Goal: Task Accomplishment & Management: Manage account settings

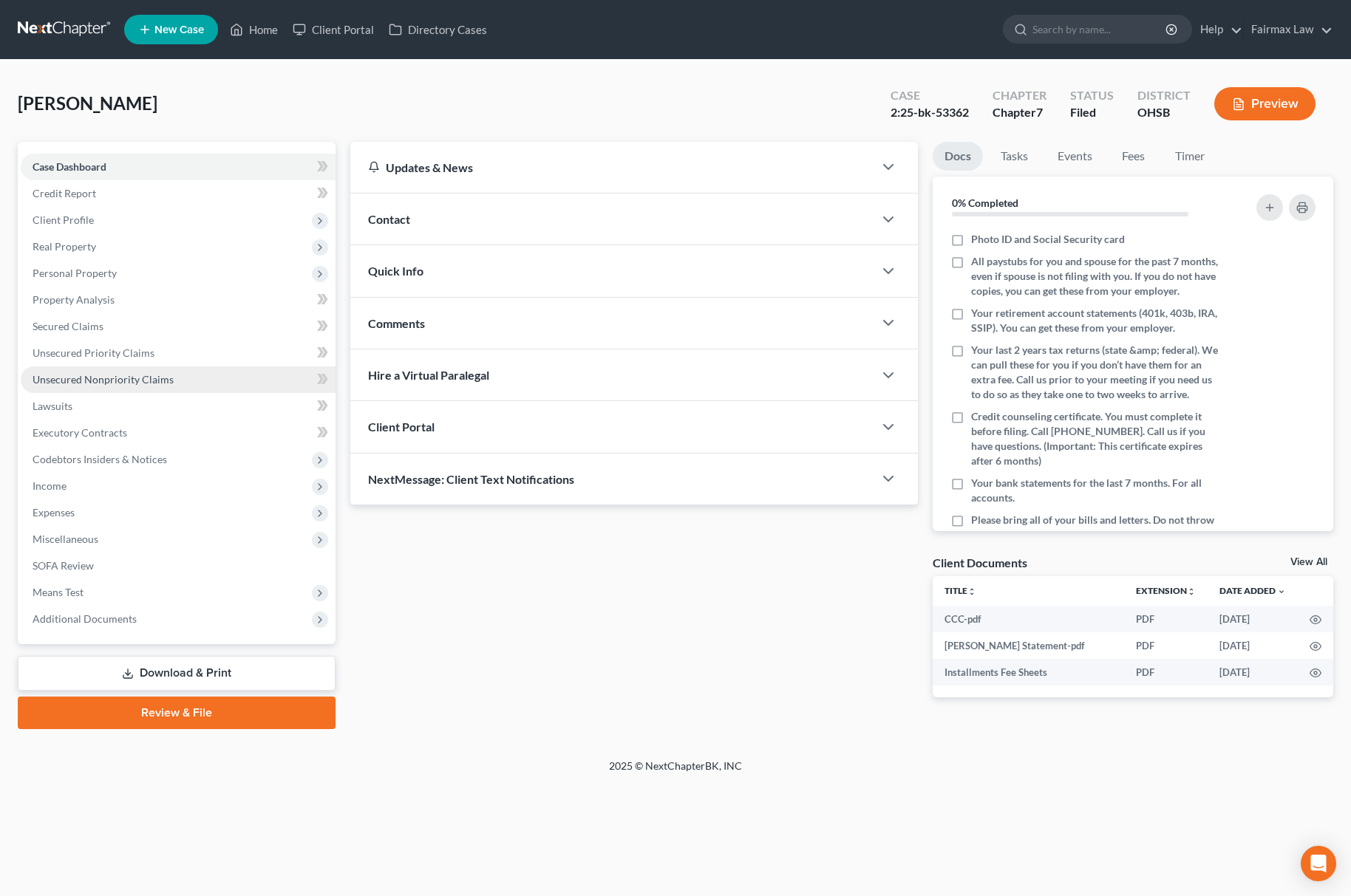
click at [216, 384] on link "Unsecured Nonpriority Claims" at bounding box center [178, 380] width 315 height 26
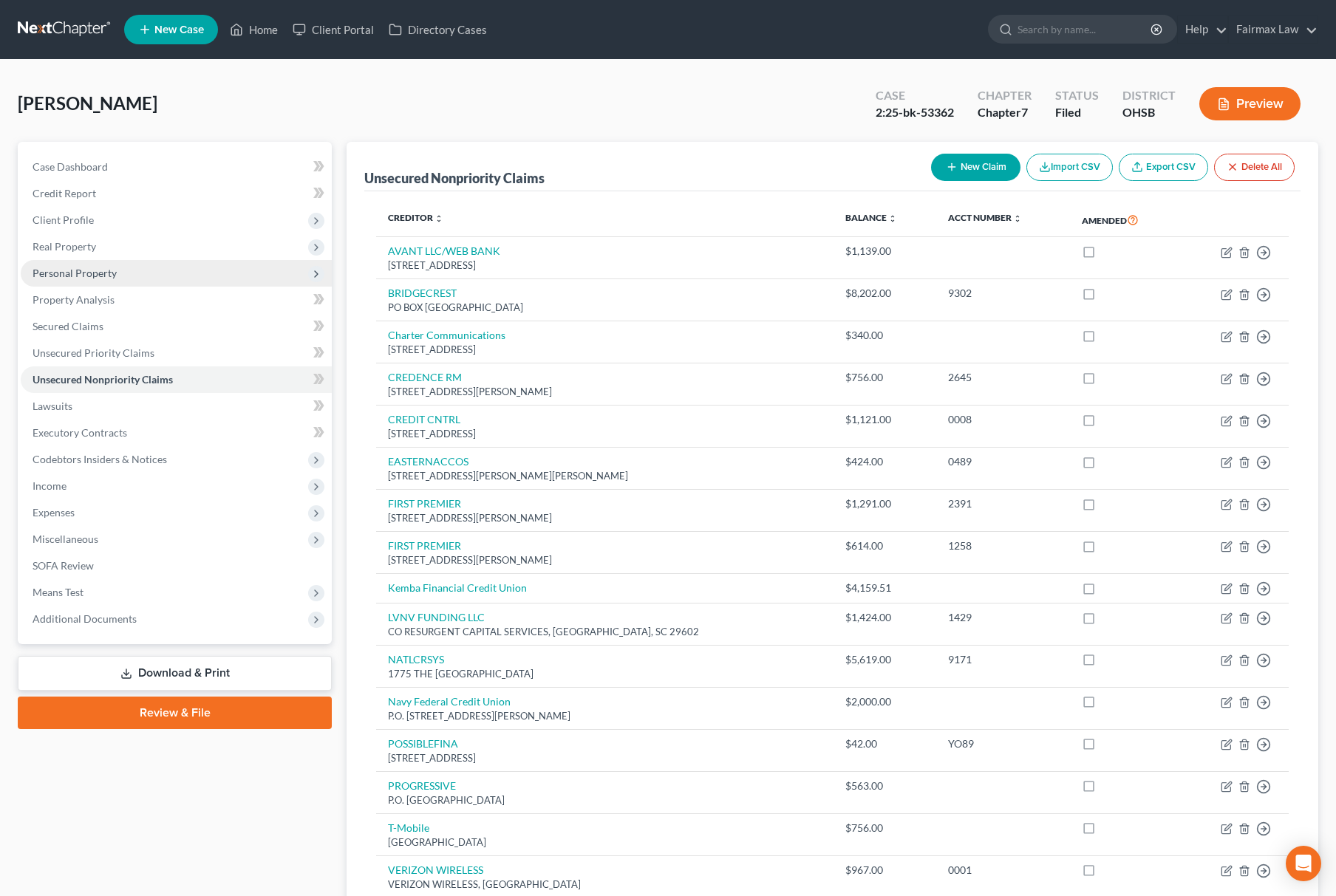
click at [134, 275] on span "Personal Property" at bounding box center [175, 273] width 311 height 26
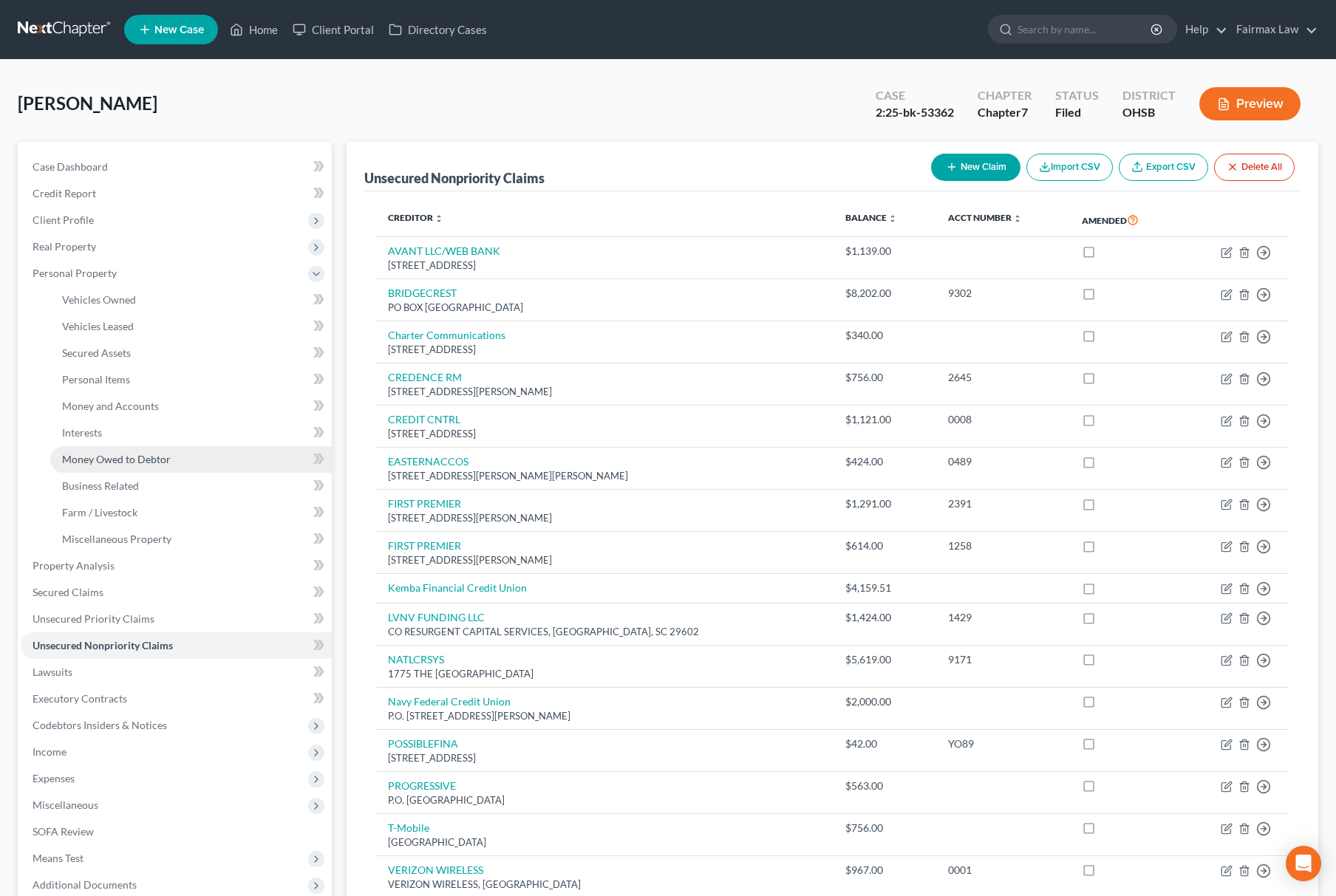
click at [166, 453] on span "Money Owed to Debtor" at bounding box center [116, 459] width 109 height 12
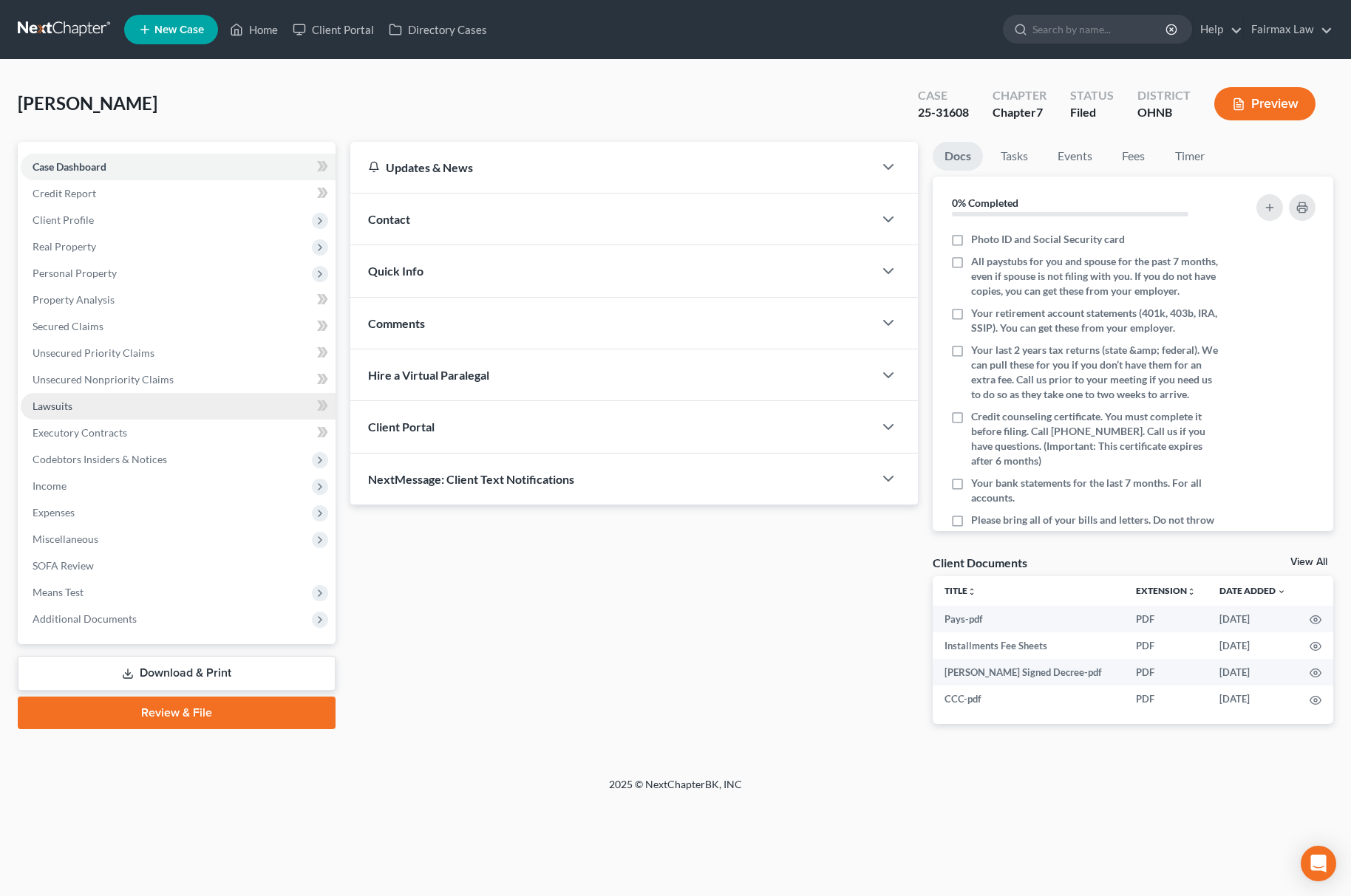
click at [189, 393] on link "Lawsuits" at bounding box center [178, 407] width 315 height 26
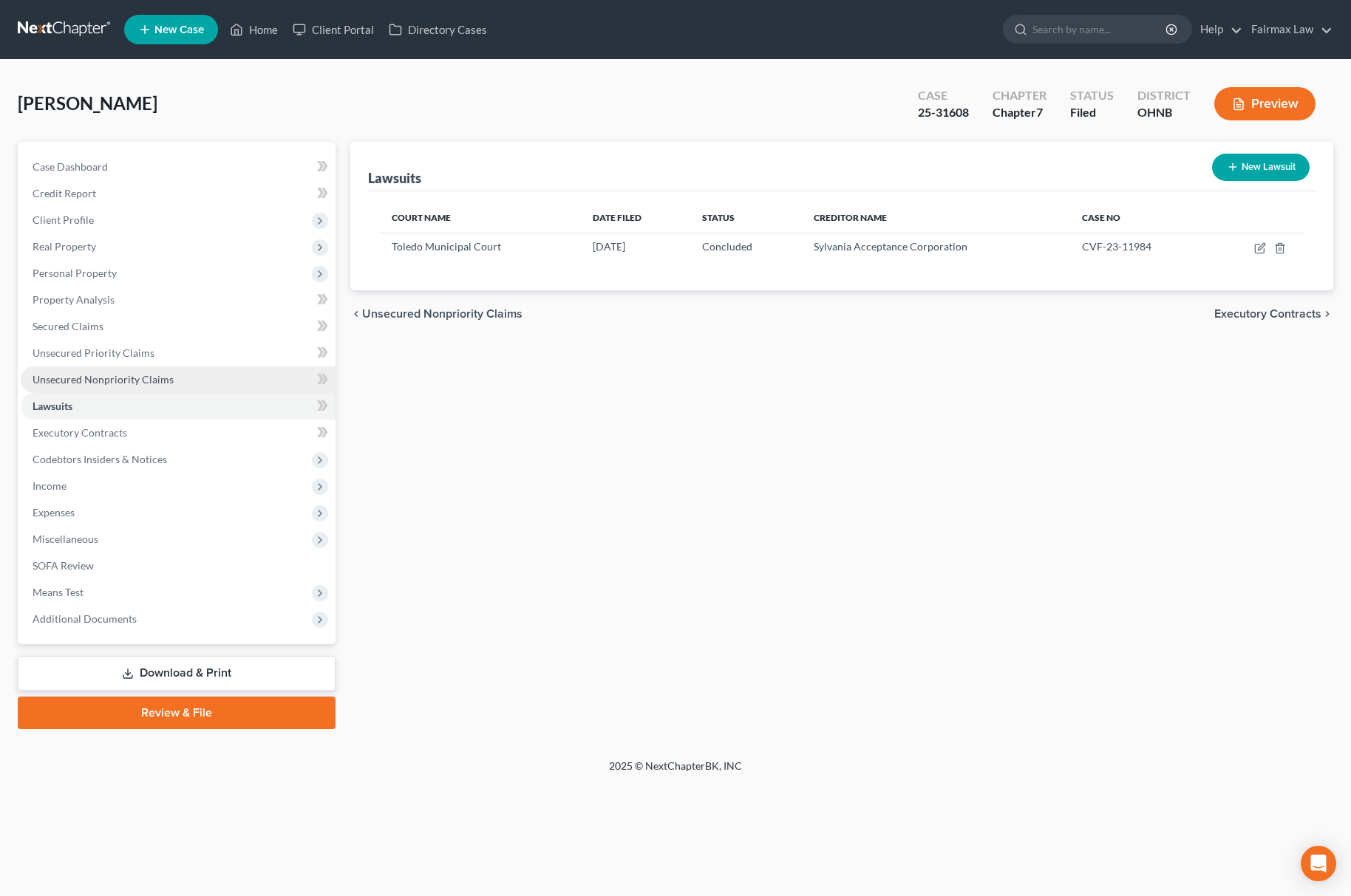
click at [205, 366] on link "Unsecured Nonpriority Claims" at bounding box center [178, 380] width 315 height 26
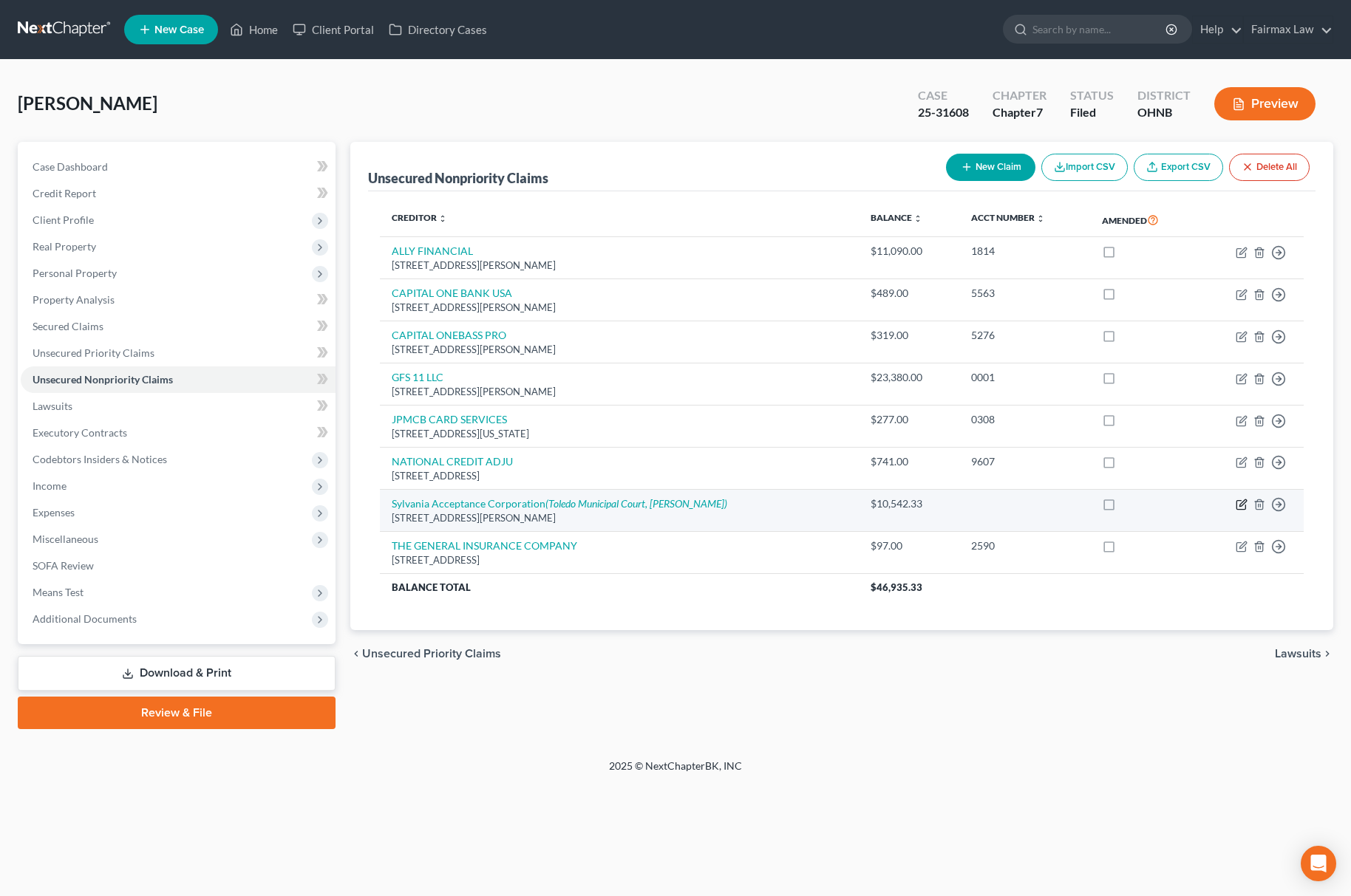
click at [1236, 507] on icon "button" at bounding box center [1240, 505] width 9 height 9
select select "36"
select select "14"
select select "0"
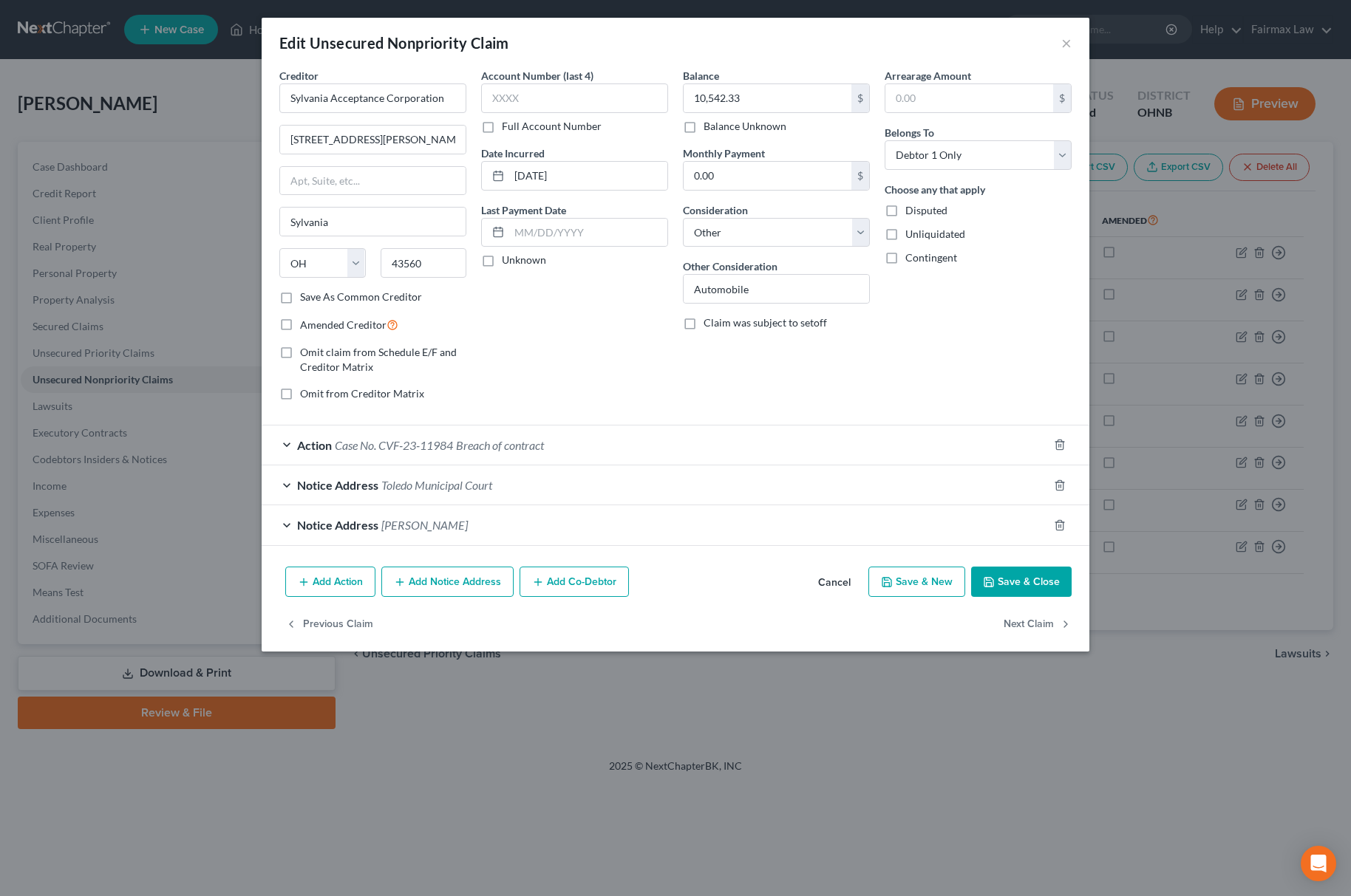
click at [521, 448] on span "Breach of contract" at bounding box center [499, 445] width 88 height 14
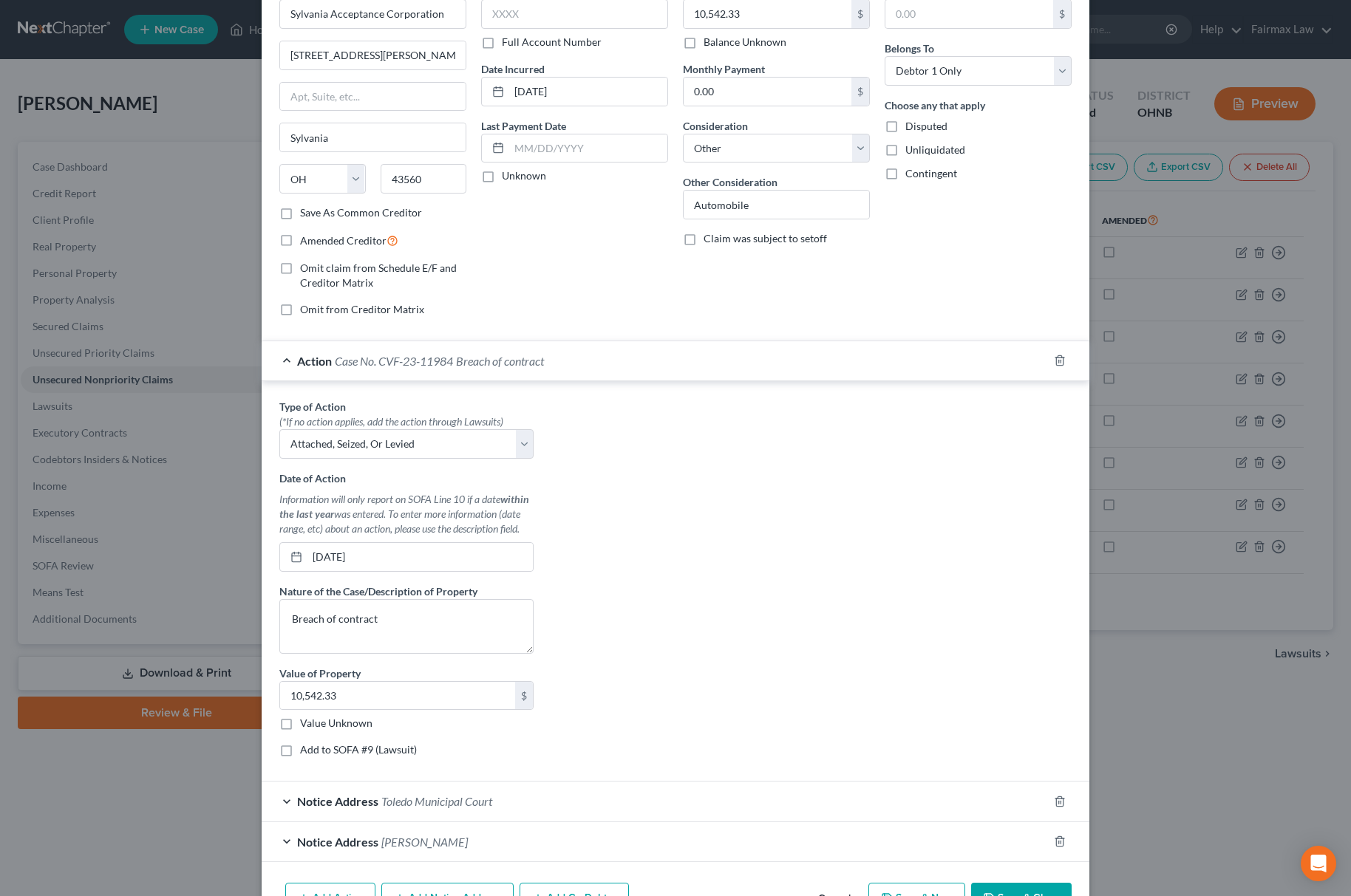
scroll to position [180, 0]
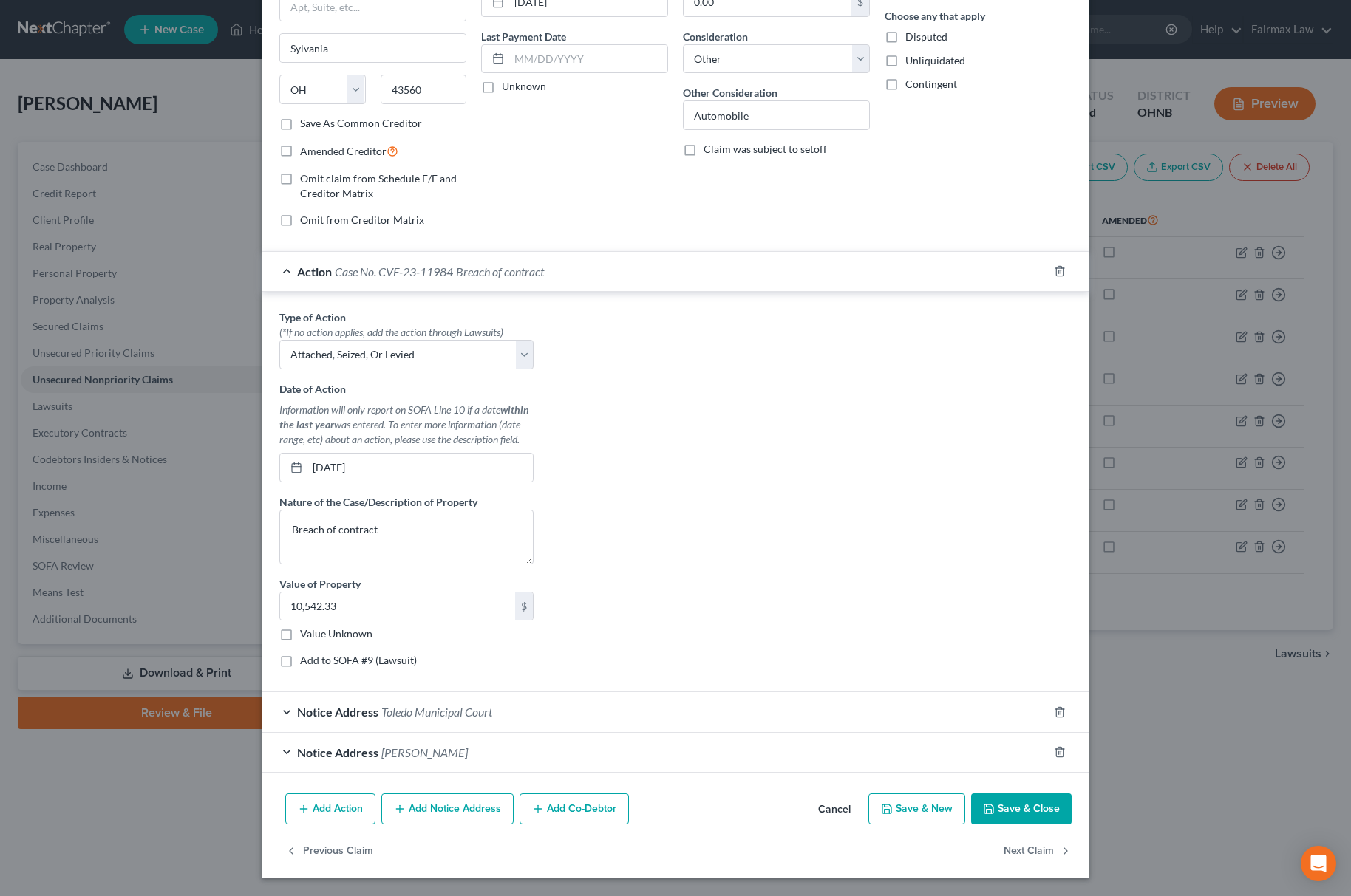
click at [1193, 739] on div "Edit Unsecured Nonpriority Claim × Creditor * Sylvania Acceptance Corporation 5…" at bounding box center [676, 448] width 1351 height 896
click at [1203, 745] on div "Edit Unsecured Nonpriority Claim × Creditor * Sylvania Acceptance Corporation 5…" at bounding box center [676, 448] width 1351 height 896
click at [1002, 812] on button "Save & Close" at bounding box center [1021, 809] width 101 height 31
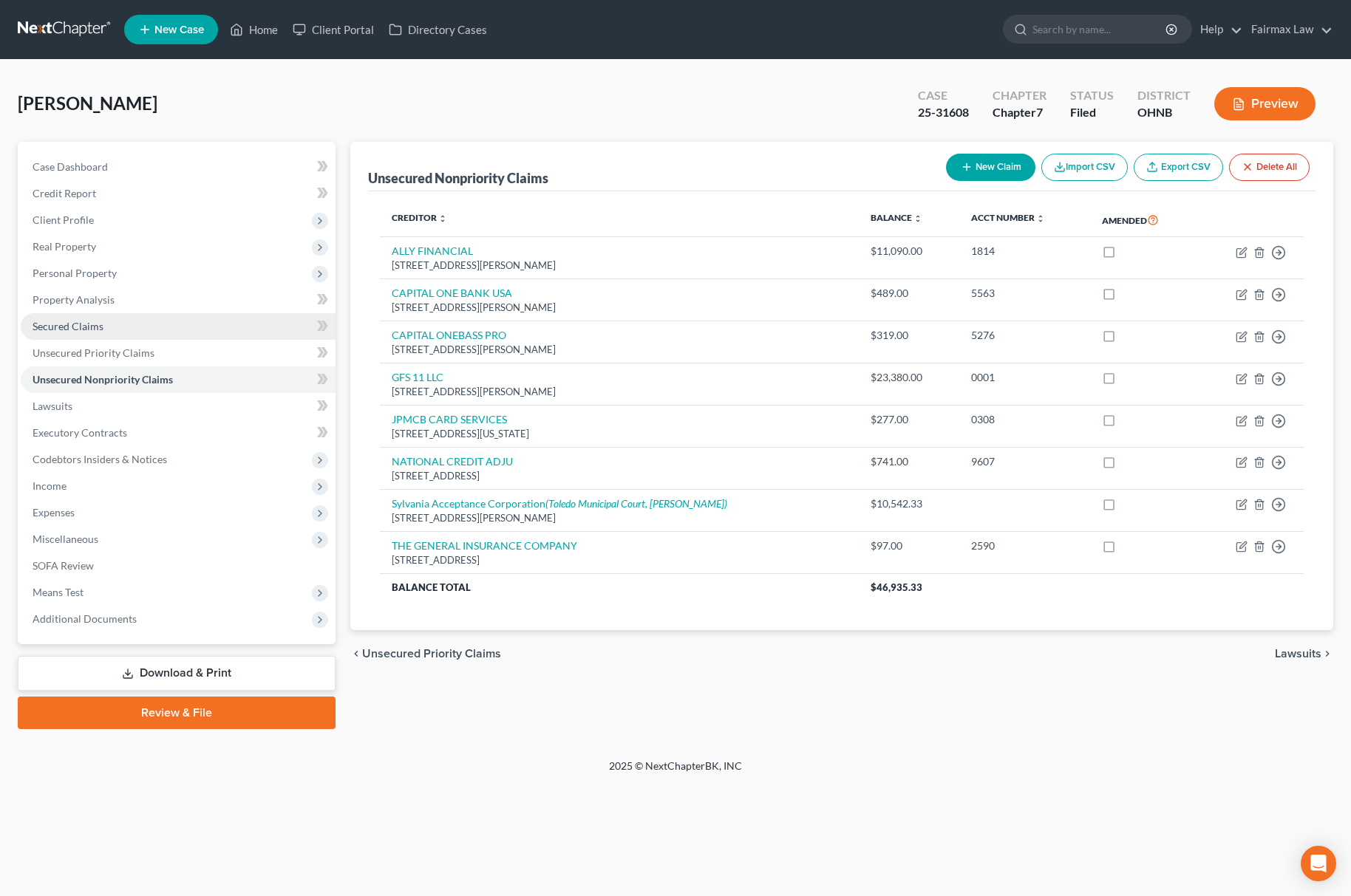
click at [125, 324] on link "Secured Claims" at bounding box center [178, 326] width 315 height 26
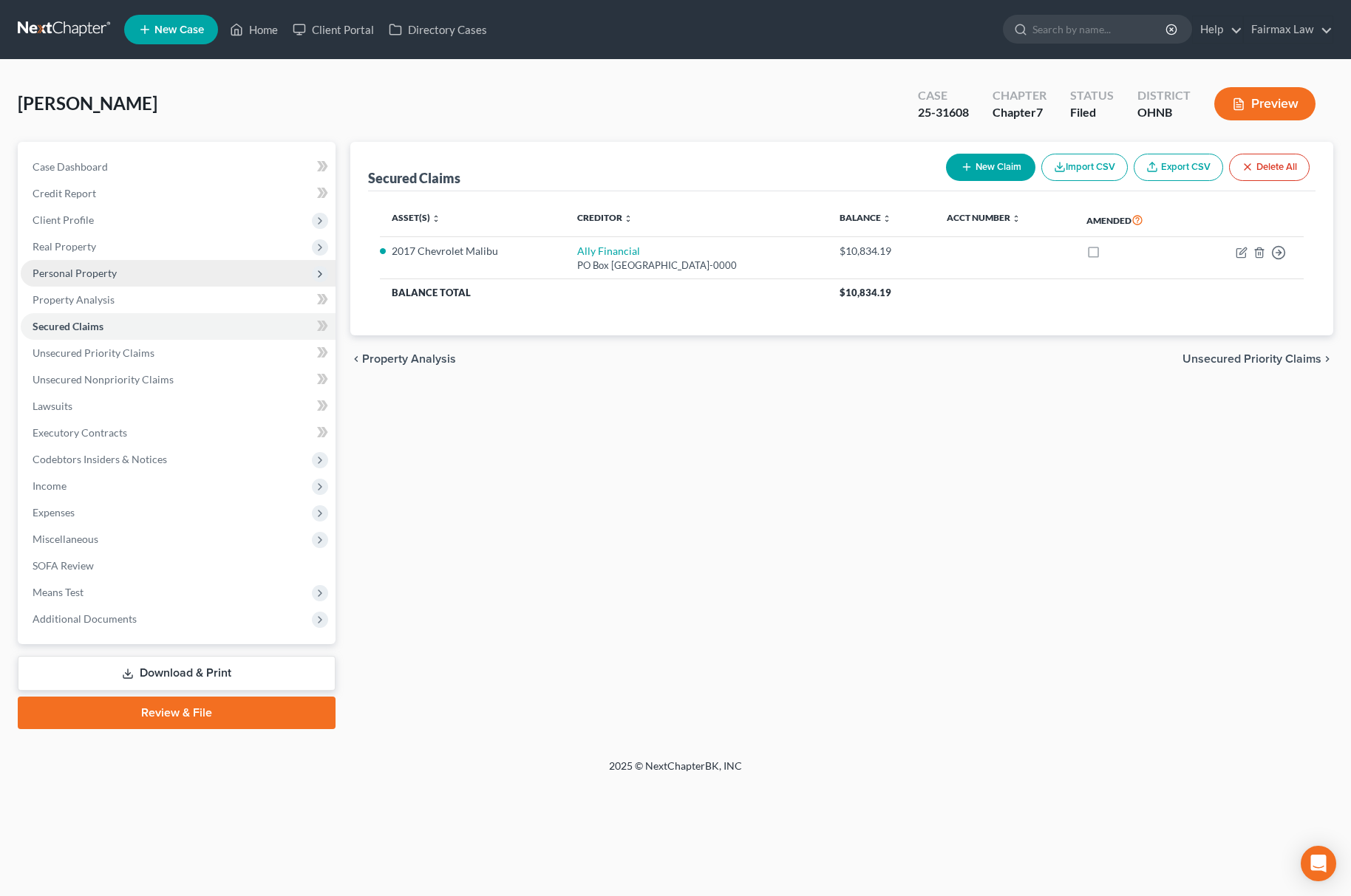
click at [146, 271] on span "Personal Property" at bounding box center [178, 273] width 315 height 26
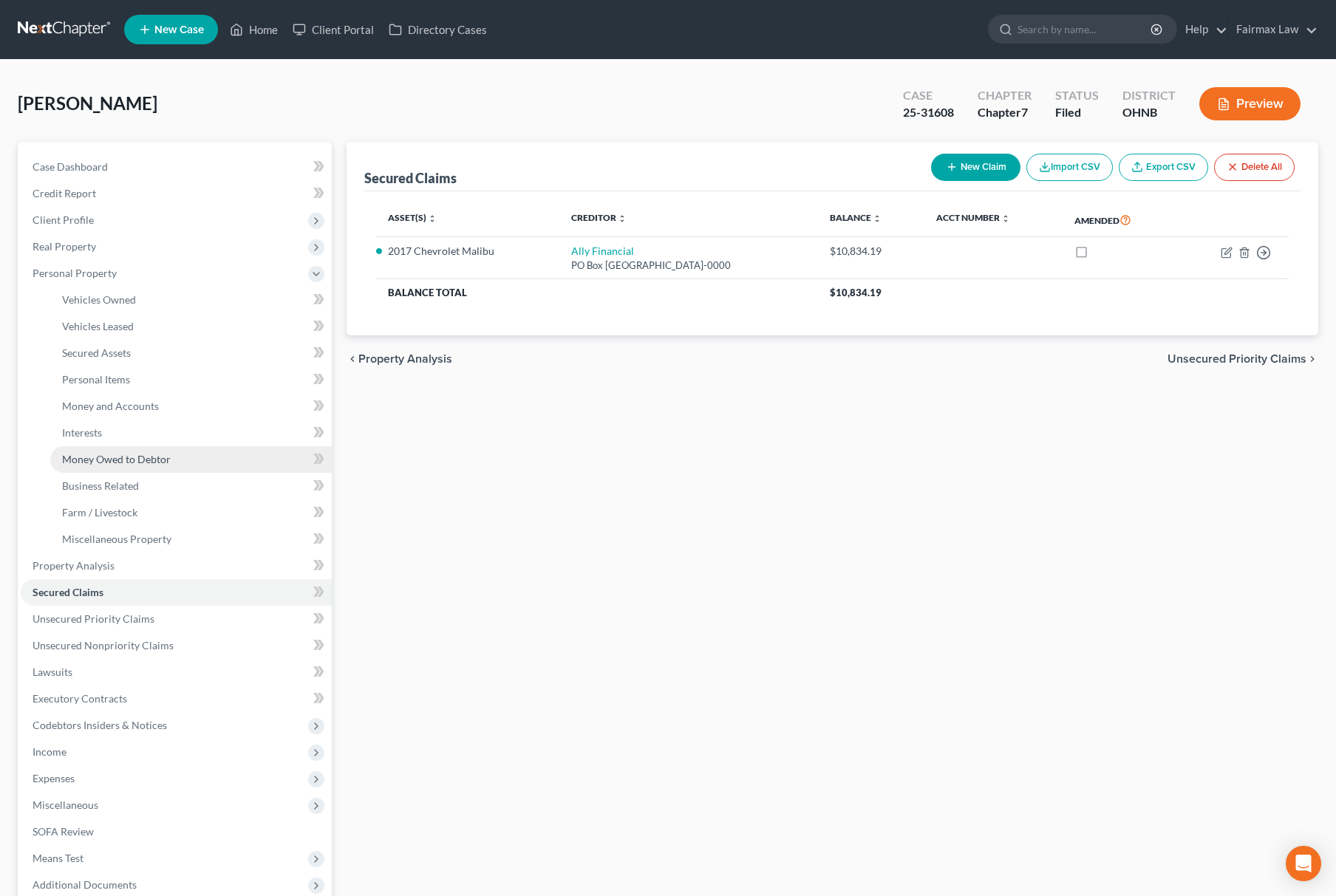
click at [148, 464] on link "Money Owed to Debtor" at bounding box center [190, 459] width 281 height 26
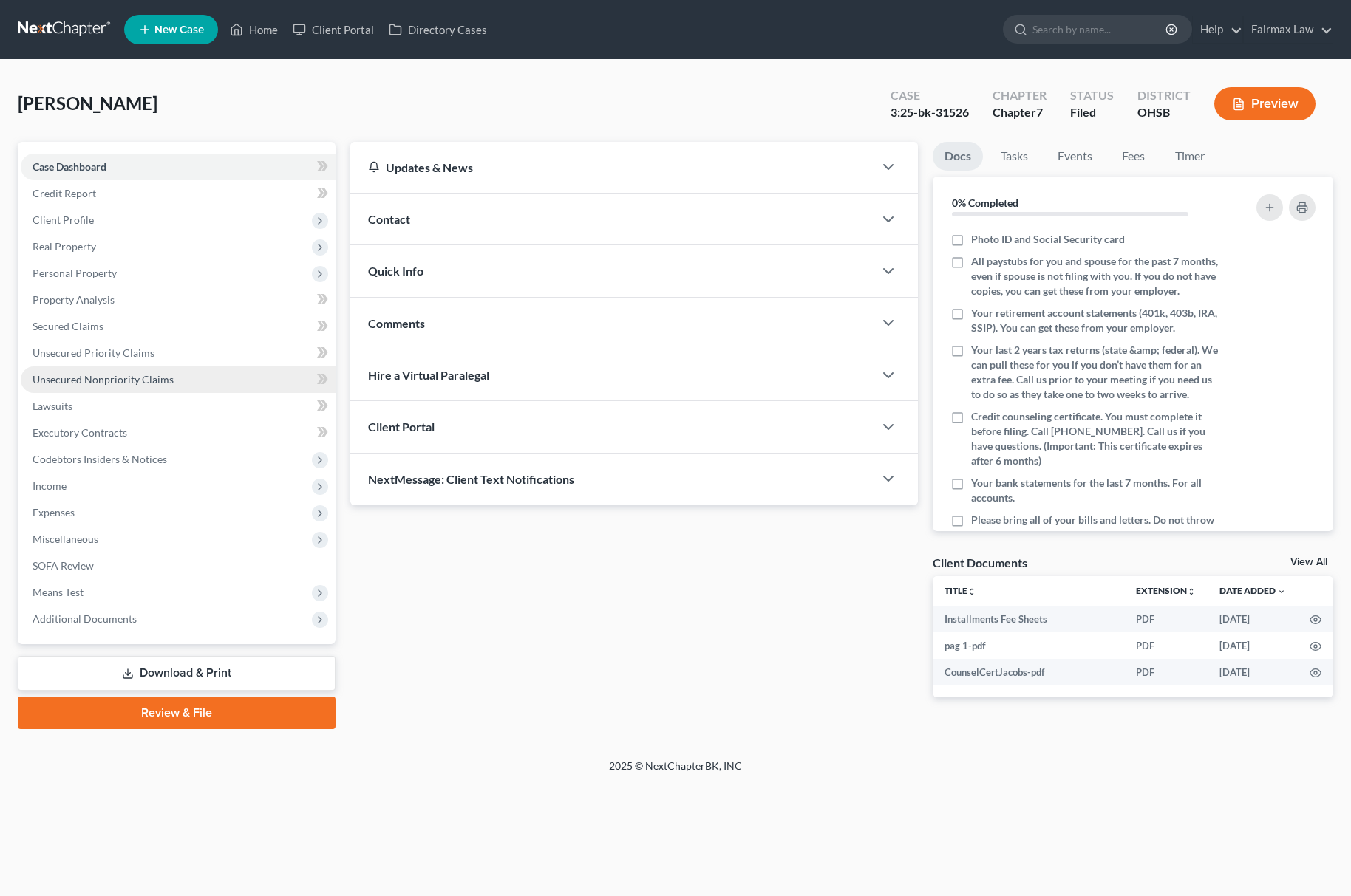
click at [206, 374] on link "Unsecured Nonpriority Claims" at bounding box center [178, 380] width 315 height 26
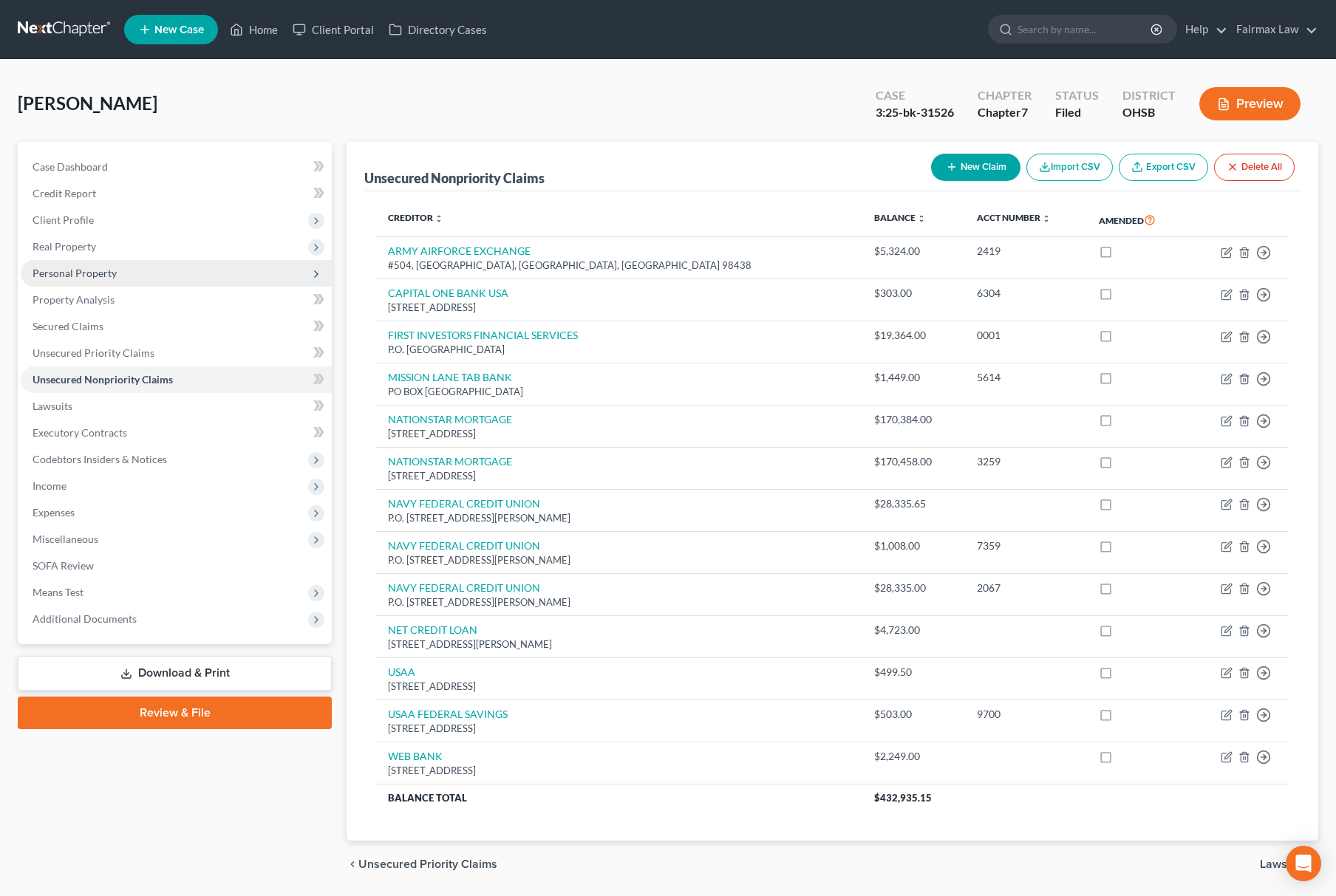
click at [162, 263] on span "Personal Property" at bounding box center [175, 273] width 311 height 26
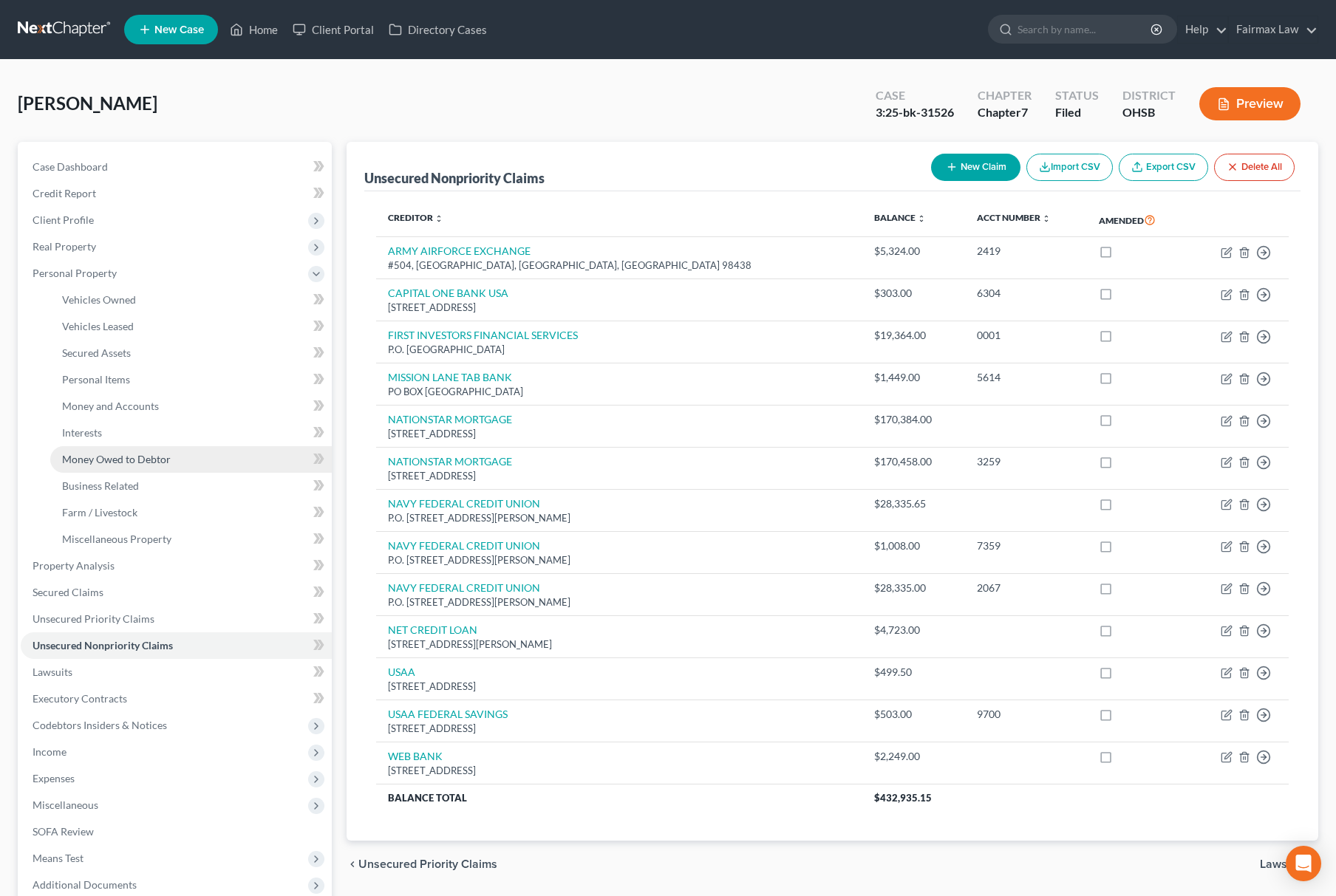
click at [197, 460] on link "Money Owed to Debtor" at bounding box center [190, 459] width 281 height 26
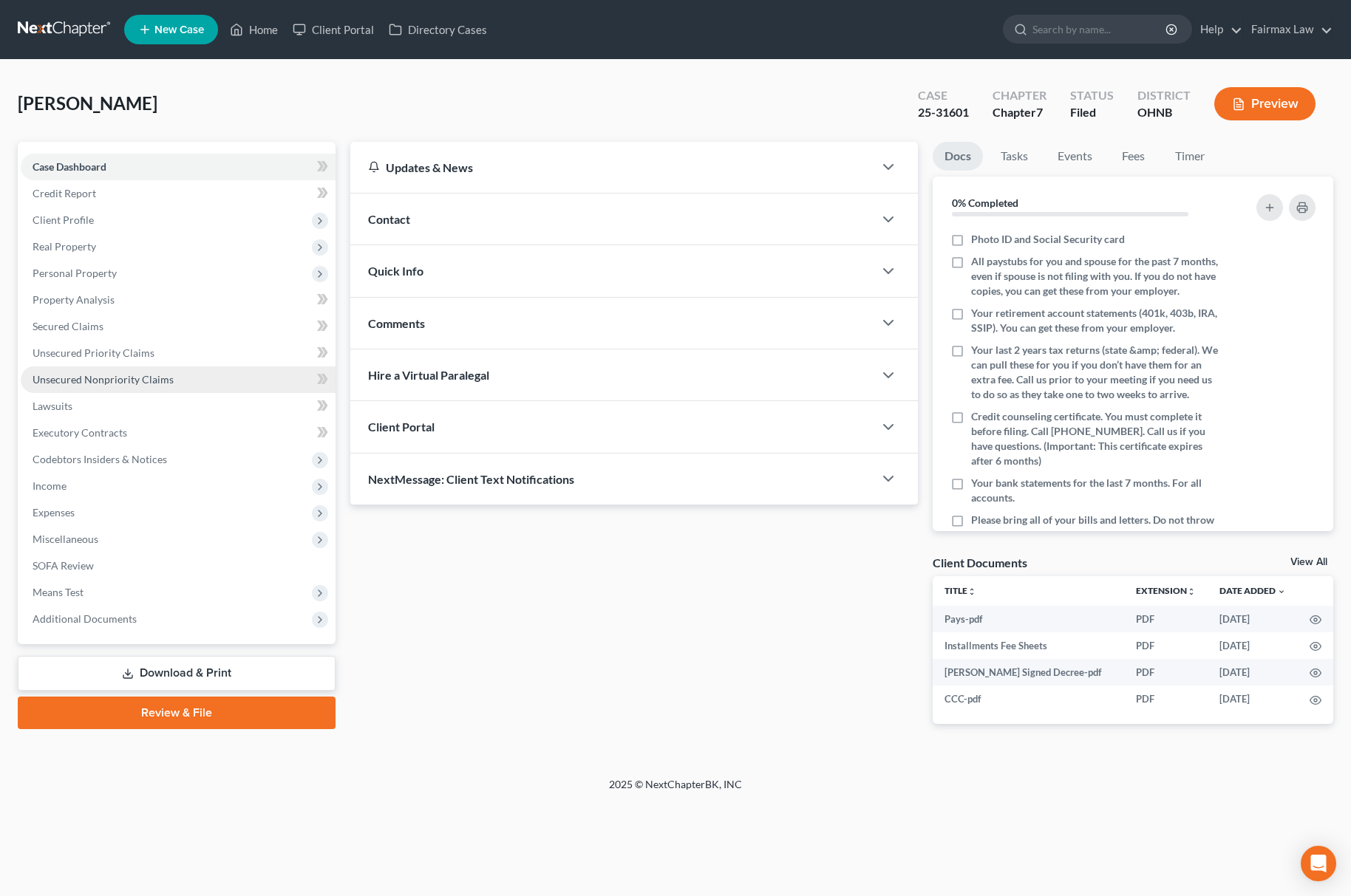
click at [131, 376] on span "Unsecured Nonpriority Claims" at bounding box center [103, 379] width 141 height 12
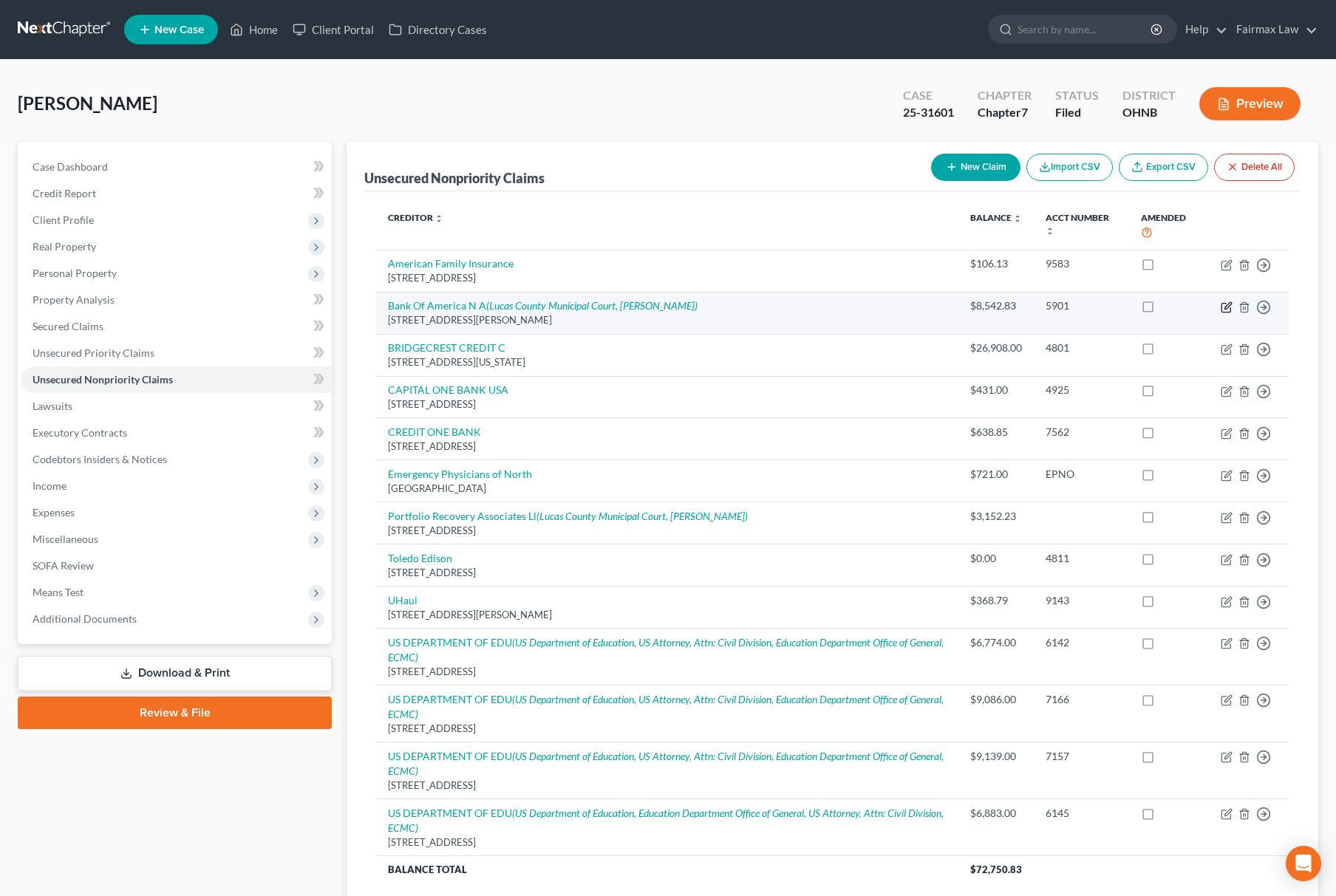
click at [1227, 308] on icon "button" at bounding box center [1226, 307] width 11 height 11
select select "28"
select select "2"
select select "0"
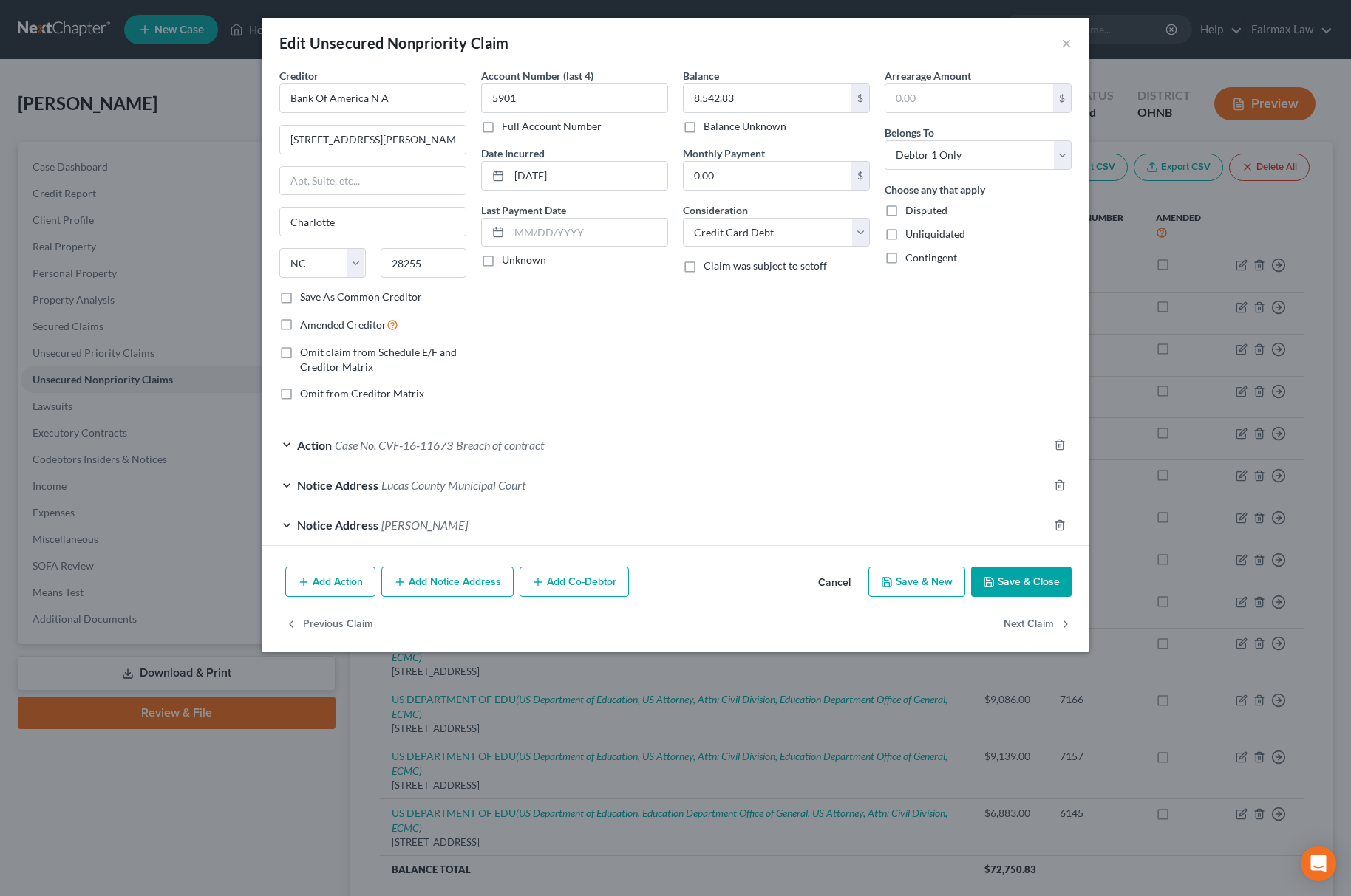
click at [461, 445] on span "Breach of contract" at bounding box center [499, 445] width 88 height 14
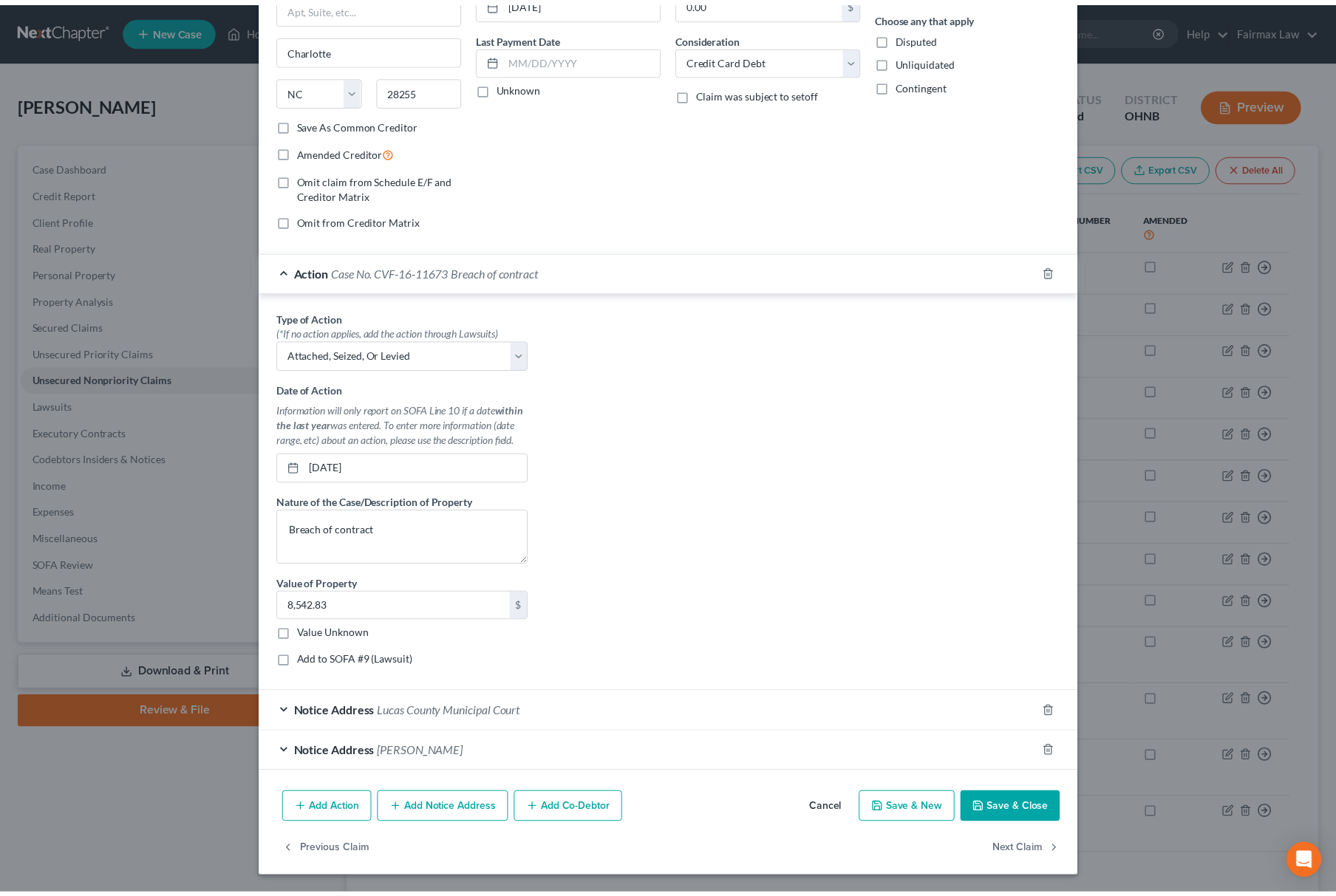
scroll to position [180, 0]
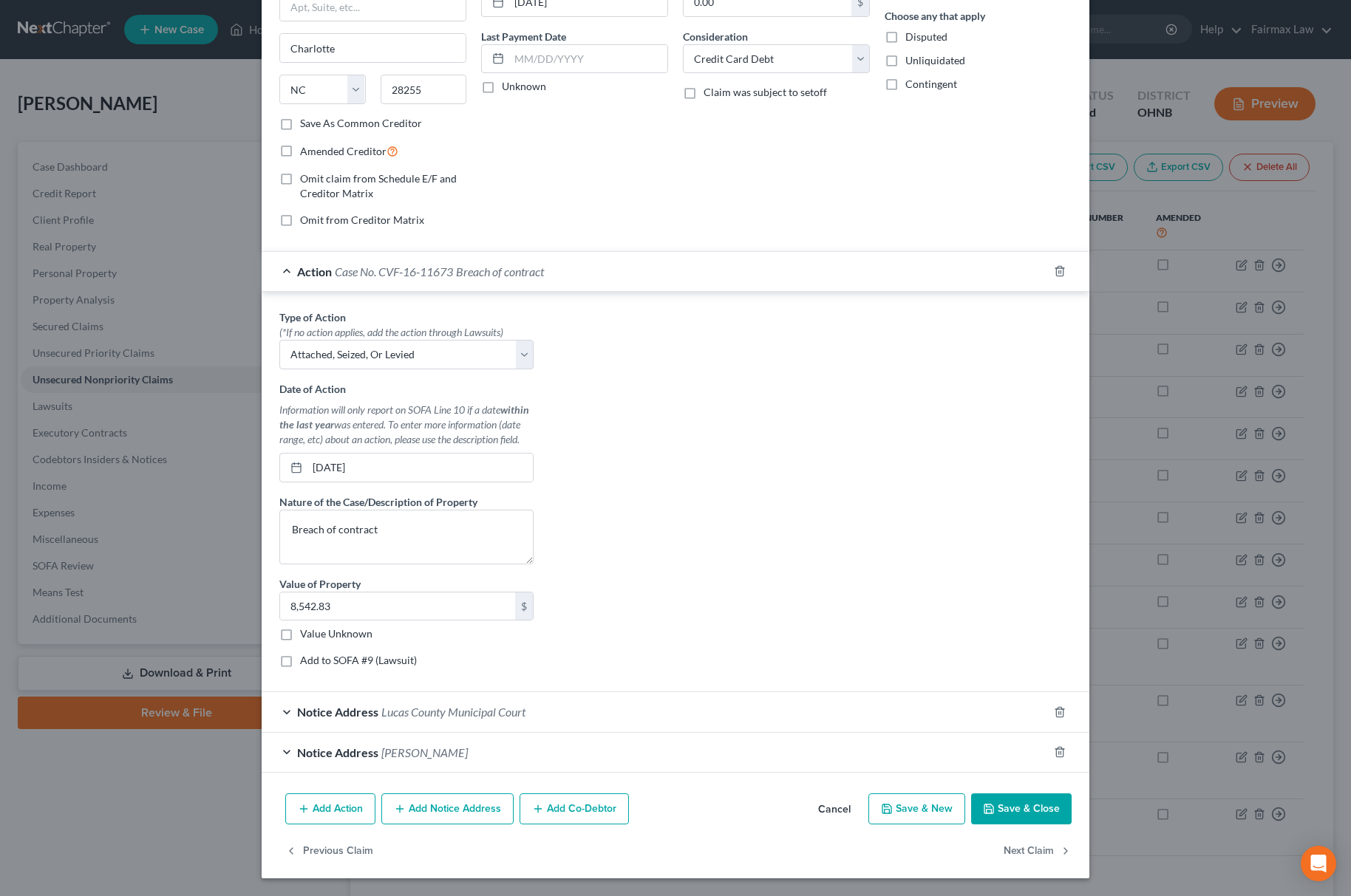
click at [1003, 807] on button "Save & Close" at bounding box center [1021, 809] width 101 height 31
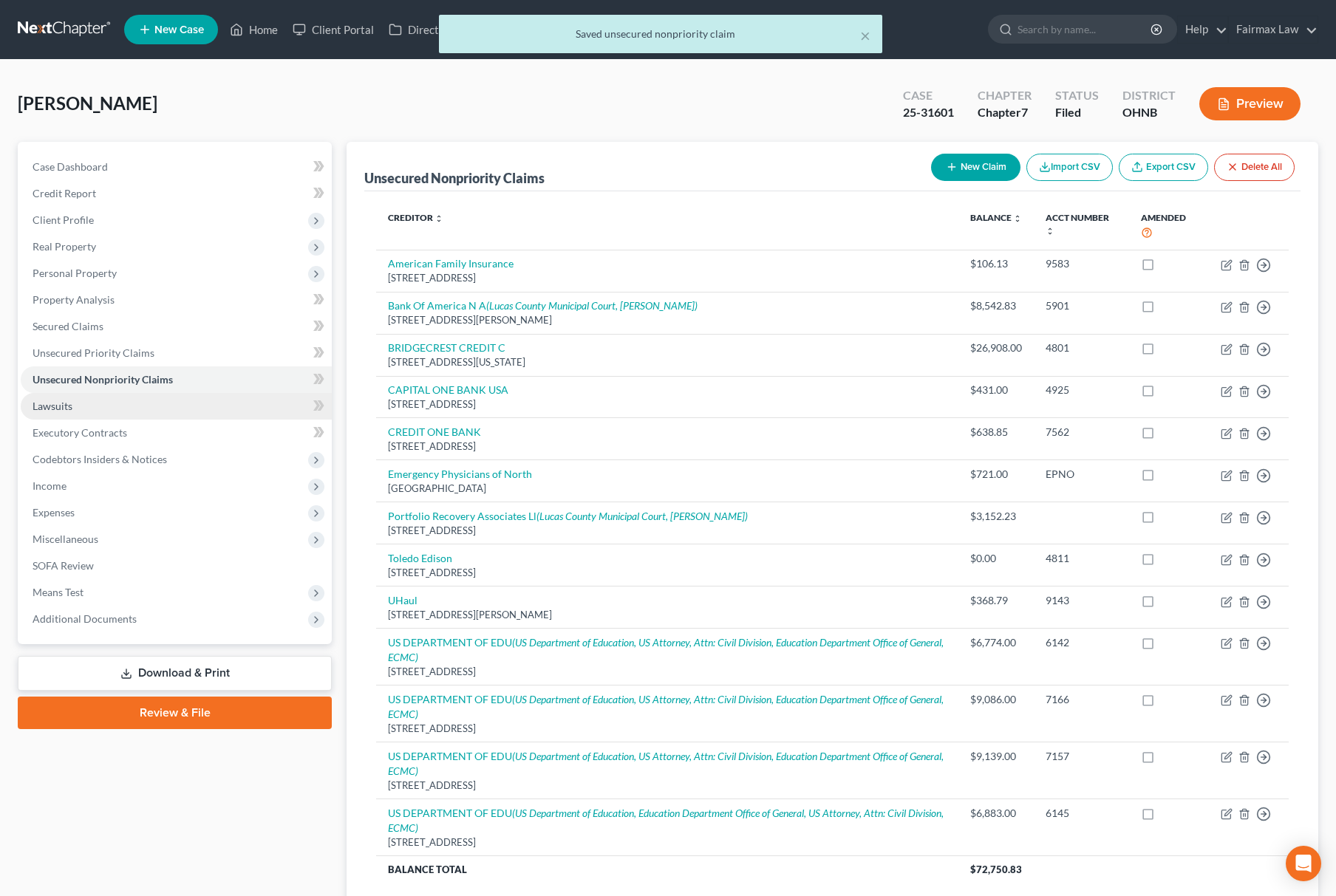
click at [90, 408] on link "Lawsuits" at bounding box center [175, 407] width 311 height 26
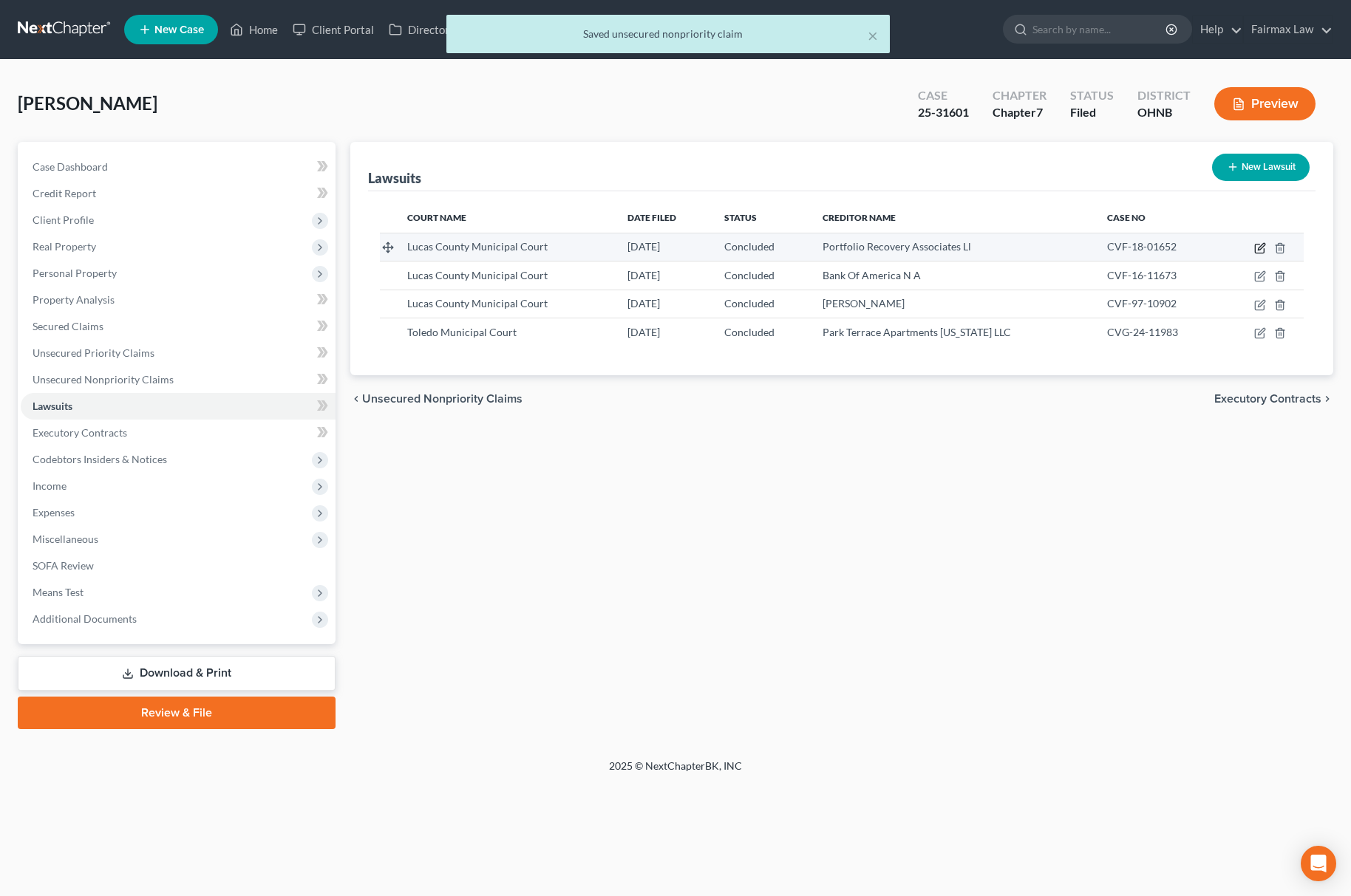
click at [1261, 250] on icon "button" at bounding box center [1260, 248] width 11 height 11
select select "36"
select select "2"
select select "3"
select select "48"
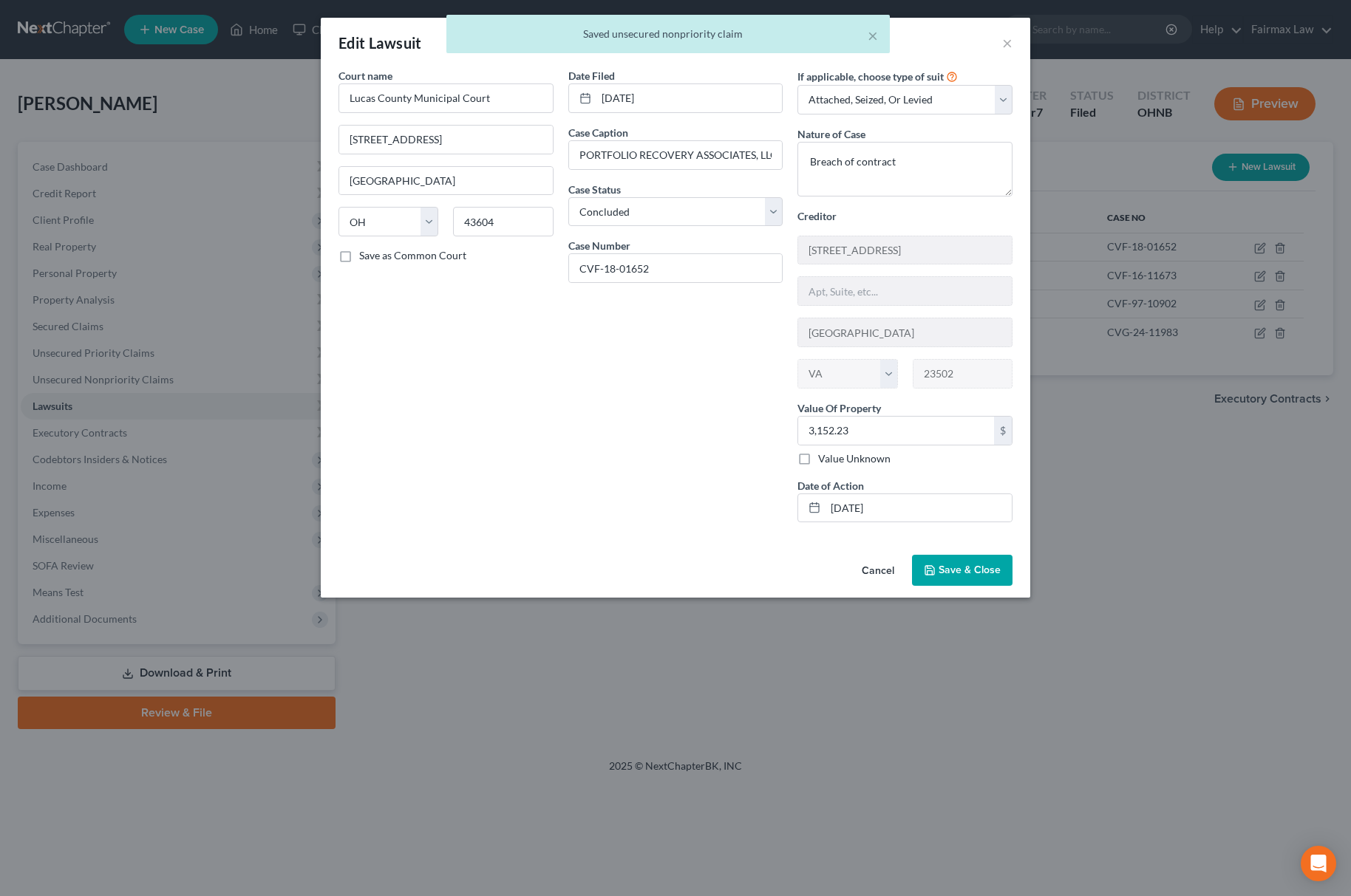
click at [999, 571] on span "Save & Close" at bounding box center [970, 570] width 62 height 12
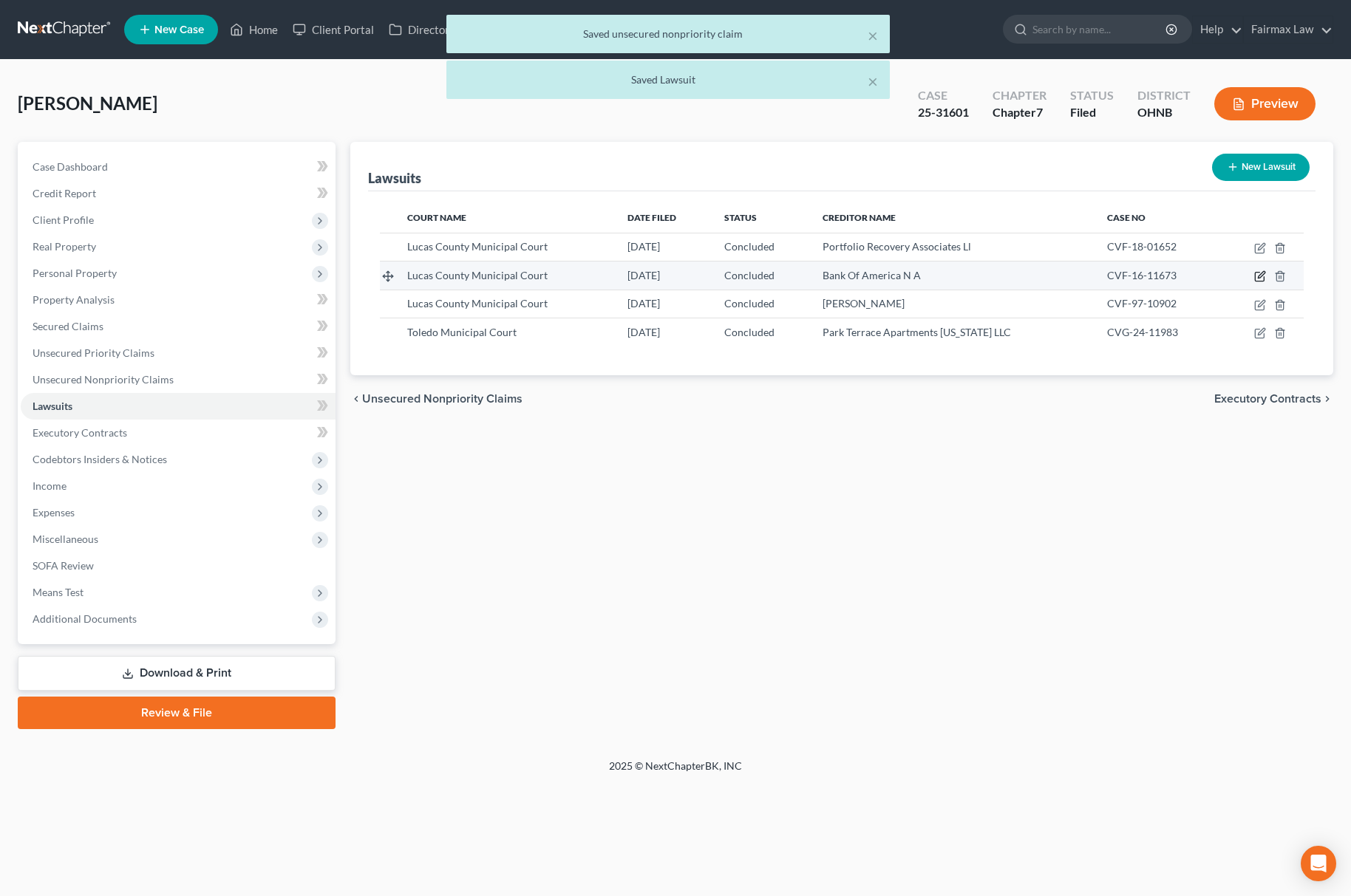
click at [1263, 278] on icon "button" at bounding box center [1260, 276] width 11 height 11
select select "36"
select select "2"
select select "3"
select select "28"
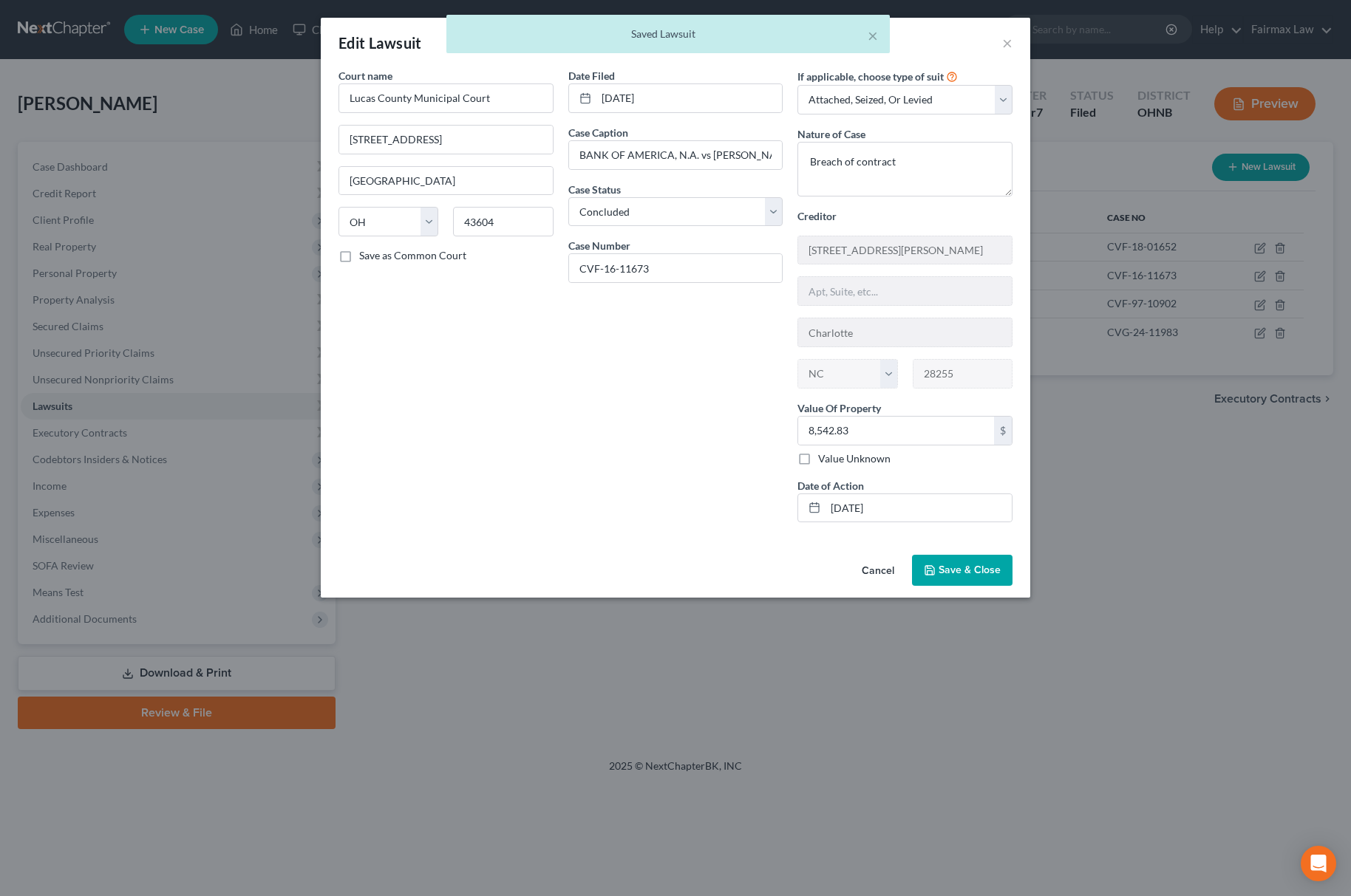
click at [979, 576] on span "Save & Close" at bounding box center [970, 570] width 62 height 12
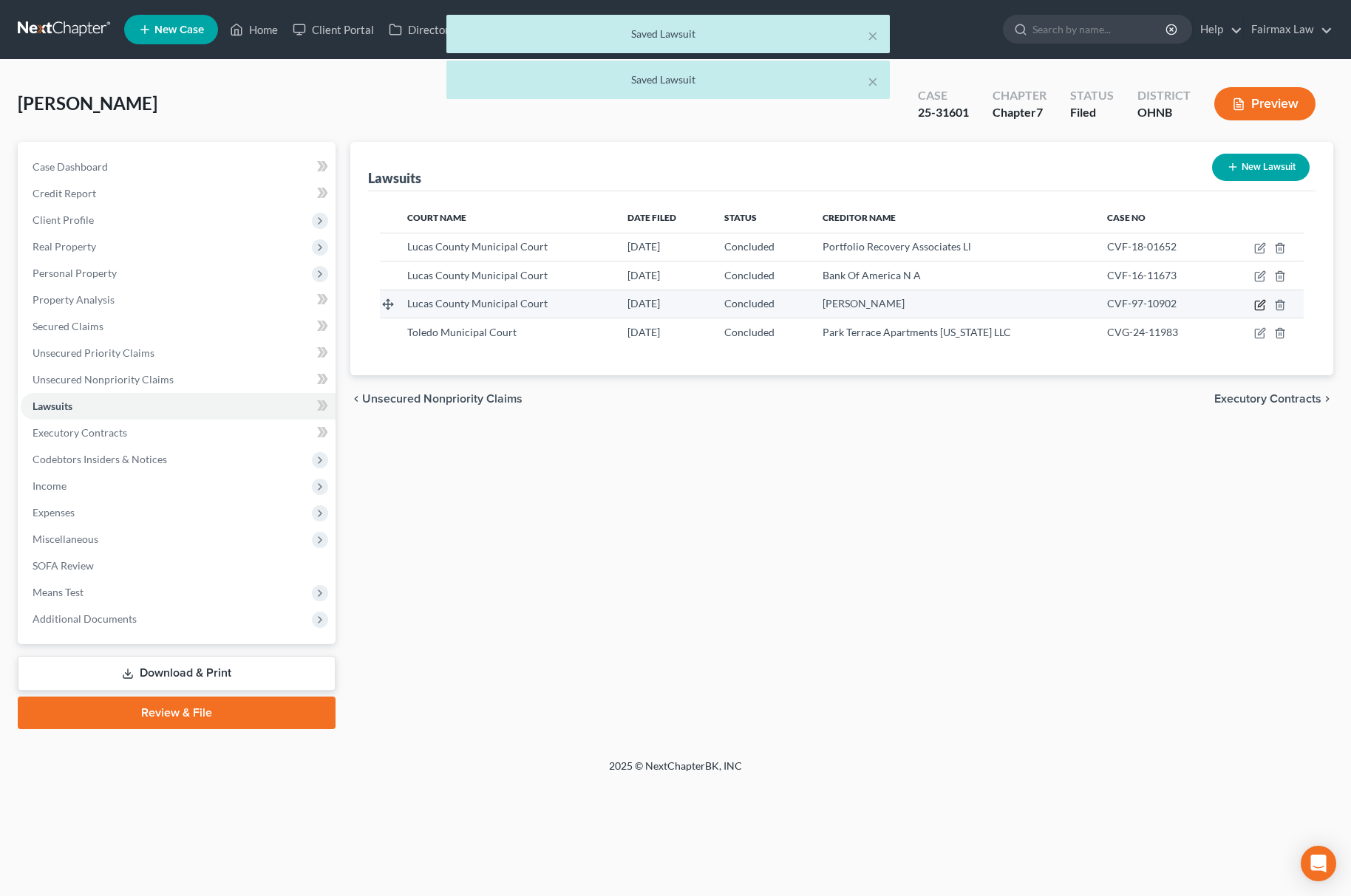
click at [1262, 308] on icon "button" at bounding box center [1260, 305] width 11 height 11
select select "36"
select select "2"
select select "4"
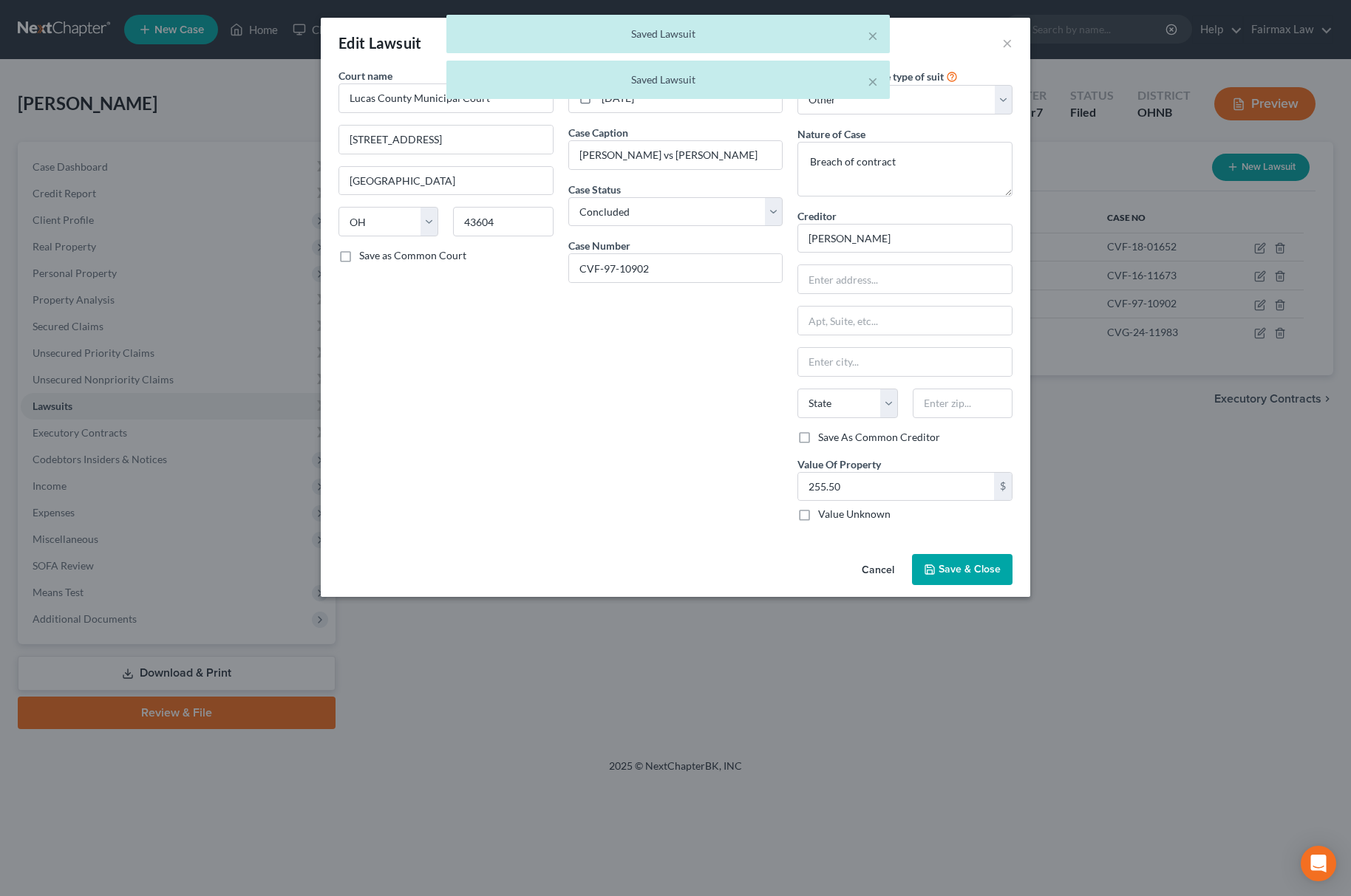
click at [961, 567] on span "Save & Close" at bounding box center [970, 569] width 62 height 12
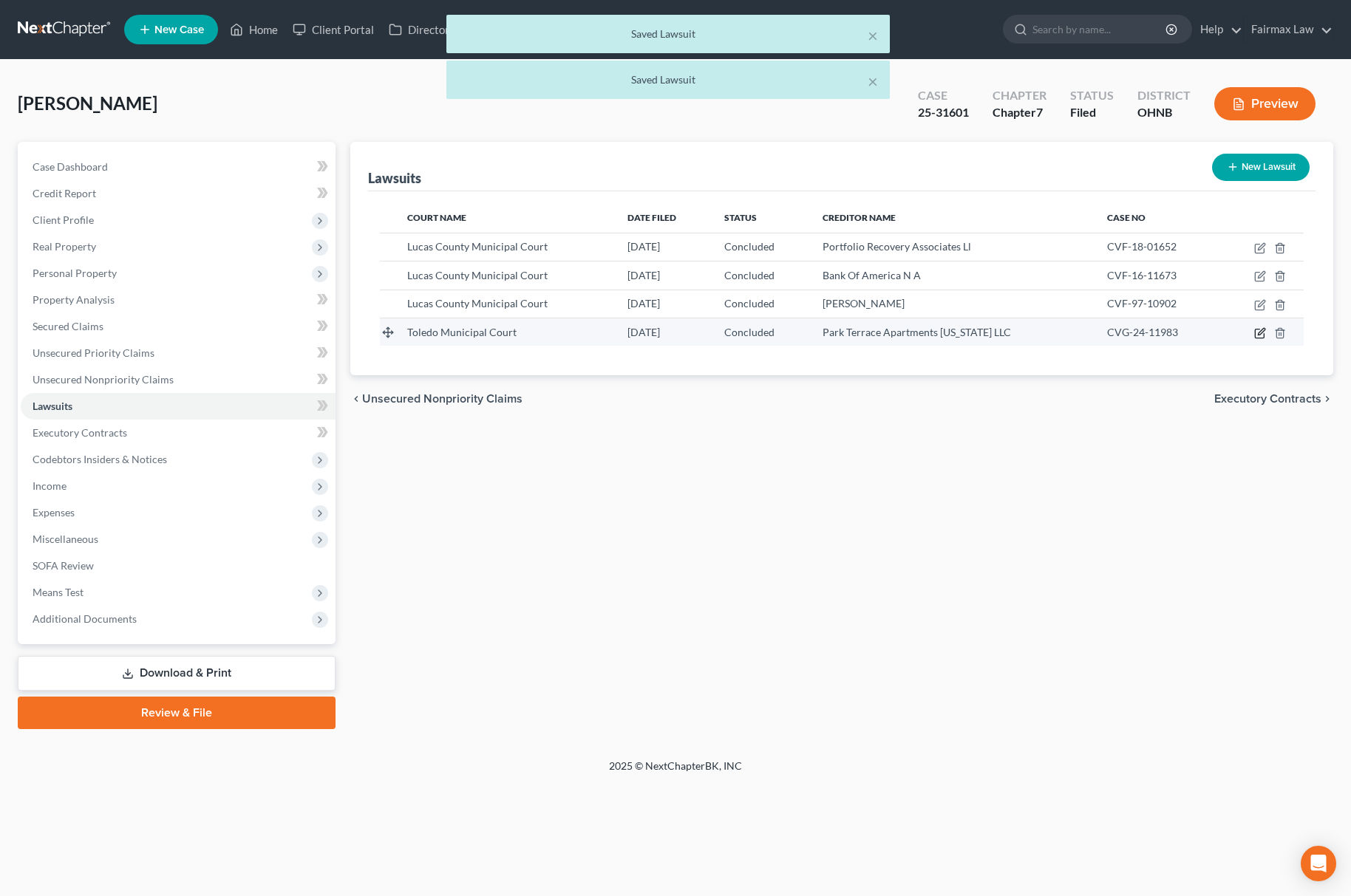
click at [1260, 338] on icon "button" at bounding box center [1259, 334] width 9 height 9
select select "36"
select select "2"
select select "4"
select select "36"
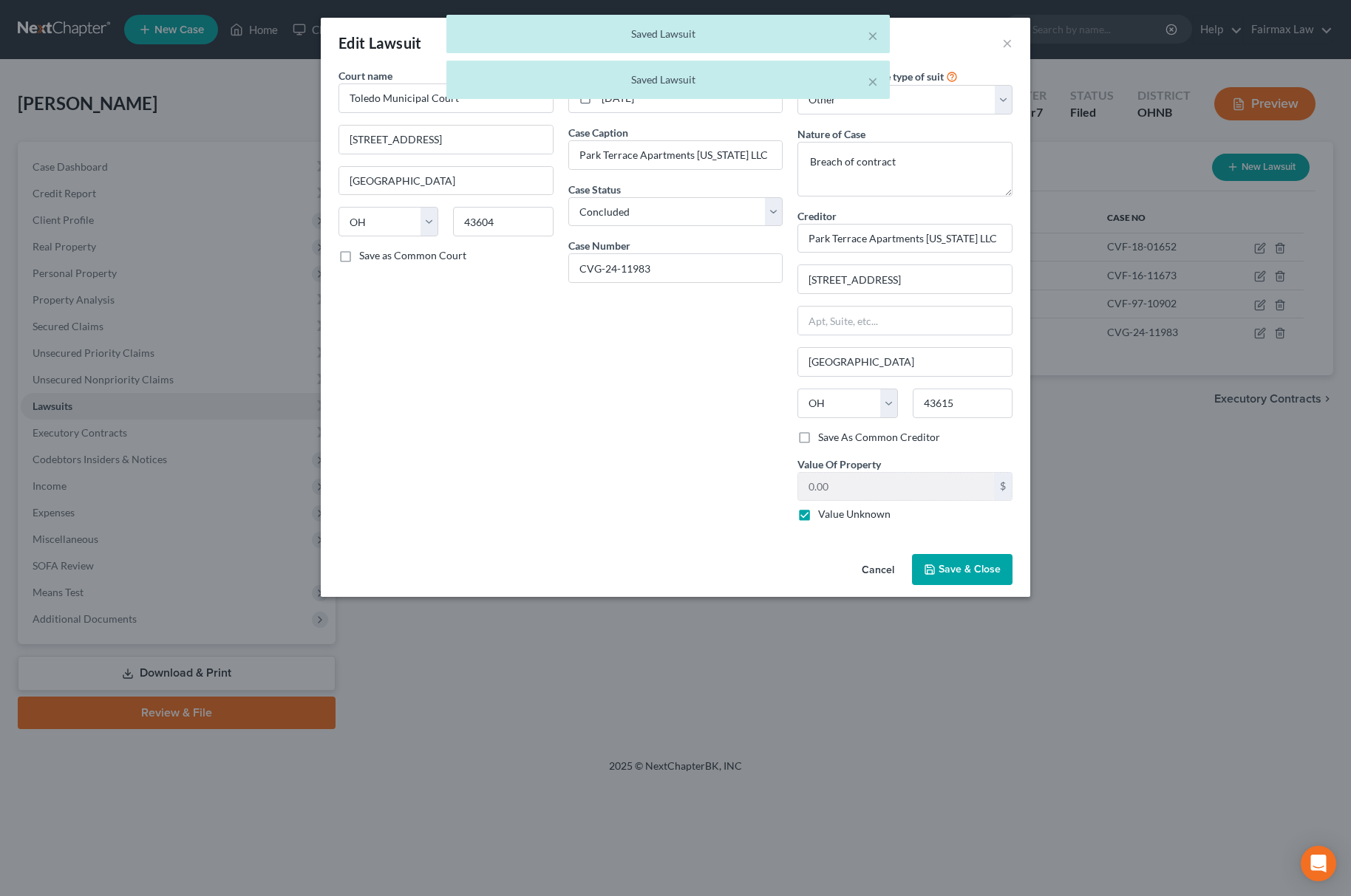
click at [964, 572] on span "Save & Close" at bounding box center [970, 569] width 62 height 12
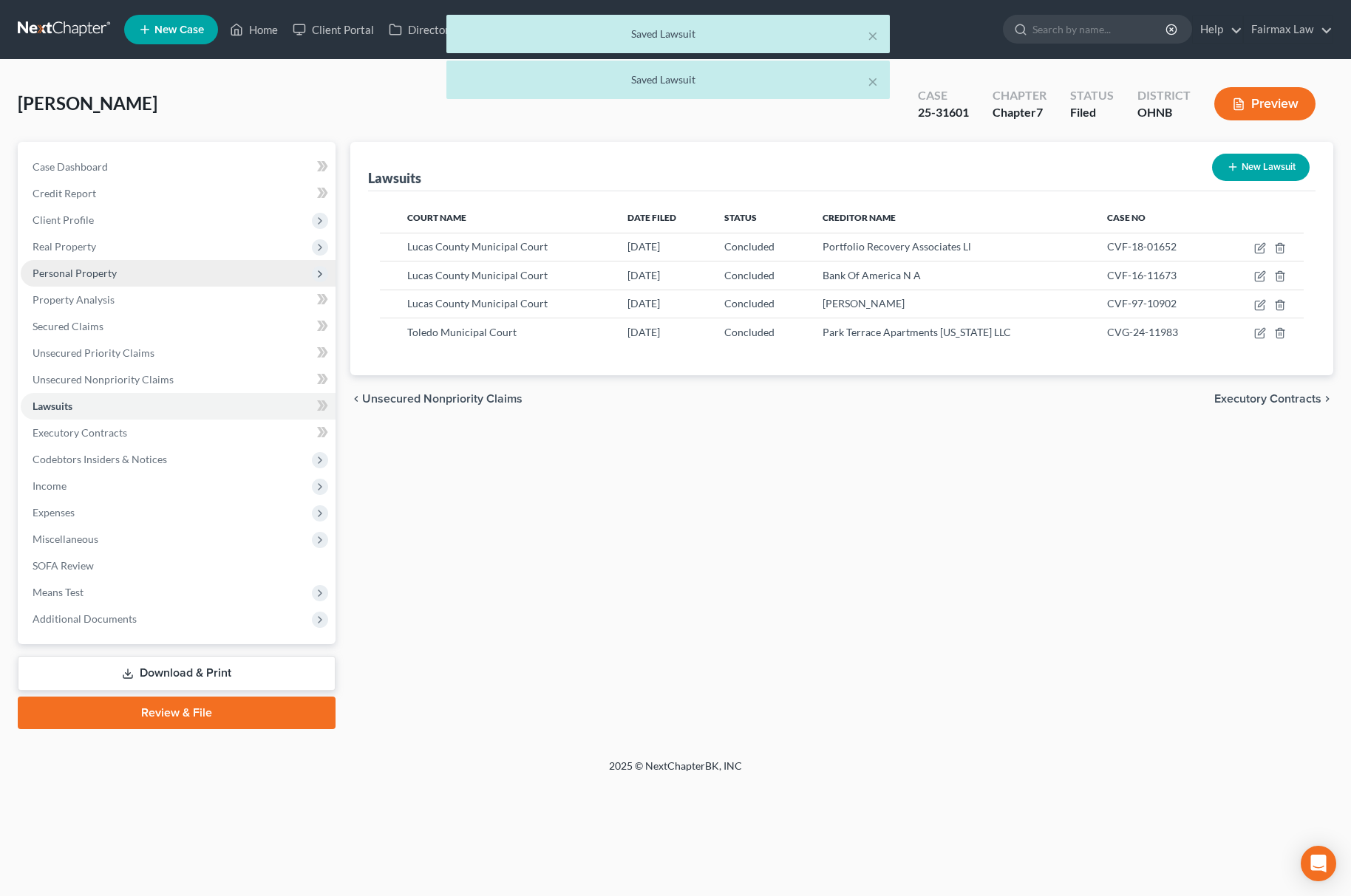
click at [152, 264] on span "Personal Property" at bounding box center [178, 273] width 315 height 26
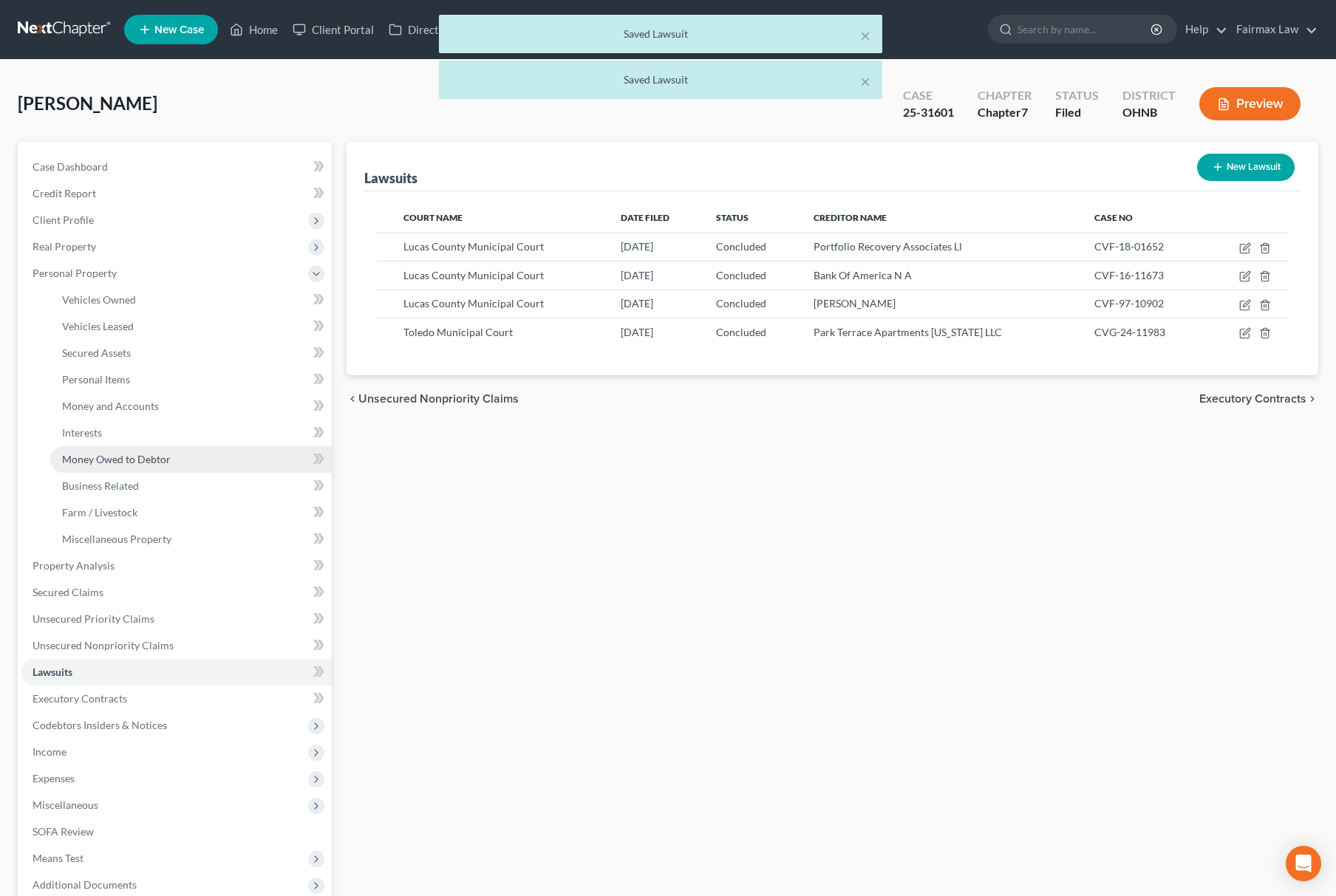
click at [201, 459] on link "Money Owed to Debtor" at bounding box center [190, 459] width 281 height 26
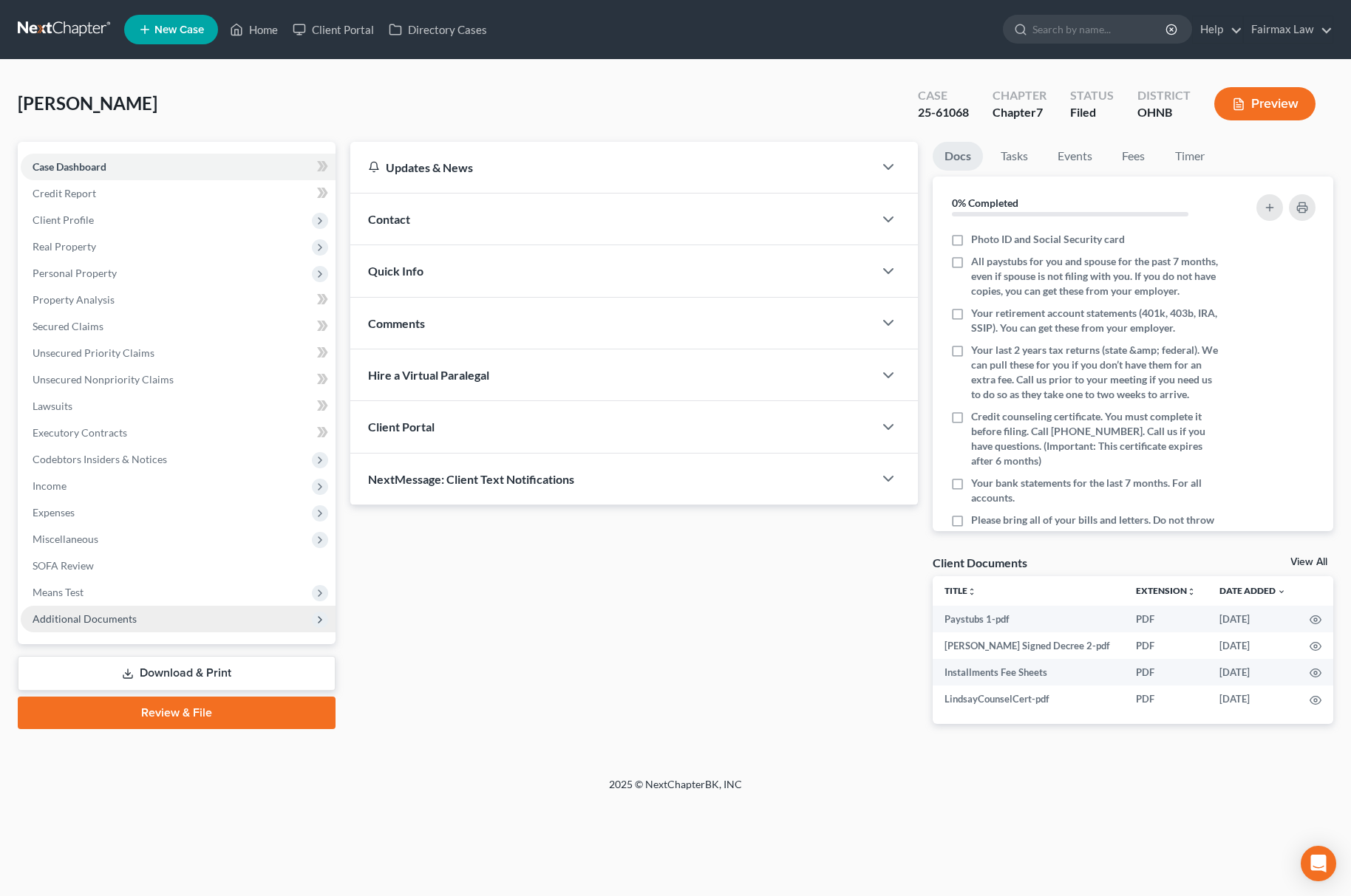
click at [137, 619] on span "Additional Documents" at bounding box center [178, 619] width 315 height 26
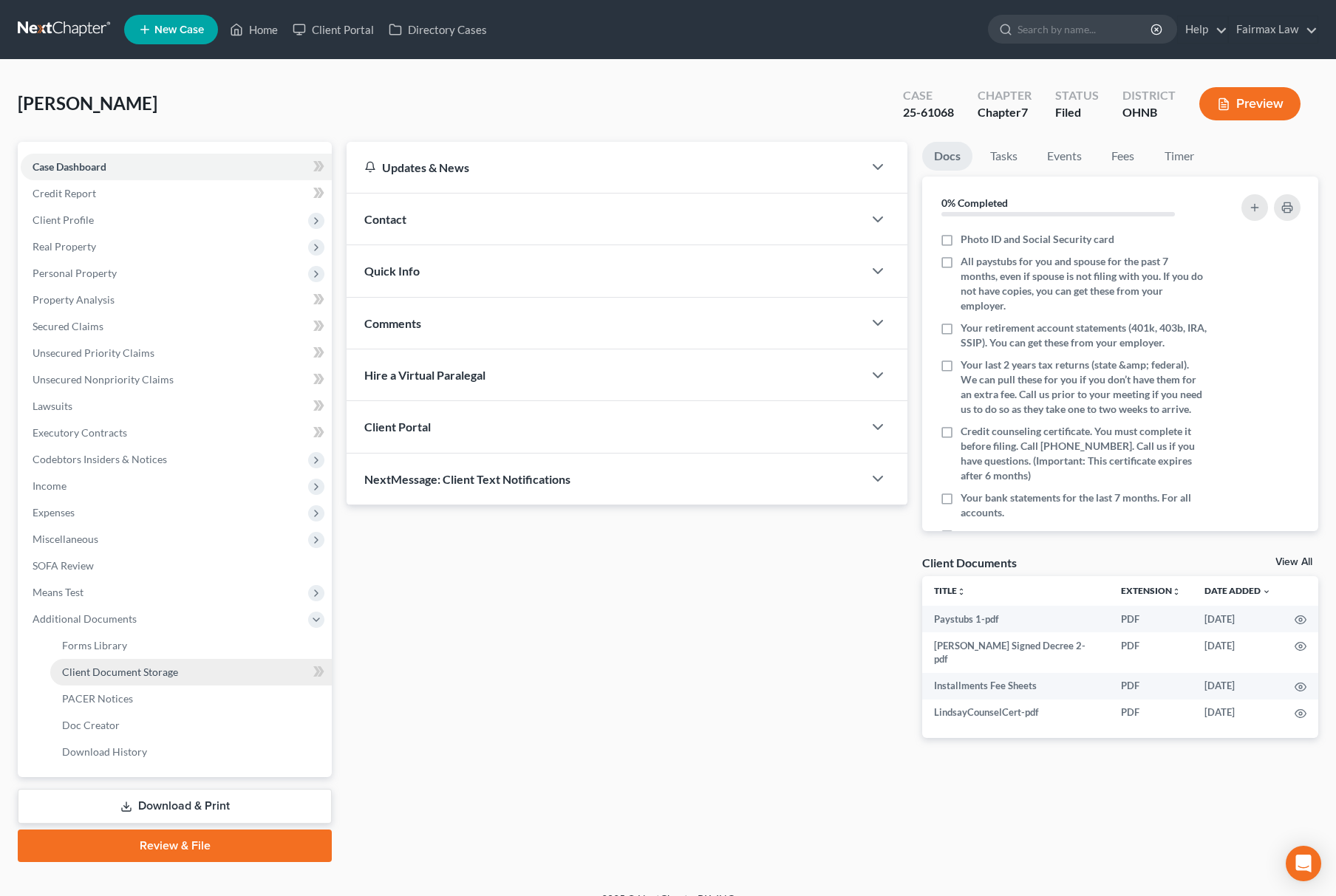
click at [187, 672] on link "Client Document Storage" at bounding box center [190, 672] width 281 height 26
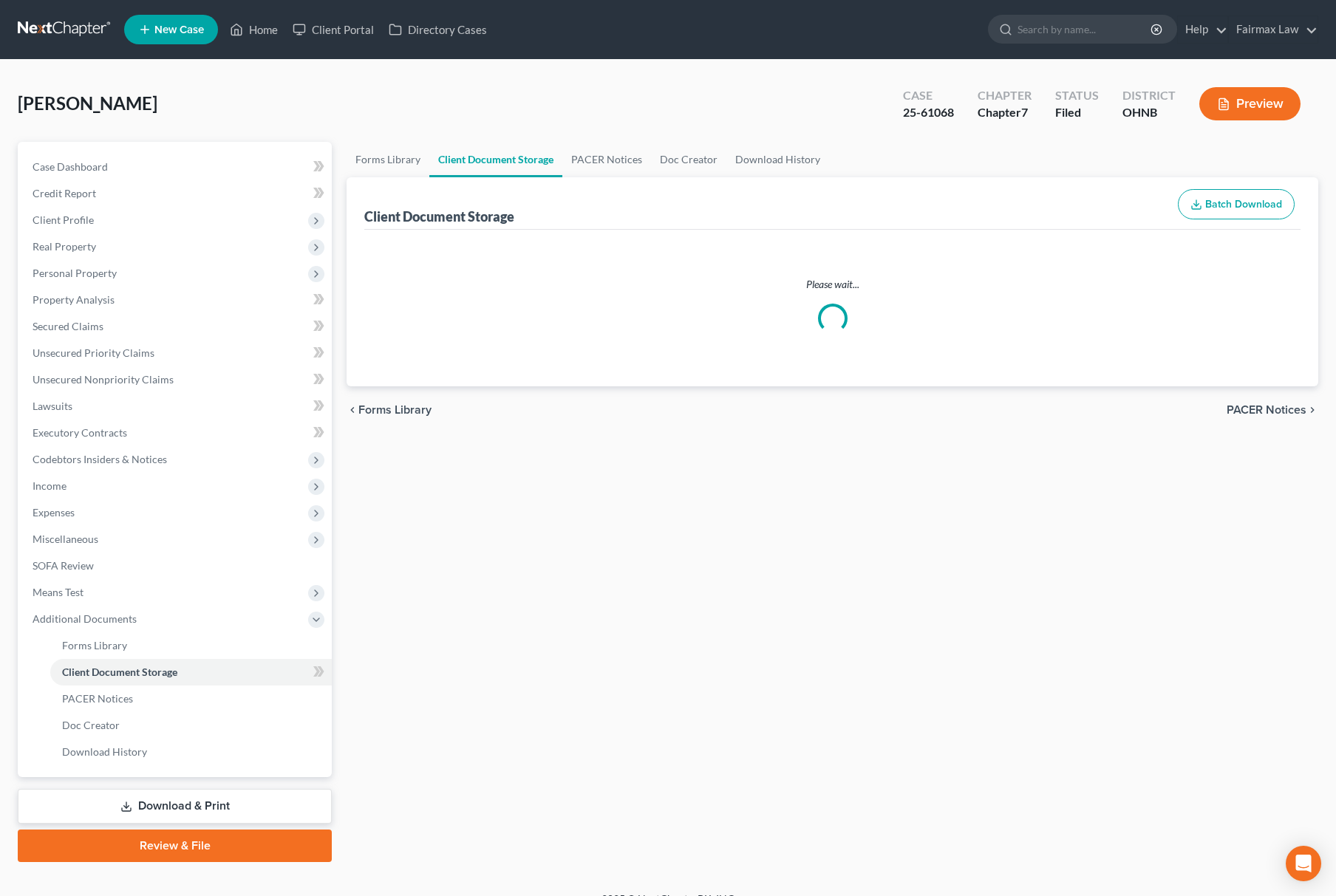
select select "5"
select select "24"
select select "16"
select select "20"
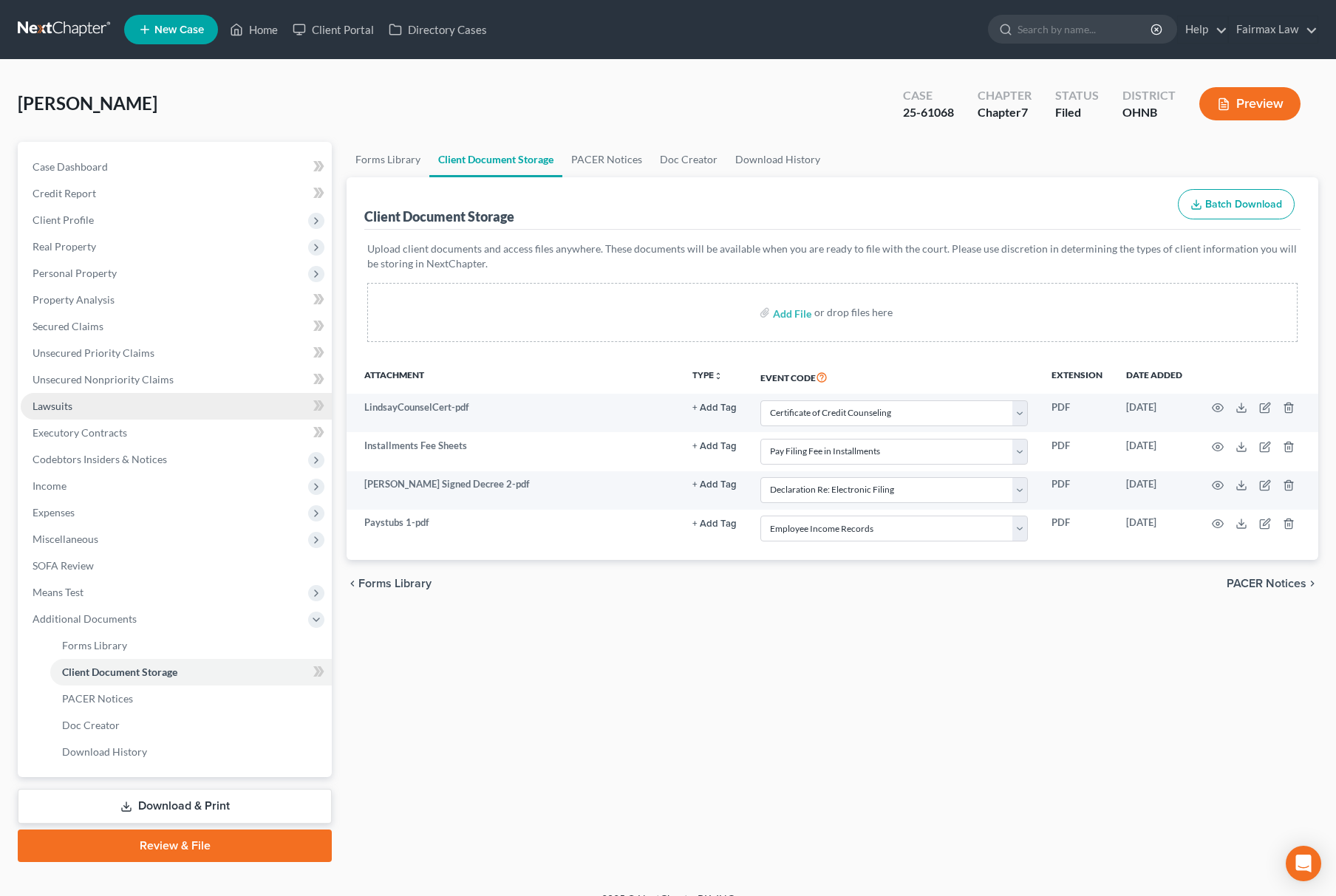
click at [167, 402] on link "Lawsuits" at bounding box center [175, 407] width 311 height 26
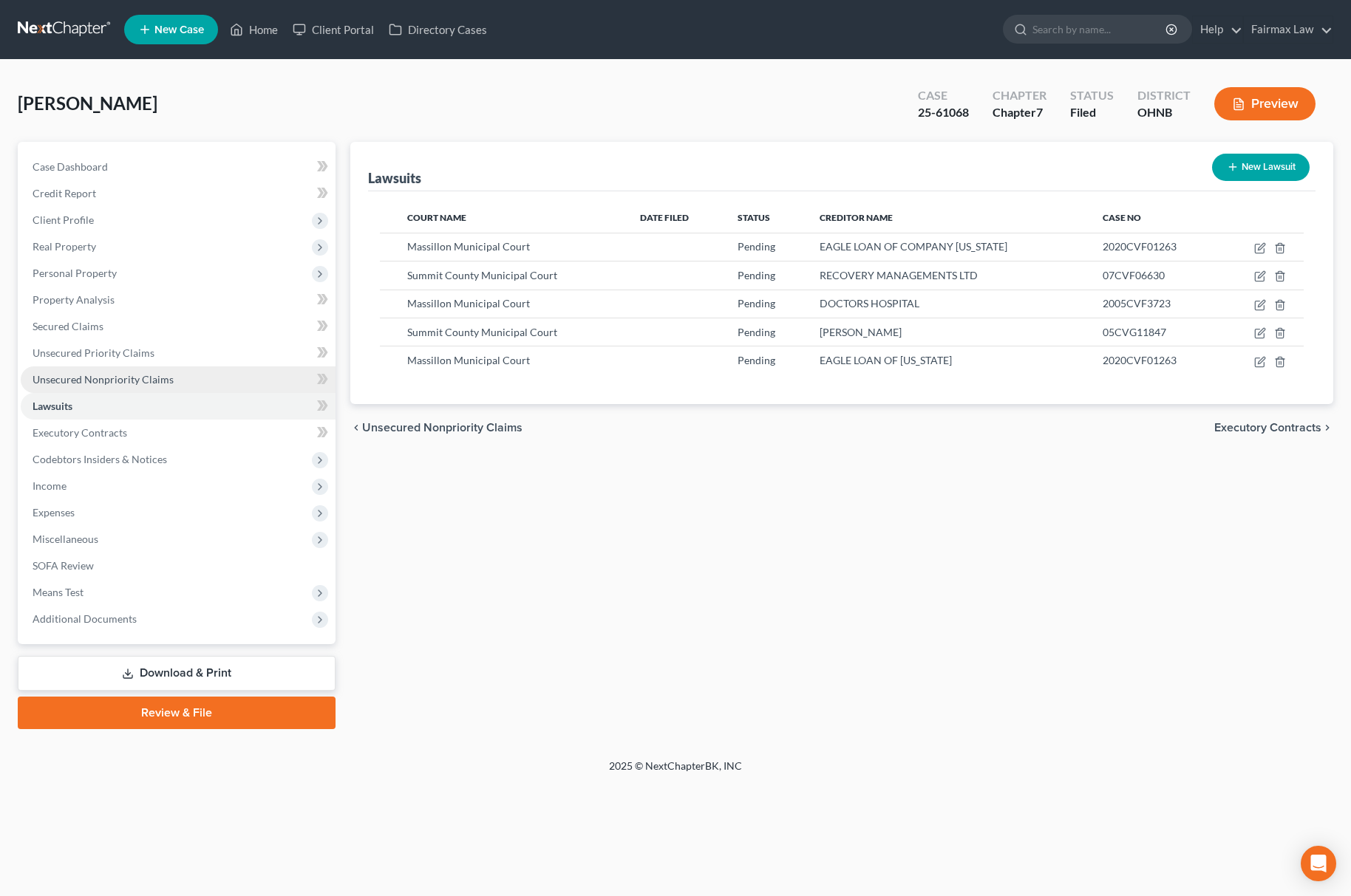
click at [169, 368] on link "Unsecured Nonpriority Claims" at bounding box center [178, 380] width 315 height 26
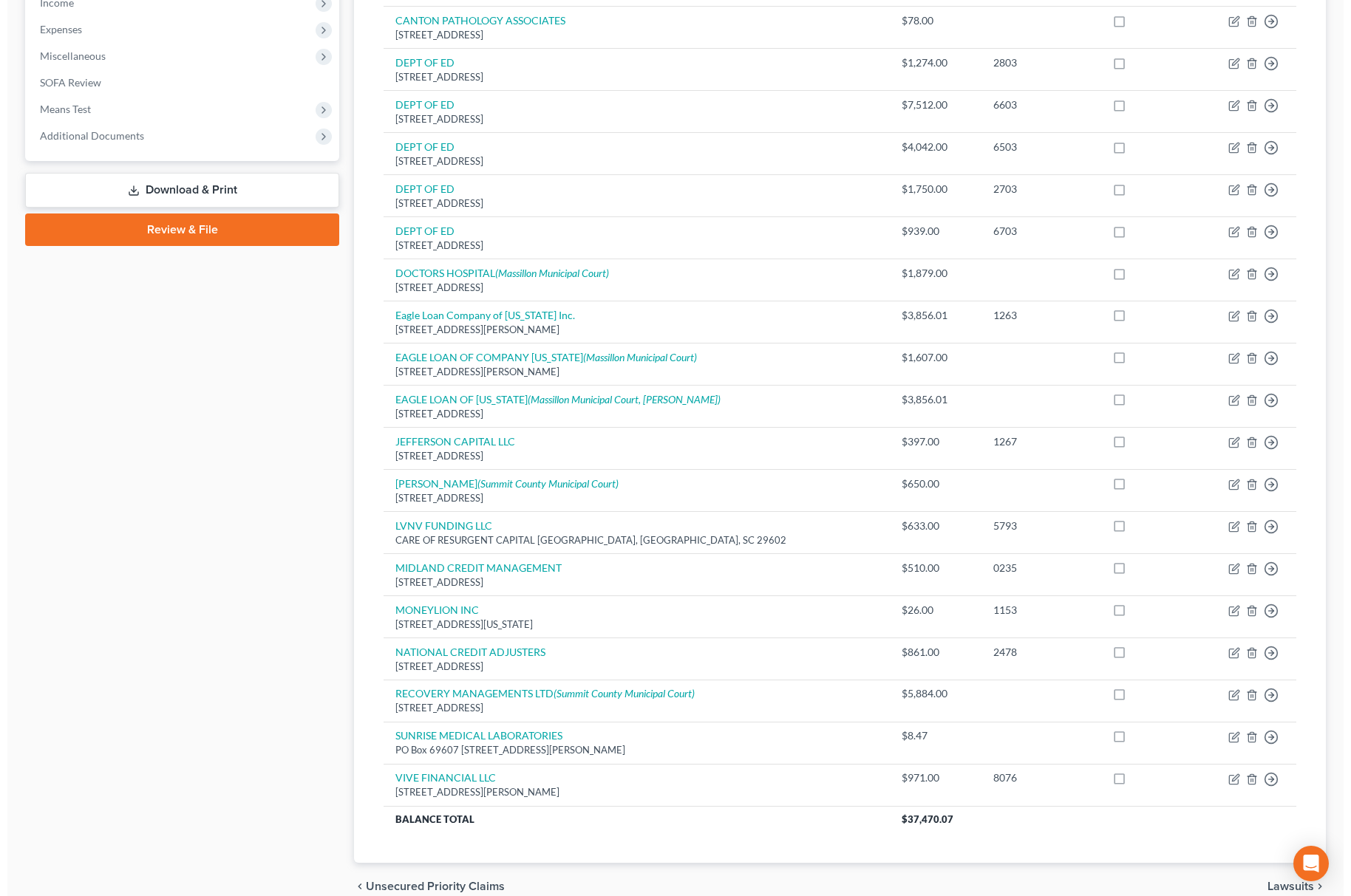
scroll to position [492, 0]
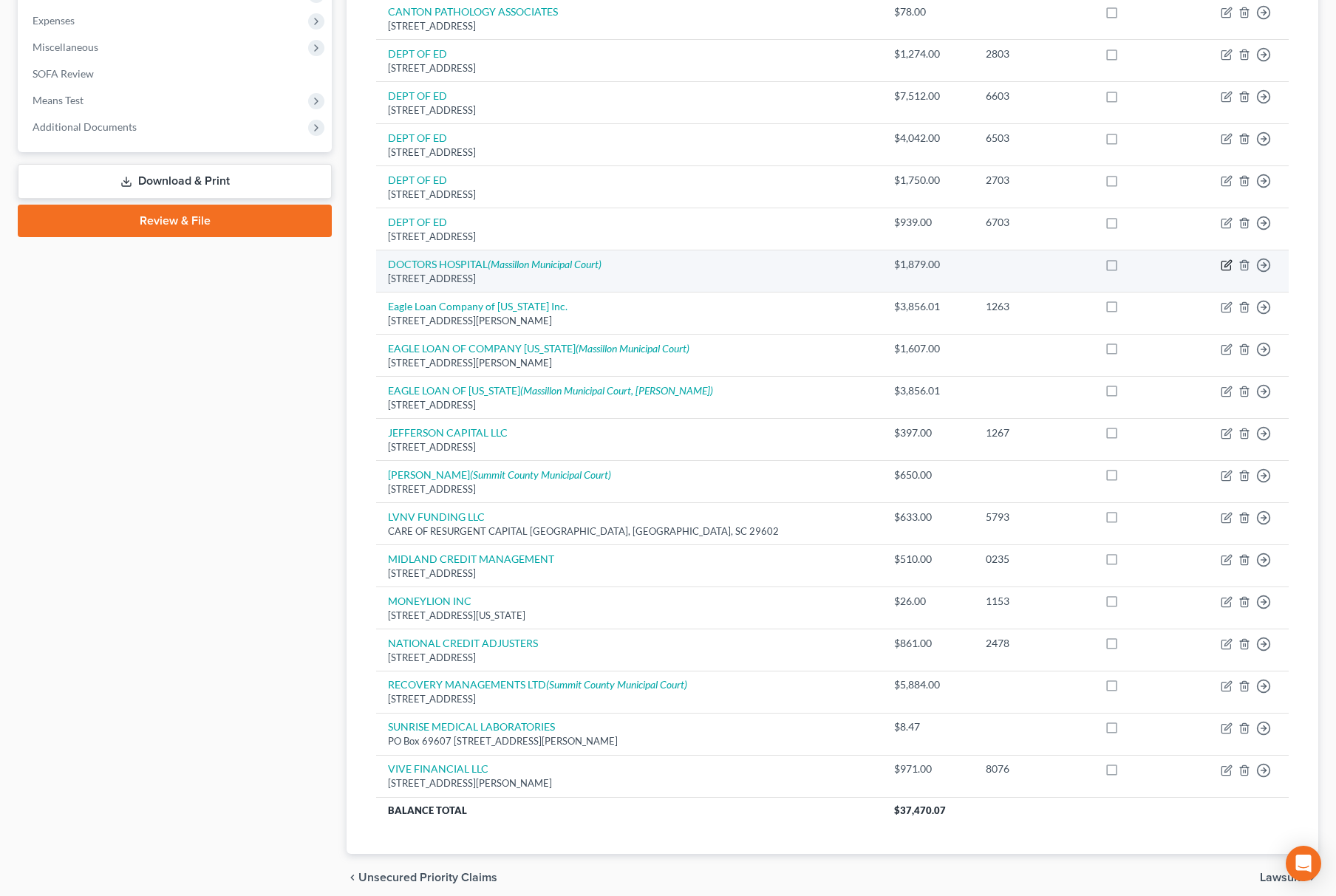
click at [1227, 269] on icon "button" at bounding box center [1226, 265] width 11 height 11
select select "23"
select select "9"
select select "0"
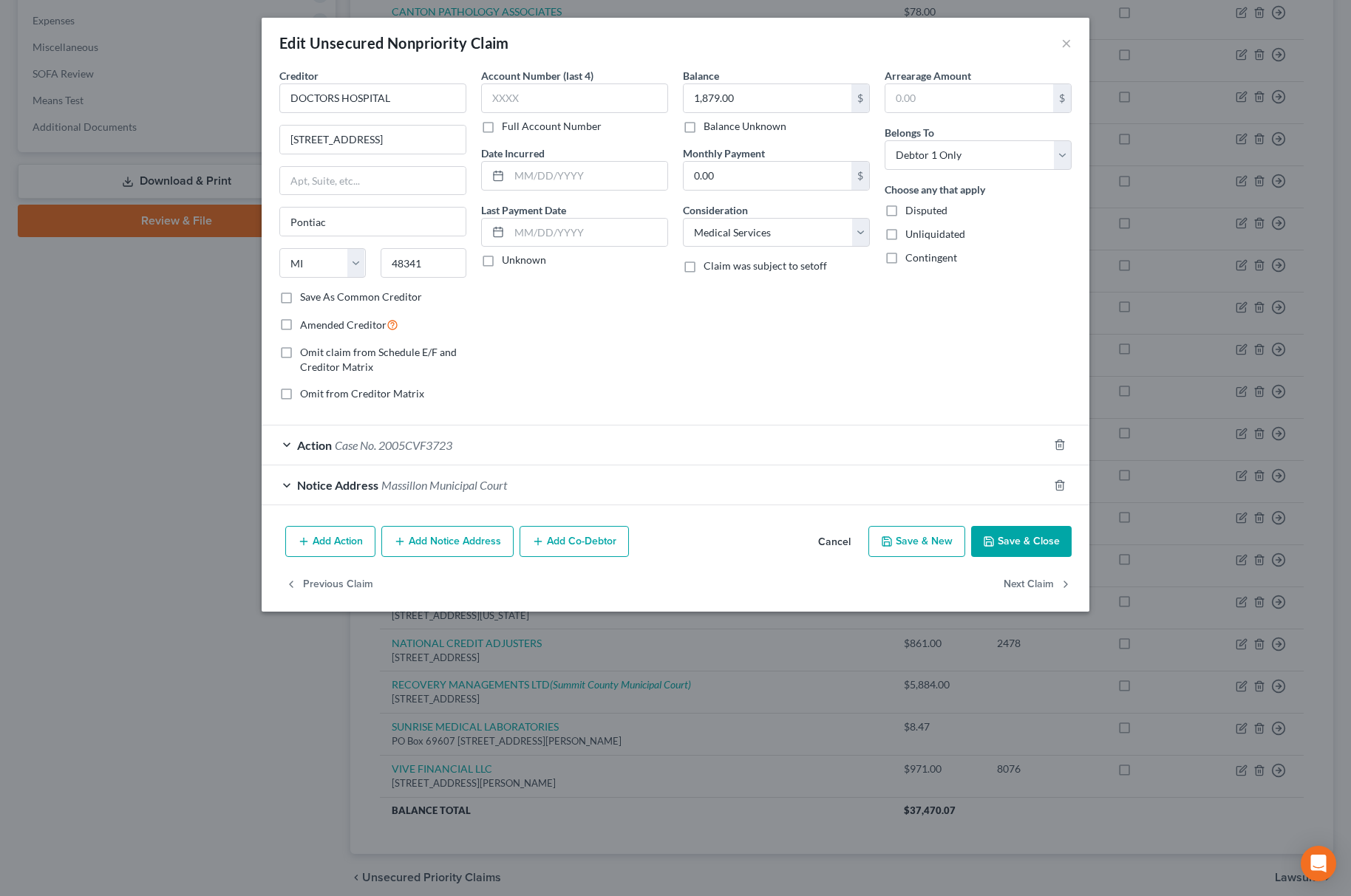
click at [529, 457] on div "Action Case No. 2005CVF3723" at bounding box center [654, 445] width 786 height 39
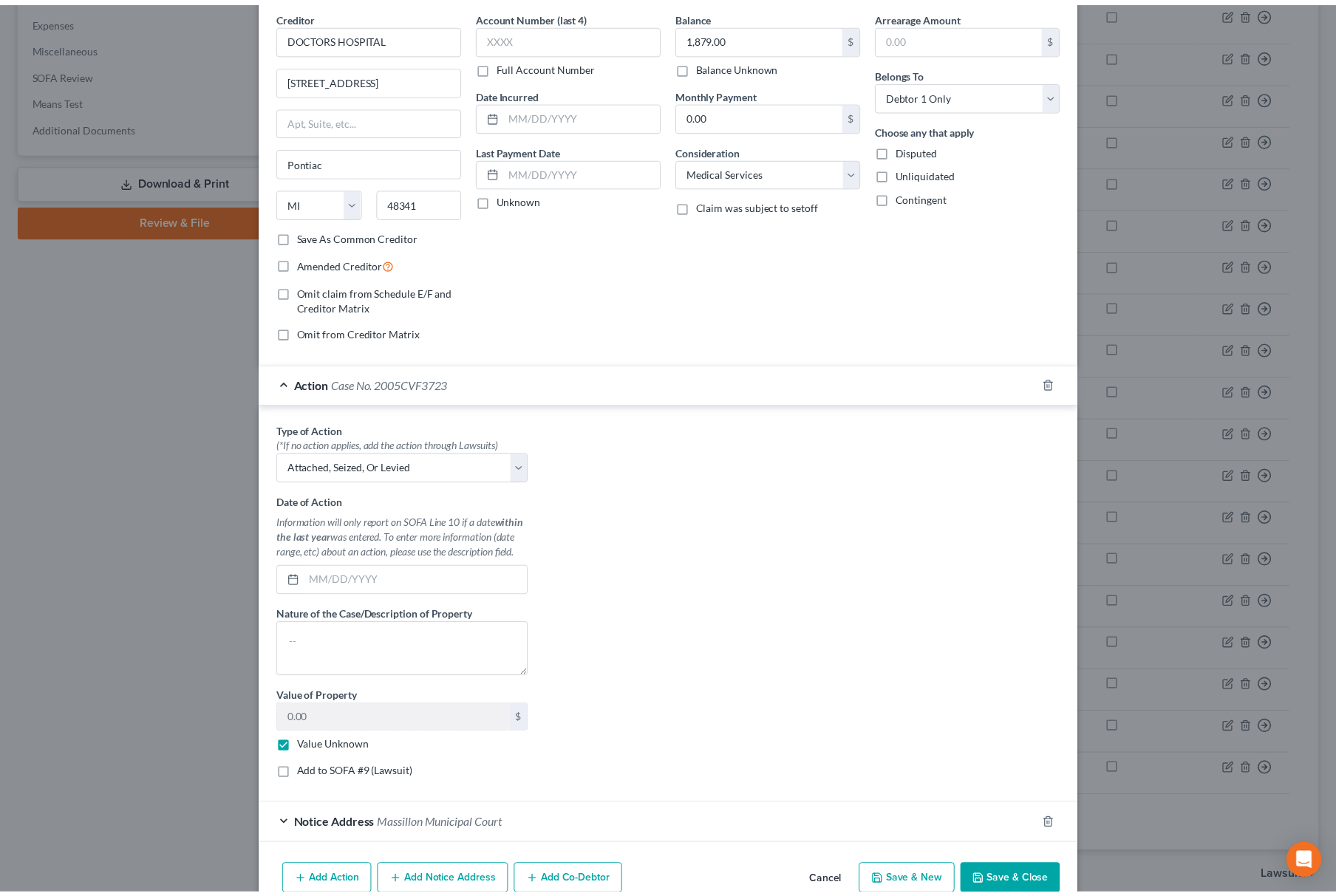
scroll to position [139, 0]
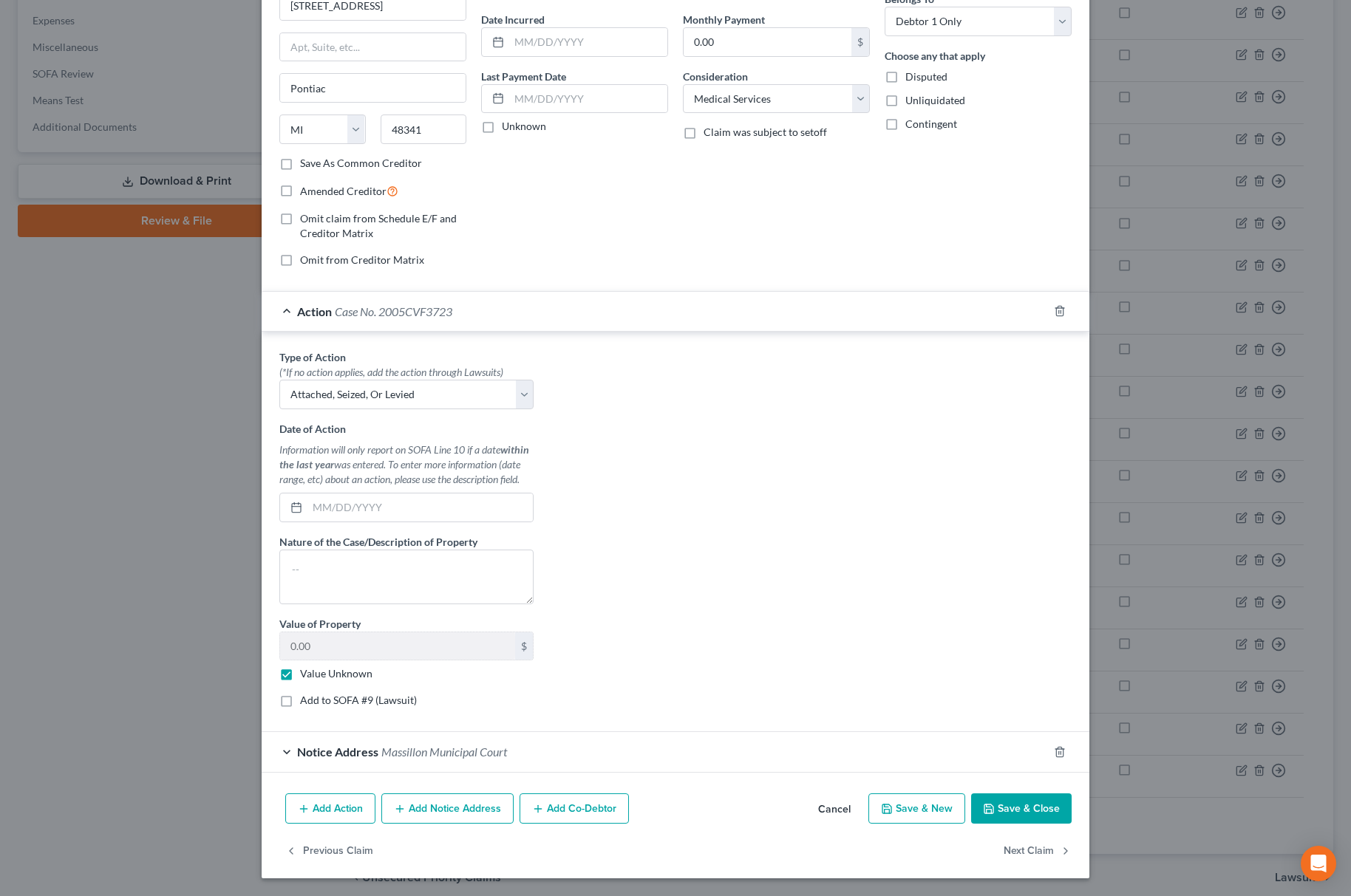
click at [1030, 822] on button "Save & Close" at bounding box center [1021, 809] width 101 height 31
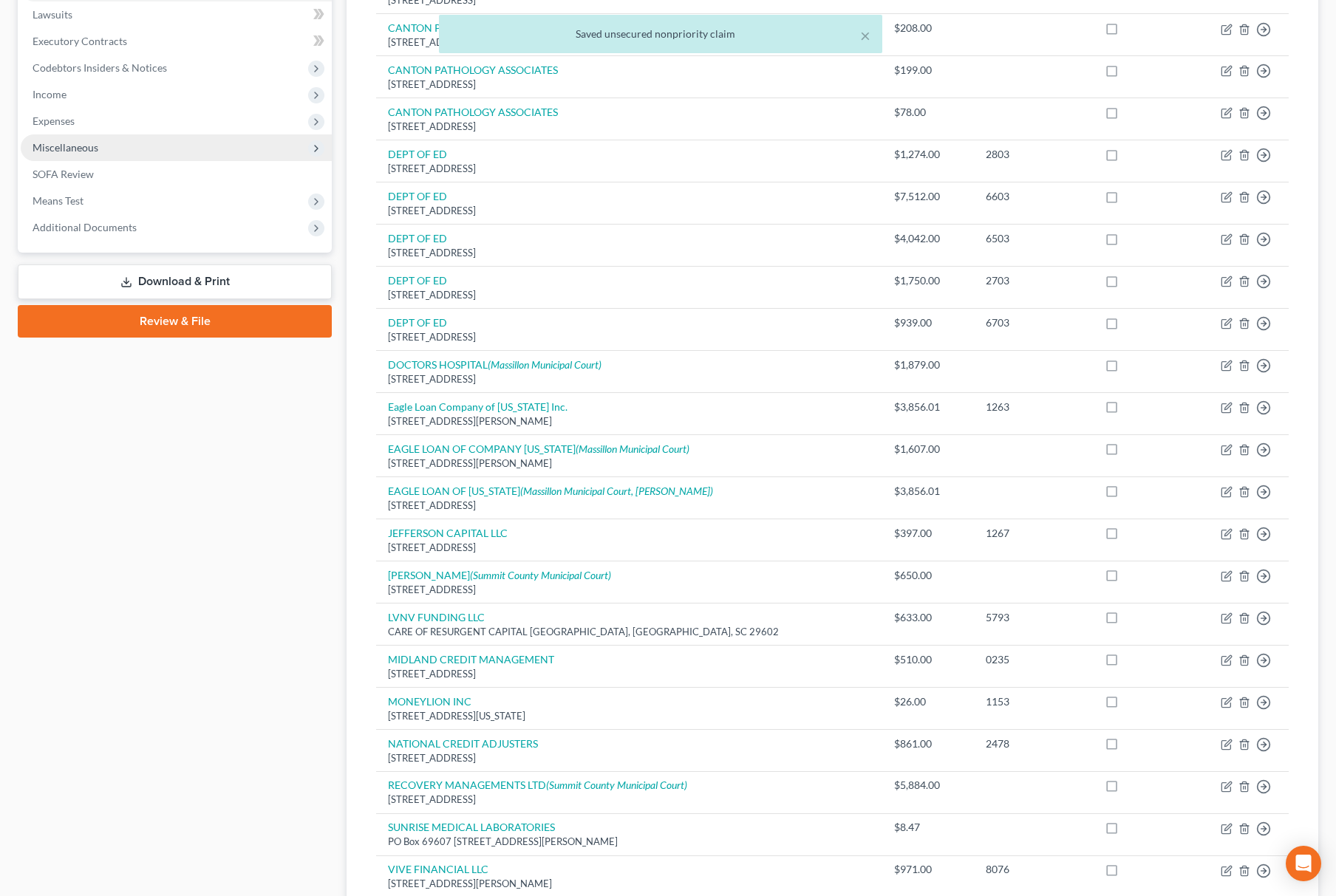
scroll to position [296, 0]
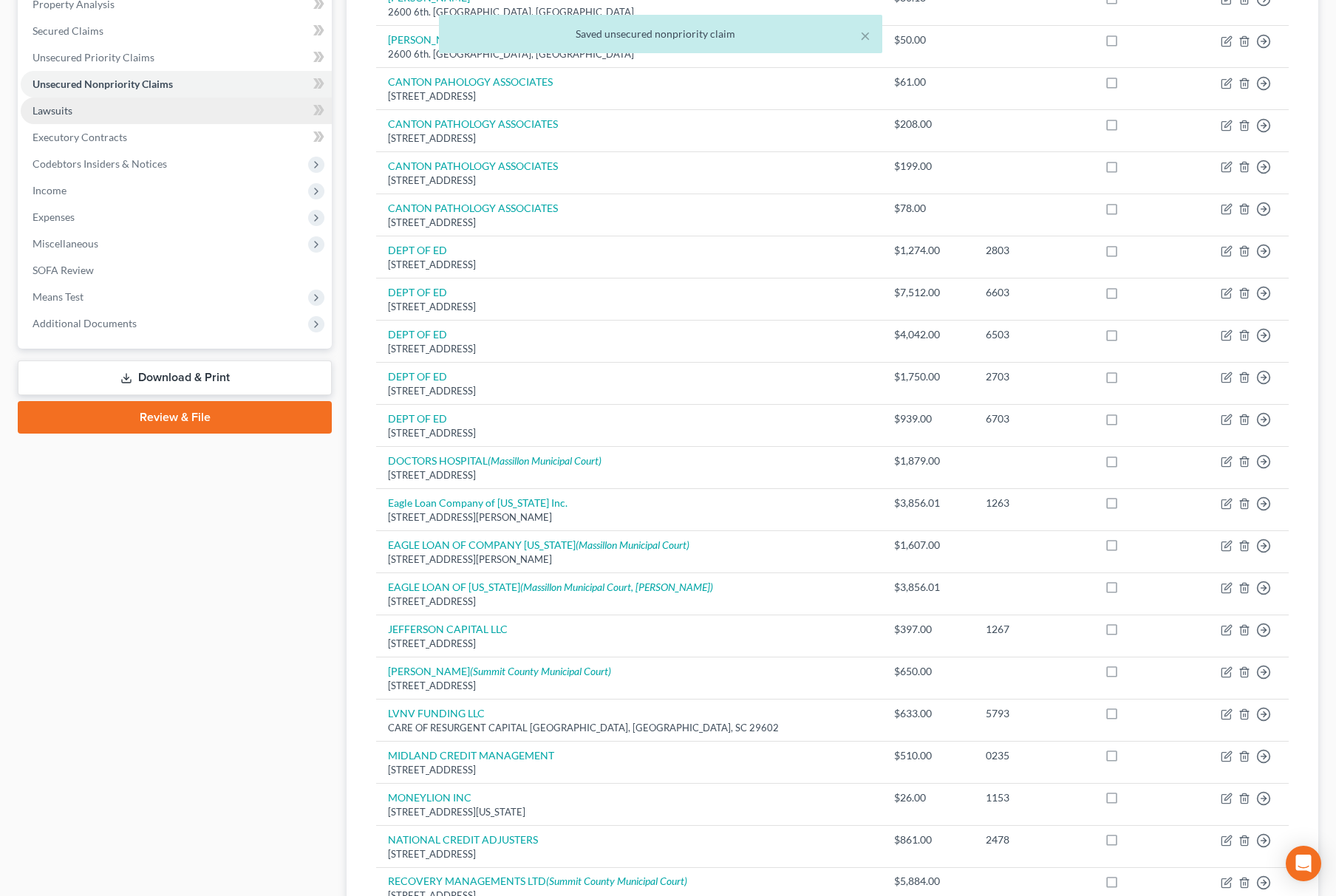
click at [169, 109] on link "Lawsuits" at bounding box center [175, 111] width 311 height 26
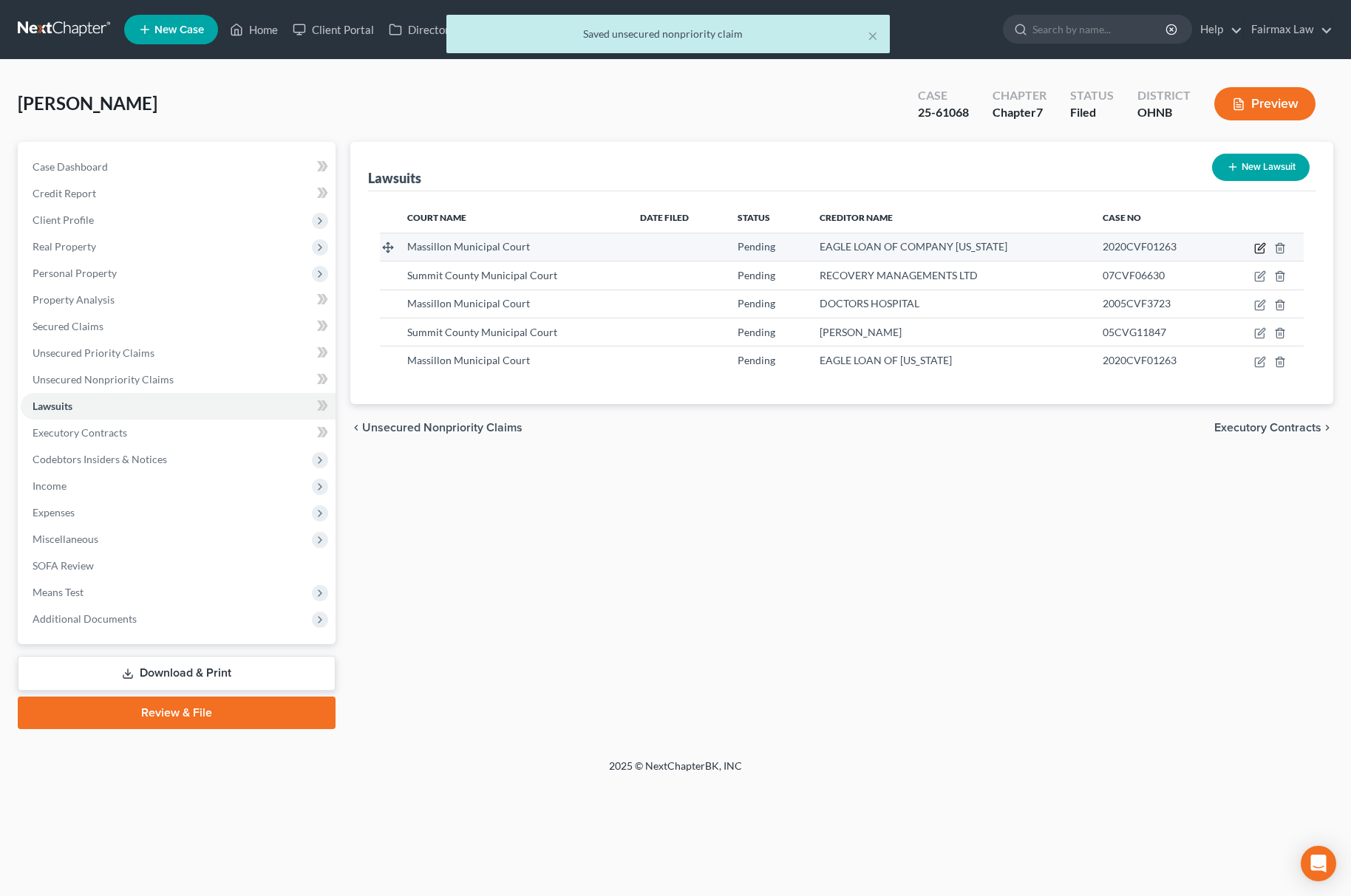
click at [1261, 243] on icon "button" at bounding box center [1260, 248] width 11 height 11
select select "36"
select select "0"
select select "3"
select select "36"
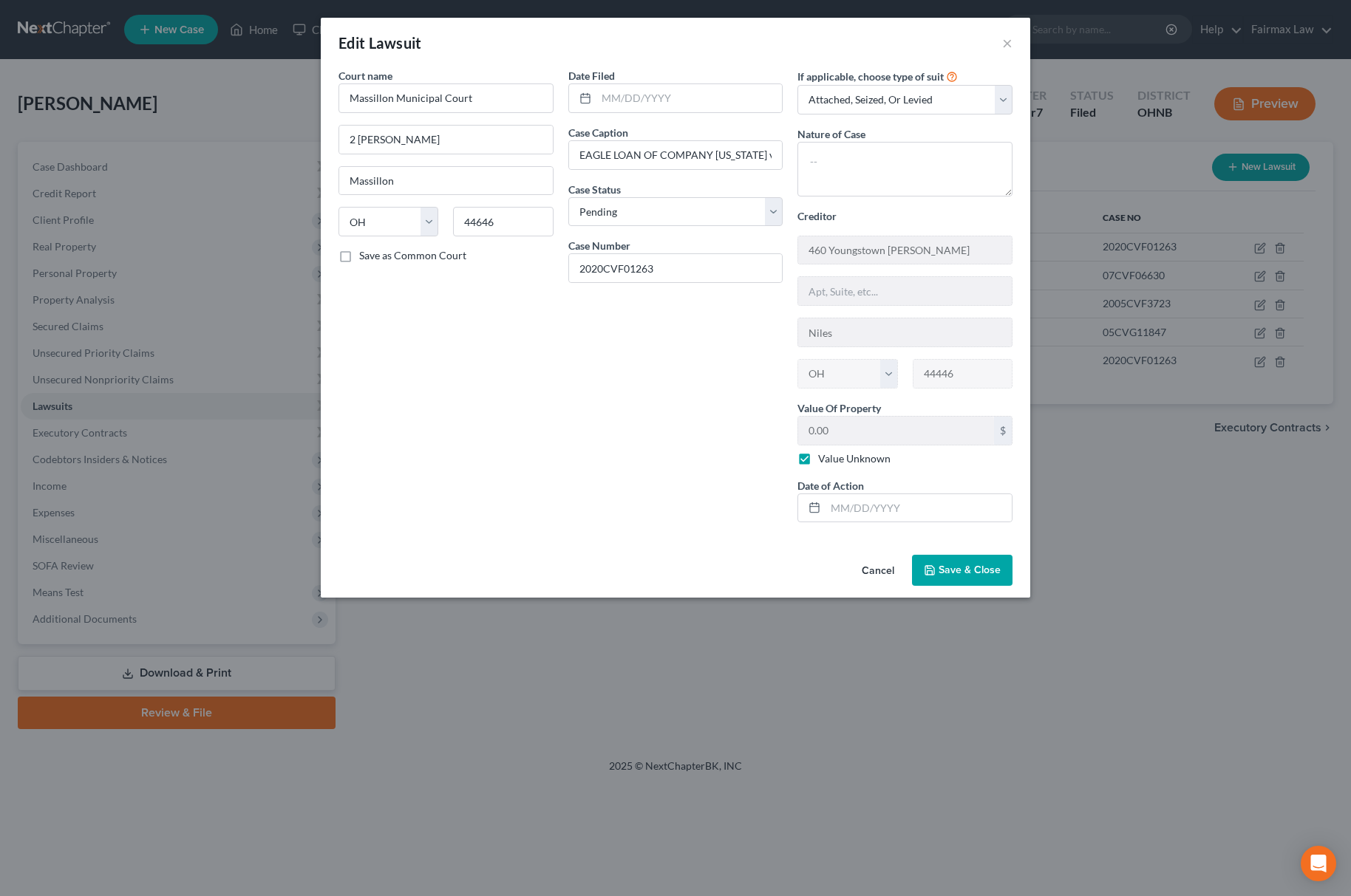
click at [971, 586] on button "Save & Close" at bounding box center [962, 571] width 101 height 31
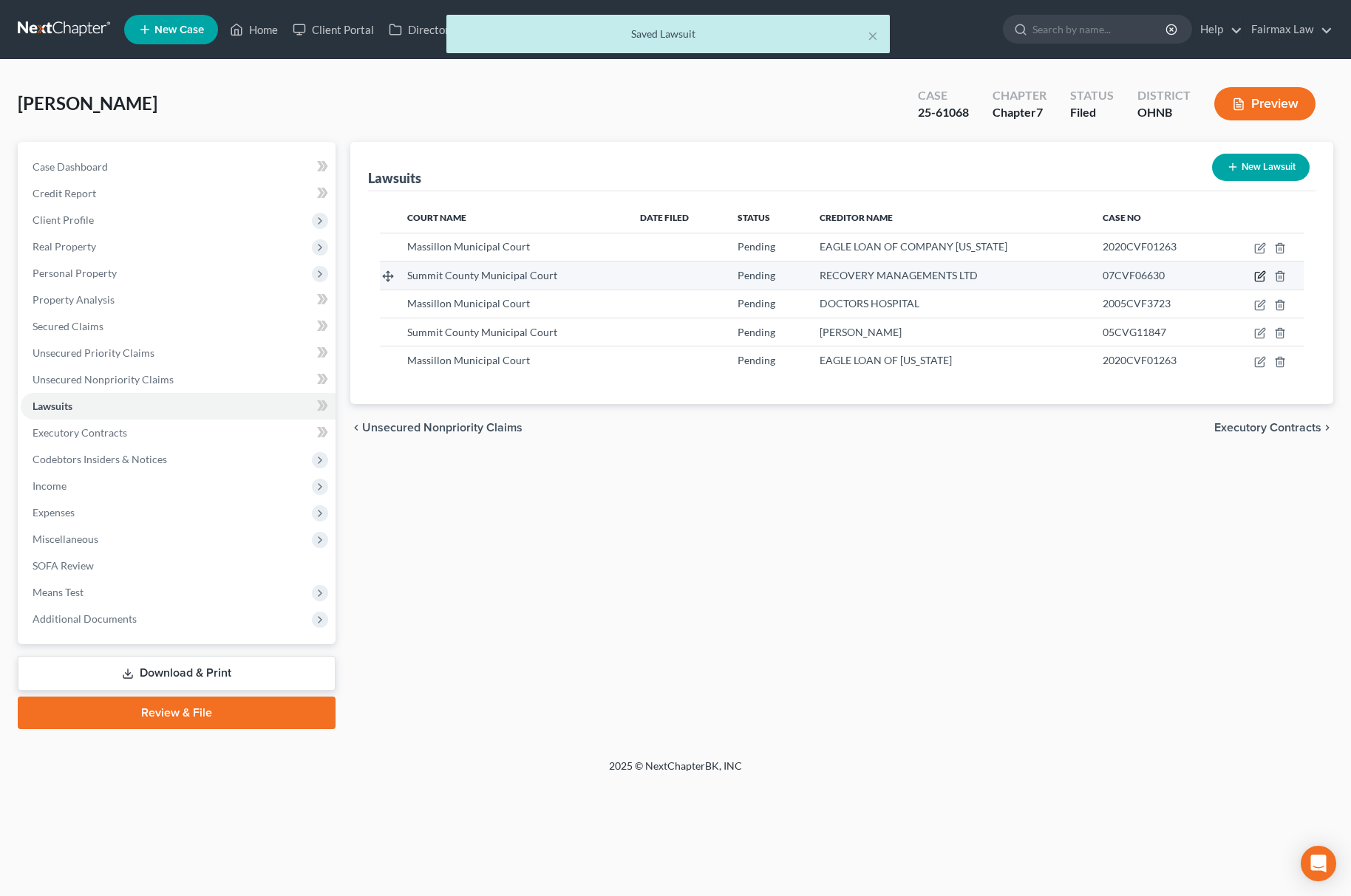
click at [1262, 281] on icon "button" at bounding box center [1259, 277] width 9 height 9
select select "33"
select select "0"
select select "3"
select select "50"
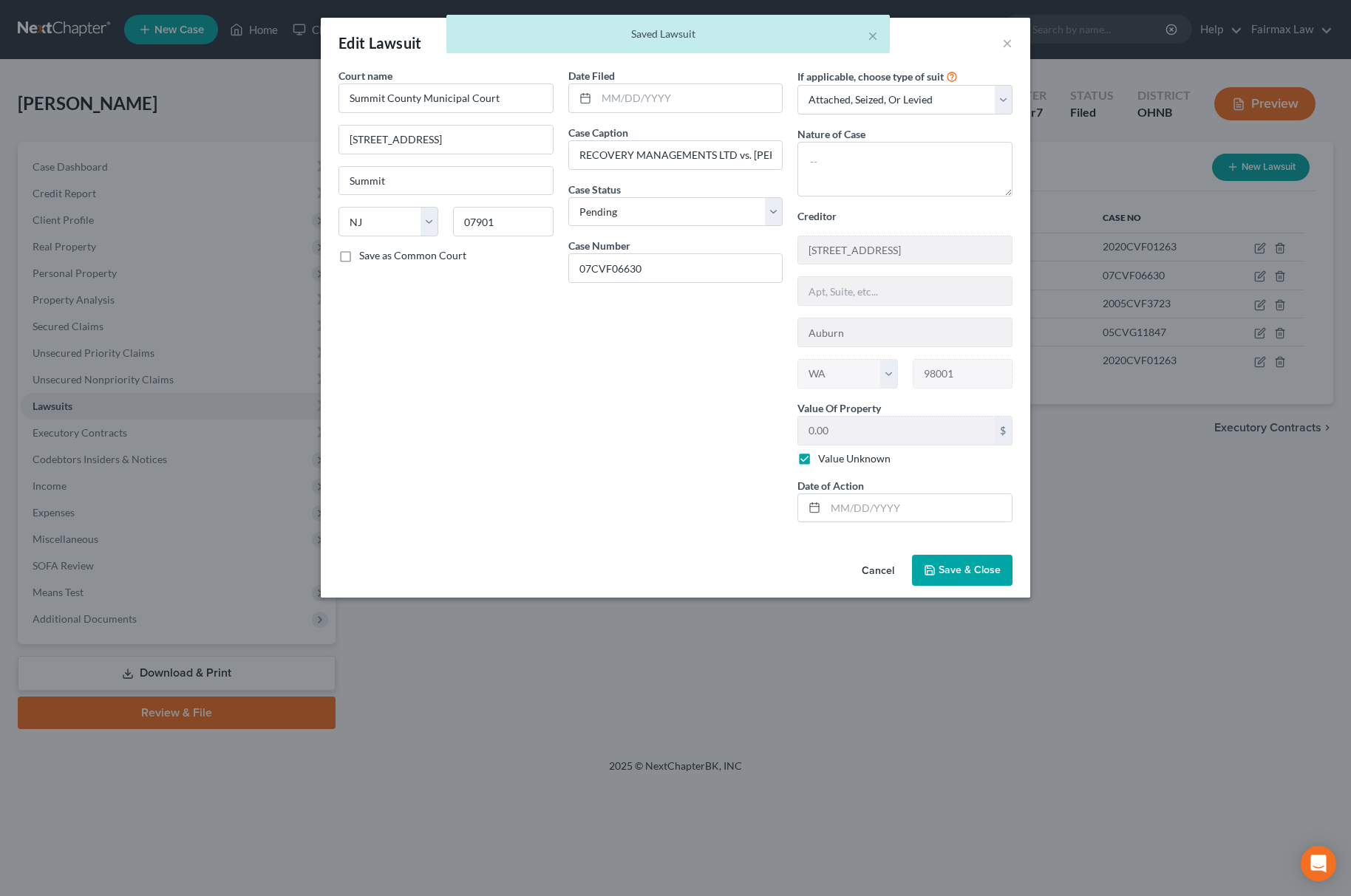
click at [940, 585] on button "Save & Close" at bounding box center [962, 571] width 101 height 31
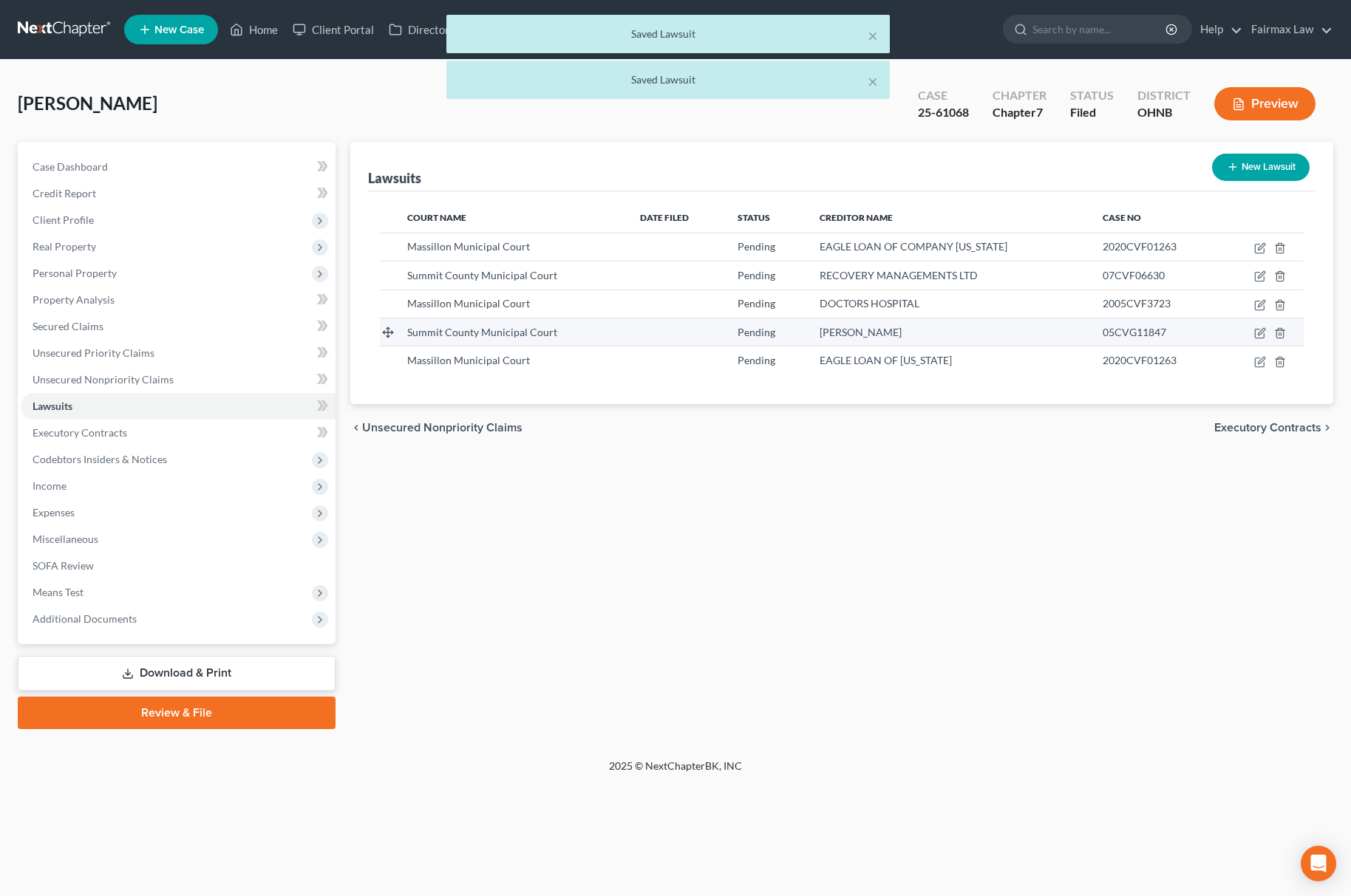
click at [1250, 332] on td at bounding box center [1262, 332] width 82 height 28
click at [1256, 332] on icon "button" at bounding box center [1260, 333] width 11 height 11
select select "33"
select select "0"
select select "3"
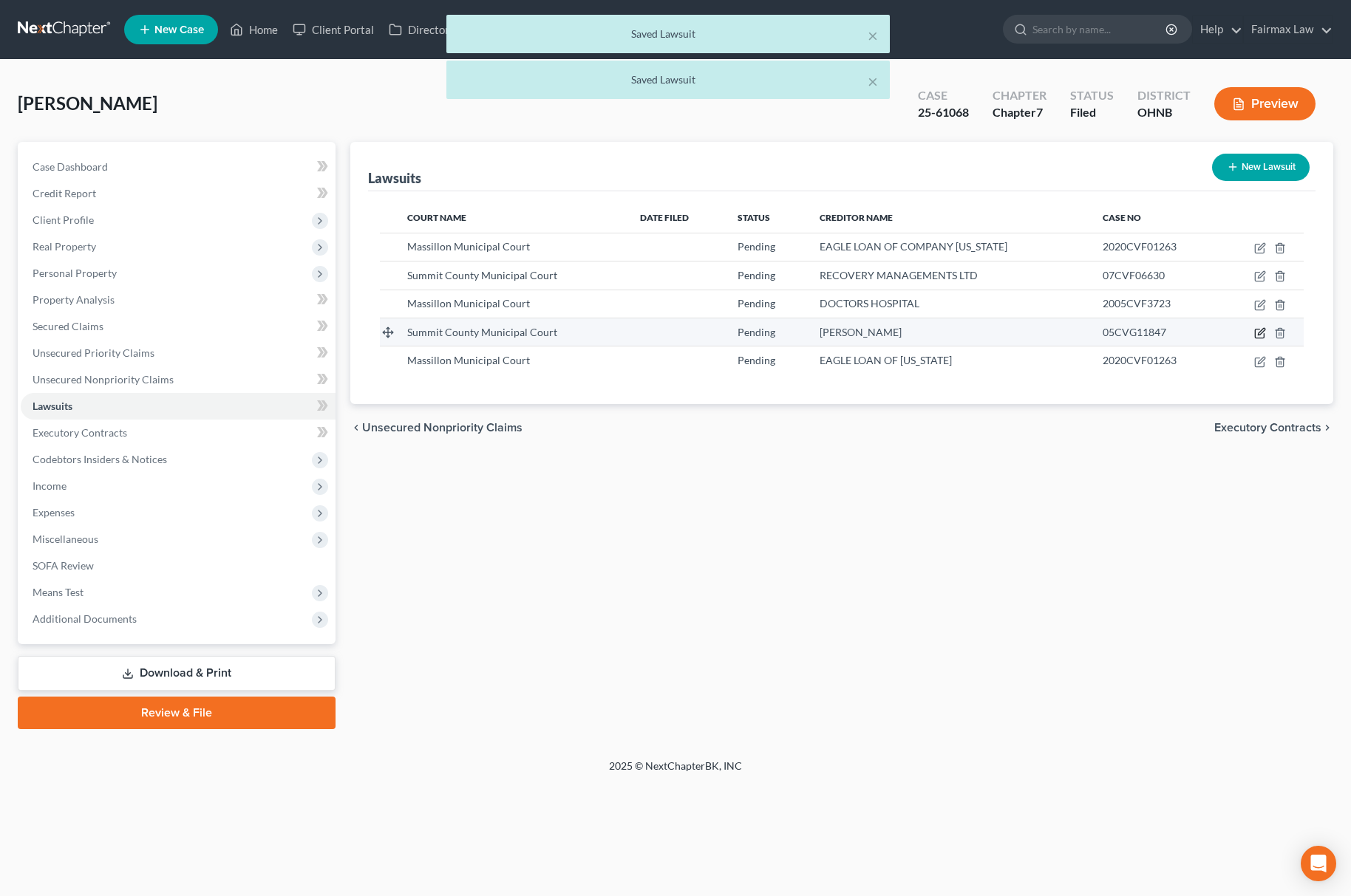
select select "36"
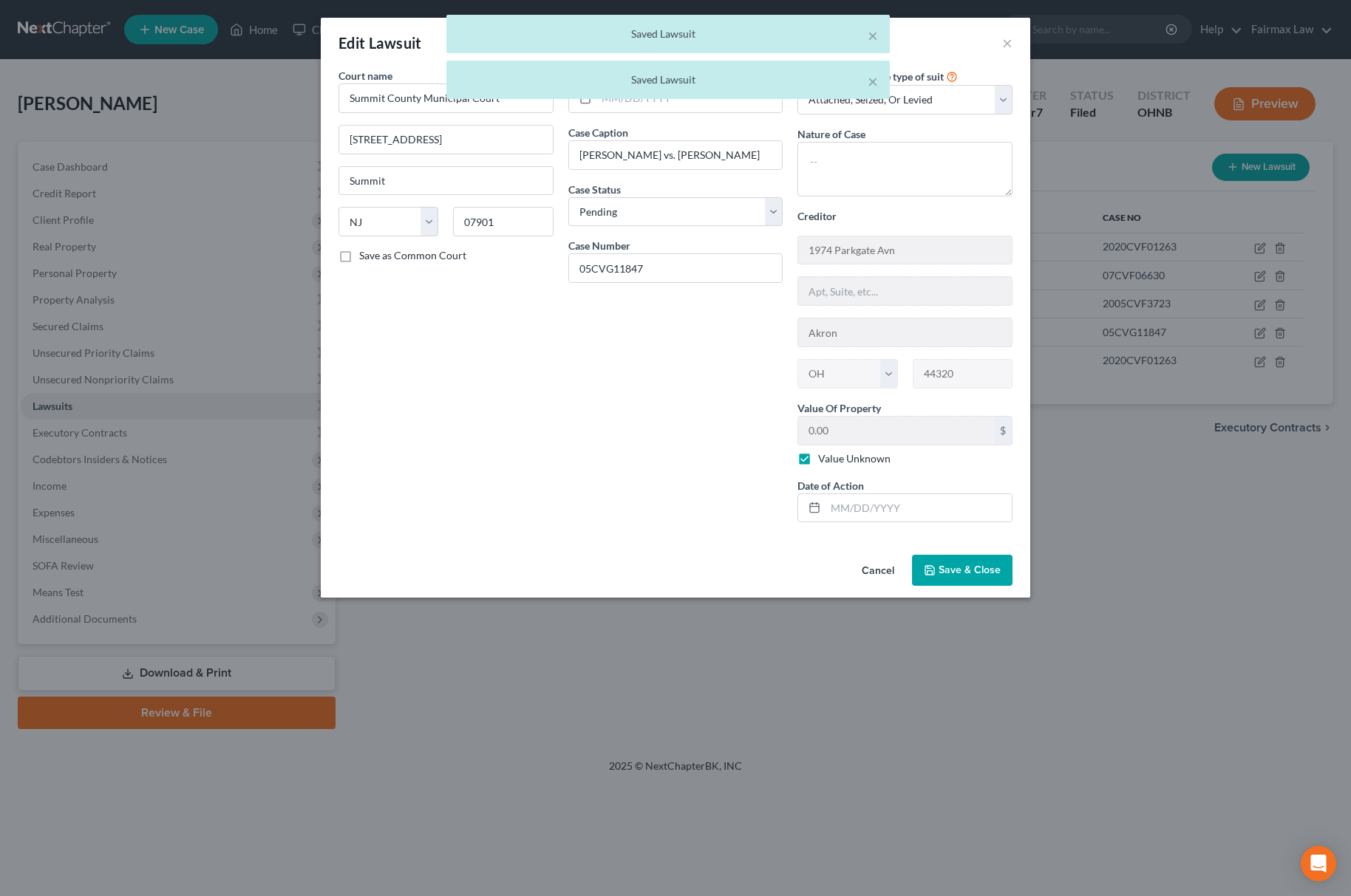
click at [981, 572] on span "Save & Close" at bounding box center [970, 570] width 62 height 12
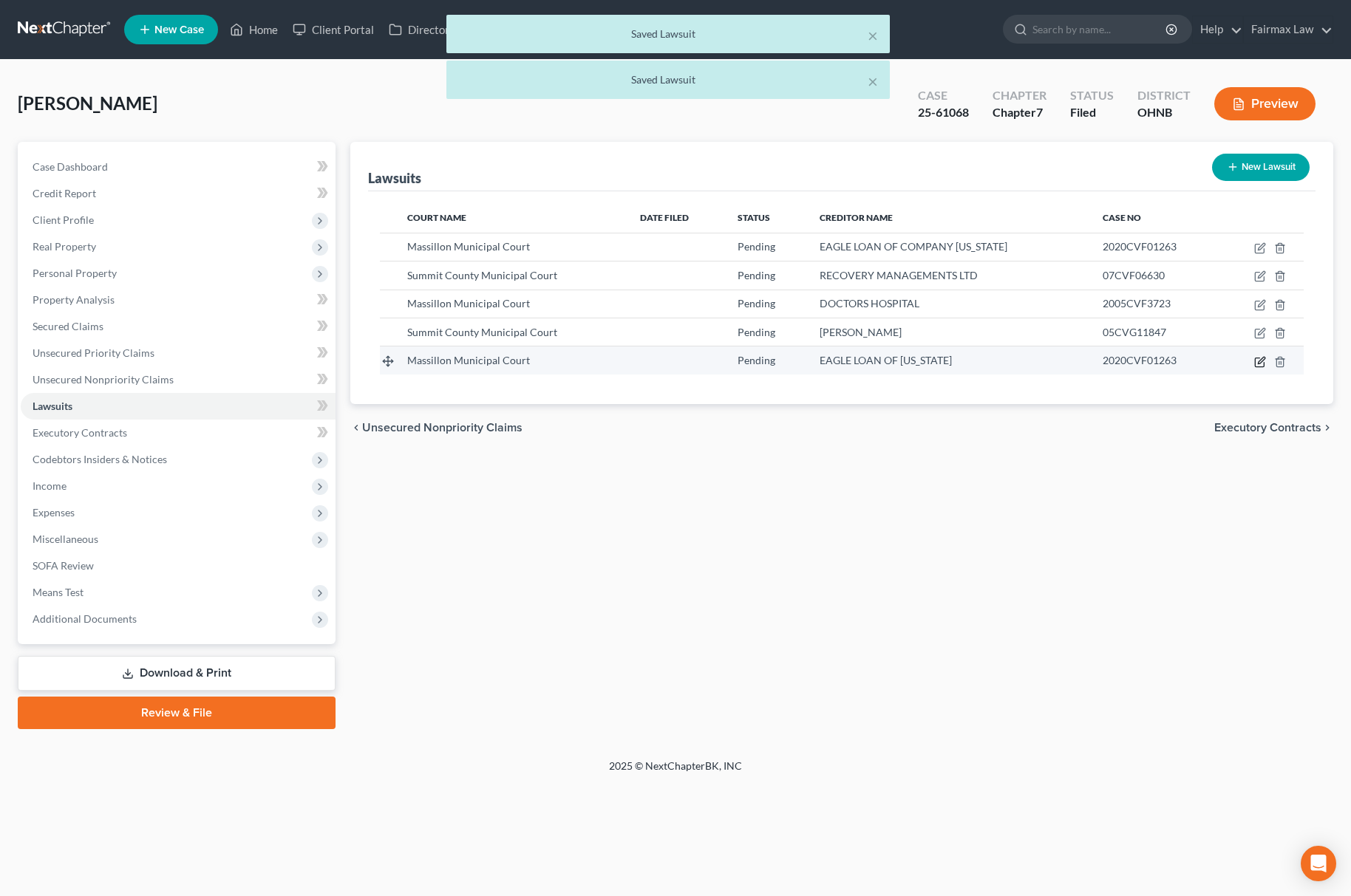
click at [1257, 361] on icon "button" at bounding box center [1260, 362] width 11 height 11
select select "36"
select select "0"
select select "1"
select select "36"
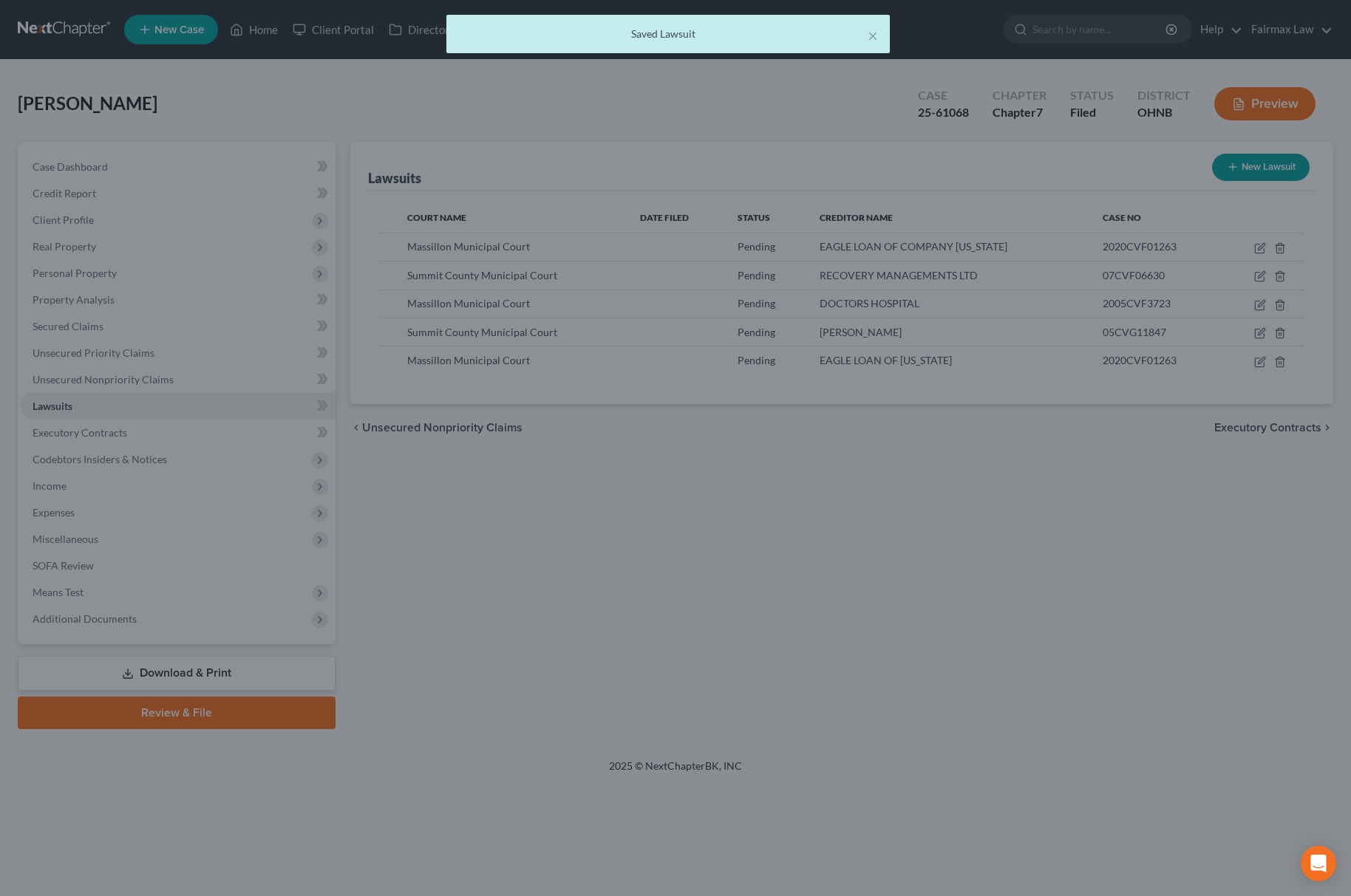
click at [1128, 562] on div "New Lawsuit × Court name * Massillon Municipal Court 2 James Duncan Plz Massill…" at bounding box center [676, 448] width 1351 height 896
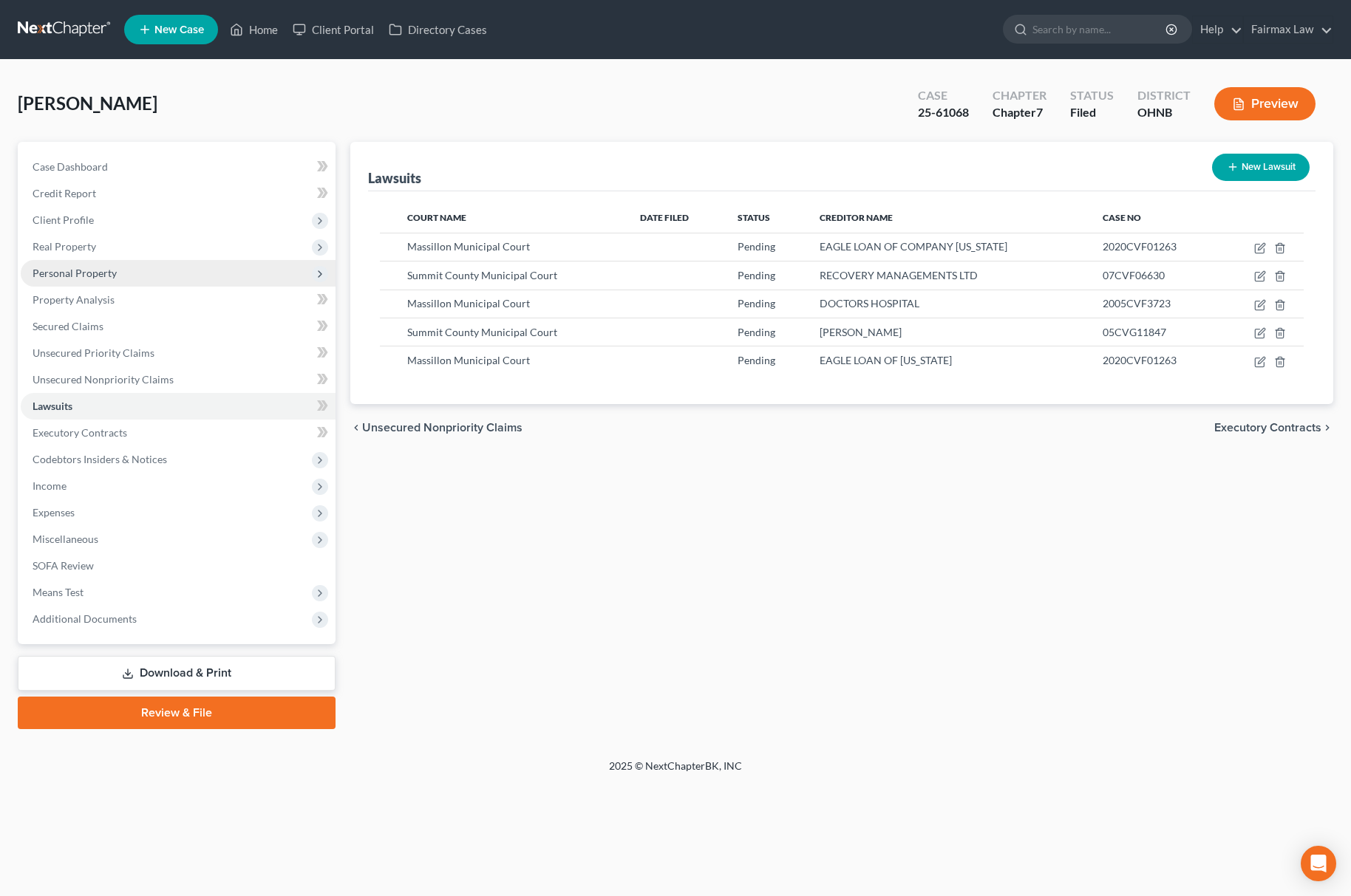
click at [102, 263] on span "Personal Property" at bounding box center [178, 273] width 315 height 26
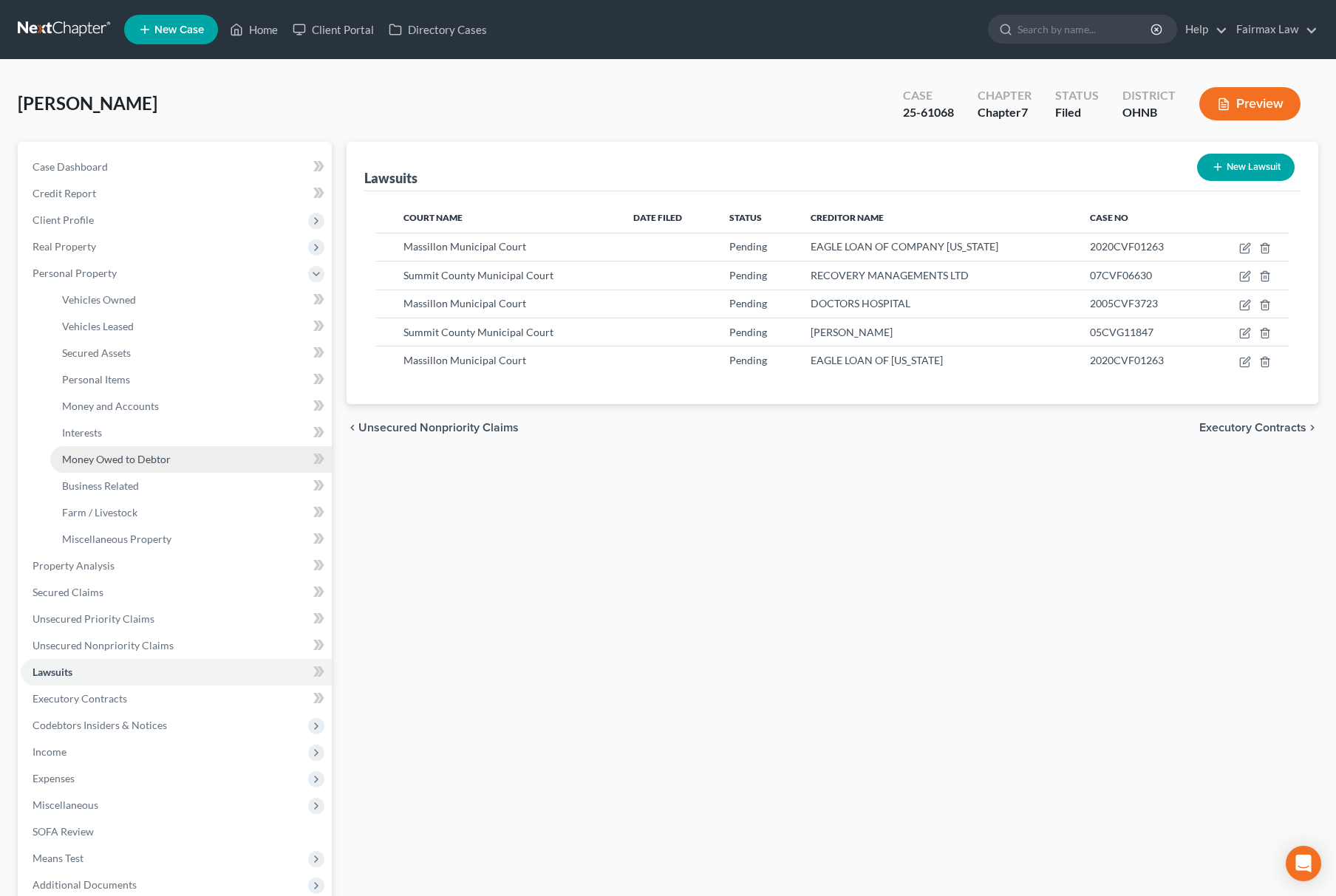
click at [130, 464] on link "Money Owed to Debtor" at bounding box center [190, 459] width 281 height 26
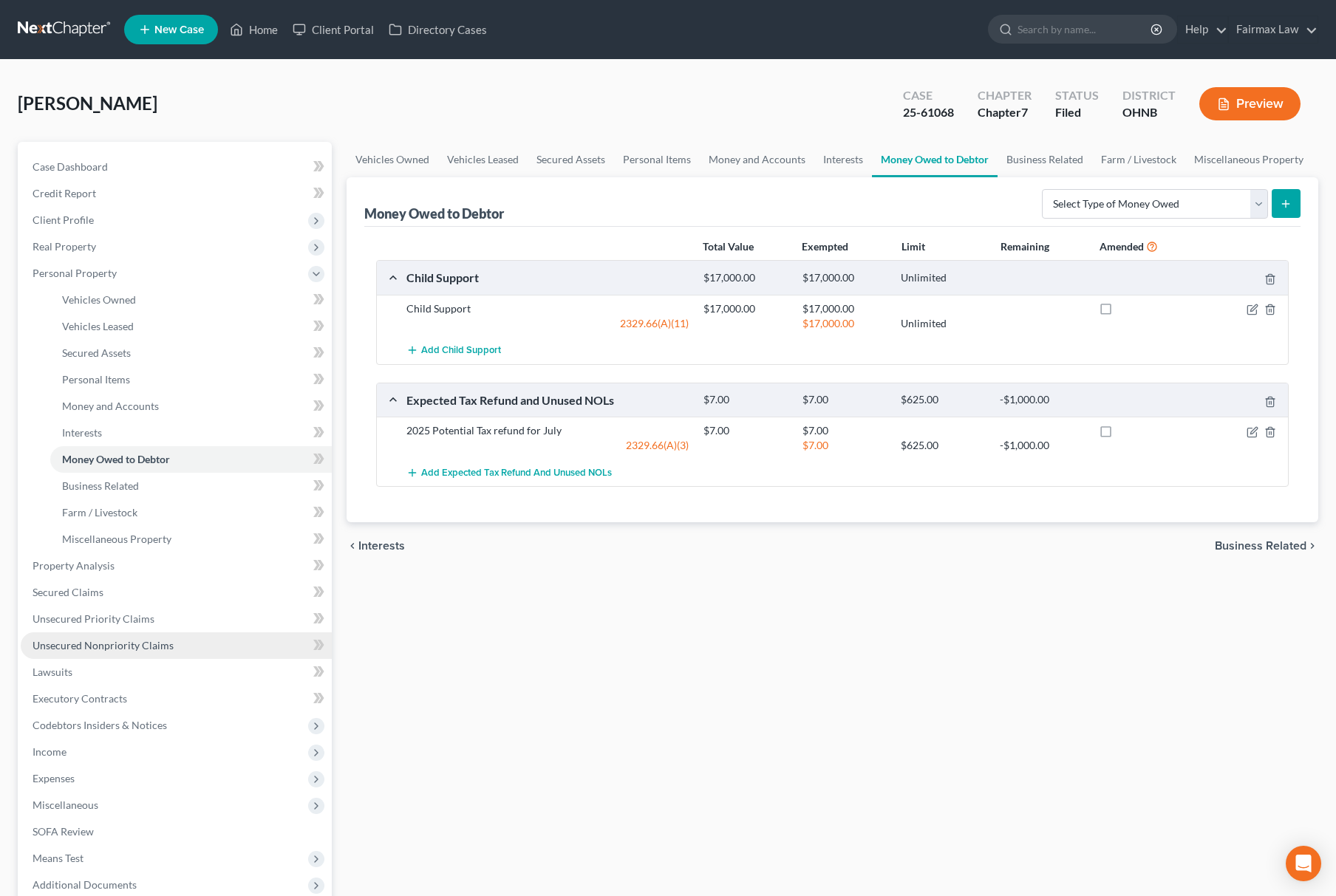
click at [153, 650] on link "Unsecured Nonpriority Claims" at bounding box center [175, 646] width 311 height 26
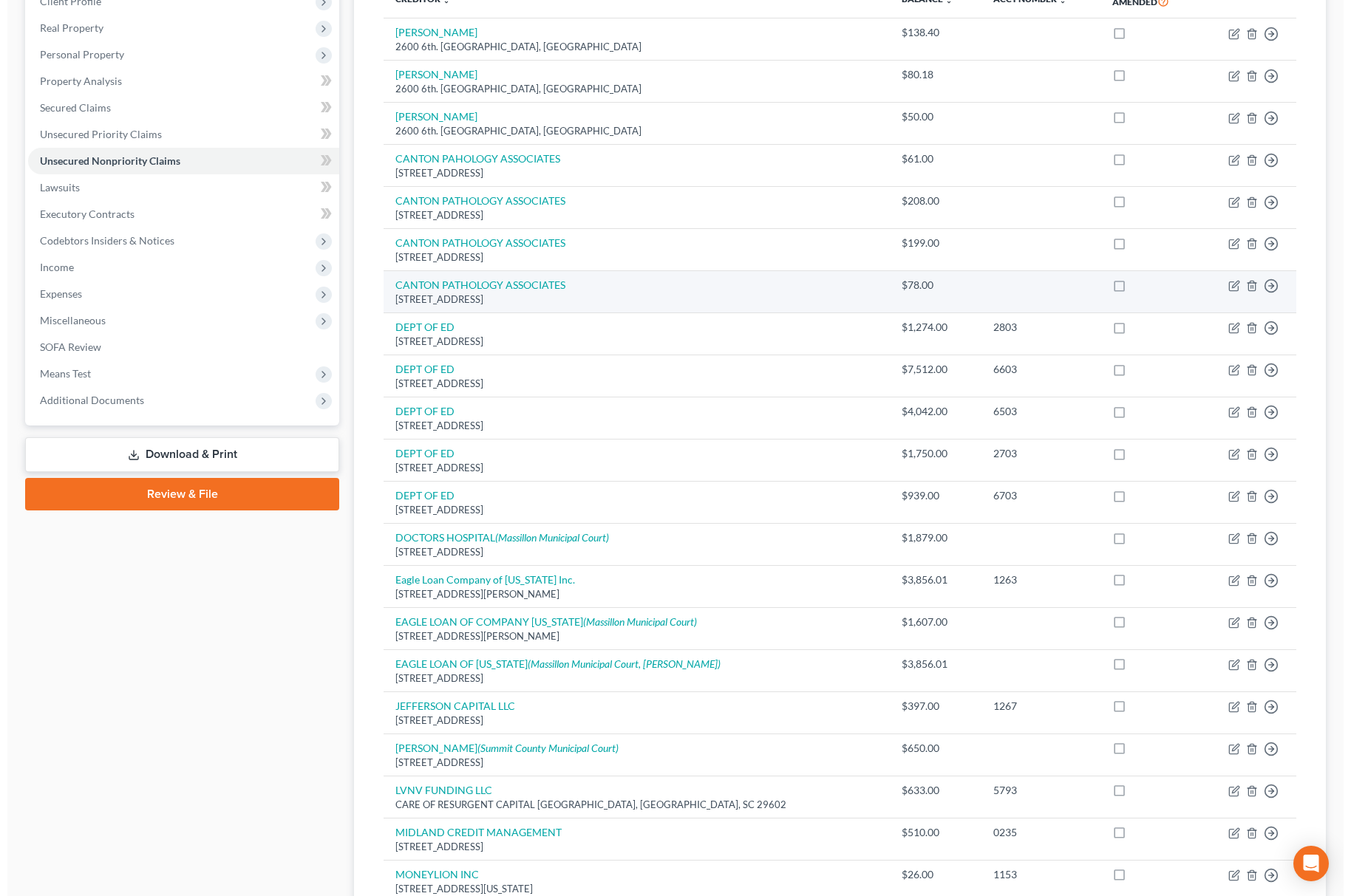
scroll to position [393, 0]
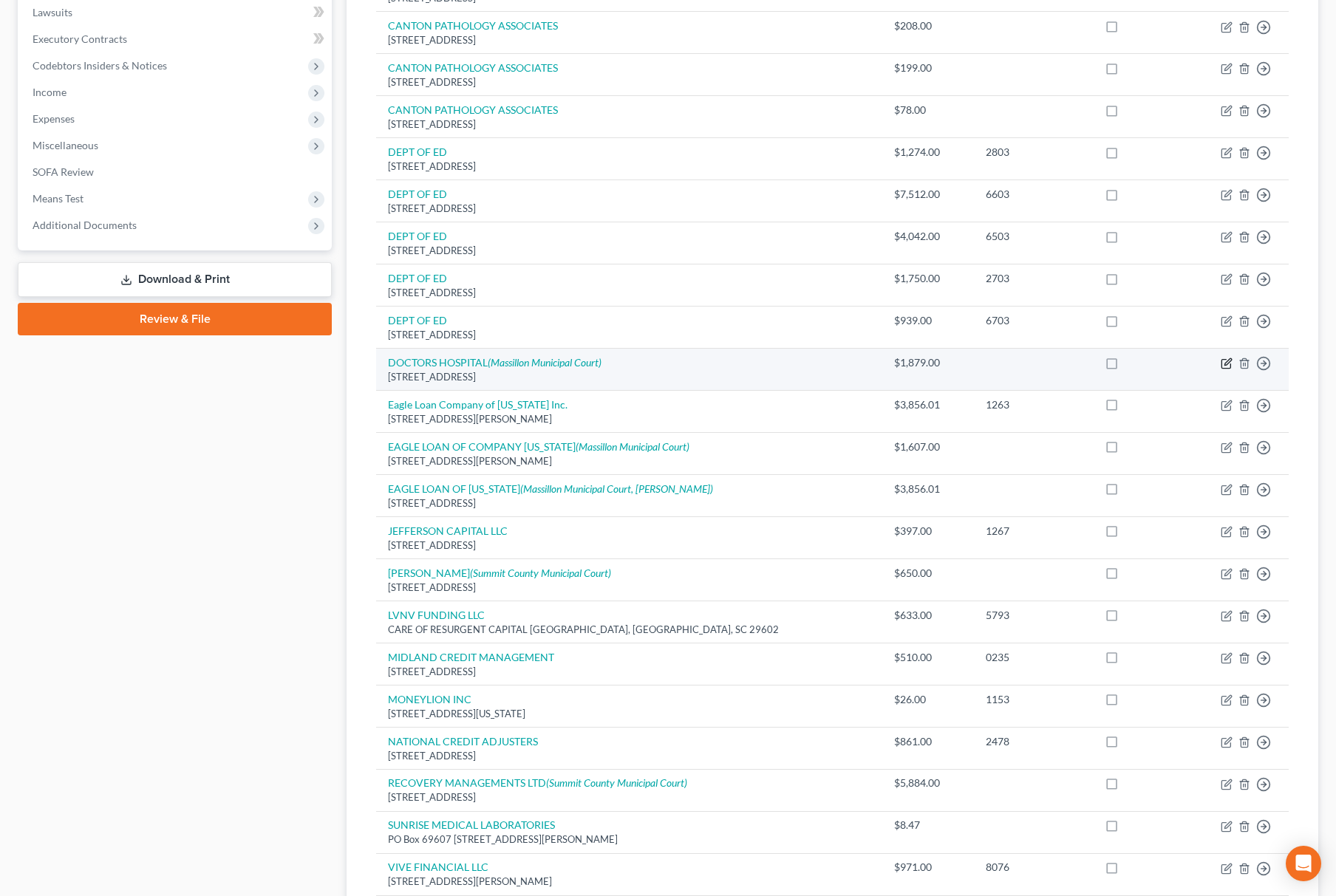
click at [1221, 364] on icon "button" at bounding box center [1225, 364] width 9 height 9
select select "23"
select select "9"
select select "0"
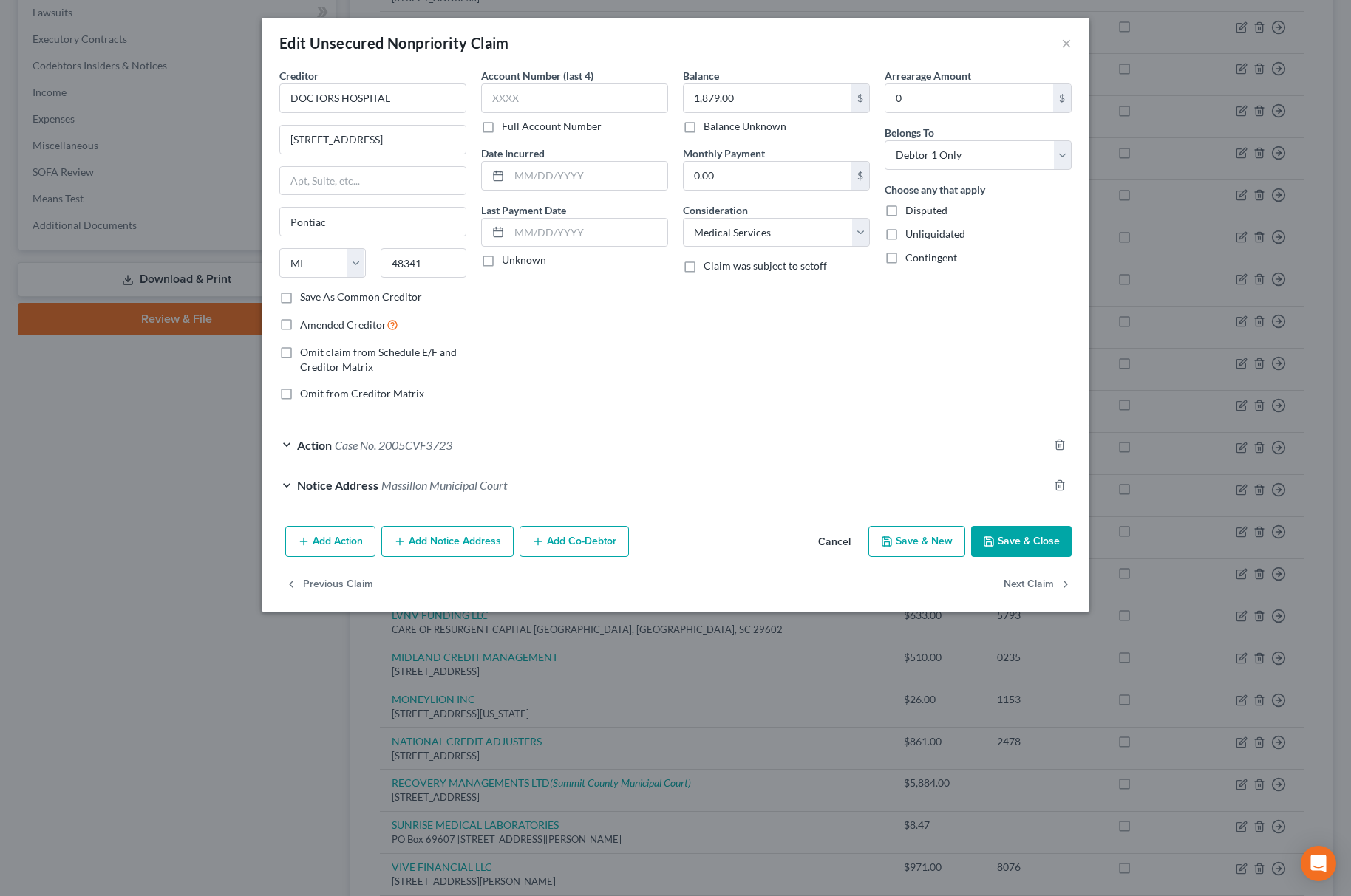
click at [321, 450] on span "Action" at bounding box center [314, 445] width 34 height 14
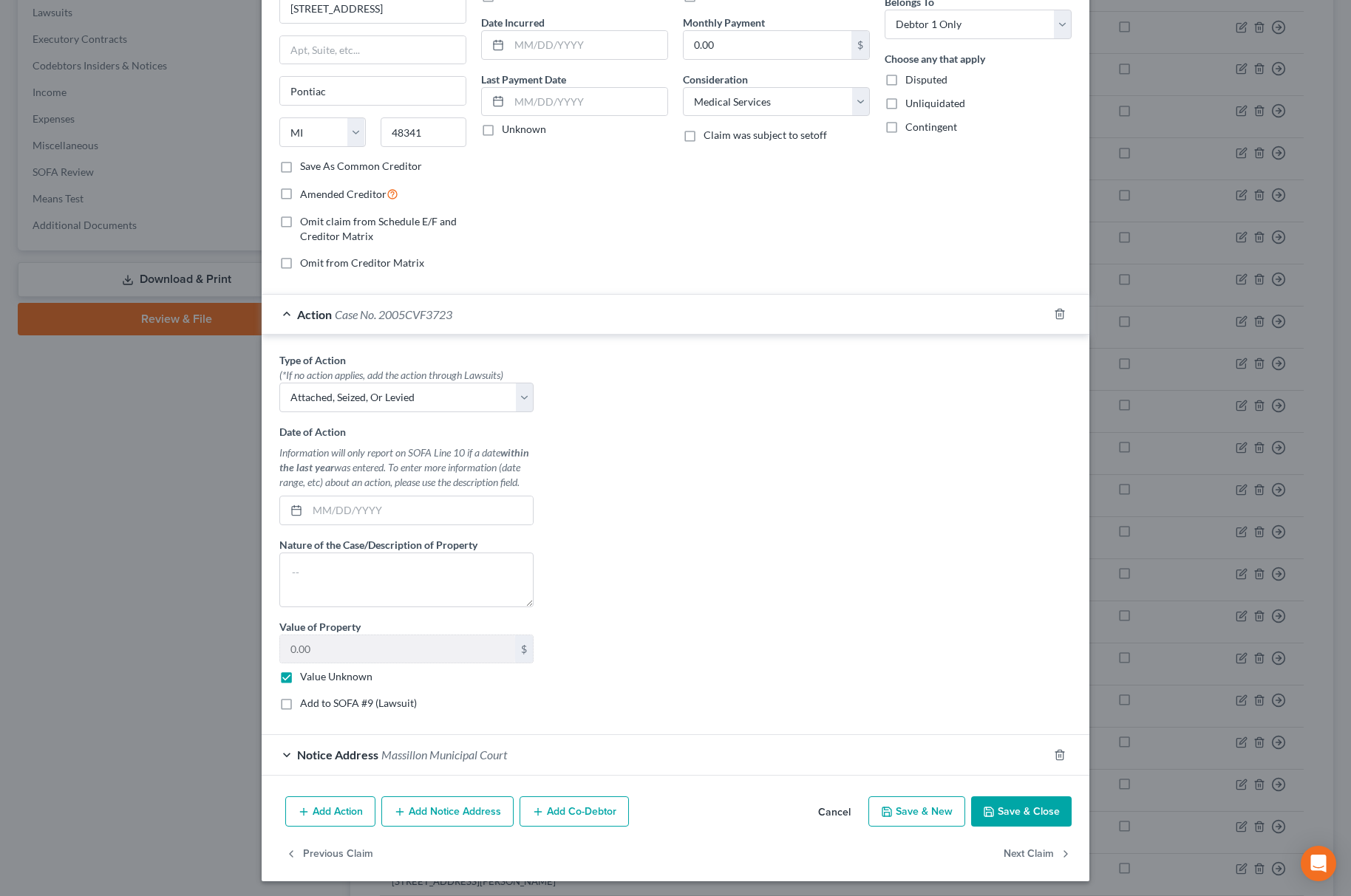
scroll to position [139, 0]
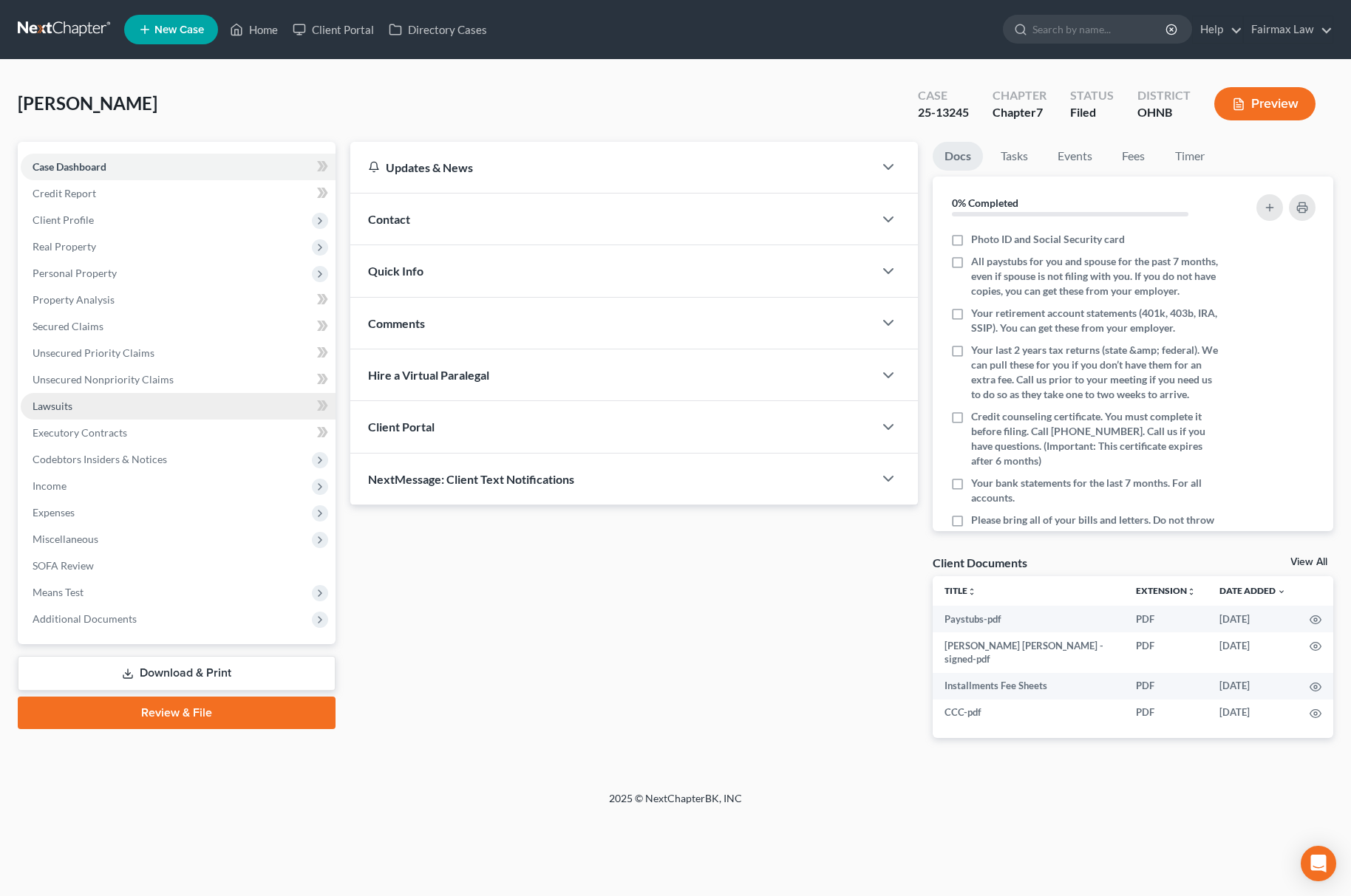
click at [129, 399] on link "Lawsuits" at bounding box center [178, 407] width 315 height 26
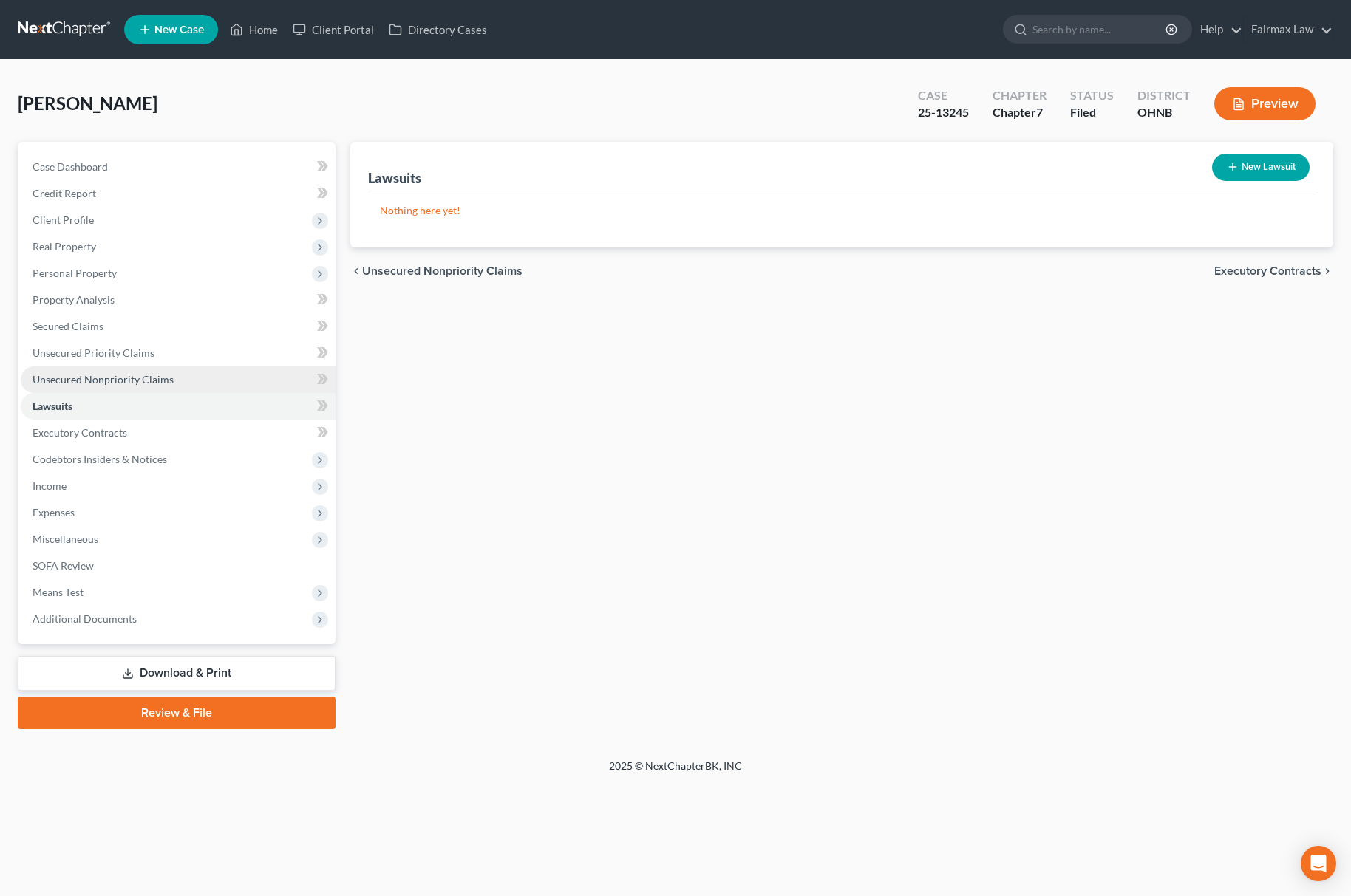
click at [177, 376] on link "Unsecured Nonpriority Claims" at bounding box center [178, 380] width 315 height 26
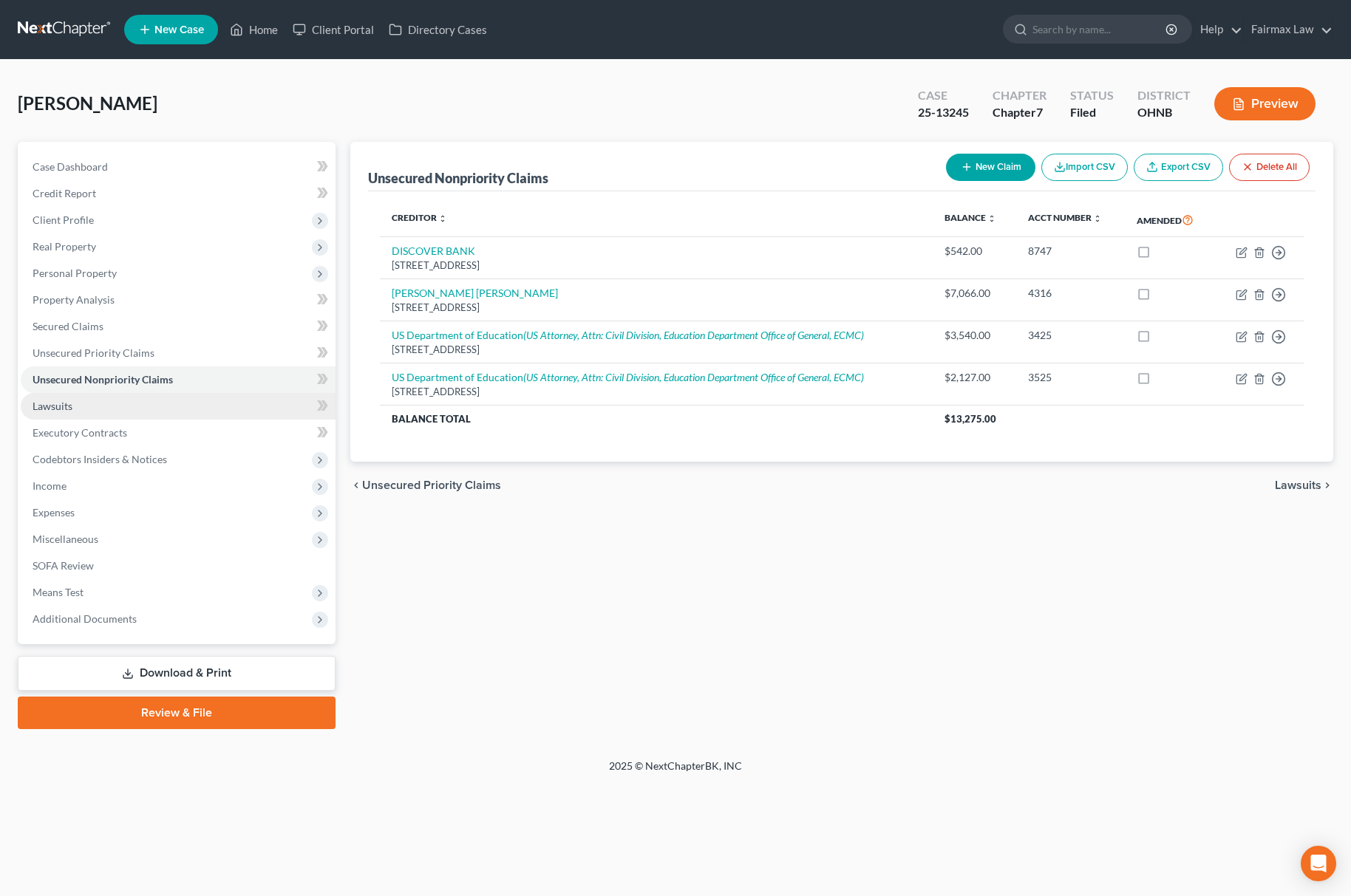
click at [71, 406] on span "Lawsuits" at bounding box center [52, 406] width 40 height 12
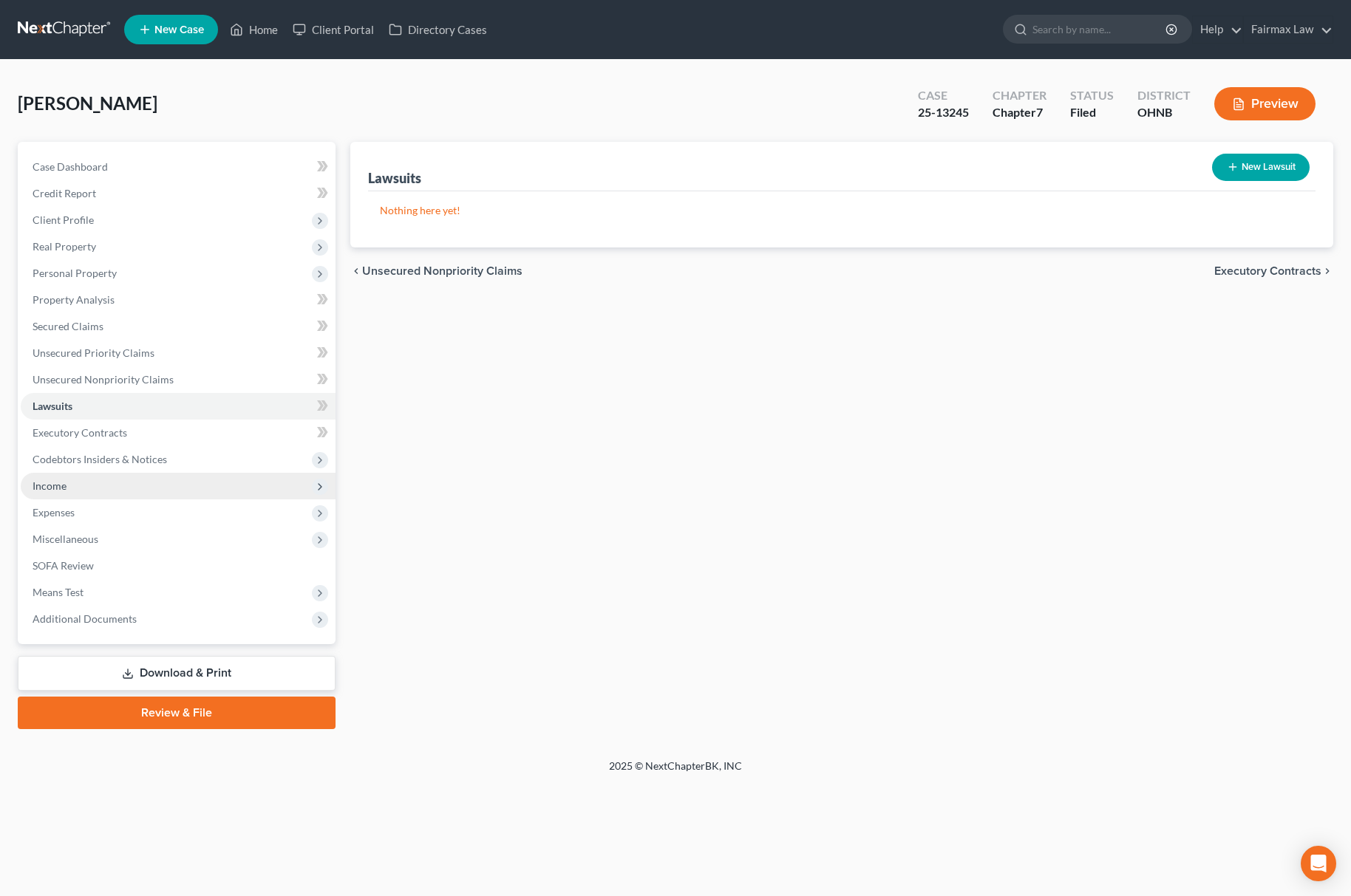
click at [162, 485] on span "Income" at bounding box center [178, 486] width 315 height 26
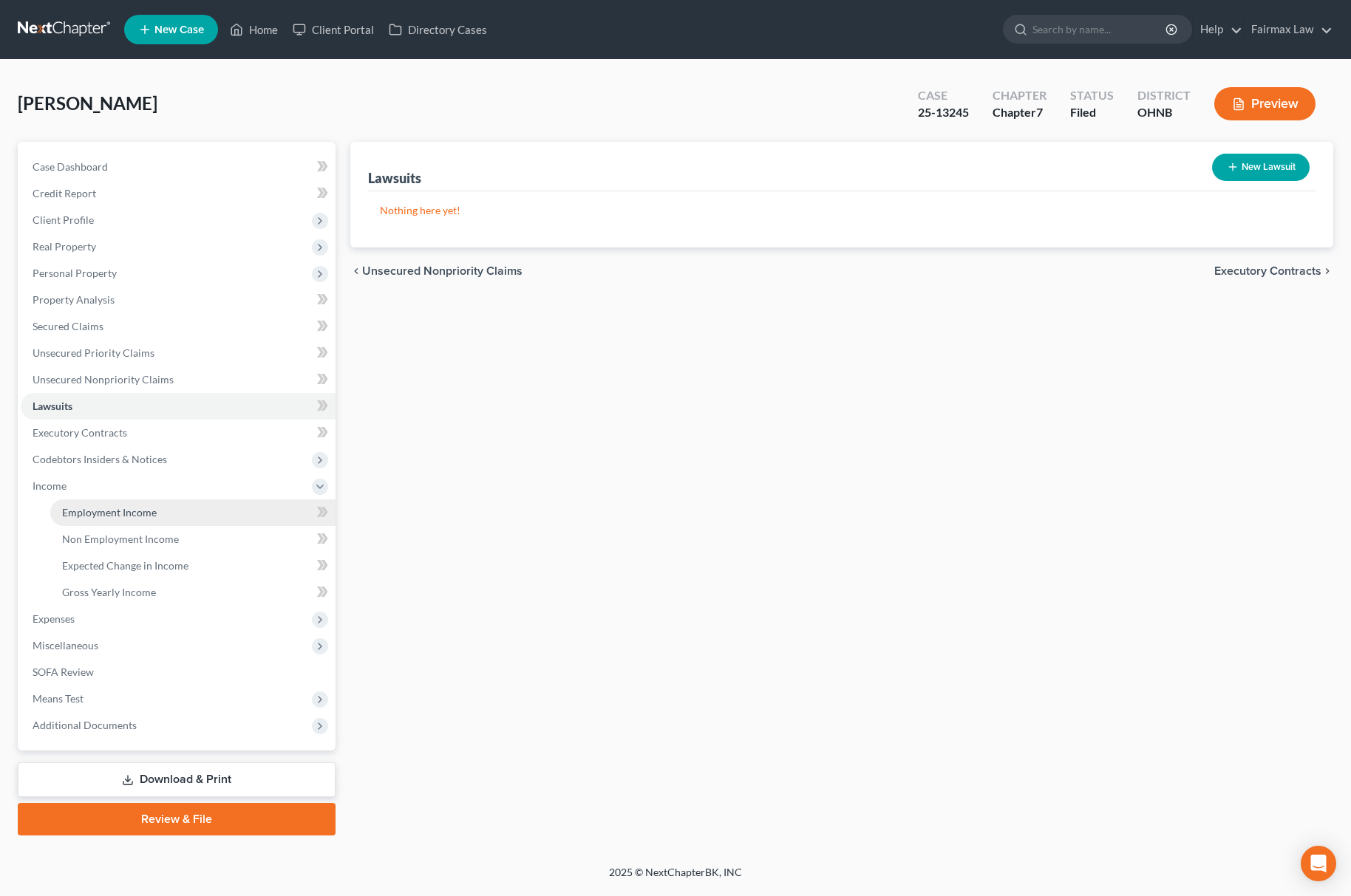
click at [134, 515] on span "Employment Income" at bounding box center [109, 512] width 94 height 12
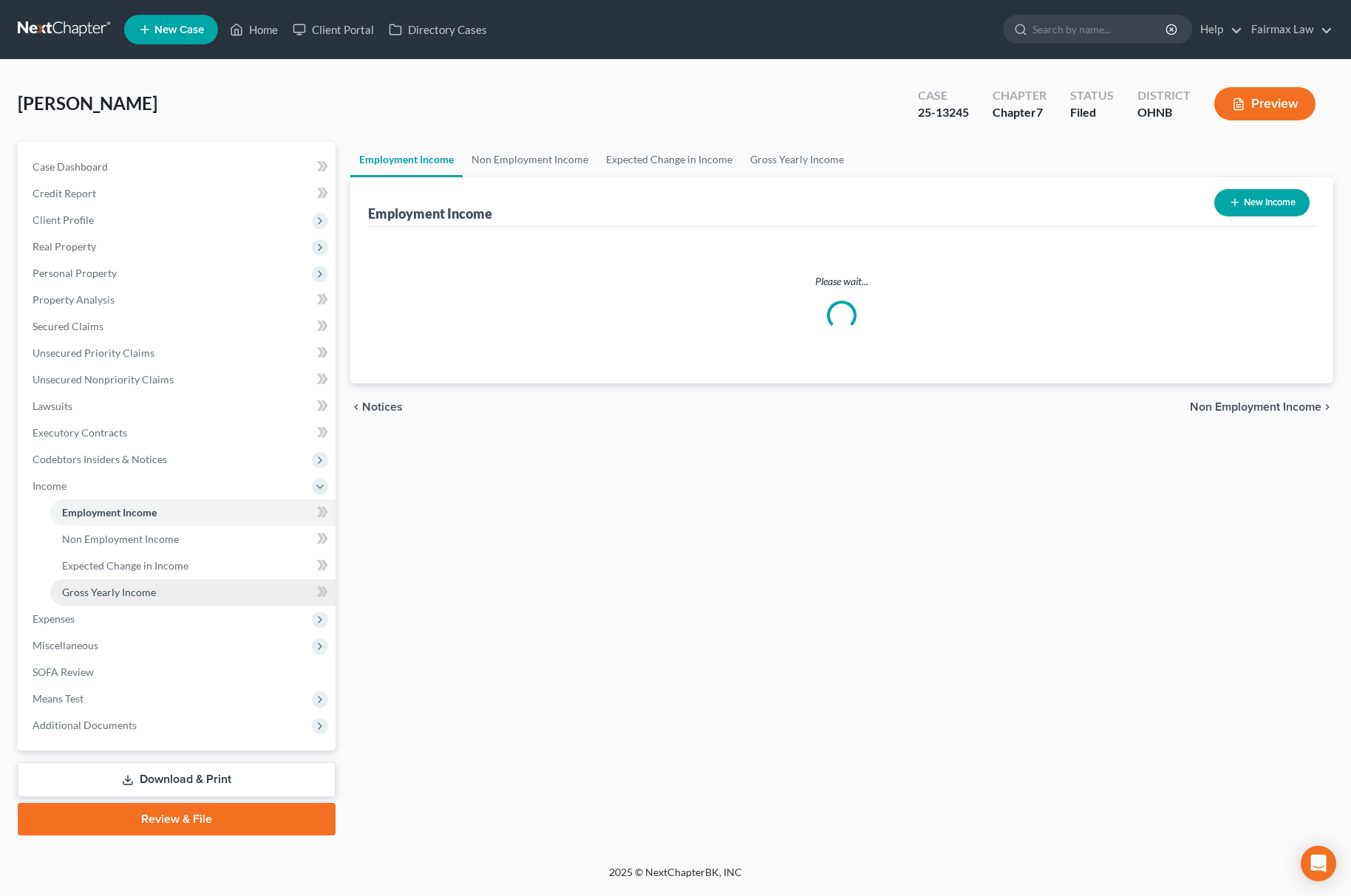
click at [166, 583] on link "Gross Yearly Income" at bounding box center [193, 593] width 285 height 26
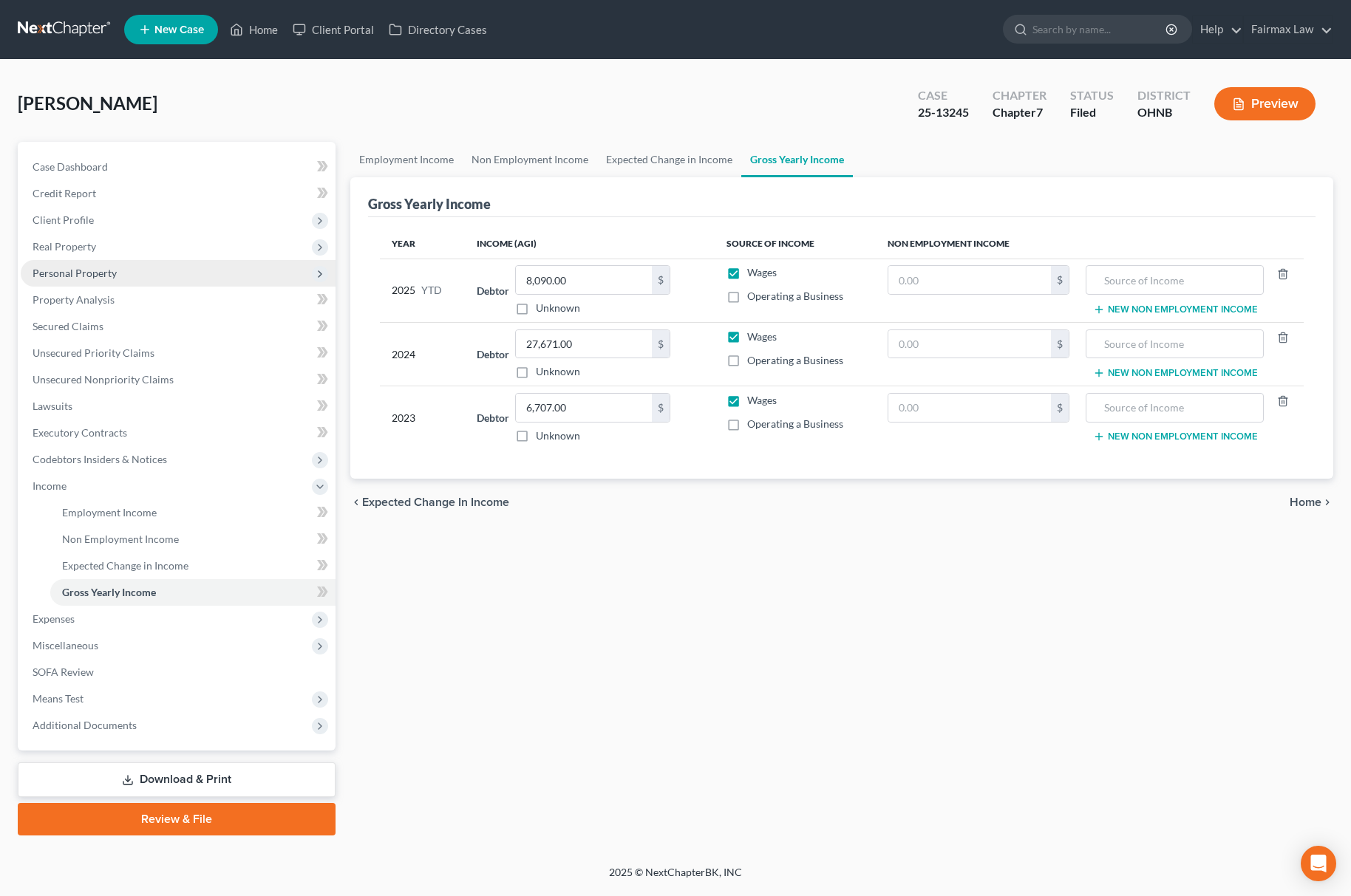
click at [148, 271] on span "Personal Property" at bounding box center [178, 273] width 315 height 26
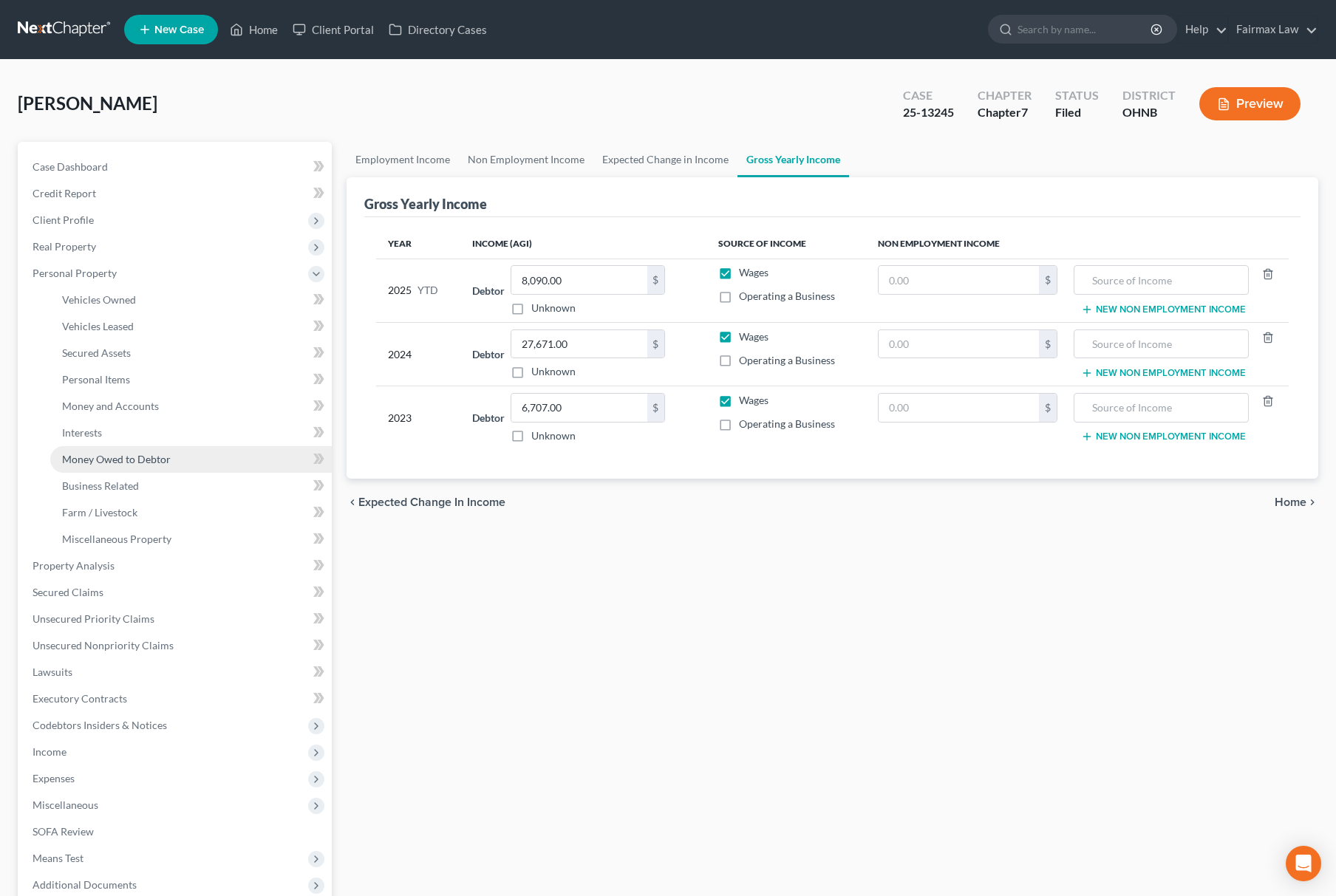
click at [169, 461] on span "Money Owed to Debtor" at bounding box center [116, 459] width 109 height 12
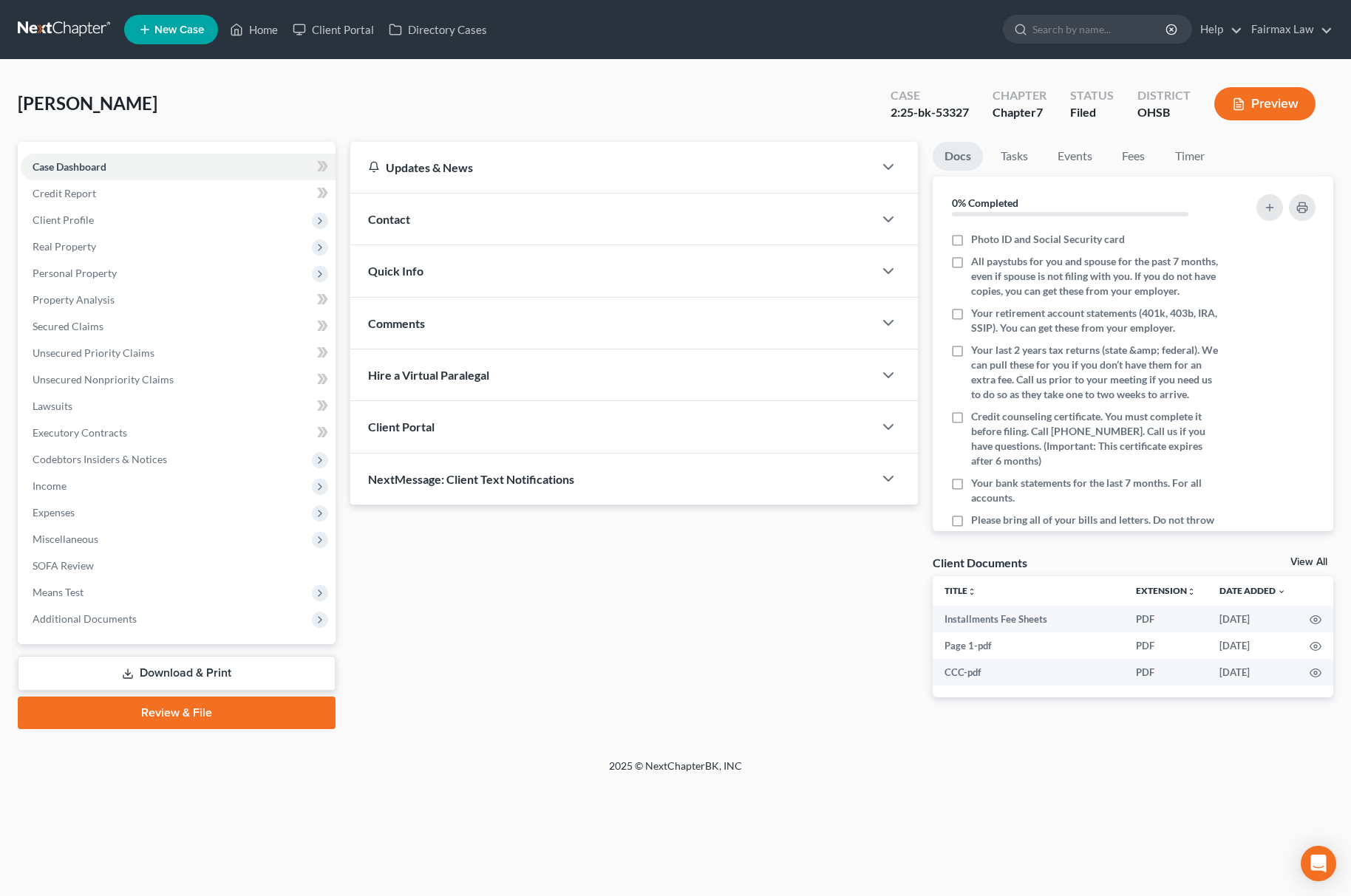
click at [134, 634] on div "Case Dashboard Payments Invoices Payments Payments Credit Report Client Profile…" at bounding box center [177, 393] width 318 height 503
click at [161, 624] on span "Additional Documents" at bounding box center [178, 619] width 315 height 26
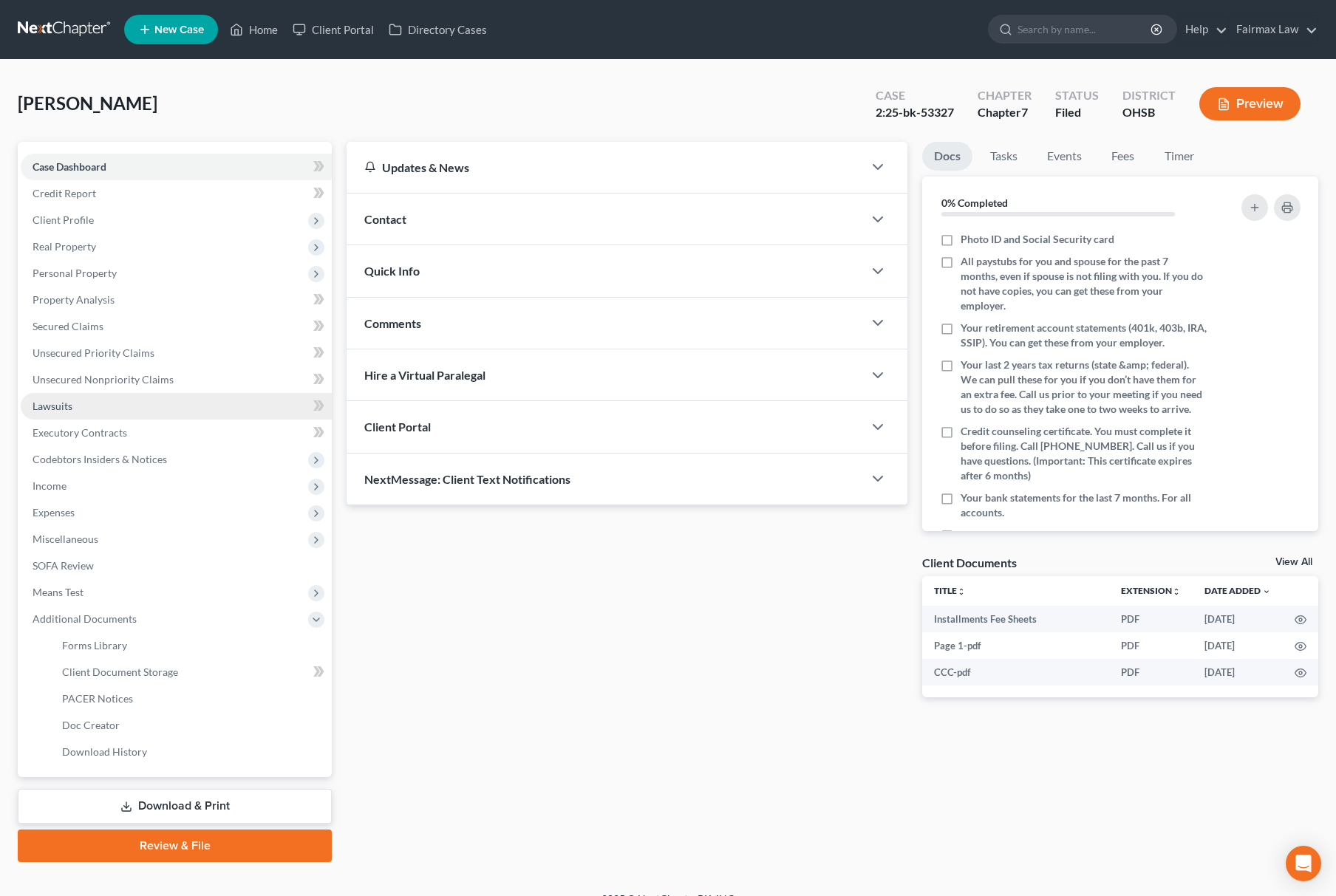
click at [142, 408] on link "Lawsuits" at bounding box center [175, 407] width 311 height 26
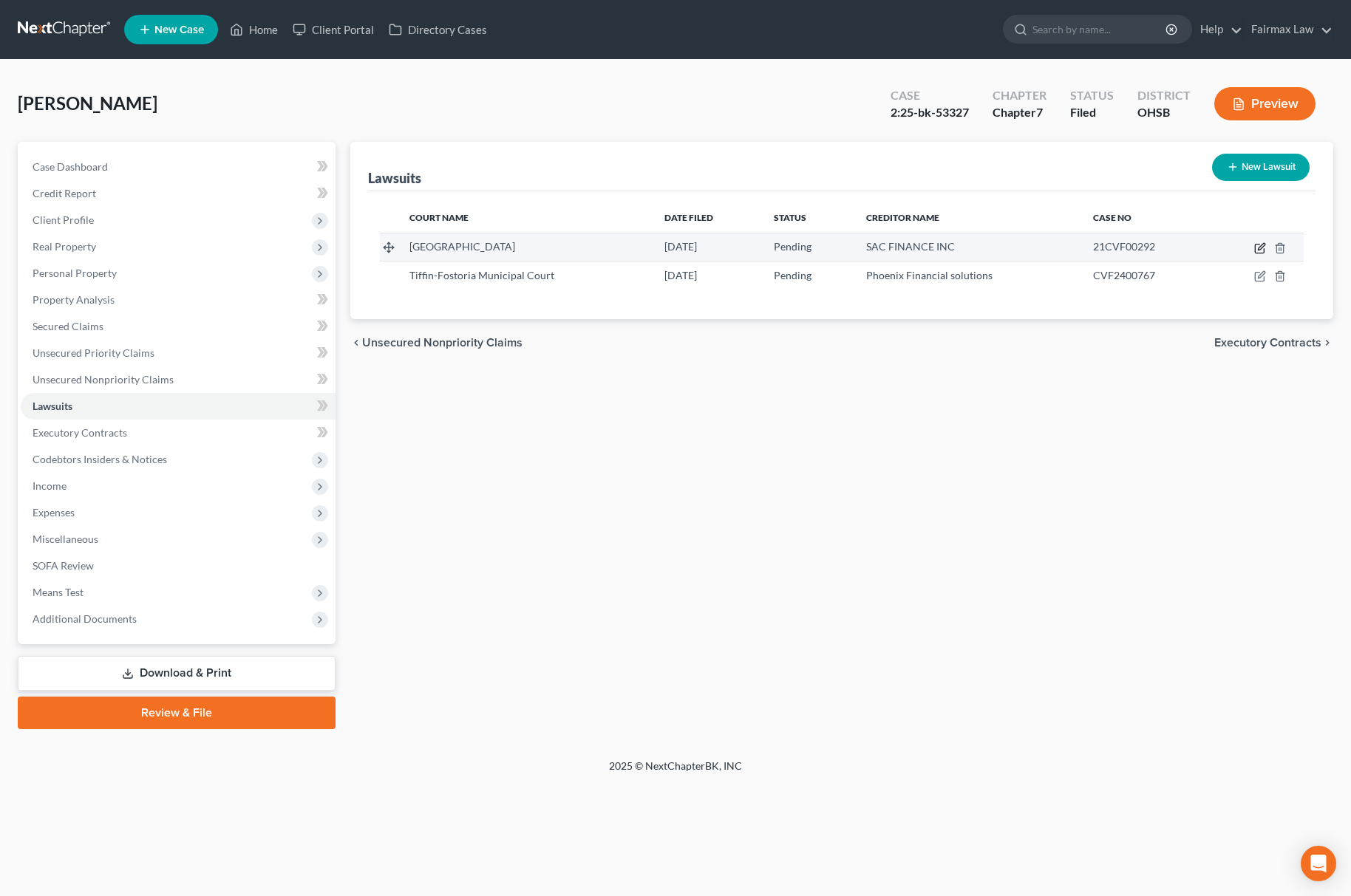
click at [1257, 245] on icon "button" at bounding box center [1260, 248] width 11 height 11
select select "36"
select select "0"
select select "1"
select select "15"
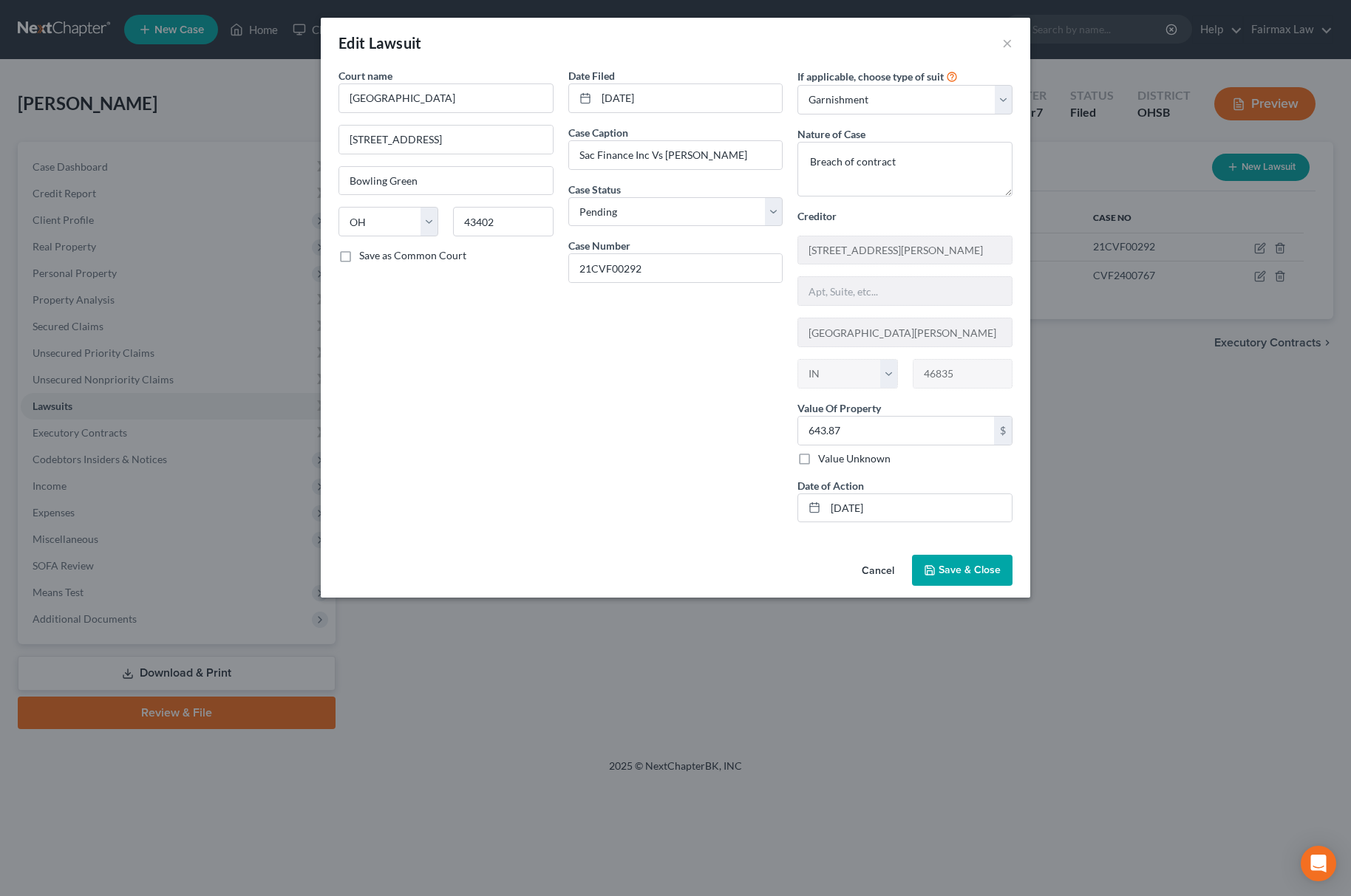
click at [939, 586] on button "Save & Close" at bounding box center [962, 571] width 101 height 31
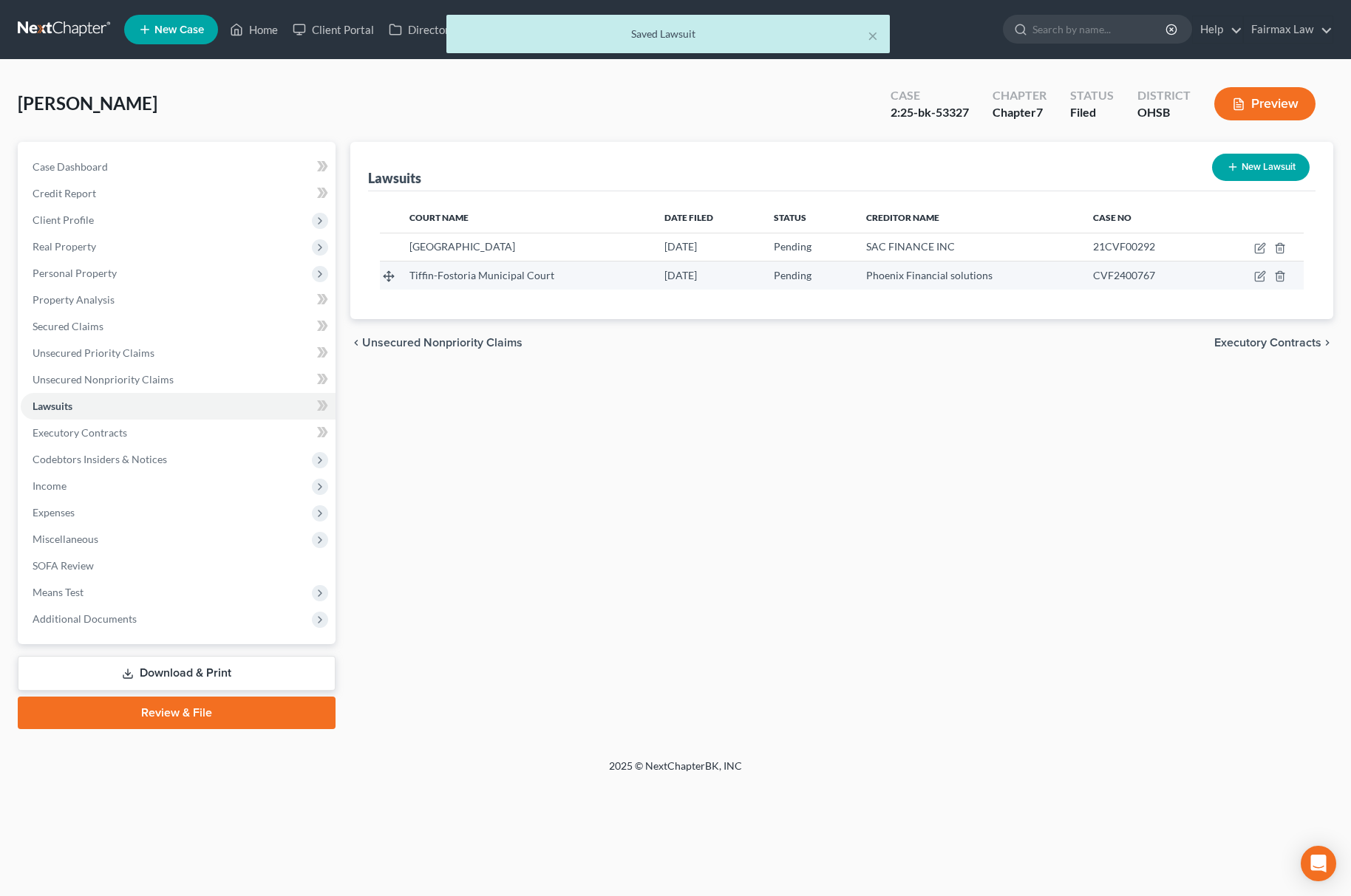
click at [1266, 279] on td at bounding box center [1257, 275] width 93 height 28
click at [1262, 276] on icon "button" at bounding box center [1260, 276] width 11 height 11
select select "36"
select select "0"
select select "3"
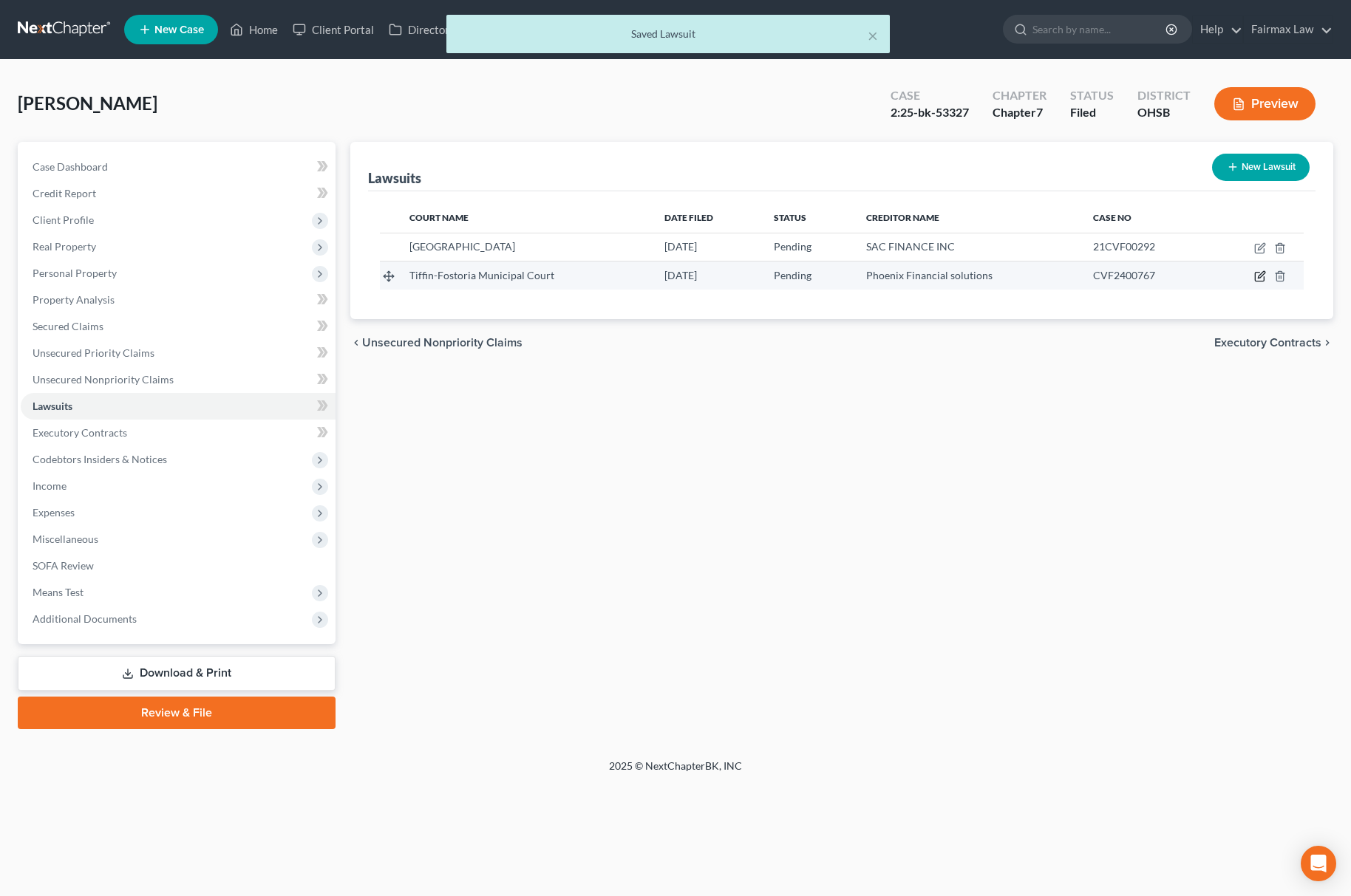
select select "36"
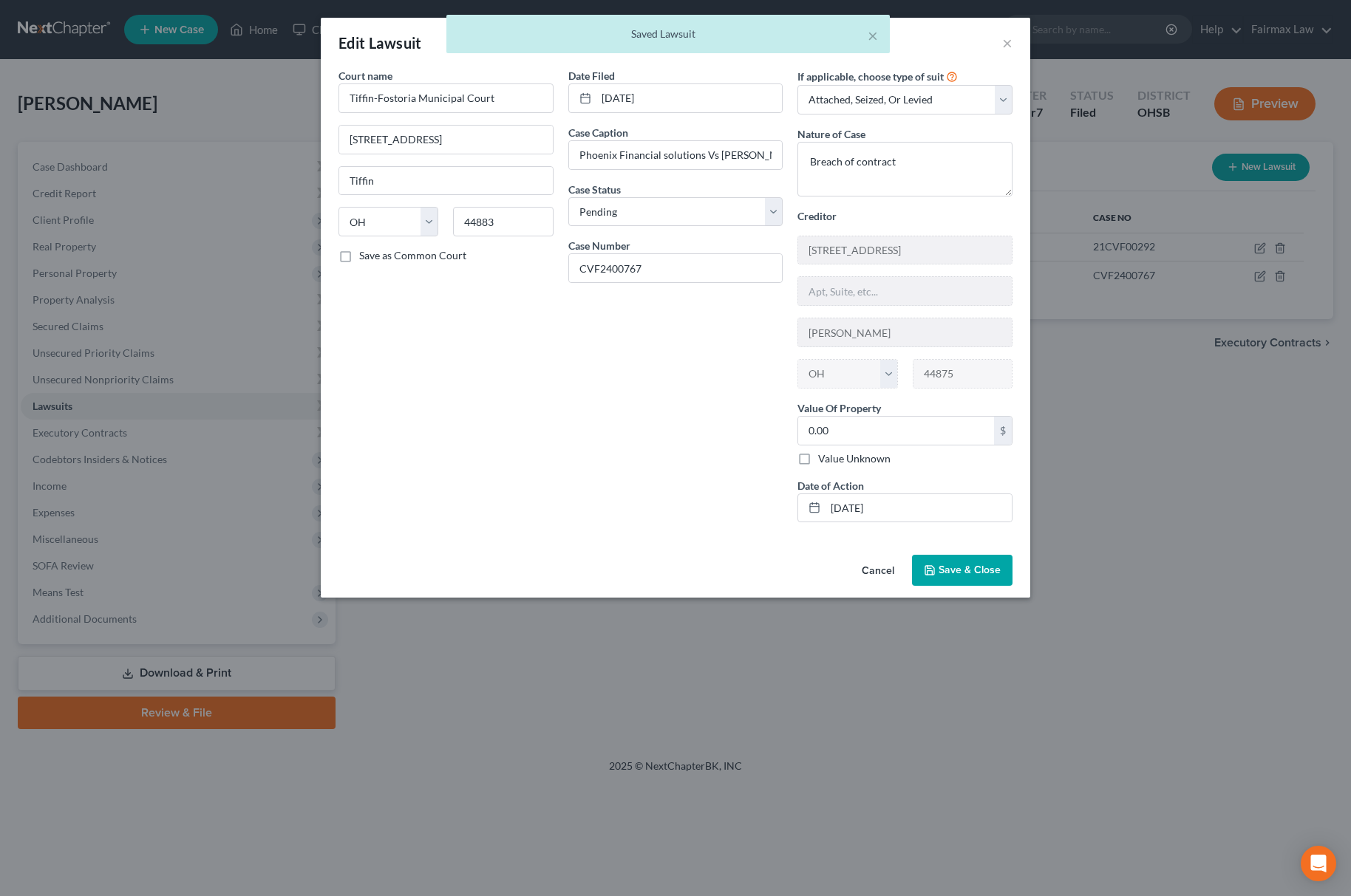
click at [971, 586] on button "Save & Close" at bounding box center [962, 571] width 101 height 31
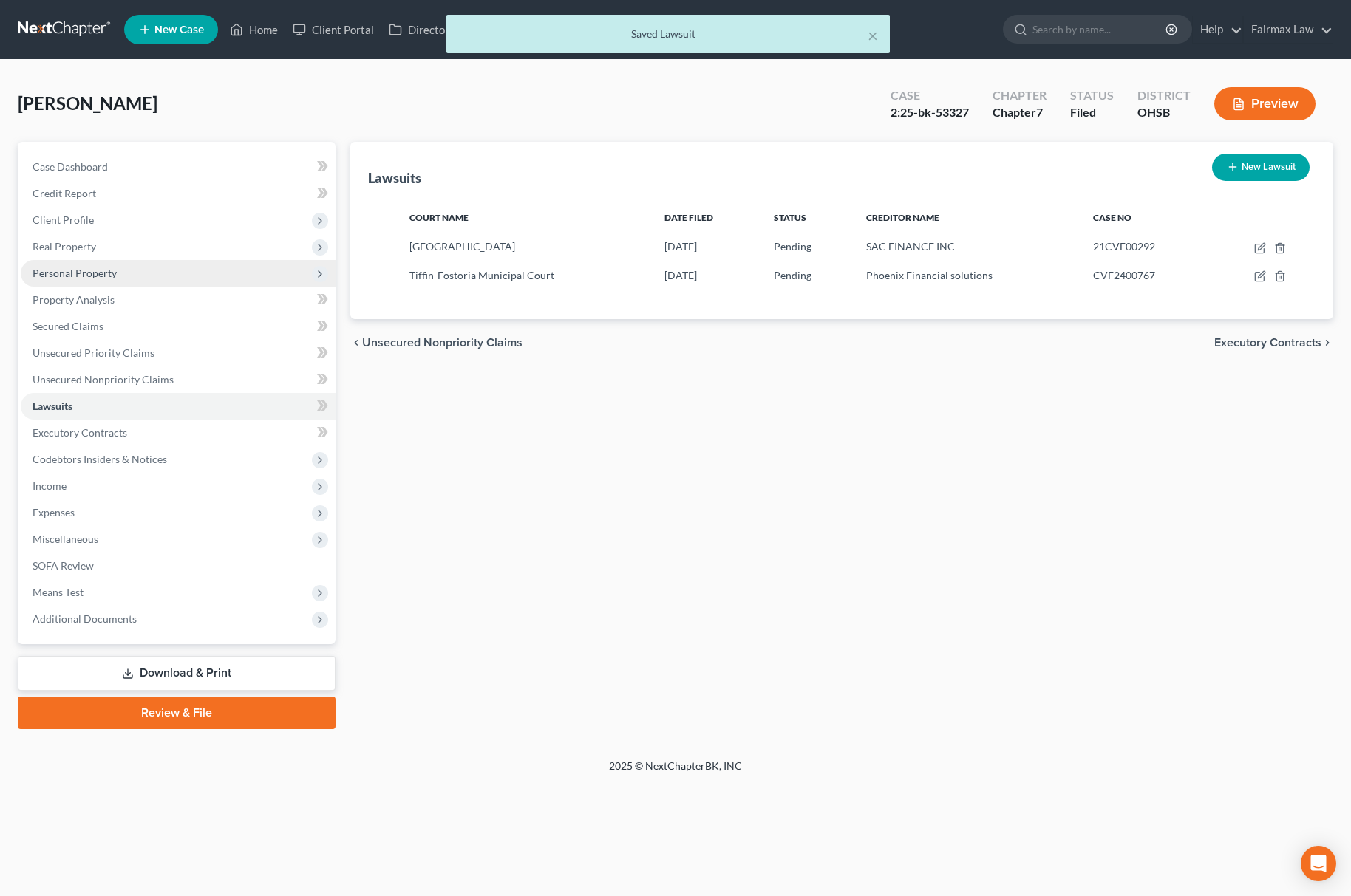
drag, startPoint x: 184, startPoint y: 275, endPoint x: 189, endPoint y: 287, distance: 13.0
click at [184, 275] on span "Personal Property" at bounding box center [178, 273] width 315 height 26
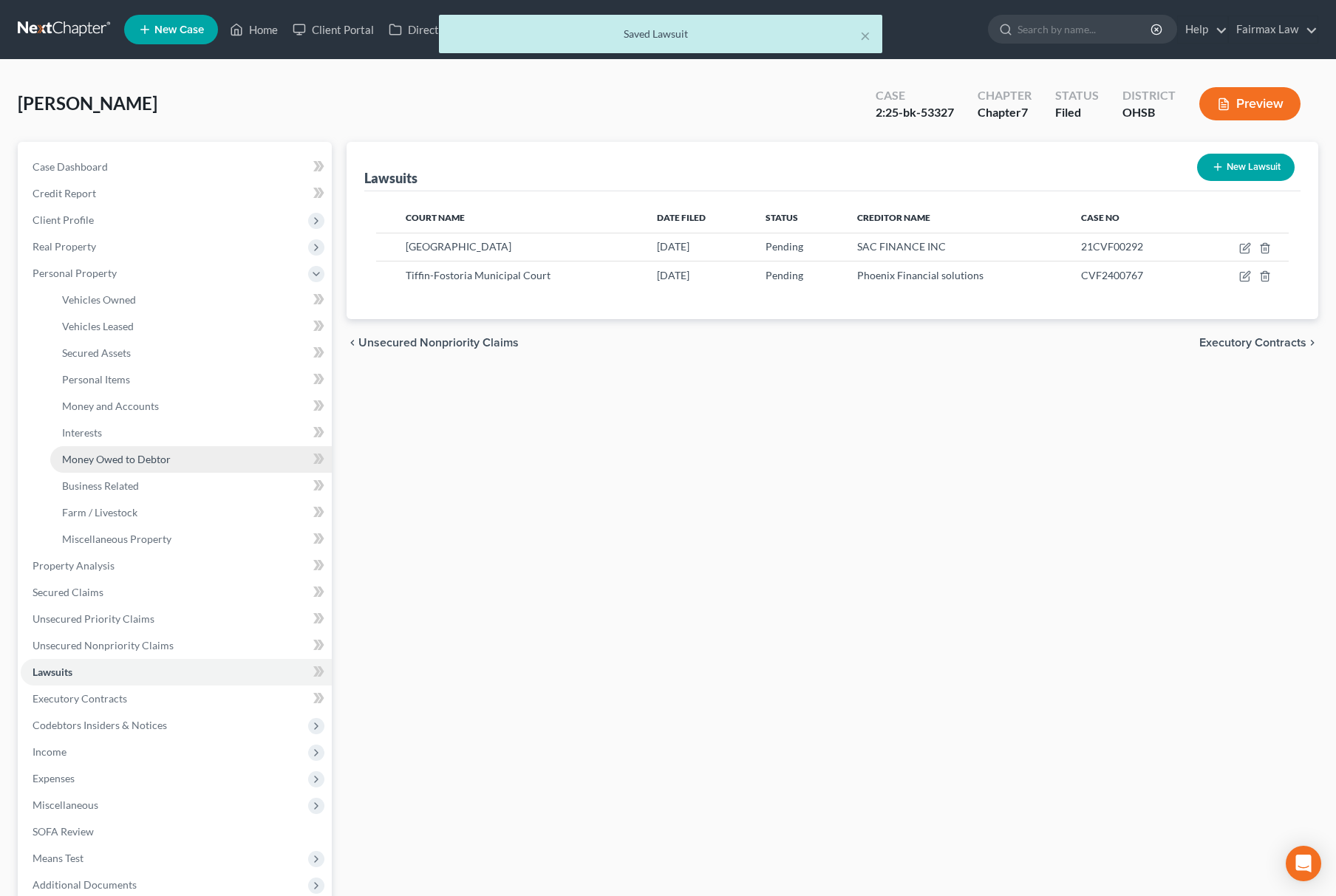
click at [179, 446] on link "Money Owed to Debtor" at bounding box center [190, 459] width 281 height 26
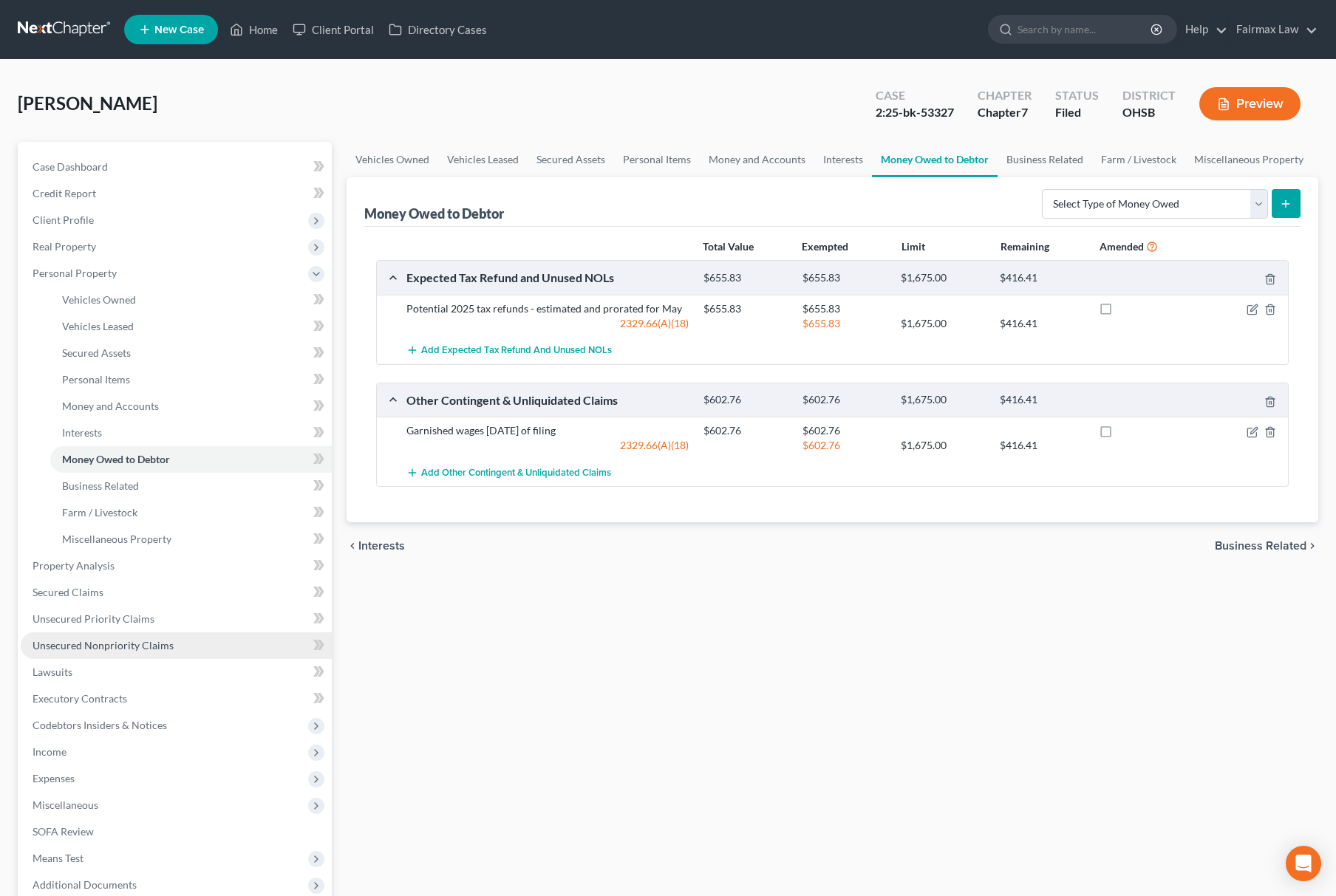
click at [161, 648] on span "Unsecured Nonpriority Claims" at bounding box center [103, 645] width 141 height 12
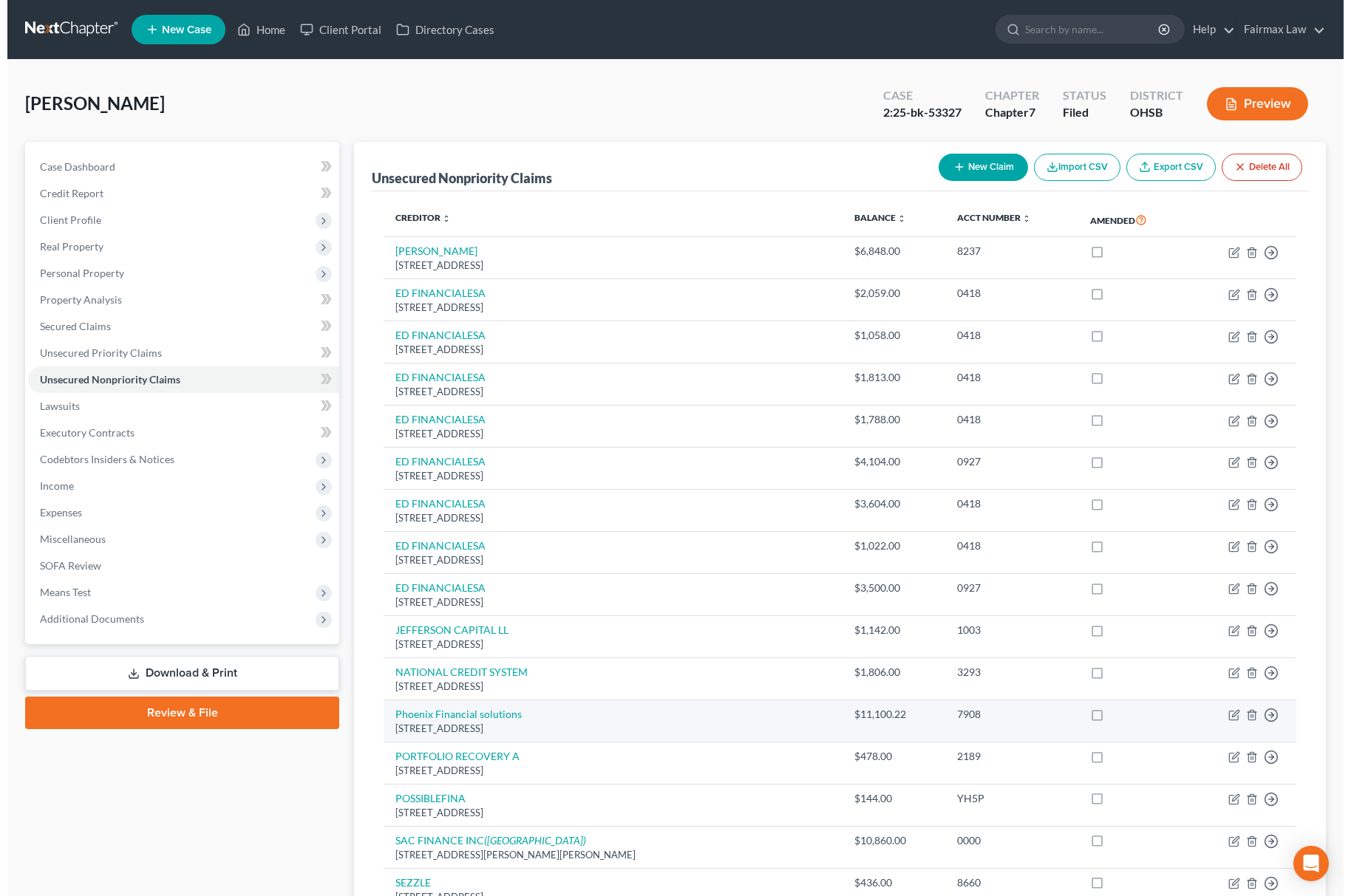
scroll to position [305, 0]
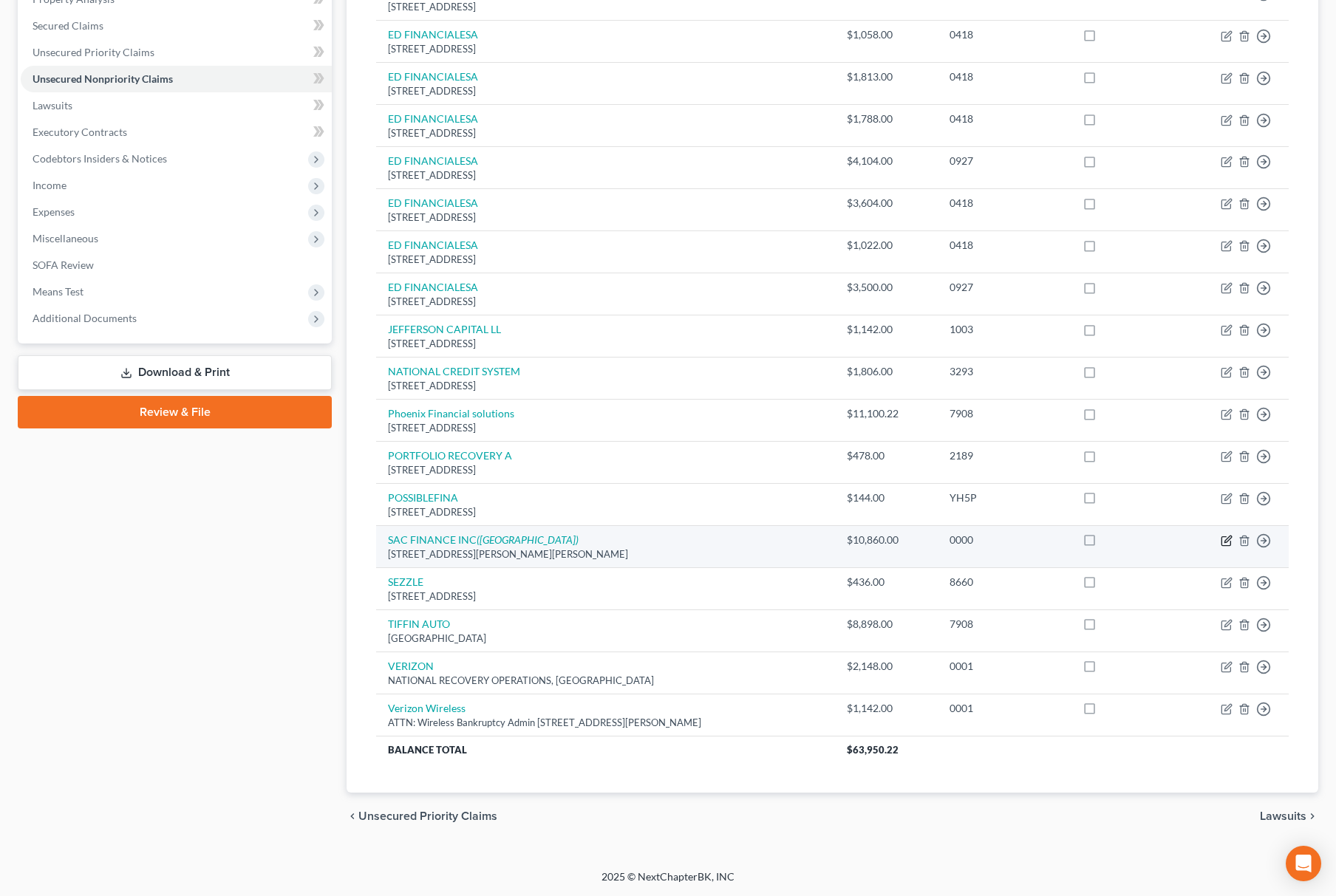
click at [1227, 539] on icon "button" at bounding box center [1228, 539] width 7 height 7
select select "15"
select select "14"
select select "0"
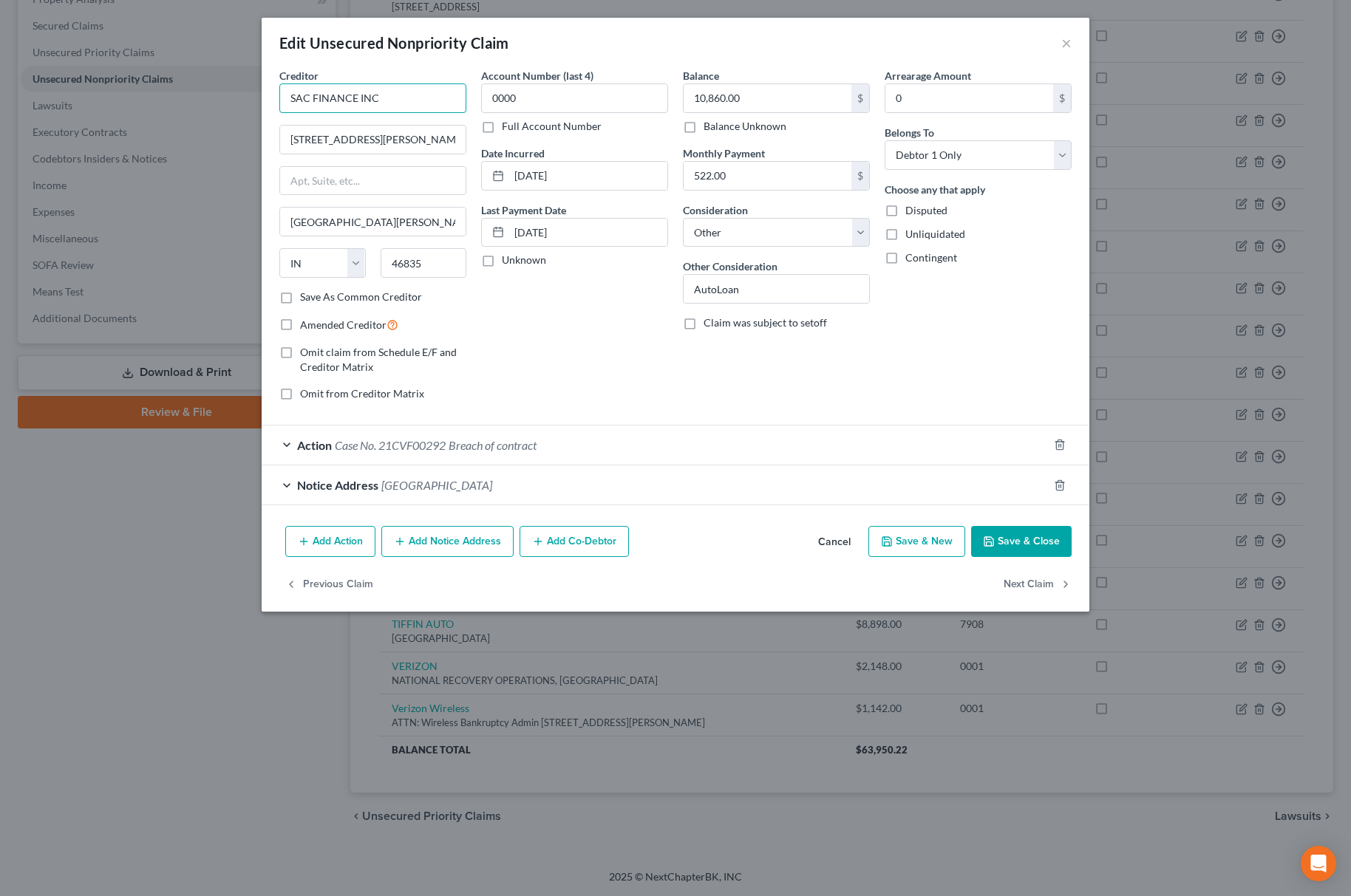
drag, startPoint x: 376, startPoint y: 87, endPoint x: 220, endPoint y: 86, distance: 156.0
click at [221, 87] on div "Edit Unsecured Nonpriority Claim × Creditor * SAC FINANCE INC 6642 SAINT JOE RD…" at bounding box center [676, 448] width 1351 height 896
click at [462, 448] on span "Breach of contract" at bounding box center [492, 445] width 88 height 14
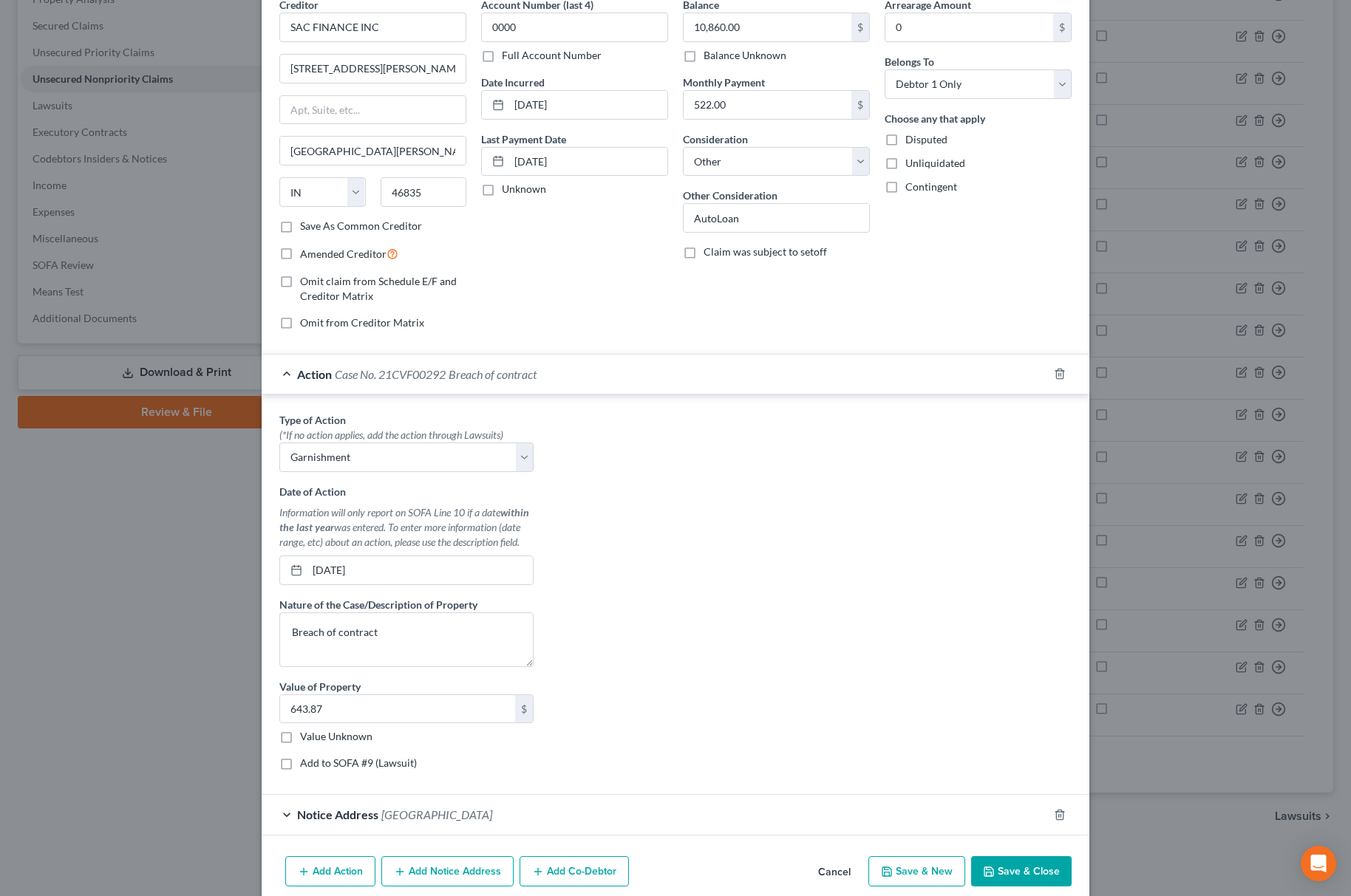
scroll to position [0, 0]
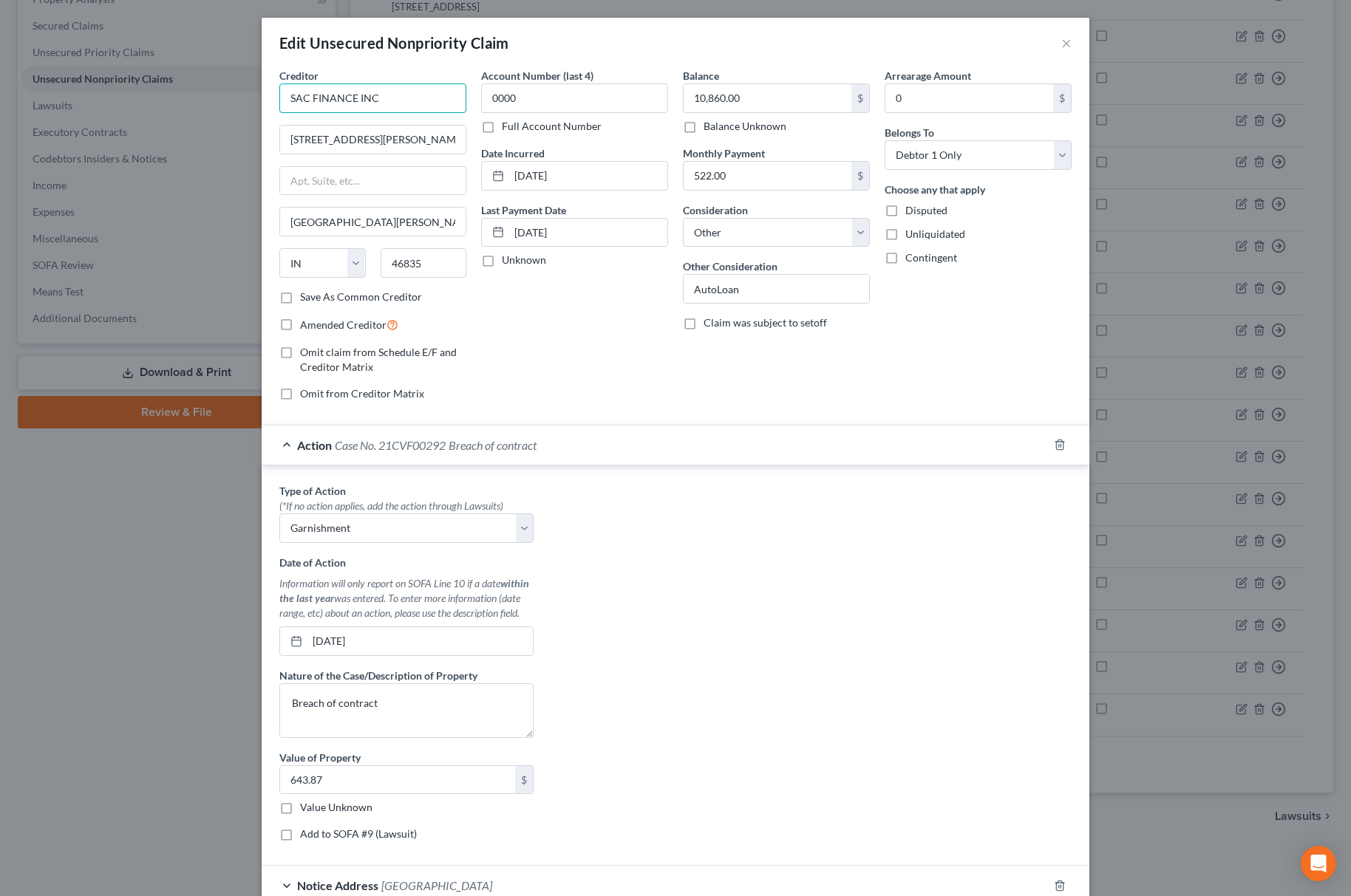
click at [399, 101] on input "SAC FINANCE INC" at bounding box center [373, 98] width 187 height 30
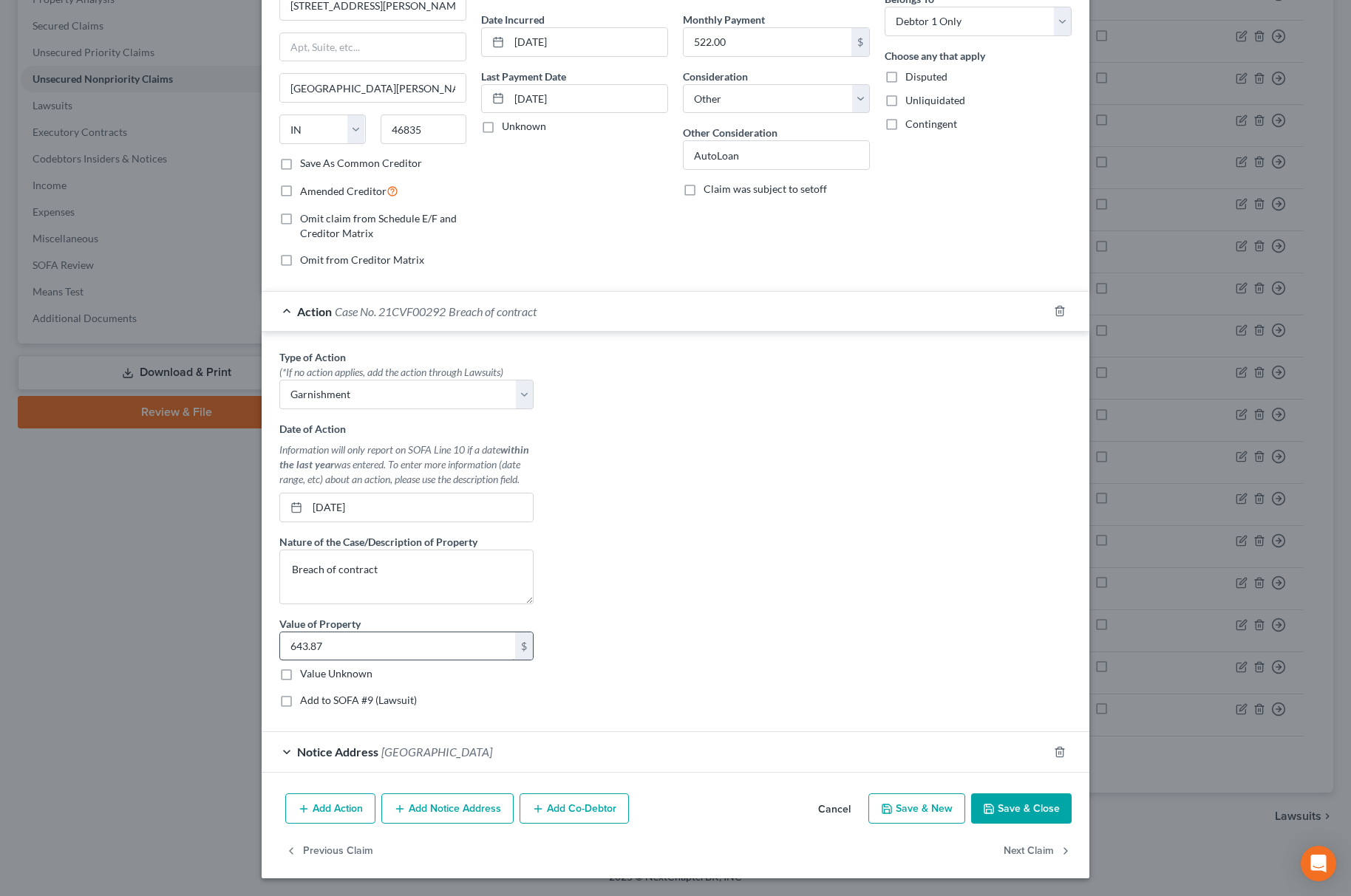
scroll to position [139, 0]
click at [362, 648] on input "643.87" at bounding box center [398, 647] width 235 height 28
click at [300, 705] on label "Add to SOFA #9 (Lawsuit)" at bounding box center [358, 701] width 116 height 15
click at [306, 703] on input "Add to SOFA #9 (Lawsuit)" at bounding box center [311, 698] width 10 height 10
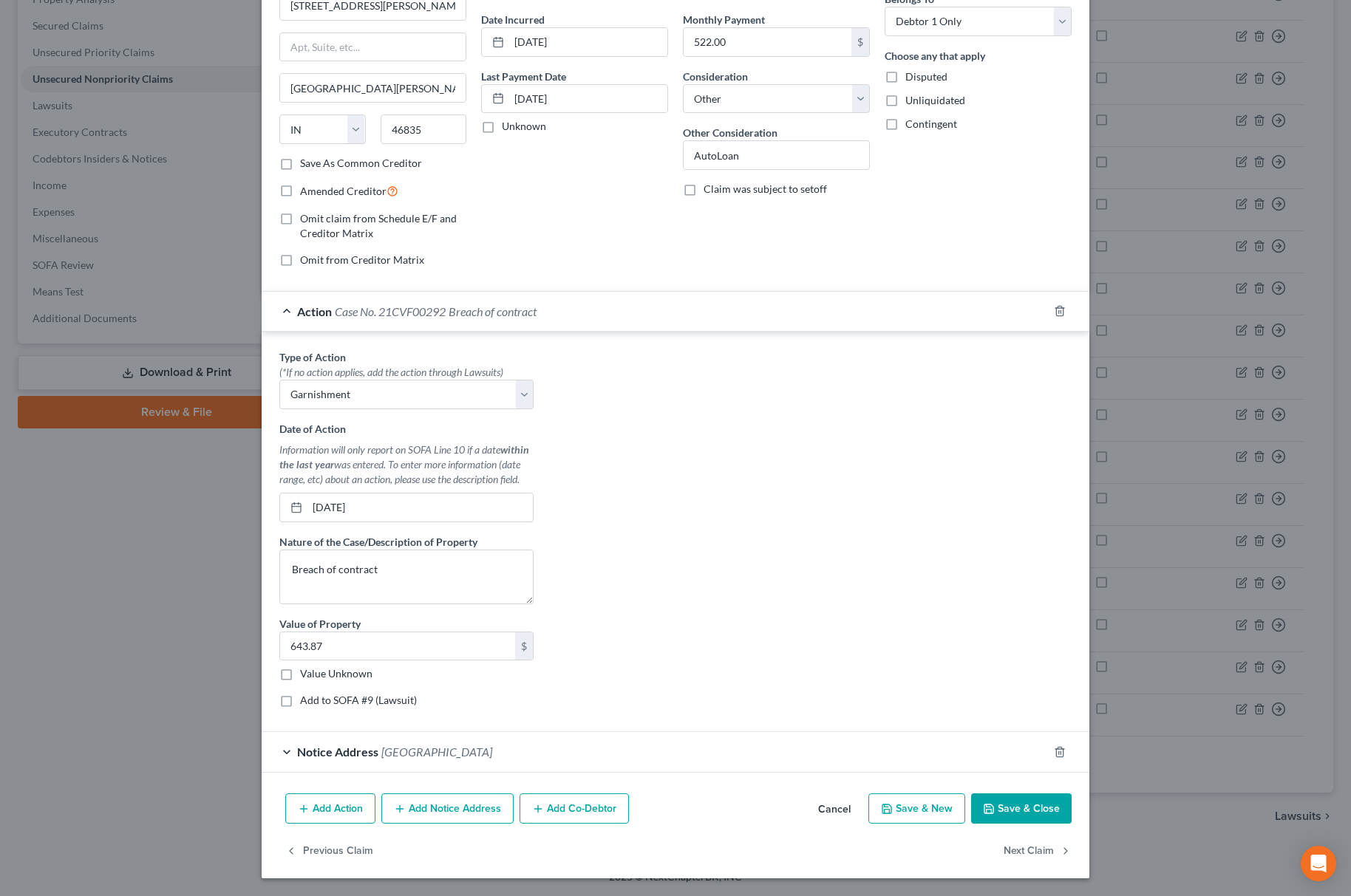
checkbox input "true"
select select "36"
select select "0"
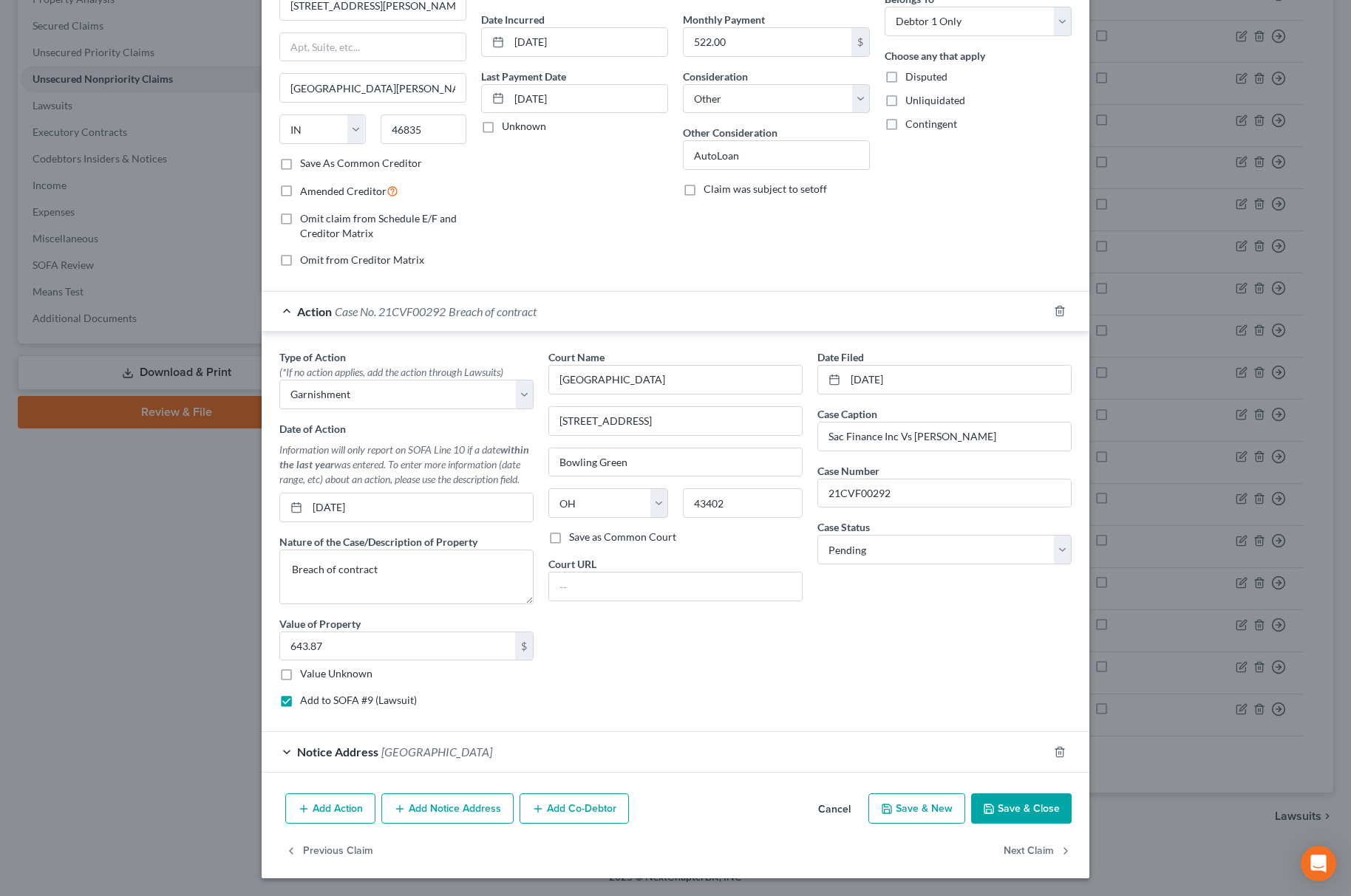
click at [339, 752] on span "Notice Address" at bounding box center [337, 752] width 81 height 14
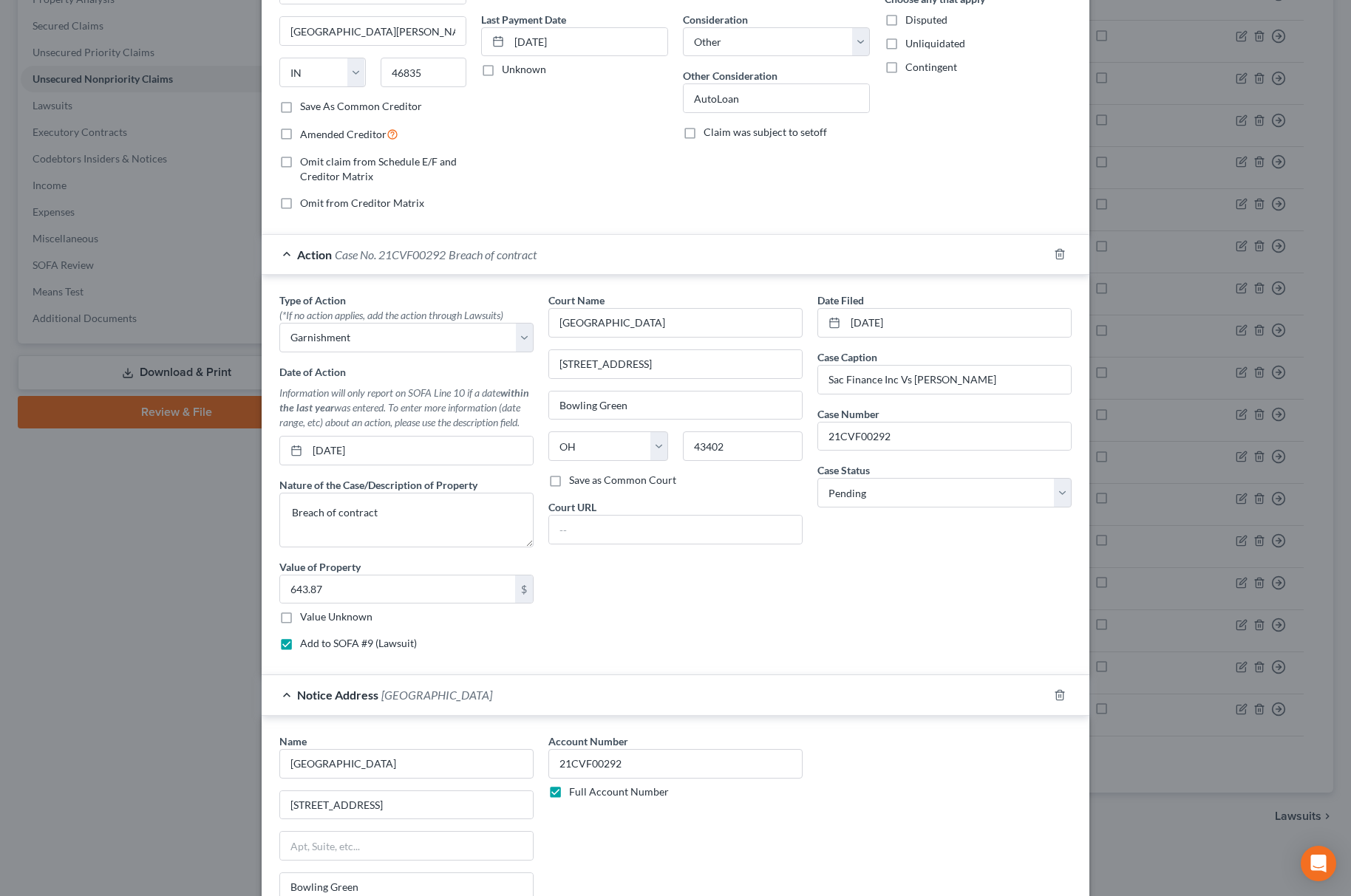
scroll to position [25, 0]
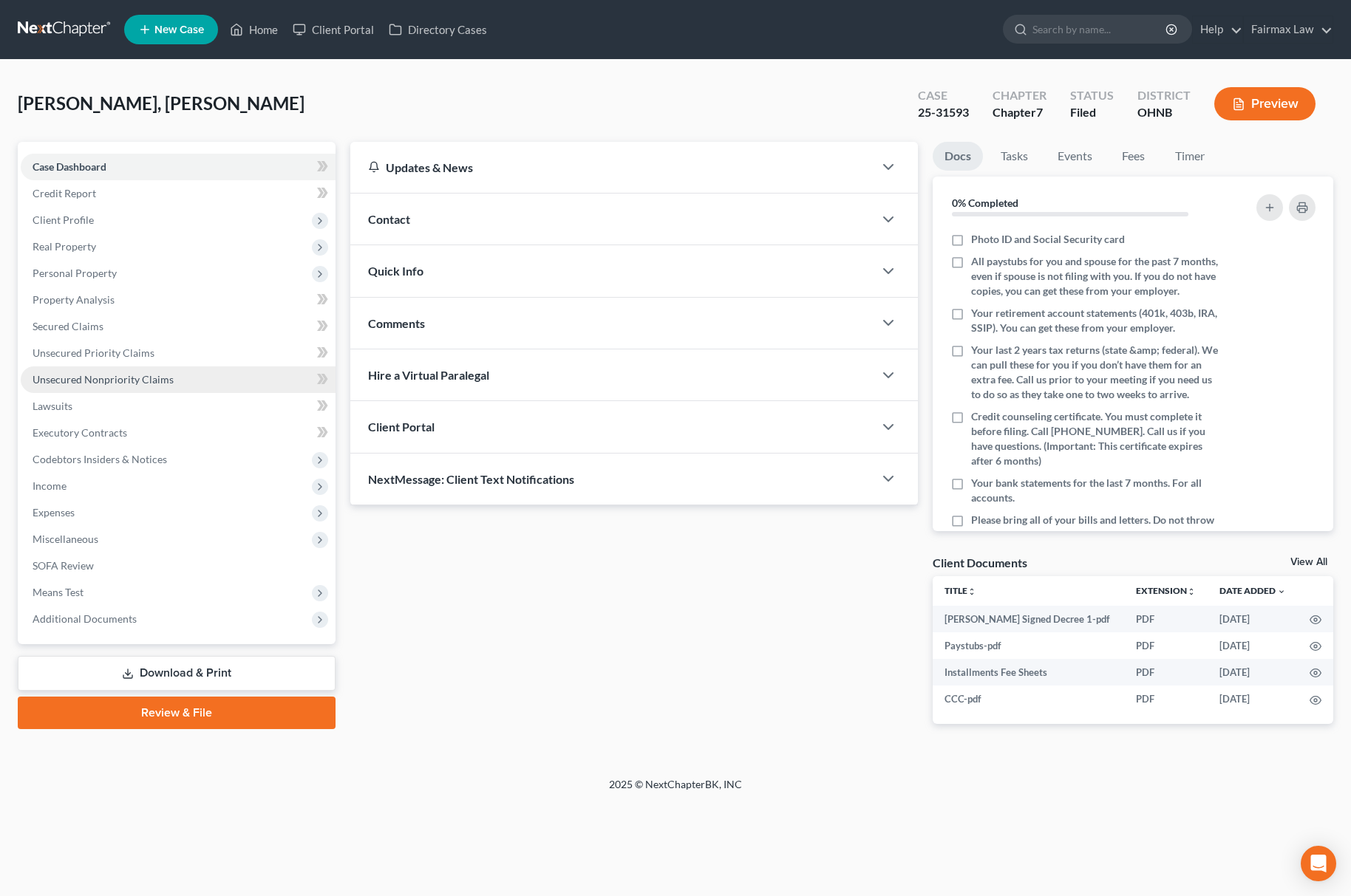
click at [139, 382] on span "Unsecured Nonpriority Claims" at bounding box center [103, 379] width 141 height 12
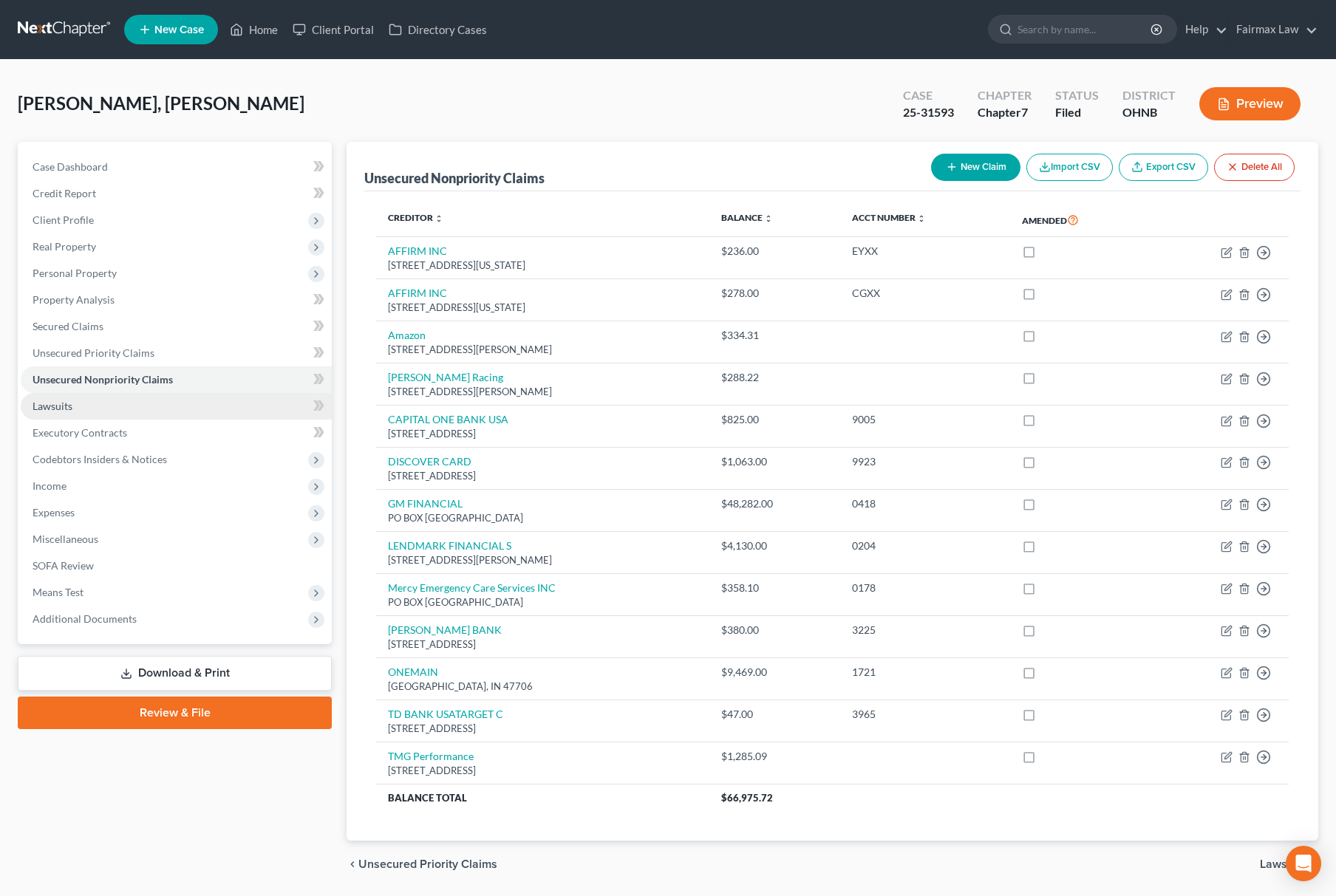
click at [66, 400] on span "Lawsuits" at bounding box center [52, 406] width 40 height 12
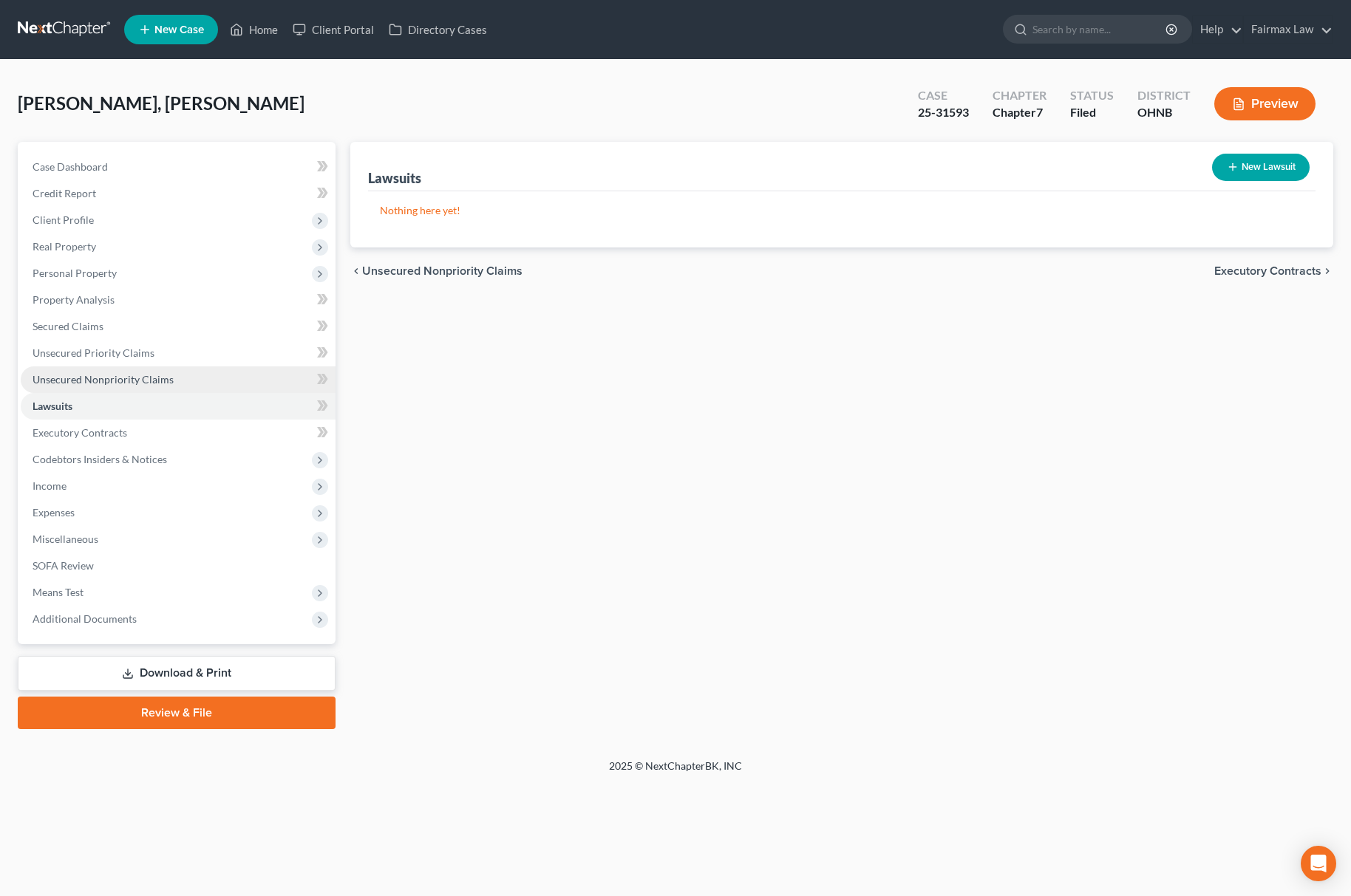
click at [221, 371] on link "Unsecured Nonpriority Claims" at bounding box center [178, 380] width 315 height 26
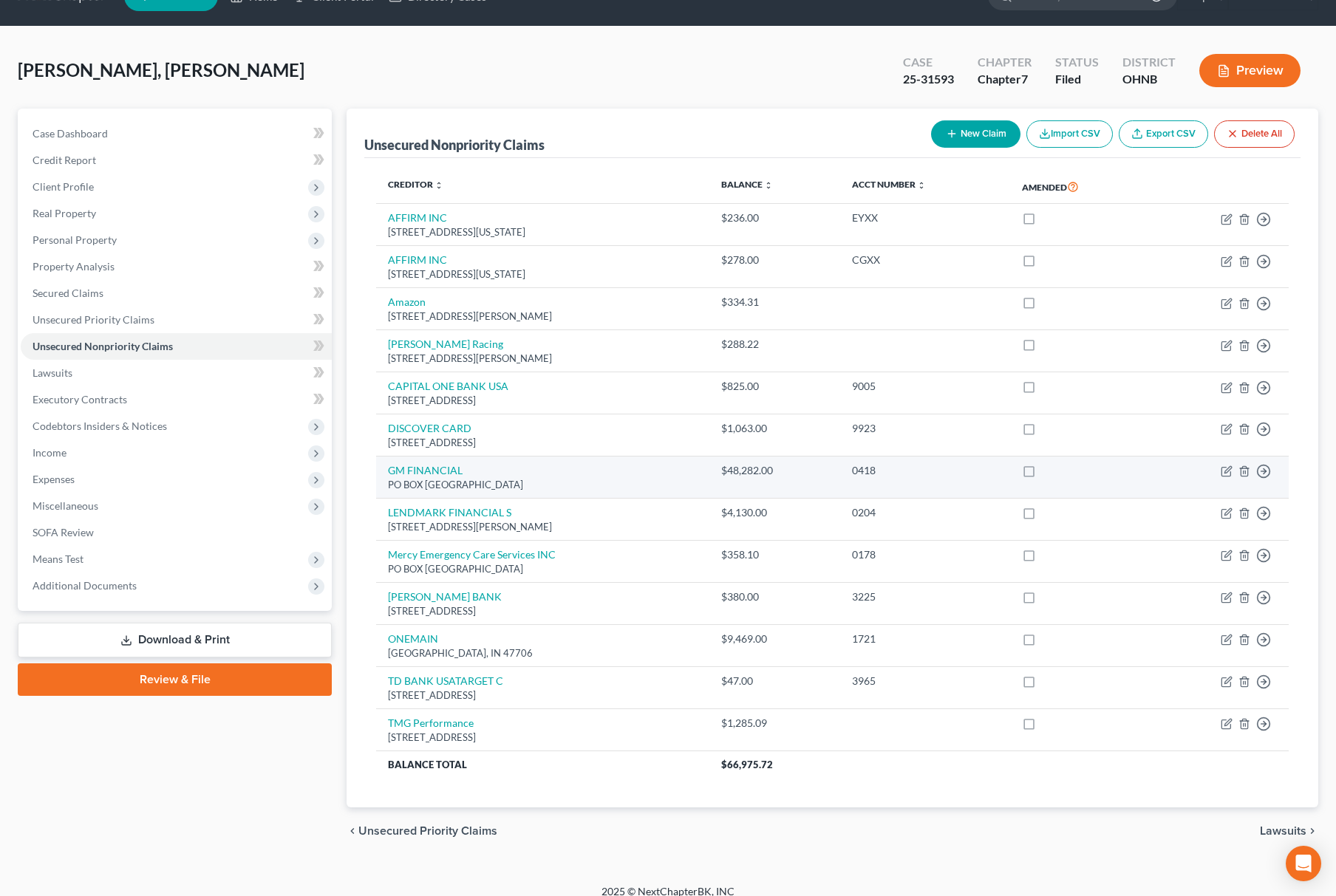
scroll to position [51, 0]
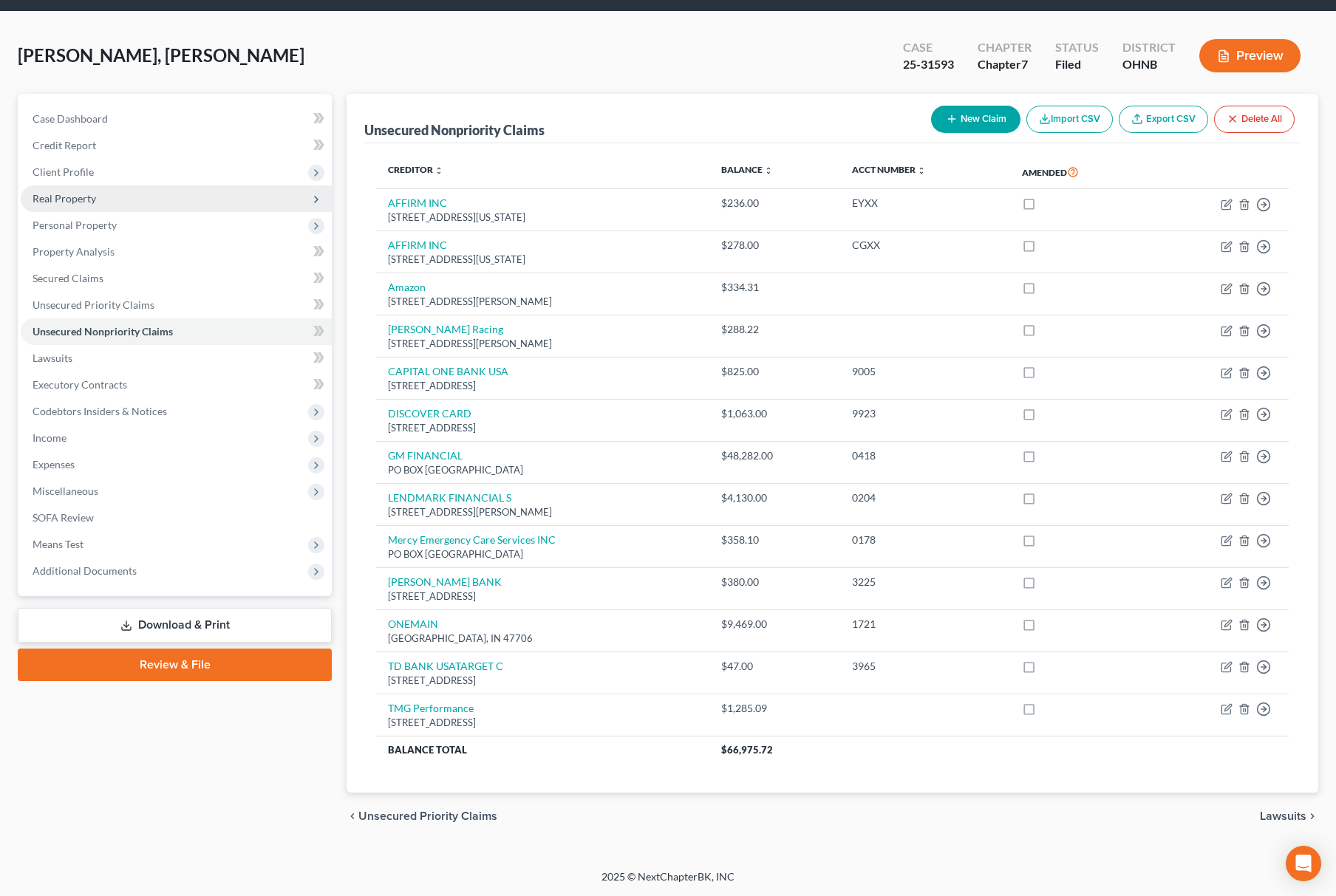
click at [118, 191] on span "Real Property" at bounding box center [175, 198] width 311 height 26
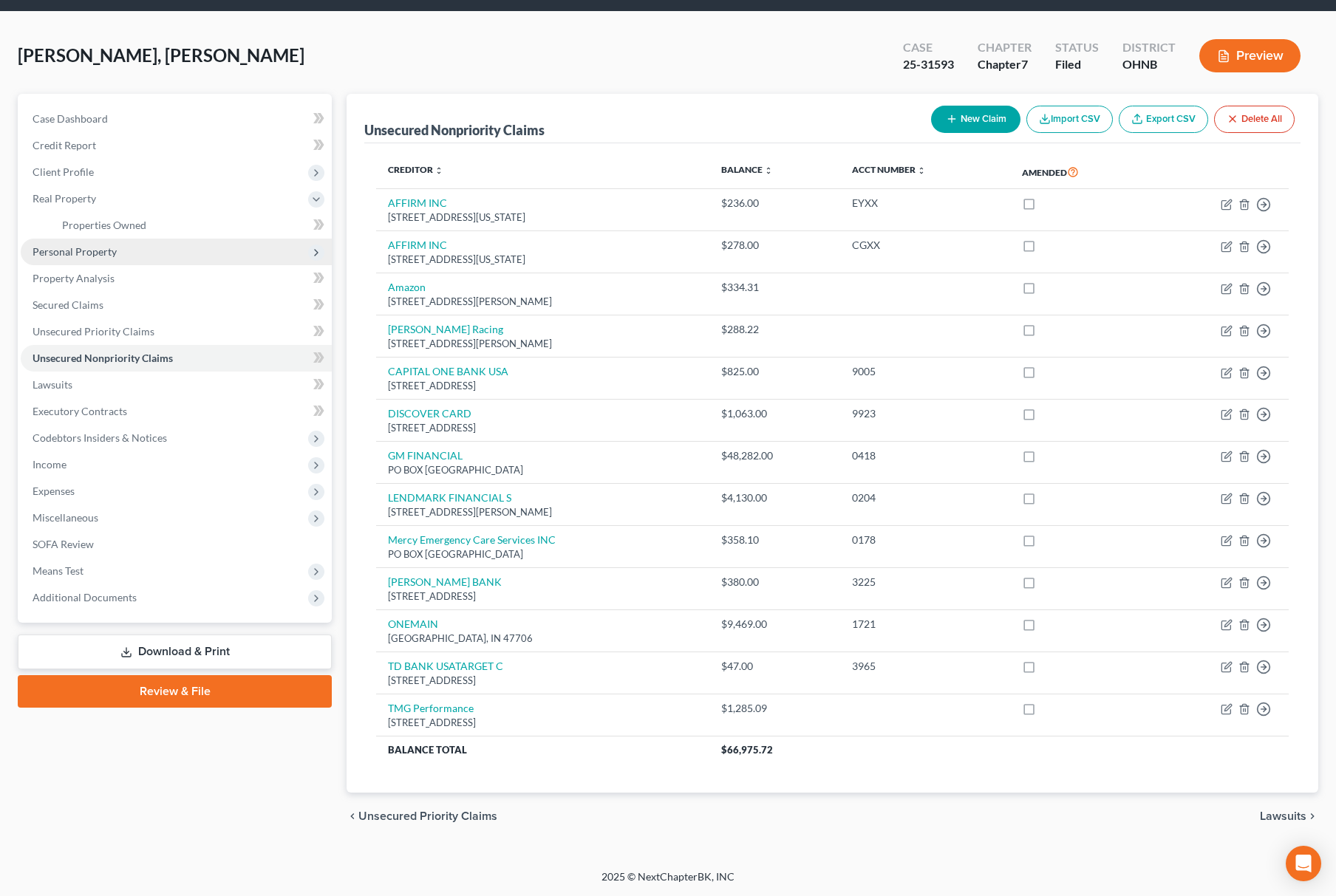
click at [146, 239] on span "Personal Property" at bounding box center [175, 252] width 311 height 26
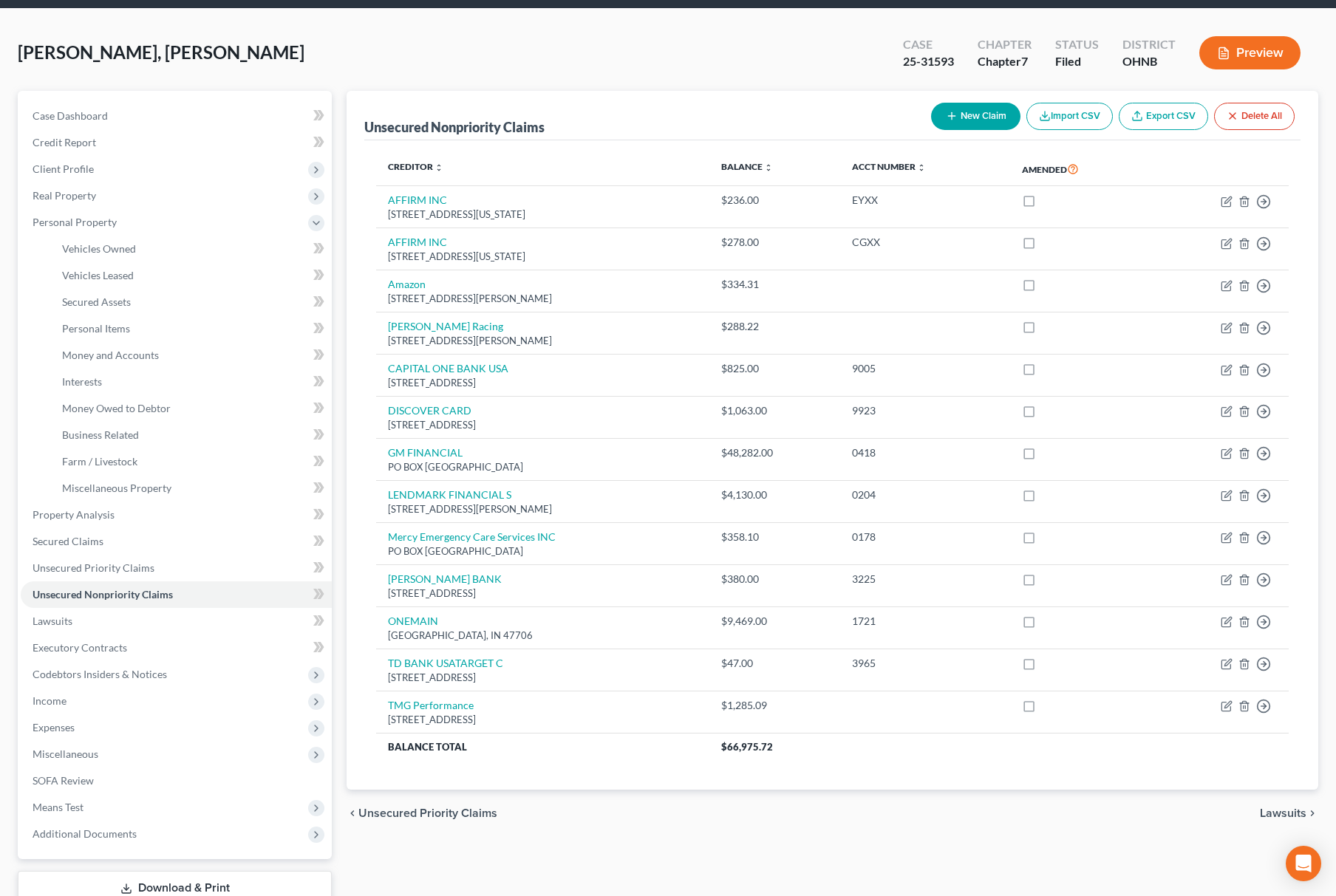
click at [166, 225] on span "Personal Property" at bounding box center [175, 222] width 311 height 26
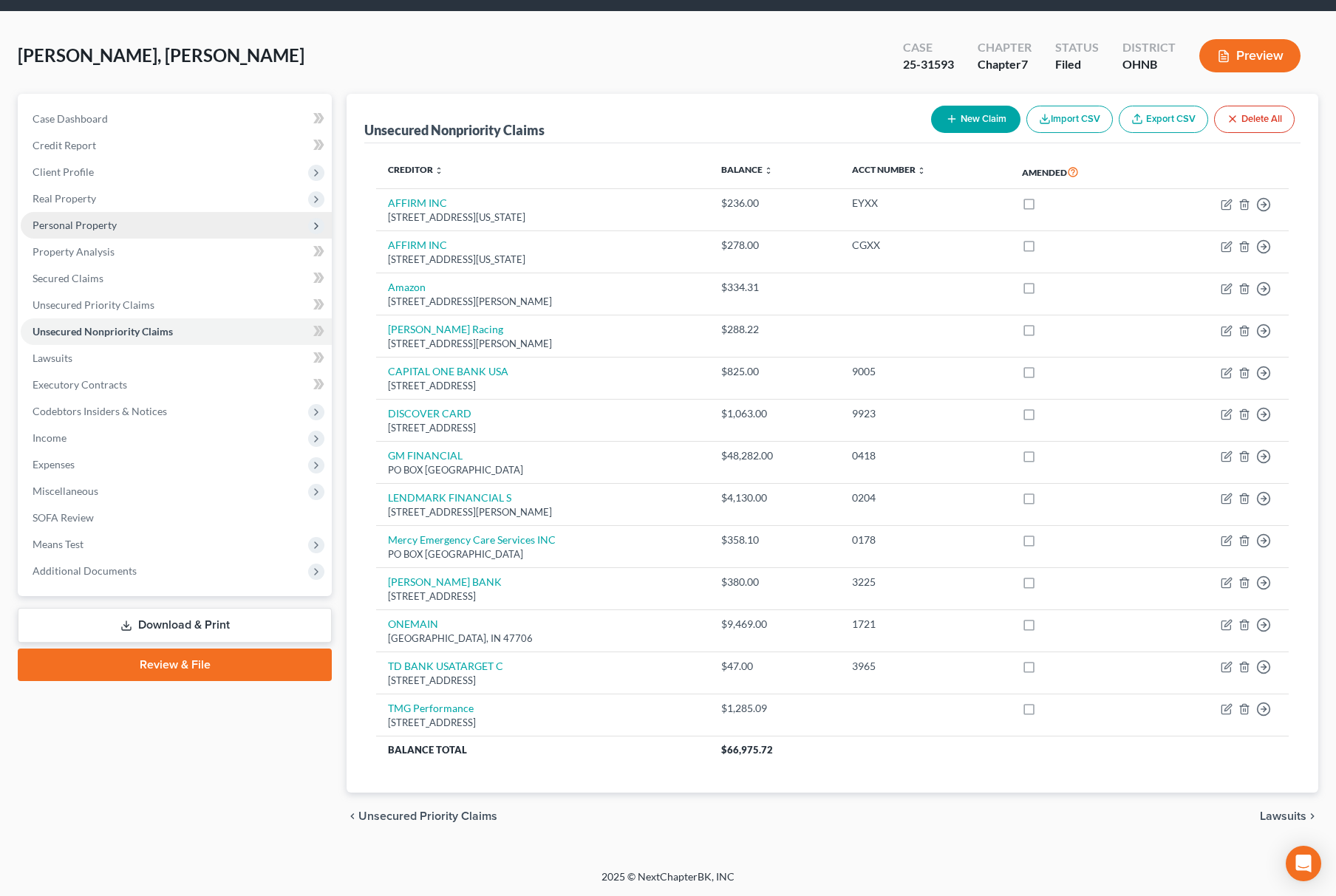
click at [128, 219] on span "Personal Property" at bounding box center [175, 225] width 311 height 26
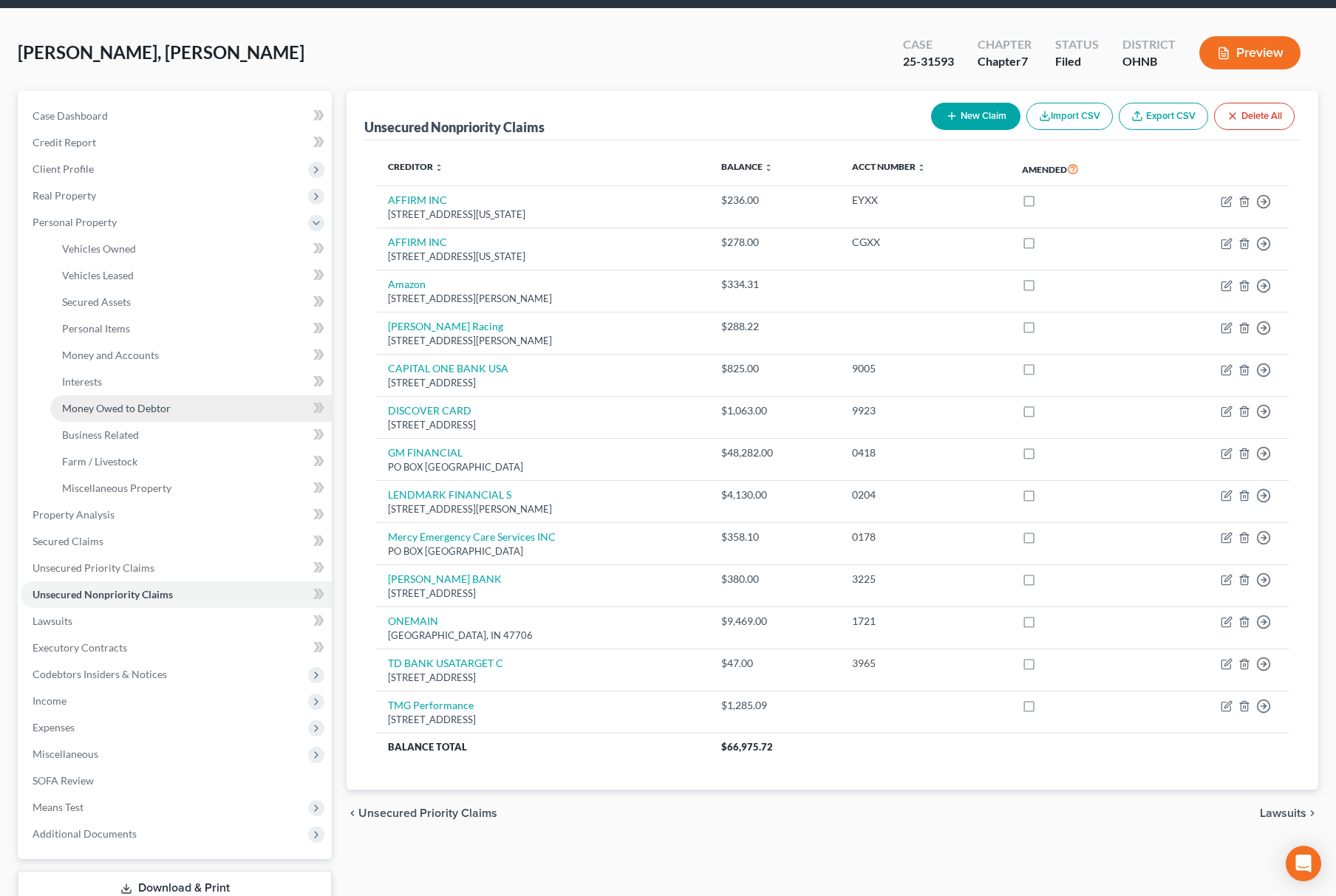
click at [179, 401] on link "Money Owed to Debtor" at bounding box center [190, 408] width 281 height 26
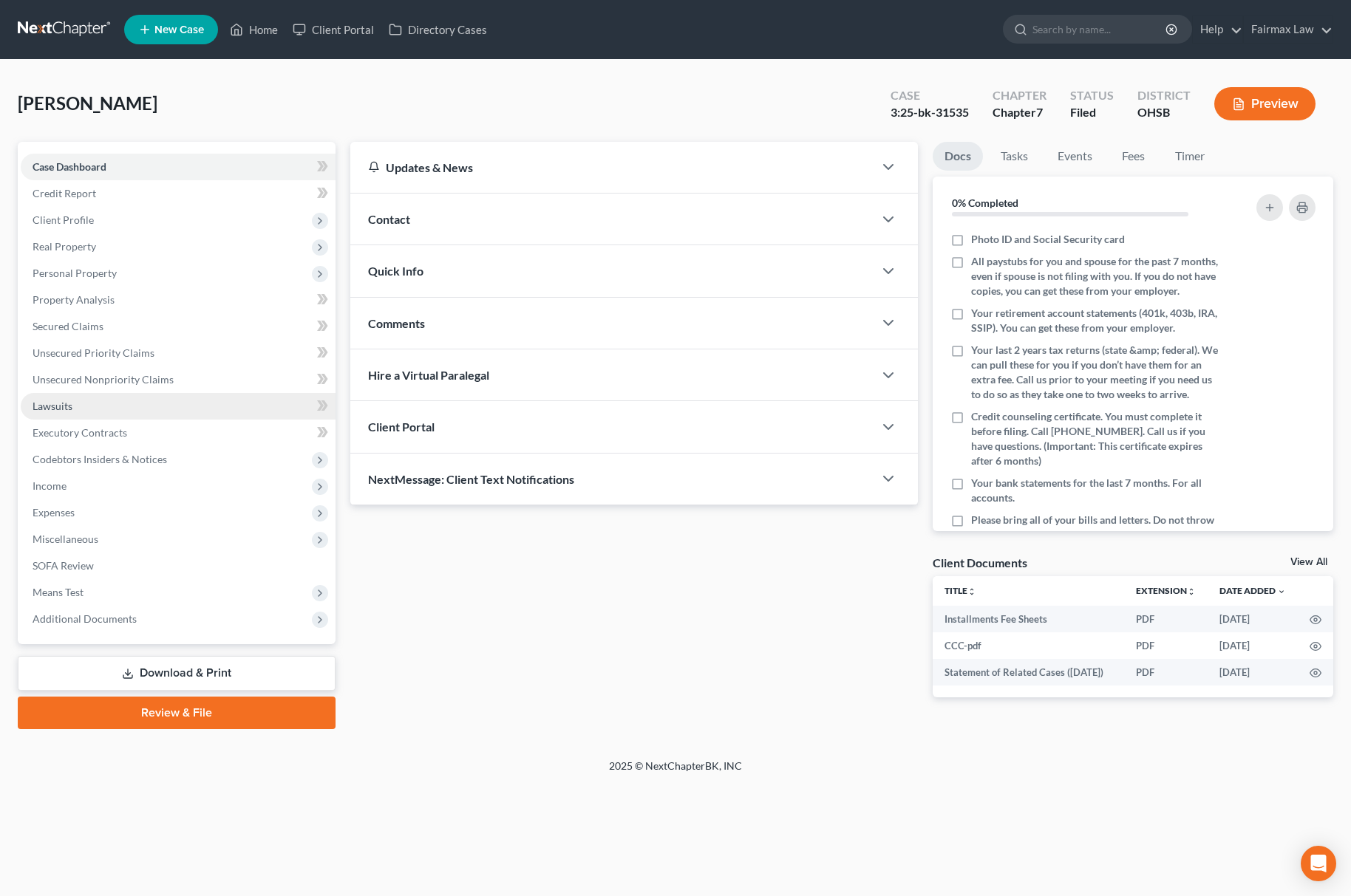
click at [107, 402] on link "Lawsuits" at bounding box center [178, 407] width 315 height 26
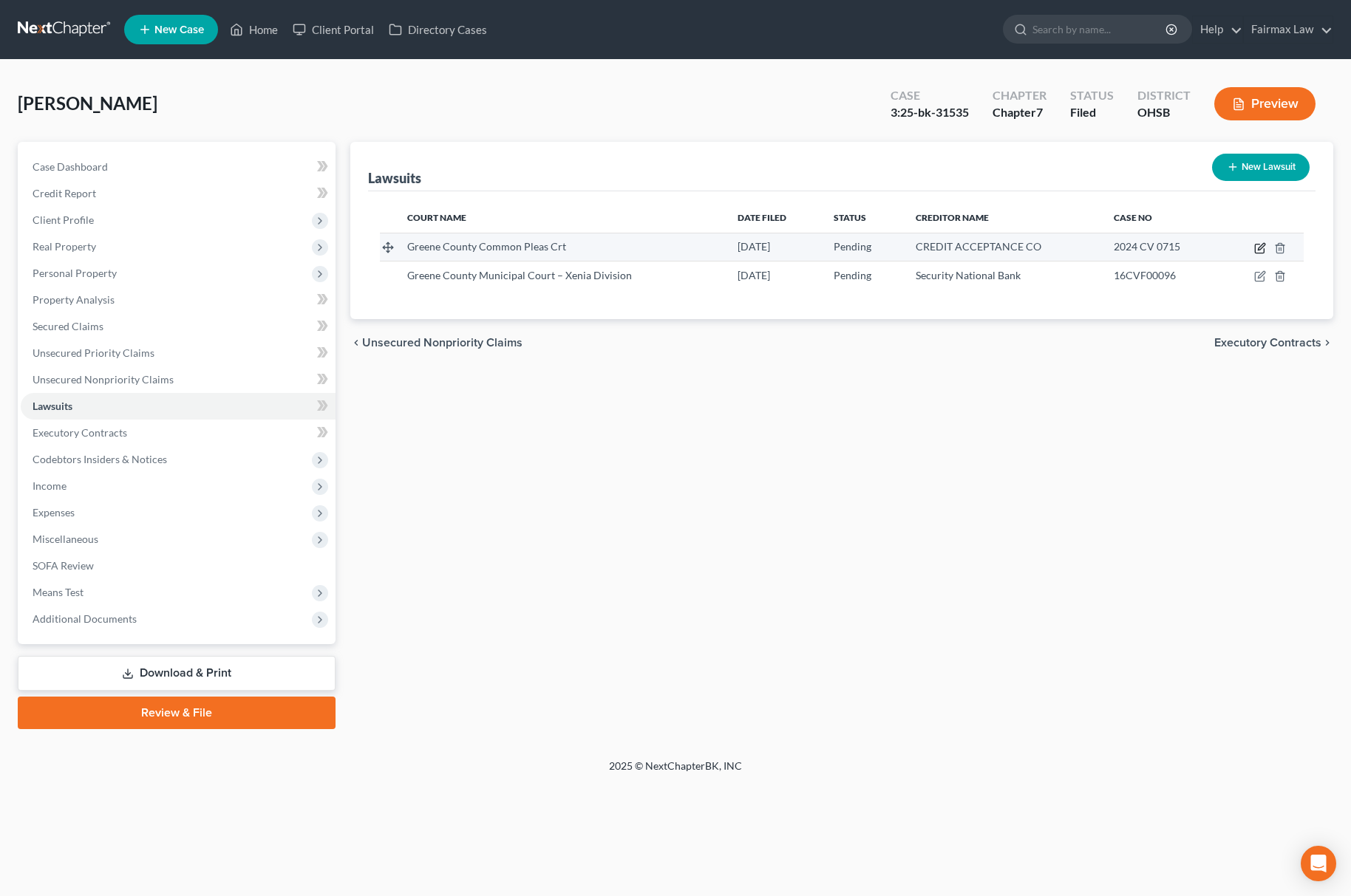
click at [1263, 252] on icon "button" at bounding box center [1260, 248] width 11 height 11
select select "36"
select select "0"
select select "1"
select select "23"
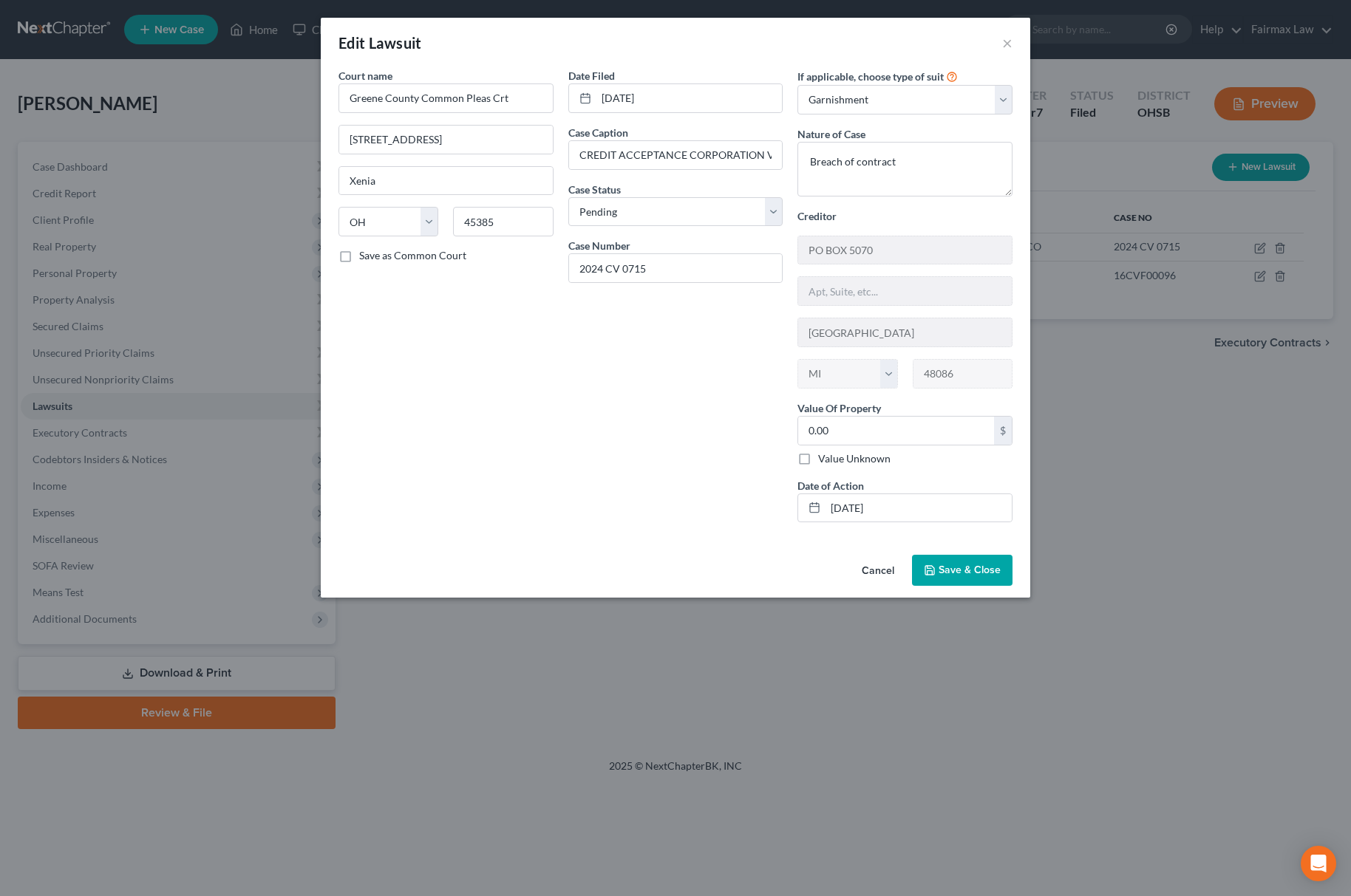
click at [978, 575] on span "Save & Close" at bounding box center [970, 570] width 62 height 12
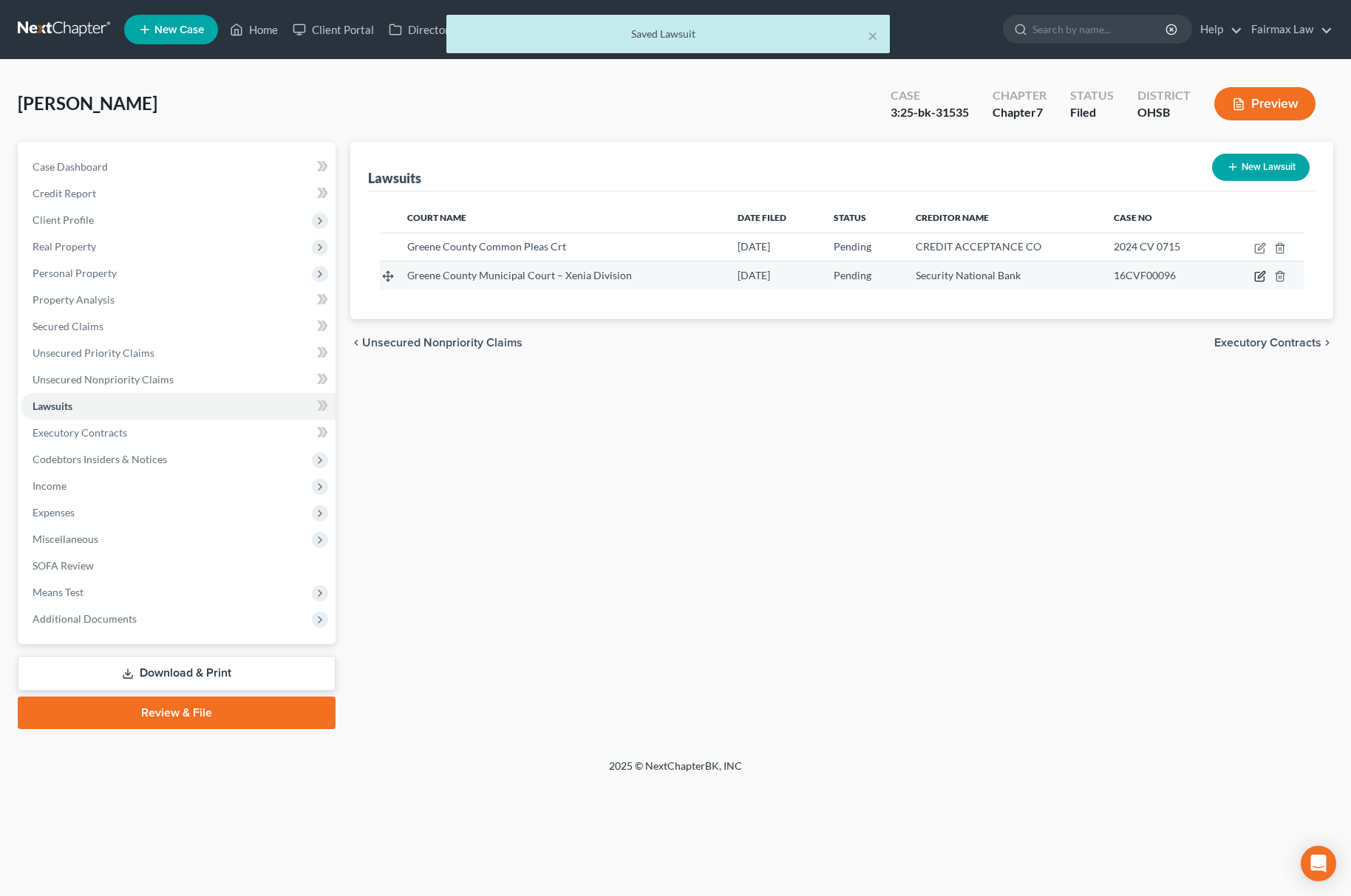
click at [1261, 278] on icon "button" at bounding box center [1260, 276] width 11 height 11
select select "36"
select select "0"
select select "4"
select select "16"
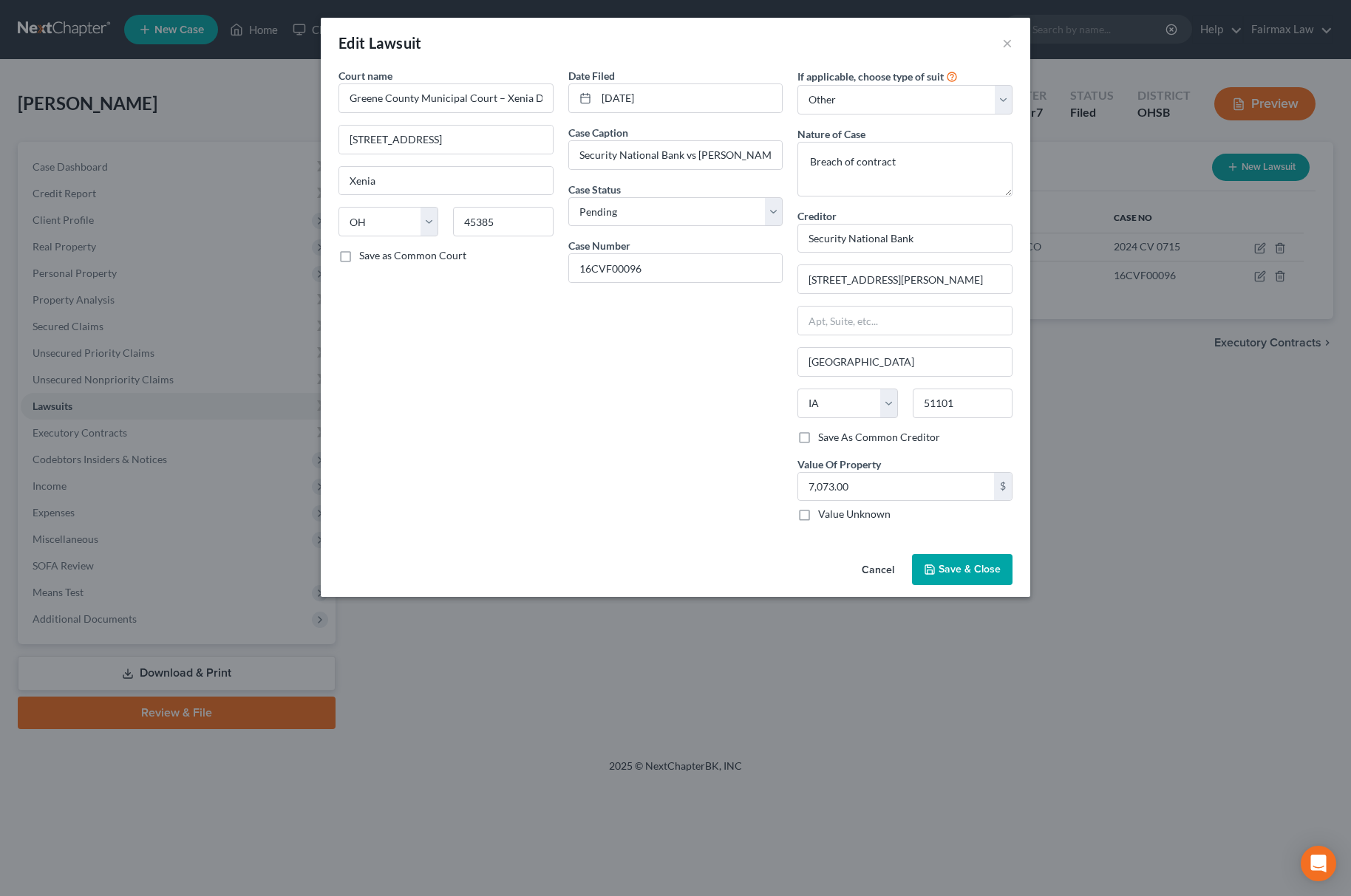
click at [976, 575] on span "Save & Close" at bounding box center [970, 569] width 62 height 12
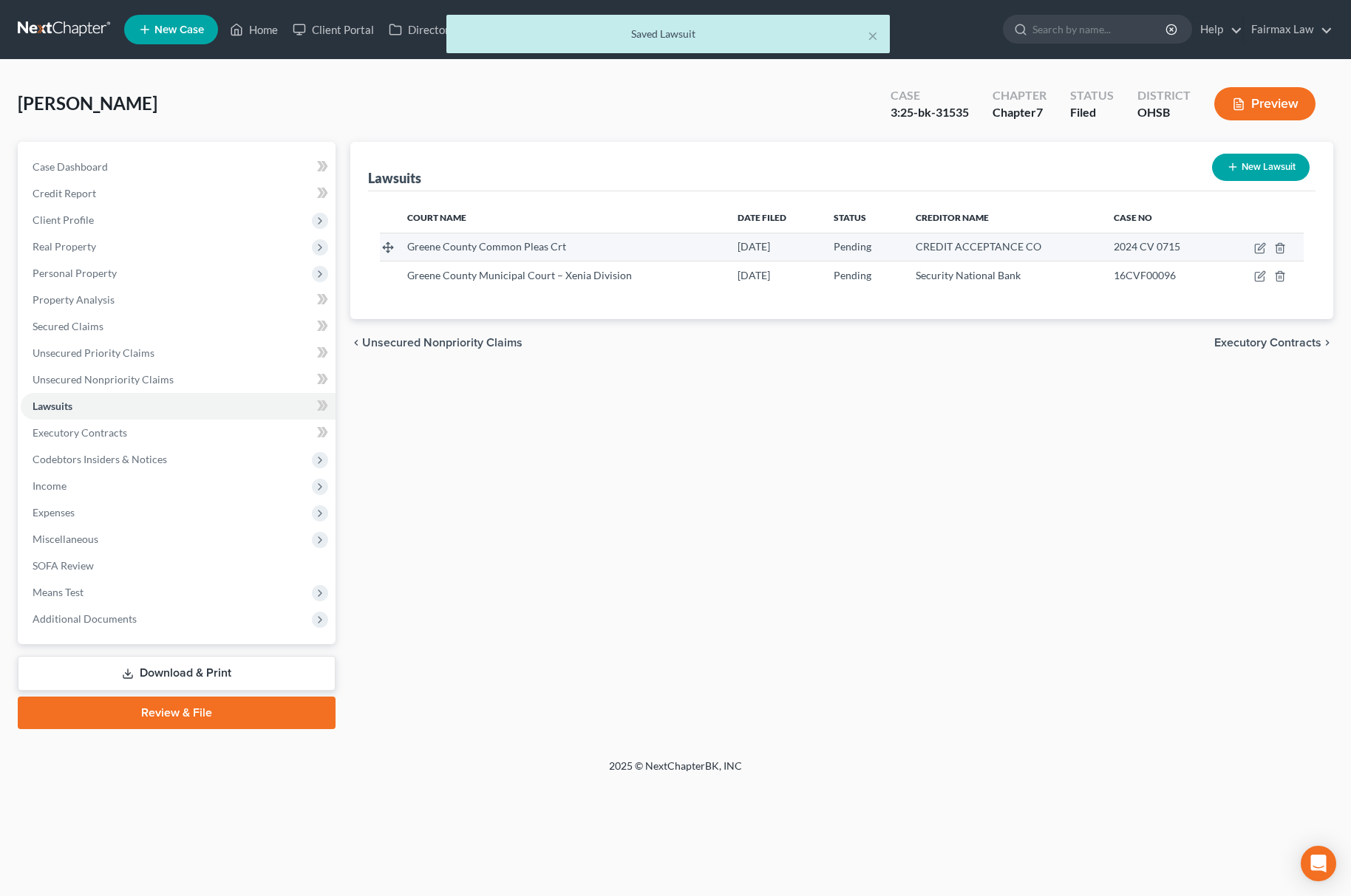
click at [1267, 246] on td at bounding box center [1262, 247] width 81 height 28
click at [1265, 246] on icon "button" at bounding box center [1260, 248] width 11 height 11
select select "36"
select select "0"
select select "1"
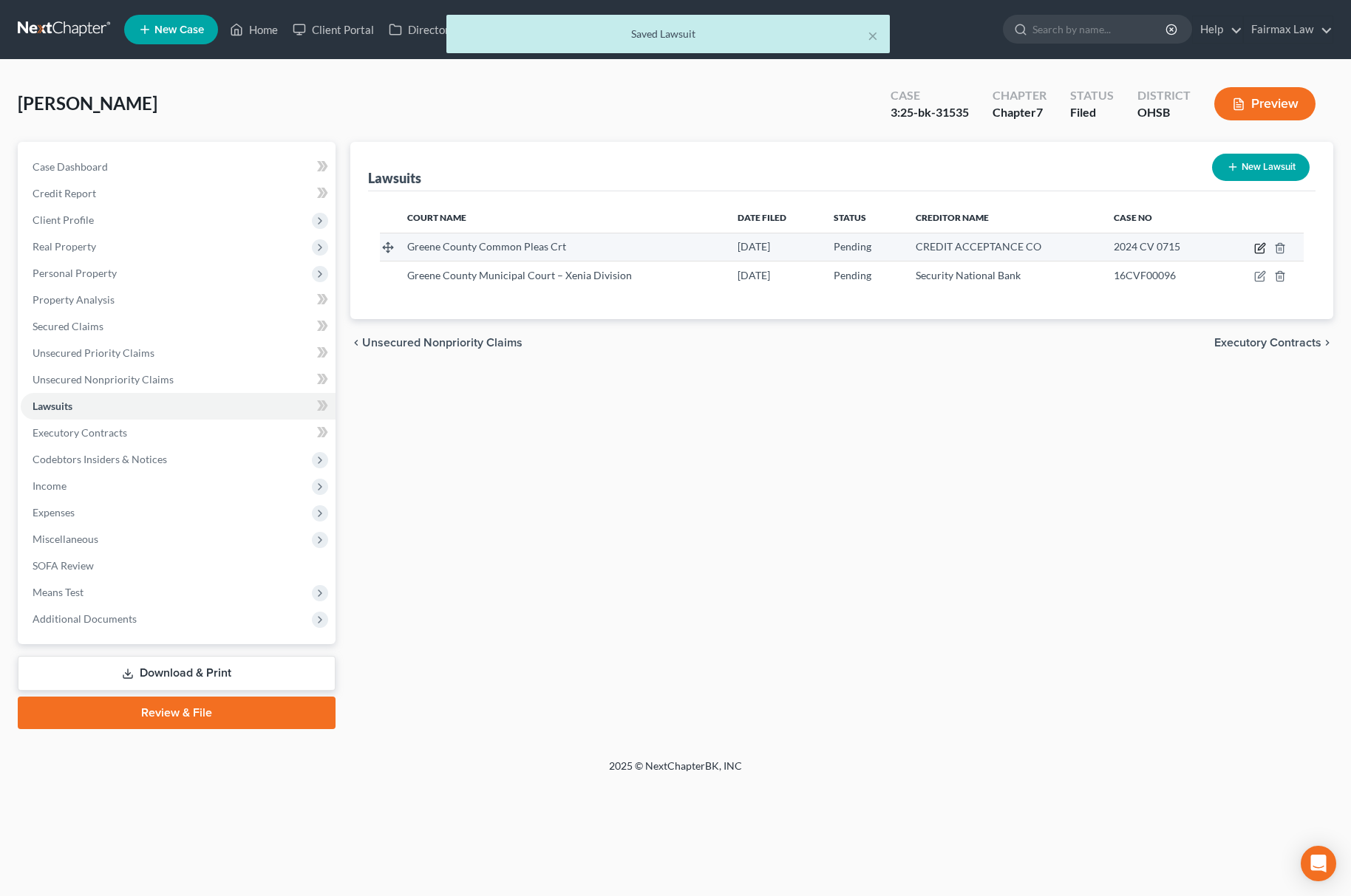
select select "23"
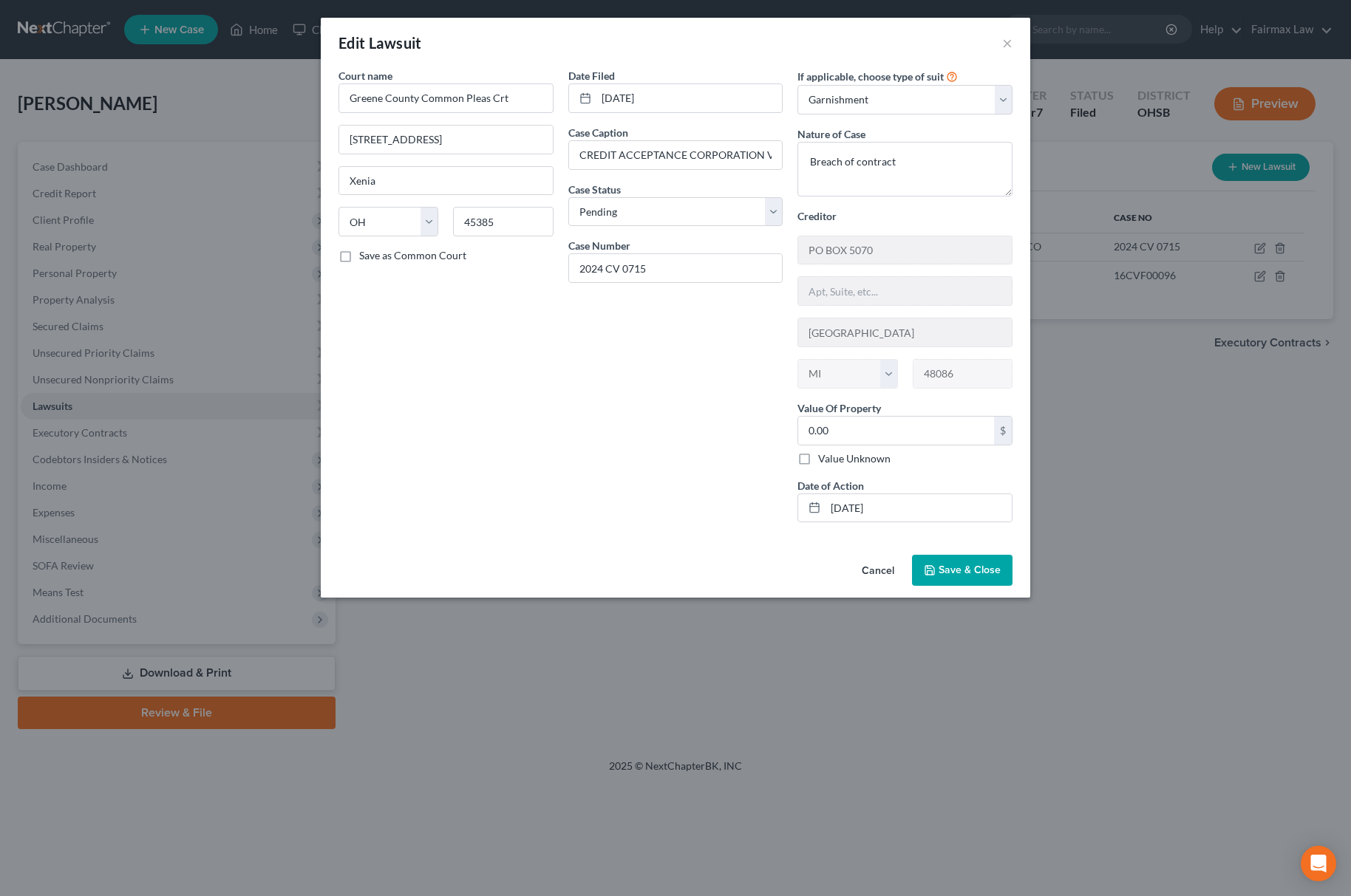
click at [989, 582] on button "Save & Close" at bounding box center [962, 571] width 101 height 31
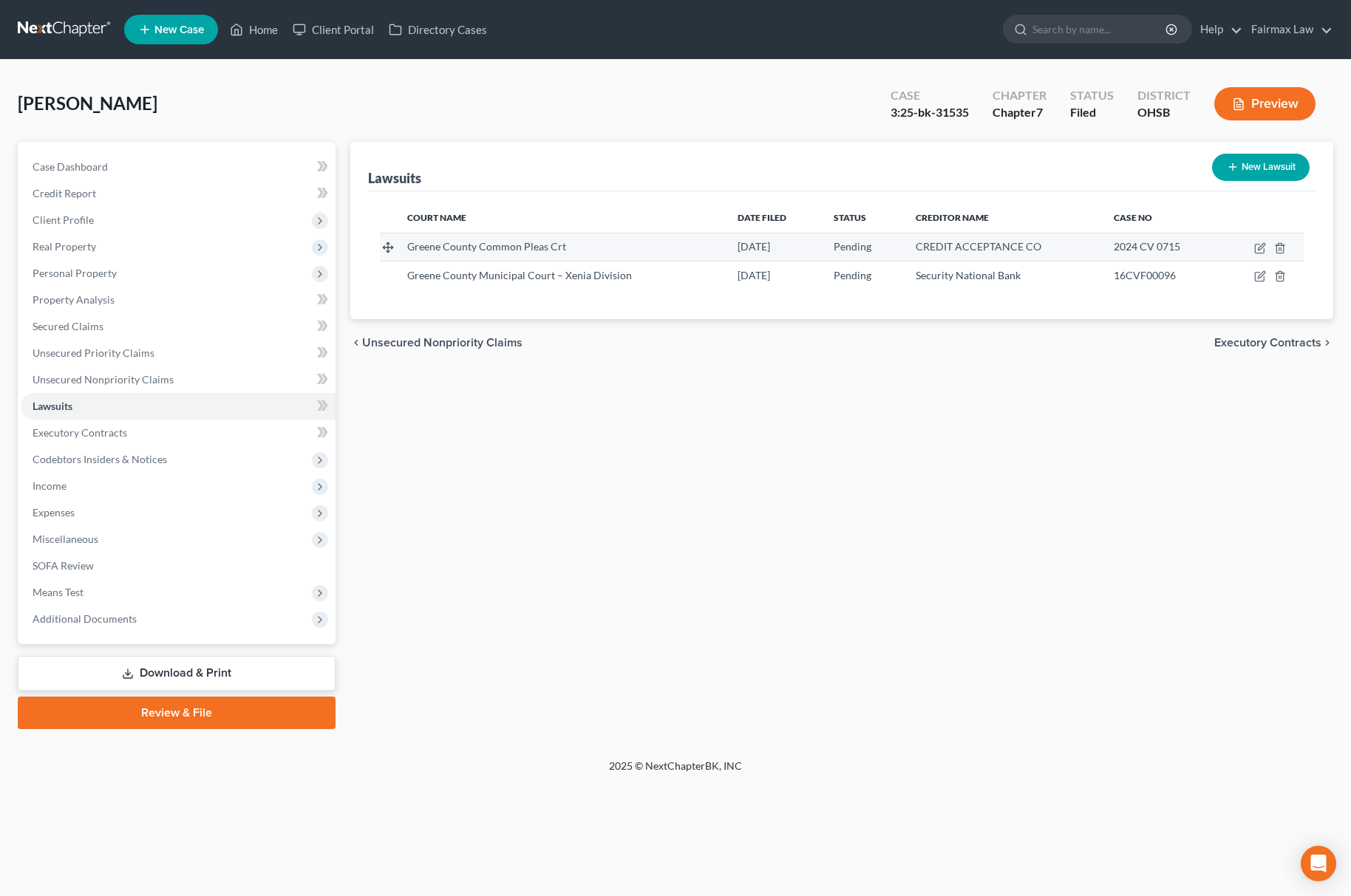
click at [1252, 239] on td at bounding box center [1262, 247] width 81 height 28
click at [1261, 248] on icon "button" at bounding box center [1261, 247] width 7 height 7
select select "36"
select select "0"
select select "1"
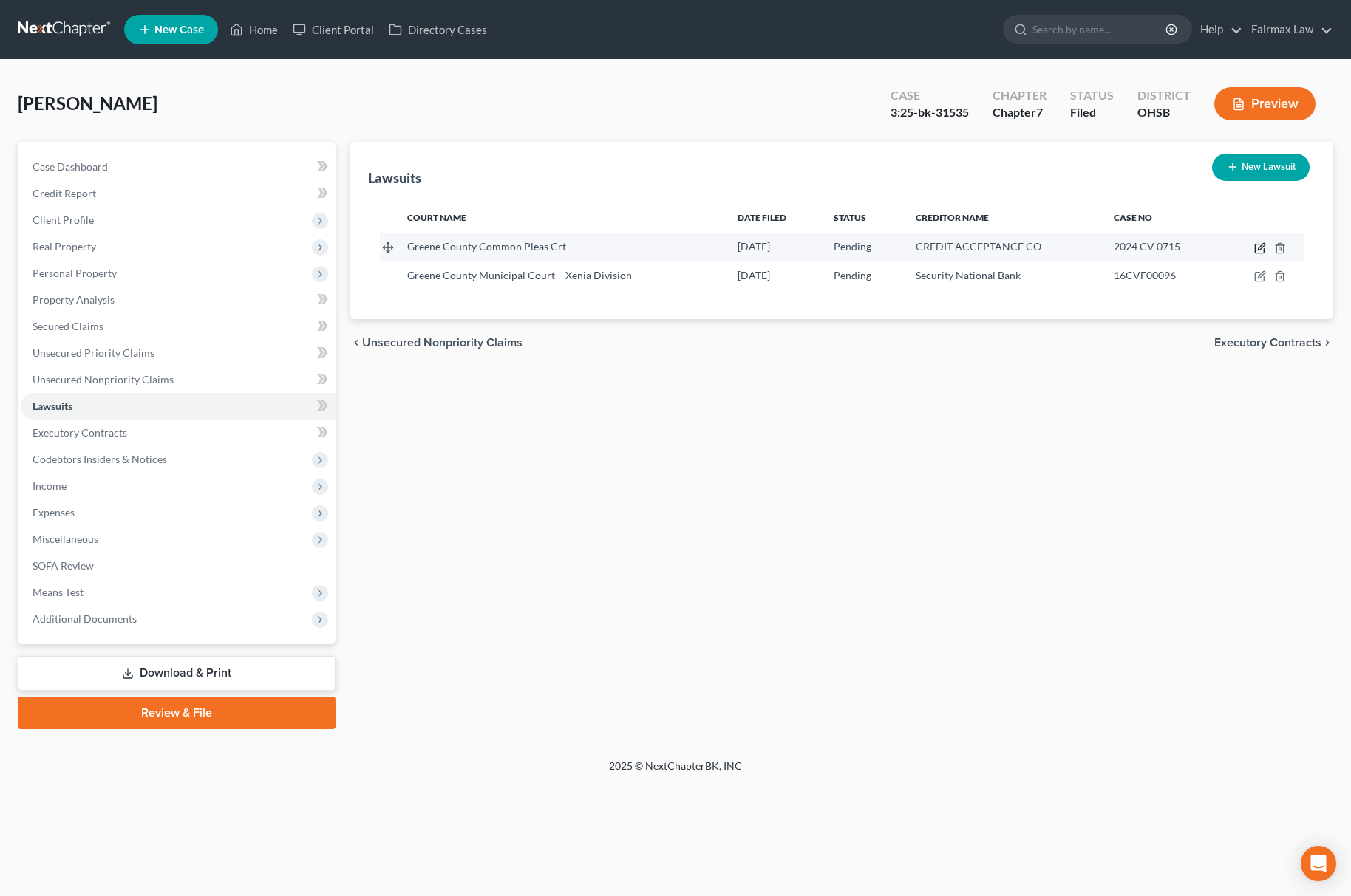
select select "23"
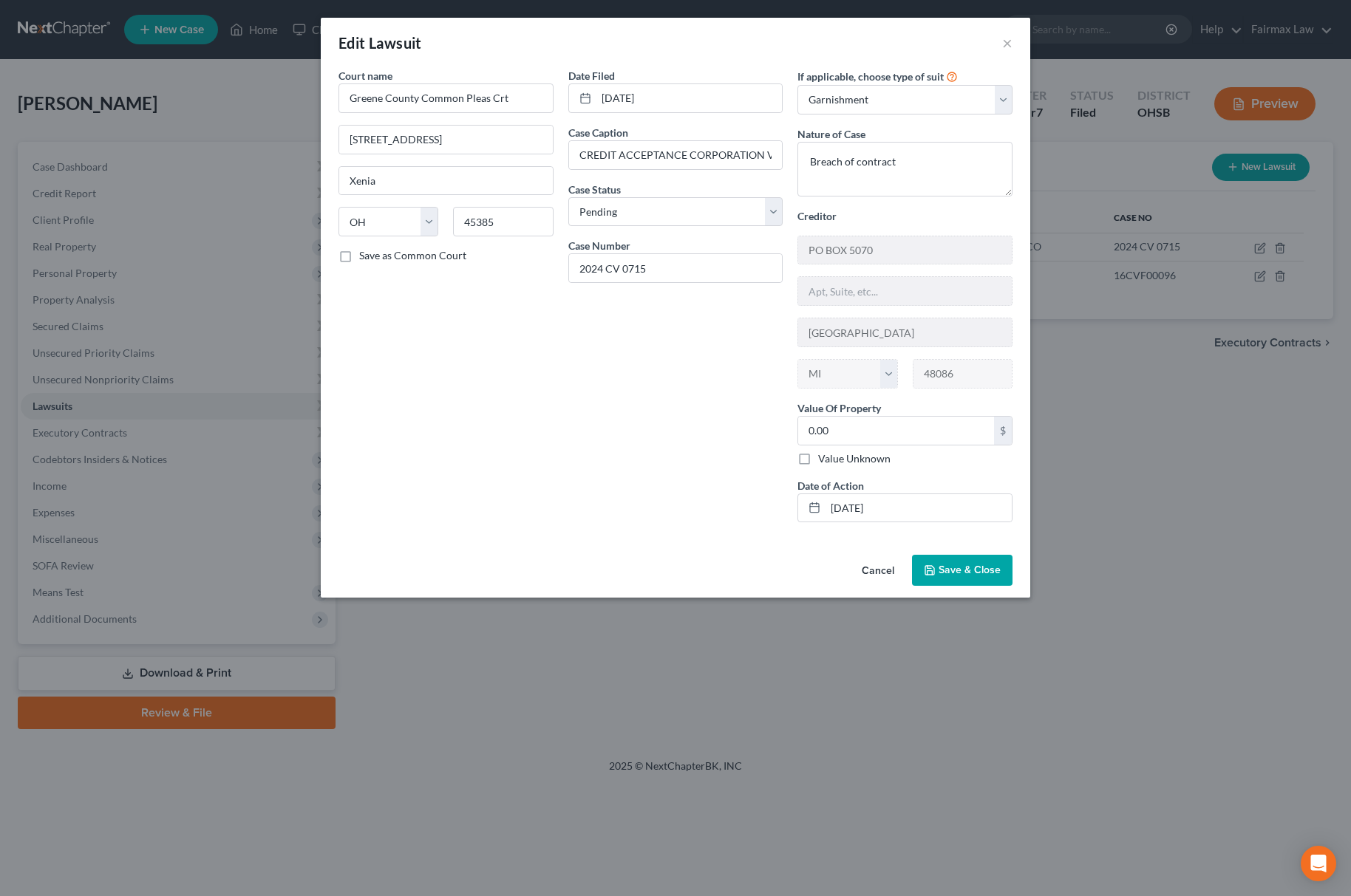
click at [970, 569] on span "Save & Close" at bounding box center [970, 570] width 62 height 12
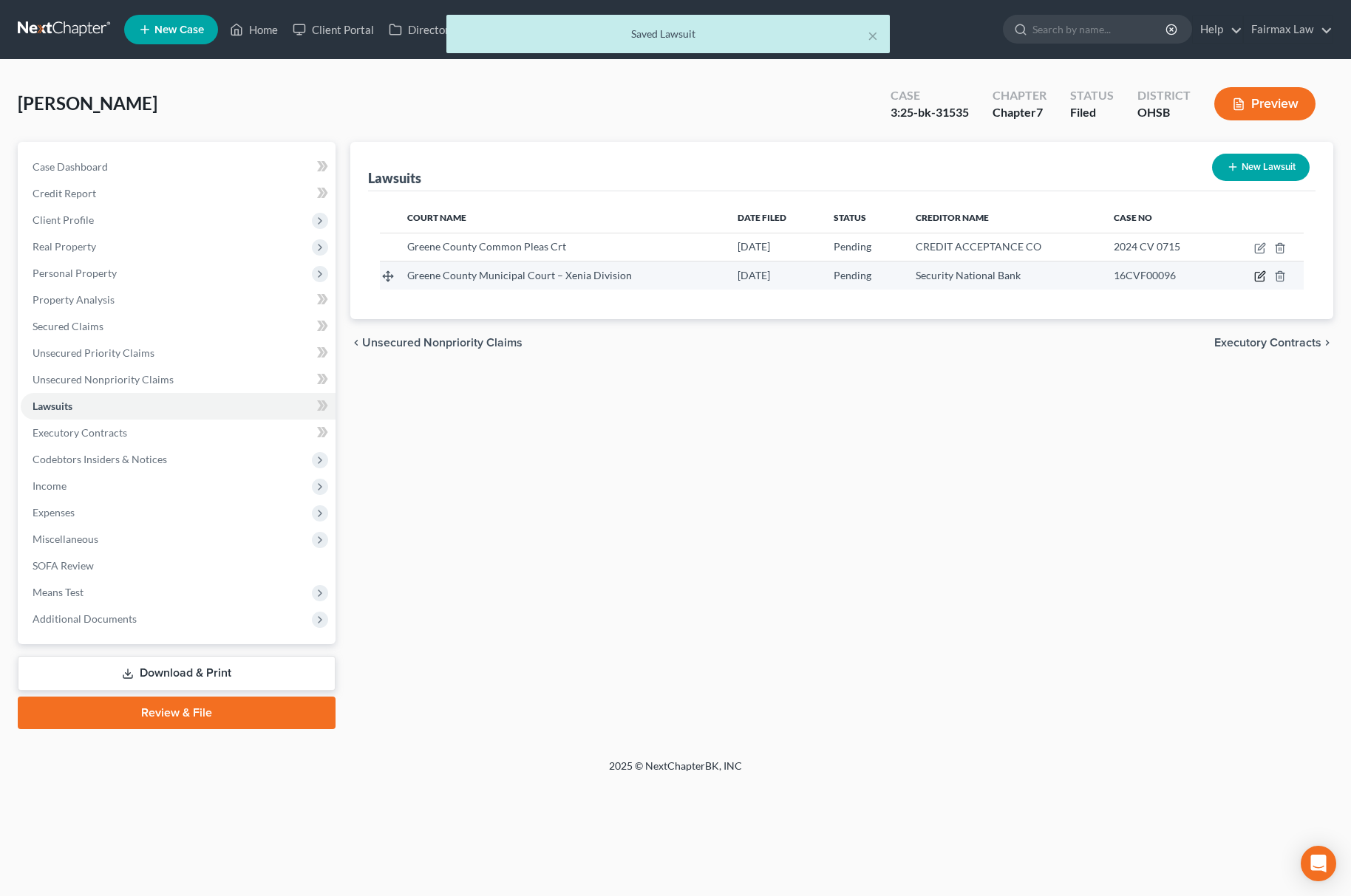
click at [1261, 273] on icon "button" at bounding box center [1261, 275] width 7 height 7
select select "36"
select select "0"
select select "4"
select select "16"
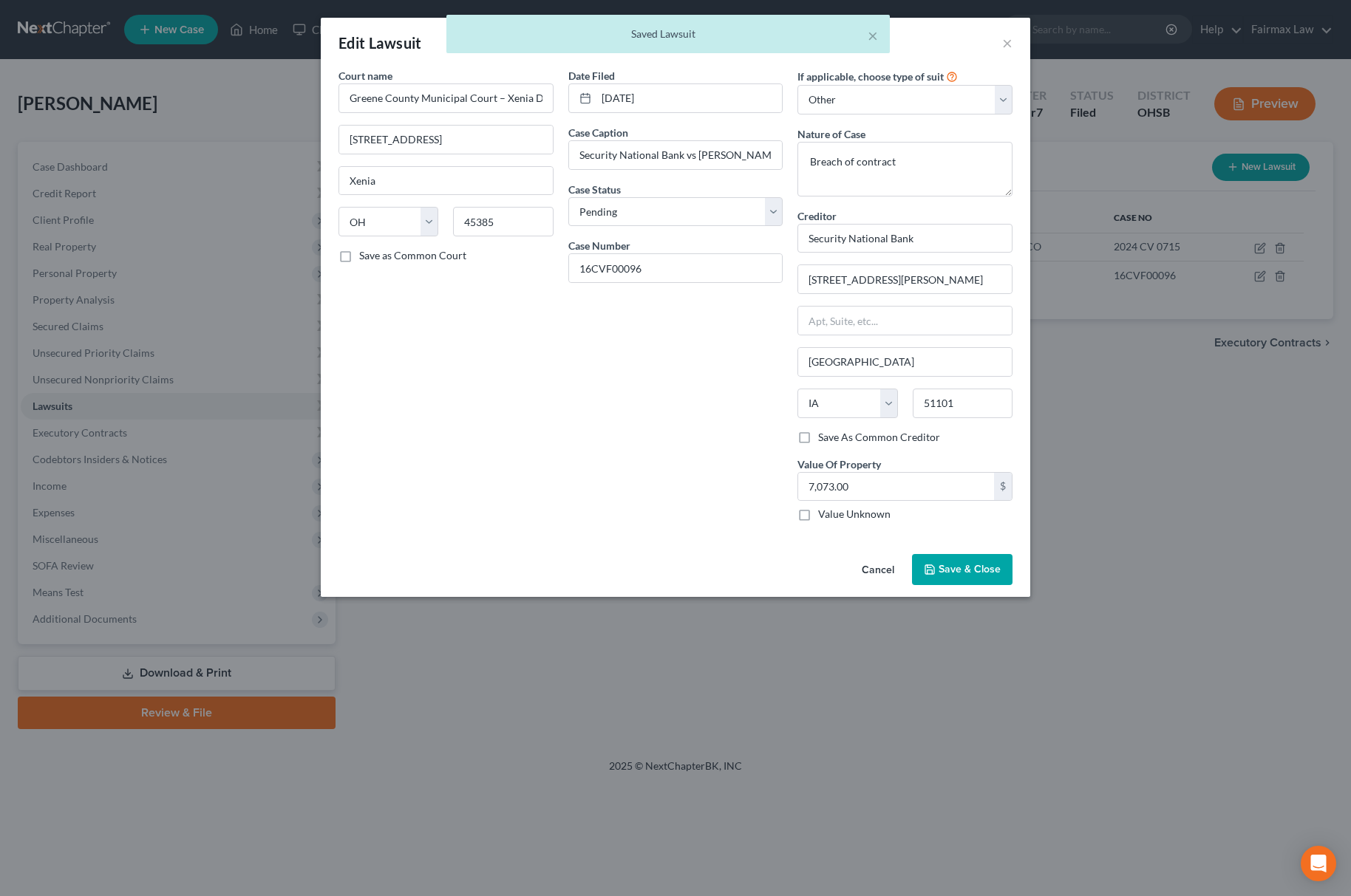
click at [985, 565] on button "Save & Close" at bounding box center [962, 570] width 101 height 31
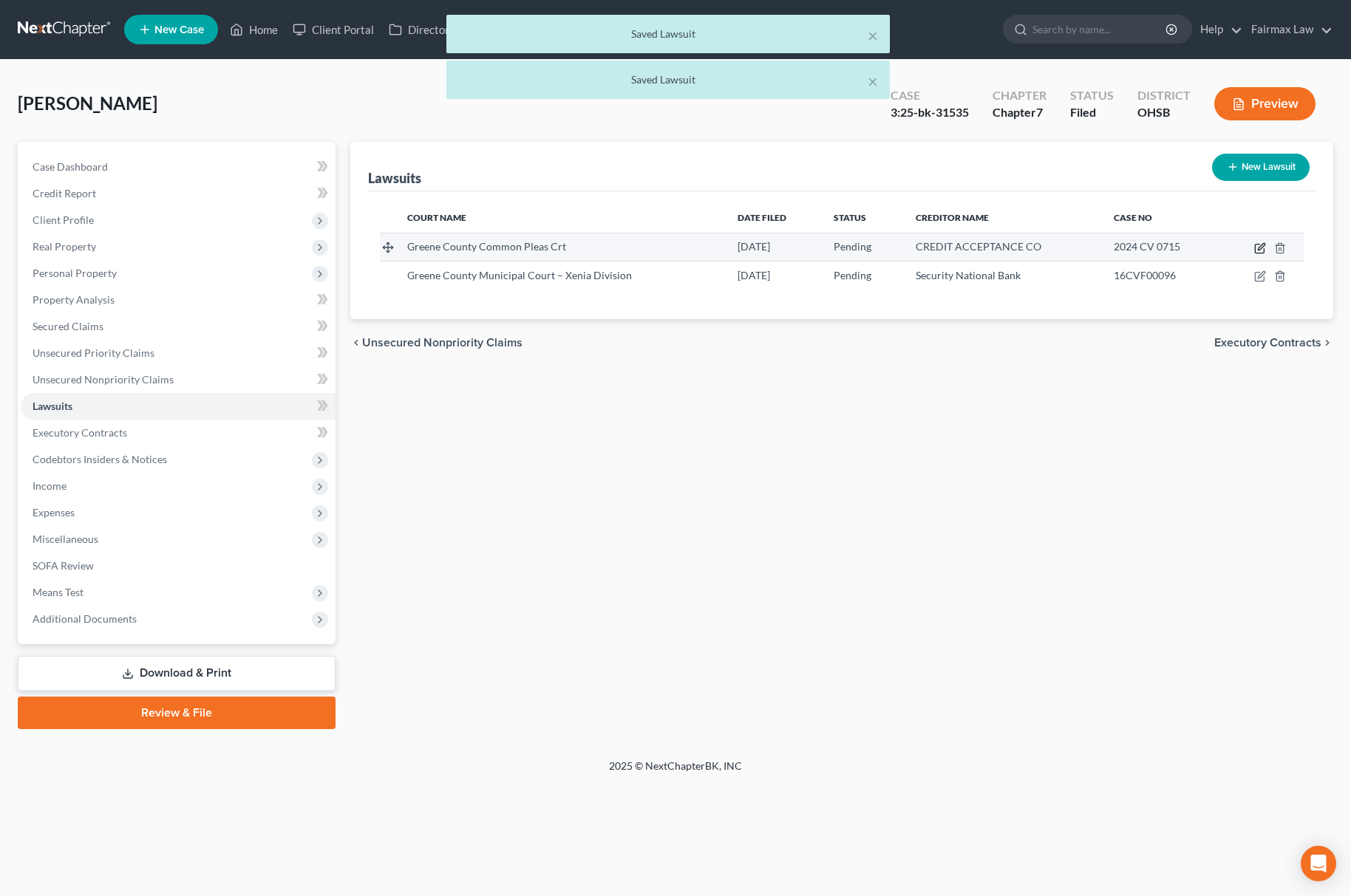
click at [1261, 243] on icon "button" at bounding box center [1260, 248] width 11 height 11
select select "36"
select select "0"
select select "1"
select select "23"
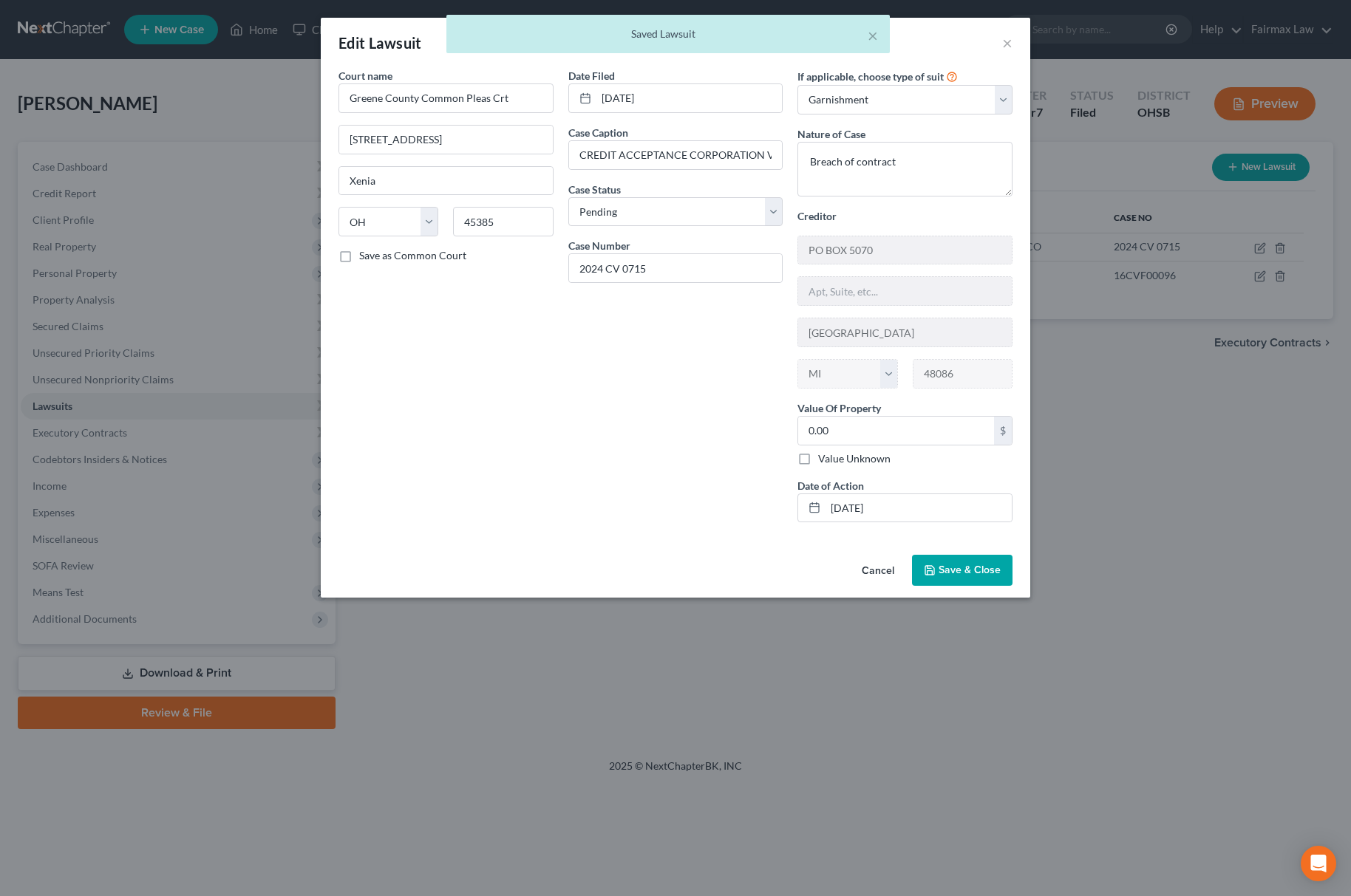
drag, startPoint x: 958, startPoint y: 574, endPoint x: 1307, endPoint y: 597, distance: 349.8
click at [956, 573] on span "Save & Close" at bounding box center [970, 570] width 62 height 12
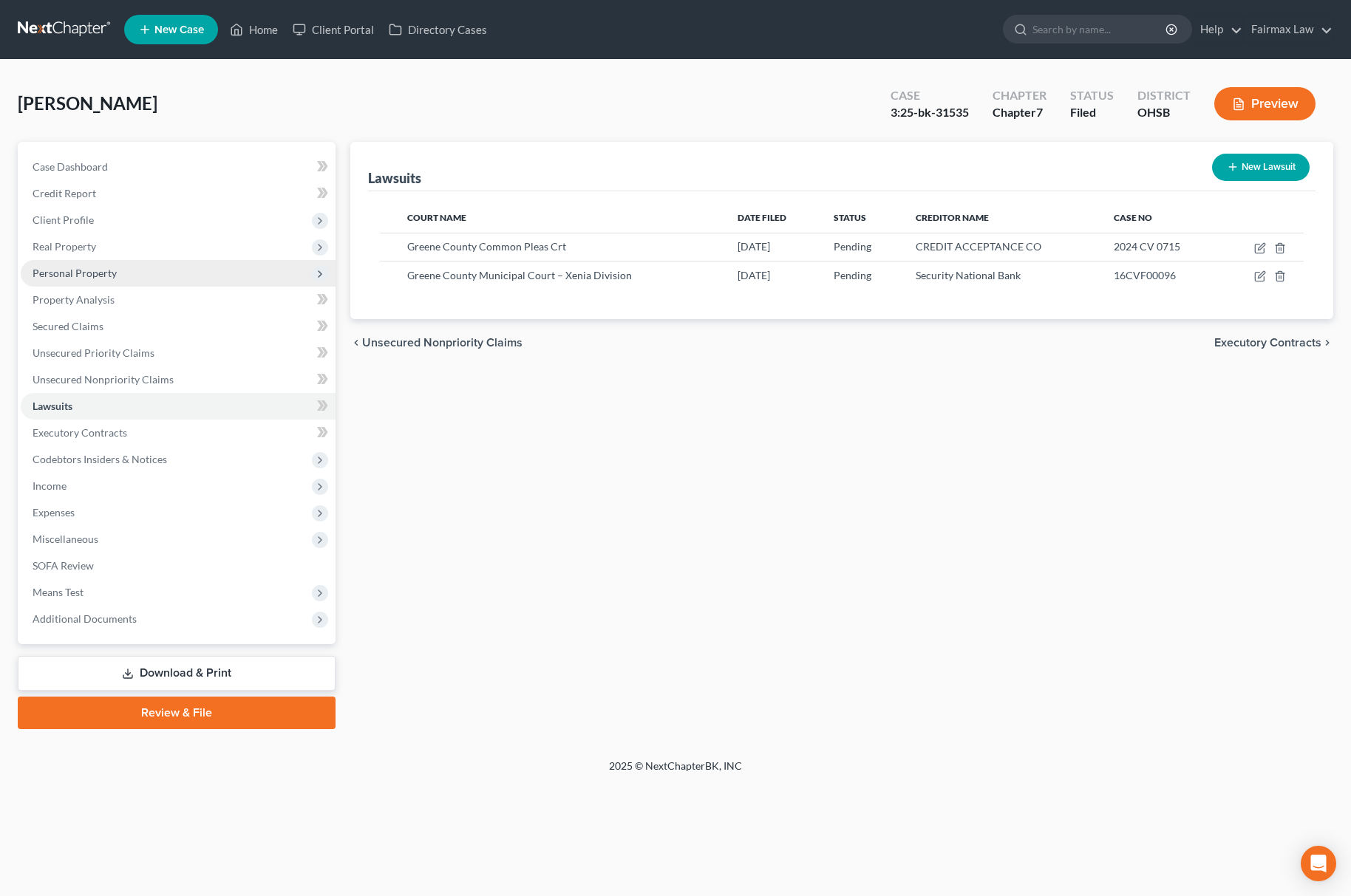
click at [155, 266] on span "Personal Property" at bounding box center [178, 273] width 315 height 26
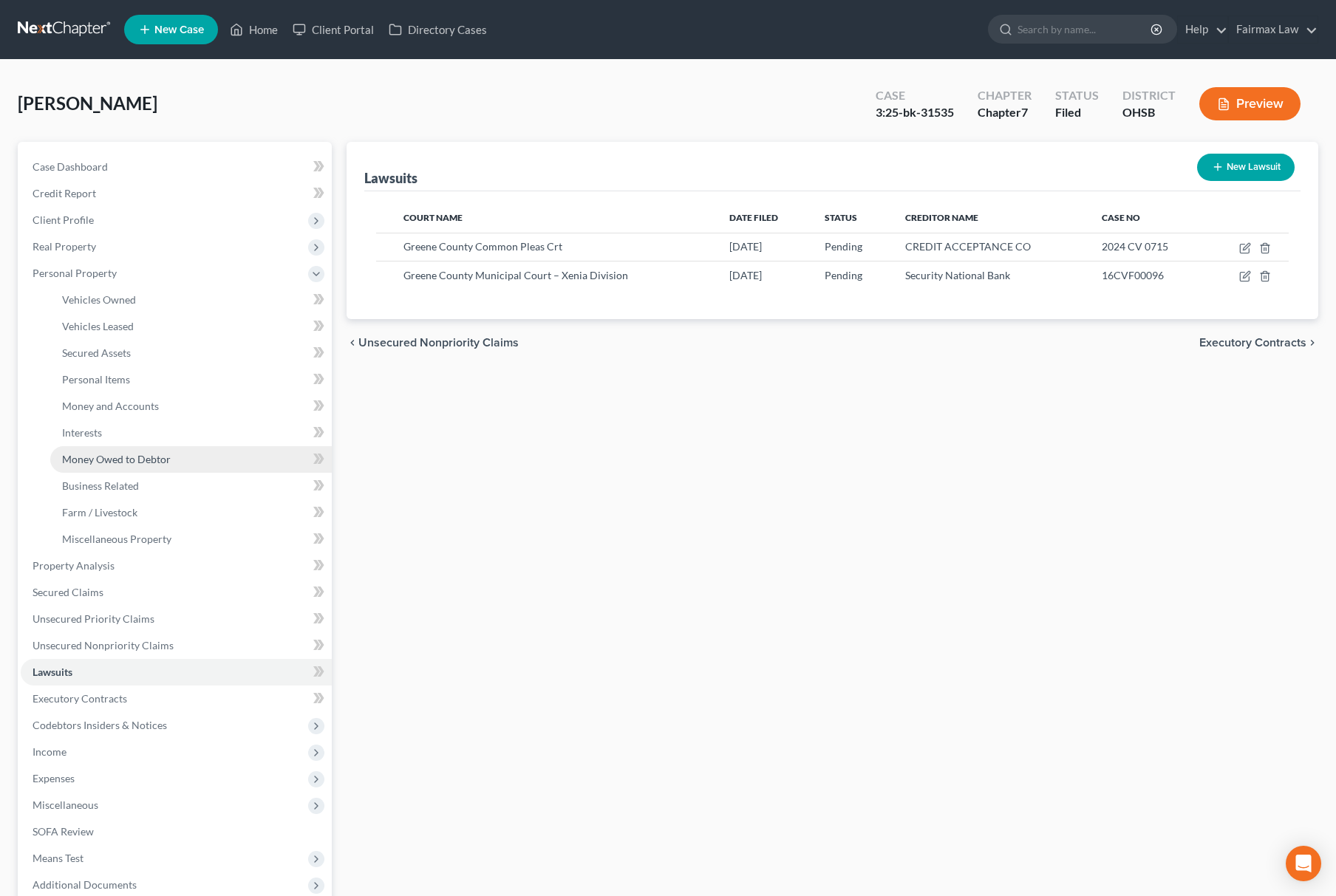
click at [204, 467] on link "Money Owed to Debtor" at bounding box center [190, 459] width 281 height 26
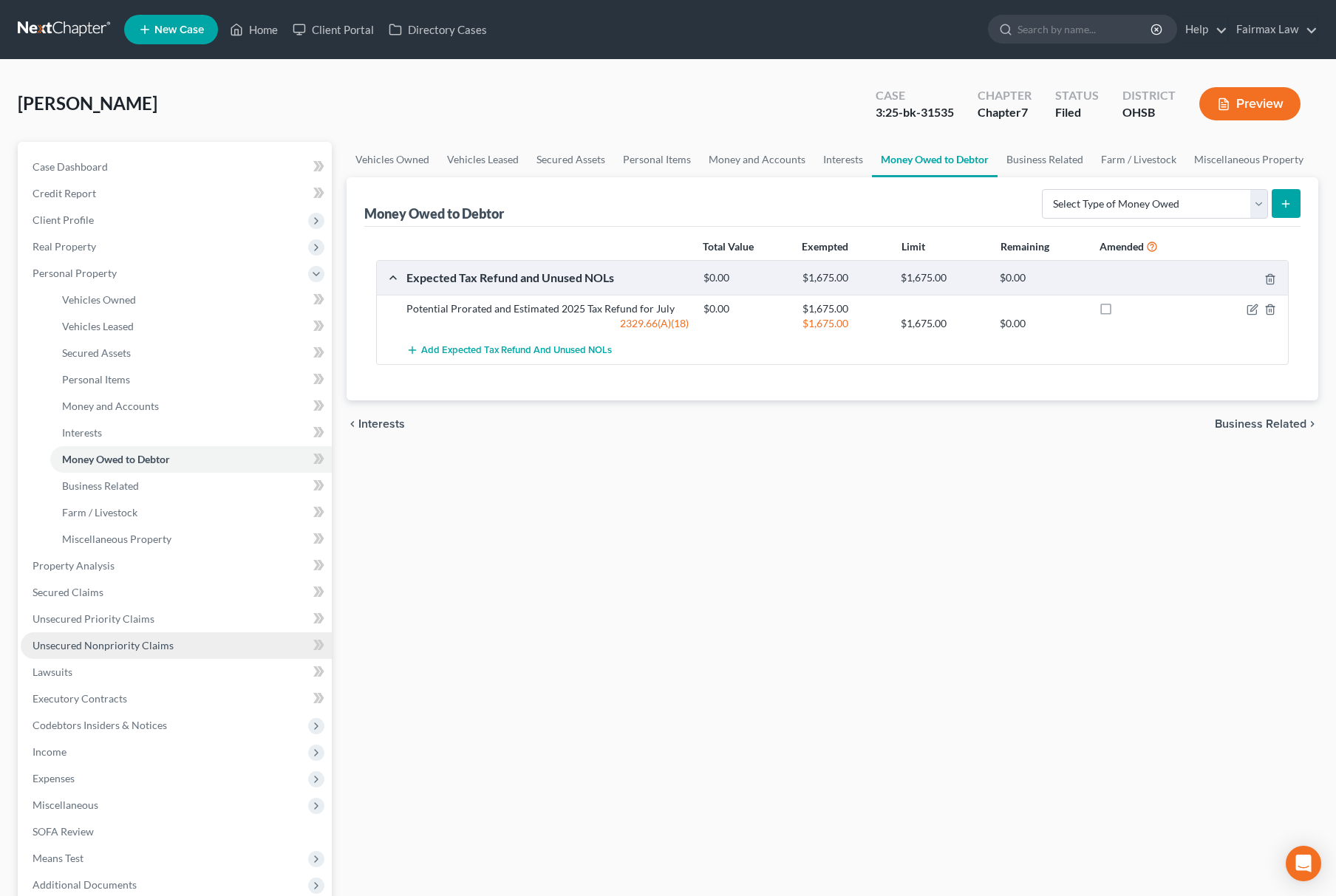
click at [172, 639] on link "Unsecured Nonpriority Claims" at bounding box center [175, 646] width 311 height 26
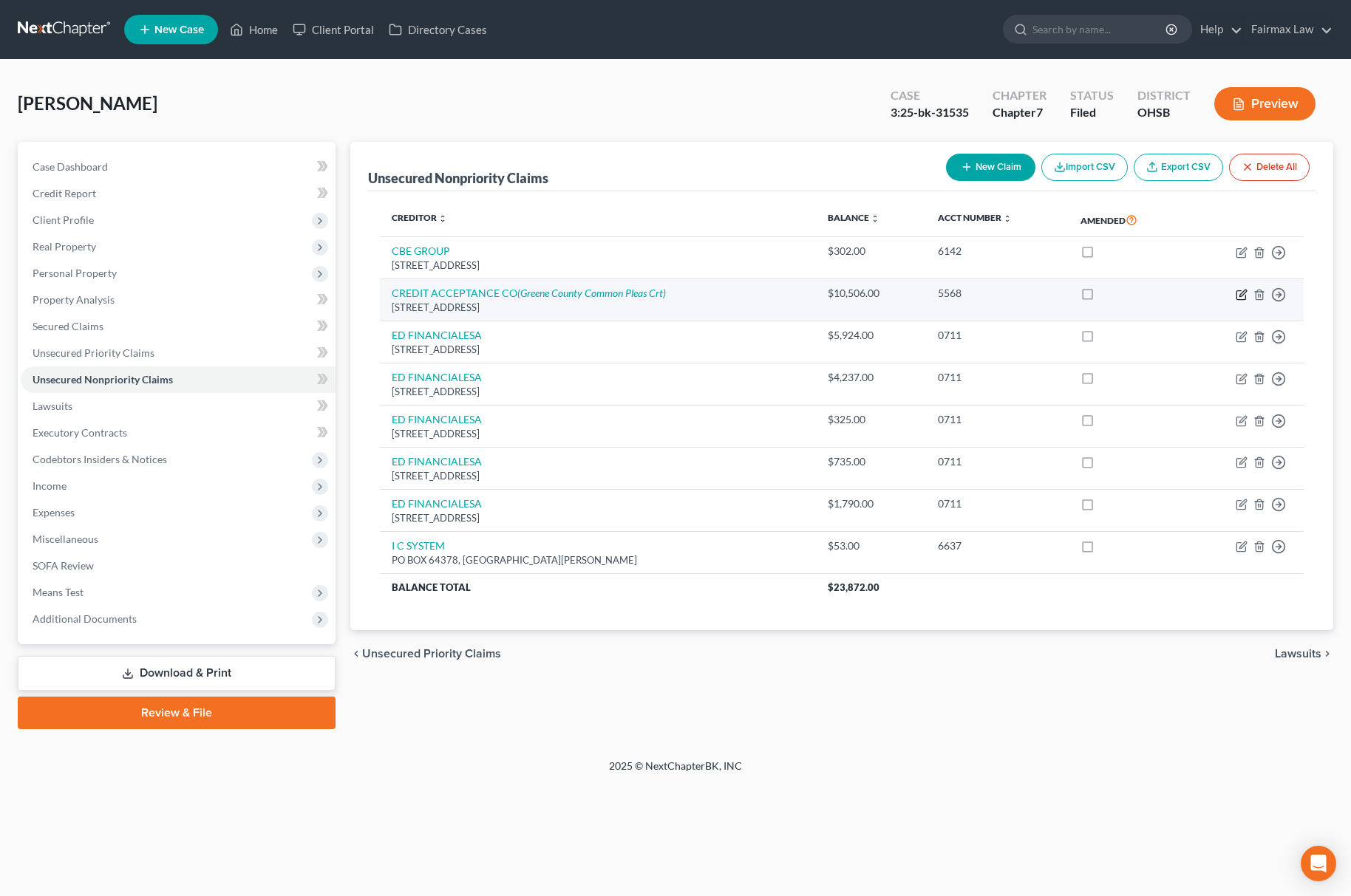
click at [1240, 289] on icon "button" at bounding box center [1241, 294] width 11 height 11
select select "23"
select select "14"
select select "0"
select select "1"
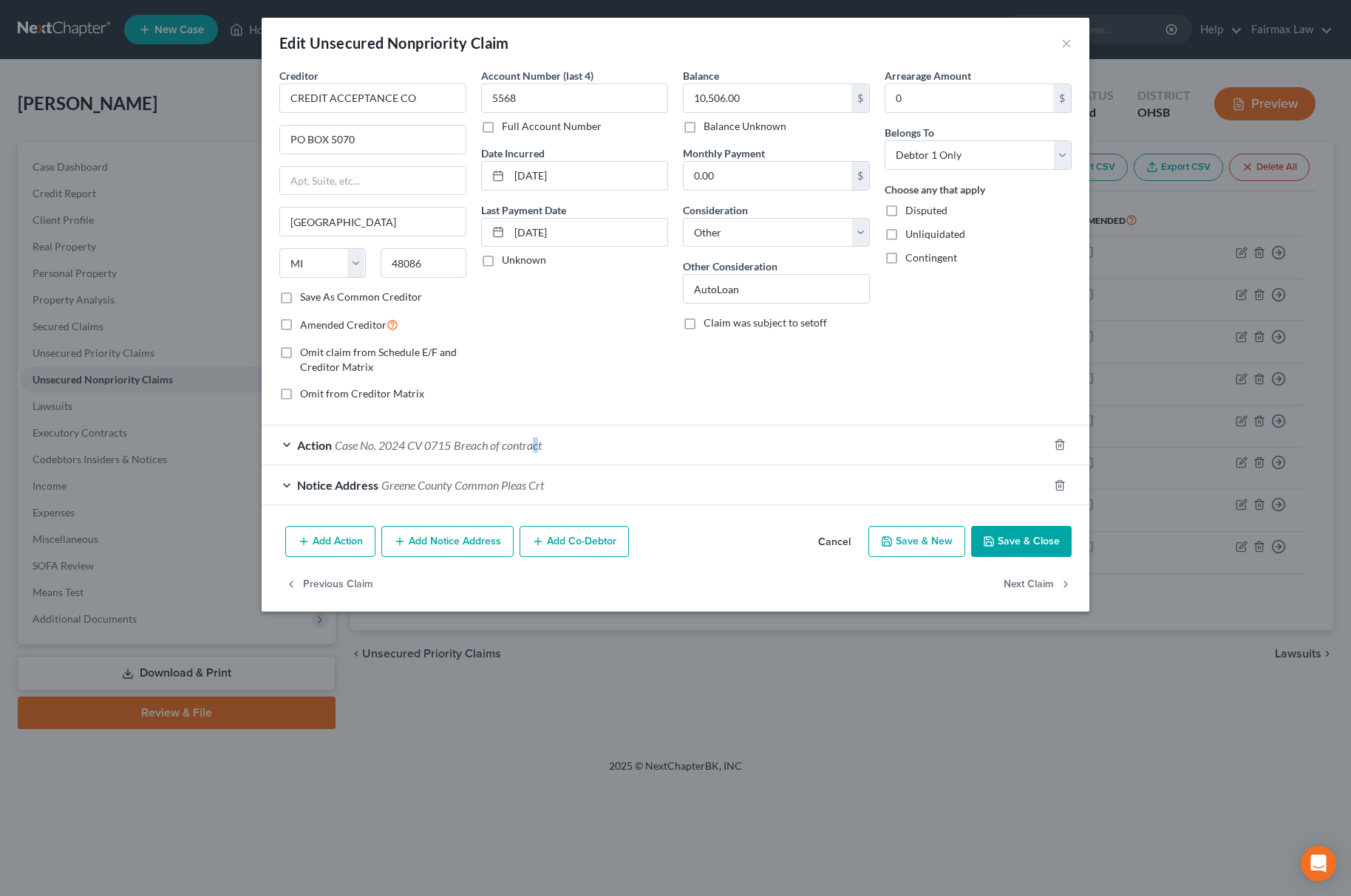
click at [541, 441] on div "Action Case No. 2024 CV 0715 Breach of contract" at bounding box center [654, 445] width 786 height 39
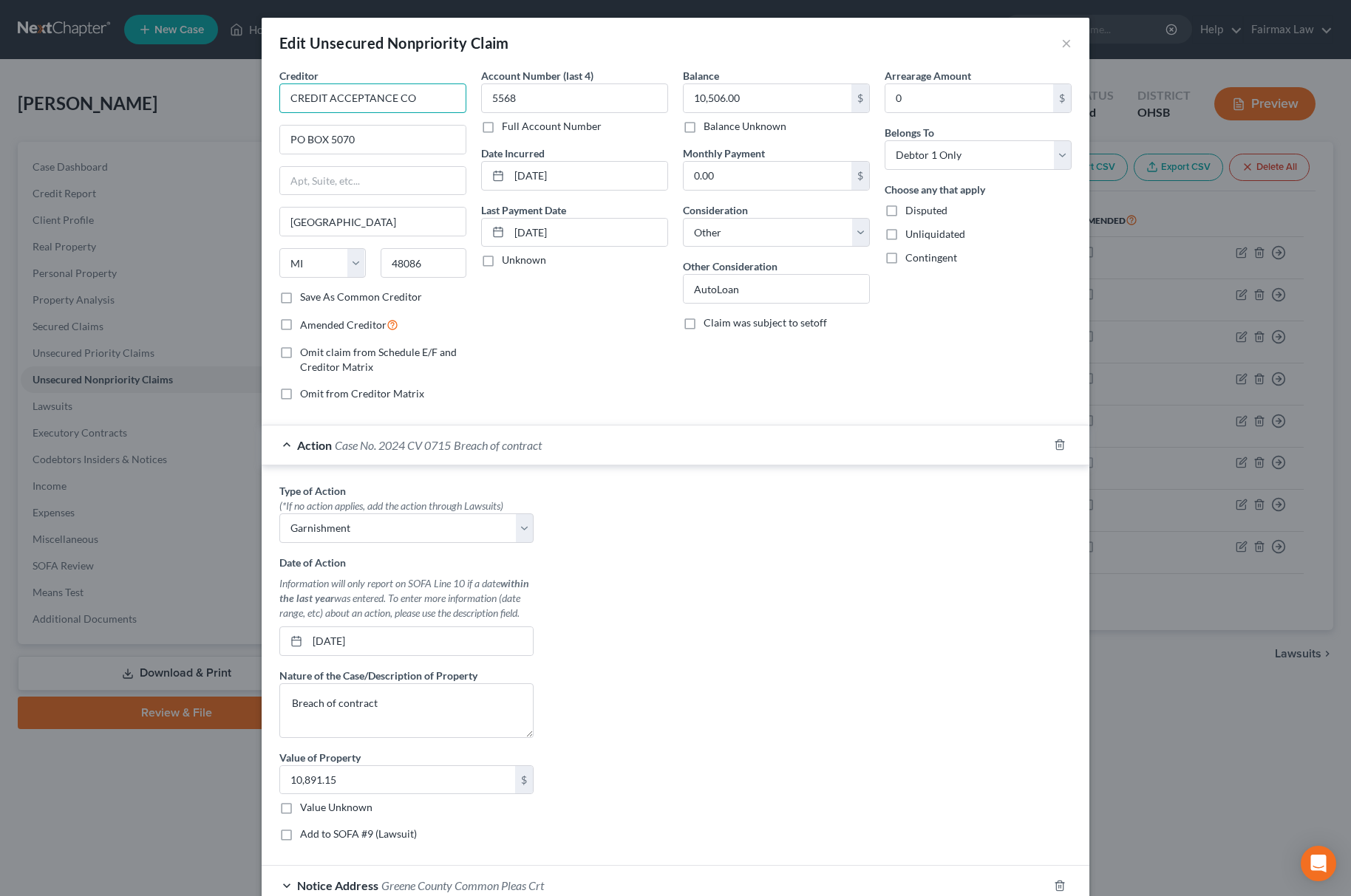
drag, startPoint x: 384, startPoint y: 95, endPoint x: -40, endPoint y: 92, distance: 424.0
click at [0, 92] on html "Home New Case Client Portal Directory Cases Fairmax Law ron@fairmaxlaw.com My A…" at bounding box center [676, 448] width 1351 height 896
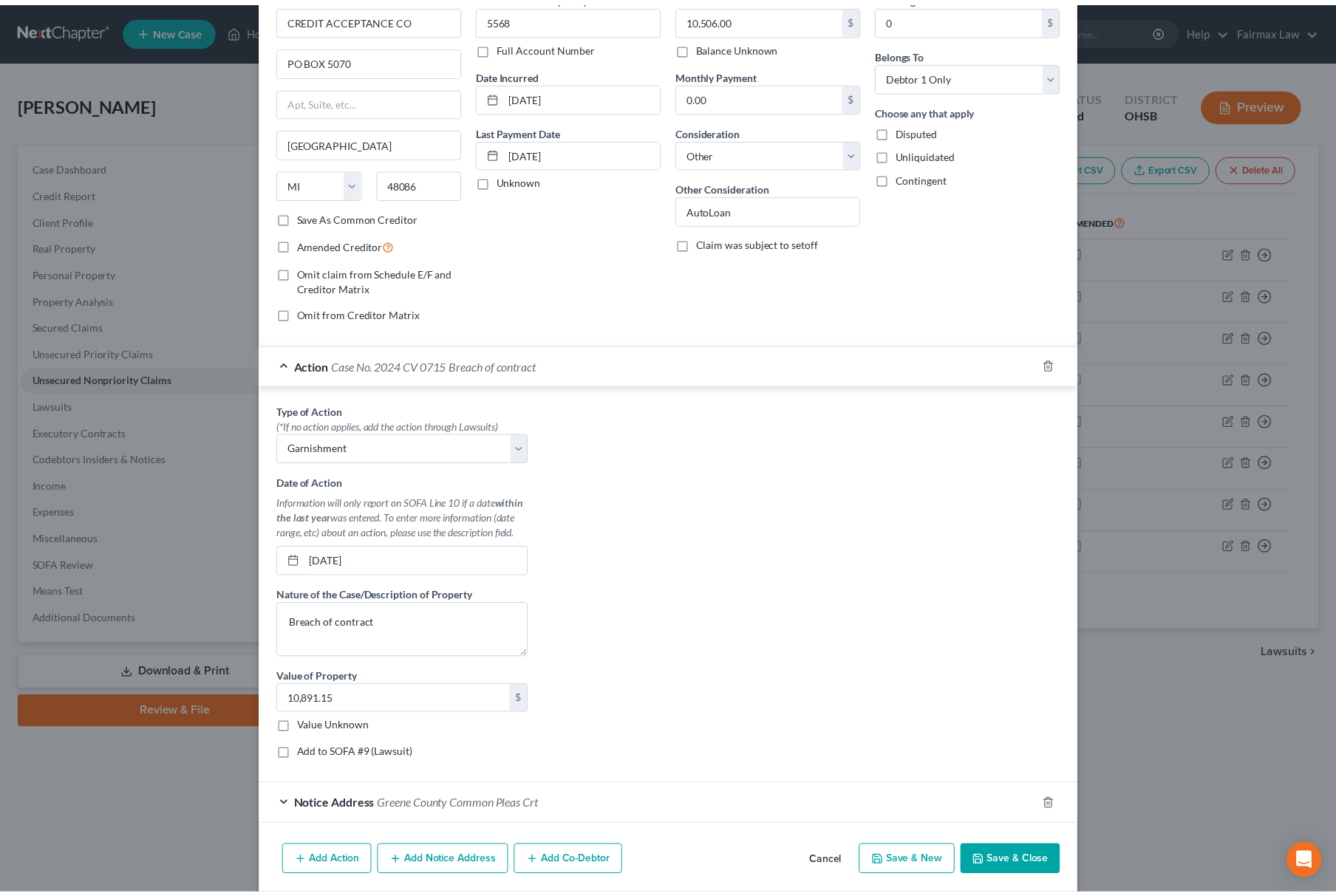
scroll to position [139, 0]
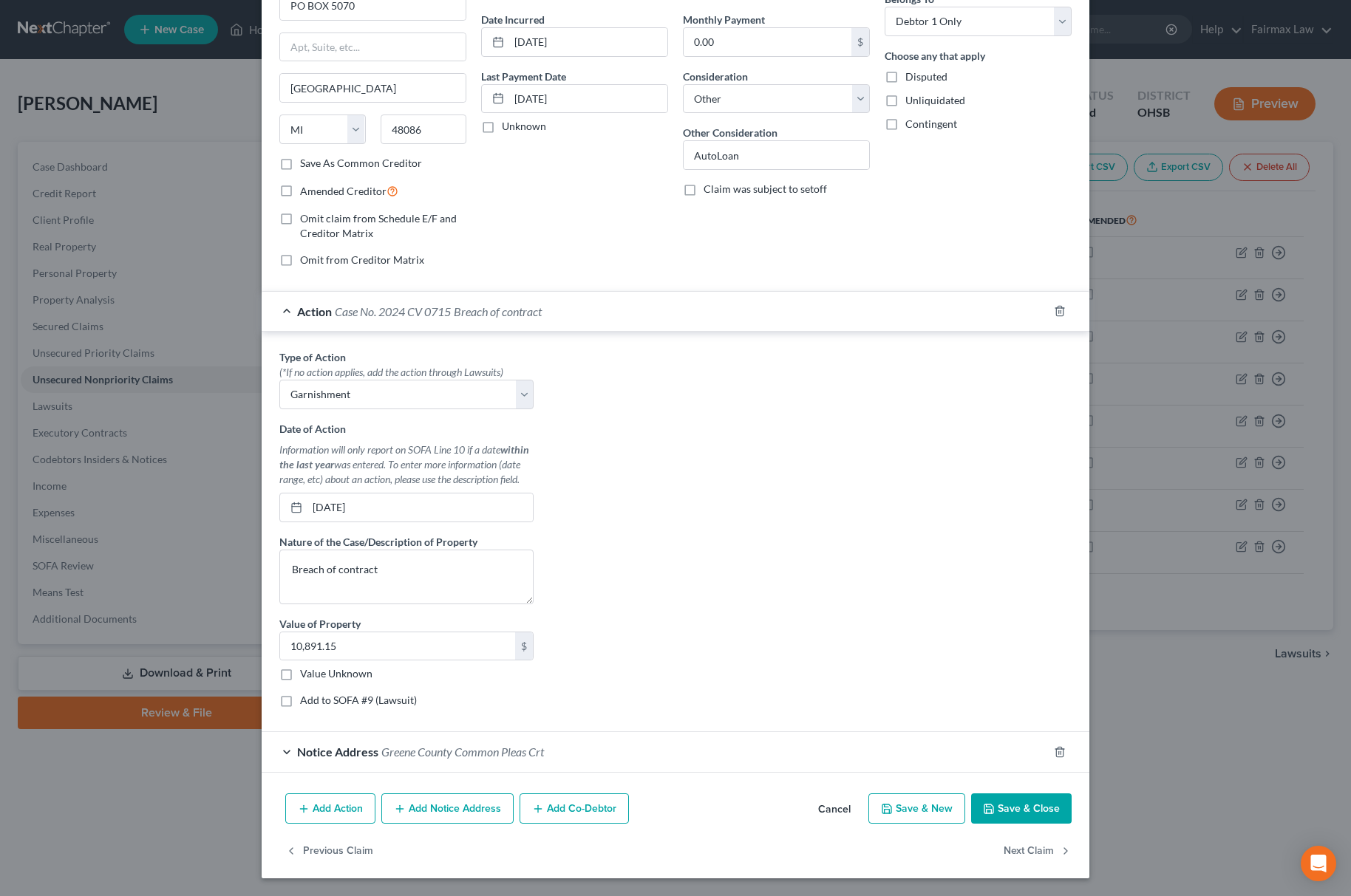
click at [1128, 475] on div "Edit Unsecured Nonpriority Claim × Creditor * CREDIT ACCEPTANCE CO PO BOX 5070 …" at bounding box center [676, 448] width 1351 height 896
click at [1005, 798] on button "Save & Close" at bounding box center [1021, 809] width 101 height 31
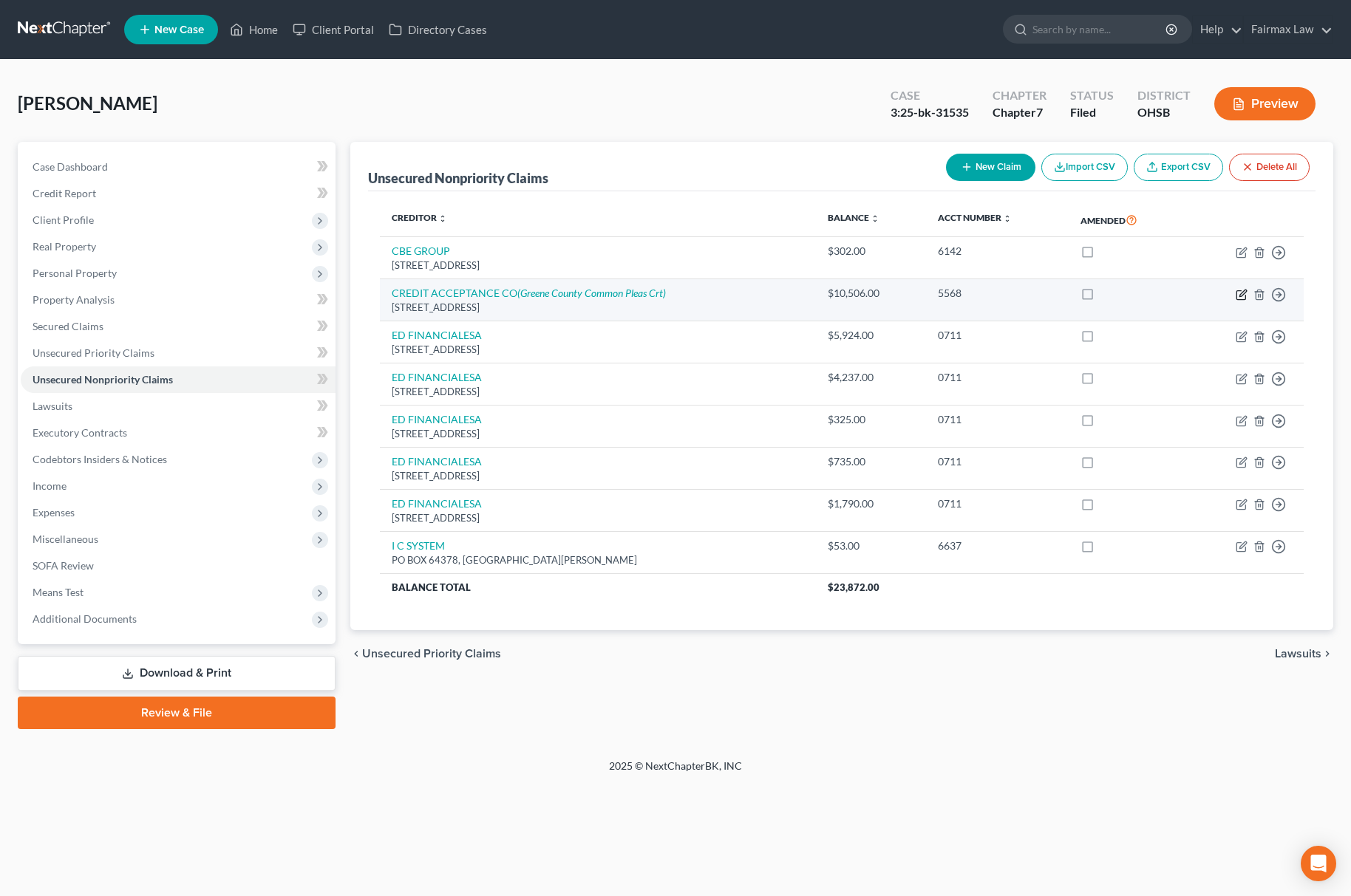
click at [1246, 298] on icon "button" at bounding box center [1241, 294] width 11 height 11
select select "23"
select select "14"
select select "0"
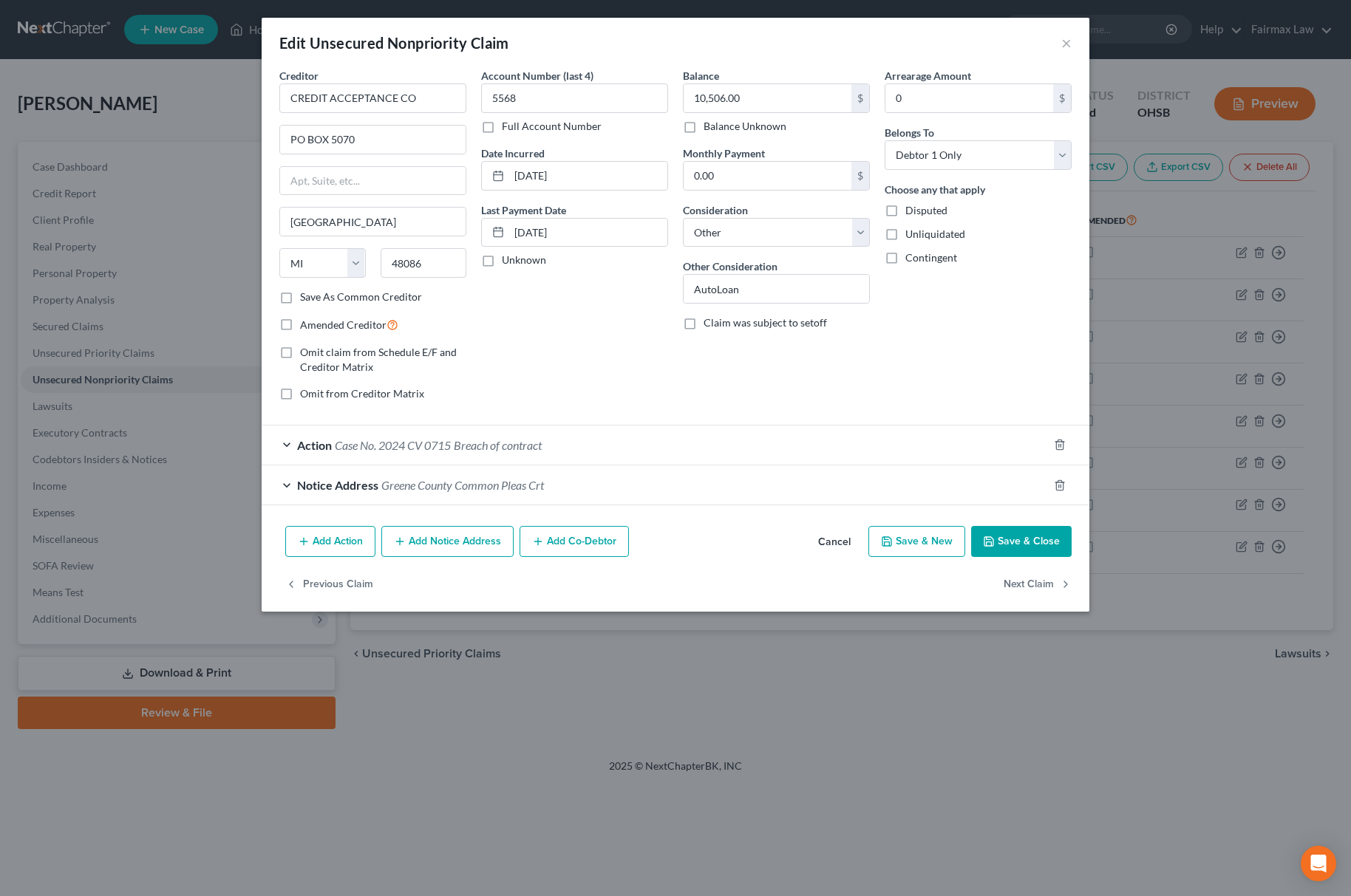
click at [991, 528] on div "Add Action Add Notice Address Add Co-Debtor Cancel Save & New Save & Close" at bounding box center [676, 544] width 828 height 48
click at [993, 533] on button "Save & Close" at bounding box center [1021, 542] width 101 height 31
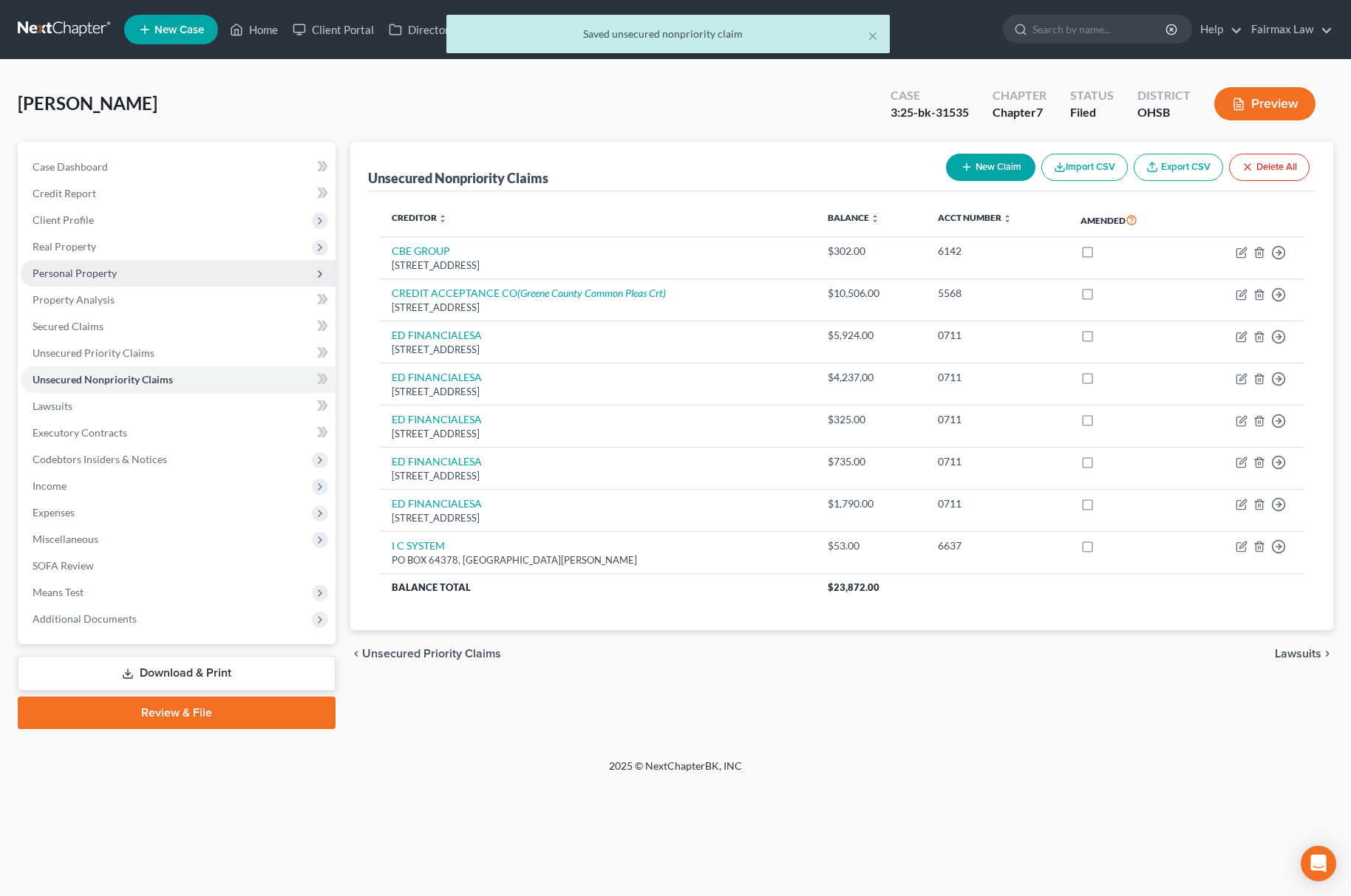
click at [113, 273] on span "Personal Property" at bounding box center [75, 272] width 84 height 12
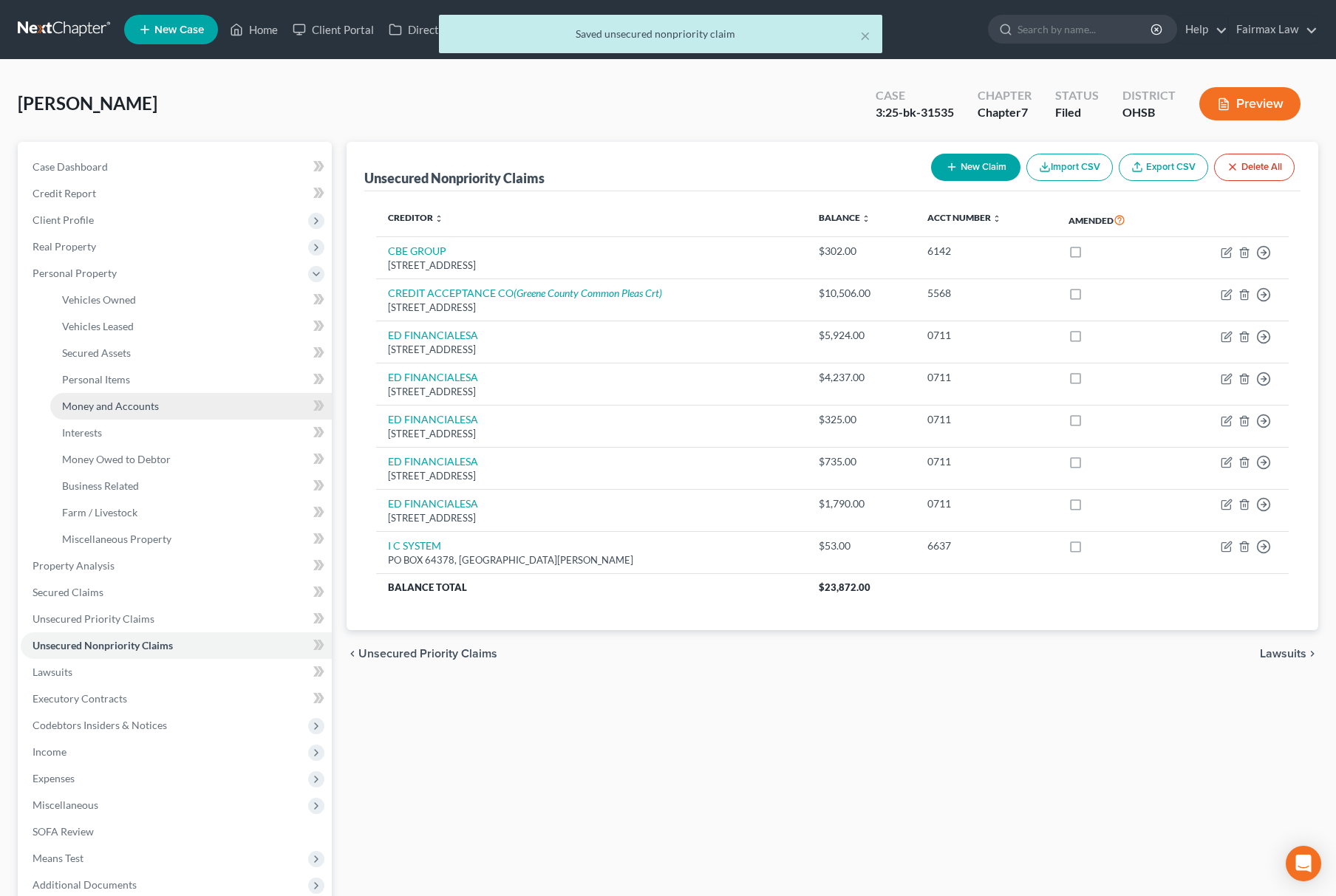
click at [157, 401] on link "Money and Accounts" at bounding box center [190, 407] width 281 height 26
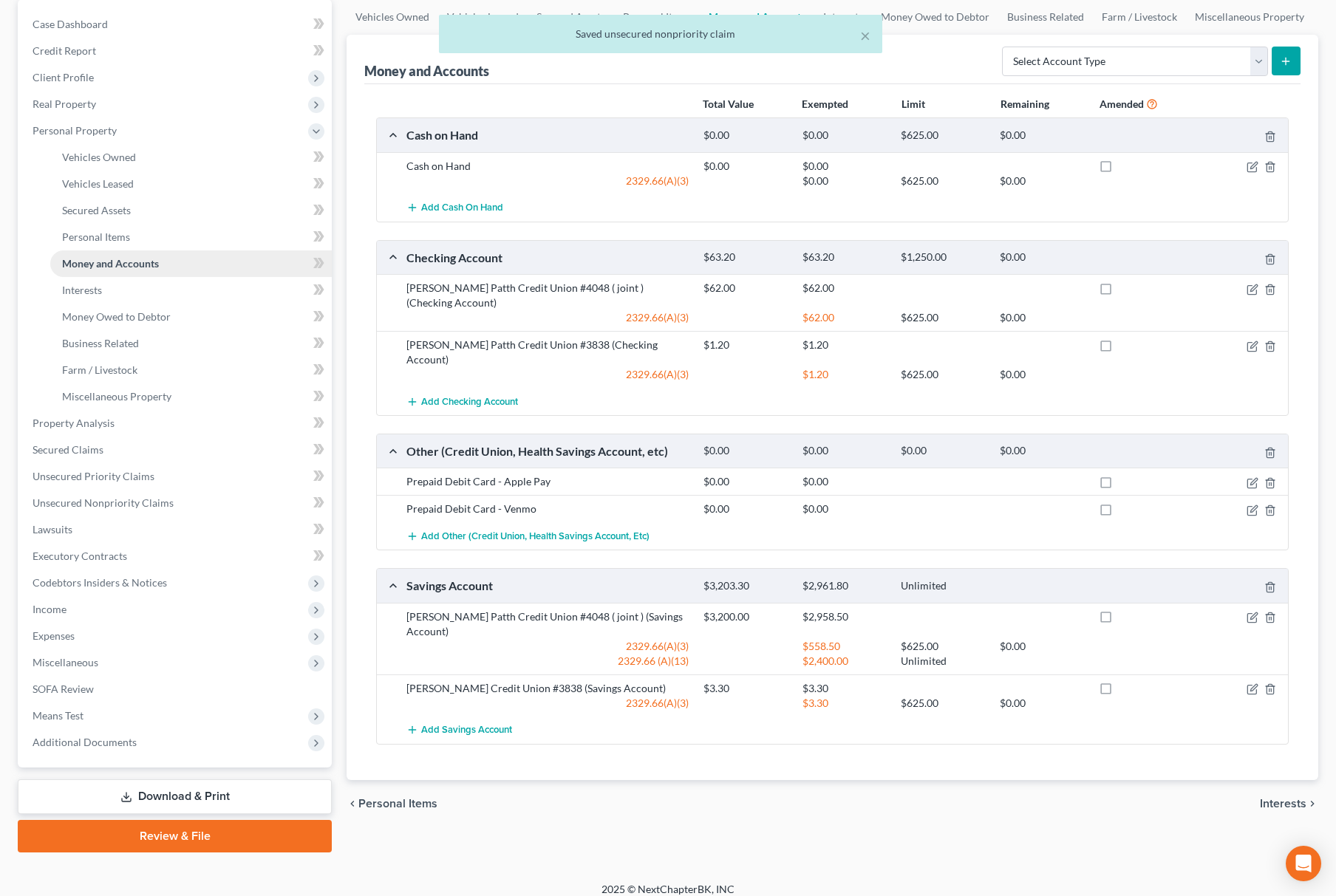
scroll to position [154, 0]
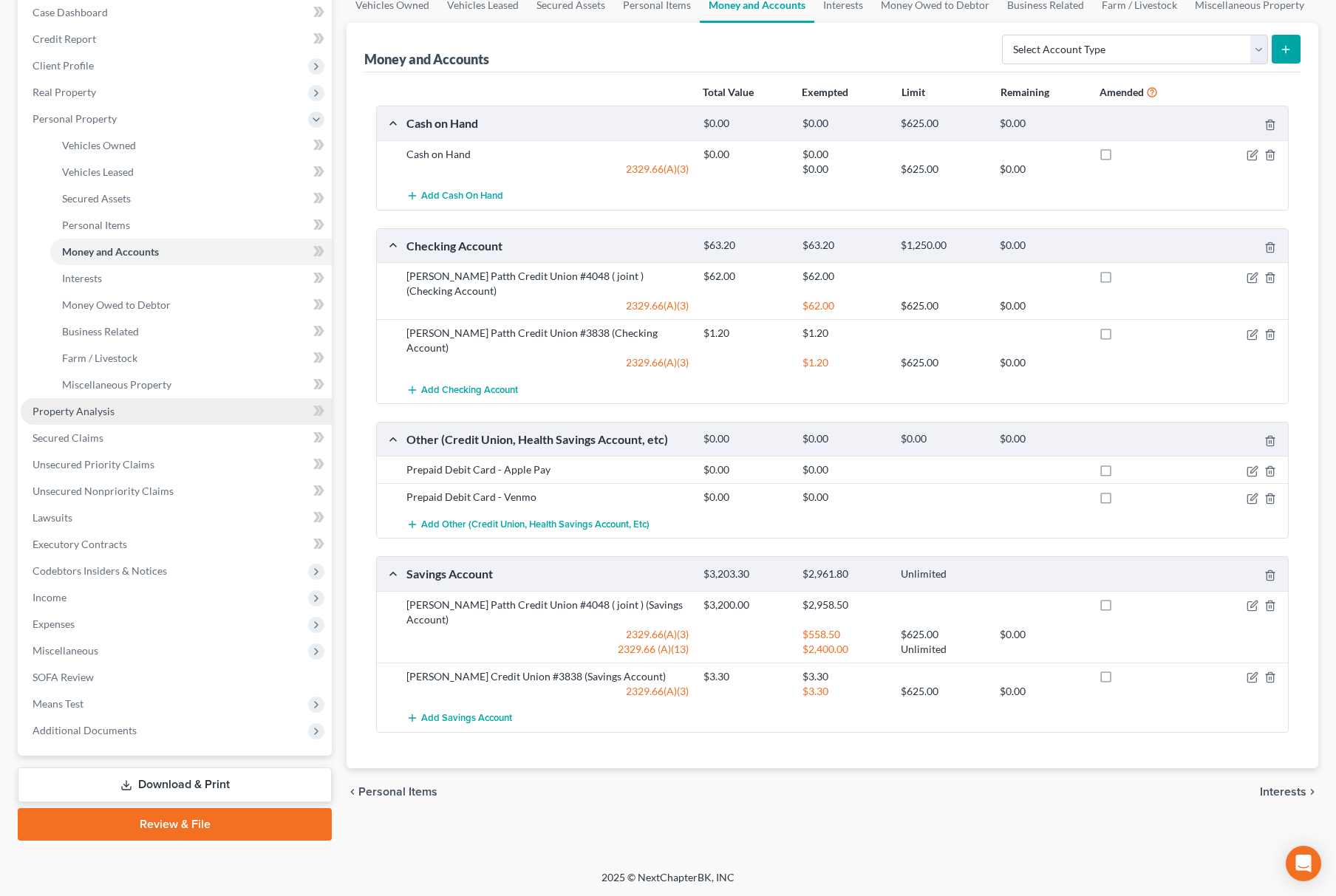
click at [134, 416] on link "Property Analysis" at bounding box center [175, 412] width 311 height 26
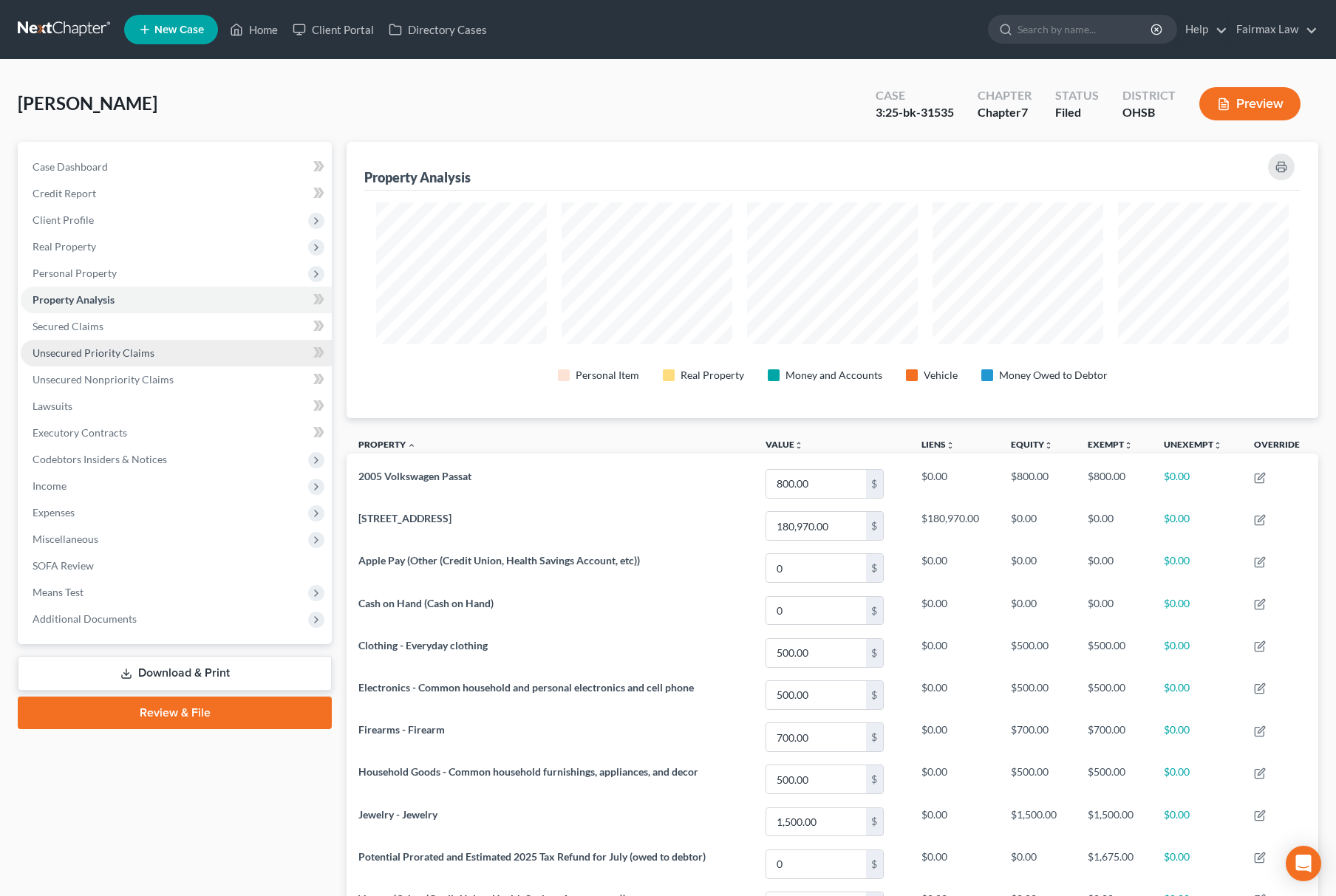
click at [131, 358] on link "Unsecured Priority Claims" at bounding box center [175, 353] width 311 height 26
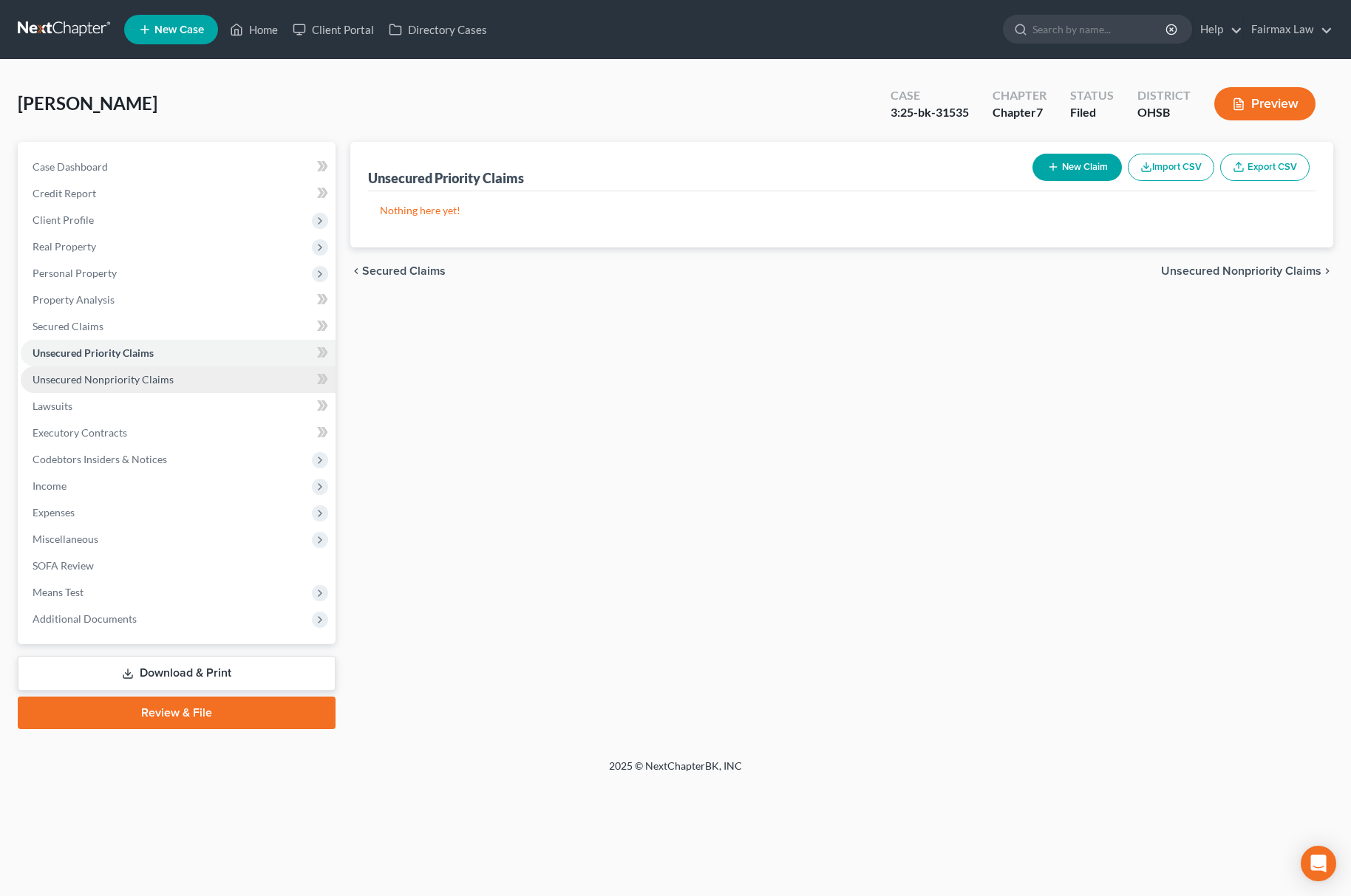
click at [146, 373] on span "Unsecured Nonpriority Claims" at bounding box center [103, 379] width 141 height 12
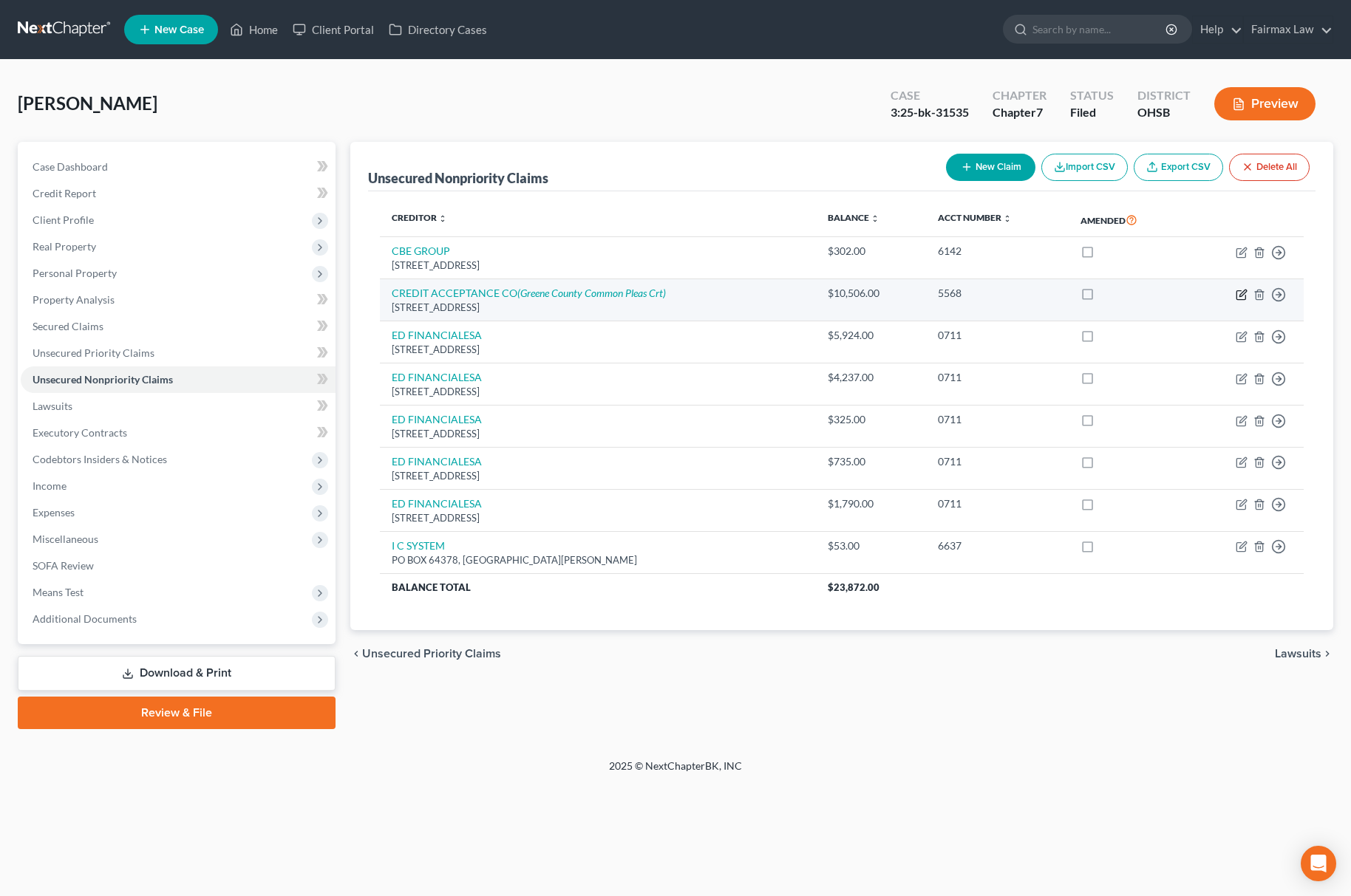
click at [1241, 296] on icon "button" at bounding box center [1243, 293] width 7 height 7
select select "23"
select select "14"
select select "0"
select select "1"
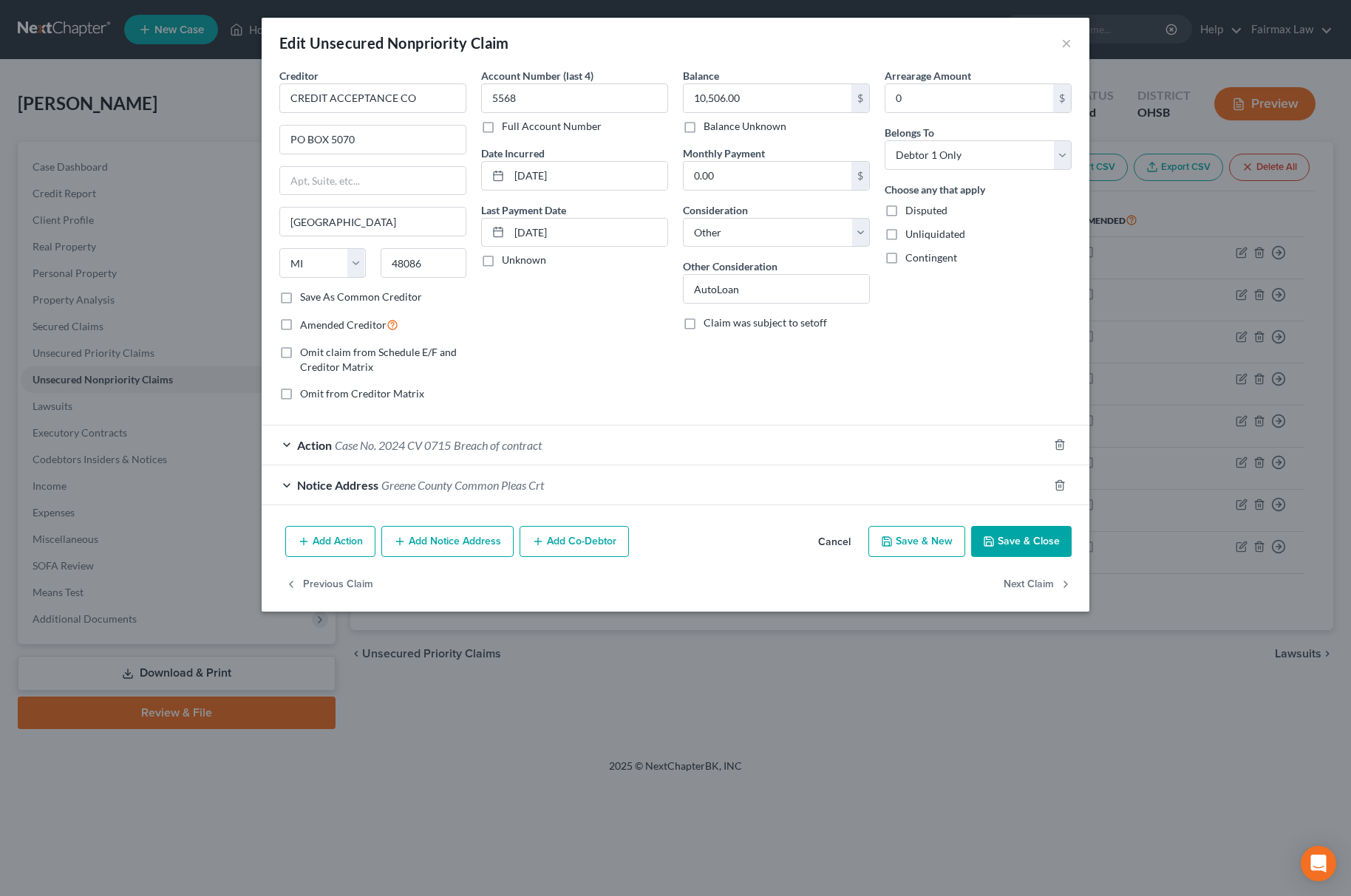
click at [399, 442] on span "Case No. 2024 CV 0715" at bounding box center [393, 445] width 116 height 14
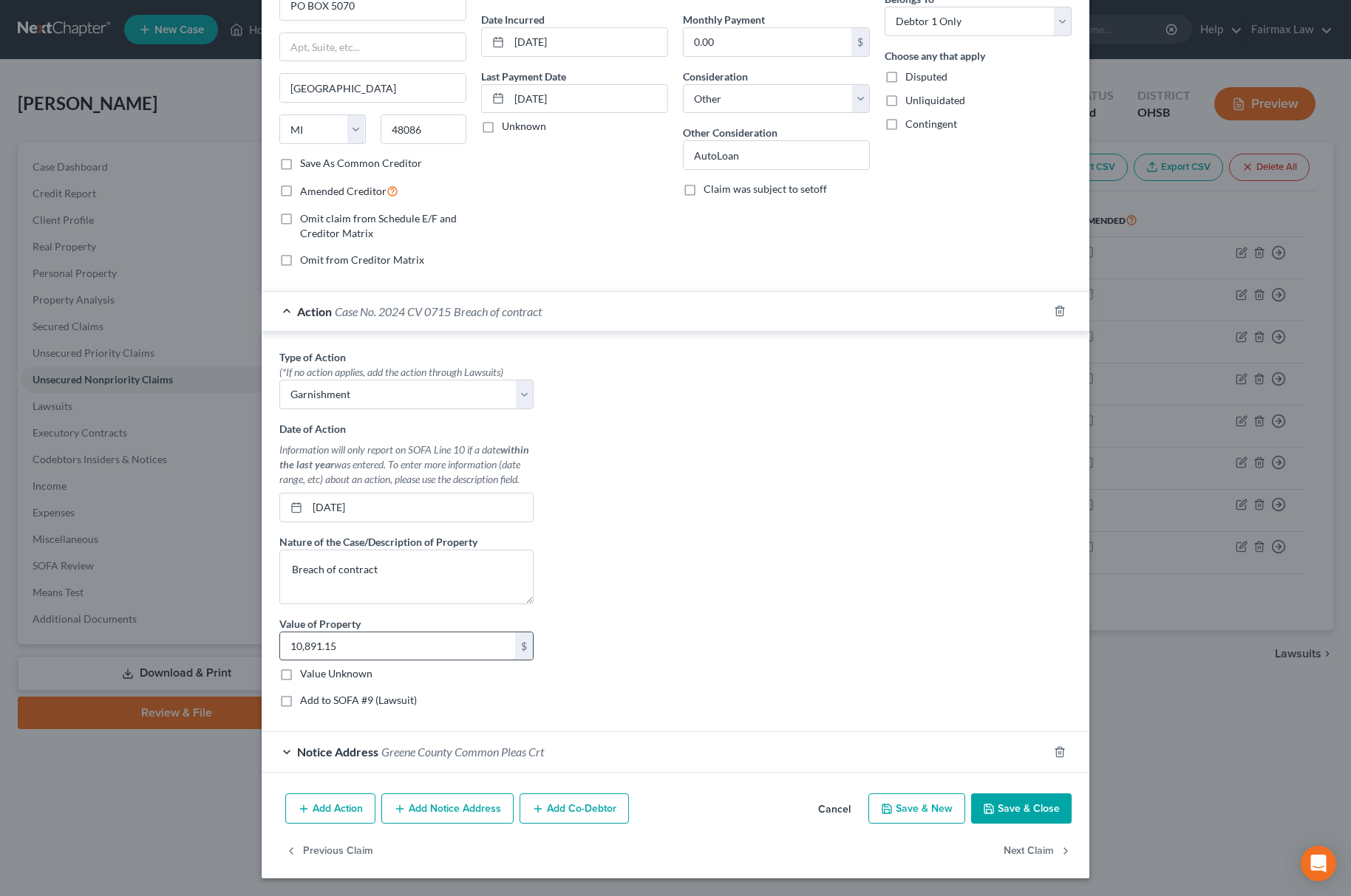
scroll to position [139, 0]
click at [300, 671] on label "Value Unknown" at bounding box center [336, 674] width 72 height 15
click at [306, 671] on input "Value Unknown" at bounding box center [311, 671] width 10 height 10
checkbox input "true"
type input "0.00"
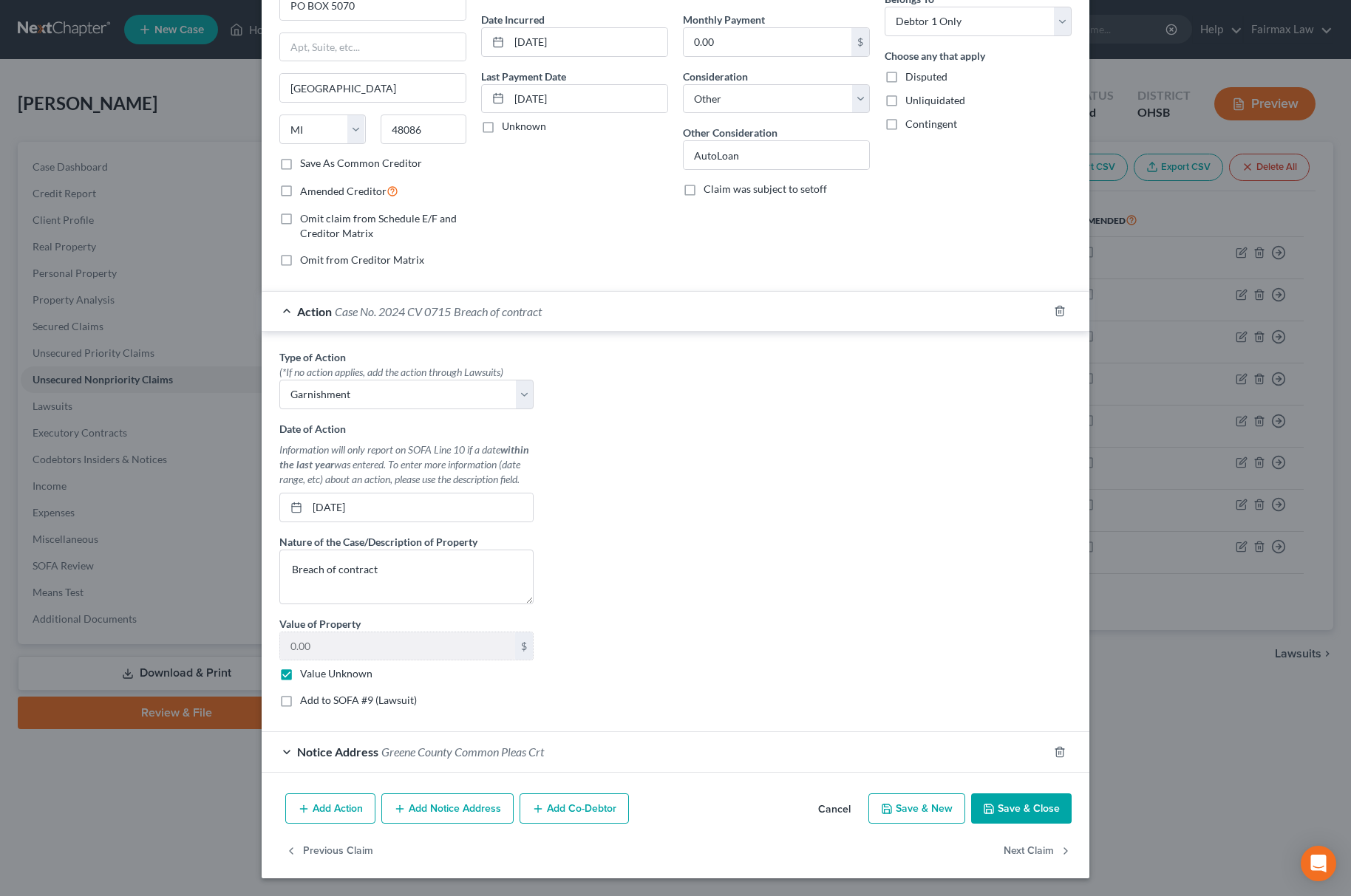
click at [300, 701] on label "Add to SOFA #9 (Lawsuit)" at bounding box center [358, 701] width 116 height 15
click at [306, 701] on input "Add to SOFA #9 (Lawsuit)" at bounding box center [311, 698] width 10 height 10
checkbox input "true"
select select "36"
select select "0"
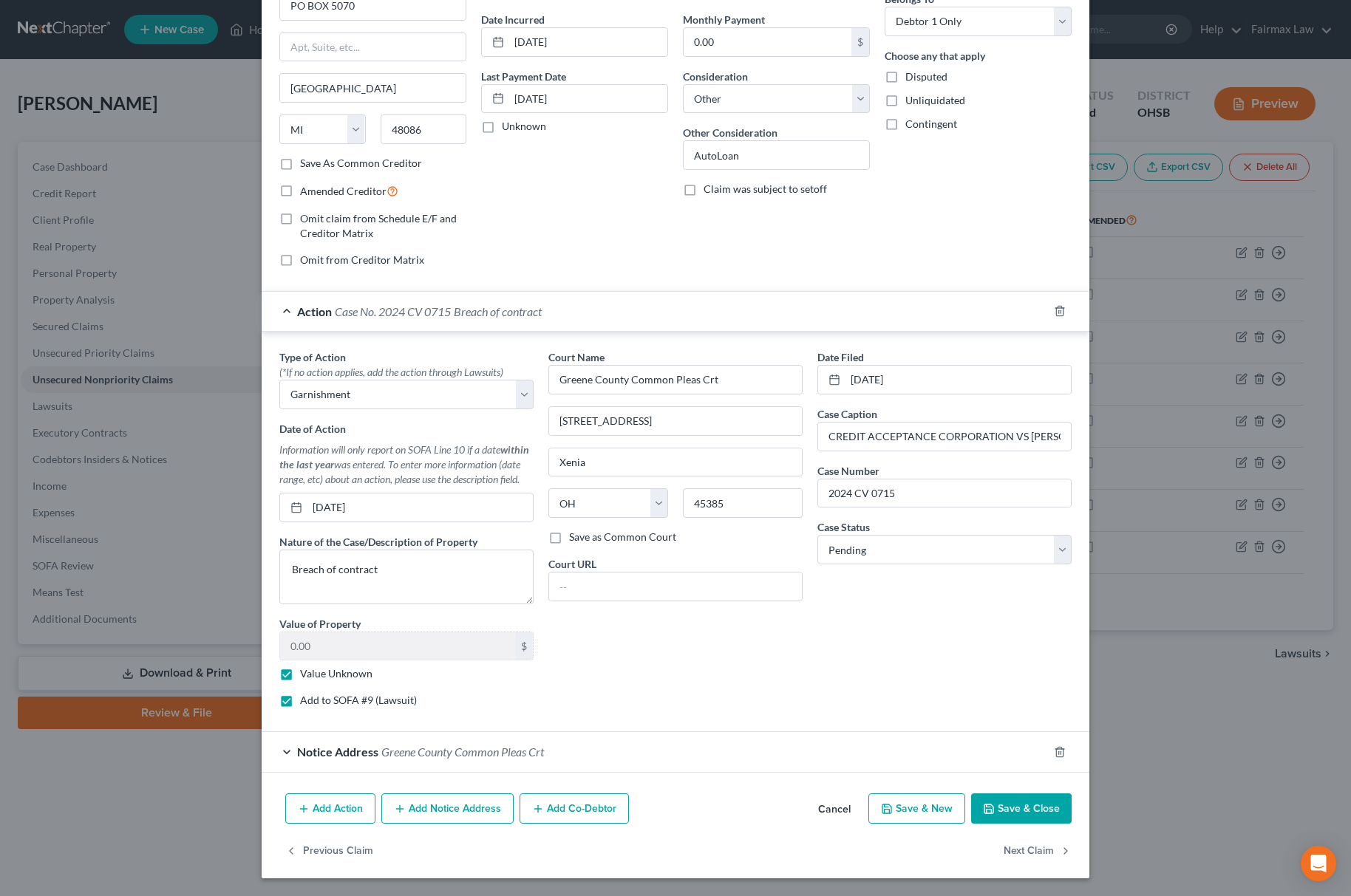
click at [300, 678] on label "Value Unknown" at bounding box center [336, 674] width 72 height 15
click at [306, 676] on input "Value Unknown" at bounding box center [311, 671] width 10 height 10
checkbox input "false"
click at [1030, 825] on div "Add Action Add Notice Address Add Co-Debtor Cancel Save & New Save & Close" at bounding box center [676, 812] width 828 height 48
click at [1068, 820] on div "Add Action Add Notice Address Add Co-Debtor Cancel Save & New Save & Close" at bounding box center [676, 812] width 828 height 48
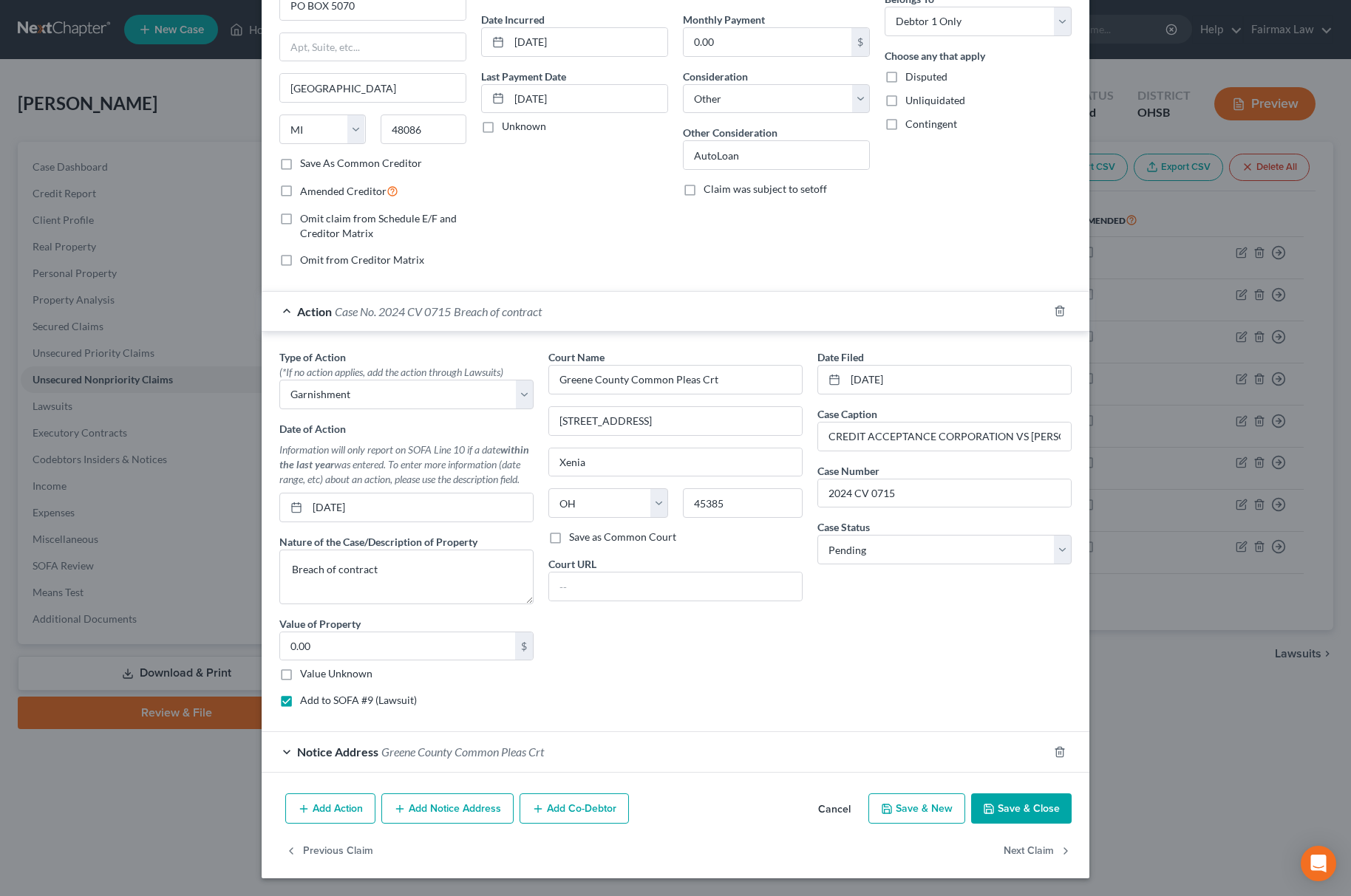
click at [1038, 826] on div "Add Action Add Notice Address Add Co-Debtor Cancel Save & New Save & Close" at bounding box center [676, 812] width 828 height 48
click at [1045, 823] on button "Save & Close" at bounding box center [1021, 809] width 101 height 31
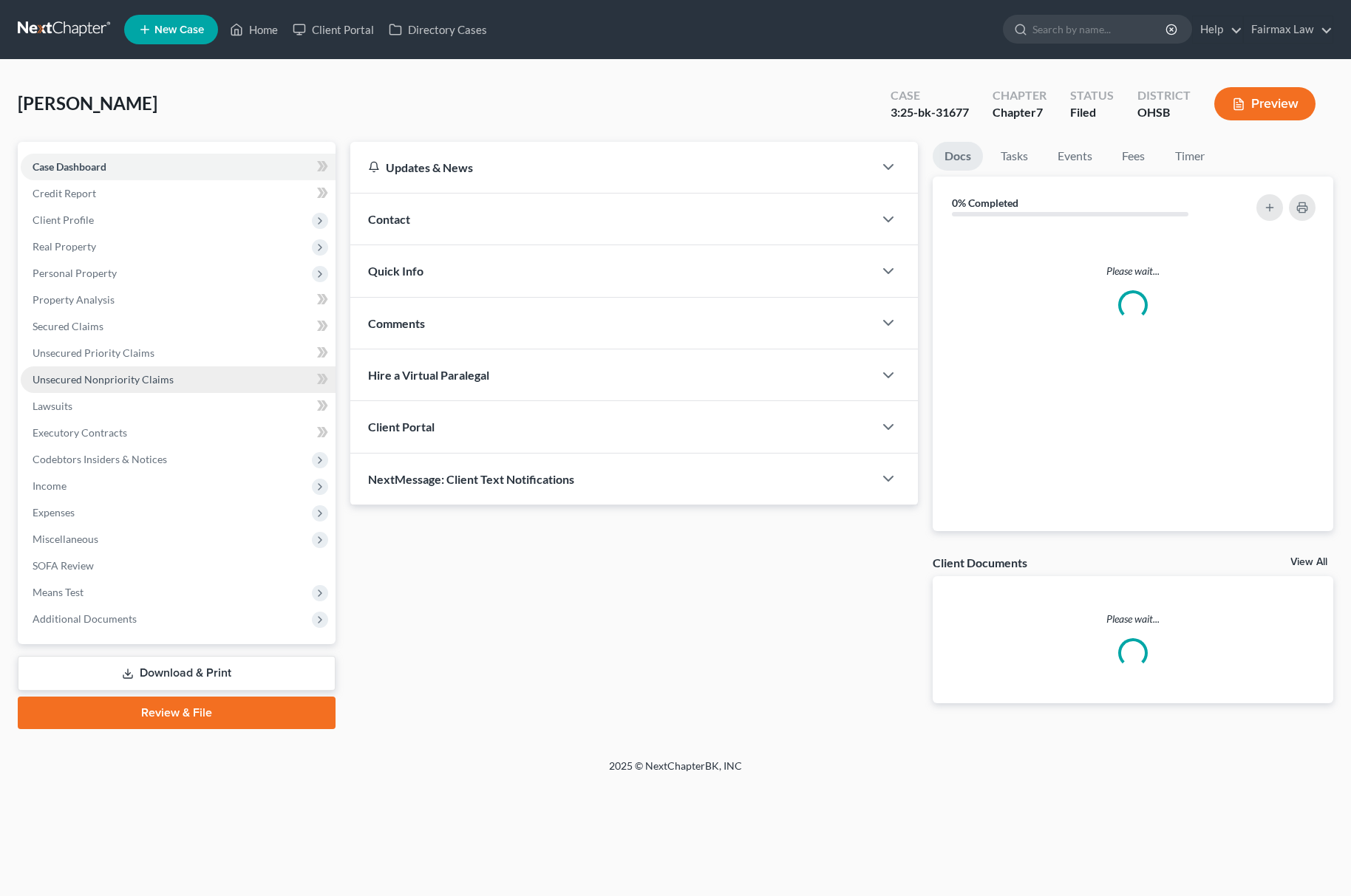
click at [140, 373] on span "Unsecured Nonpriority Claims" at bounding box center [103, 379] width 141 height 12
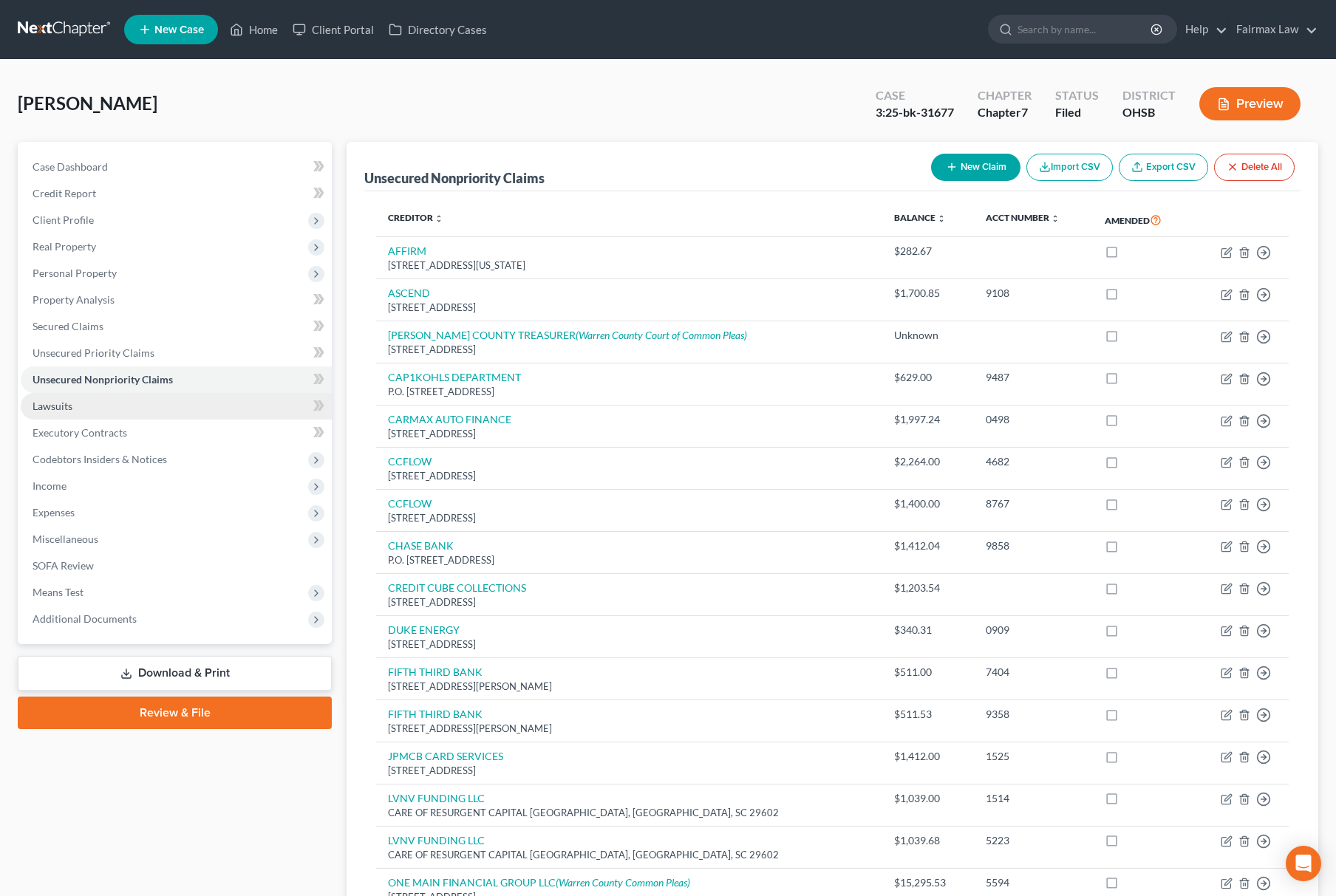
click at [179, 415] on link "Lawsuits" at bounding box center [175, 407] width 311 height 26
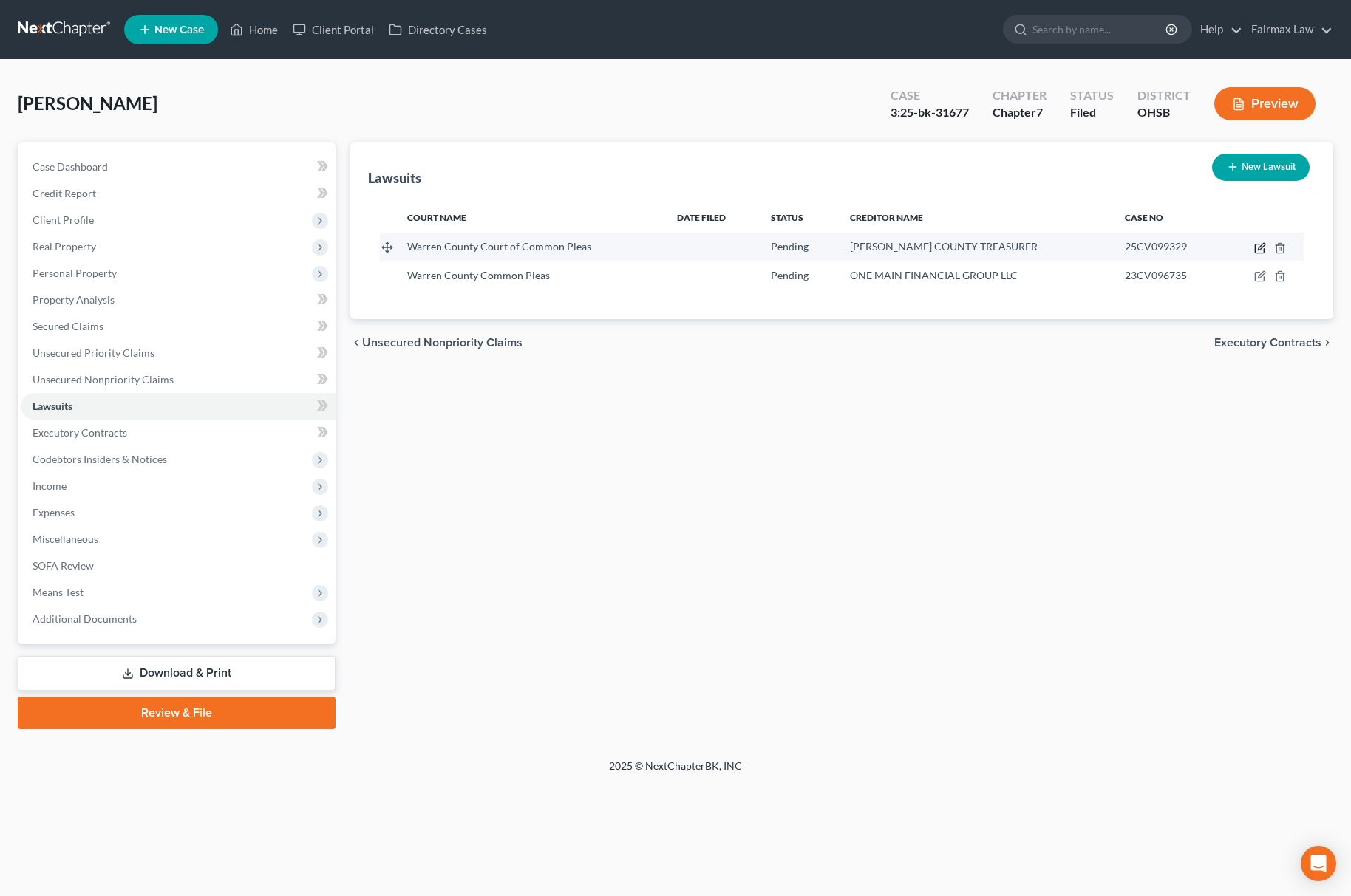
click at [1259, 247] on icon "button" at bounding box center [1261, 247] width 7 height 7
select select "36"
select select "0"
select select "3"
select select "36"
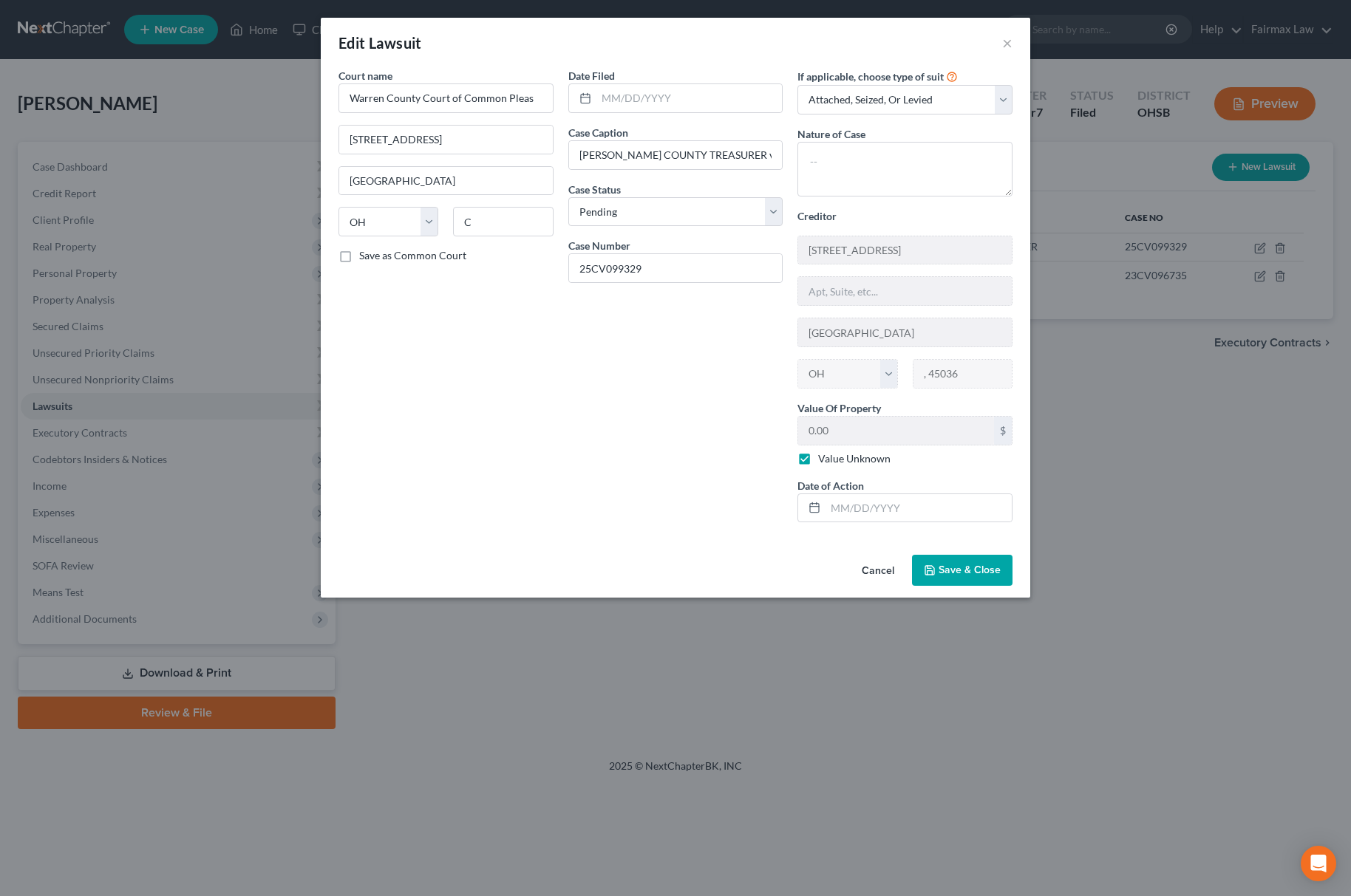
click at [944, 593] on div "Cancel Save & Close" at bounding box center [675, 573] width 709 height 48
click at [950, 586] on button "Save & Close" at bounding box center [962, 571] width 101 height 31
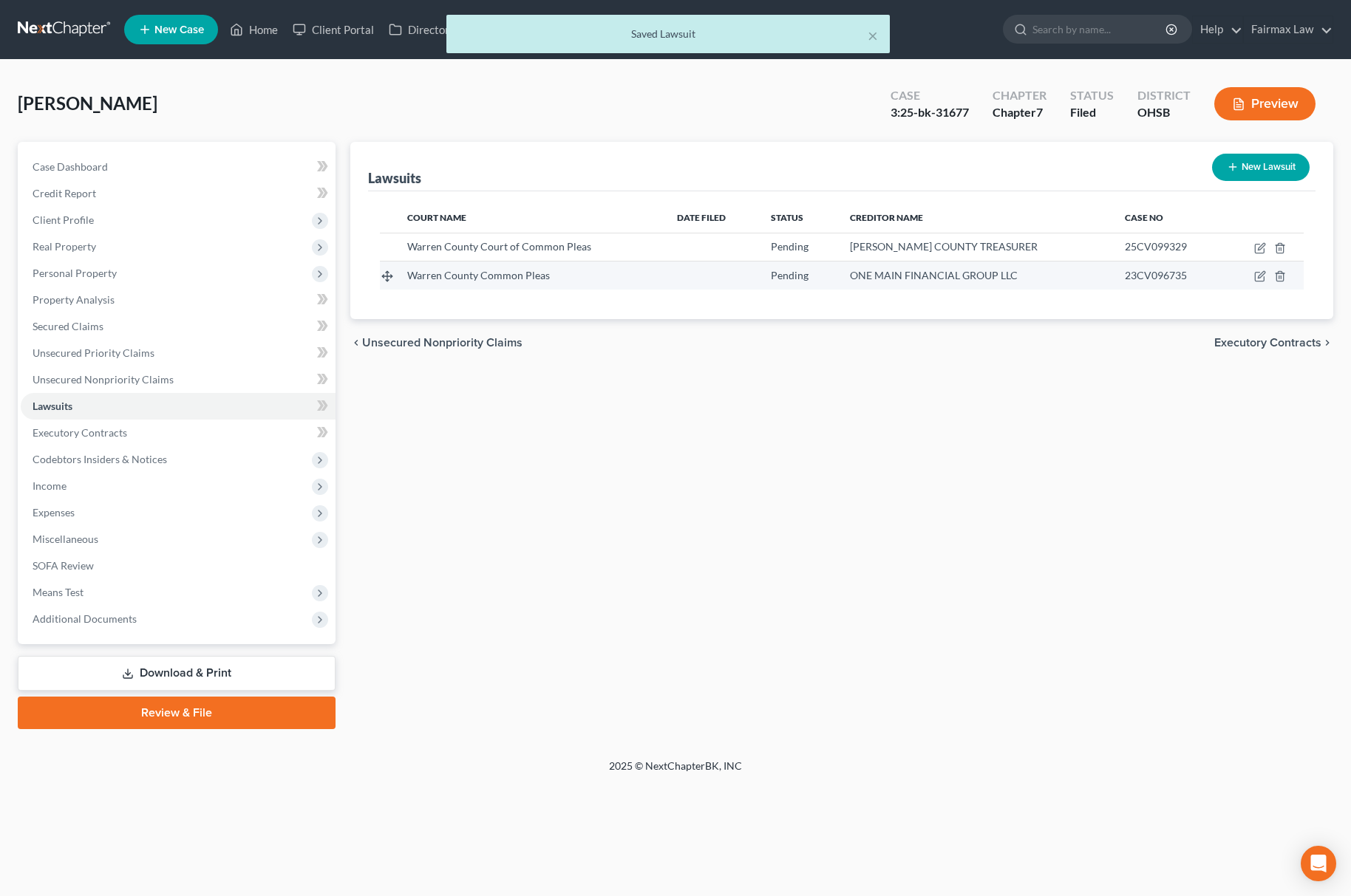
click at [1265, 284] on td at bounding box center [1263, 275] width 80 height 28
click at [1265, 274] on icon "button" at bounding box center [1260, 276] width 11 height 11
select select "36"
select select "0"
select select "1"
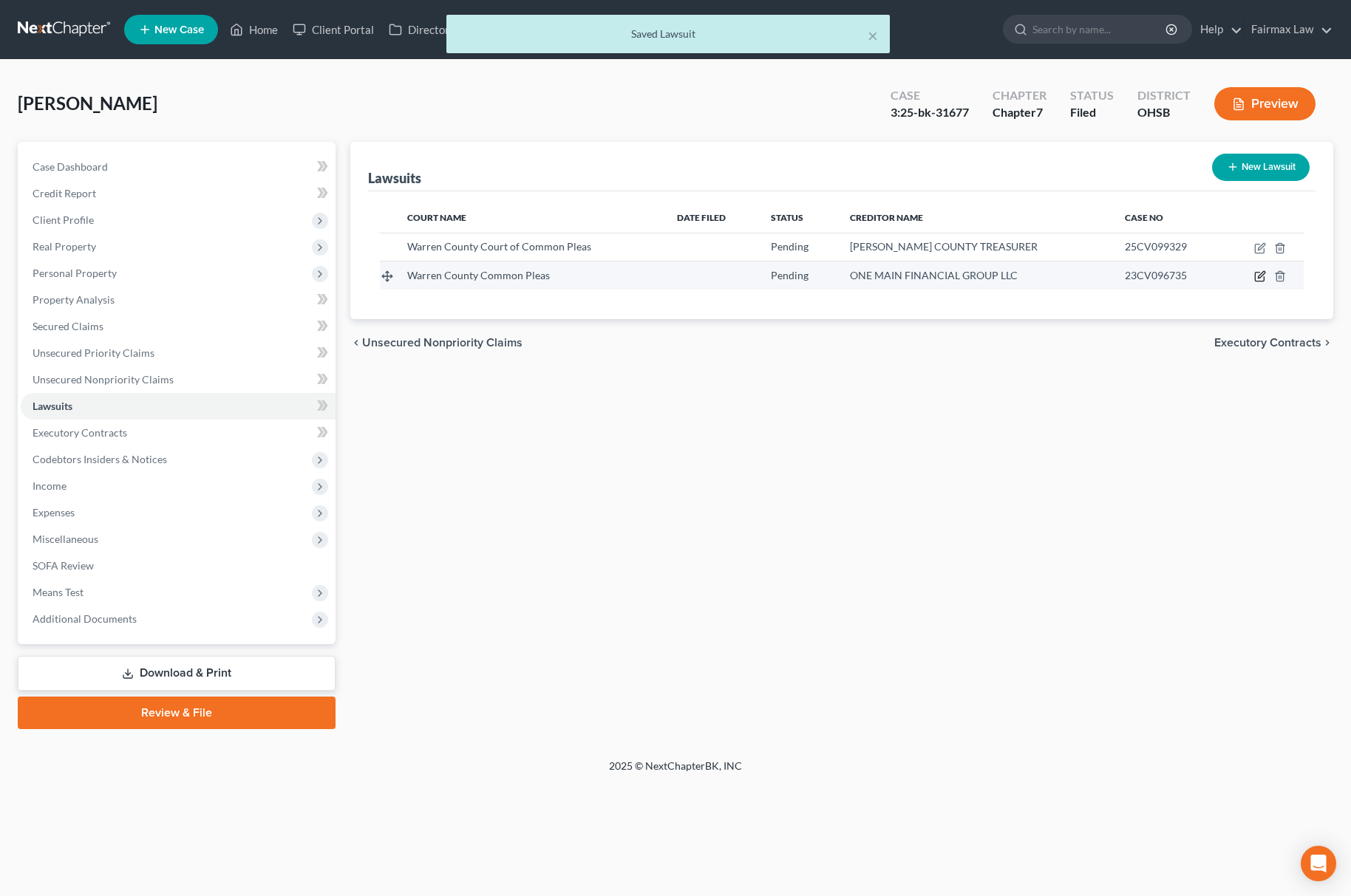
select select "50"
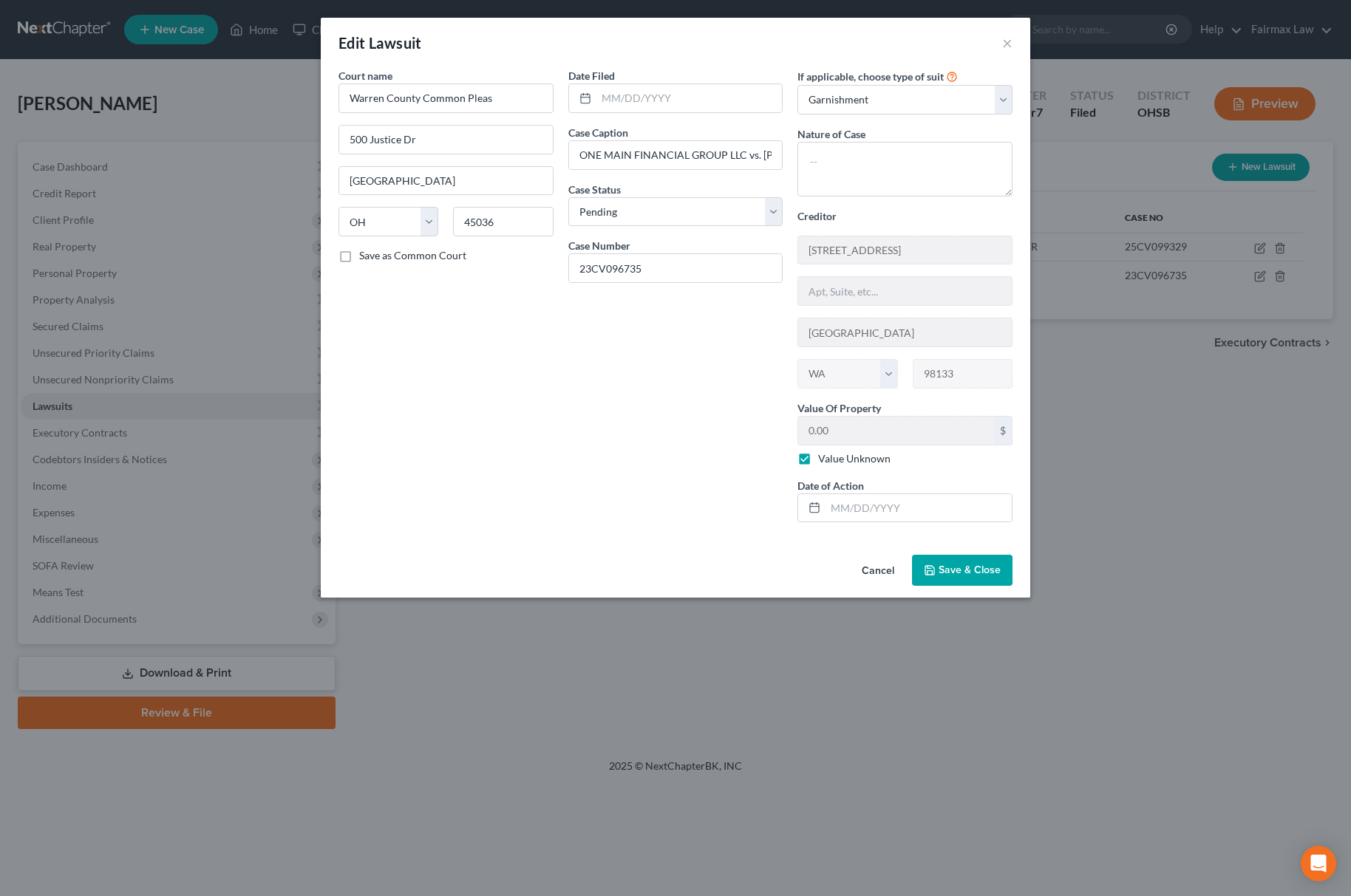
click at [978, 575] on span "Save & Close" at bounding box center [970, 570] width 62 height 12
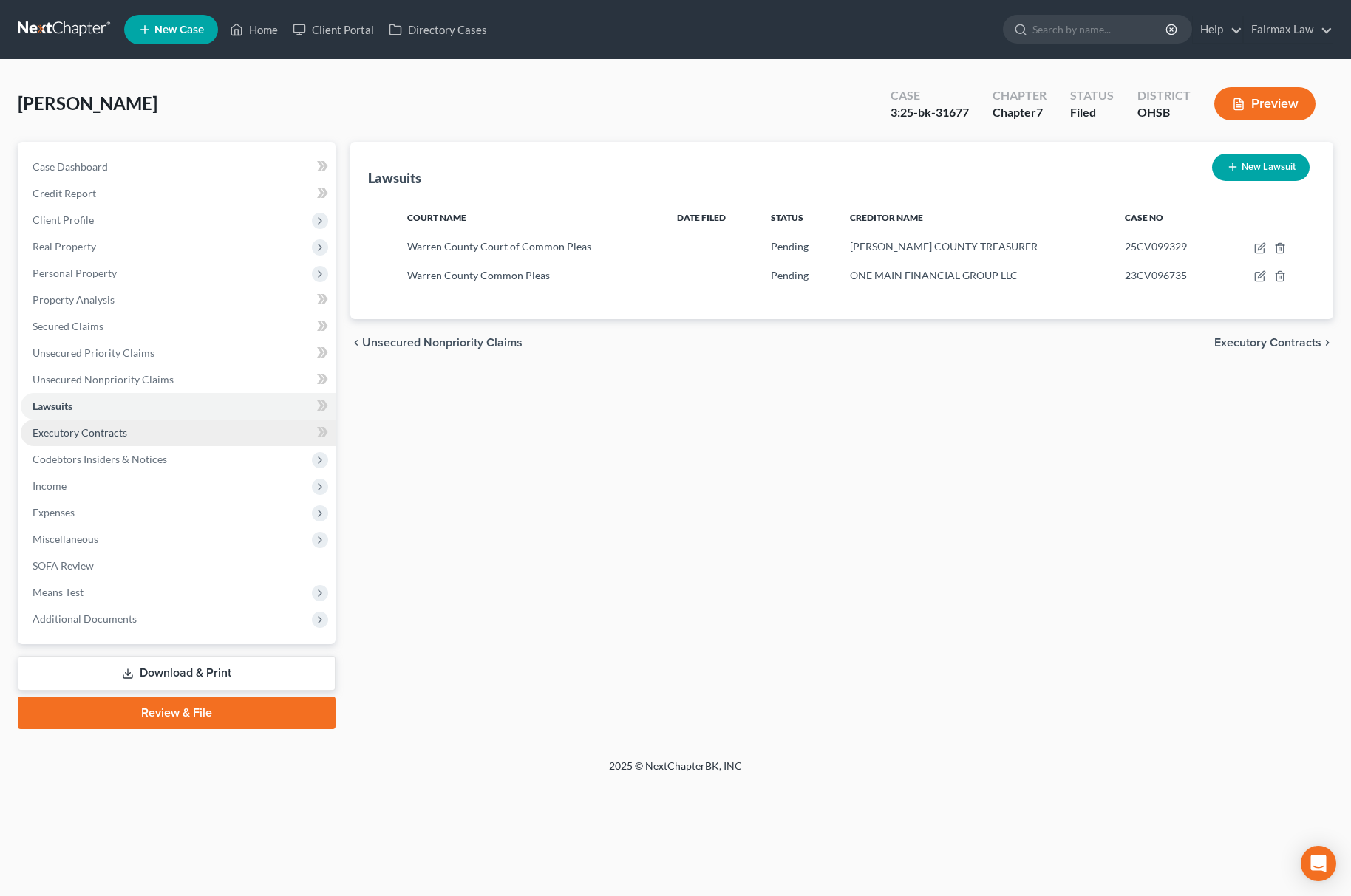
click at [184, 430] on link "Executory Contracts" at bounding box center [178, 433] width 315 height 26
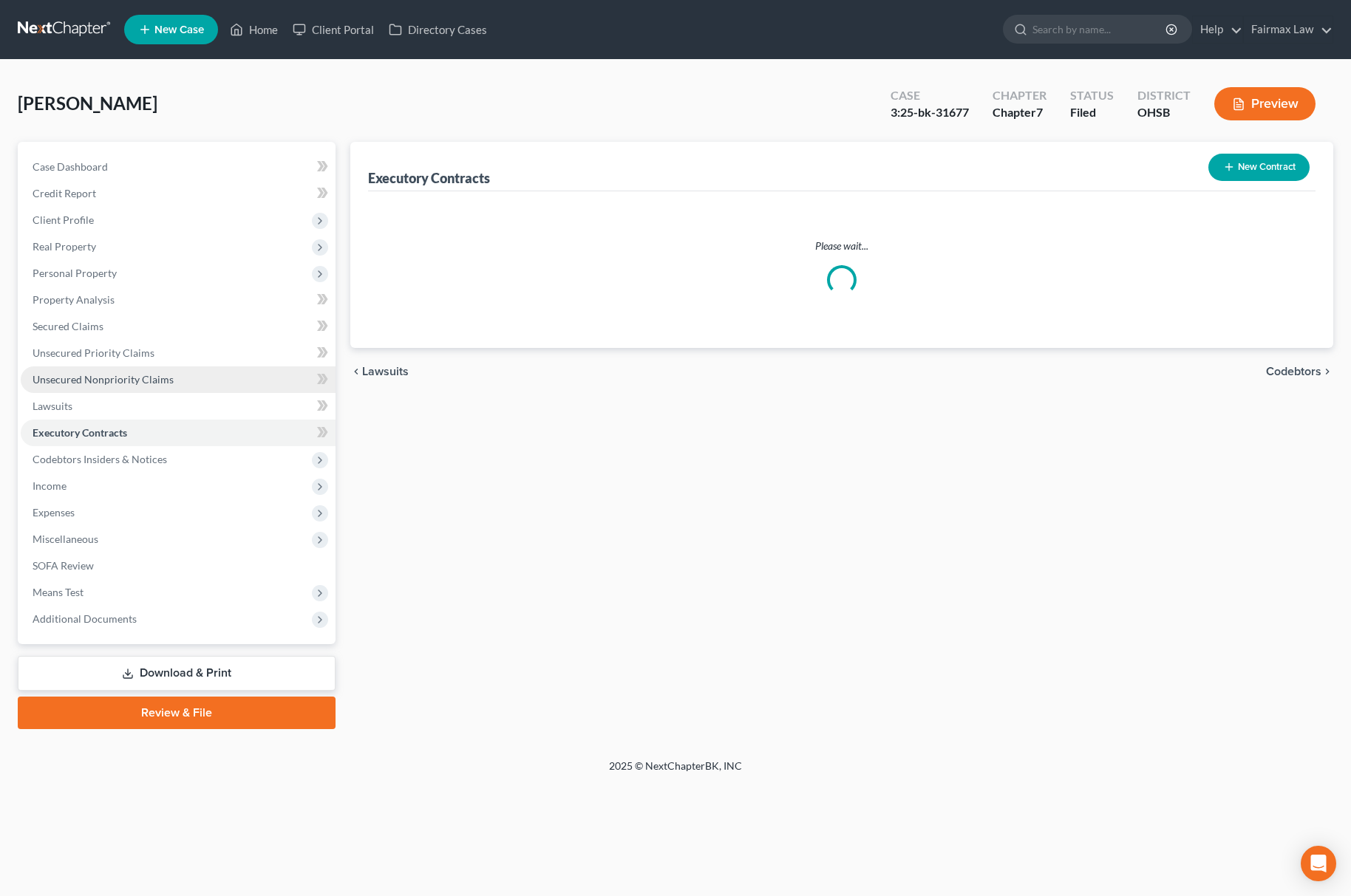
click at [220, 379] on link "Unsecured Nonpriority Claims" at bounding box center [178, 380] width 315 height 26
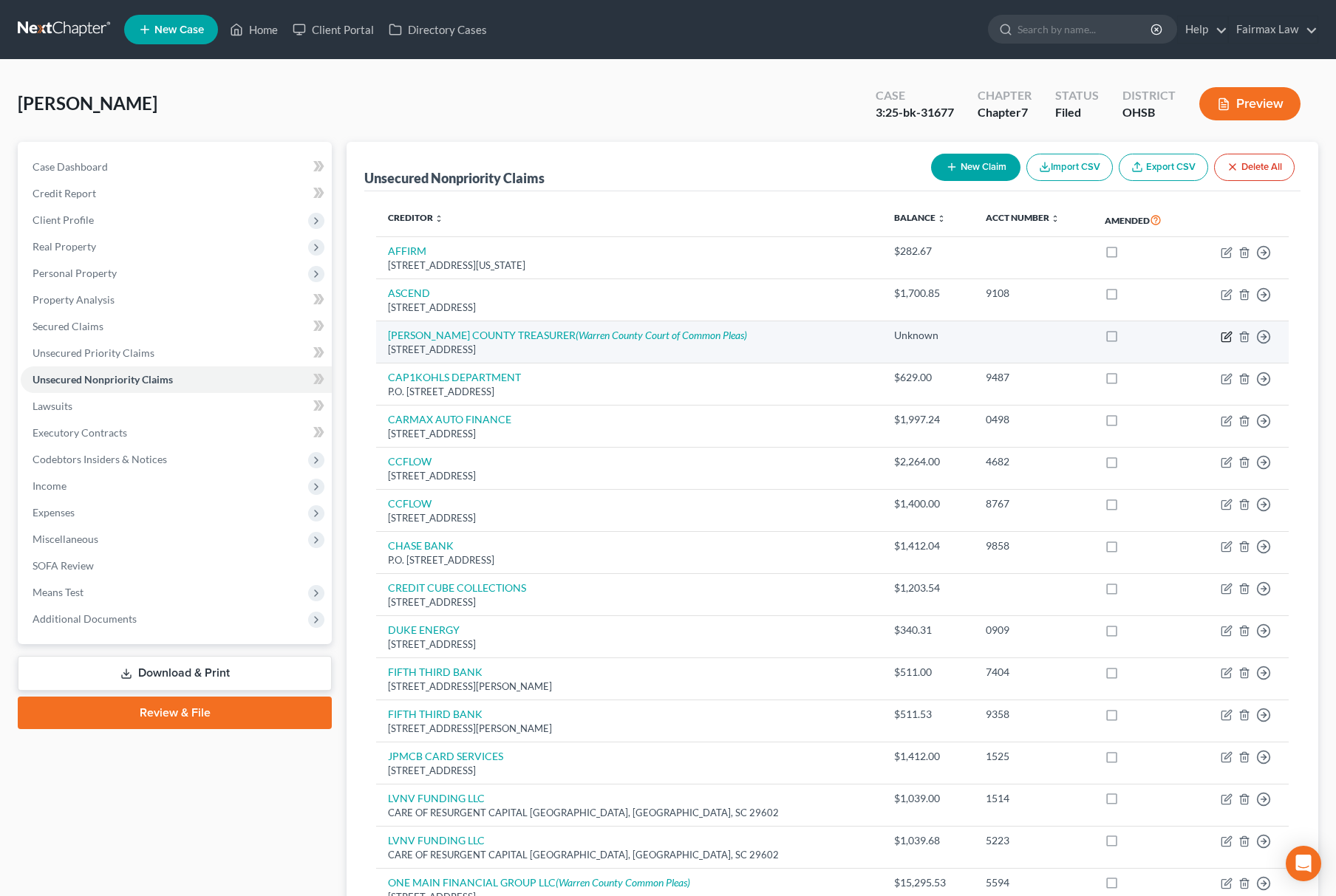
click at [1228, 333] on icon "button" at bounding box center [1228, 335] width 7 height 7
select select "36"
select select "14"
select select "0"
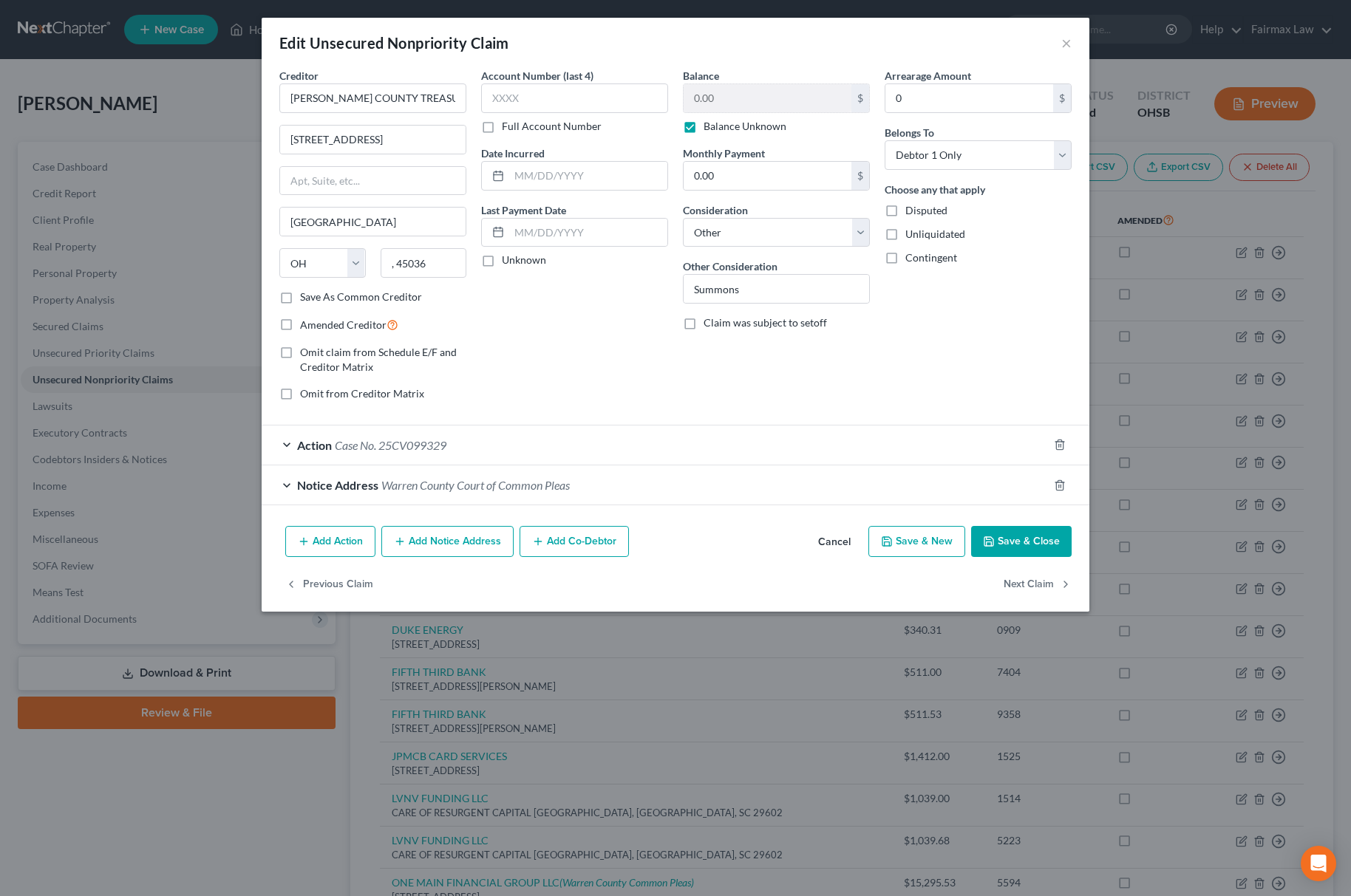
click at [353, 433] on div "Action Case No. 25CV099329" at bounding box center [654, 445] width 786 height 39
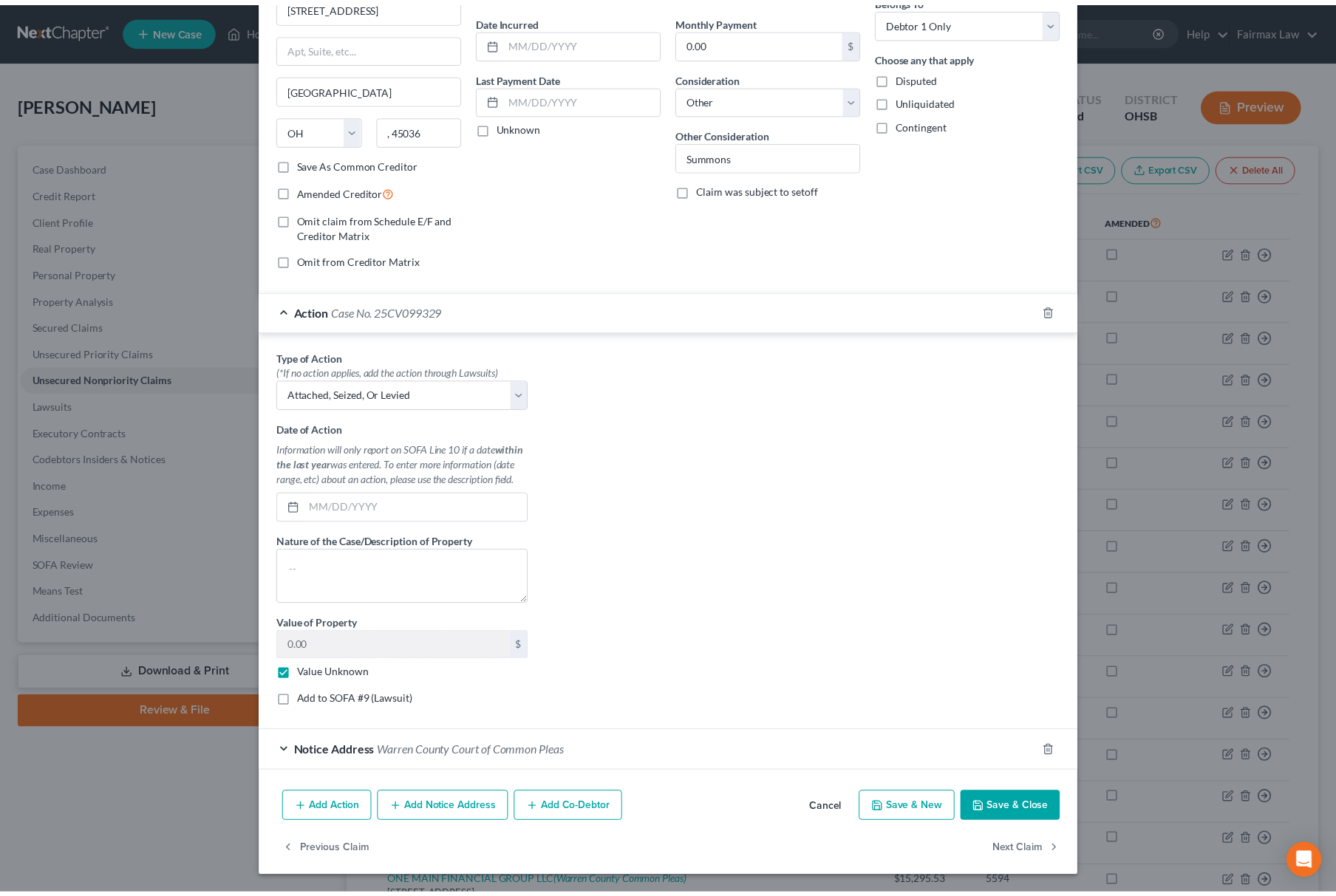
scroll to position [139, 0]
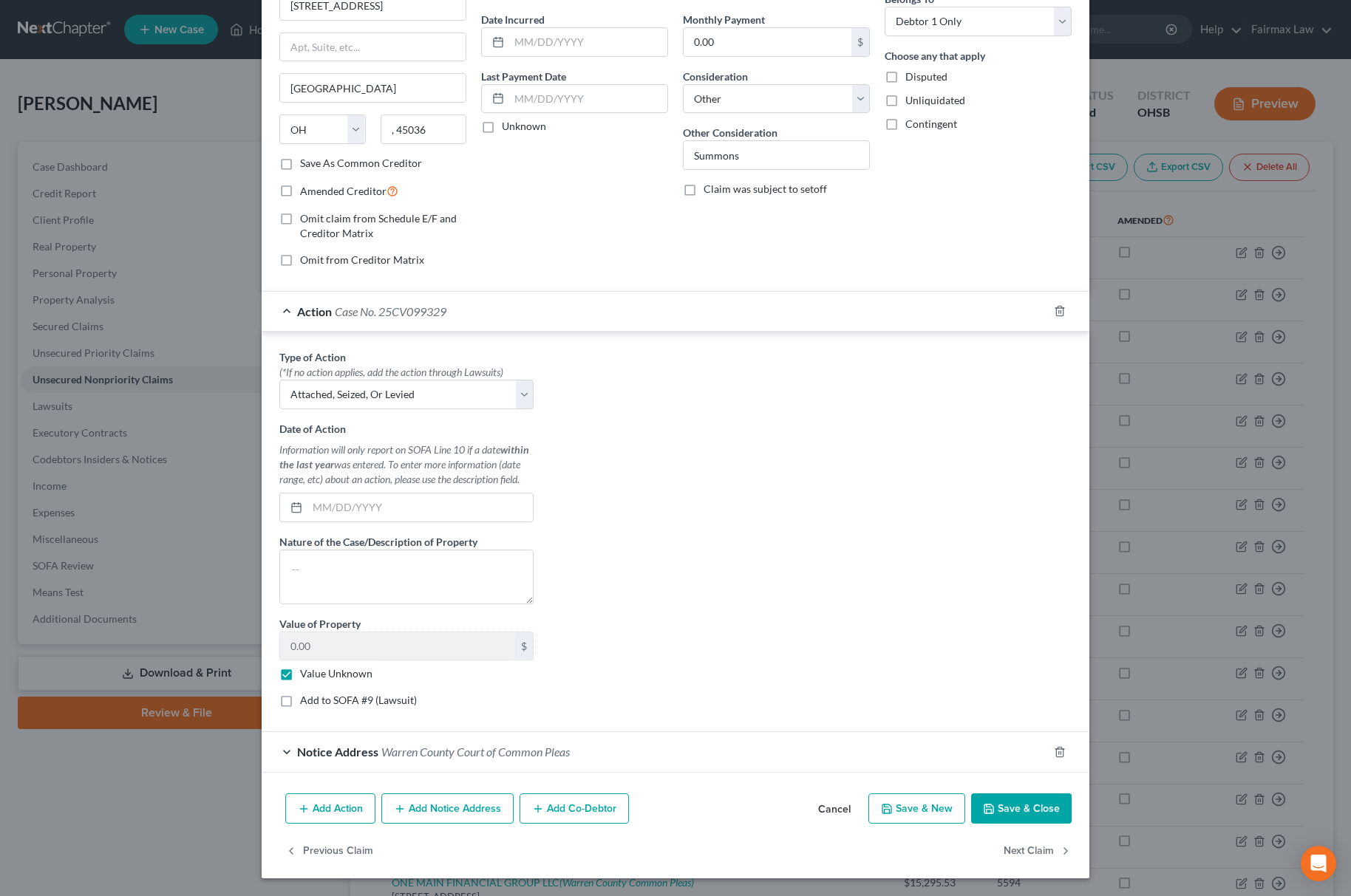
click at [1038, 794] on button "Save & Close" at bounding box center [1021, 809] width 101 height 31
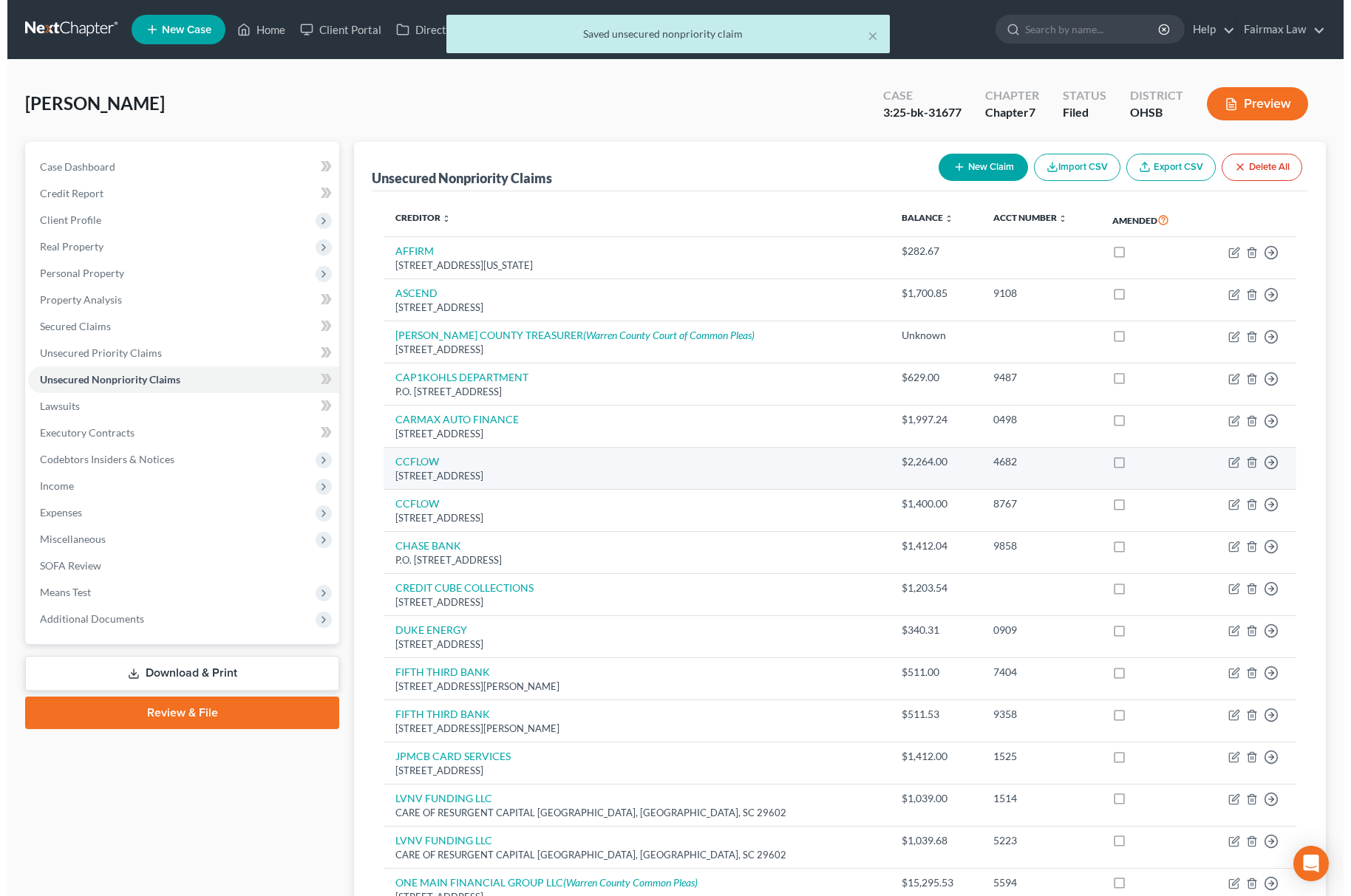
scroll to position [296, 0]
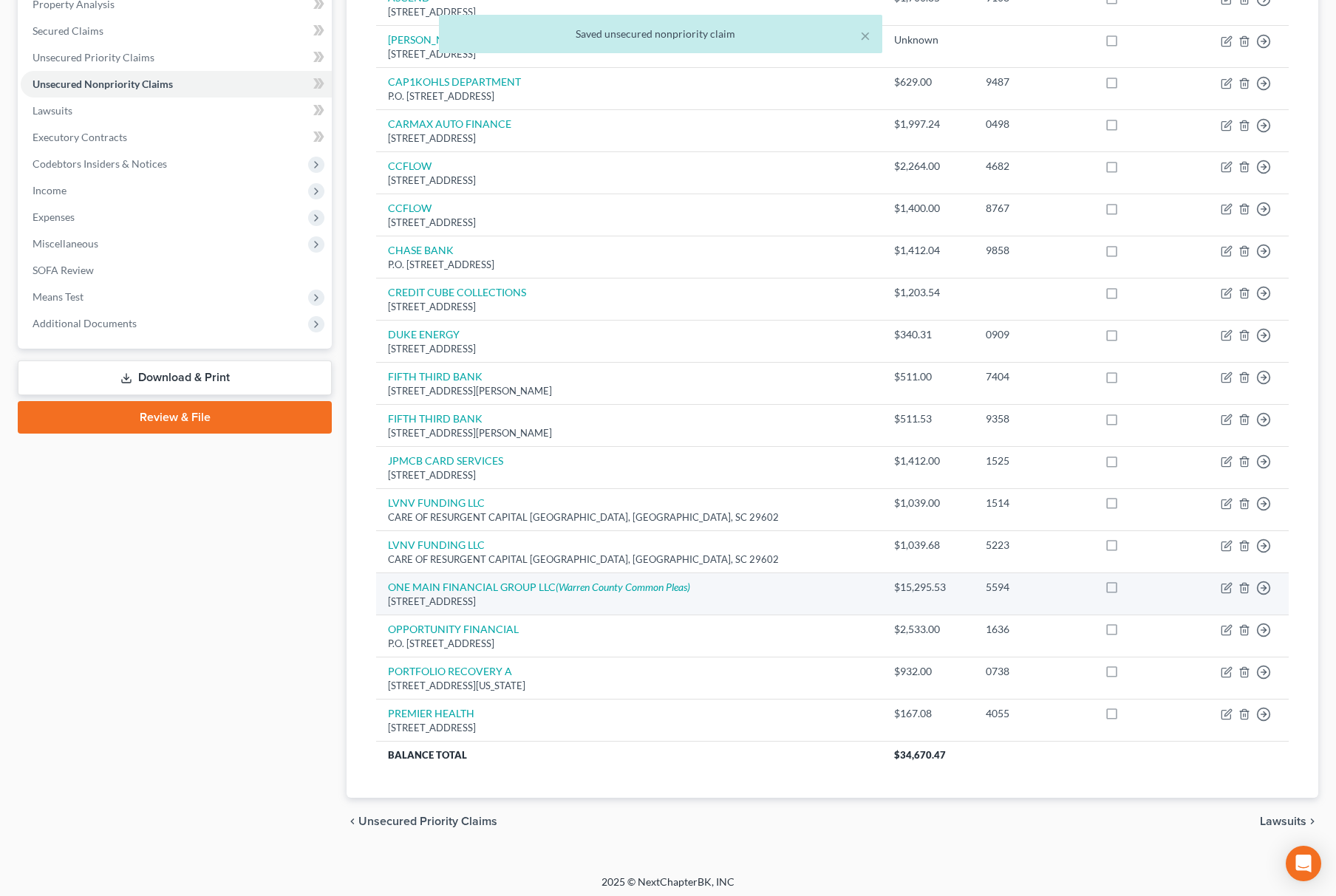
click at [1233, 586] on td "Move to D Move to E Move to G Move to Notice Only" at bounding box center [1239, 594] width 98 height 42
click at [1228, 589] on icon "button" at bounding box center [1228, 586] width 7 height 7
select select "50"
select select "2"
select select "0"
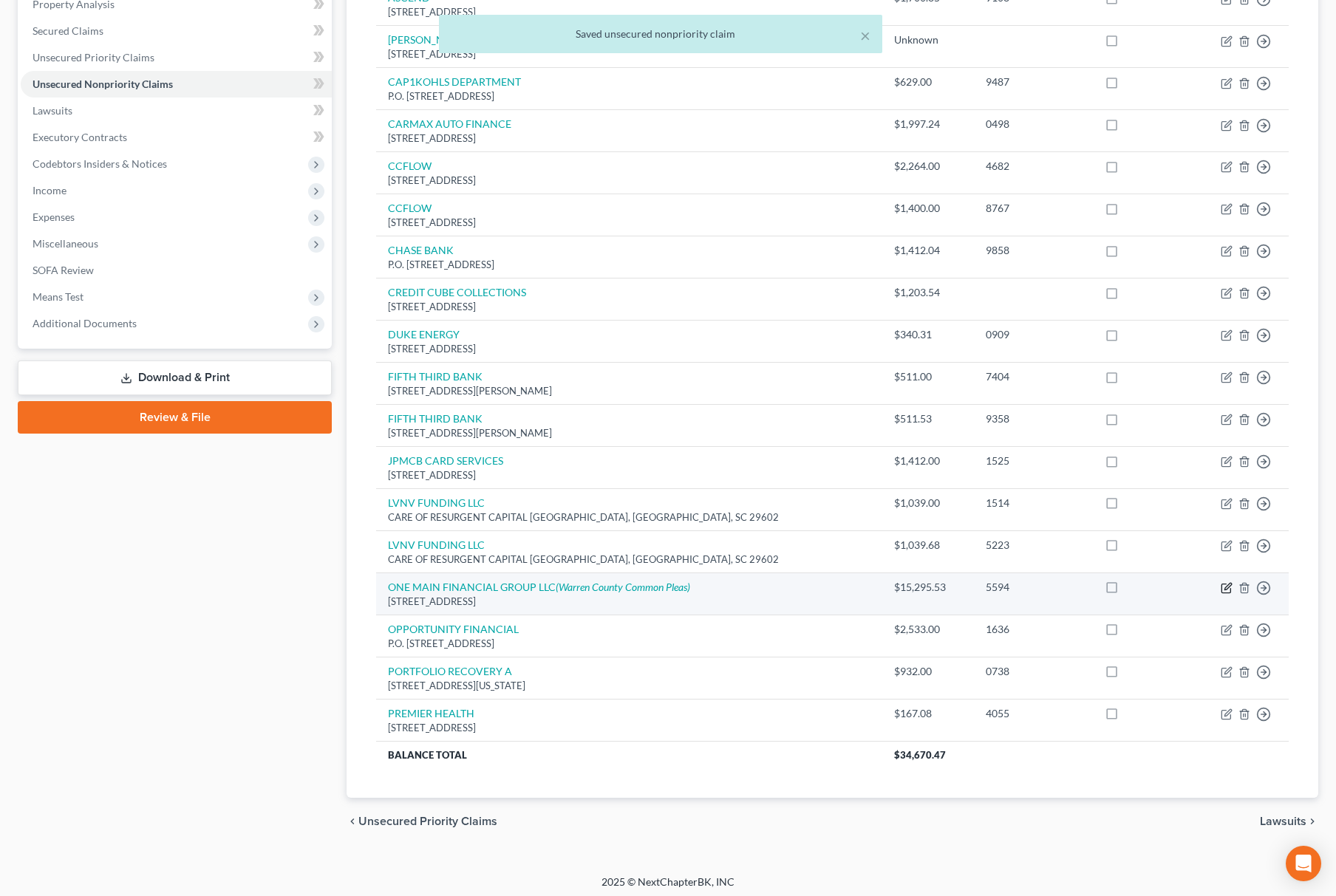
select select "36"
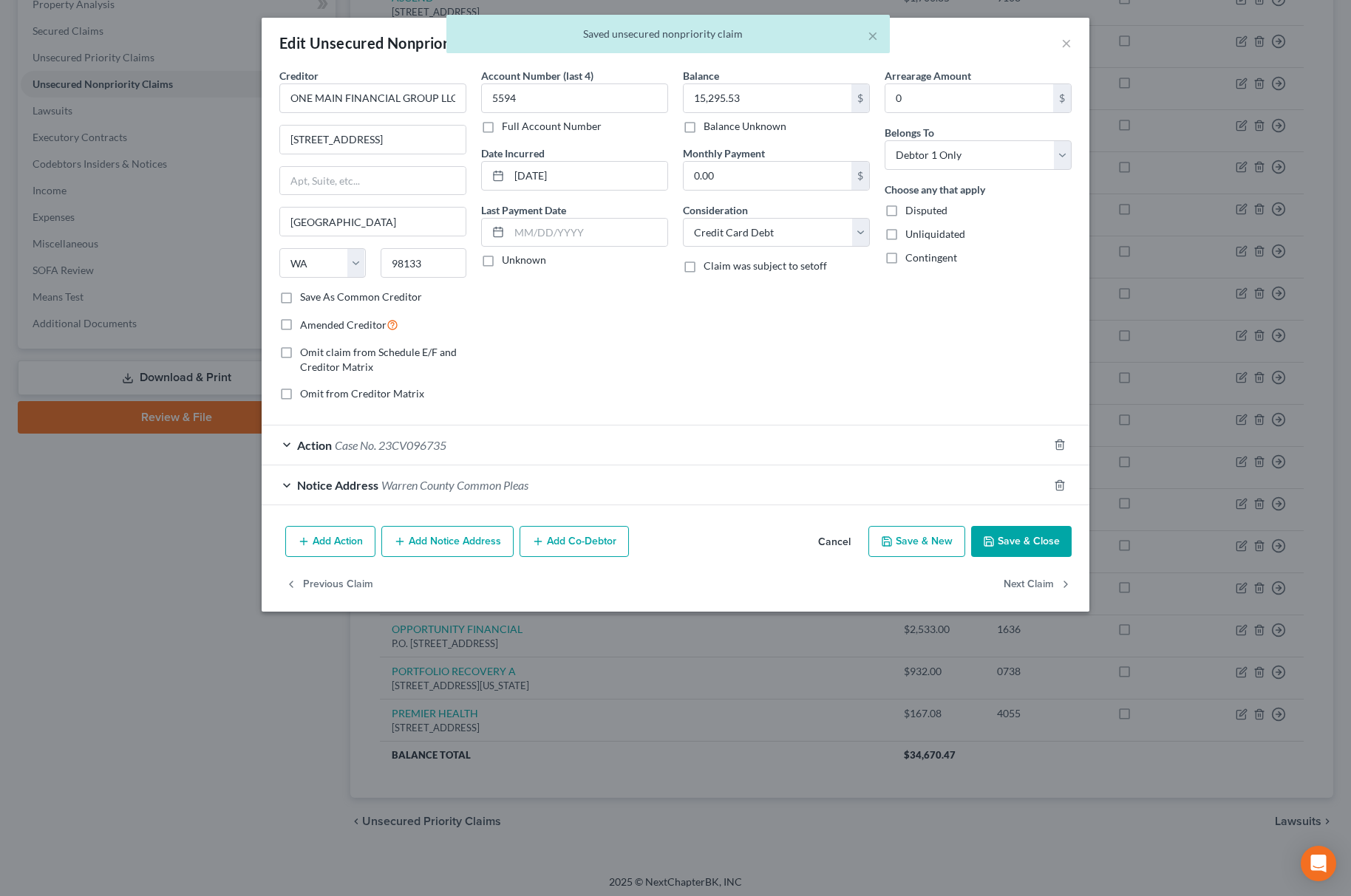
click at [465, 486] on span "Warren County Common Pleas" at bounding box center [454, 484] width 147 height 14
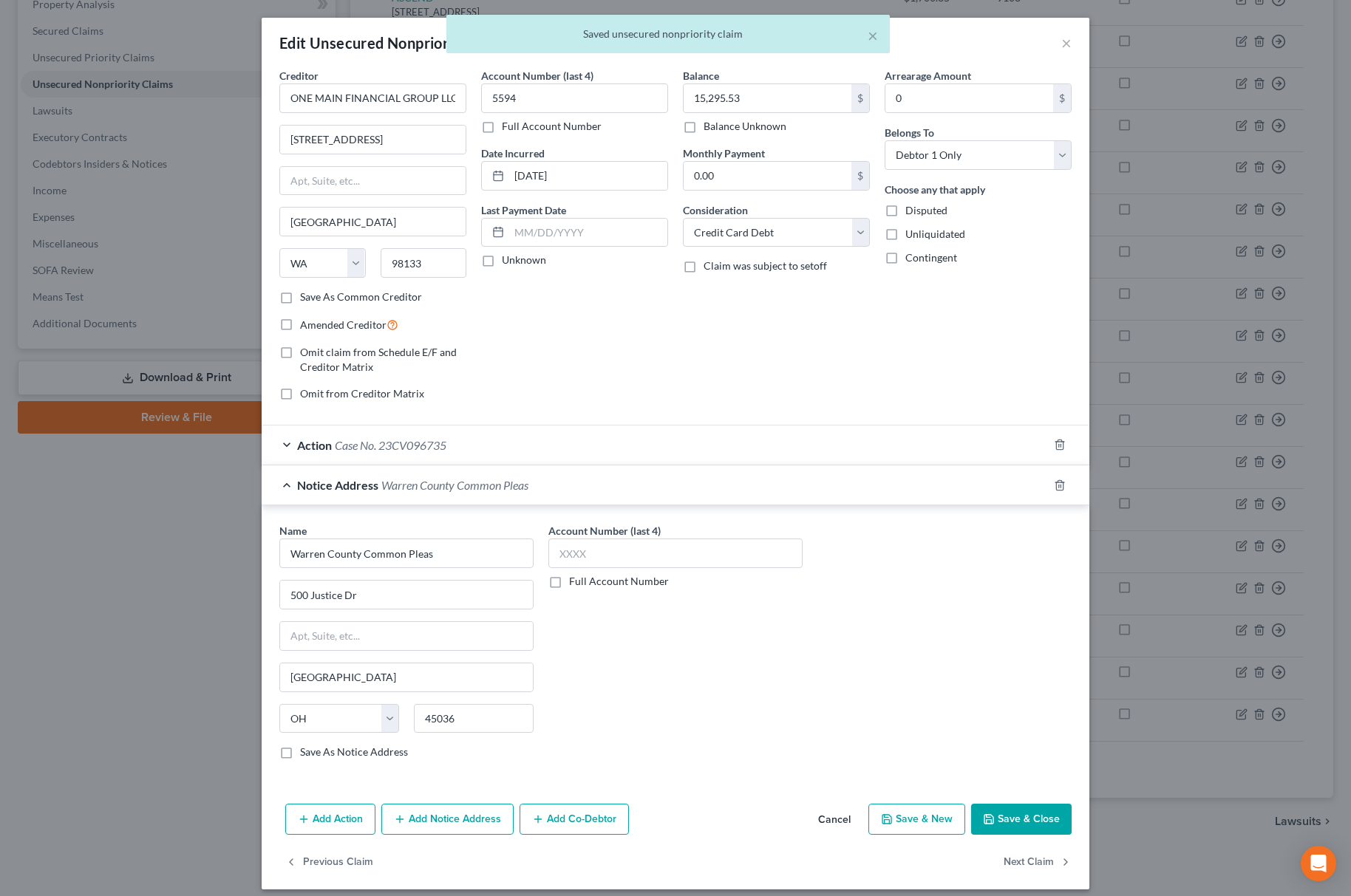
click at [538, 440] on div "Action Case No. 23CV096735" at bounding box center [654, 445] width 786 height 39
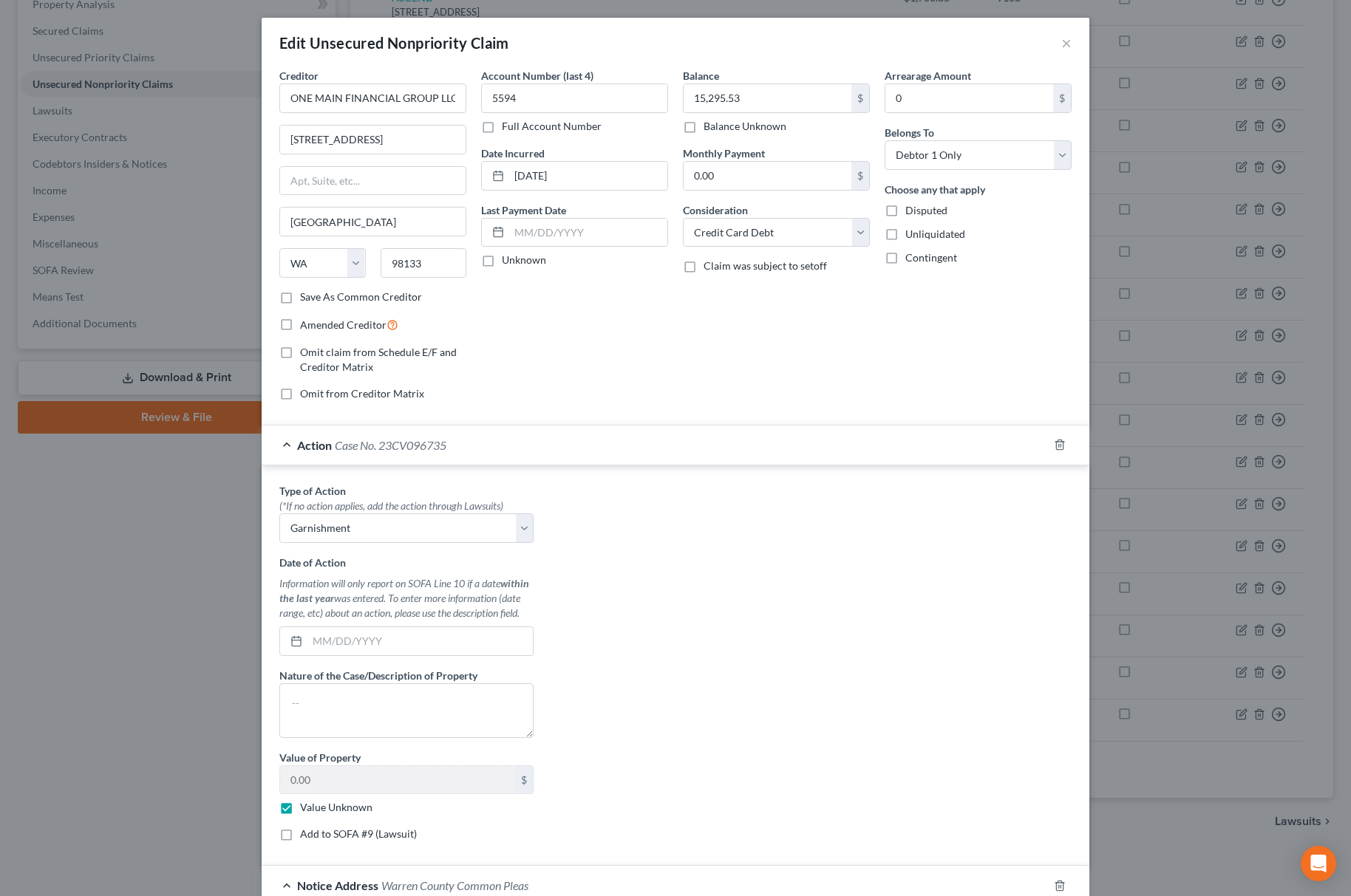
drag, startPoint x: 274, startPoint y: 843, endPoint x: 290, endPoint y: 845, distance: 16.1
click at [300, 842] on label "Add to SOFA #9 (Lawsuit)" at bounding box center [358, 835] width 116 height 15
click at [306, 836] on input "Add to SOFA #9 (Lawsuit)" at bounding box center [311, 832] width 10 height 10
checkbox input "true"
select select "36"
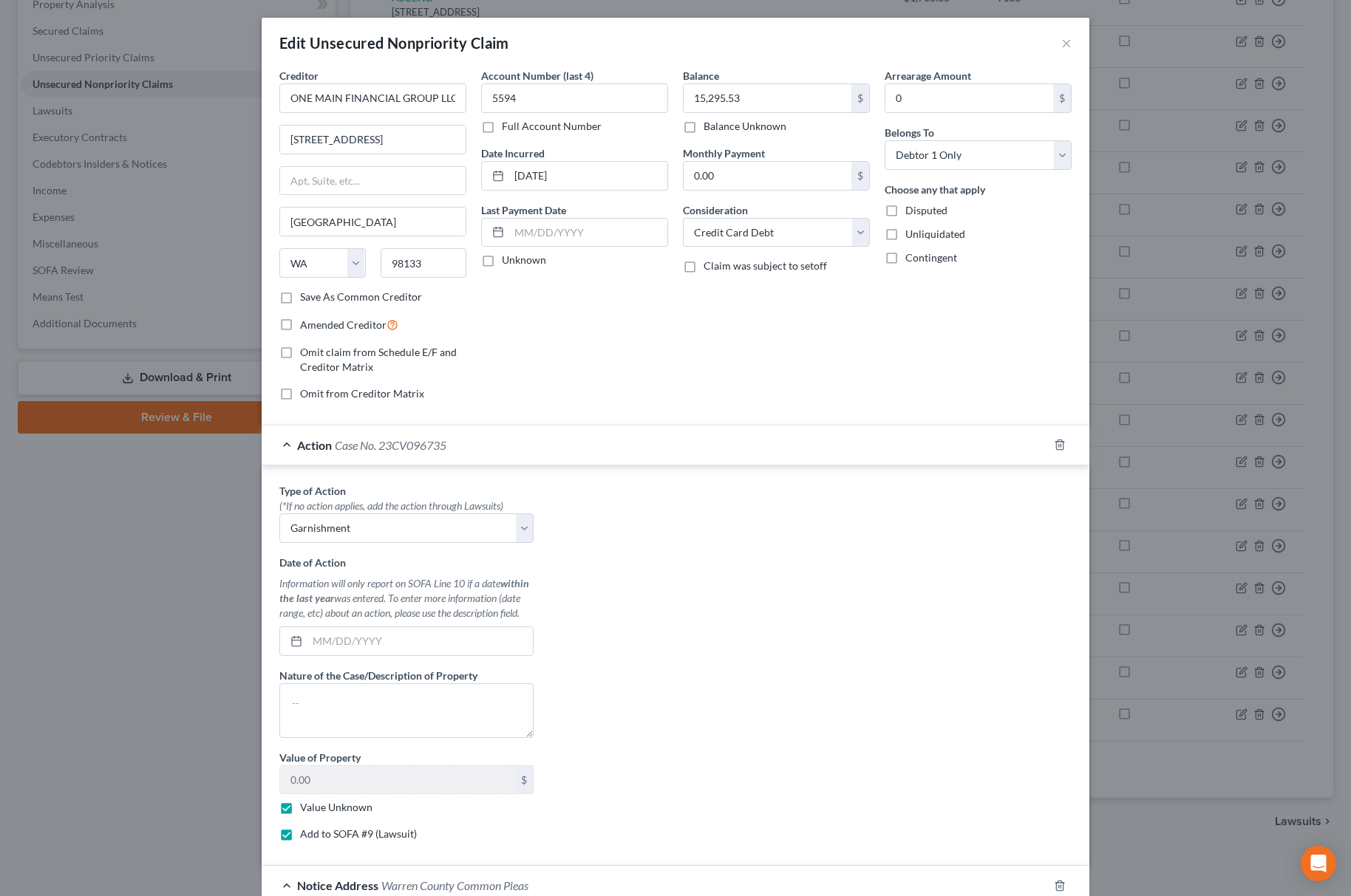
select select "0"
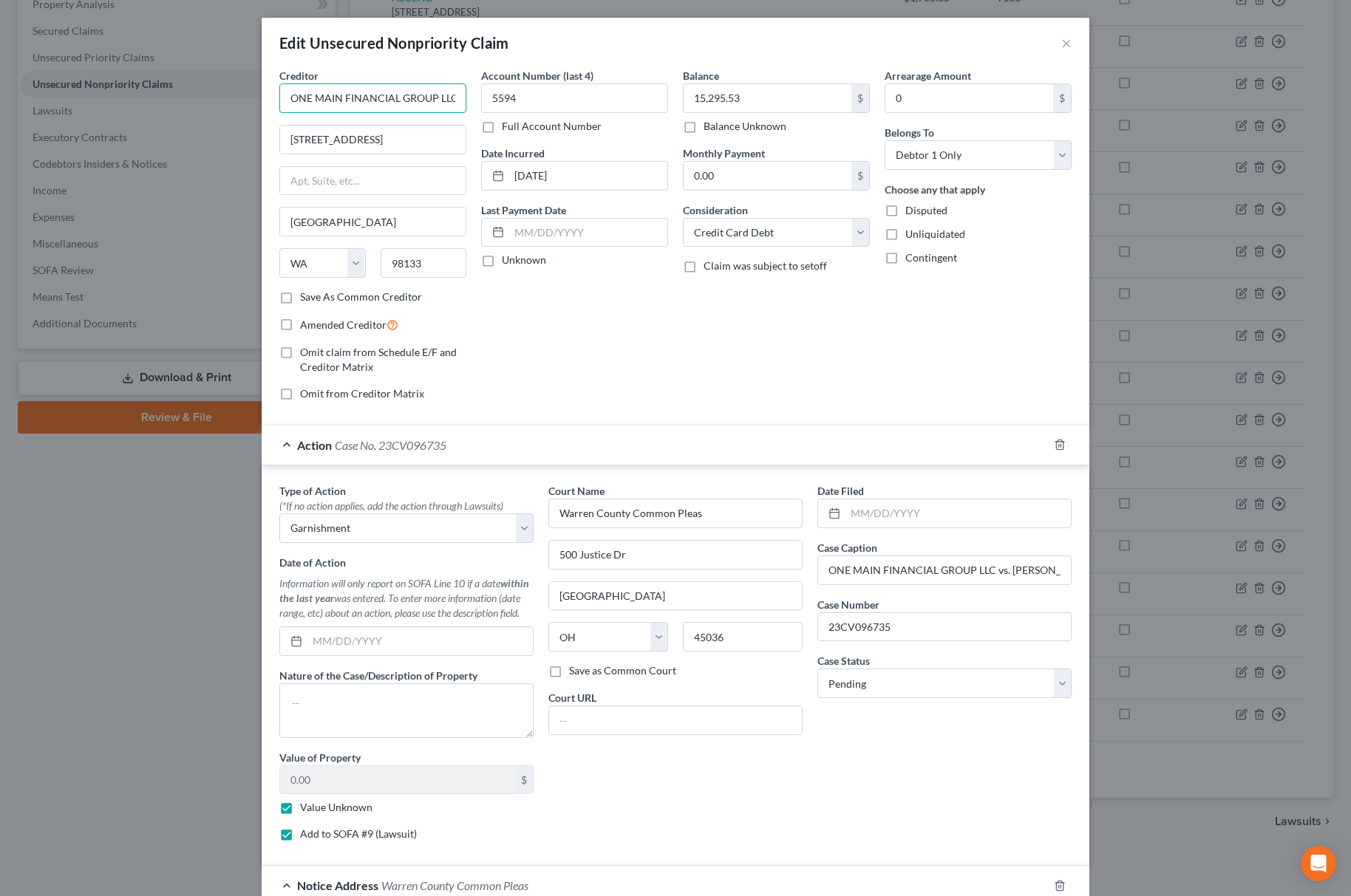
click at [396, 95] on input "ONE MAIN FINANCIAL GROUP LLC" at bounding box center [373, 98] width 187 height 30
click at [394, 95] on input "ONE MAIN FINANCIAL GROUP LLC" at bounding box center [373, 98] width 187 height 30
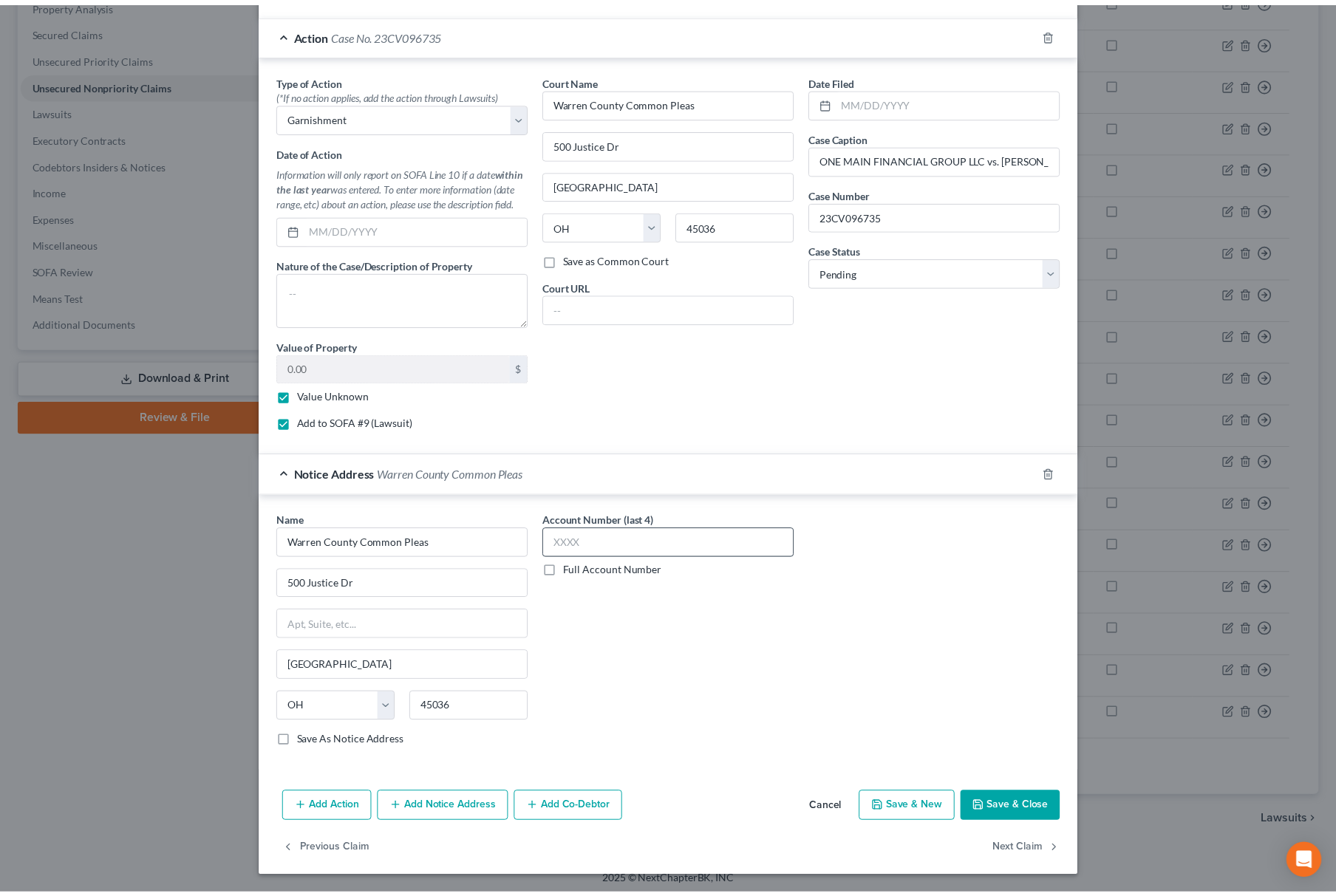
scroll to position [420, 0]
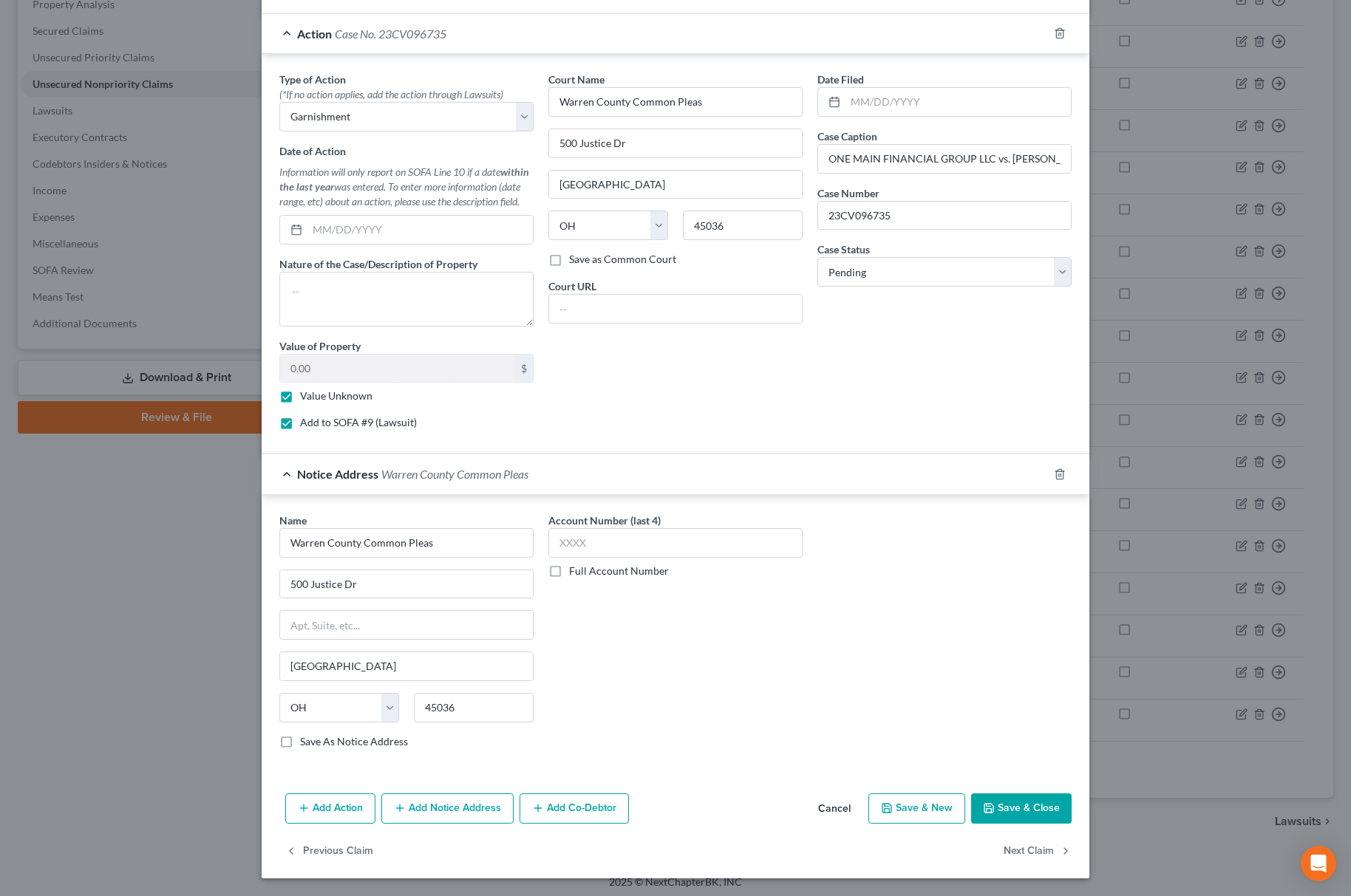
click at [1032, 812] on button "Save & Close" at bounding box center [1021, 809] width 101 height 31
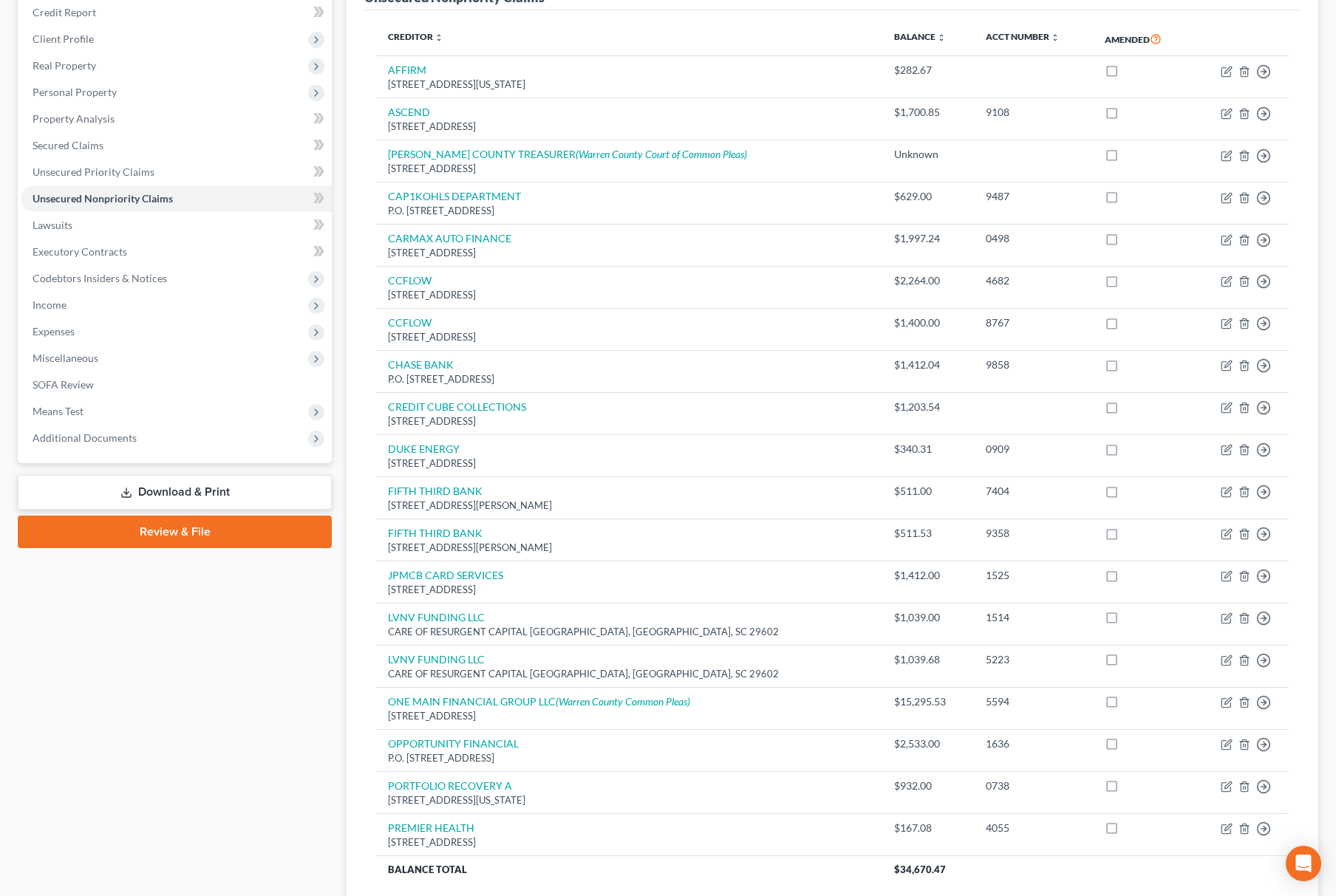
scroll to position [0, 0]
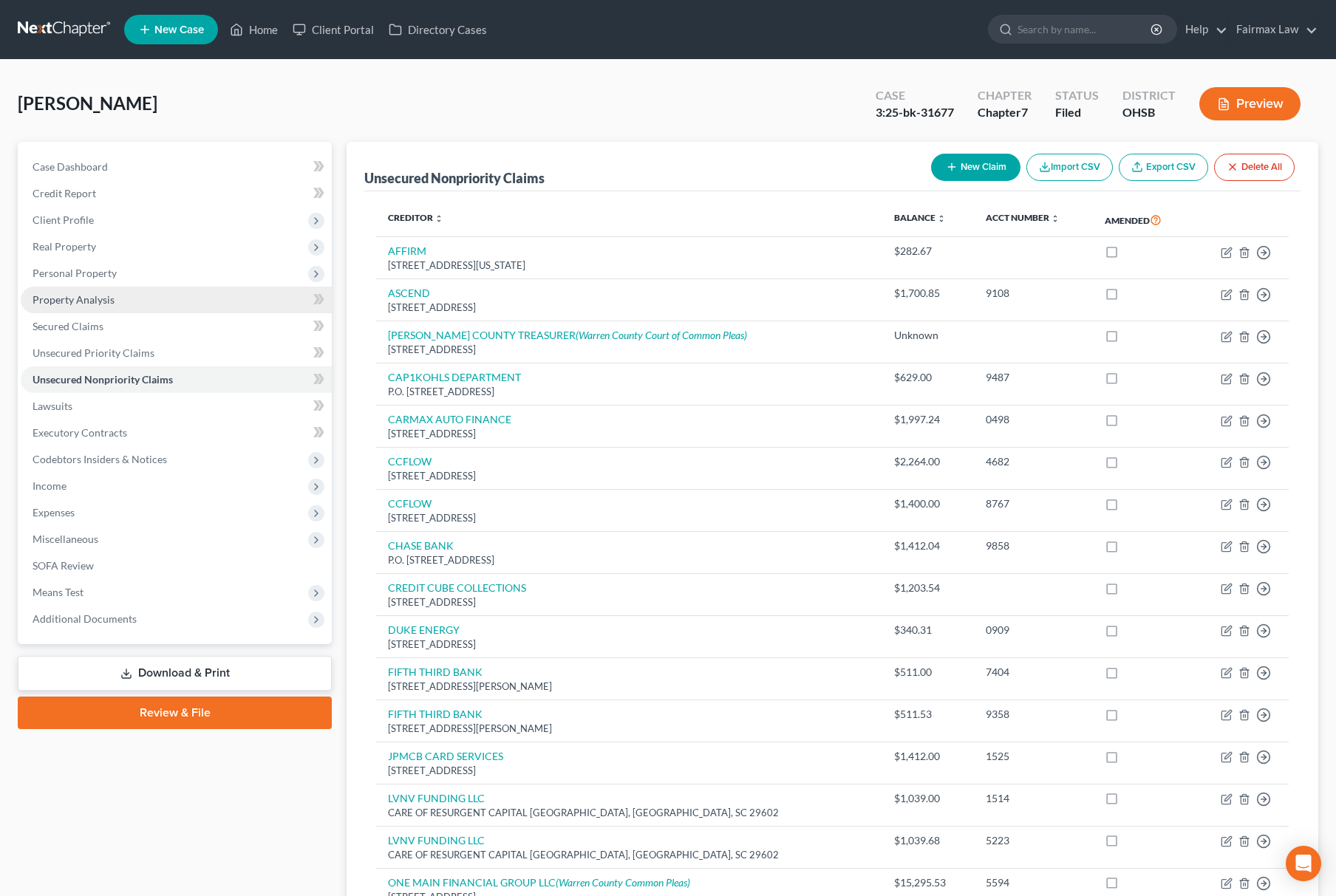
click at [167, 287] on link "Property Analysis" at bounding box center [175, 300] width 311 height 26
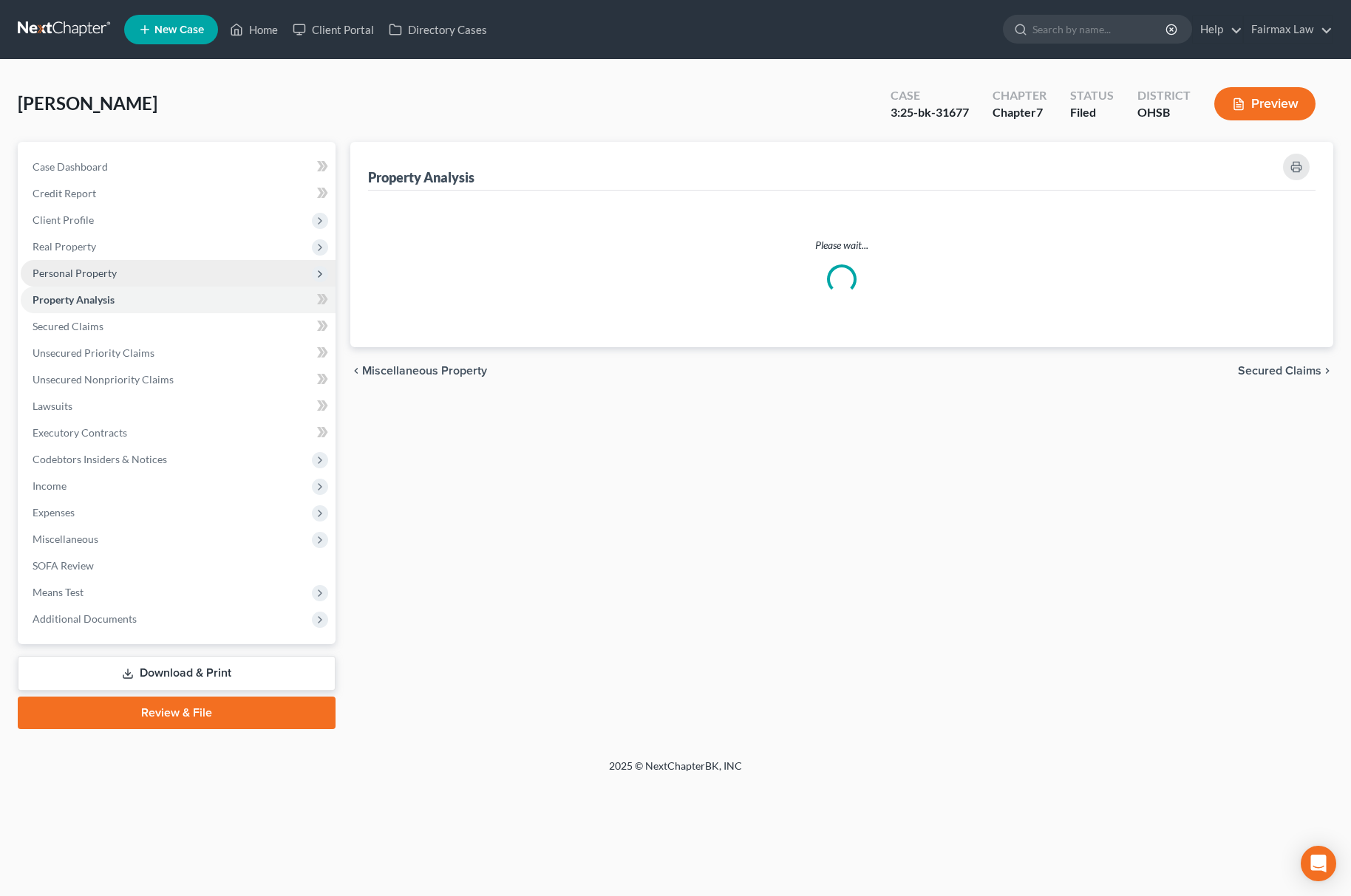
click at [176, 275] on span "Personal Property" at bounding box center [178, 273] width 315 height 26
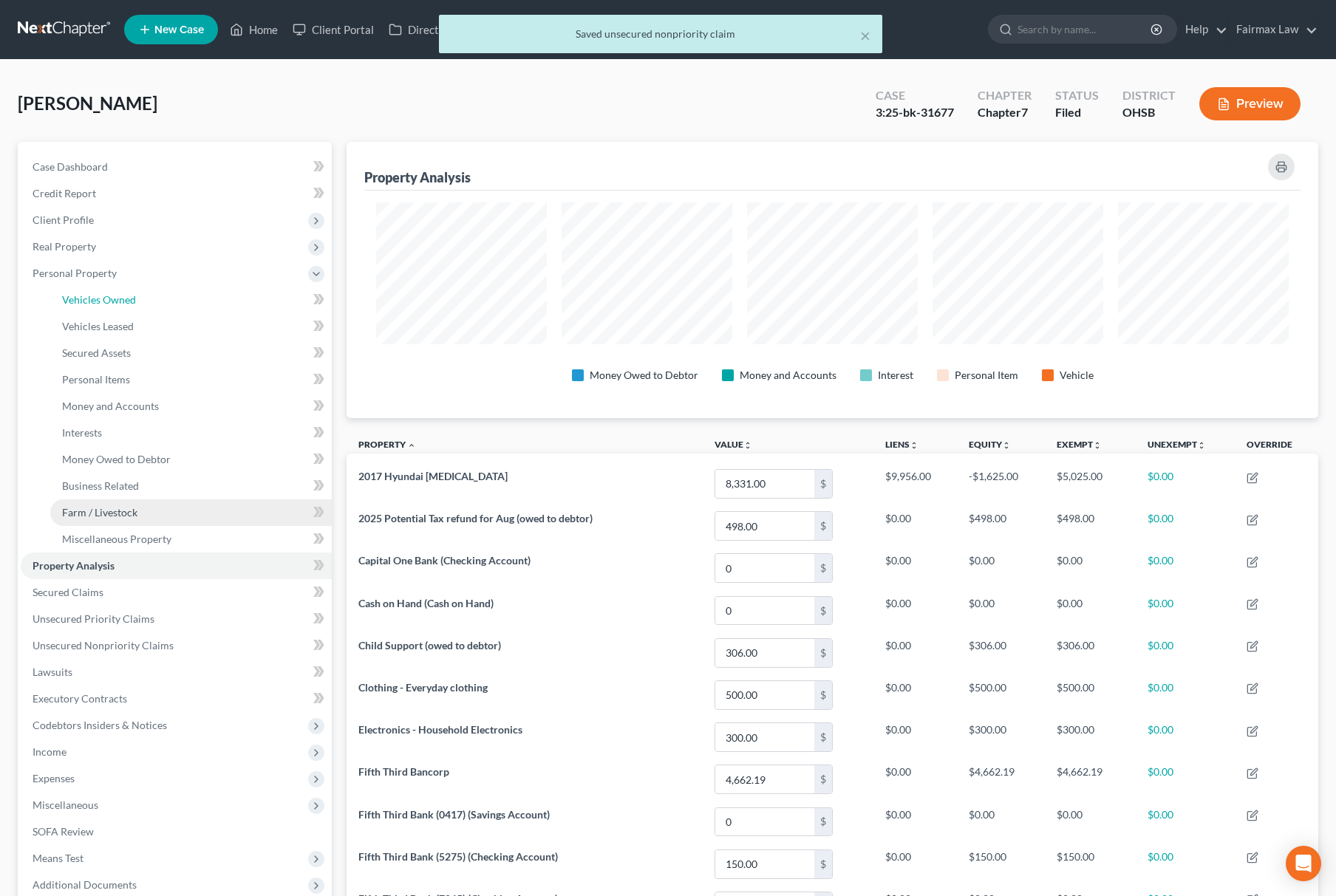
scroll to position [276, 972]
click at [163, 440] on link "Interests" at bounding box center [190, 433] width 281 height 26
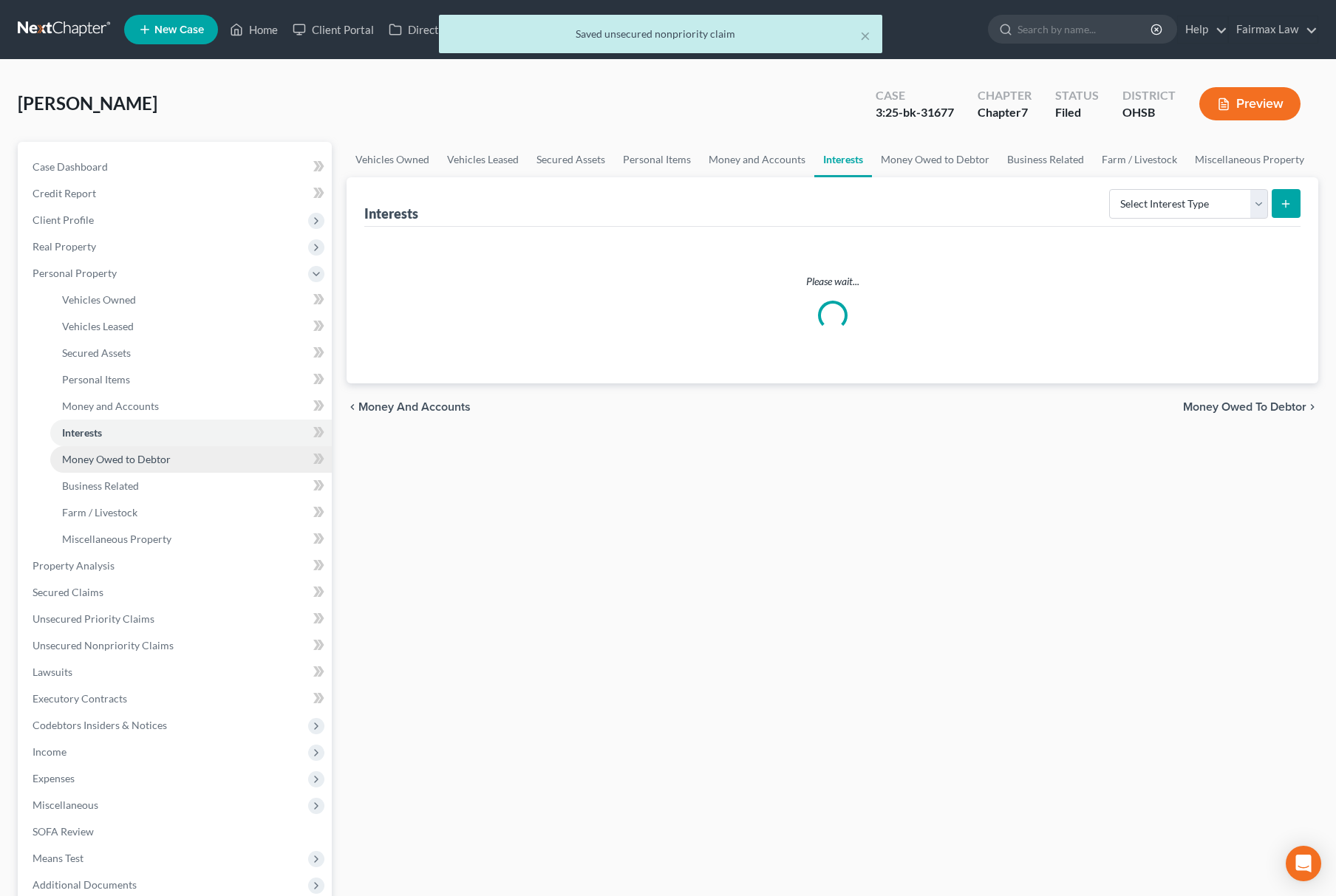
click at [166, 458] on span "Money Owed to Debtor" at bounding box center [116, 459] width 109 height 12
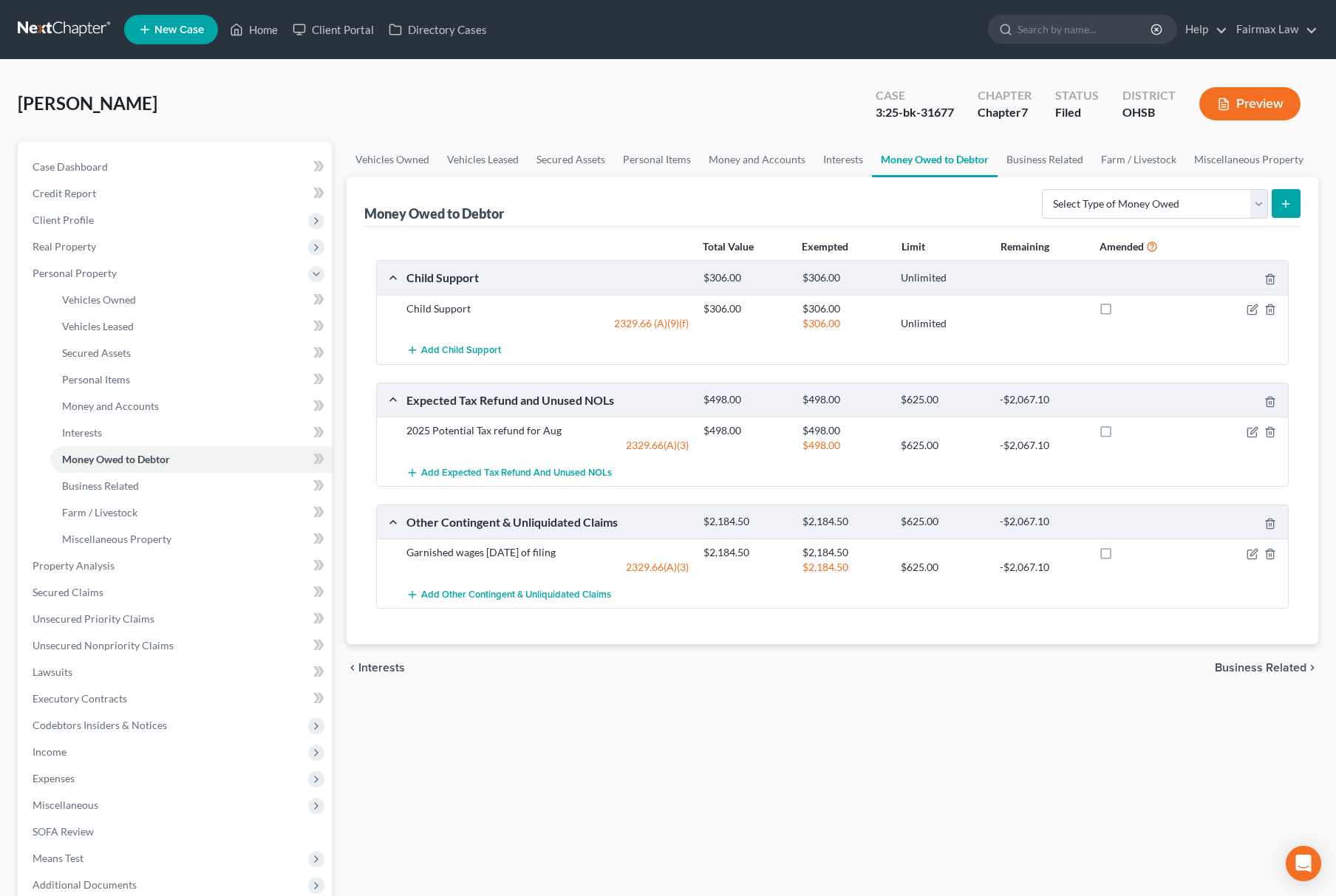
scroll to position [154, 0]
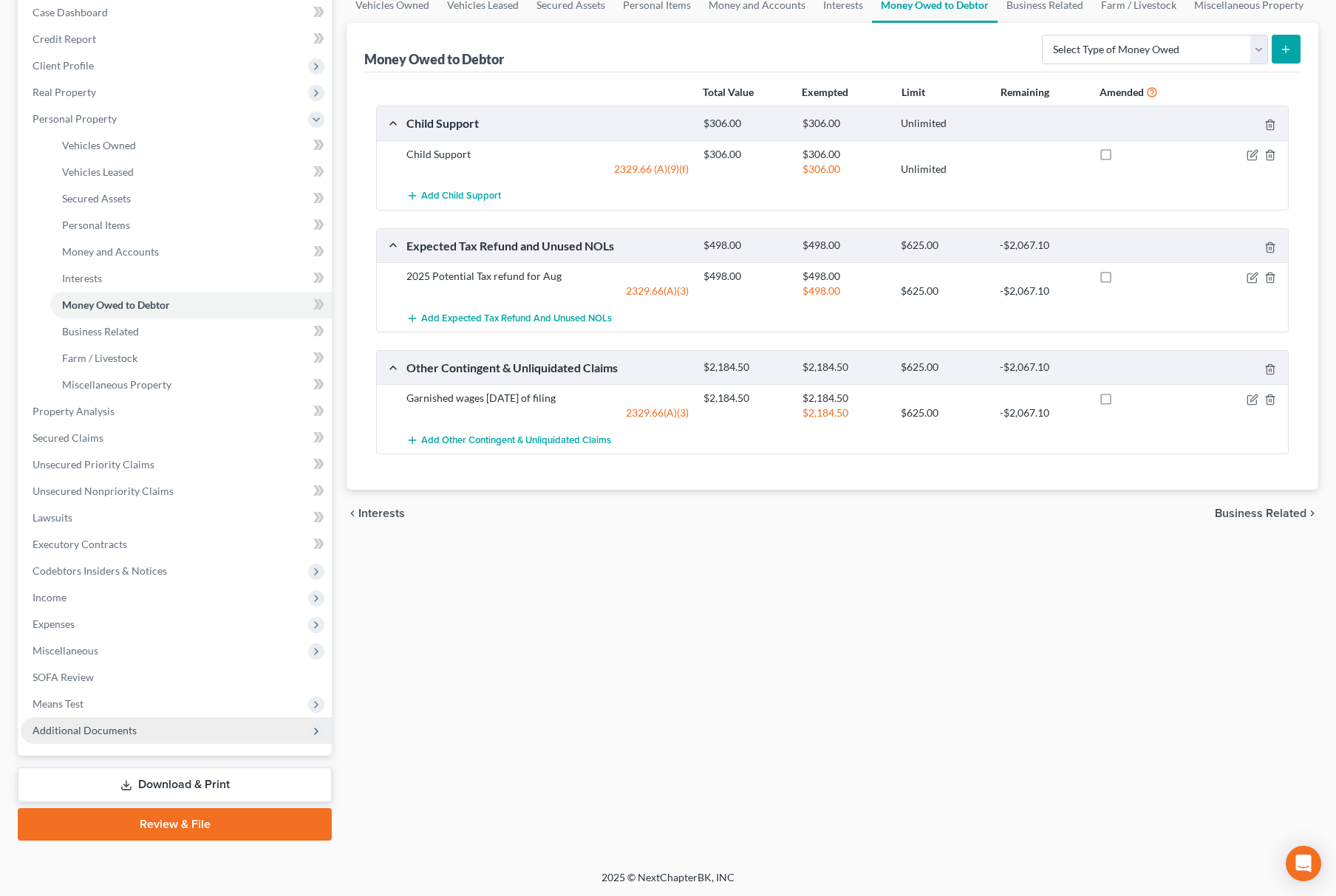
click at [120, 731] on span "Additional Documents" at bounding box center [84, 730] width 104 height 12
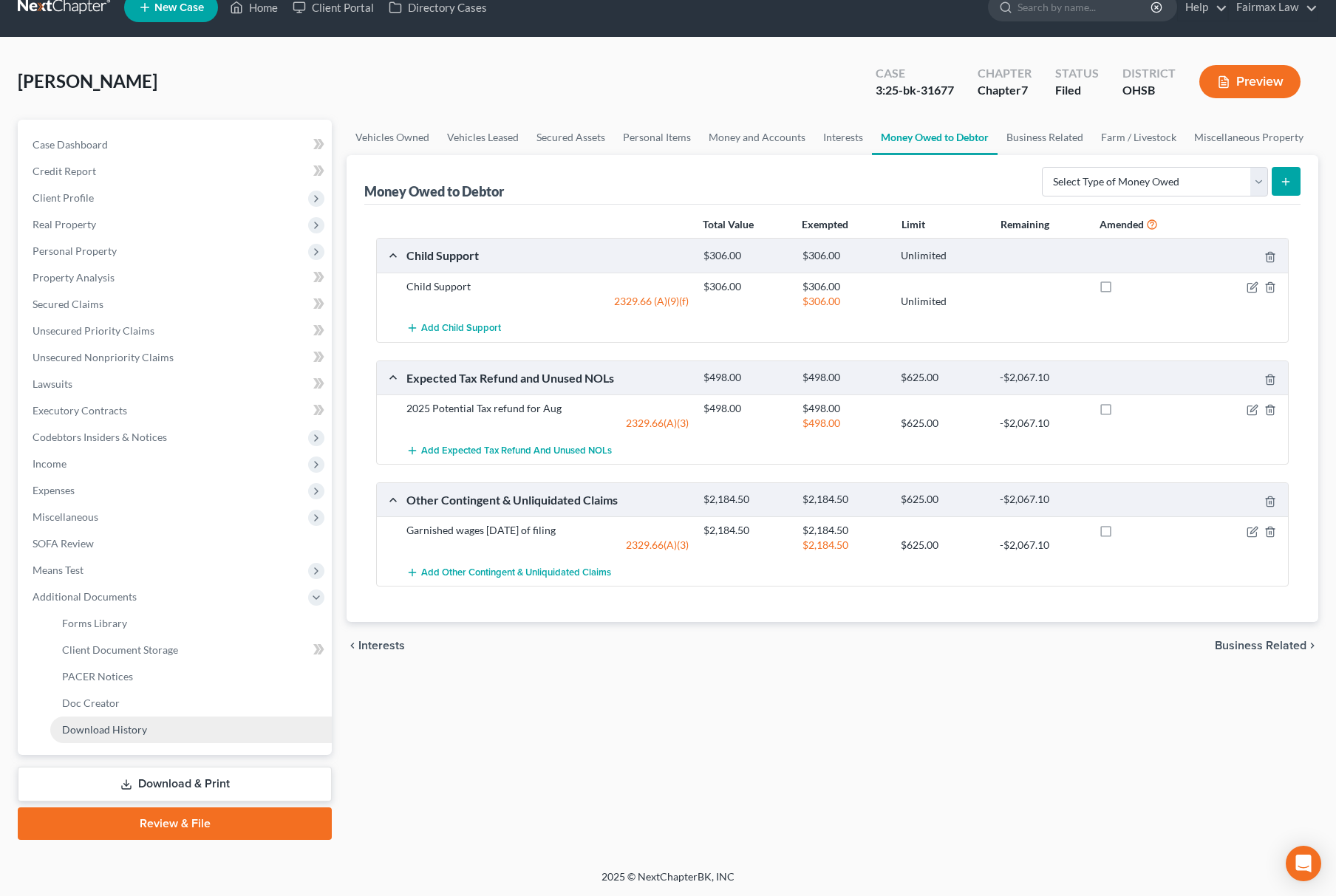
scroll to position [21, 0]
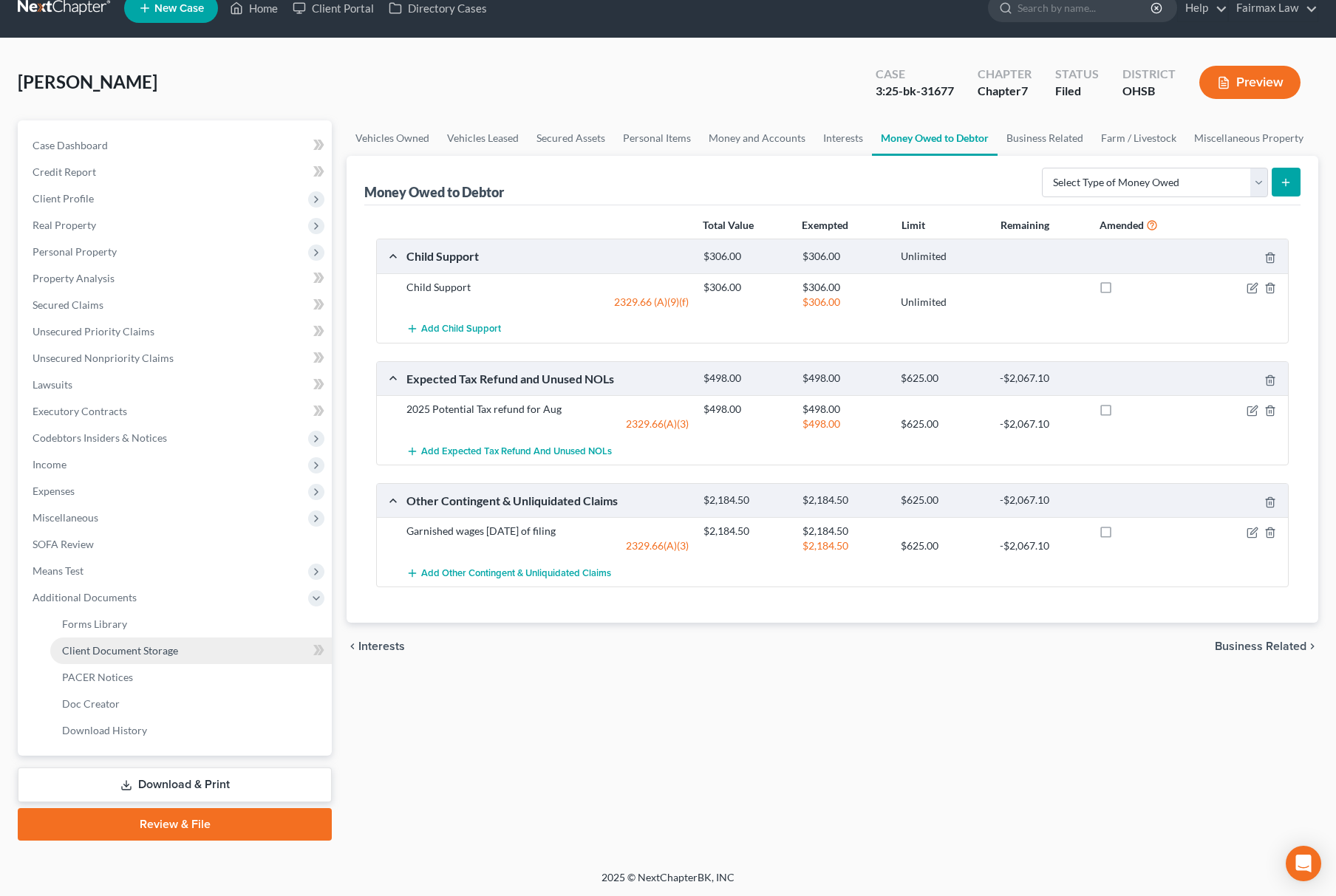
click at [190, 646] on link "Client Document Storage" at bounding box center [190, 651] width 281 height 26
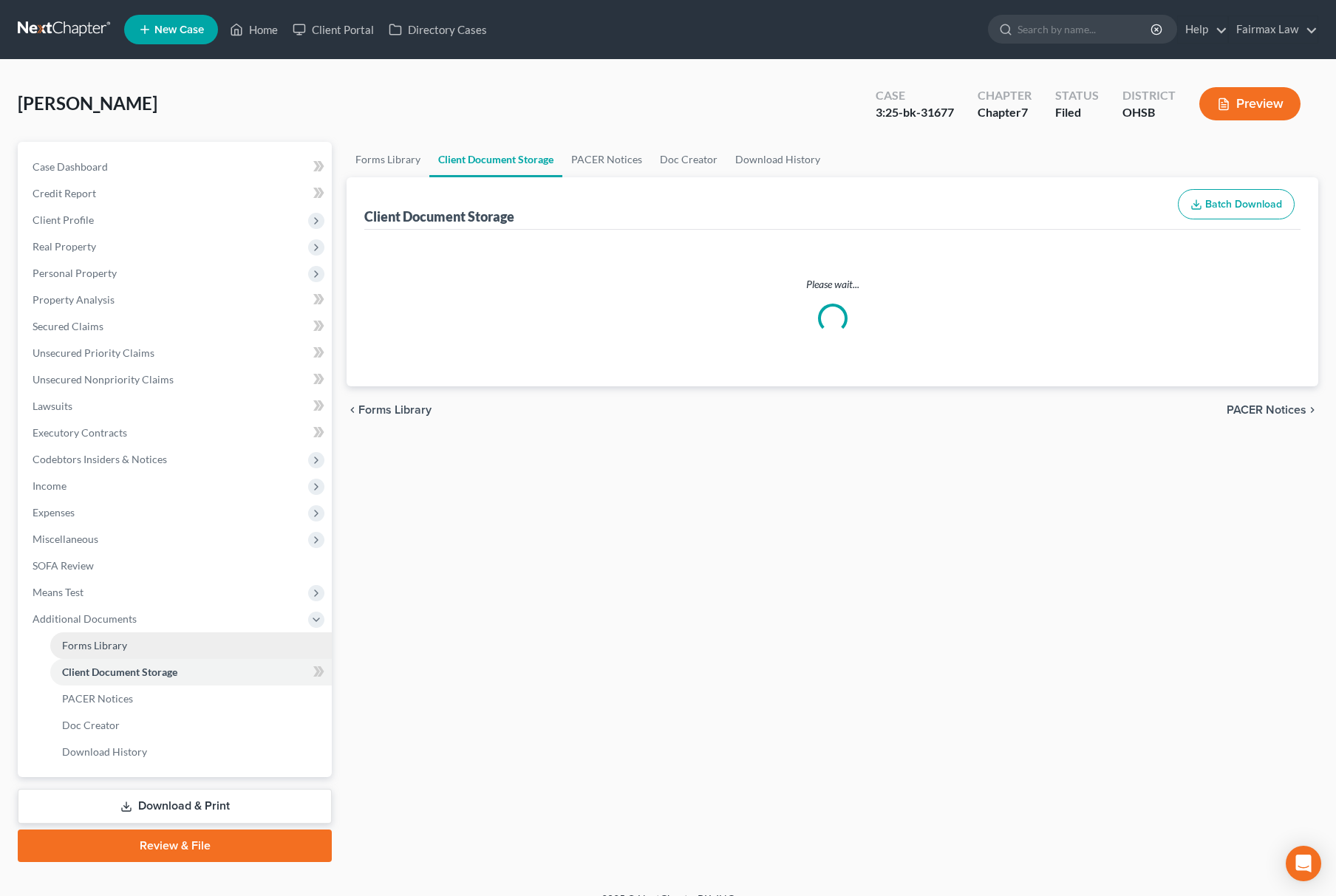
select select "7"
select select "52"
select select "37"
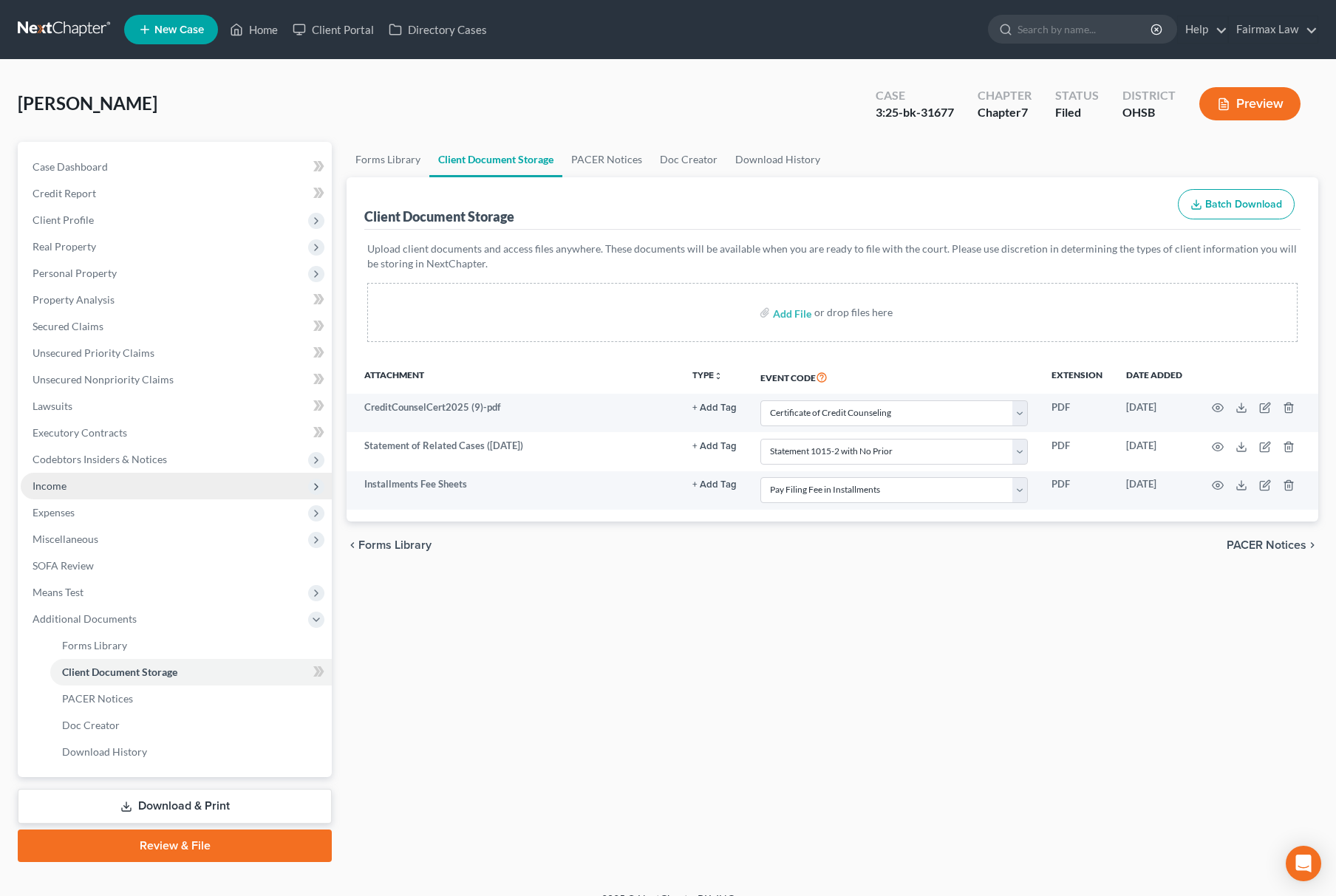
click at [130, 488] on span "Income" at bounding box center [175, 486] width 311 height 26
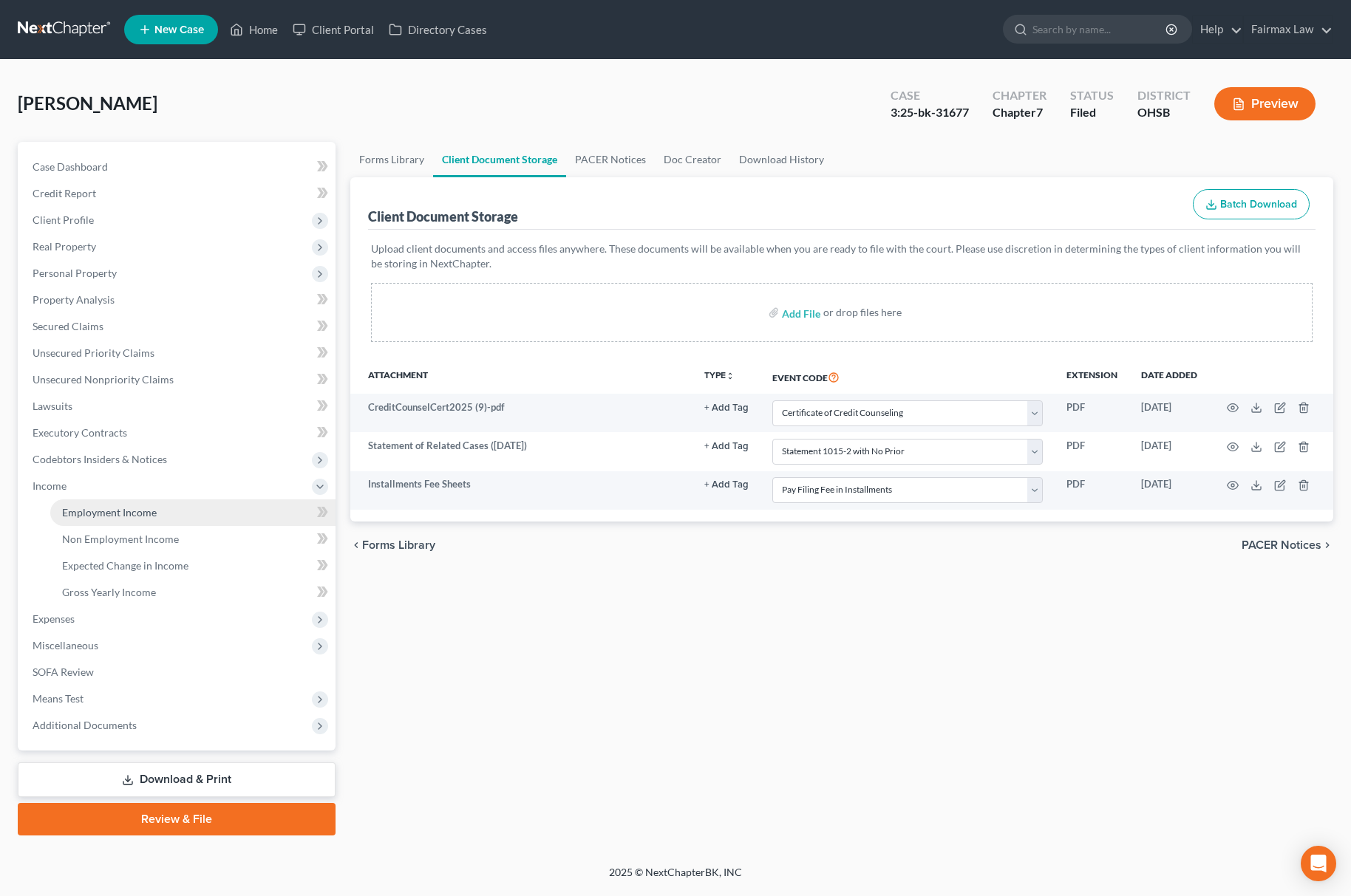
click at [131, 506] on span "Employment Income" at bounding box center [109, 512] width 94 height 12
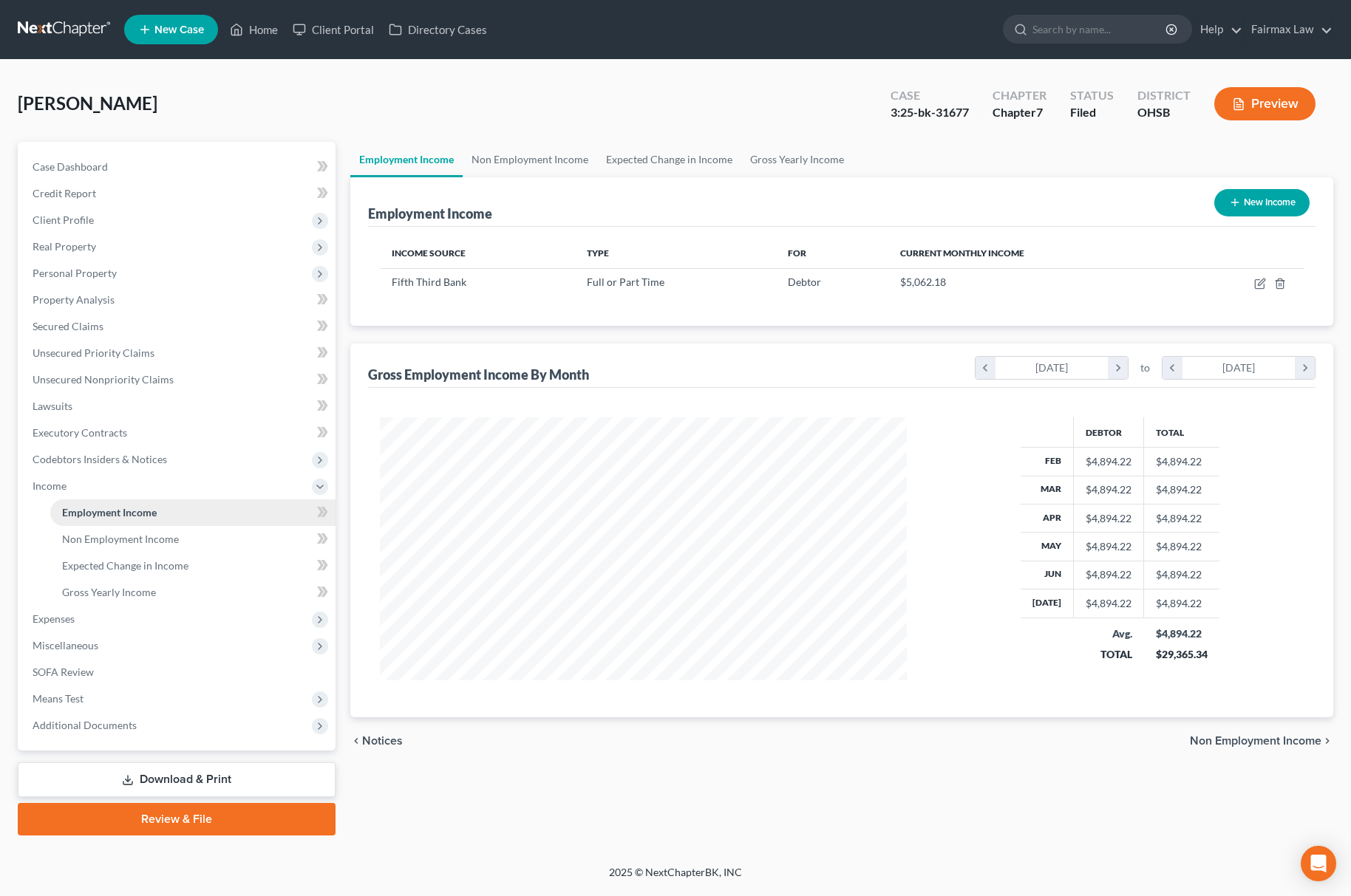
scroll to position [266, 557]
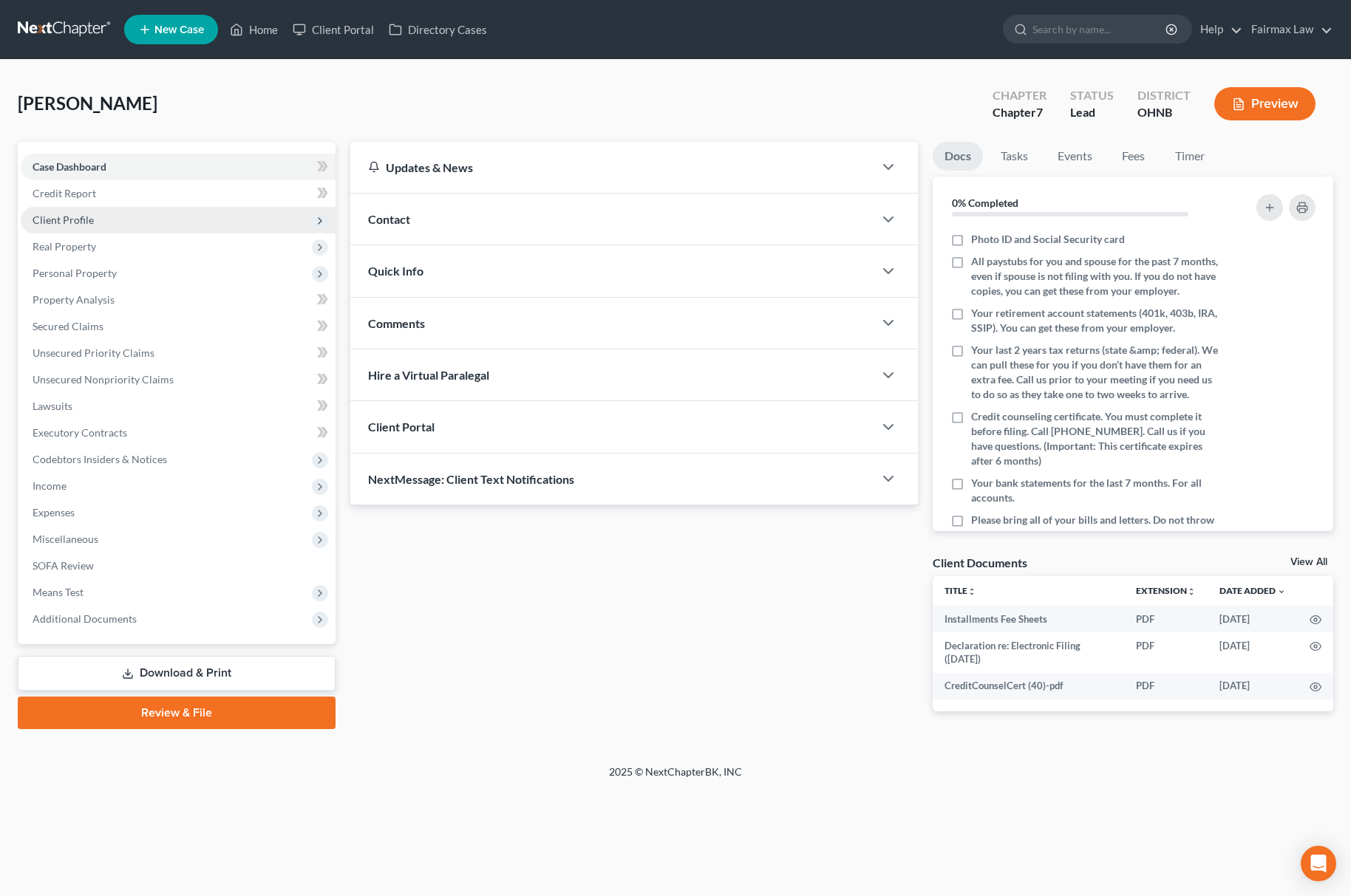
click at [124, 211] on span "Client Profile" at bounding box center [178, 220] width 315 height 26
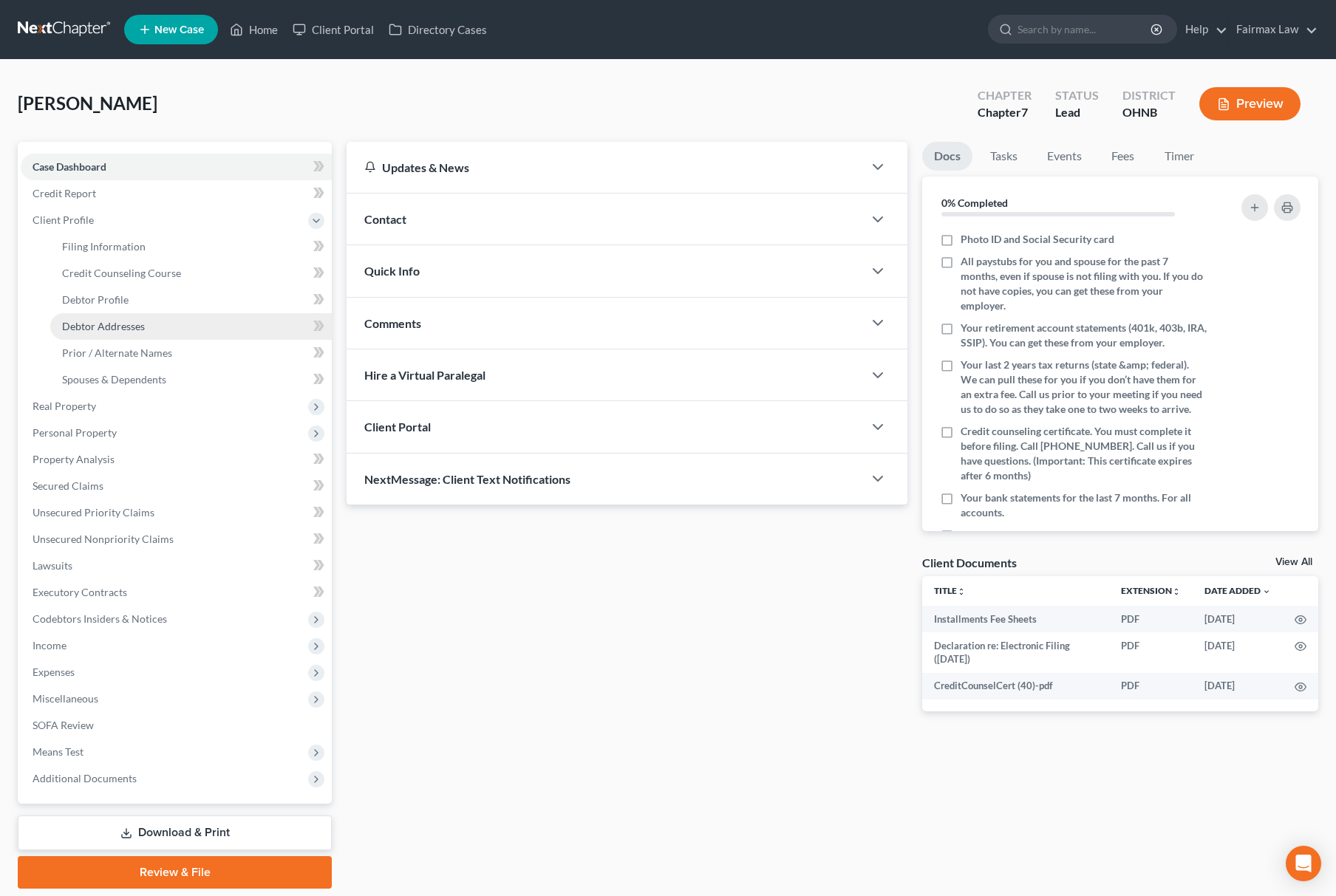
click at [198, 325] on link "Debtor Addresses" at bounding box center [190, 326] width 281 height 26
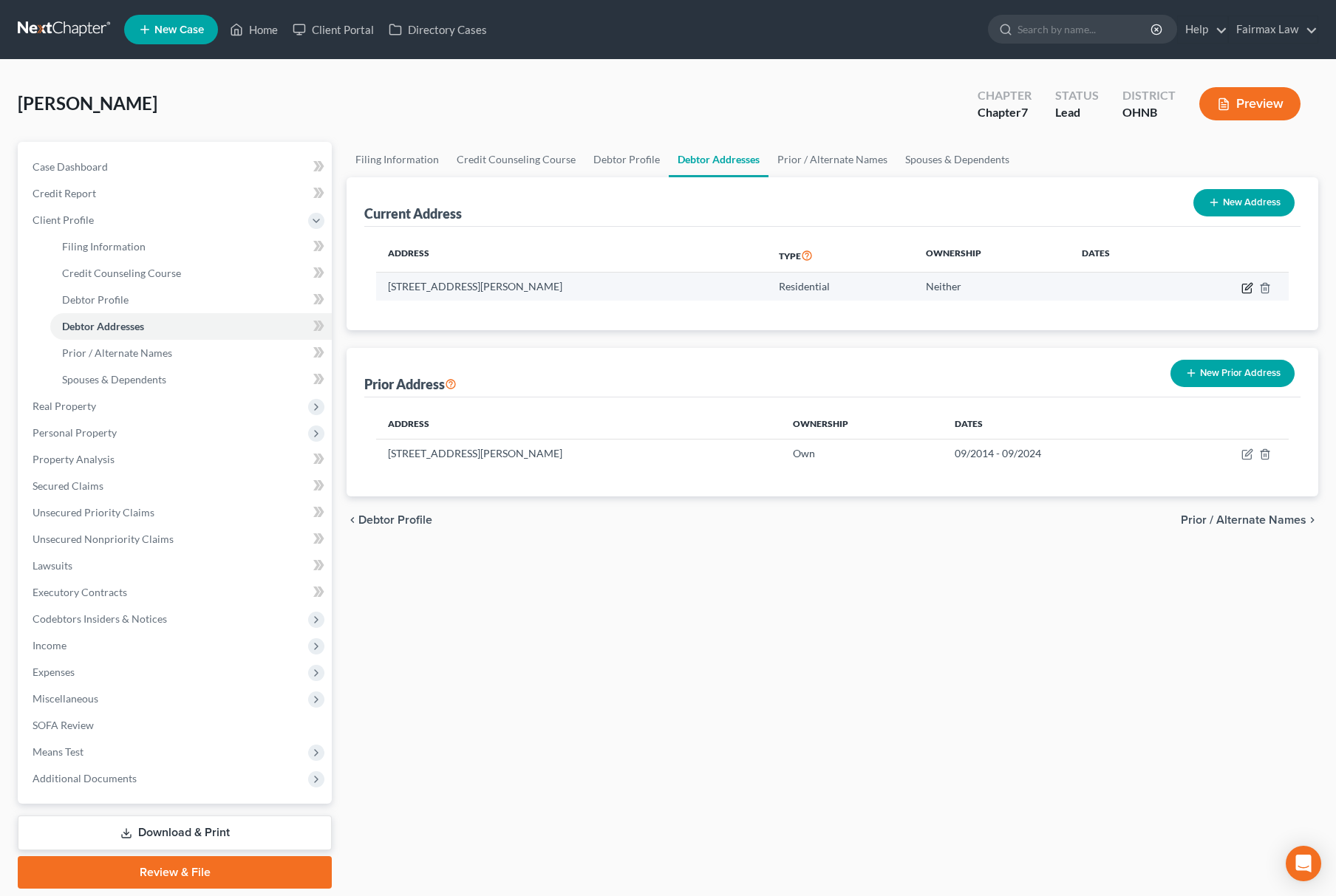
click at [1251, 283] on icon "button" at bounding box center [1248, 286] width 7 height 7
select select "36"
select select "0"
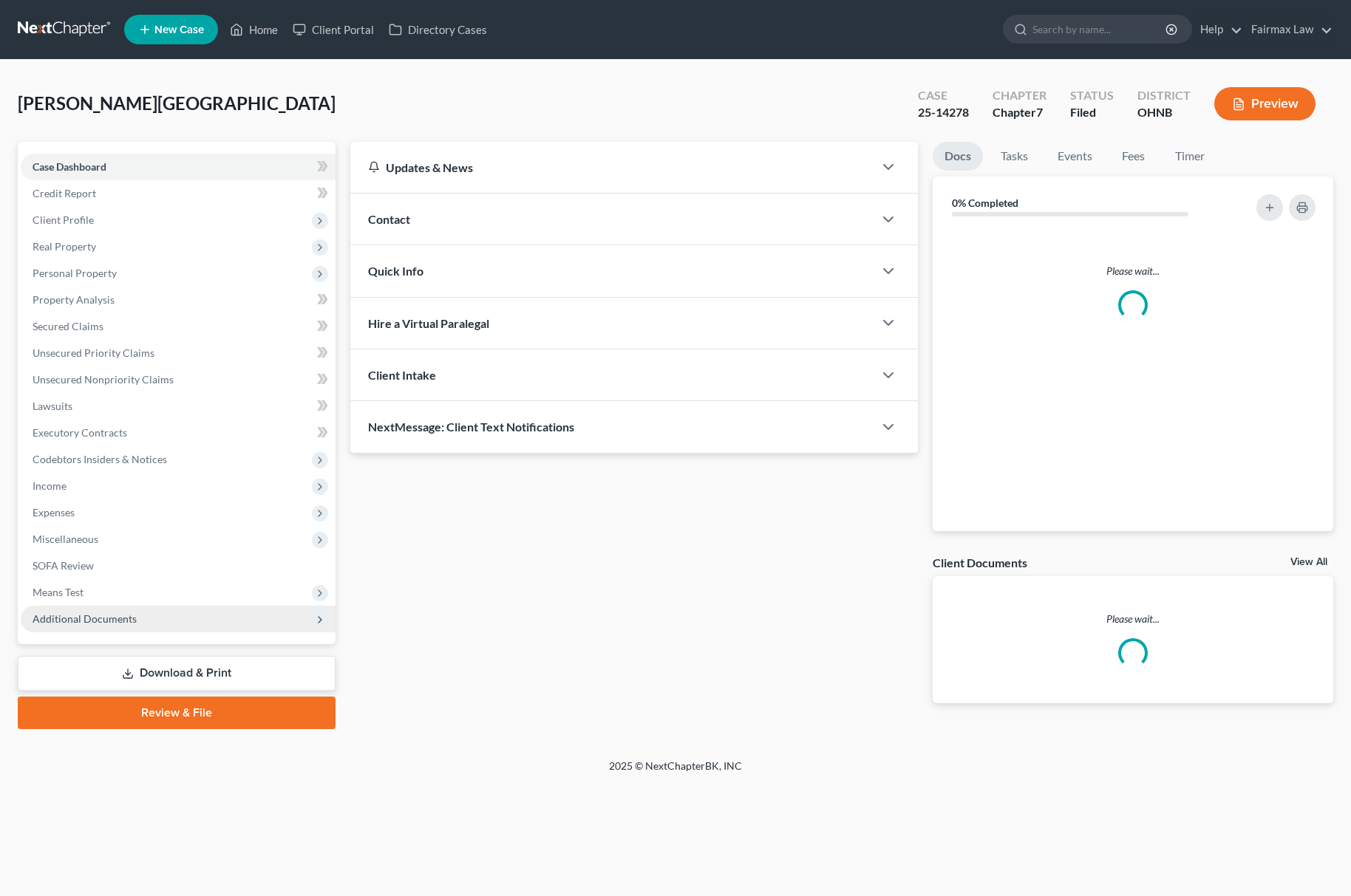
click at [210, 615] on span "Additional Documents" at bounding box center [178, 619] width 315 height 26
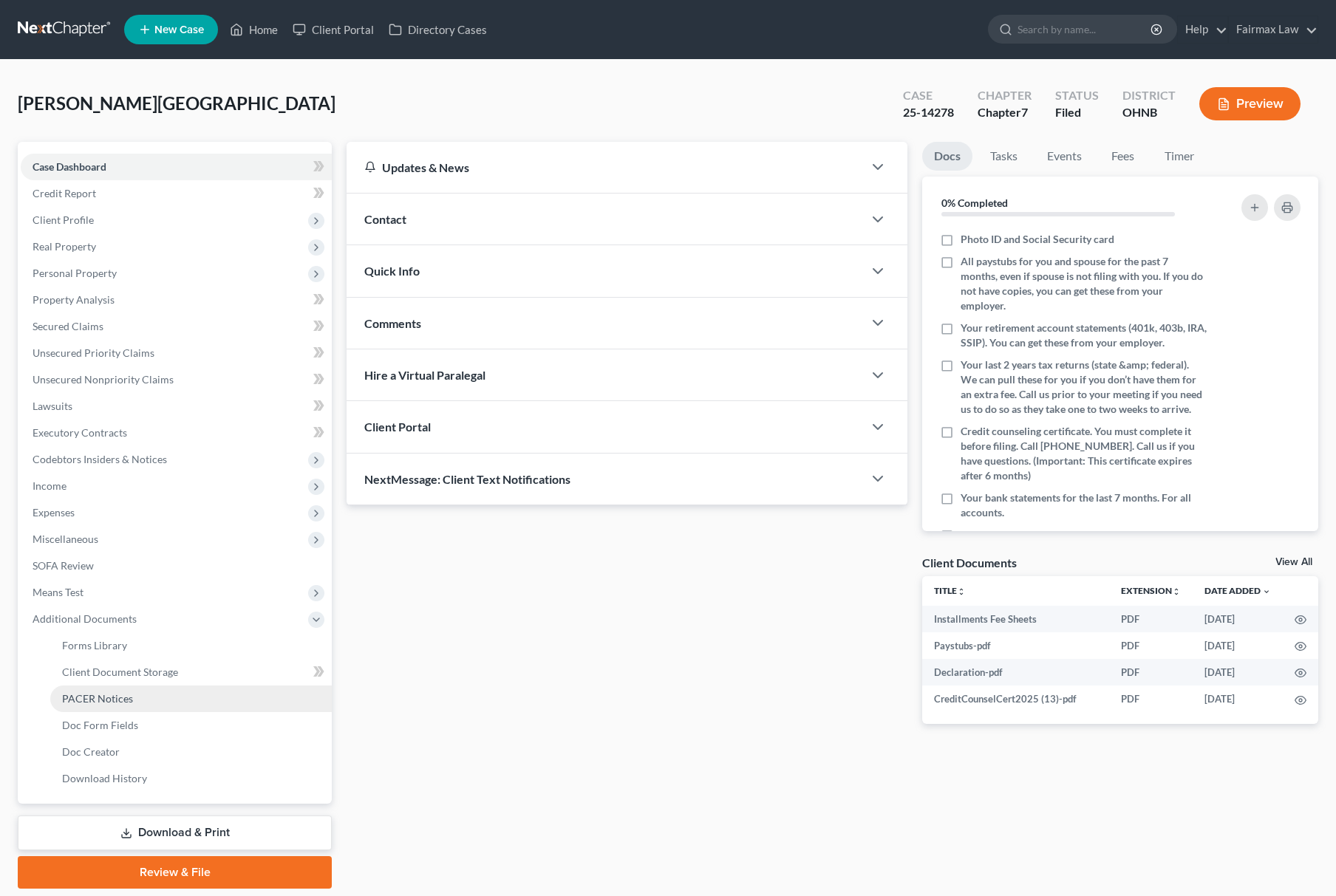
click at [201, 699] on link "PACER Notices" at bounding box center [190, 699] width 281 height 26
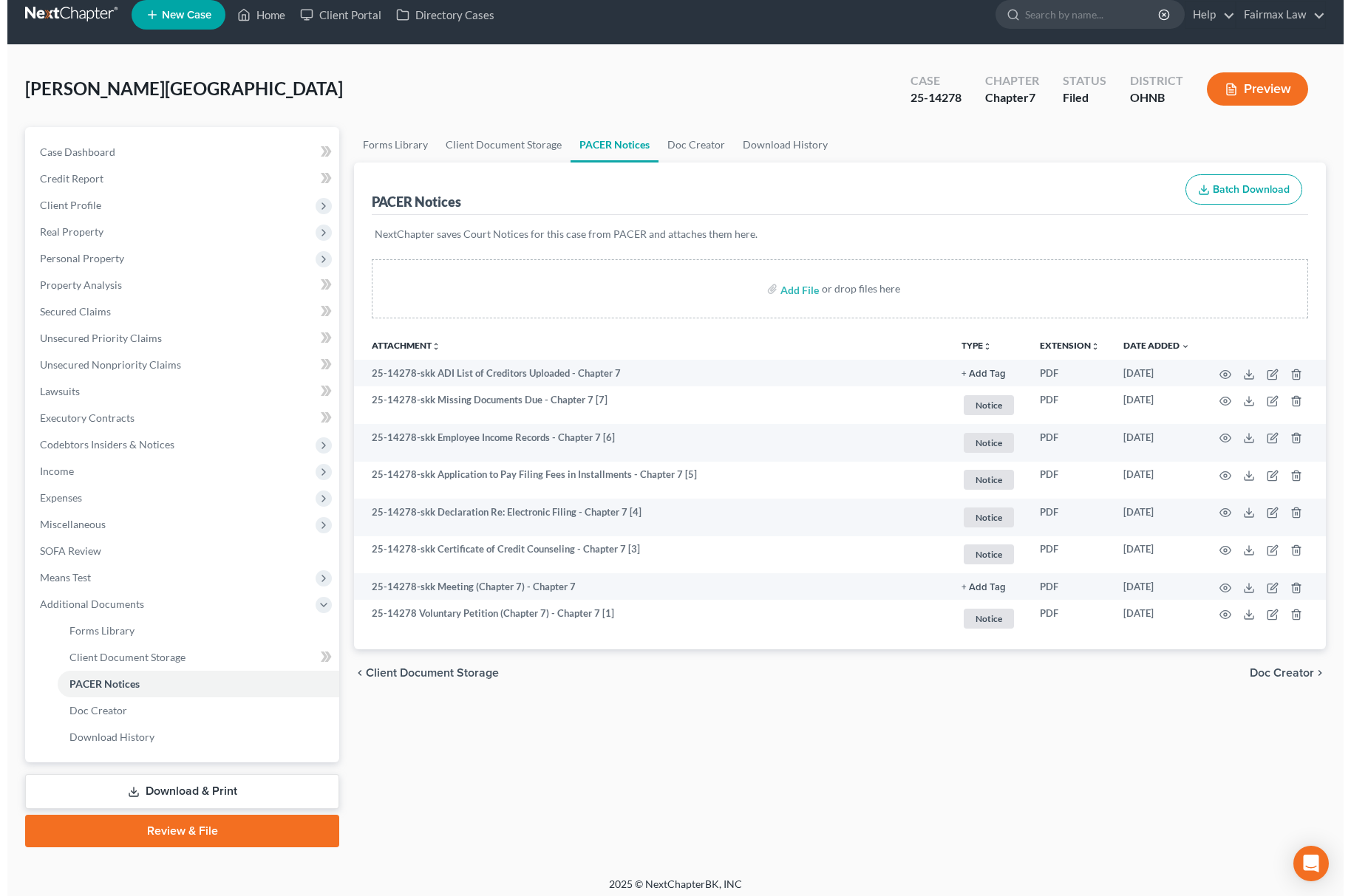
scroll to position [21, 0]
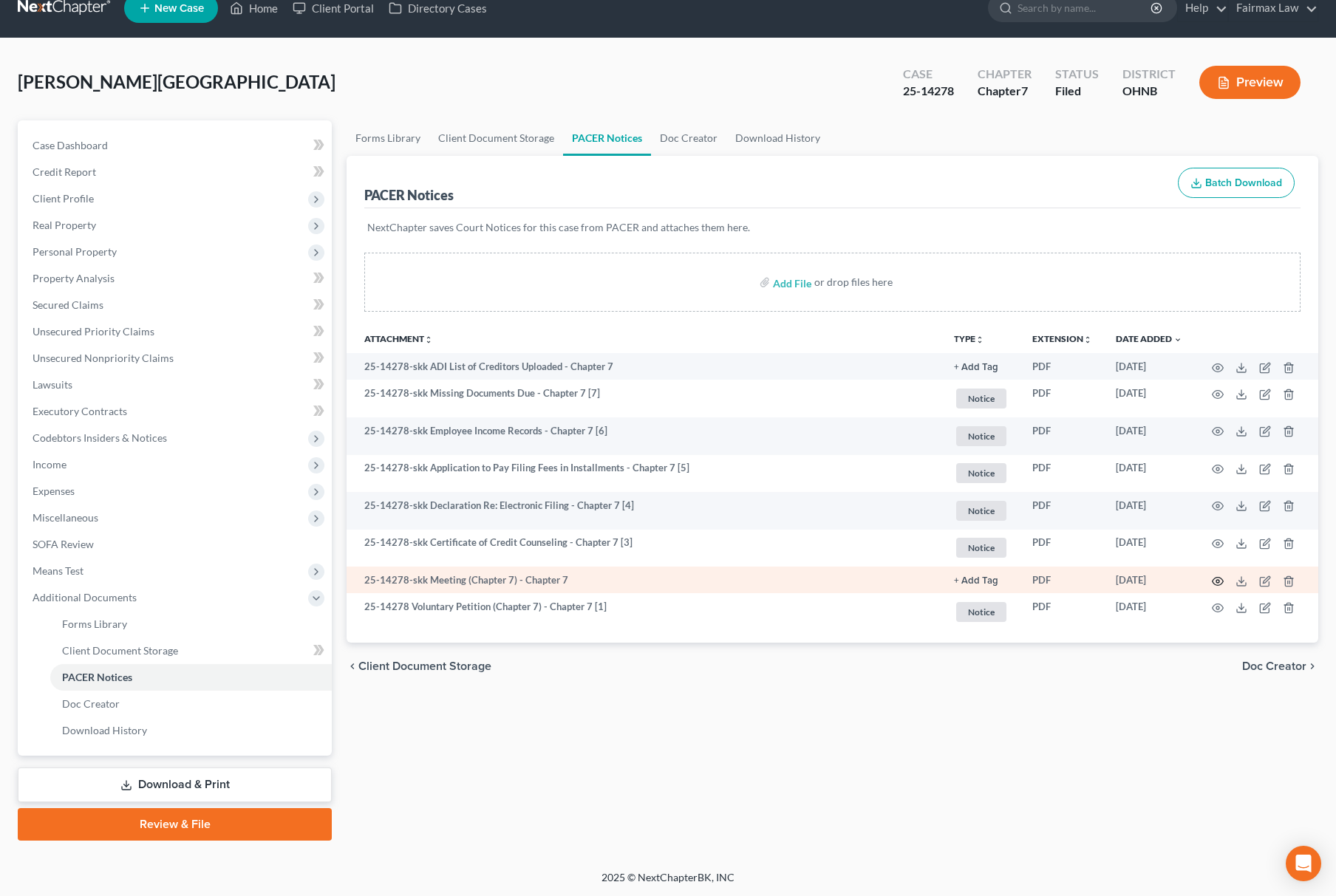
click at [1220, 582] on icon "button" at bounding box center [1217, 581] width 11 height 11
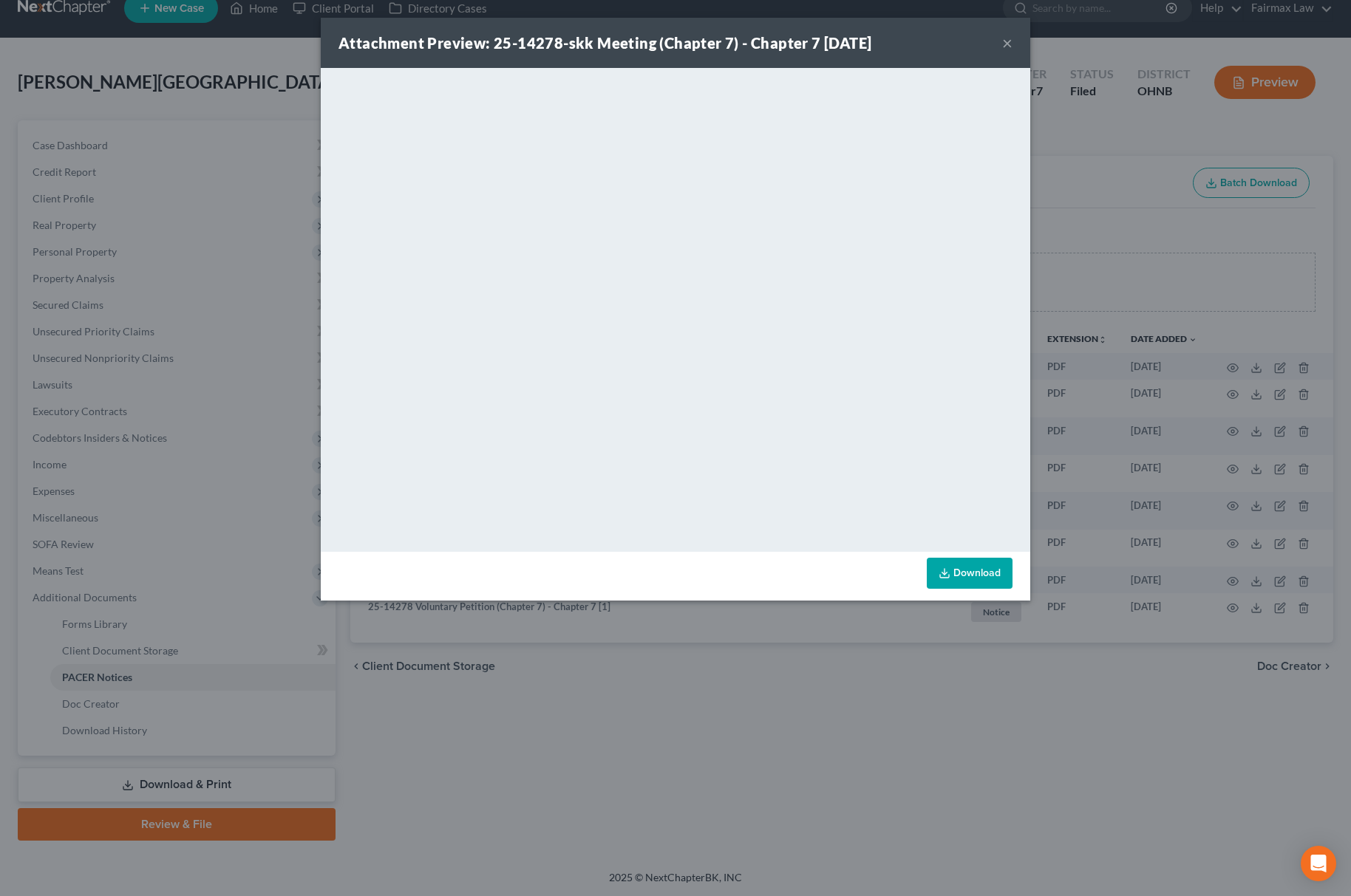
click at [999, 46] on div "Attachment Preview: 25-14278-skk Meeting (Chapter 7) - Chapter 7 10/01/2025 ×" at bounding box center [675, 43] width 709 height 50
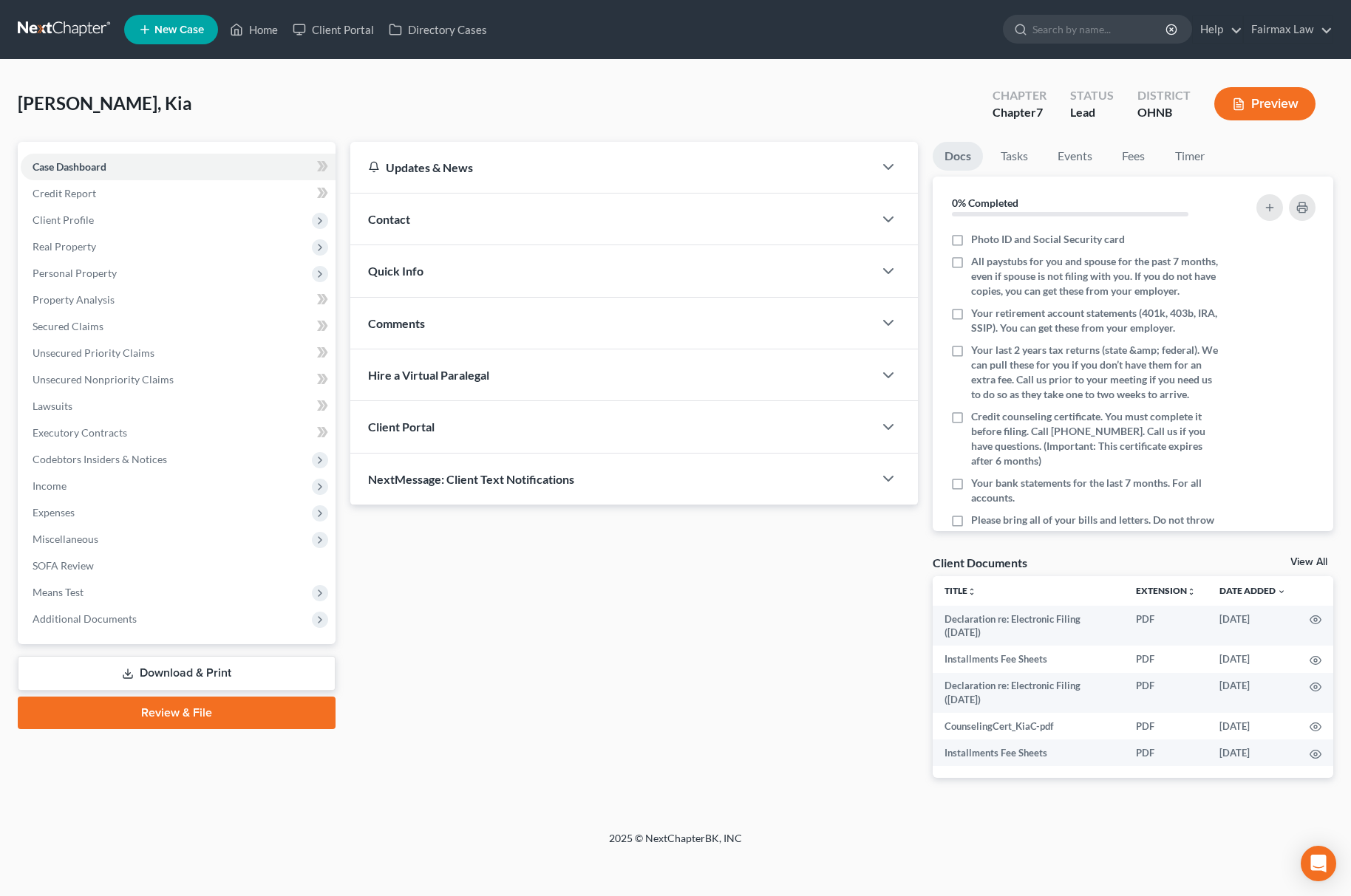
click at [931, 30] on ul "New Case Home Client Portal Directory Cases - No Result - See all results Or Pr…" at bounding box center [728, 30] width 1209 height 39
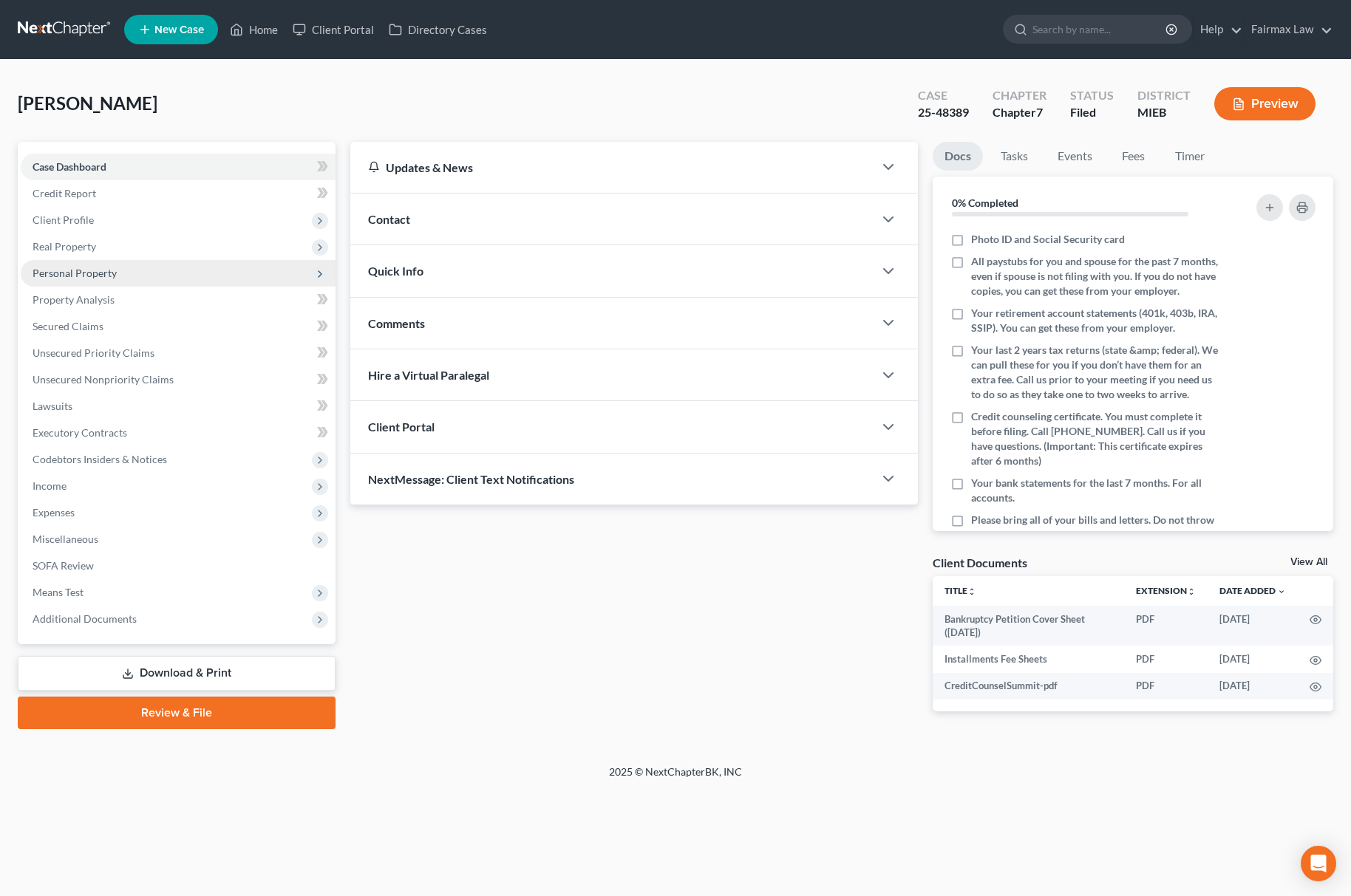
click at [140, 278] on span "Personal Property" at bounding box center [178, 273] width 315 height 26
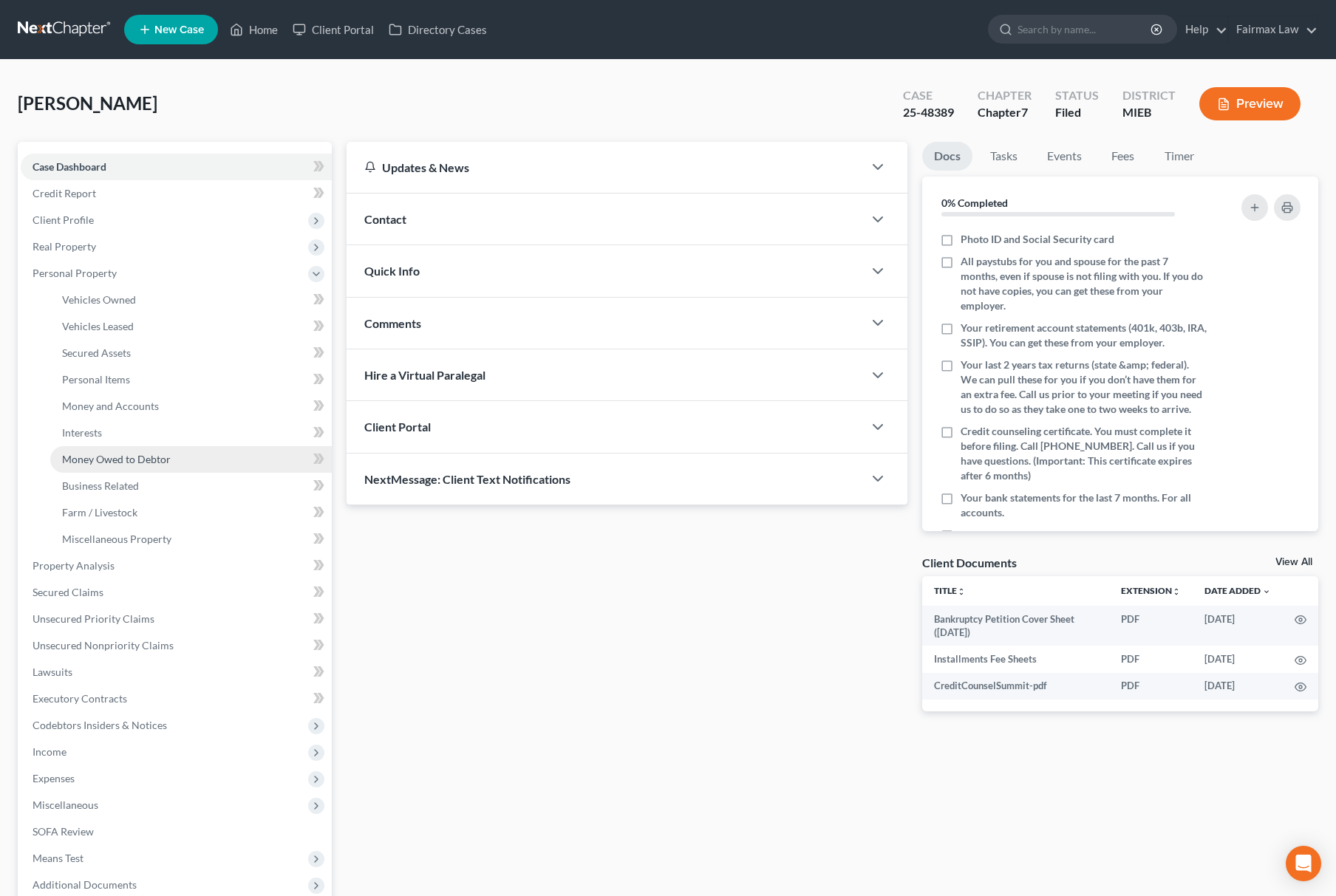
click at [148, 455] on span "Money Owed to Debtor" at bounding box center [116, 459] width 109 height 12
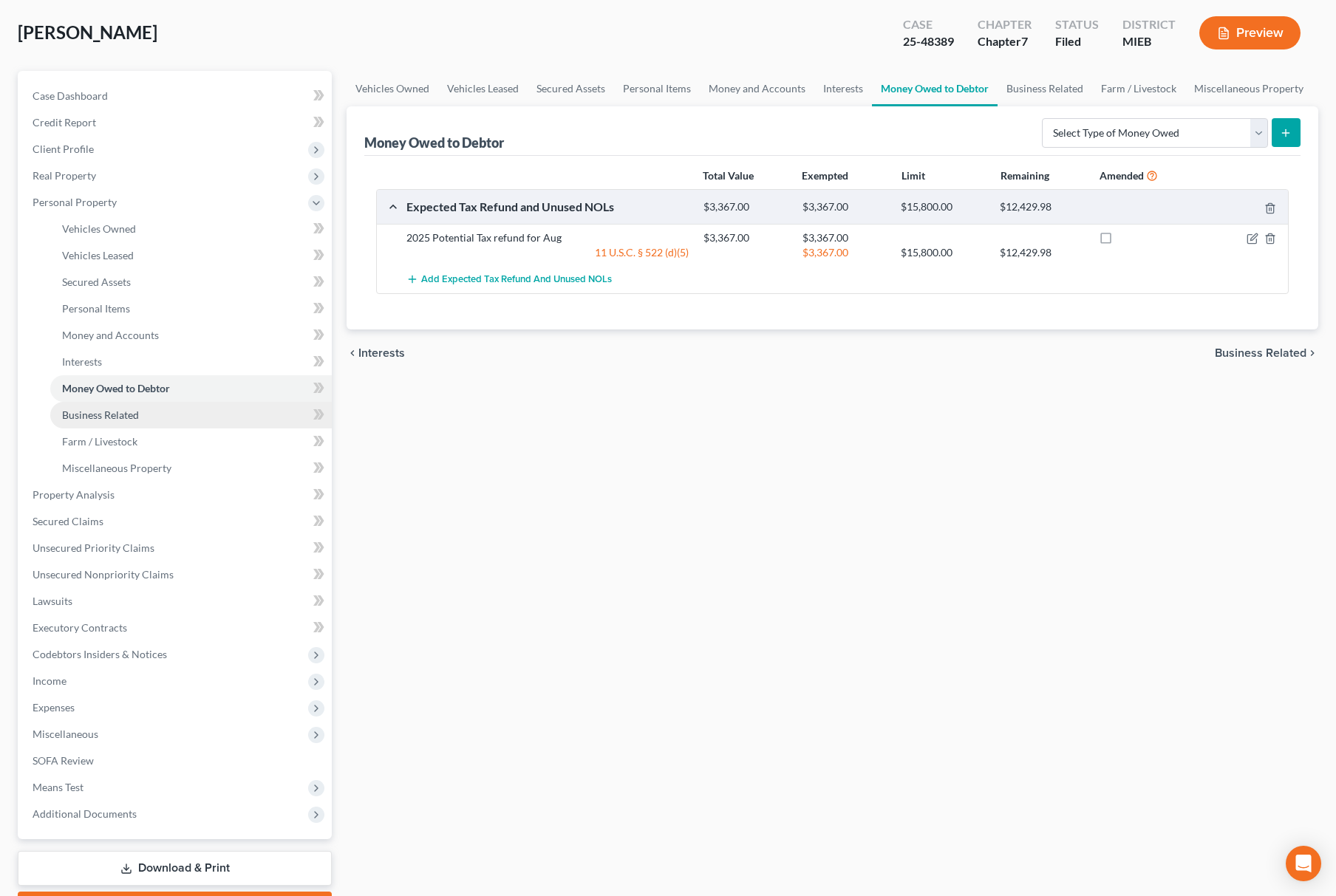
scroll to position [154, 0]
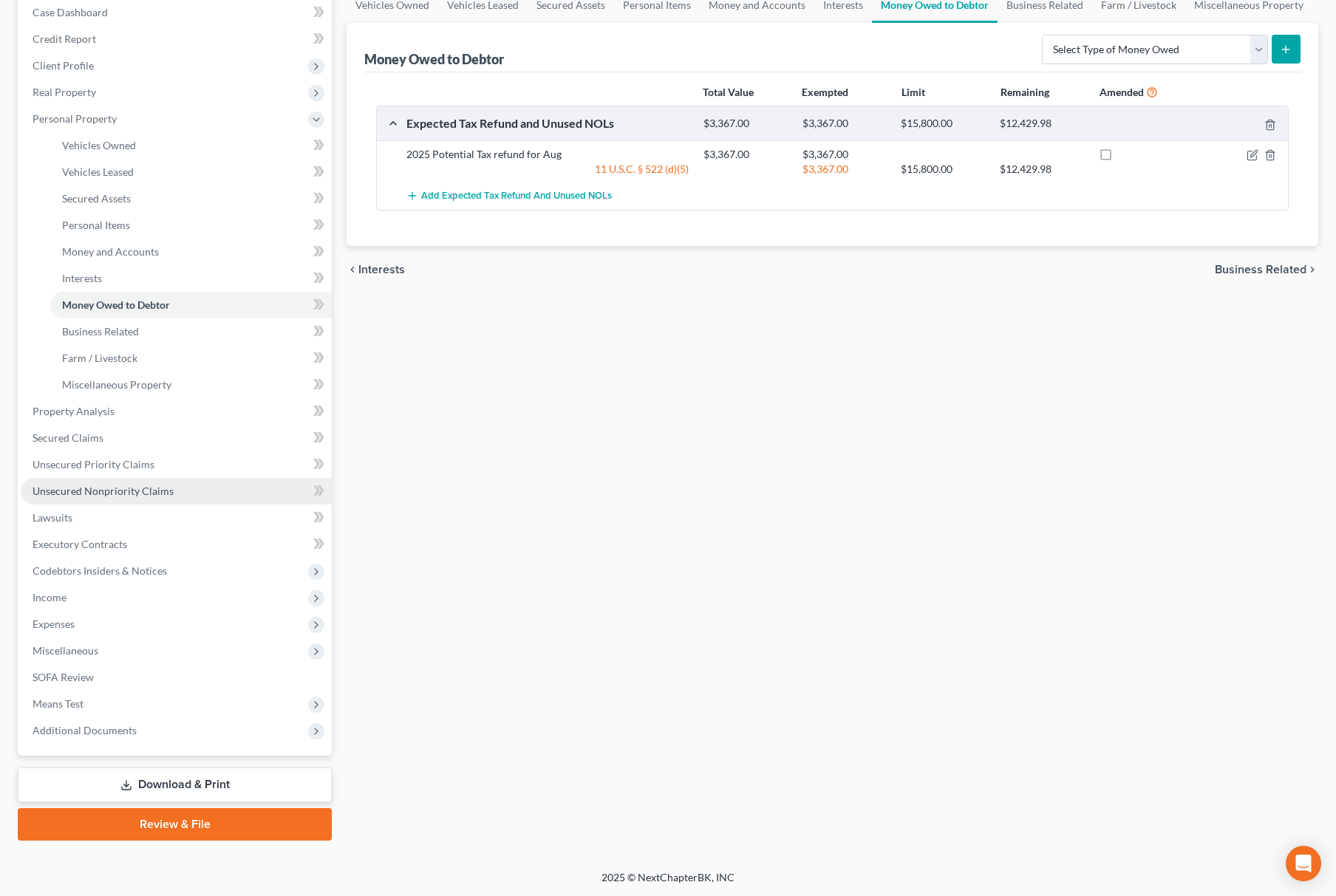
click at [167, 489] on span "Unsecured Nonpriority Claims" at bounding box center [103, 490] width 141 height 12
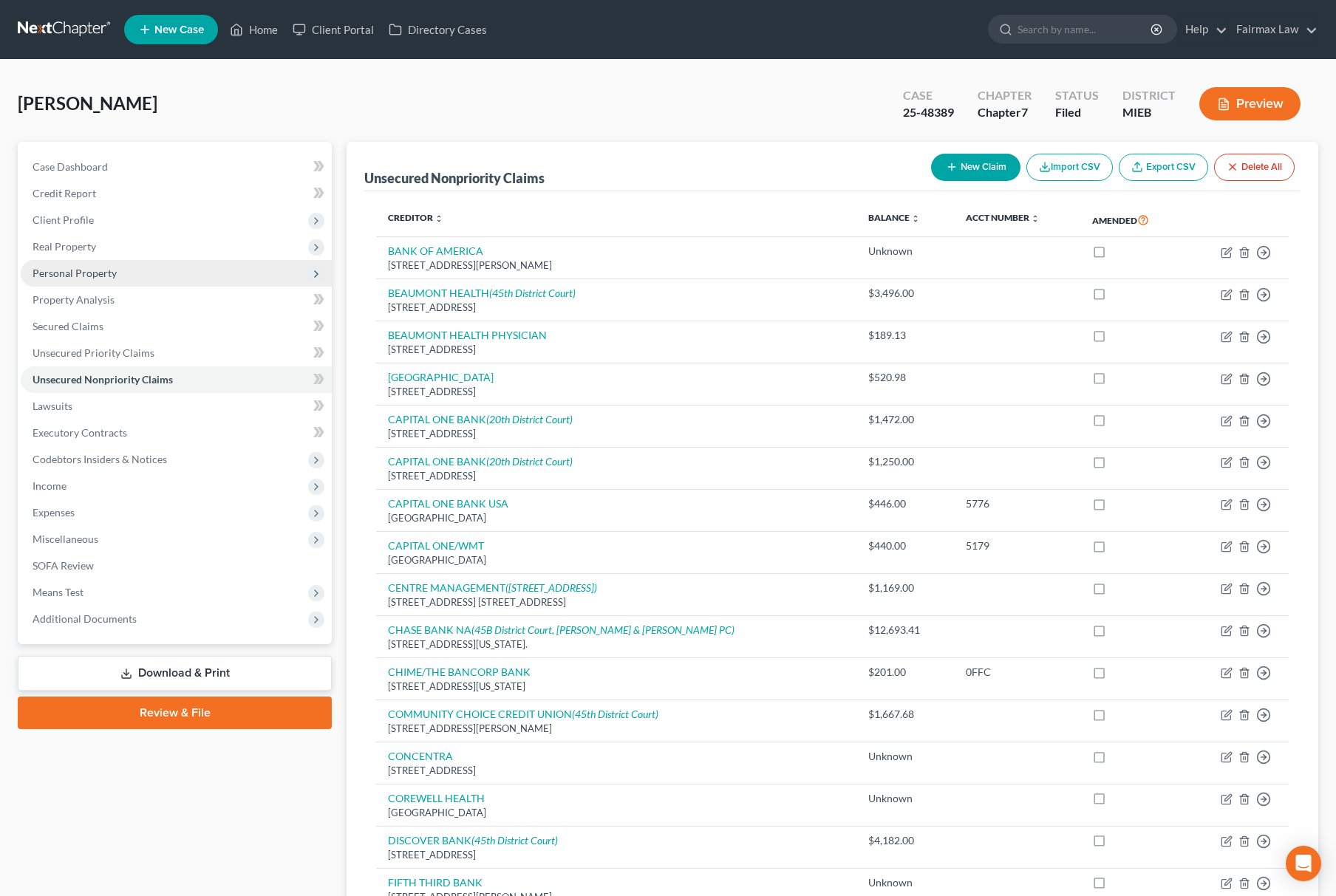
click at [129, 272] on span "Personal Property" at bounding box center [175, 273] width 311 height 26
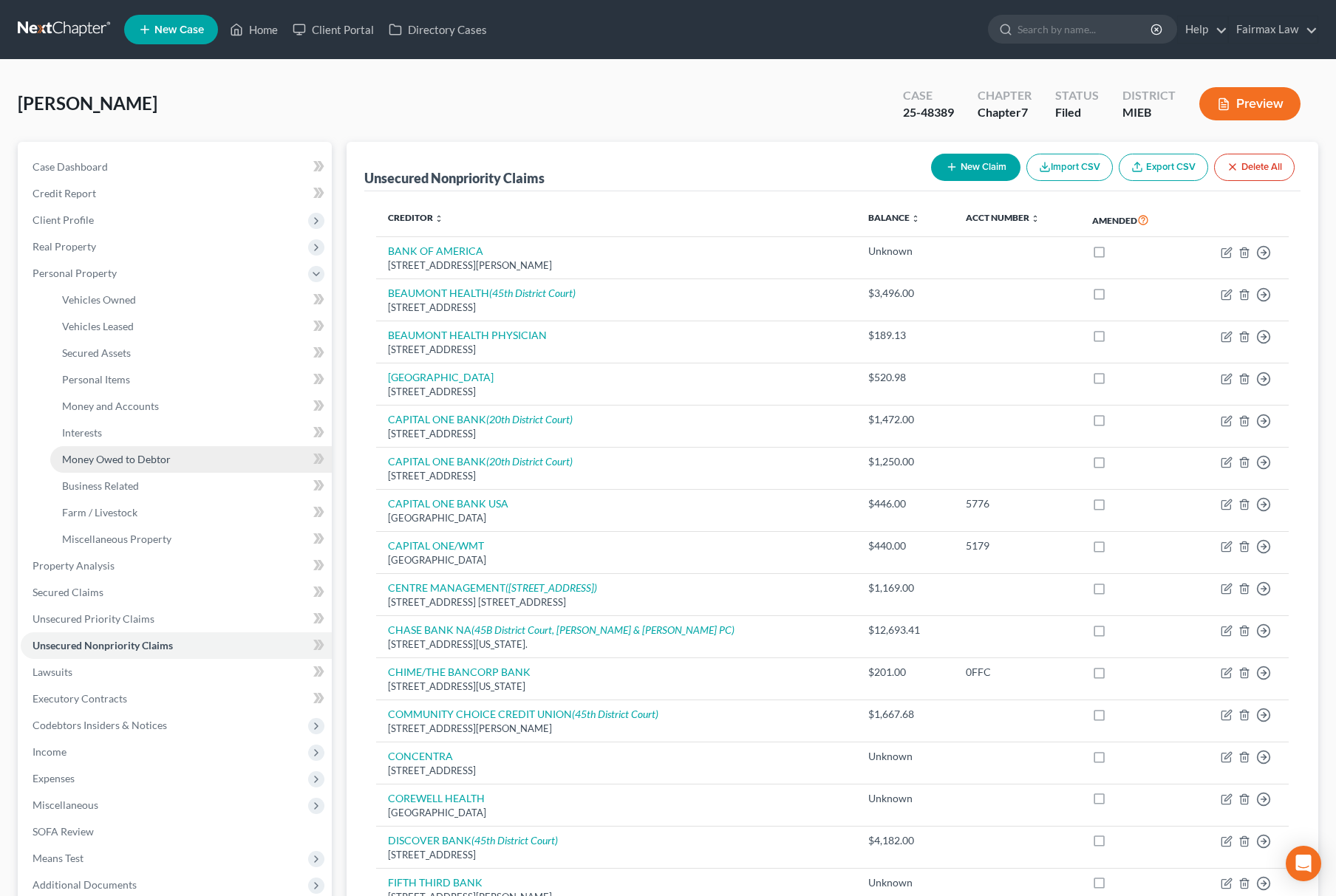
click at [178, 465] on link "Money Owed to Debtor" at bounding box center [190, 459] width 281 height 26
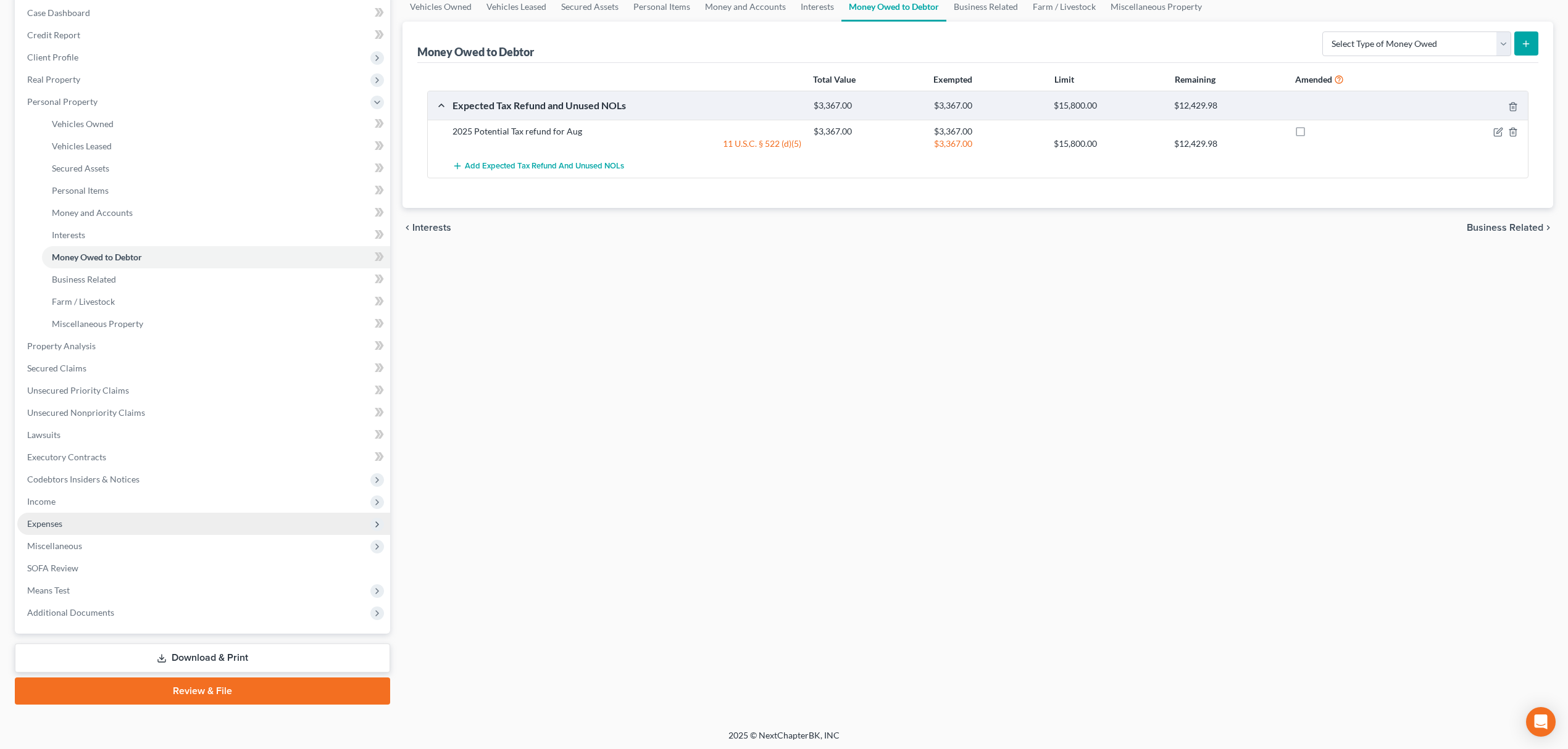
scroll to position [128, 0]
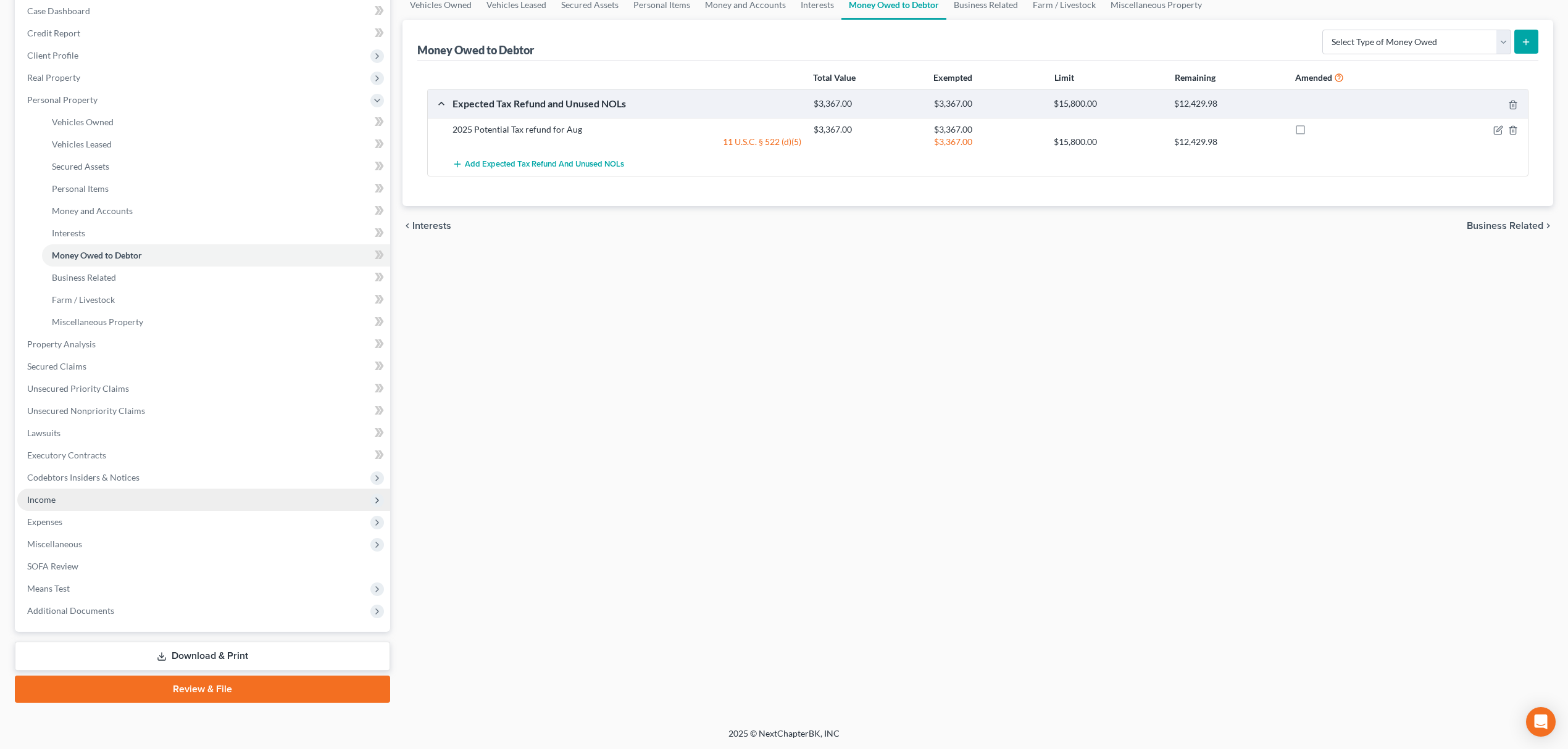
drag, startPoint x: 107, startPoint y: 502, endPoint x: 114, endPoint y: 507, distance: 8.6
click at [108, 502] on span "Income" at bounding box center [203, 500] width 372 height 22
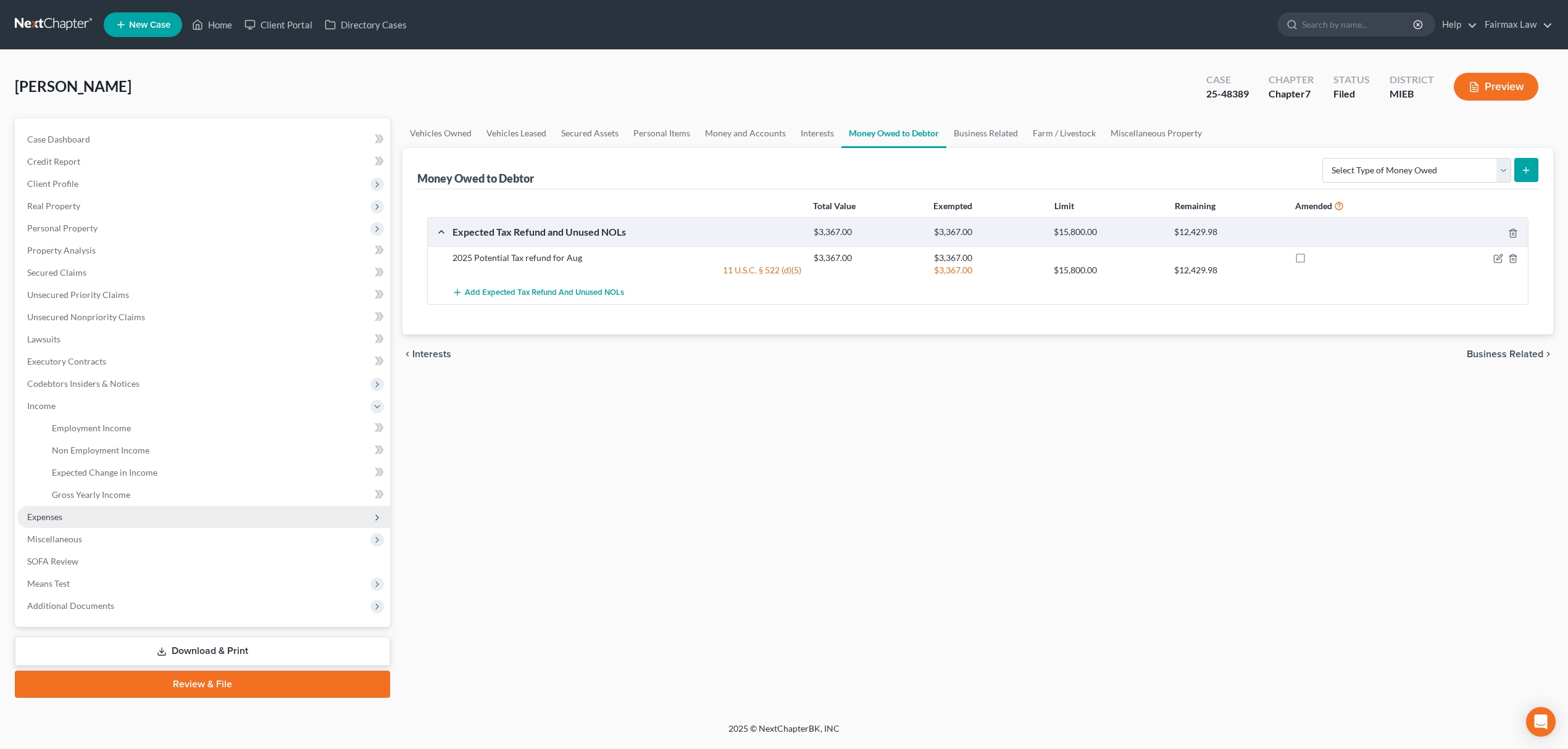
scroll to position [0, 0]
click at [138, 424] on link "Employment Income" at bounding box center [217, 428] width 351 height 22
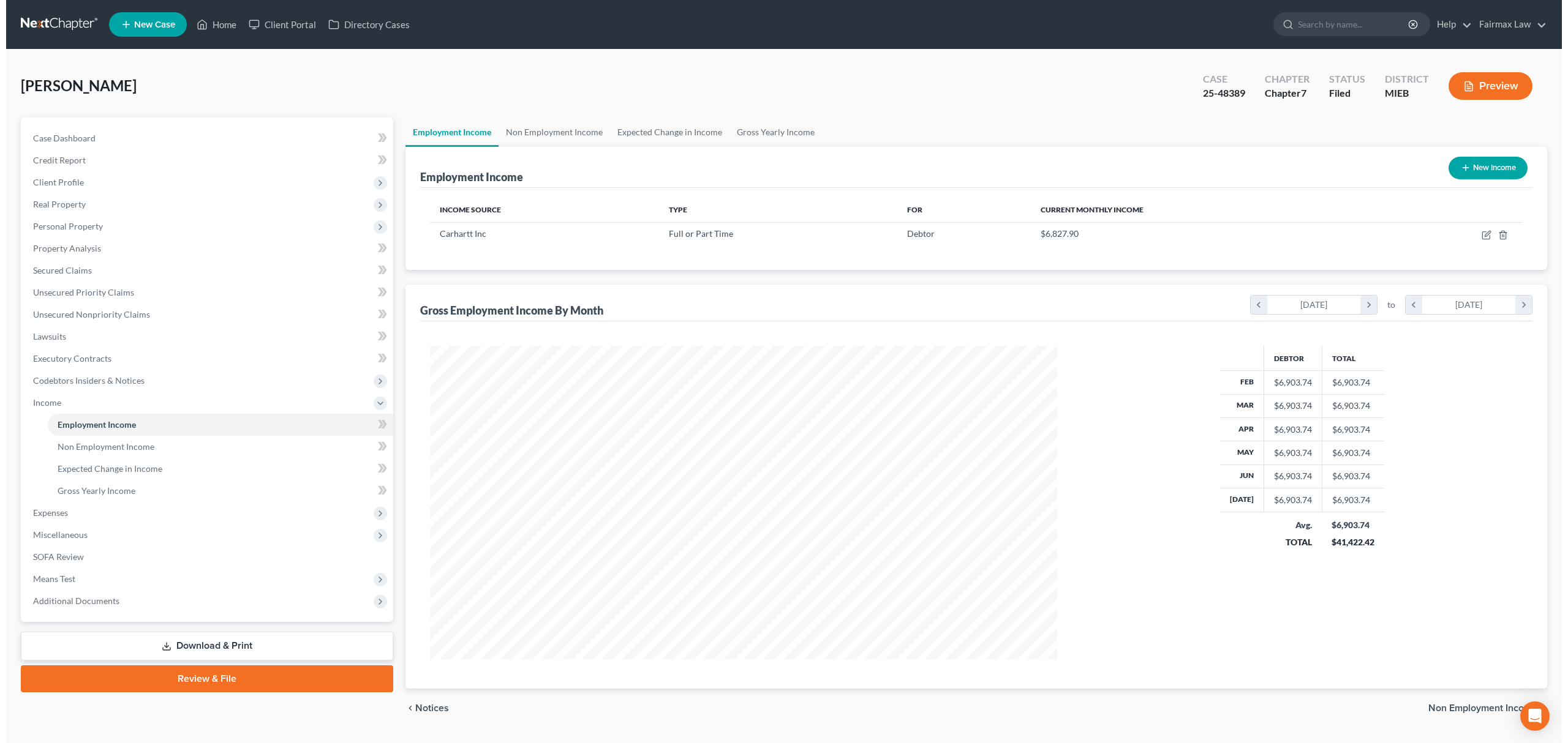
scroll to position [314, 652]
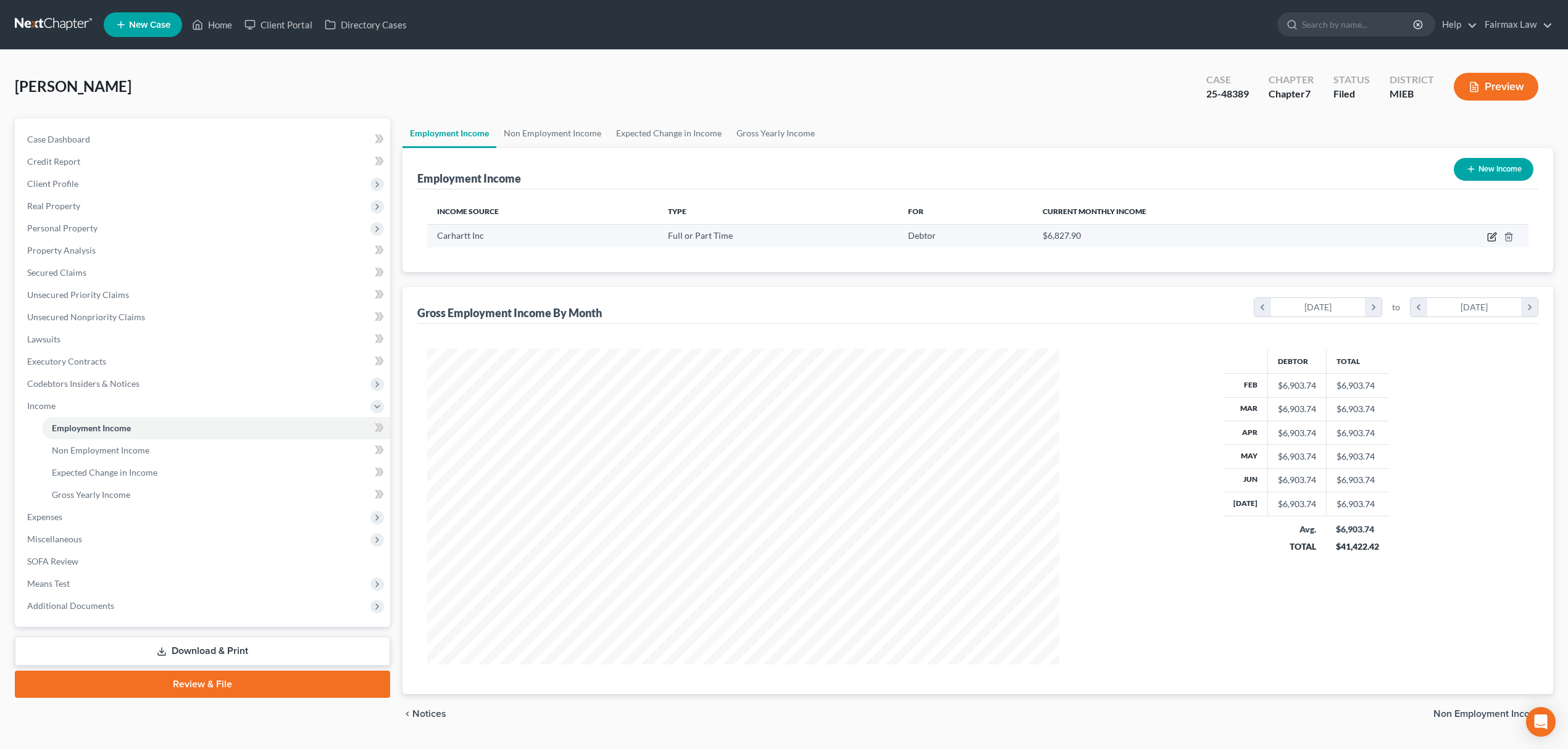
click at [1128, 235] on icon "button" at bounding box center [1493, 236] width 5 height 5
select select "0"
select select "23"
select select "2"
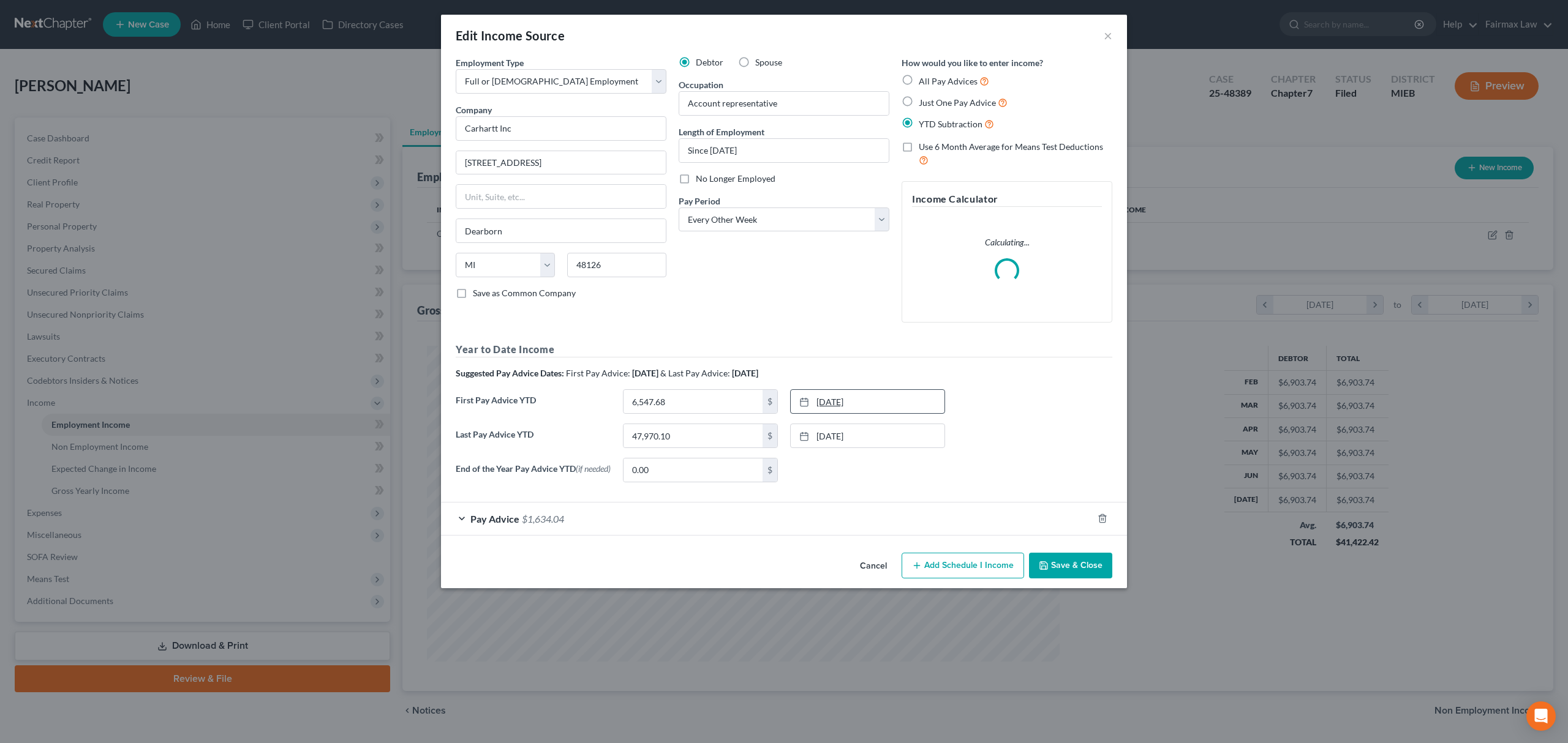
scroll to position [316, 656]
click at [584, 534] on div "Pay Advice $1,634.04" at bounding box center [766, 519] width 652 height 33
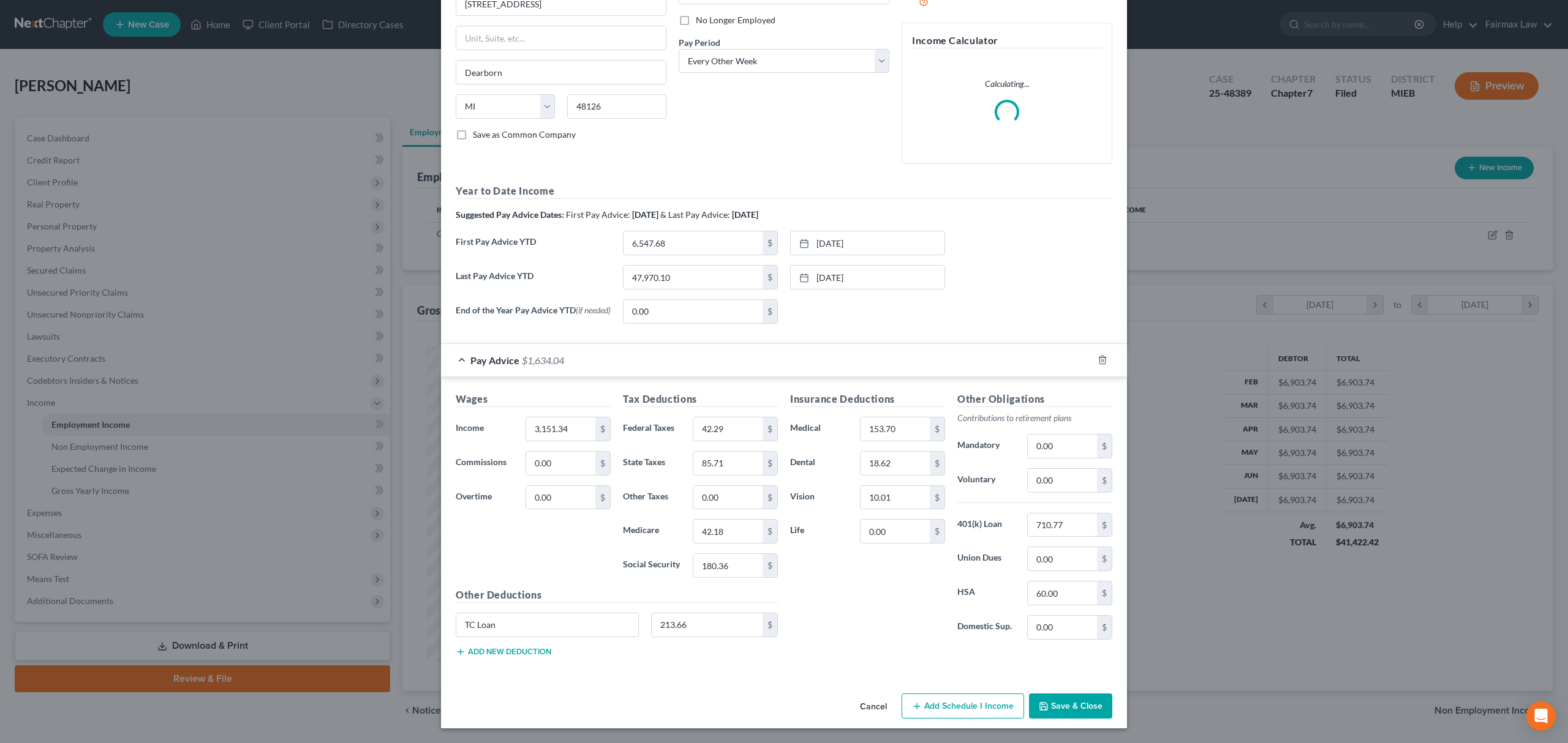
scroll to position [166, 0]
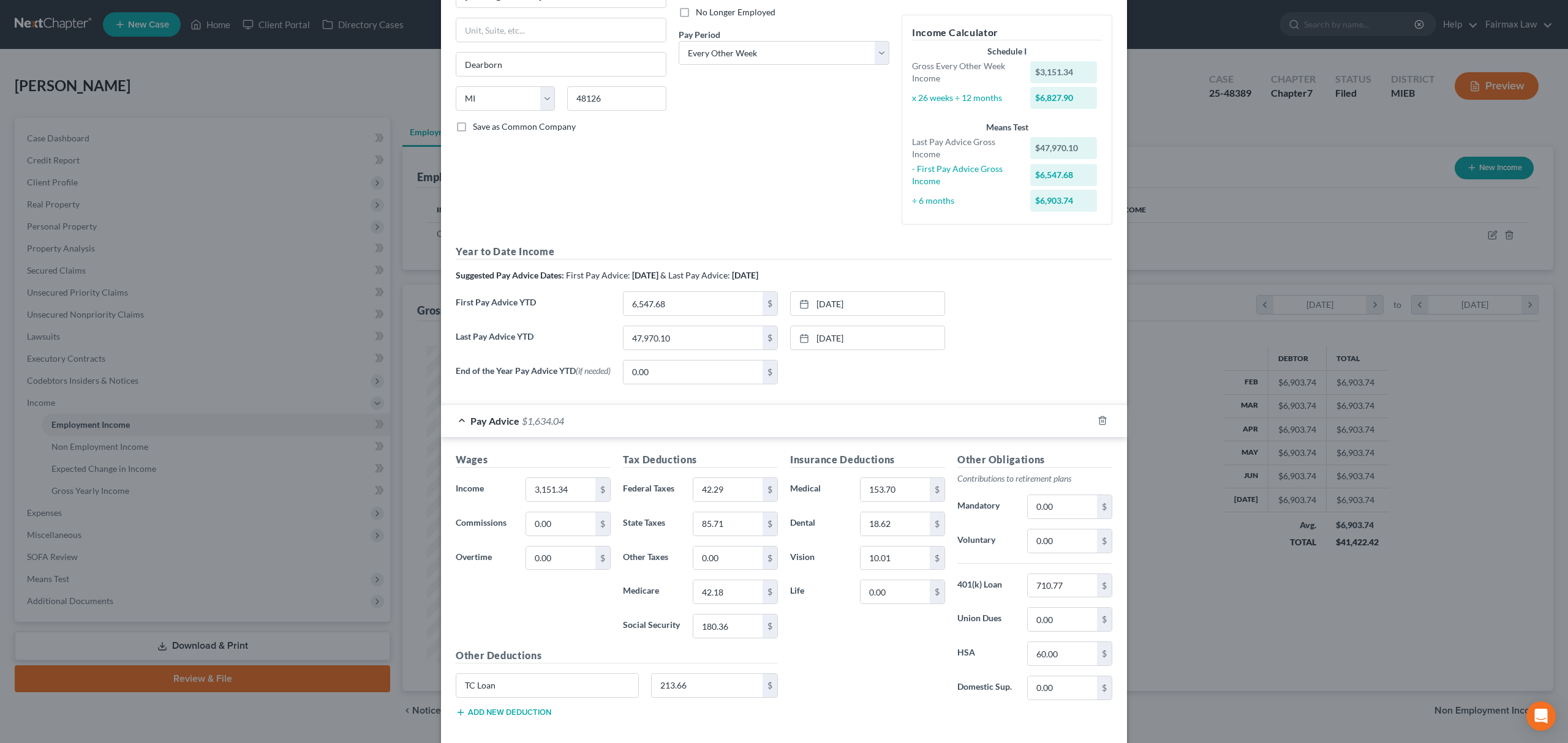
click at [1119, 109] on div "Edit Income Source × Employment Type * Select Full or Part Time Employment Self…" at bounding box center [784, 372] width 1568 height 743
click at [1119, 28] on div "Edit Income Source × Employment Type * Select Full or Part Time Employment Self…" at bounding box center [784, 372] width 1568 height 743
click at [403, 243] on div "Edit Income Source × Employment Type * Select Full or Part Time Employment Self…" at bounding box center [784, 372] width 1568 height 743
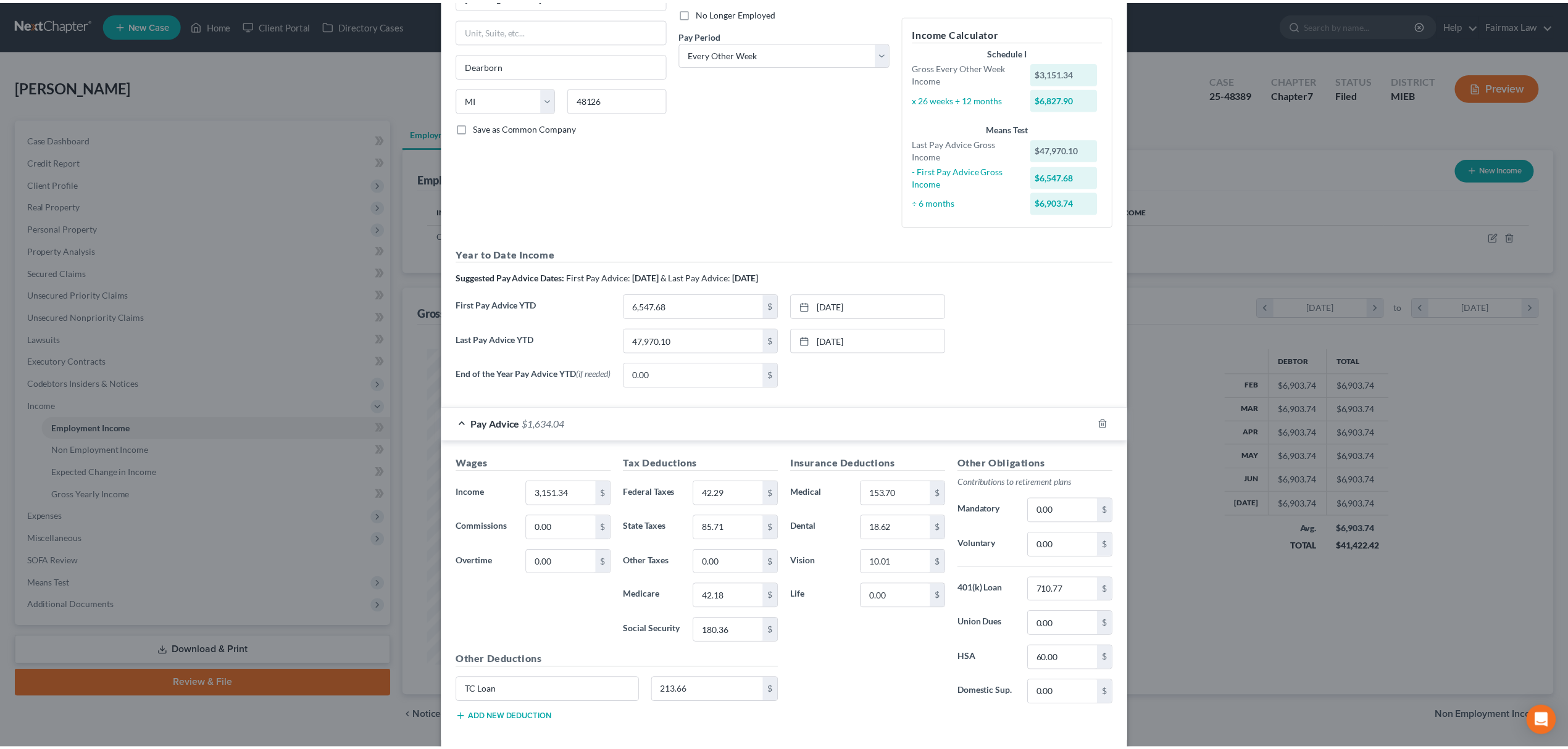
scroll to position [237, 0]
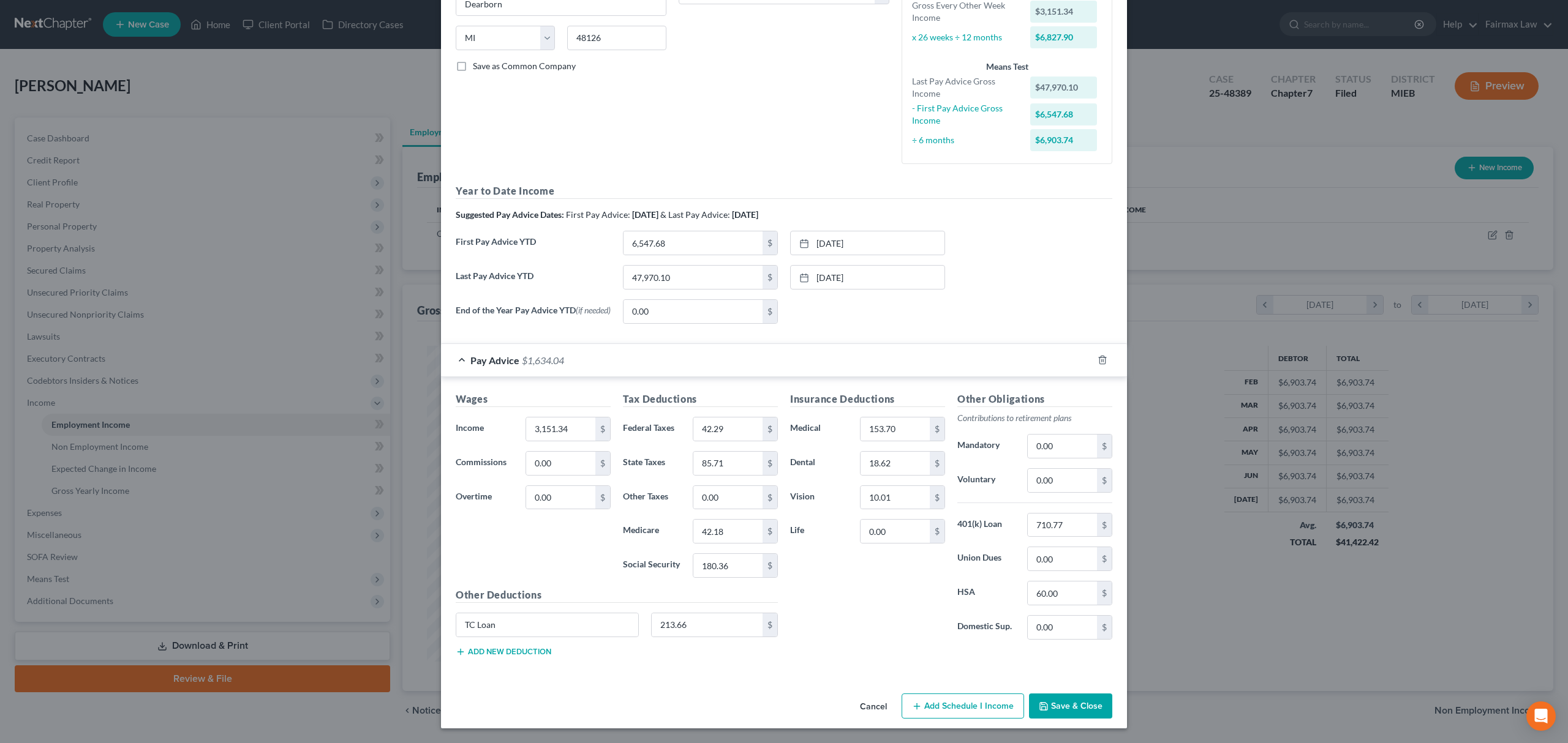
click at [1082, 696] on button "Save & Close" at bounding box center [1070, 706] width 84 height 26
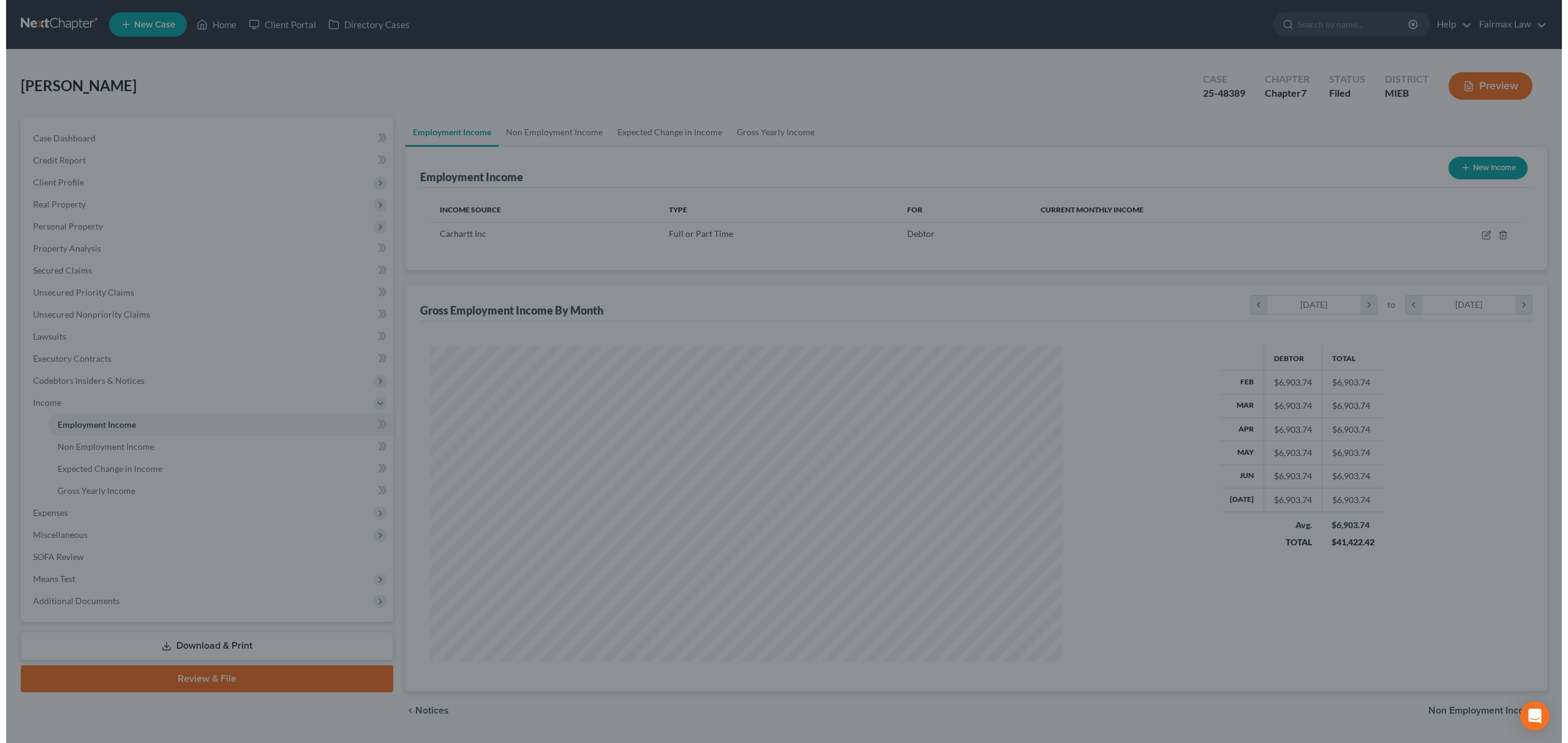
scroll to position [611884, 611741]
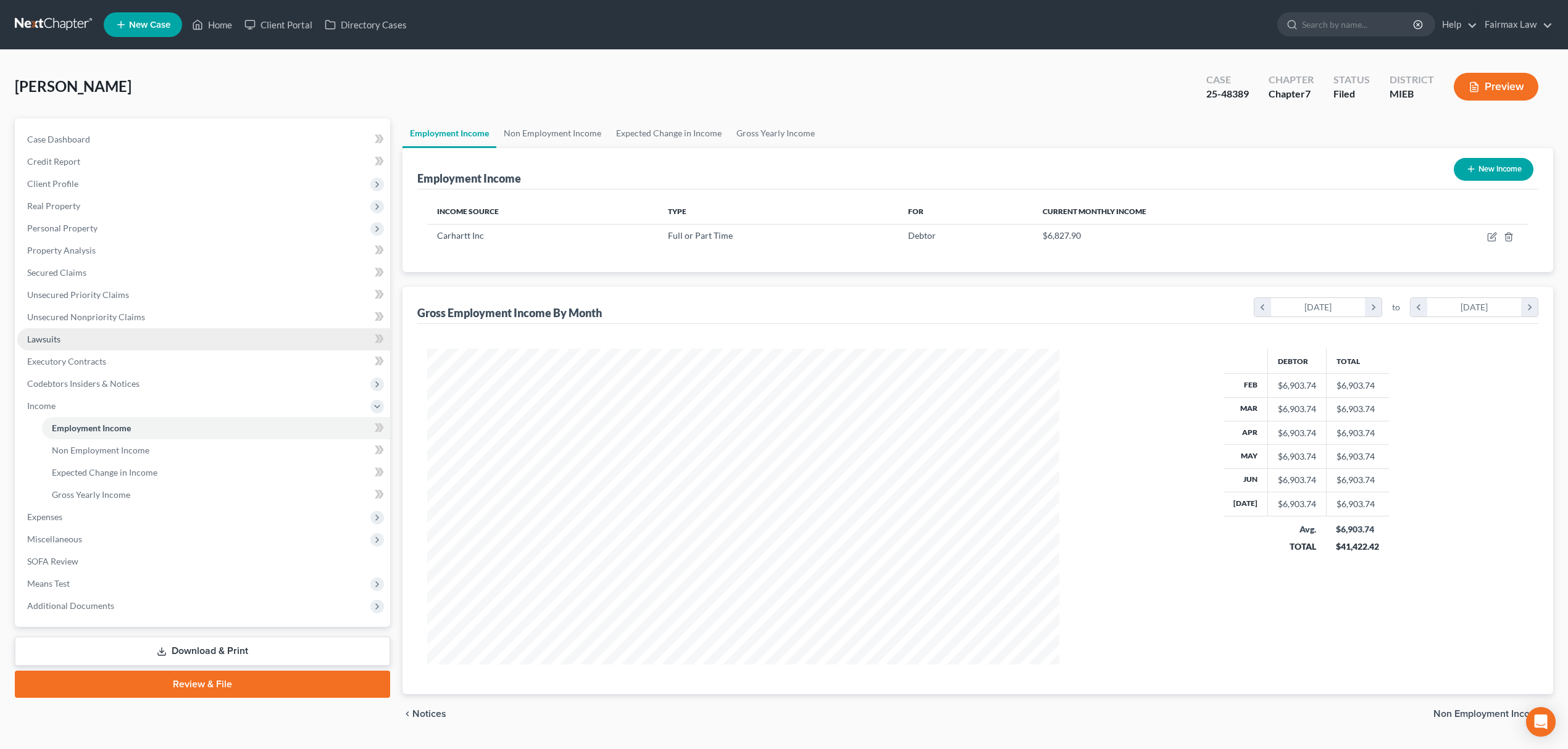
click at [103, 341] on link "Lawsuits" at bounding box center [203, 340] width 372 height 22
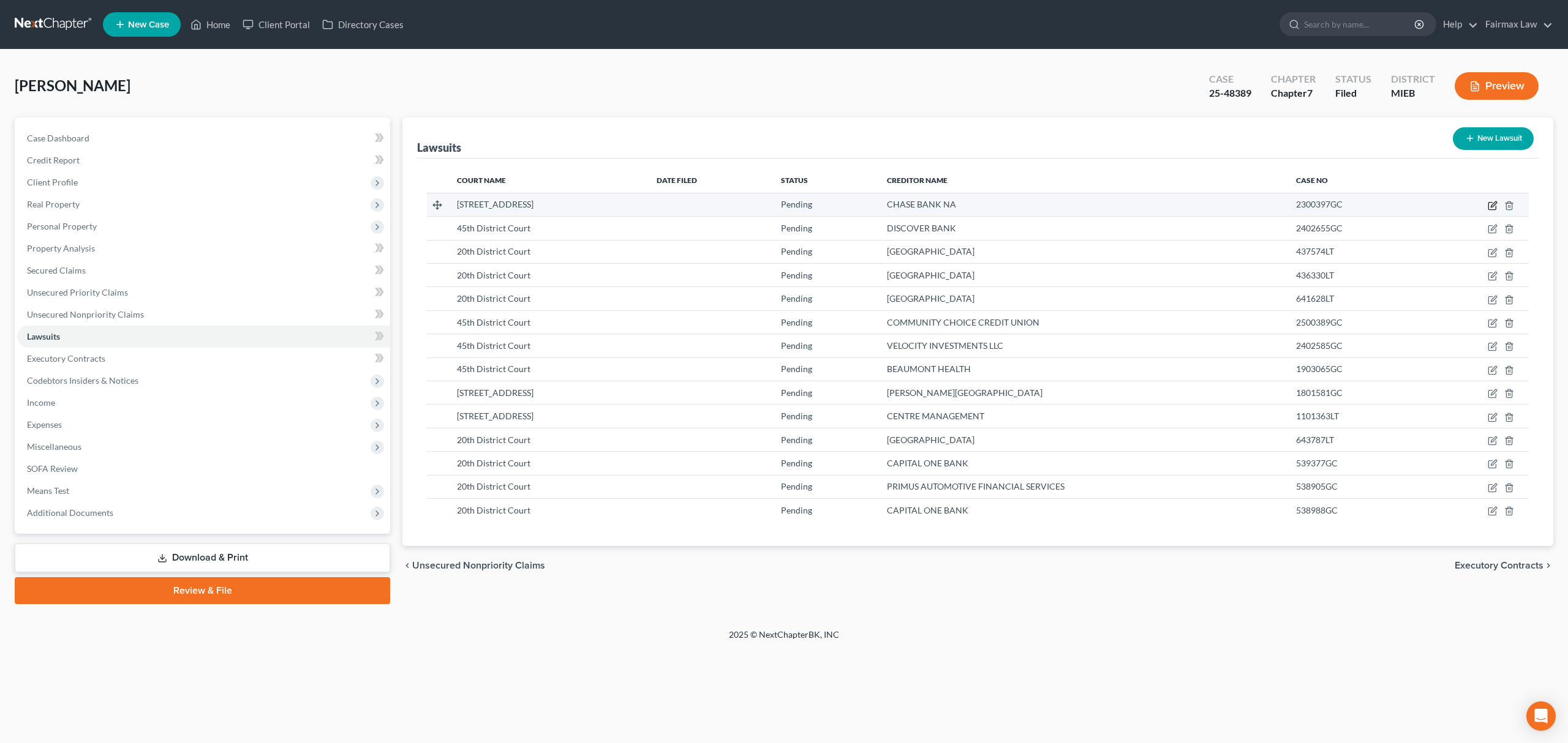
click at [1119, 204] on icon "button" at bounding box center [1493, 206] width 10 height 10
select select "23"
select select "0"
select select "1"
select select "35"
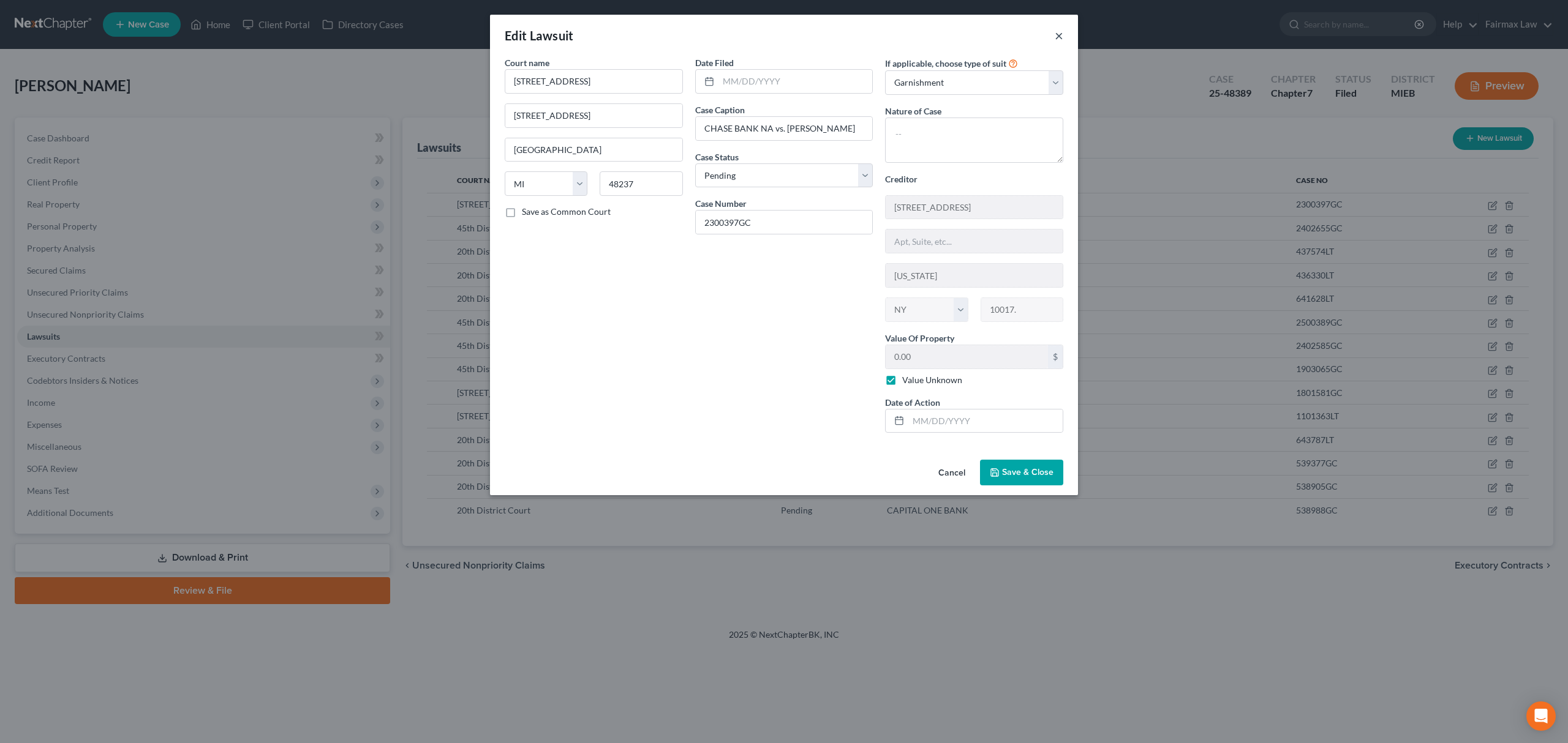
click at [1054, 35] on button "×" at bounding box center [1058, 35] width 9 height 15
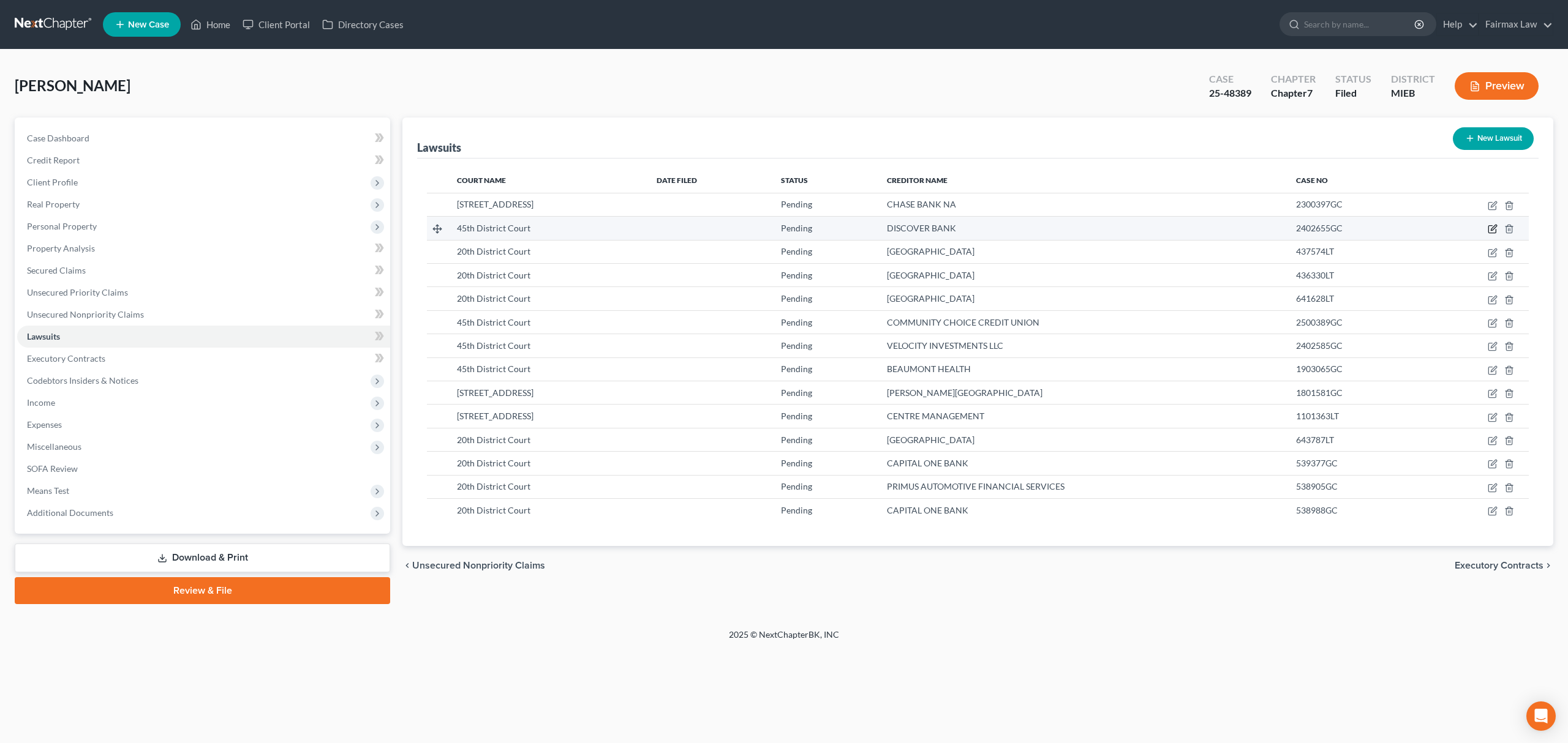
click at [1119, 228] on icon "button" at bounding box center [1493, 229] width 10 height 10
select select "23"
select select "0"
select select "3"
select select "14"
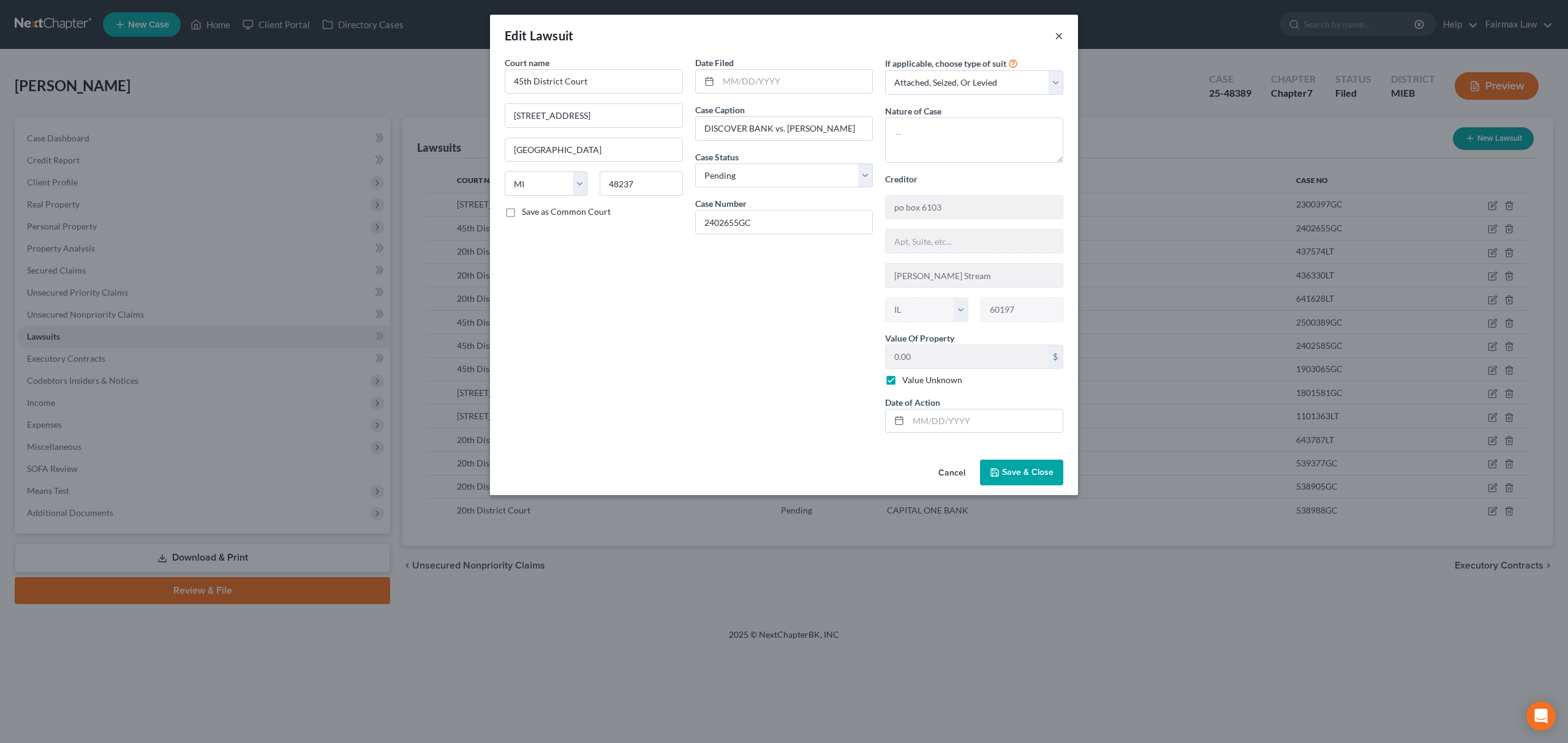
click at [1059, 34] on button "×" at bounding box center [1058, 35] width 9 height 15
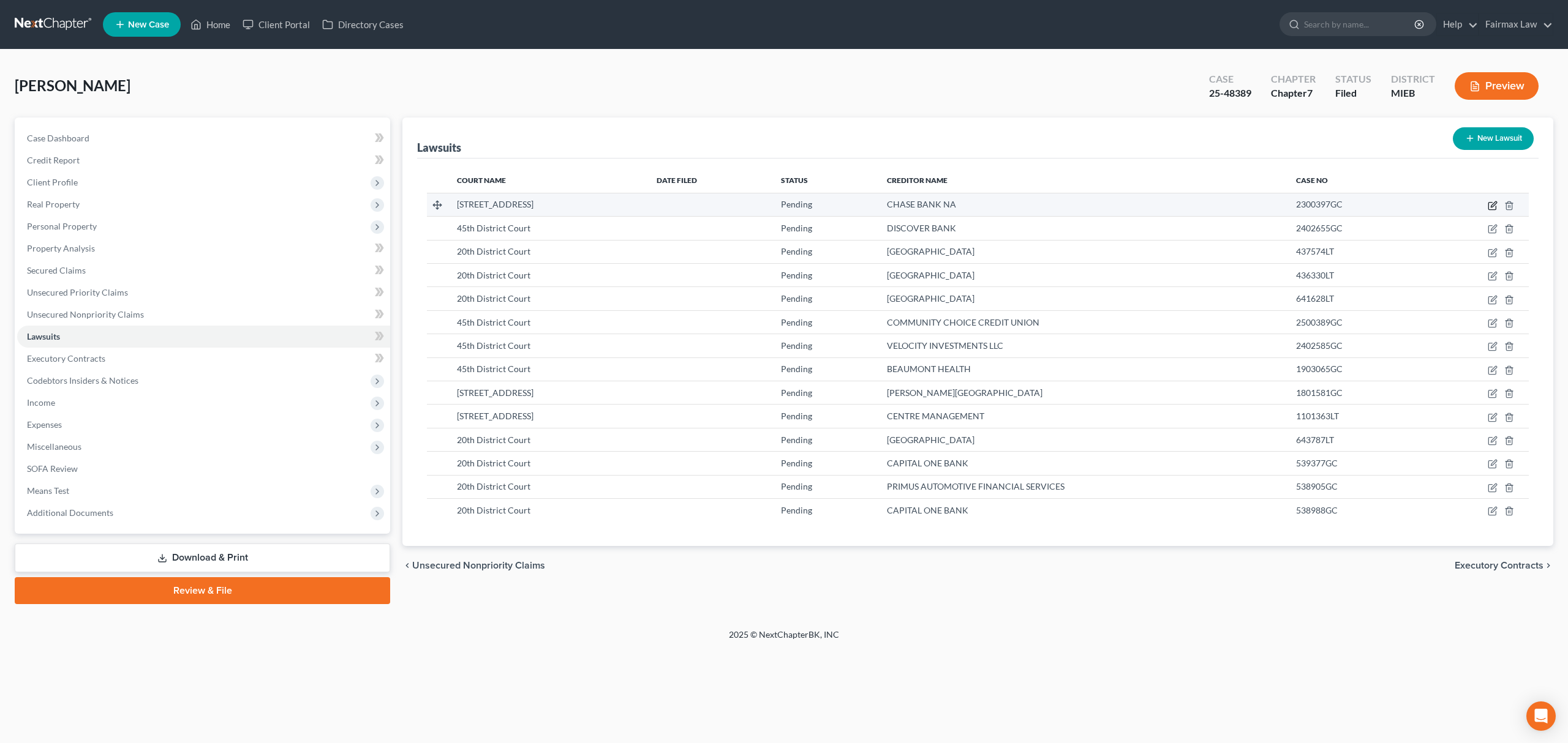
click at [1119, 206] on icon "button" at bounding box center [1493, 204] width 5 height 5
select select "23"
select select "0"
select select "1"
select select "35"
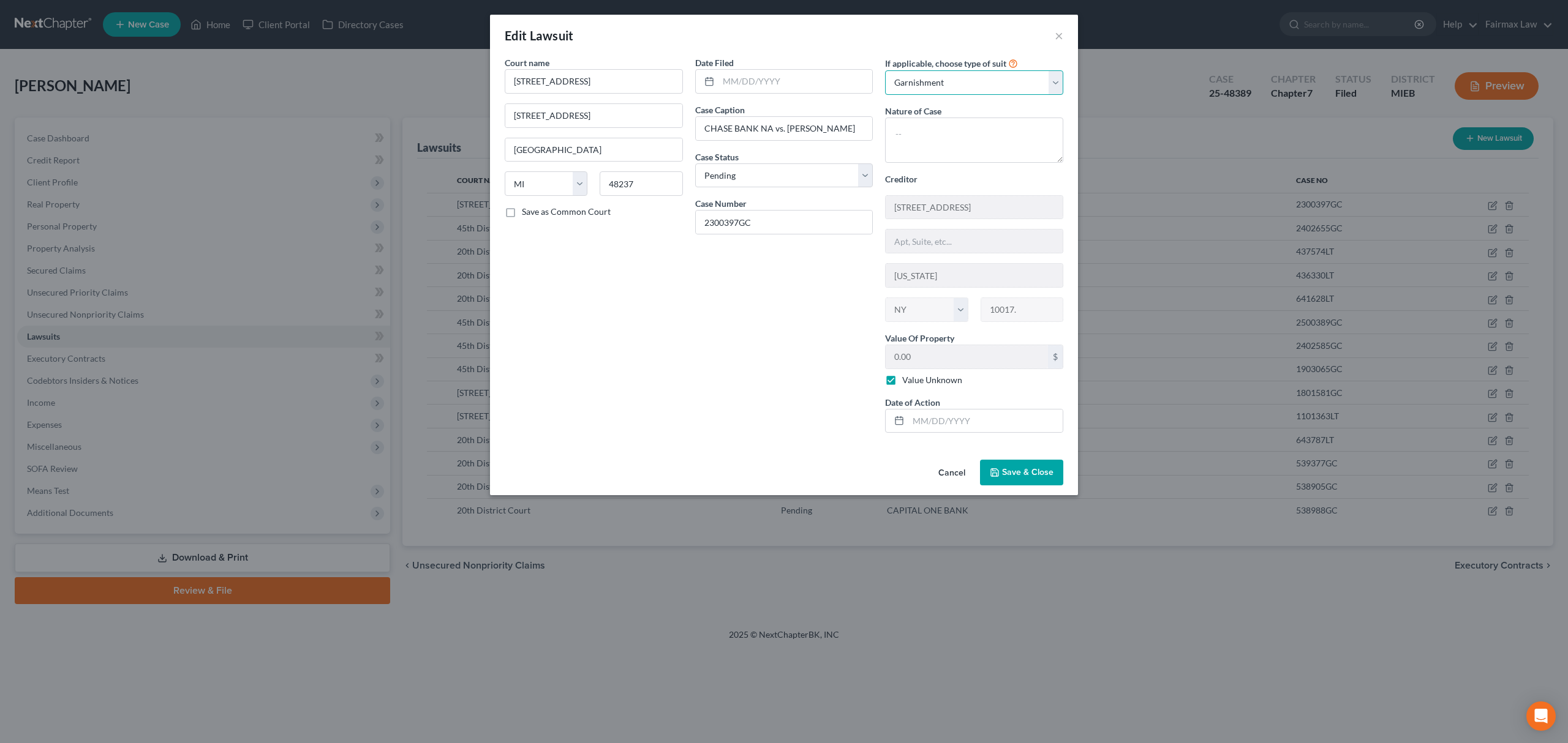
click at [1025, 81] on select "Select Repossession Garnishment Foreclosure Attached, Seized, Or Levied Other" at bounding box center [974, 83] width 178 height 24
click at [885, 71] on select "Select Repossession Garnishment Foreclosure Attached, Seized, Or Levied Other" at bounding box center [974, 83] width 178 height 24
click at [1057, 40] on button "×" at bounding box center [1058, 35] width 9 height 15
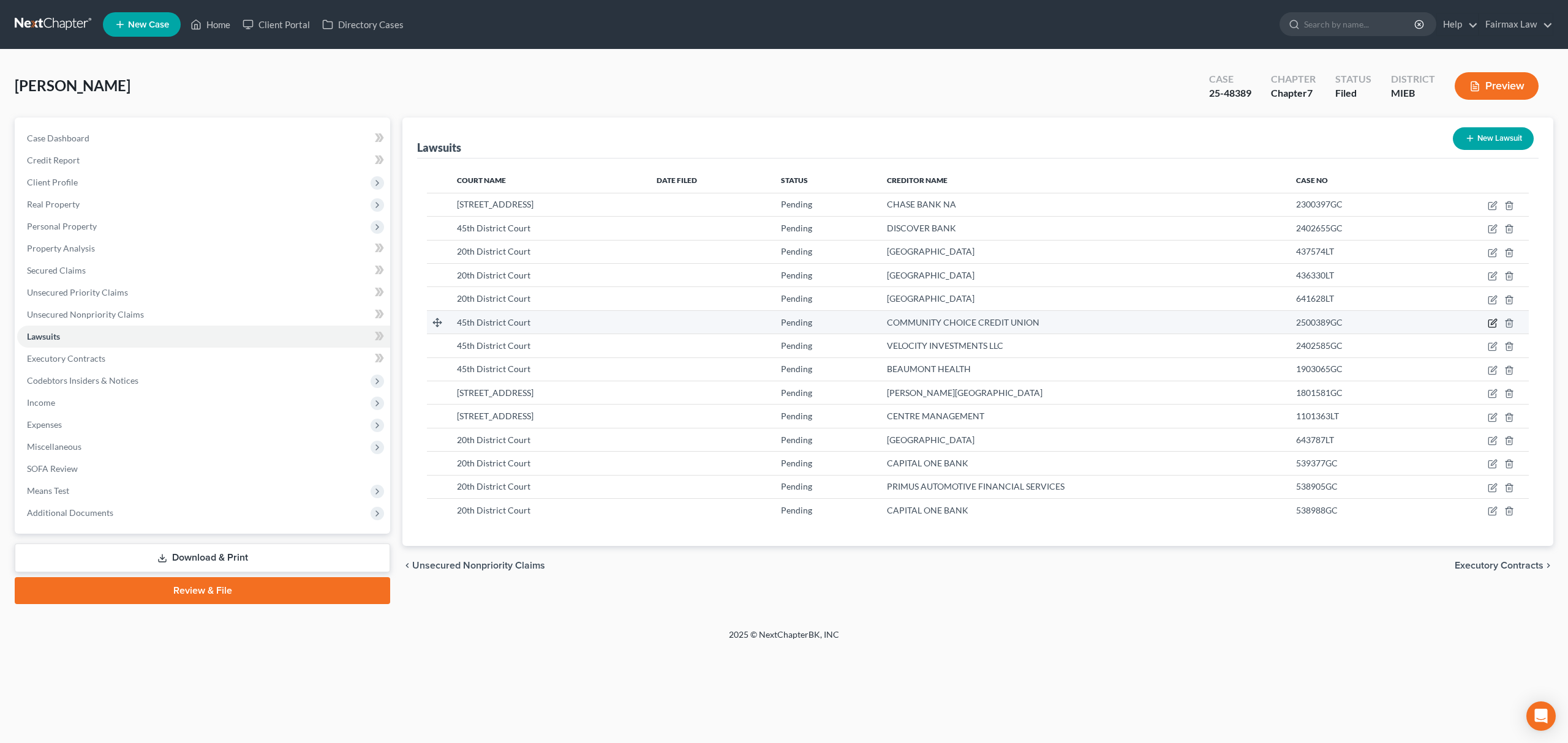
click at [1119, 321] on icon "button" at bounding box center [1493, 323] width 10 height 10
select select "23"
select select "0"
select select "1"
select select "23"
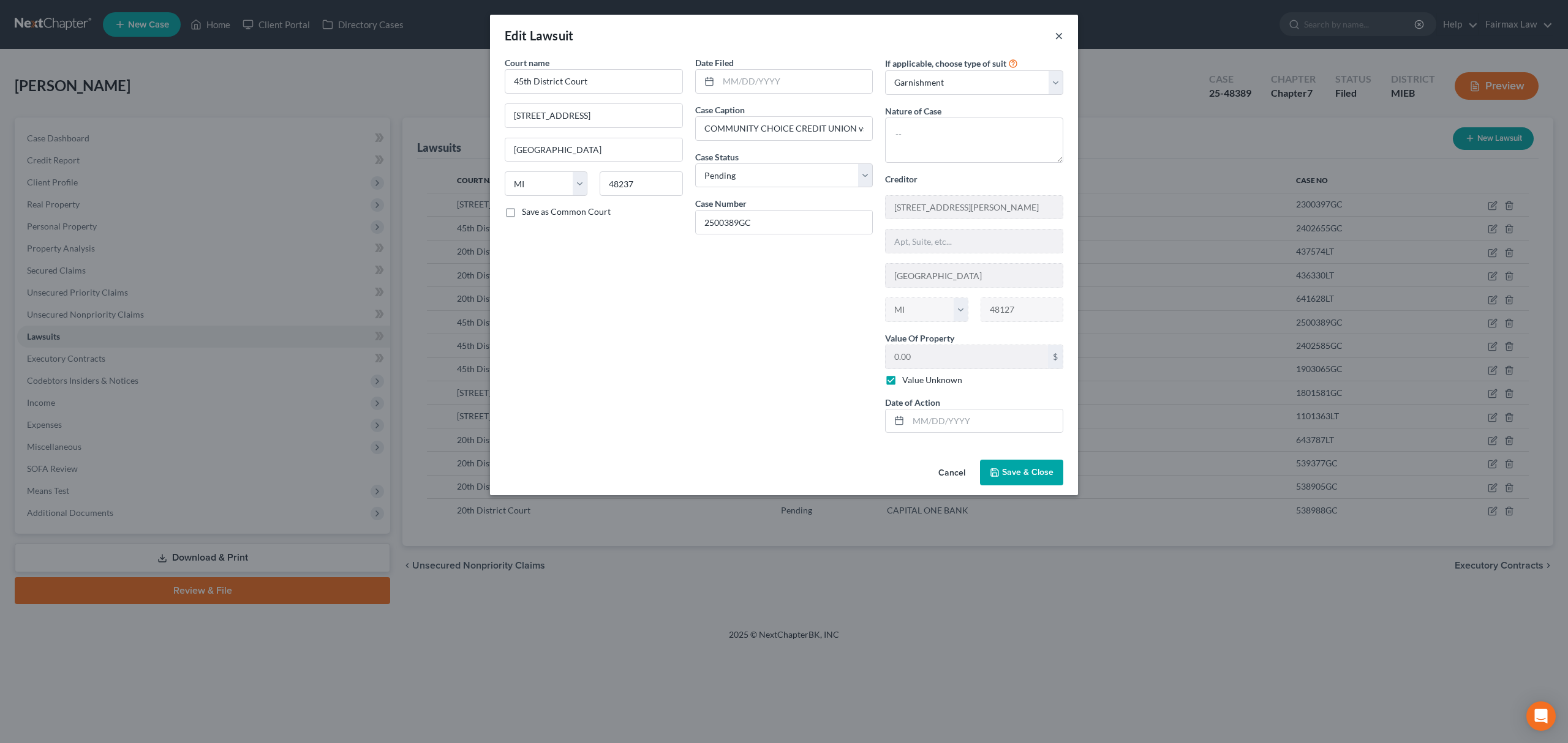
click at [1058, 37] on button "×" at bounding box center [1058, 35] width 9 height 15
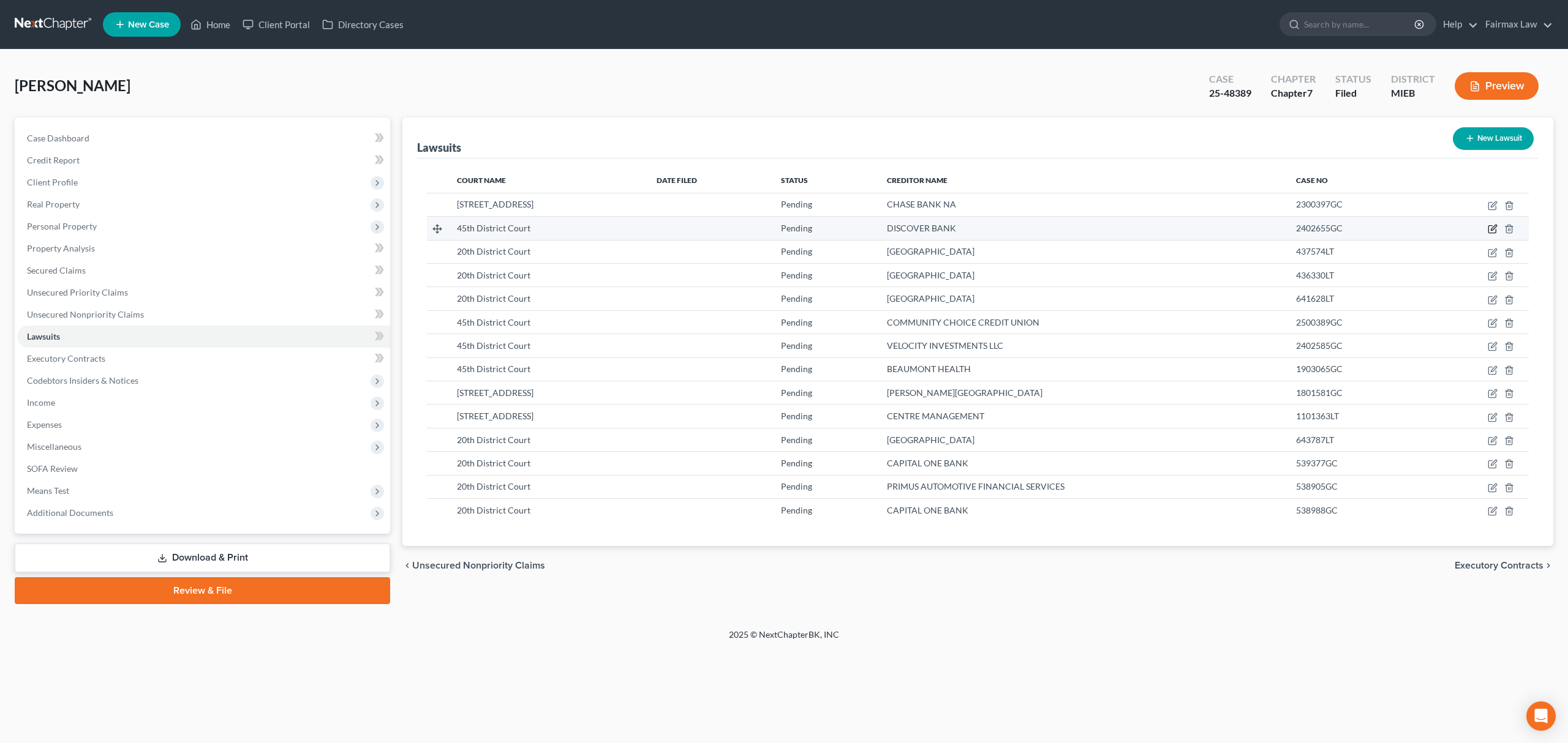
click at [1119, 228] on icon "button" at bounding box center [1493, 229] width 10 height 10
select select "23"
select select "0"
select select "3"
select select "14"
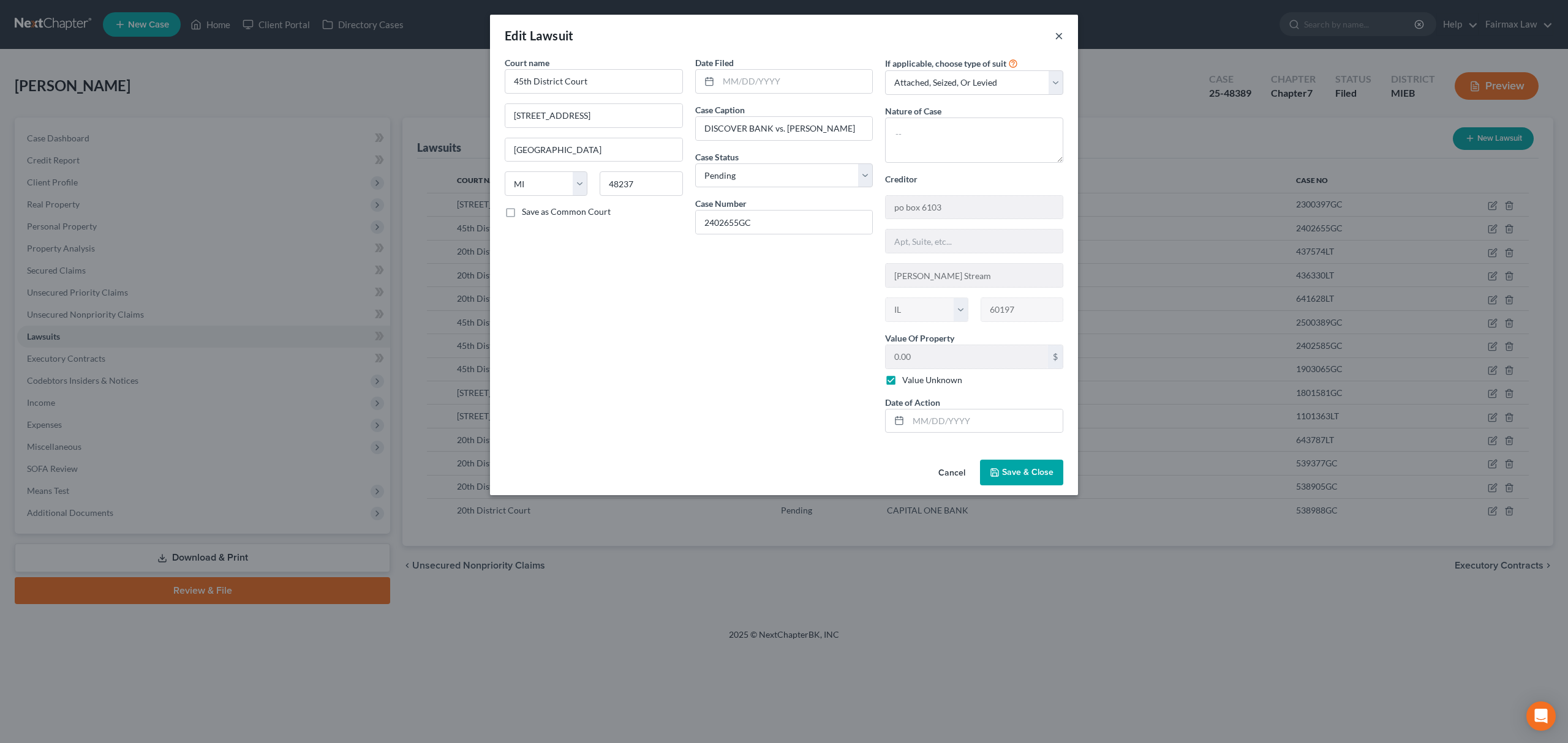
click at [1061, 42] on button "×" at bounding box center [1058, 35] width 9 height 15
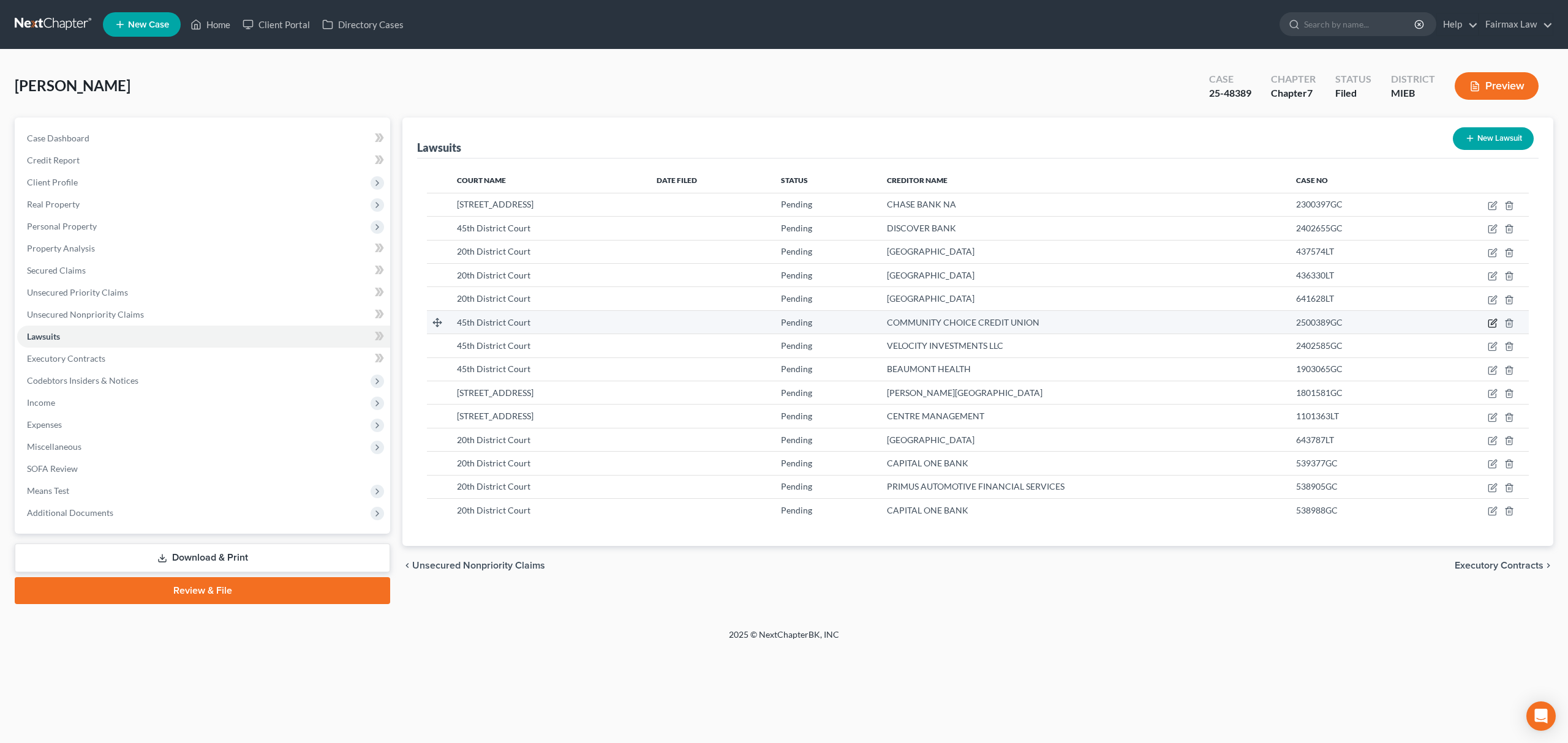
click at [1119, 326] on icon "button" at bounding box center [1493, 323] width 10 height 10
select select "23"
select select "0"
select select "1"
select select "23"
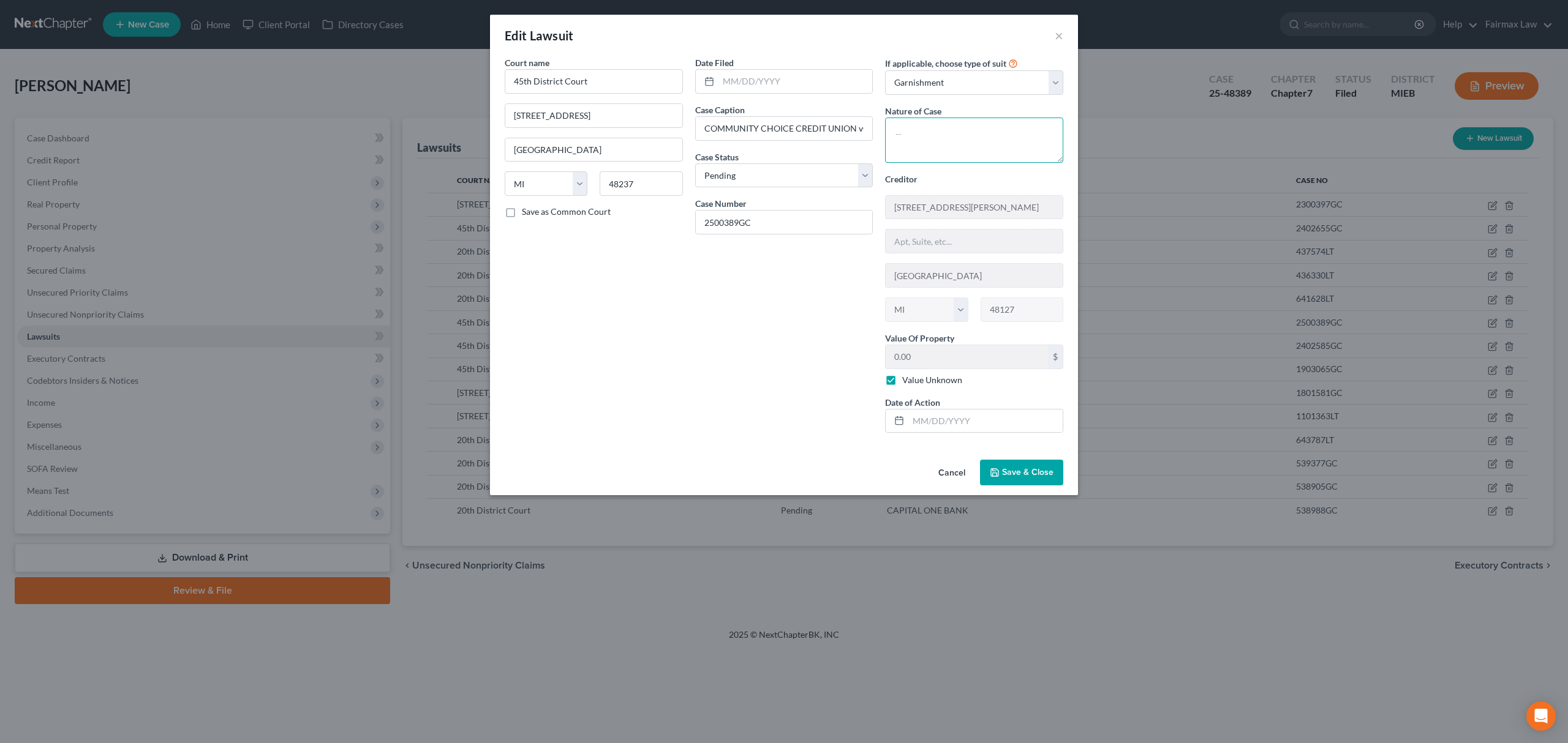
click at [948, 136] on textarea at bounding box center [974, 140] width 178 height 46
click at [1059, 37] on button "×" at bounding box center [1058, 35] width 9 height 15
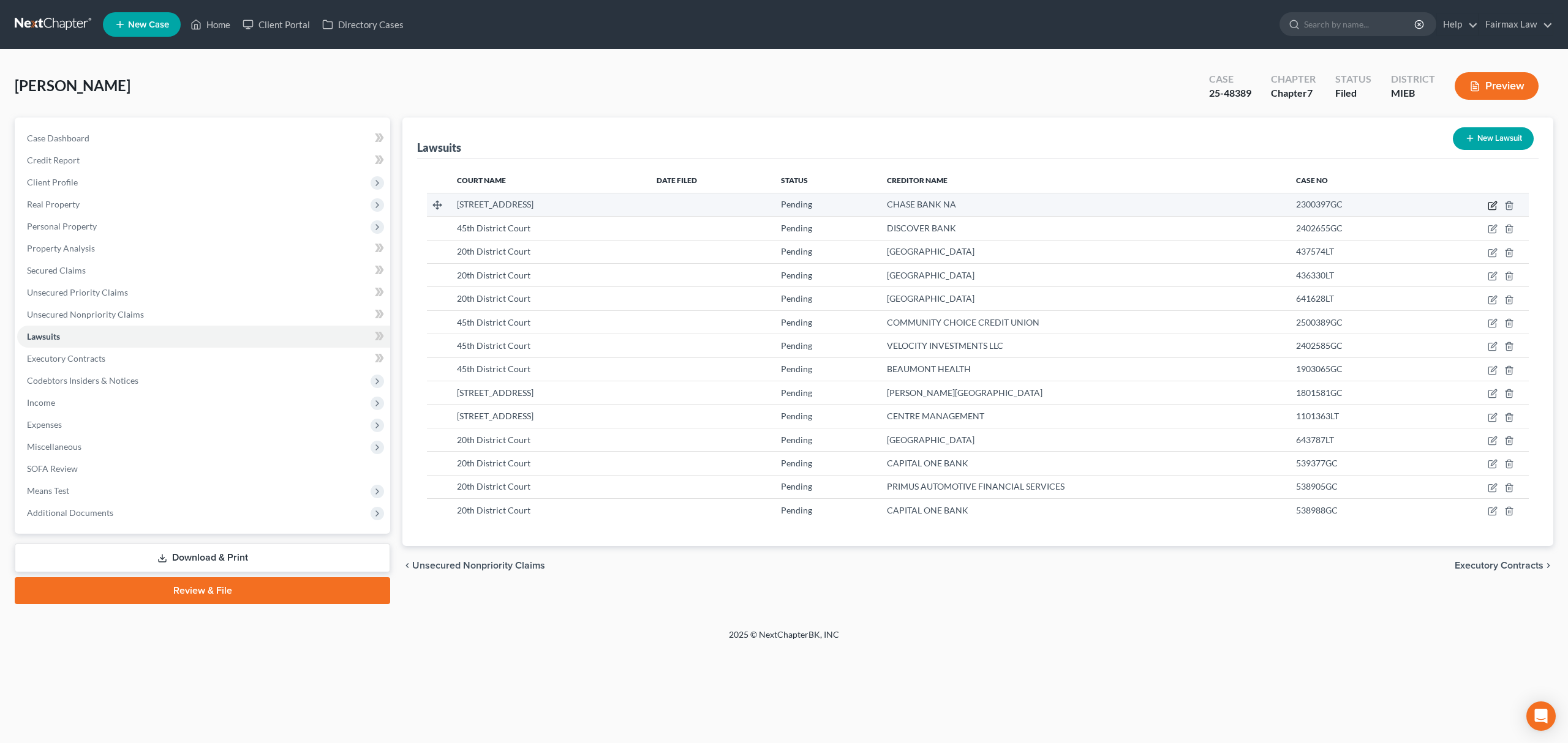
click at [1119, 204] on icon "button" at bounding box center [1493, 206] width 10 height 10
select select "23"
select select "0"
select select "1"
select select "35"
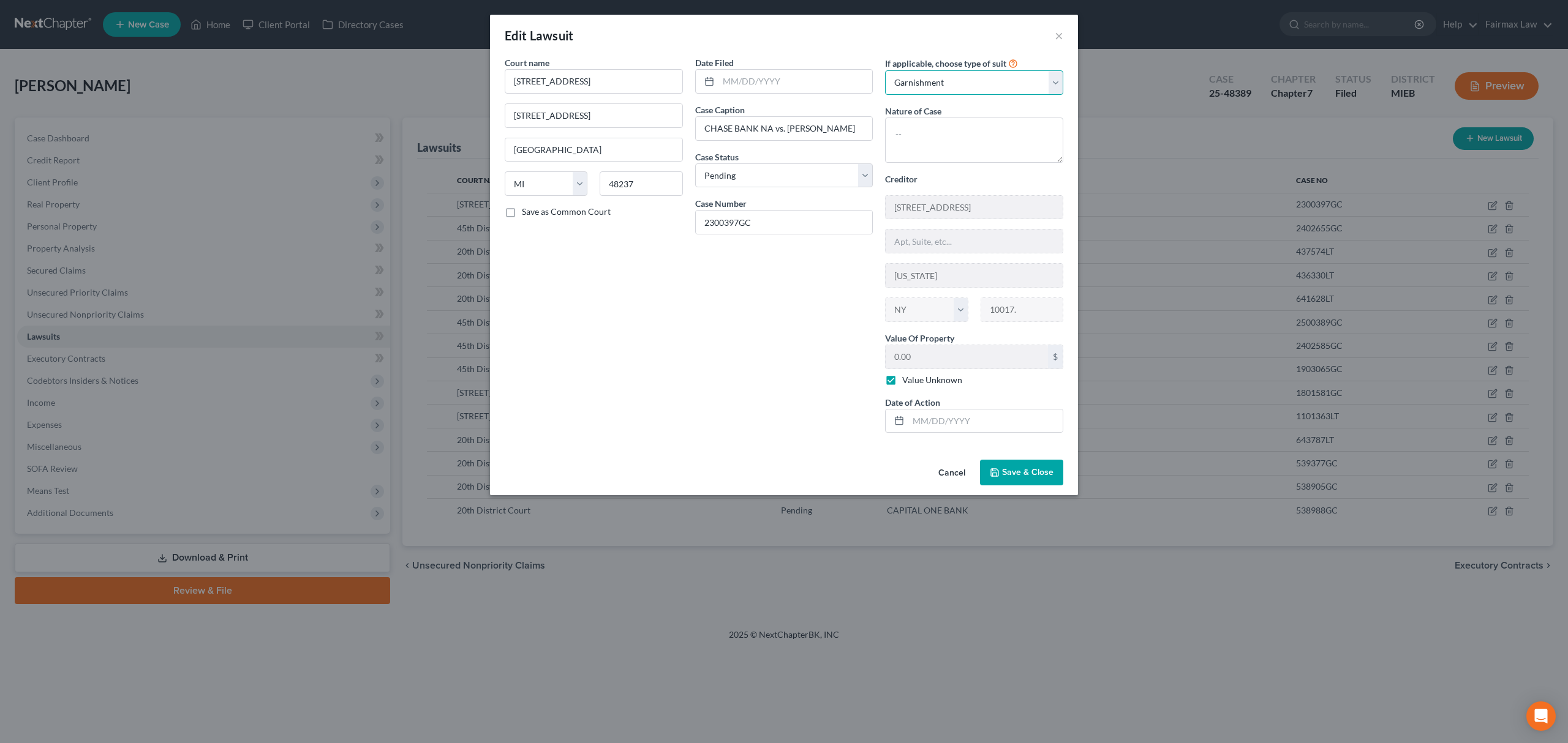
click at [961, 84] on select "Select Repossession Garnishment Foreclosure Attached, Seized, Or Levied Other" at bounding box center [974, 83] width 178 height 24
click at [1059, 35] on button "×" at bounding box center [1058, 35] width 9 height 15
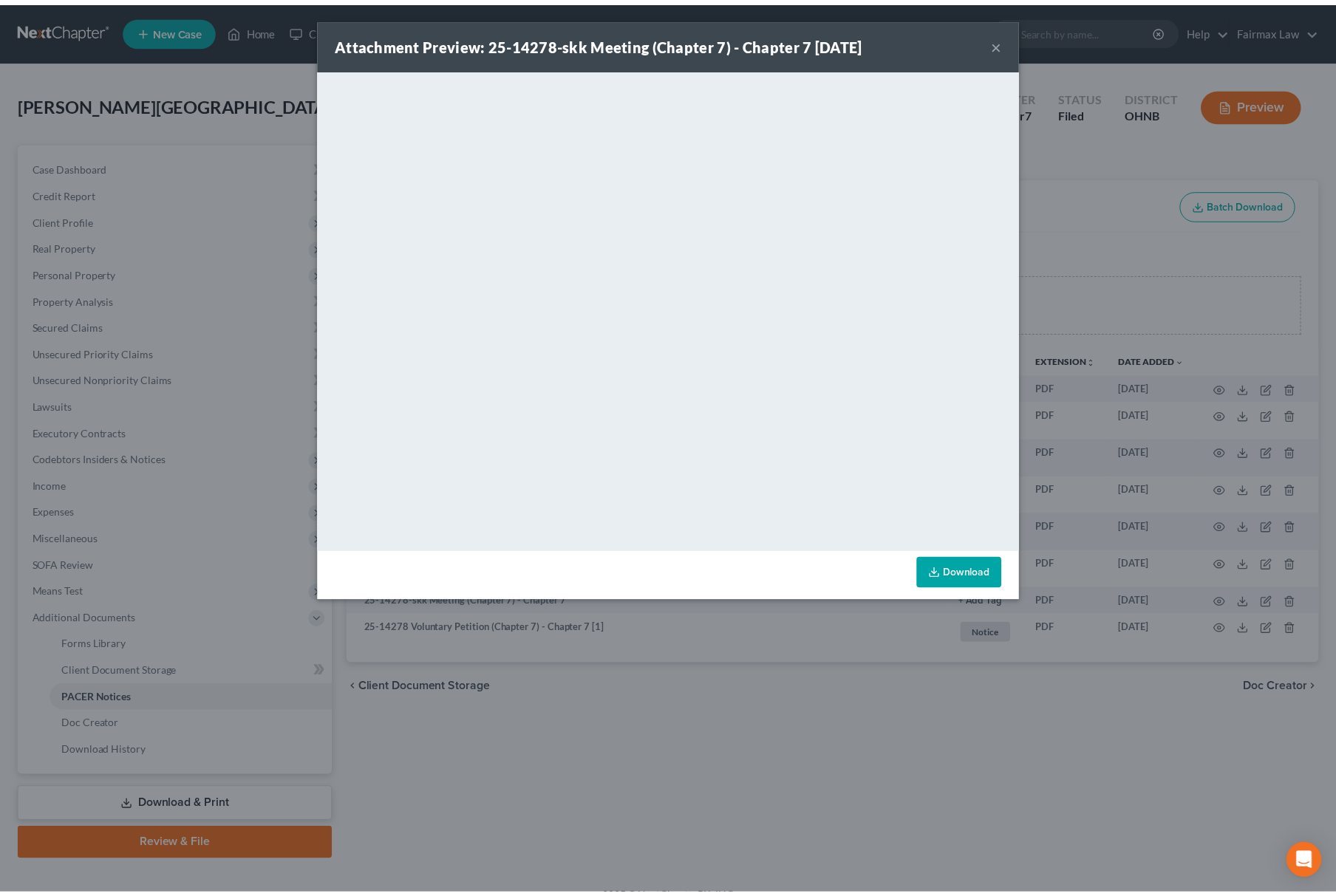
scroll to position [21, 0]
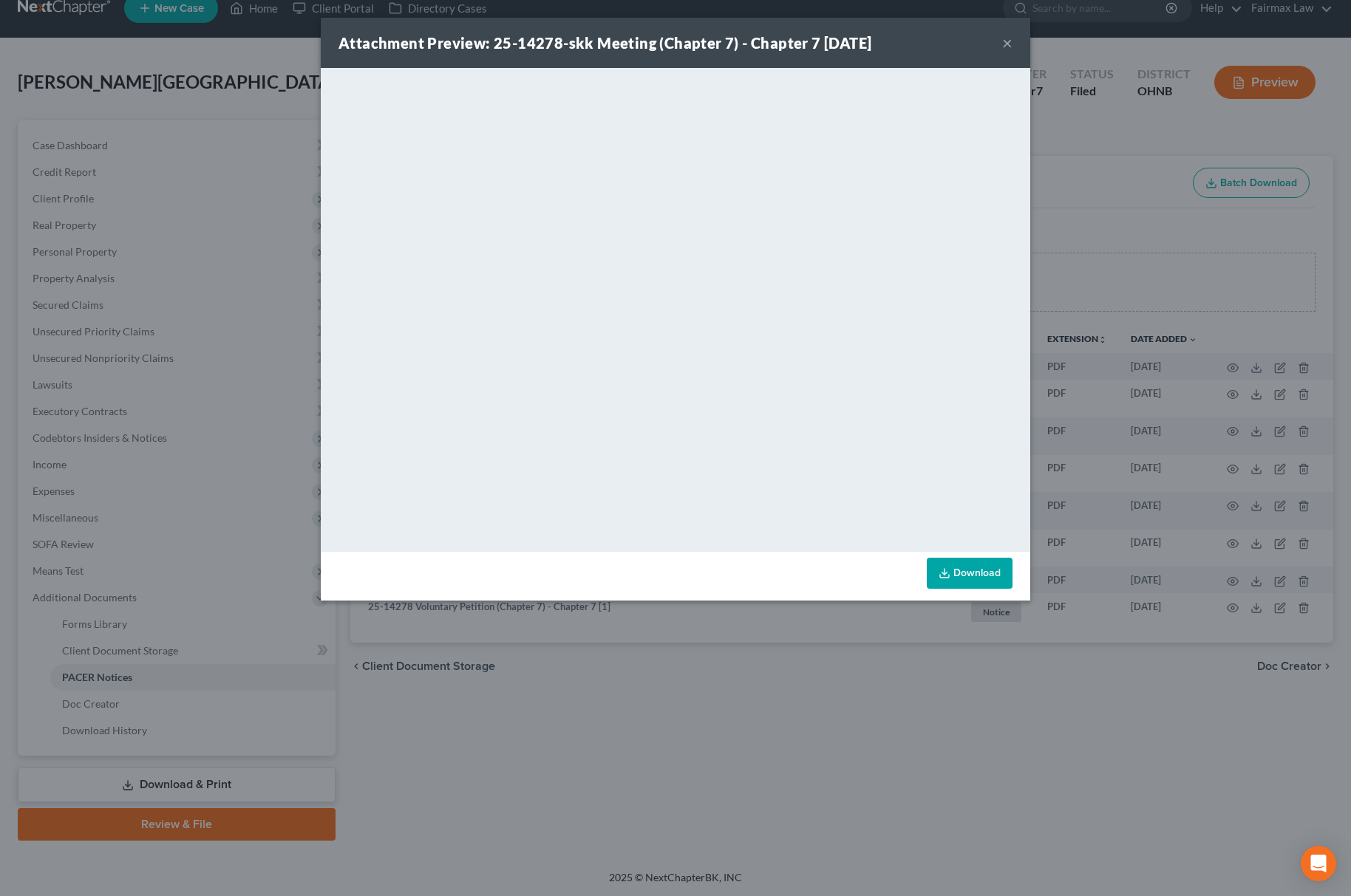
click at [4, 703] on div "Attachment Preview: 25-14278-skk Meeting (Chapter 7) - Chapter 7 [DATE] × <obje…" at bounding box center [676, 448] width 1351 height 896
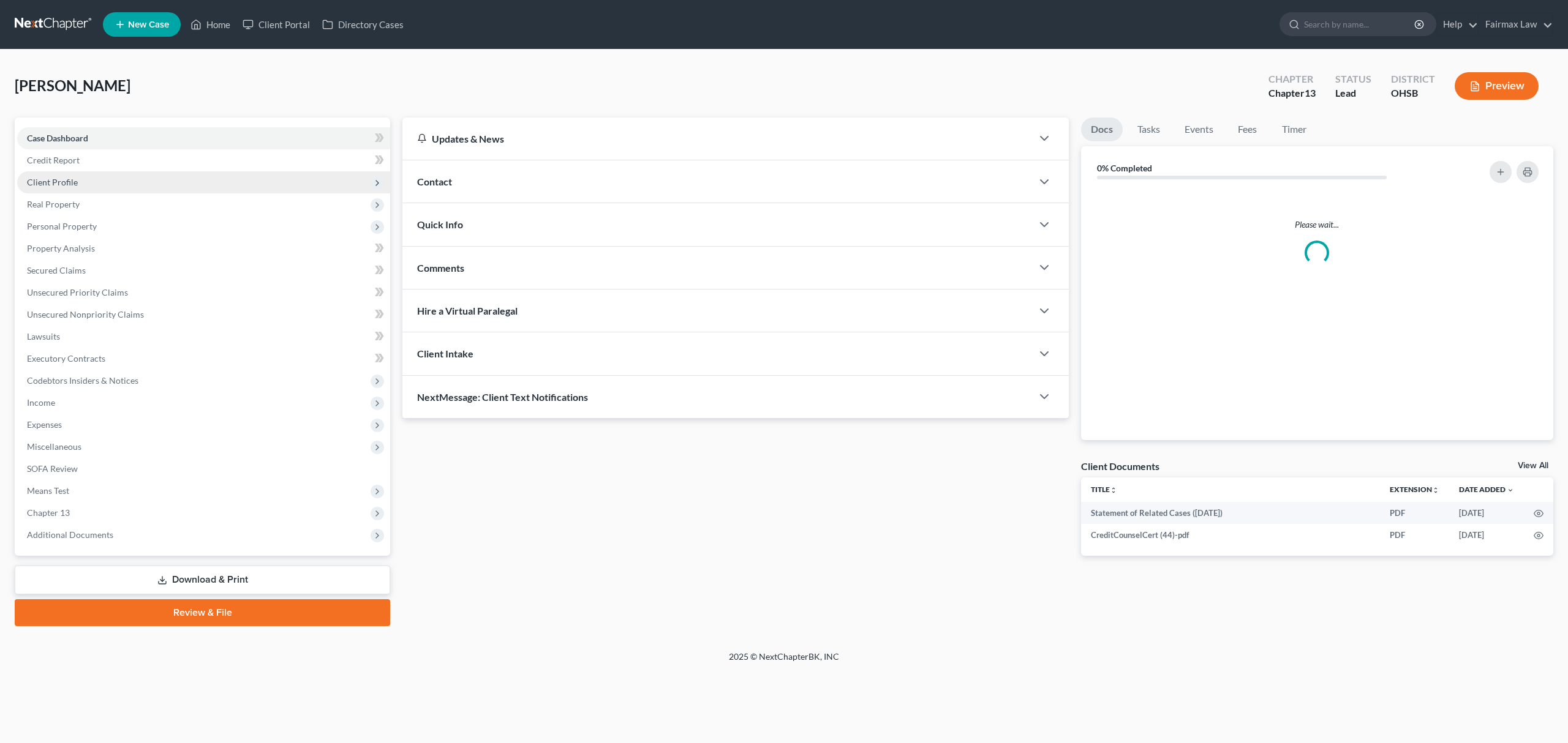
click at [171, 184] on span "Client Profile" at bounding box center [203, 182] width 373 height 22
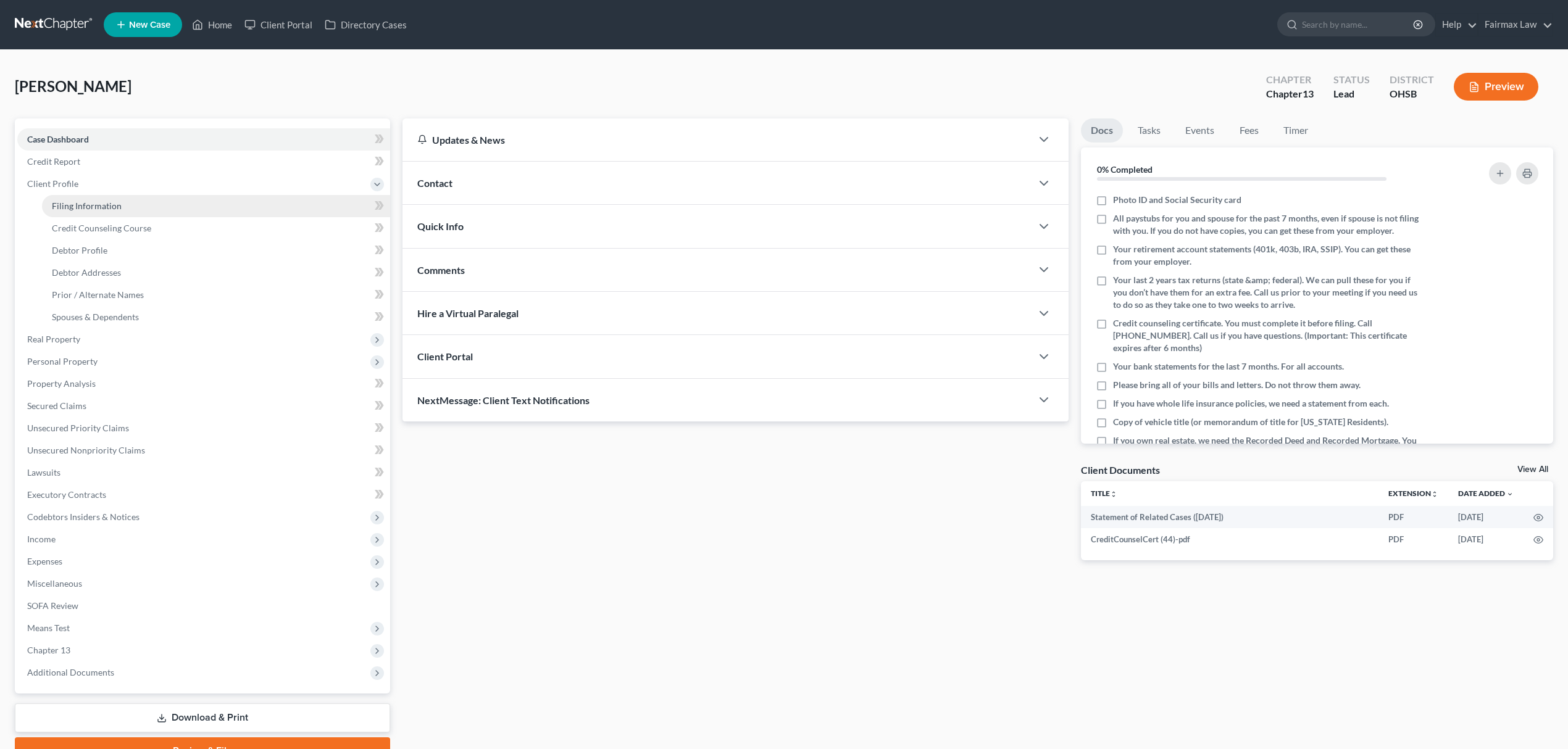
click at [141, 196] on link "Filing Information" at bounding box center [216, 206] width 348 height 22
select select "1"
select select "0"
select select "3"
select select "0"
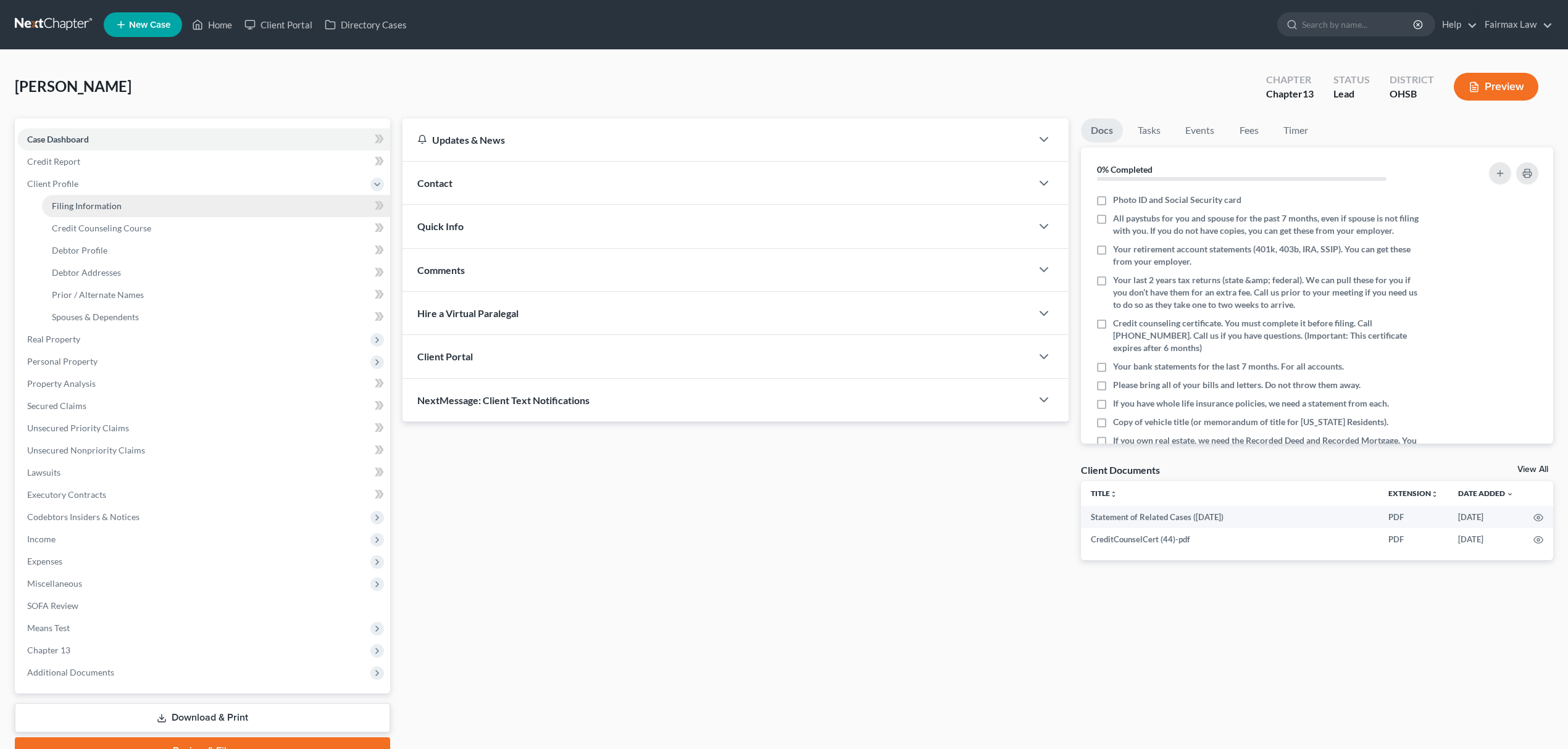
select select "36"
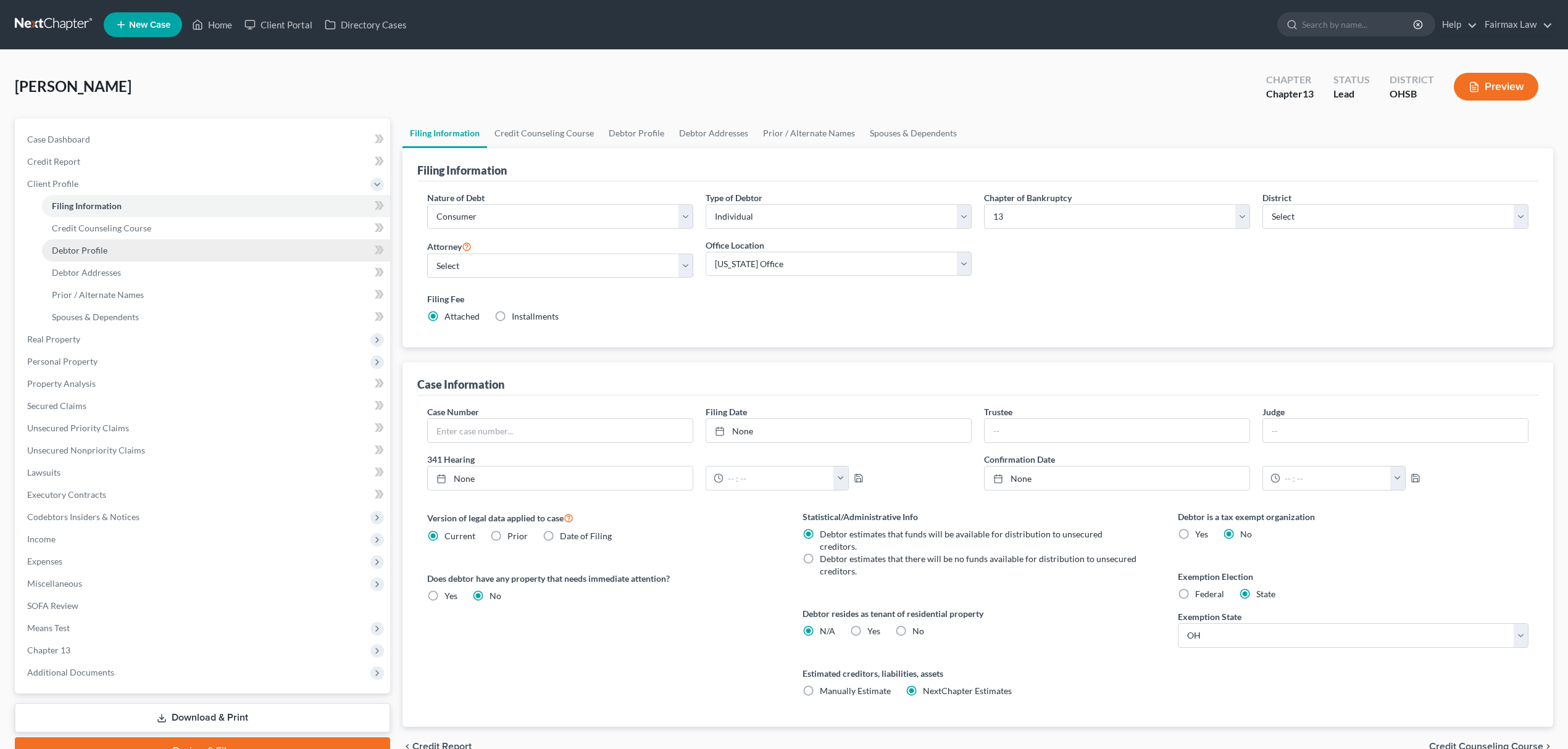
click at [119, 252] on link "Debtor Profile" at bounding box center [216, 251] width 348 height 22
select select "1"
select select "3"
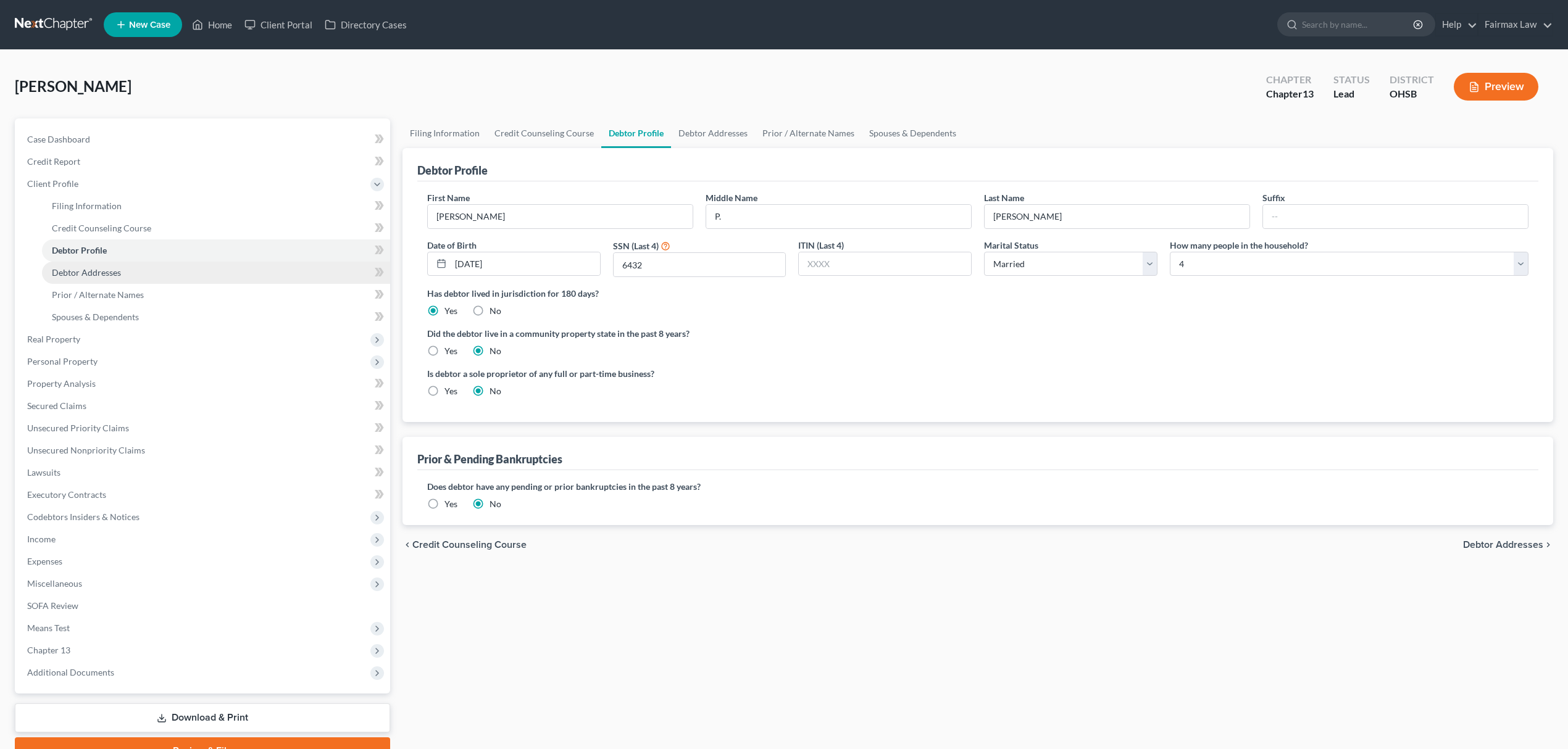
click at [184, 270] on link "Debtor Addresses" at bounding box center [216, 272] width 348 height 22
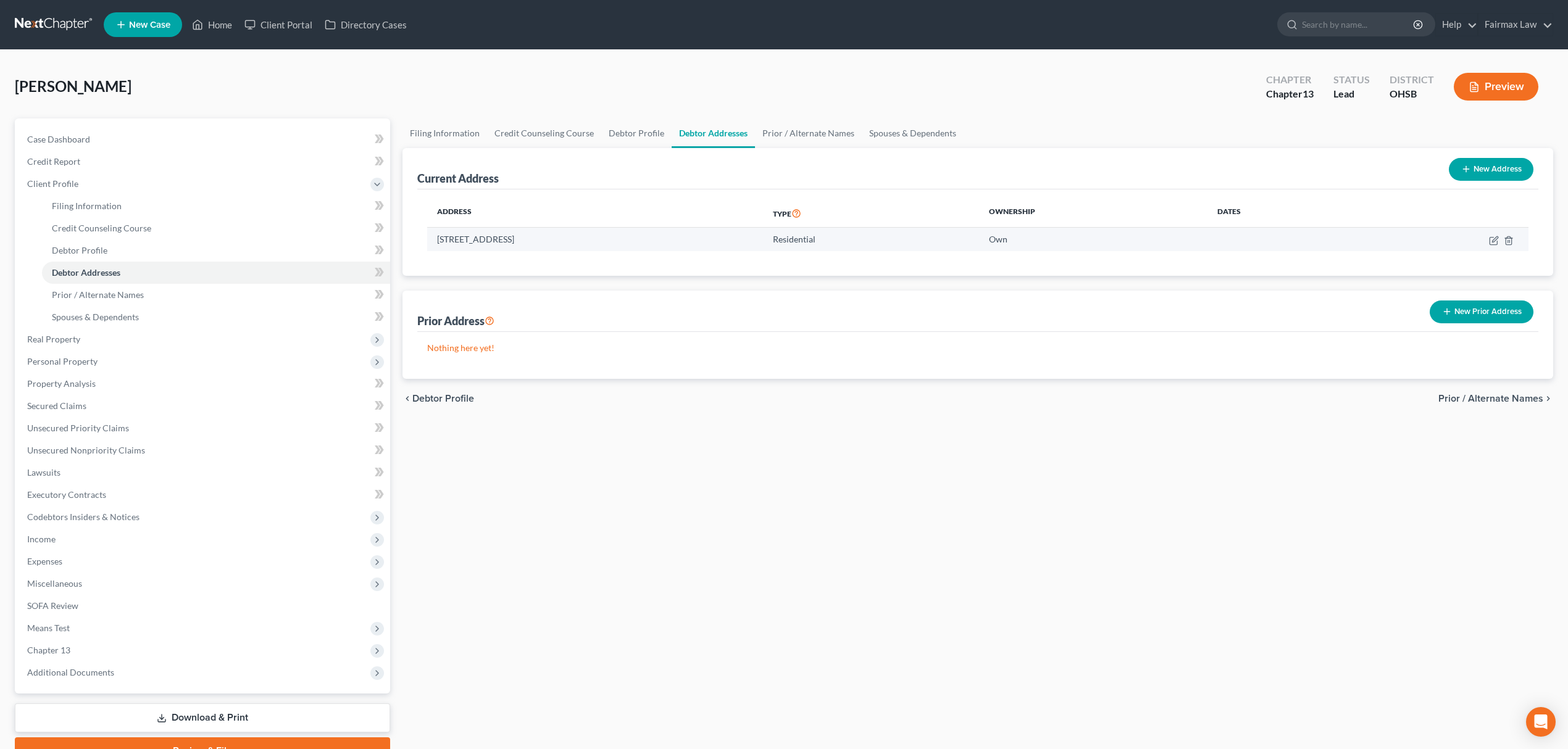
click at [1496, 233] on td at bounding box center [1443, 240] width 171 height 23
click at [1495, 236] on icon "button" at bounding box center [1493, 240] width 10 height 10
select select "36"
select select "0"
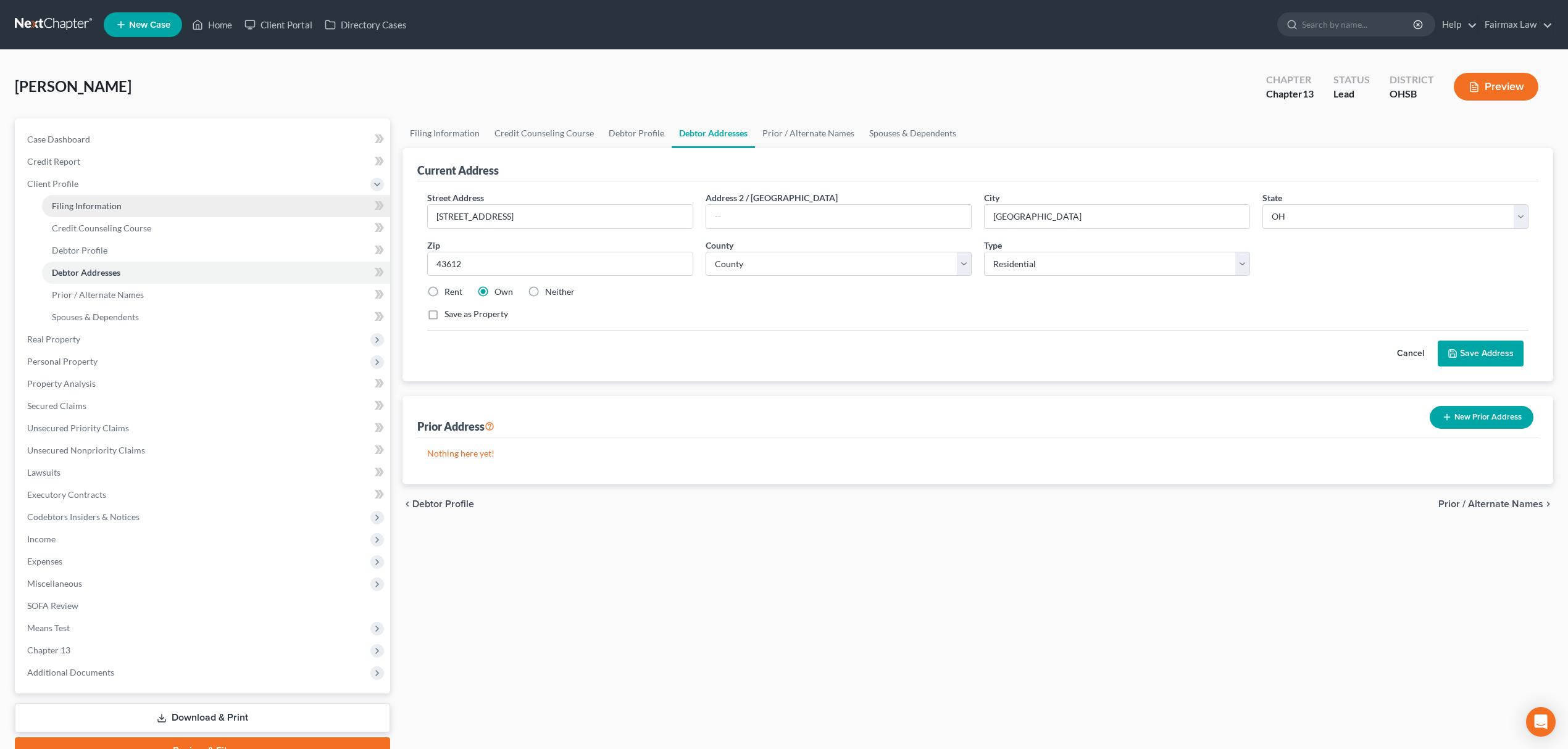
click at [186, 207] on link "Filing Information" at bounding box center [216, 206] width 348 height 22
select select "1"
select select "0"
select select "3"
select select "62"
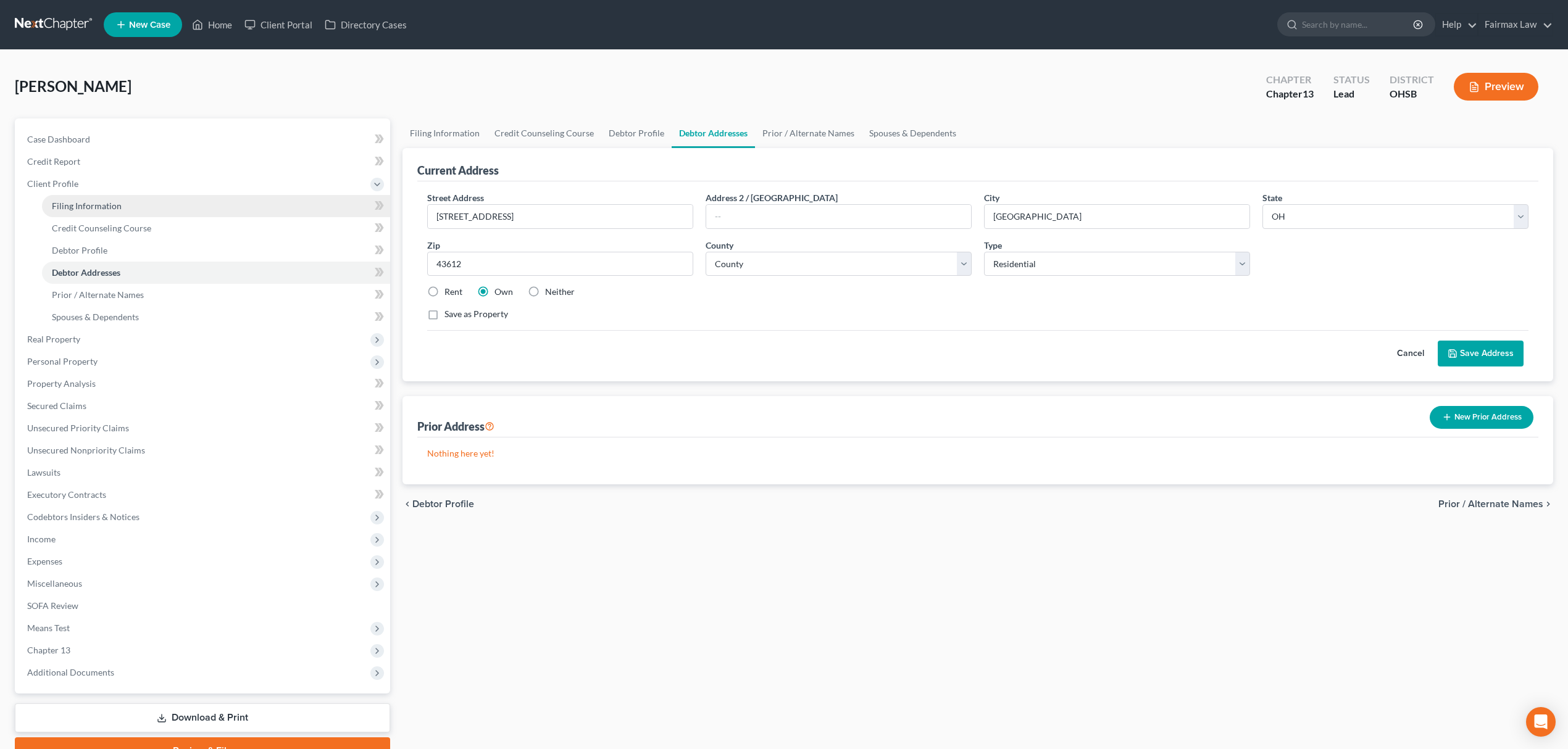
select select "16"
select select "0"
select select "36"
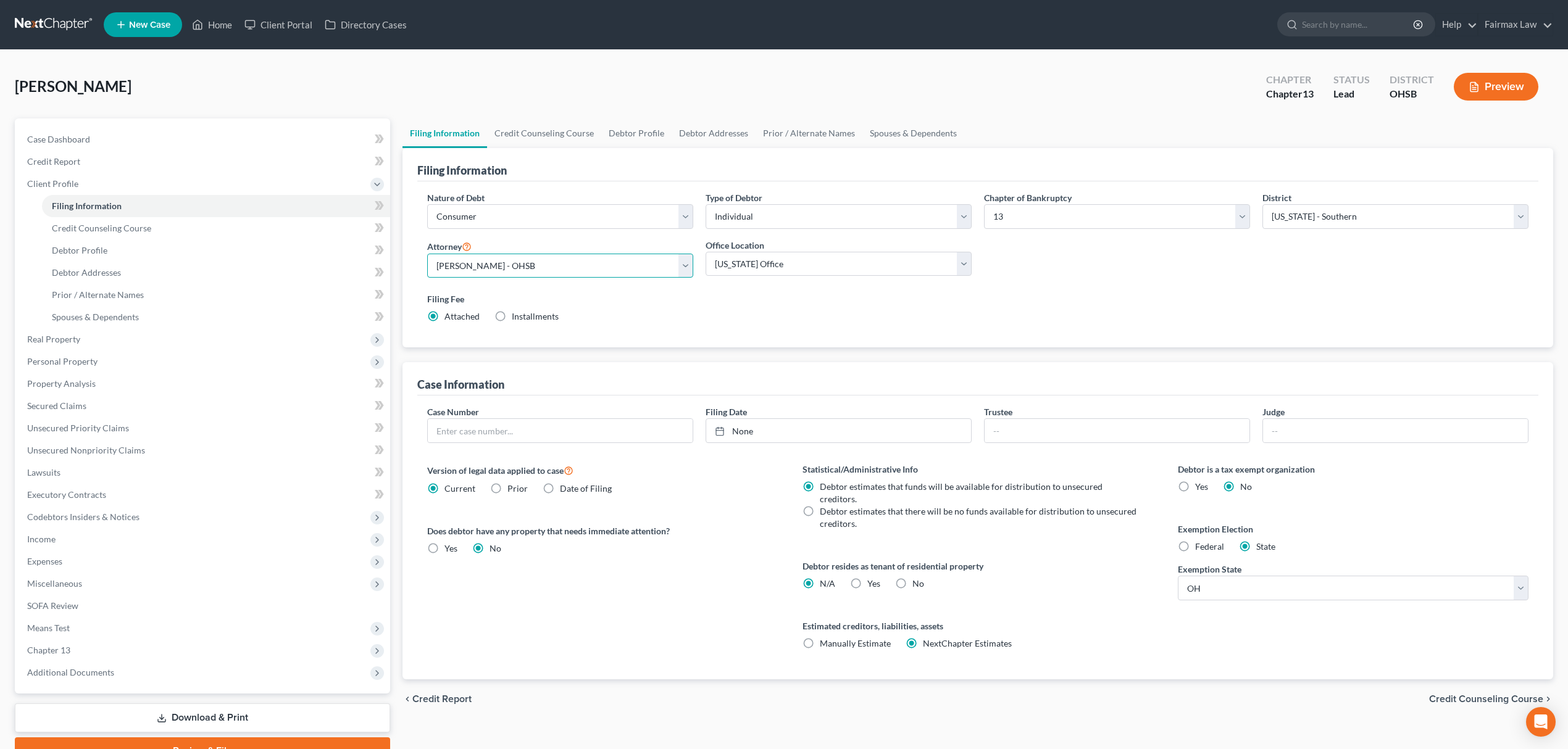
click at [569, 272] on select "Select David Ross Ienna - MIEB David Ross Ienna - OHNB David Ross Ienna - MIWB …" at bounding box center [560, 266] width 266 height 25
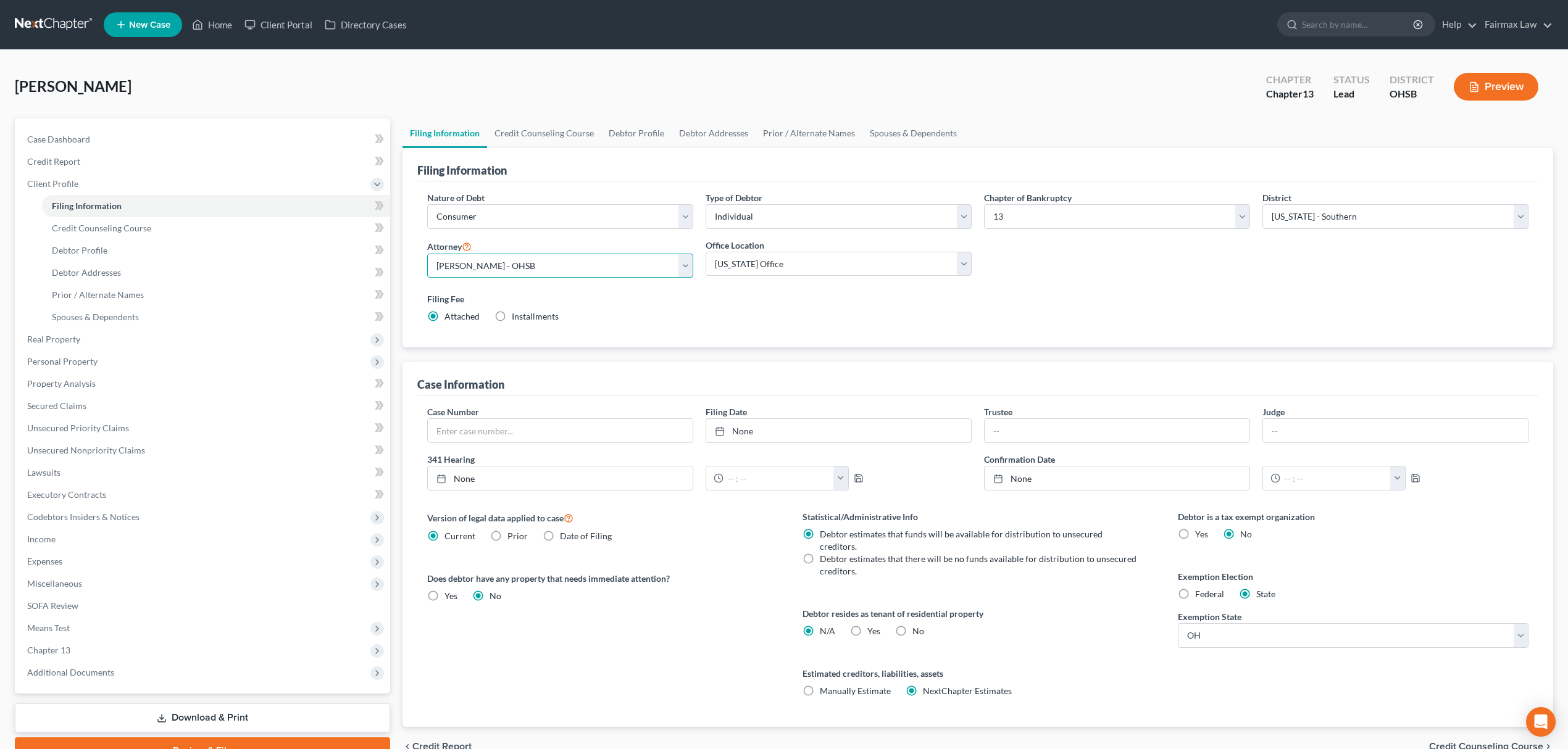
click at [573, 272] on select "Select David Ross Ienna - MIEB David Ross Ienna - OHNB David Ross Ienna - MIWB …" at bounding box center [560, 266] width 266 height 25
click at [90, 242] on link "Debtor Profile" at bounding box center [216, 251] width 348 height 22
select select "1"
select select "3"
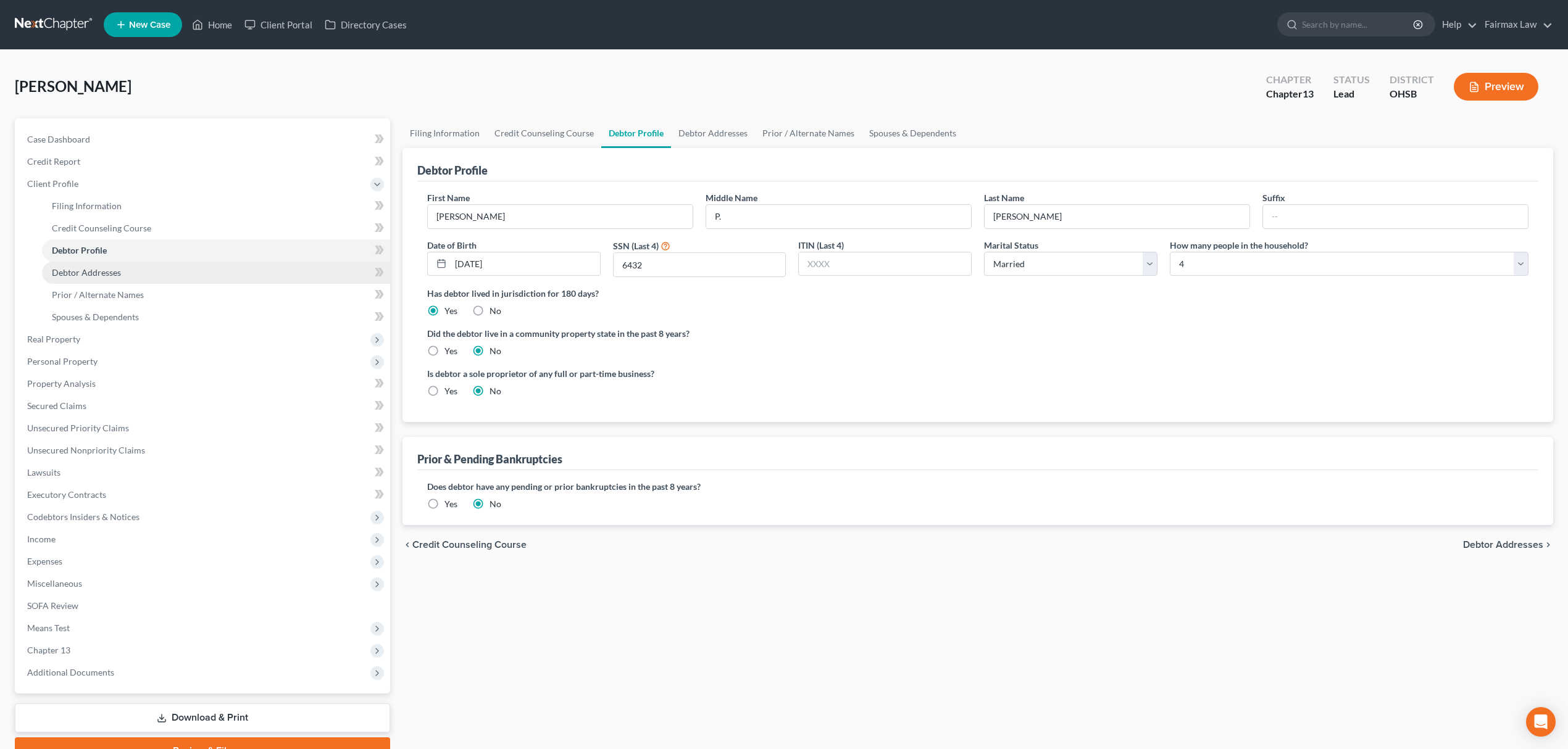
click at [166, 280] on link "Debtor Addresses" at bounding box center [216, 272] width 348 height 22
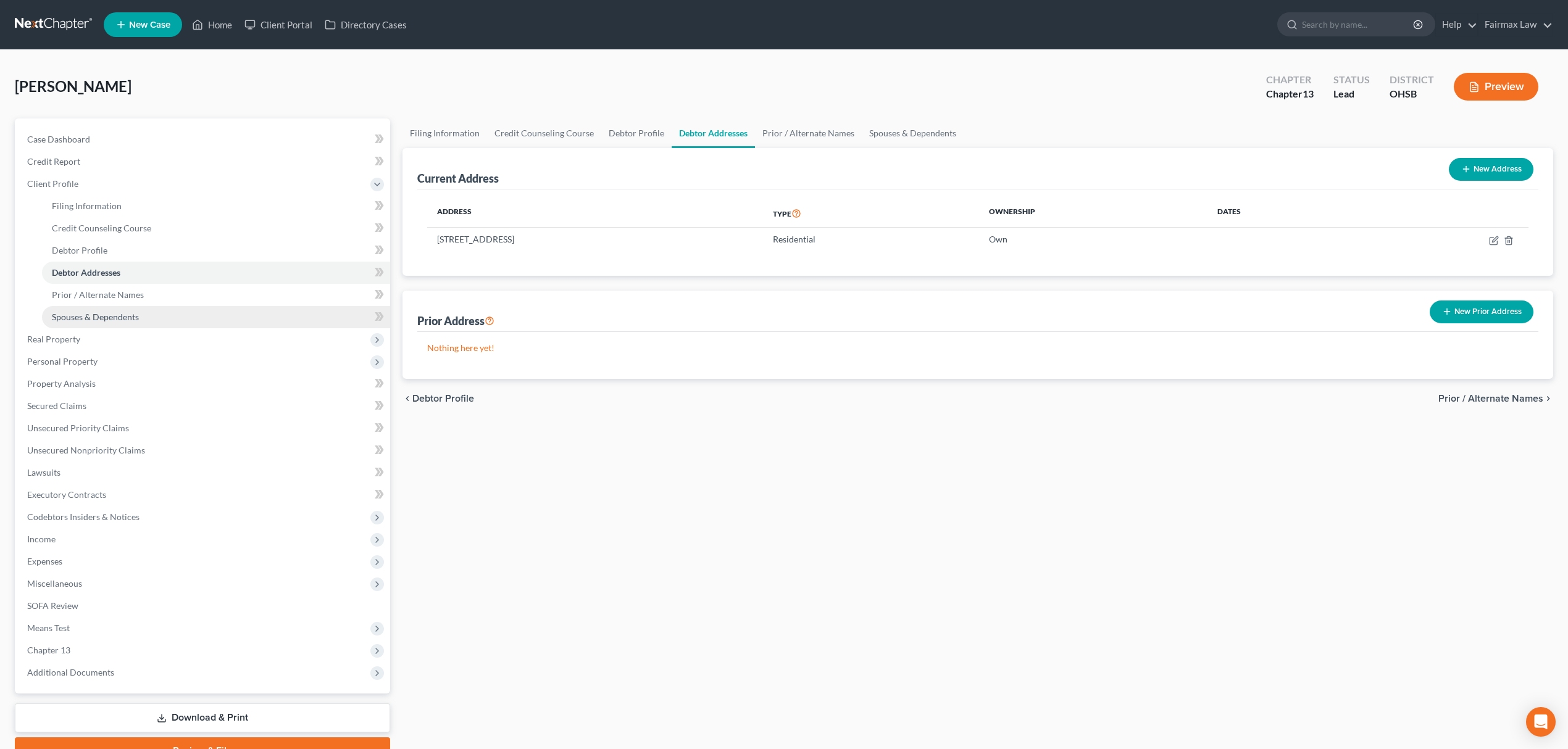
click at [149, 311] on link "Spouses & Dependents" at bounding box center [216, 317] width 348 height 22
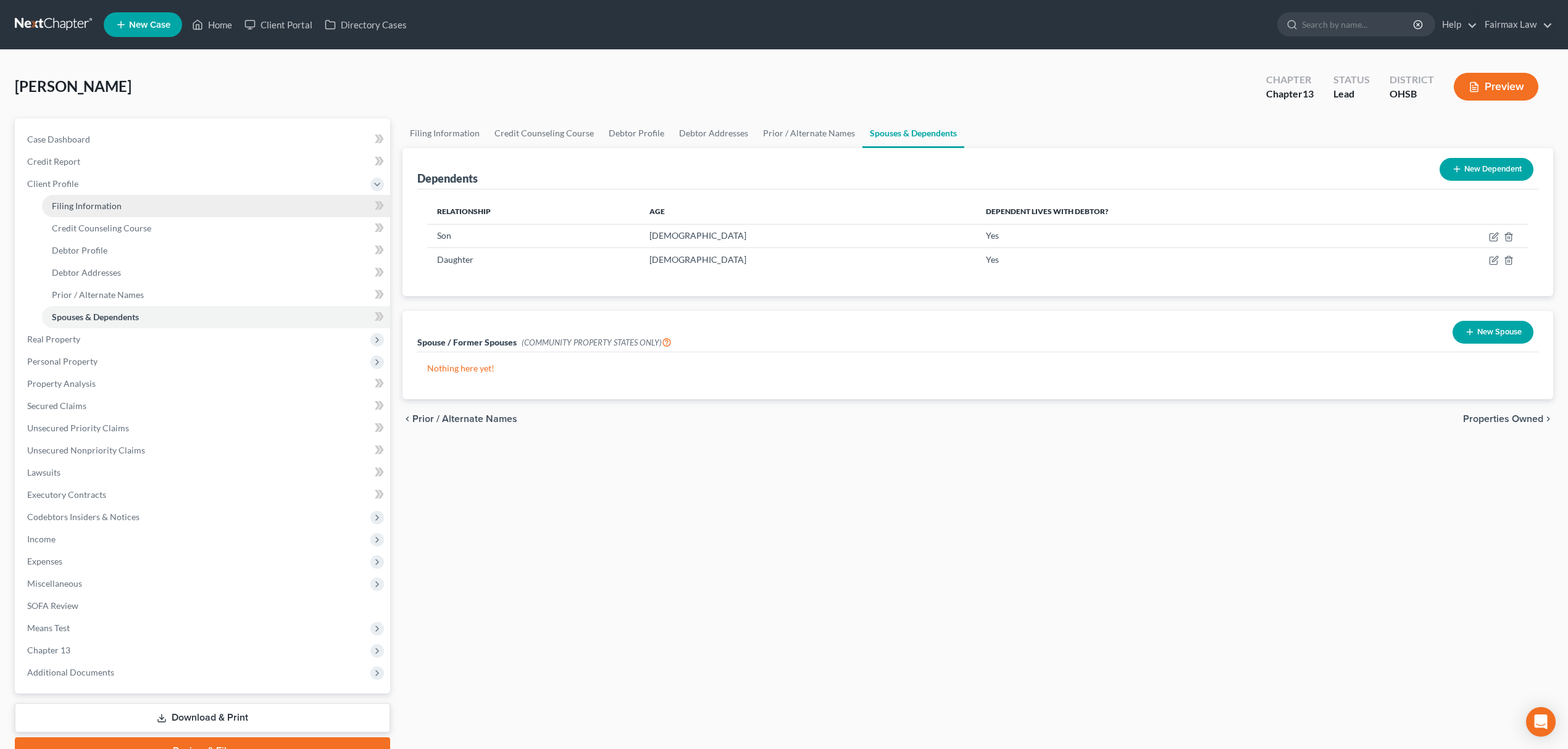
click at [156, 210] on link "Filing Information" at bounding box center [216, 206] width 348 height 22
select select "1"
select select "0"
select select "3"
select select "62"
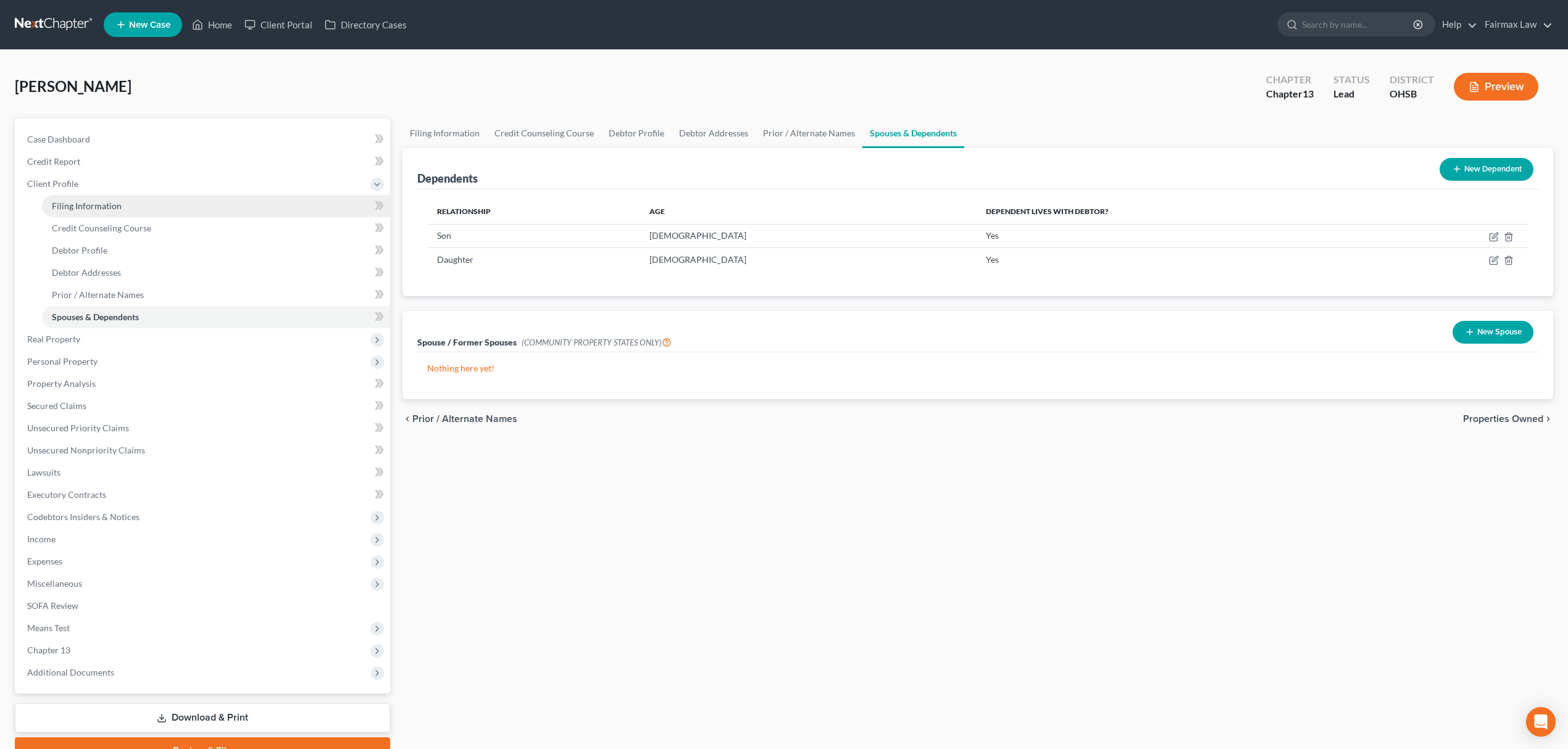
select select "16"
select select "0"
select select "36"
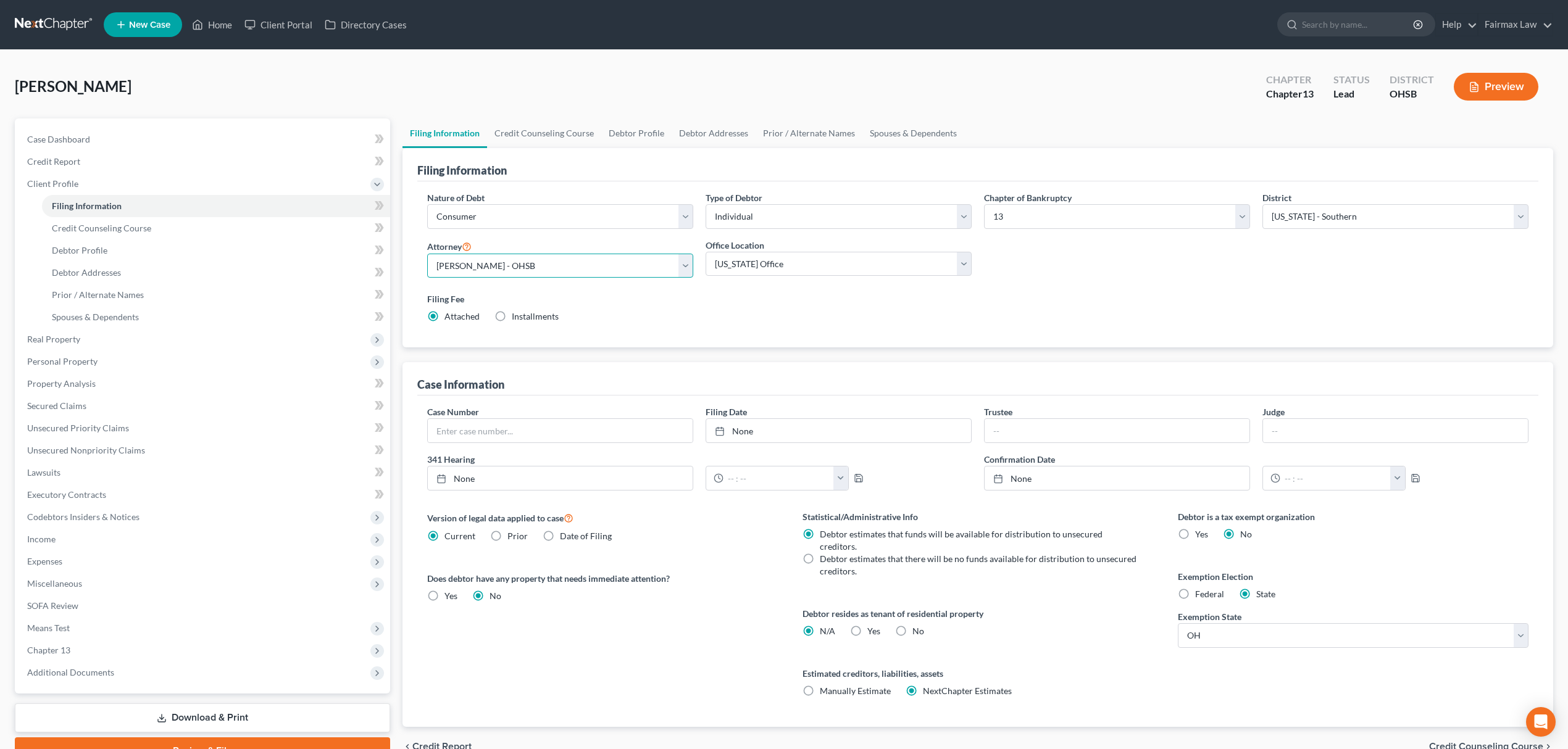
click at [472, 262] on select "Select David Ross Ienna - MIEB David Ross Ienna - OHNB David Ross Ienna - MIWB …" at bounding box center [560, 266] width 266 height 25
select select "11"
click at [427, 253] on select "Select David Ross Ienna - MIEB David Ross Ienna - OHNB David Ross Ienna - MIWB …" at bounding box center [560, 266] width 266 height 25
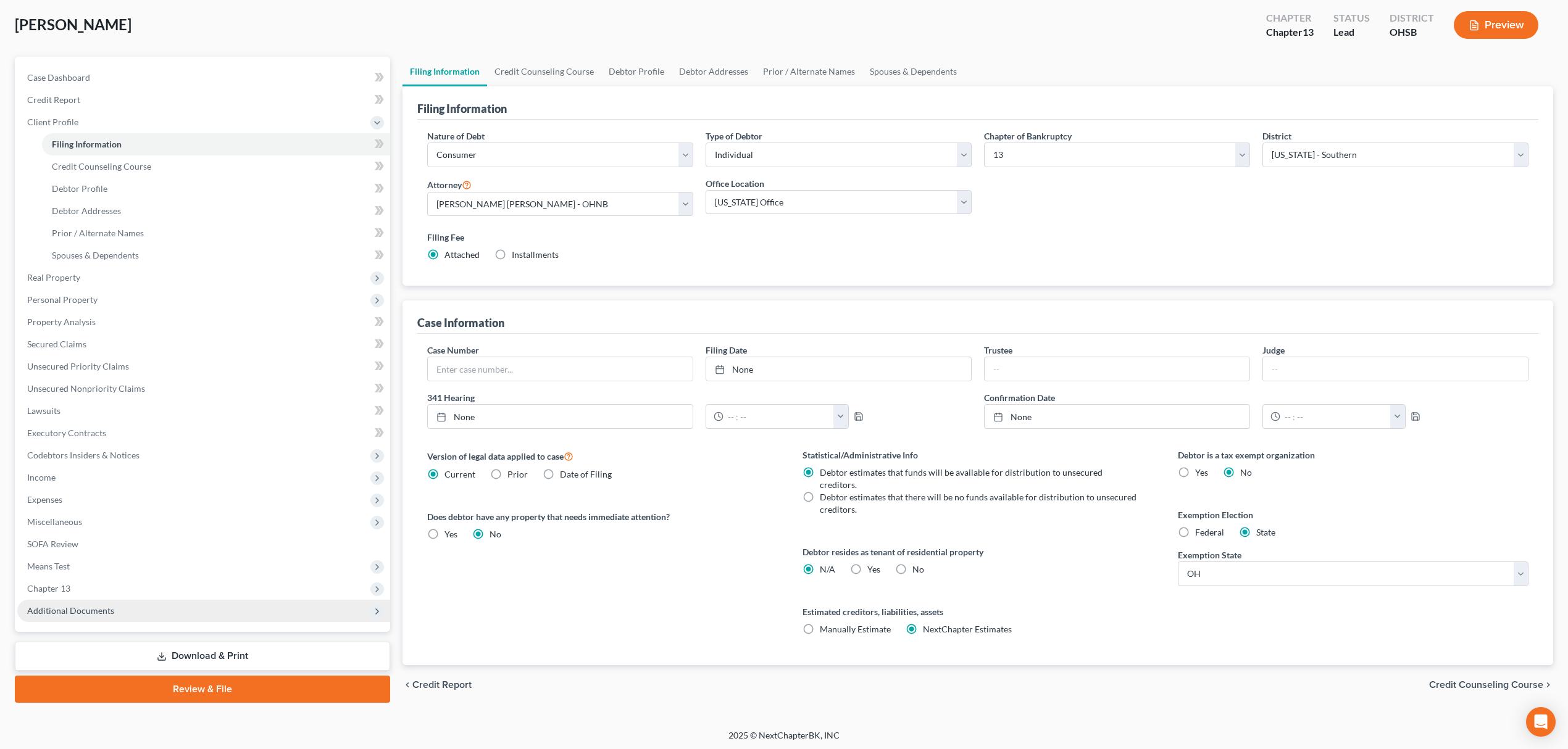
click at [163, 605] on span "Additional Documents" at bounding box center [203, 611] width 372 height 22
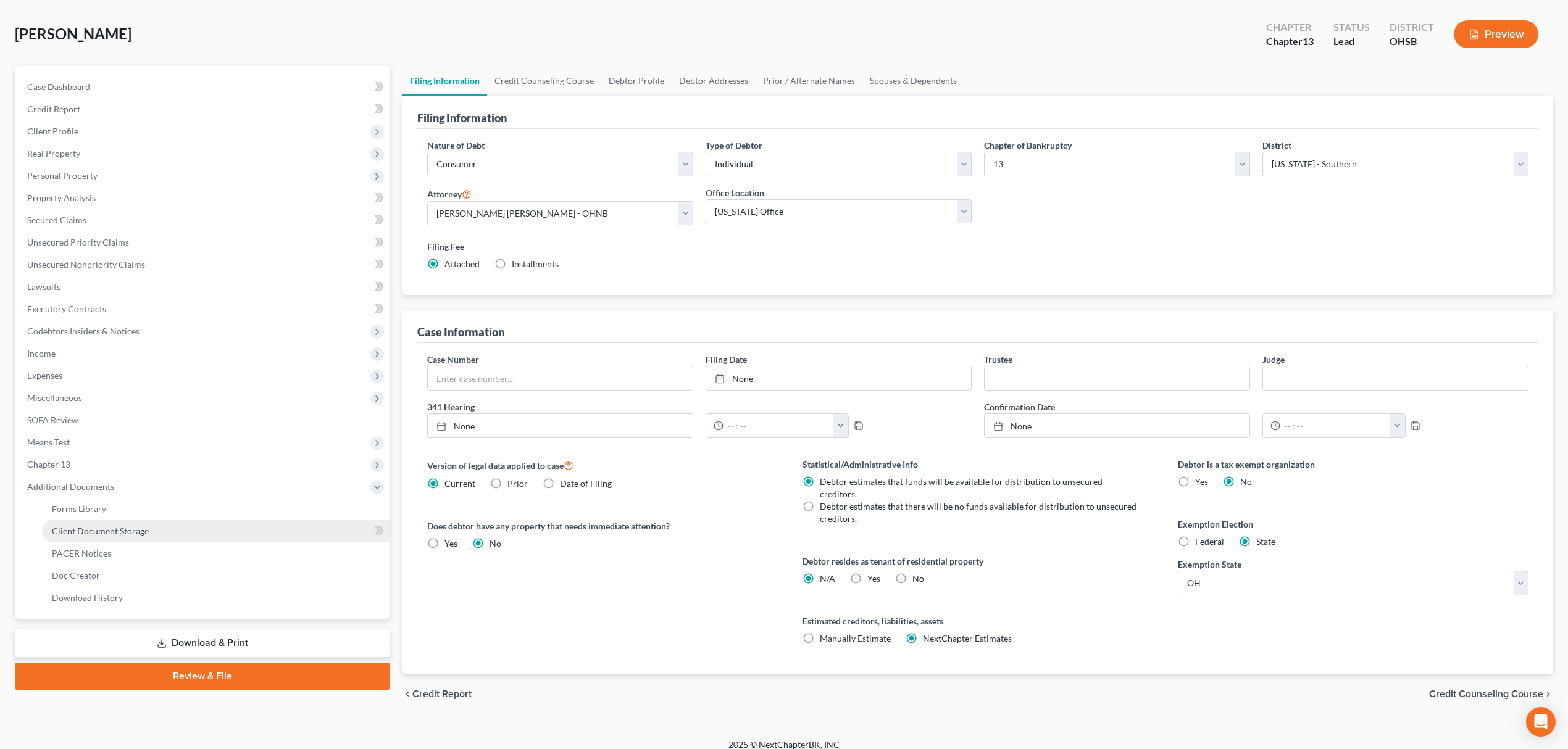
click at [184, 526] on link "Client Document Storage" at bounding box center [216, 531] width 348 height 22
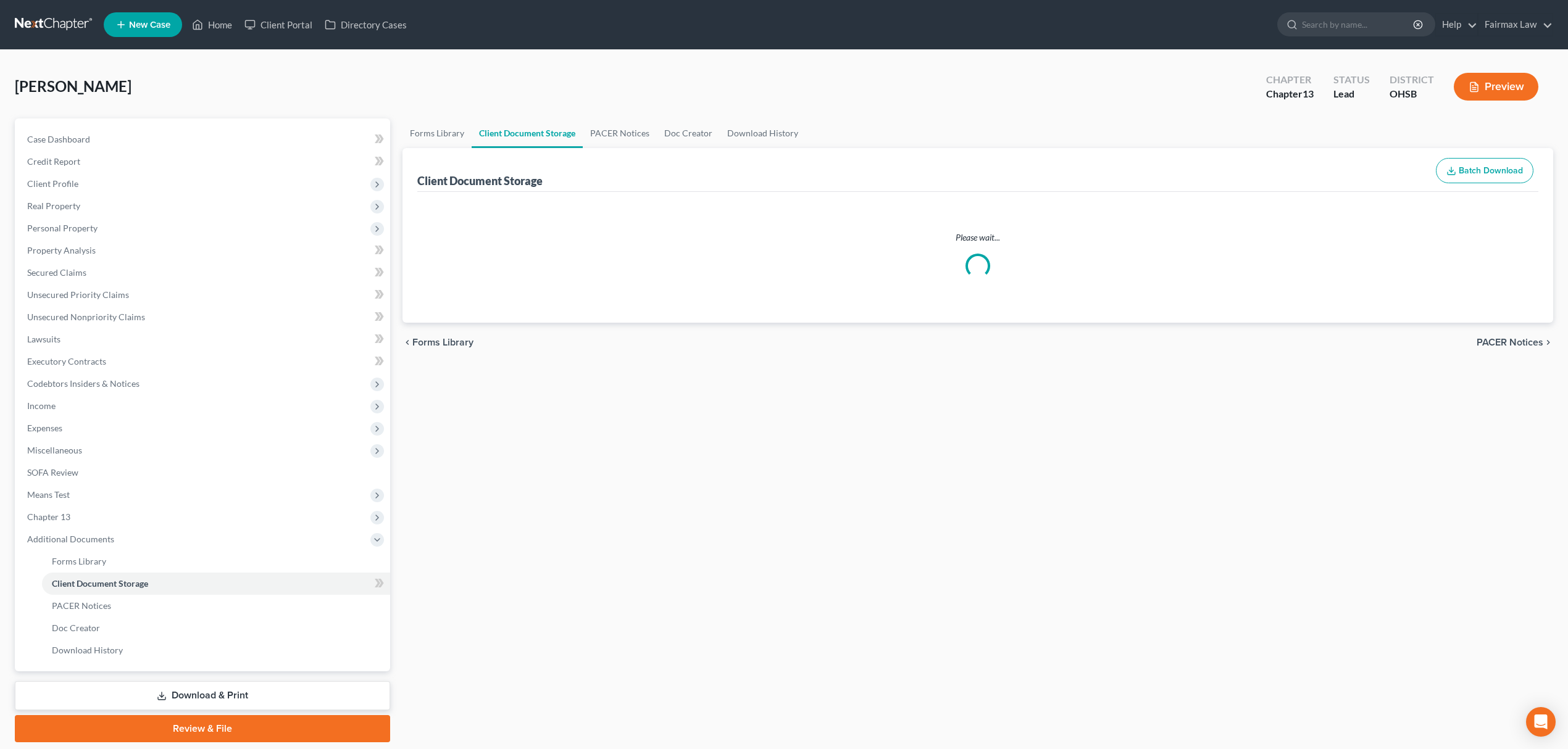
select select "7"
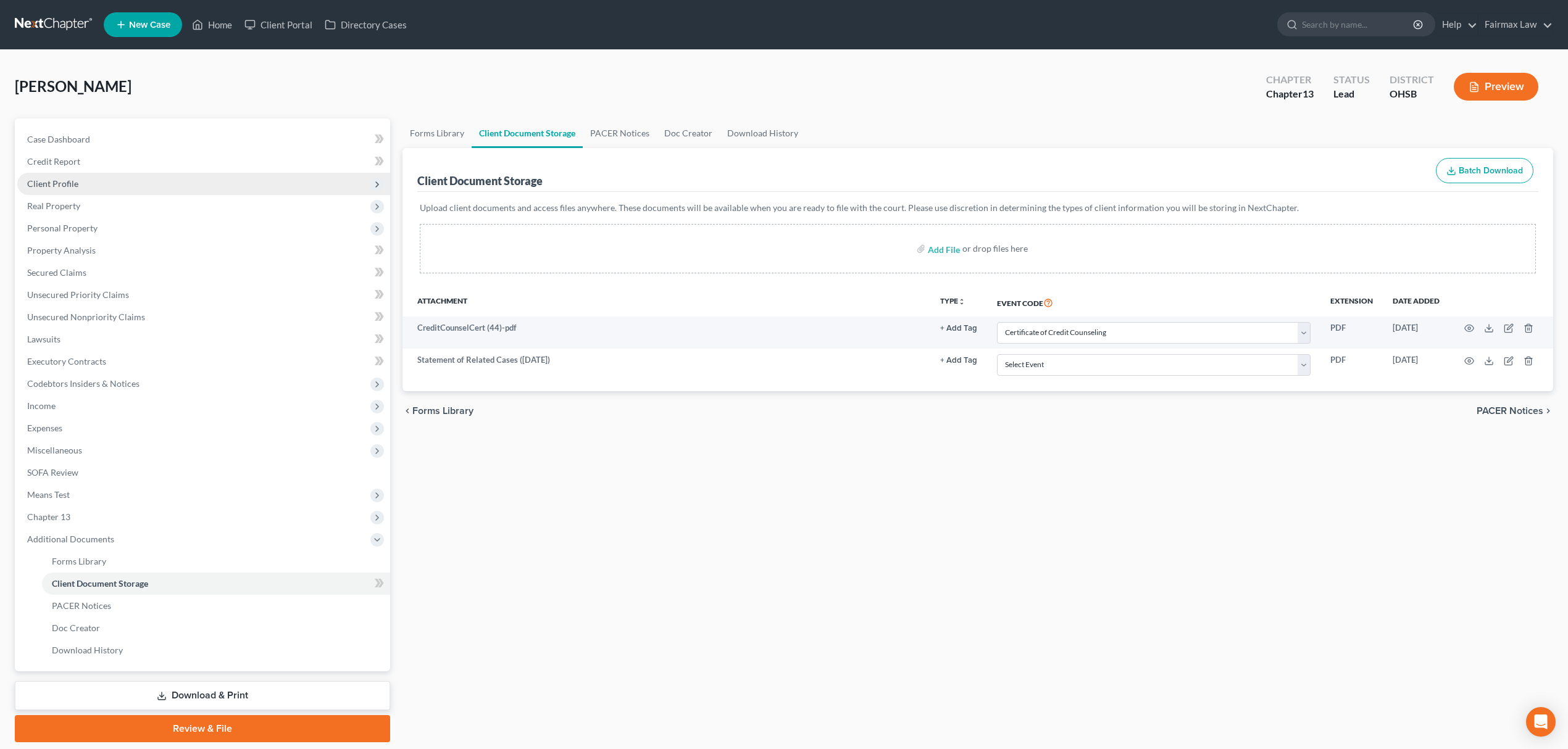
click at [142, 186] on span "Client Profile" at bounding box center [203, 183] width 372 height 22
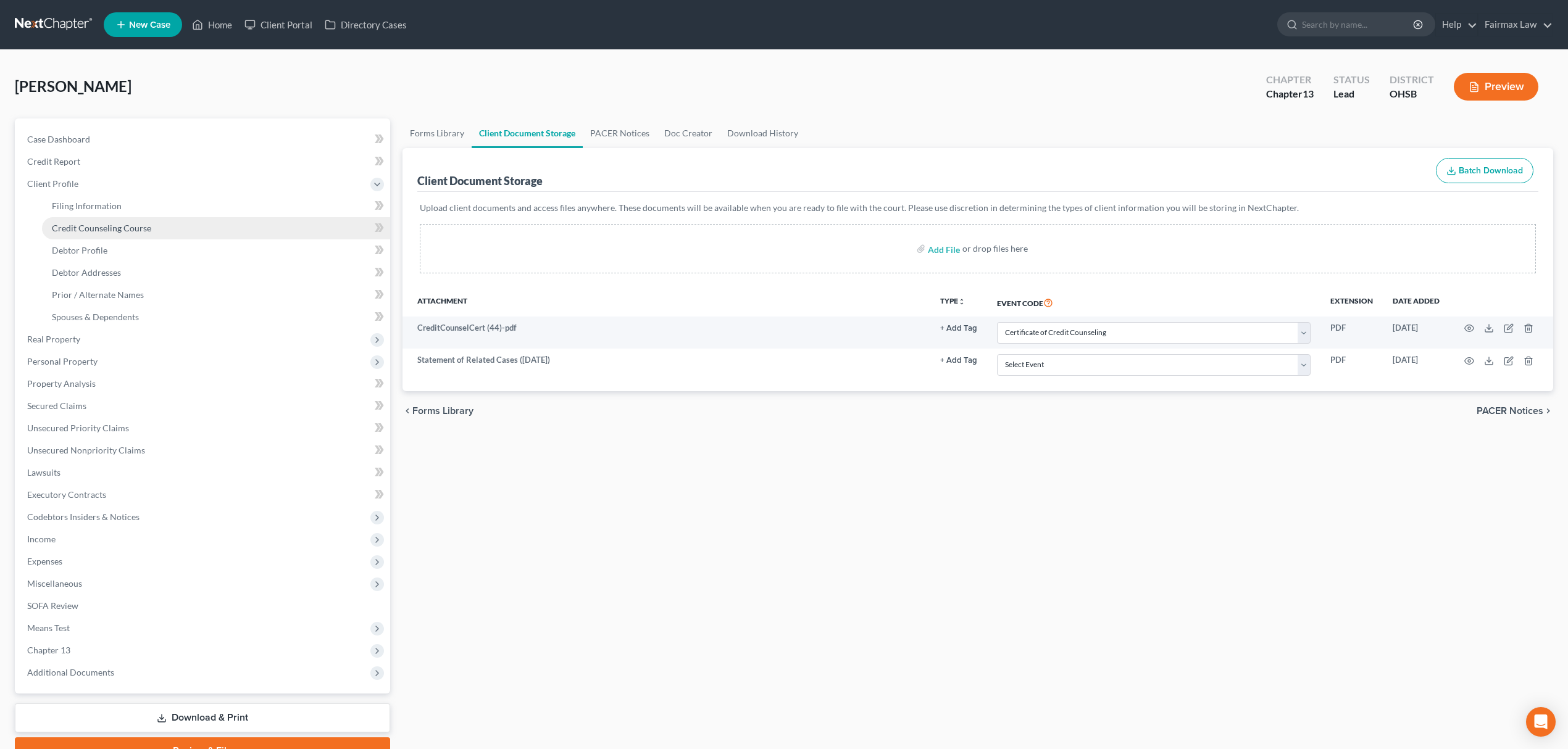
click at [149, 218] on link "Credit Counseling Course" at bounding box center [216, 228] width 348 height 22
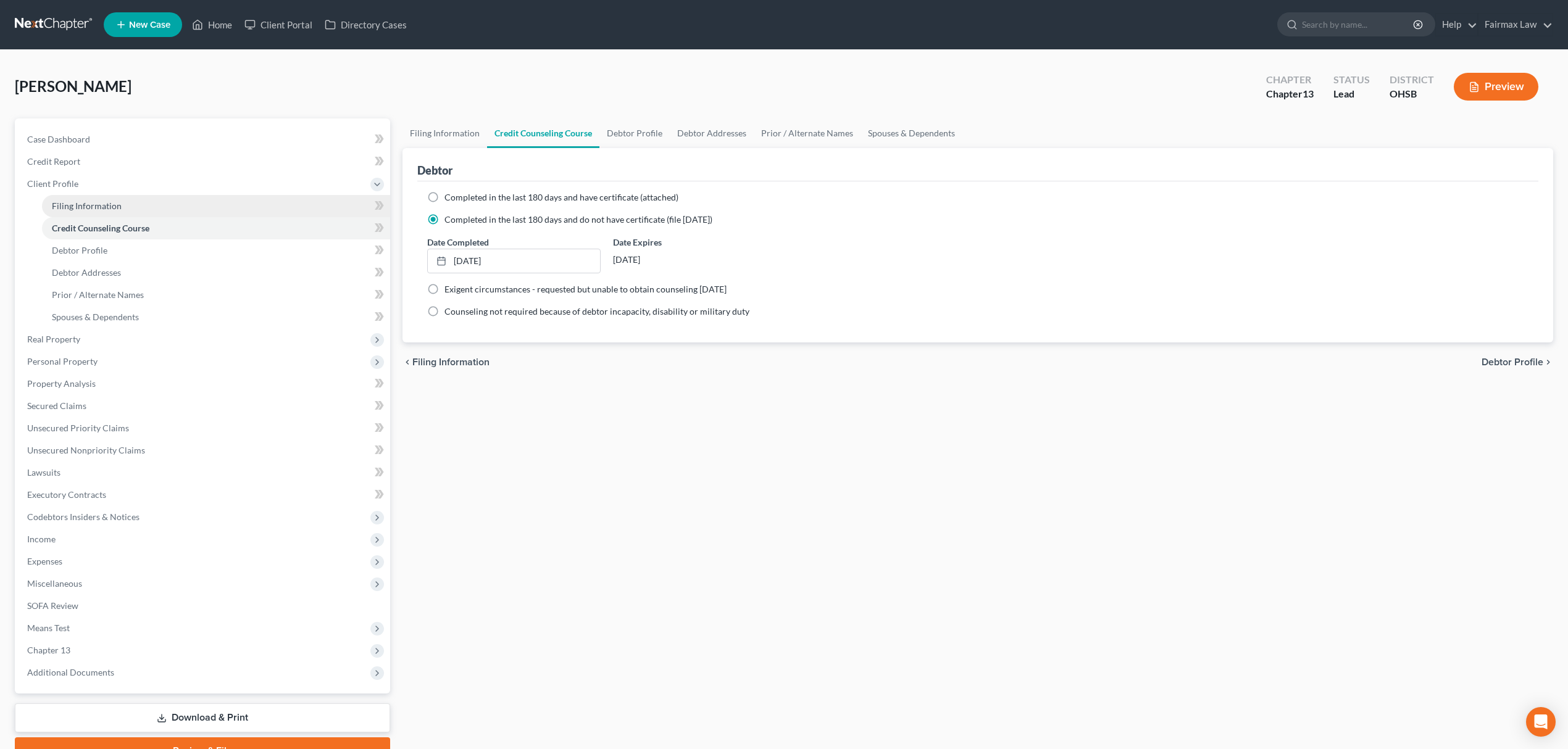
click at [141, 196] on link "Filing Information" at bounding box center [216, 206] width 348 height 22
select select "1"
select select "0"
select select "3"
select select "62"
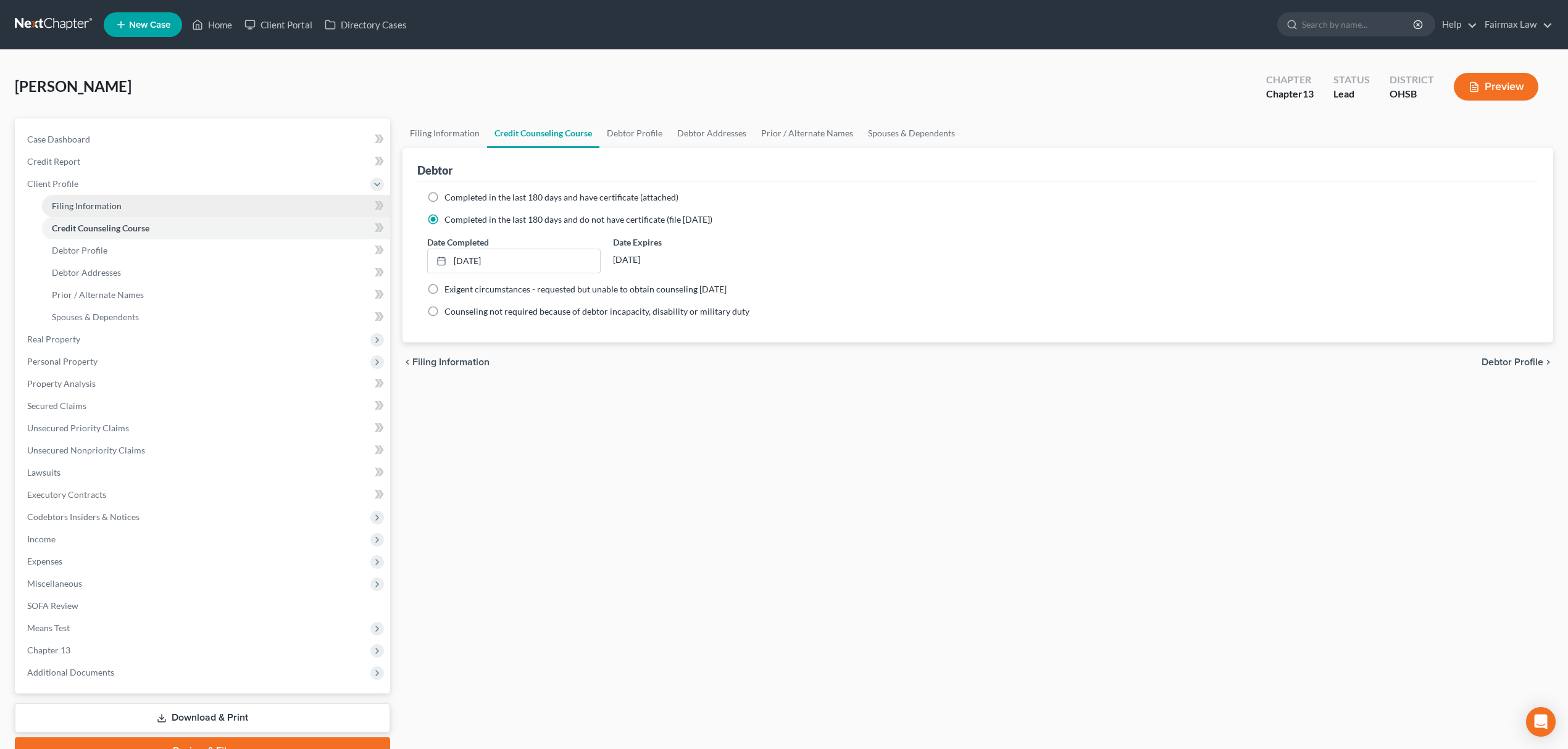
select select "11"
select select "0"
select select "36"
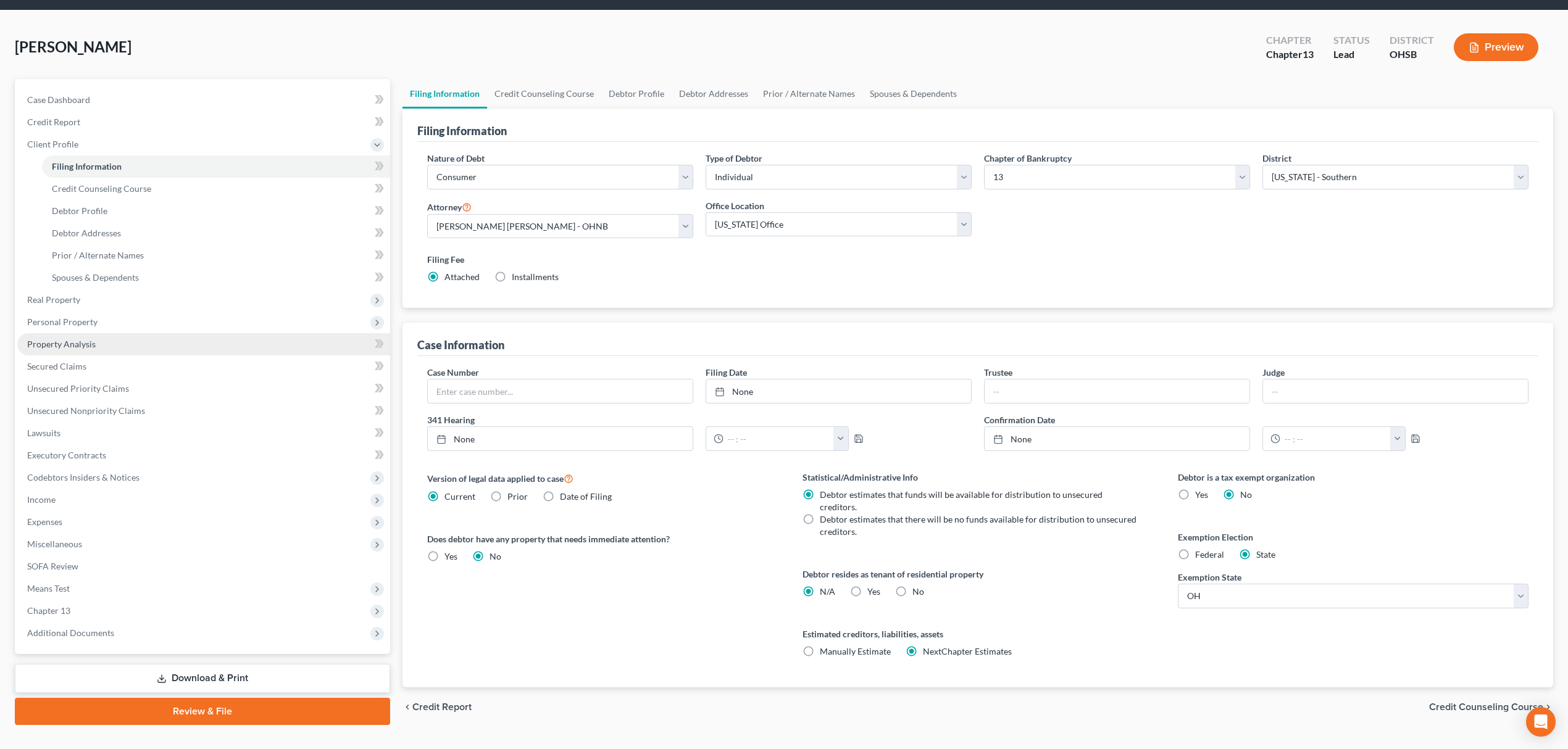
scroll to position [62, 0]
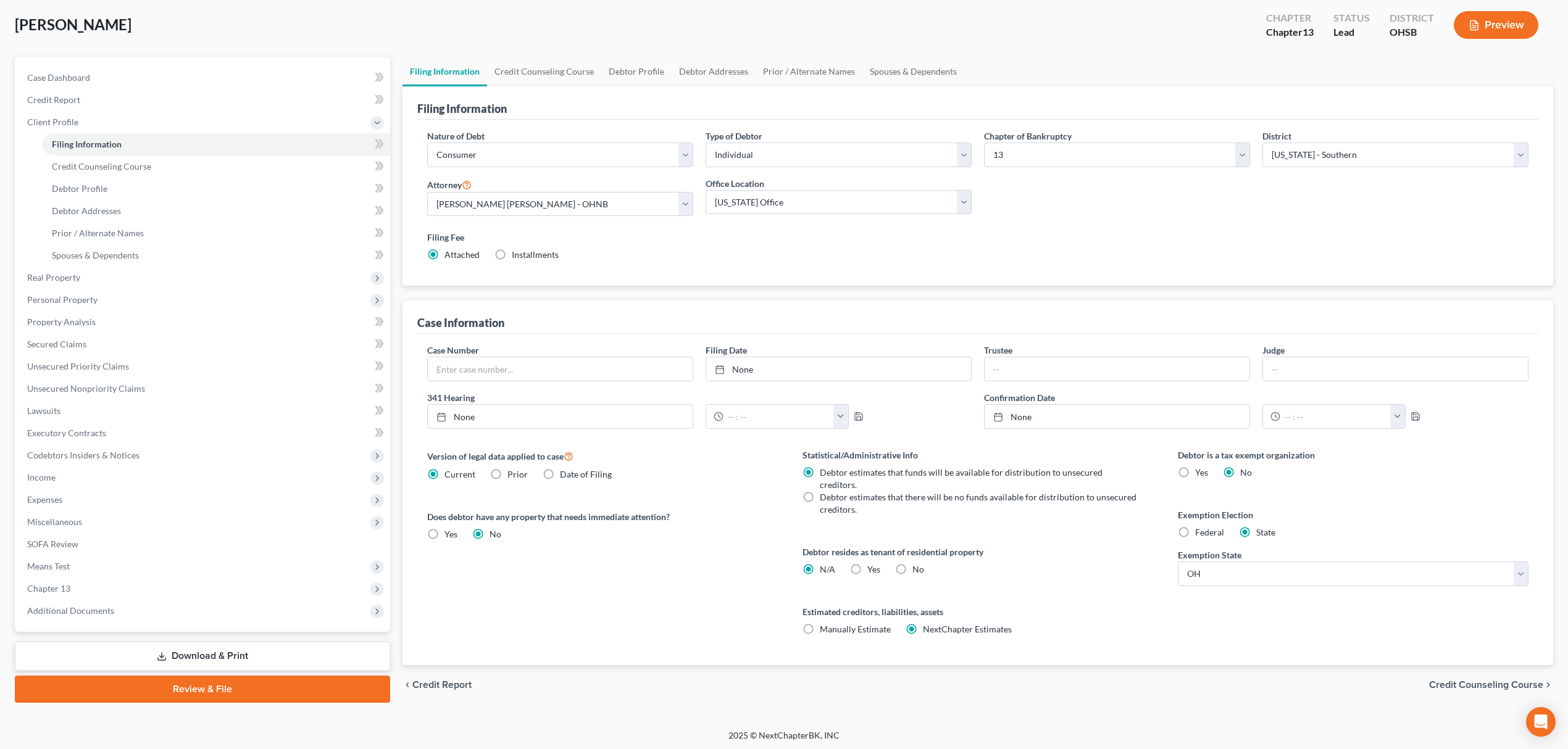
click at [1345, 129] on div "District Select Alabama - Middle Alabama - Northern Alabama - Southern Alaska A…" at bounding box center [1395, 148] width 266 height 38
click at [1343, 152] on select "Select Alabama - Middle Alabama - Northern Alabama - Southern Alaska Arizona Ar…" at bounding box center [1395, 155] width 266 height 25
select select "61"
click at [1262, 142] on select "Select Alabama - Middle Alabama - Northern Alabama - Southern Alaska Arizona Ar…" at bounding box center [1395, 155] width 266 height 25
click at [175, 622] on div "Case Dashboard Payments Invoices Payments Payments Credit Report Client Profile…" at bounding box center [203, 344] width 375 height 575
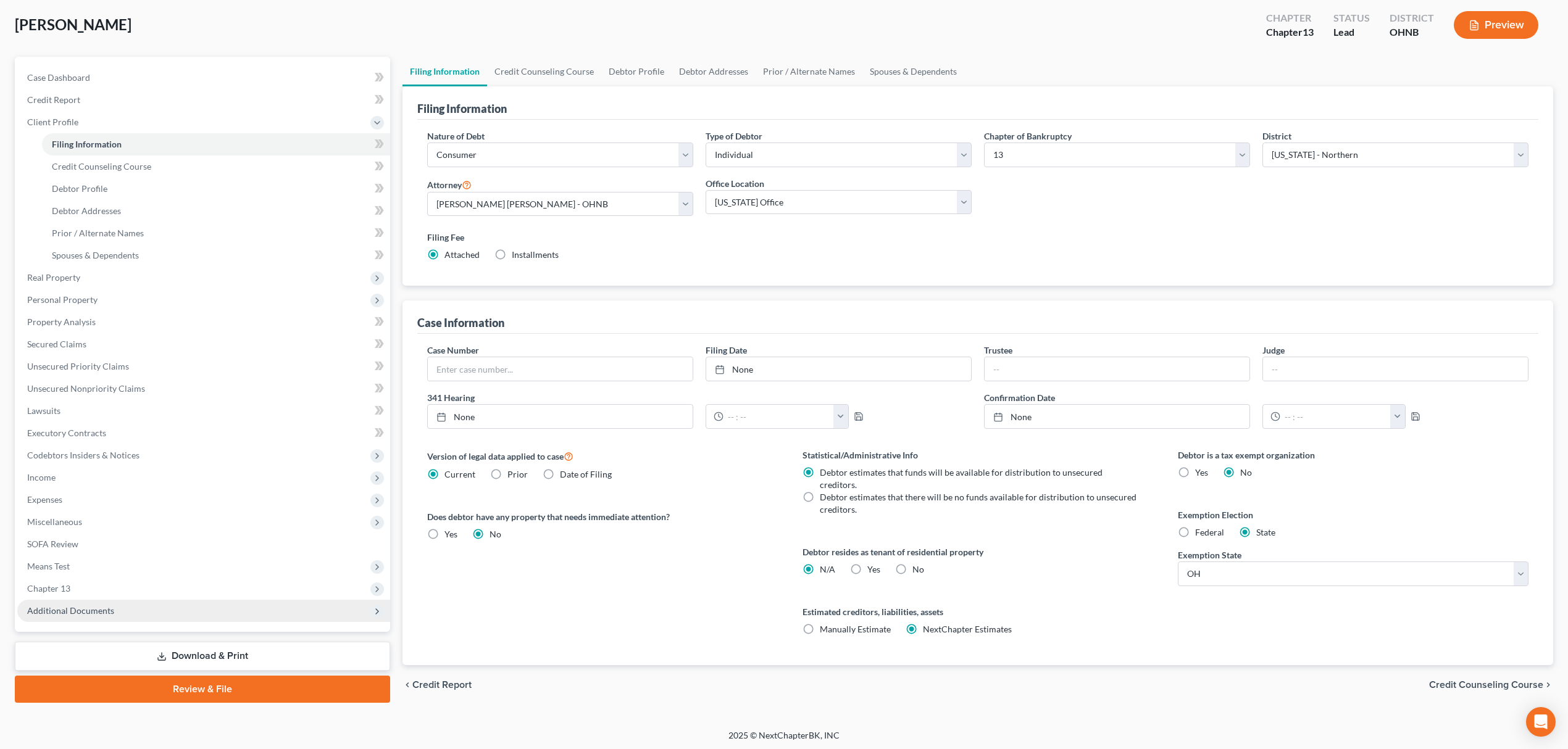
click at [223, 602] on span "Additional Documents" at bounding box center [203, 611] width 372 height 22
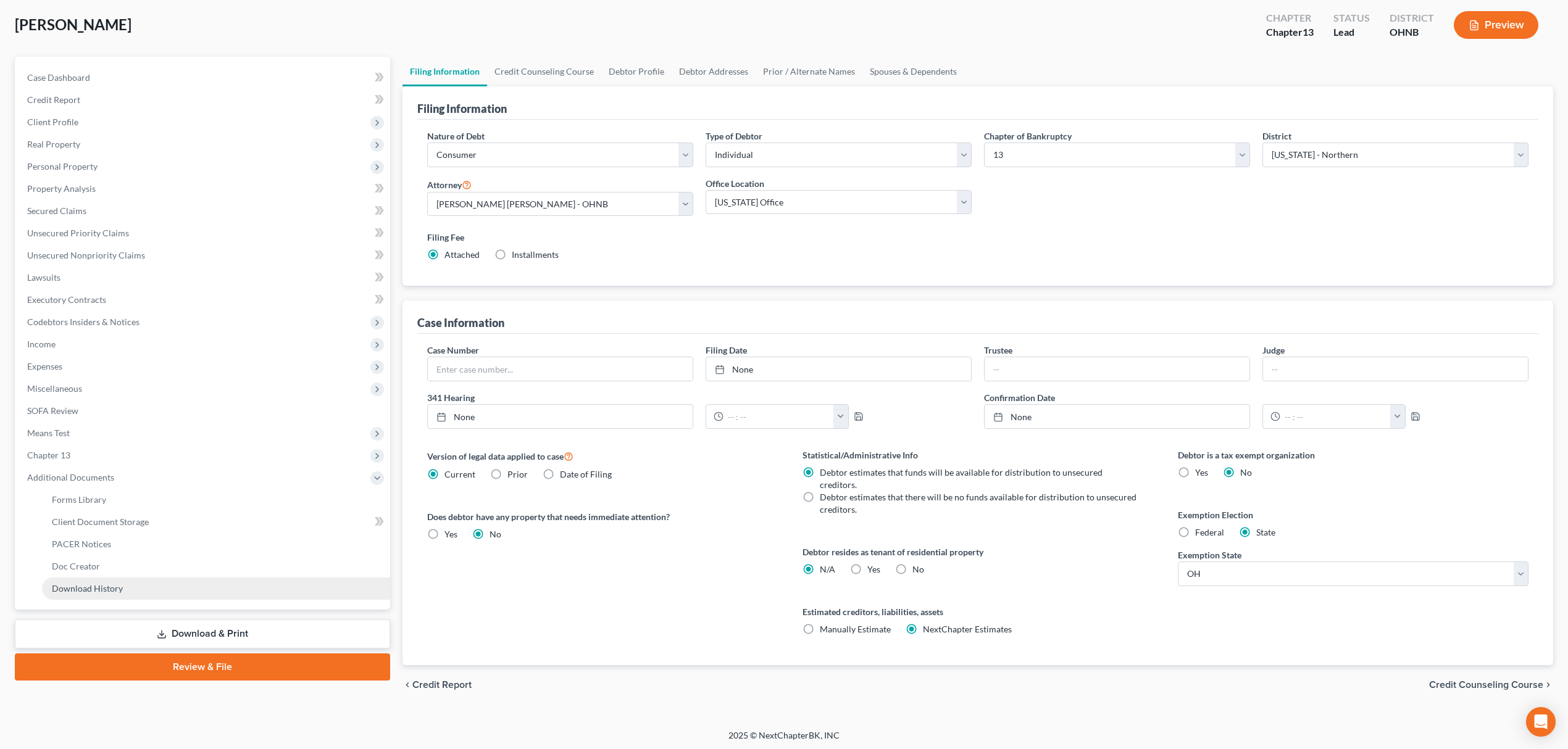
scroll to position [53, 0]
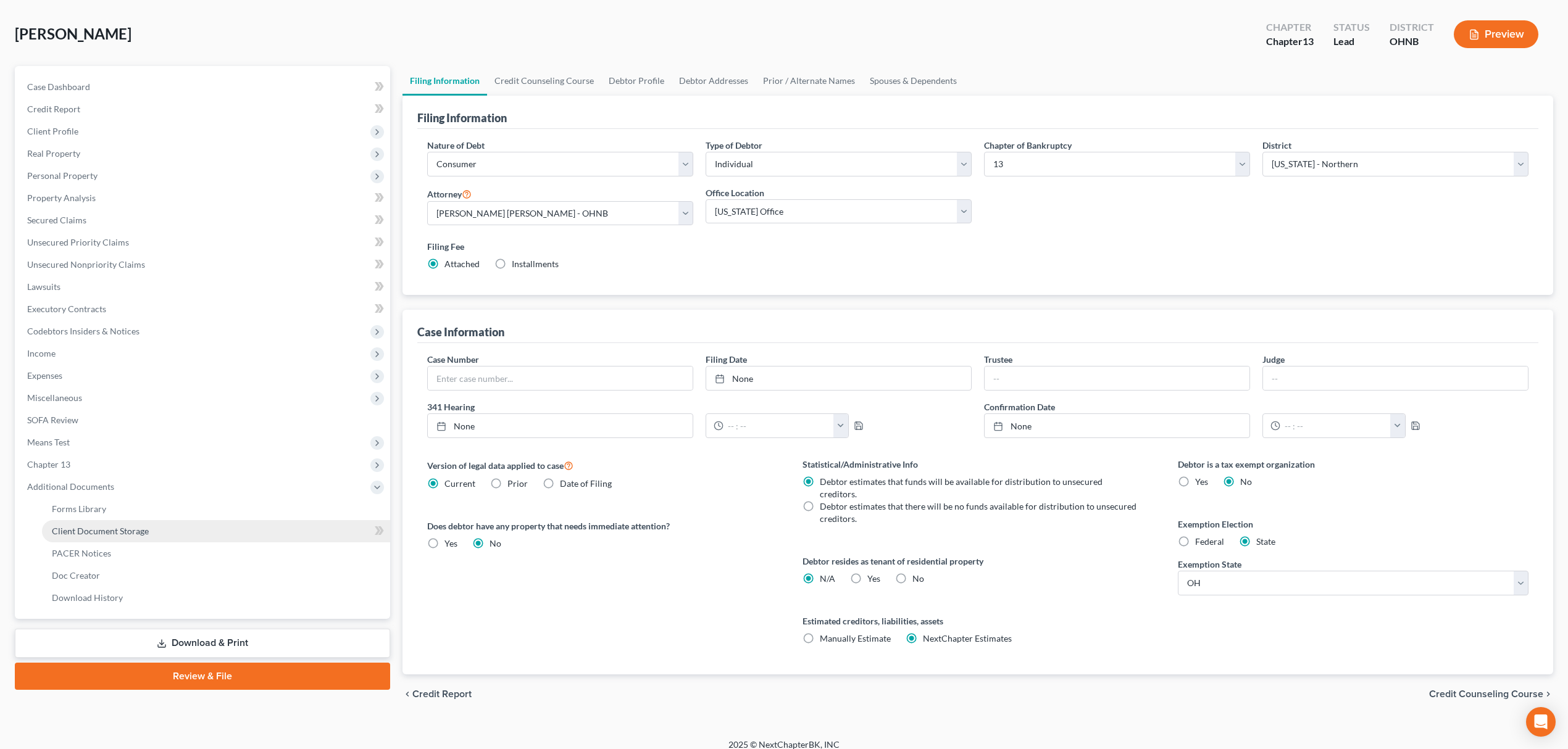
click at [177, 536] on link "Client Document Storage" at bounding box center [216, 531] width 348 height 22
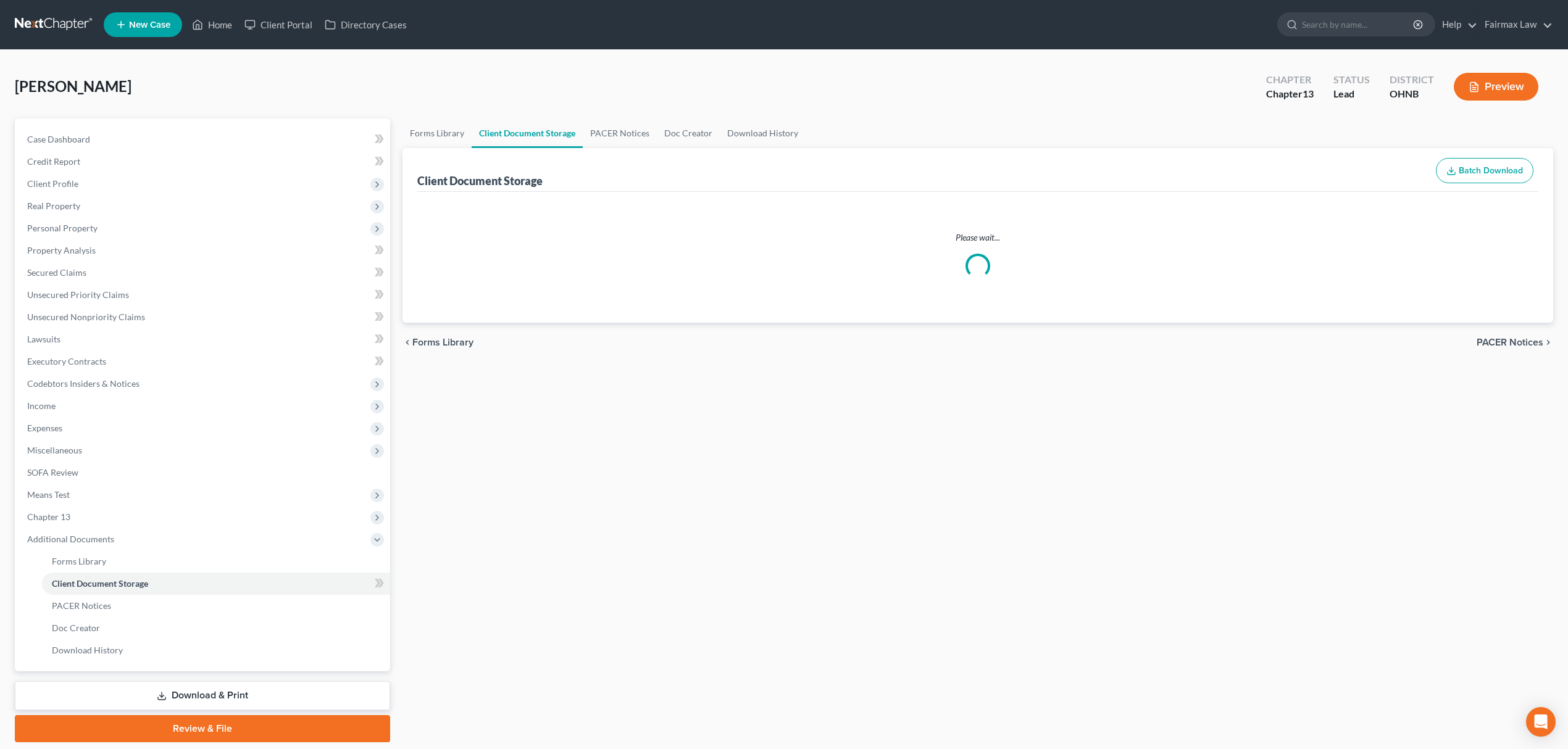
select select "5"
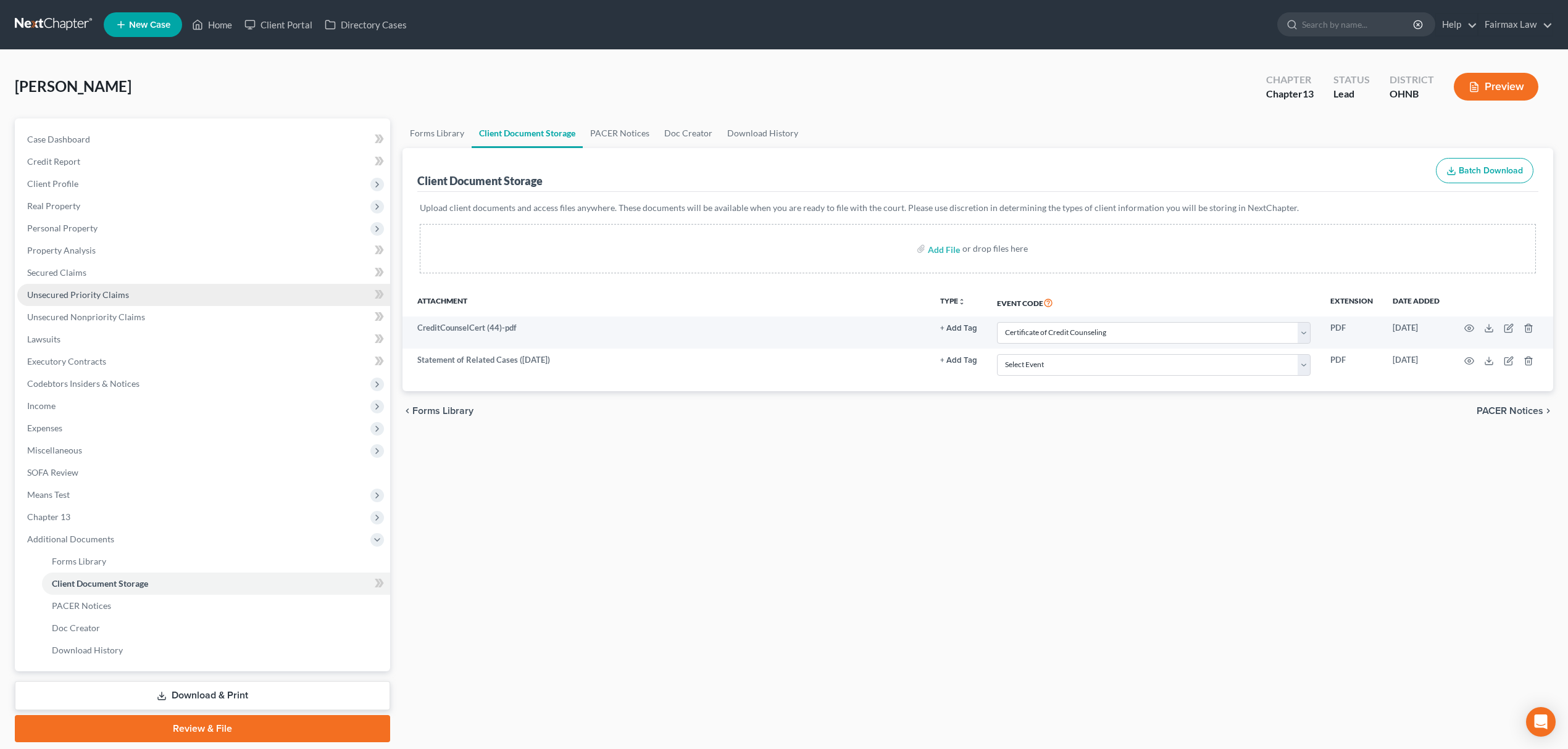
click at [163, 295] on link "Unsecured Priority Claims" at bounding box center [203, 295] width 372 height 22
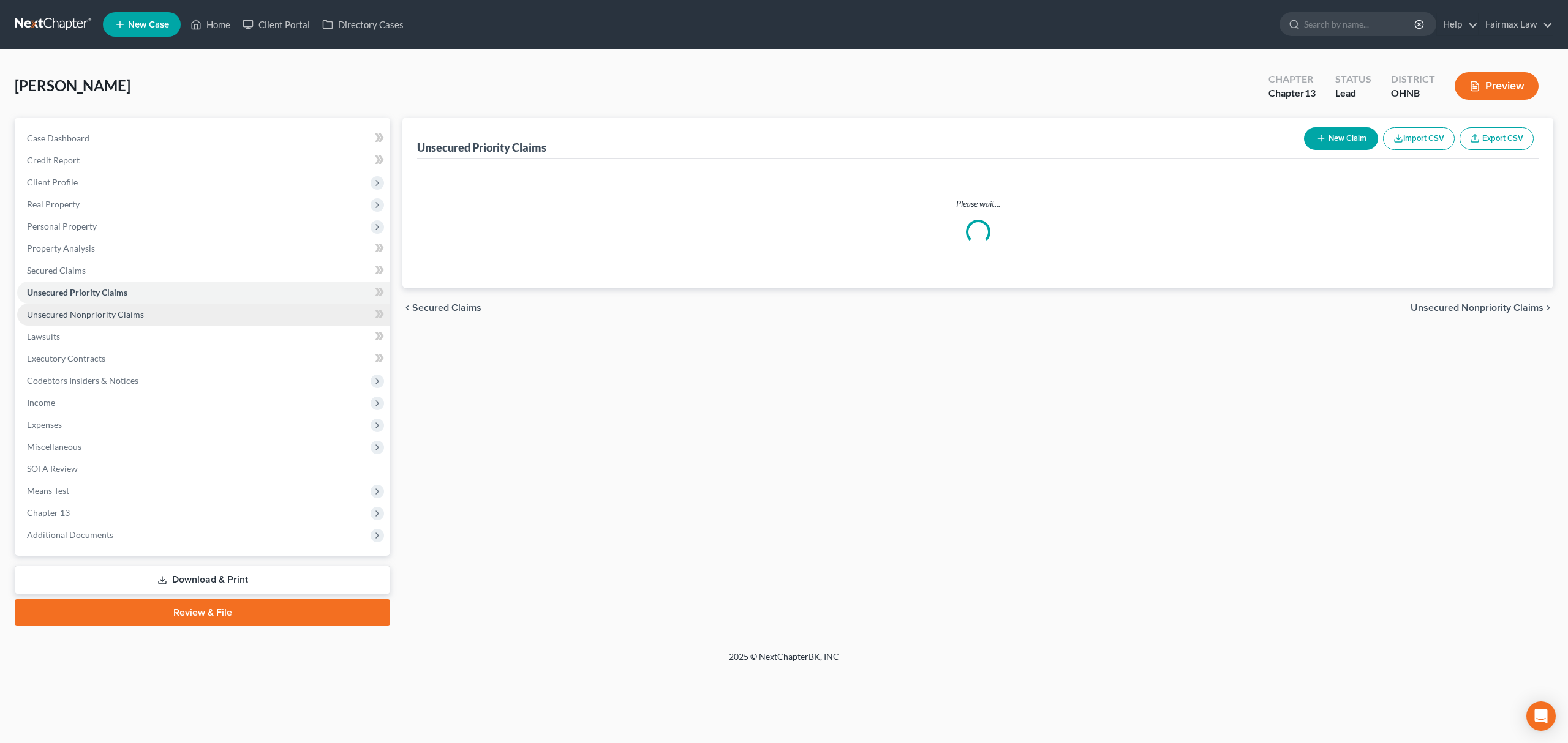
click at [149, 314] on link "Unsecured Nonpriority Claims" at bounding box center [203, 314] width 373 height 22
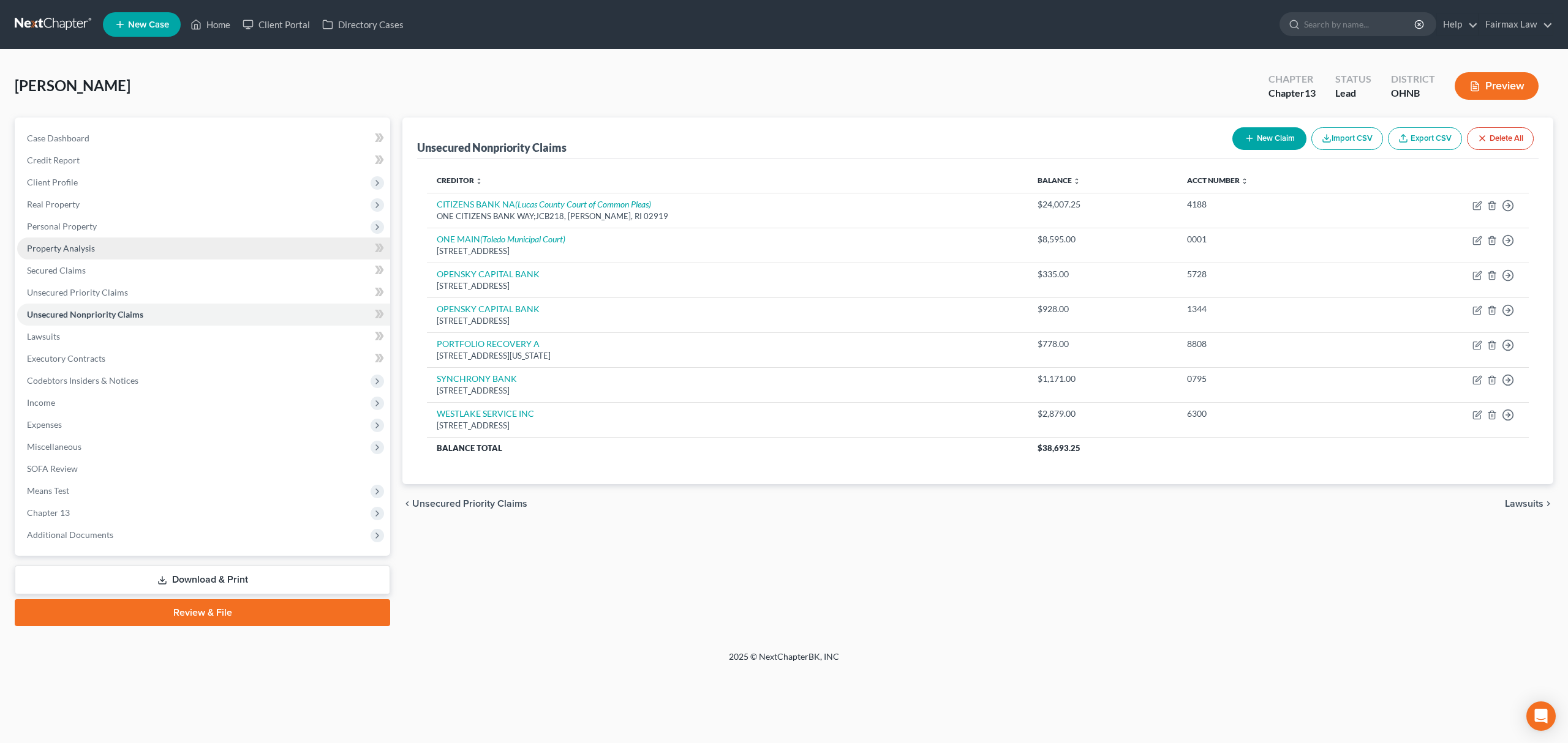
click at [151, 238] on link "Property Analysis" at bounding box center [203, 249] width 373 height 22
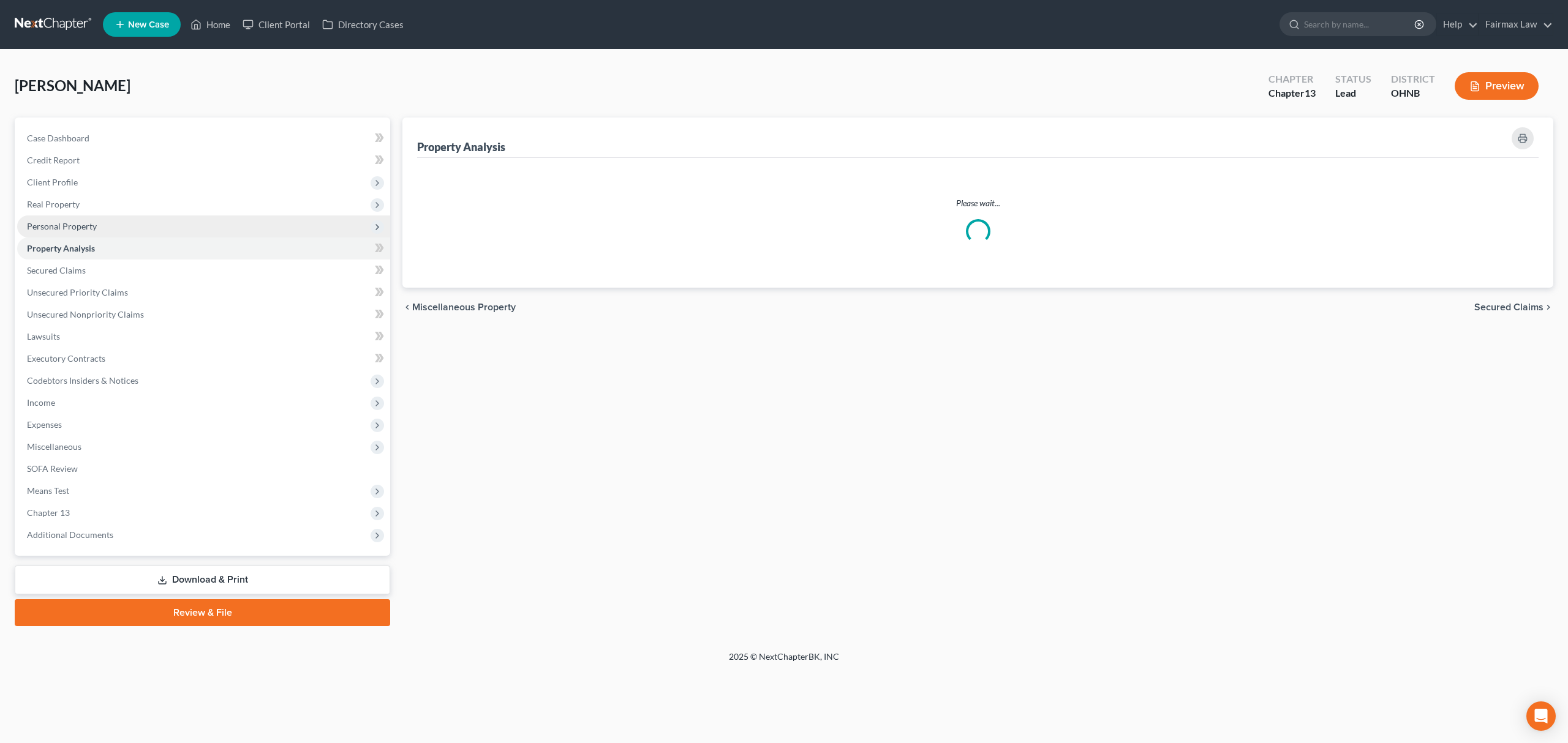
click at [158, 219] on span "Personal Property" at bounding box center [203, 226] width 373 height 22
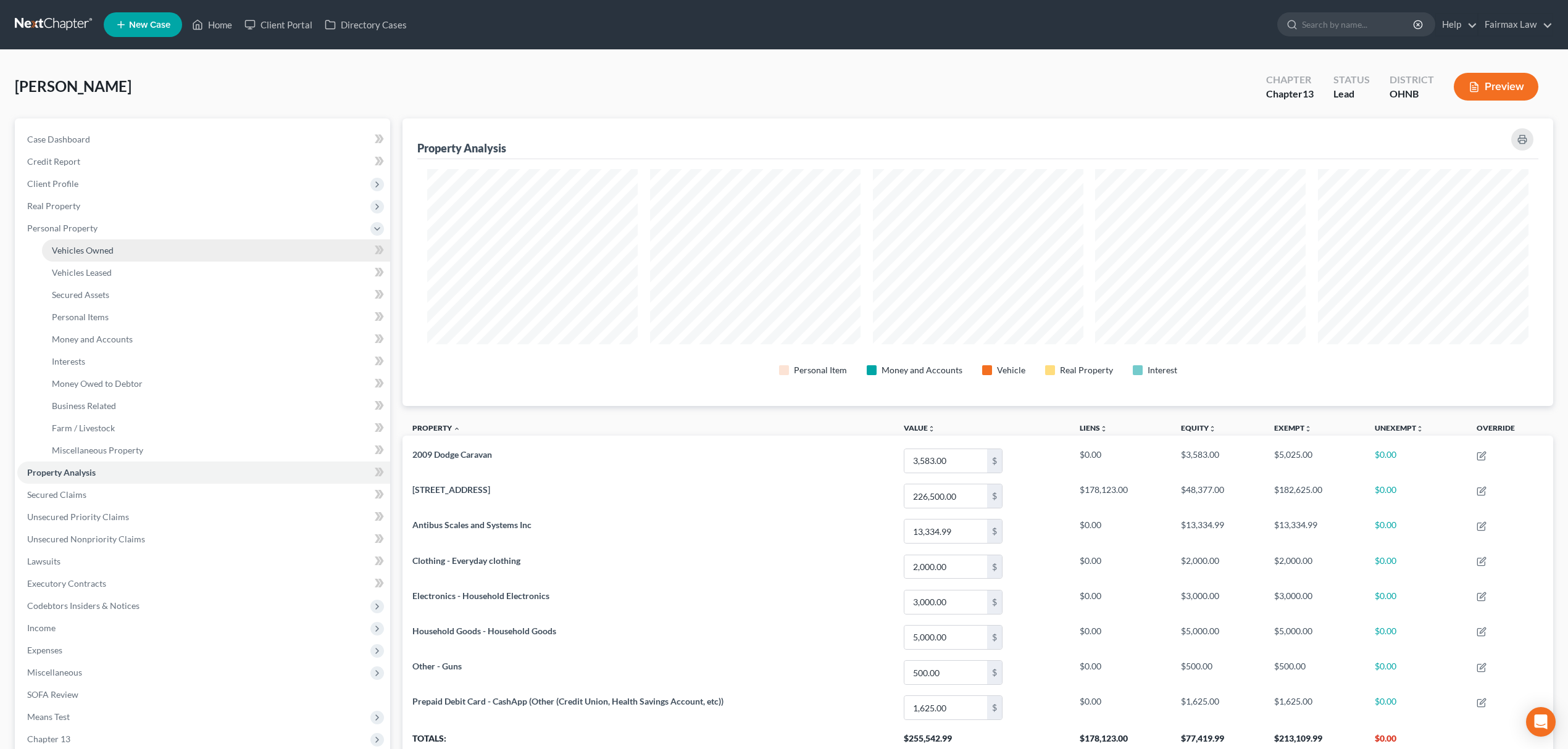
click at [132, 249] on link "Vehicles Owned" at bounding box center [216, 251] width 348 height 22
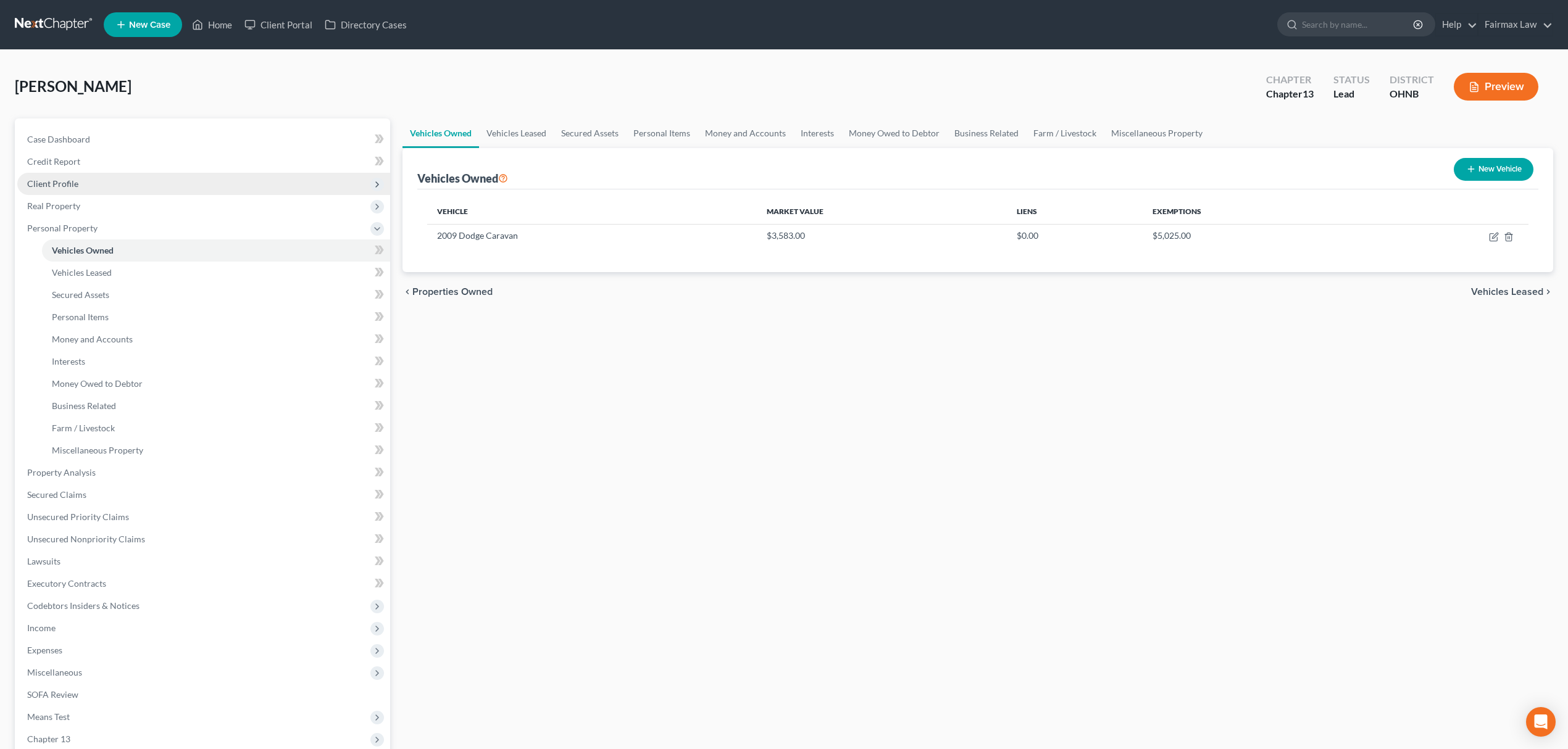
click at [147, 188] on span "Client Profile" at bounding box center [203, 183] width 372 height 22
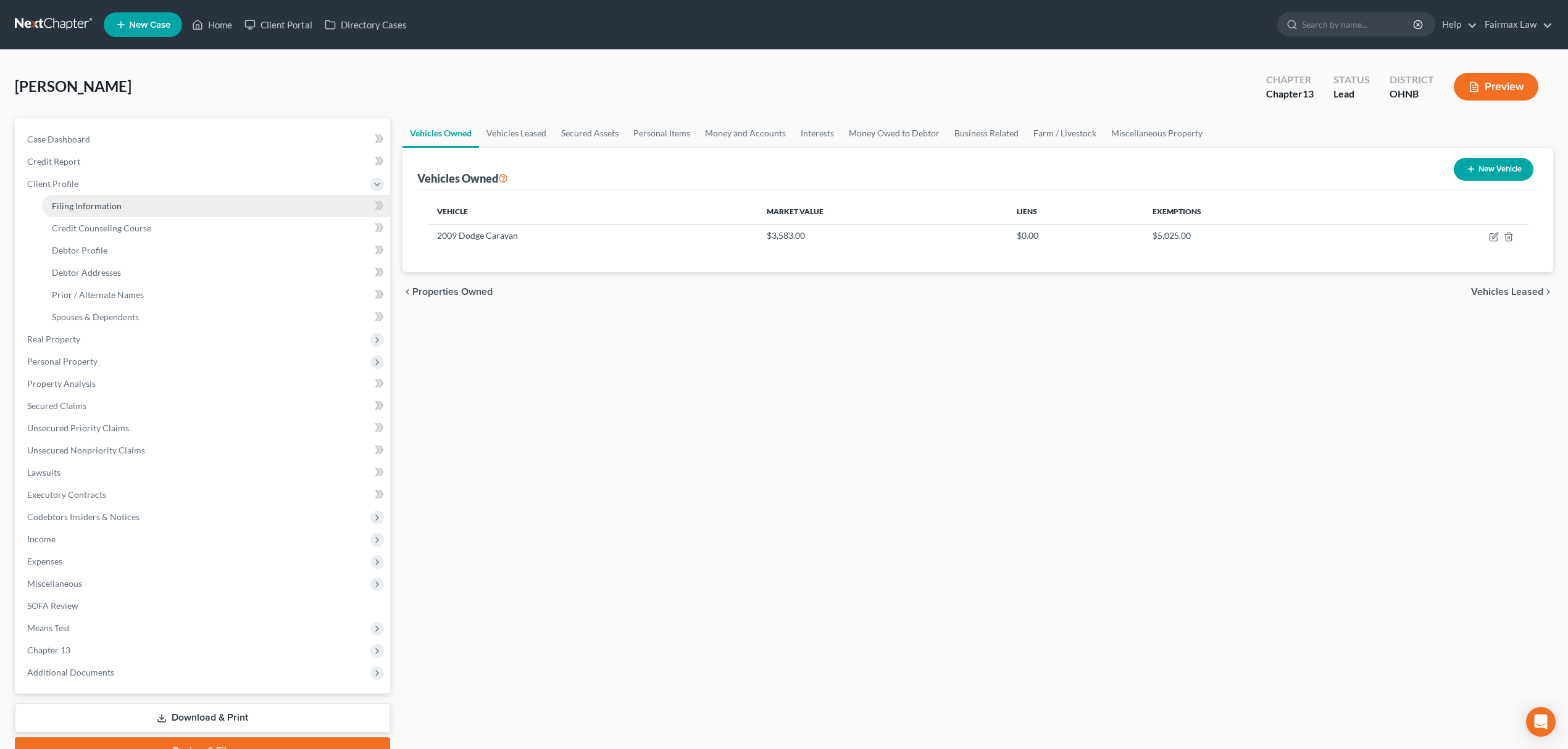
click at [112, 208] on span "Filing Information" at bounding box center [87, 205] width 70 height 10
select select "1"
select select "0"
select select "3"
select select "61"
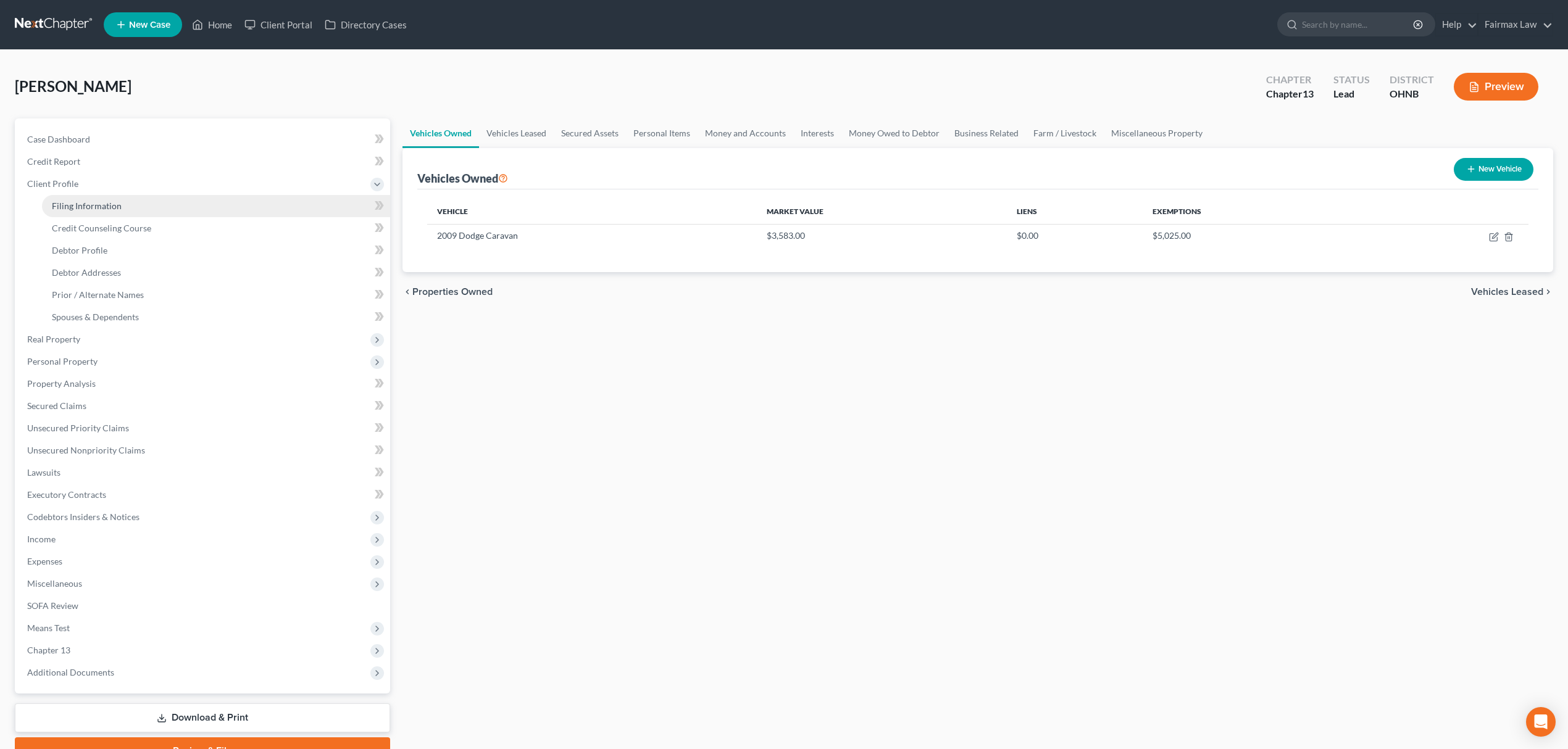
select select "11"
select select "0"
select select "36"
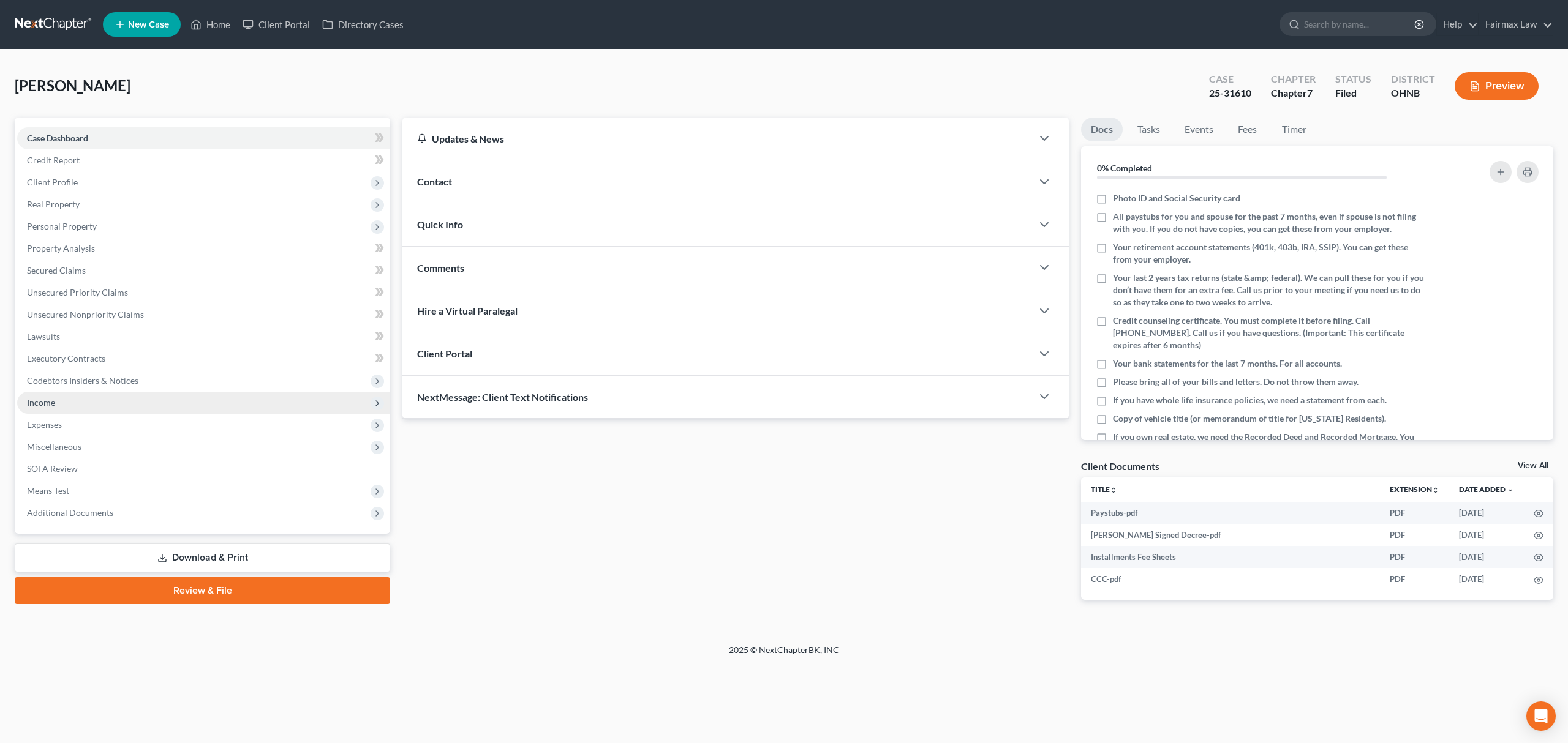
click at [110, 399] on span "Income" at bounding box center [203, 403] width 373 height 22
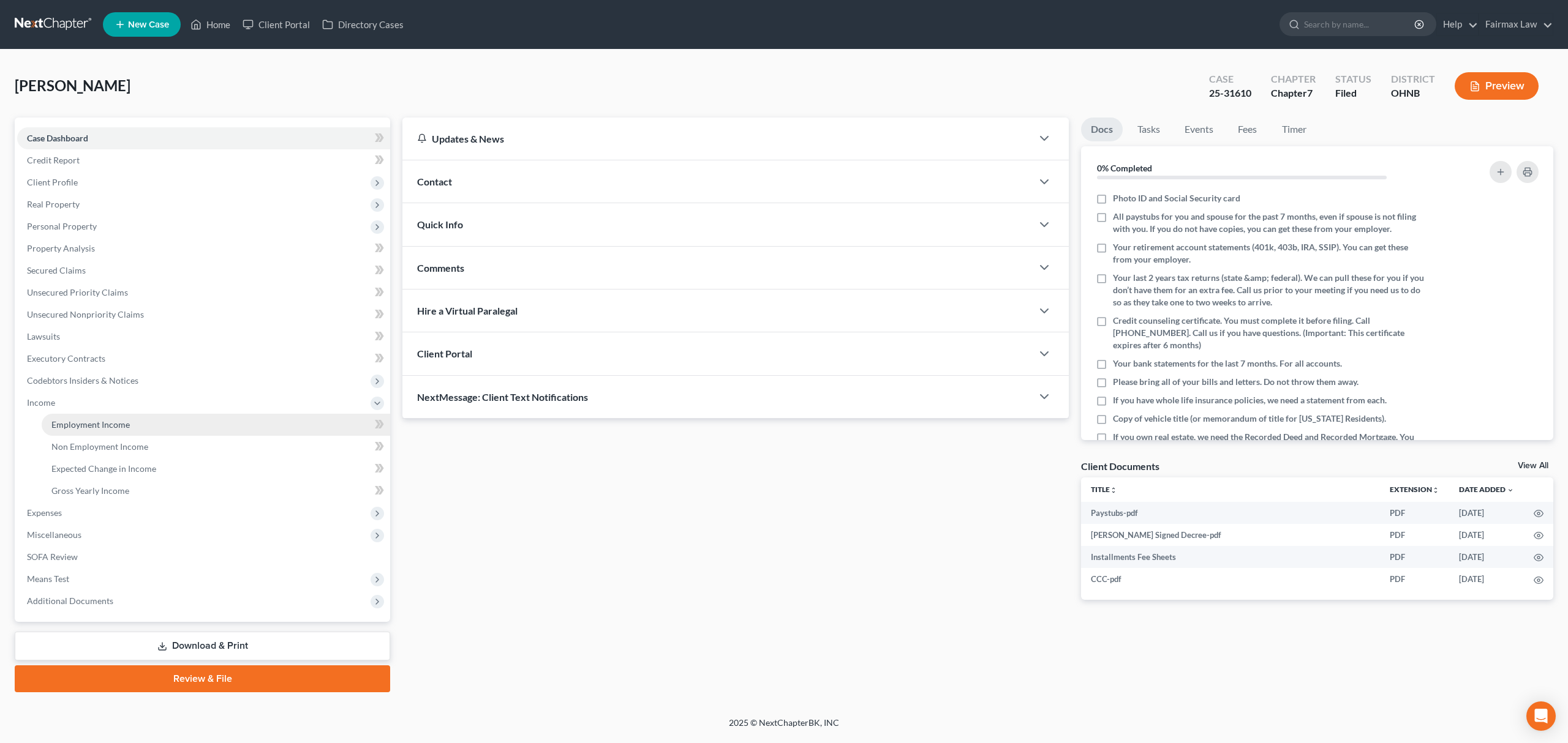
click at [130, 422] on link "Employment Income" at bounding box center [215, 424] width 349 height 22
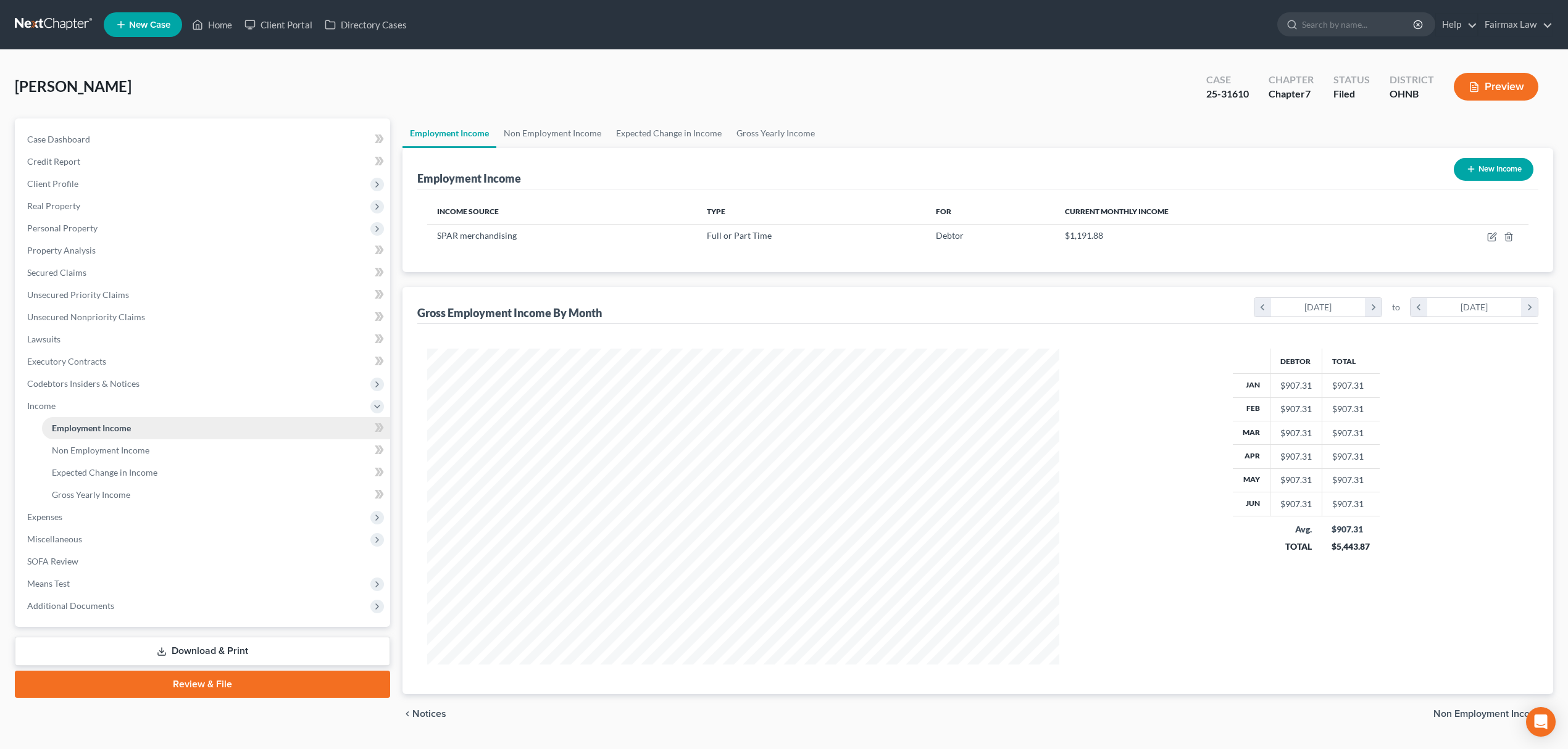
scroll to position [316, 657]
click at [153, 235] on span "Personal Property" at bounding box center [203, 228] width 372 height 22
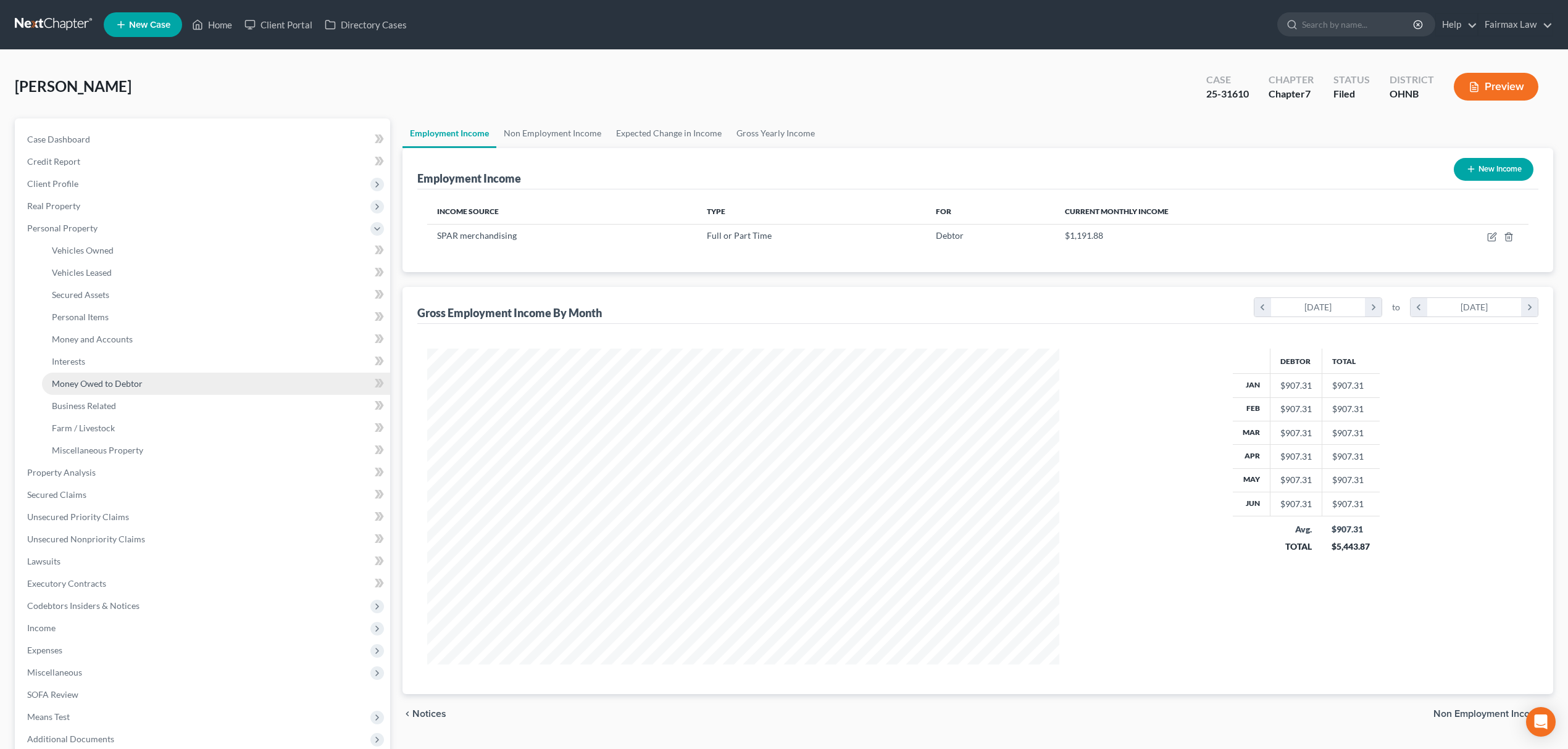
click at [151, 388] on link "Money Owed to Debtor" at bounding box center [216, 383] width 348 height 22
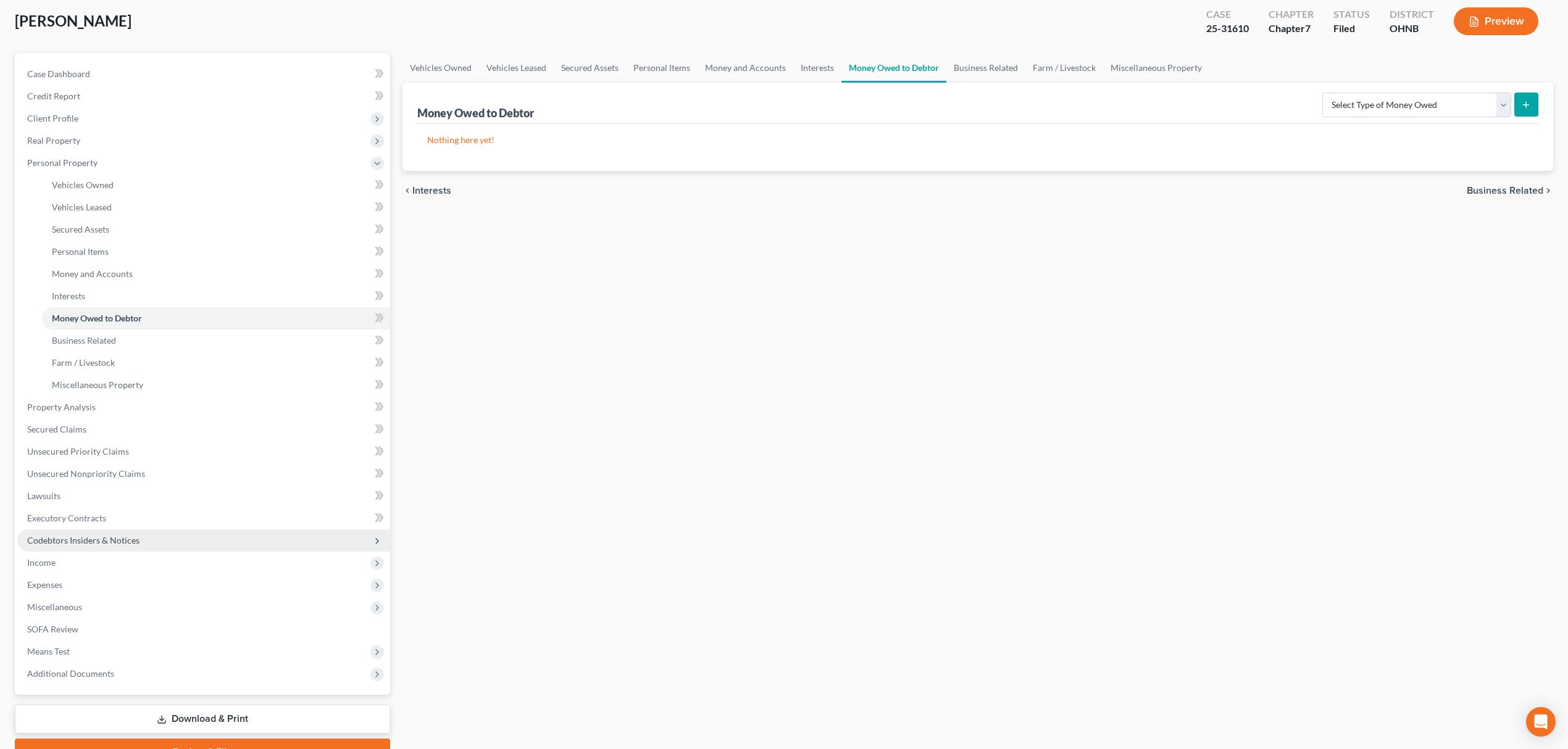
scroll to position [128, 0]
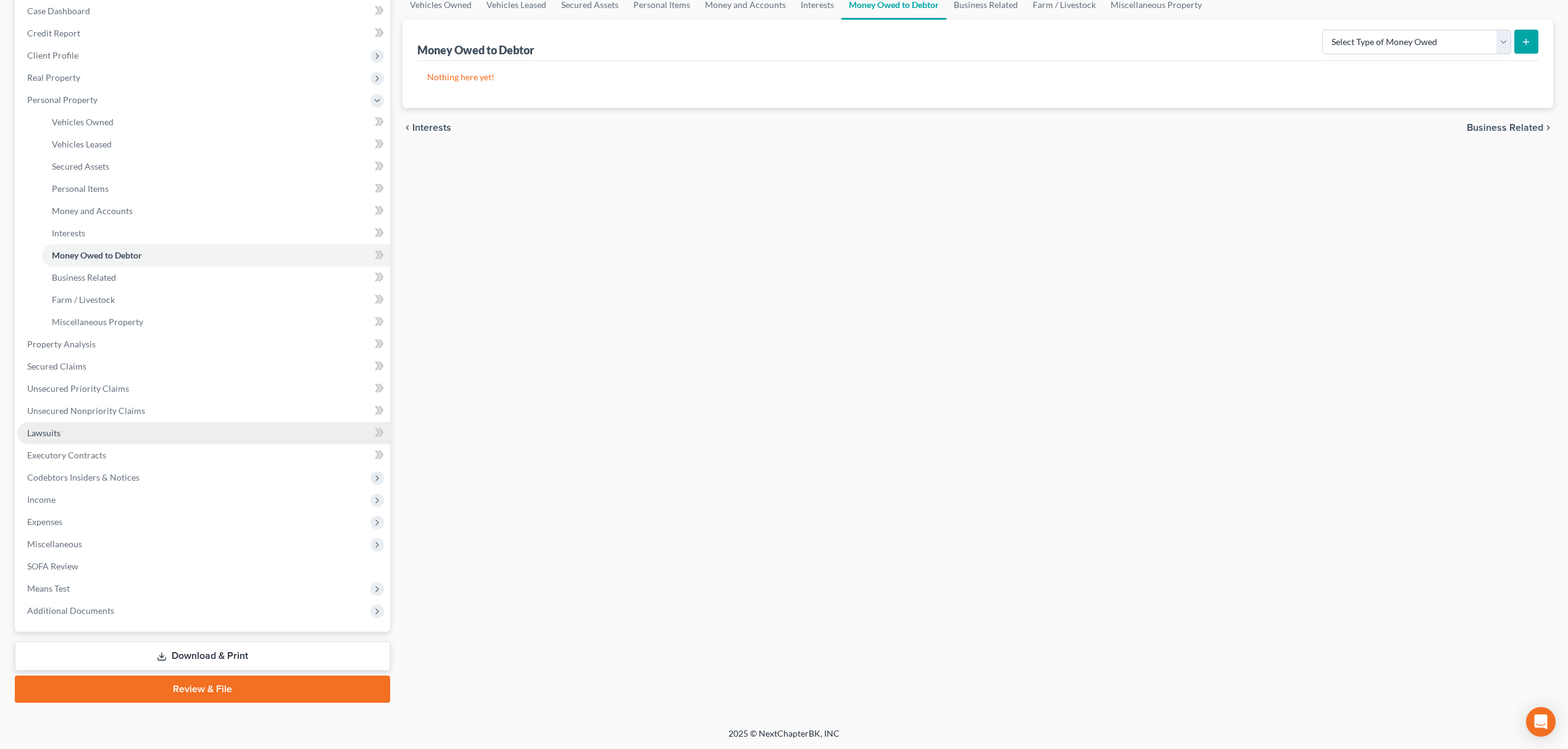
click at [83, 428] on link "Lawsuits" at bounding box center [203, 433] width 372 height 22
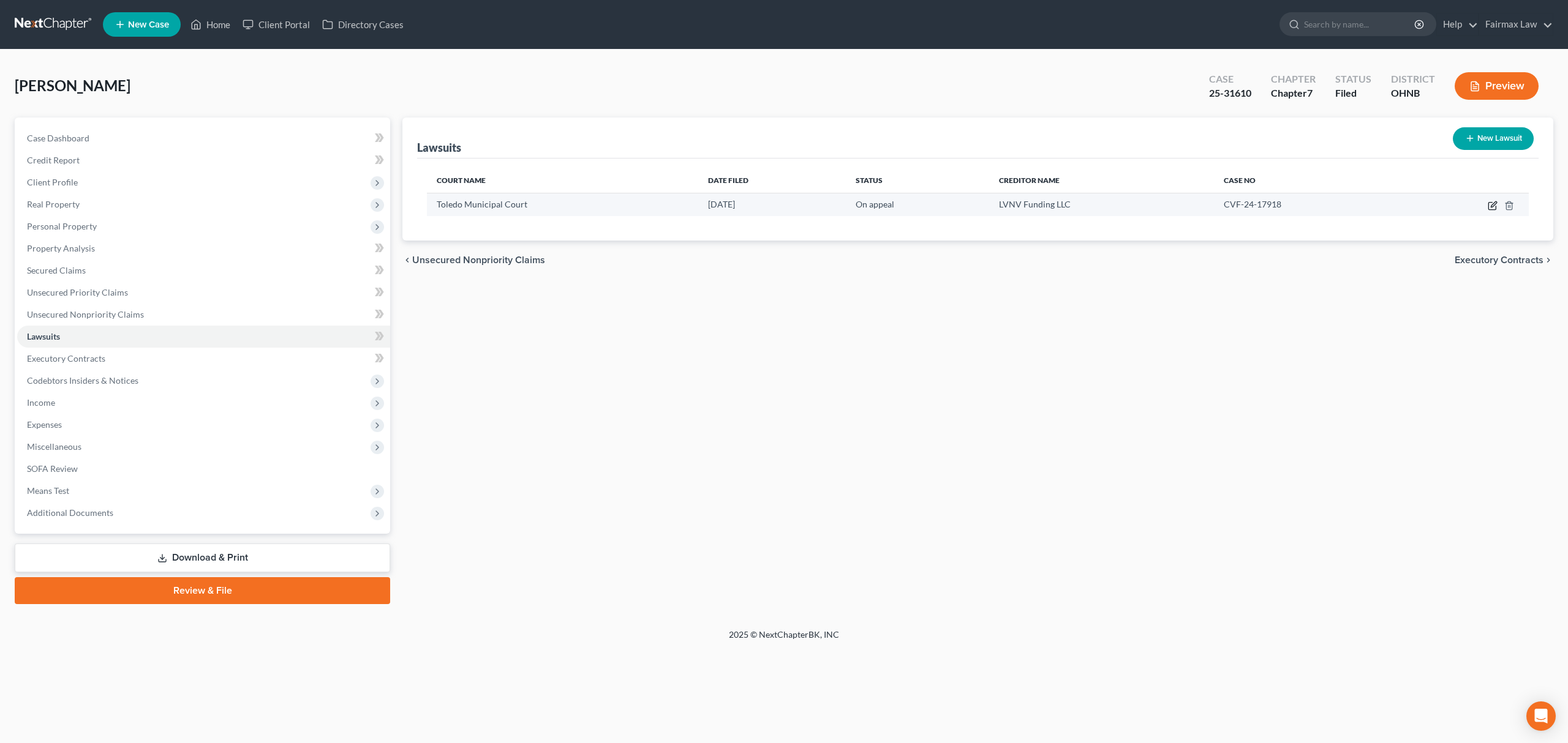
click at [1495, 204] on icon "button" at bounding box center [1493, 204] width 5 height 5
select select "36"
select select "1"
select select "3"
select select "42"
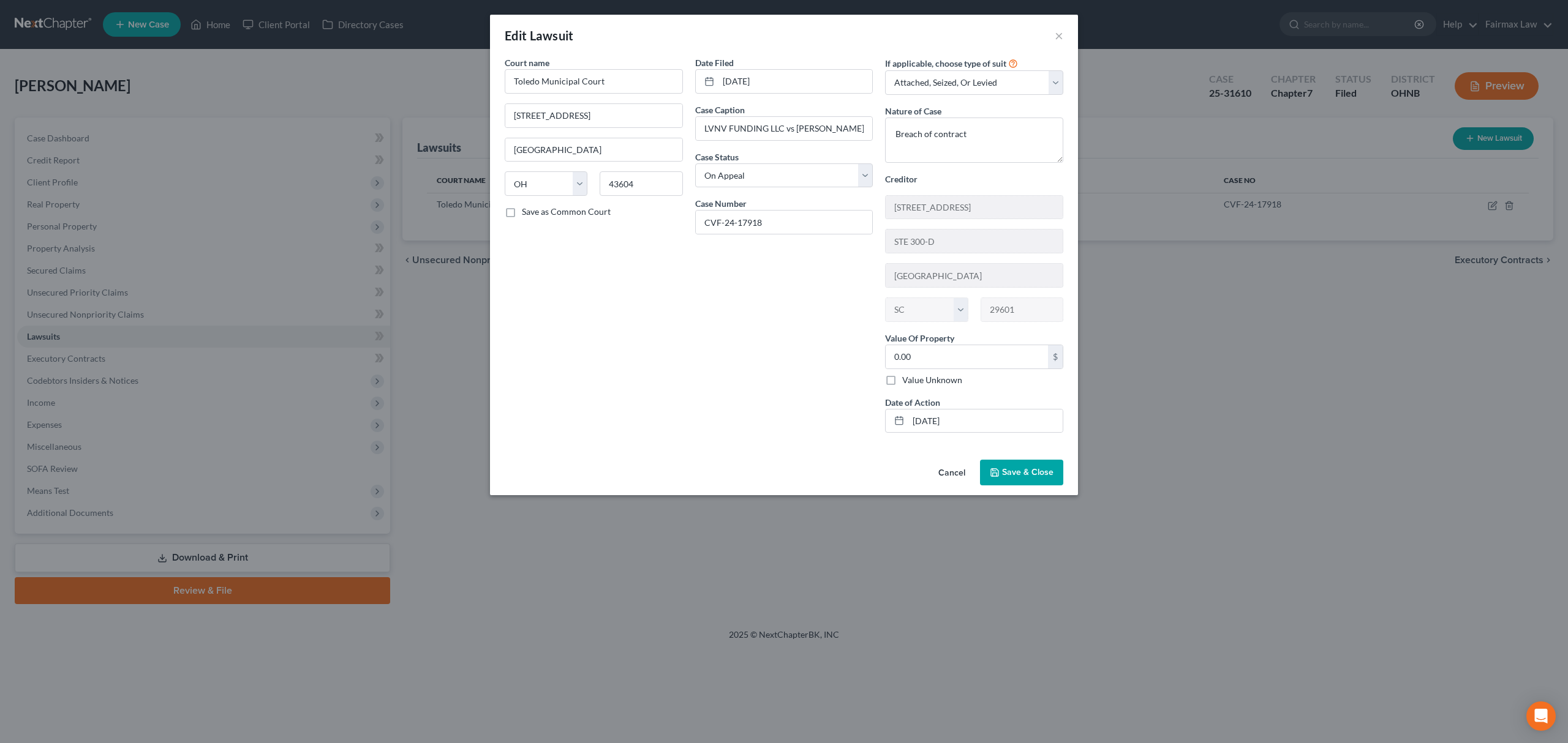
click at [1020, 477] on span "Save & Close" at bounding box center [1028, 472] width 52 height 10
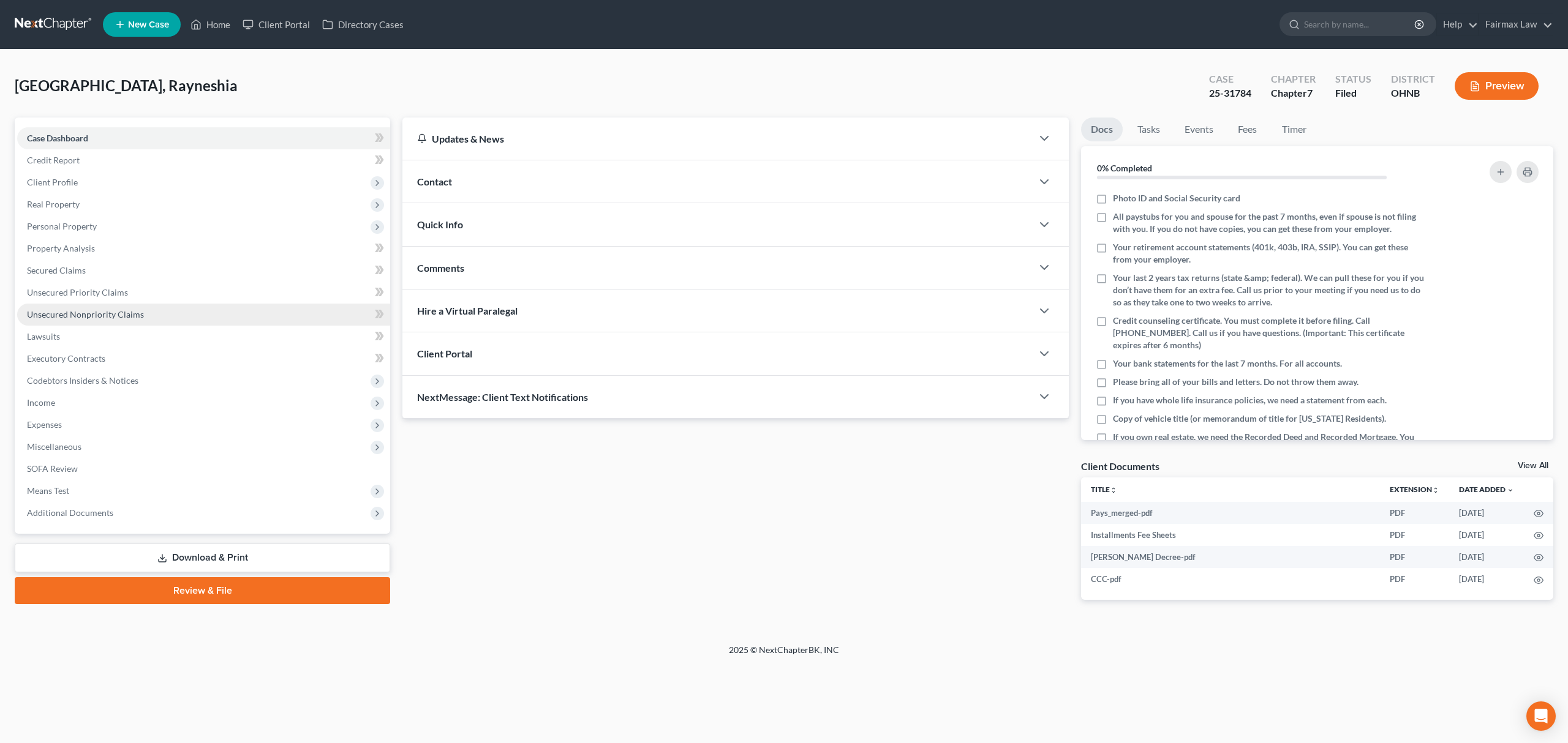
click at [171, 316] on link "Unsecured Nonpriority Claims" at bounding box center [203, 314] width 373 height 22
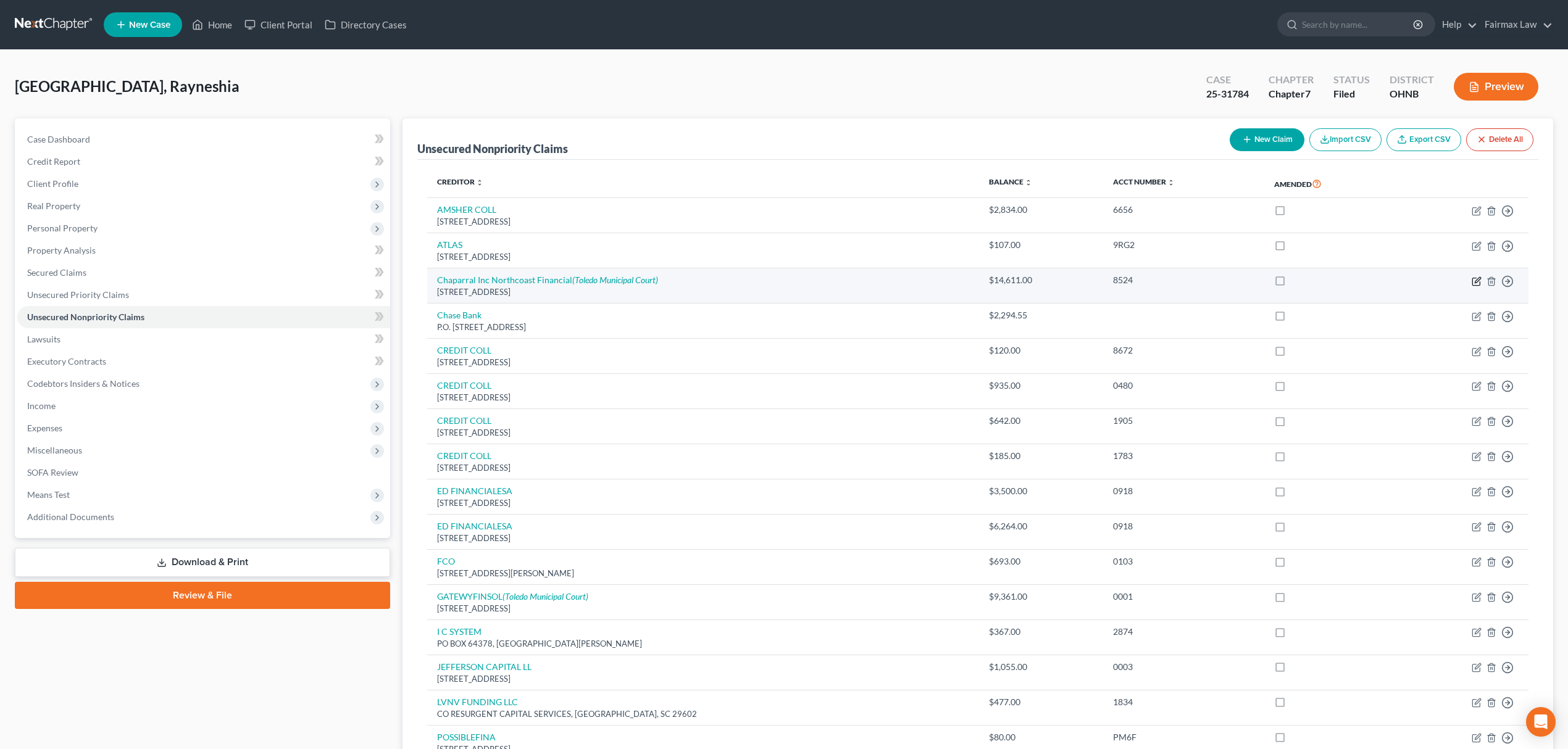
click at [1474, 280] on icon "button" at bounding box center [1476, 281] width 10 height 10
select select "36"
select select "14"
select select "0"
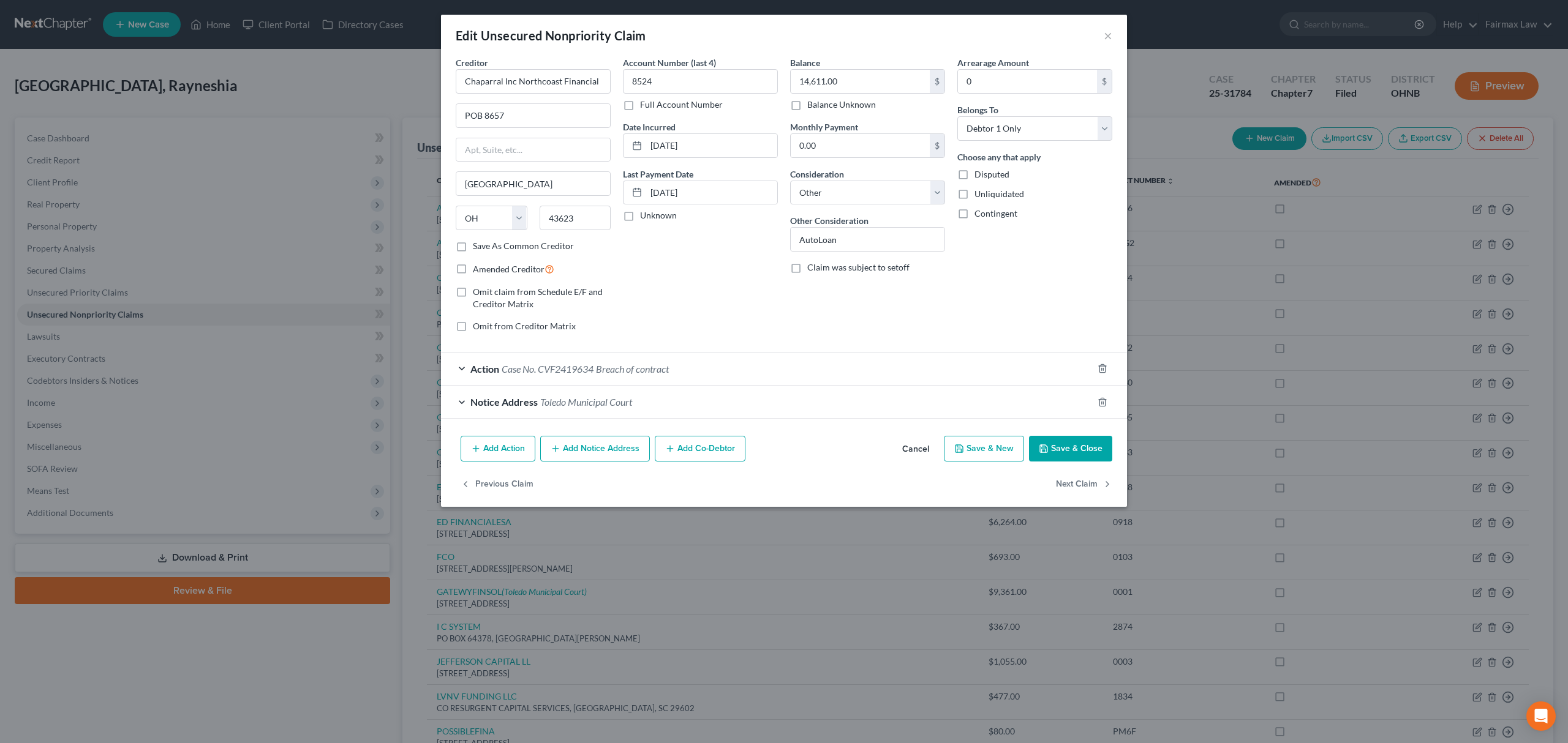
click at [620, 377] on div "Action Case No. CVF2419634 Breach of contract" at bounding box center [766, 369] width 652 height 33
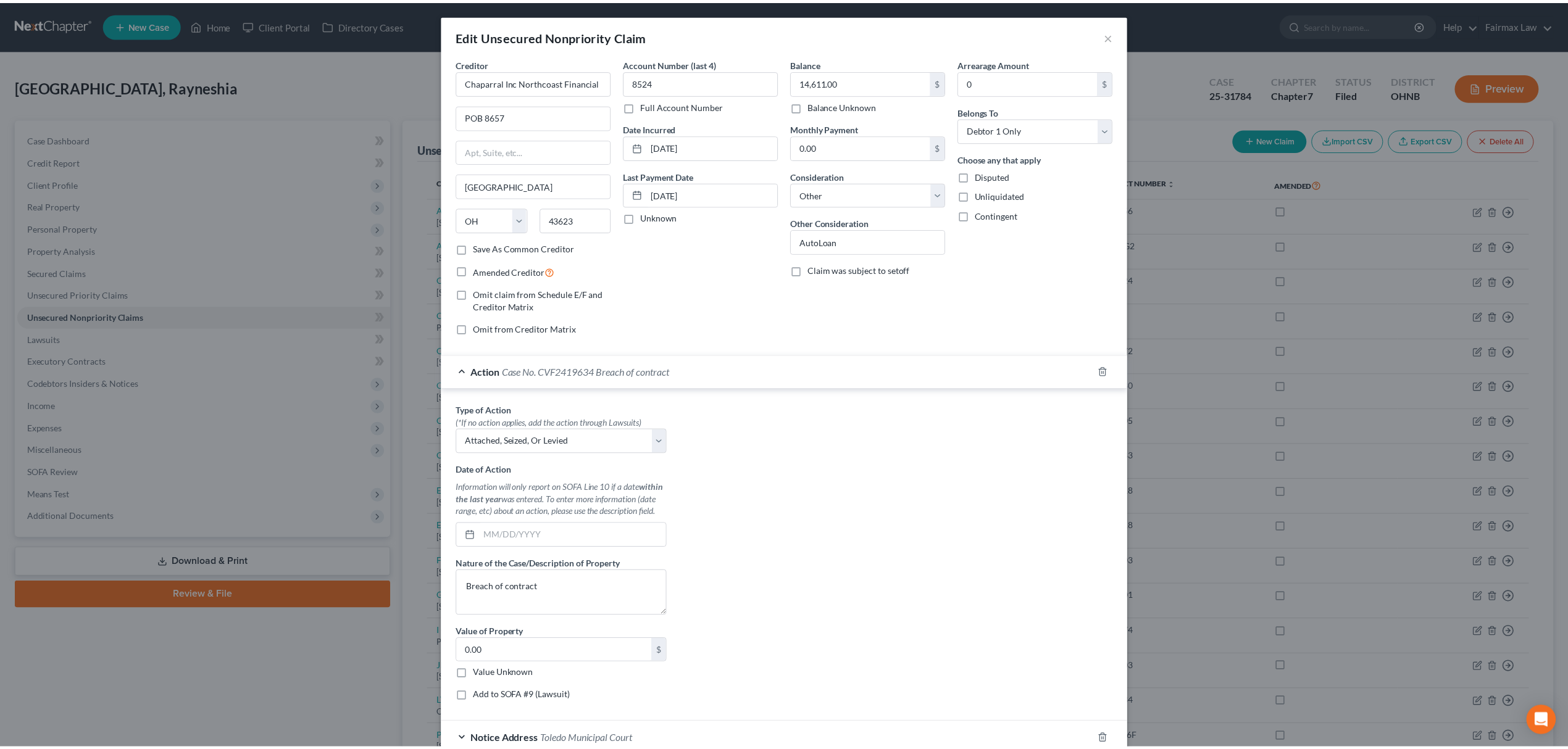
scroll to position [116, 0]
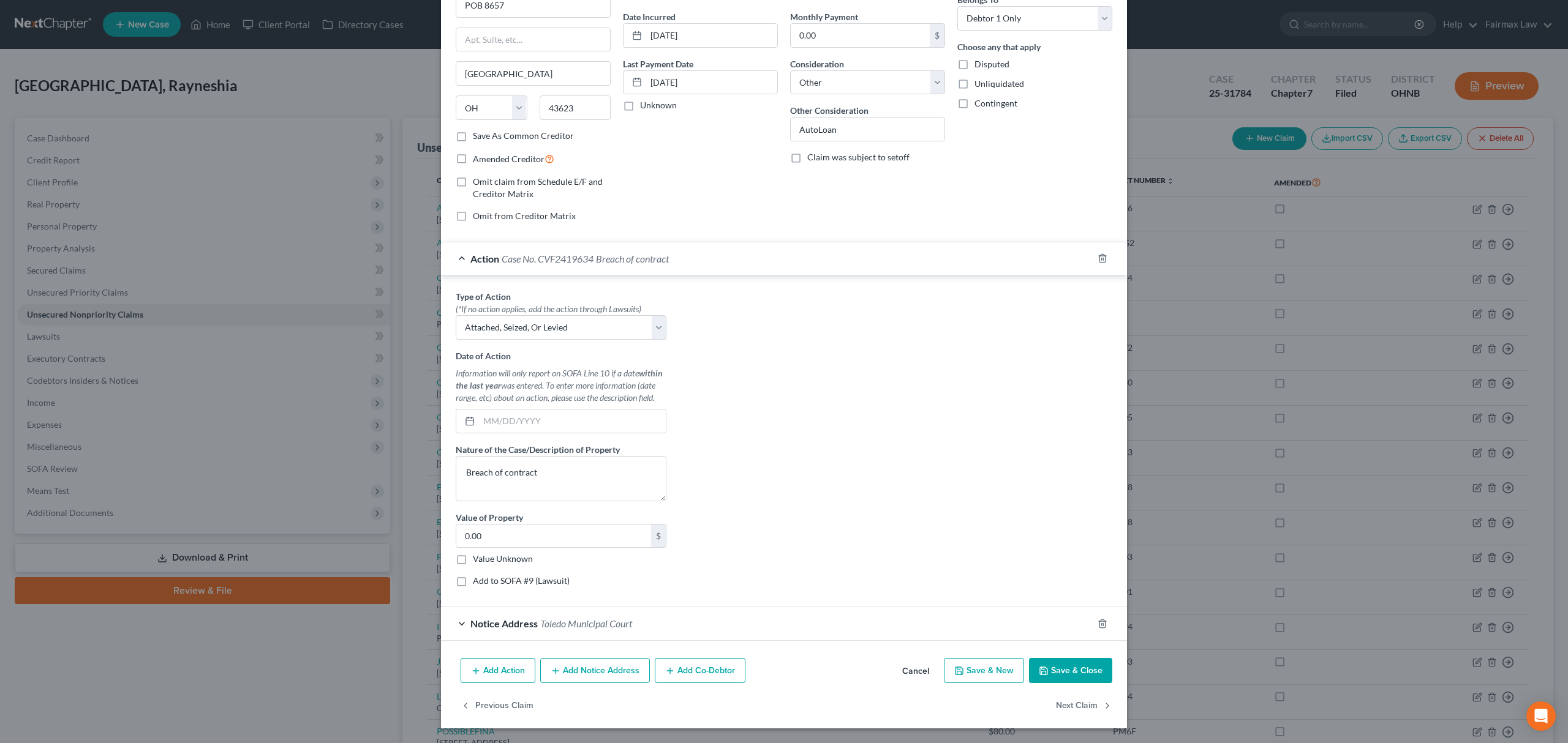
click at [1082, 677] on button "Save & Close" at bounding box center [1070, 671] width 84 height 26
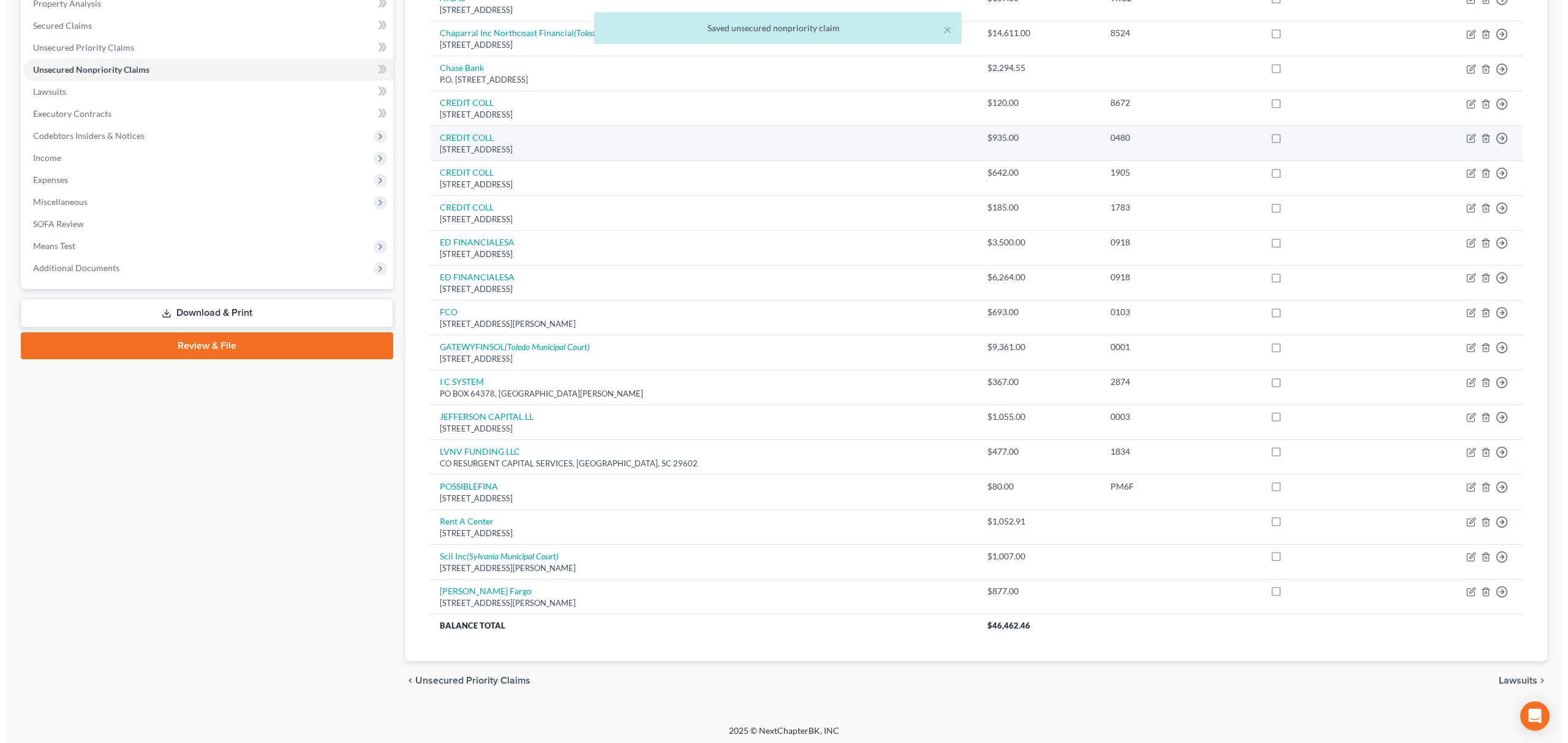
scroll to position [252, 0]
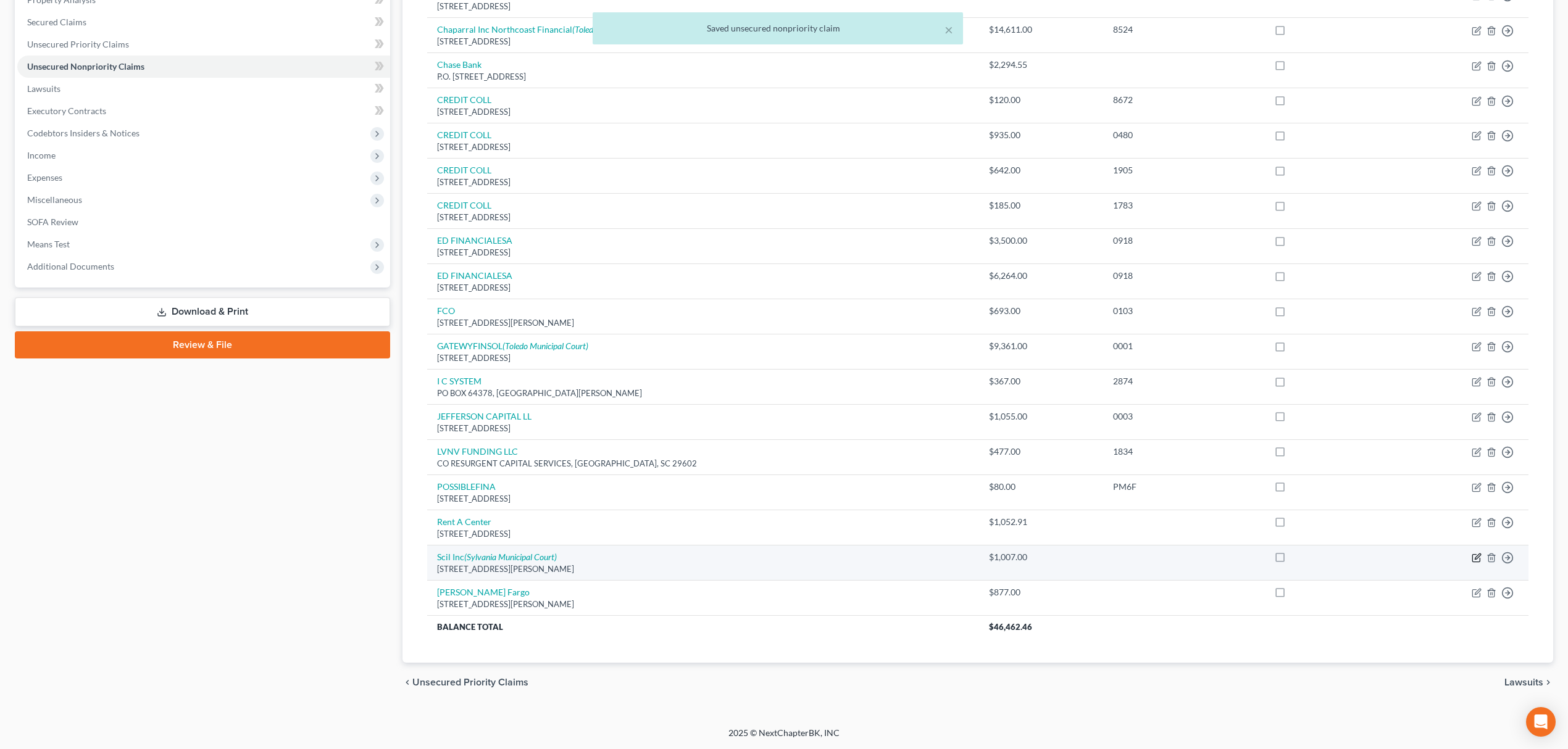
click at [1474, 561] on icon "button" at bounding box center [1476, 558] width 10 height 10
select select "45"
select select "0"
select select "1"
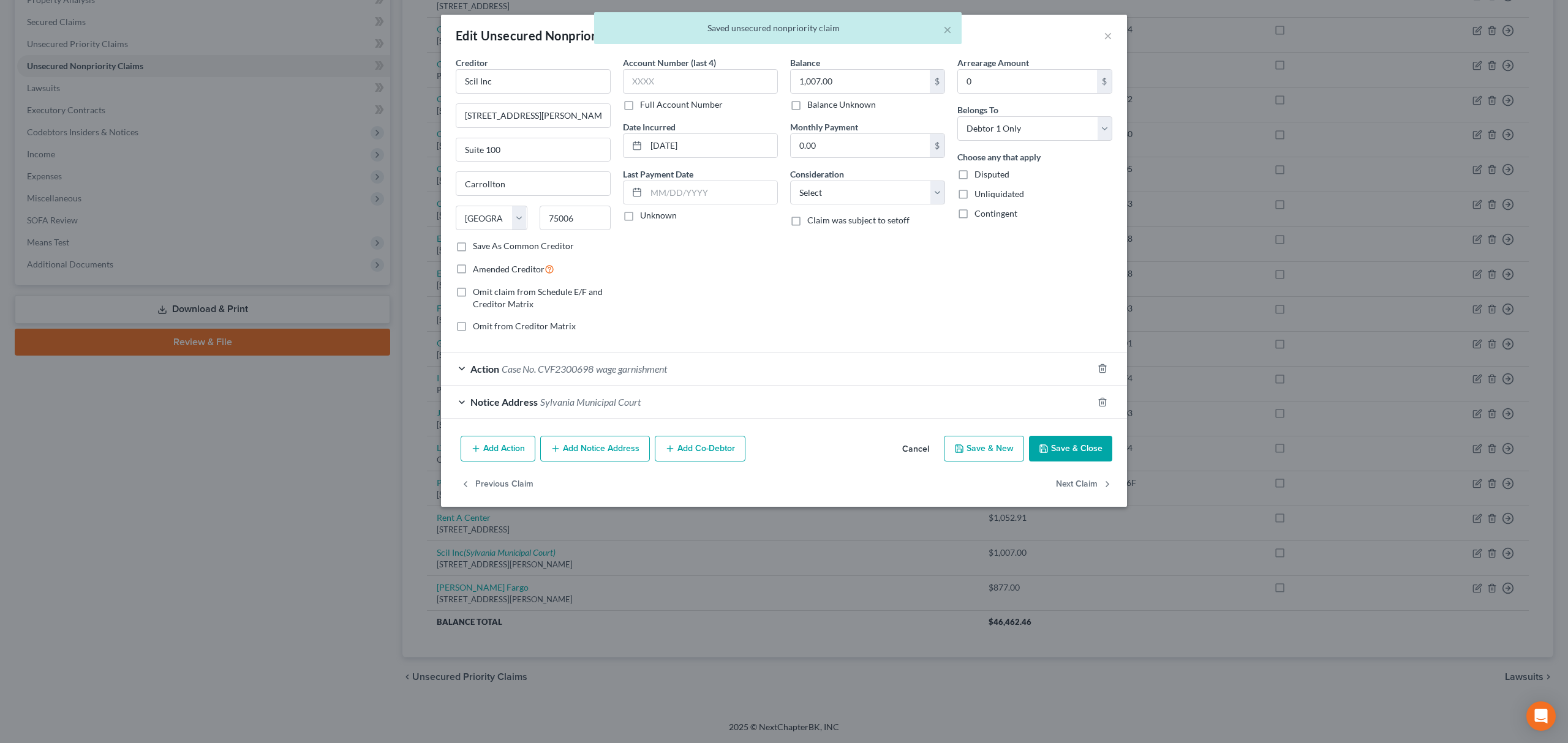
click at [636, 366] on span "wage garnishment" at bounding box center [631, 369] width 71 height 12
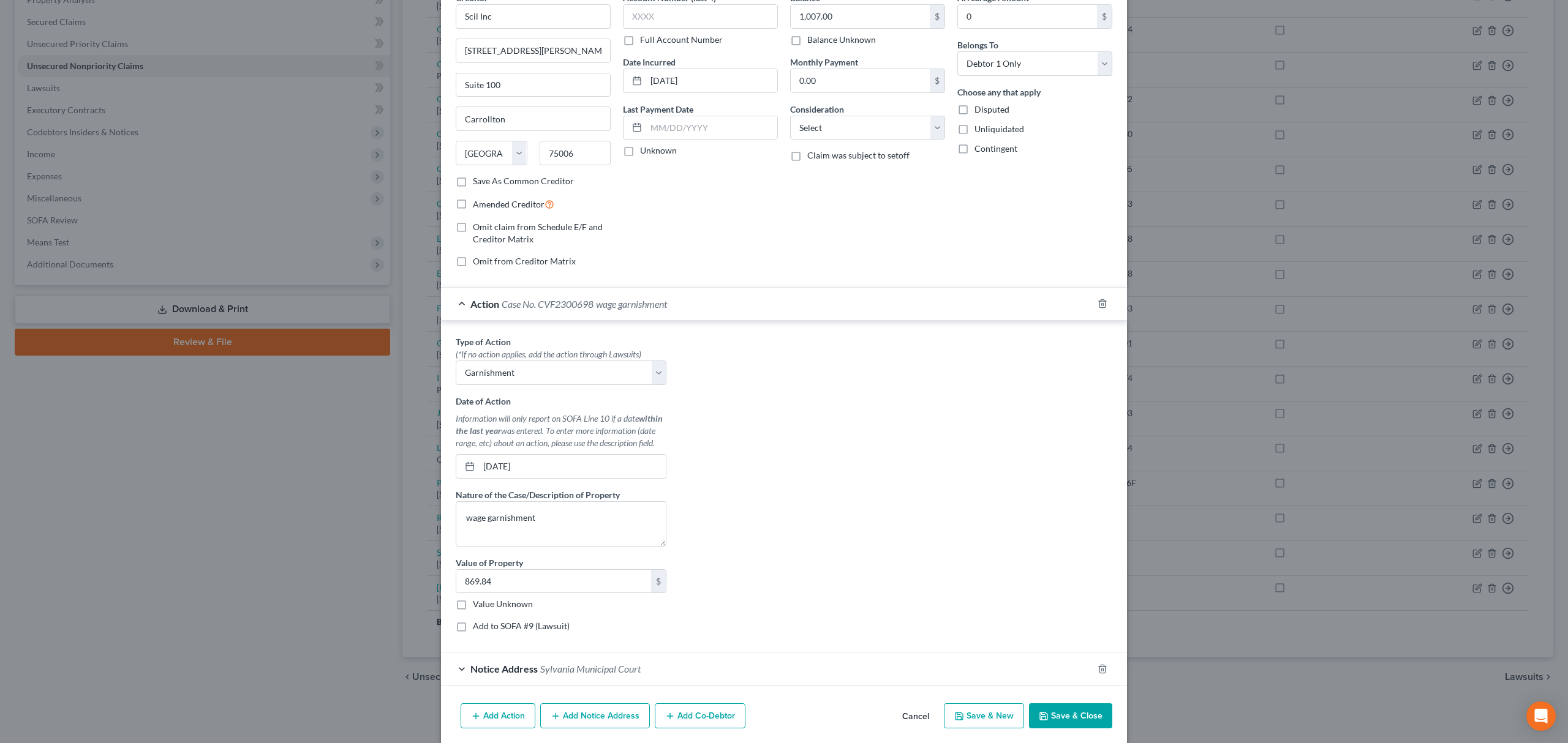
scroll to position [115, 0]
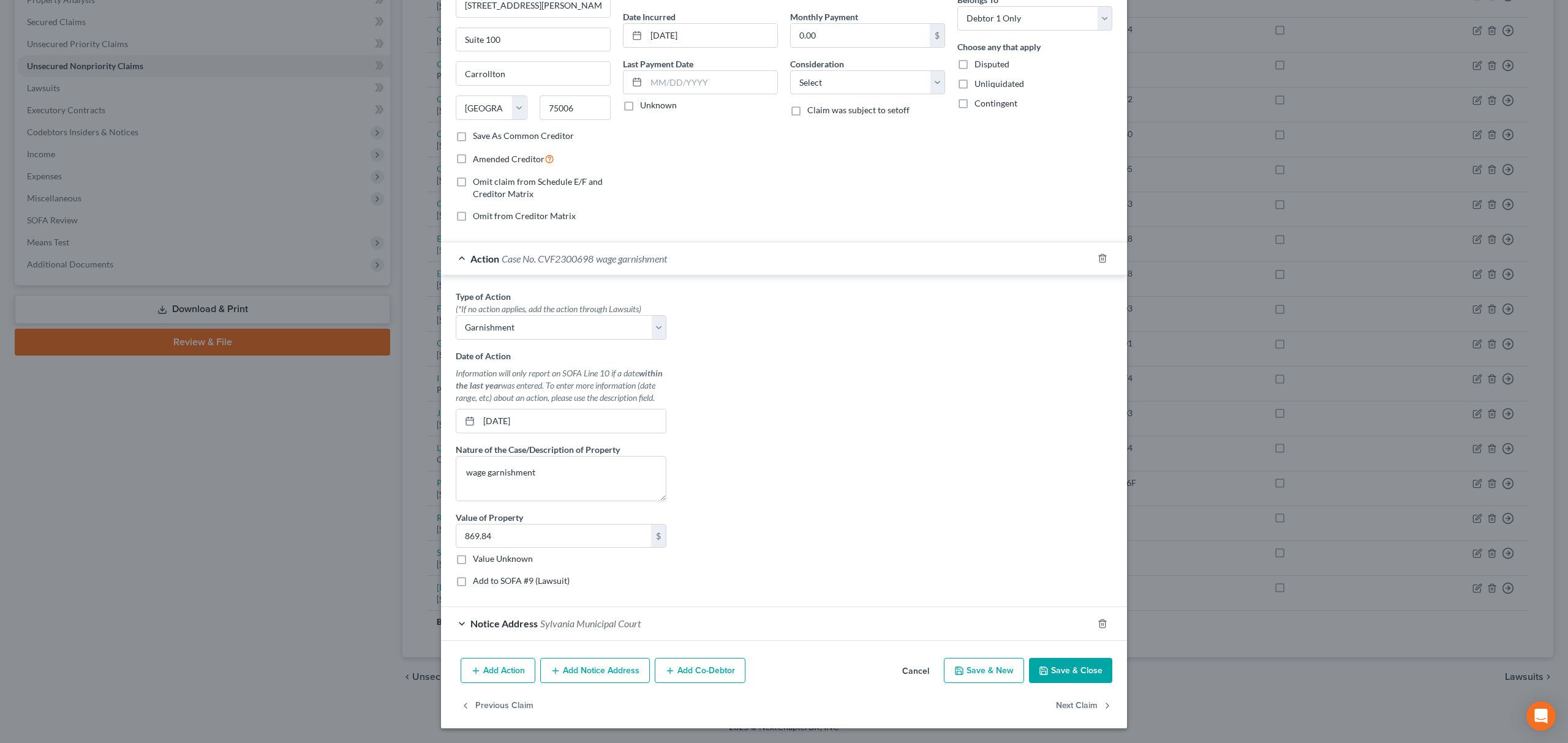
click at [1075, 669] on button "Save & Close" at bounding box center [1070, 671] width 84 height 26
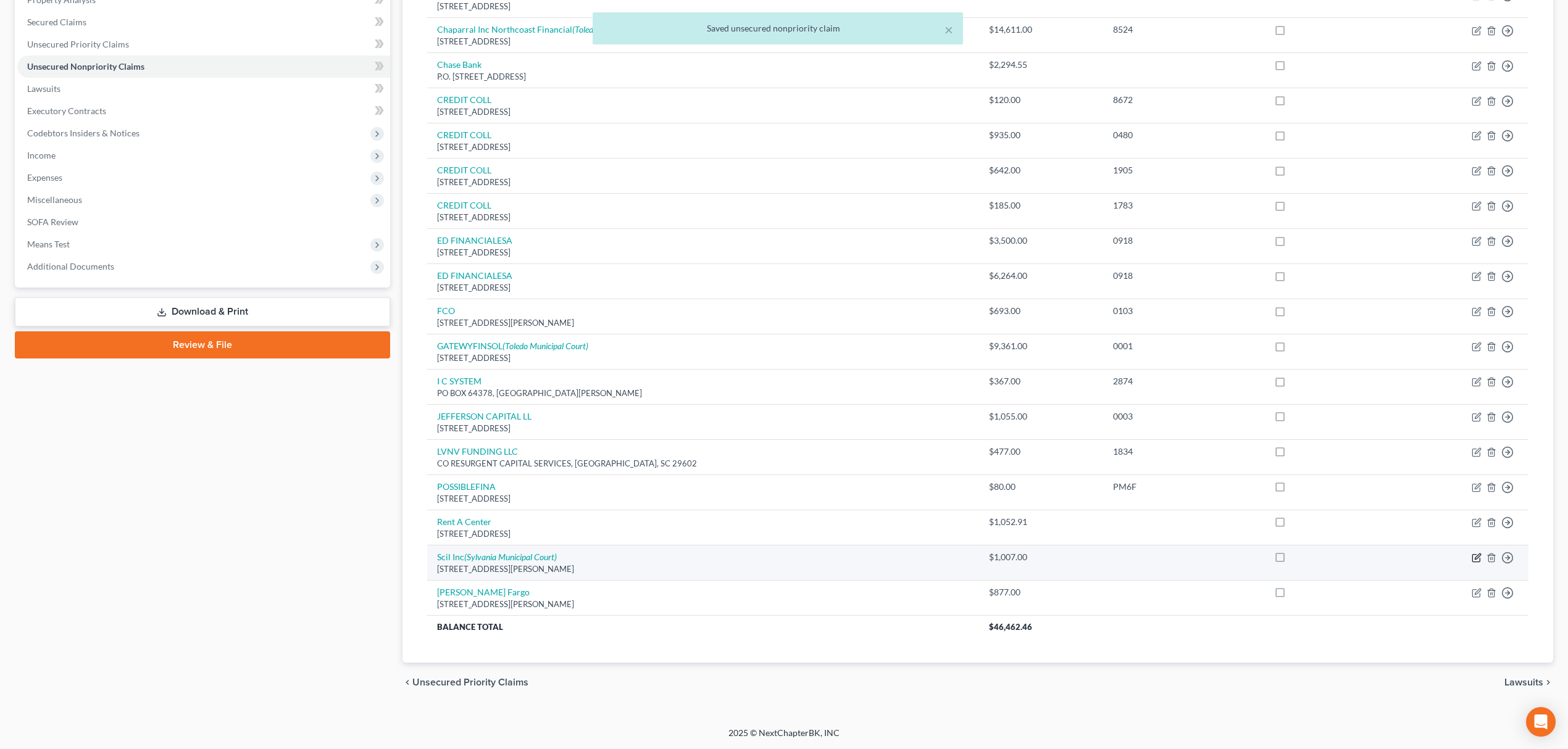
click at [1476, 558] on icon "button" at bounding box center [1476, 558] width 10 height 10
select select "45"
select select "0"
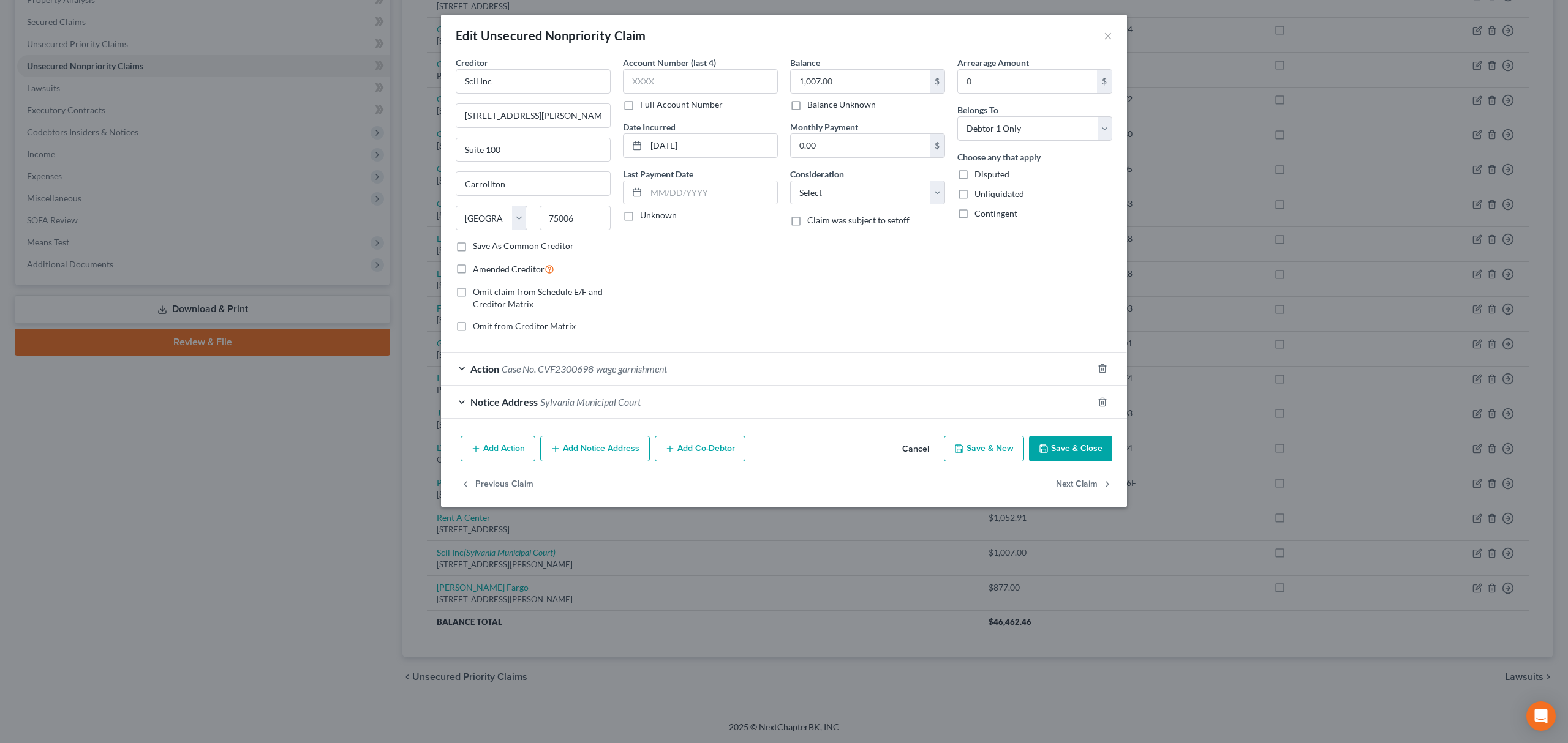
click at [1063, 446] on button "Save & Close" at bounding box center [1070, 449] width 84 height 26
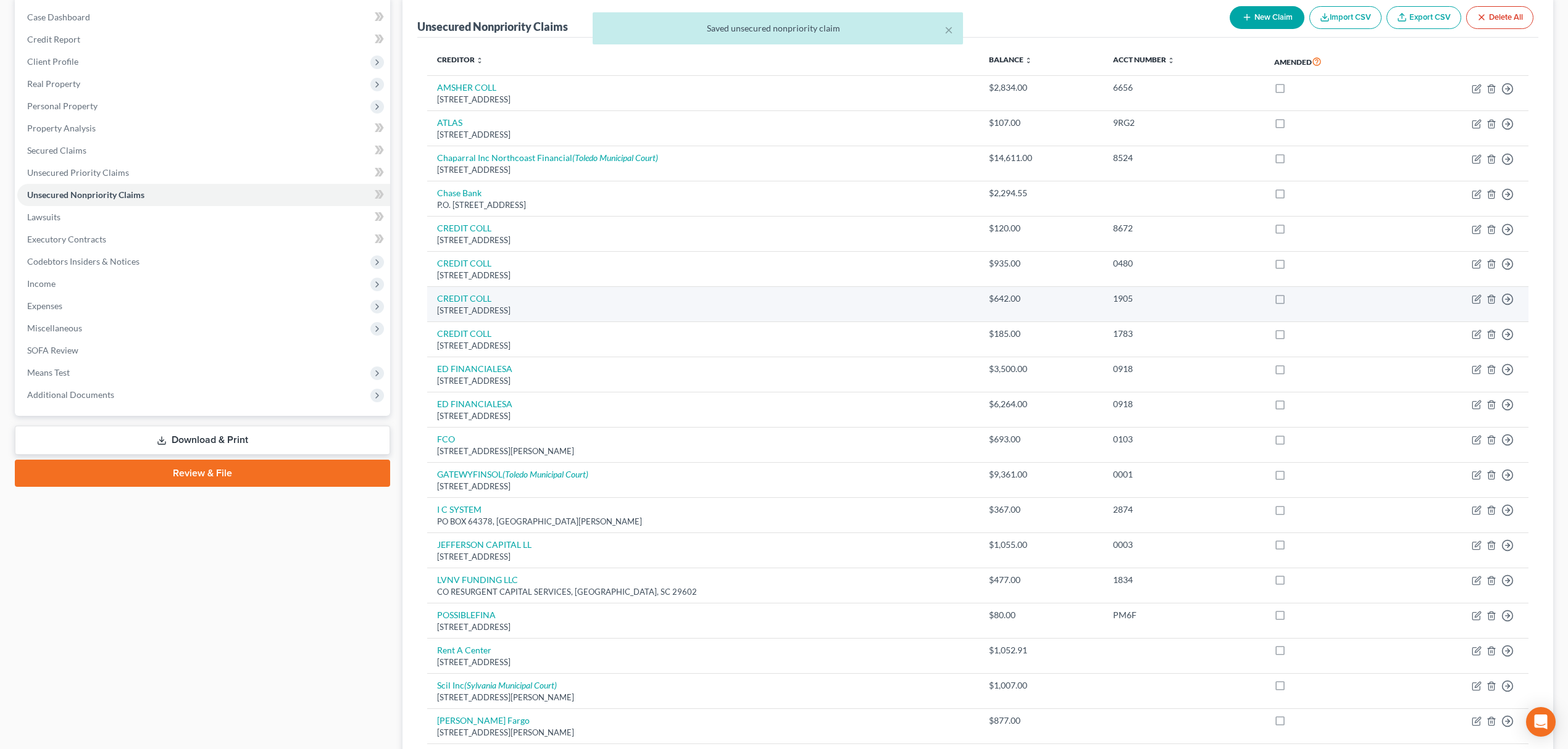
scroll to position [0, 0]
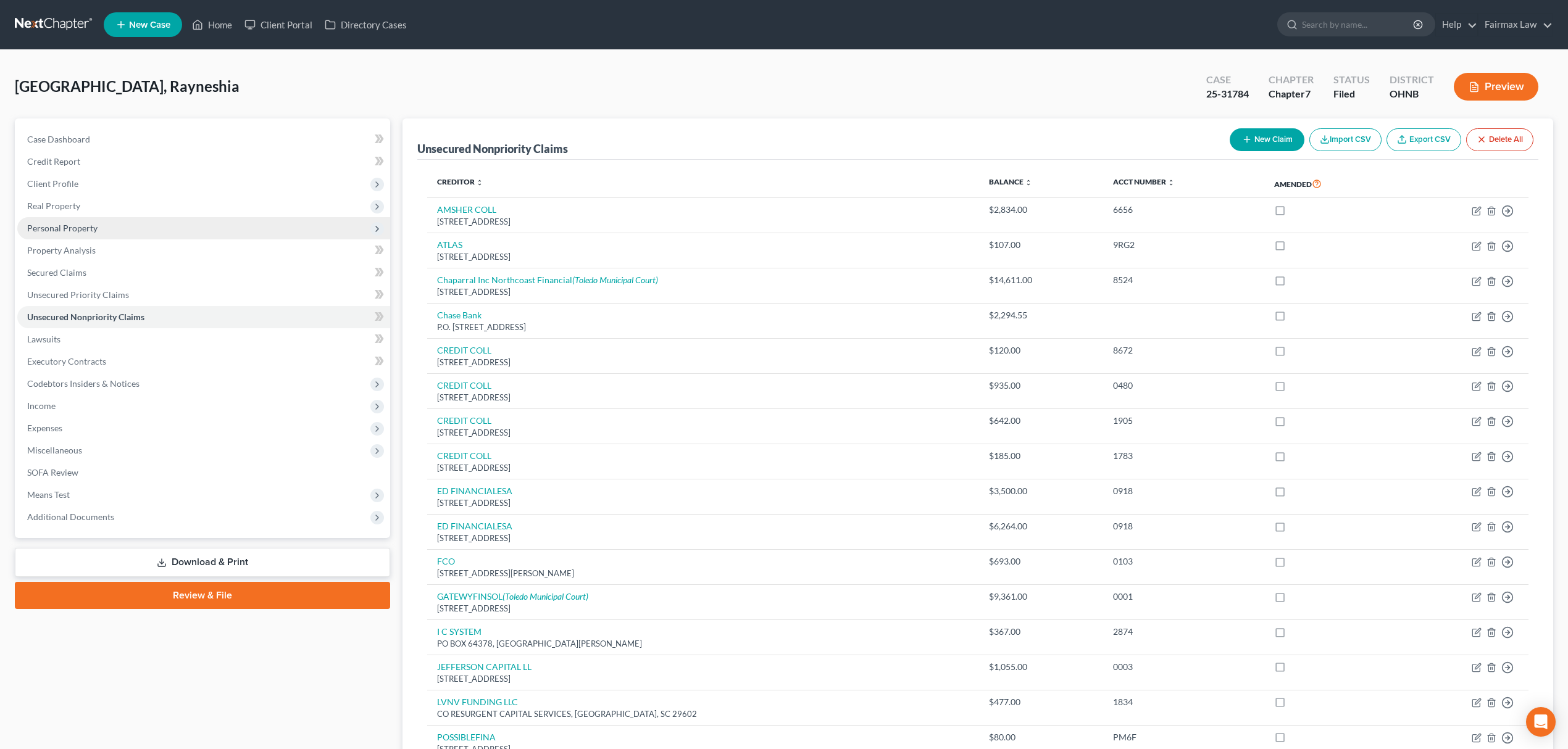
click at [91, 228] on span "Personal Property" at bounding box center [62, 227] width 71 height 10
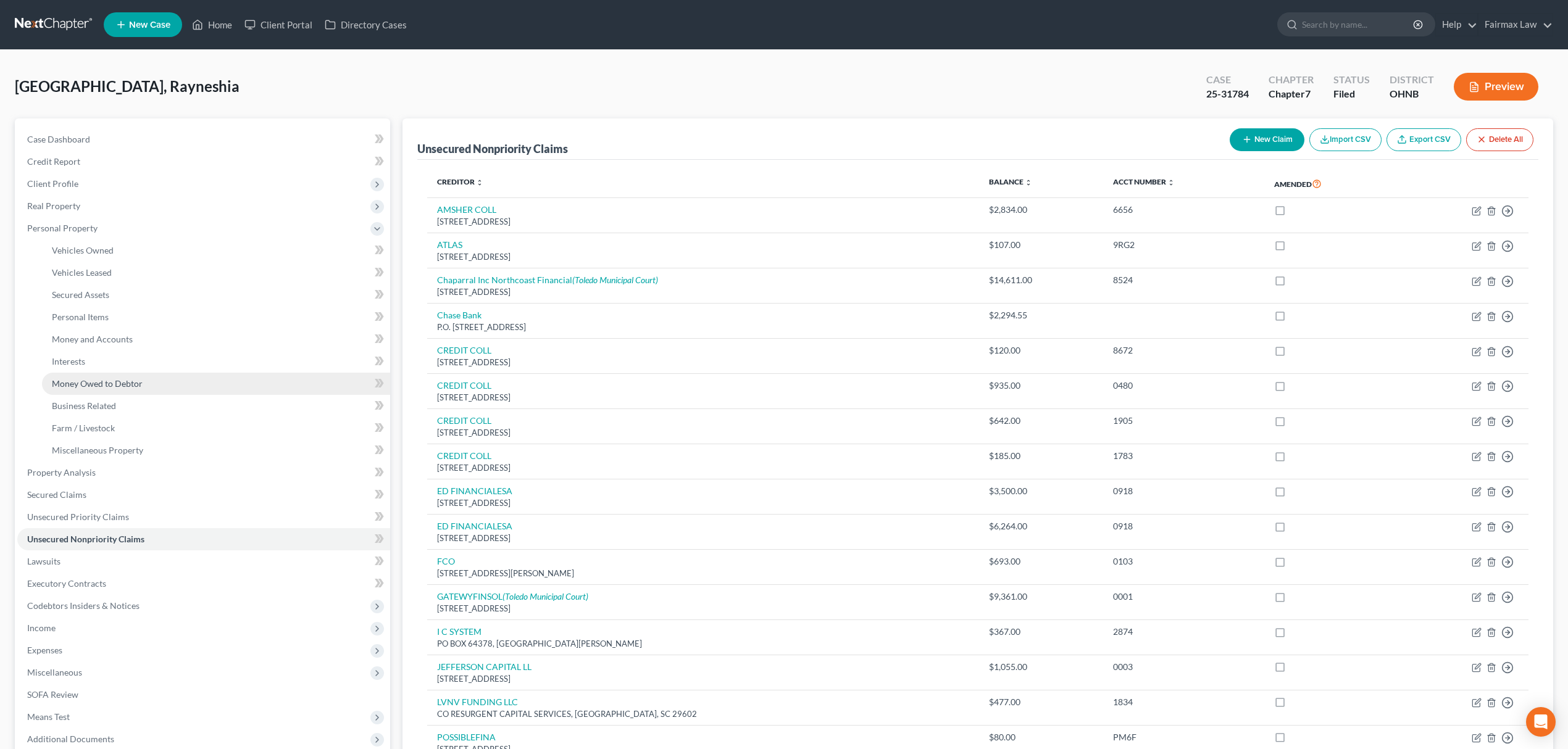
click at [134, 386] on span "Money Owed to Debtor" at bounding box center [97, 383] width 91 height 10
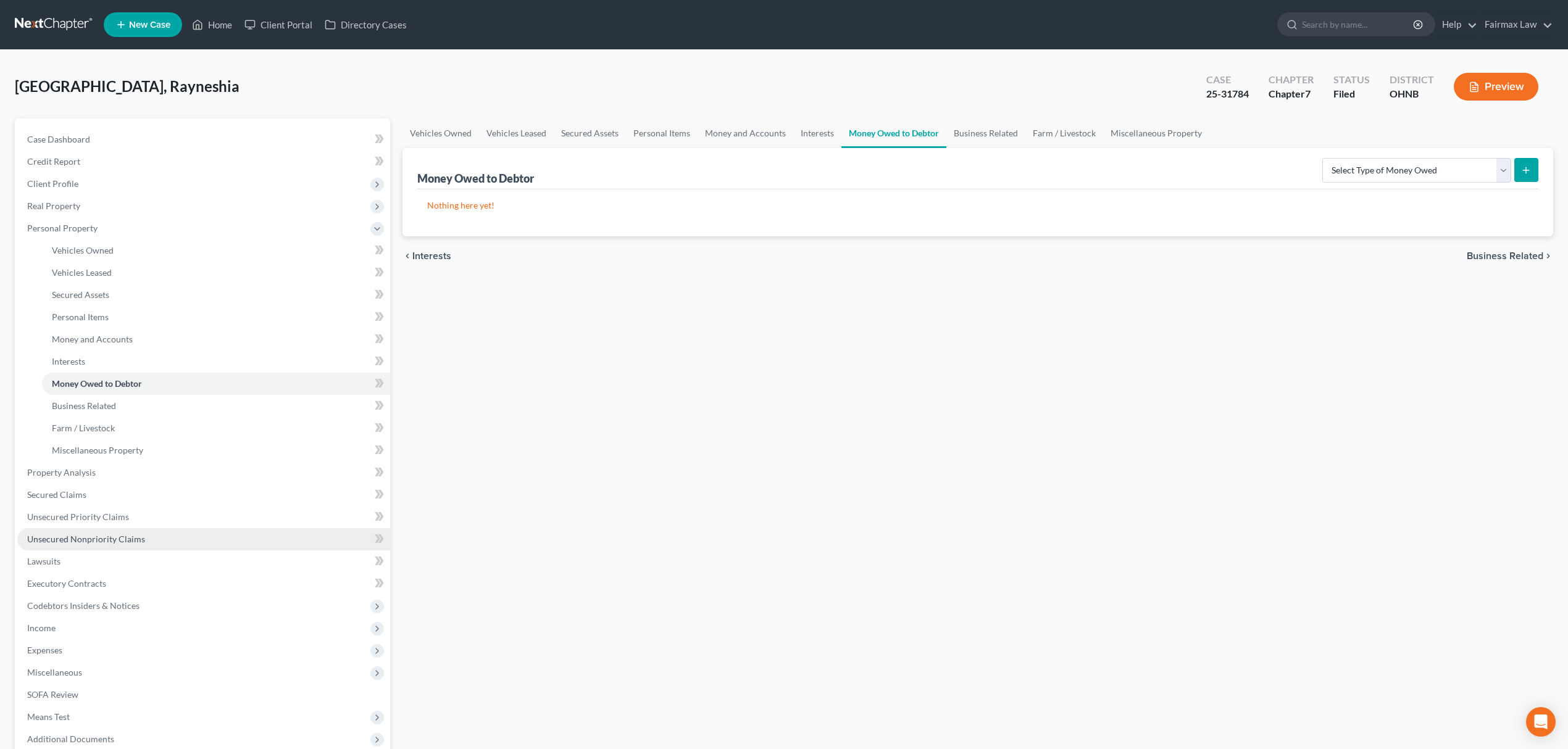
click at [137, 542] on span "Unsecured Nonpriority Claims" at bounding box center [86, 539] width 118 height 10
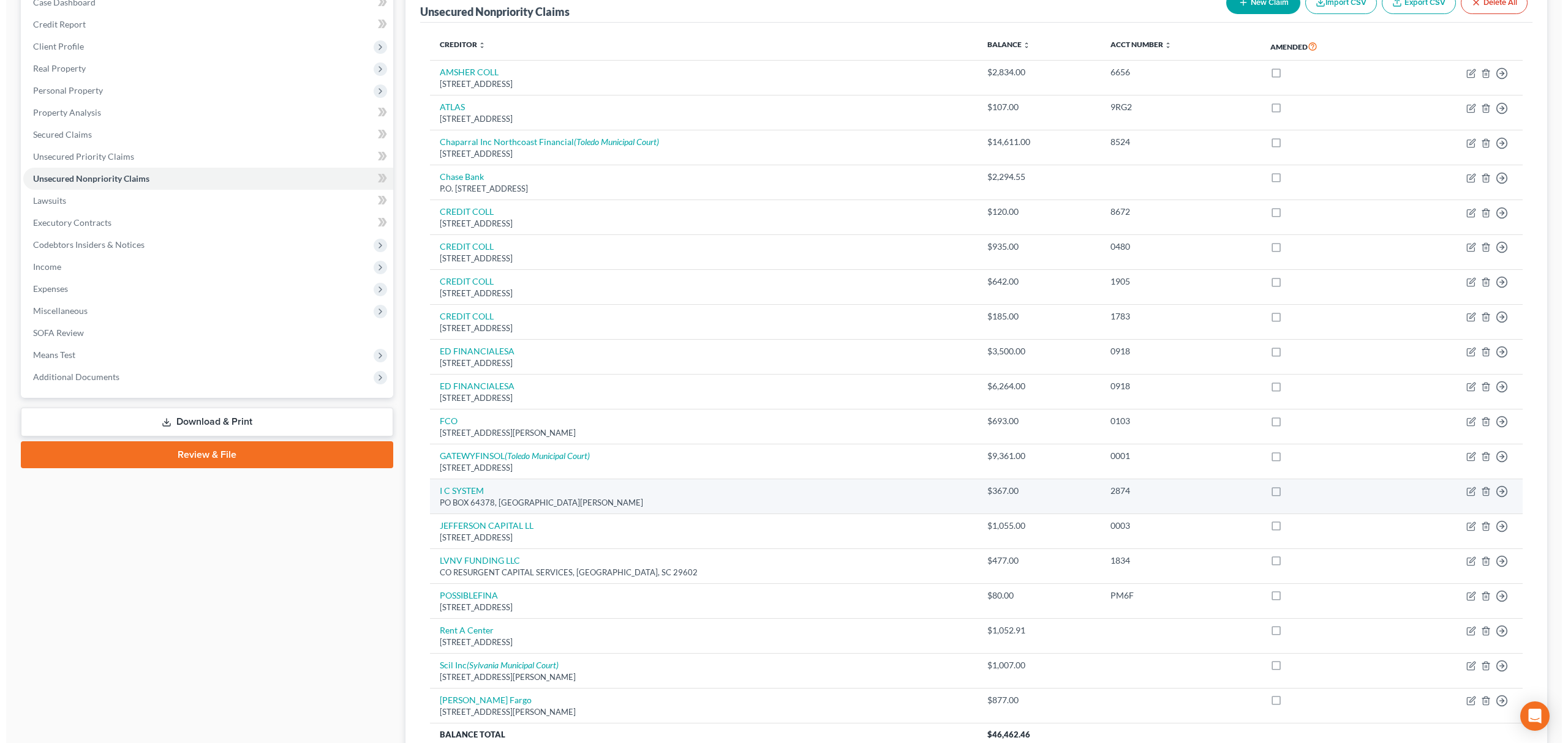
scroll to position [245, 0]
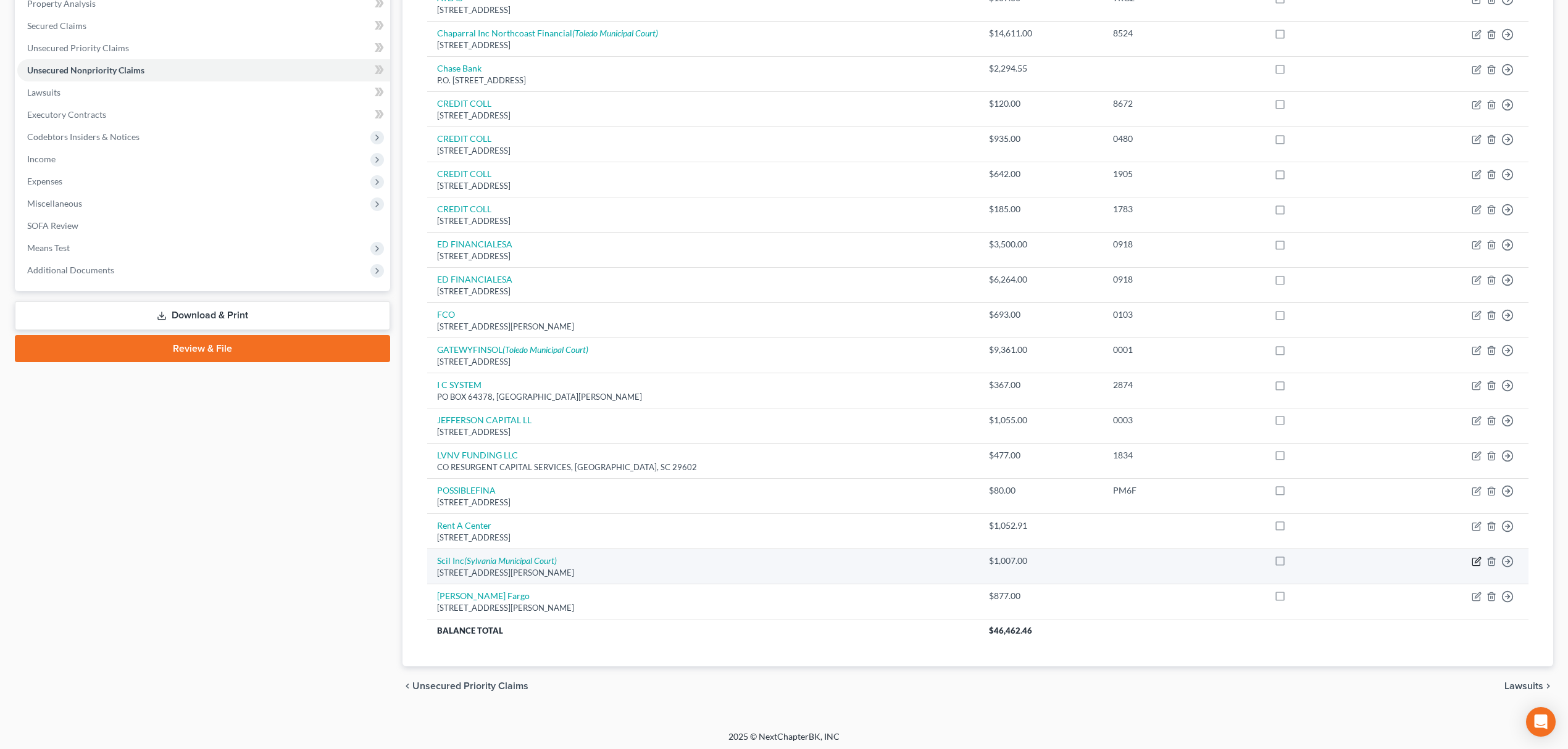
click at [1477, 563] on icon "button" at bounding box center [1476, 561] width 10 height 10
select select "45"
select select "0"
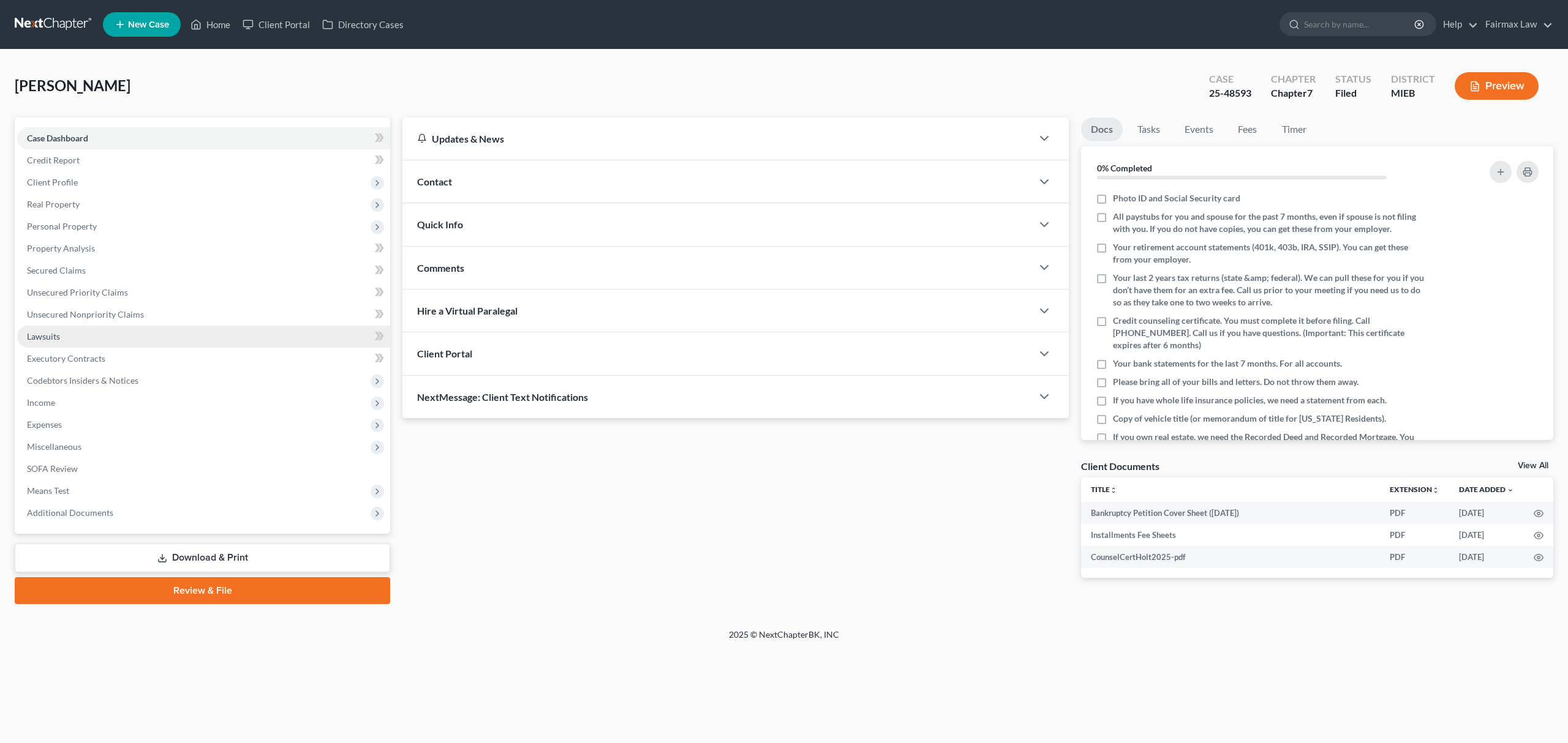
click at [188, 326] on link "Lawsuits" at bounding box center [203, 337] width 373 height 22
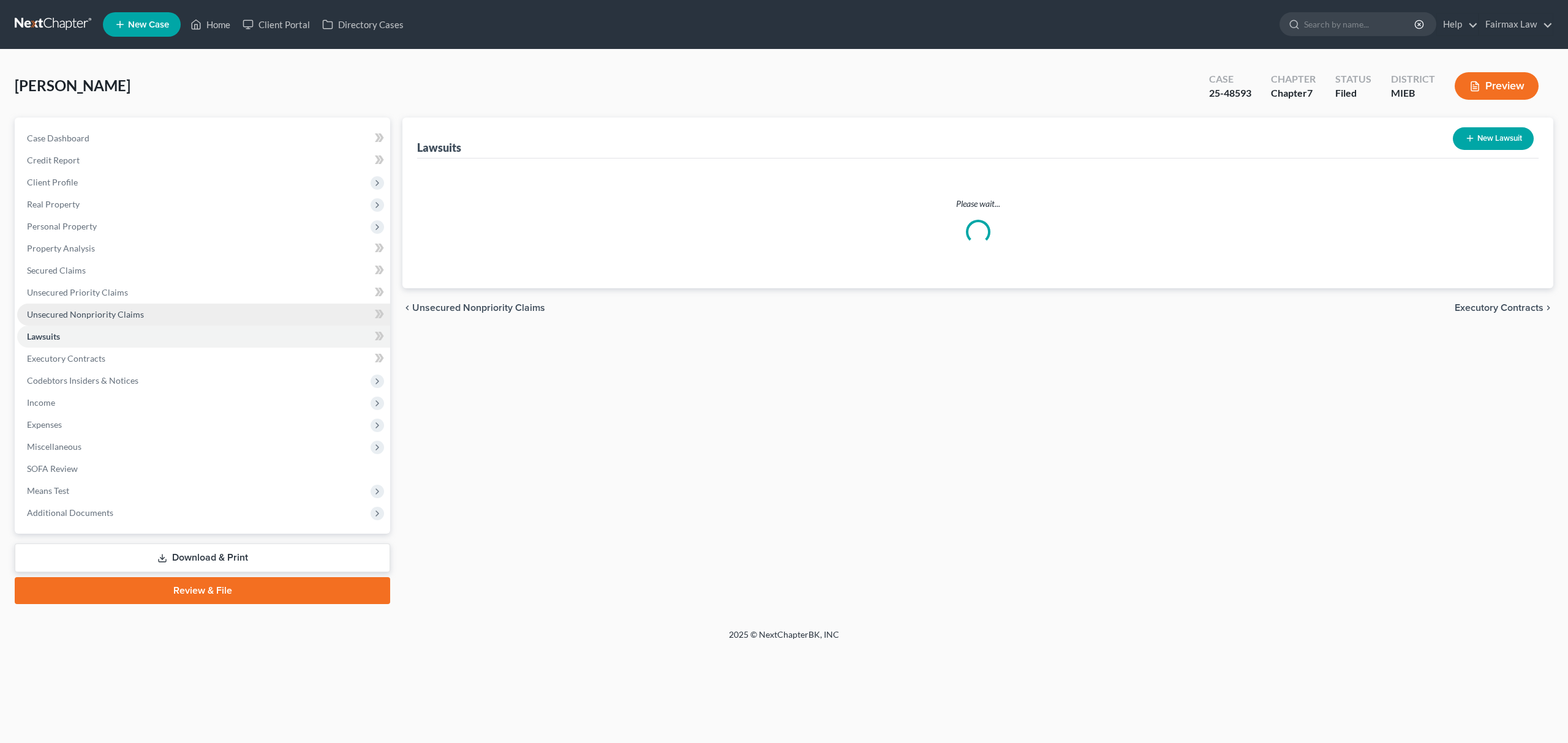
click at [207, 319] on link "Unsecured Nonpriority Claims" at bounding box center [203, 314] width 373 height 22
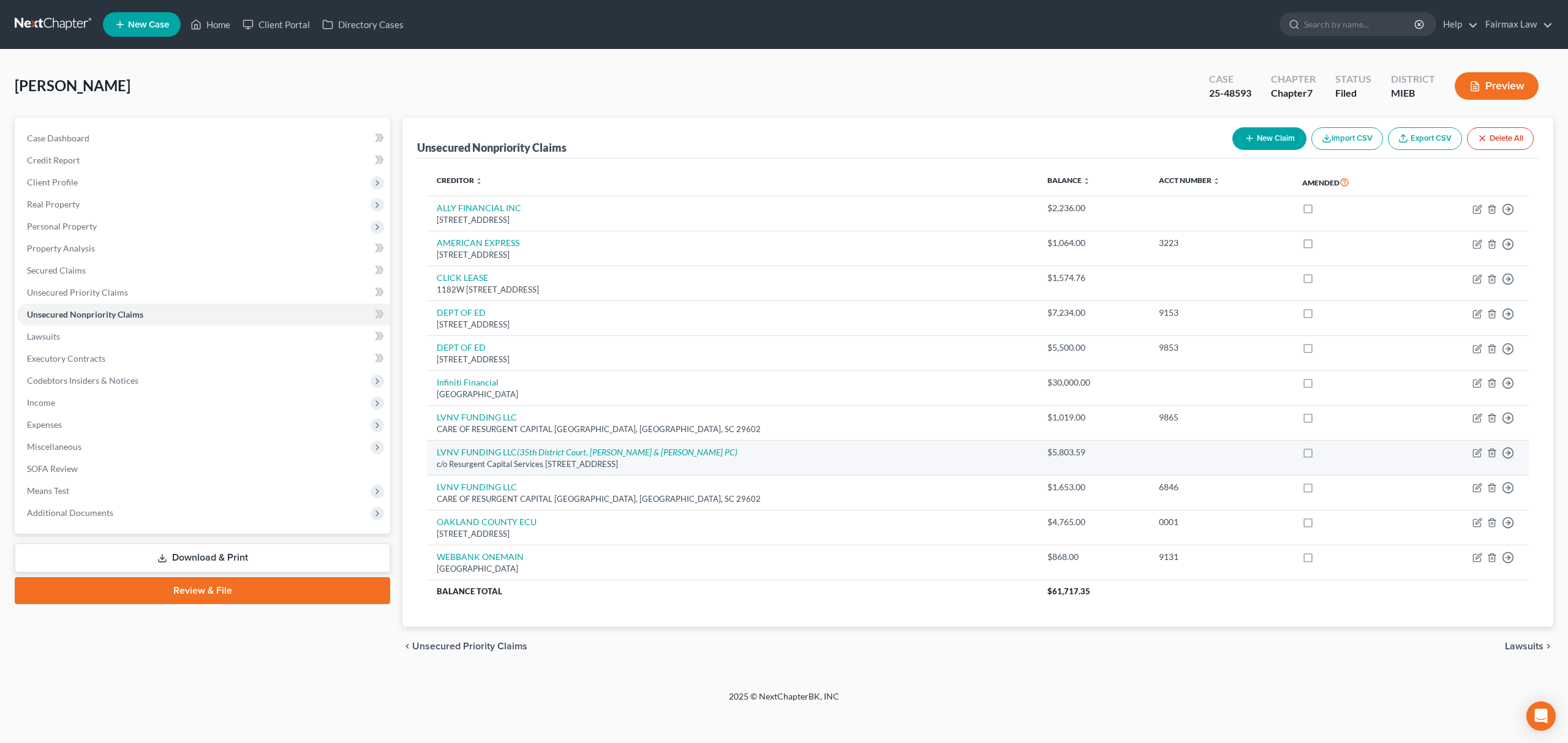
click at [1469, 451] on td "Move to D Move to E Move to G Move to Notice Only" at bounding box center [1469, 458] width 118 height 35
click at [1472, 458] on icon "button" at bounding box center [1477, 453] width 10 height 10
select select "42"
select select "14"
select select "0"
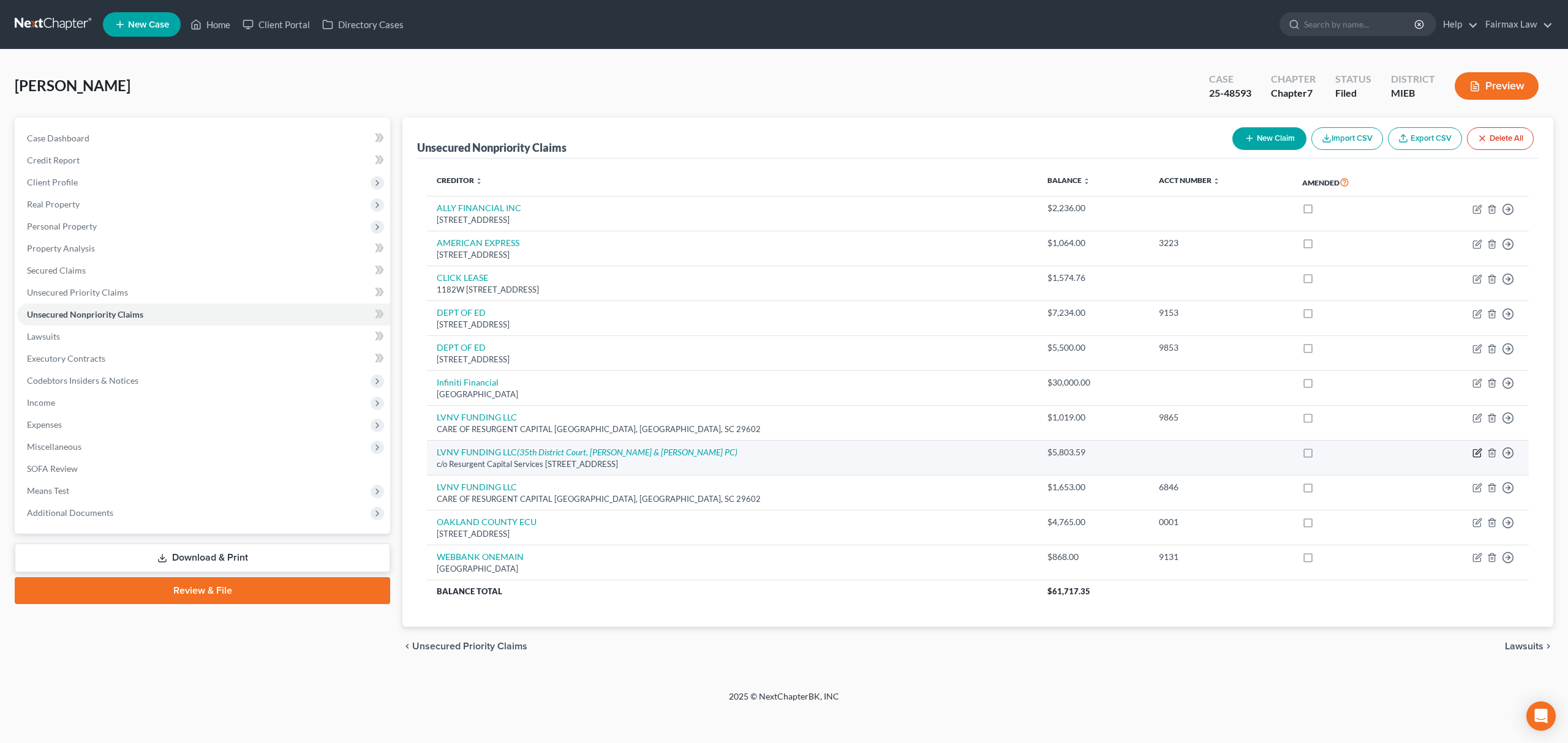
select select "1"
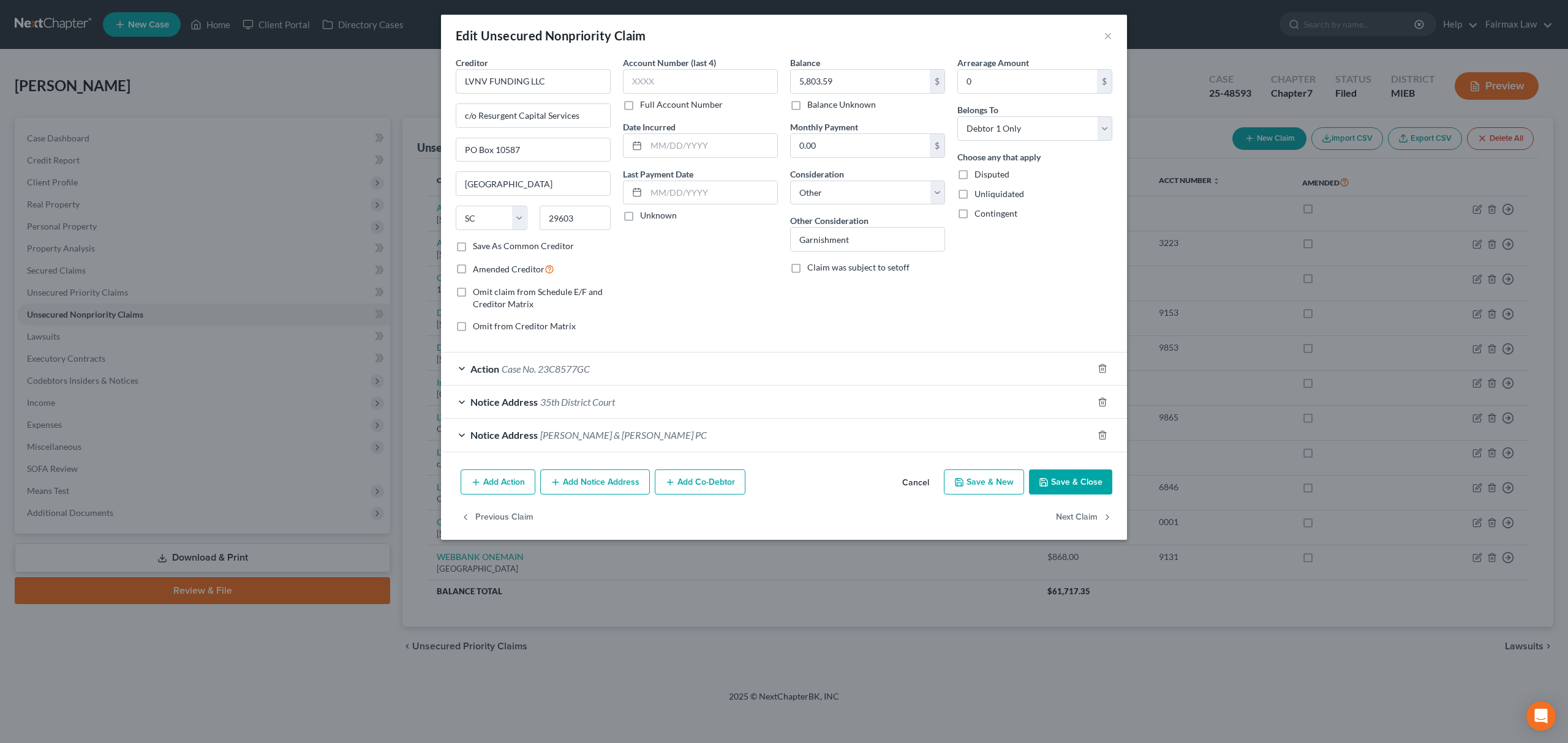
click at [609, 359] on div "Action Case No. 23C8577GC" at bounding box center [766, 369] width 652 height 33
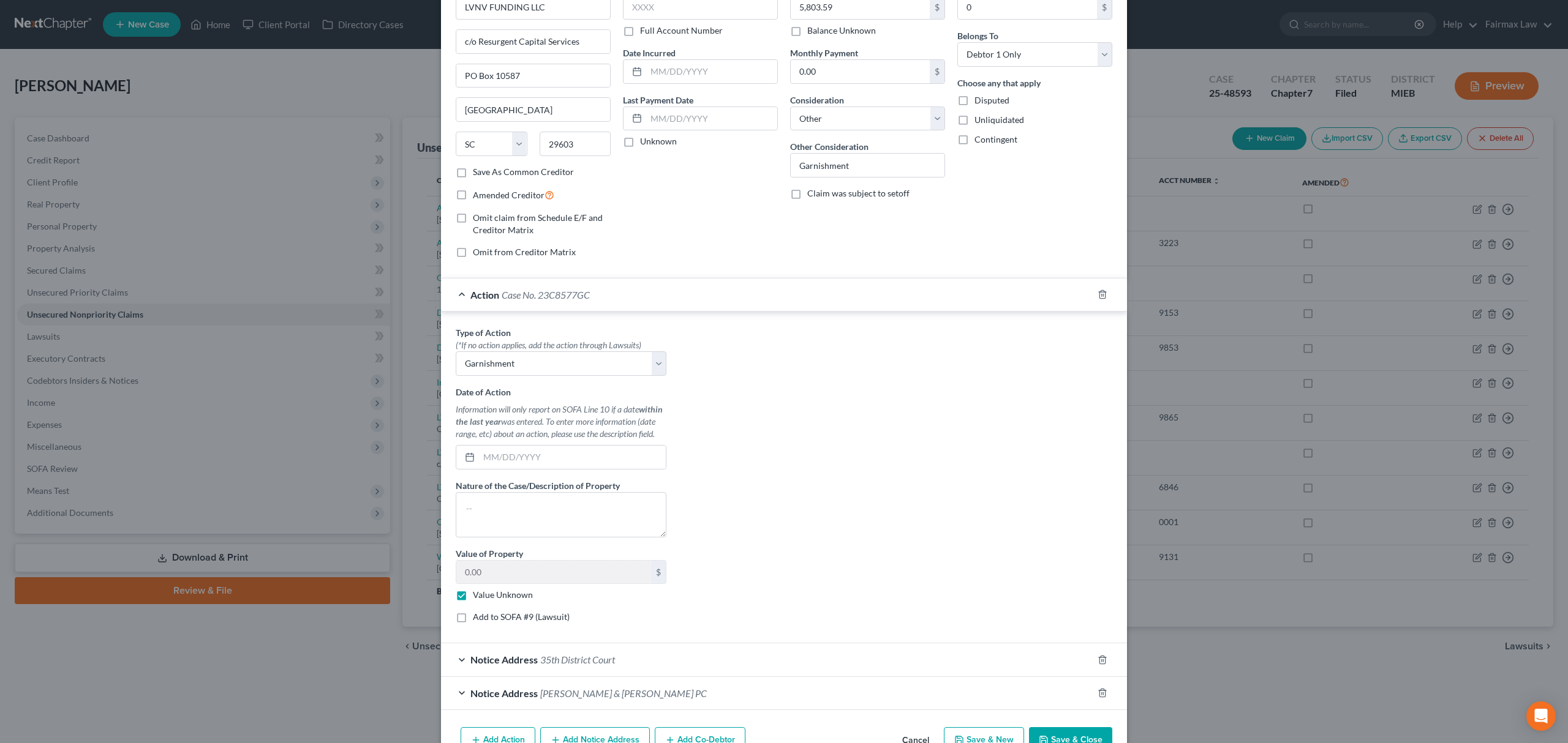
scroll to position [148, 0]
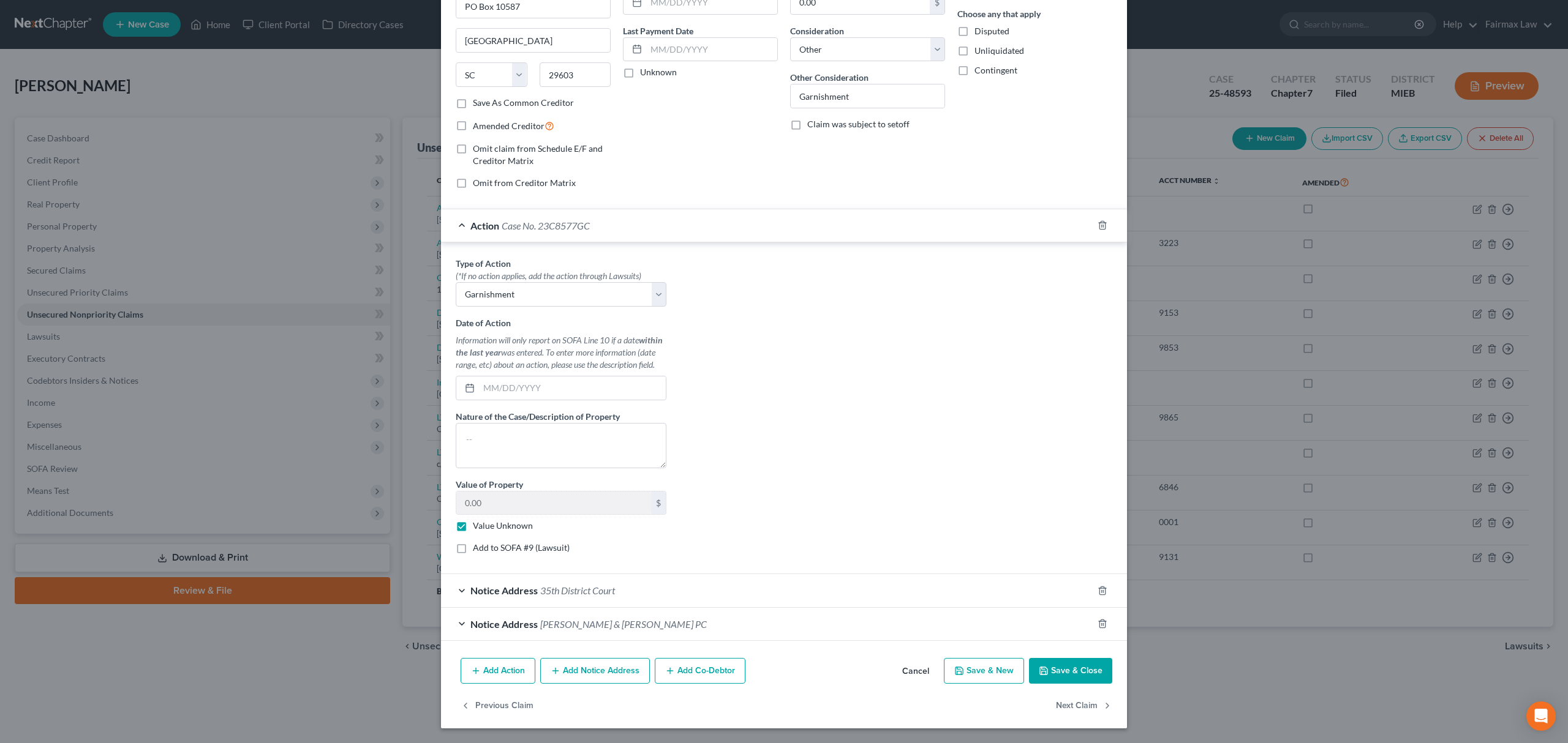
click at [473, 549] on label "Add to SOFA #9 (Lawsuit)" at bounding box center [521, 548] width 96 height 12
click at [478, 549] on input "Add to SOFA #9 (Lawsuit)" at bounding box center [482, 546] width 8 height 8
checkbox input "true"
select select "23"
select select "0"
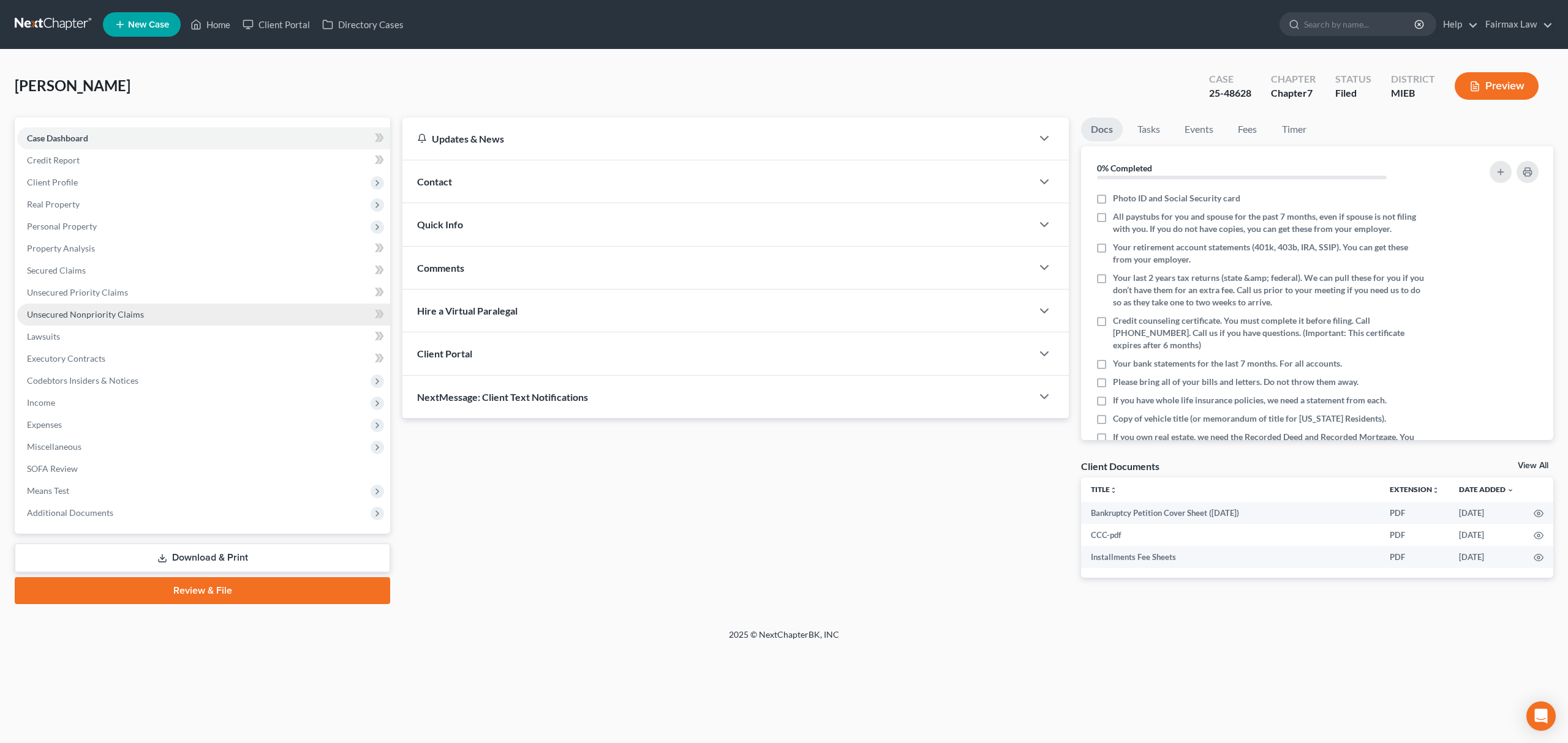
click at [173, 306] on link "Unsecured Nonpriority Claims" at bounding box center [203, 314] width 373 height 22
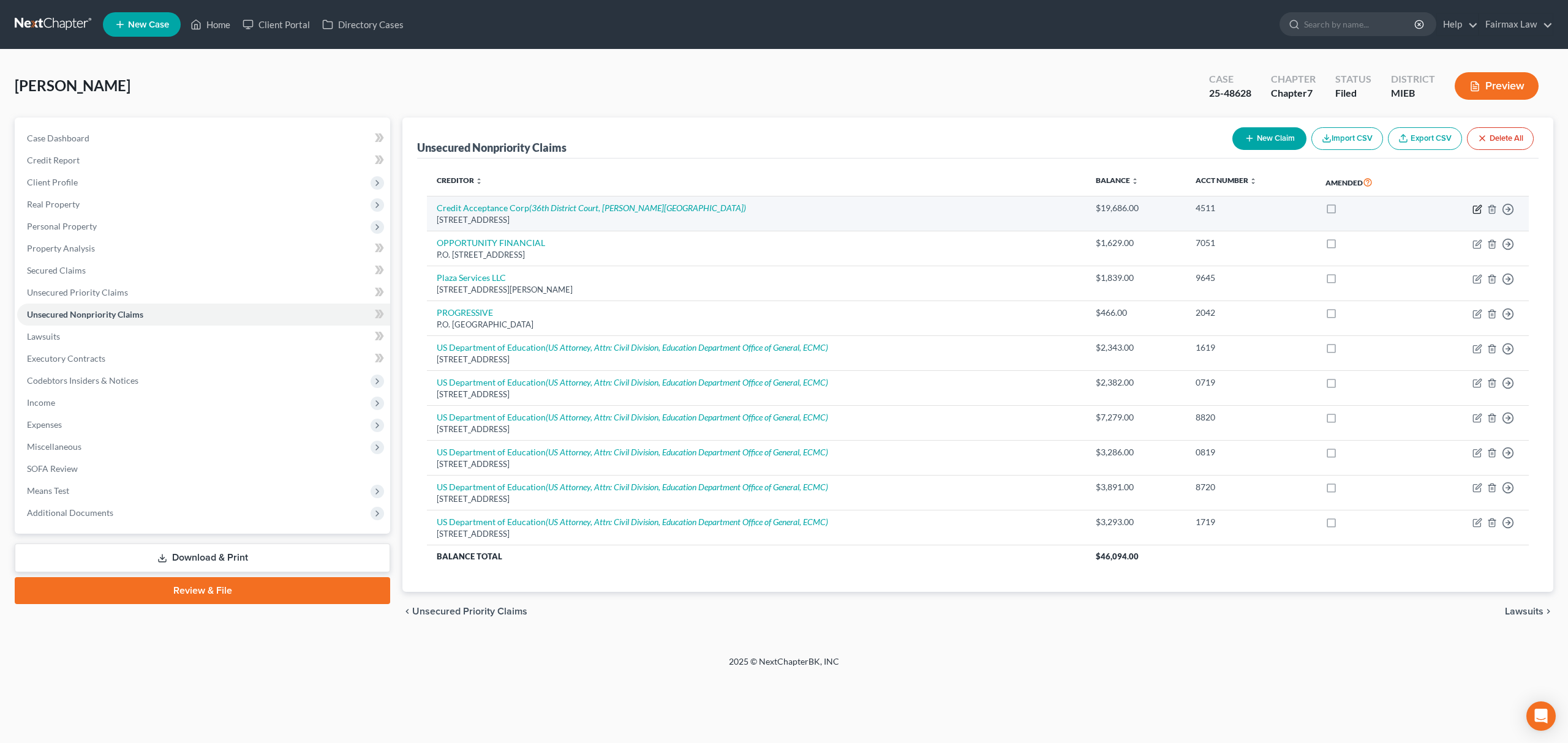
click at [1477, 208] on icon "button" at bounding box center [1478, 208] width 5 height 5
select select "23"
select select "14"
select select "0"
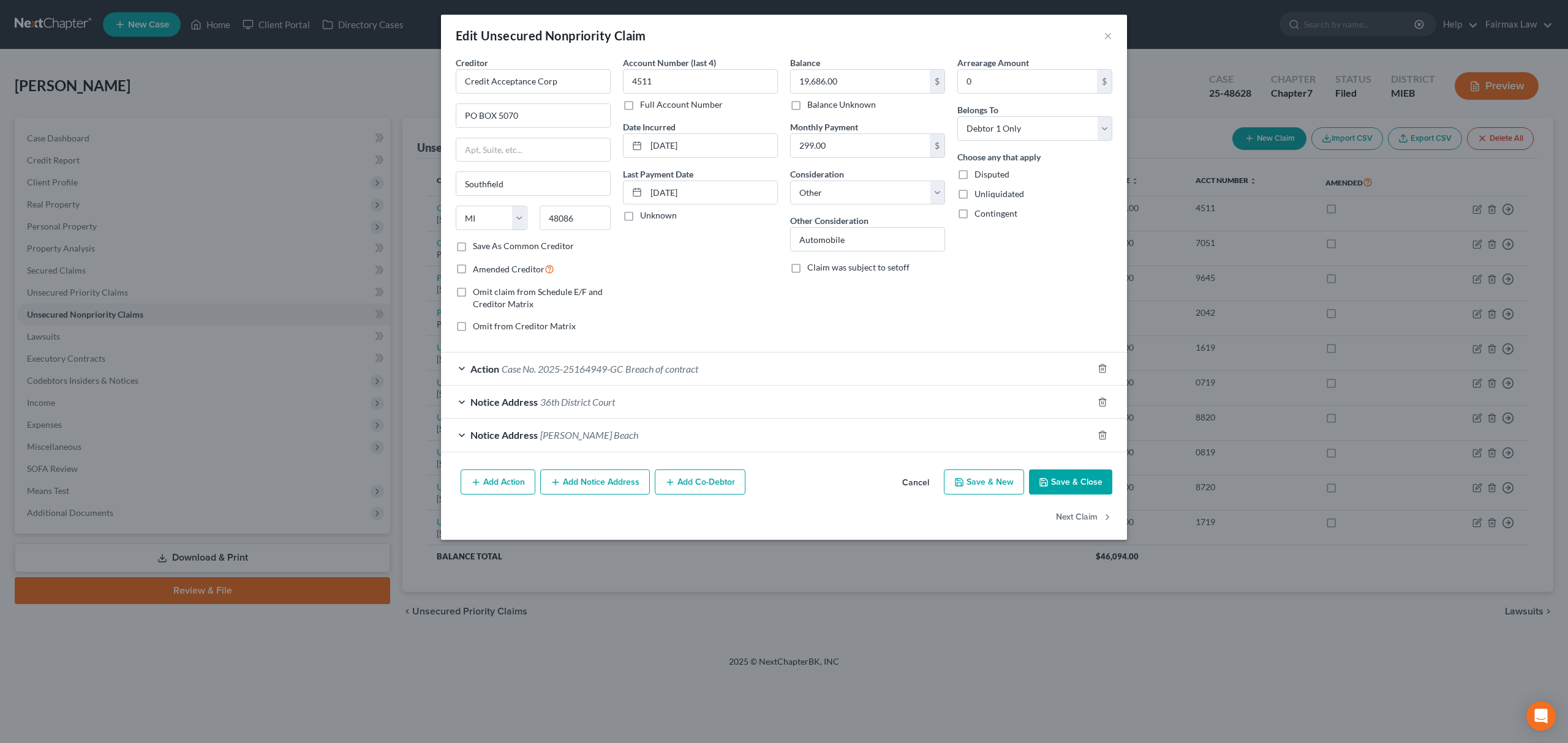
click at [698, 366] on span "Breach of contract" at bounding box center [661, 369] width 73 height 12
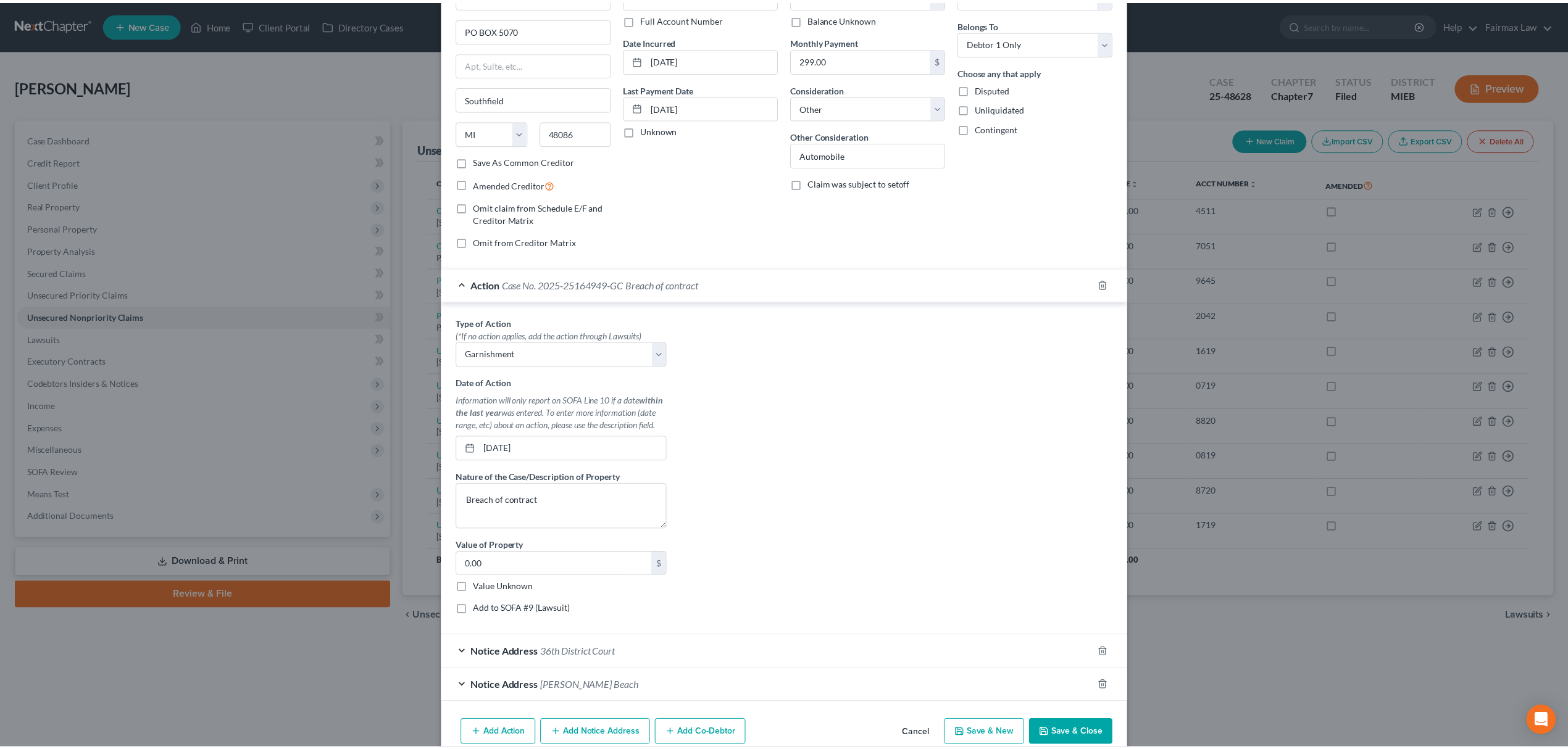
scroll to position [149, 0]
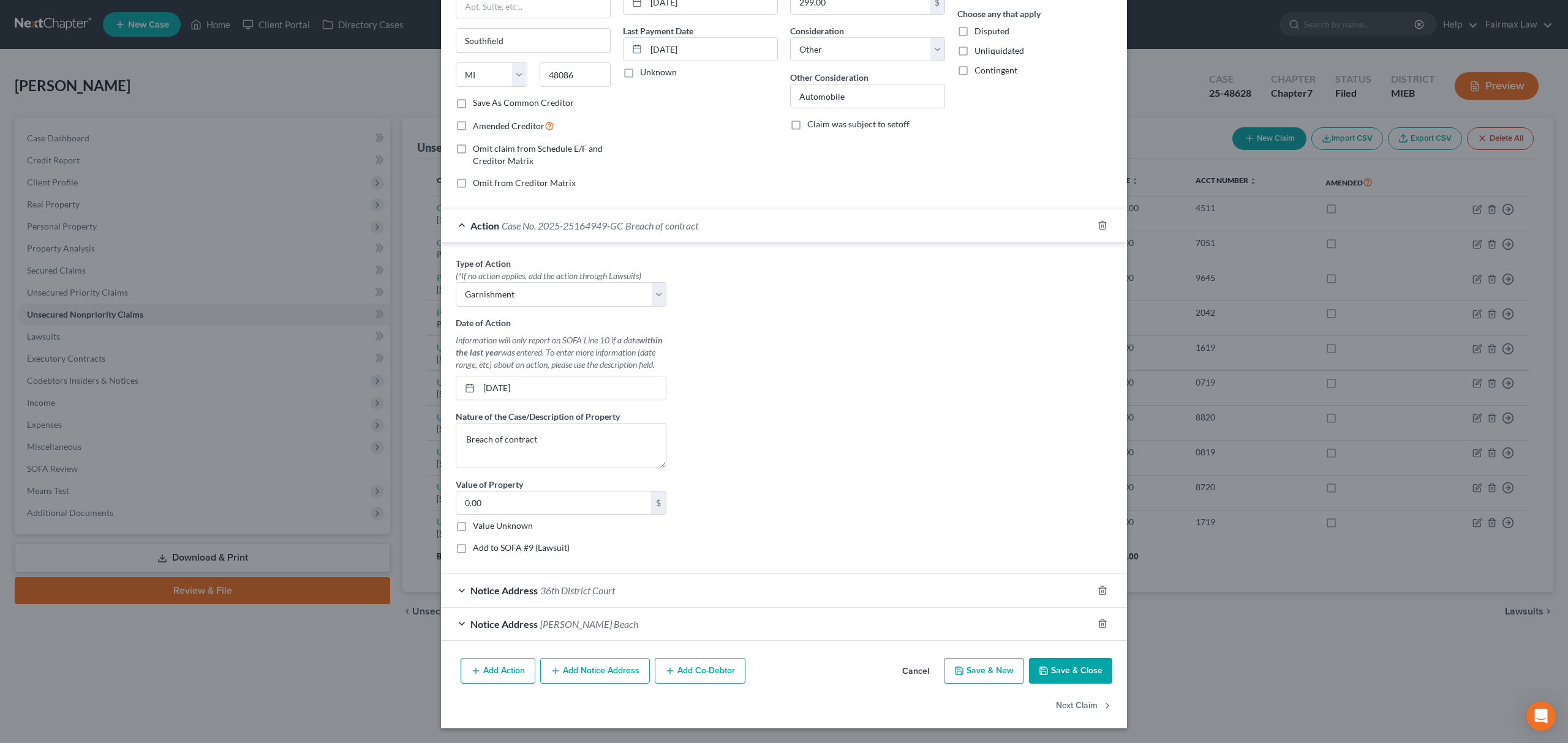
click at [1074, 667] on button "Save & Close" at bounding box center [1070, 671] width 84 height 26
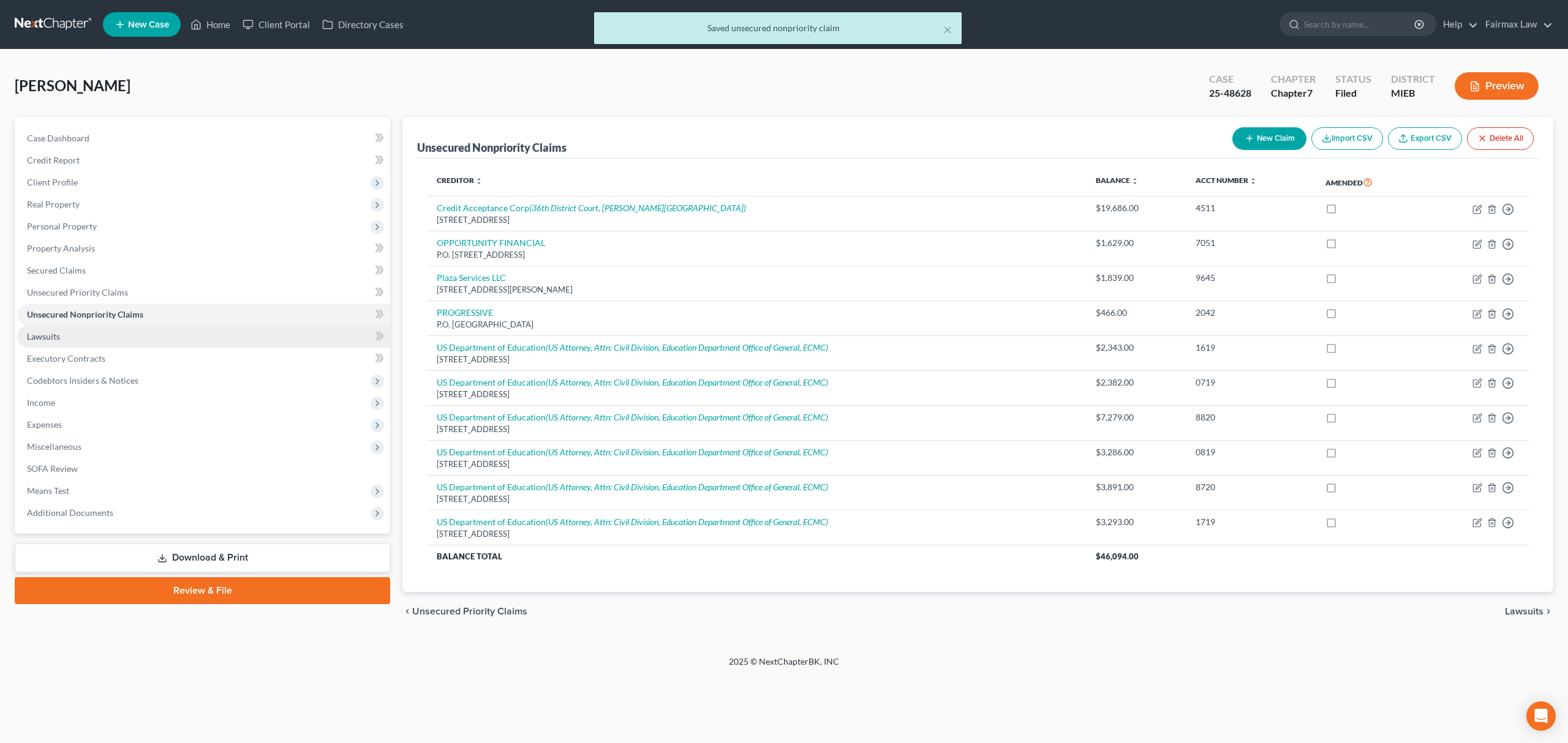
click at [221, 342] on link "Lawsuits" at bounding box center [203, 337] width 373 height 22
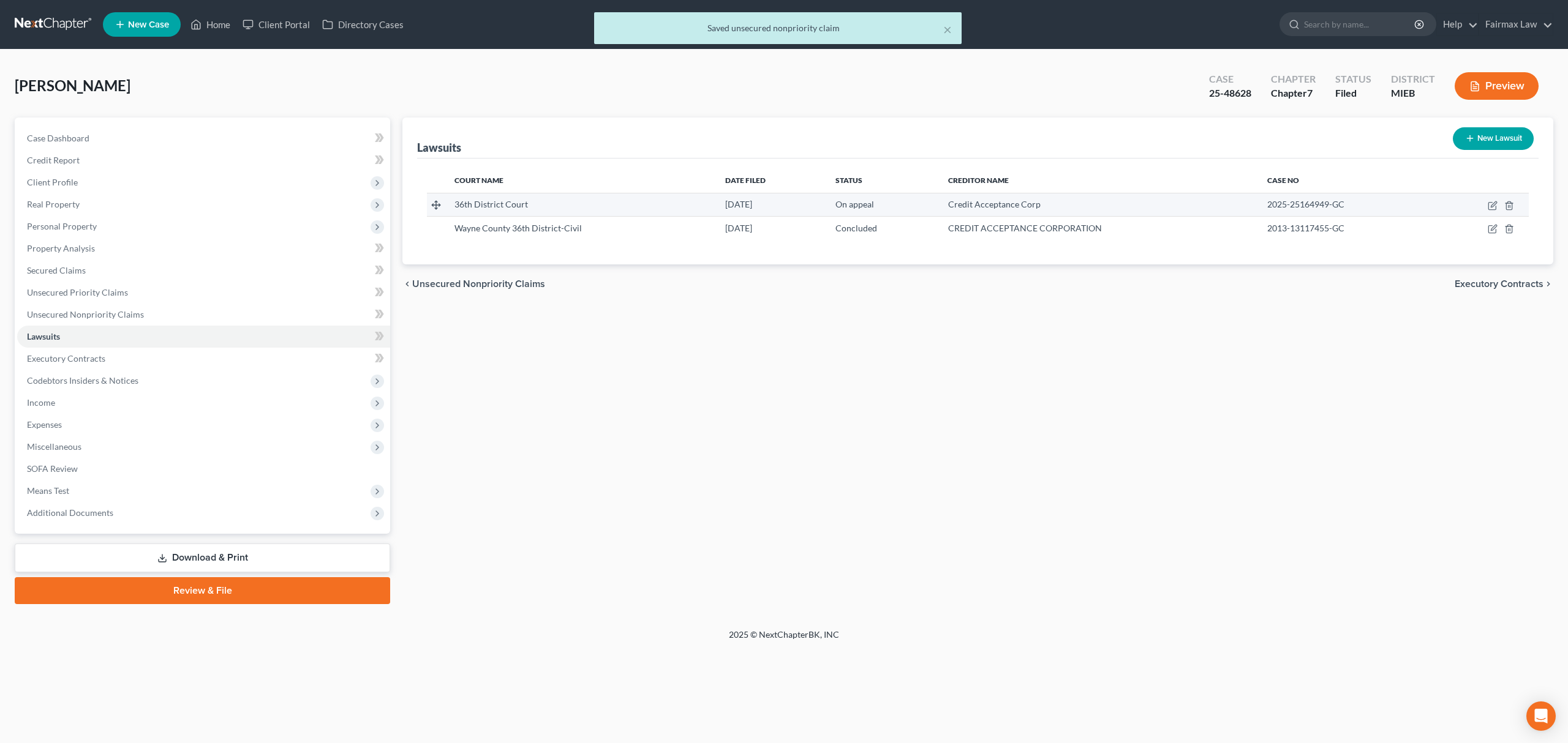
click at [1497, 202] on td at bounding box center [1482, 204] width 94 height 23
click at [1493, 202] on icon "button" at bounding box center [1493, 206] width 10 height 10
select select "23"
select select "1"
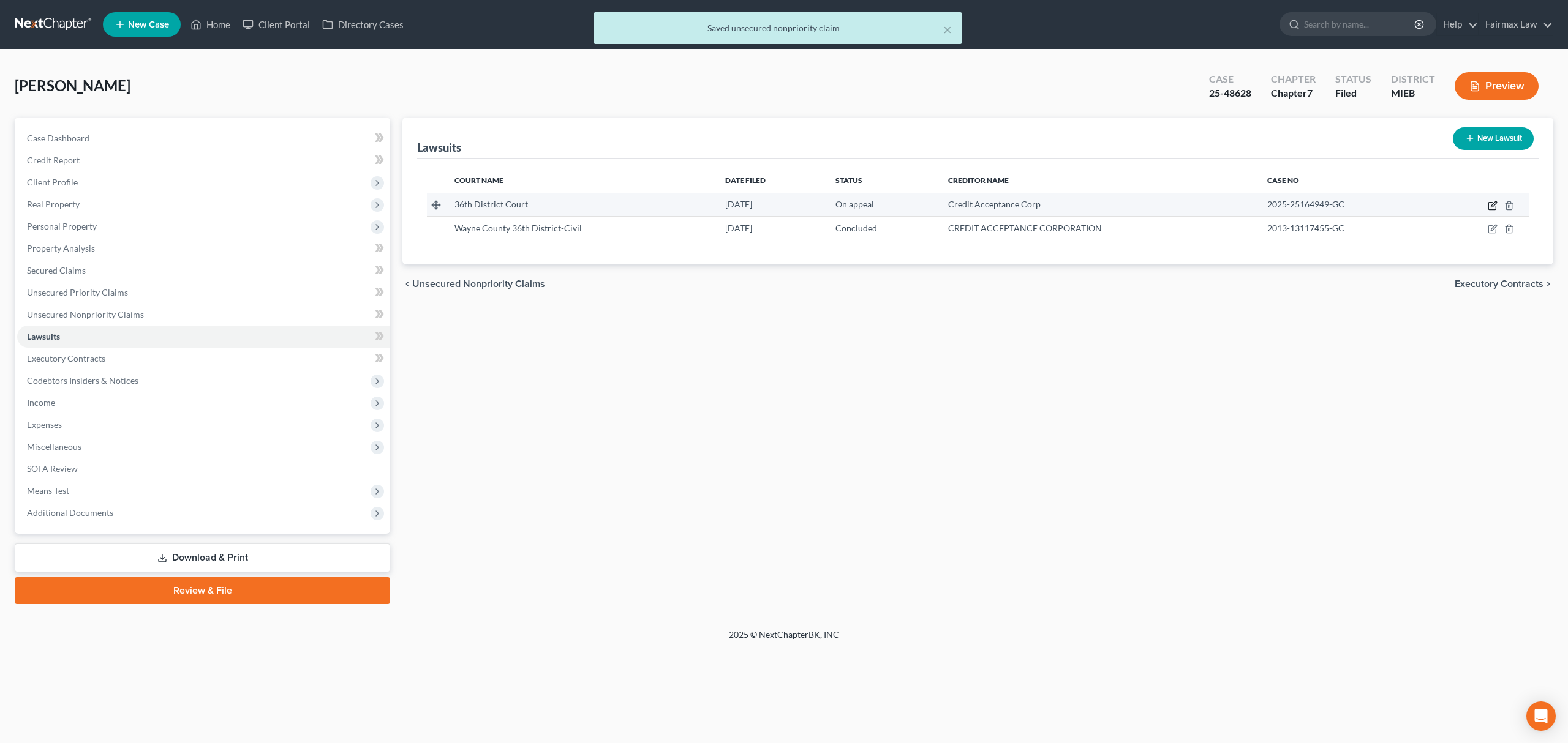
select select "23"
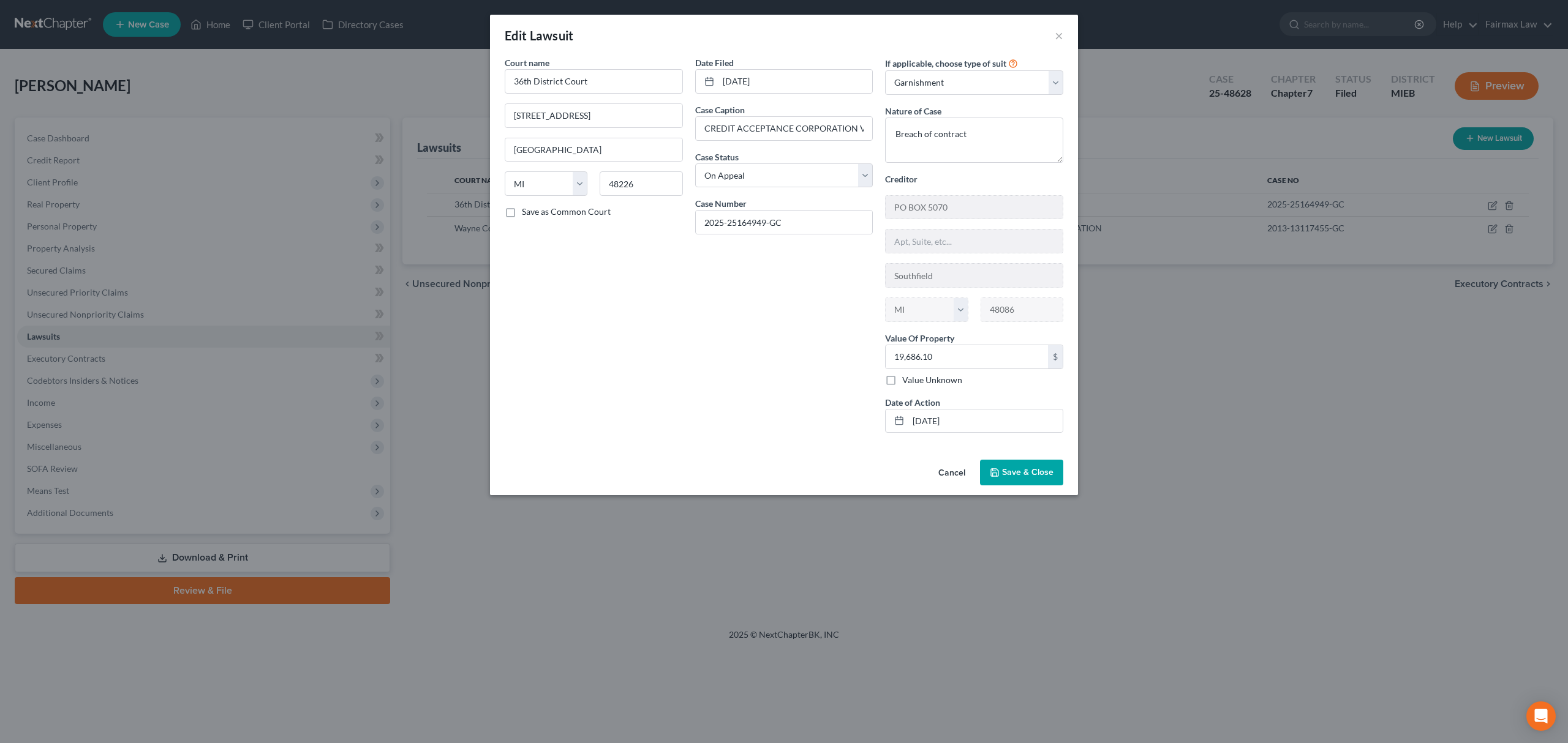
click at [1029, 477] on span "Save & Close" at bounding box center [1028, 472] width 52 height 10
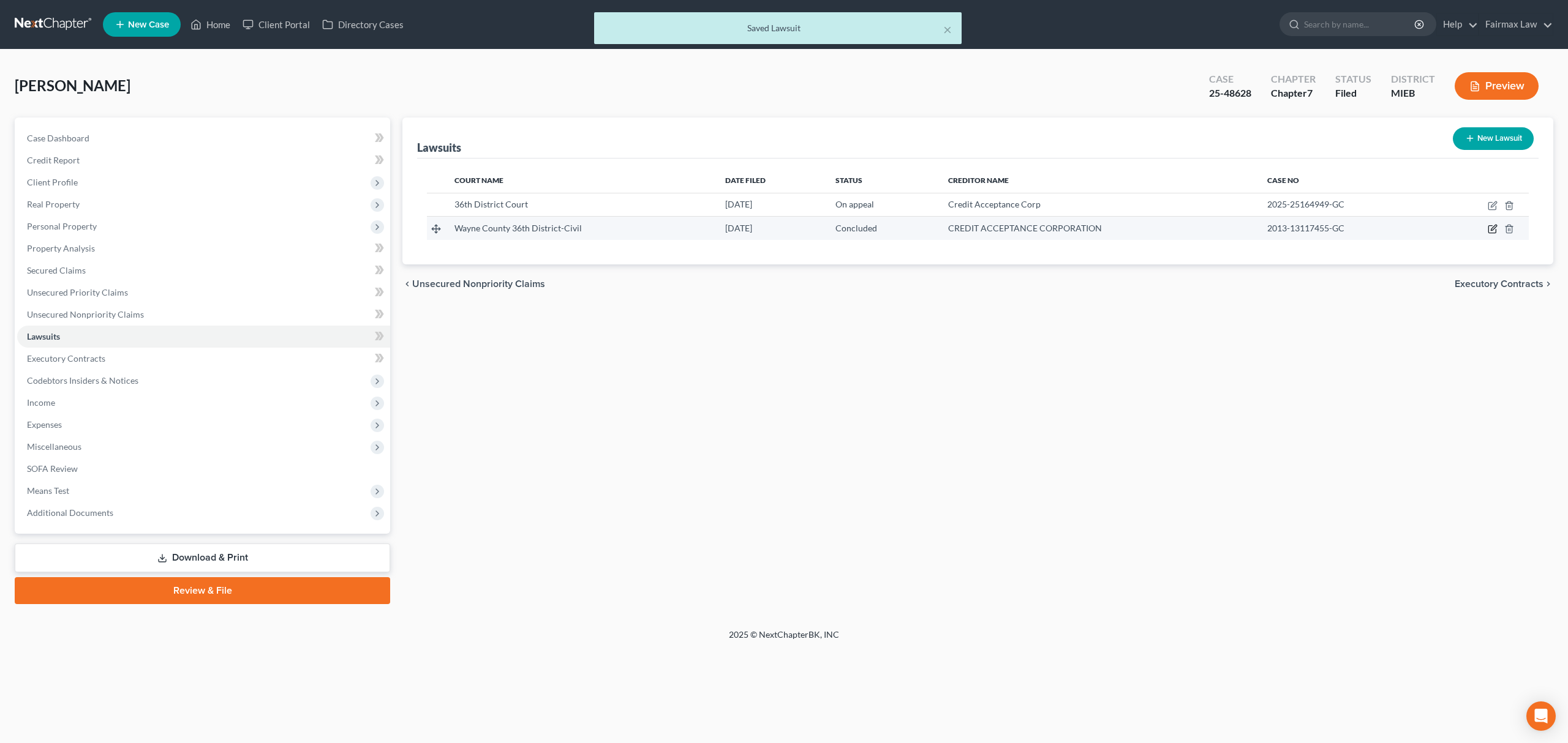
click at [1492, 226] on icon "button" at bounding box center [1493, 229] width 10 height 10
select select "23"
select select "2"
select select "4"
select select "23"
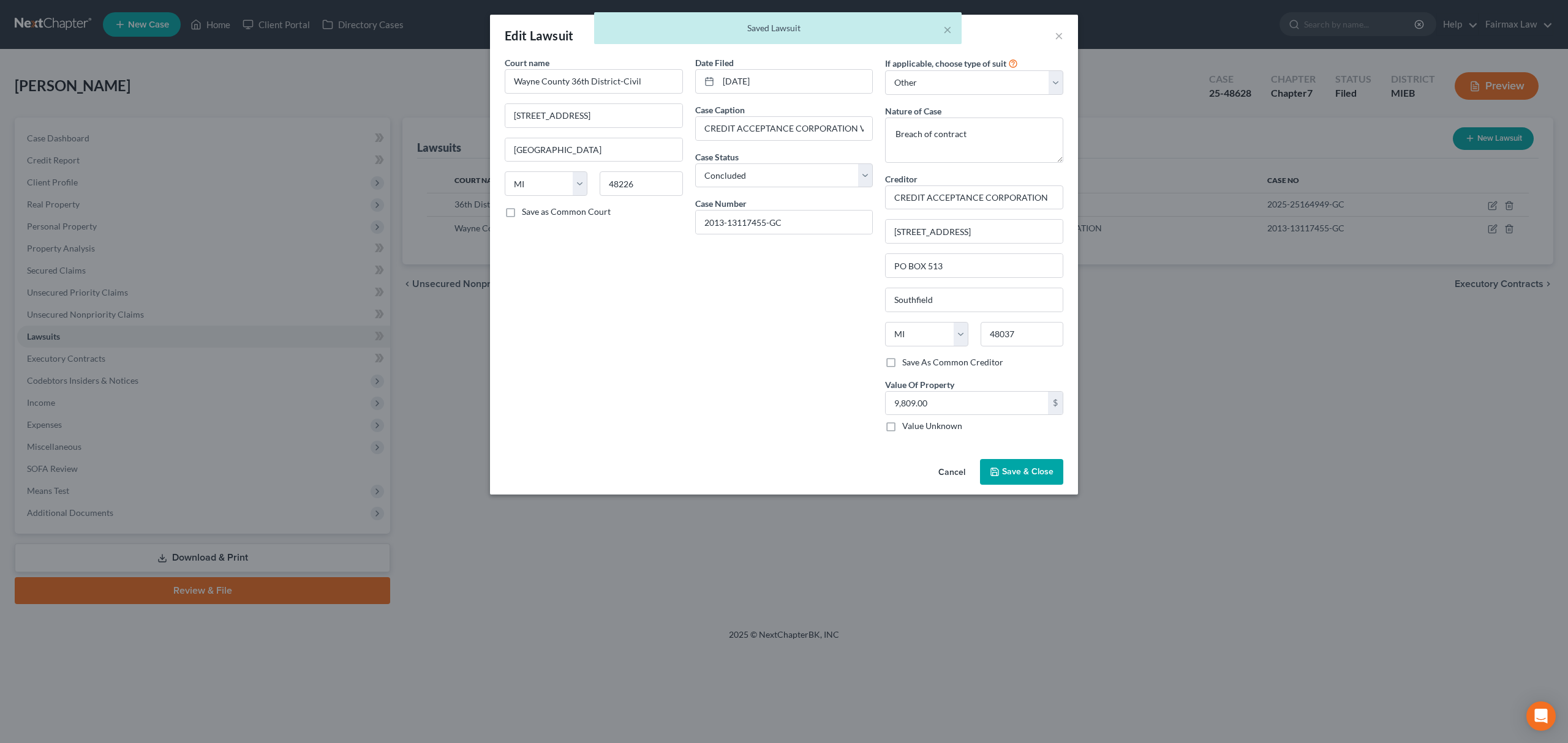
click at [1029, 475] on span "Save & Close" at bounding box center [1028, 471] width 52 height 10
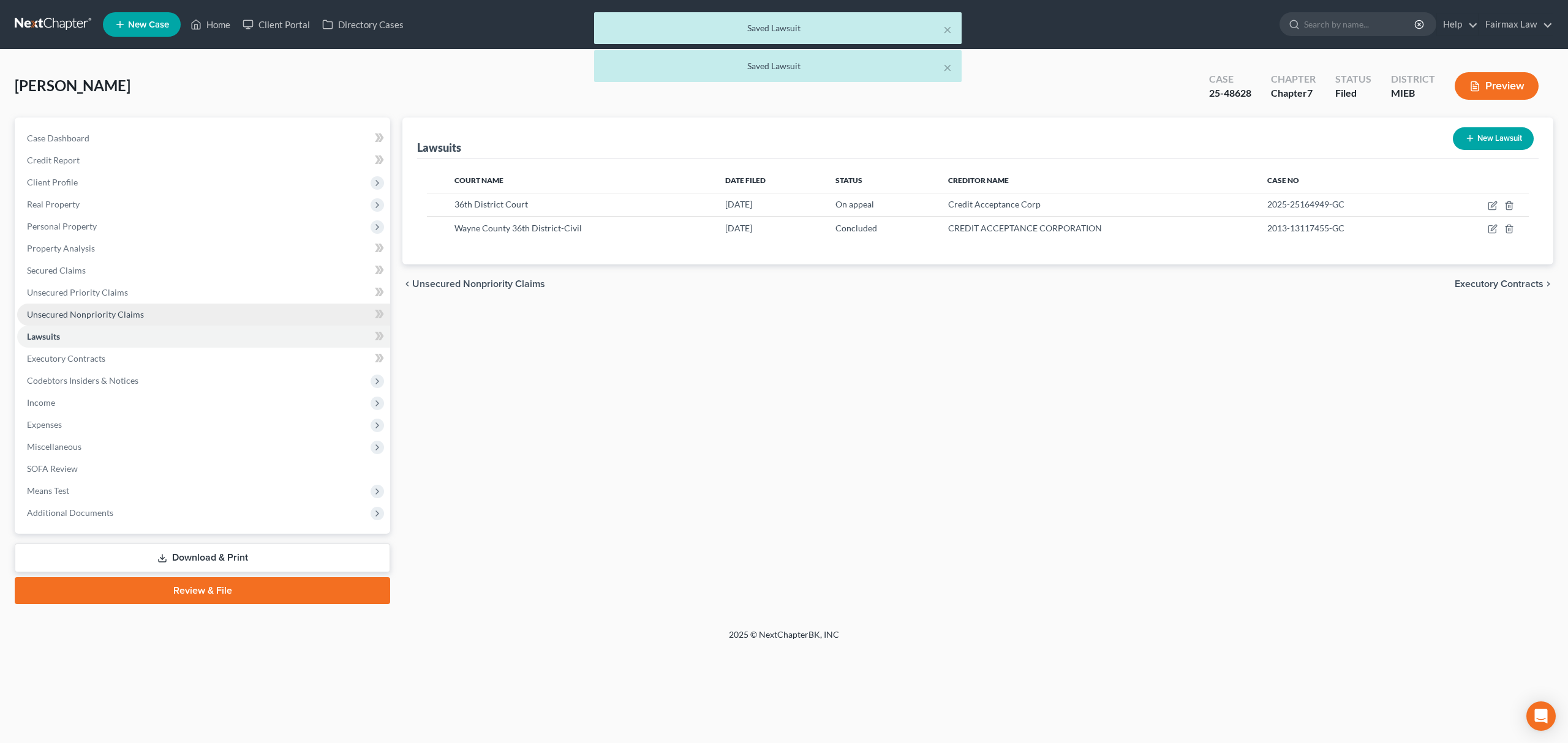
click at [115, 310] on span "Unsecured Nonpriority Claims" at bounding box center [86, 314] width 117 height 10
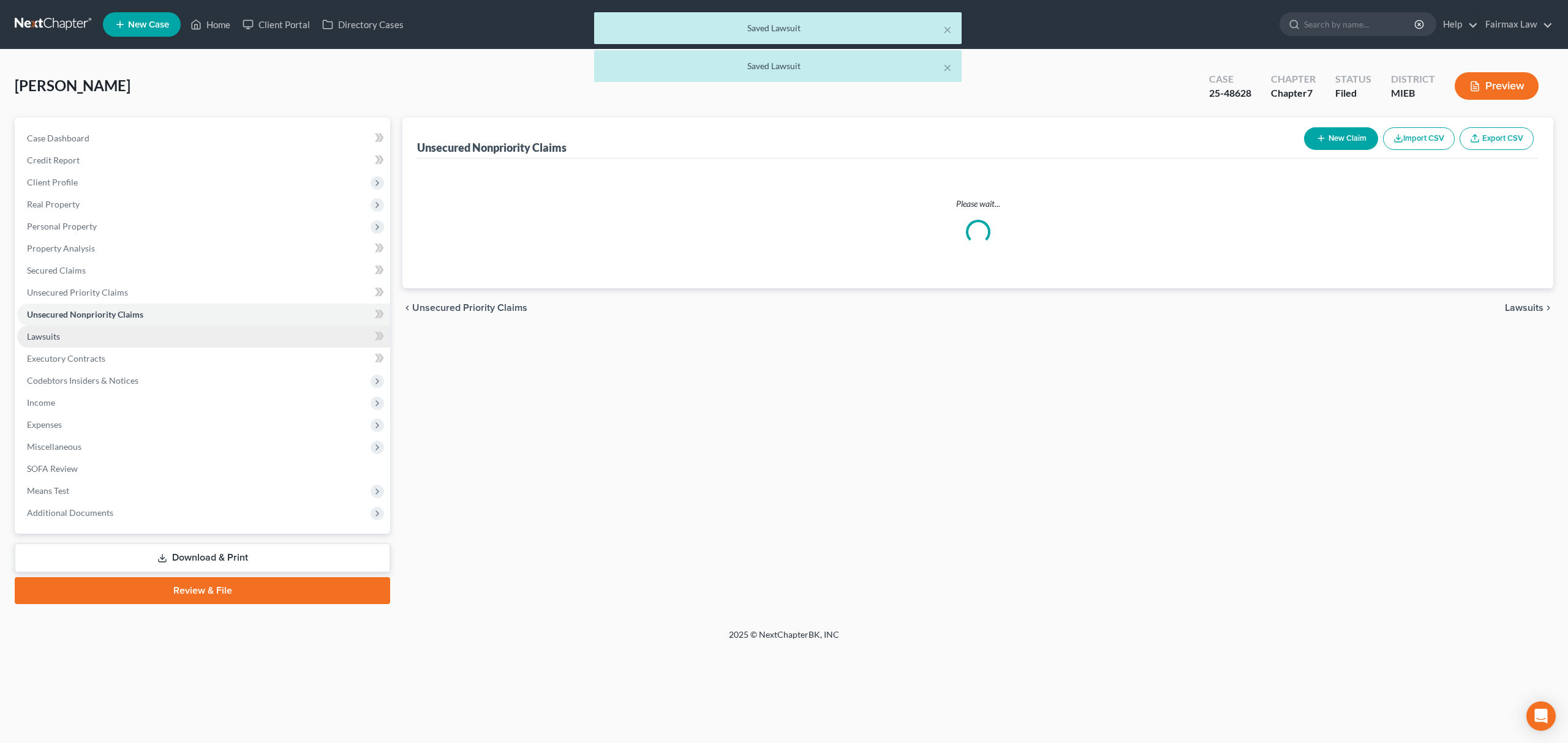
click at [86, 343] on link "Lawsuits" at bounding box center [203, 337] width 373 height 22
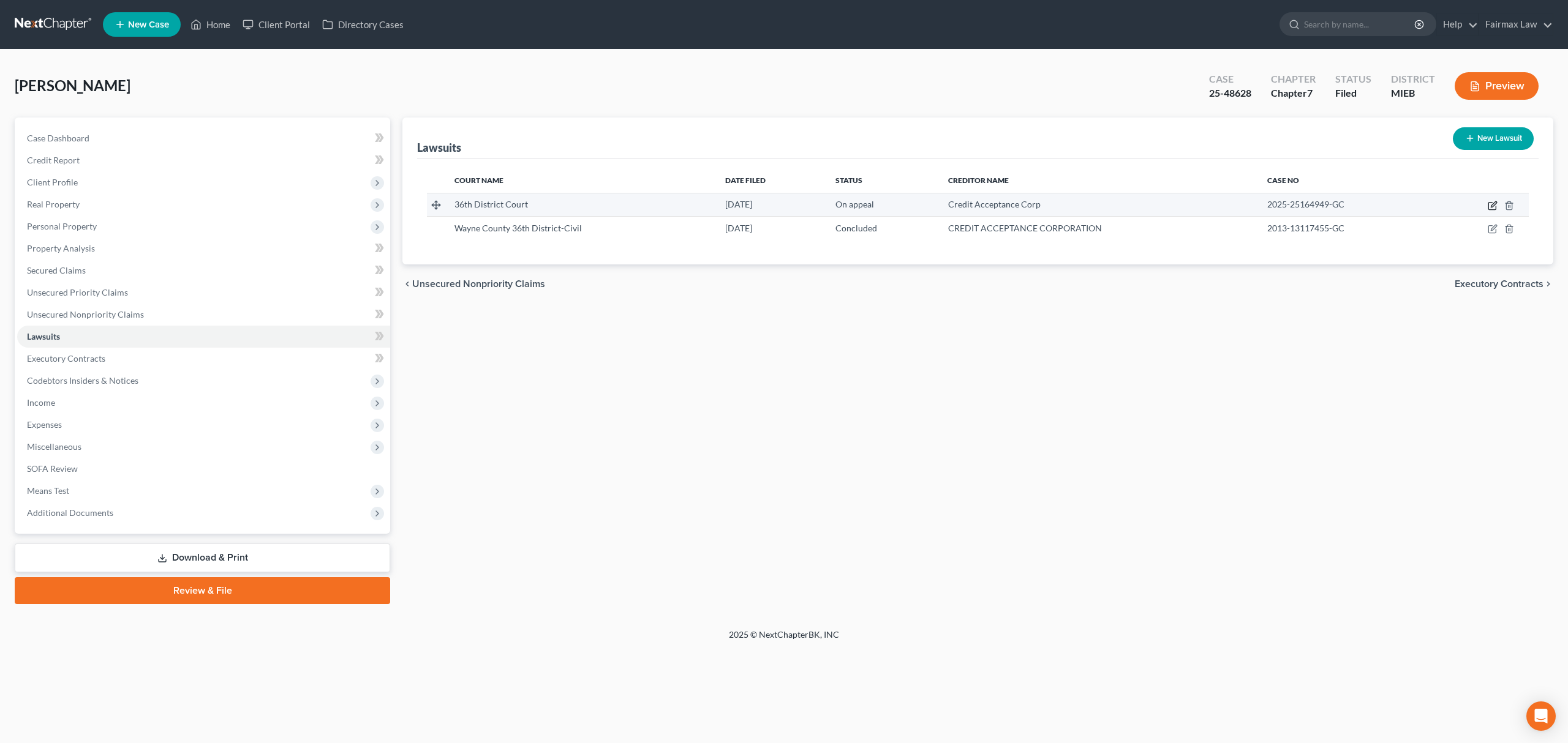
click at [1493, 201] on icon "button" at bounding box center [1493, 206] width 10 height 10
select select "23"
select select "1"
select select "23"
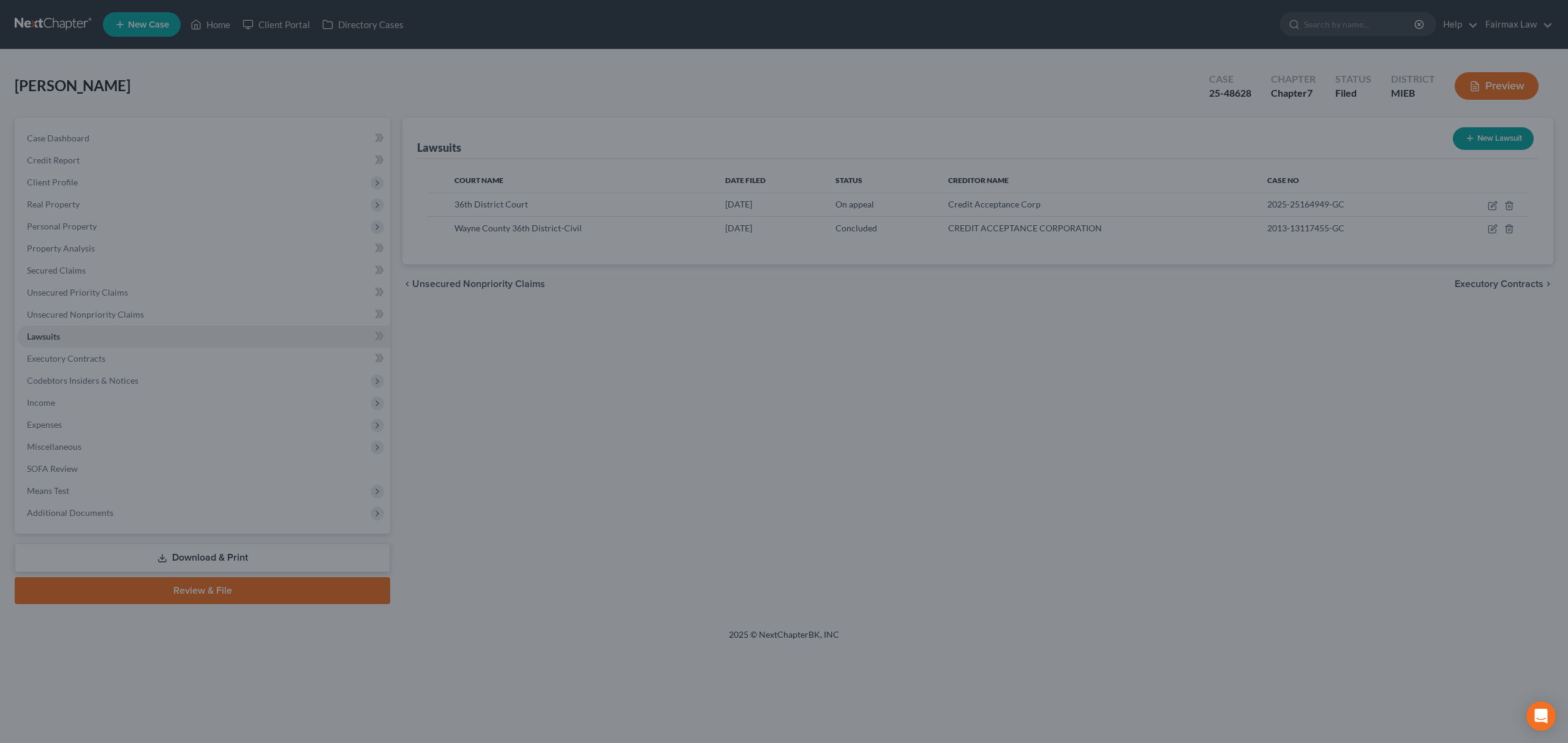
click at [152, 252] on div "New Lawsuit × Court name * 36th District Court 421 Madison Ave Detroit State AL…" at bounding box center [784, 372] width 1568 height 743
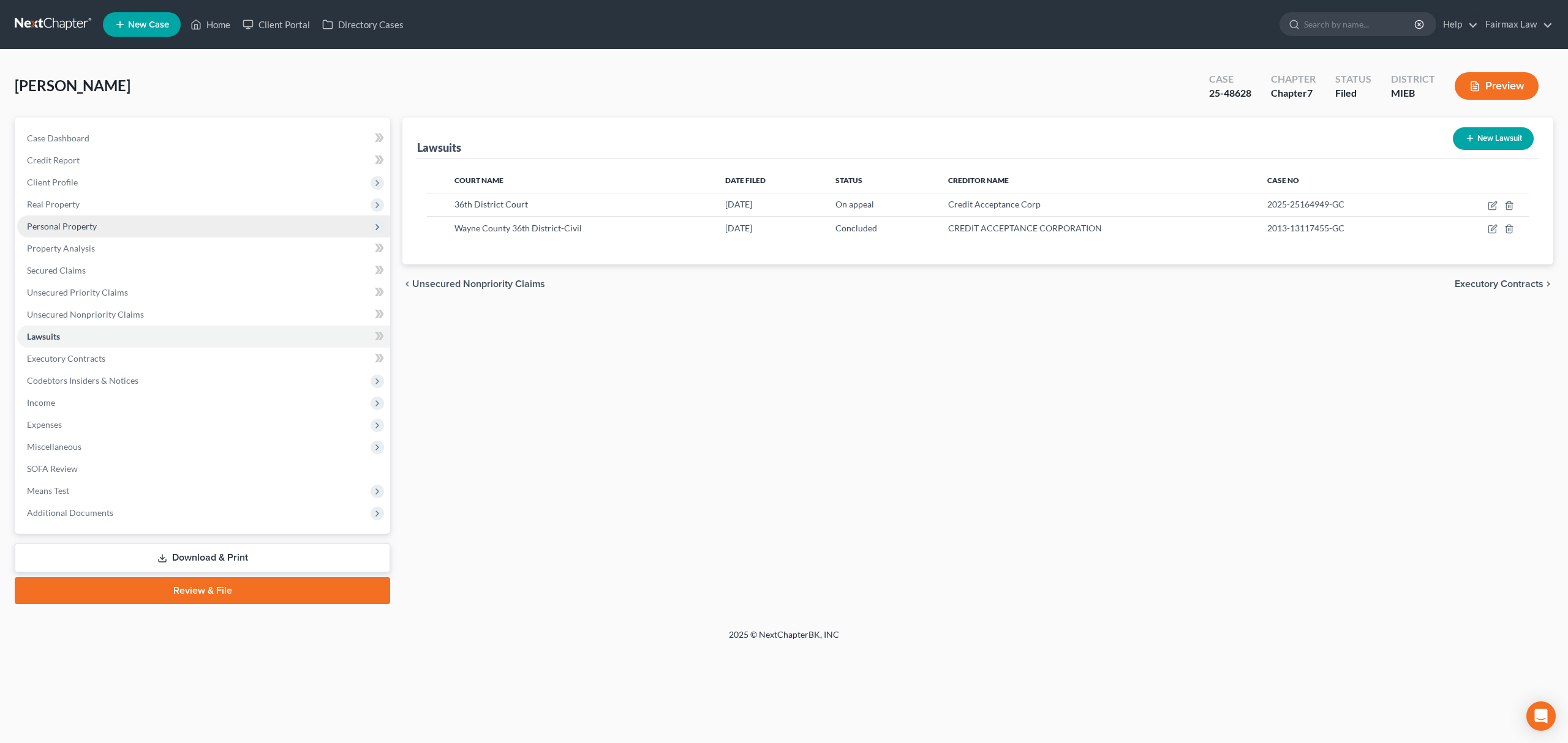
click at [136, 232] on span "Personal Property" at bounding box center [203, 226] width 373 height 22
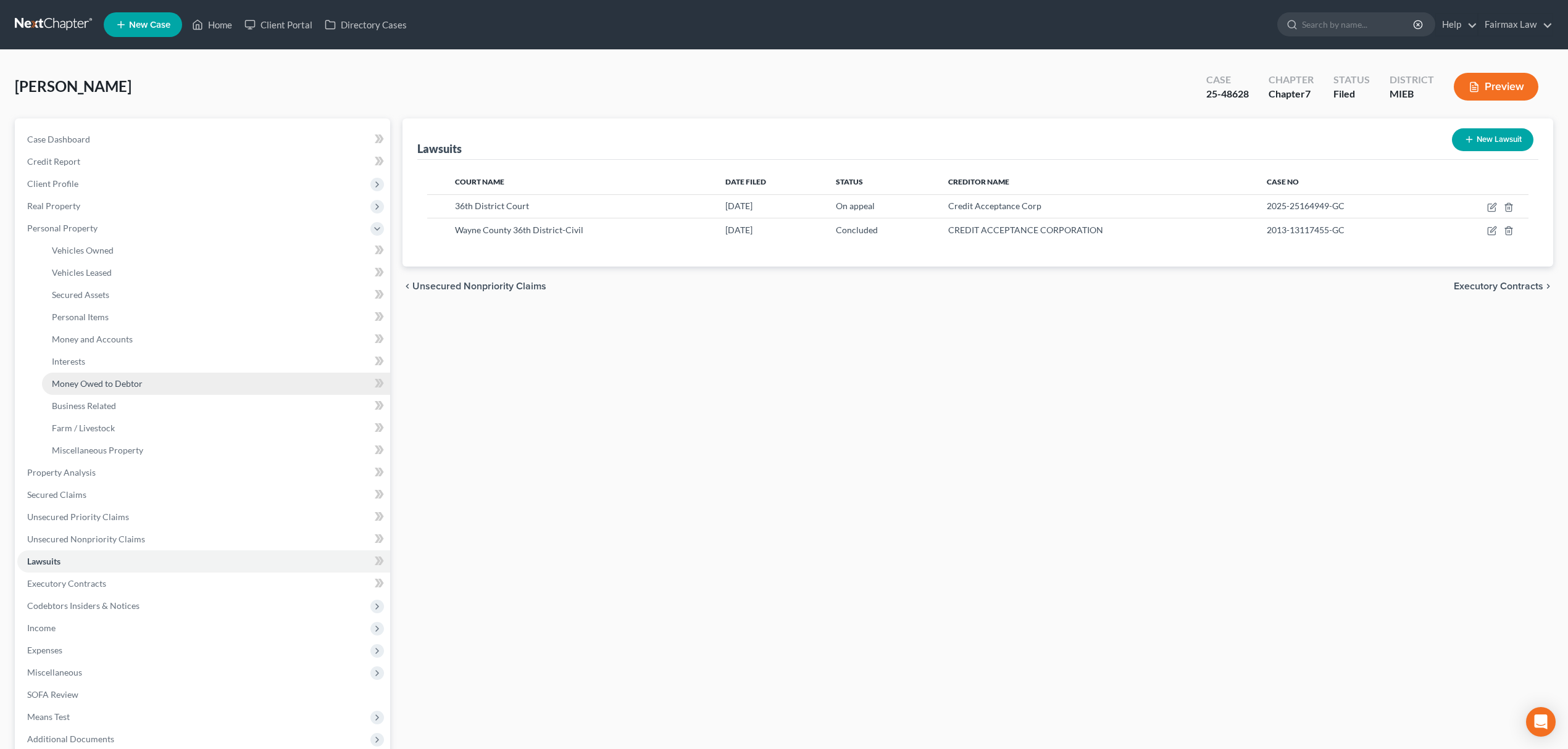
click at [148, 383] on link "Money Owed to Debtor" at bounding box center [216, 383] width 348 height 22
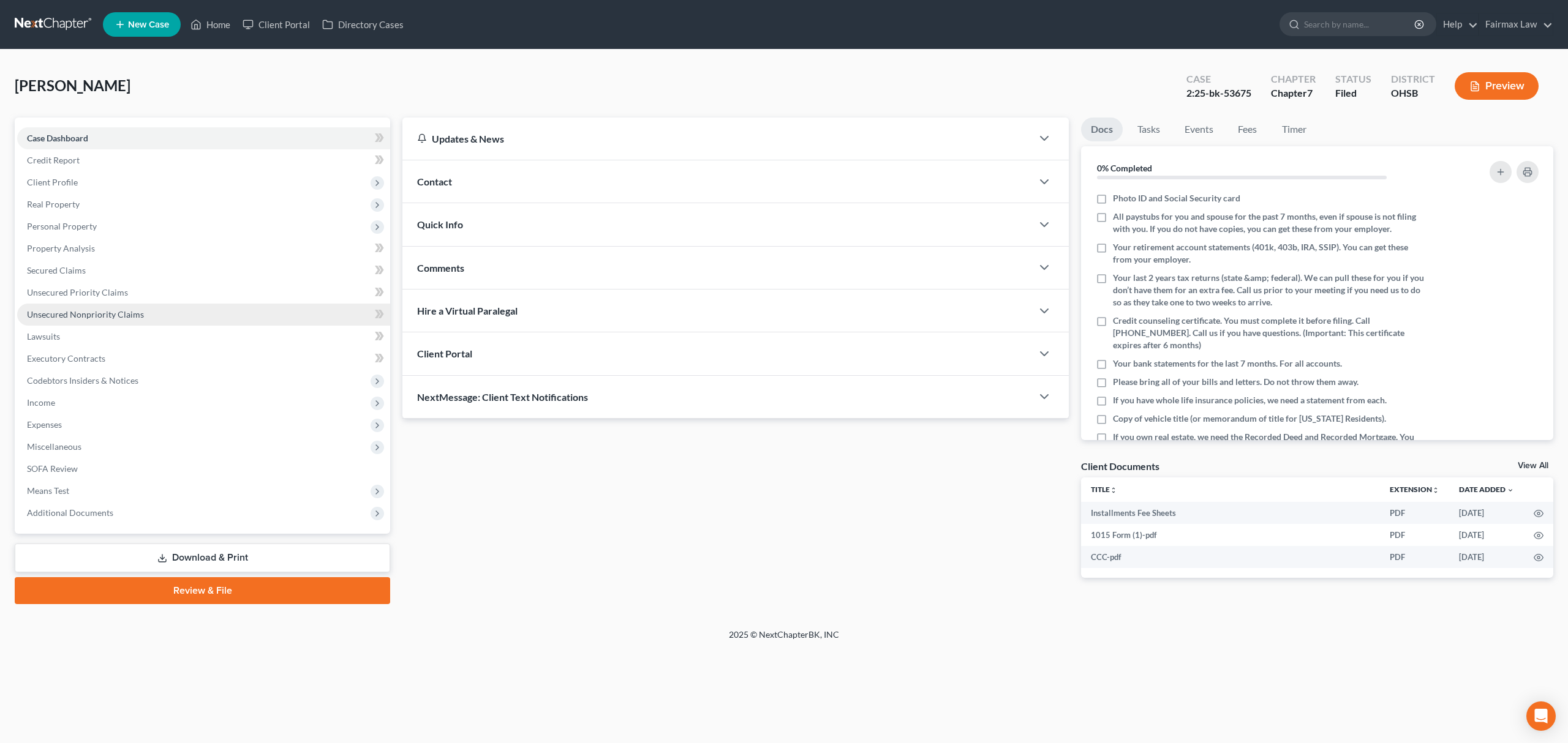
click at [177, 305] on link "Unsecured Nonpriority Claims" at bounding box center [203, 314] width 373 height 22
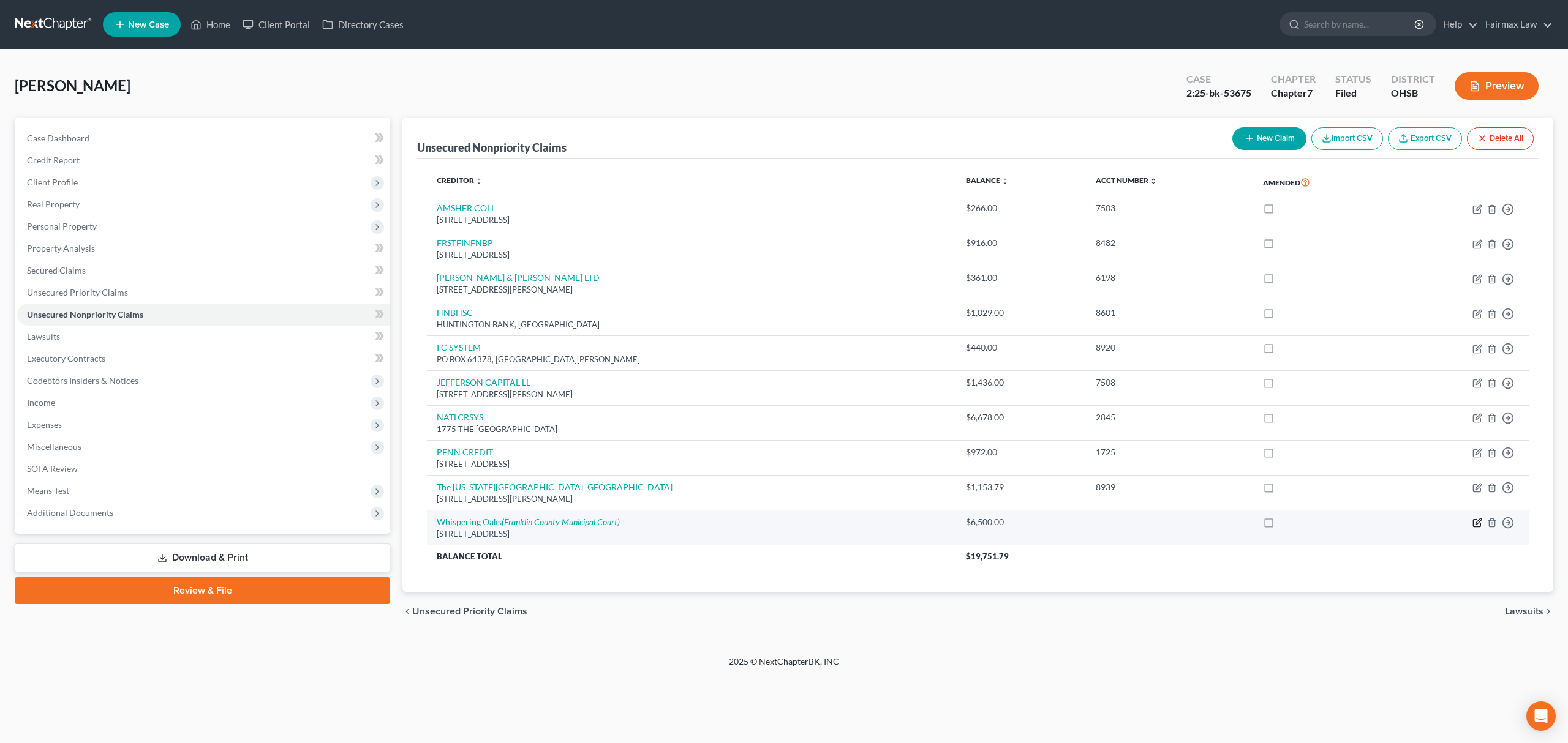
click at [1477, 524] on icon "button" at bounding box center [1478, 522] width 5 height 5
select select "36"
select select "0"
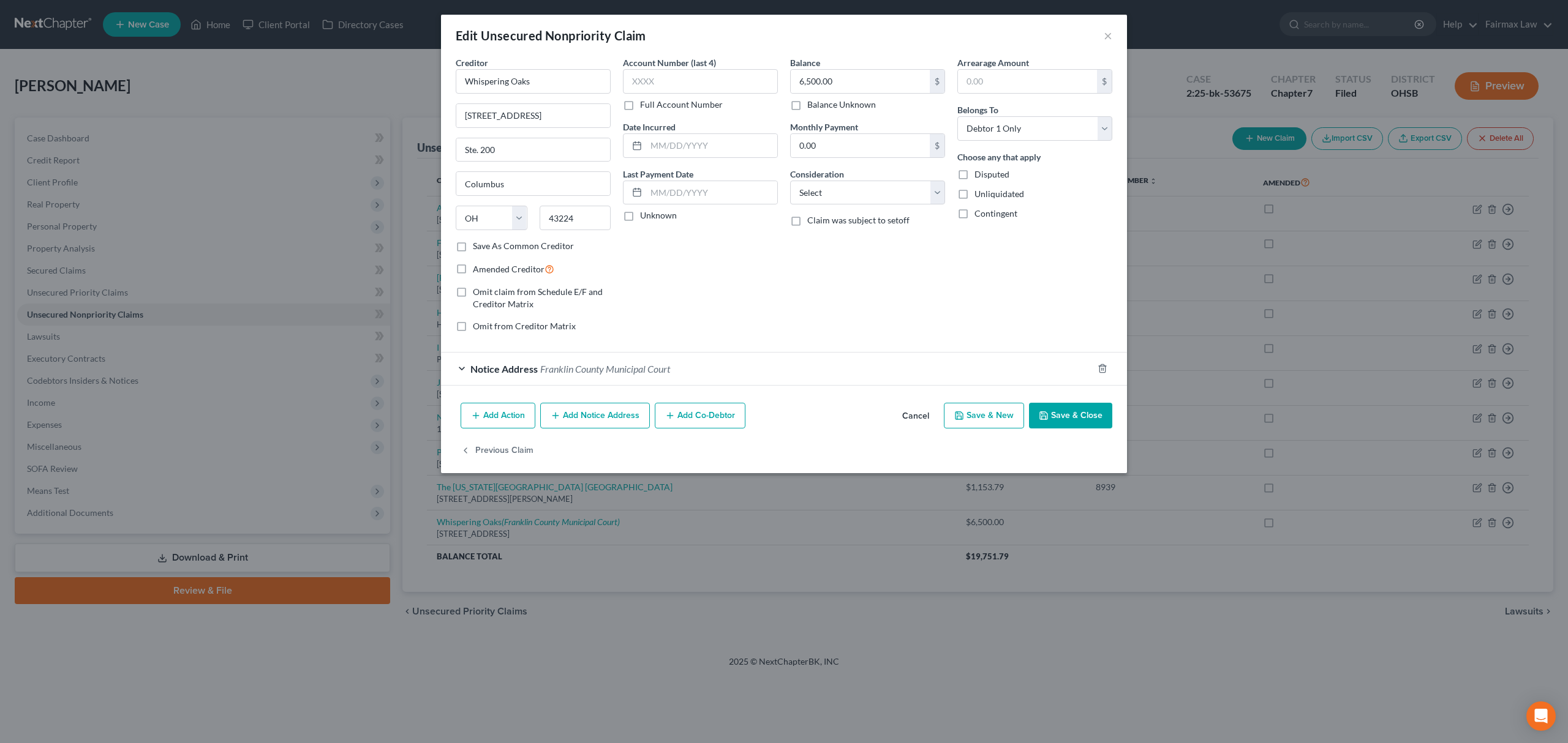
click at [1074, 419] on button "Save & Close" at bounding box center [1070, 416] width 84 height 26
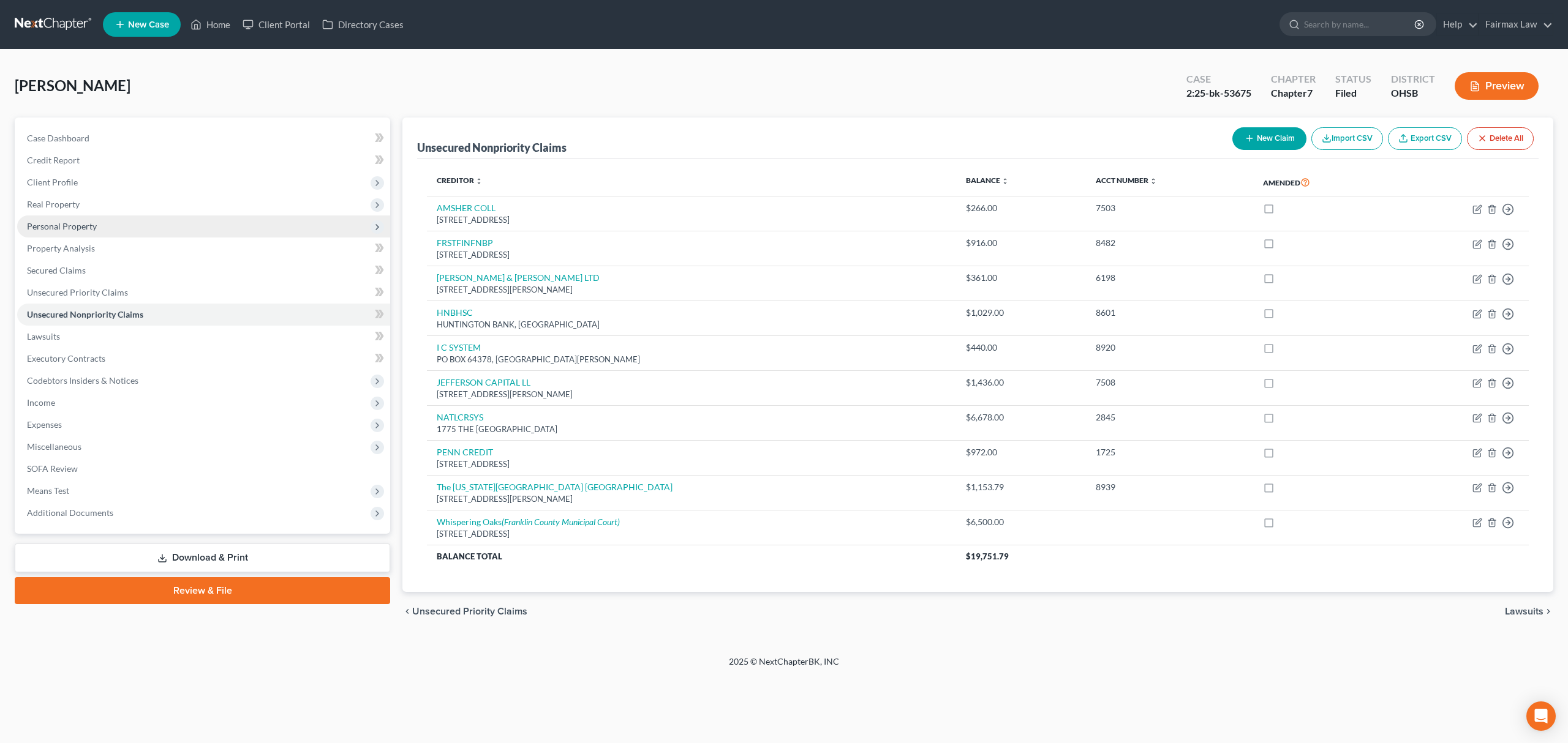
click at [99, 223] on span "Personal Property" at bounding box center [203, 226] width 373 height 22
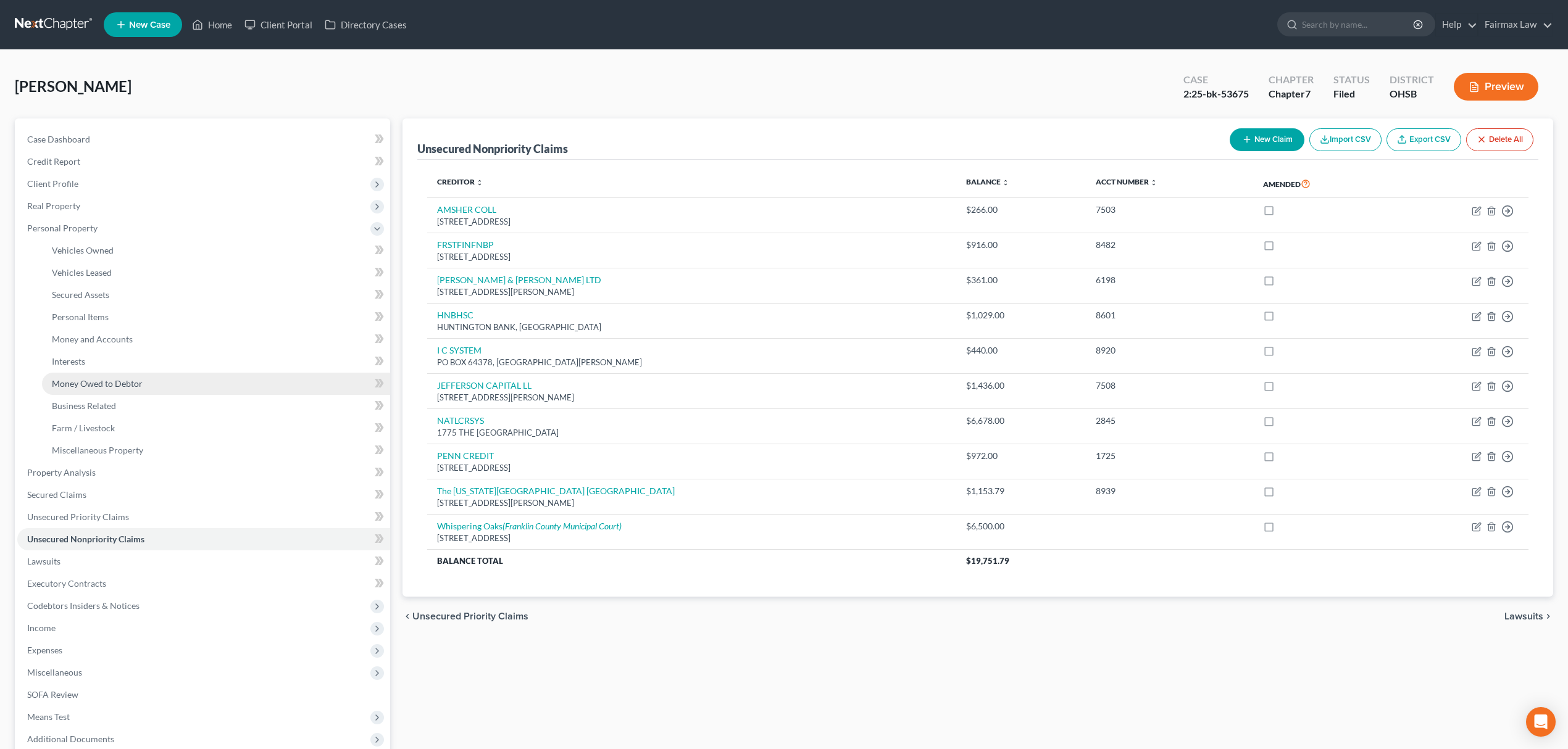
click at [136, 381] on span "Money Owed to Debtor" at bounding box center [97, 383] width 91 height 10
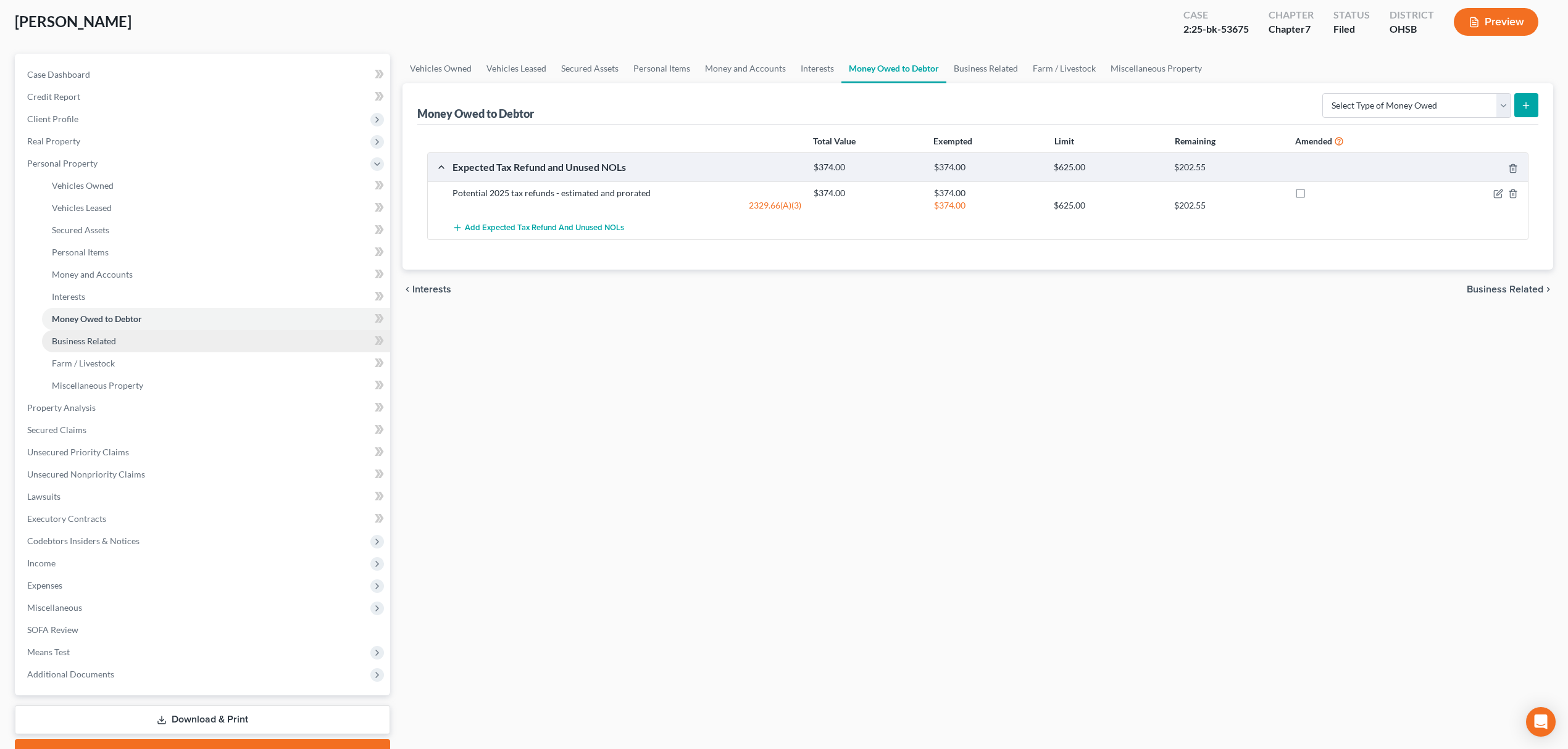
scroll to position [128, 0]
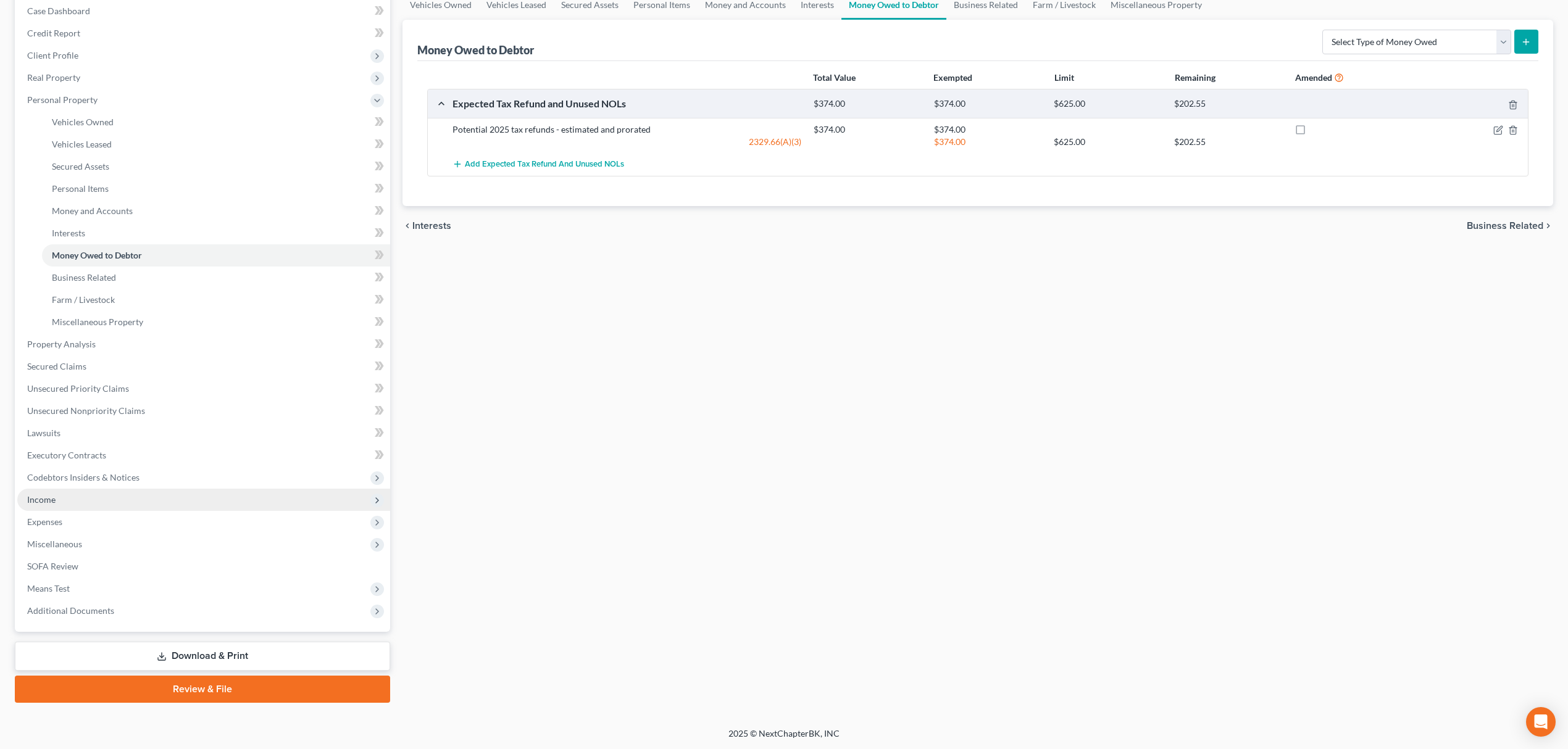
click at [83, 503] on span "Income" at bounding box center [203, 500] width 372 height 22
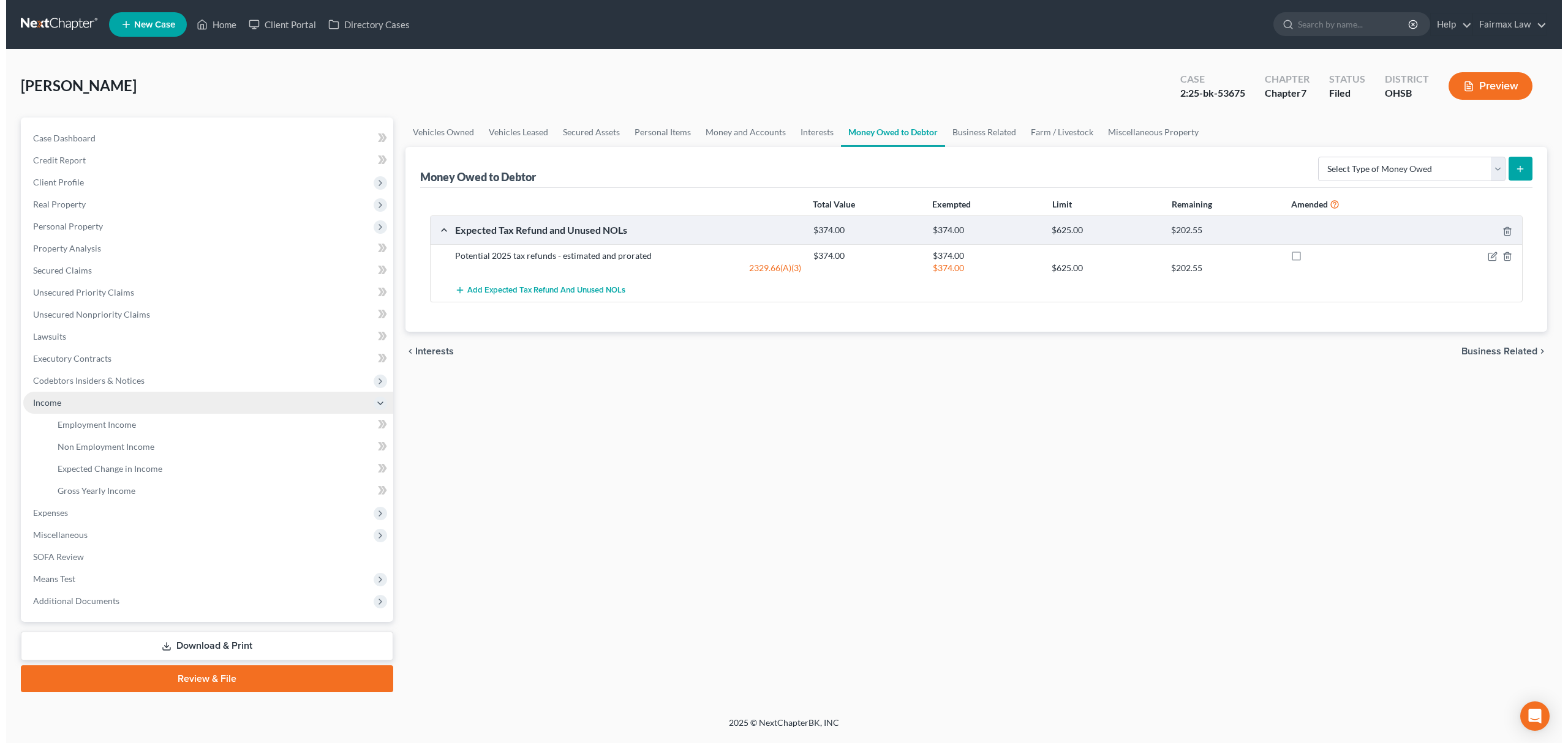
scroll to position [0, 0]
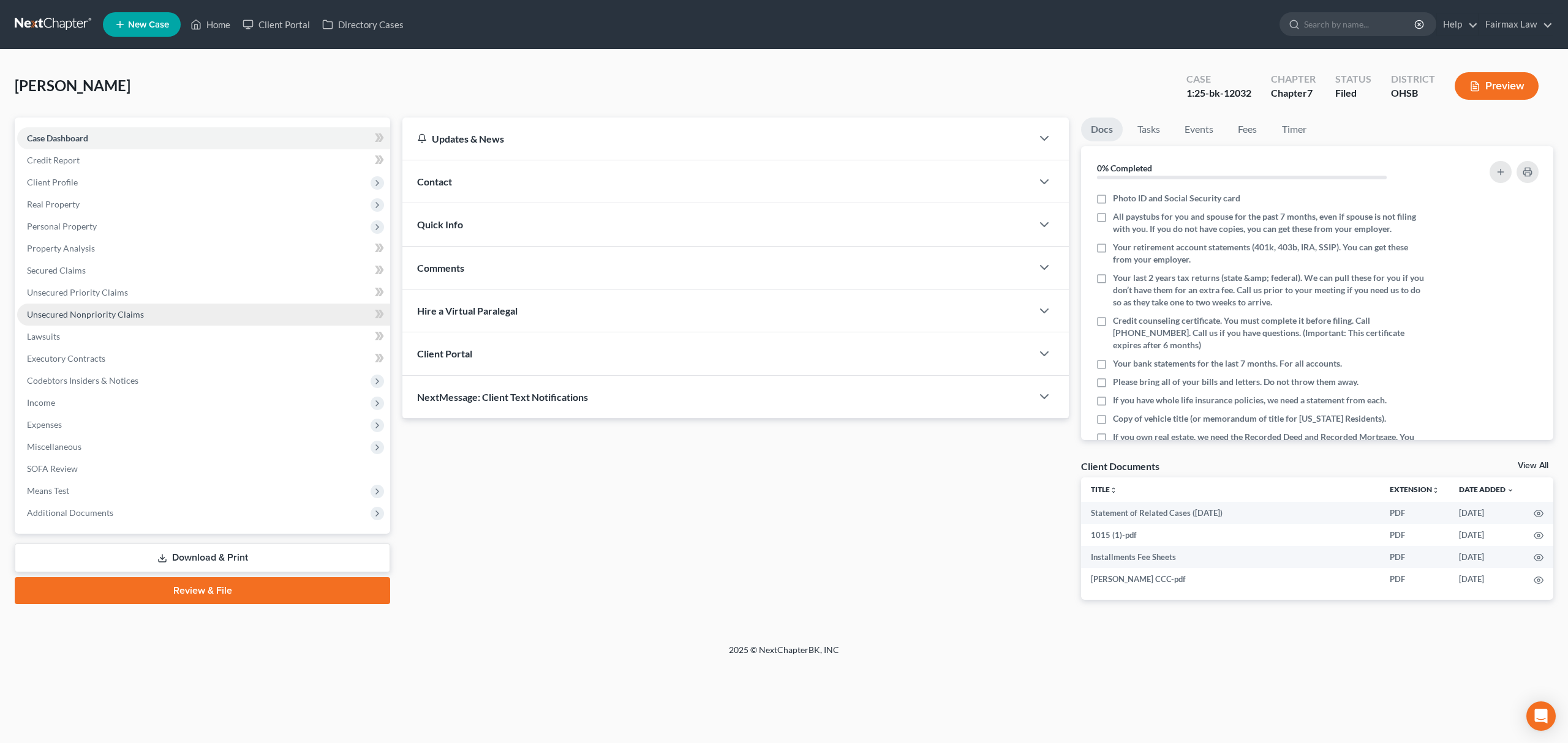
click at [194, 309] on link "Unsecured Nonpriority Claims" at bounding box center [203, 314] width 373 height 22
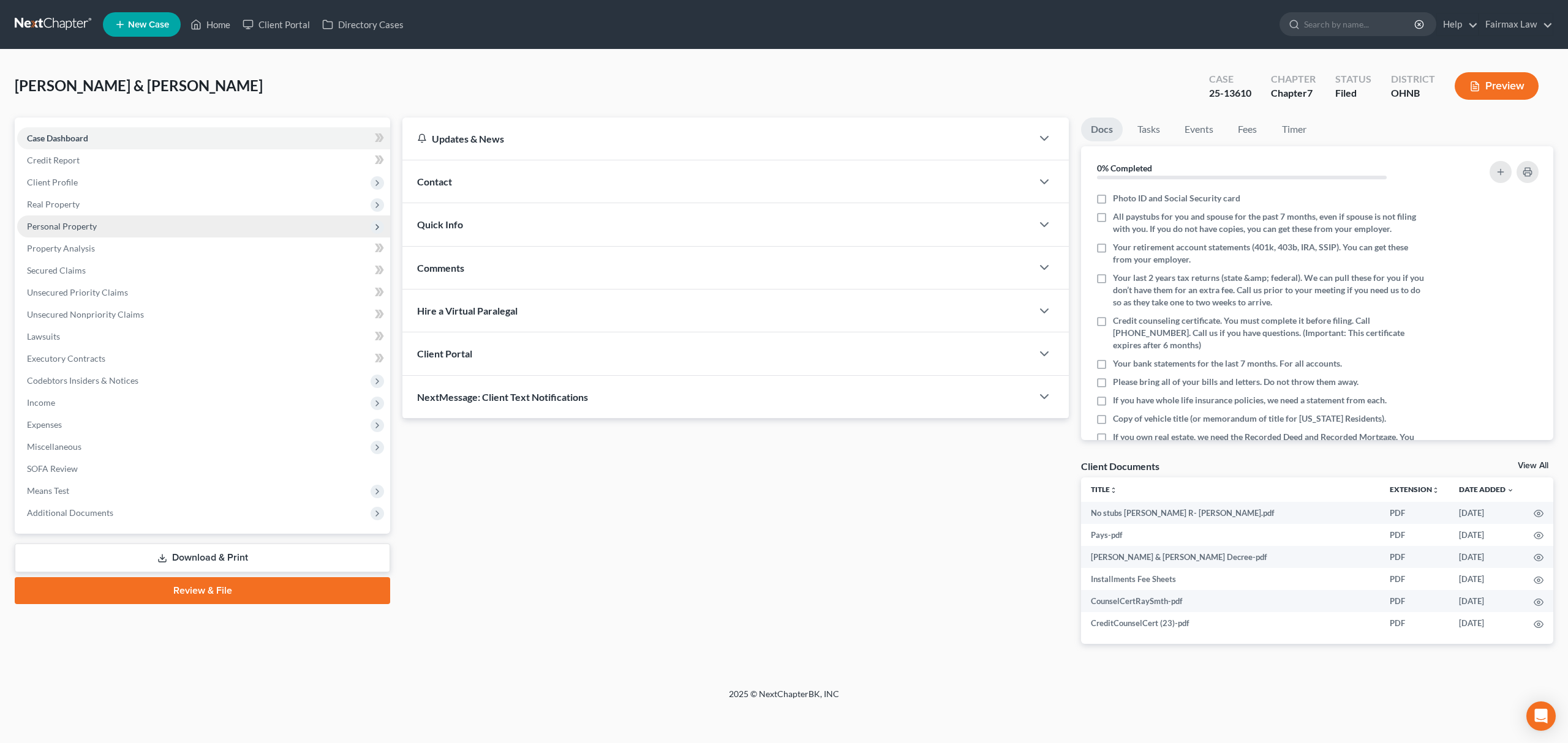
click at [140, 219] on span "Personal Property" at bounding box center [203, 226] width 373 height 22
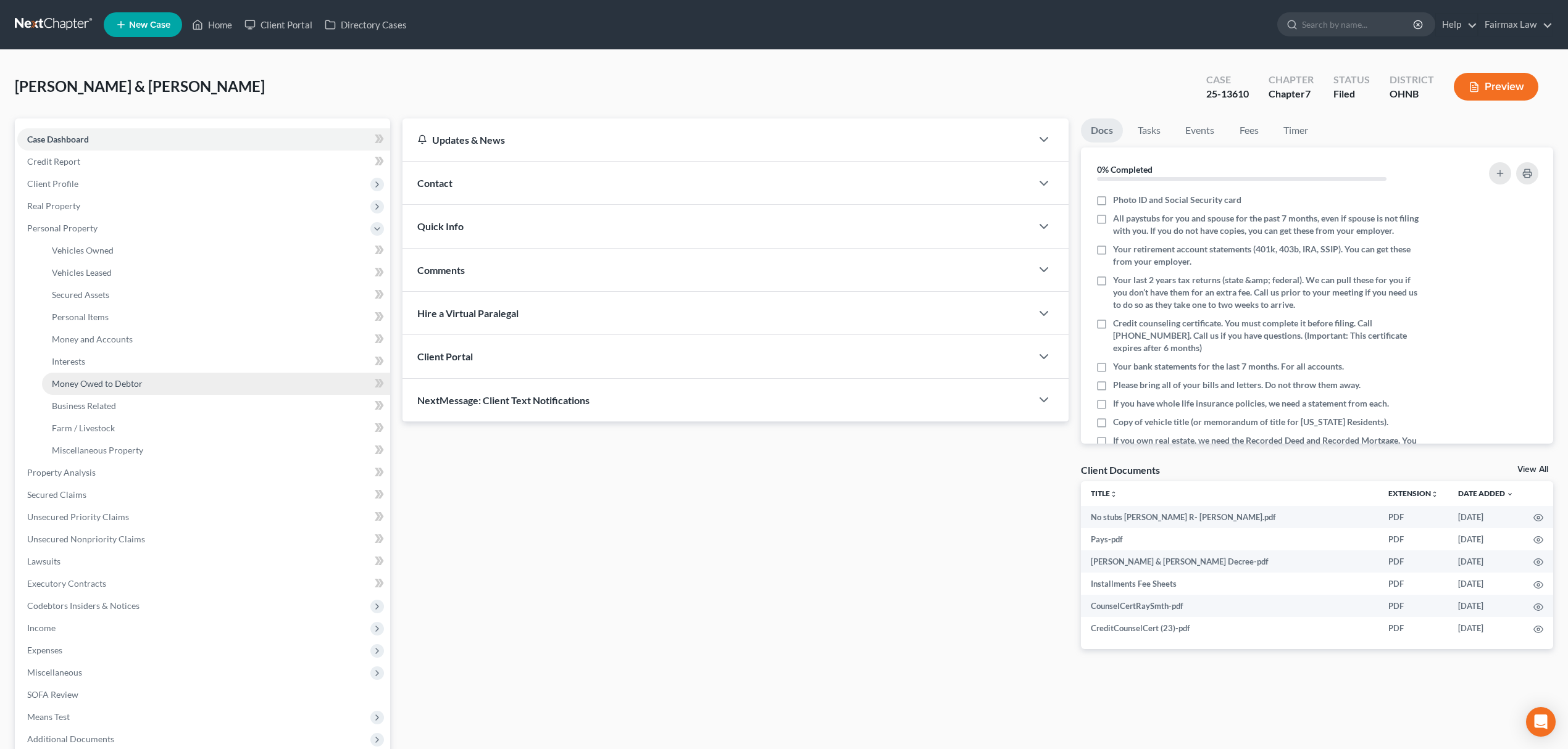
click at [134, 372] on link "Money Owed to Debtor" at bounding box center [216, 383] width 348 height 22
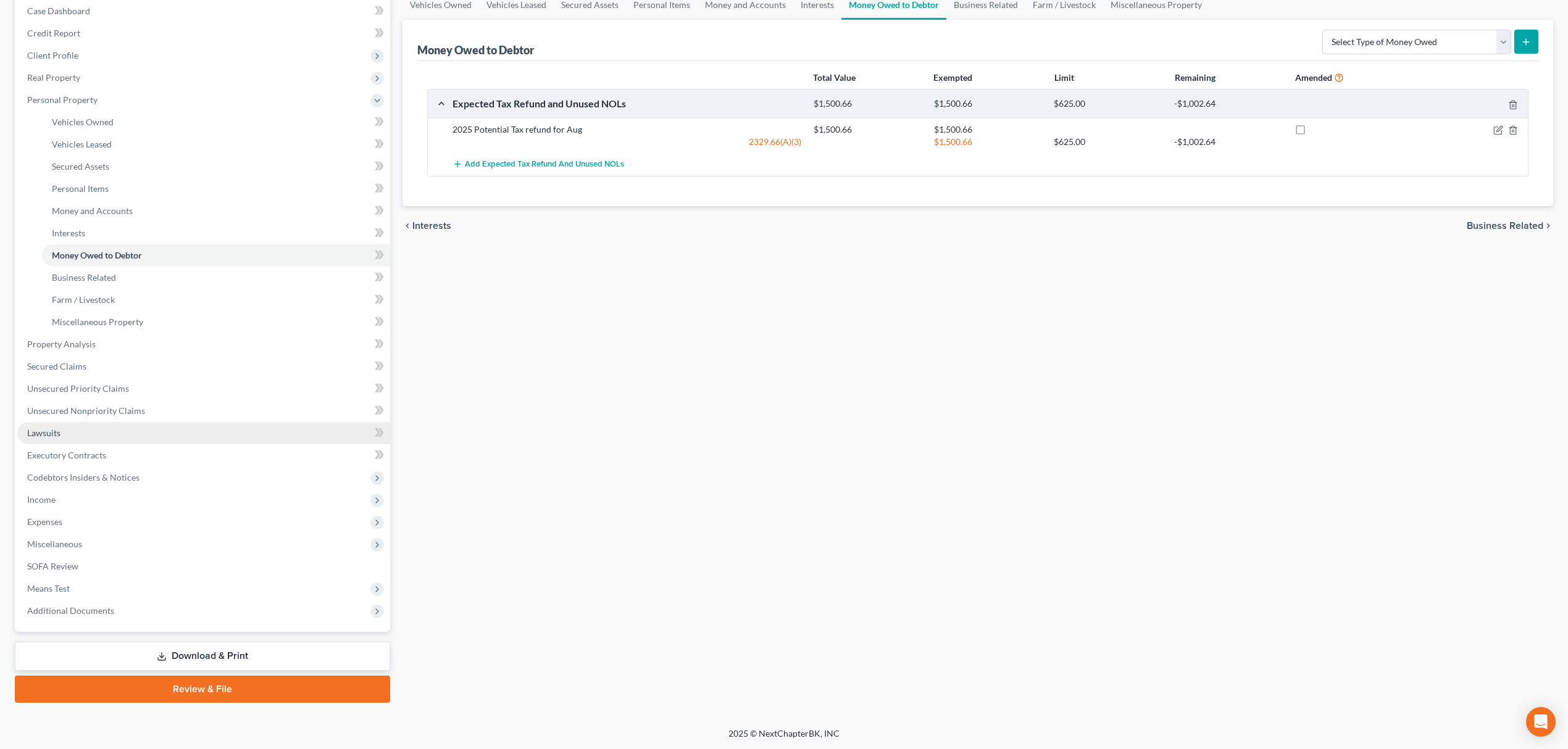
click at [131, 424] on link "Lawsuits" at bounding box center [203, 433] width 372 height 22
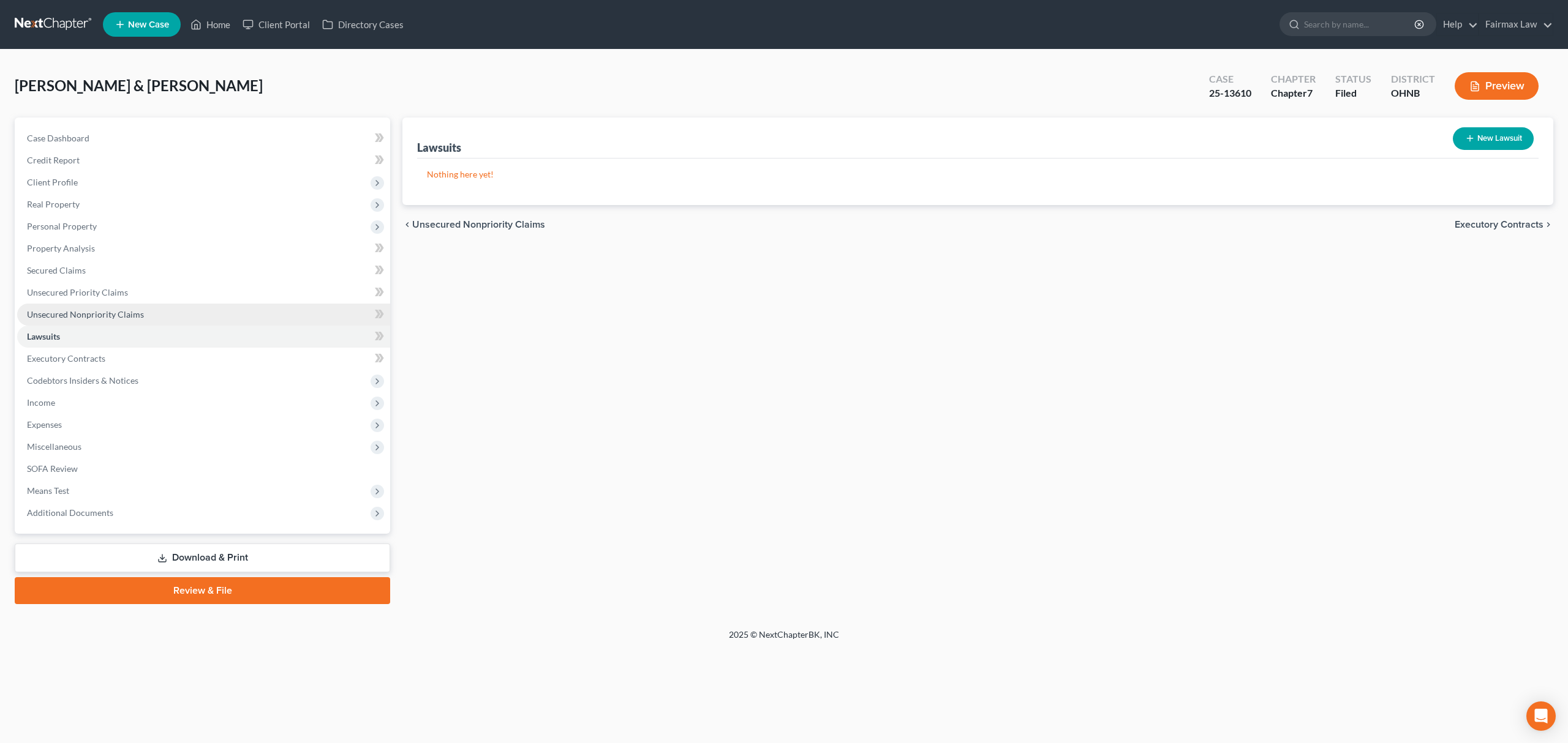
click at [154, 319] on link "Unsecured Nonpriority Claims" at bounding box center [203, 314] width 373 height 22
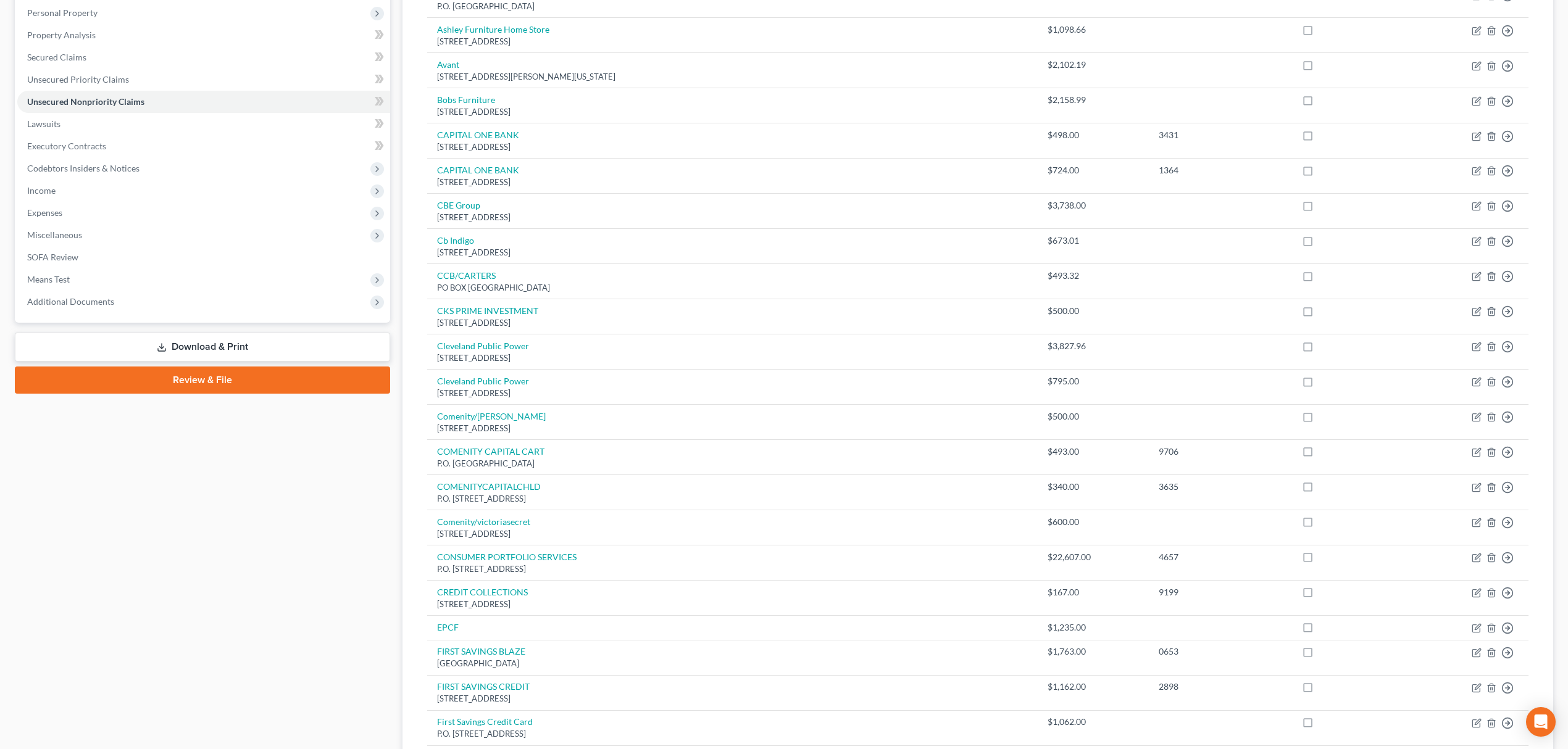
scroll to position [5, 0]
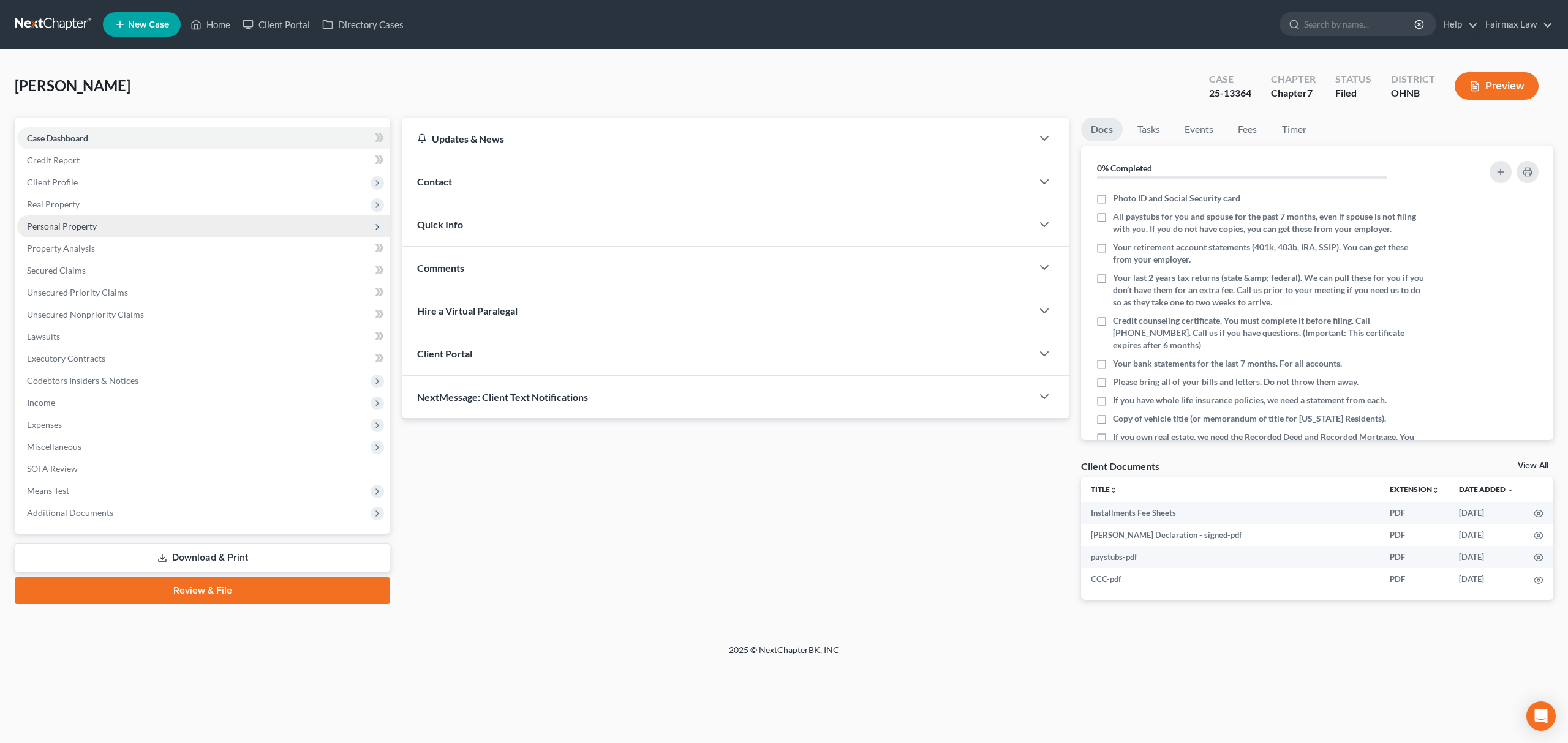
click at [184, 221] on span "Personal Property" at bounding box center [203, 226] width 373 height 22
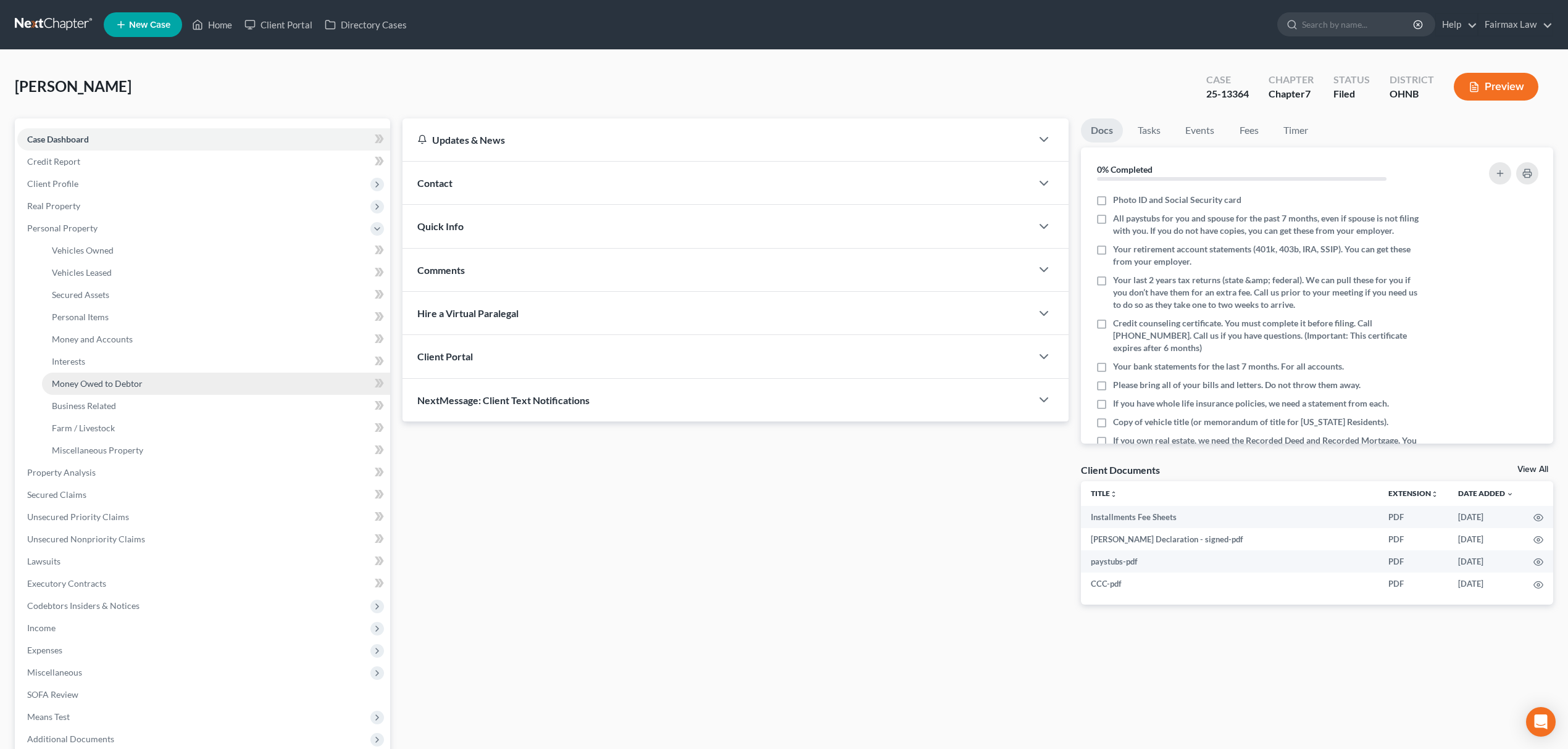
click at [170, 379] on link "Money Owed to Debtor" at bounding box center [216, 383] width 348 height 22
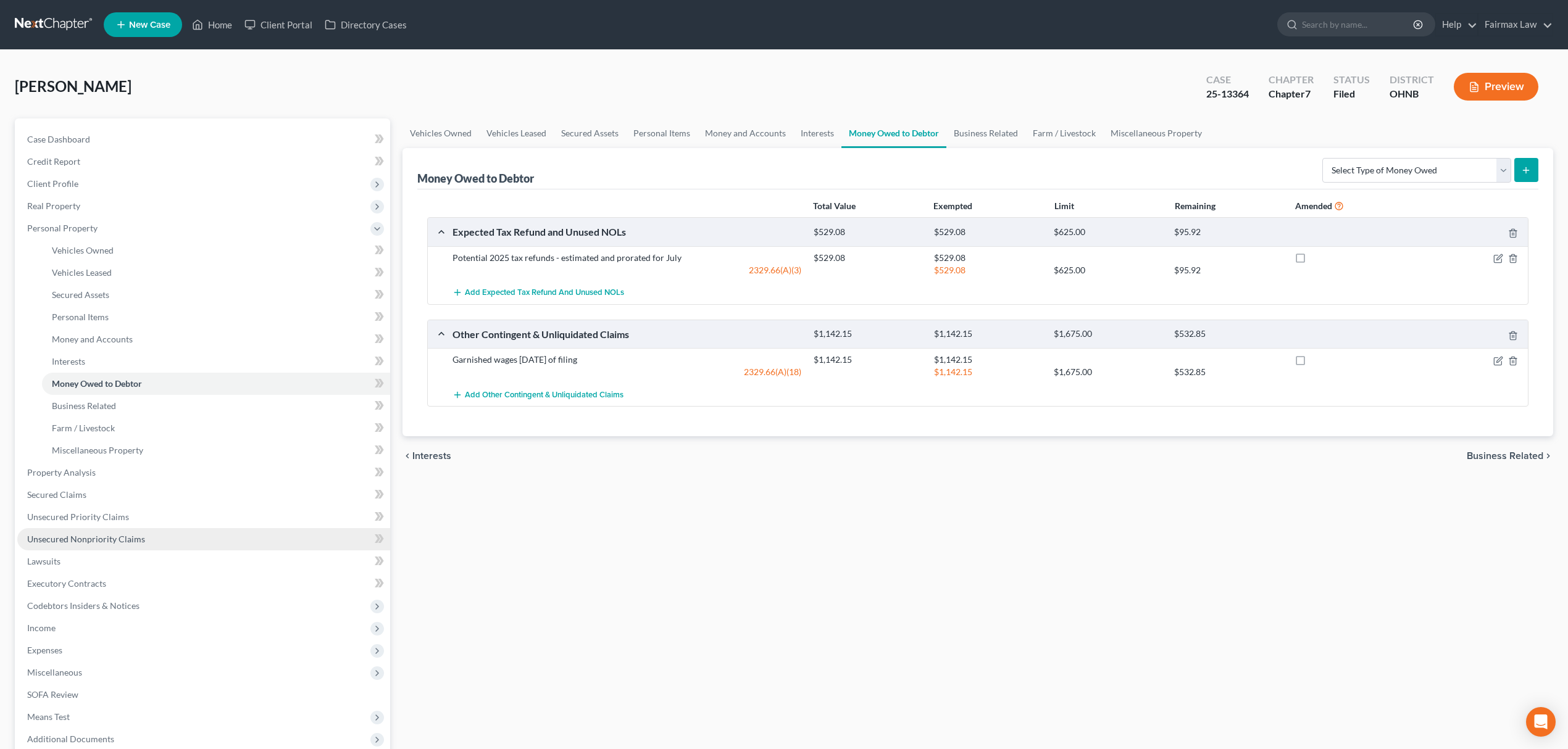
click at [179, 529] on link "Unsecured Nonpriority Claims" at bounding box center [203, 539] width 372 height 22
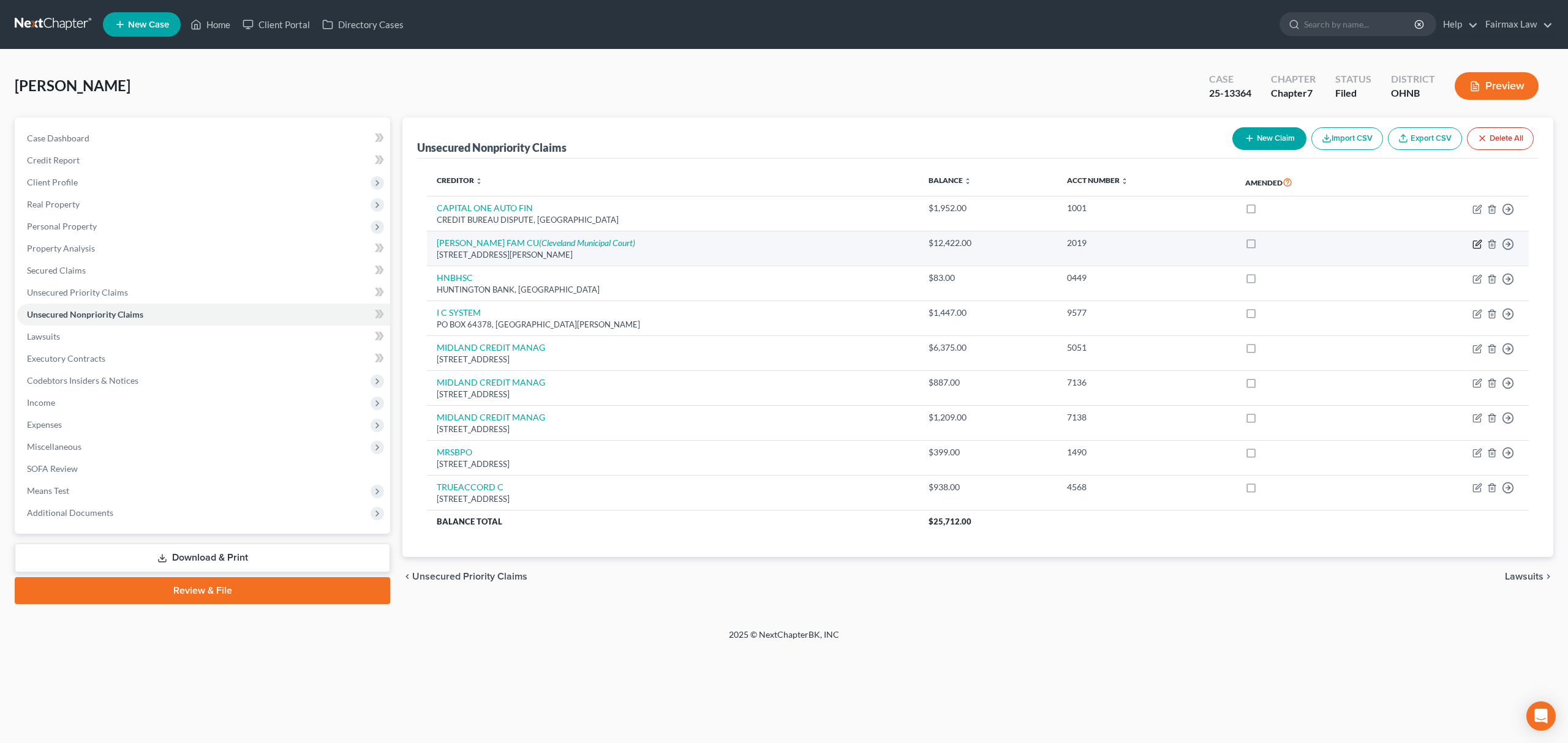
click at [1475, 241] on icon "button" at bounding box center [1477, 244] width 10 height 10
select select "36"
select select "14"
select select "0"
select select "1"
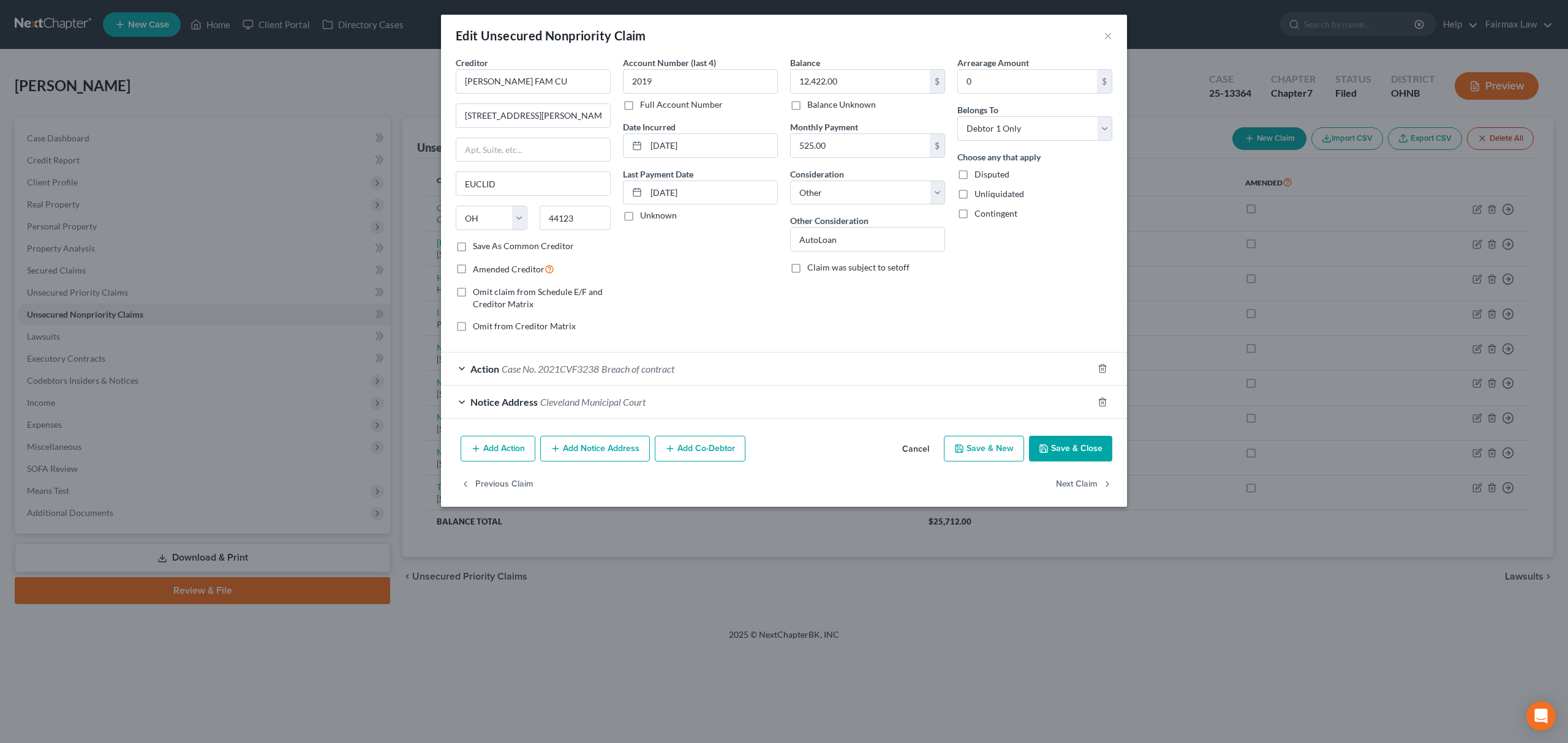
click at [656, 367] on span "Breach of contract" at bounding box center [637, 369] width 73 height 12
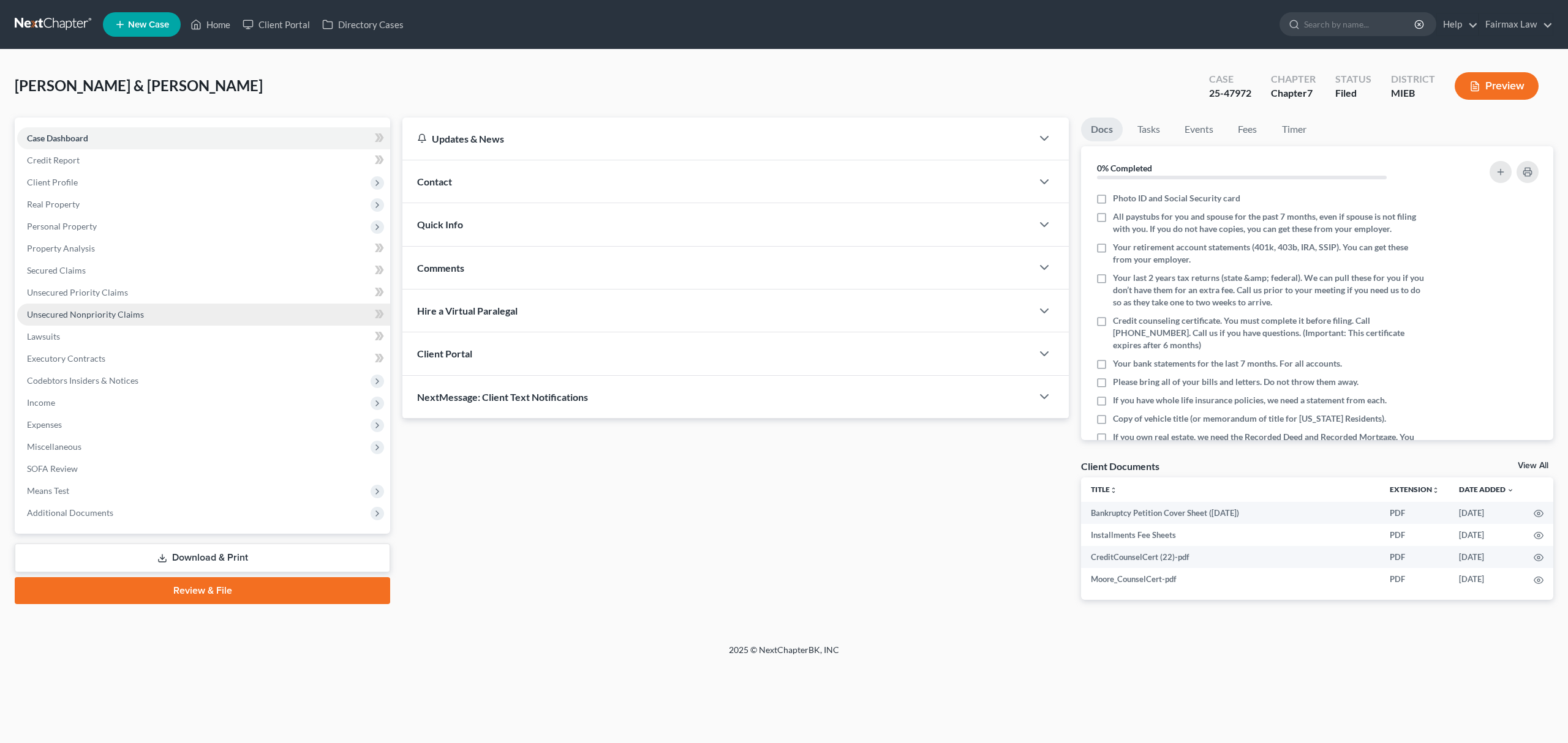
click at [182, 321] on link "Unsecured Nonpriority Claims" at bounding box center [203, 314] width 373 height 22
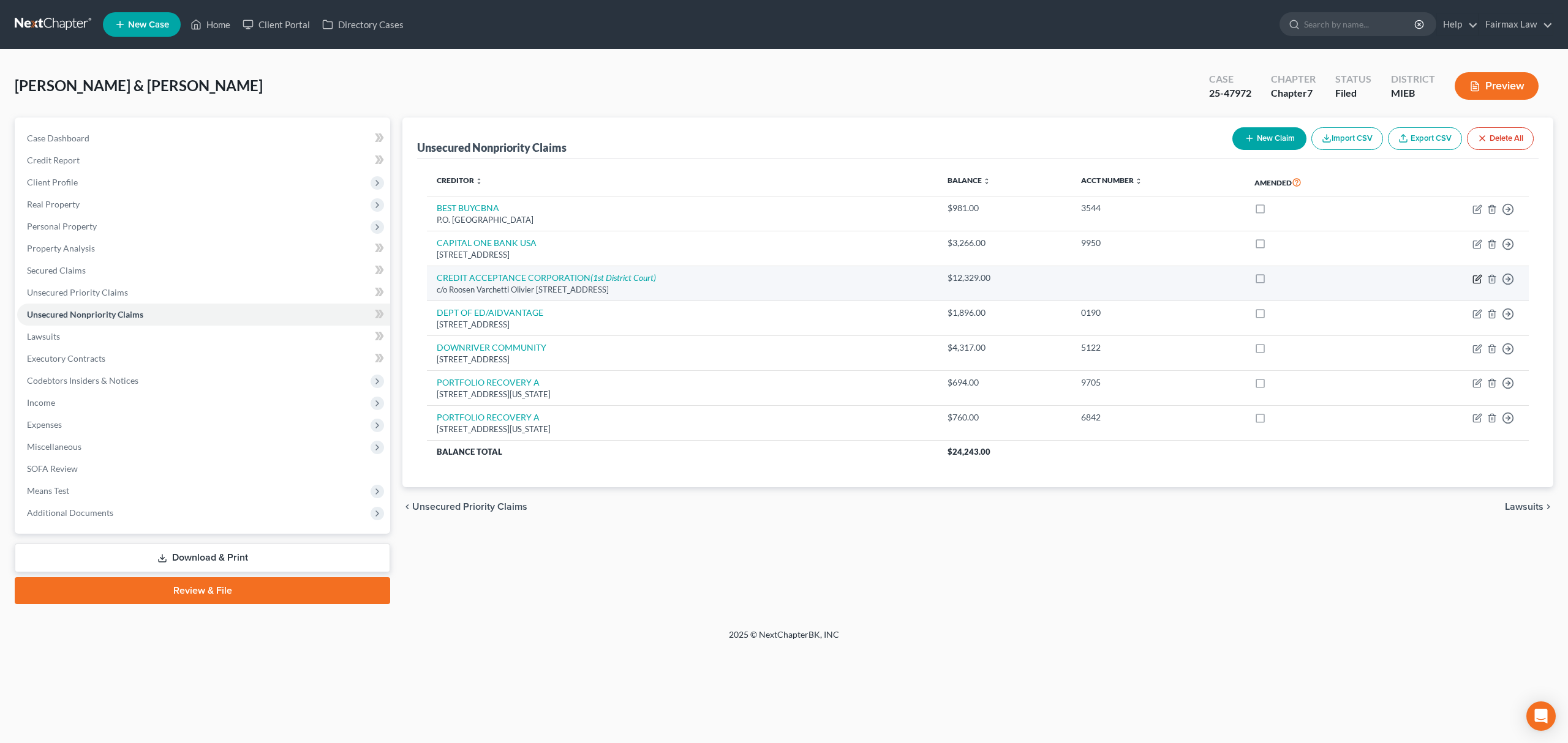
click at [1480, 274] on icon "button" at bounding box center [1477, 279] width 10 height 10
select select "23"
select select "2"
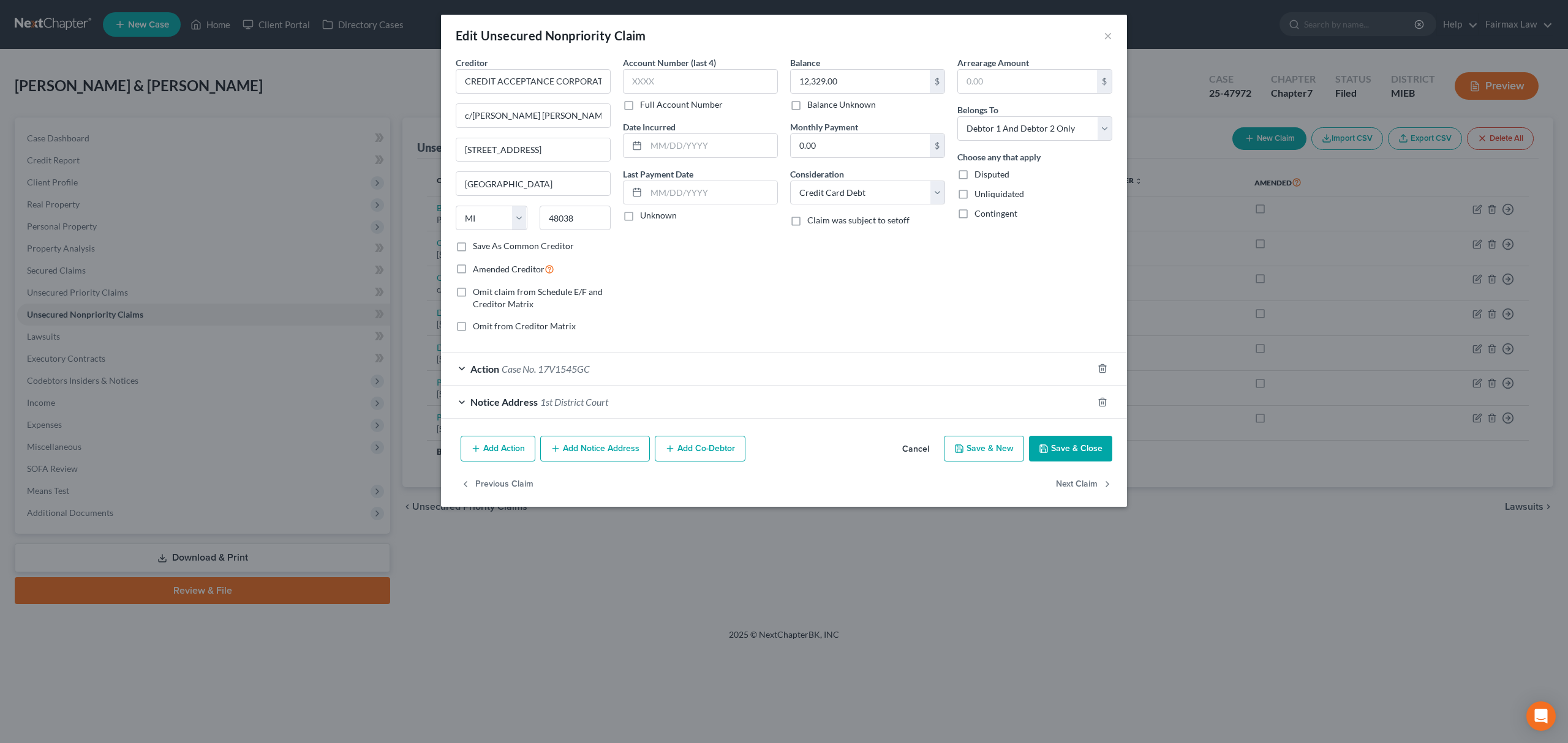
click at [552, 365] on span "Case No. 17V1545GC" at bounding box center [546, 369] width 88 height 12
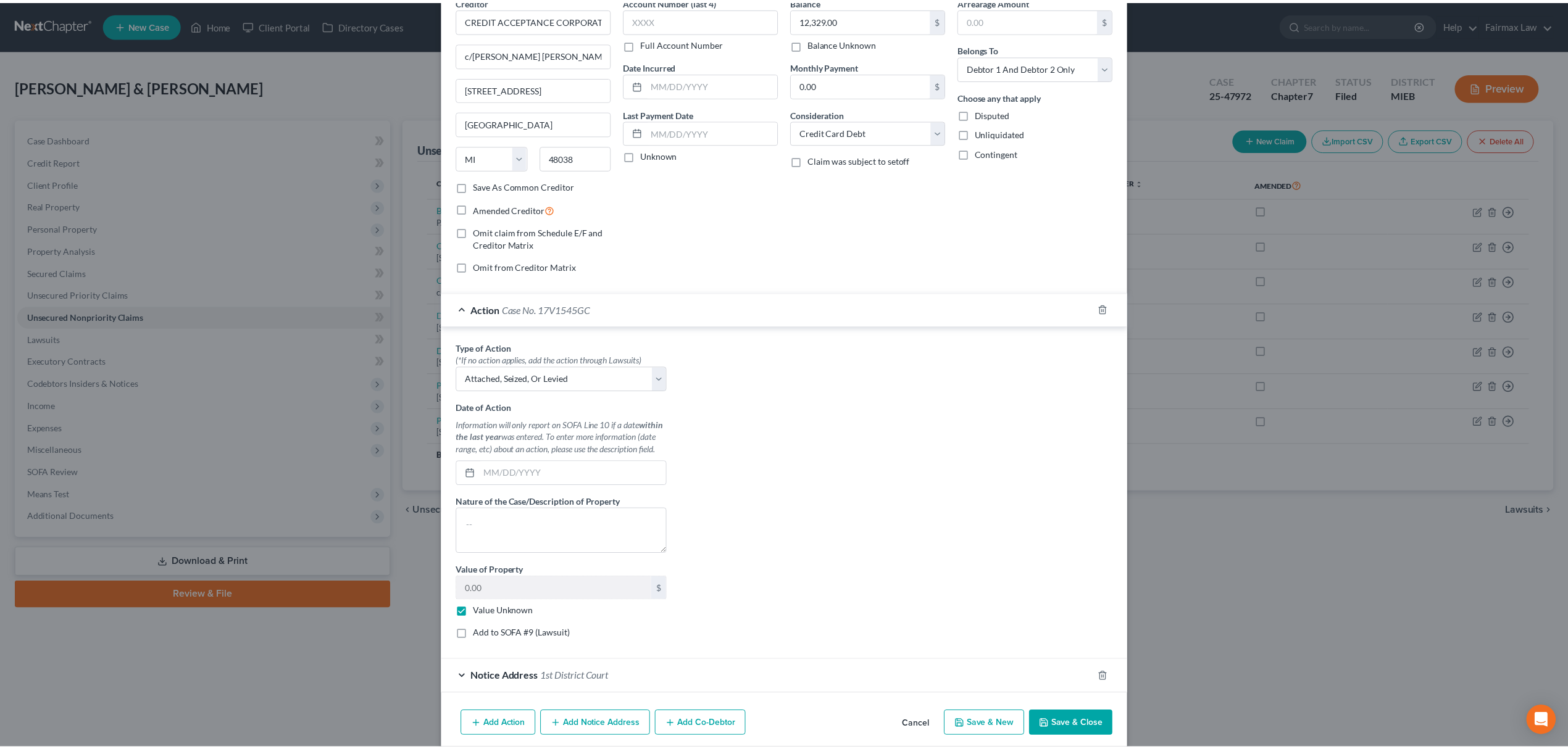
scroll to position [116, 0]
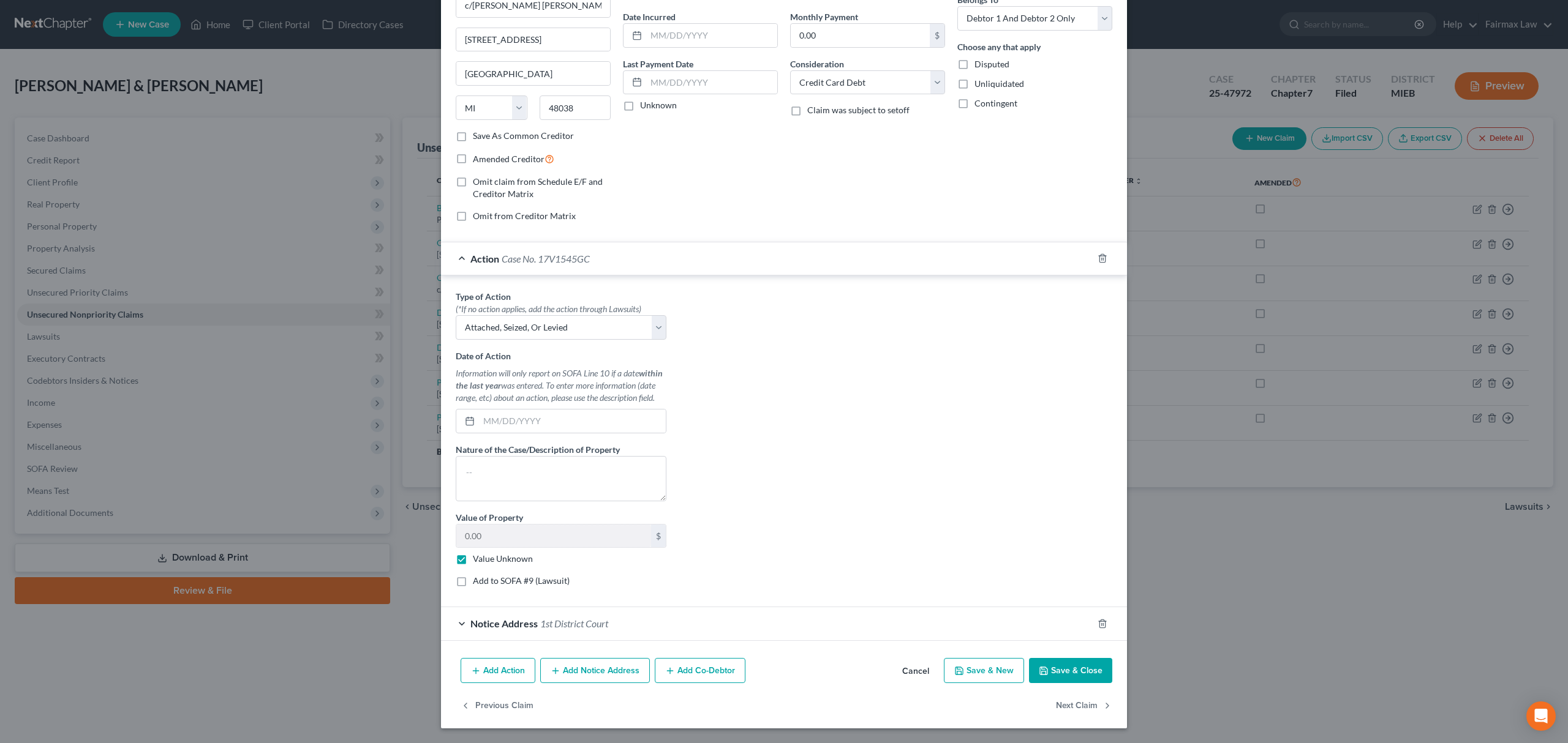
click at [1088, 680] on button "Save & Close" at bounding box center [1070, 671] width 84 height 26
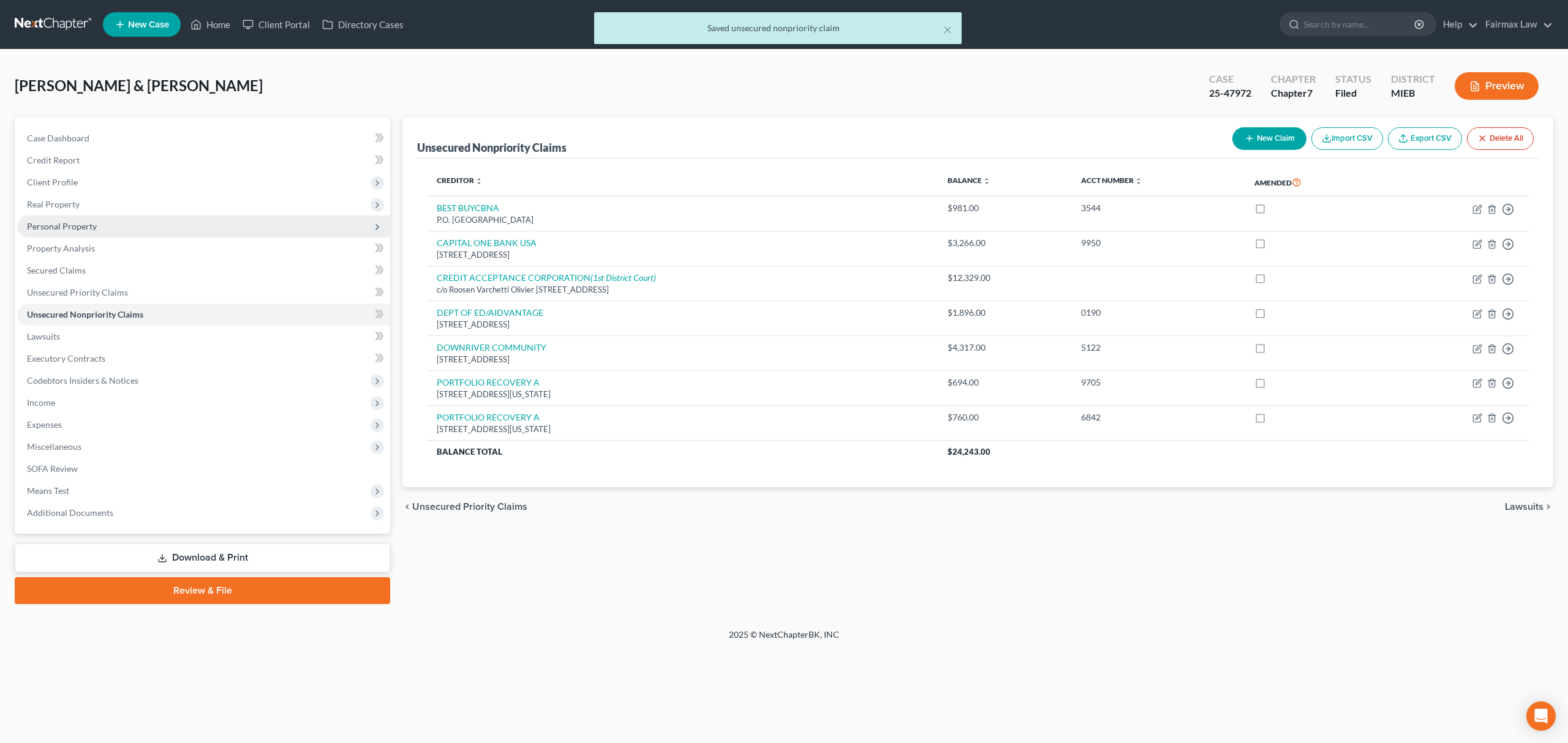
click at [67, 223] on span "Personal Property" at bounding box center [62, 225] width 70 height 10
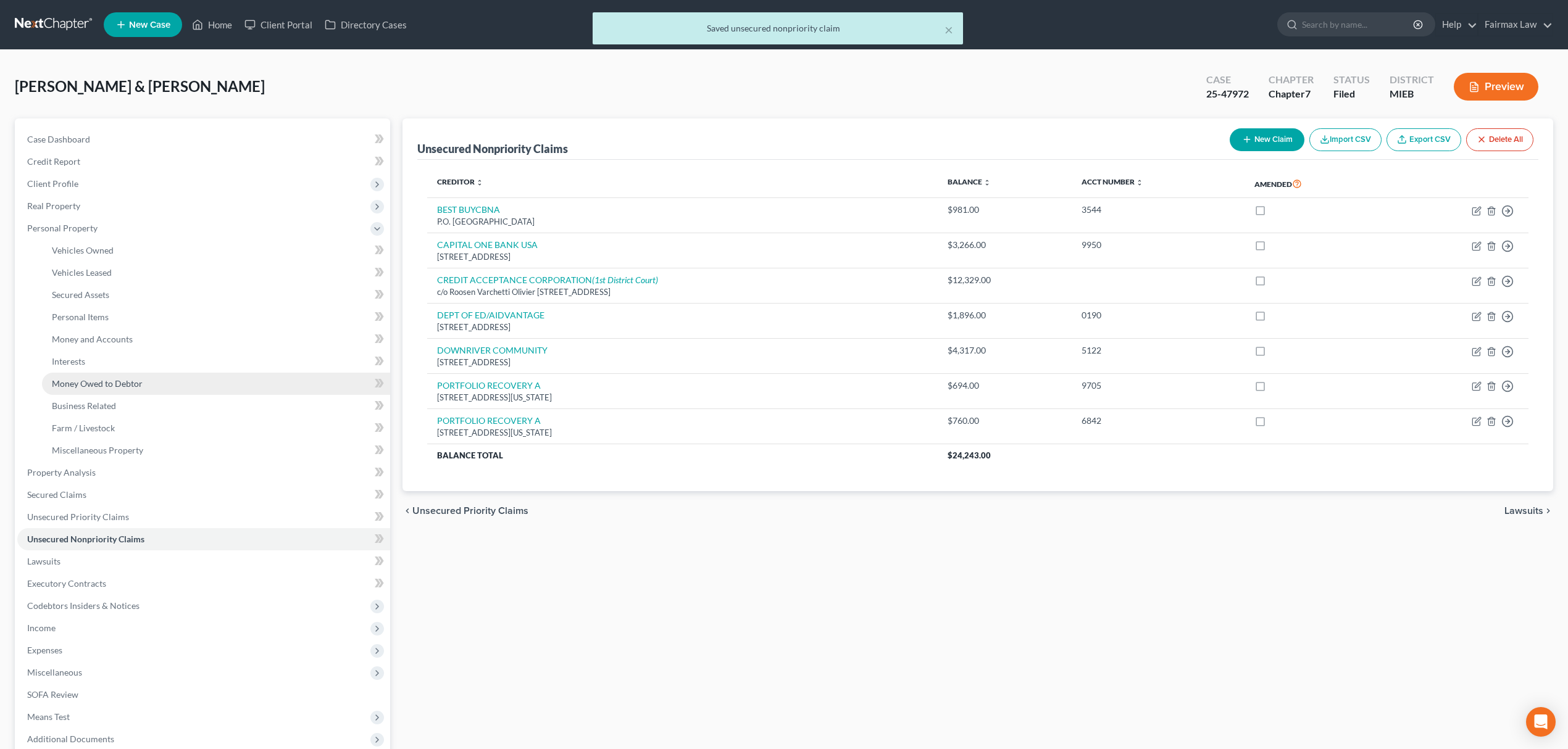
click at [136, 380] on span "Money Owed to Debtor" at bounding box center [97, 383] width 91 height 10
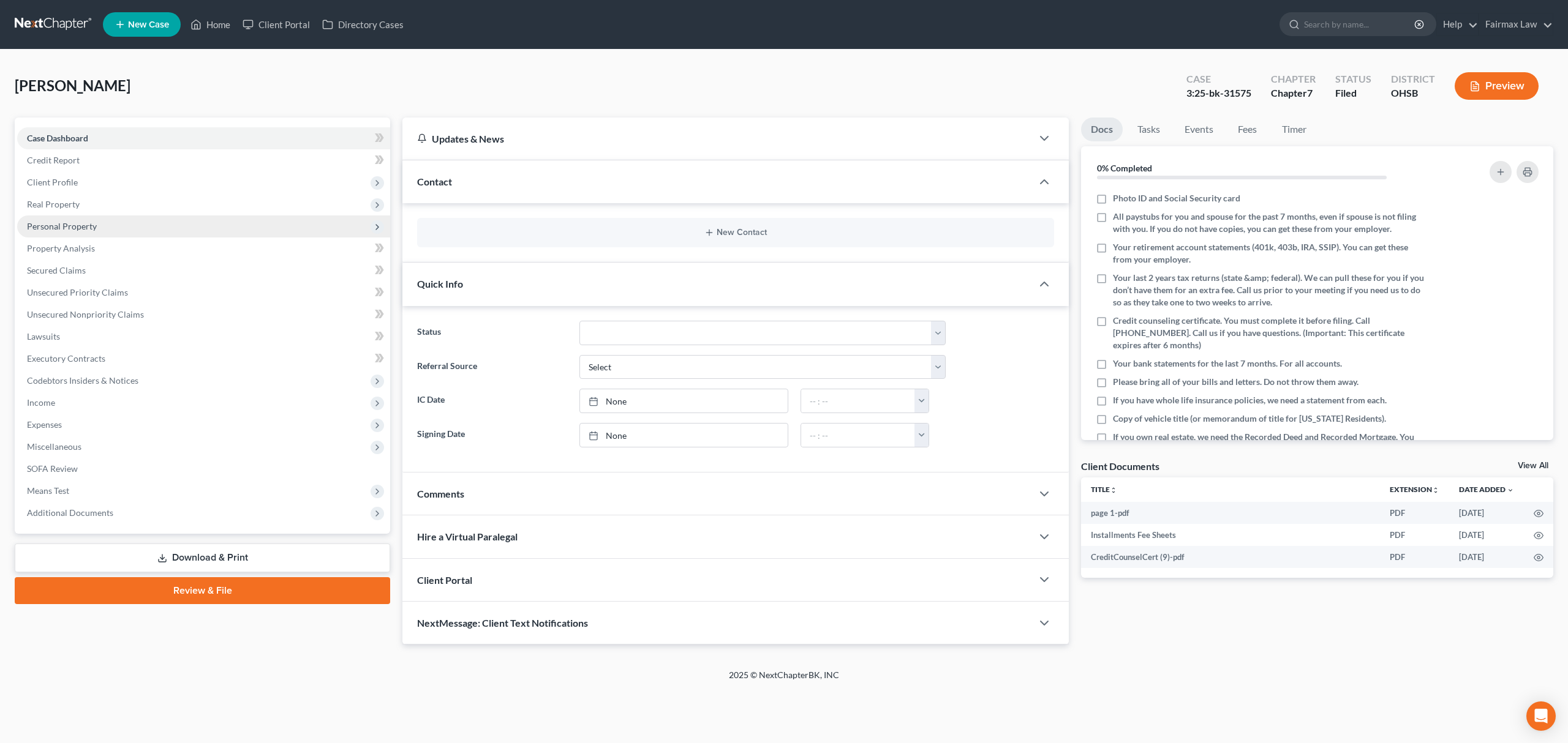
click at [149, 228] on span "Personal Property" at bounding box center [203, 226] width 373 height 22
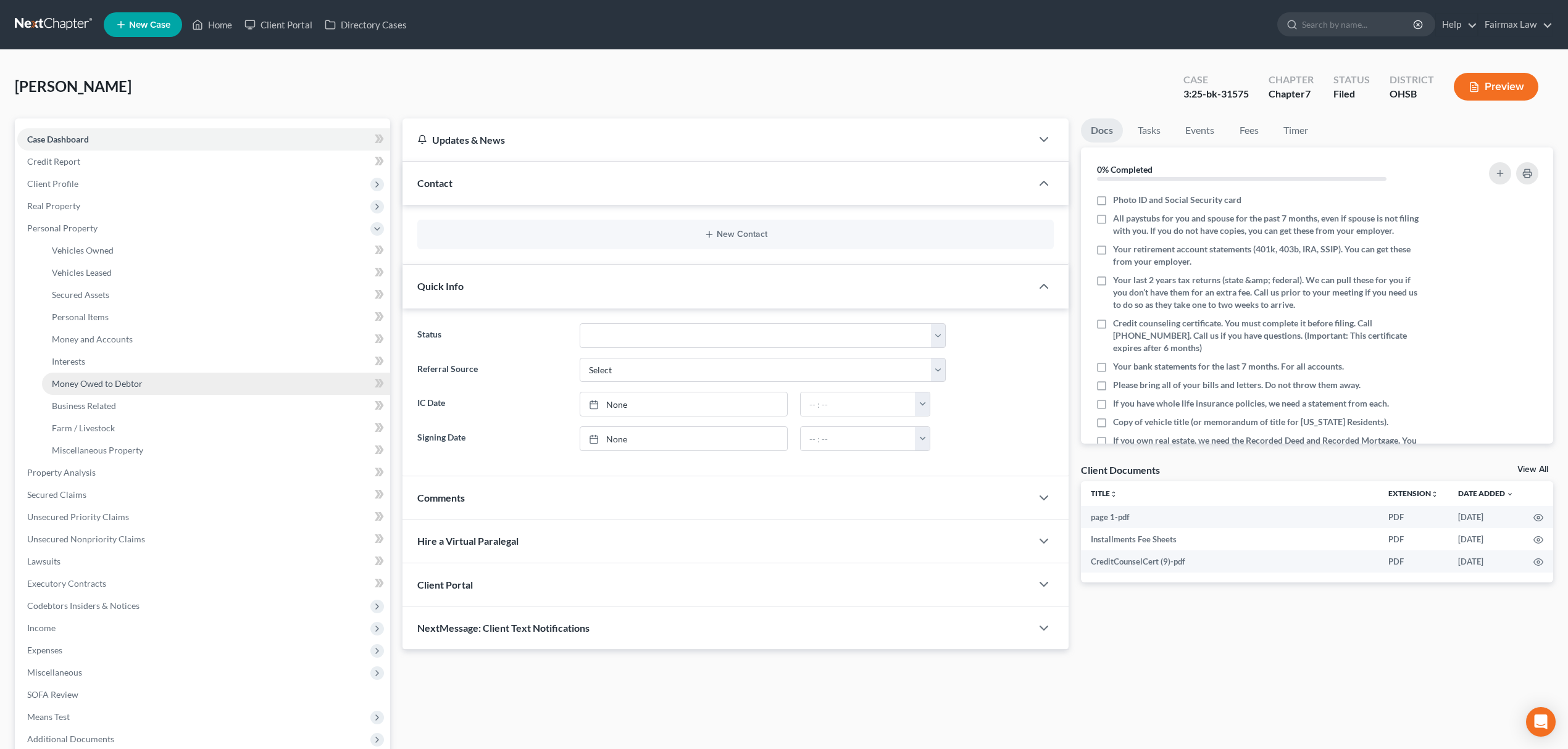
click at [144, 376] on link "Money Owed to Debtor" at bounding box center [216, 383] width 348 height 22
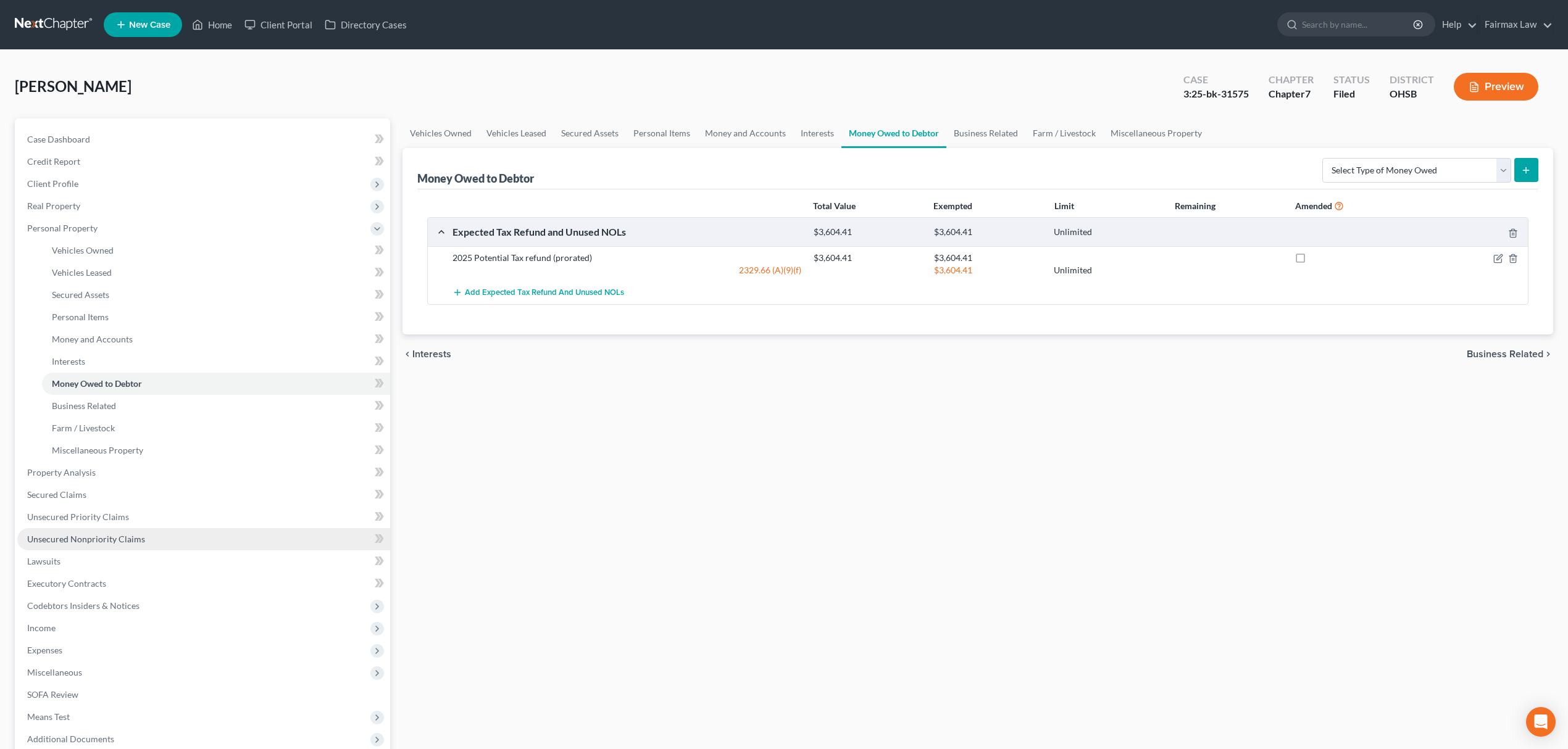
click at [156, 533] on link "Unsecured Nonpriority Claims" at bounding box center [203, 539] width 372 height 22
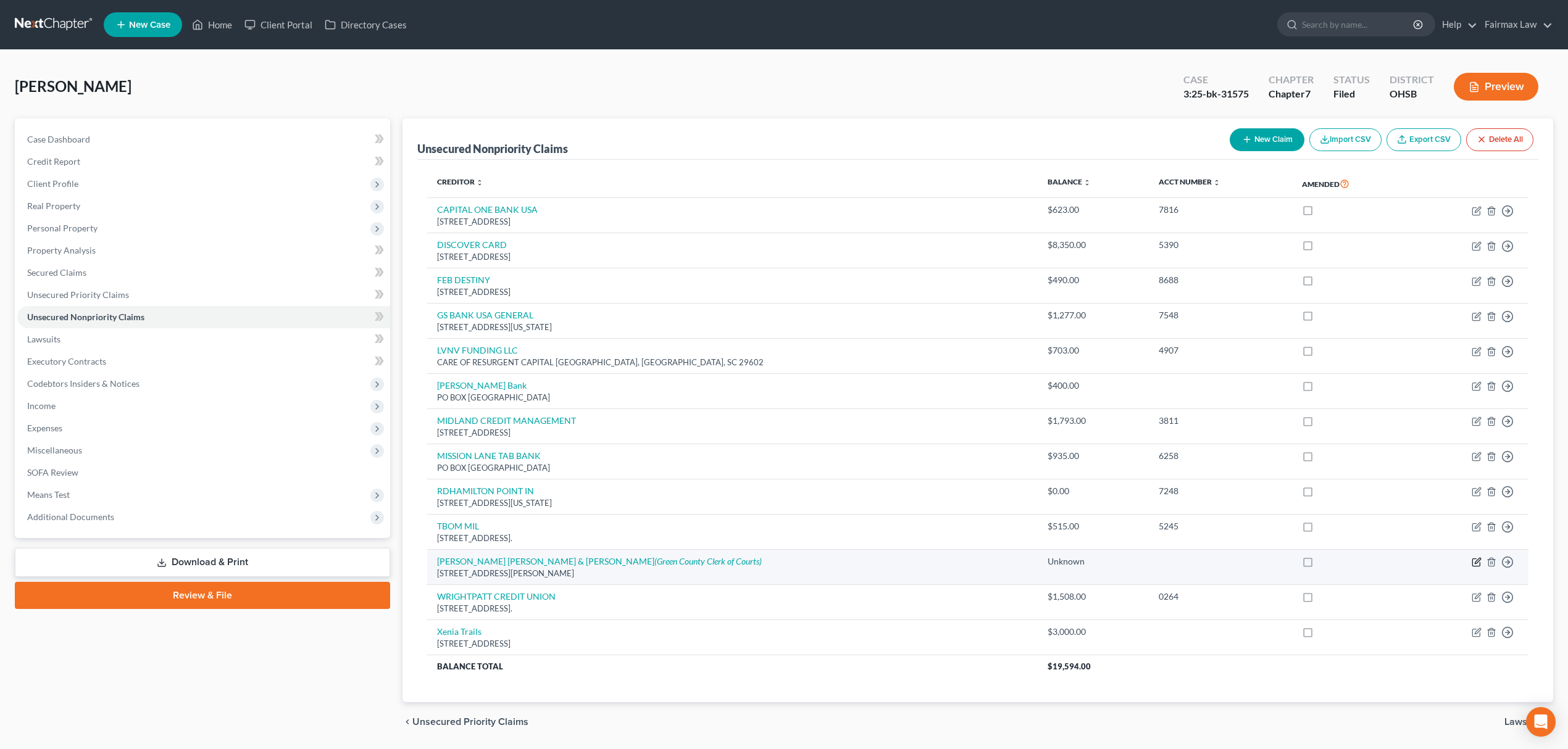
click at [1478, 563] on icon "button" at bounding box center [1477, 561] width 5 height 5
select select "23"
select select "1"
select select "0"
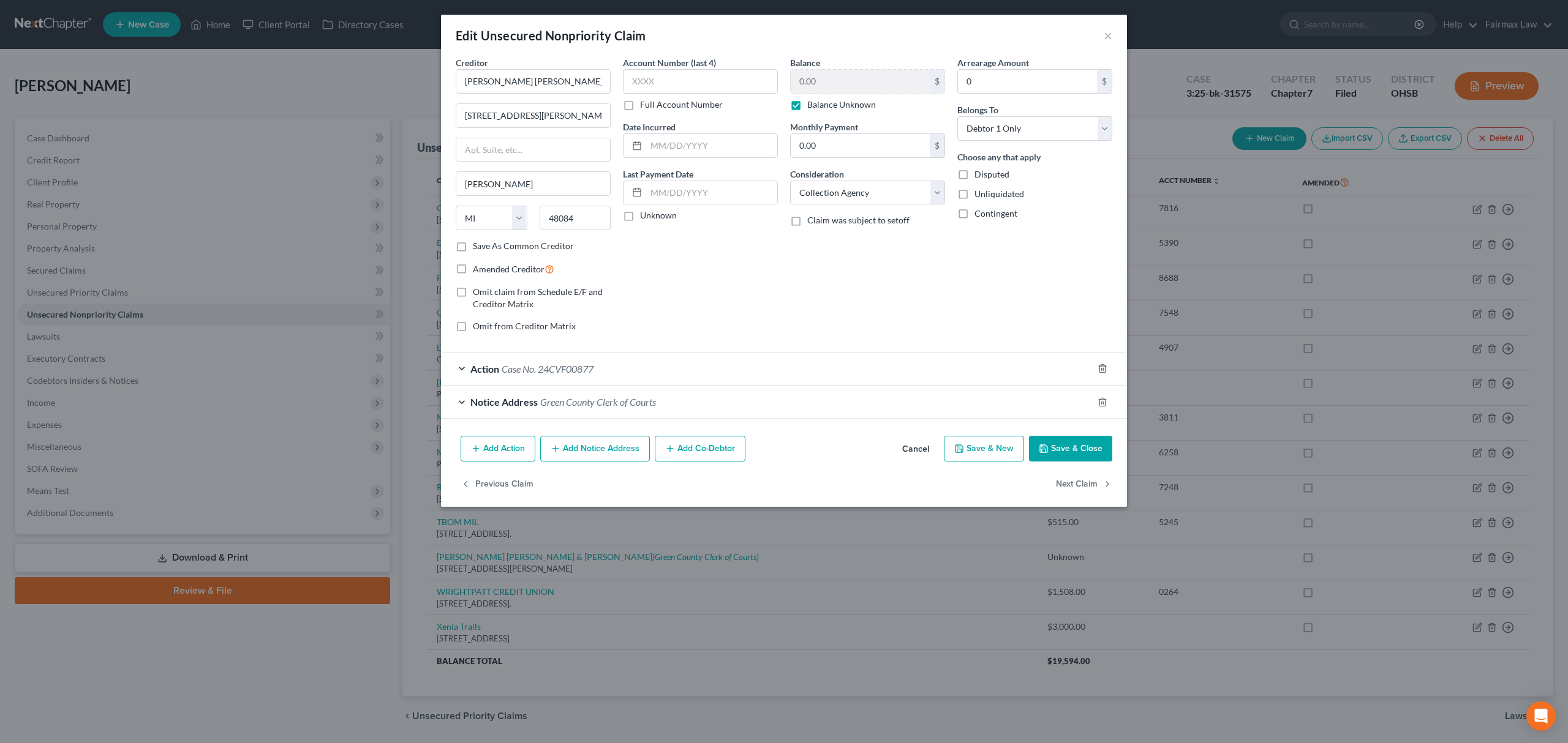
click at [819, 365] on div "Action Case No. 24CVF00877" at bounding box center [766, 369] width 652 height 33
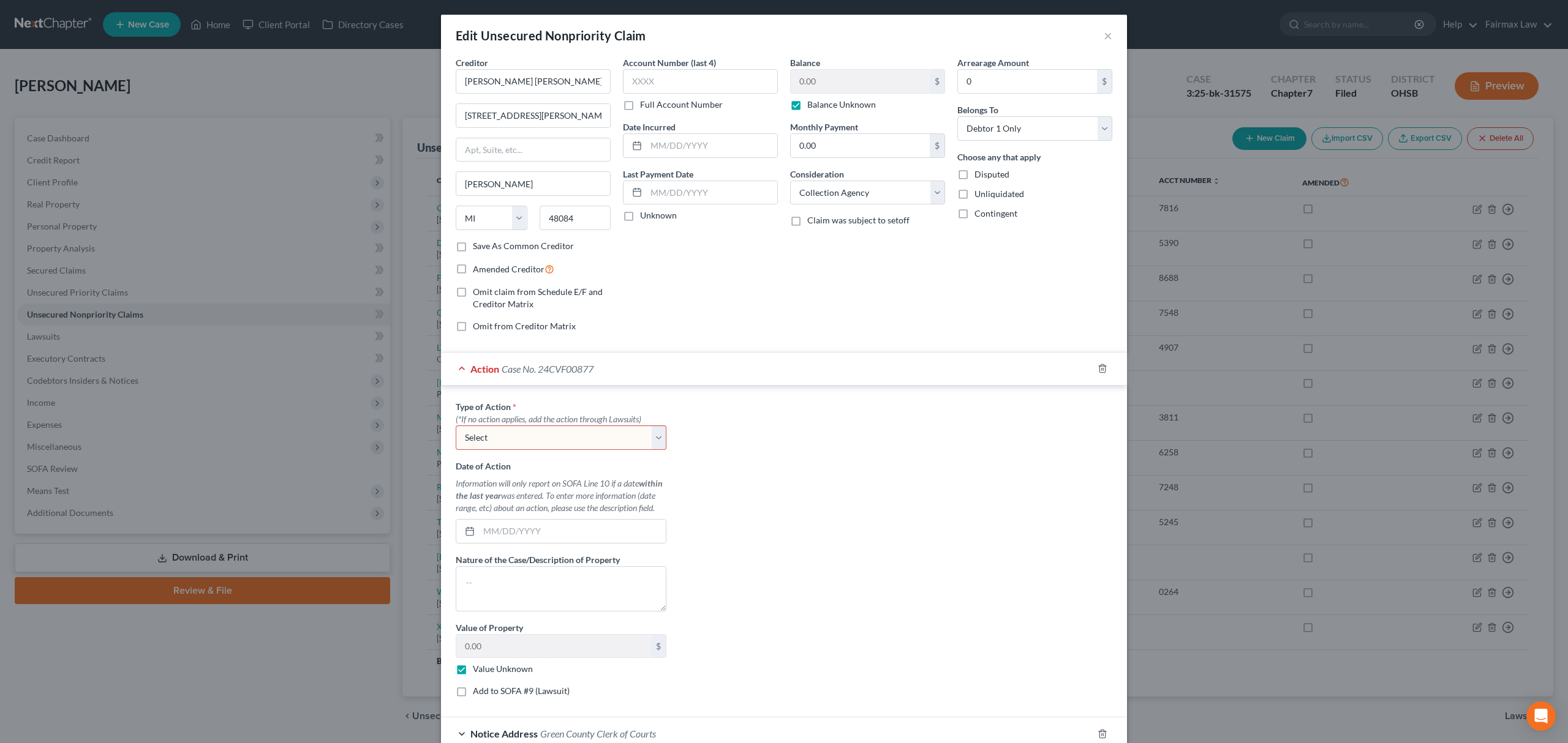
click at [571, 436] on select "Select Repossession Garnishment Foreclosure Personal Injury Attached, Seized, O…" at bounding box center [561, 437] width 211 height 24
select select "4"
click at [456, 428] on select "Select Repossession Garnishment Foreclosure Personal Injury Attached, Seized, O…" at bounding box center [561, 437] width 211 height 24
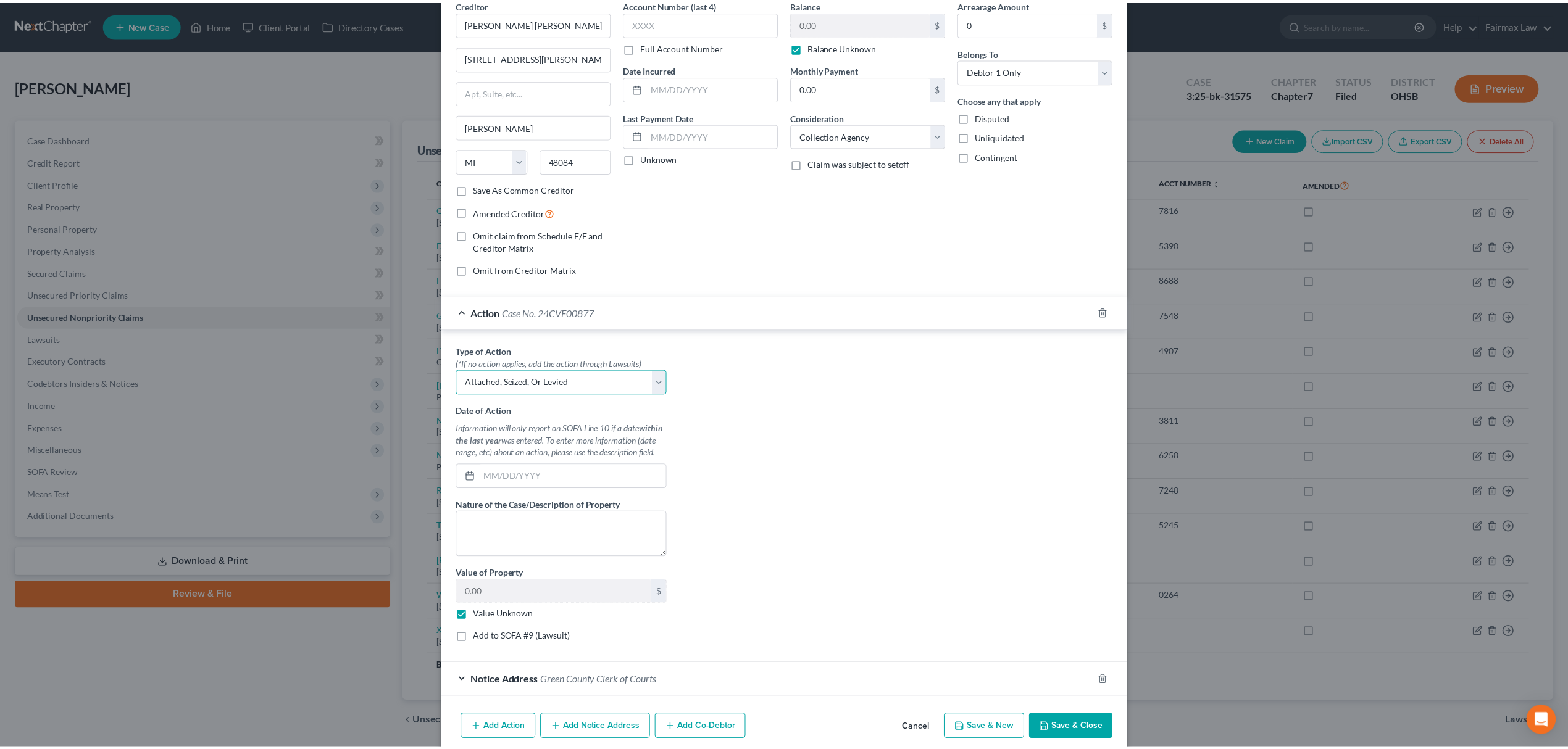
scroll to position [116, 0]
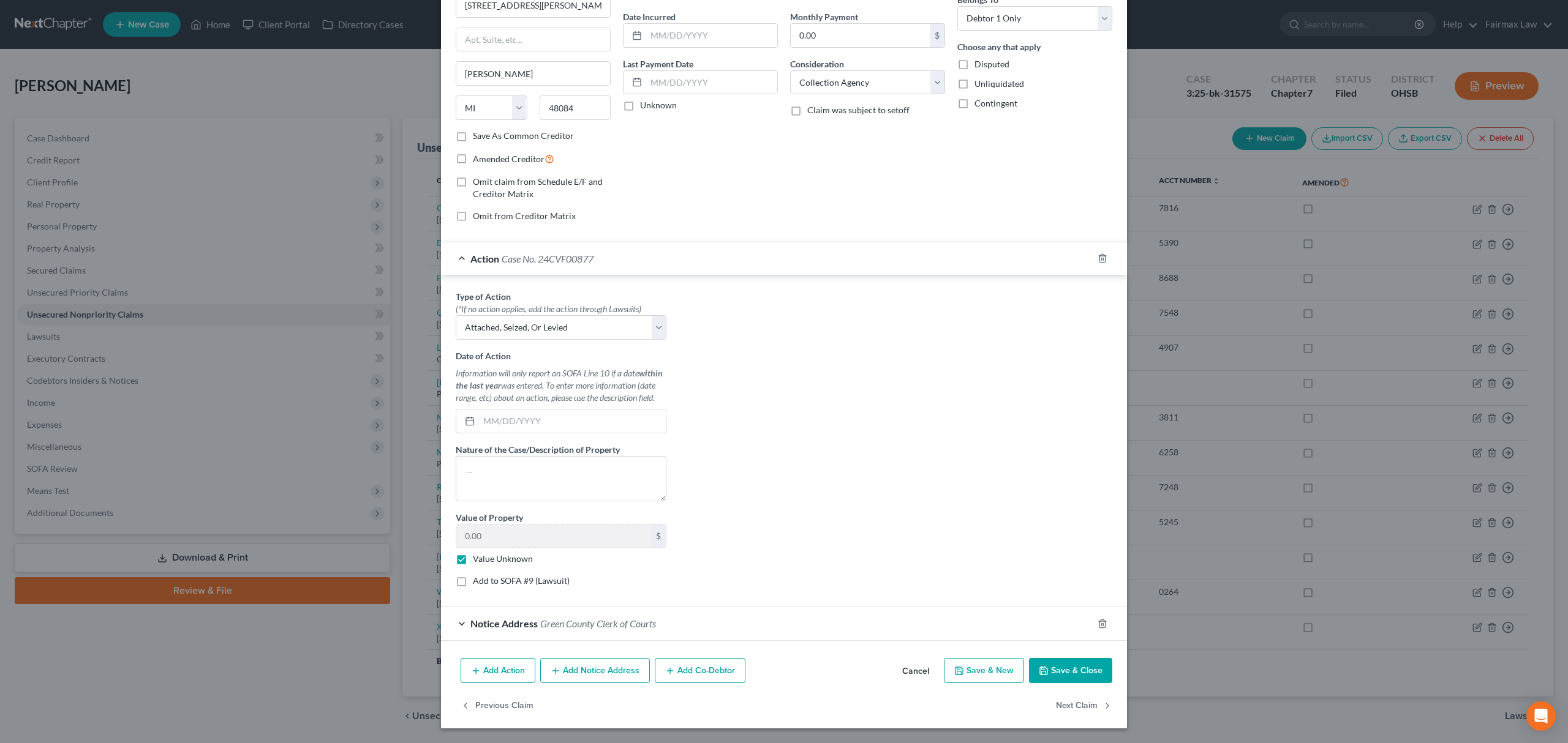
click at [1056, 660] on button "Save & Close" at bounding box center [1070, 671] width 84 height 26
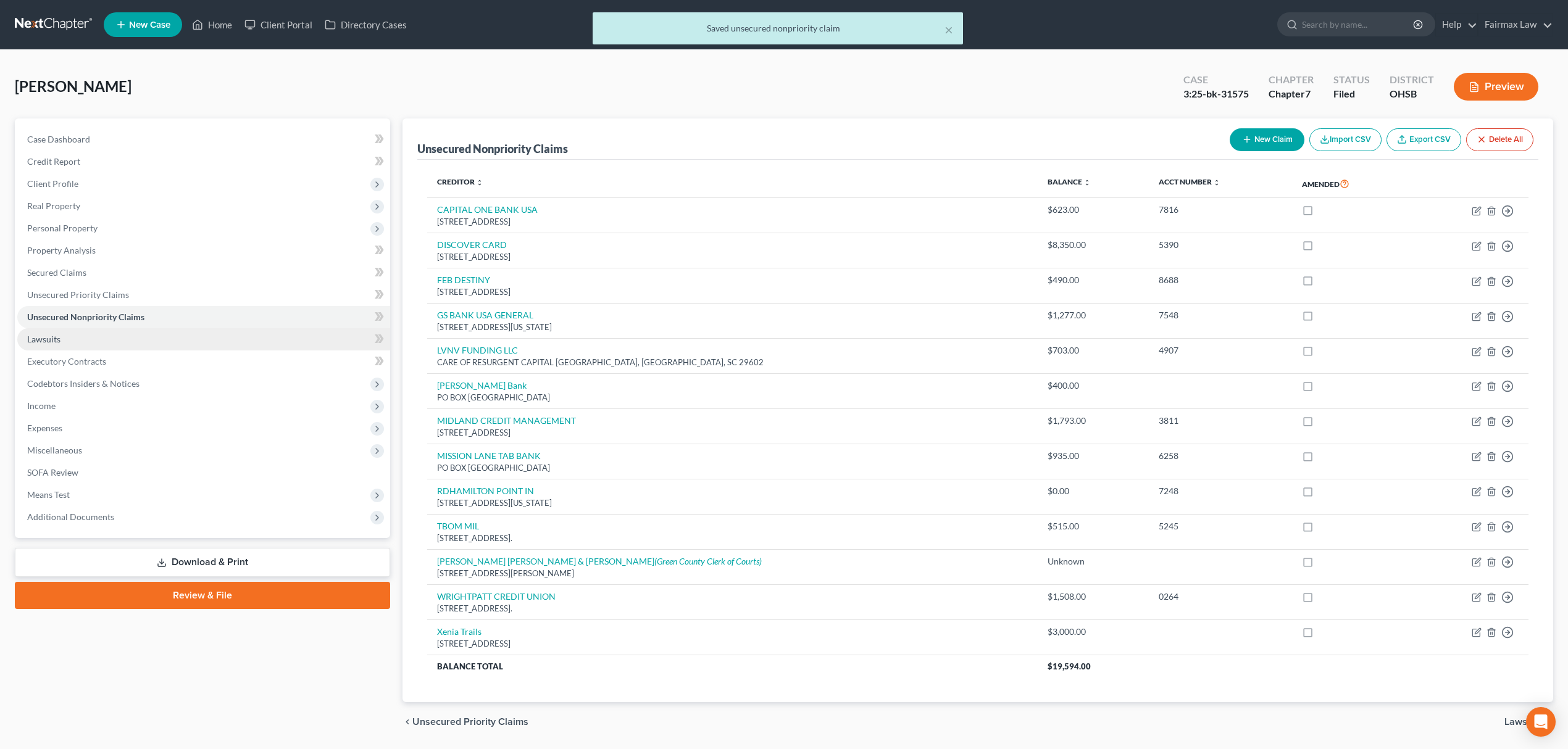
click at [110, 347] on link "Lawsuits" at bounding box center [203, 340] width 372 height 22
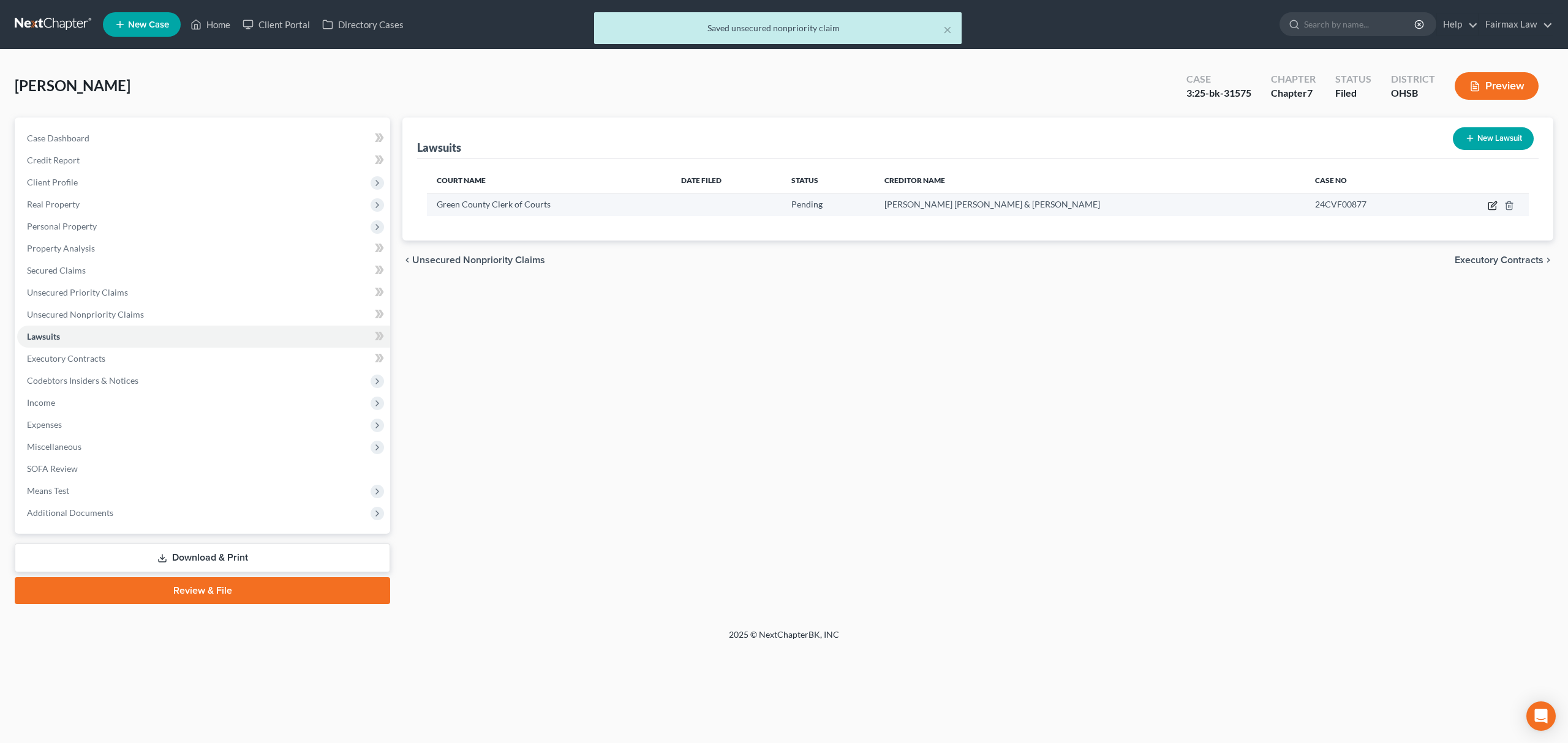
click at [1493, 203] on icon "button" at bounding box center [1493, 204] width 5 height 5
select select "52"
select select "0"
select select "3"
select select "23"
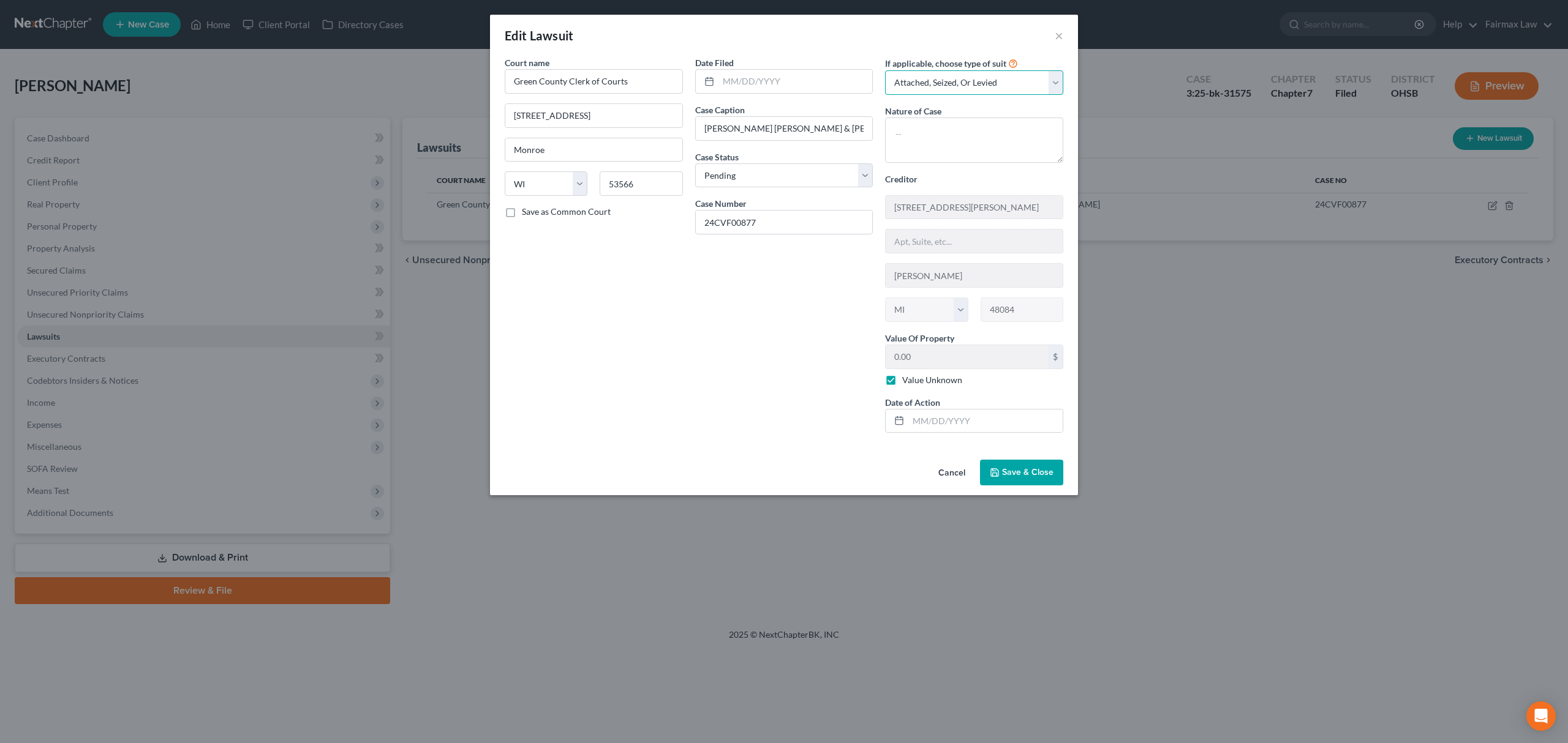
click at [983, 82] on select "Select Repossession Garnishment Foreclosure Attached, Seized, Or Levied Other" at bounding box center [974, 83] width 178 height 24
select select "1"
click at [885, 71] on select "Select Repossession Garnishment Foreclosure Attached, Seized, Or Levied Other" at bounding box center [974, 83] width 178 height 24
click at [1032, 450] on div "Court name * Green County Clerk of Courts 2841 6th St Monroe State AL AK AR AZ …" at bounding box center [783, 255] width 588 height 399
click at [1033, 473] on span "Save & Close" at bounding box center [1028, 472] width 52 height 10
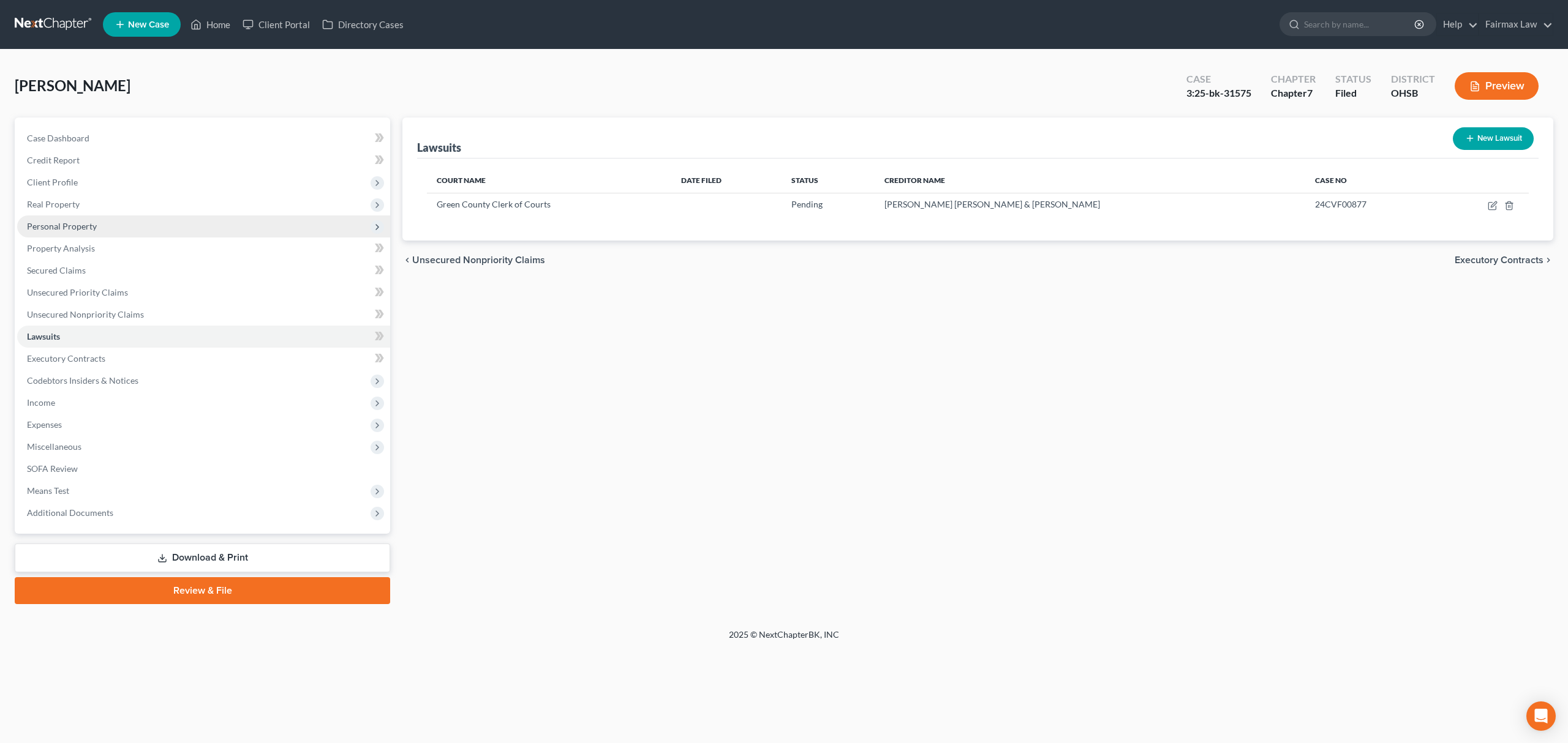
click at [172, 228] on span "Personal Property" at bounding box center [203, 226] width 373 height 22
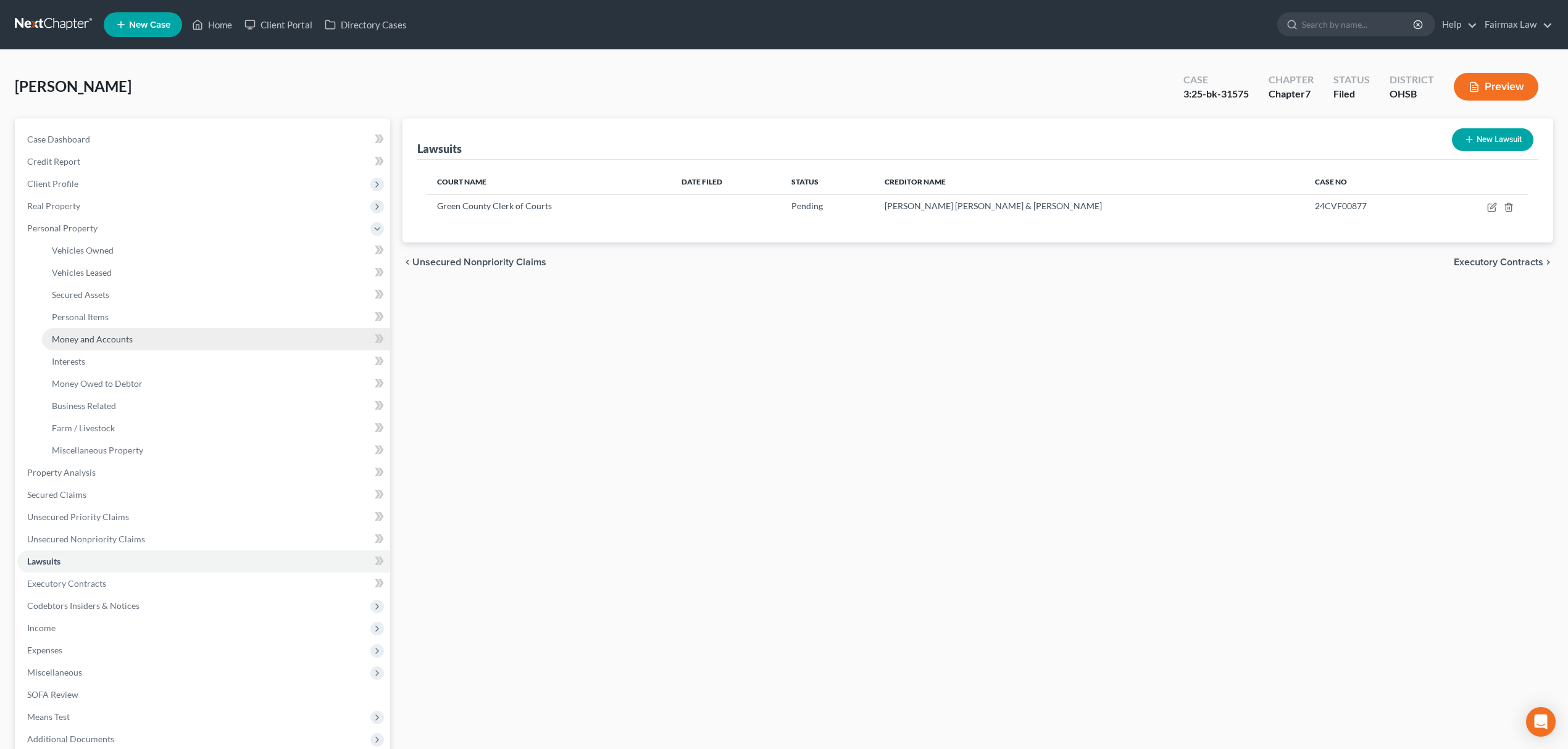
click at [123, 335] on span "Money and Accounts" at bounding box center [92, 339] width 81 height 10
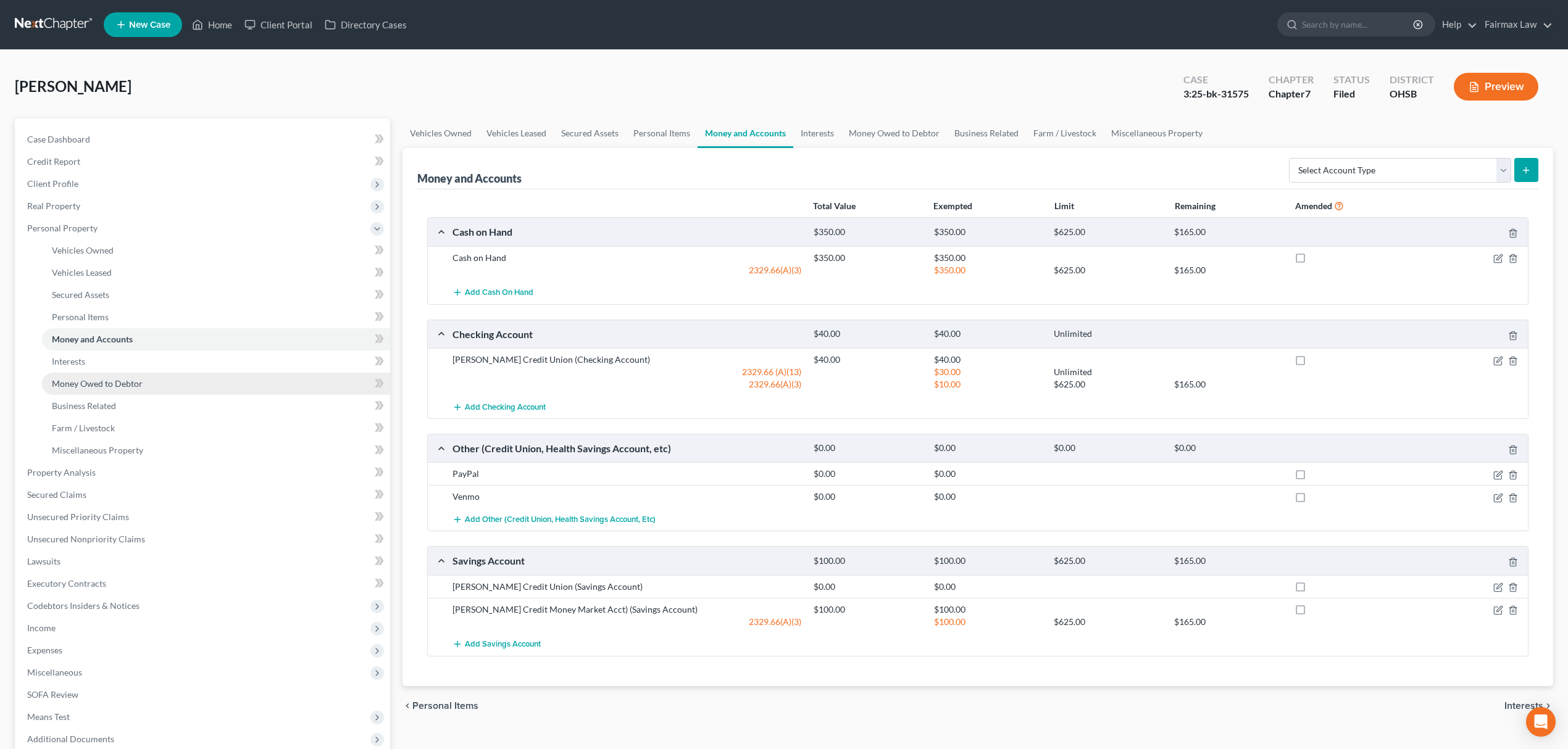
click at [152, 384] on link "Money Owed to Debtor" at bounding box center [216, 383] width 348 height 22
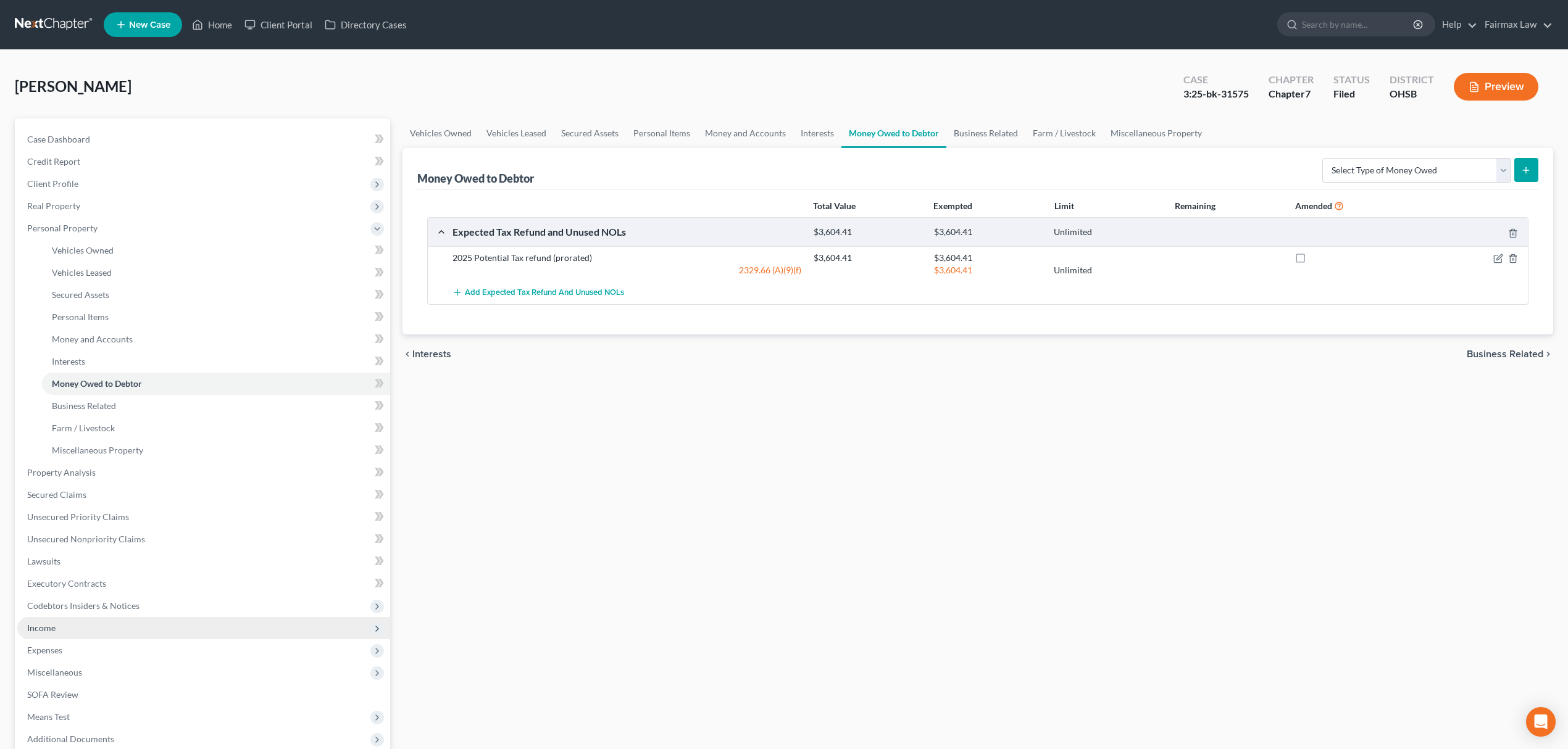
click at [114, 623] on span "Income" at bounding box center [203, 628] width 372 height 22
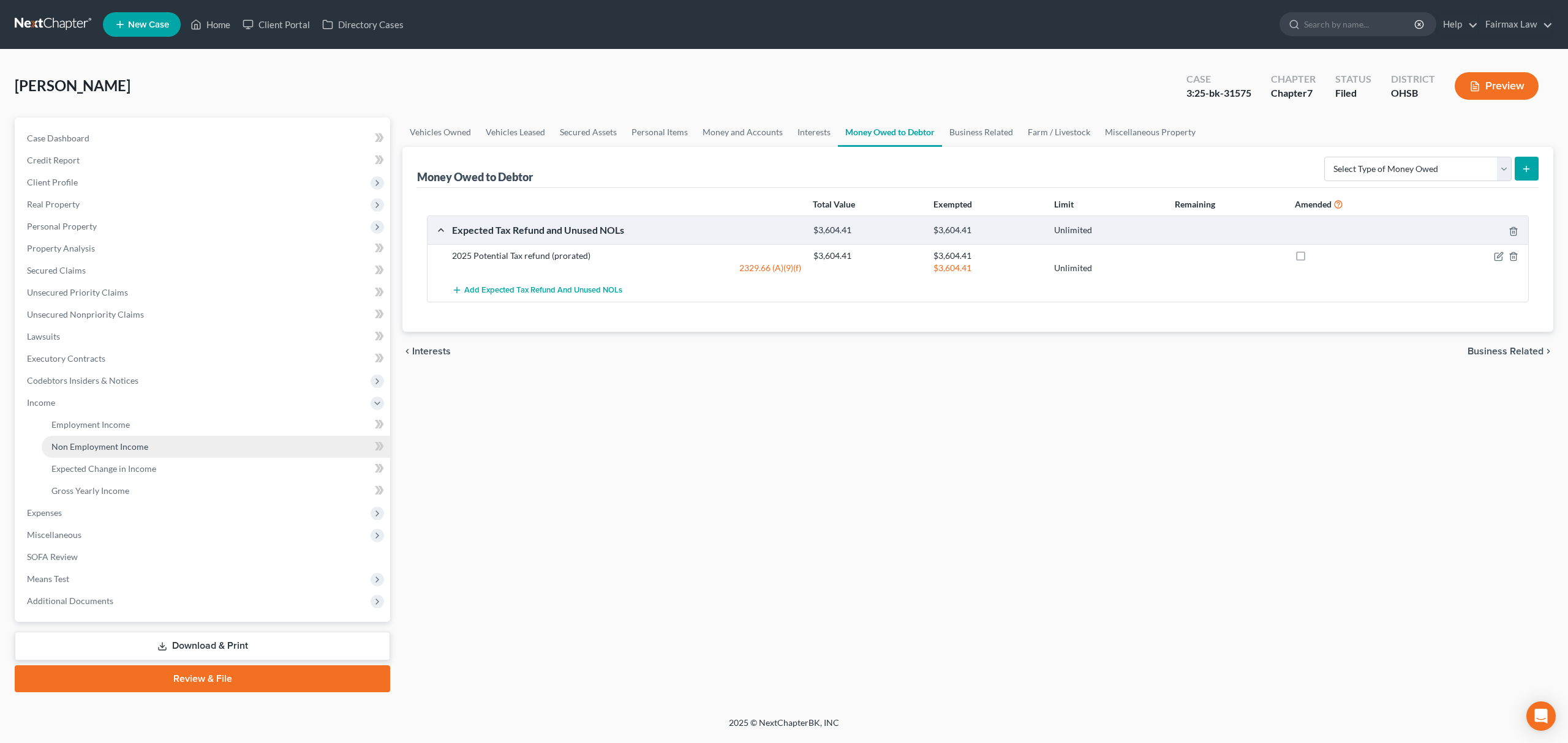
click at [160, 448] on link "Non Employment Income" at bounding box center [215, 447] width 349 height 22
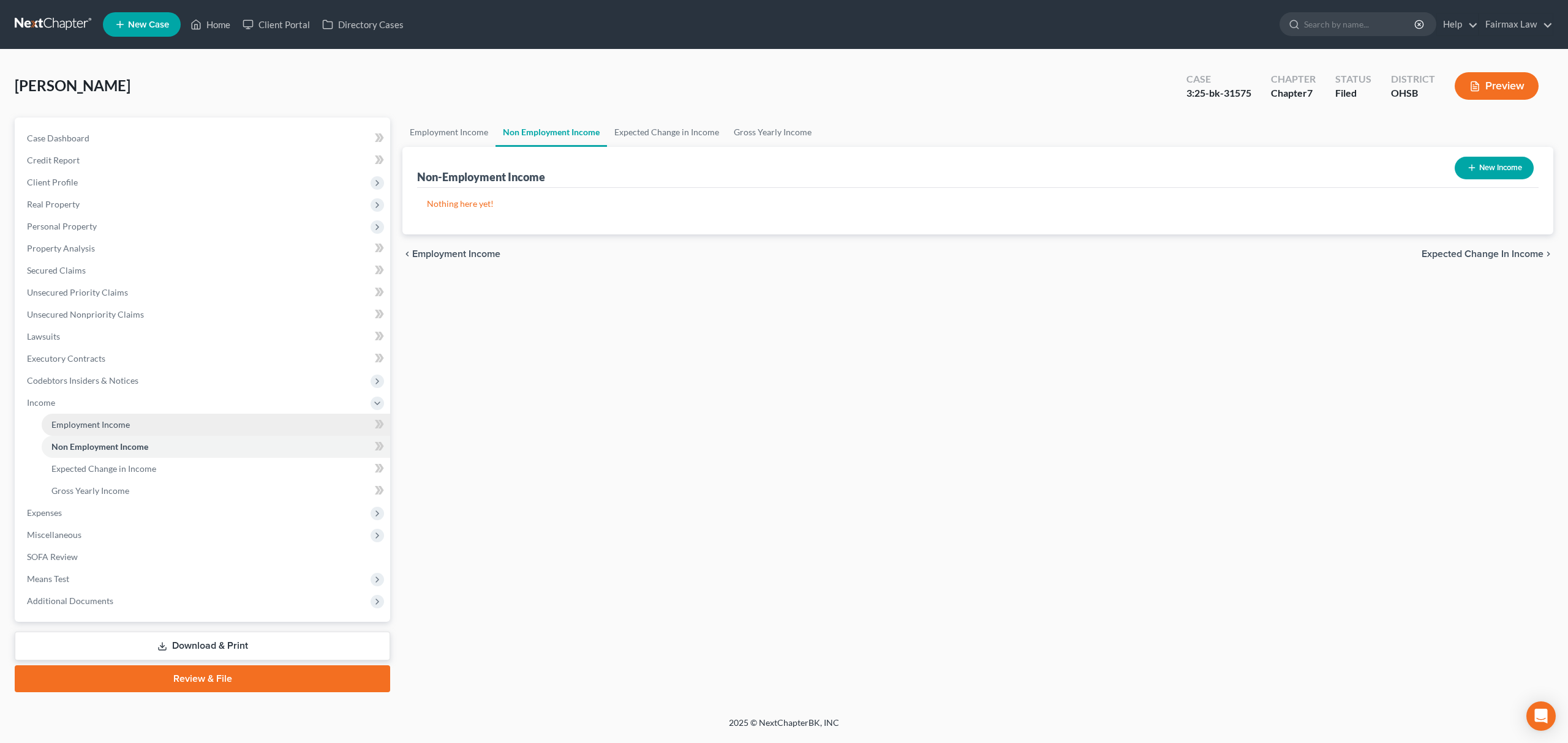
click at [159, 414] on link "Employment Income" at bounding box center [215, 424] width 349 height 22
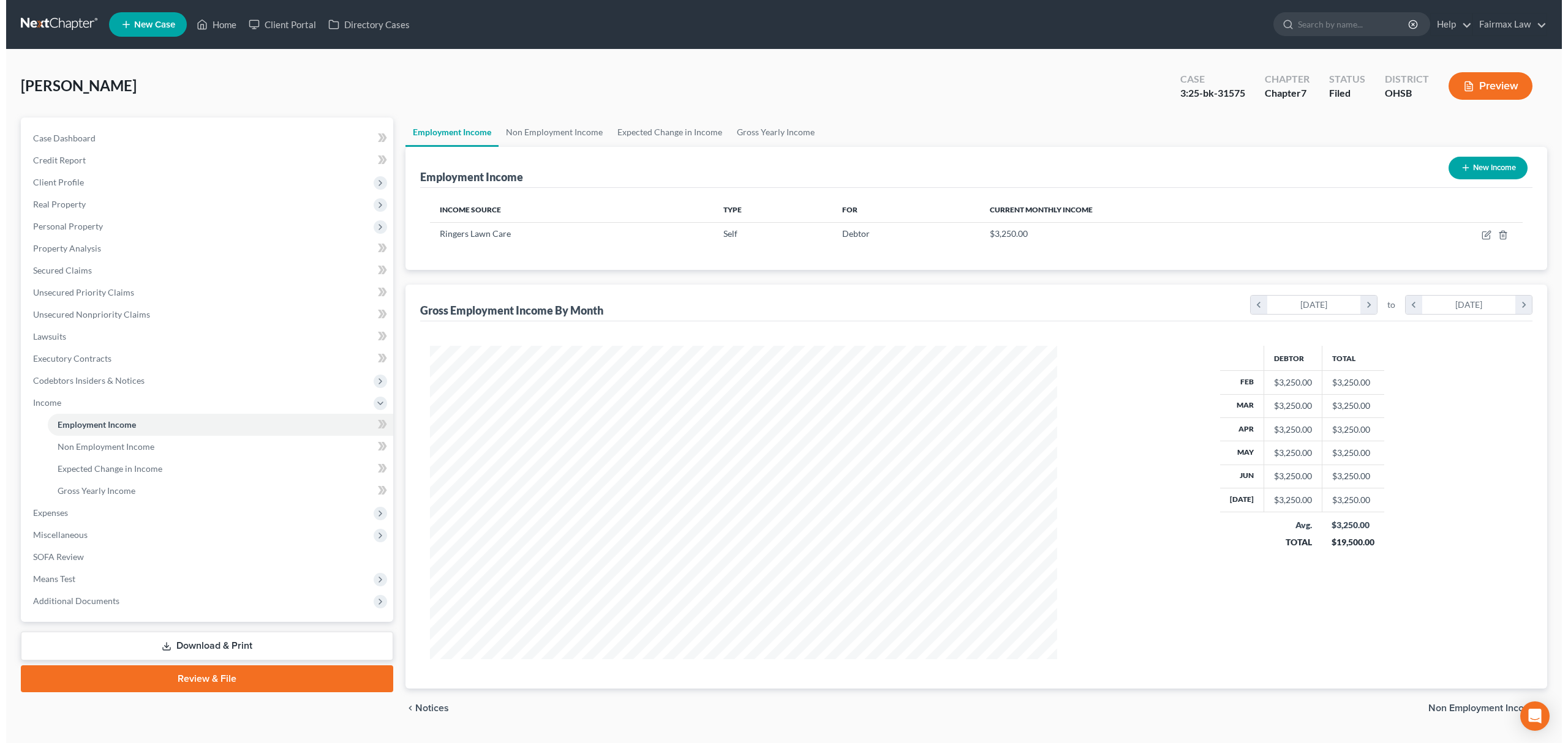
scroll to position [314, 652]
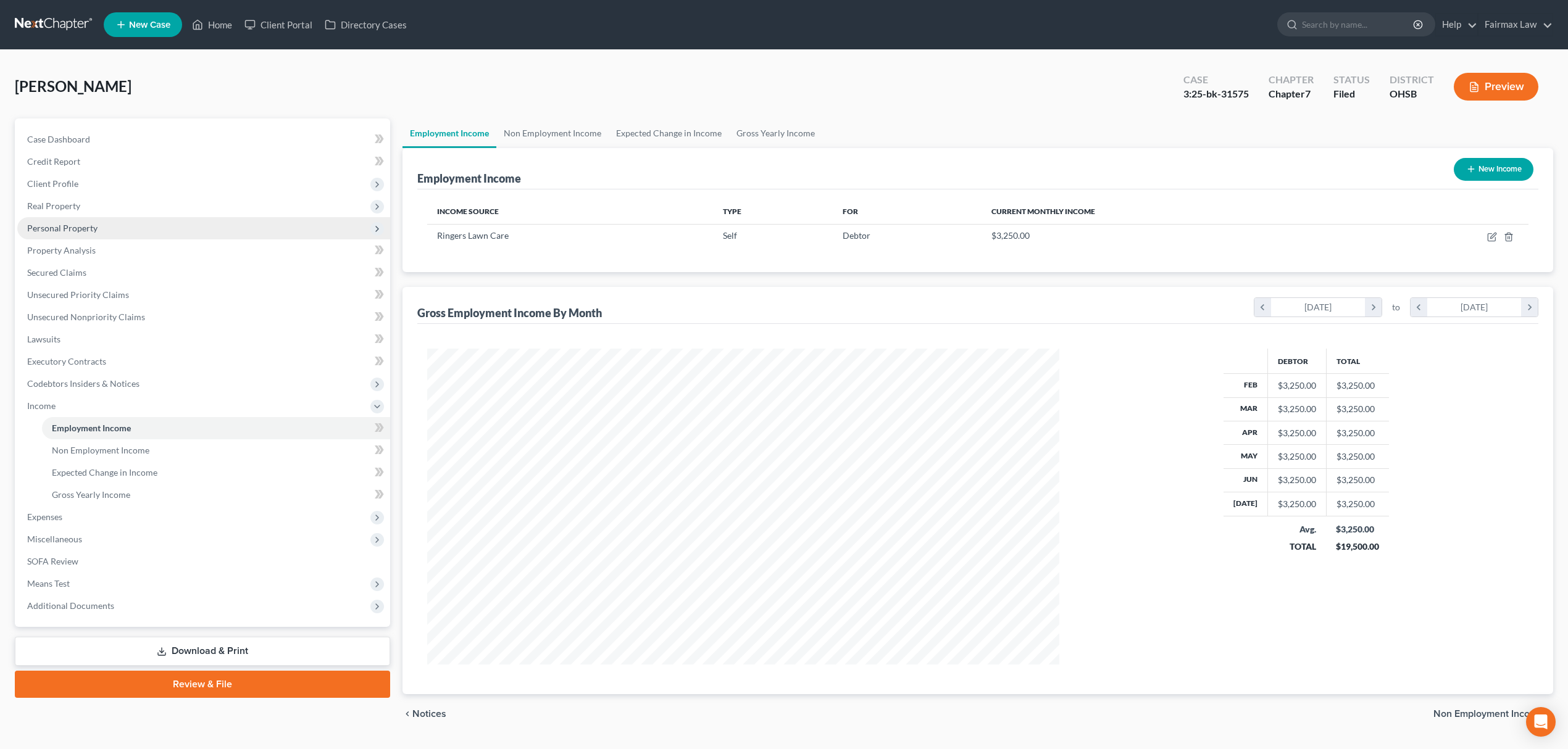
click at [97, 225] on span "Personal Property" at bounding box center [203, 228] width 372 height 22
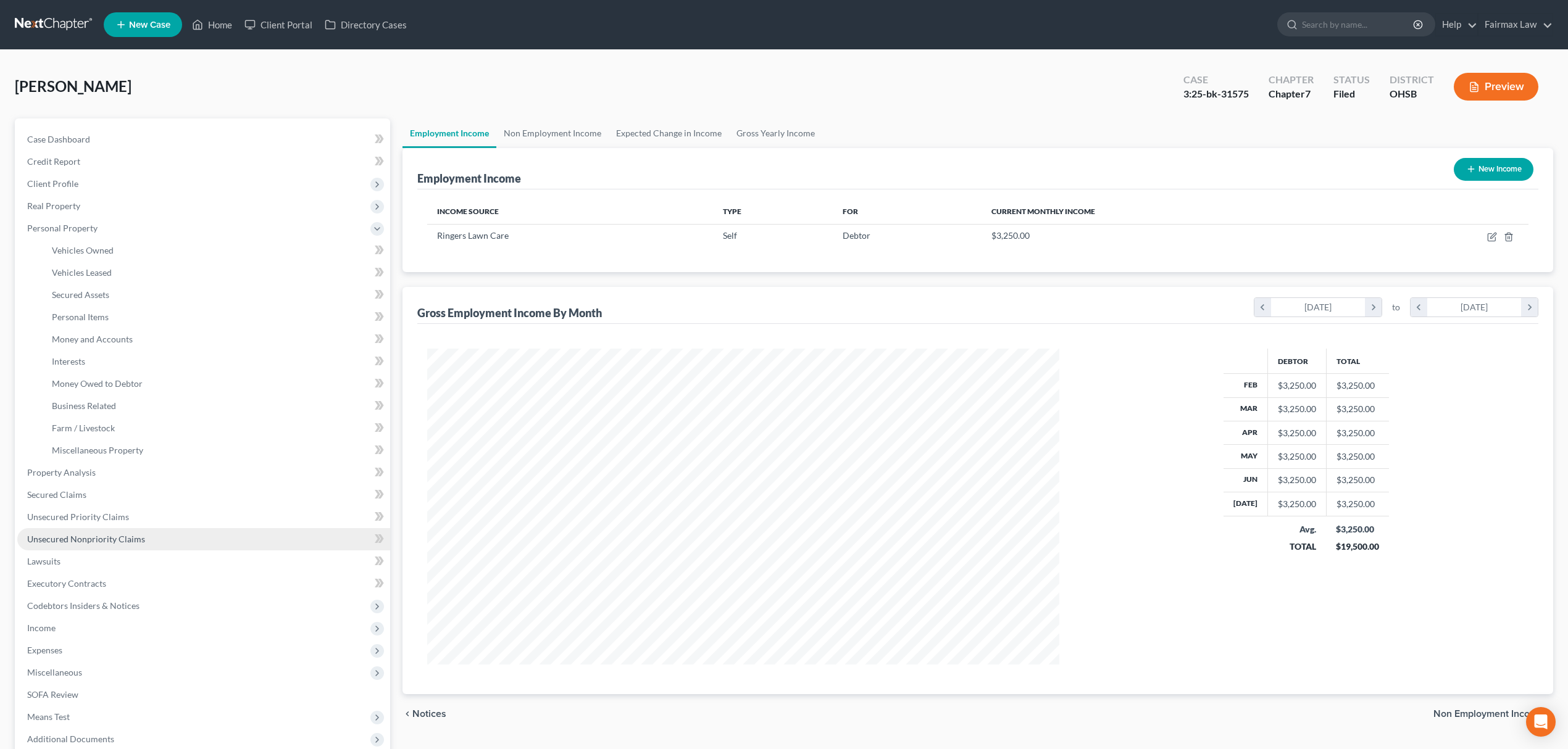
click at [184, 529] on link "Unsecured Nonpriority Claims" at bounding box center [203, 539] width 372 height 22
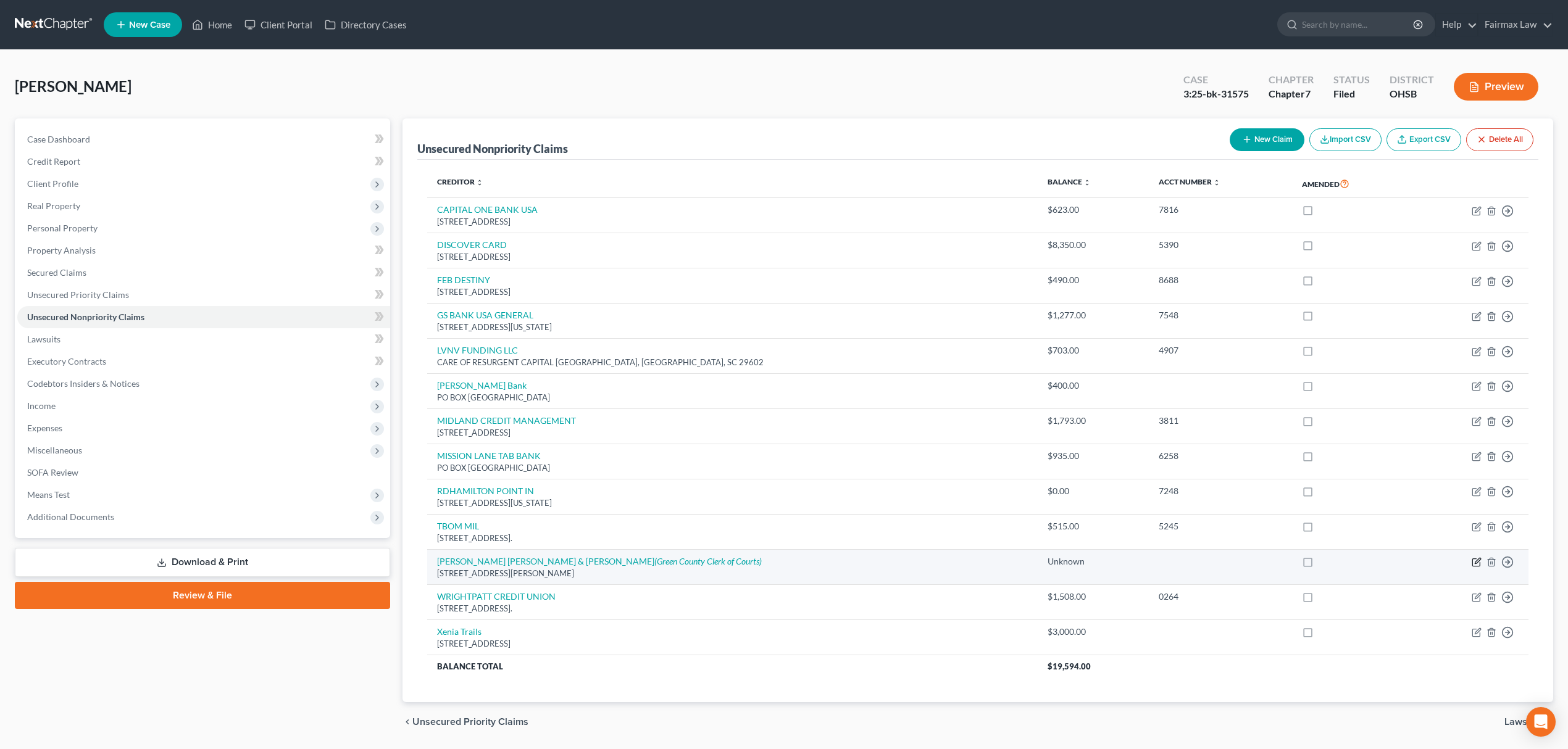
click at [1474, 564] on icon "button" at bounding box center [1477, 561] width 5 height 5
select select "23"
select select "1"
select select "0"
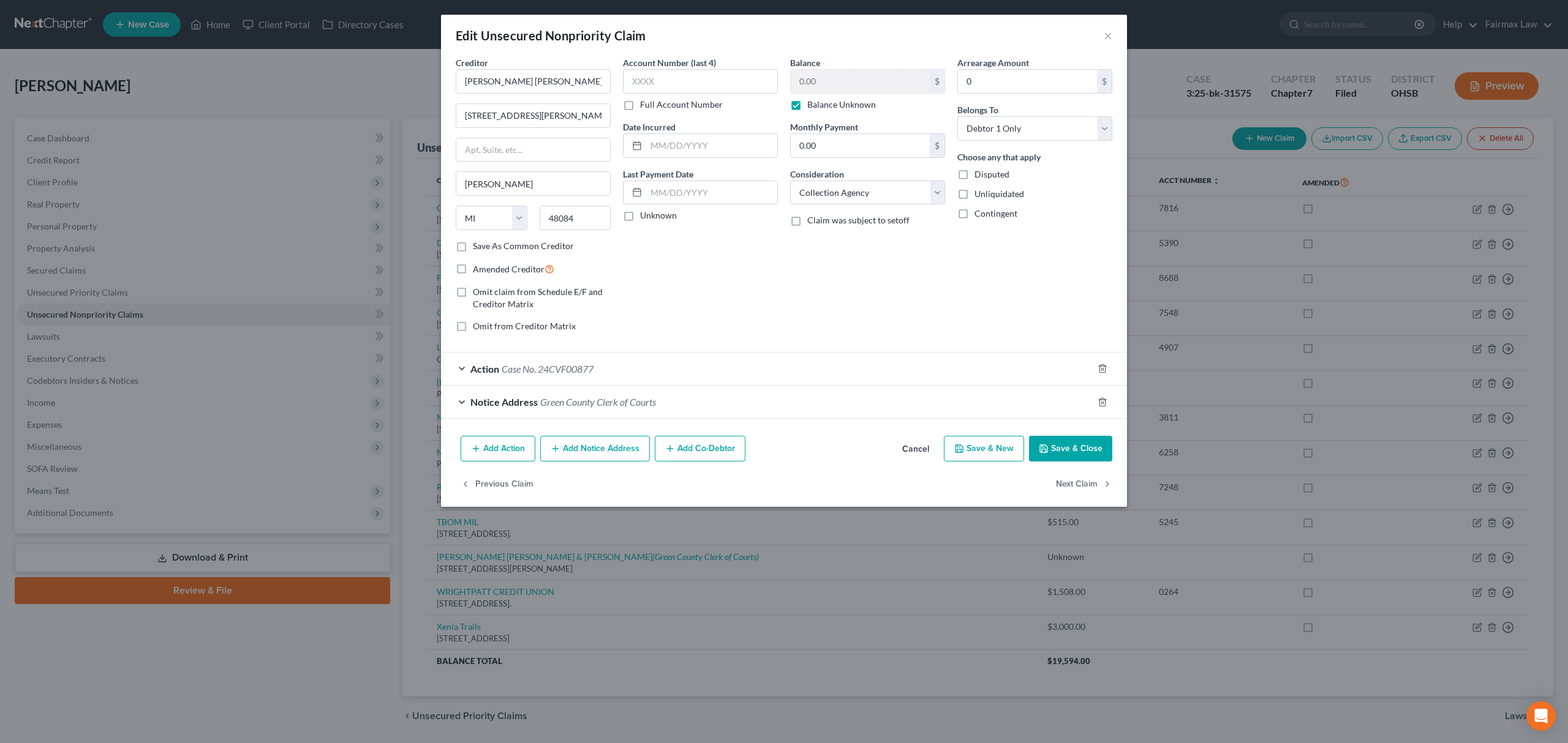
click at [586, 365] on span "Case No. 24CVF00877" at bounding box center [547, 369] width 92 height 12
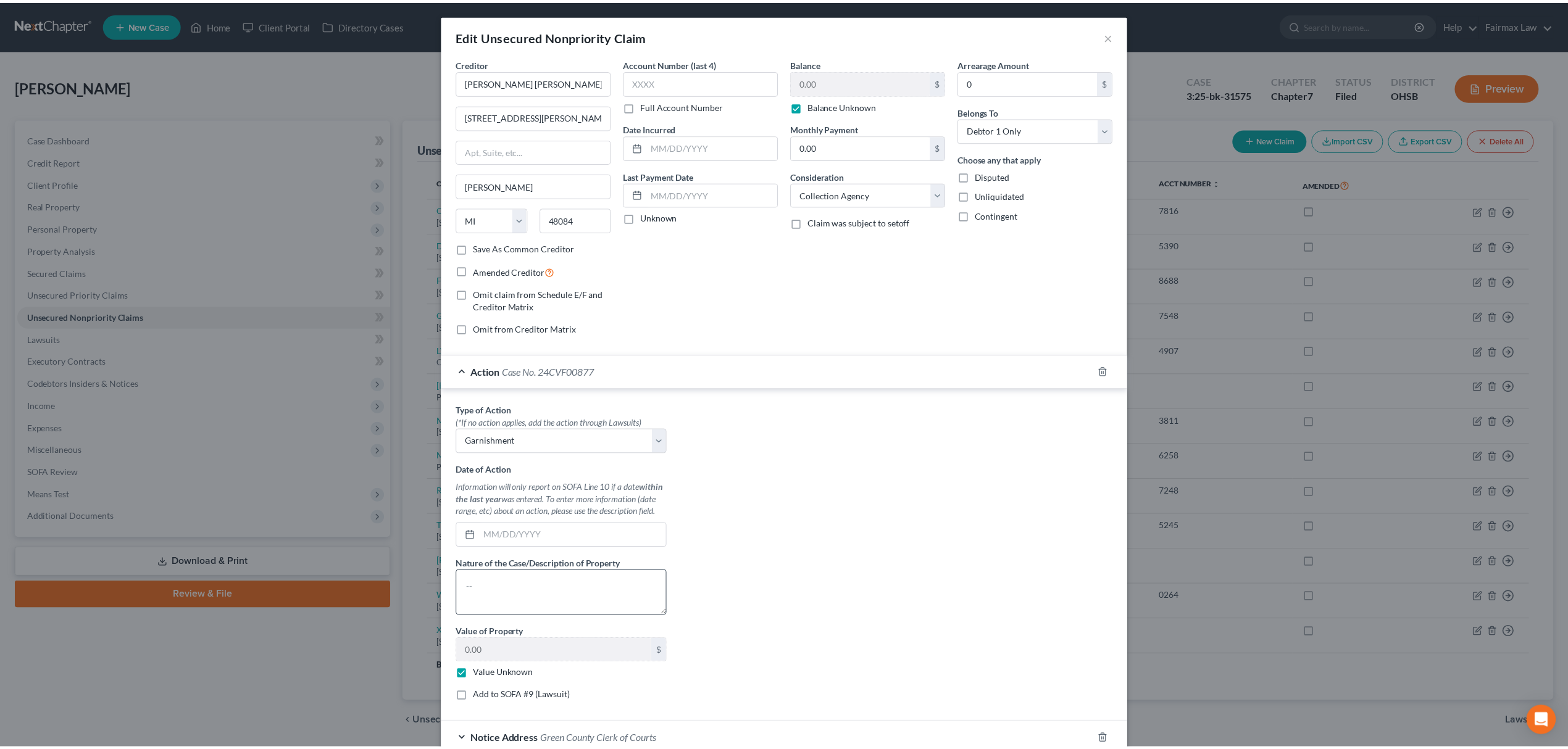
scroll to position [116, 0]
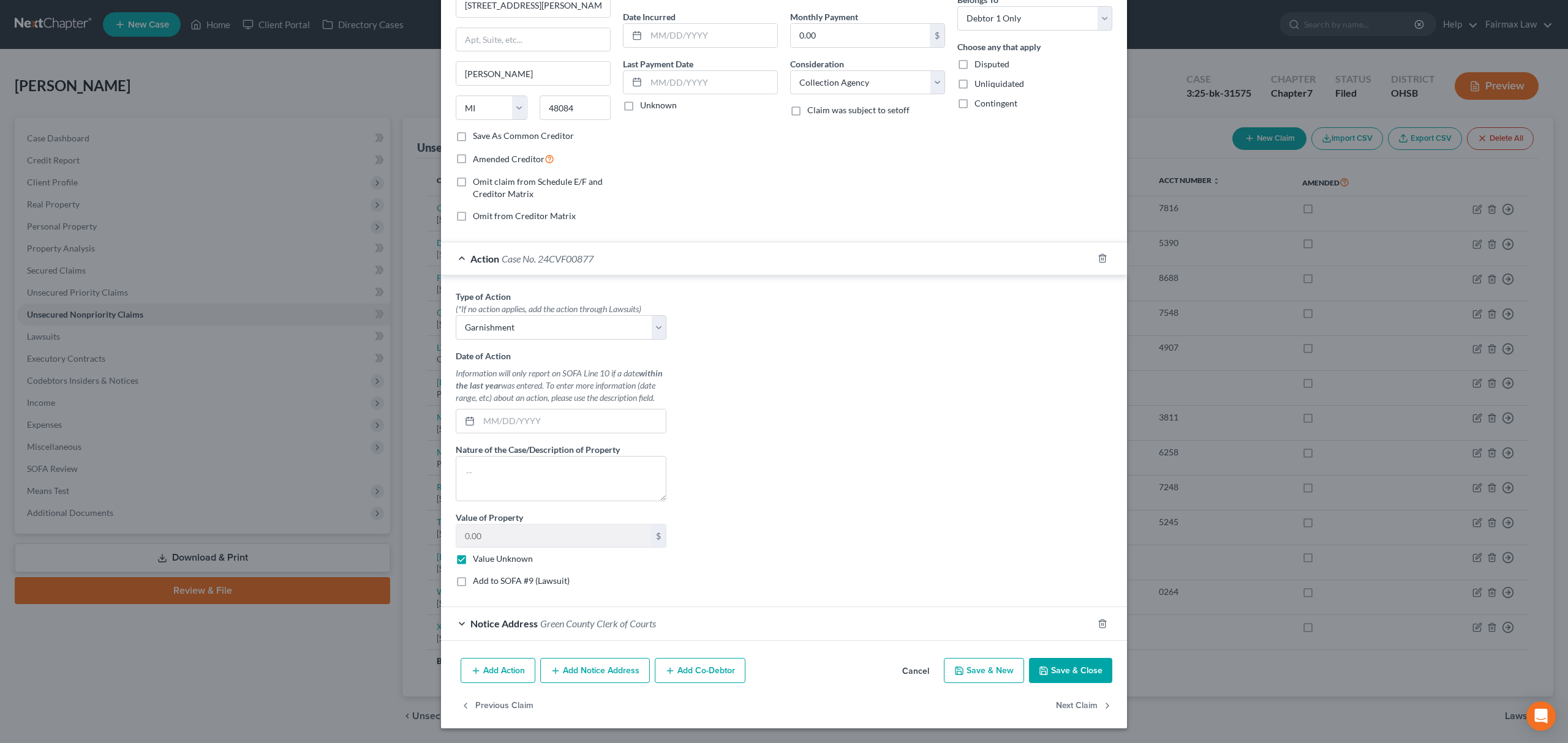
click at [473, 583] on label "Add to SOFA #9 (Lawsuit)" at bounding box center [521, 581] width 96 height 12
click at [478, 583] on input "Add to SOFA #9 (Lawsuit)" at bounding box center [482, 579] width 8 height 8
checkbox input "true"
select select "52"
select select "0"
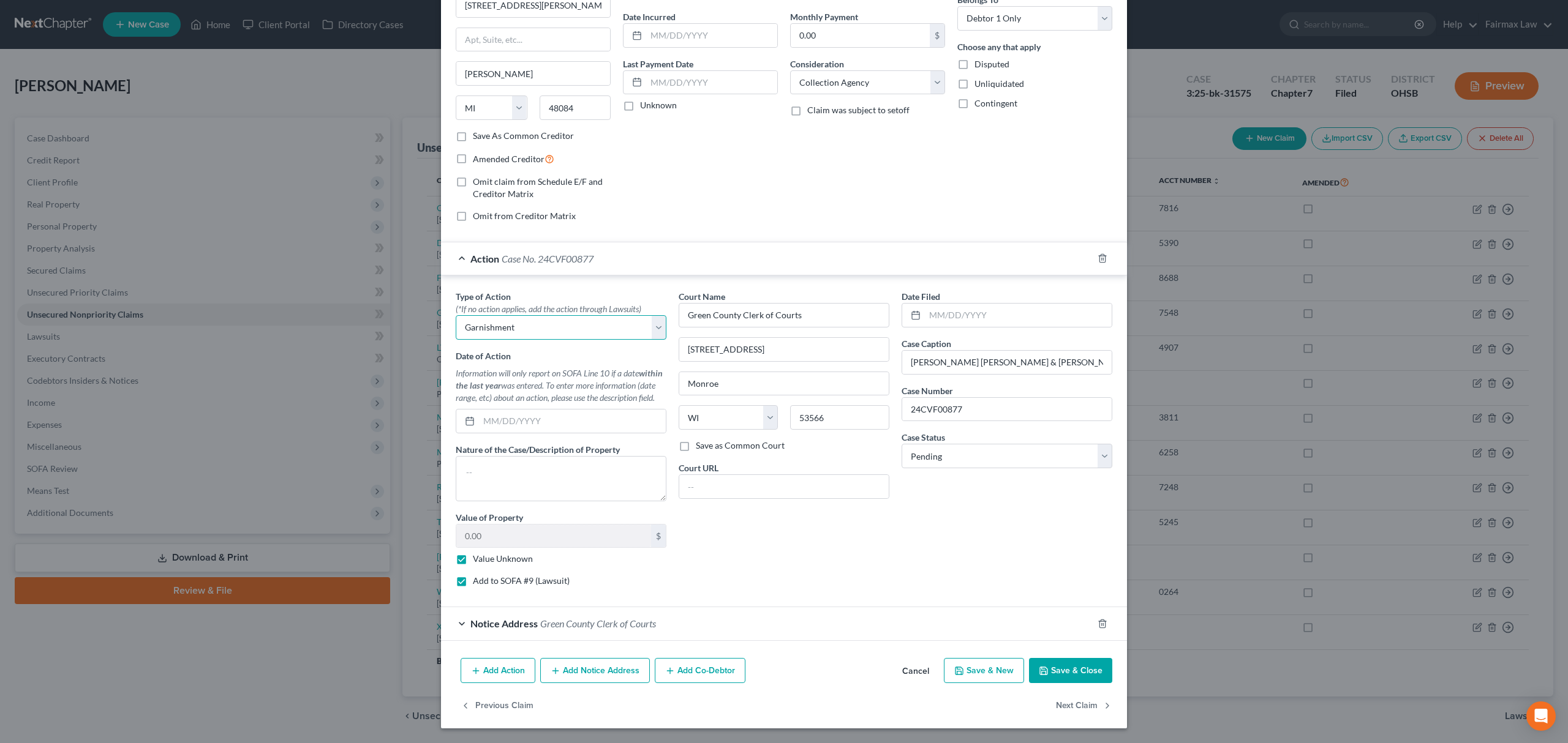
click at [561, 315] on select "Select Repossession Garnishment Foreclosure Personal Injury Attached, Seized, O…" at bounding box center [561, 327] width 211 height 24
select select "4"
click at [456, 315] on select "Select Repossession Garnishment Foreclosure Personal Injury Attached, Seized, O…" at bounding box center [561, 327] width 211 height 24
click at [1044, 668] on button "Save & Close" at bounding box center [1070, 671] width 84 height 26
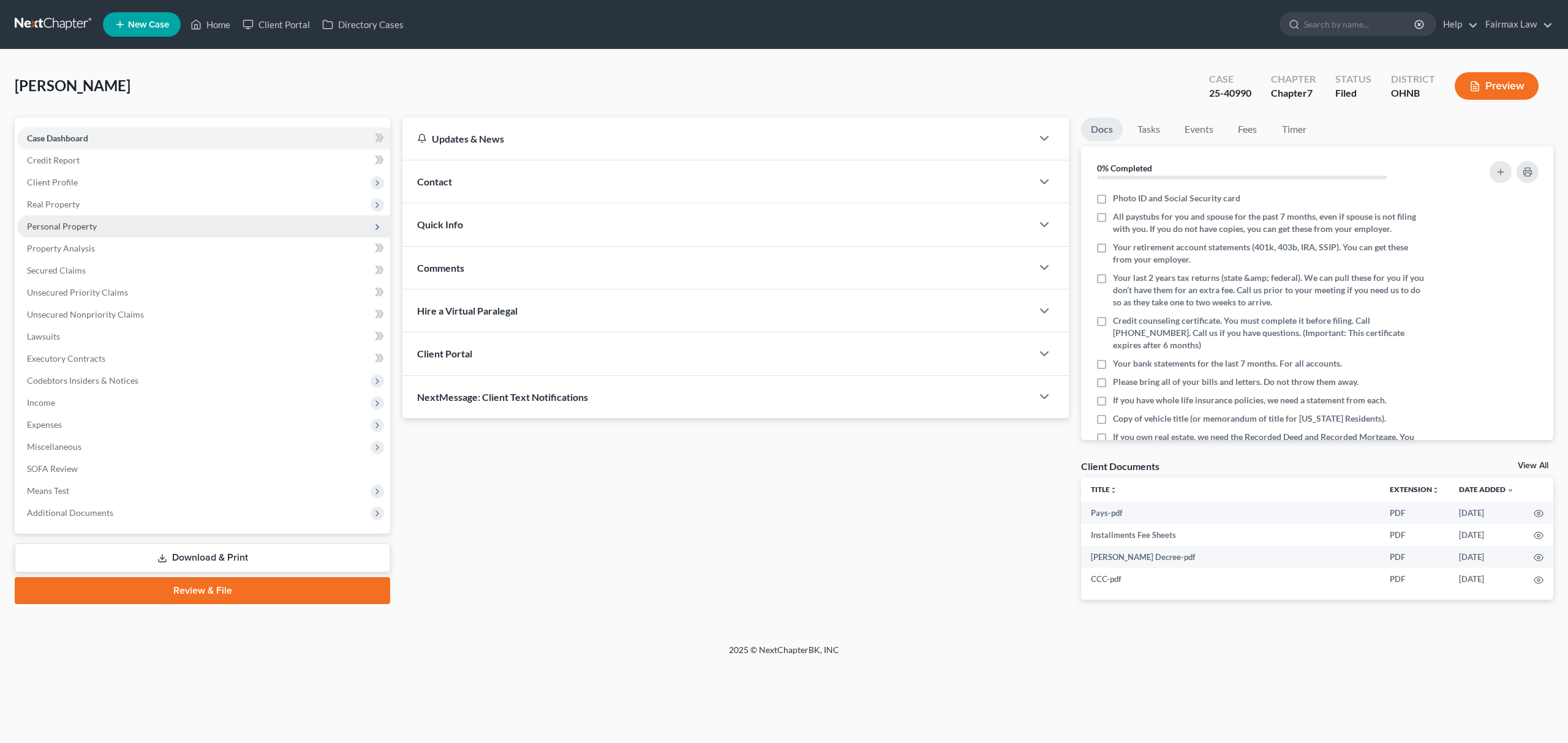
click at [138, 221] on span "Personal Property" at bounding box center [203, 226] width 373 height 22
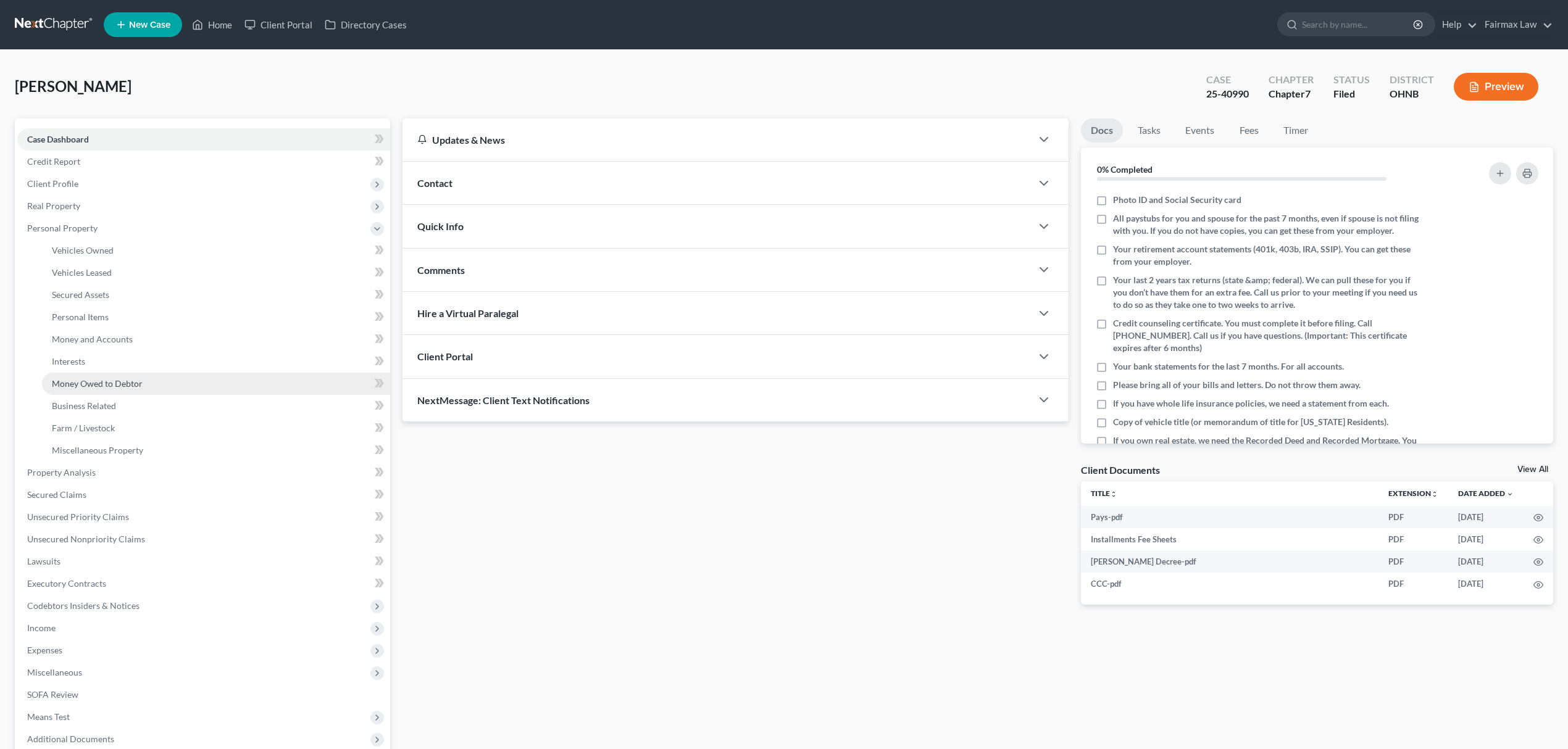
click at [141, 379] on span "Money Owed to Debtor" at bounding box center [97, 383] width 91 height 10
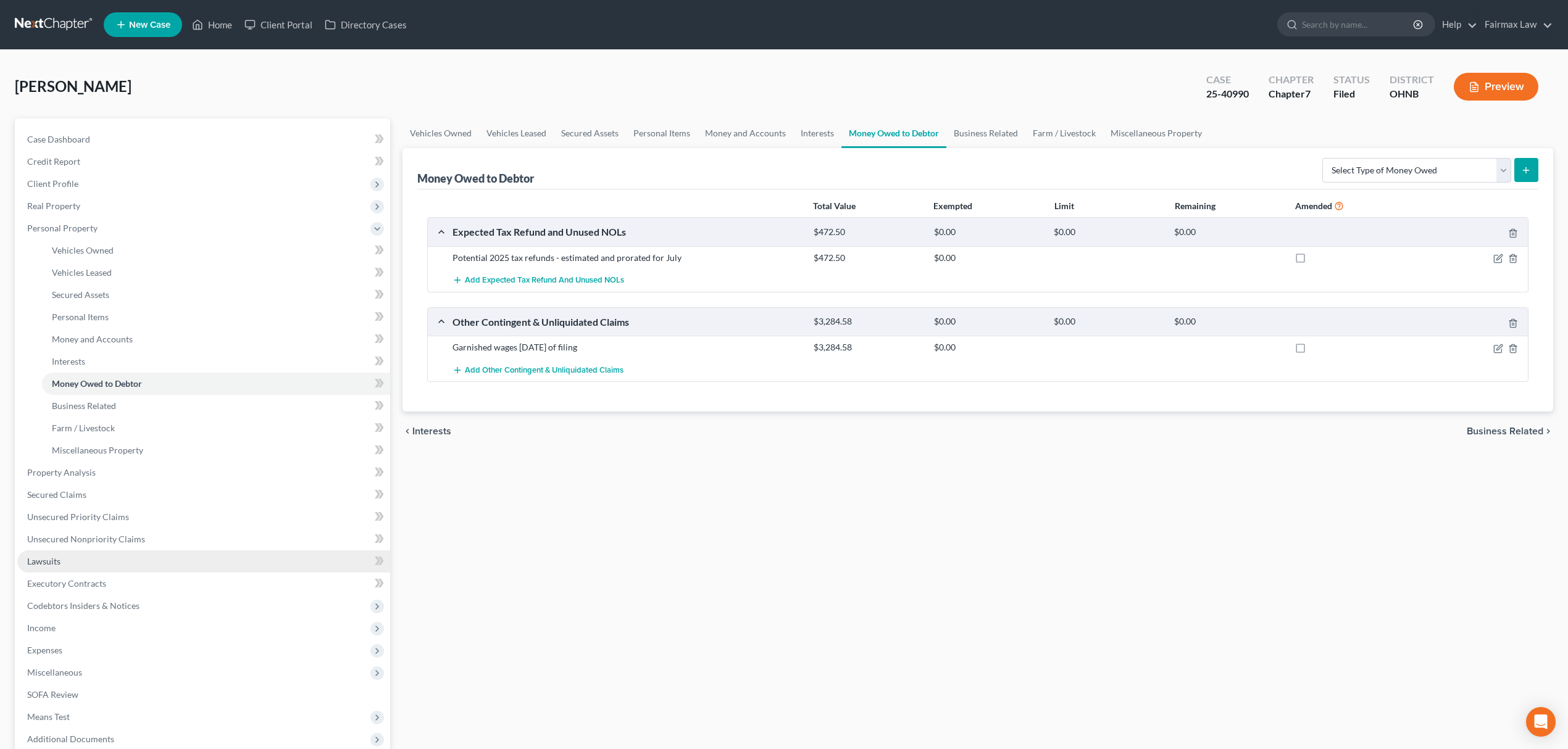
click at [83, 558] on link "Lawsuits" at bounding box center [203, 561] width 372 height 22
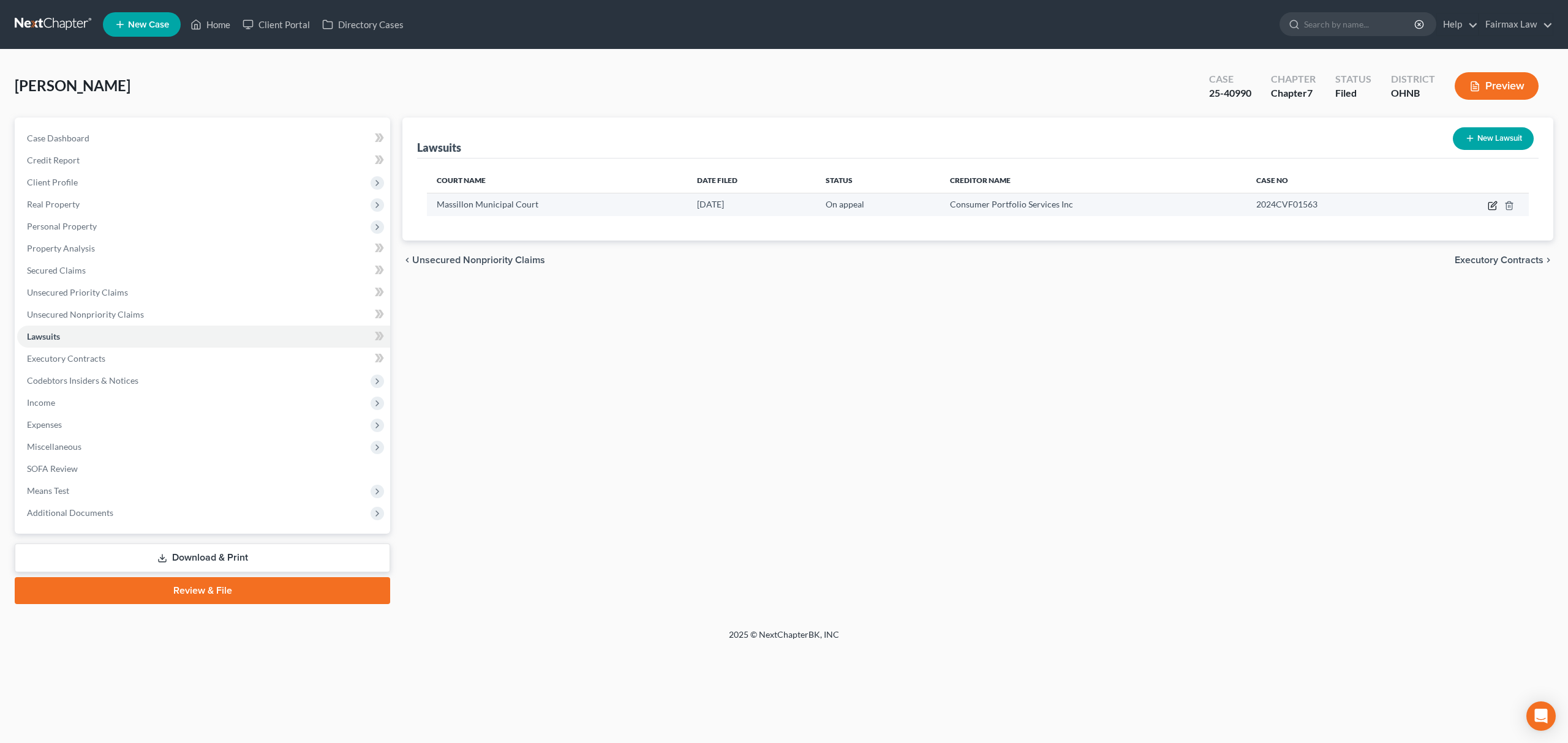
click at [1493, 206] on icon "button" at bounding box center [1493, 206] width 10 height 10
select select "36"
select select "1"
select select "4"
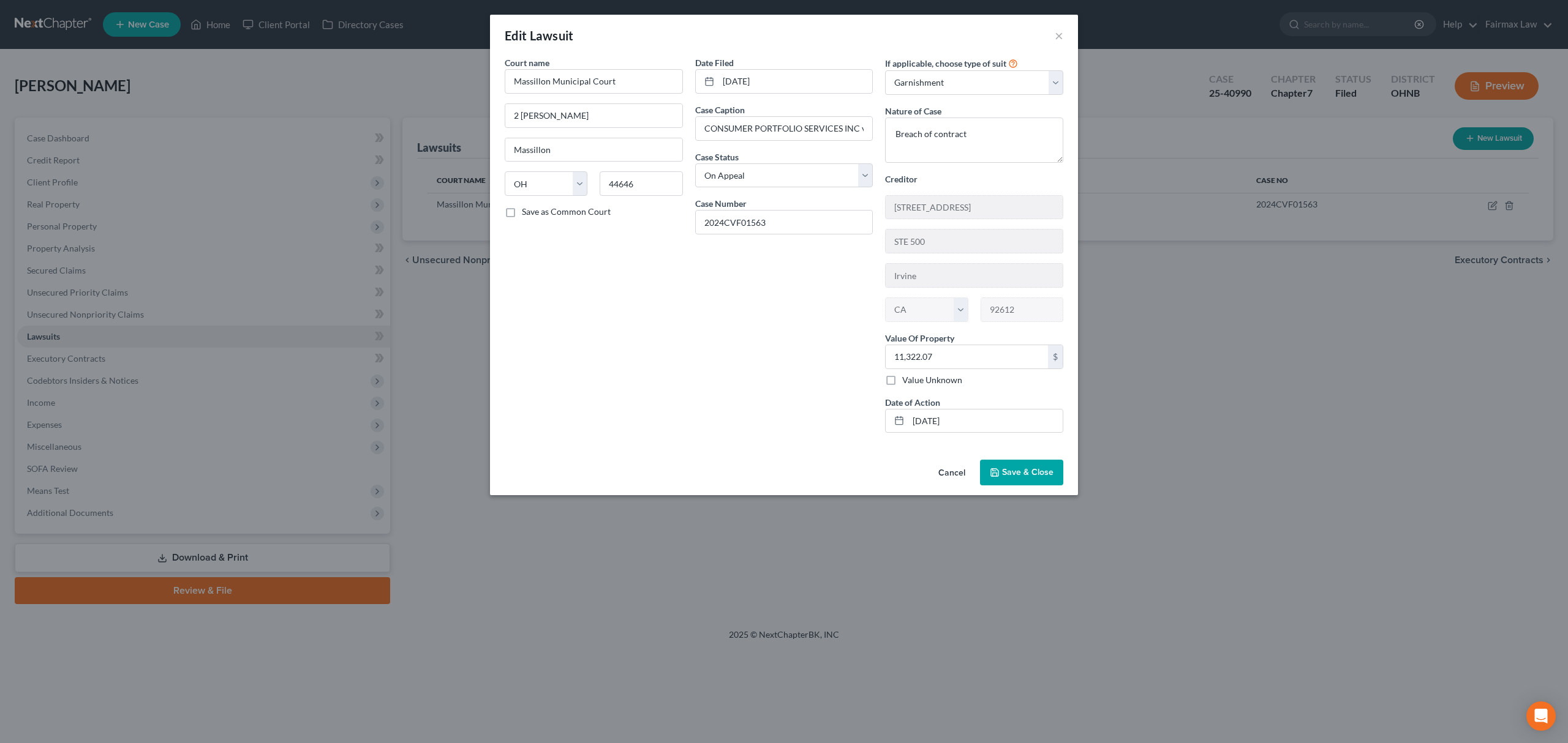
click at [1010, 474] on span "Save & Close" at bounding box center [1028, 472] width 52 height 10
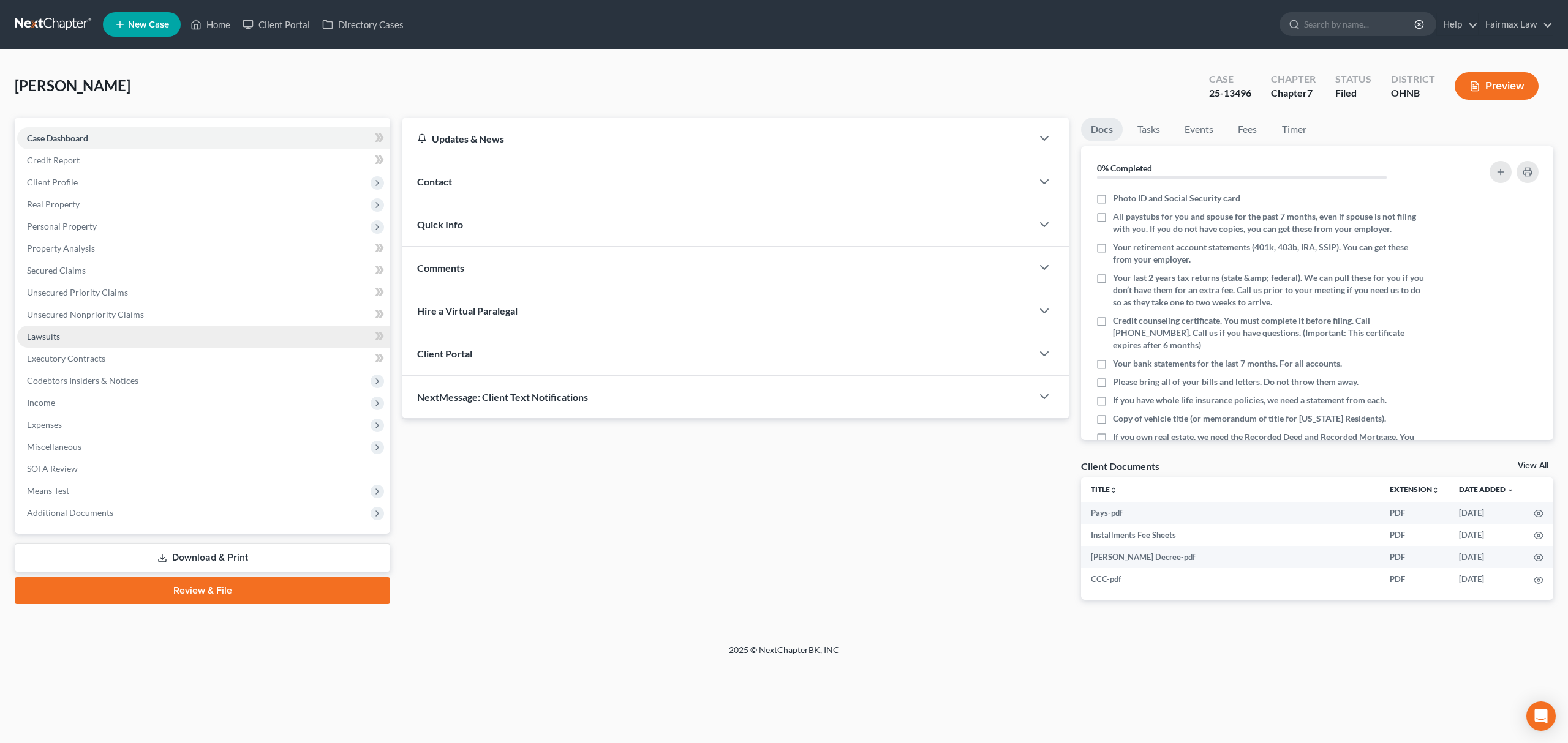
click at [90, 338] on link "Lawsuits" at bounding box center [203, 337] width 373 height 22
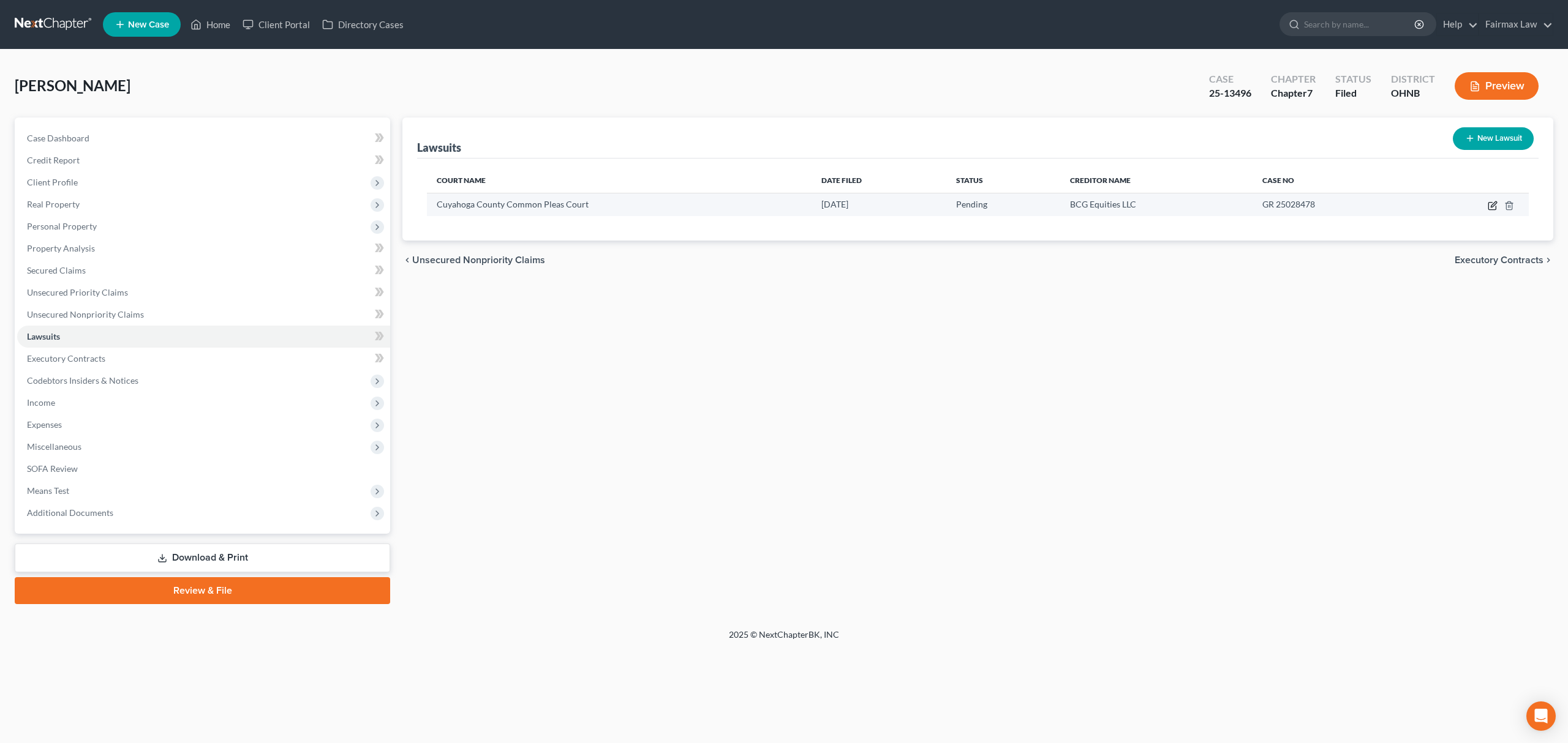
click at [1495, 208] on icon "button" at bounding box center [1493, 206] width 10 height 10
select select "36"
select select "0"
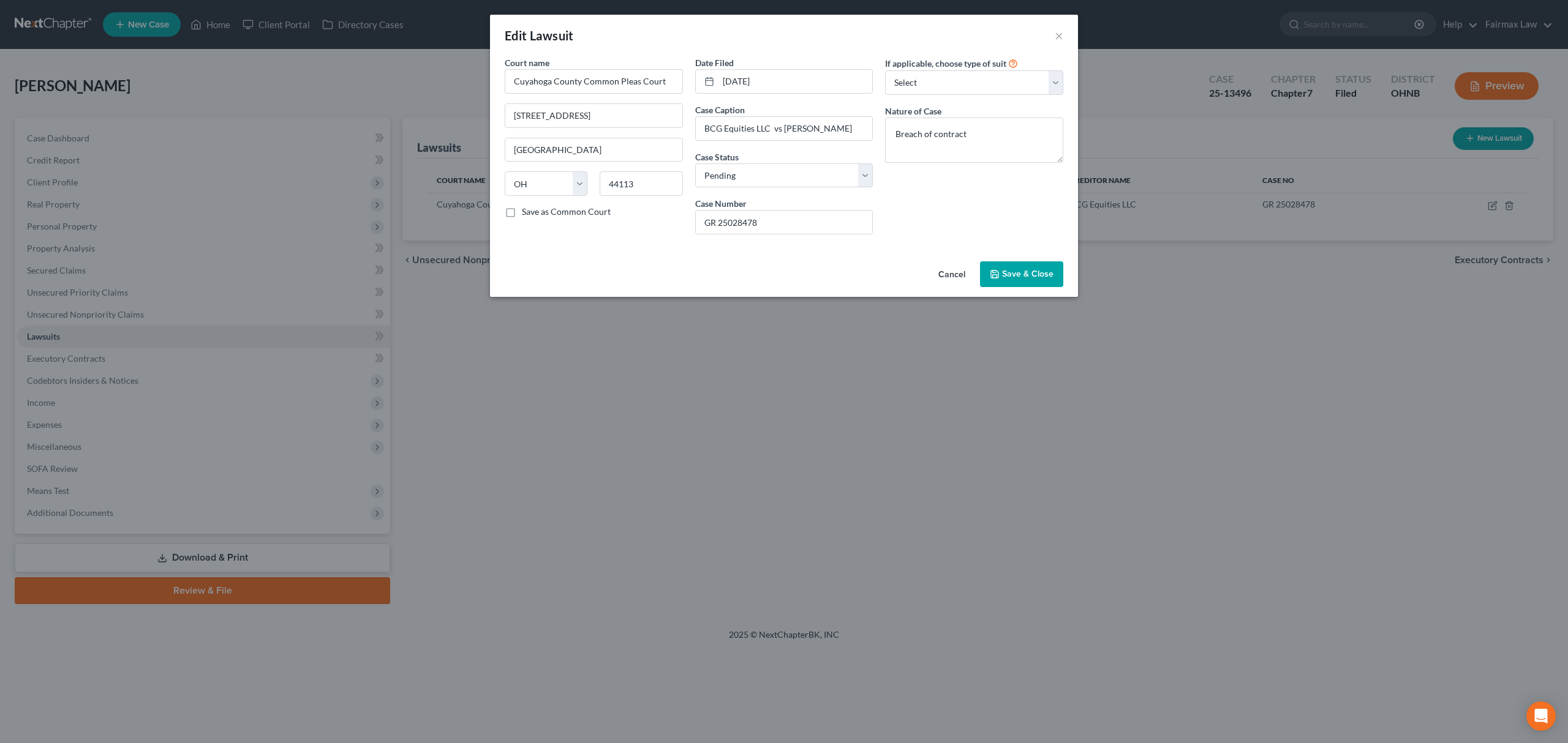
click at [1029, 275] on span "Save & Close" at bounding box center [1028, 274] width 52 height 10
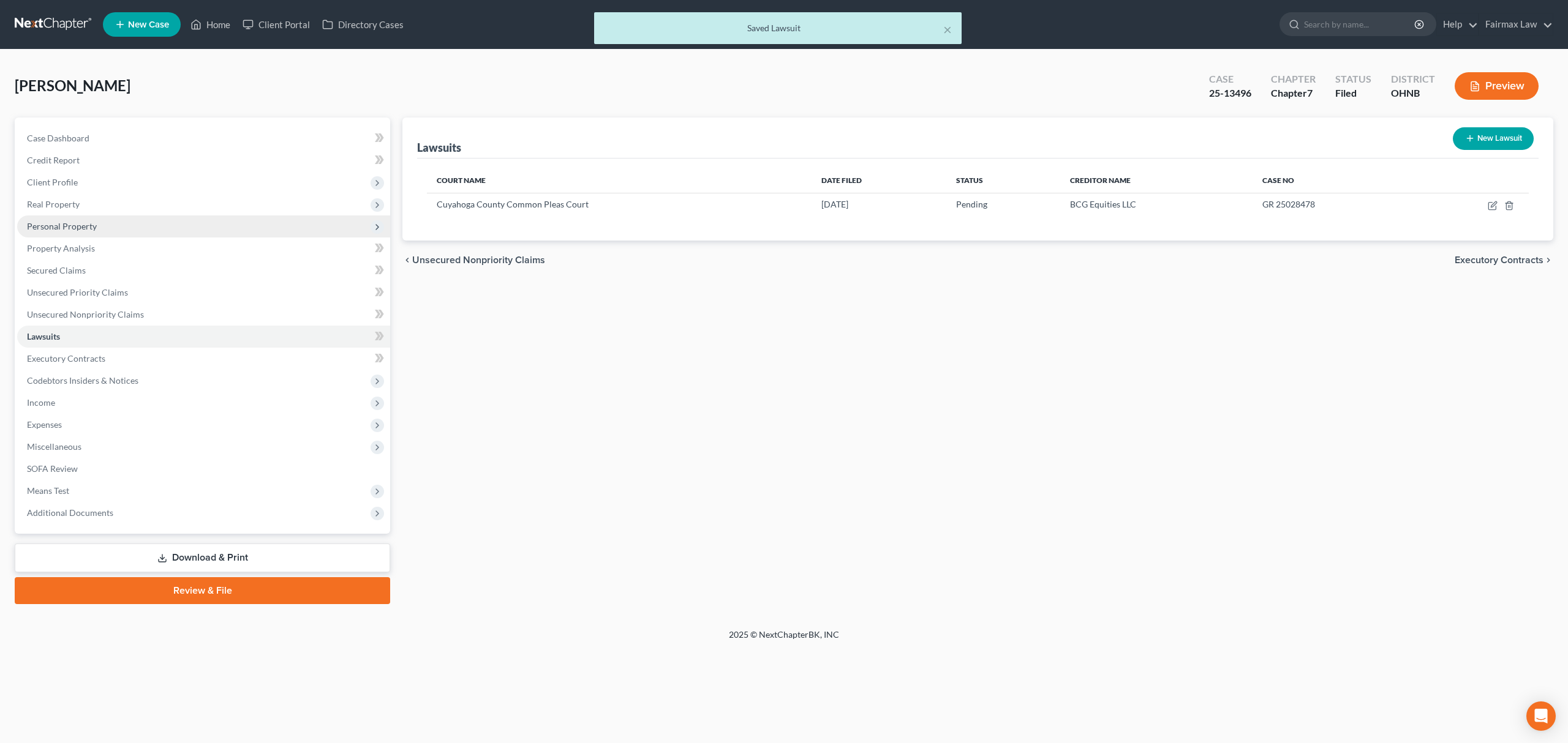
click at [103, 215] on span "Personal Property" at bounding box center [203, 226] width 373 height 22
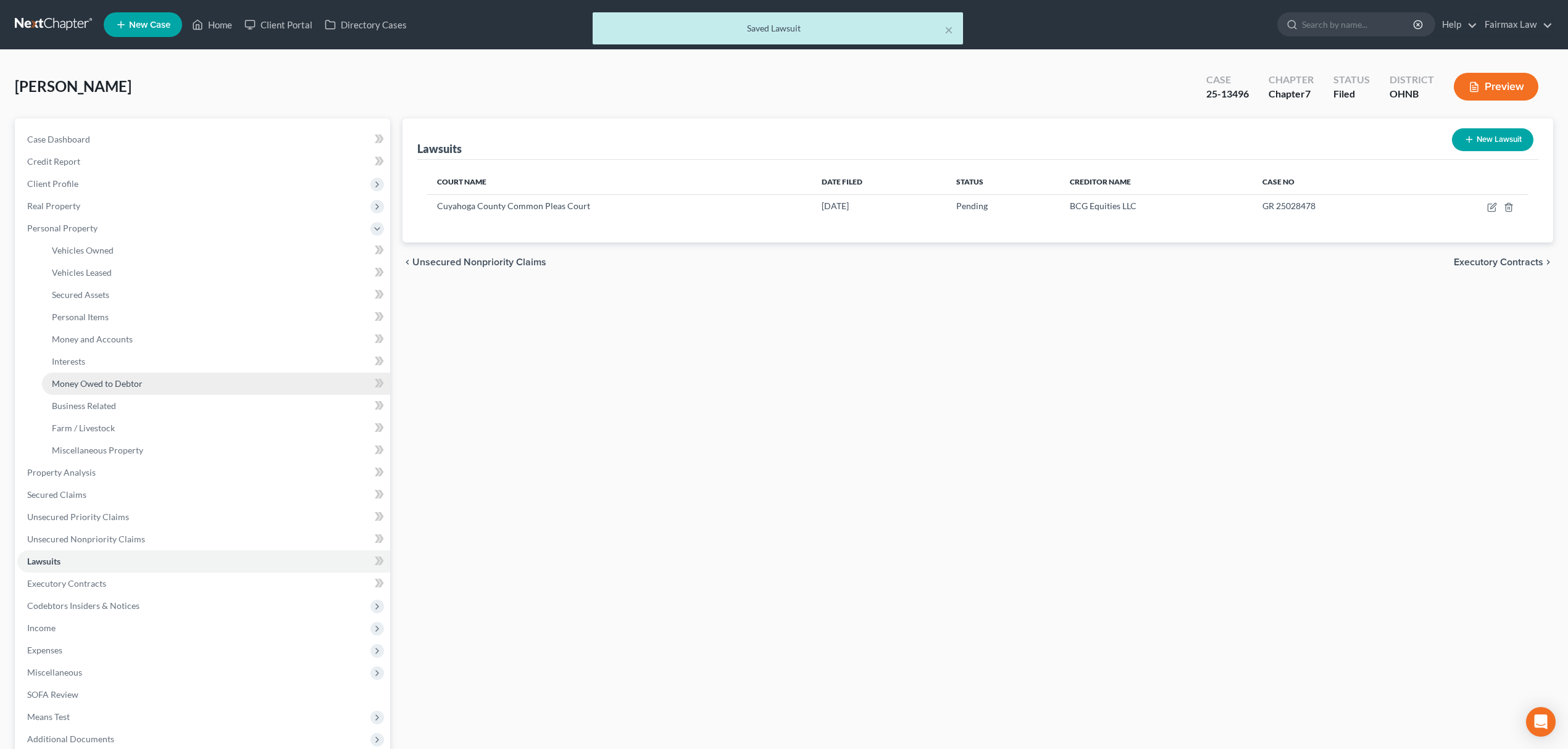
click at [129, 384] on span "Money Owed to Debtor" at bounding box center [97, 383] width 91 height 10
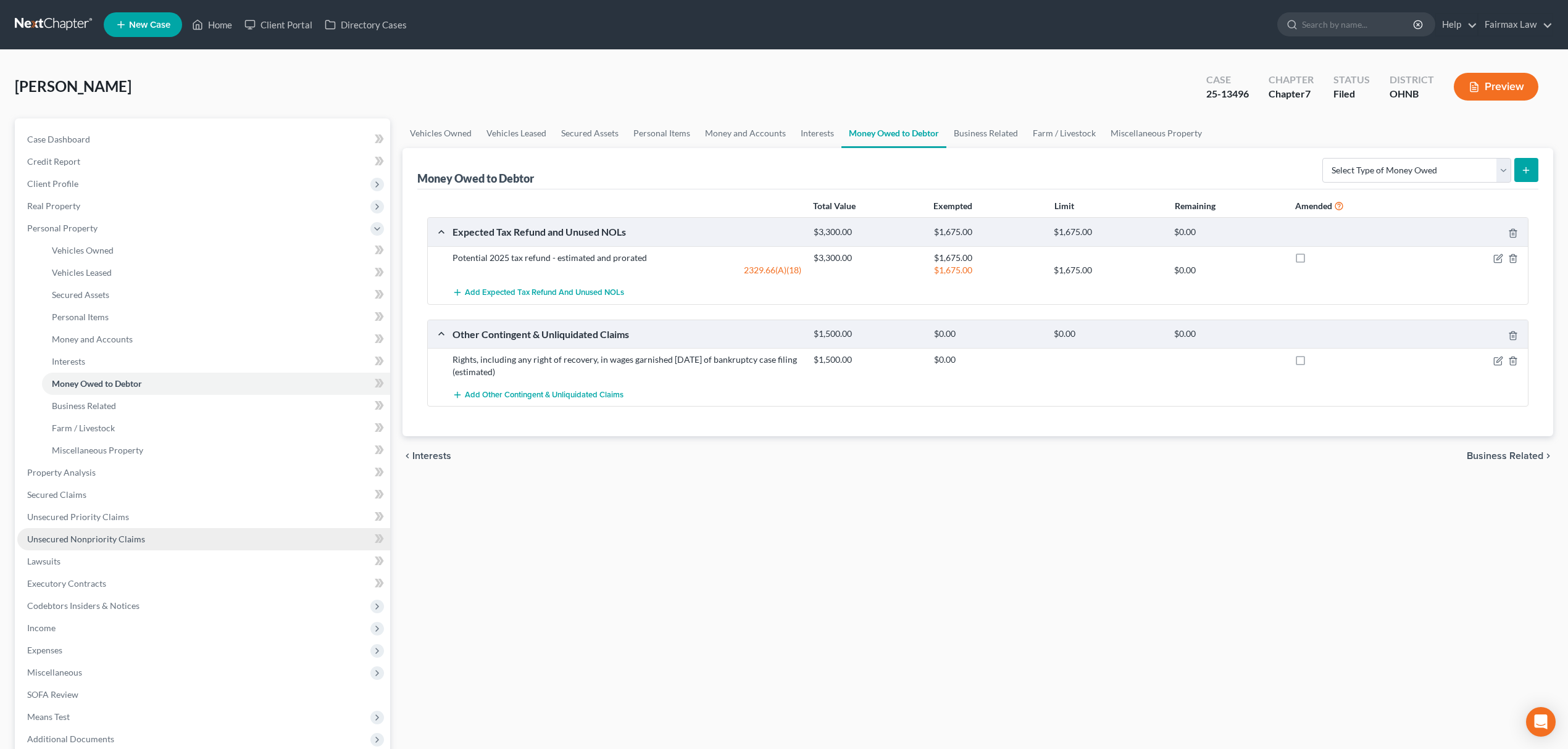
click at [163, 532] on link "Unsecured Nonpriority Claims" at bounding box center [203, 539] width 372 height 22
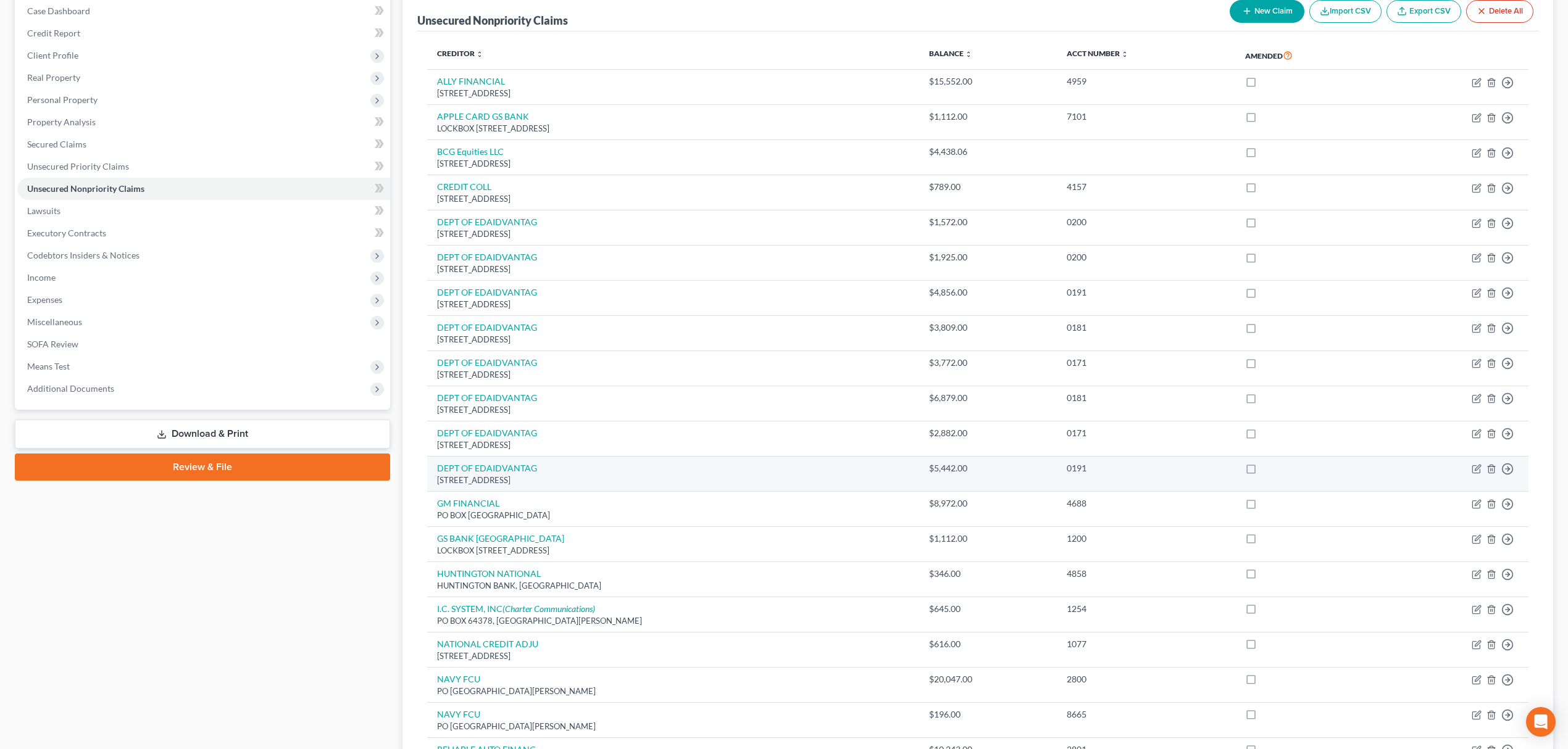
scroll to position [325, 0]
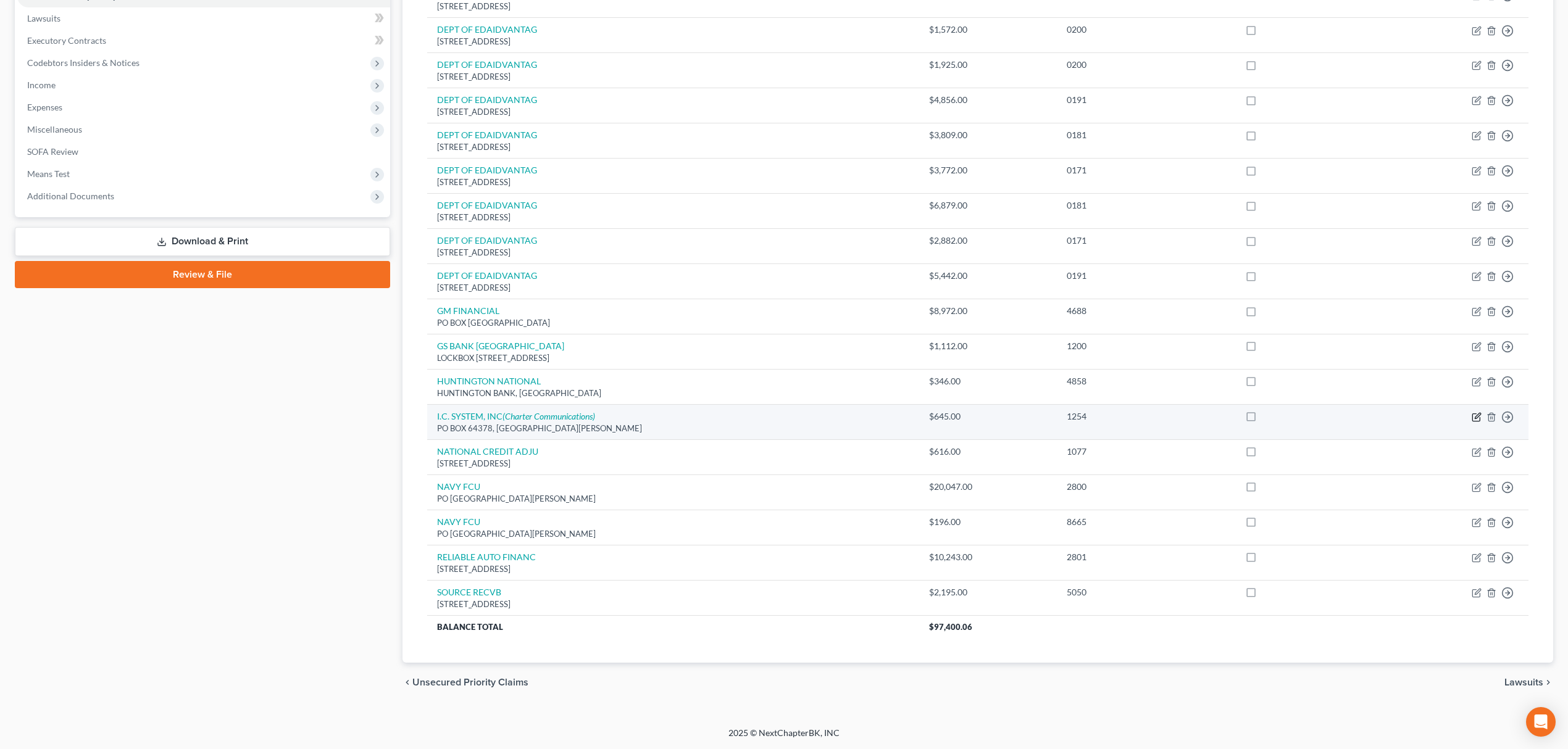
click at [1474, 414] on icon "button" at bounding box center [1476, 418] width 8 height 8
select select "24"
select select "1"
select select "0"
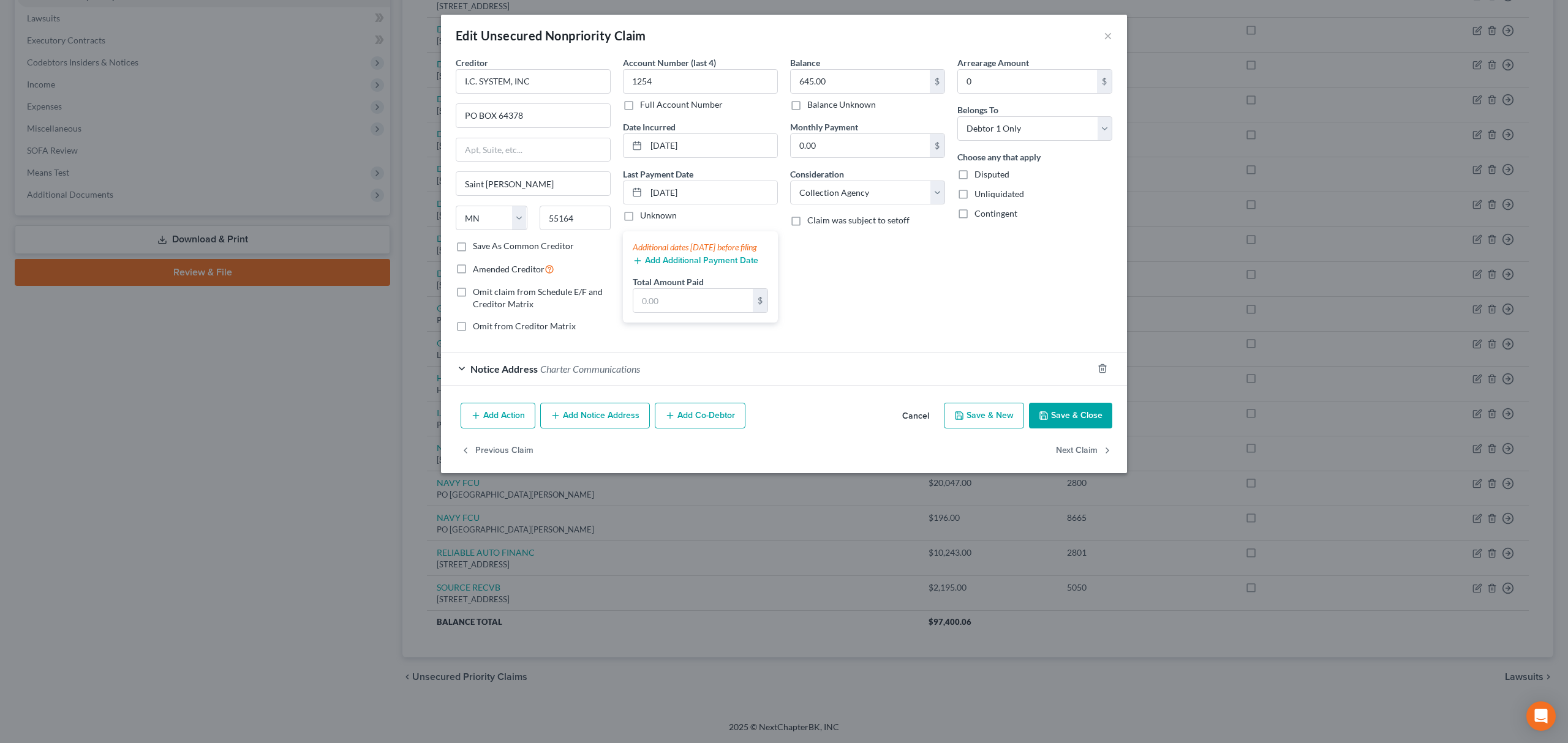
click at [1059, 419] on button "Save & Close" at bounding box center [1070, 416] width 84 height 26
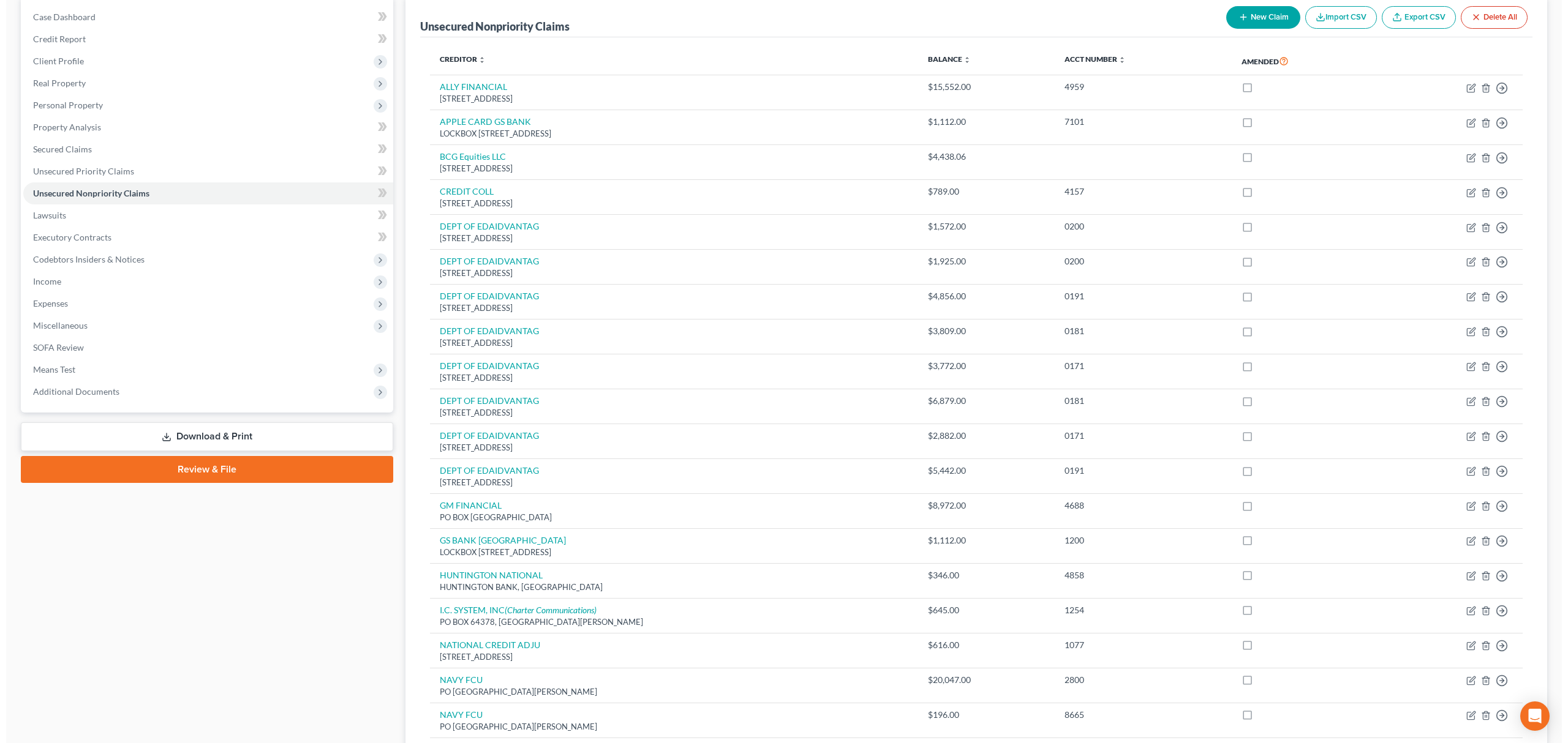
scroll to position [0, 0]
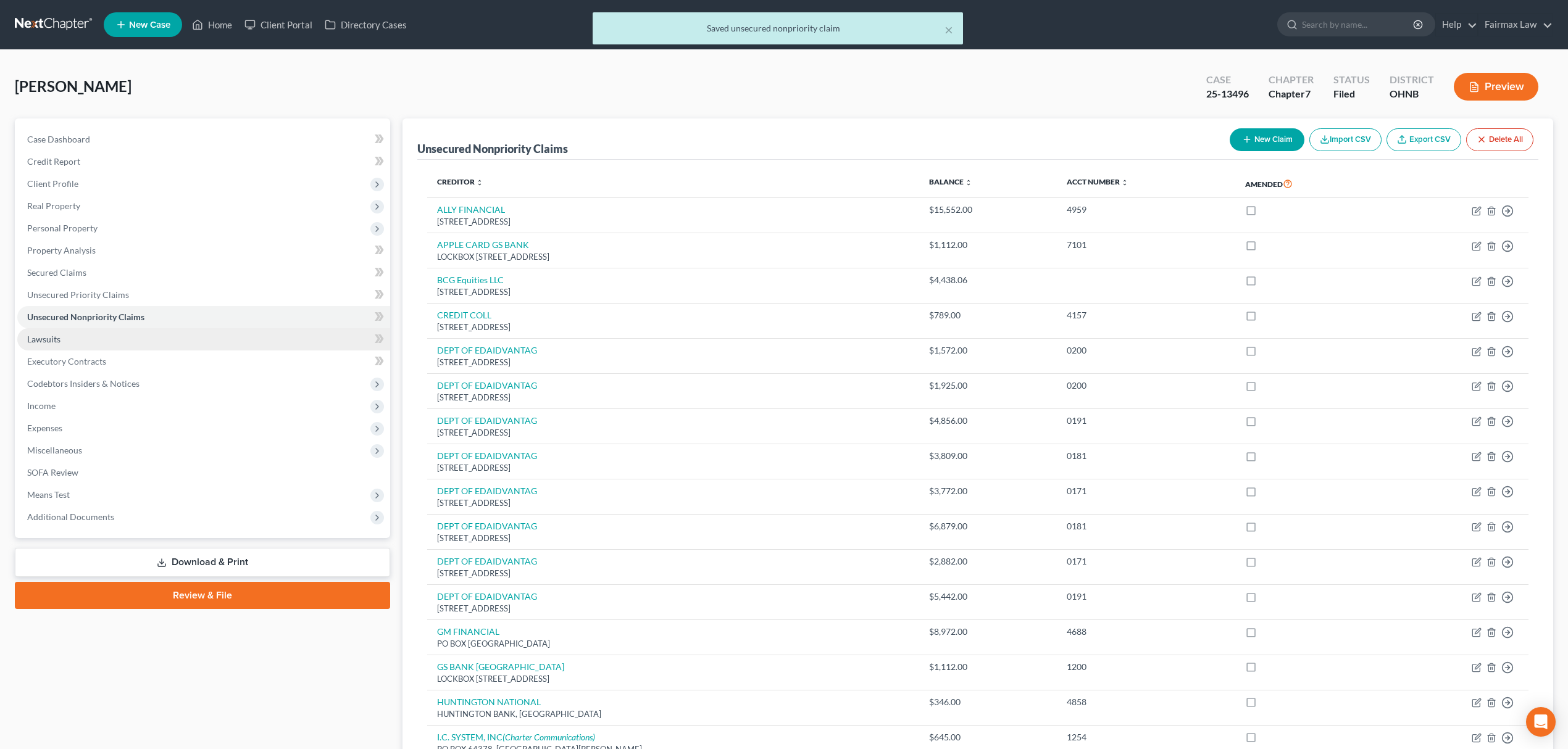
click at [102, 346] on link "Lawsuits" at bounding box center [203, 340] width 372 height 22
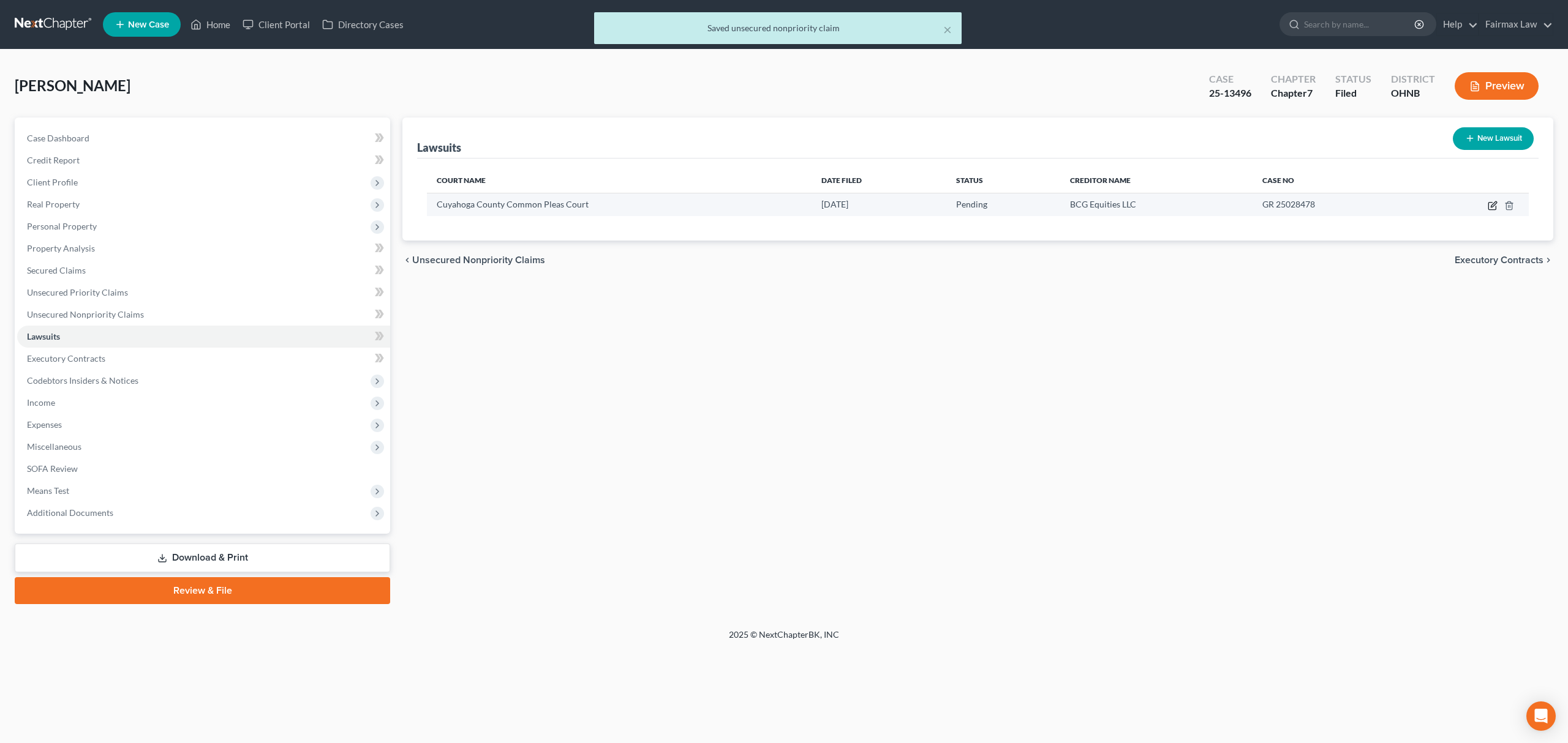
click at [1494, 209] on icon "button" at bounding box center [1491, 206] width 7 height 7
select select "36"
select select "0"
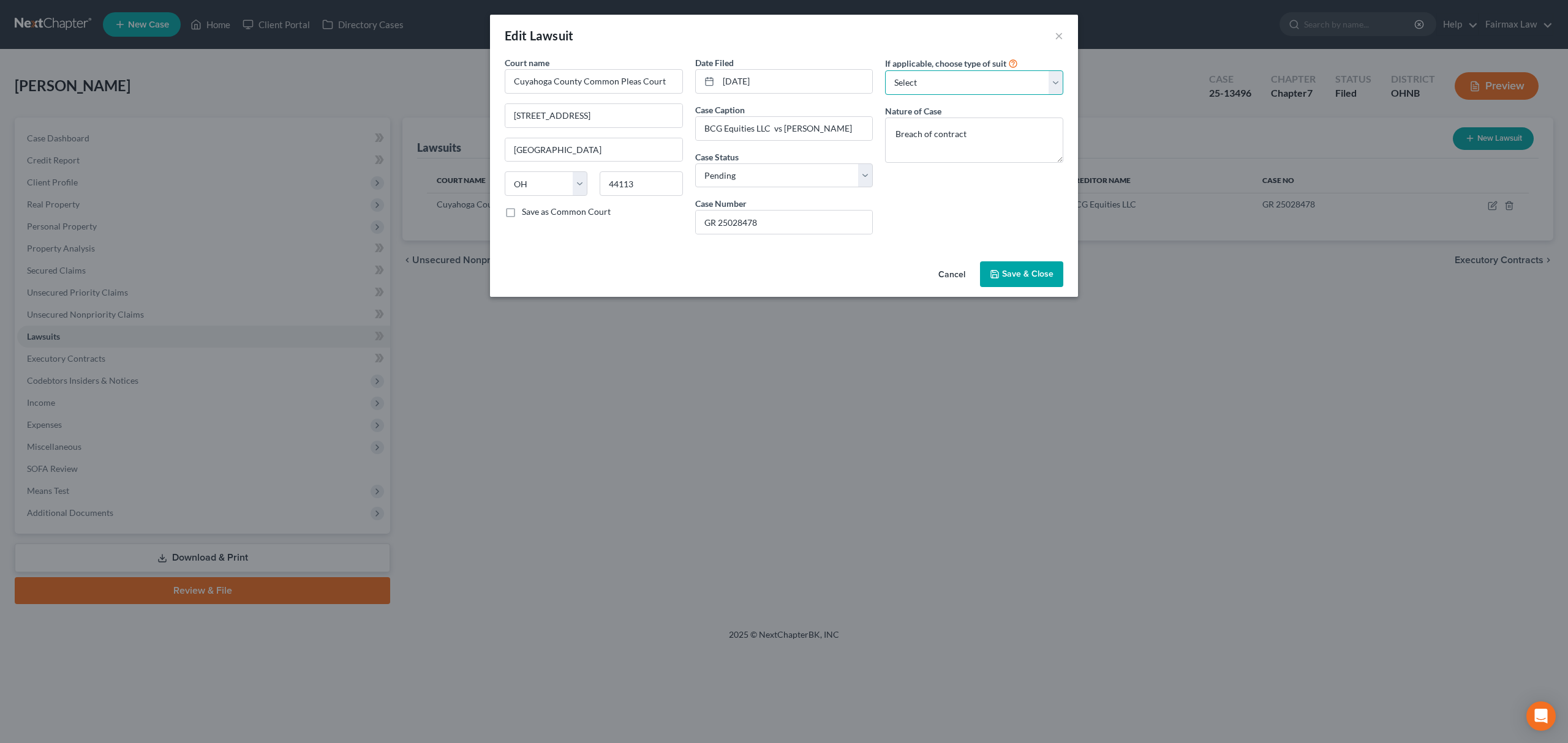
click at [946, 90] on select "Select Repossession Garnishment Foreclosure Attached, Seized, Or Levied Other" at bounding box center [974, 83] width 178 height 24
select select "1"
click at [885, 71] on select "Select Repossession Garnishment Foreclosure Attached, Seized, Or Levied Other" at bounding box center [974, 83] width 178 height 24
select select "52"
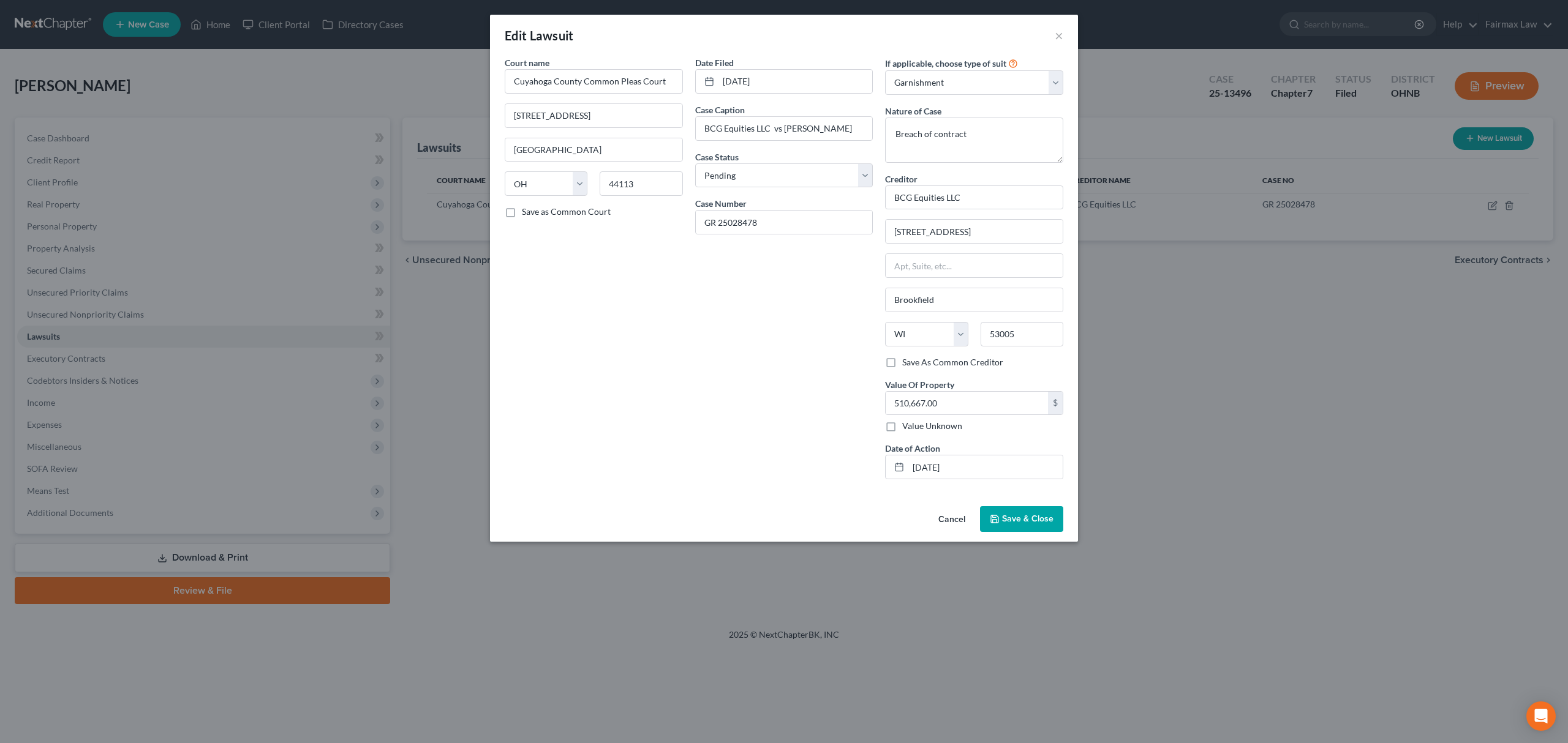
click at [1039, 520] on span "Save & Close" at bounding box center [1028, 518] width 52 height 10
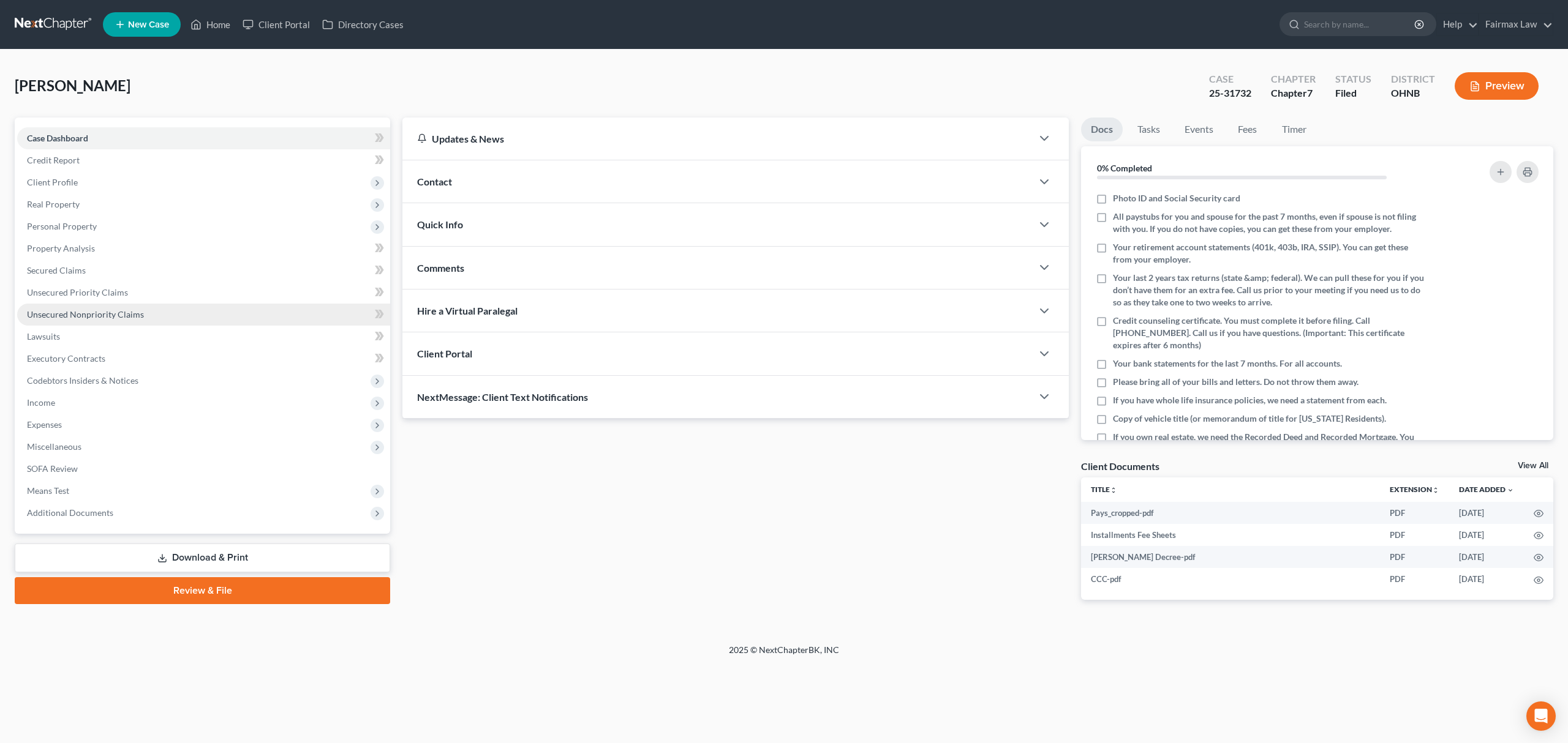
click at [89, 319] on link "Unsecured Nonpriority Claims" at bounding box center [203, 314] width 373 height 22
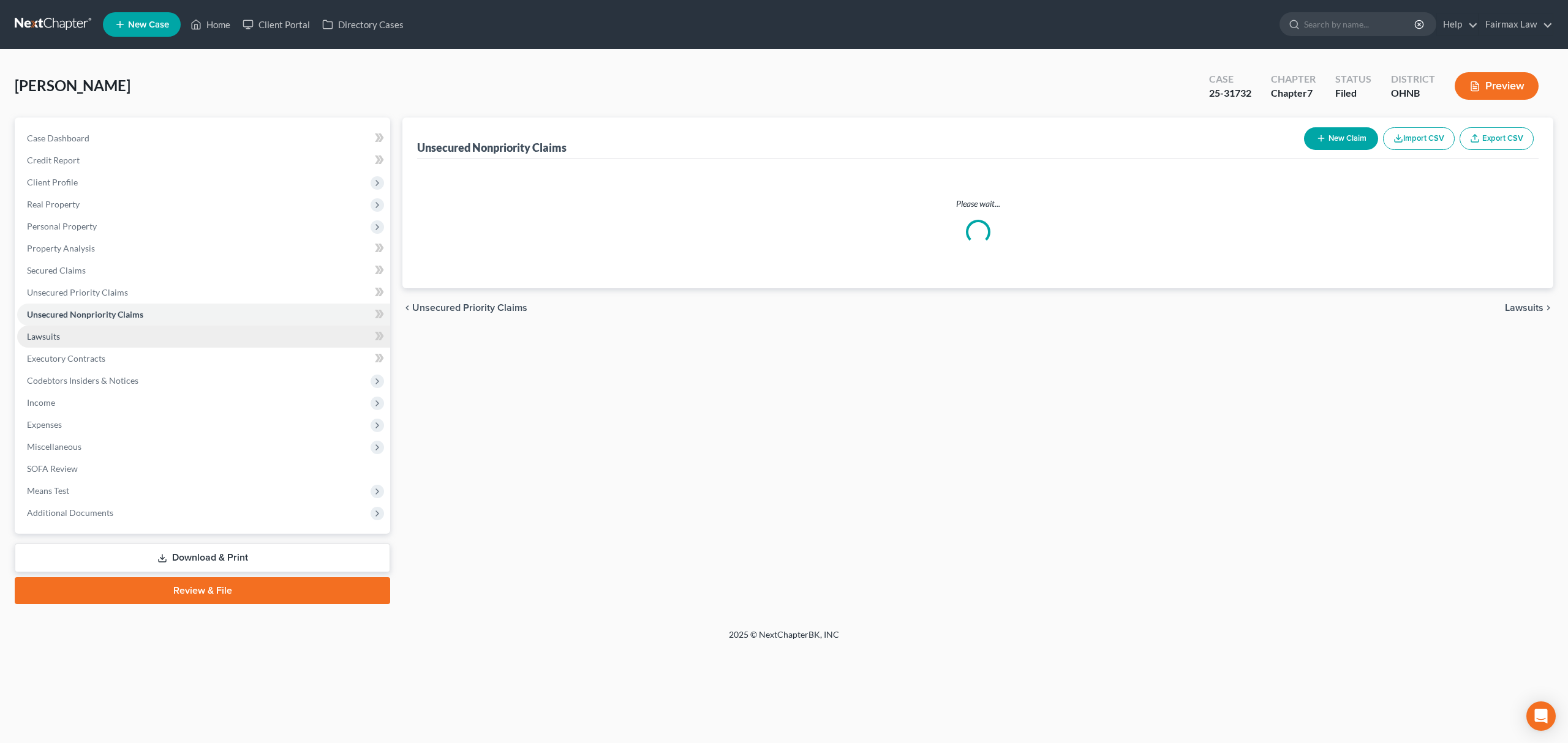
click at [75, 336] on link "Lawsuits" at bounding box center [203, 337] width 373 height 22
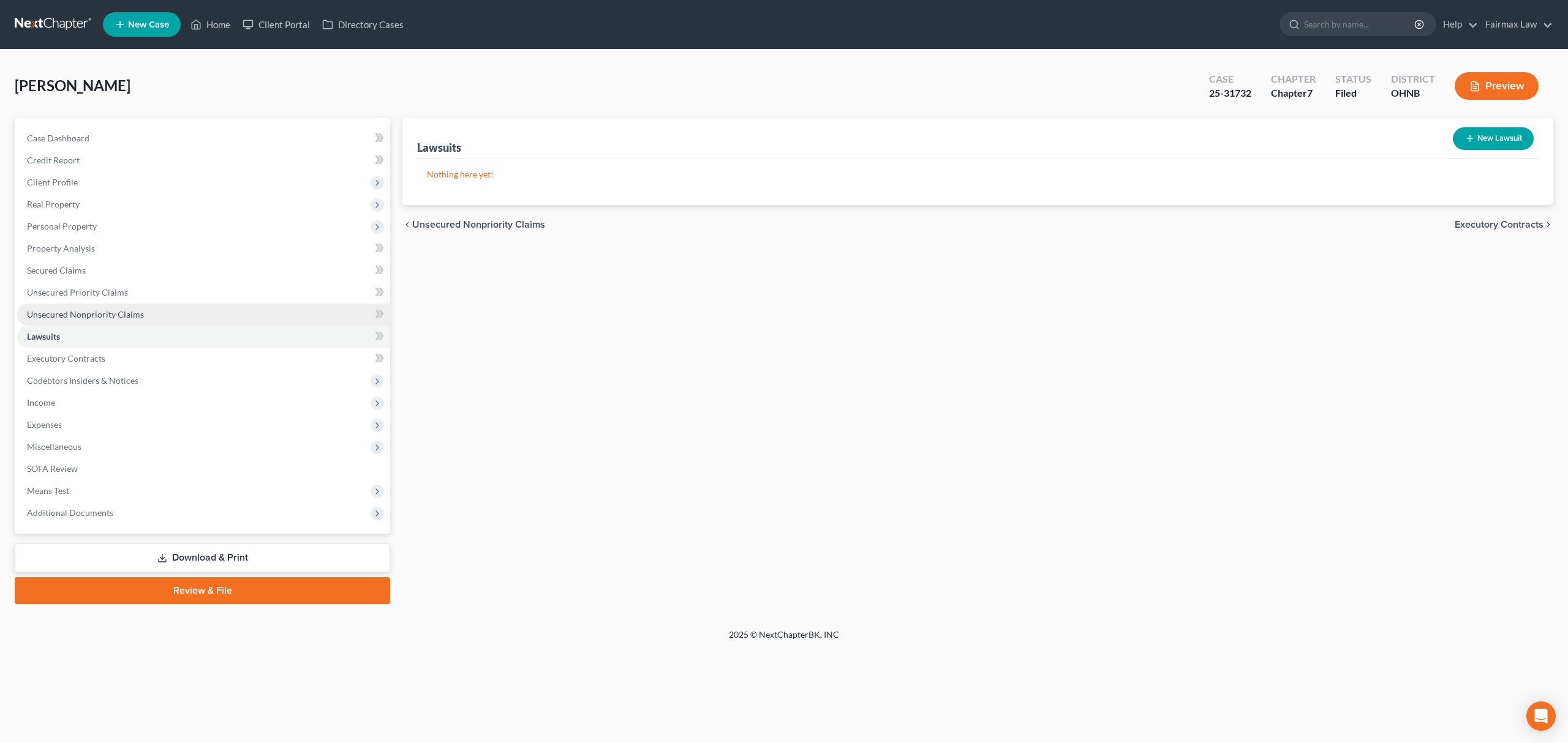
click at [154, 314] on link "Unsecured Nonpriority Claims" at bounding box center [203, 314] width 373 height 22
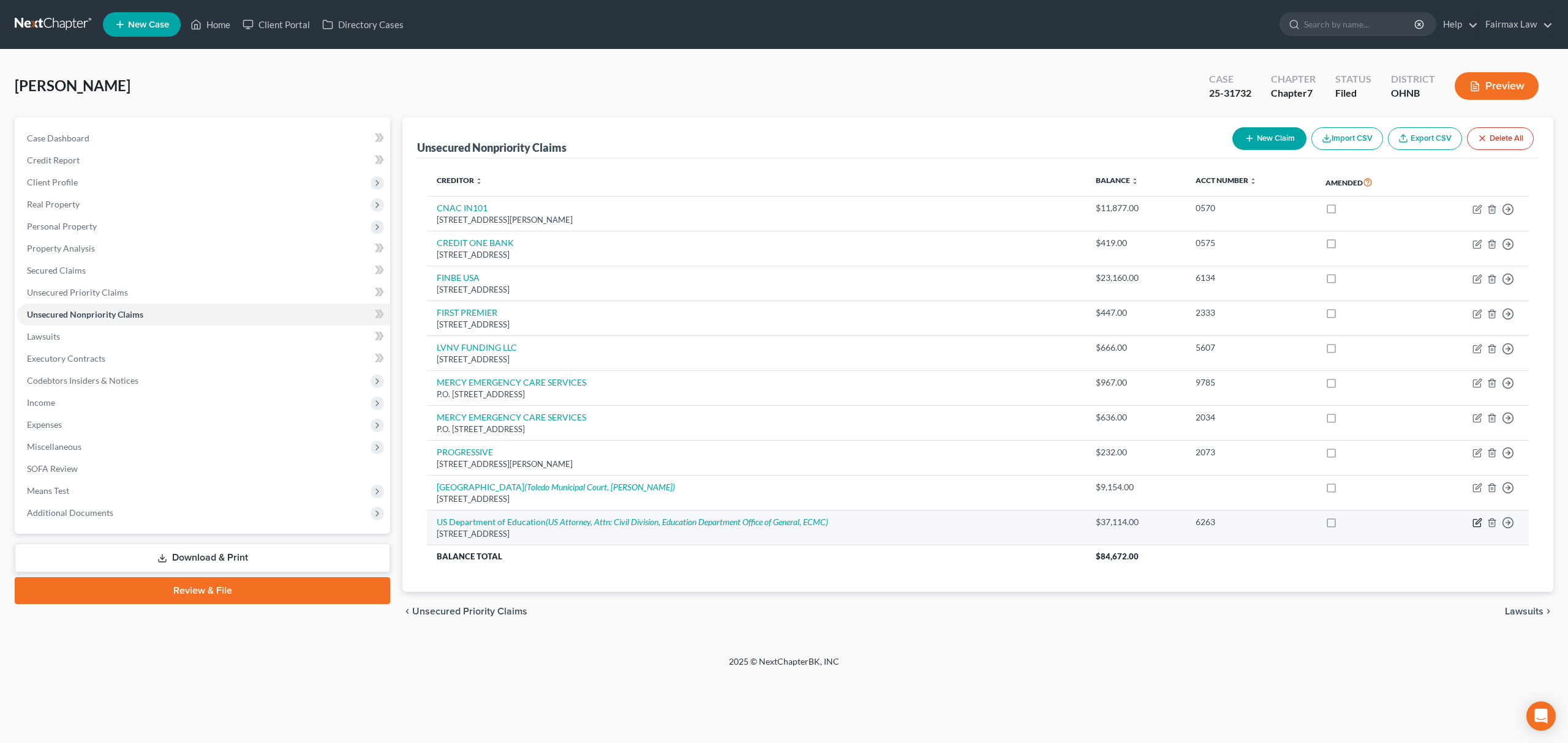
click at [1480, 526] on icon "button" at bounding box center [1476, 523] width 7 height 7
select select "45"
select select "2"
select select "0"
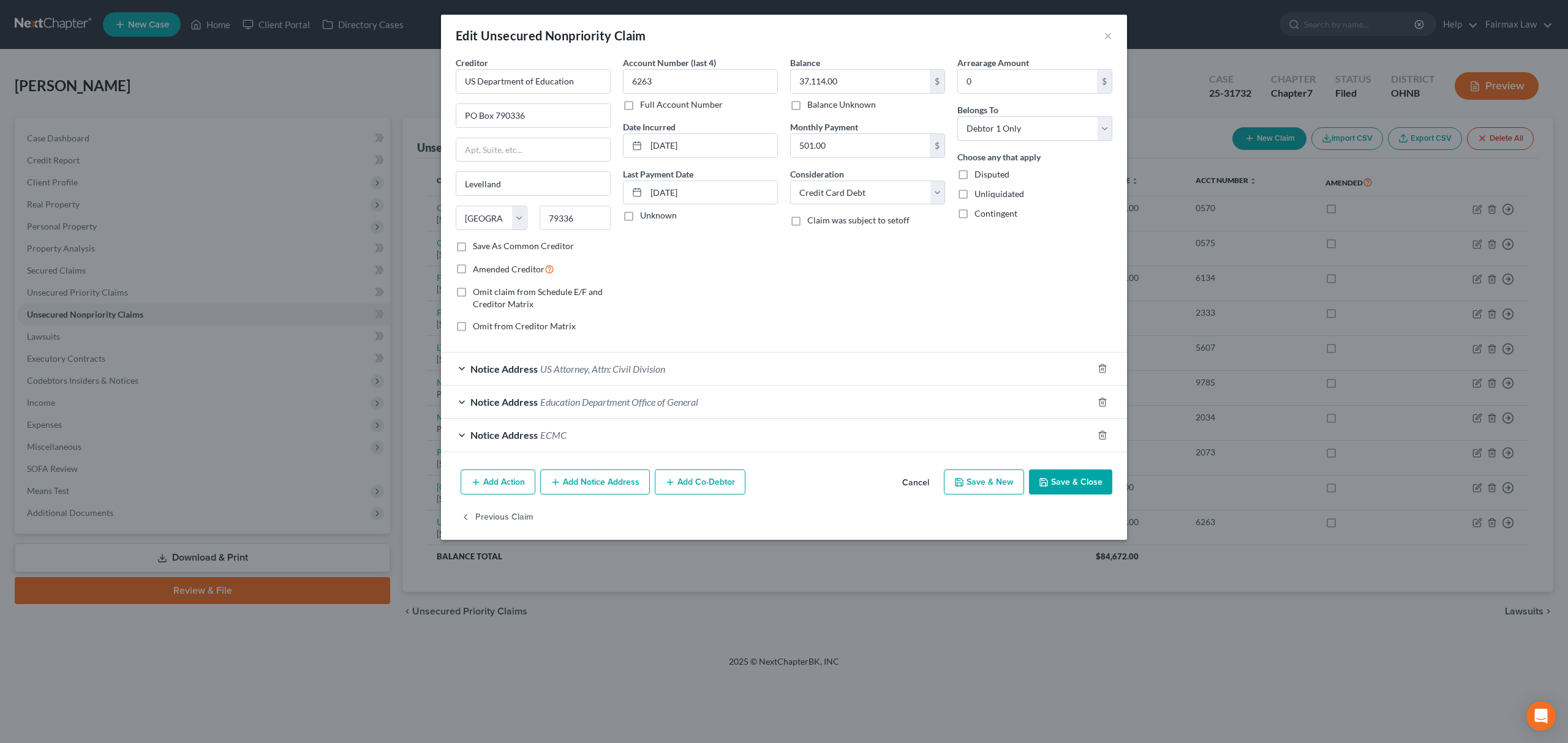
click at [669, 369] on div "Notice Address US Attorney, Attn: Civil Division" at bounding box center [766, 369] width 652 height 33
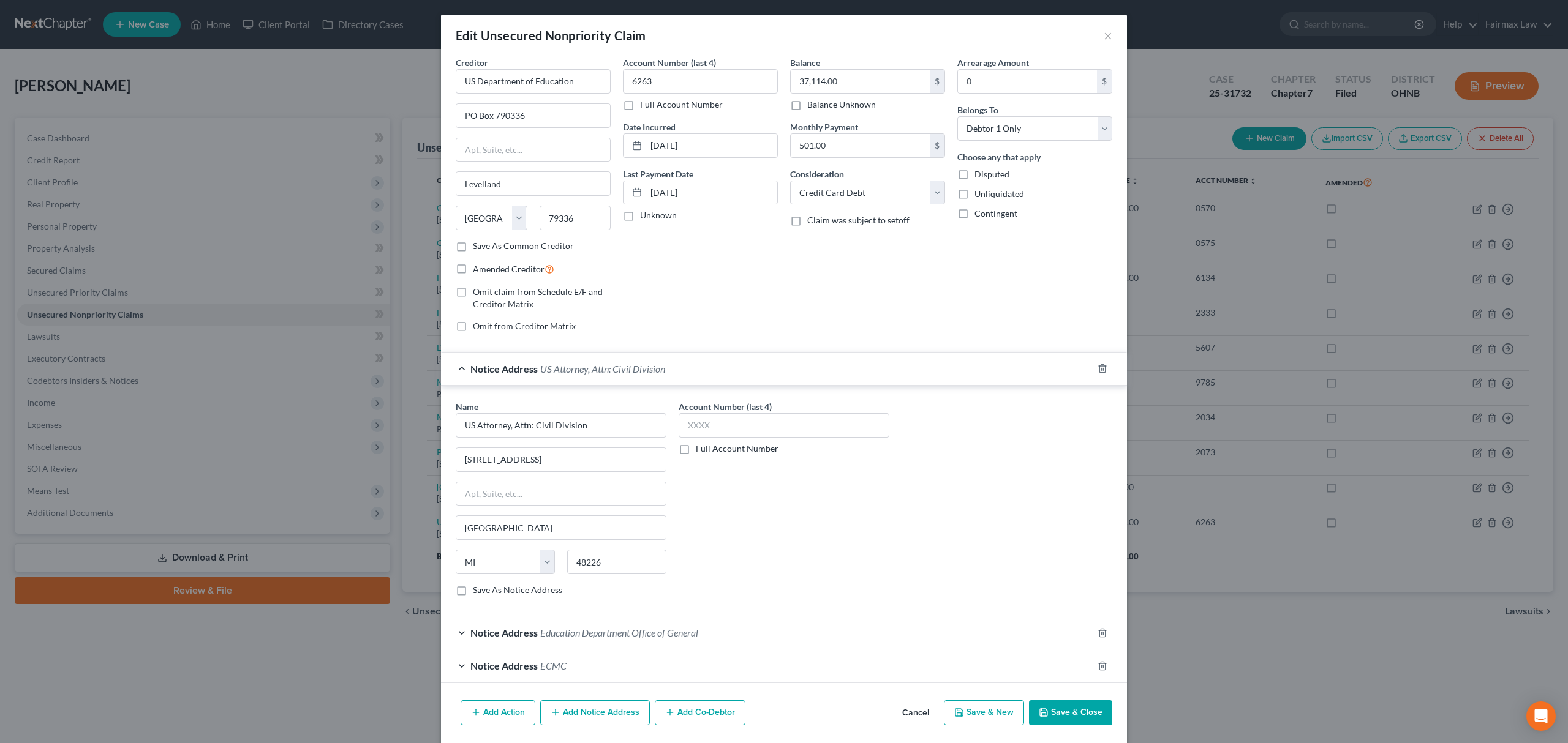
click at [1045, 725] on button "Save & Close" at bounding box center [1070, 713] width 84 height 26
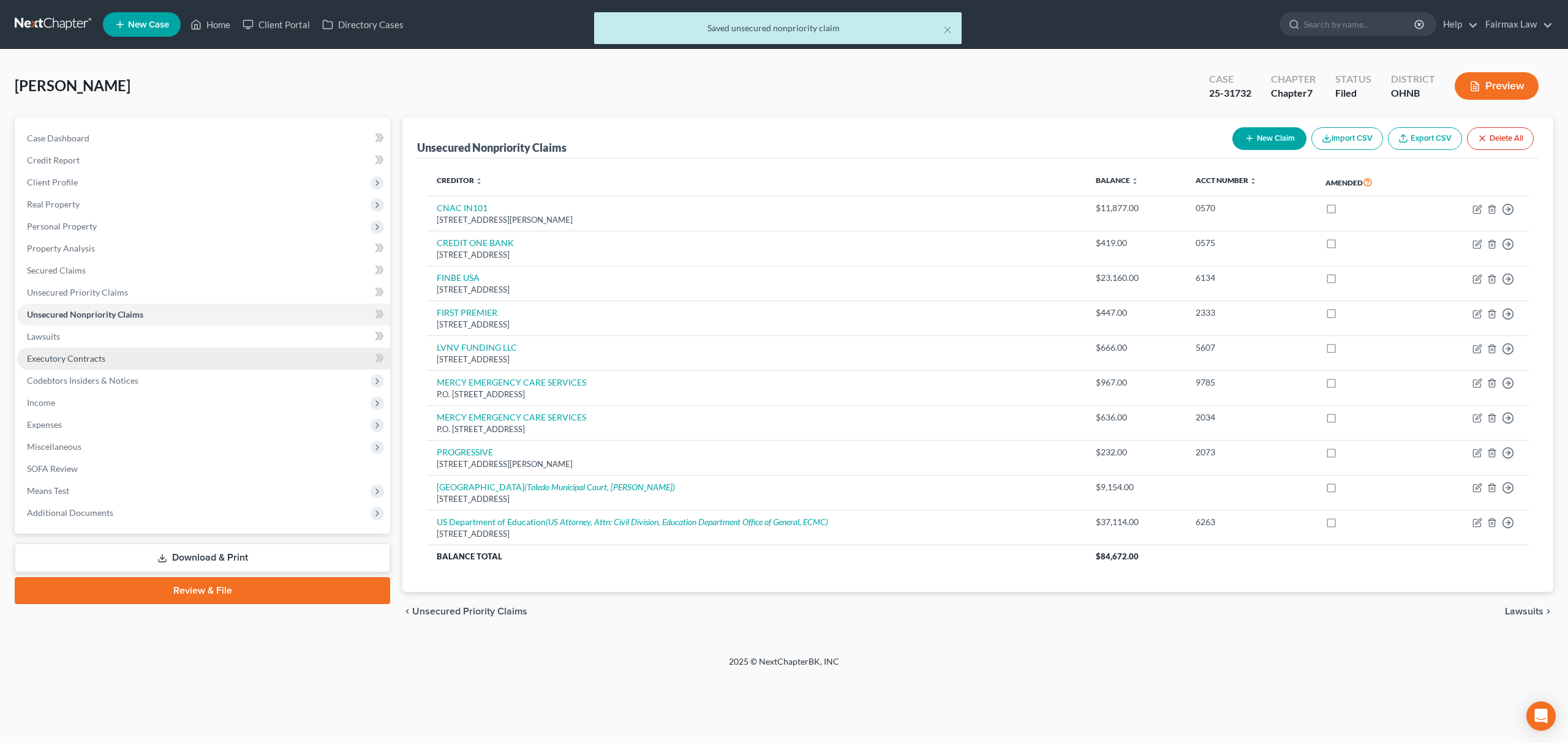
click at [118, 349] on link "Executory Contracts" at bounding box center [203, 359] width 373 height 22
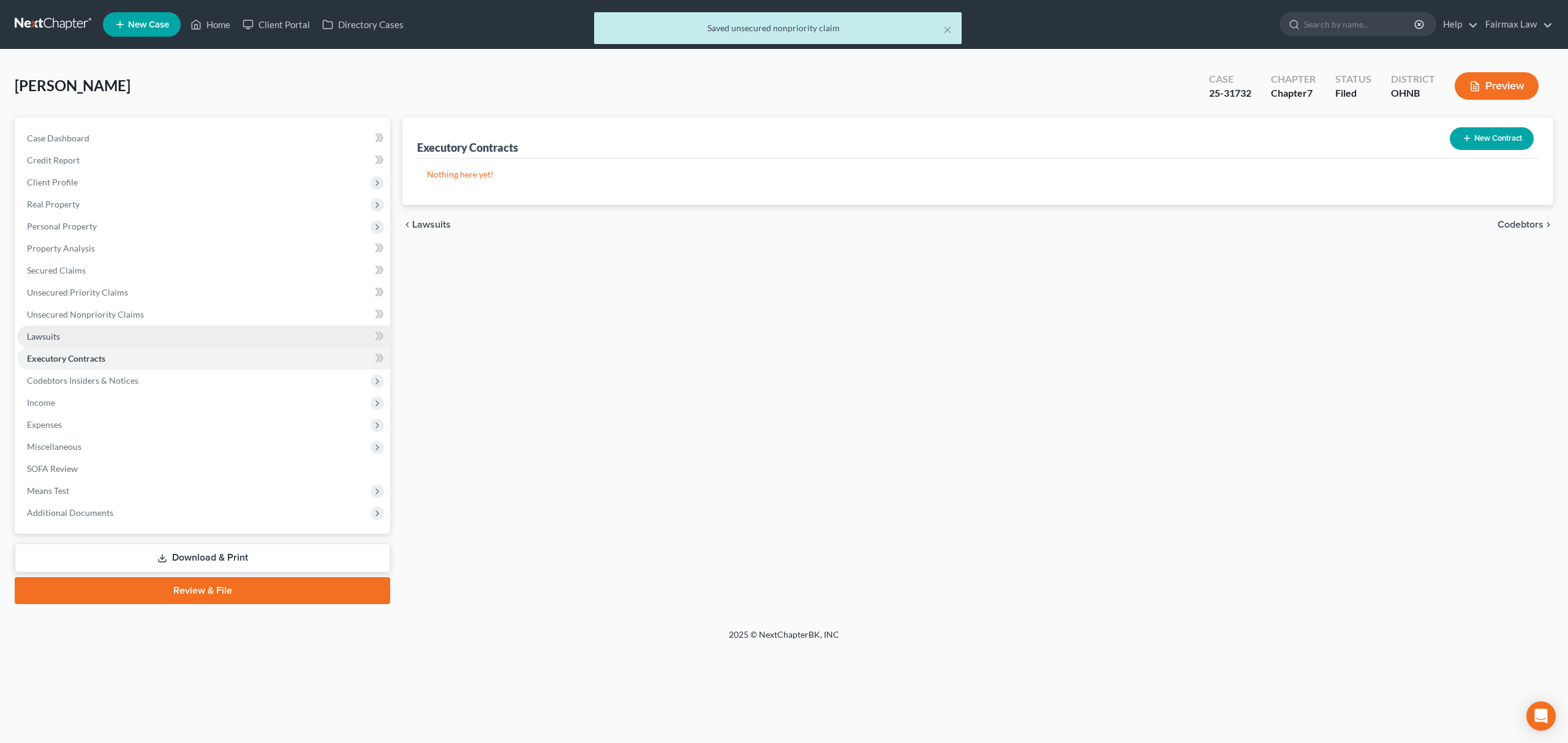
click at [98, 337] on link "Lawsuits" at bounding box center [203, 337] width 373 height 22
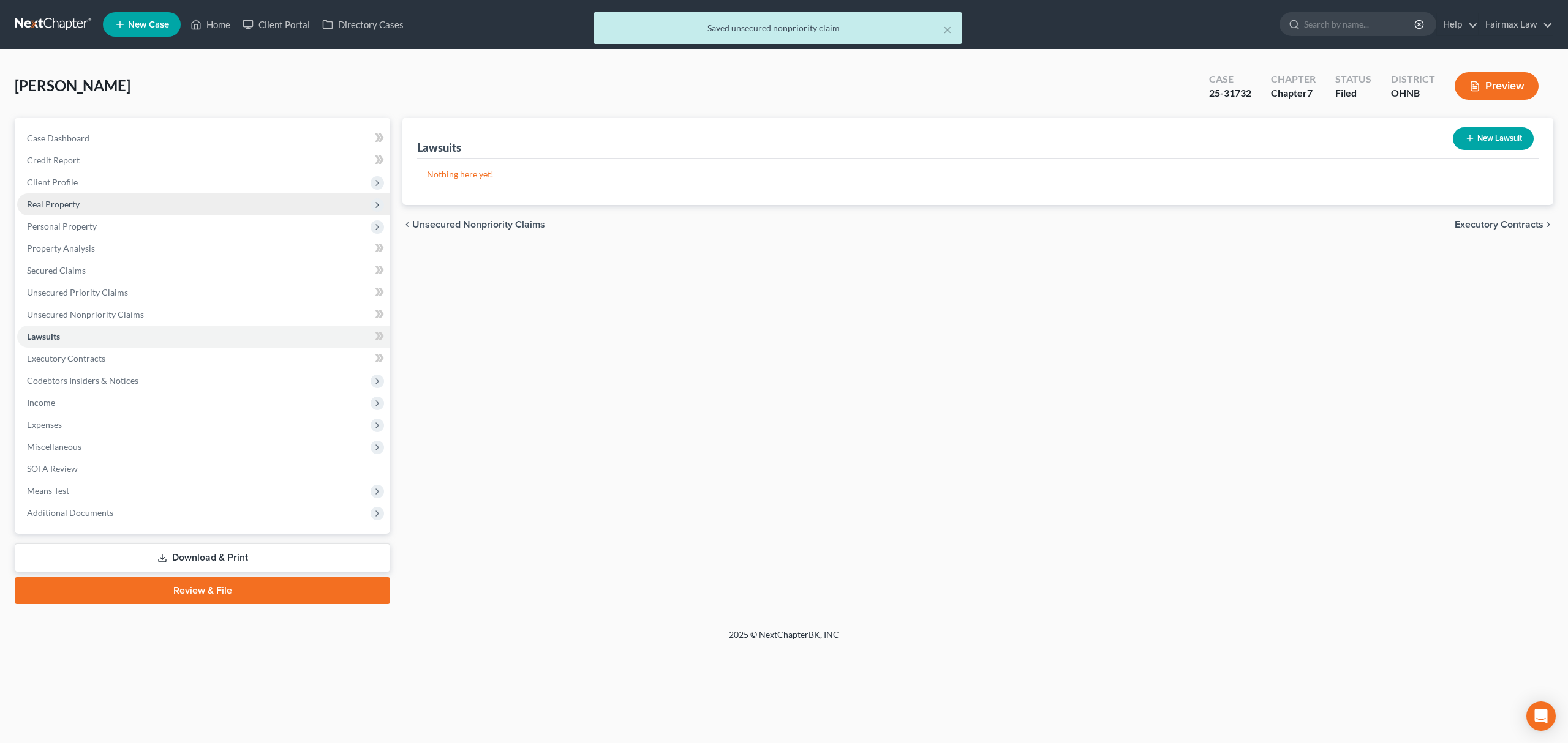
click at [99, 209] on span "Real Property" at bounding box center [203, 204] width 373 height 22
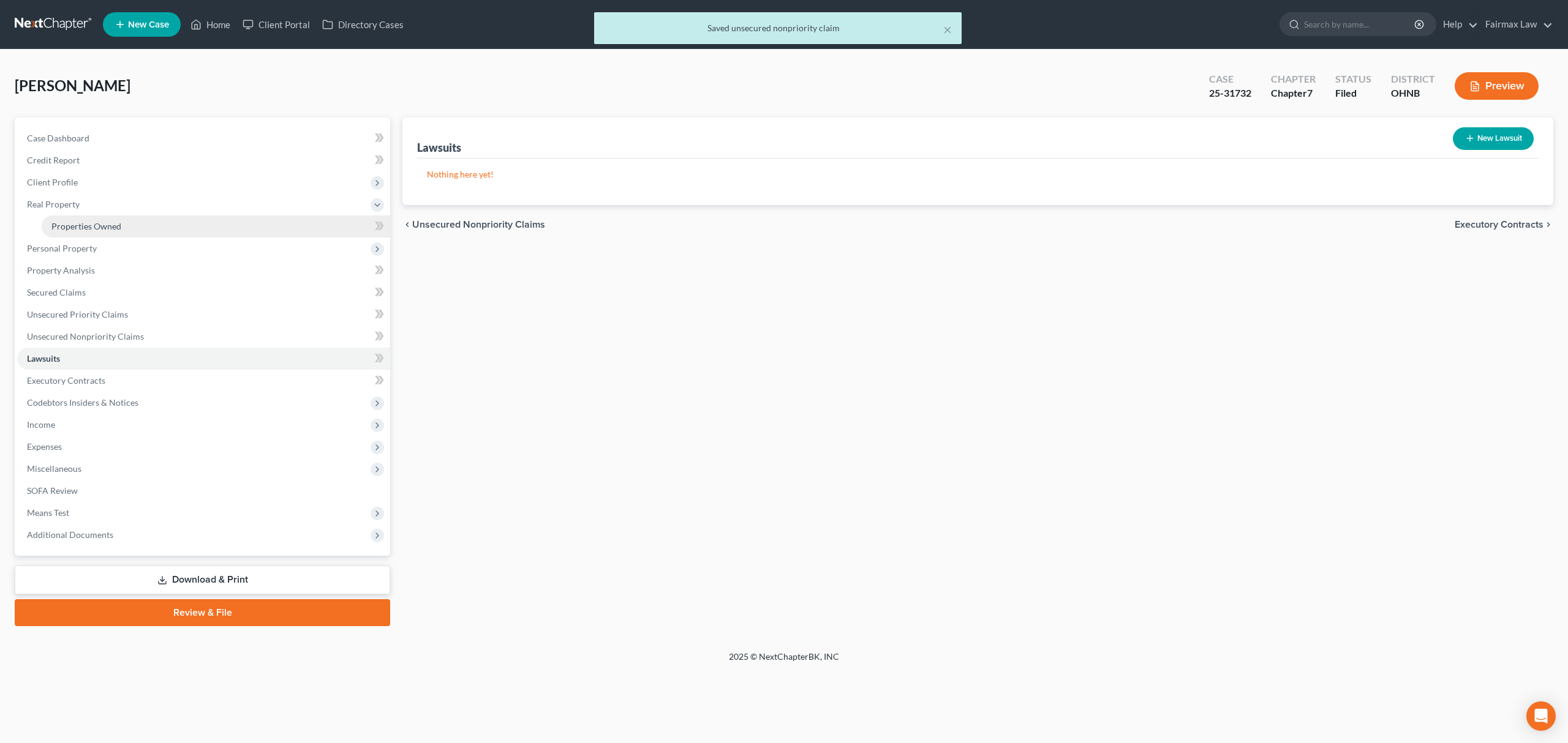
click at [98, 234] on link "Properties Owned" at bounding box center [215, 226] width 349 height 22
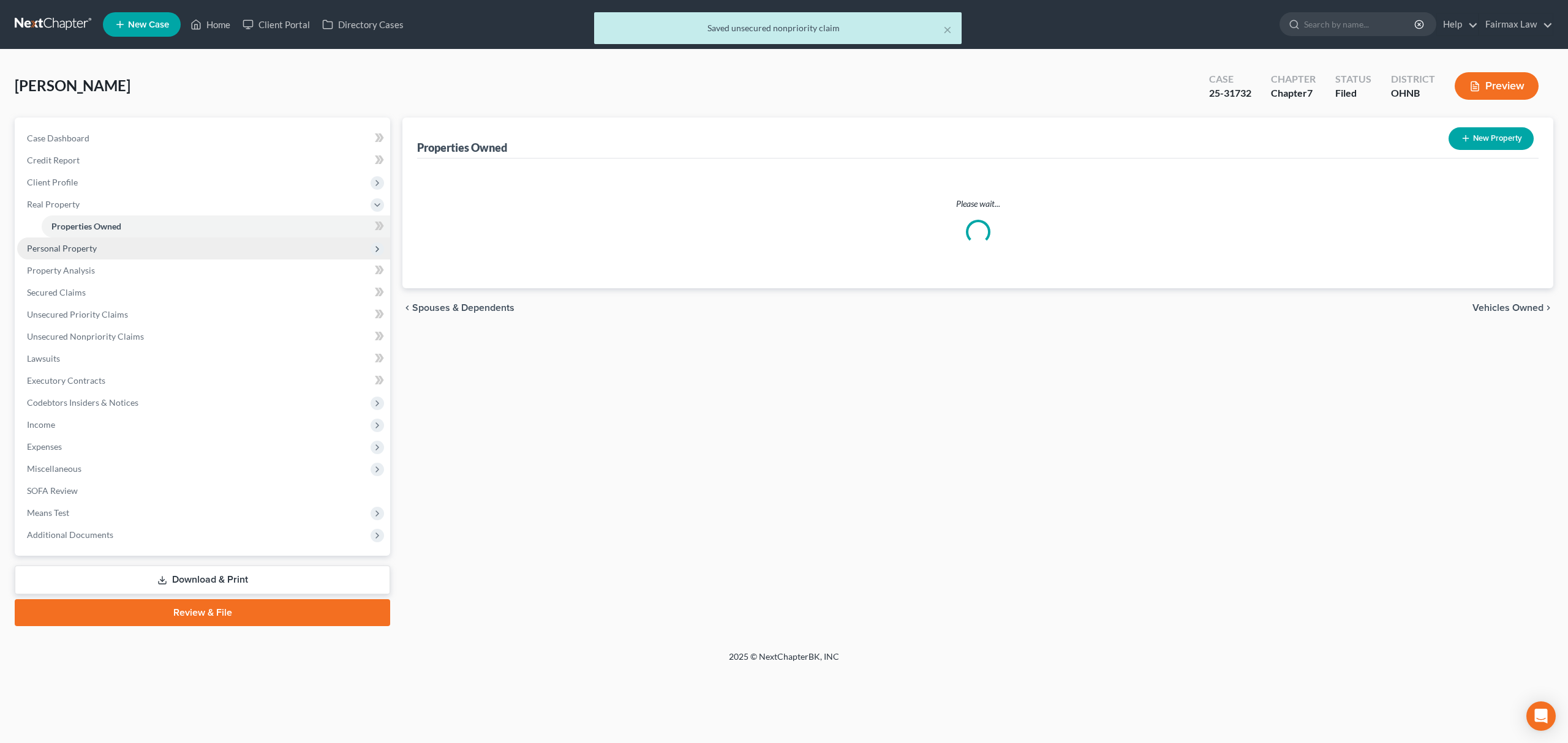
click at [104, 246] on span "Personal Property" at bounding box center [203, 249] width 373 height 22
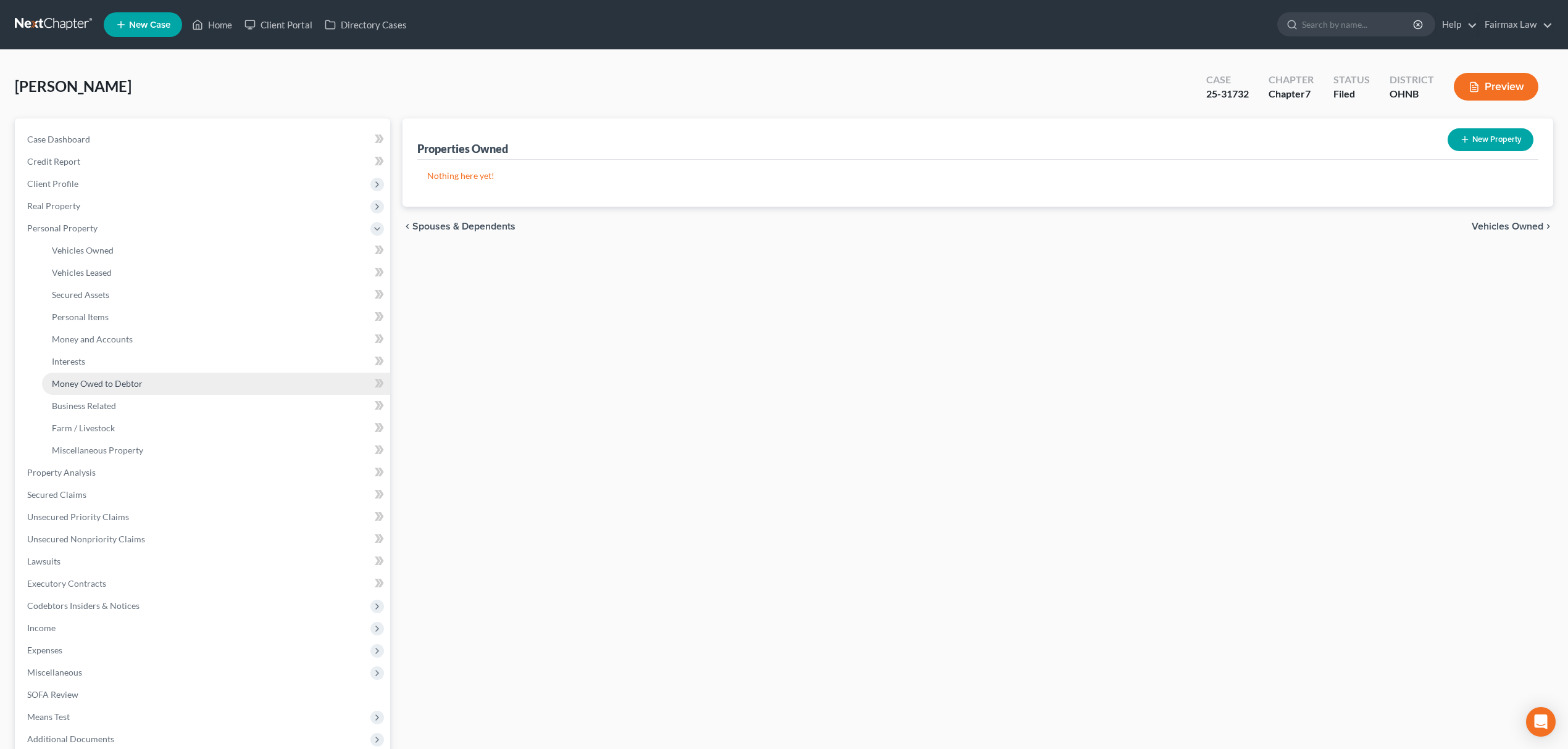
click at [141, 380] on link "Money Owed to Debtor" at bounding box center [216, 383] width 348 height 22
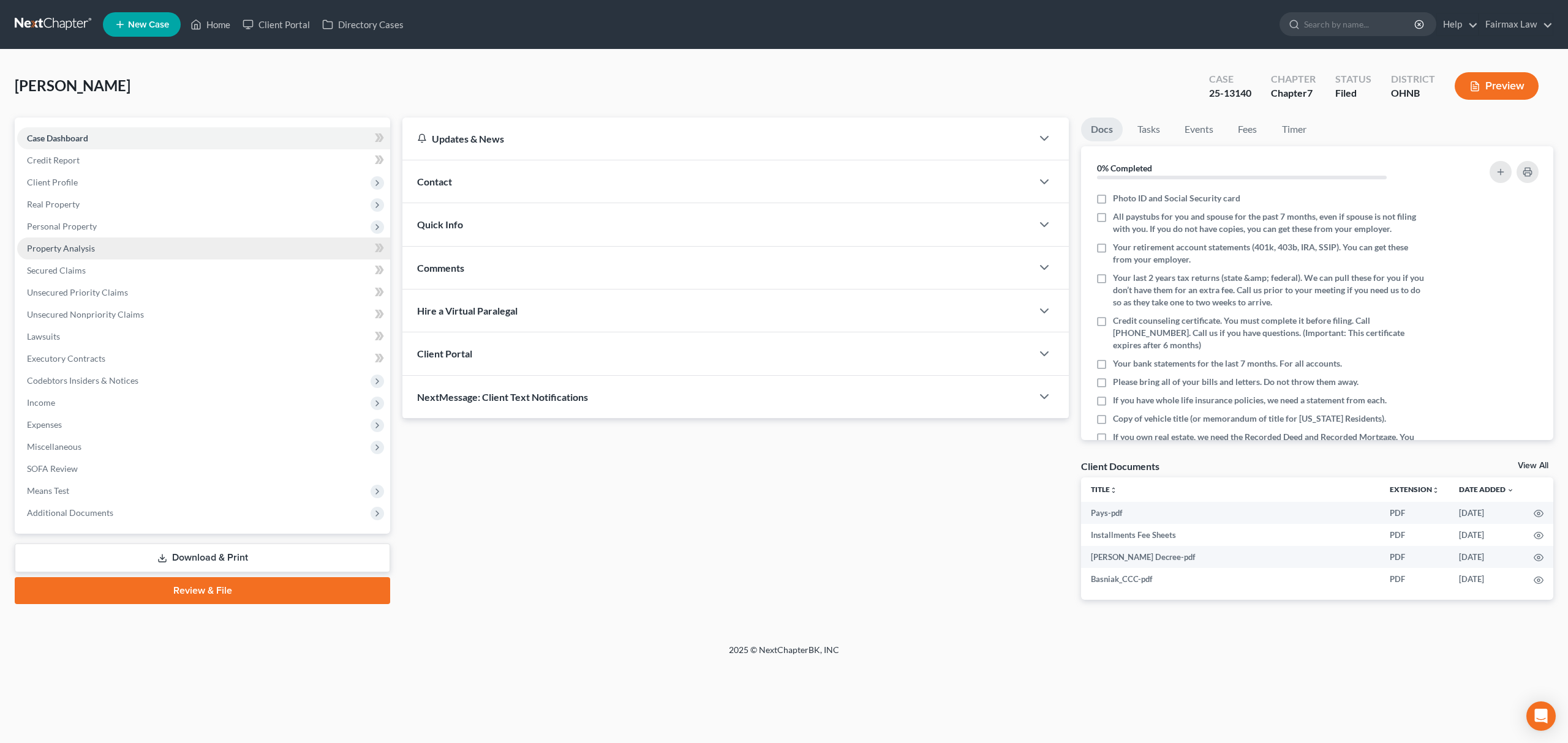
click at [142, 241] on link "Property Analysis" at bounding box center [203, 249] width 373 height 22
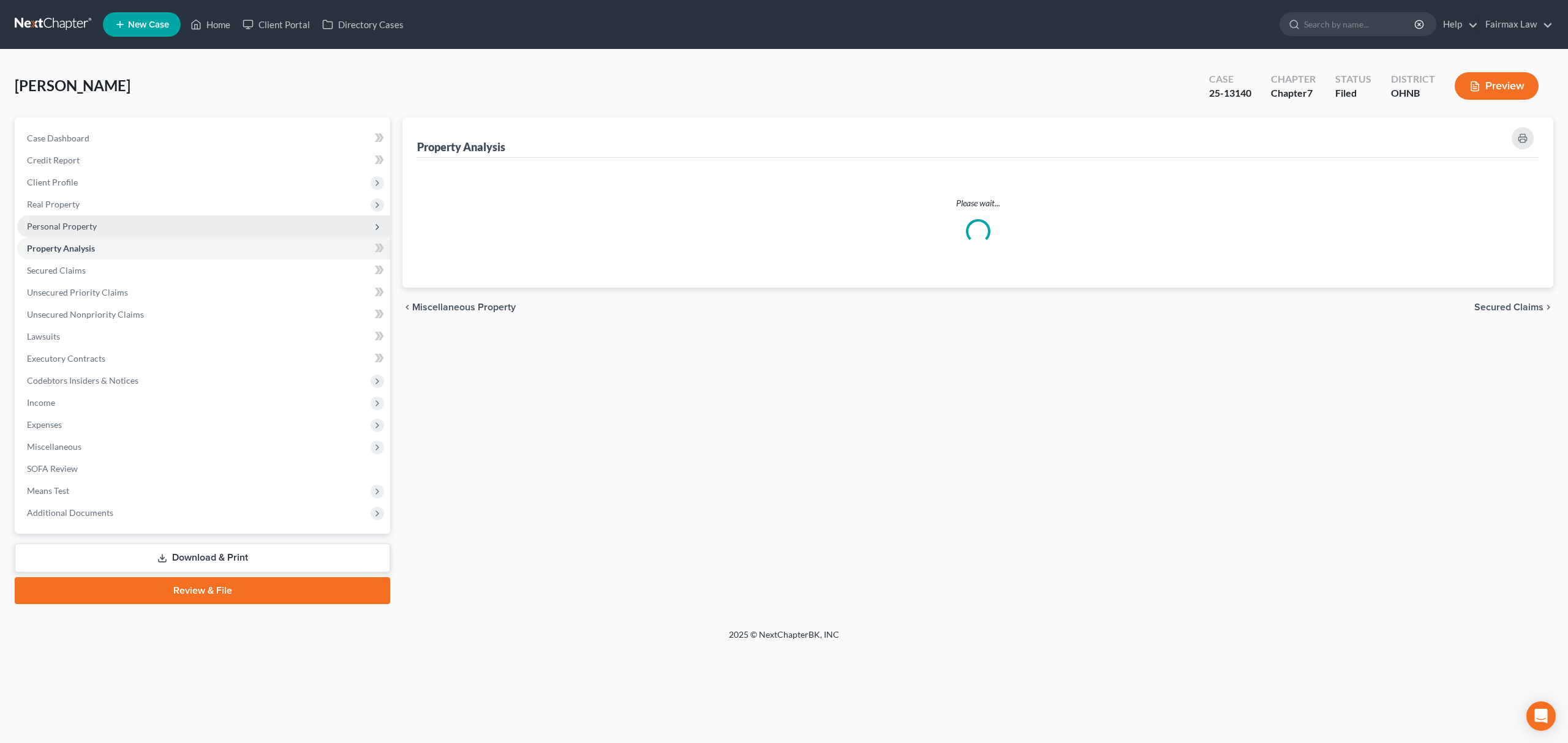
click at [146, 233] on span "Personal Property" at bounding box center [203, 226] width 373 height 22
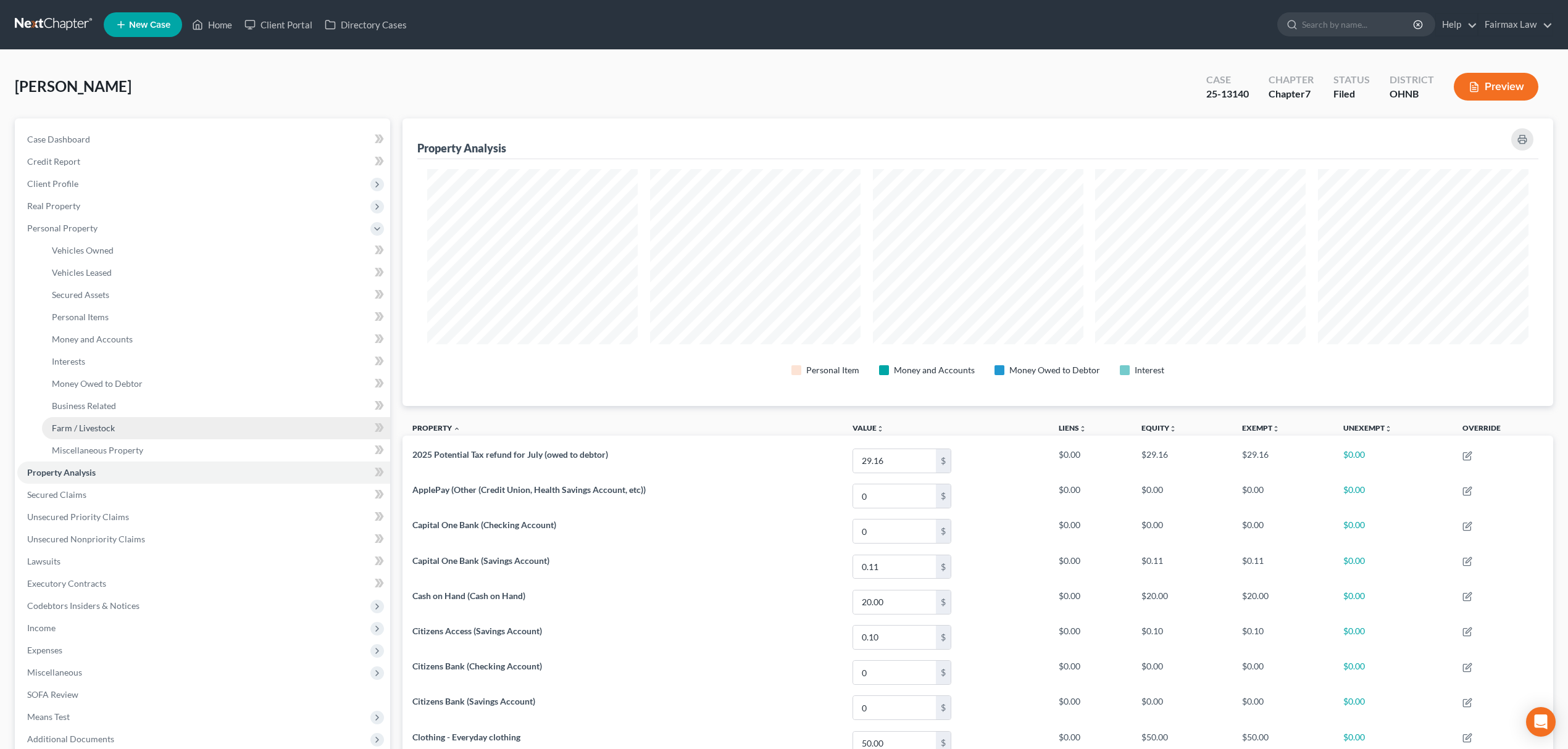
scroll to position [288, 1150]
click at [166, 379] on link "Money Owed to Debtor" at bounding box center [216, 383] width 348 height 22
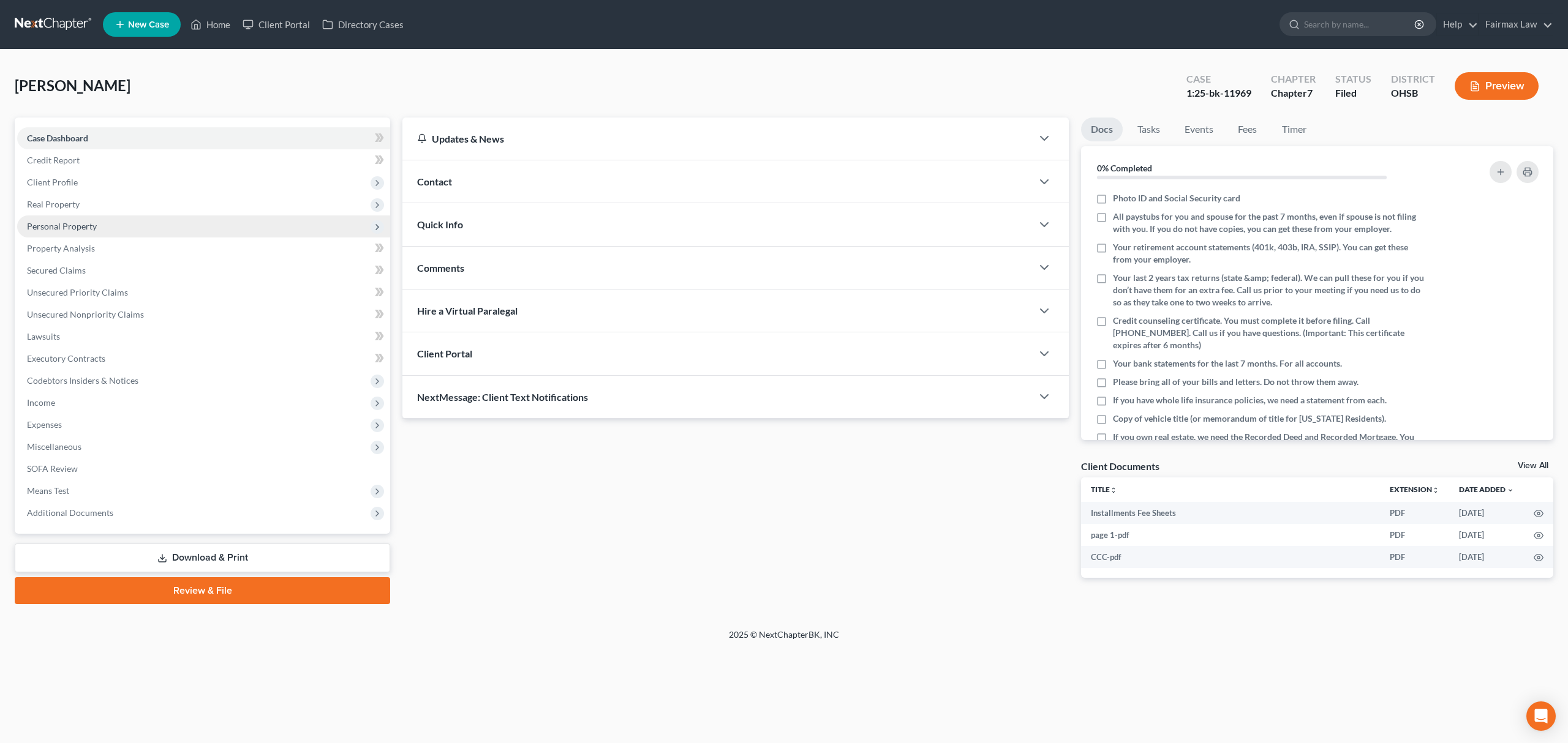
click at [136, 228] on span "Personal Property" at bounding box center [203, 226] width 373 height 22
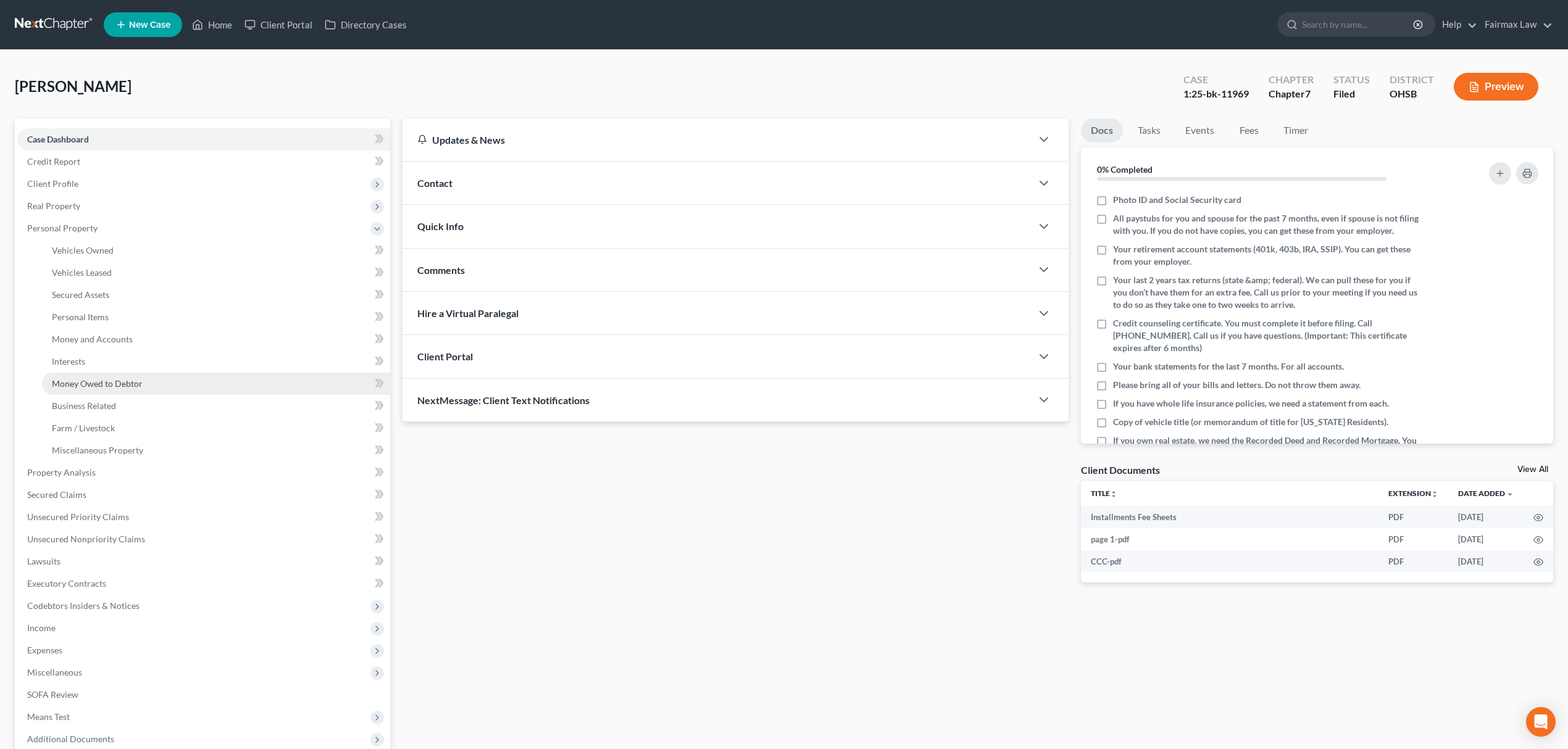
click at [163, 392] on link "Money Owed to Debtor" at bounding box center [216, 383] width 348 height 22
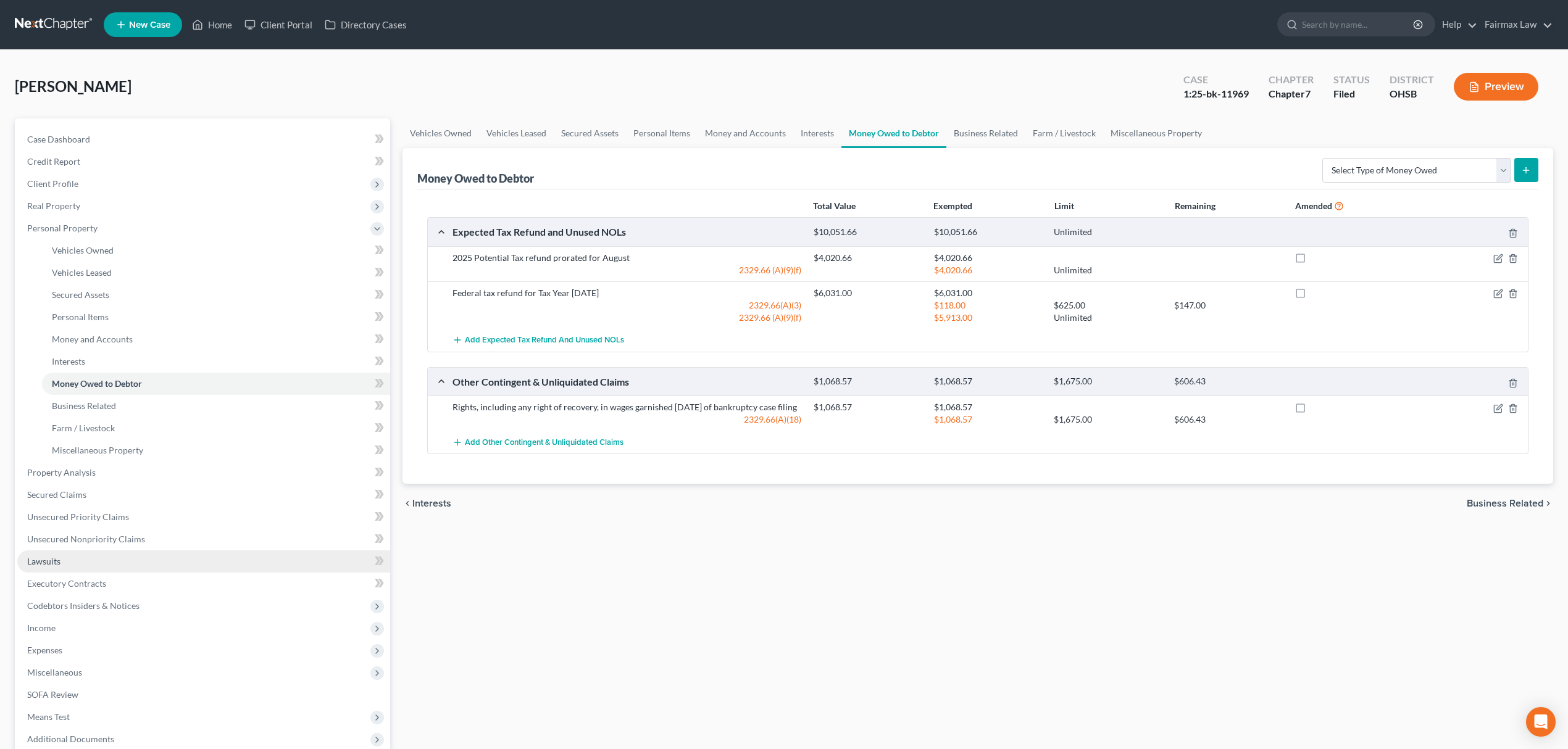
click at [114, 559] on link "Lawsuits" at bounding box center [203, 561] width 372 height 22
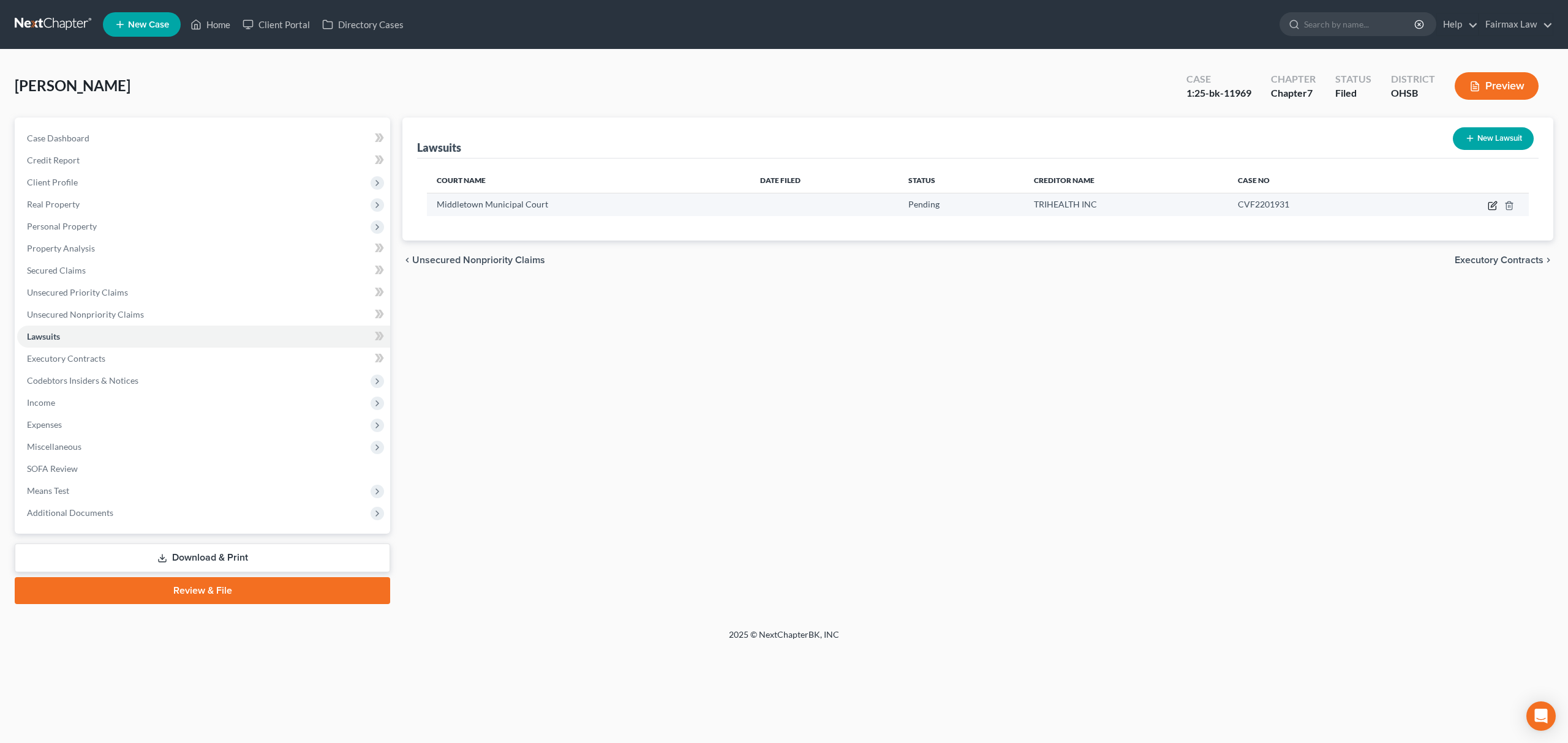
click at [1494, 204] on icon "button" at bounding box center [1493, 204] width 5 height 5
select select "36"
select select "0"
select select "1"
select select "36"
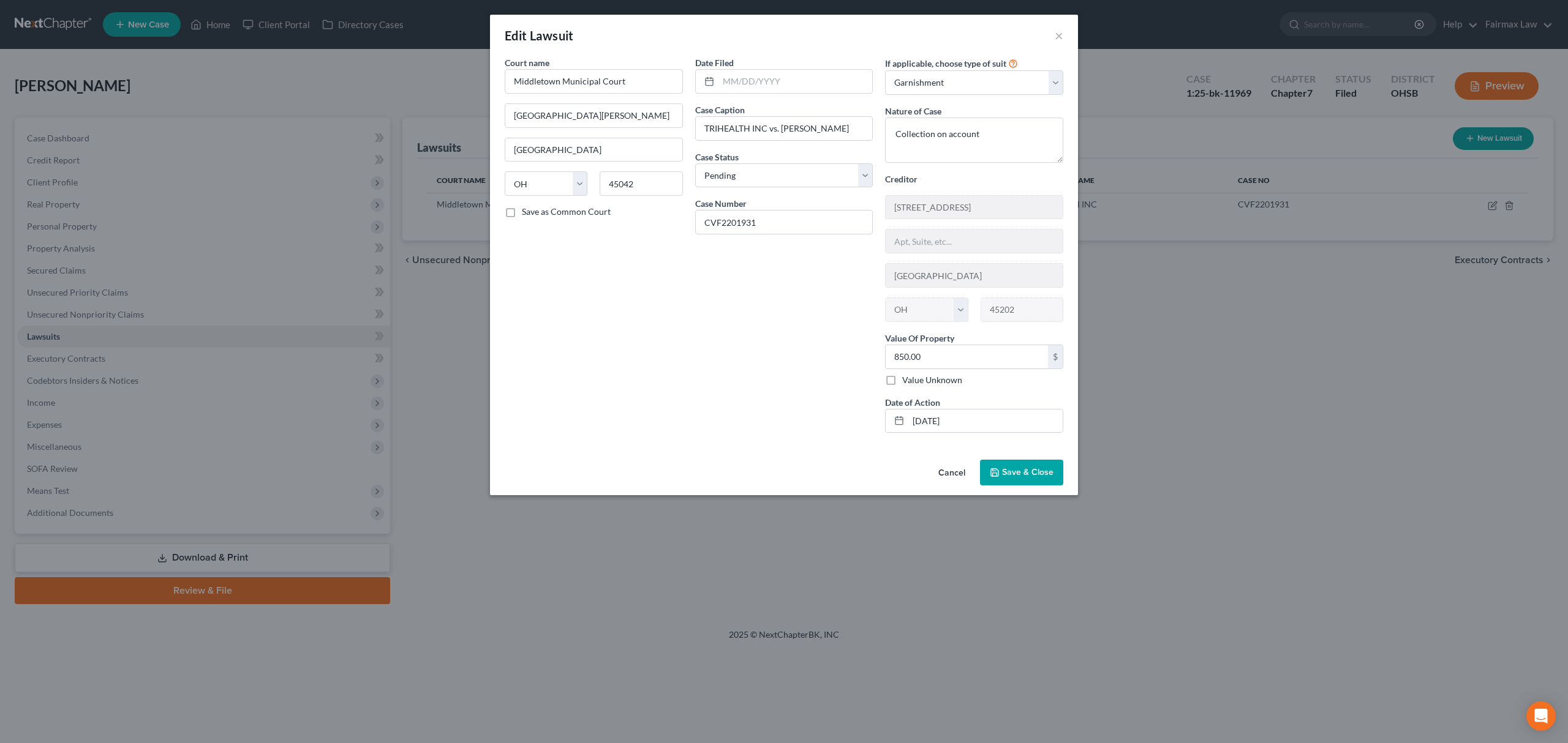
click at [1027, 483] on button "Save & Close" at bounding box center [1021, 473] width 84 height 26
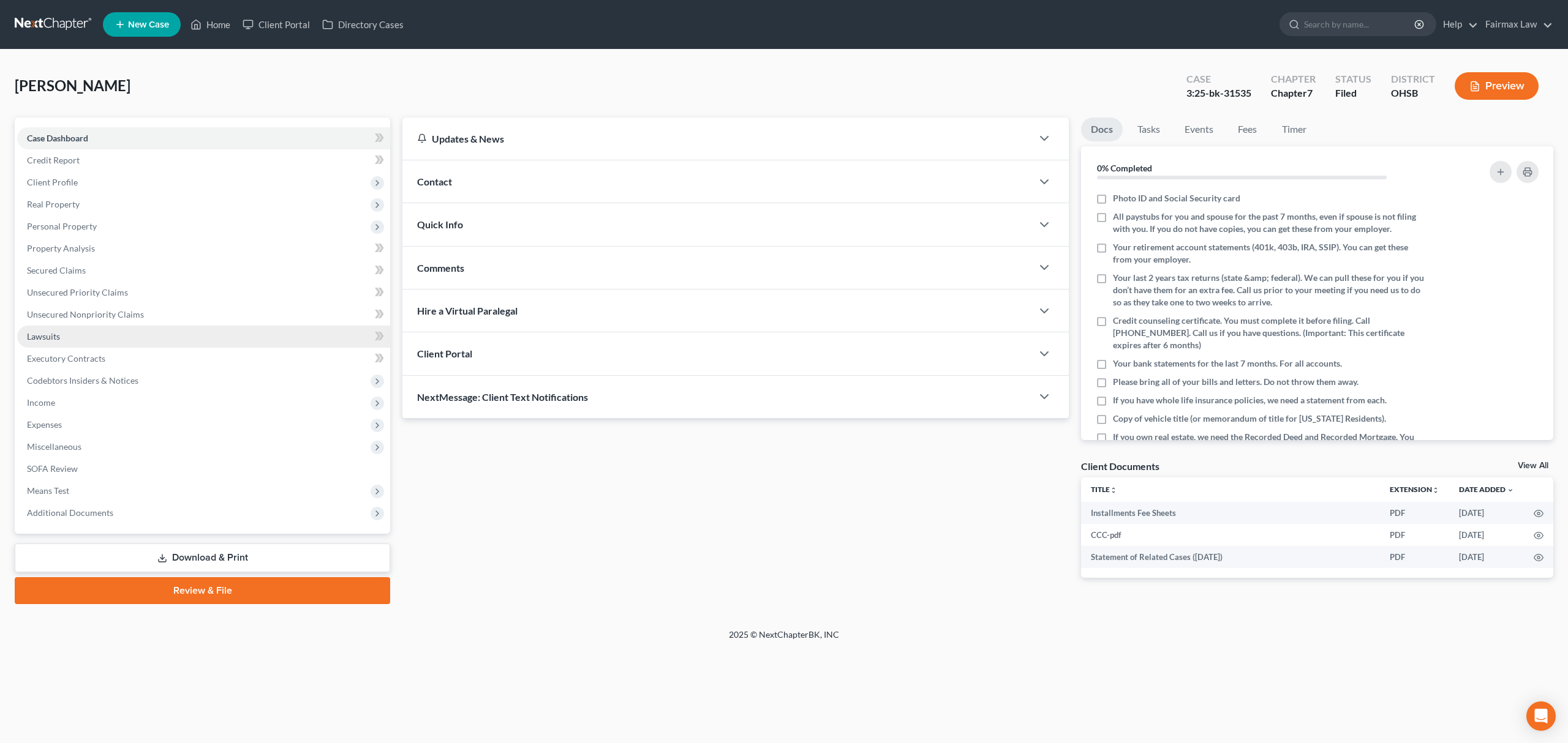
click at [84, 337] on link "Lawsuits" at bounding box center [203, 337] width 373 height 22
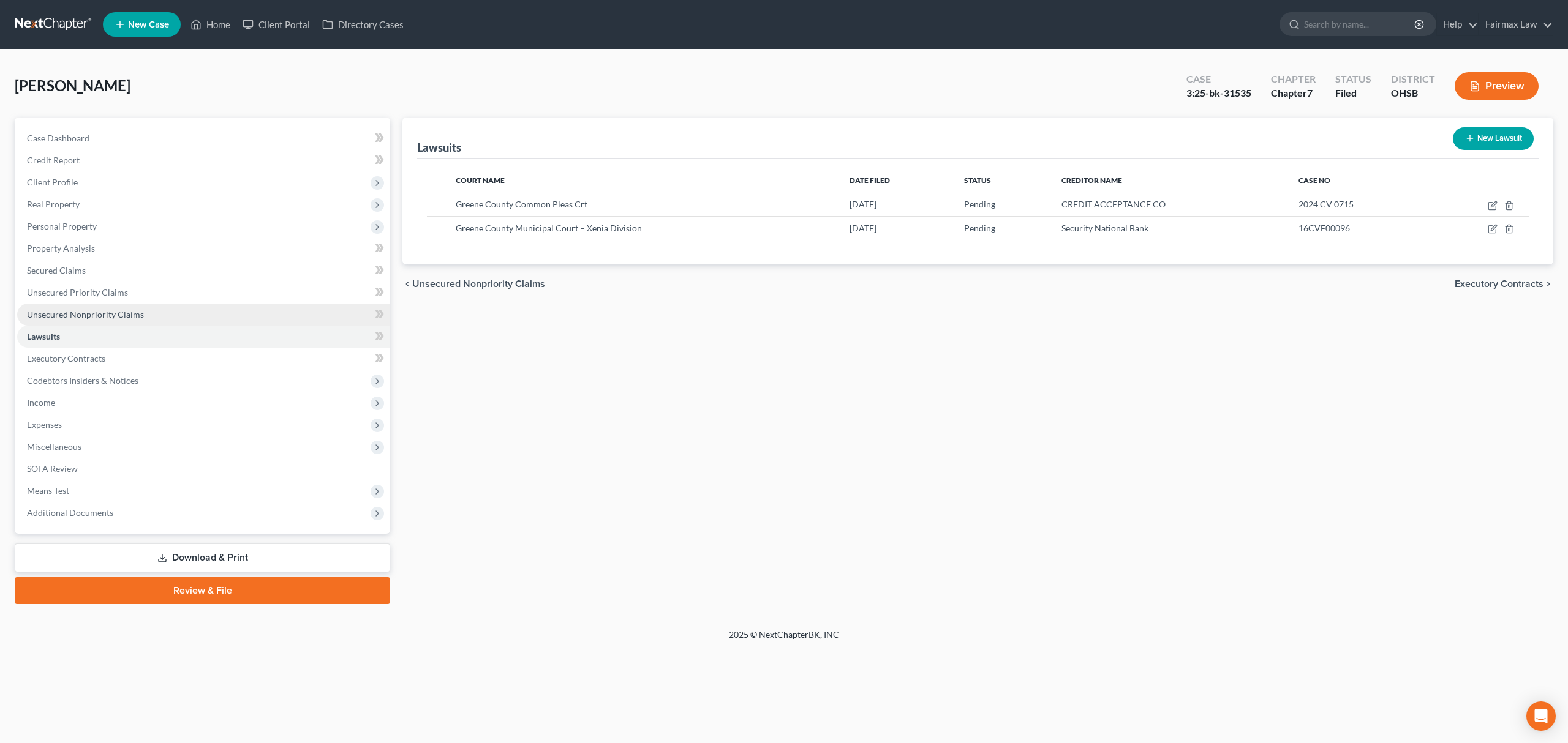
click at [134, 314] on span "Unsecured Nonpriority Claims" at bounding box center [86, 314] width 117 height 10
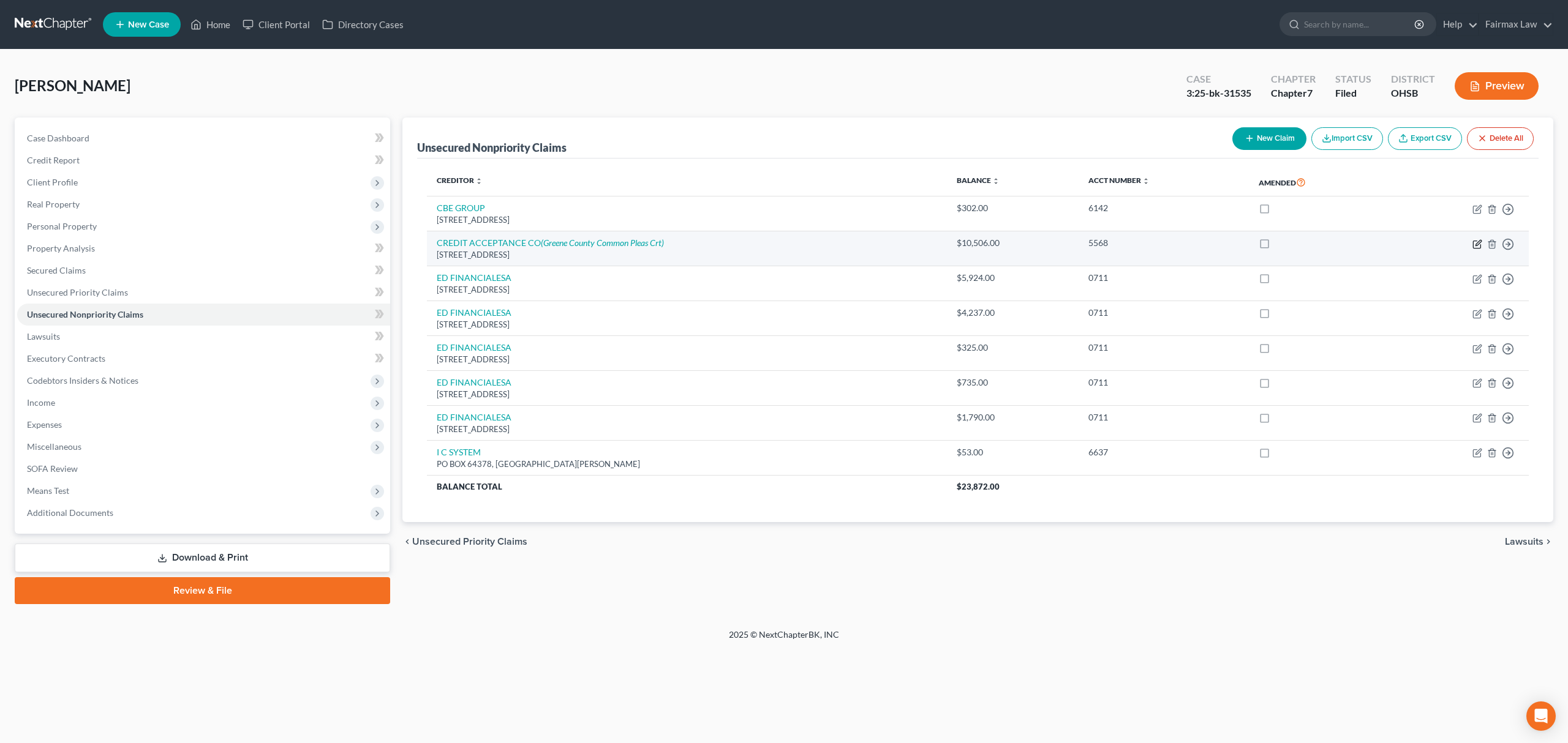
click at [1476, 244] on icon "button" at bounding box center [1478, 242] width 5 height 5
select select "23"
select select "14"
select select "0"
select select "1"
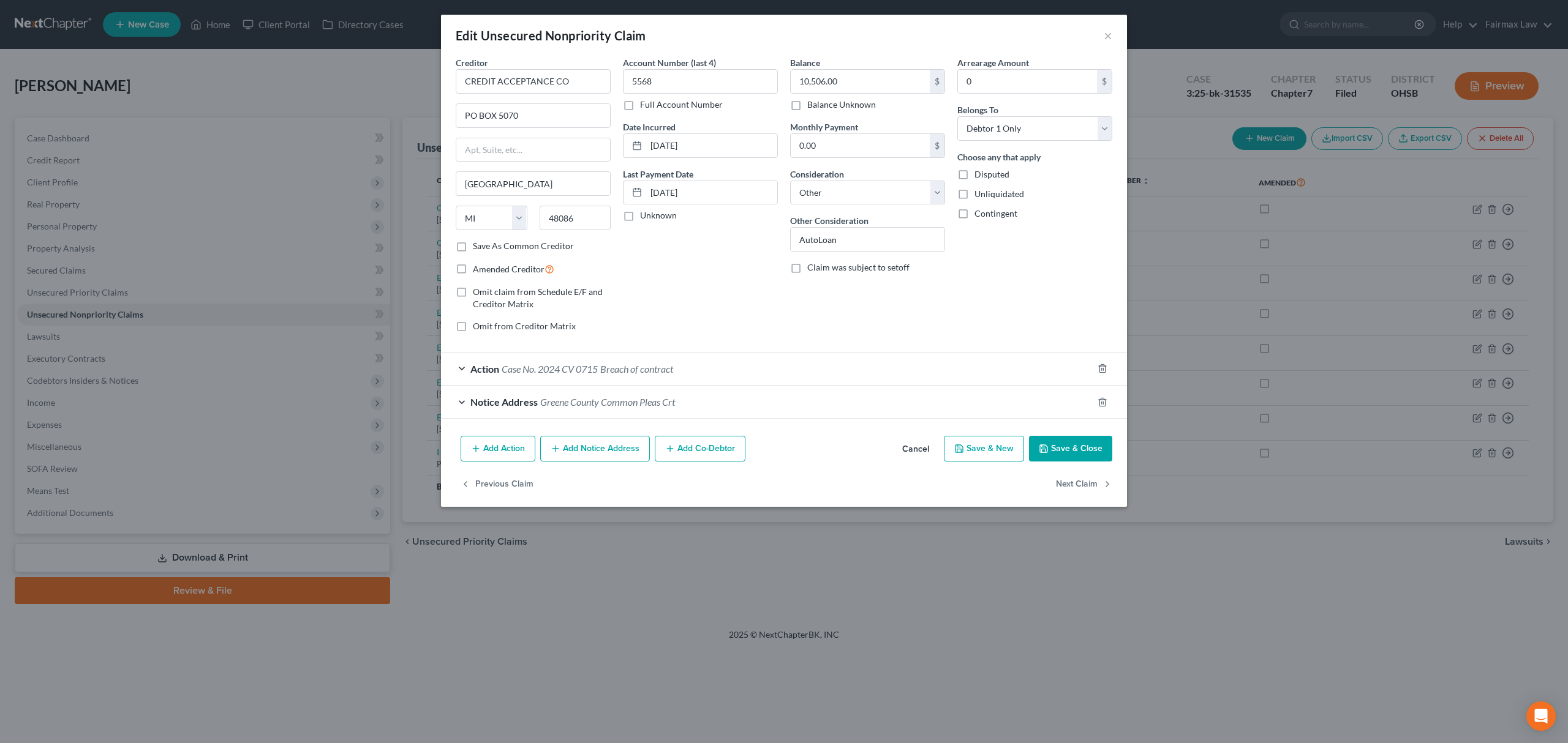
click at [584, 374] on span "Case No. 2024 CV 0715" at bounding box center [550, 369] width 96 height 12
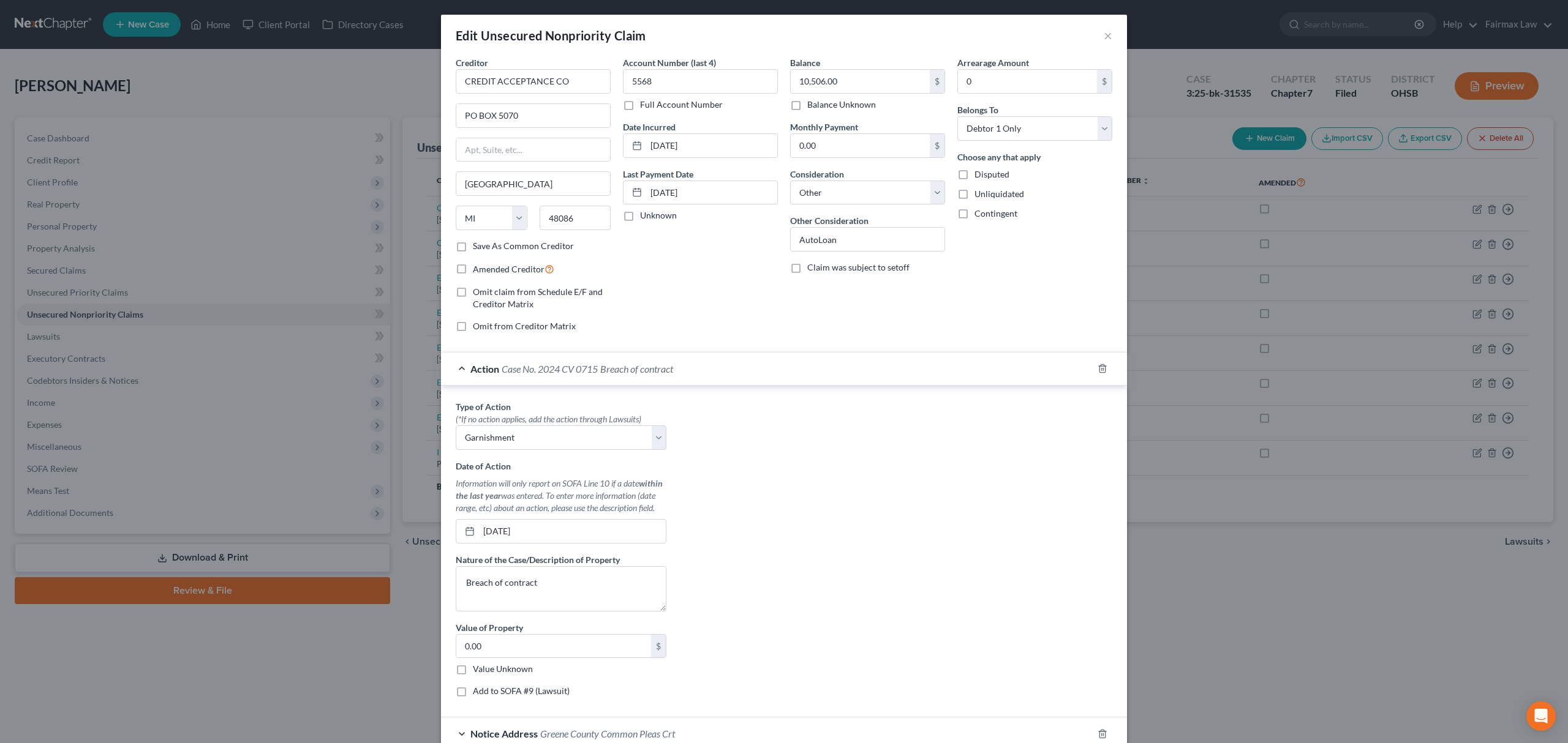
click at [169, 221] on div "Edit Unsecured Nonpriority Claim × Creditor * CREDIT ACCEPTANCE CO PO BOX 5070 …" at bounding box center [784, 372] width 1568 height 743
click at [155, 221] on div "Edit Unsecured Nonpriority Claim × Creditor * CREDIT ACCEPTANCE CO PO BOX 5070 …" at bounding box center [784, 372] width 1568 height 743
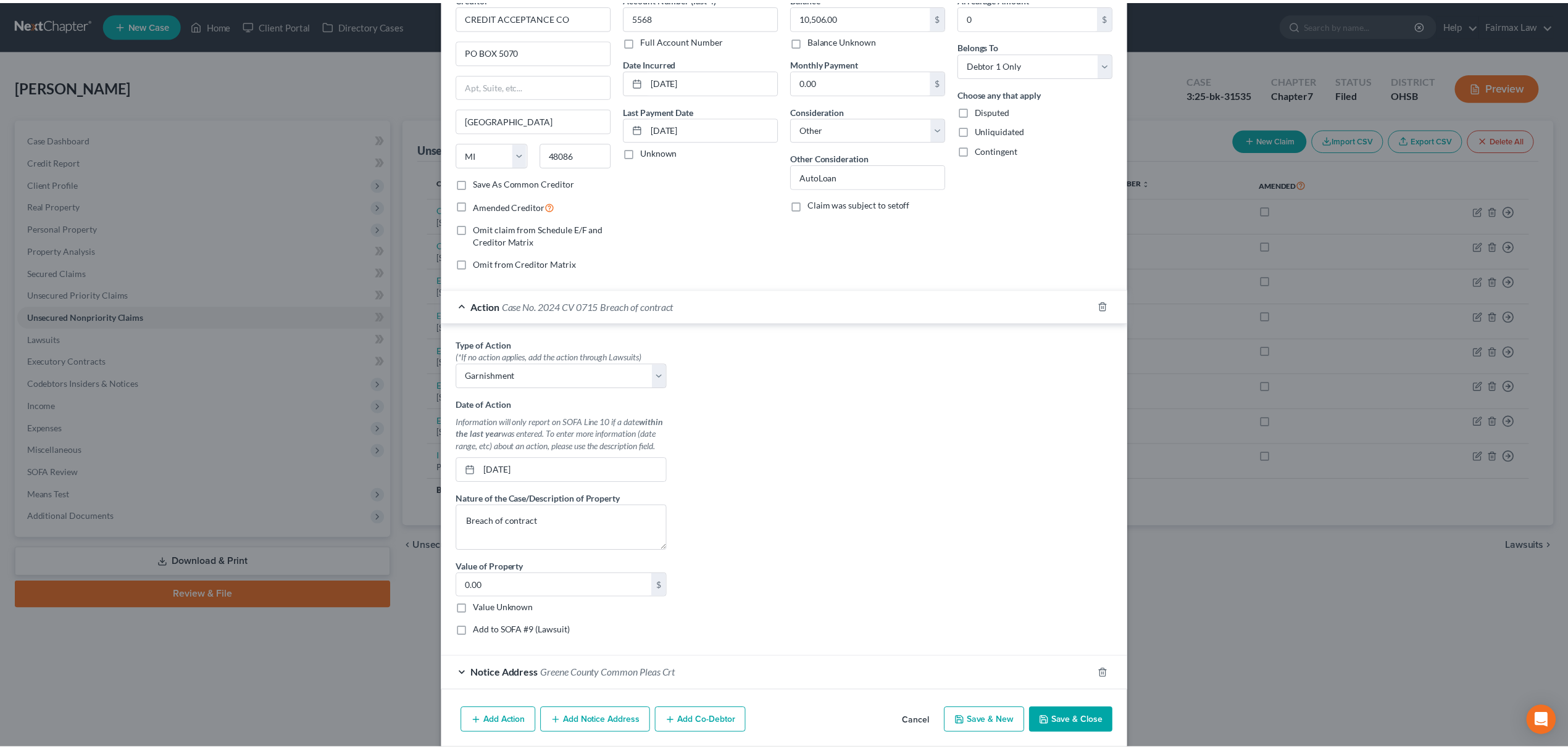
scroll to position [116, 0]
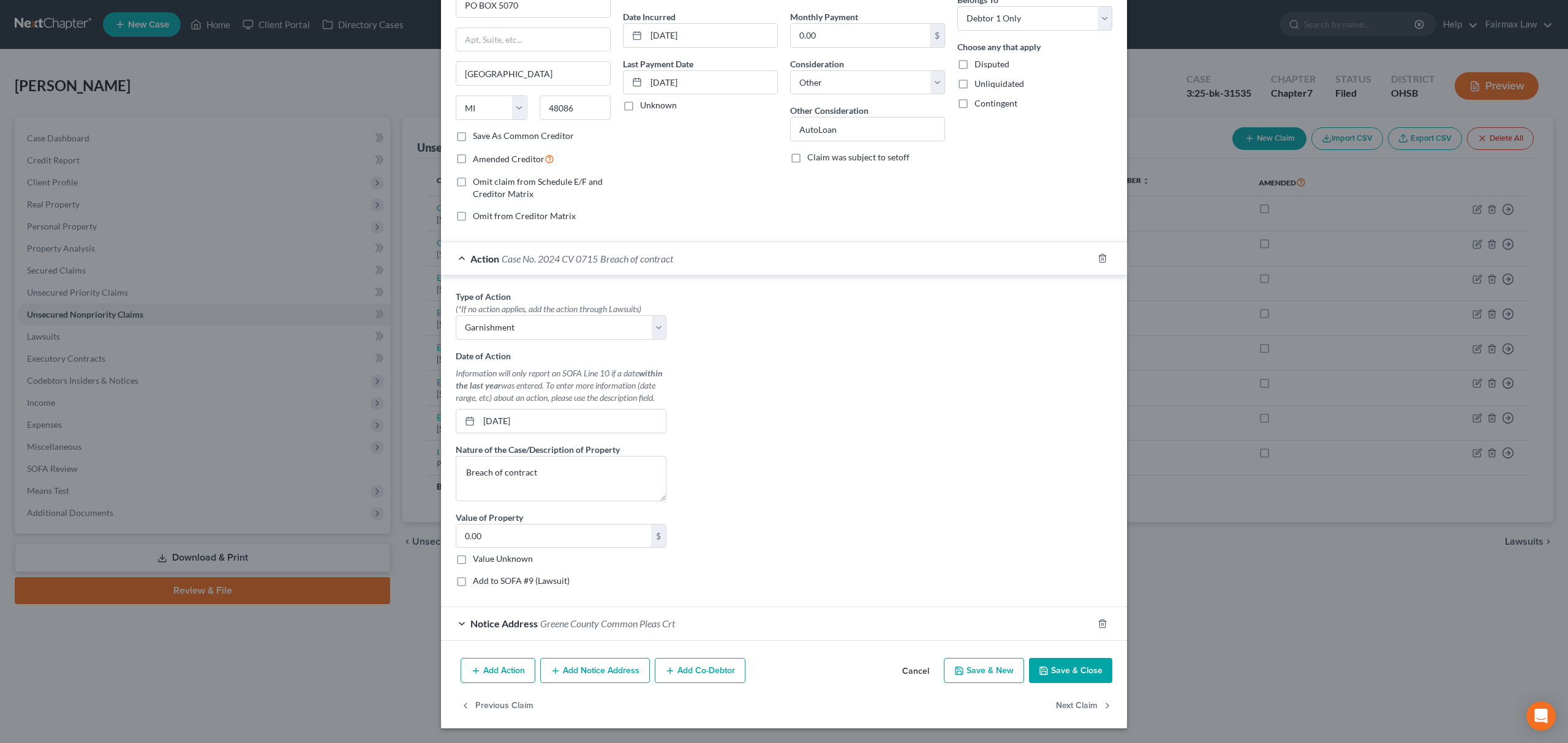
click at [1068, 672] on button "Save & Close" at bounding box center [1070, 671] width 84 height 26
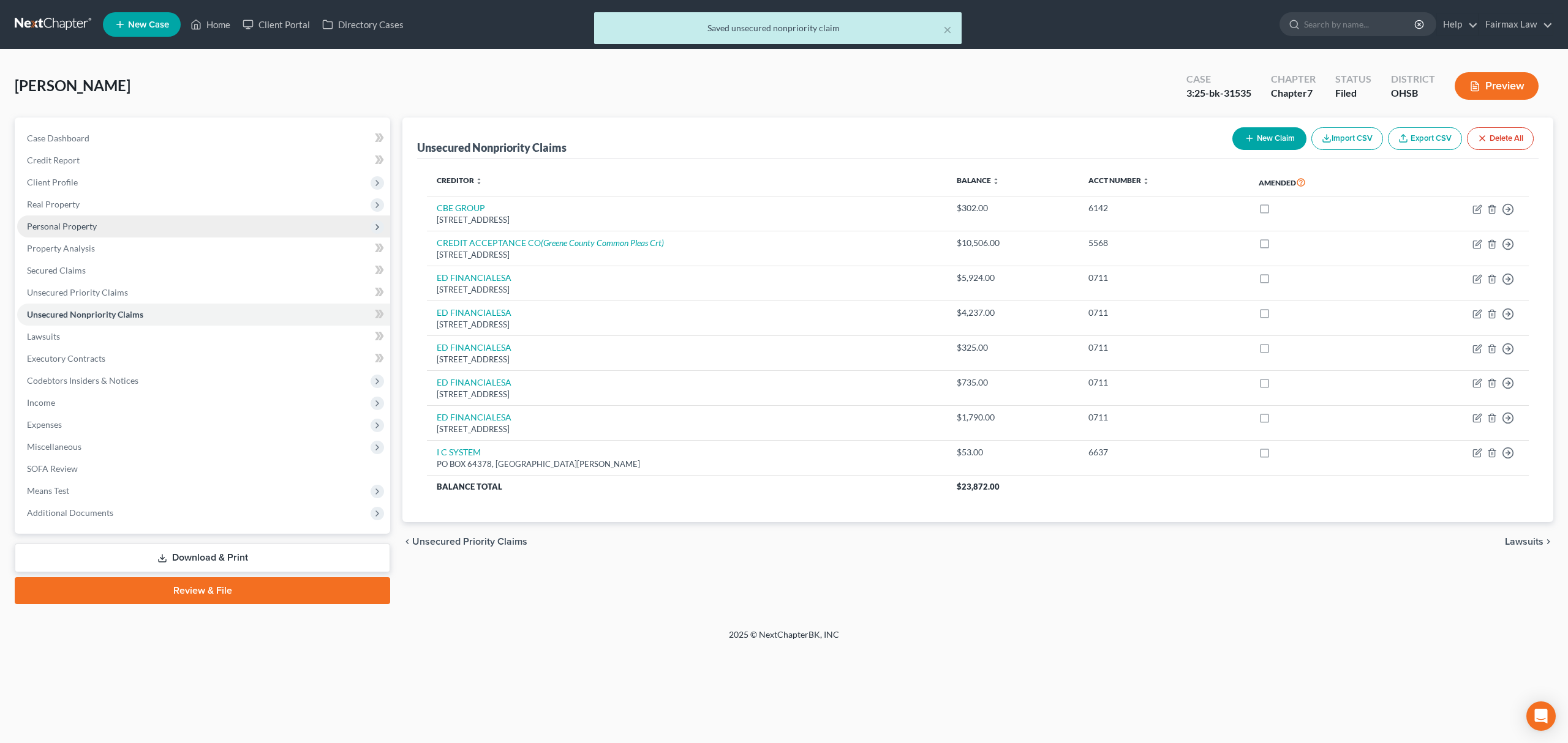
click at [236, 219] on span "Personal Property" at bounding box center [203, 226] width 373 height 22
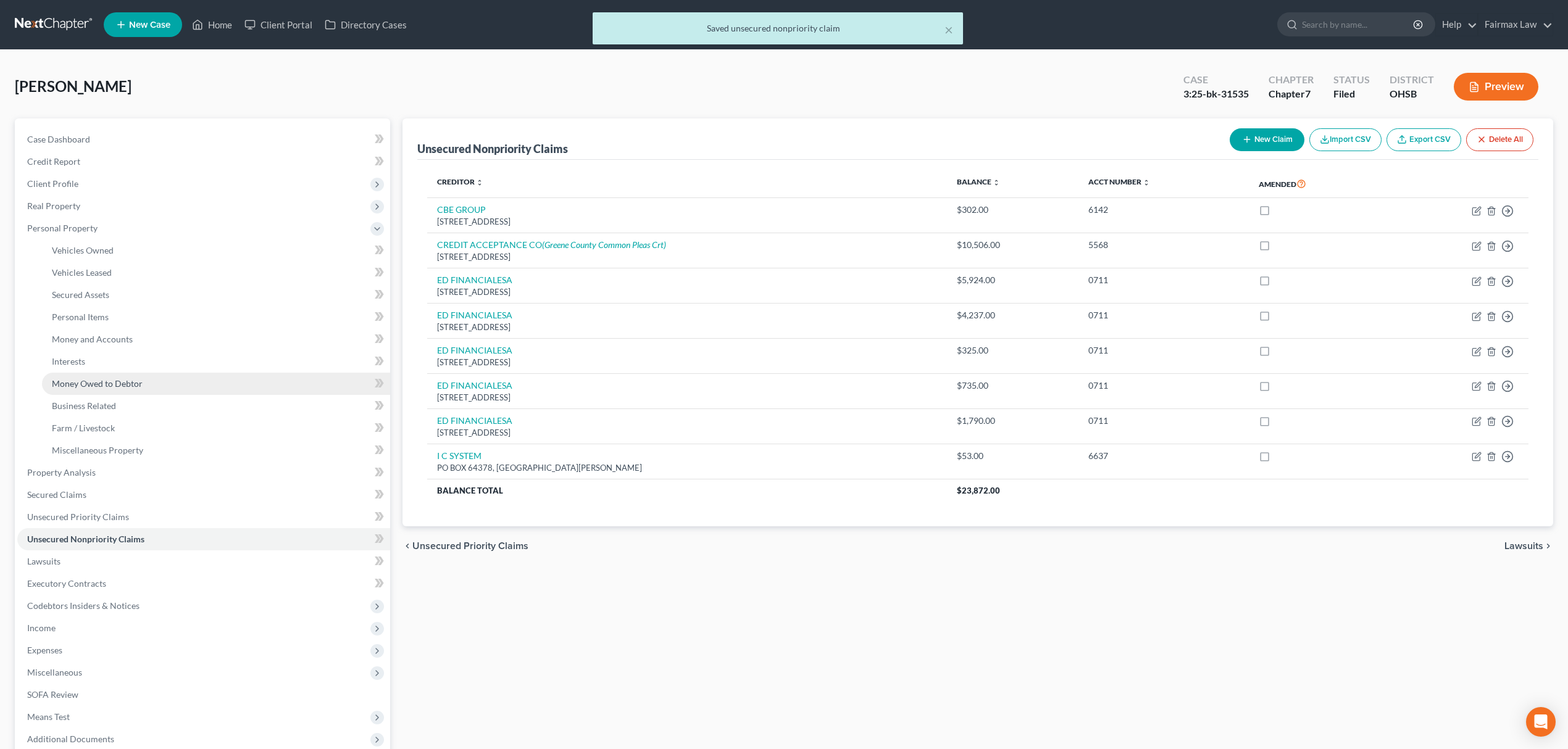
click at [178, 379] on link "Money Owed to Debtor" at bounding box center [216, 383] width 348 height 22
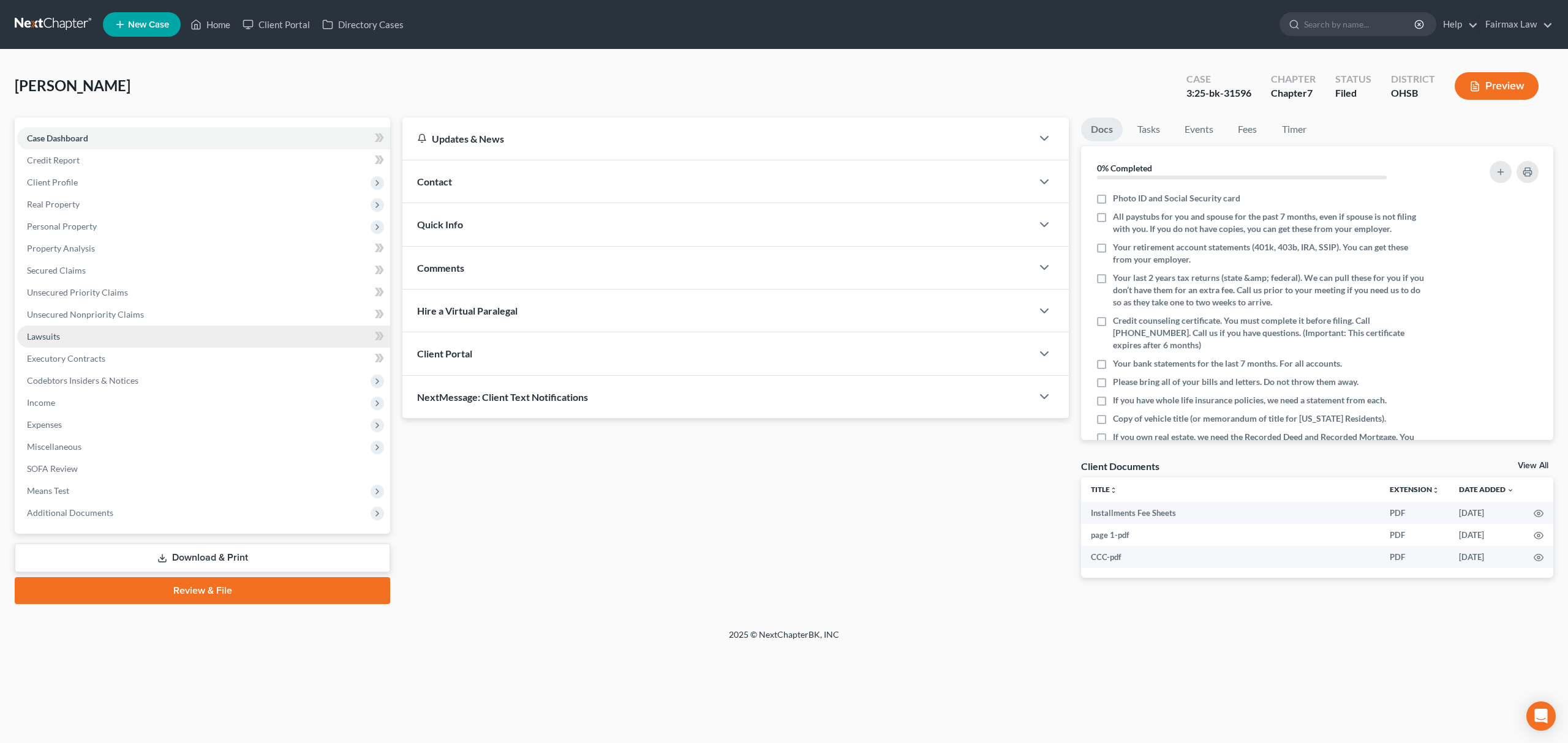
click at [96, 344] on link "Lawsuits" at bounding box center [203, 337] width 373 height 22
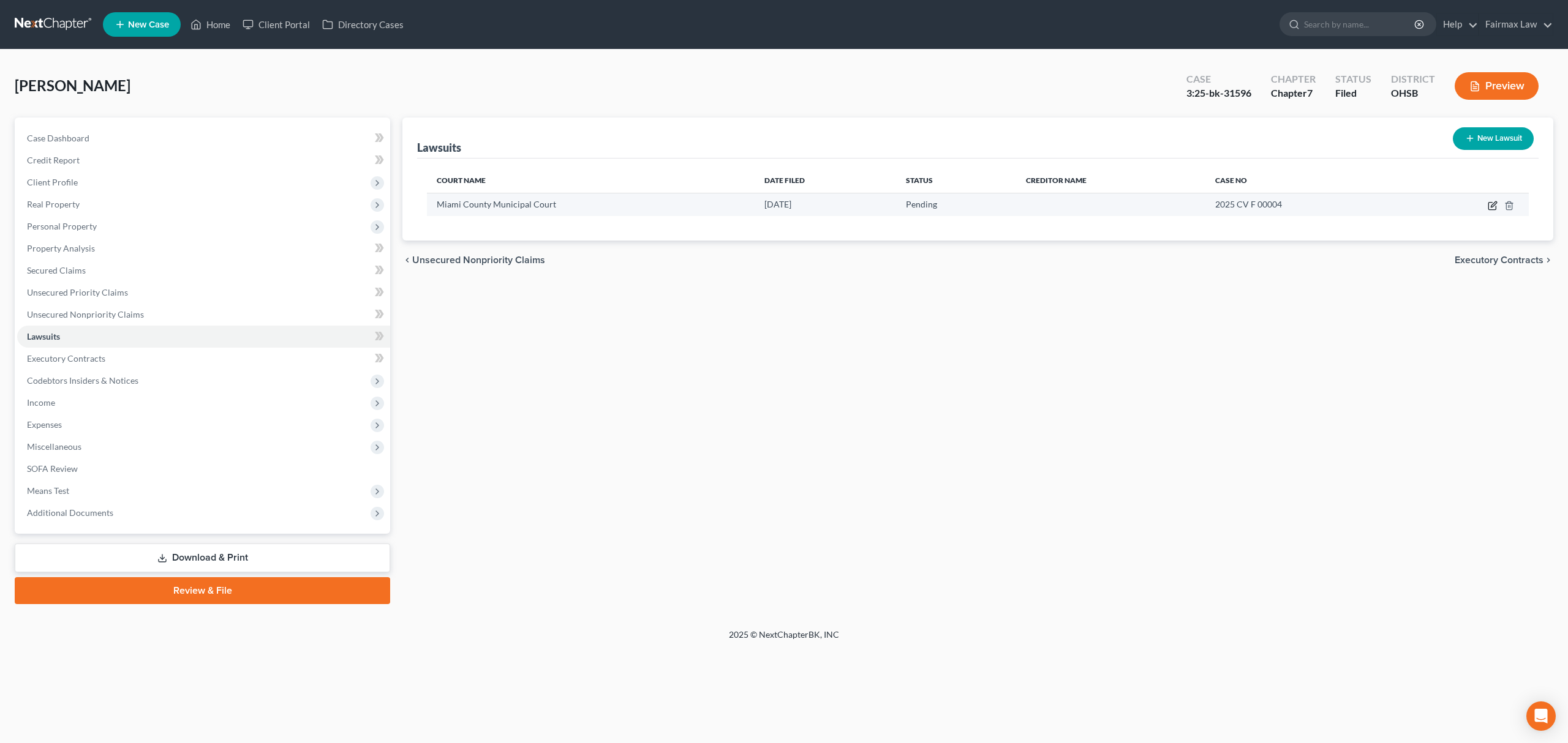
click at [1491, 203] on icon "button" at bounding box center [1493, 206] width 10 height 10
select select "36"
select select "0"
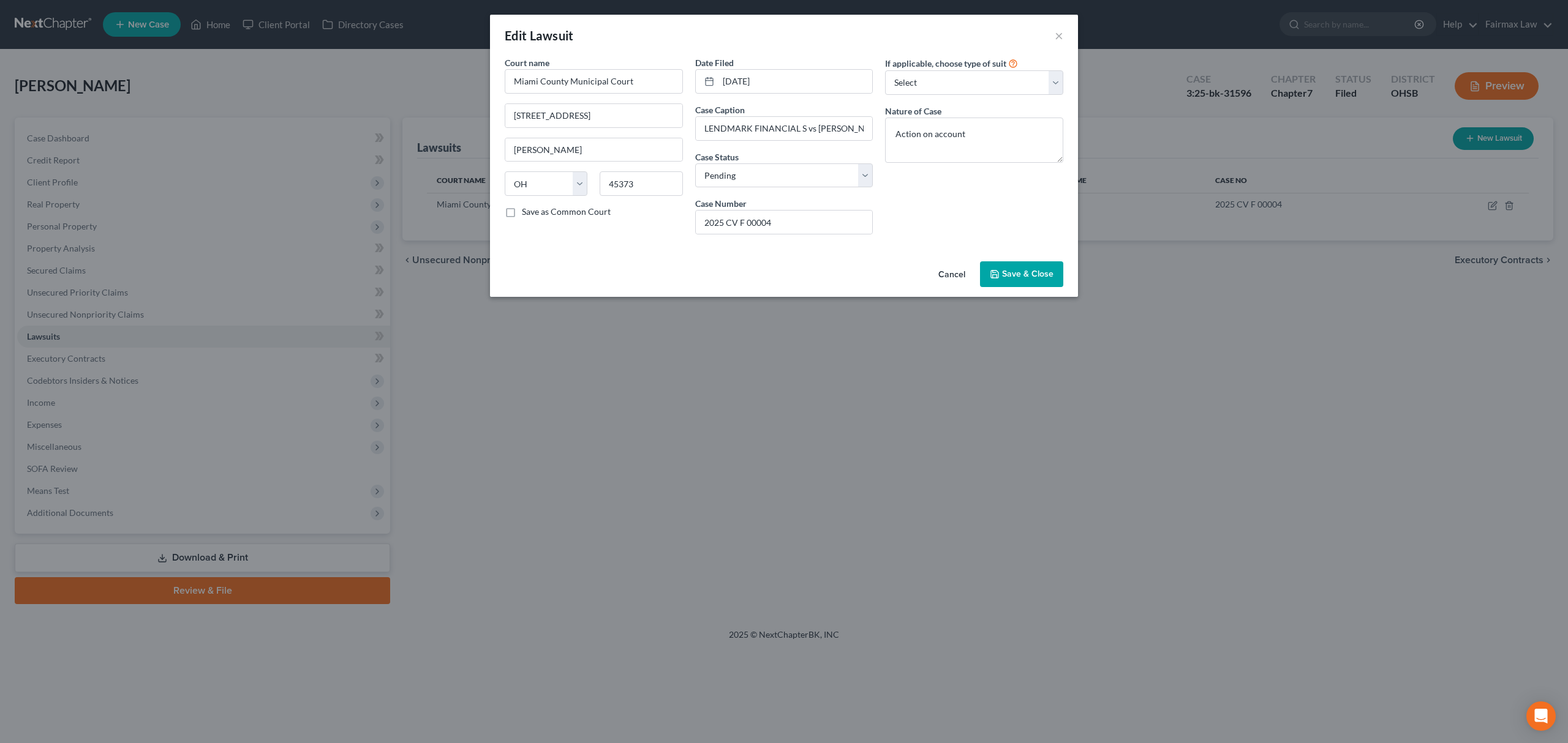
click at [1030, 265] on button "Save & Close" at bounding box center [1021, 274] width 84 height 26
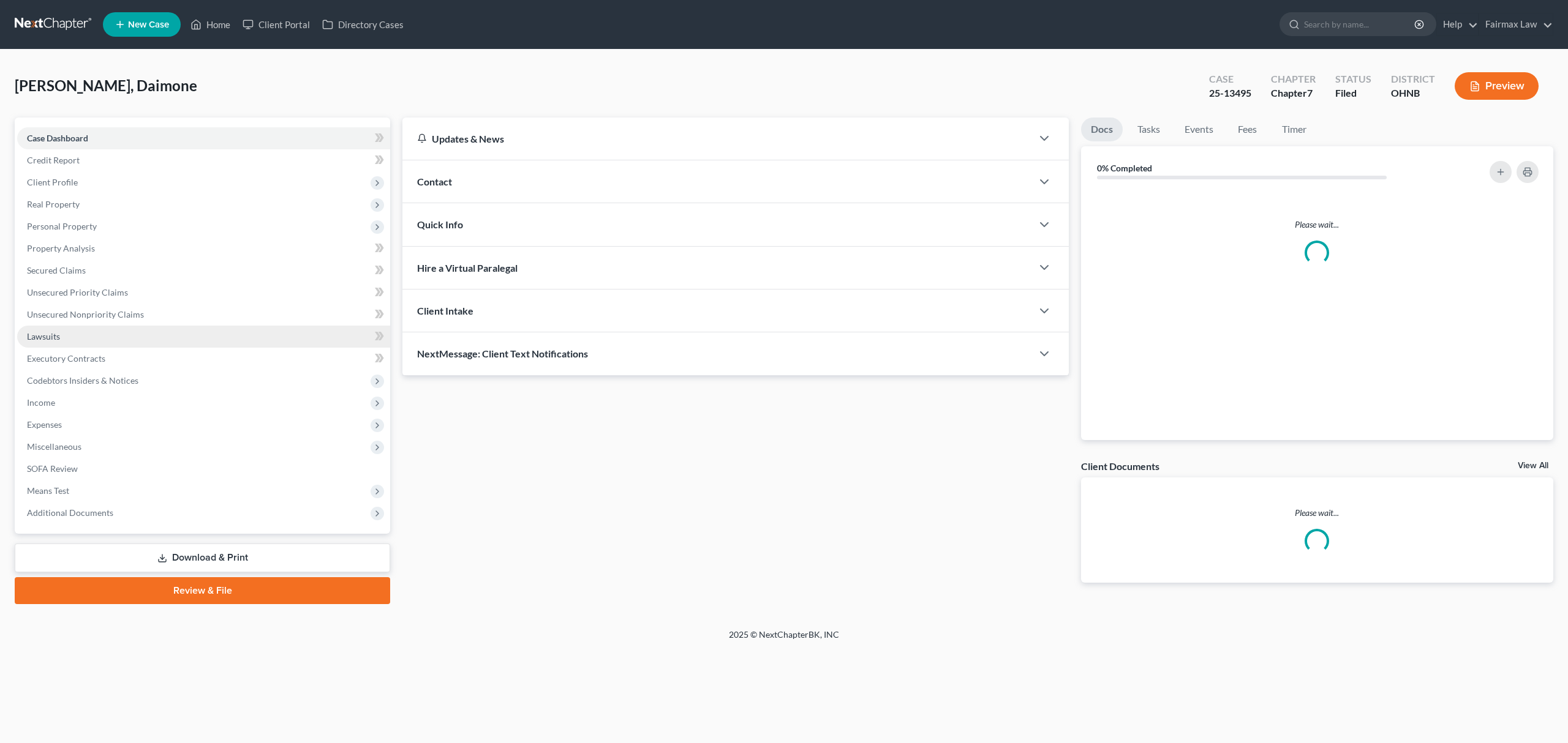
click at [111, 326] on link "Lawsuits" at bounding box center [203, 337] width 373 height 22
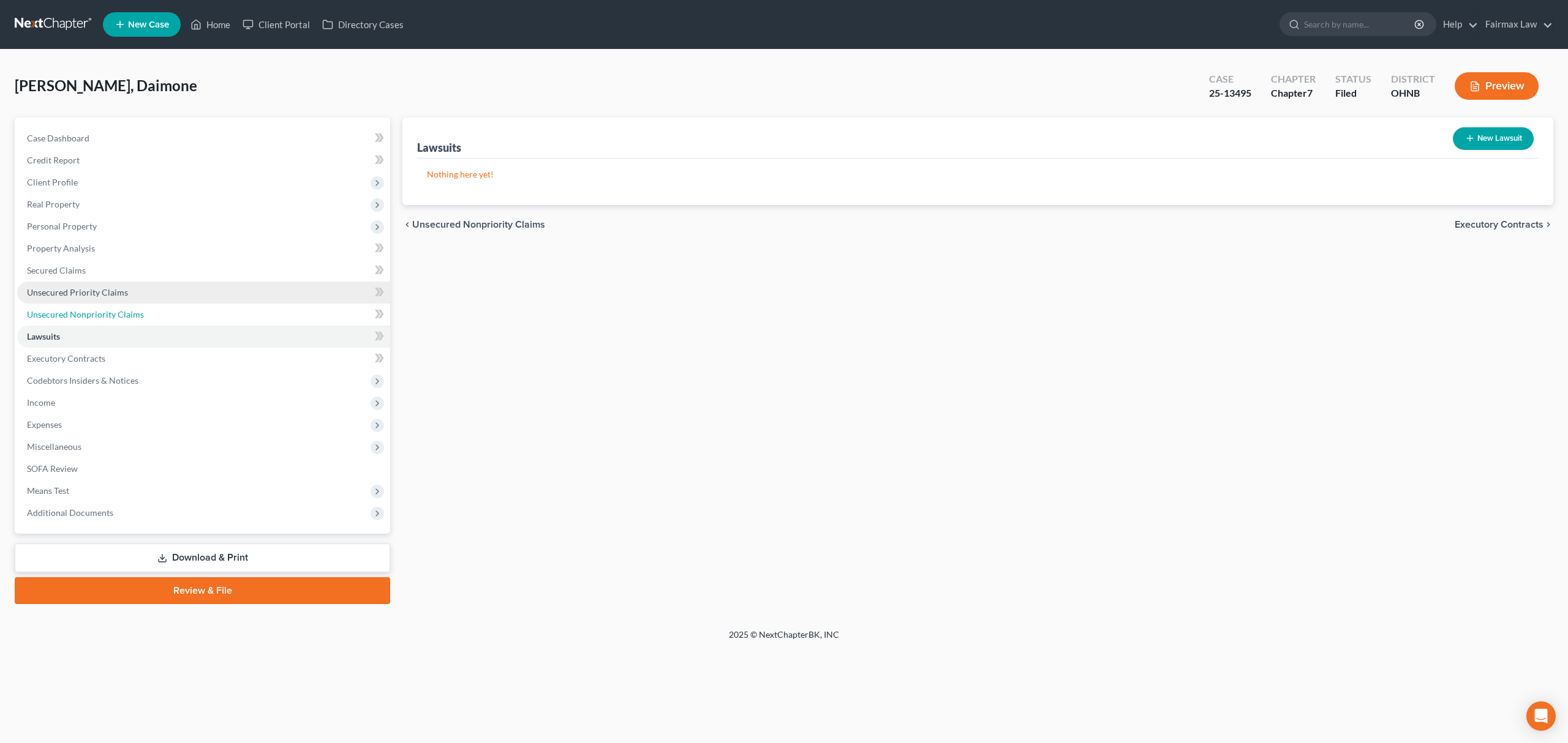
click at [159, 301] on ul "Case Dashboard Payments Invoices Payments Payments Credit Report Client Profile" at bounding box center [203, 325] width 373 height 397
click at [160, 314] on link "Unsecured Nonpriority Claims" at bounding box center [203, 314] width 373 height 22
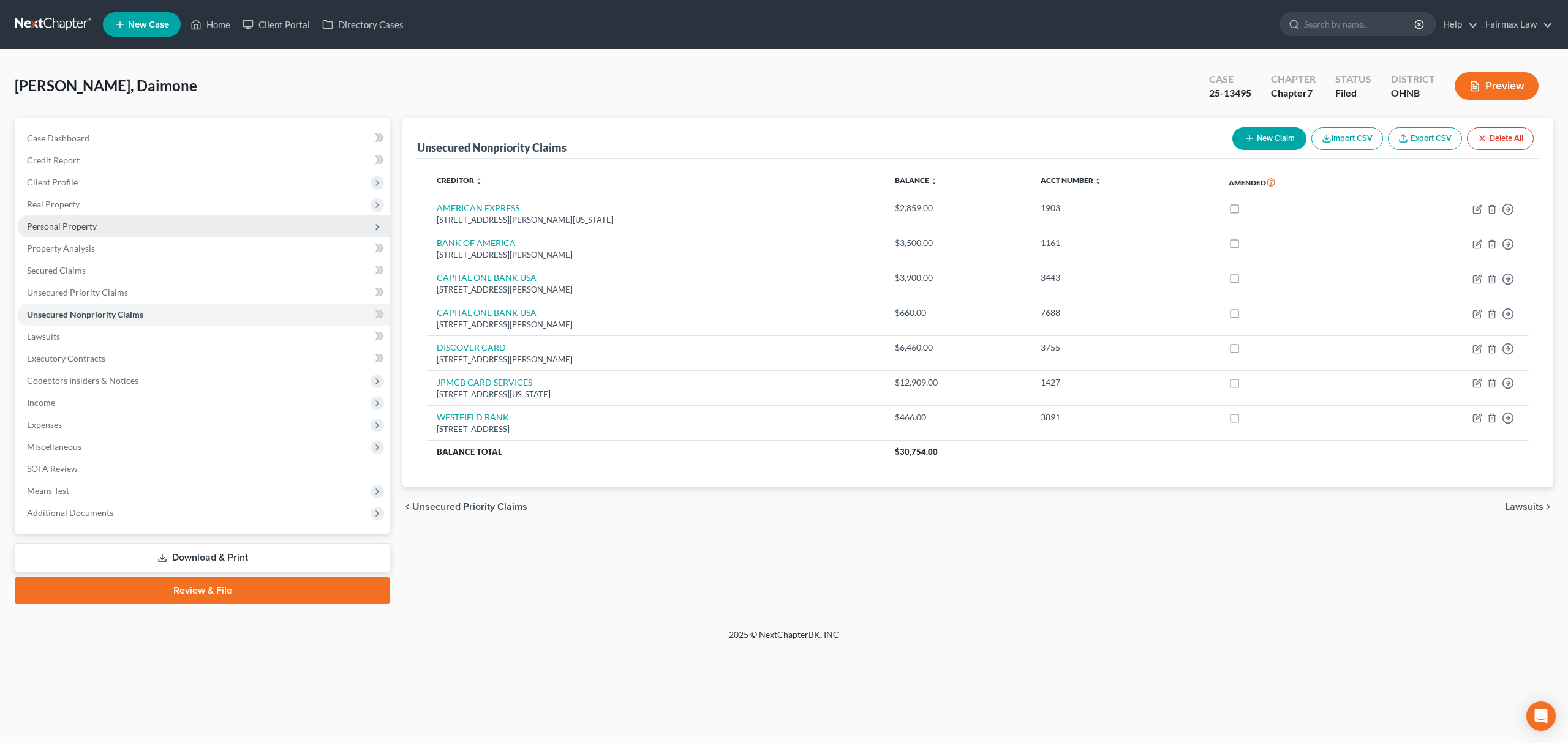
click at [177, 223] on span "Personal Property" at bounding box center [203, 226] width 373 height 22
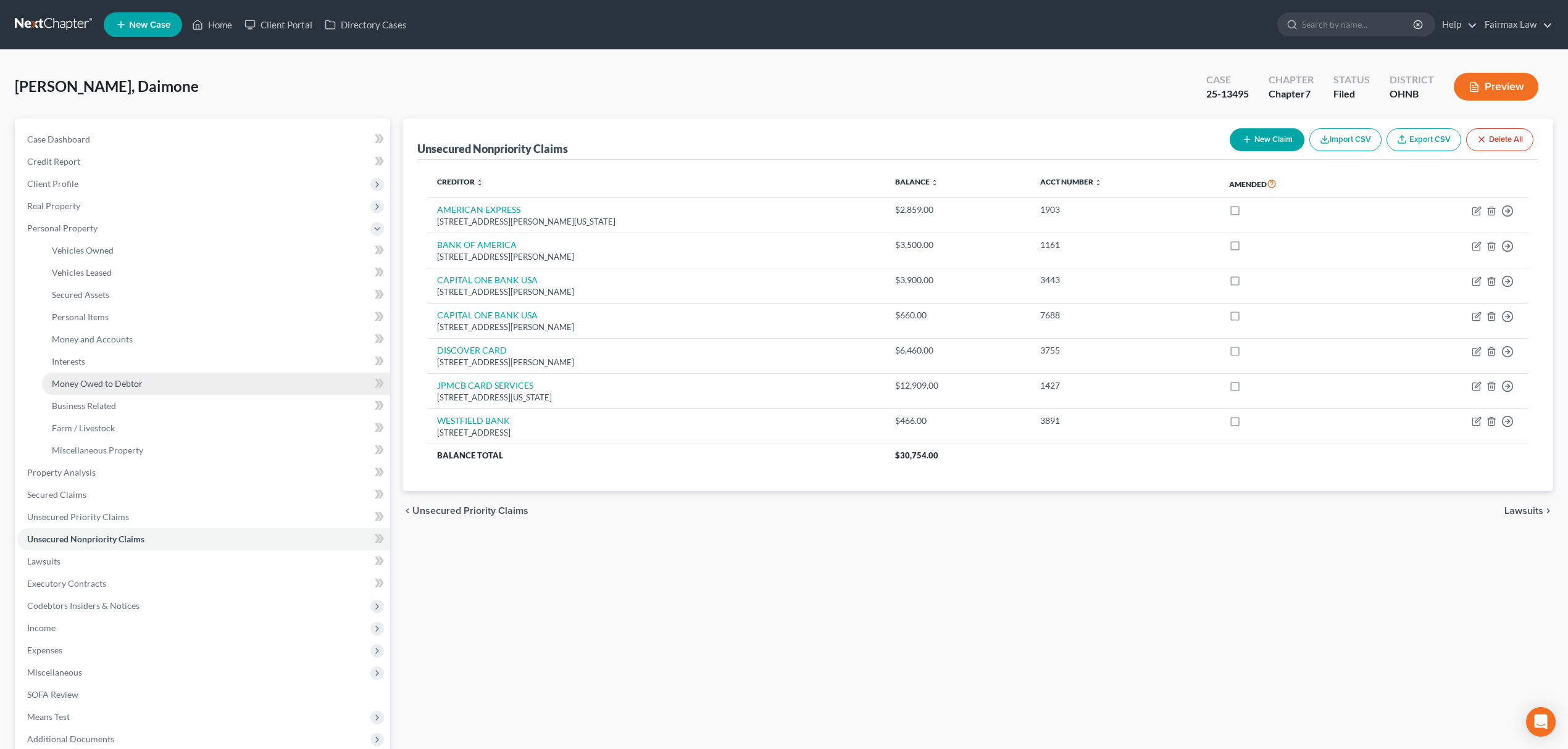
click at [146, 389] on link "Money Owed to Debtor" at bounding box center [216, 383] width 348 height 22
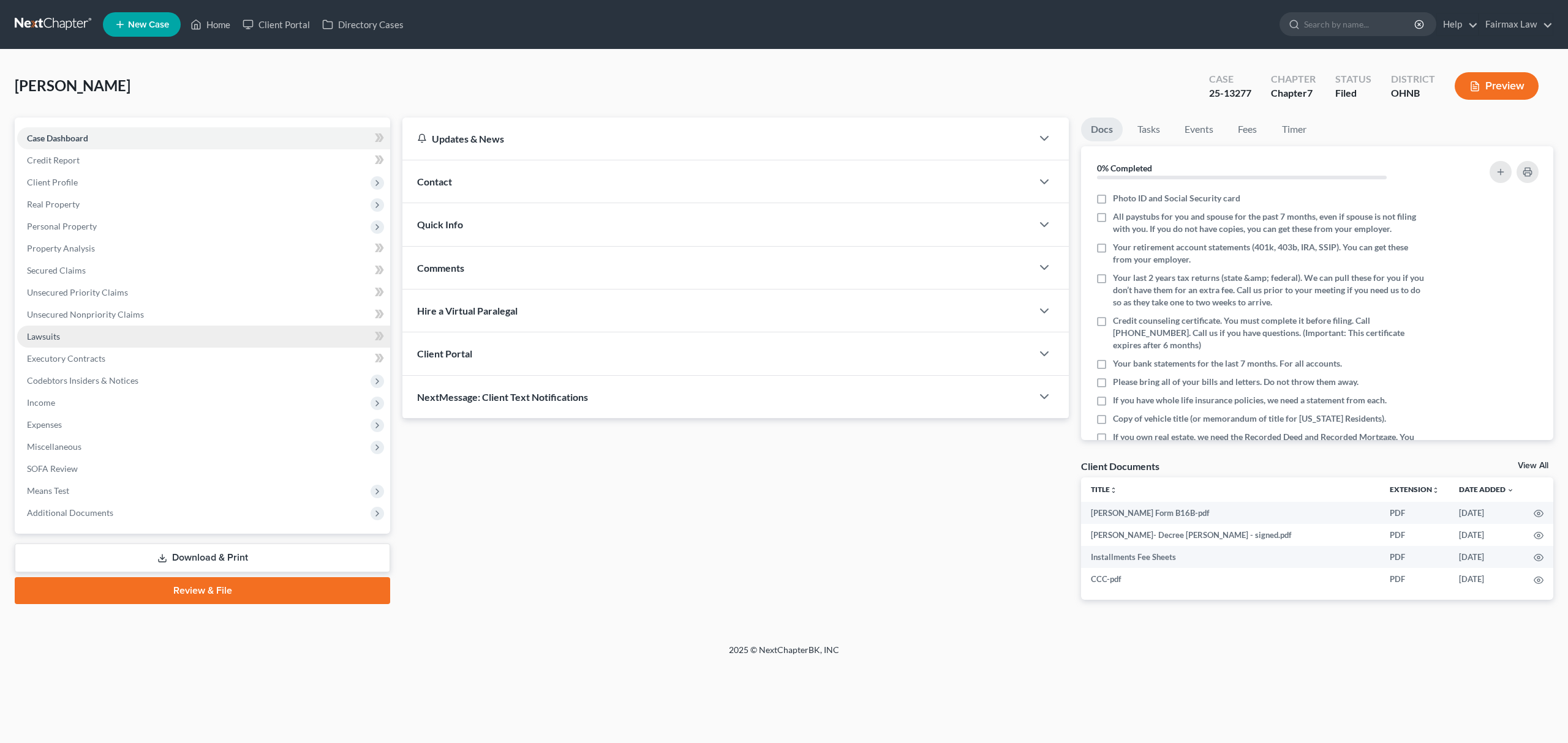
click at [135, 334] on link "Lawsuits" at bounding box center [203, 337] width 373 height 22
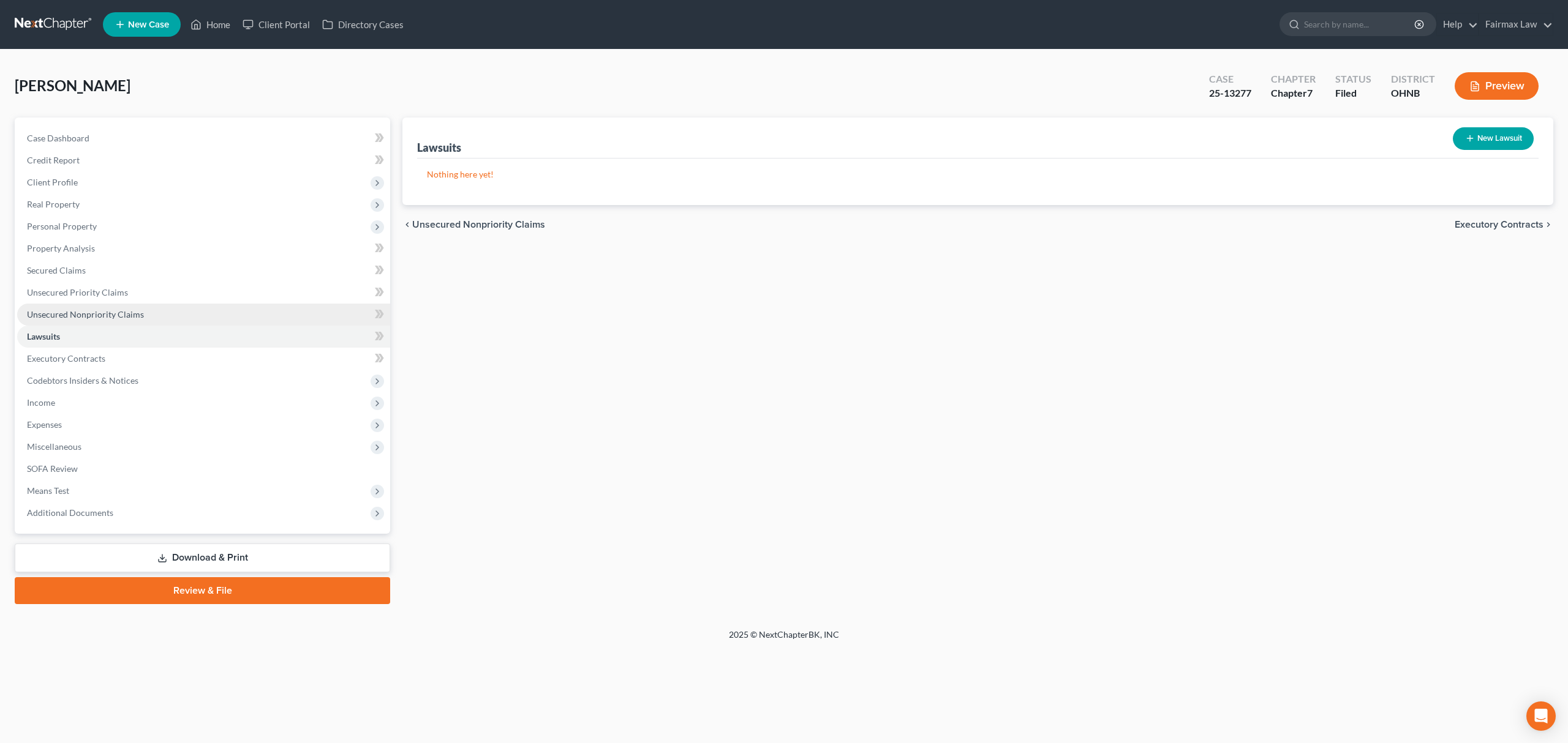
click at [195, 310] on link "Unsecured Nonpriority Claims" at bounding box center [203, 314] width 373 height 22
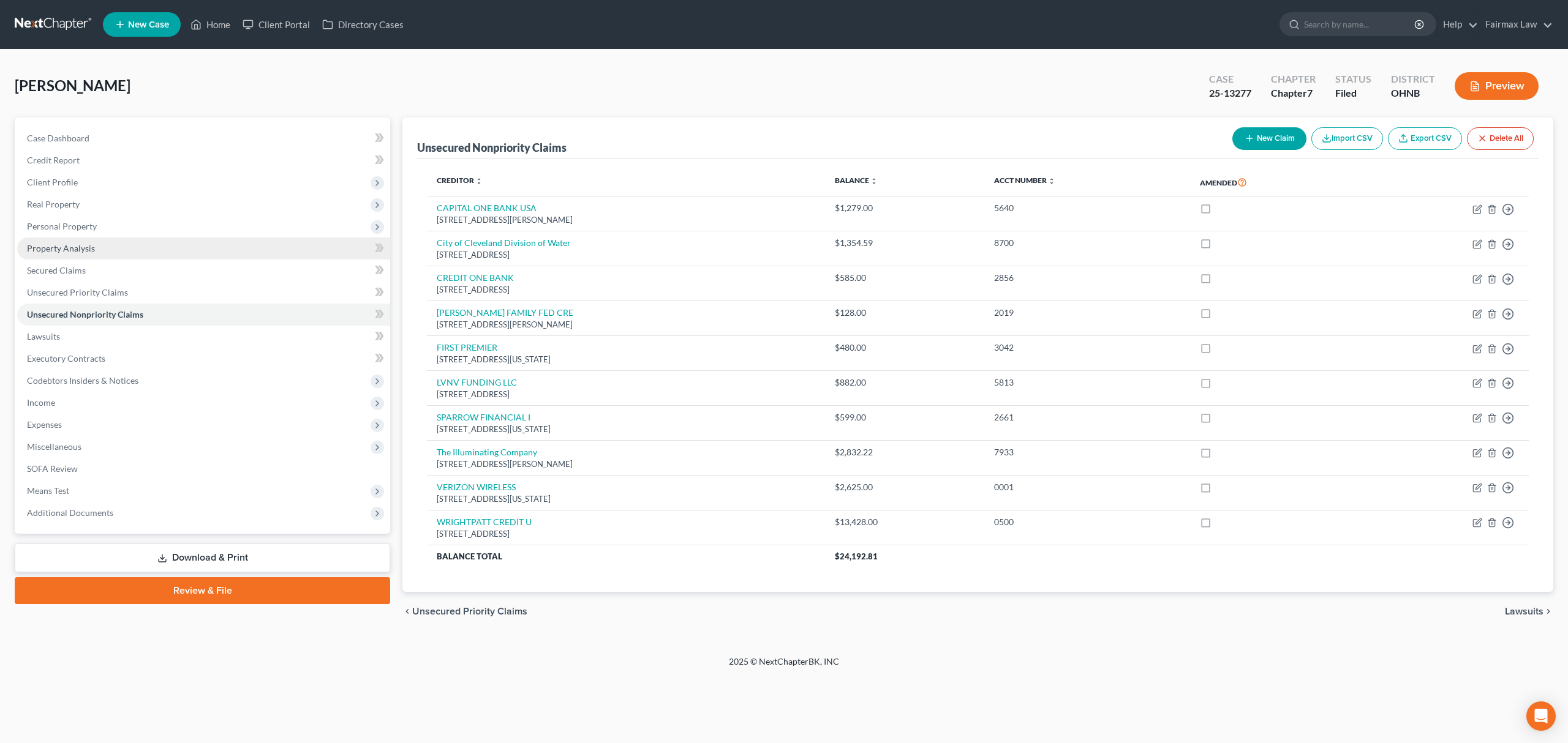
click at [118, 238] on link "Property Analysis" at bounding box center [203, 249] width 373 height 22
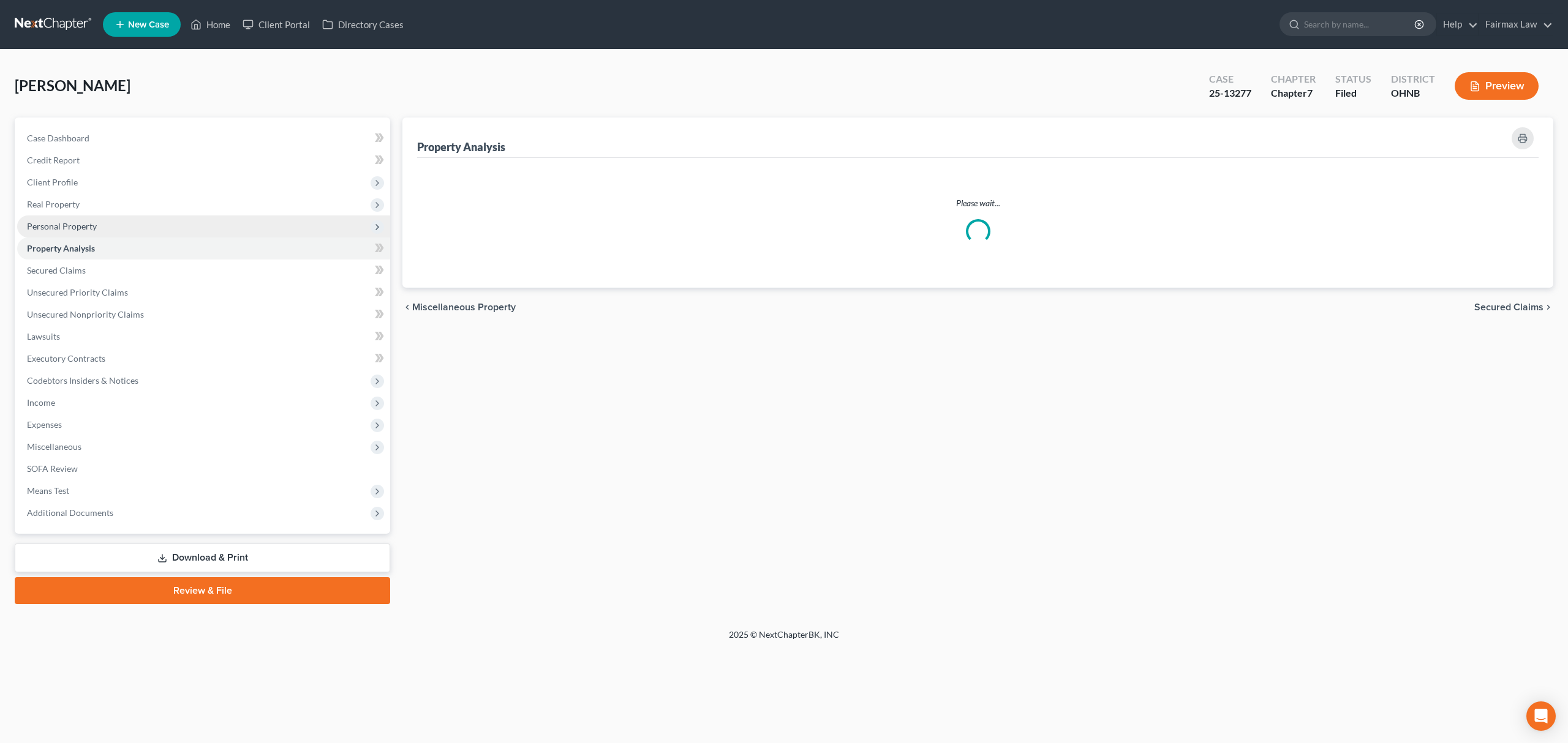
click at [145, 223] on span "Personal Property" at bounding box center [203, 226] width 373 height 22
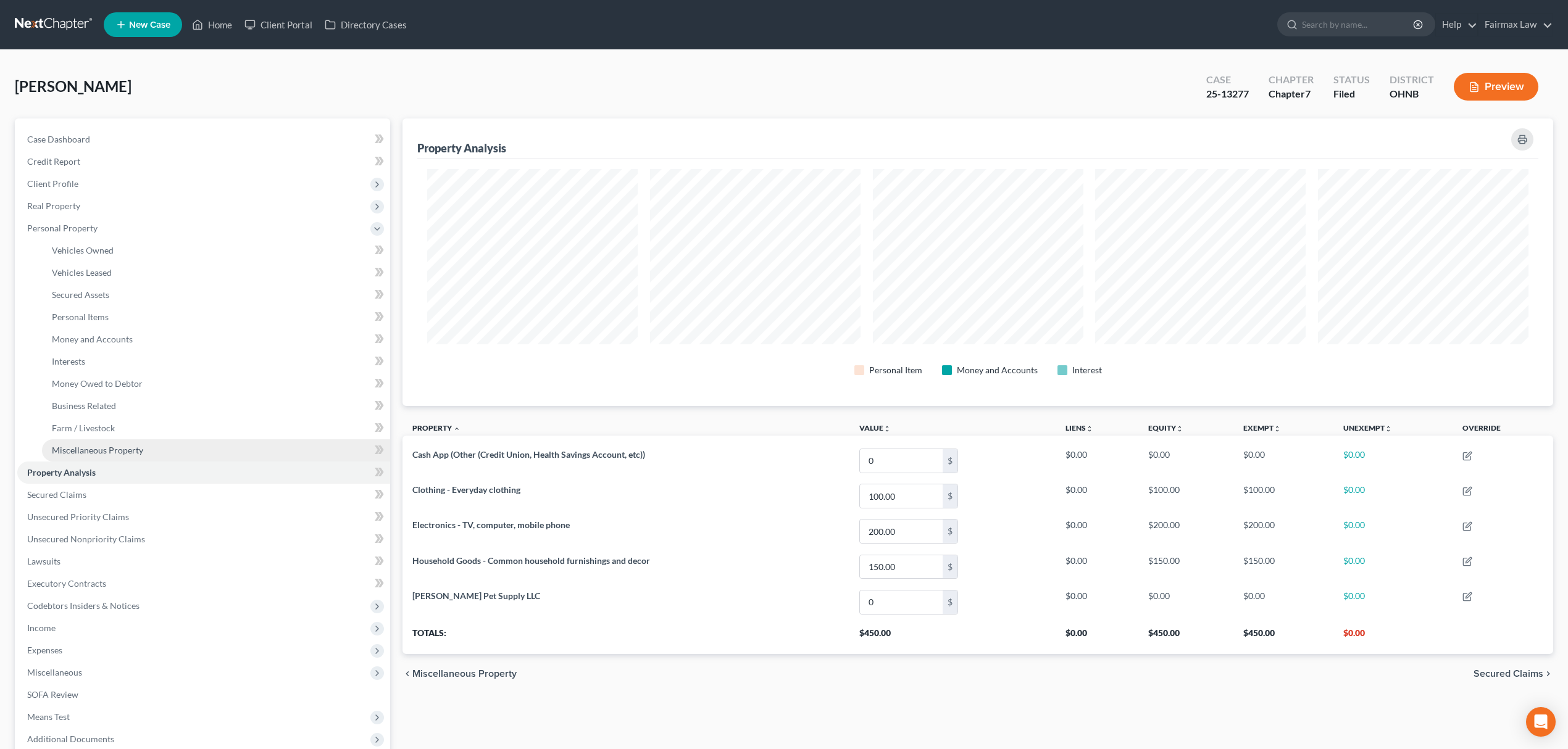
scroll to position [288, 1150]
click at [147, 391] on link "Money Owed to Debtor" at bounding box center [216, 383] width 348 height 22
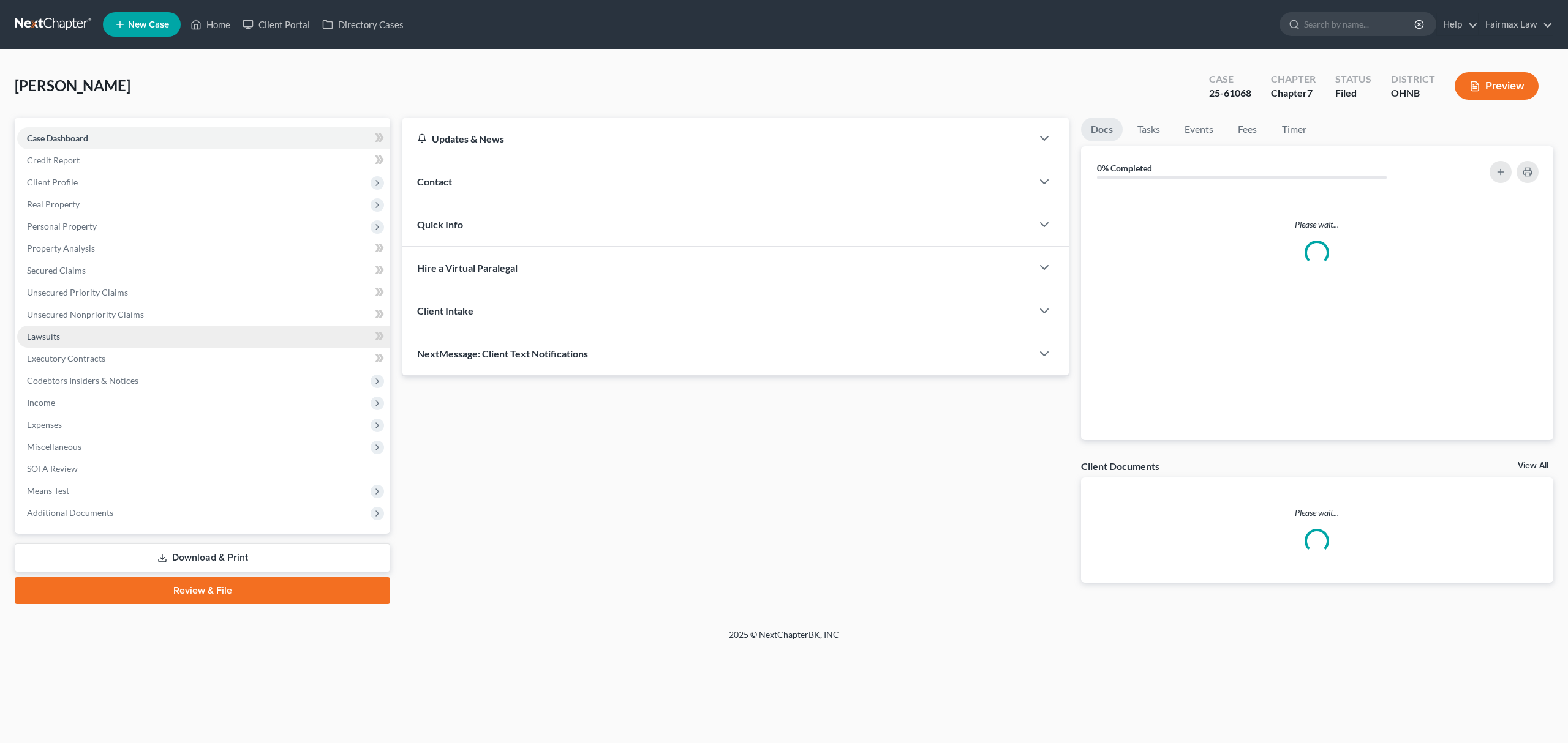
click at [124, 336] on link "Lawsuits" at bounding box center [203, 337] width 373 height 22
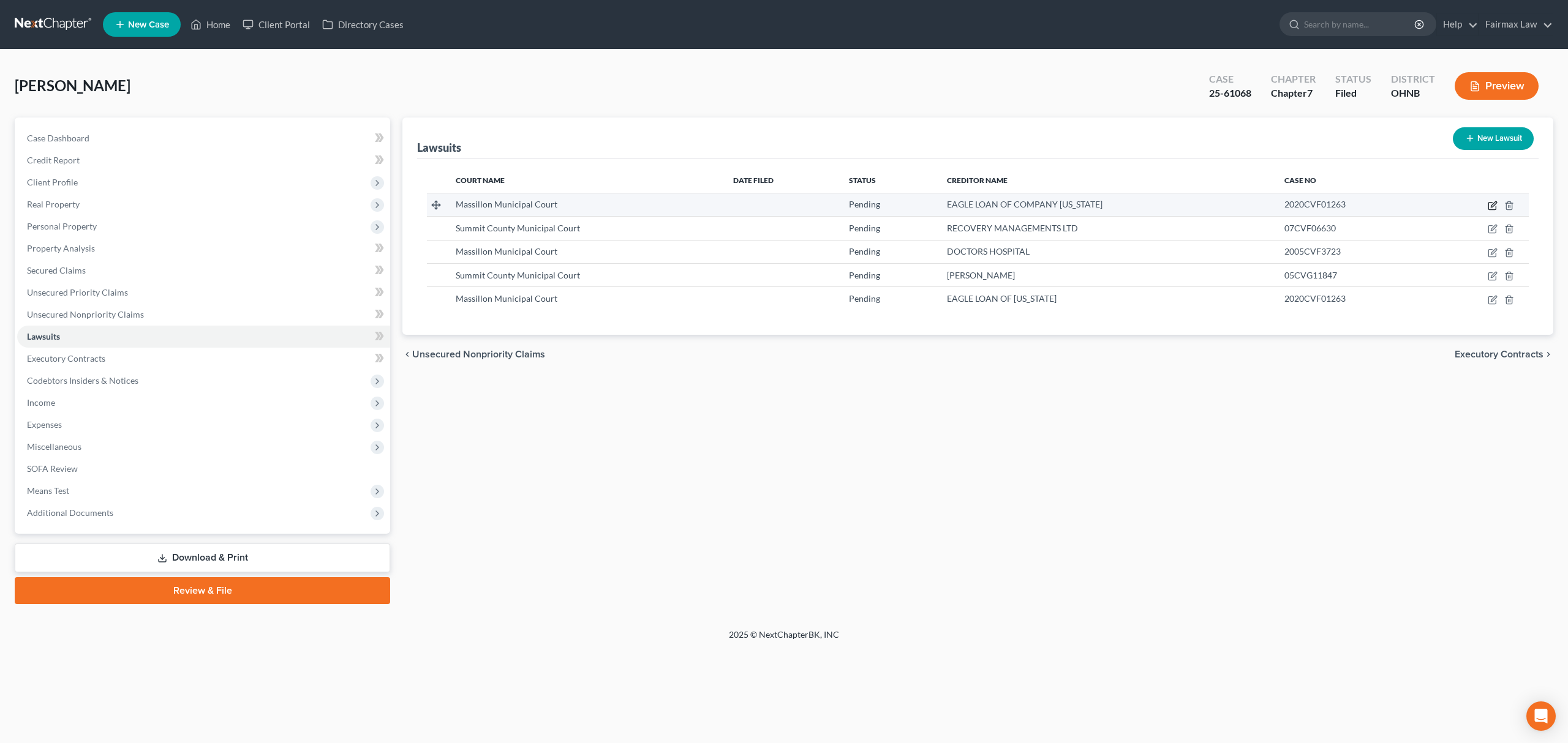
click at [1493, 204] on icon "button" at bounding box center [1493, 204] width 5 height 5
select select "36"
select select "0"
select select "3"
select select "36"
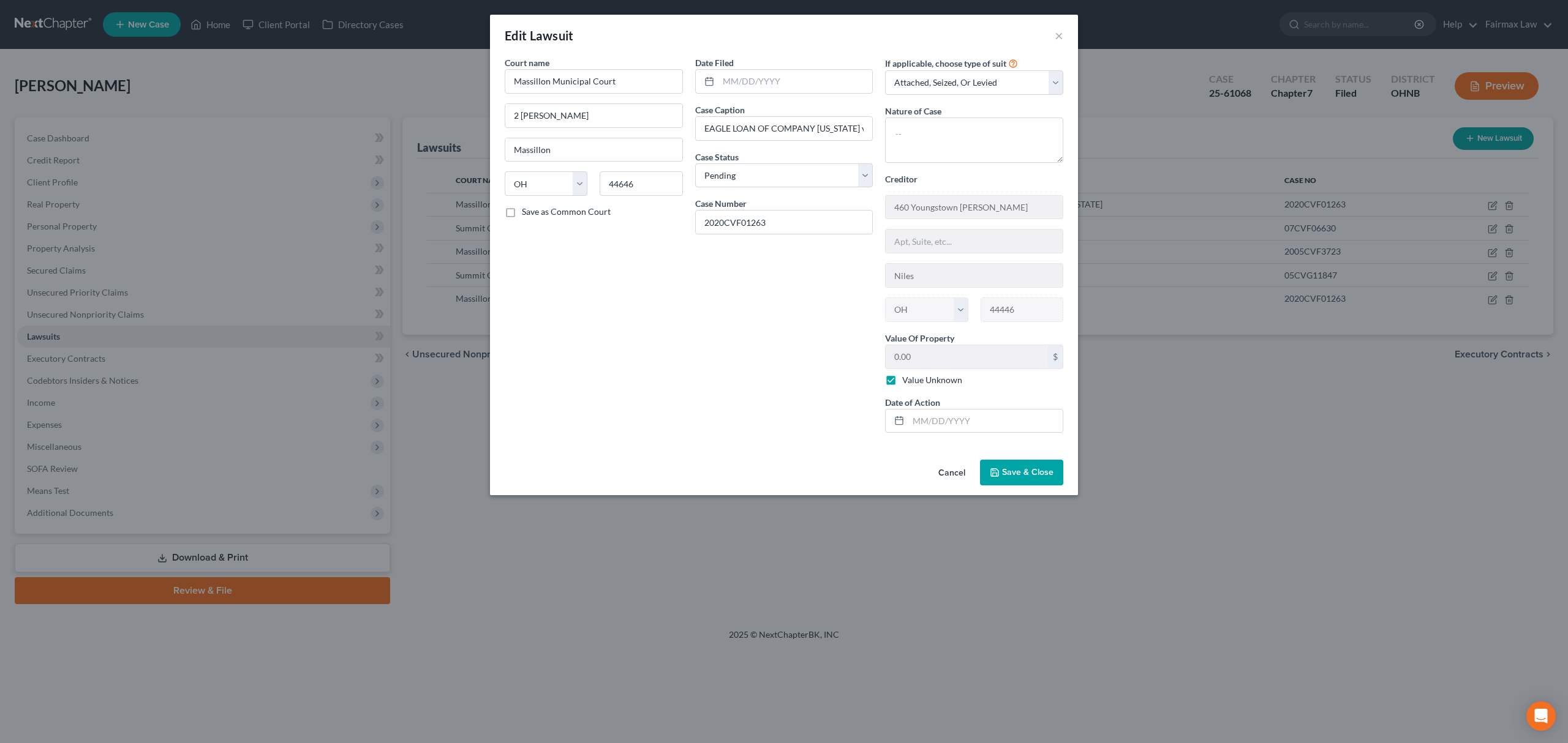
click at [1231, 464] on div "Edit Lawsuit × Court name * Massillon Municipal Court 2 [PERSON_NAME] Plz Massi…" at bounding box center [784, 372] width 1568 height 743
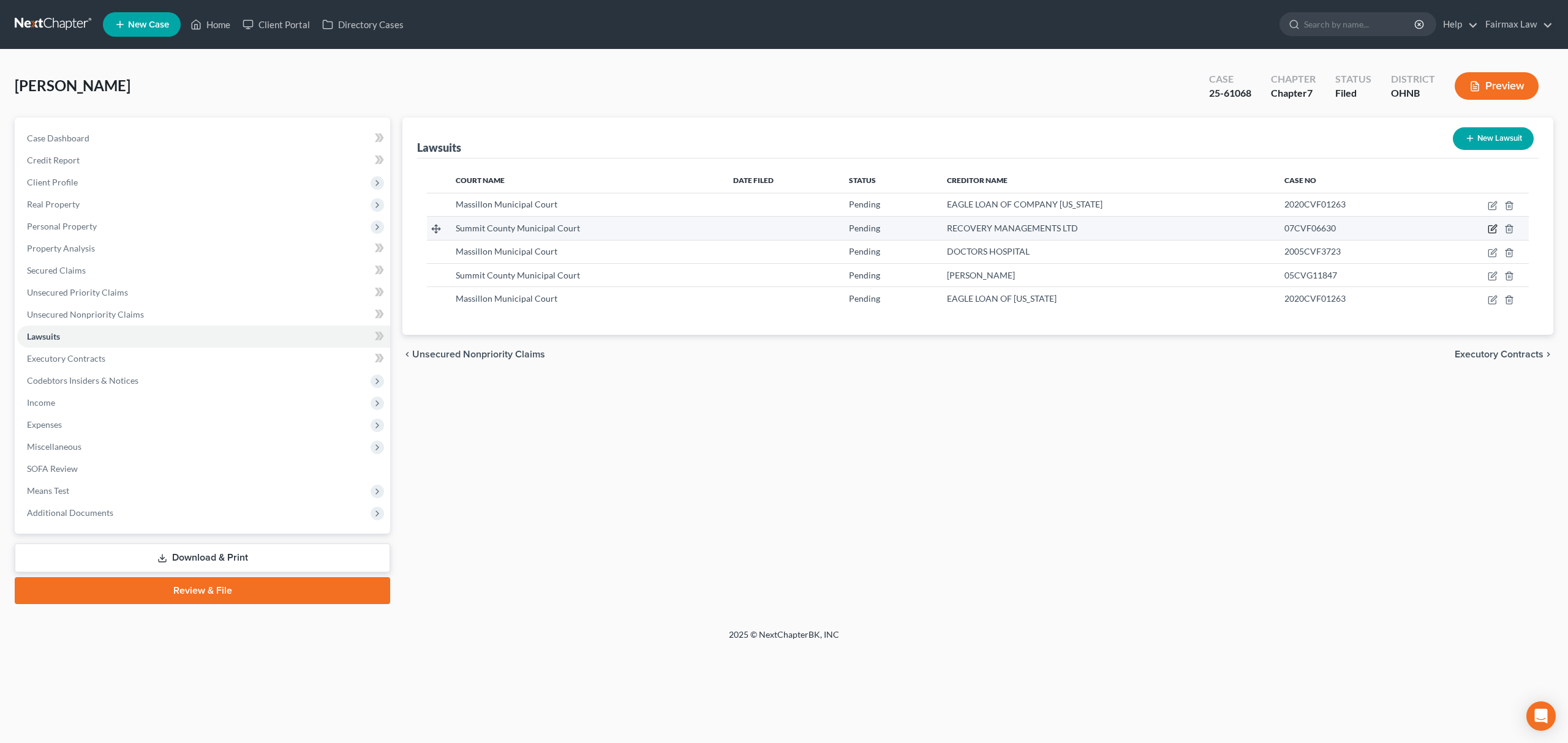
click at [1488, 228] on icon "button" at bounding box center [1491, 230] width 7 height 7
select select "33"
select select "0"
select select "3"
select select "50"
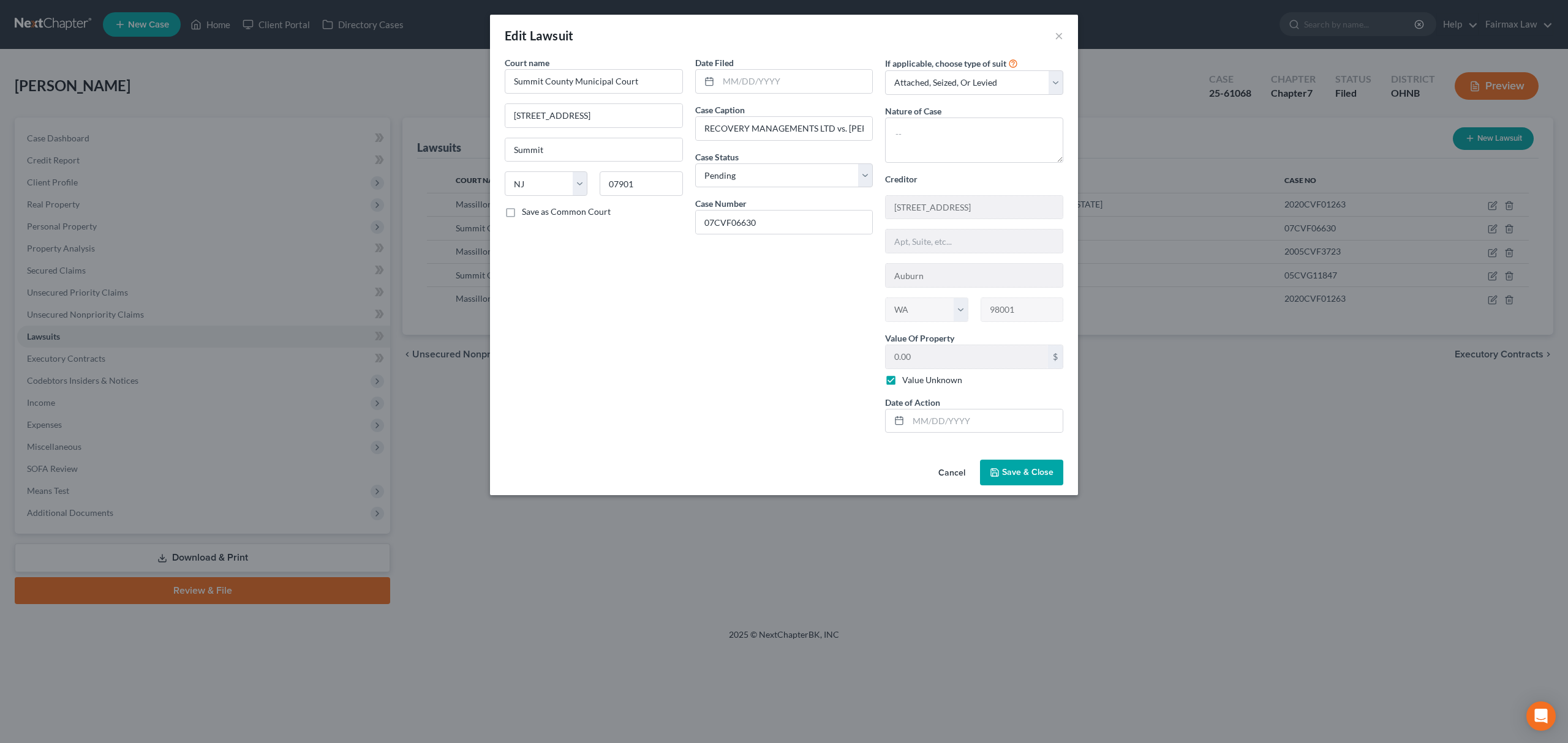
click at [1247, 395] on div "Edit Lawsuit × Court name * Summit County Municipal Court [STREET_ADDRESS][GEOG…" at bounding box center [784, 372] width 1568 height 743
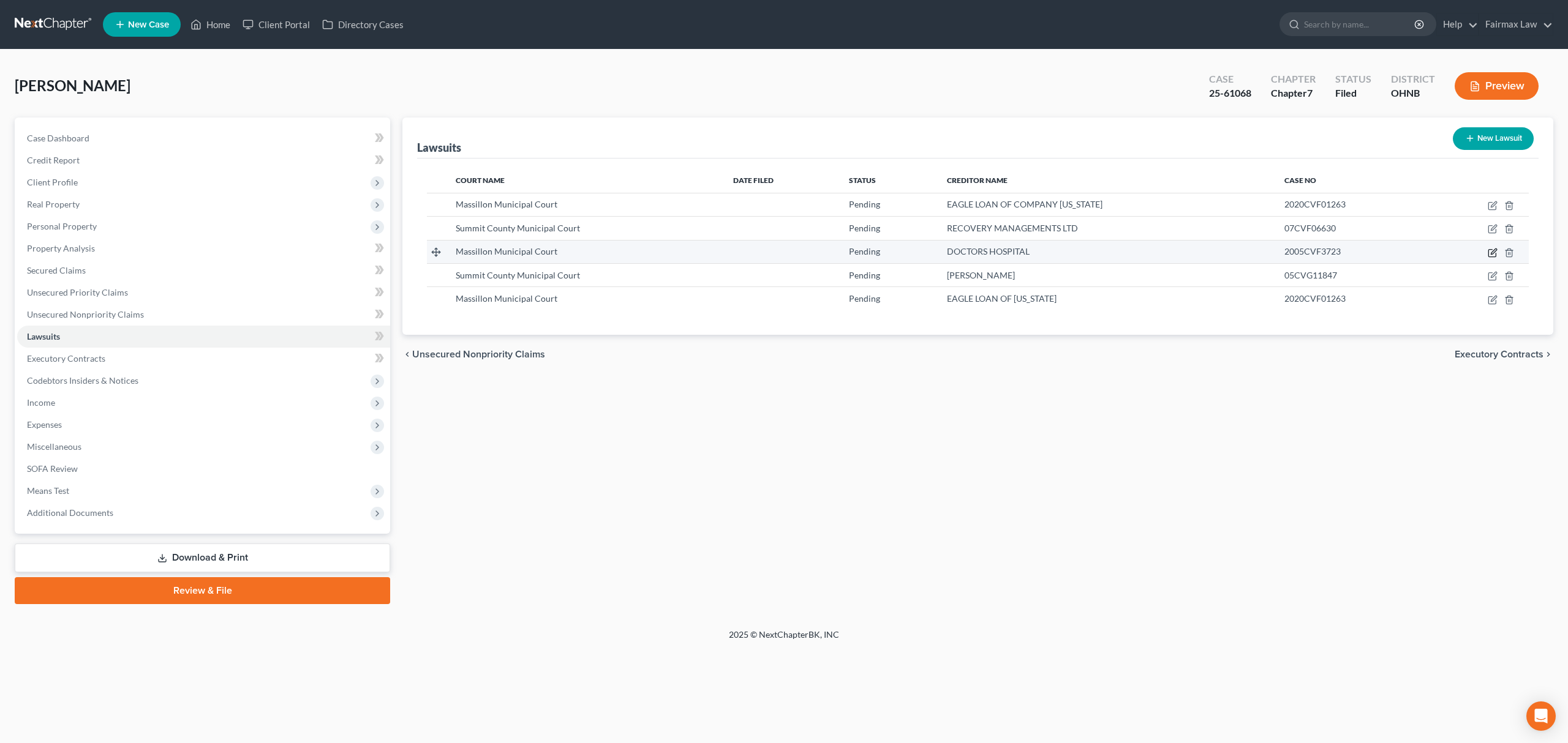
click at [1493, 255] on icon "button" at bounding box center [1493, 253] width 10 height 10
select select "36"
select select "0"
select select "3"
select select "23"
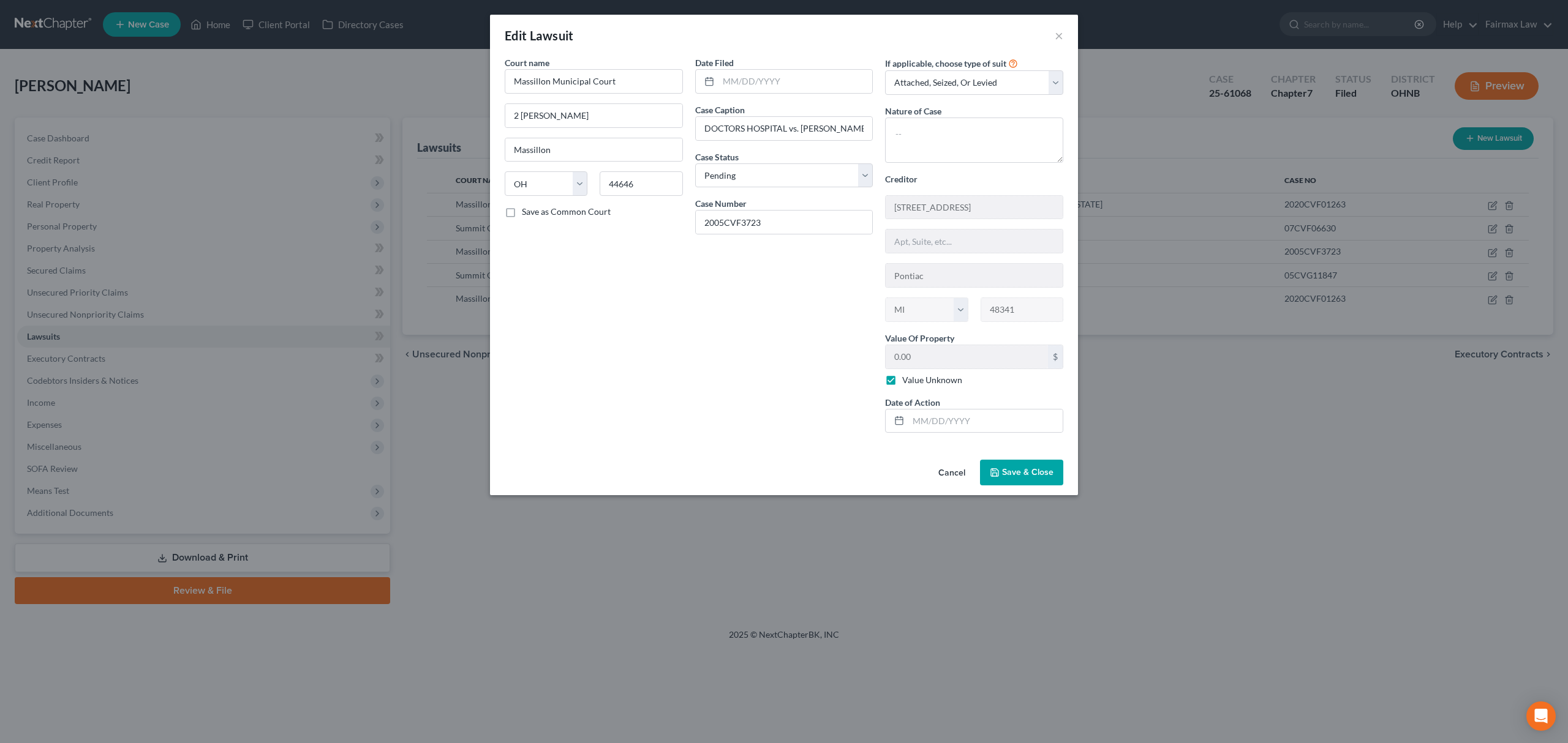
click at [1304, 403] on div "Edit Lawsuit × Court name * Massillon Municipal Court 2 James Duncan Plz Massil…" at bounding box center [784, 372] width 1568 height 743
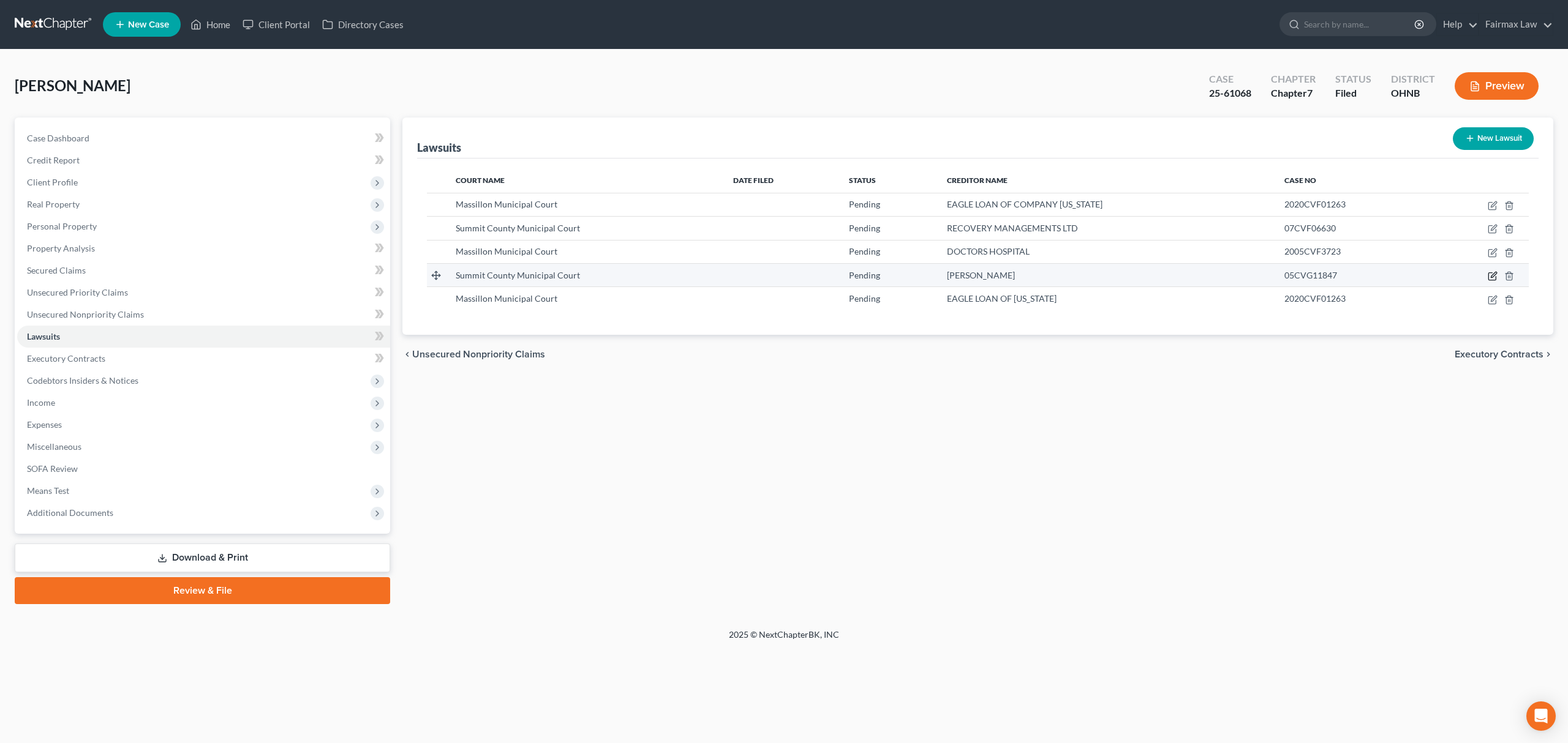
click at [1495, 277] on icon "button" at bounding box center [1491, 276] width 7 height 7
select select "33"
select select "0"
select select "3"
select select "36"
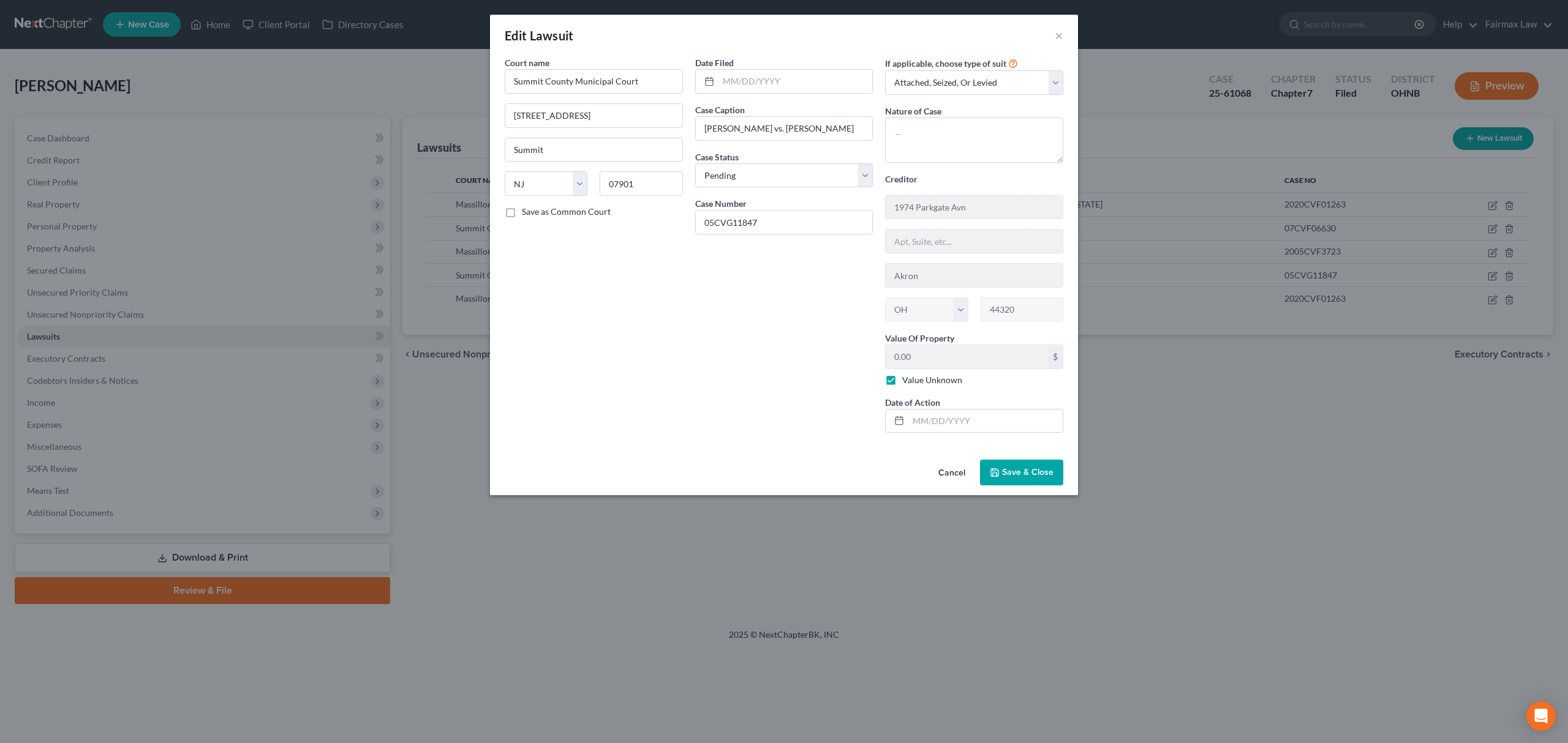
click at [1307, 391] on div "Edit Lawsuit × Court name * Summit County Municipal Court 512 Springfield Ave S…" at bounding box center [784, 372] width 1568 height 743
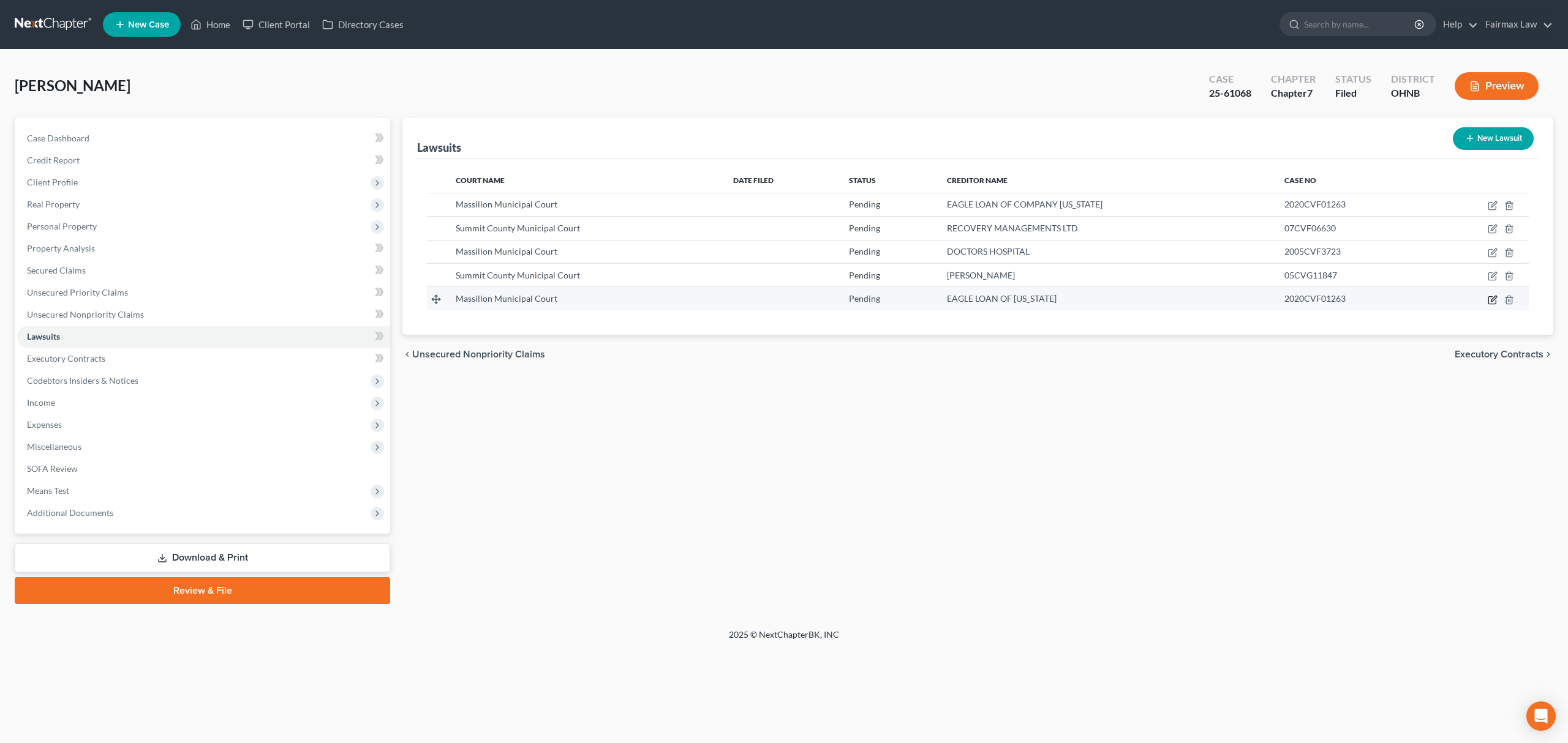
click at [1494, 300] on icon "button" at bounding box center [1493, 300] width 10 height 10
select select "36"
select select "0"
select select "1"
select select "36"
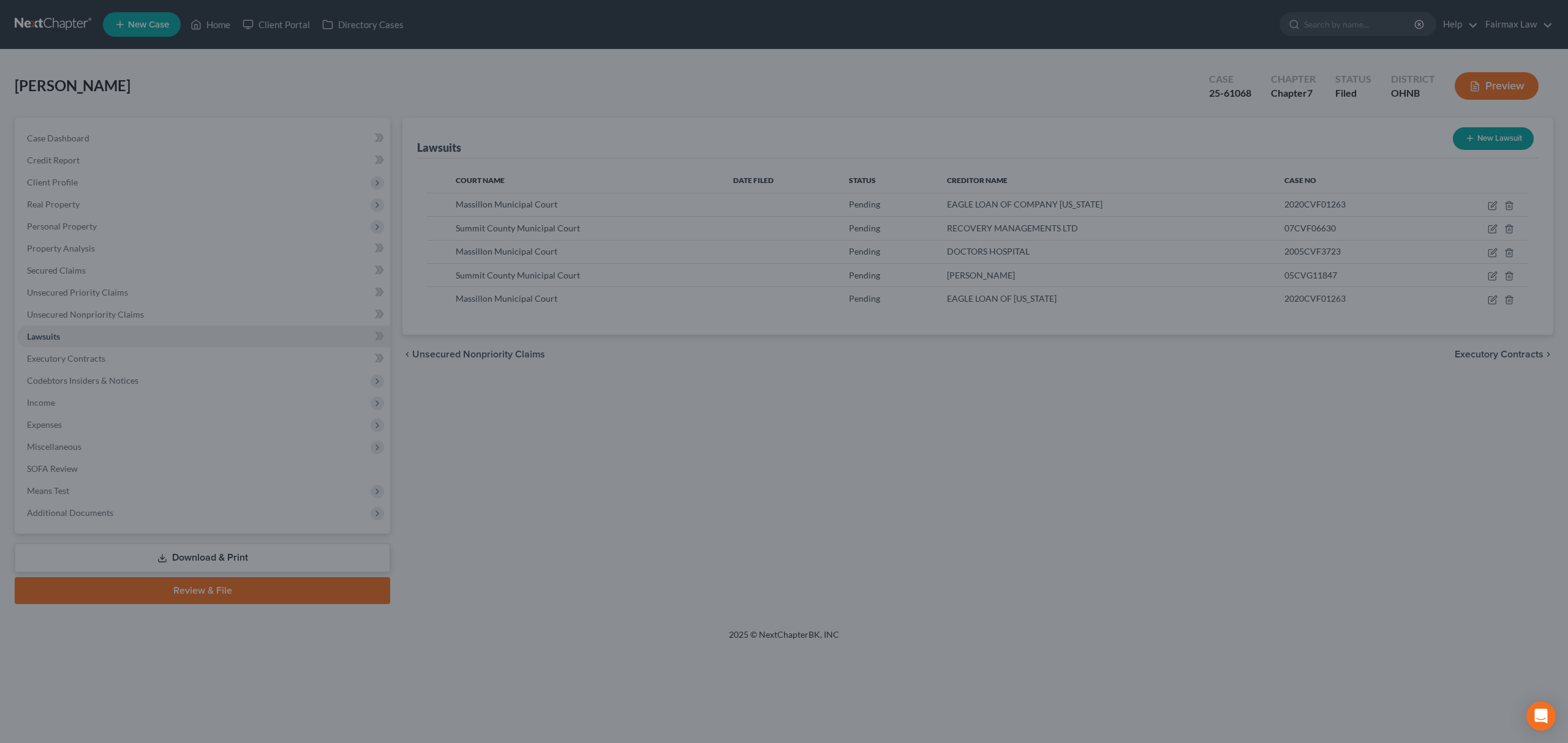
click at [1301, 416] on div "New Lawsuit × Court name * Massillon Municipal Court 2 James Duncan Plz Massill…" at bounding box center [784, 372] width 1568 height 743
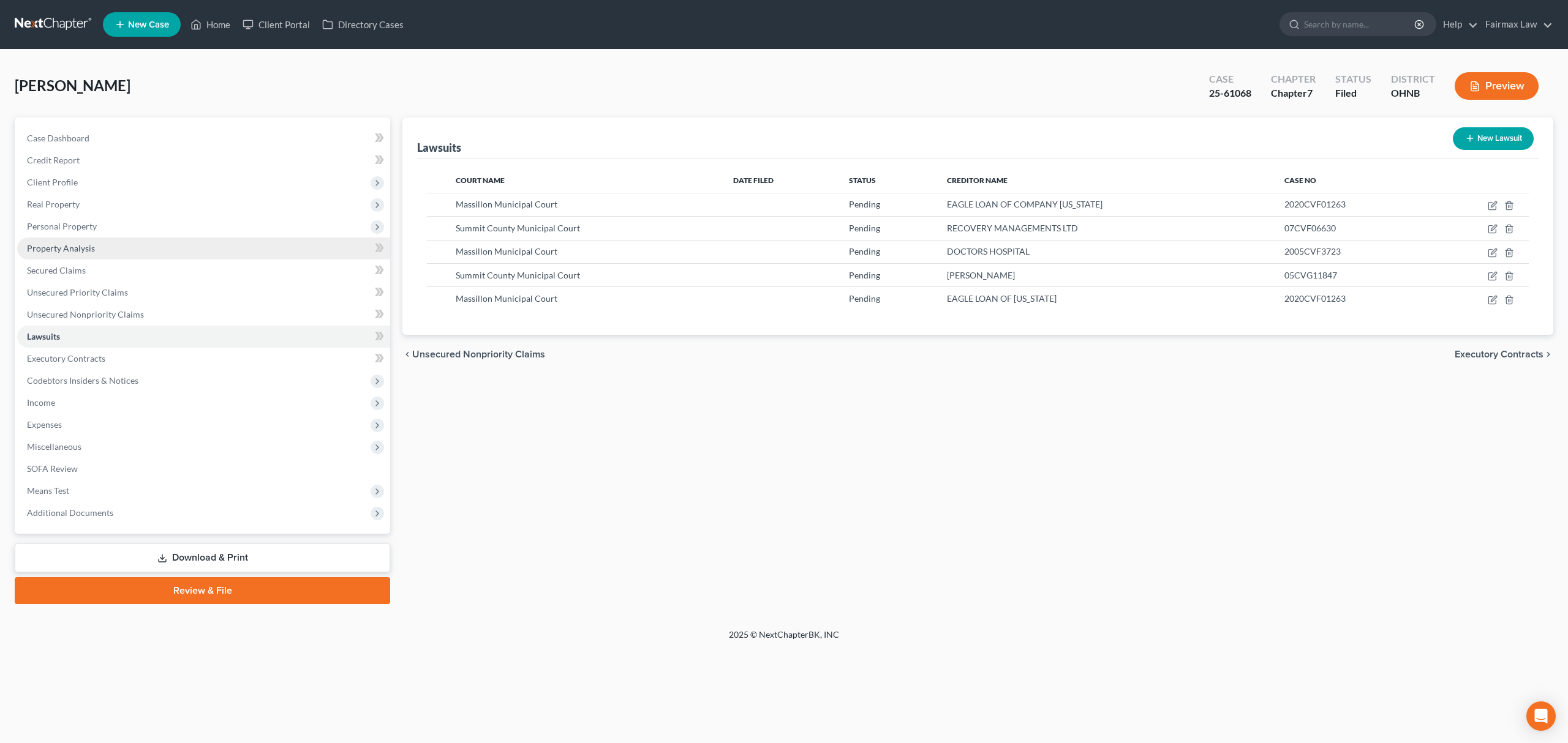
click at [181, 238] on link "Property Analysis" at bounding box center [203, 249] width 373 height 22
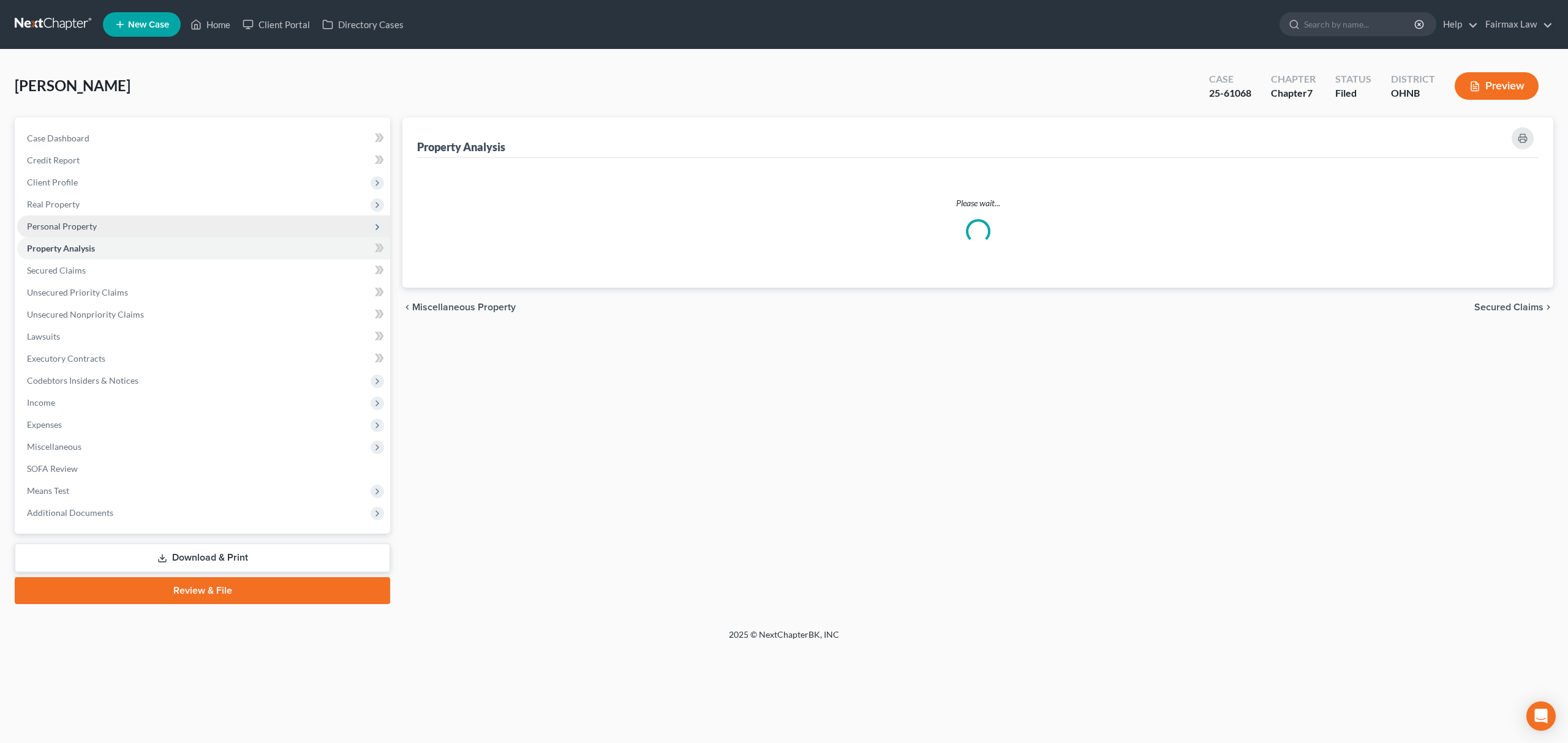
click at [187, 233] on span "Personal Property" at bounding box center [203, 226] width 373 height 22
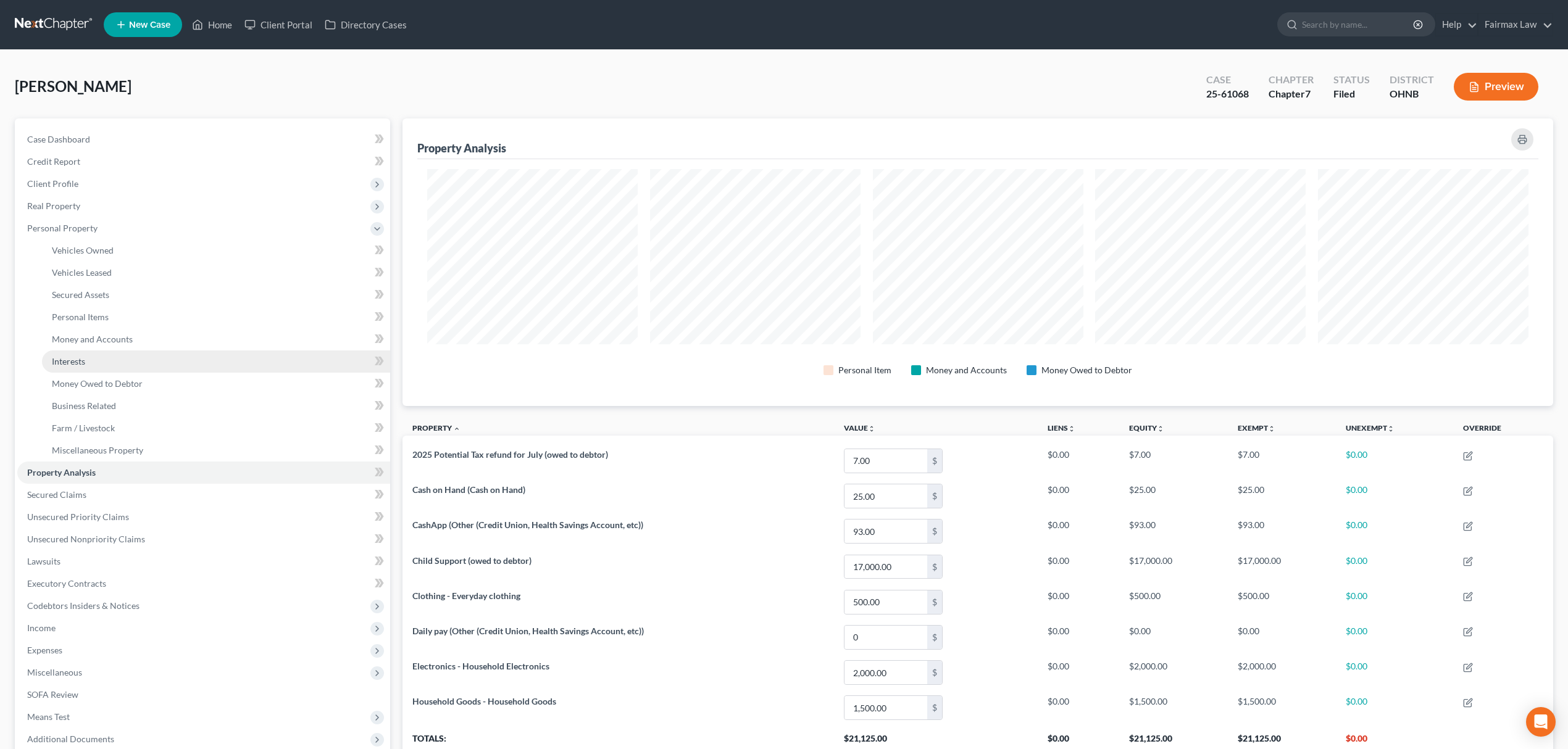
scroll to position [288, 1150]
click at [189, 373] on link "Money Owed to Debtor" at bounding box center [216, 383] width 348 height 22
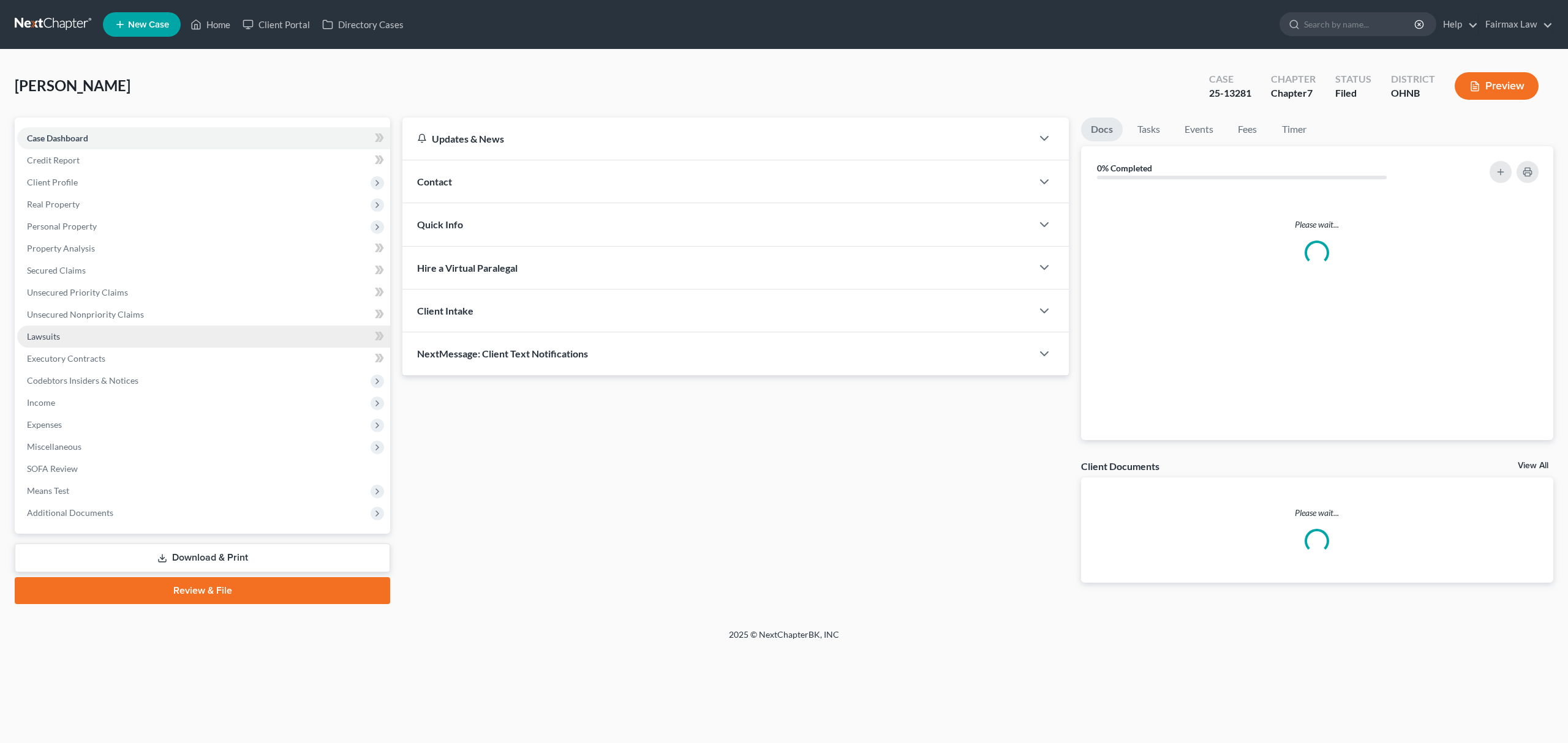
click at [101, 344] on link "Lawsuits" at bounding box center [203, 337] width 373 height 22
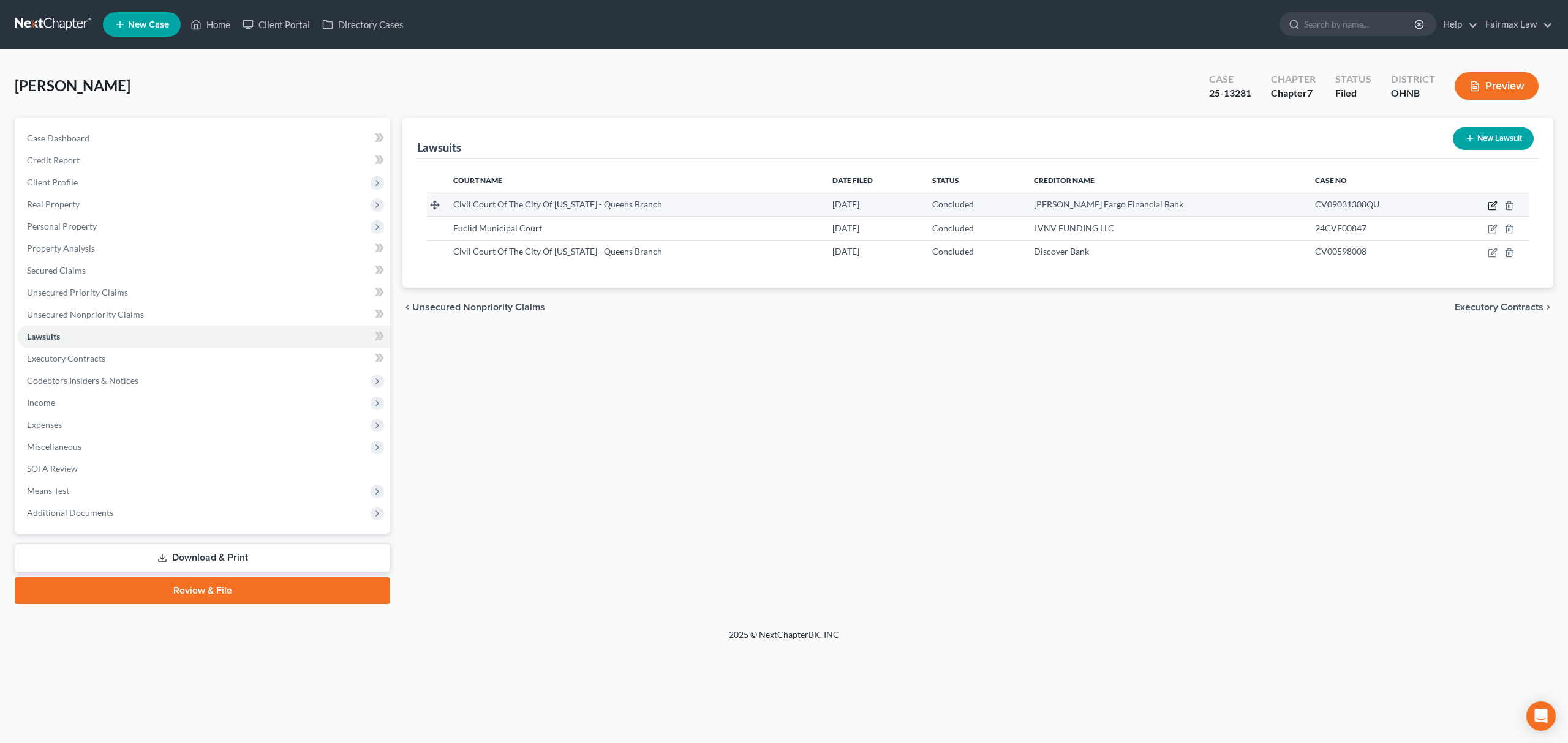
click at [1489, 202] on icon "button" at bounding box center [1493, 206] width 10 height 10
select select "35"
select select "2"
select select "3"
select select "4"
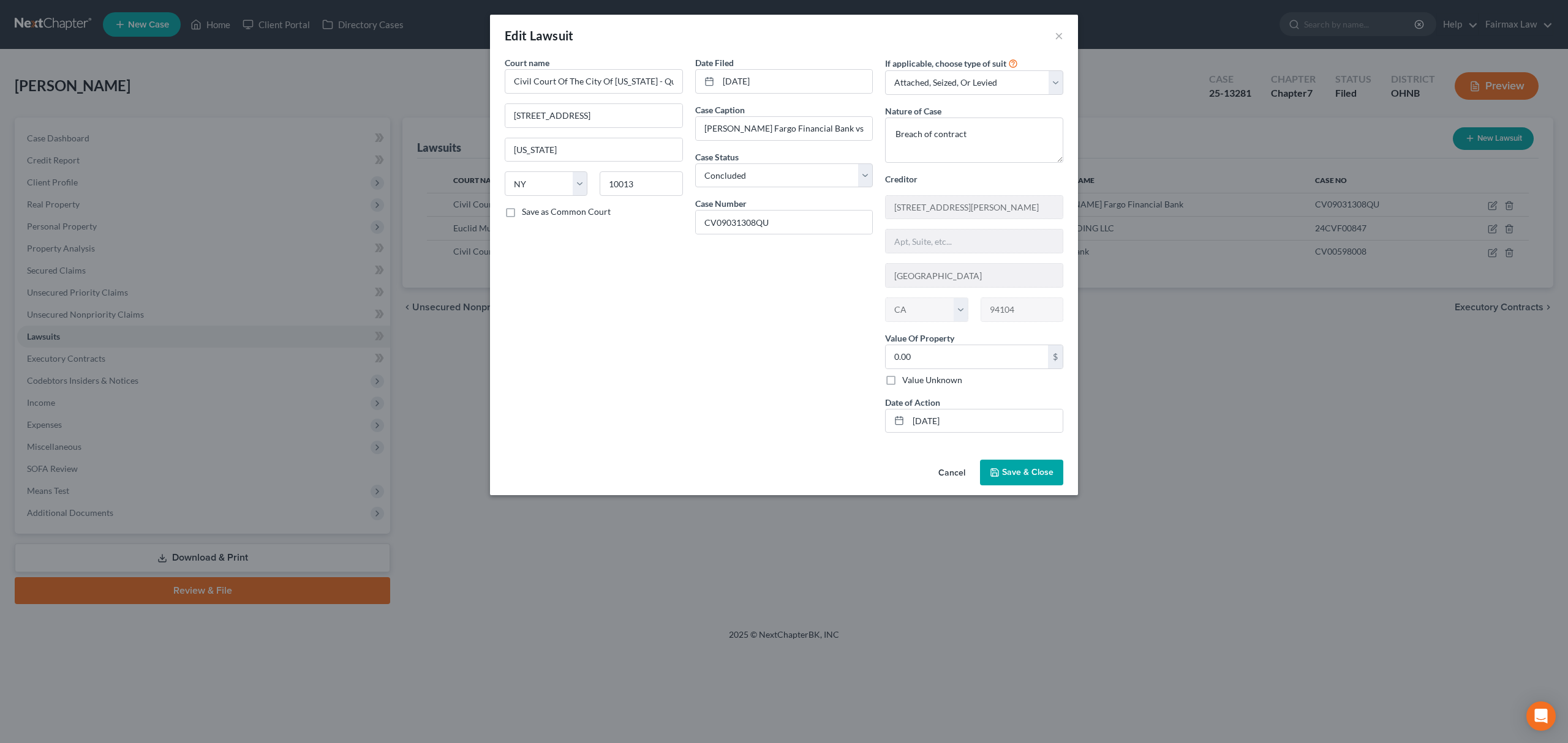
click at [1349, 424] on div "Edit Lawsuit × Court name * Civil Court Of The City Of [US_STATE] - [GEOGRAPHIC…" at bounding box center [784, 372] width 1568 height 743
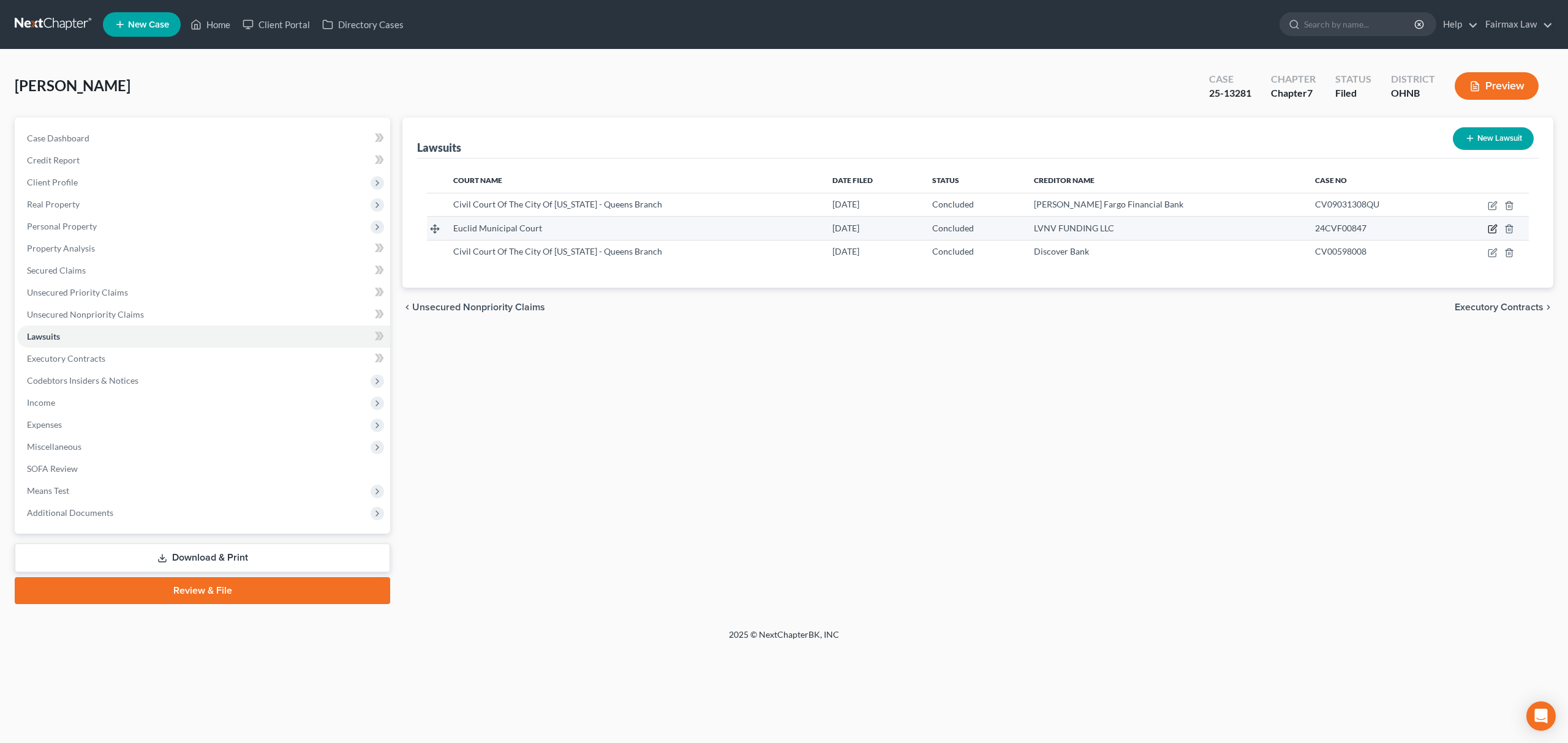
click at [1493, 232] on icon "button" at bounding box center [1493, 229] width 10 height 10
select select "36"
select select "2"
select select "3"
select select "42"
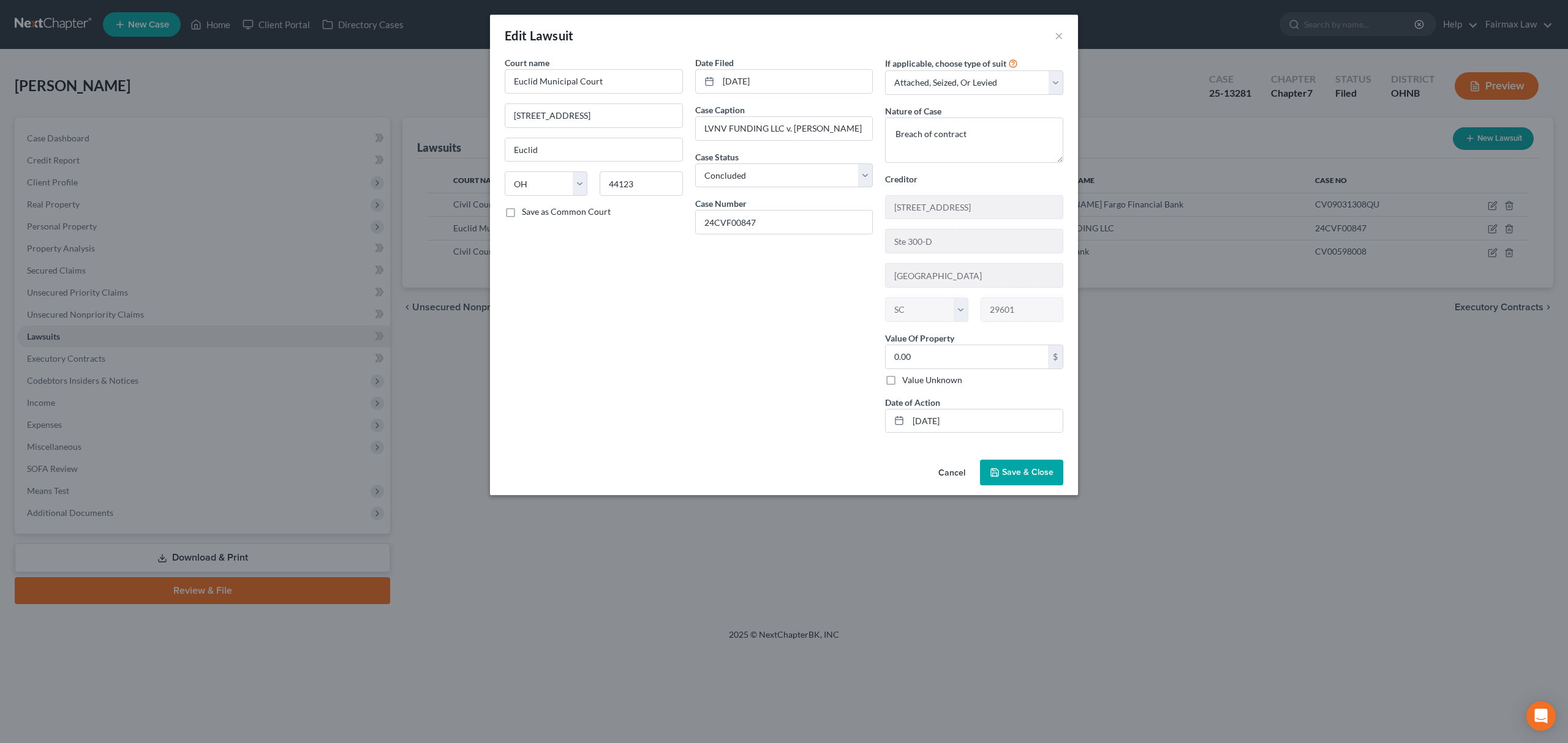
click at [1346, 365] on div "Edit Lawsuit × Court name * Euclid Municipal Court [STREET_ADDRESS][GEOGRAPHIC_…" at bounding box center [784, 372] width 1568 height 743
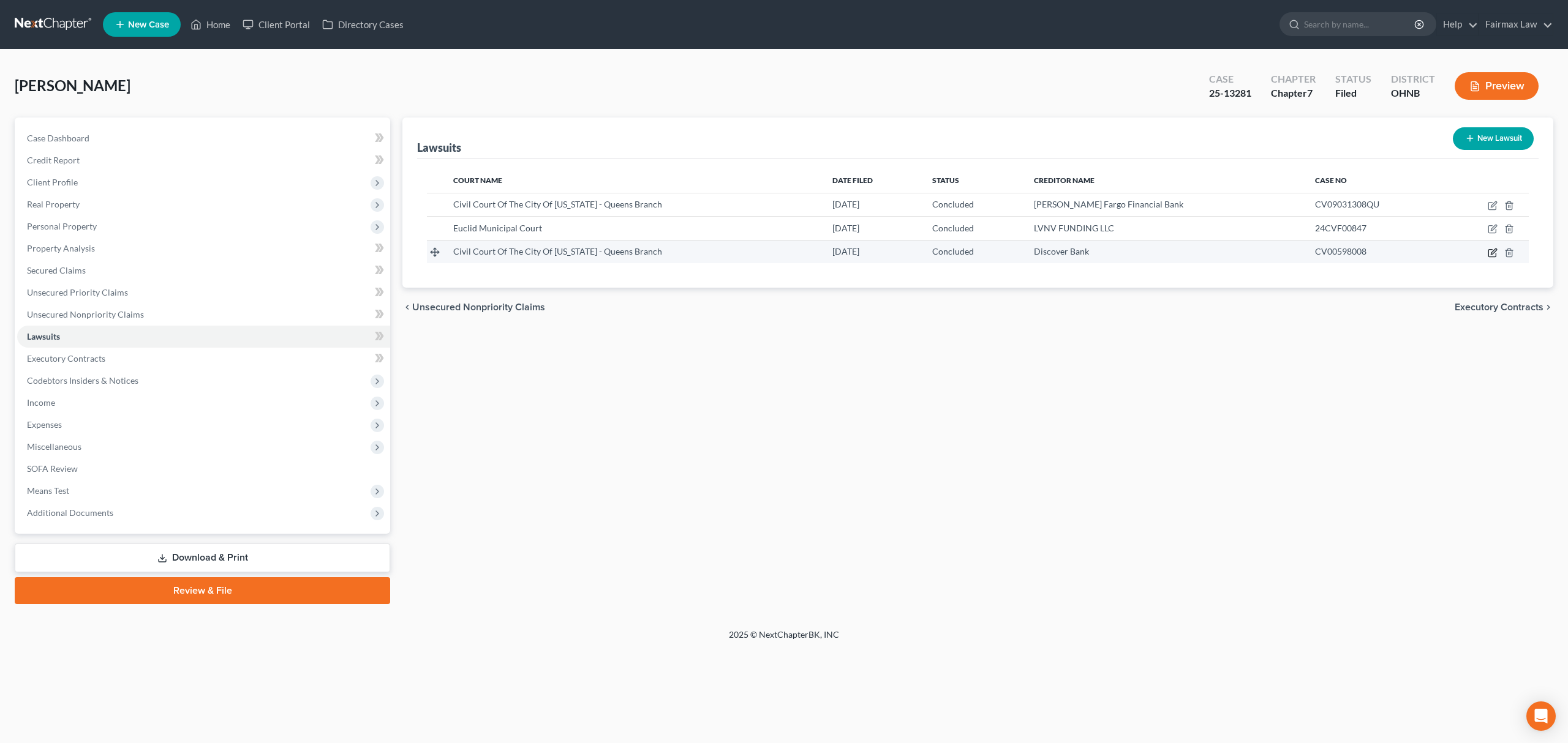
click at [1494, 251] on icon "button" at bounding box center [1493, 253] width 10 height 10
select select "35"
select select "2"
select select "3"
select select "46"
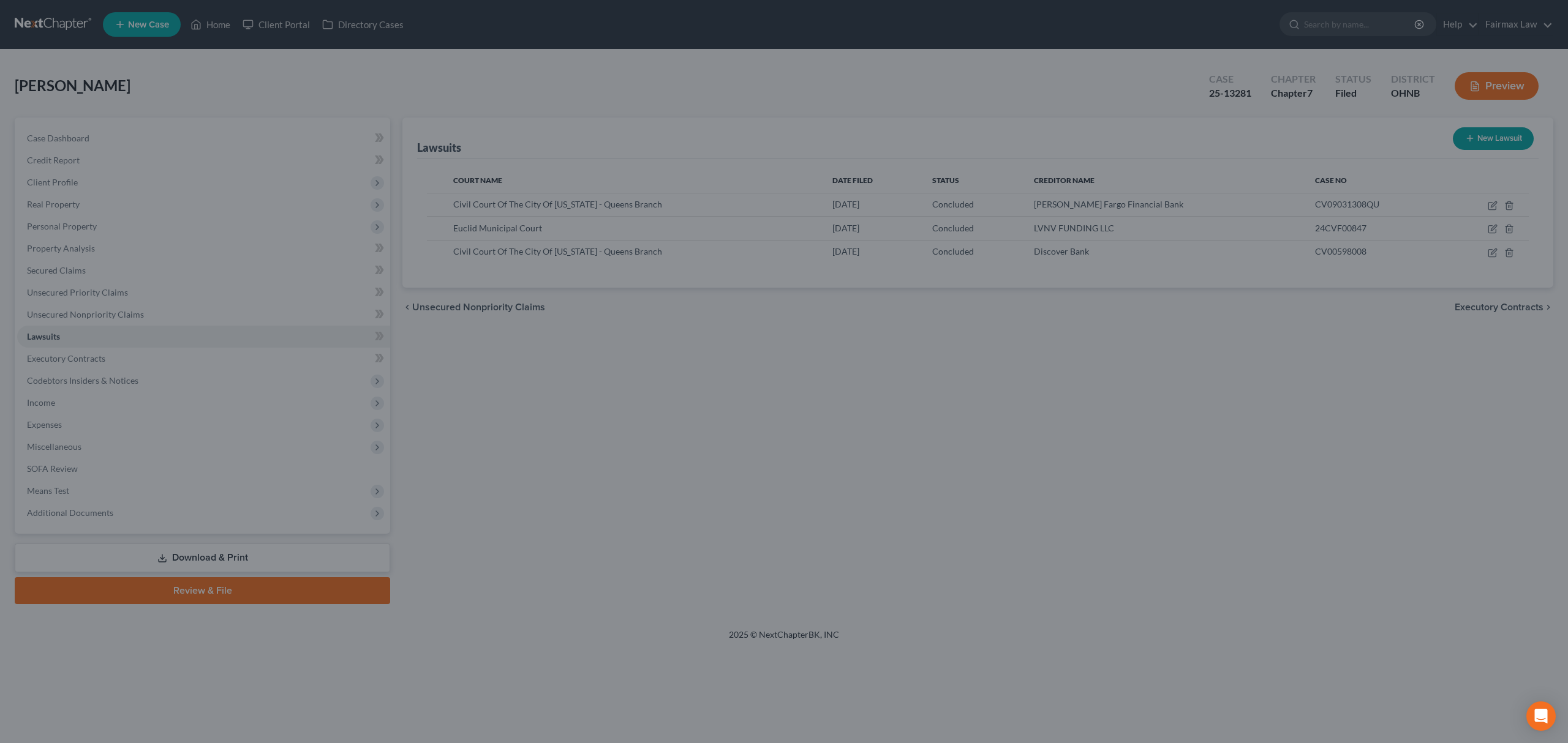
click at [1250, 361] on div "New Lawsuit × Court name * Civil Court Of The City Of New York - Queens Branch …" at bounding box center [784, 372] width 1568 height 743
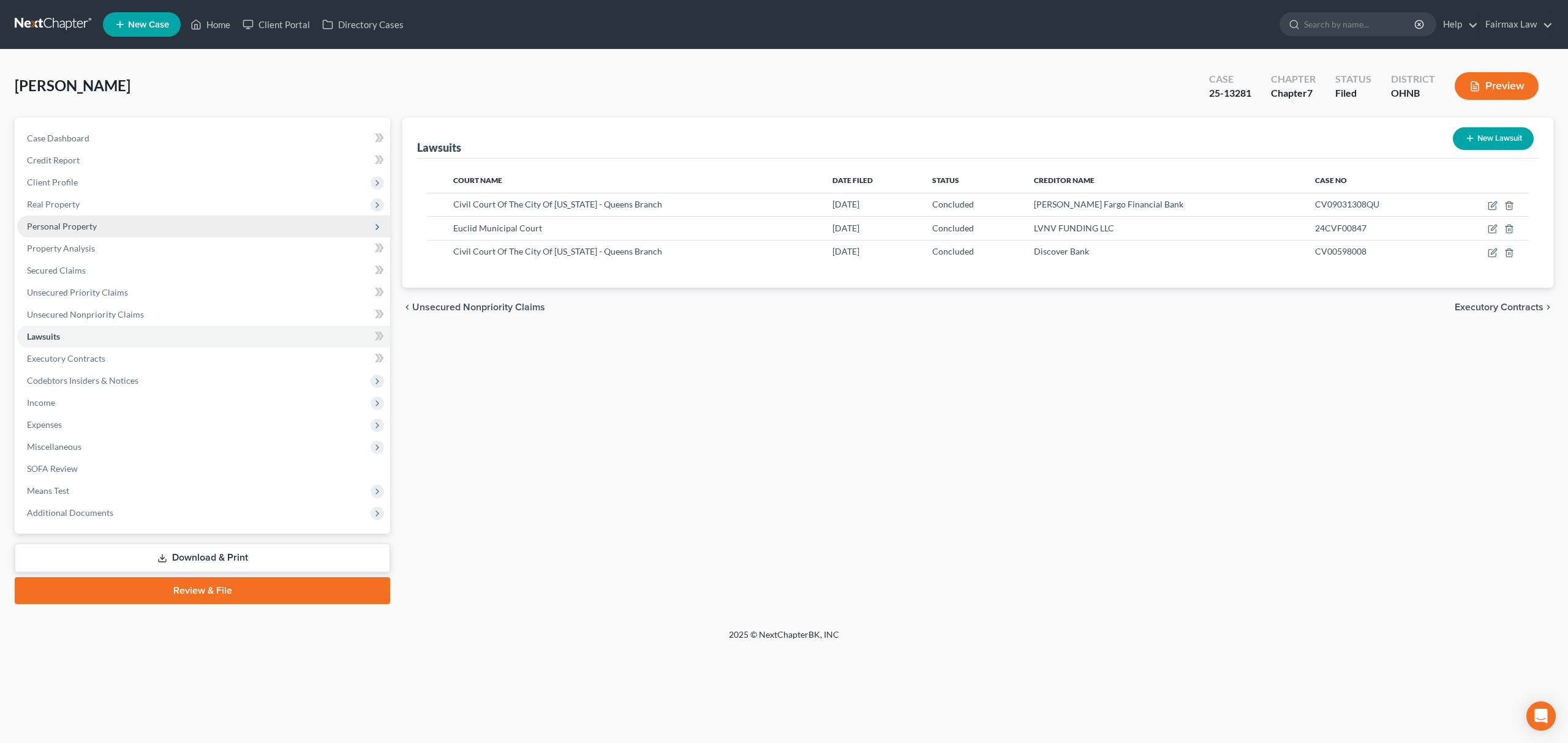
click at [145, 221] on span "Personal Property" at bounding box center [203, 226] width 373 height 22
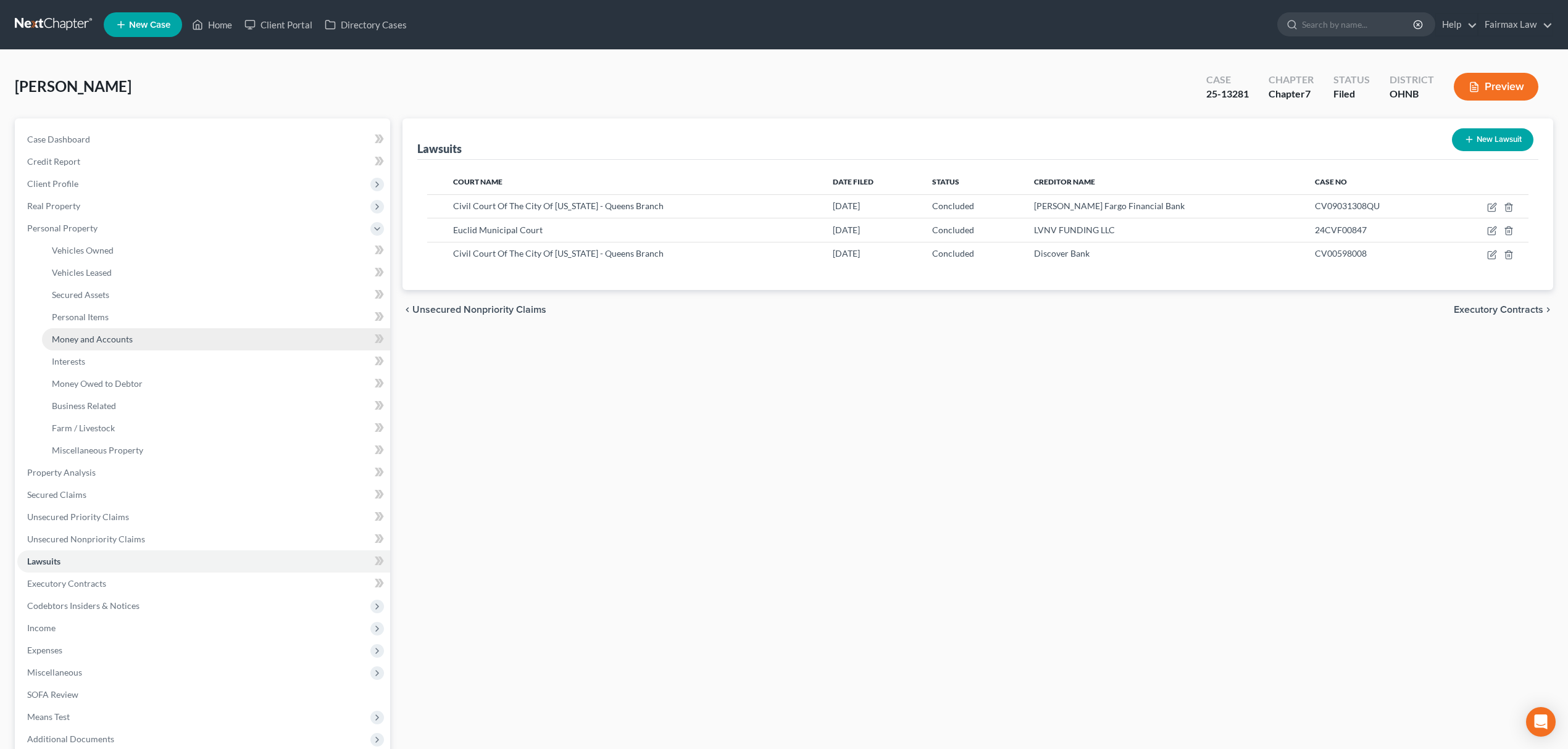
click at [104, 331] on link "Money and Accounts" at bounding box center [216, 340] width 348 height 22
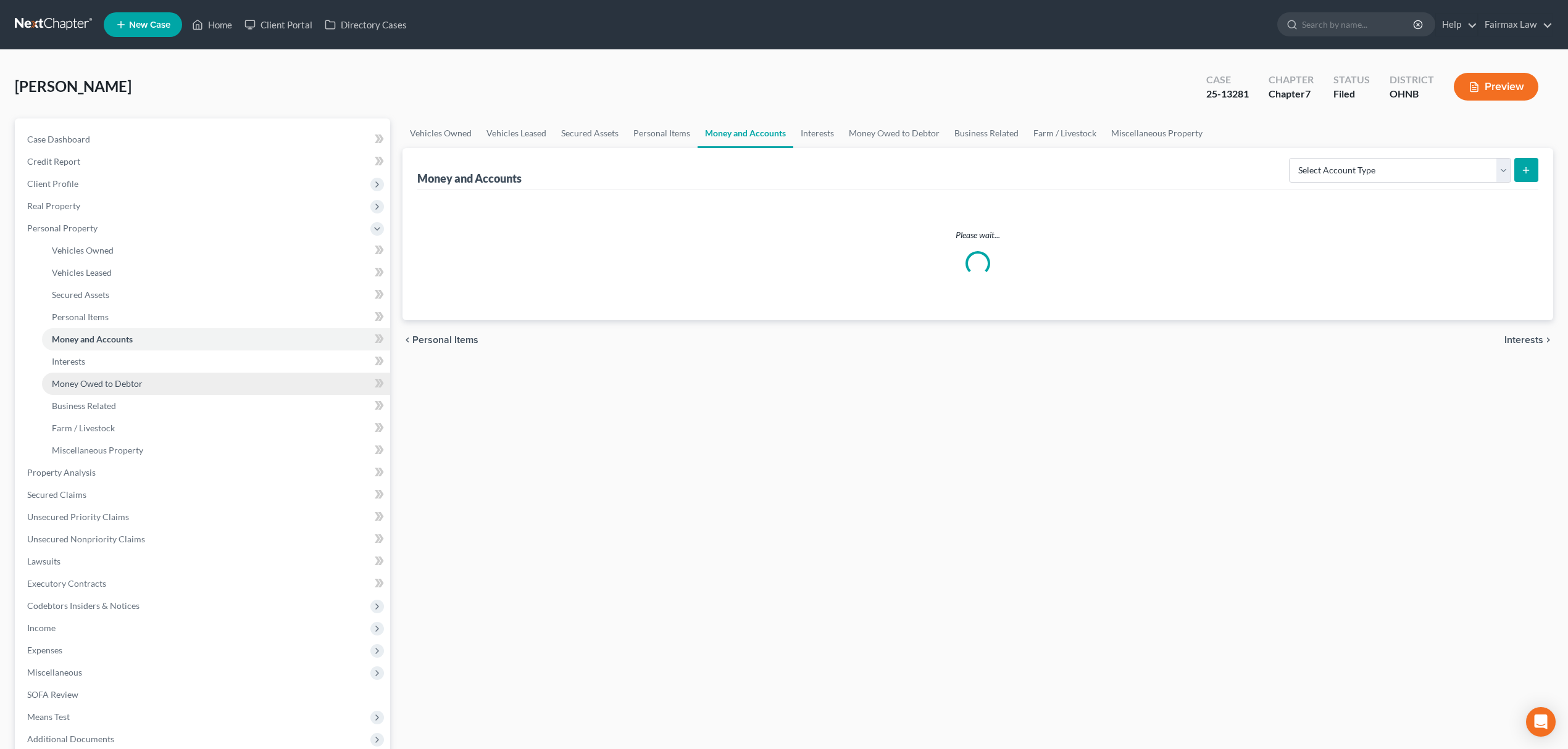
click at [138, 379] on span "Money Owed to Debtor" at bounding box center [97, 383] width 91 height 10
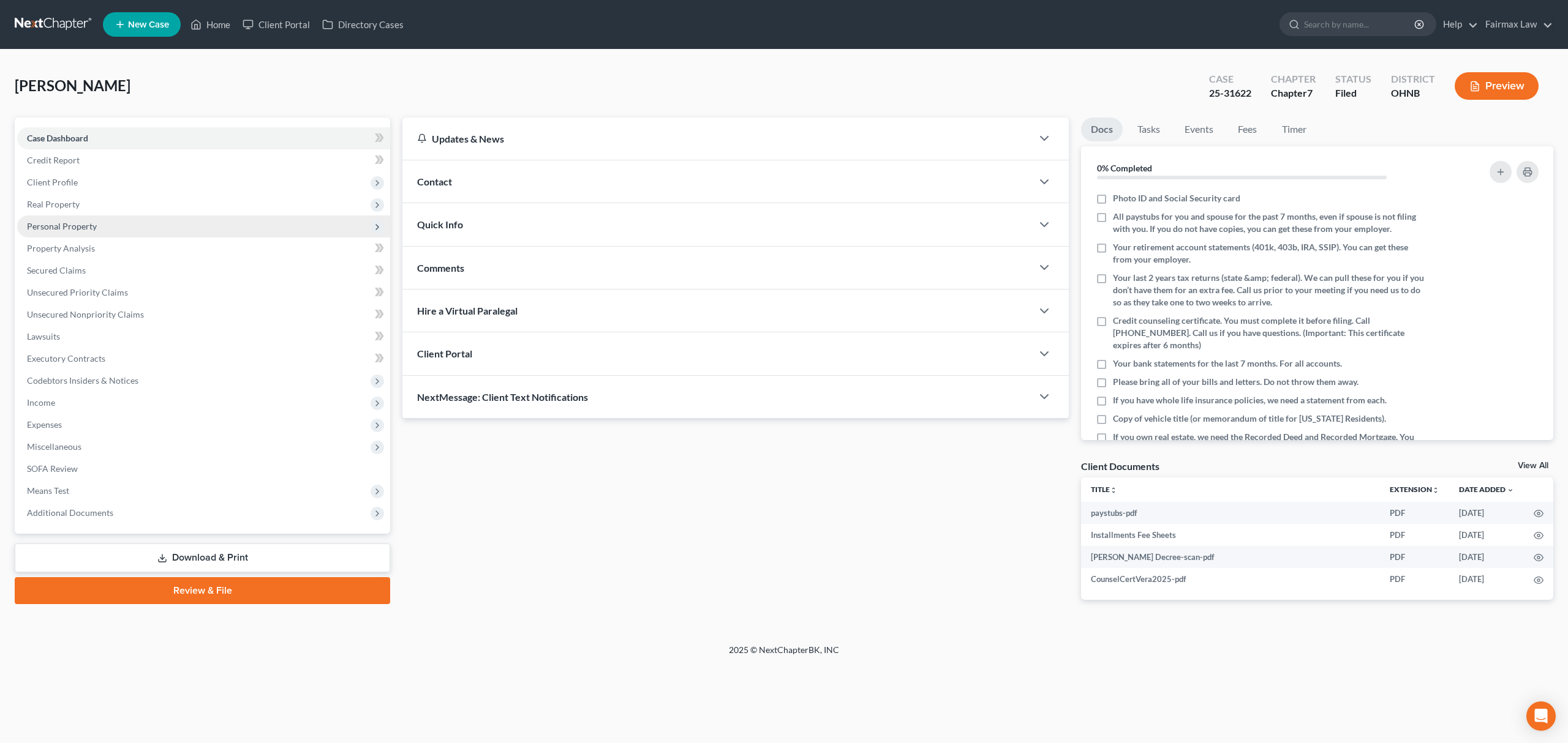
click at [181, 223] on span "Personal Property" at bounding box center [203, 226] width 373 height 22
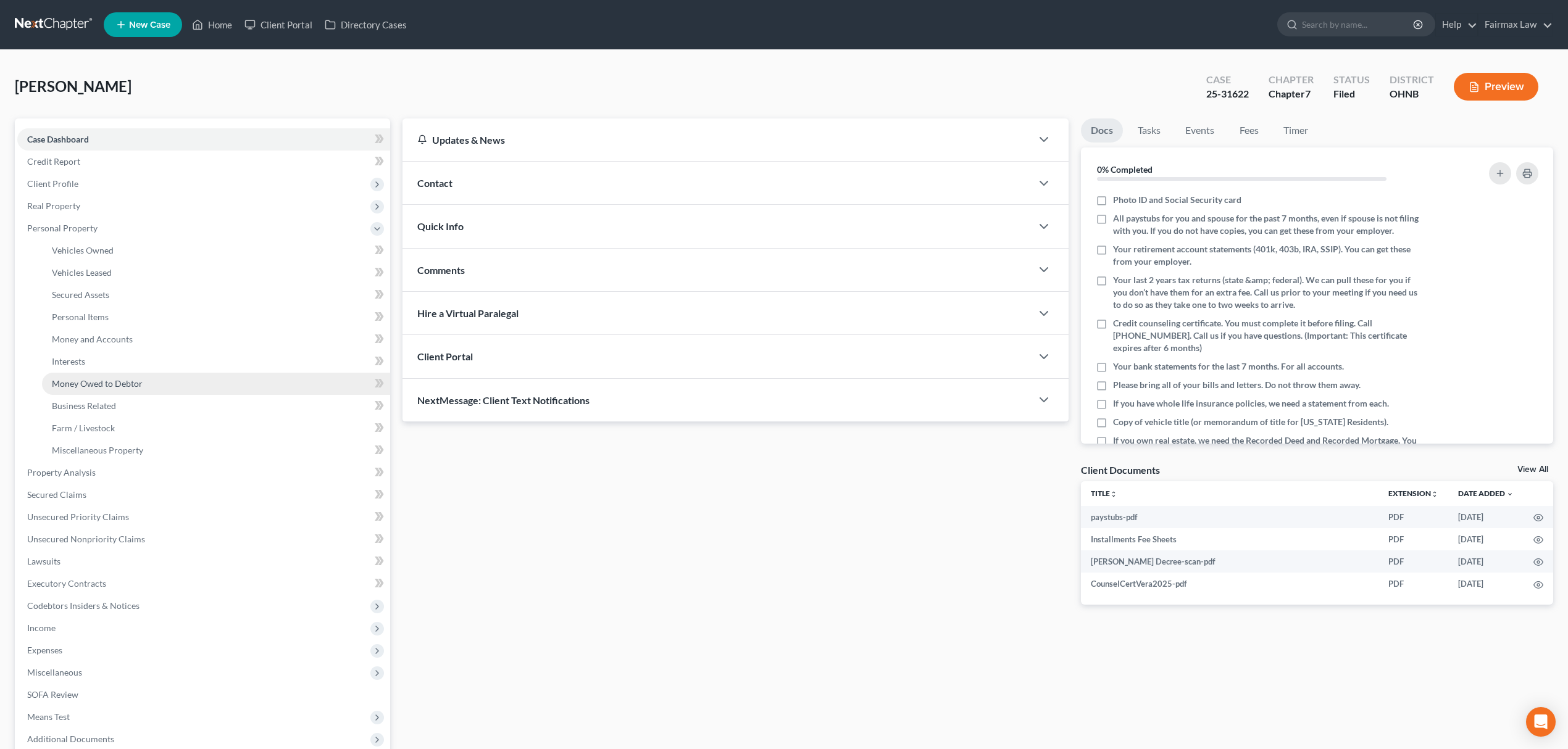
click at [161, 376] on link "Money Owed to Debtor" at bounding box center [216, 383] width 348 height 22
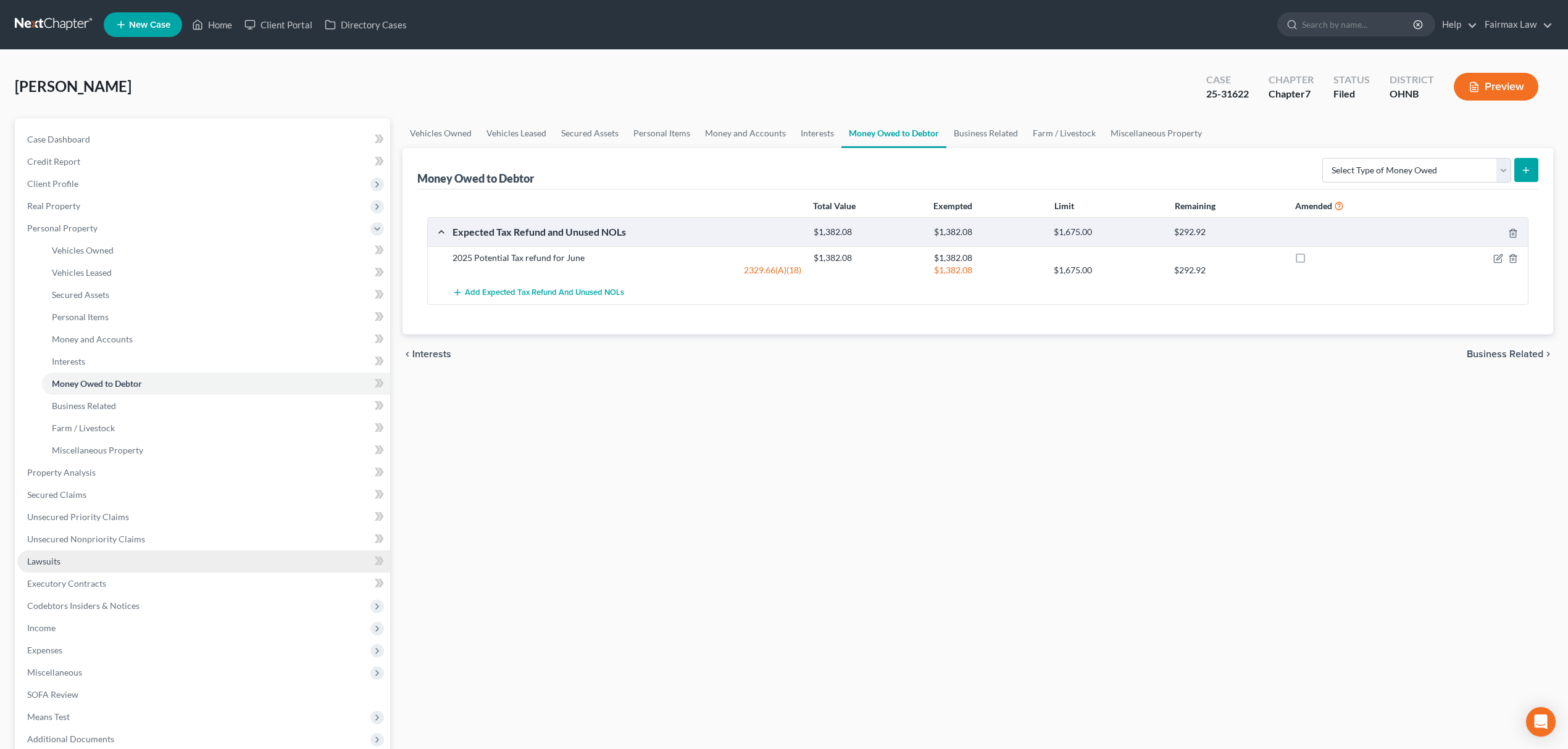
click at [102, 561] on link "Lawsuits" at bounding box center [203, 561] width 372 height 22
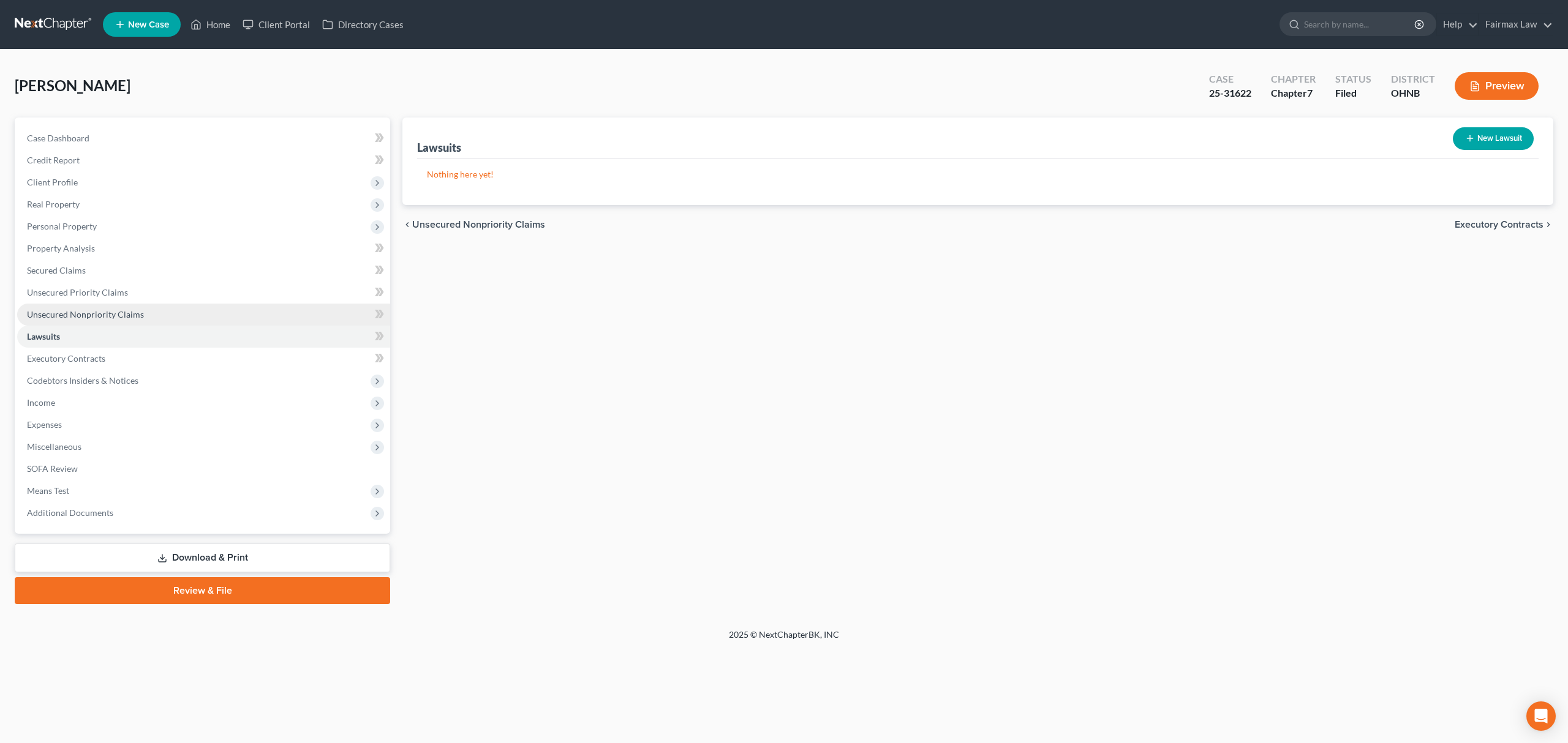
click at [192, 322] on link "Unsecured Nonpriority Claims" at bounding box center [203, 314] width 373 height 22
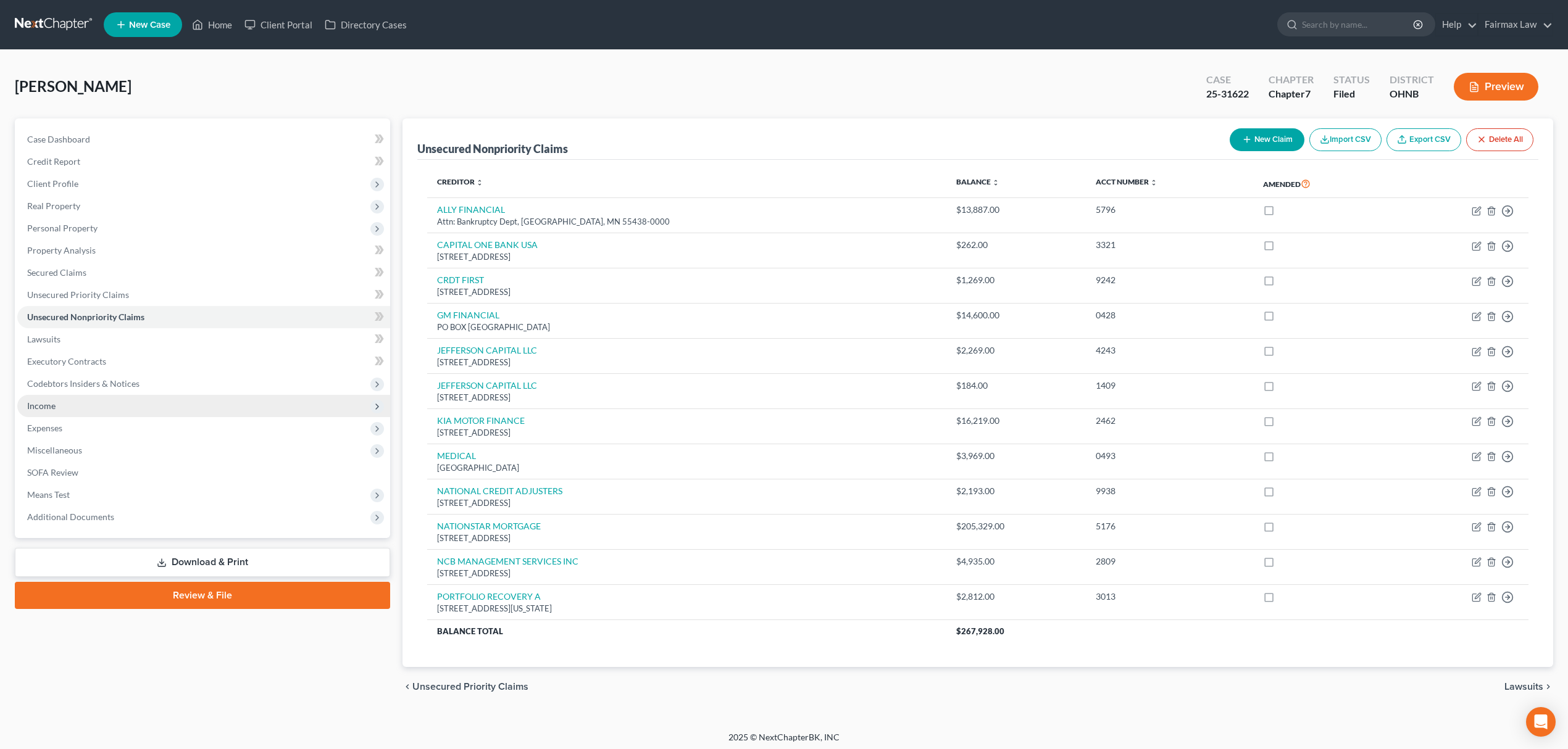
click at [100, 405] on span "Income" at bounding box center [203, 406] width 372 height 22
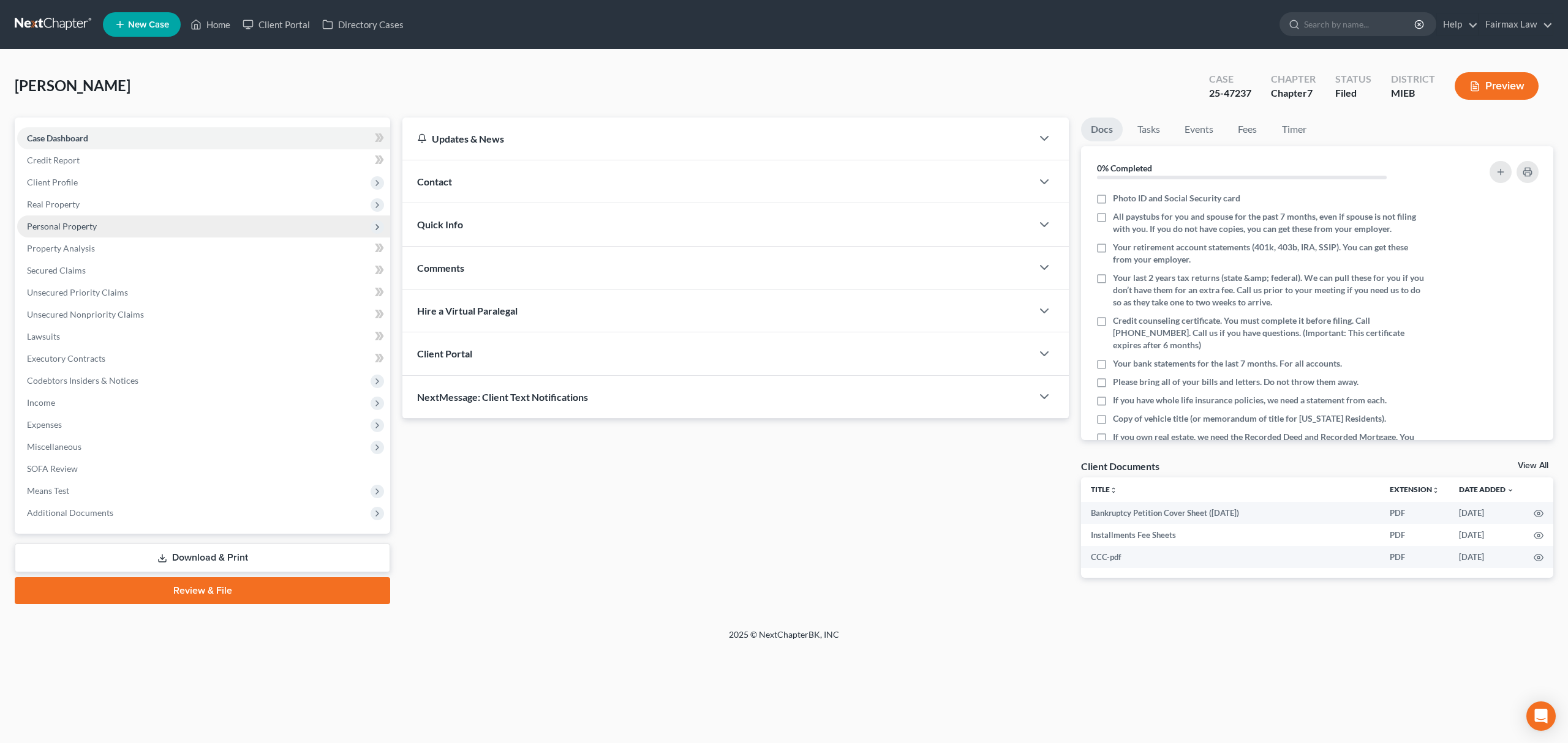
click at [148, 232] on span "Personal Property" at bounding box center [203, 226] width 373 height 22
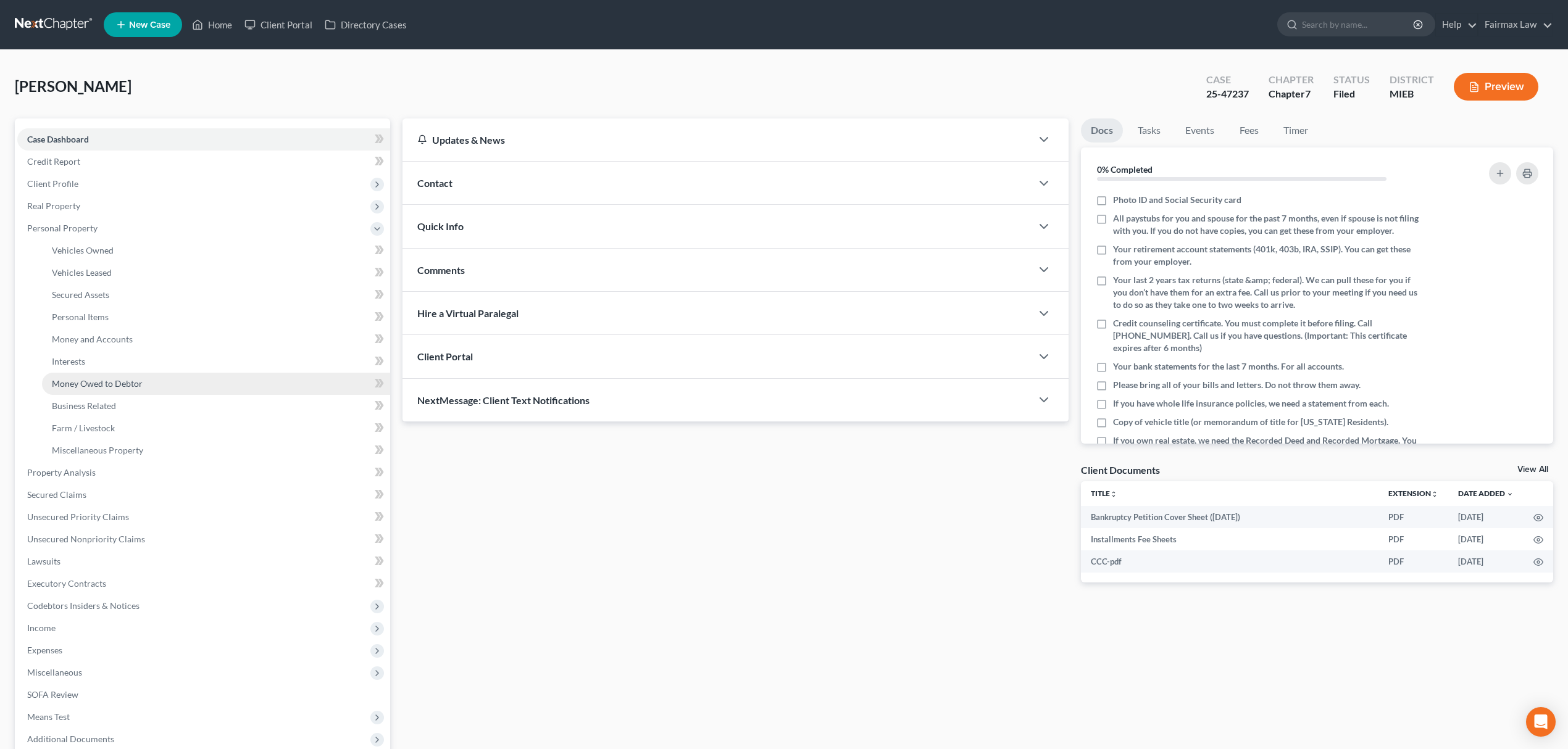
click at [163, 381] on link "Money Owed to Debtor" at bounding box center [216, 383] width 348 height 22
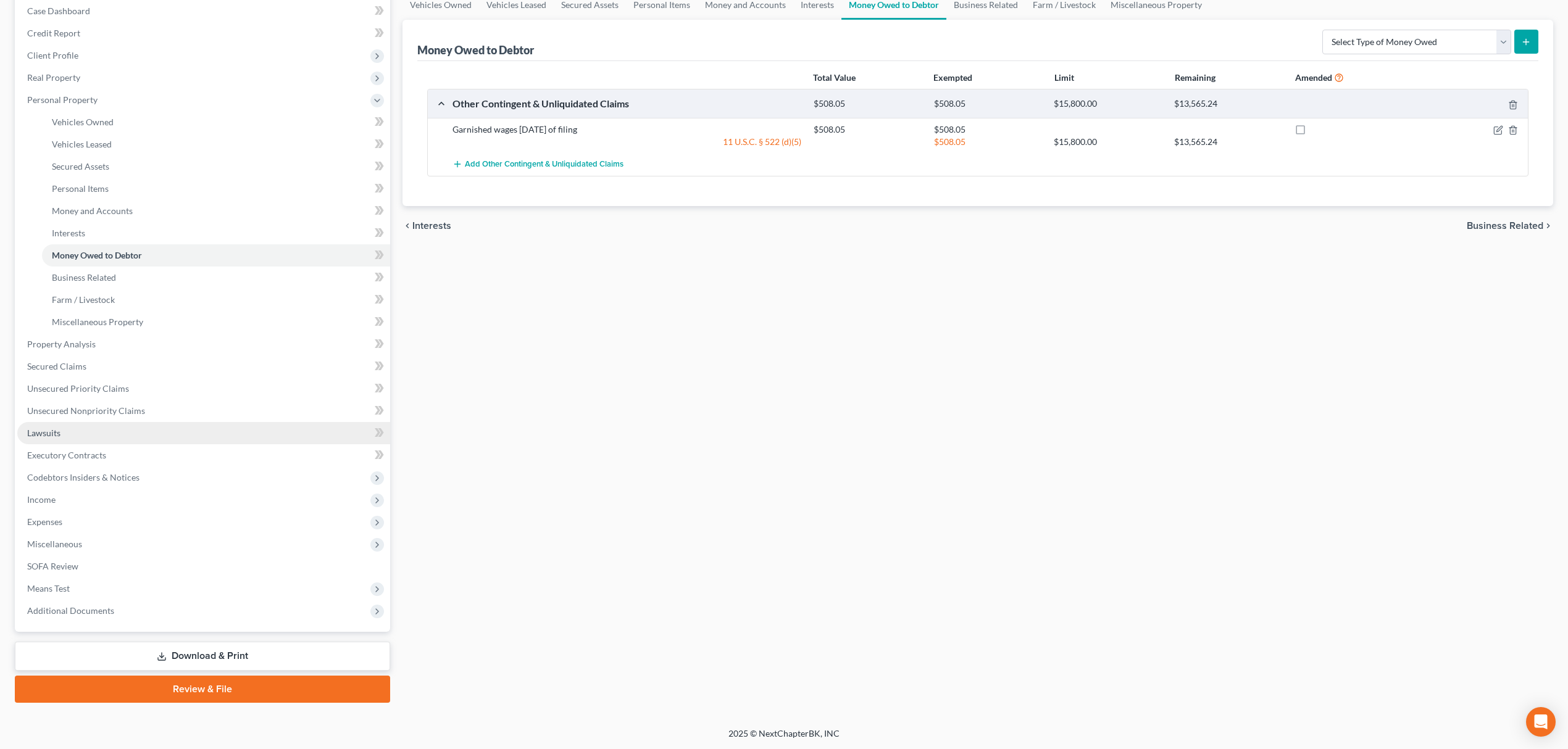
click at [94, 431] on link "Lawsuits" at bounding box center [203, 433] width 372 height 22
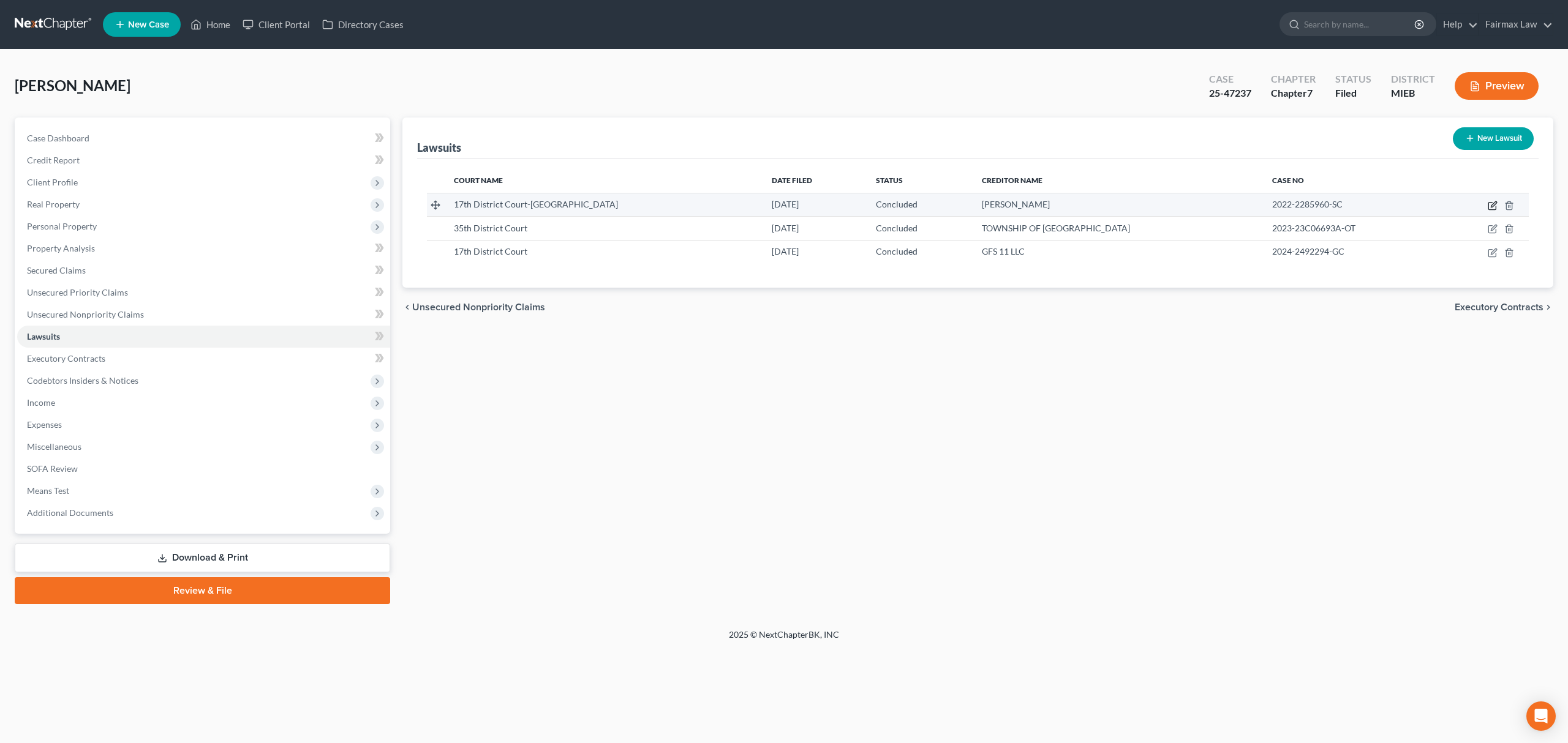
click at [1493, 202] on icon "button" at bounding box center [1493, 206] width 10 height 10
select select "23"
select select "2"
select select "3"
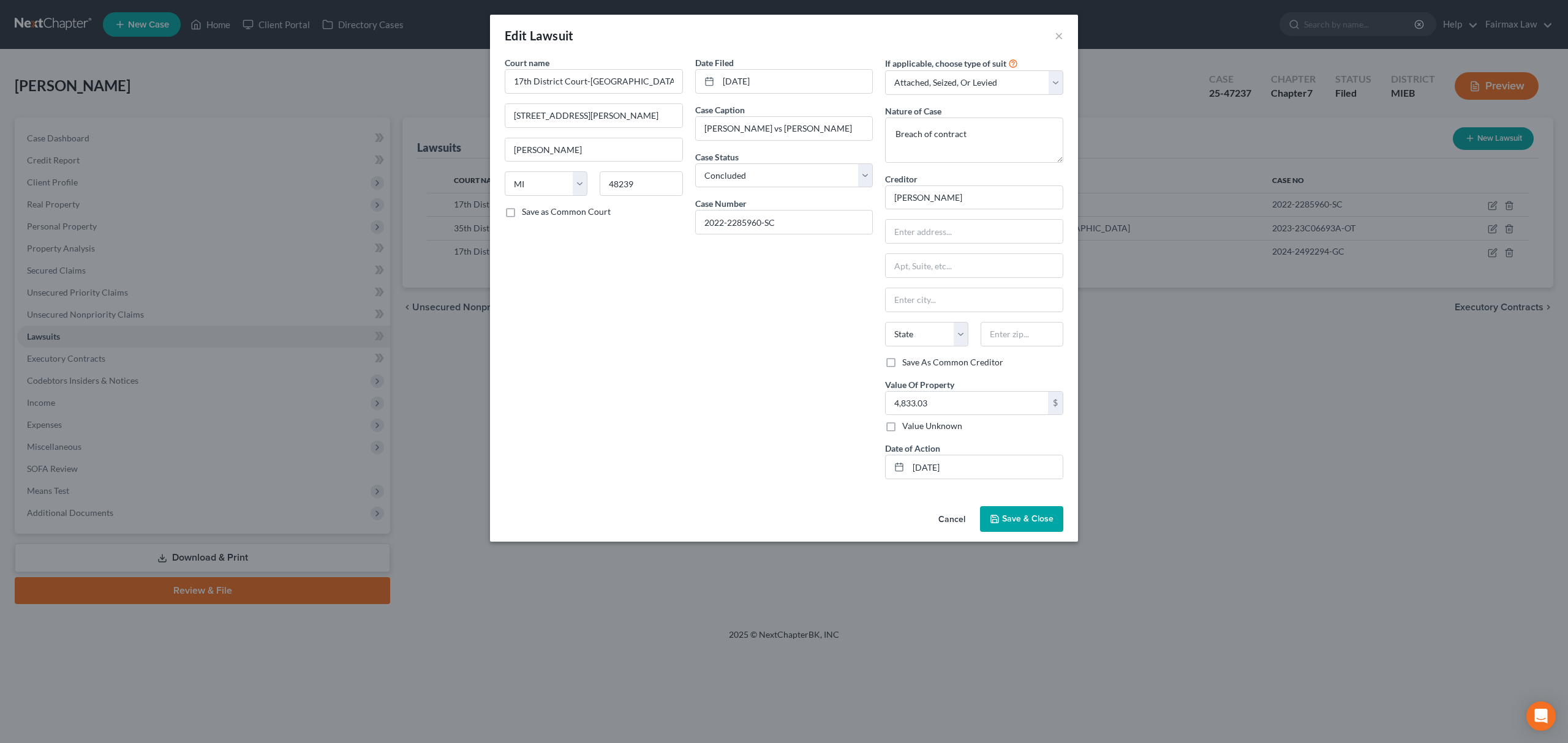
click at [1045, 520] on span "Save & Close" at bounding box center [1028, 518] width 52 height 10
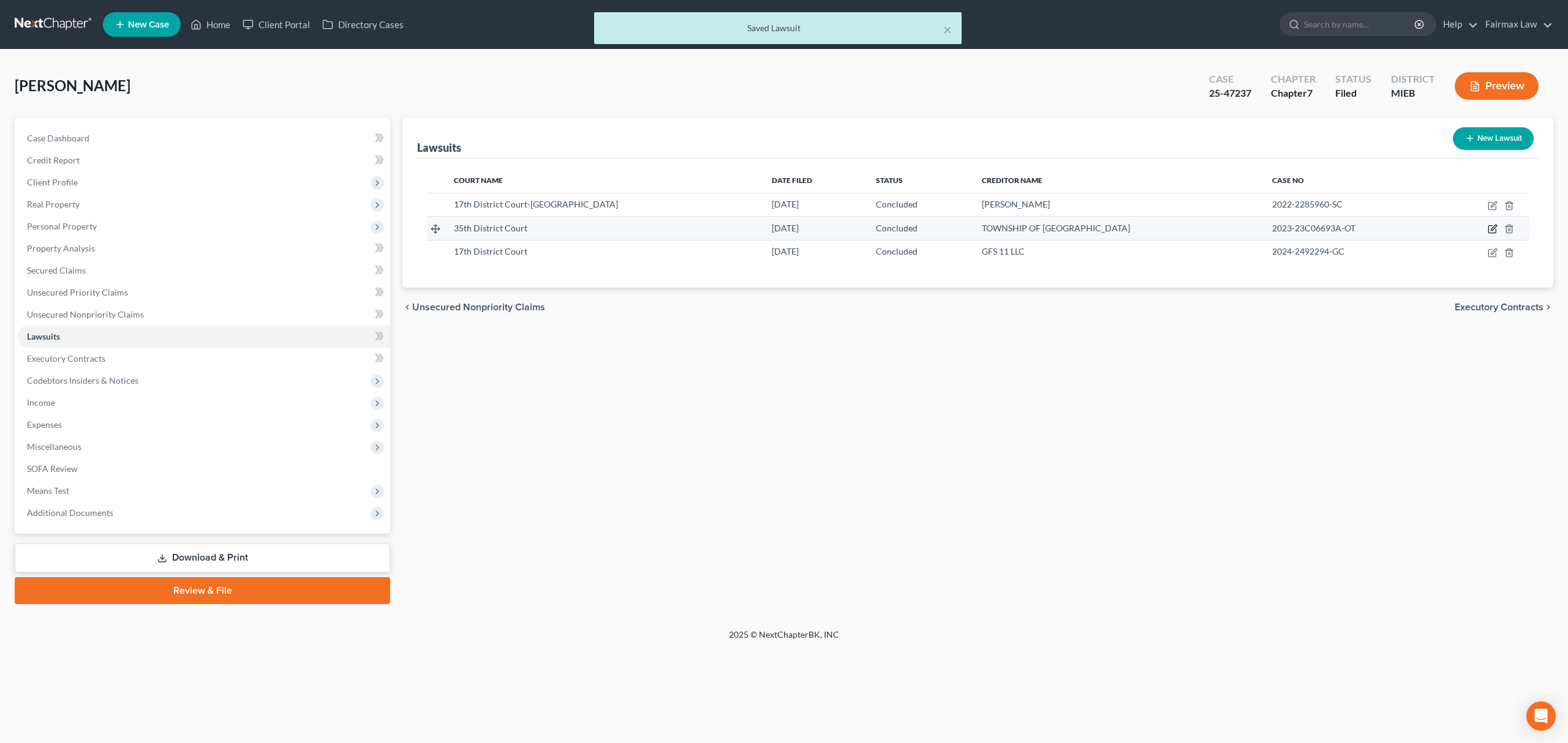
click at [1495, 229] on icon "button" at bounding box center [1493, 229] width 10 height 10
select select "23"
select select "2"
select select "4"
select select "23"
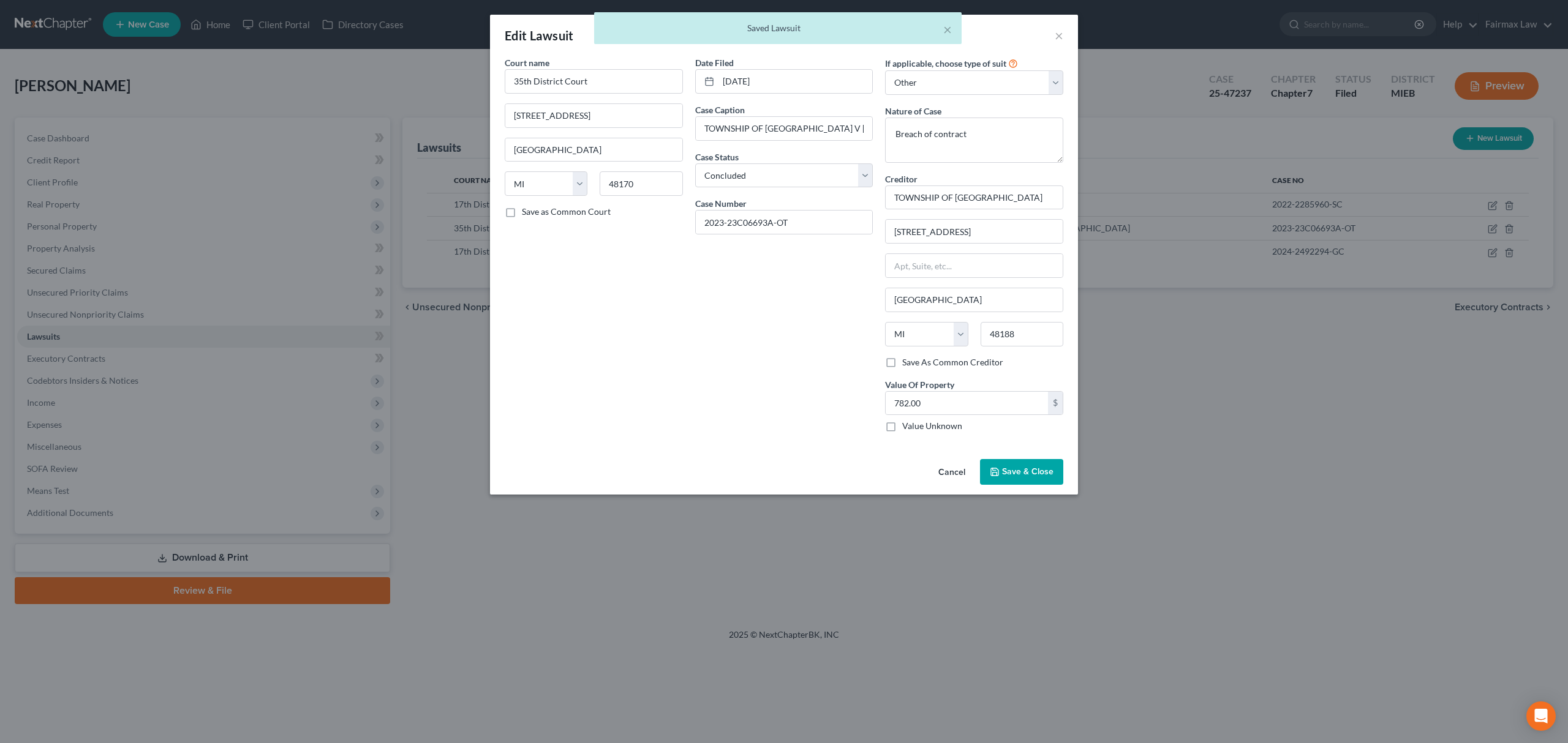
click at [1005, 469] on button "Save & Close" at bounding box center [1021, 472] width 84 height 26
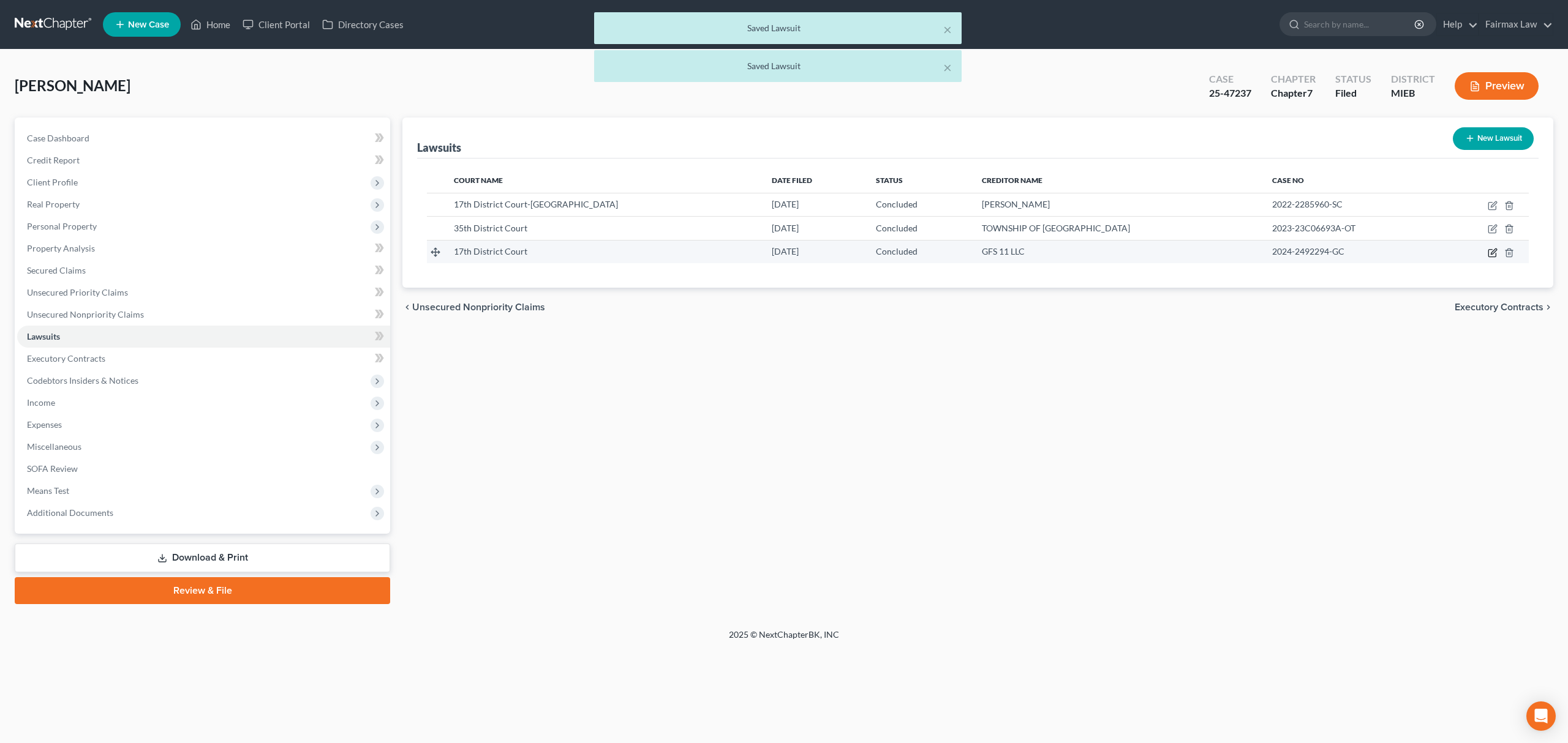
click at [1493, 256] on icon "button" at bounding box center [1491, 253] width 7 height 7
select select "23"
select select "2"
select select "1"
select select "23"
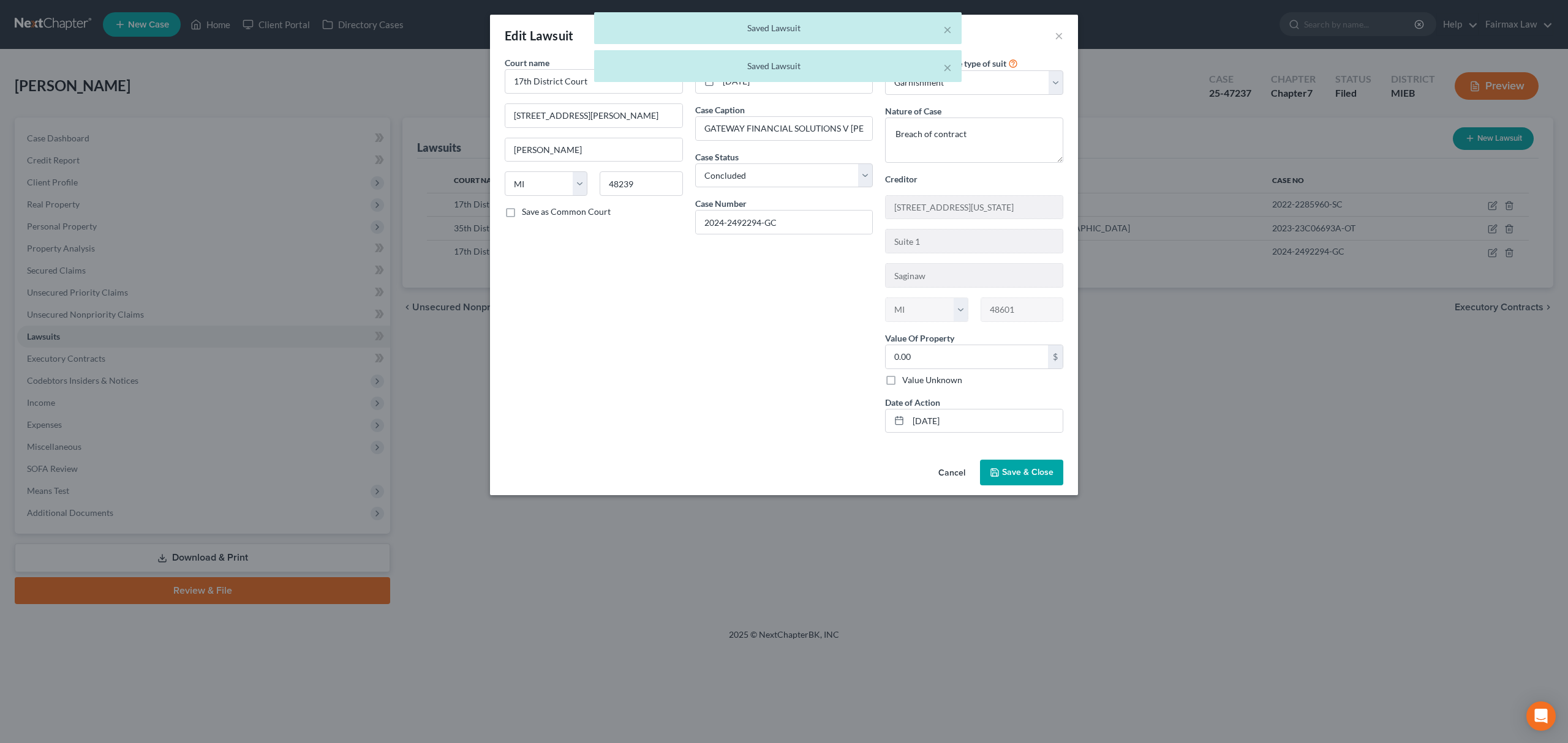
click at [1022, 486] on button "Save & Close" at bounding box center [1021, 473] width 84 height 26
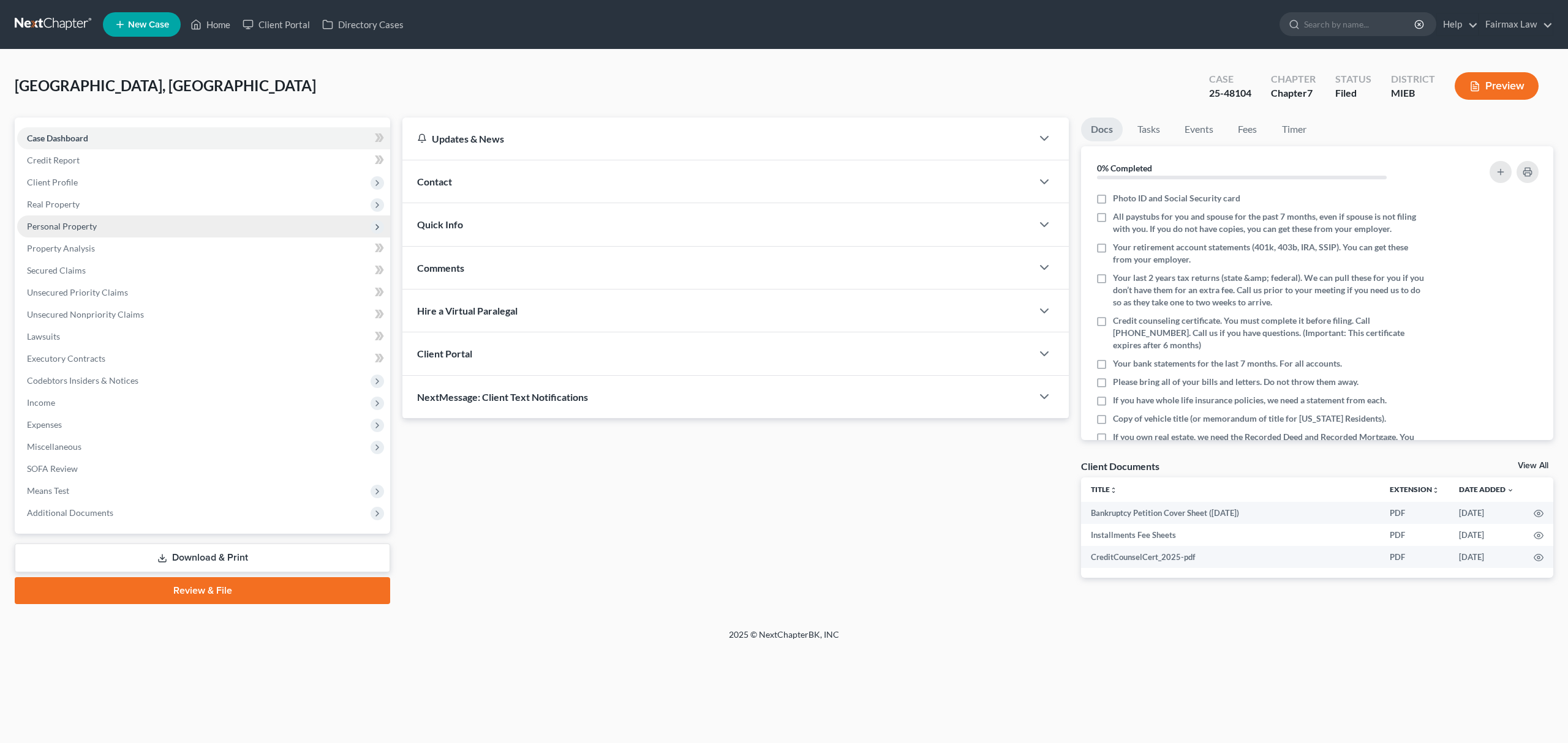
click at [109, 223] on span "Personal Property" at bounding box center [203, 226] width 373 height 22
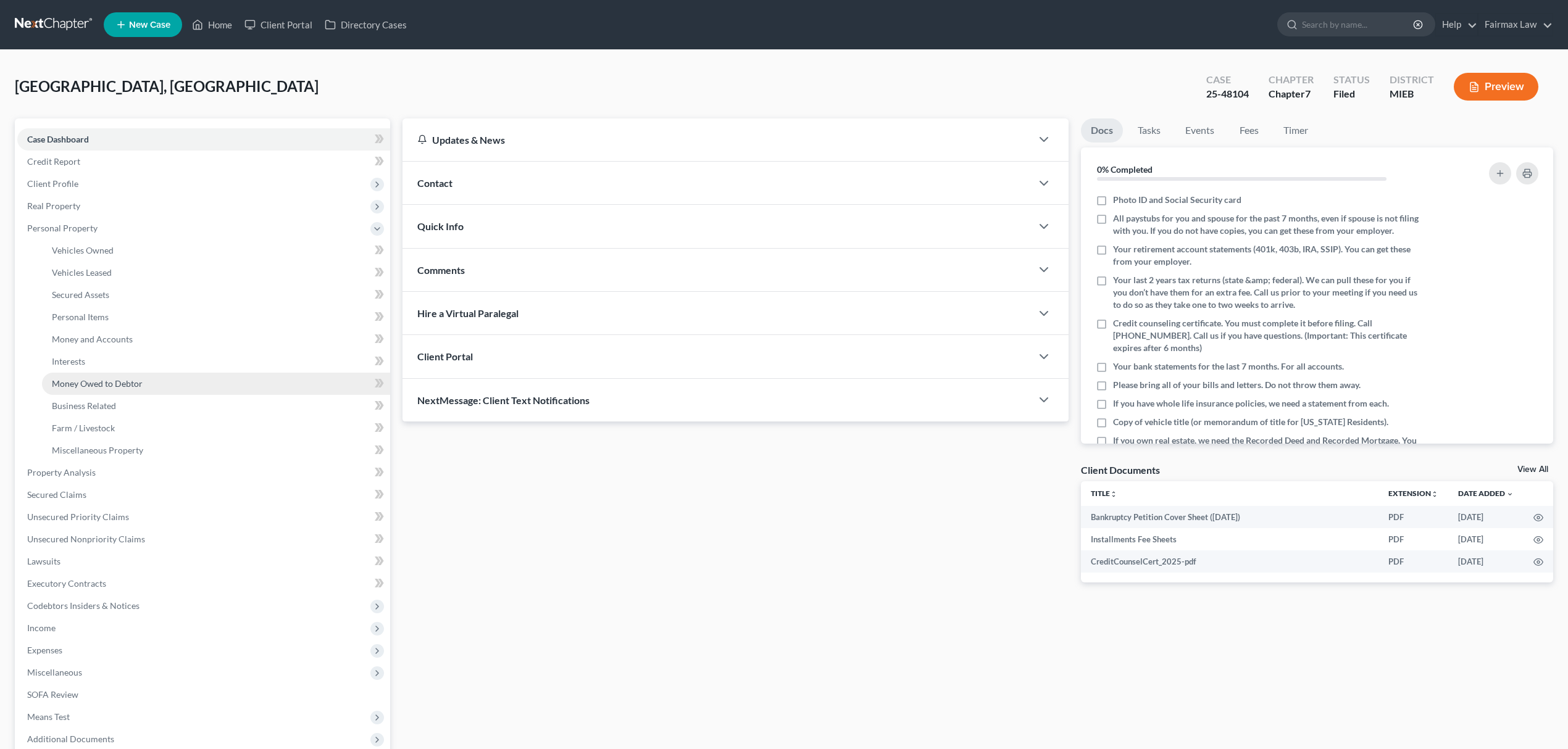
click at [154, 376] on link "Money Owed to Debtor" at bounding box center [216, 383] width 348 height 22
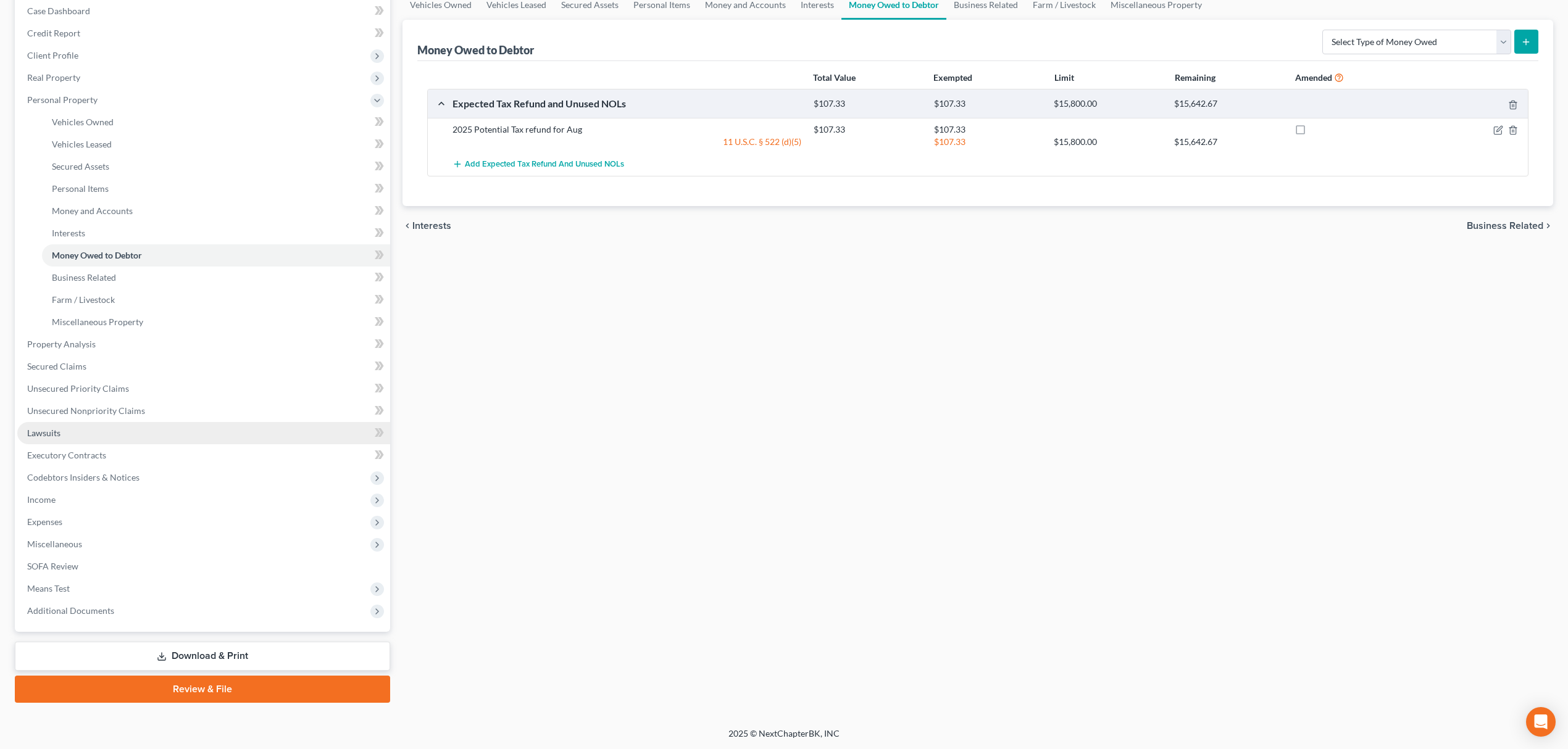
click at [67, 440] on link "Lawsuits" at bounding box center [203, 433] width 372 height 22
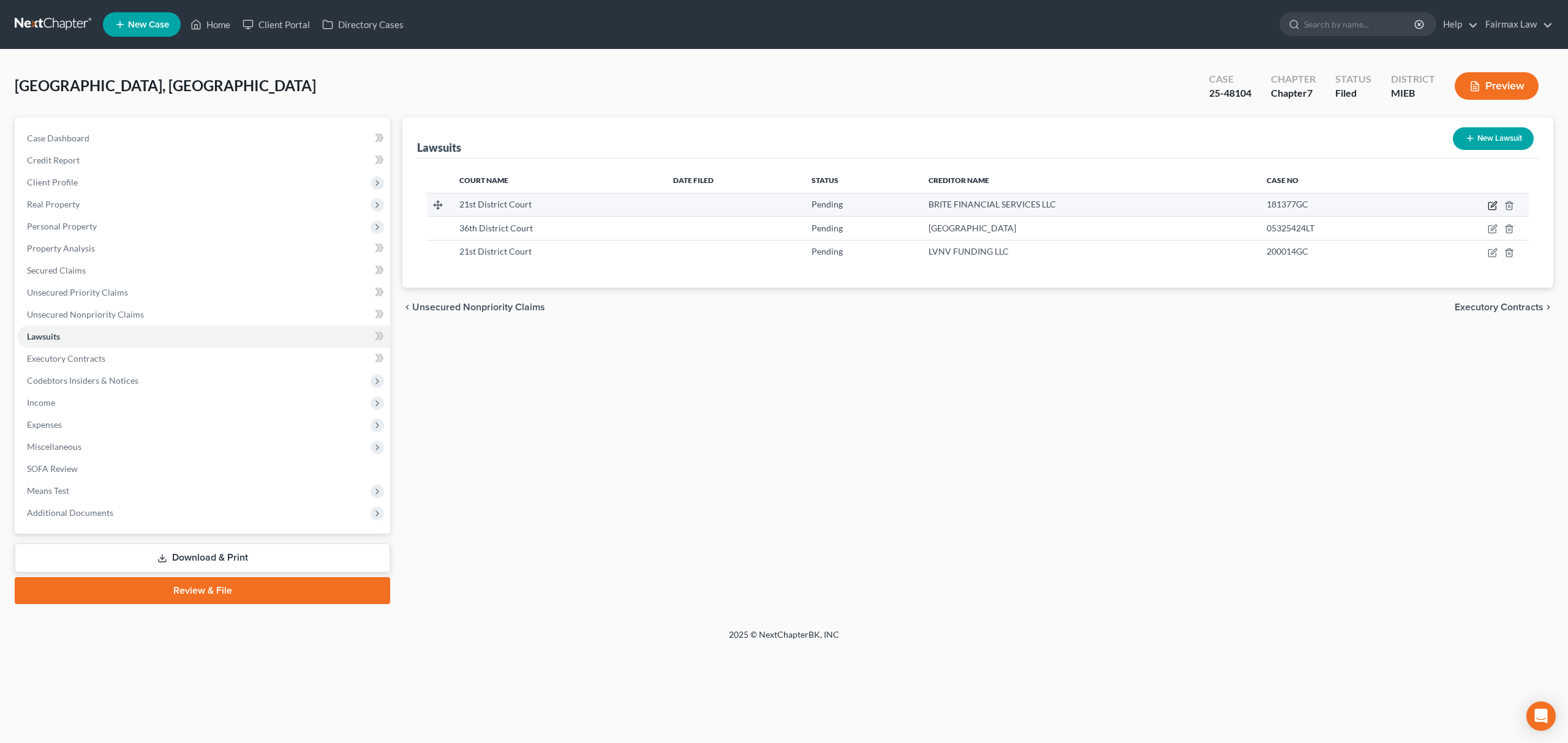
click at [1490, 201] on icon "button" at bounding box center [1493, 206] width 10 height 10
select select "23"
select select "0"
select select "3"
select select "23"
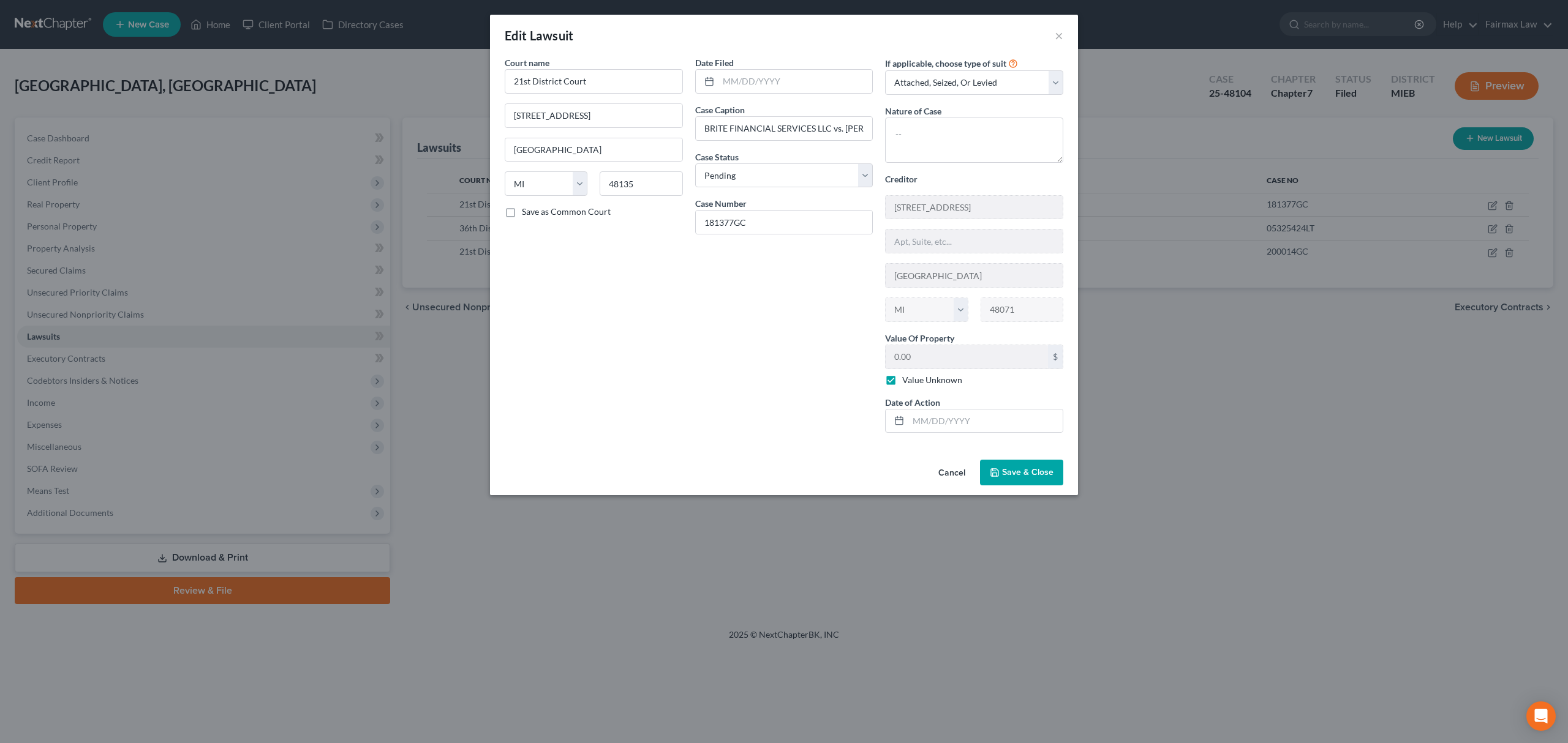
click at [1027, 477] on span "Save & Close" at bounding box center [1028, 472] width 52 height 10
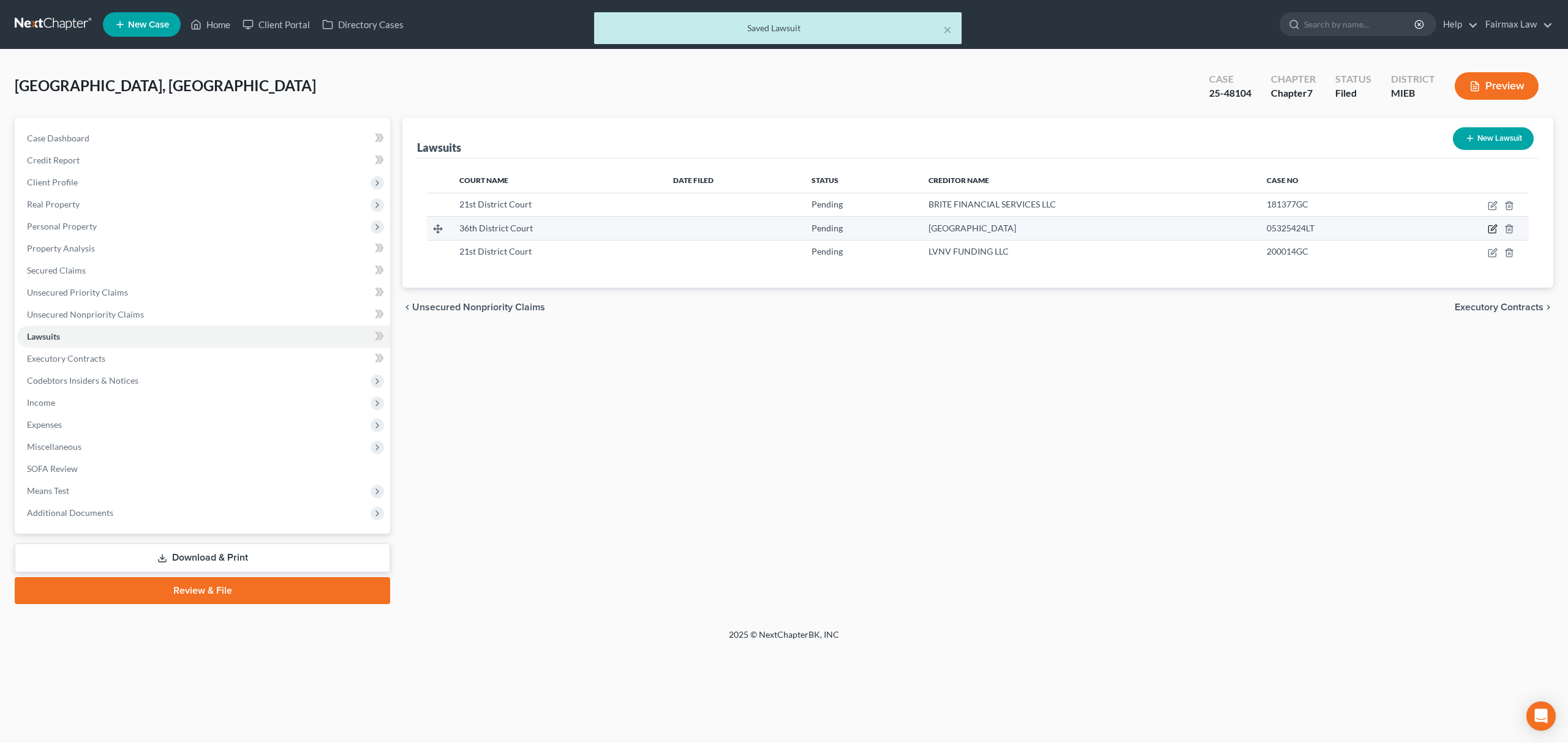
click at [1490, 228] on icon "button" at bounding box center [1493, 229] width 10 height 10
select select "23"
select select "0"
select select "3"
select select "44"
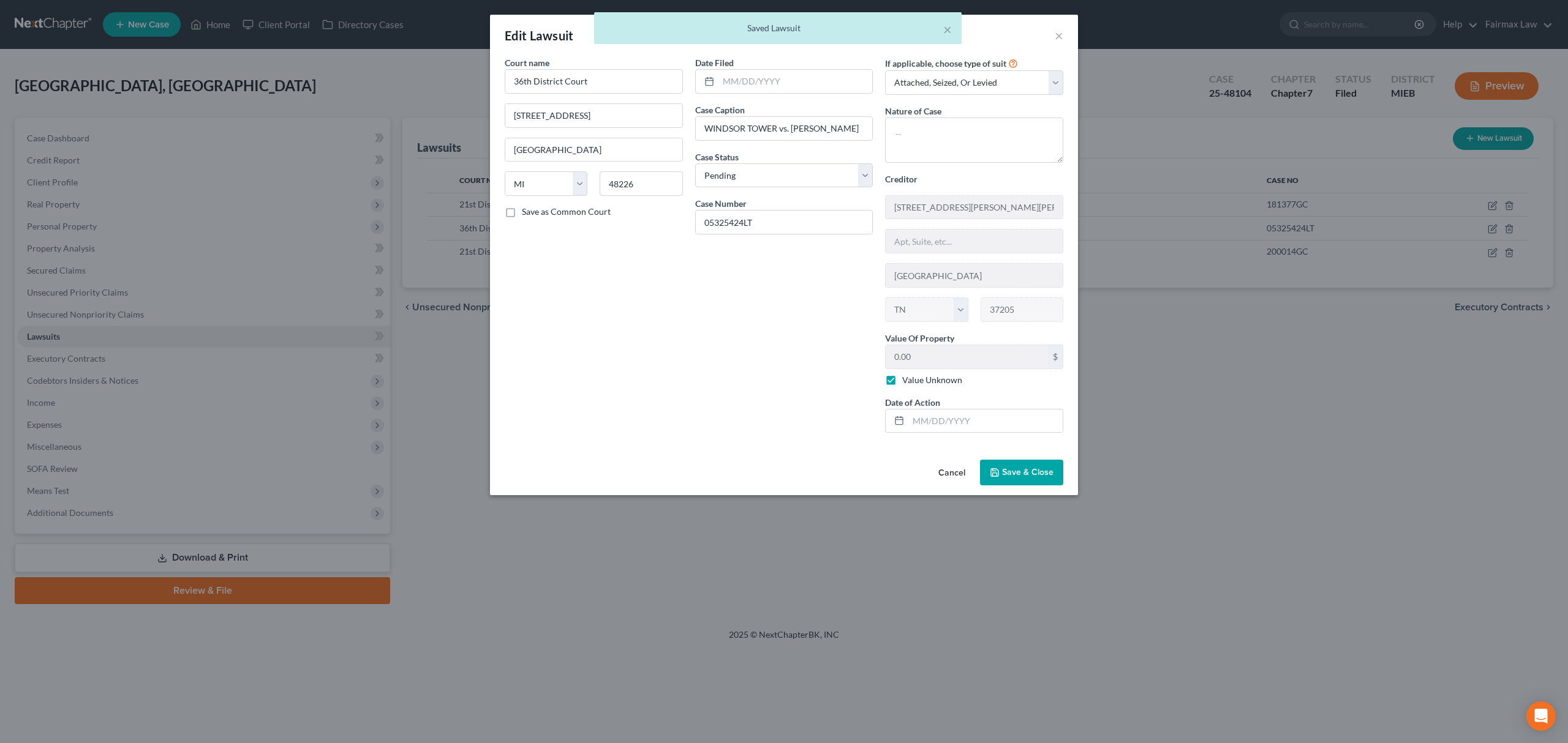
click at [1041, 473] on span "Save & Close" at bounding box center [1028, 472] width 52 height 10
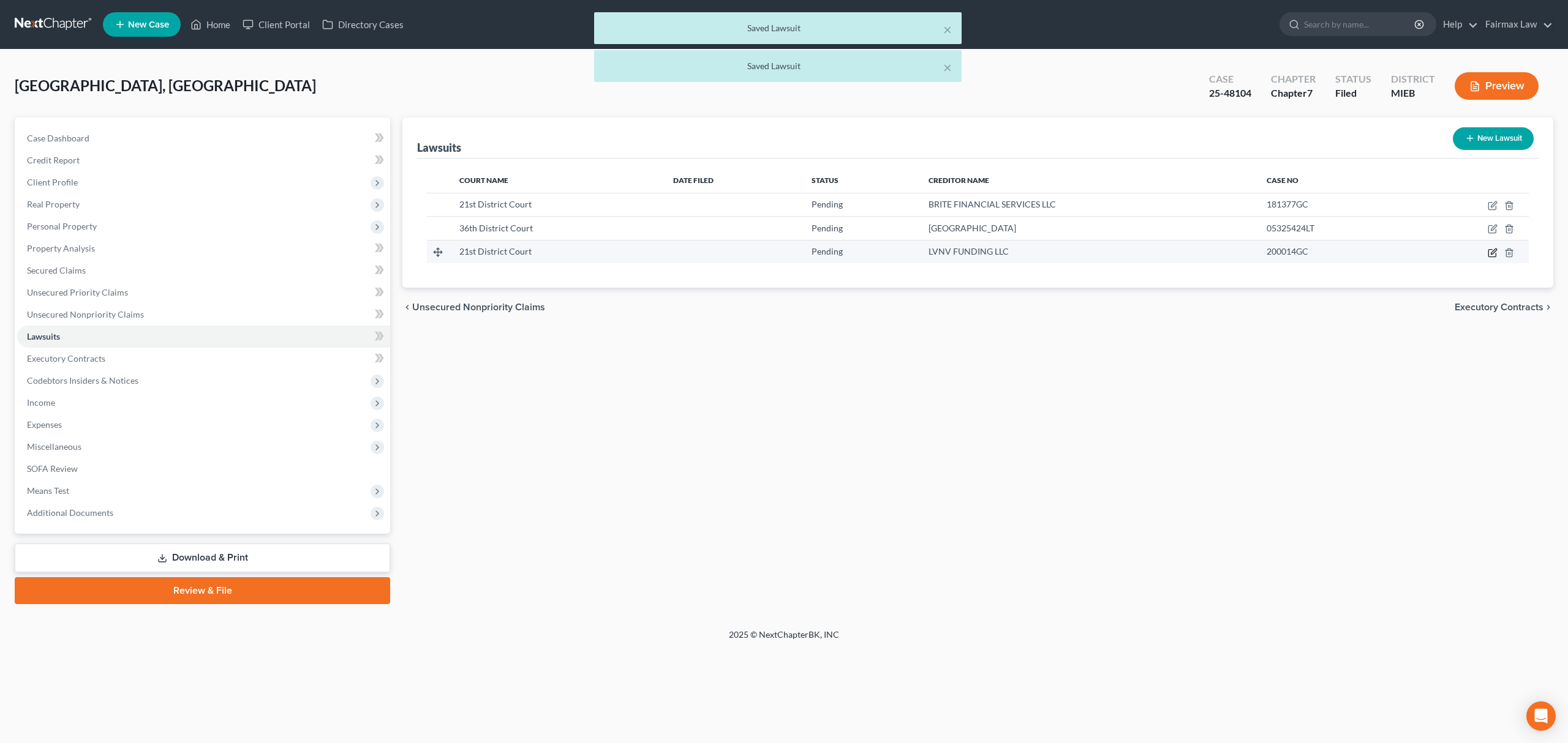
click at [1493, 255] on icon "button" at bounding box center [1493, 253] width 10 height 10
select select "23"
select select "0"
select select "3"
select select "42"
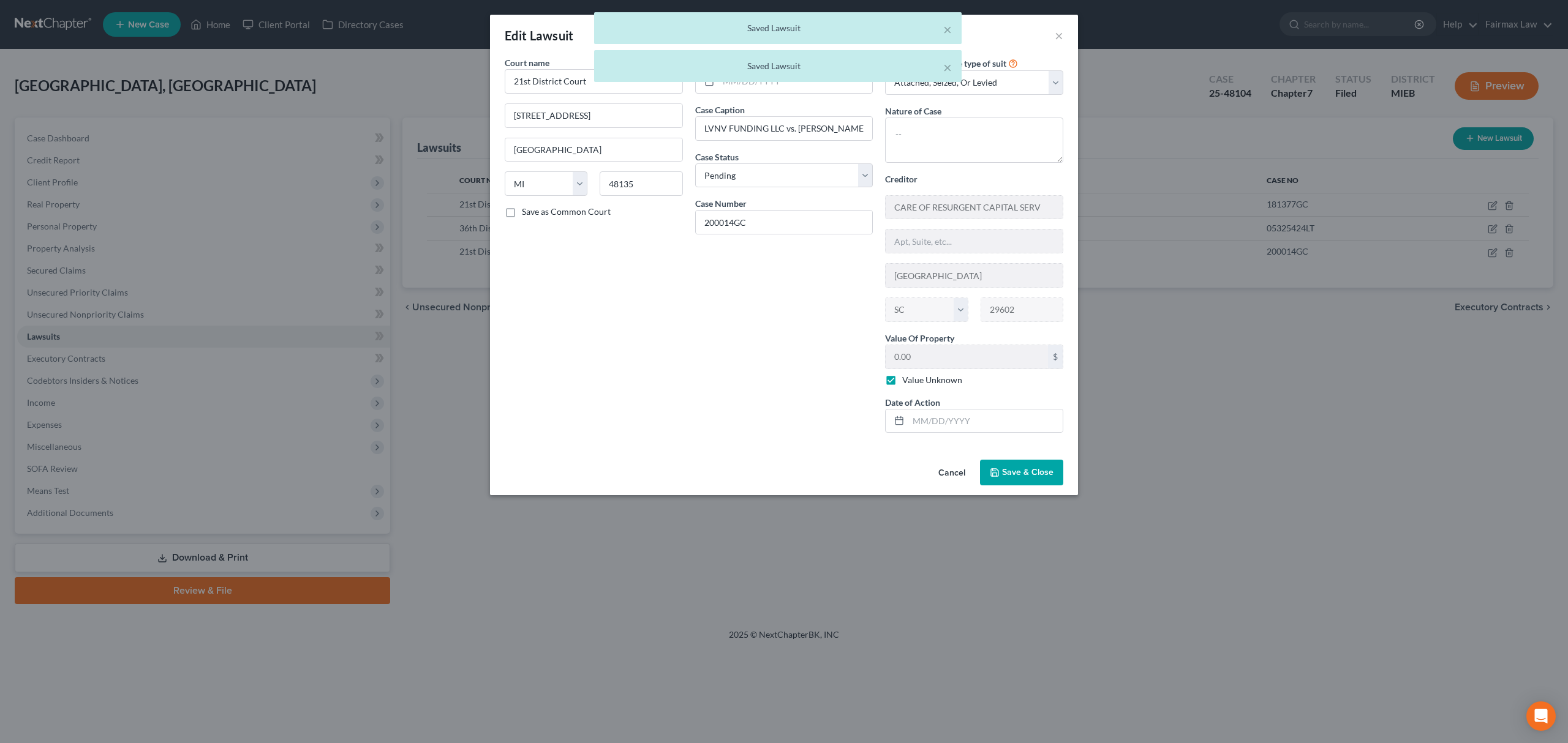
click at [1017, 475] on span "Save & Close" at bounding box center [1028, 472] width 52 height 10
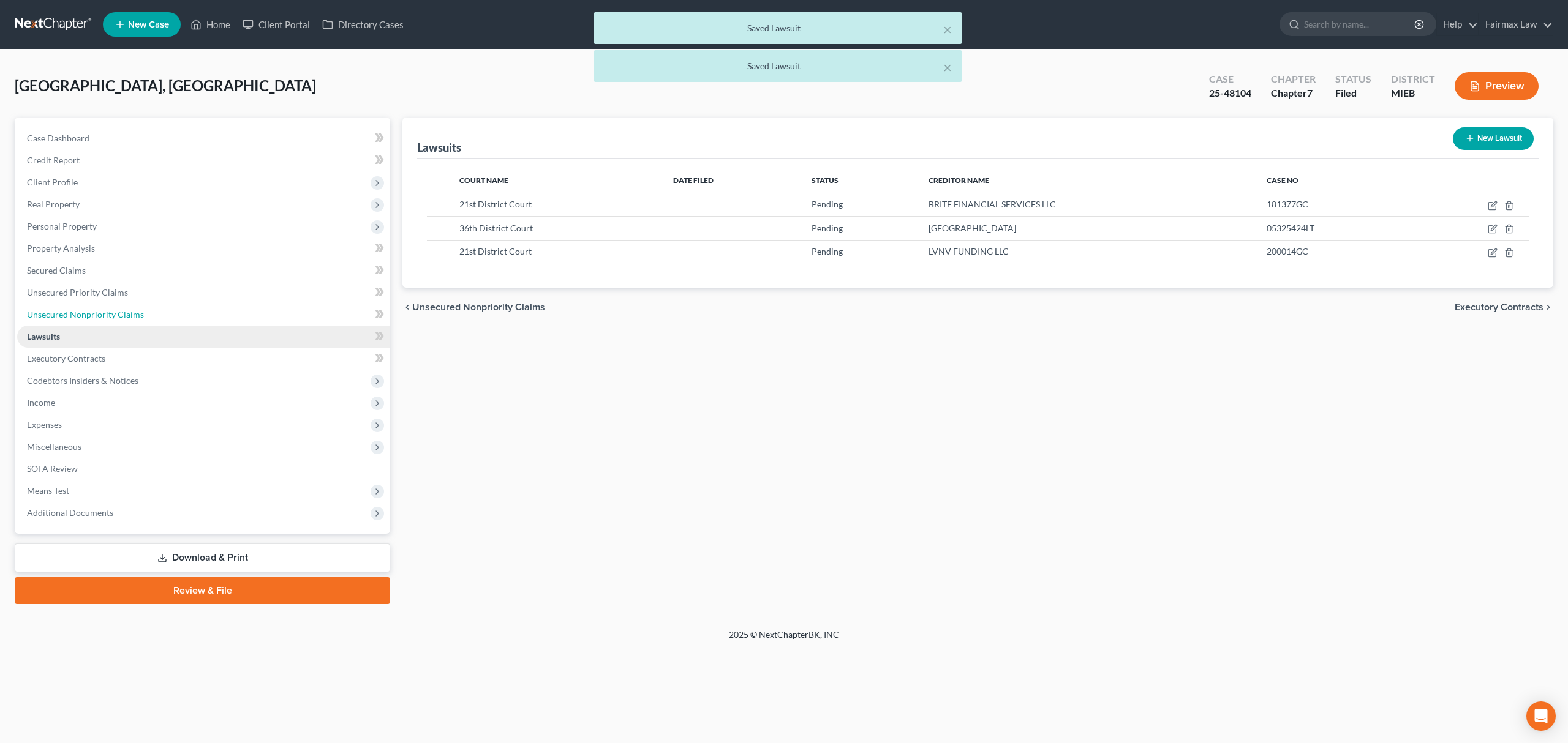
click at [128, 324] on ul "Case Dashboard Payments Invoices Payments Payments Credit Report Client Profile" at bounding box center [203, 325] width 373 height 397
click at [141, 316] on link "Unsecured Nonpriority Claims" at bounding box center [203, 314] width 373 height 22
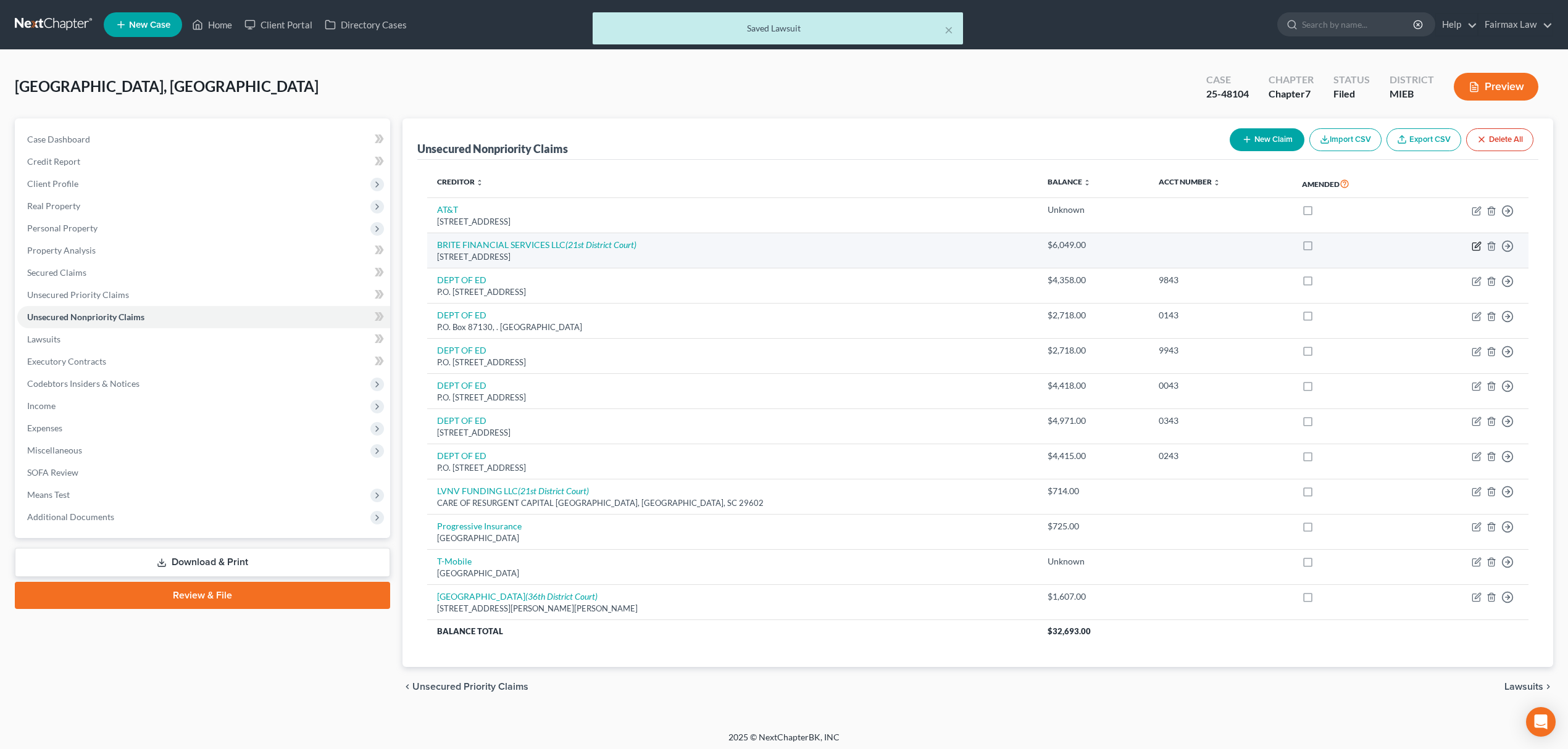
click at [1475, 243] on icon "button" at bounding box center [1476, 246] width 10 height 10
select select "23"
select select "2"
select select "0"
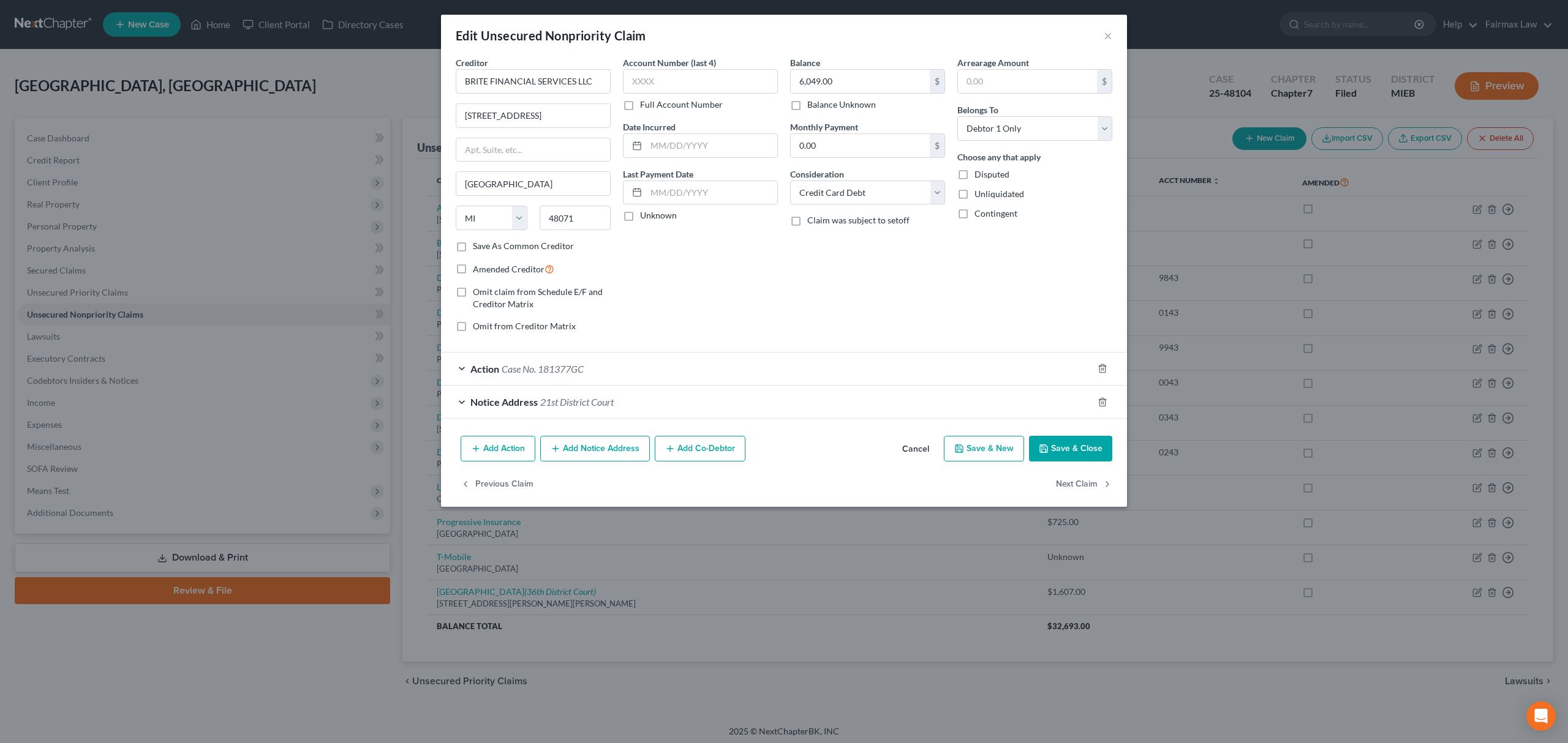
click at [660, 363] on div "Action Case No. 181377GC" at bounding box center [766, 369] width 652 height 33
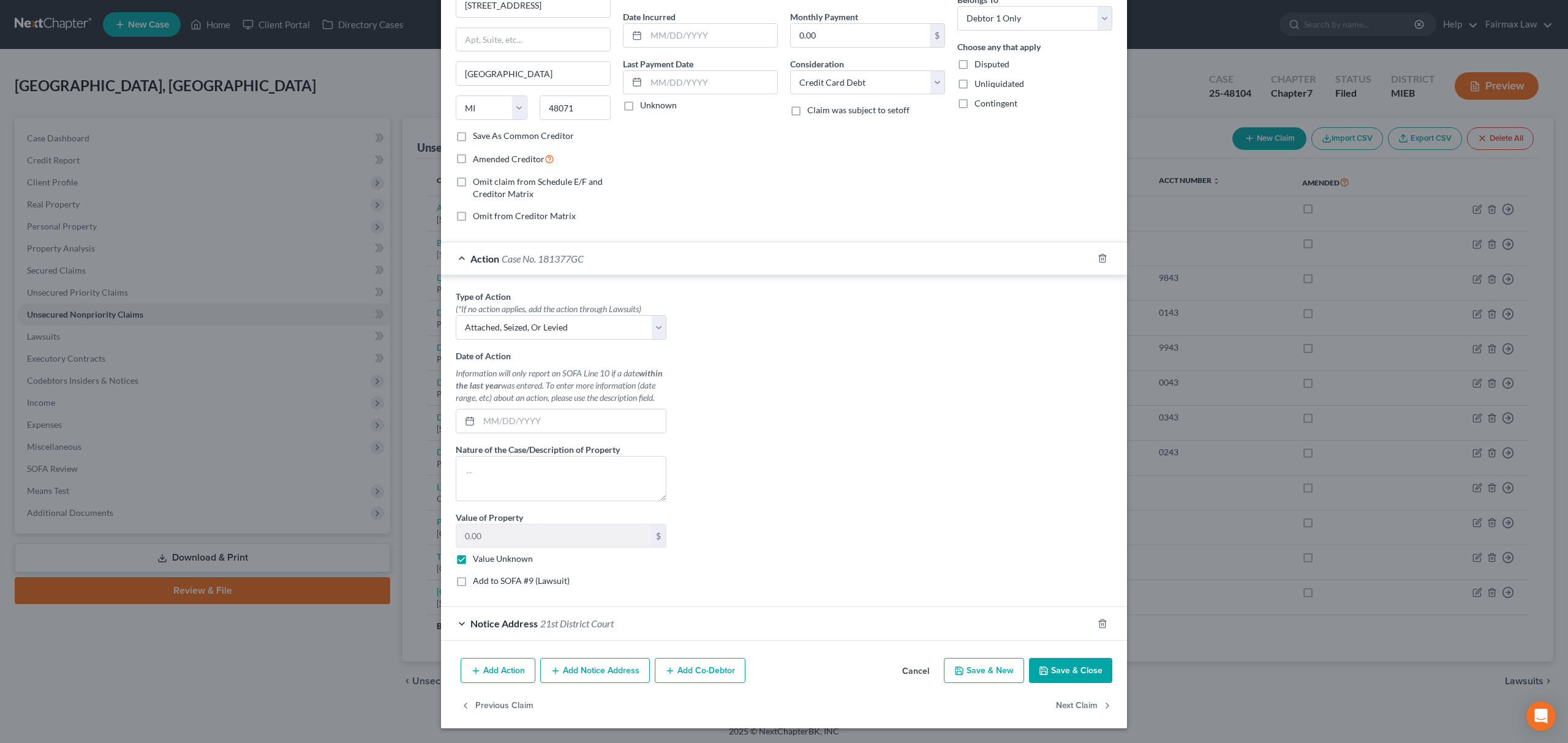
scroll to position [115, 0]
click at [1064, 659] on button "Save & Close" at bounding box center [1070, 671] width 84 height 26
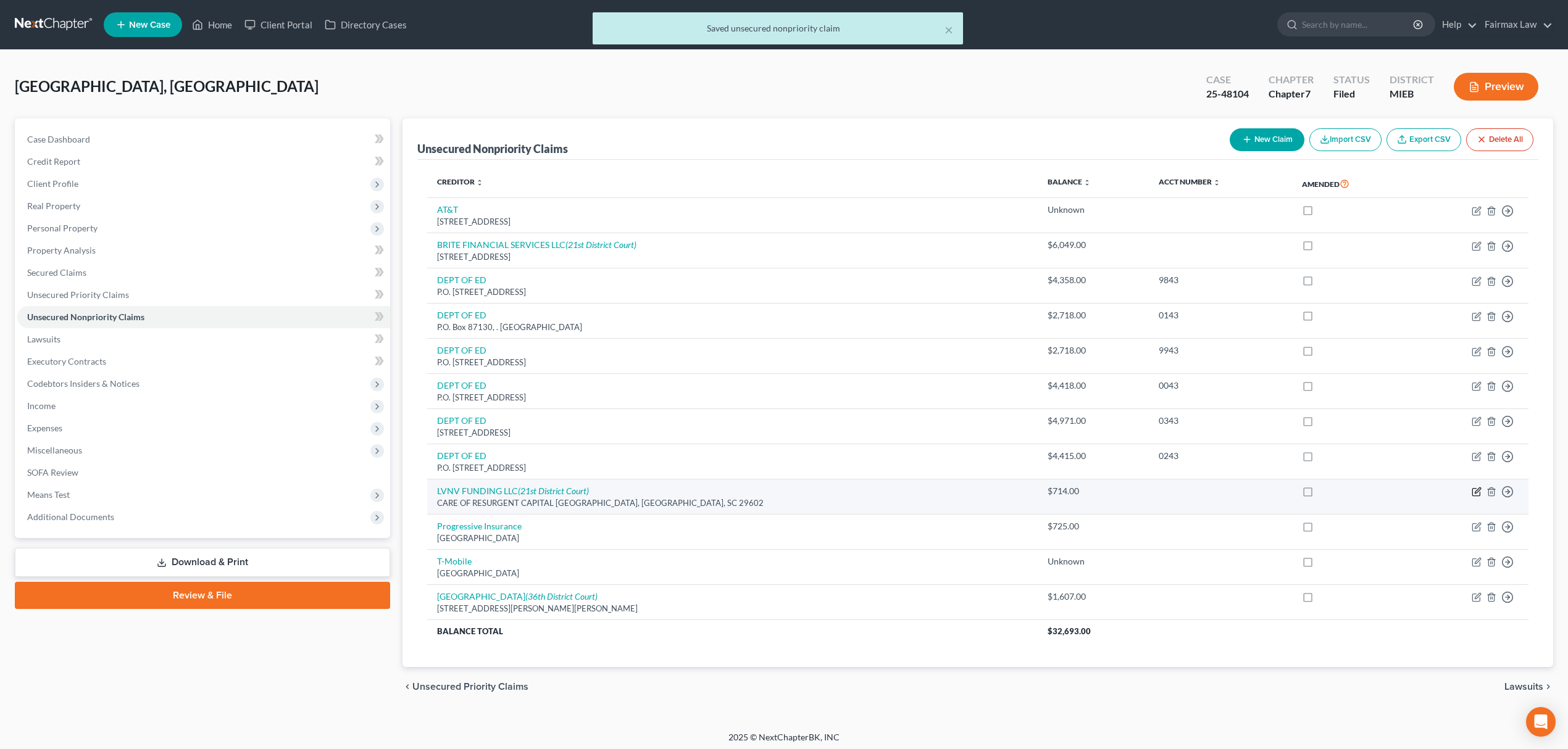
click at [1473, 494] on icon "button" at bounding box center [1476, 492] width 10 height 10
select select "42"
select select "2"
select select "0"
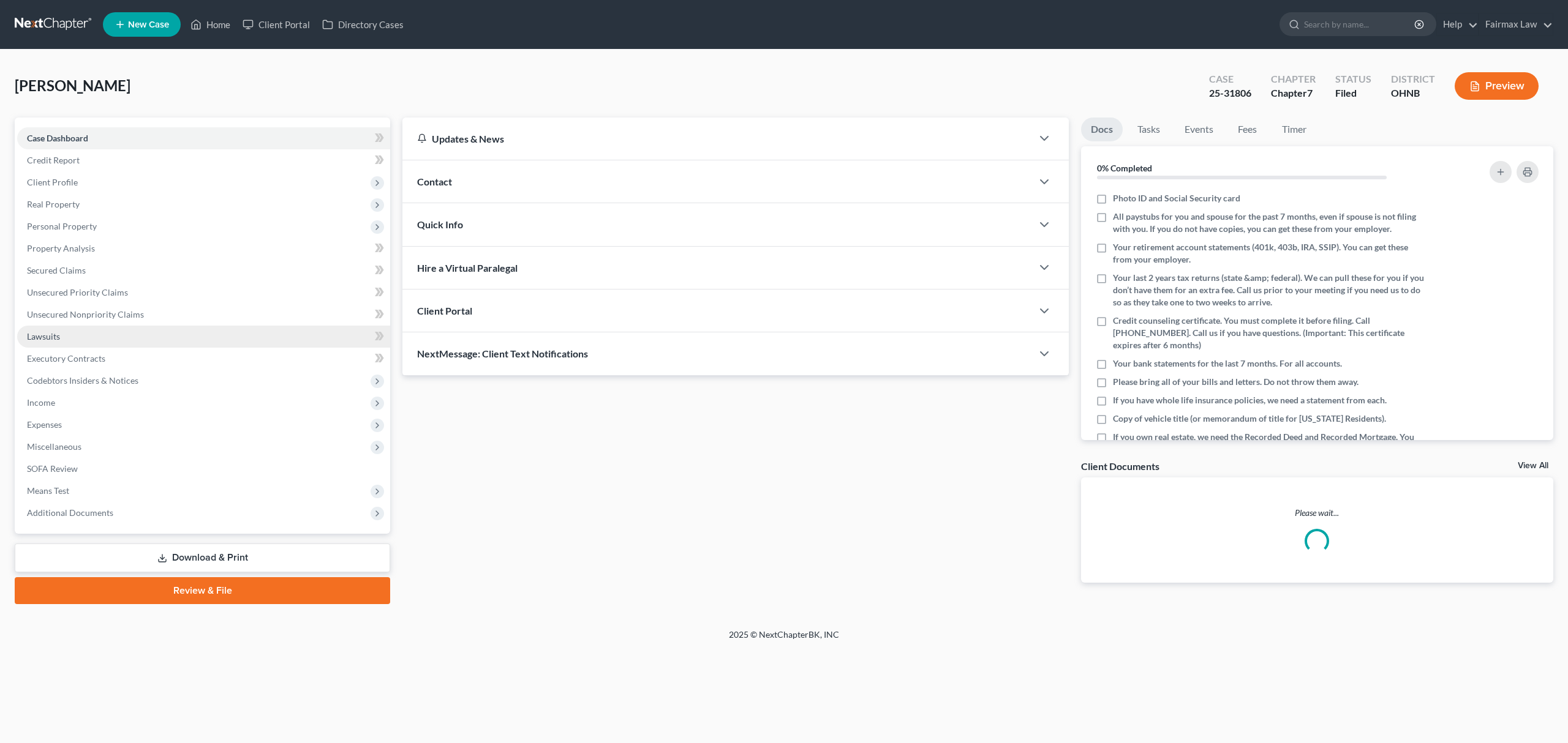
click at [140, 336] on link "Lawsuits" at bounding box center [203, 337] width 373 height 22
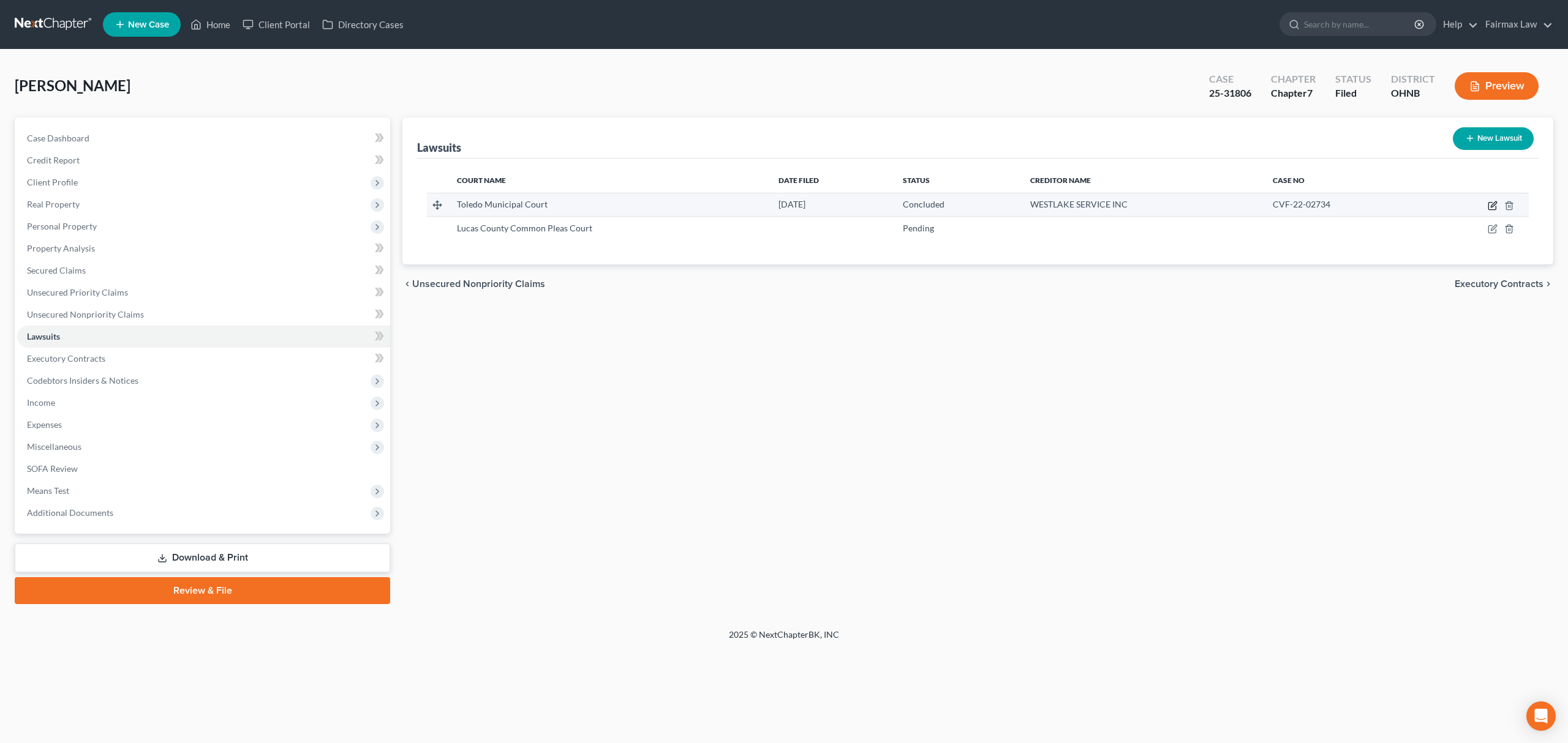
click at [1490, 206] on icon "button" at bounding box center [1493, 206] width 10 height 10
select select "36"
select select "2"
select select "3"
select select "4"
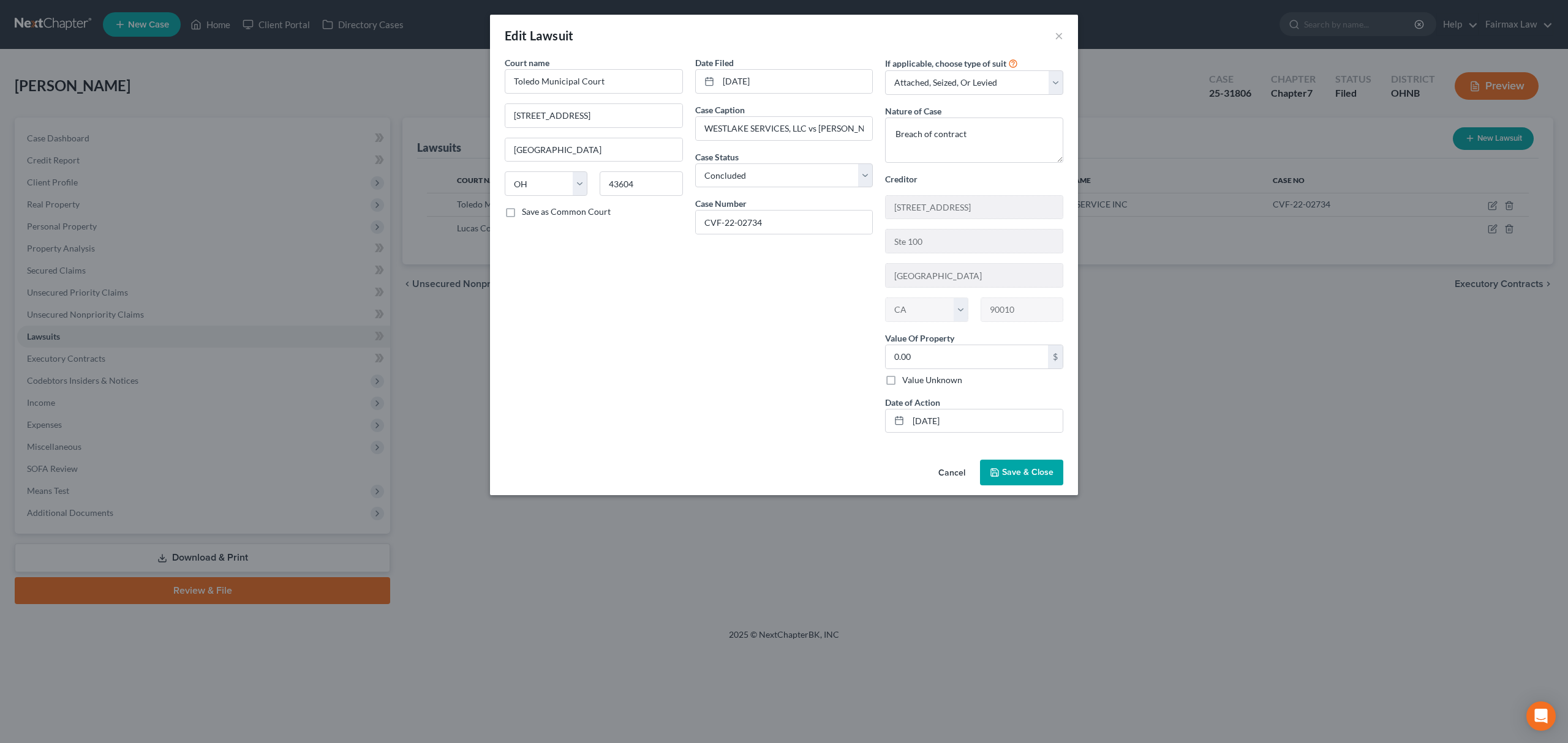
drag, startPoint x: 1047, startPoint y: 478, endPoint x: 1372, endPoint y: 399, distance: 334.5
click at [1047, 477] on span "Save & Close" at bounding box center [1028, 472] width 52 height 10
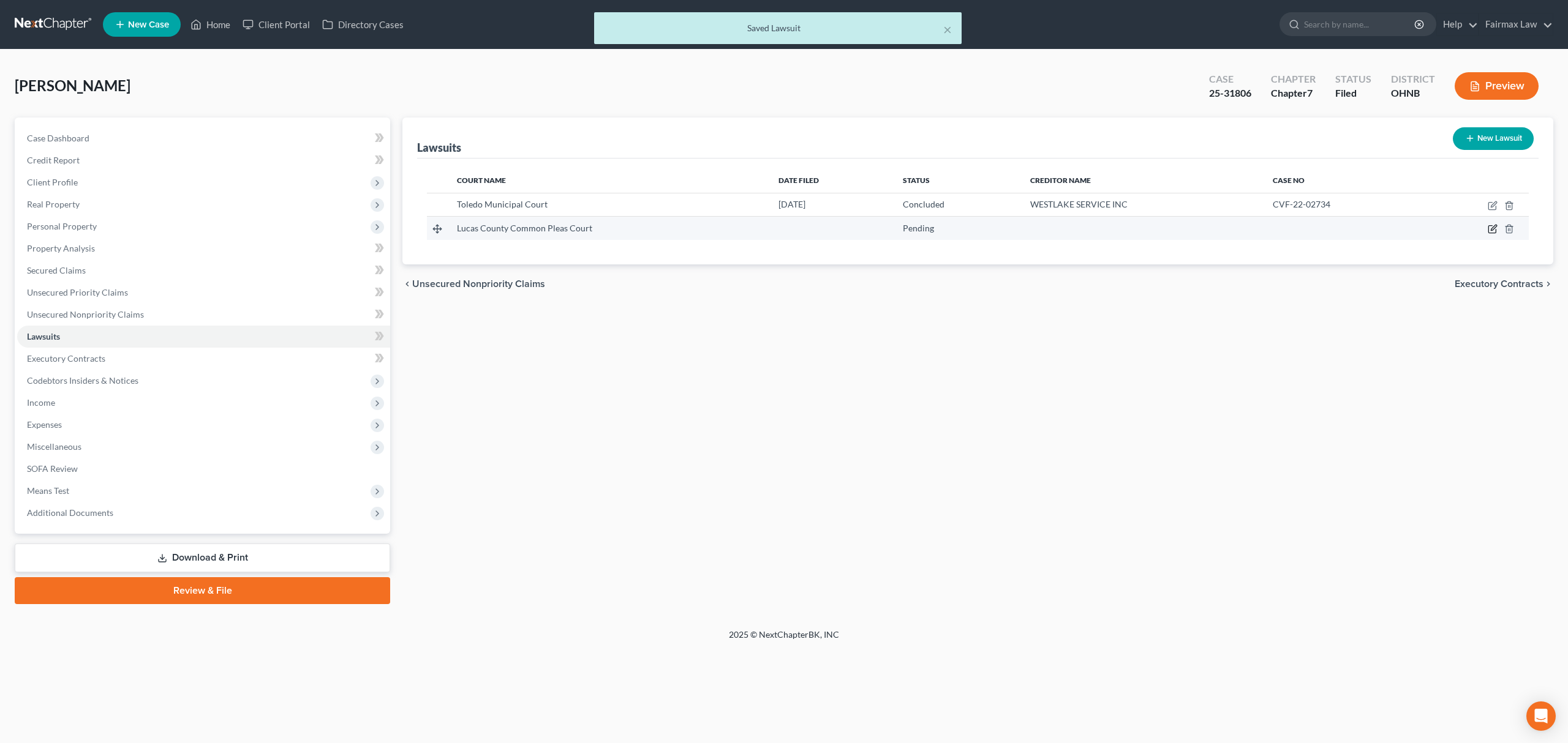
click at [1491, 227] on icon "button" at bounding box center [1493, 229] width 10 height 10
select select "0"
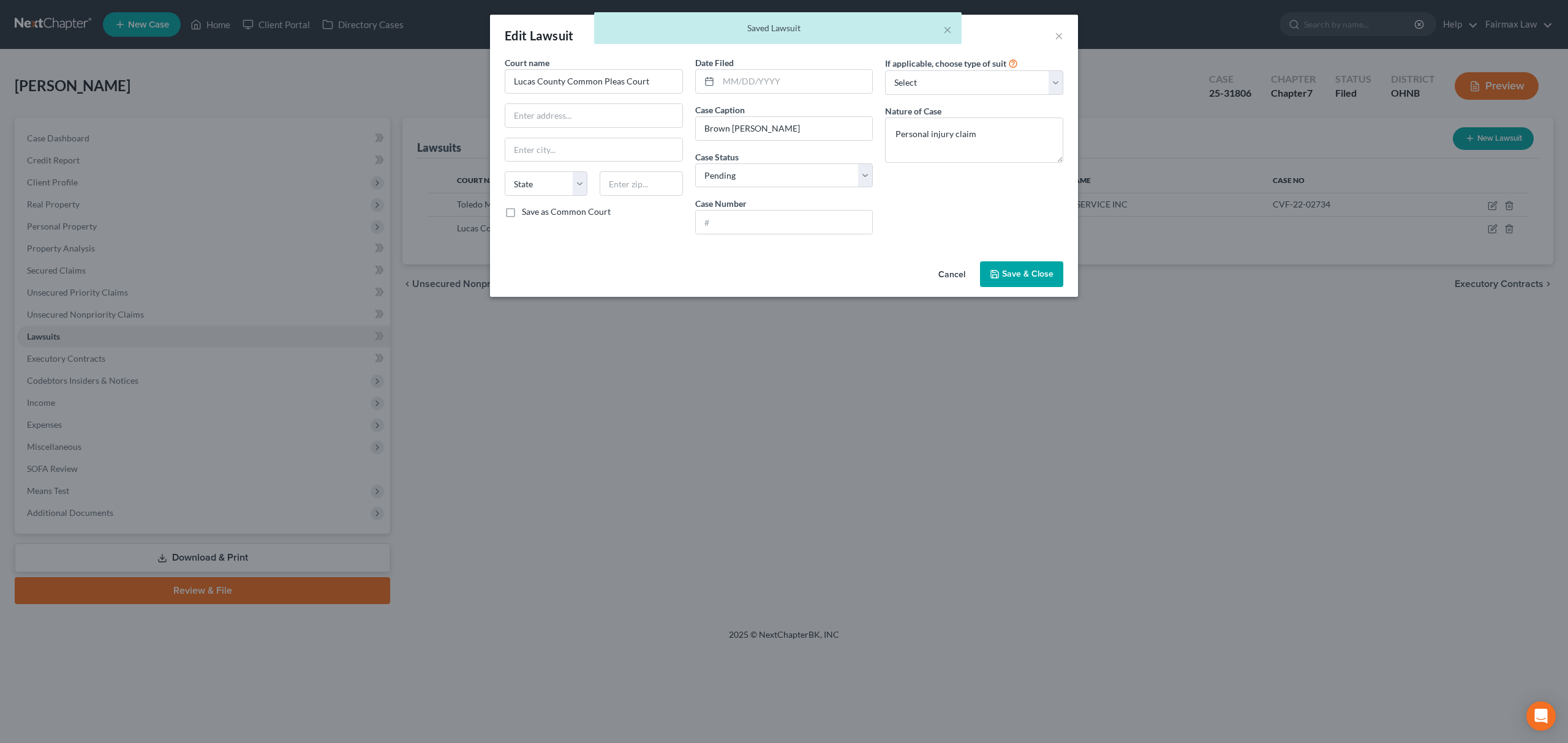
click at [1010, 280] on button "Save & Close" at bounding box center [1021, 274] width 84 height 26
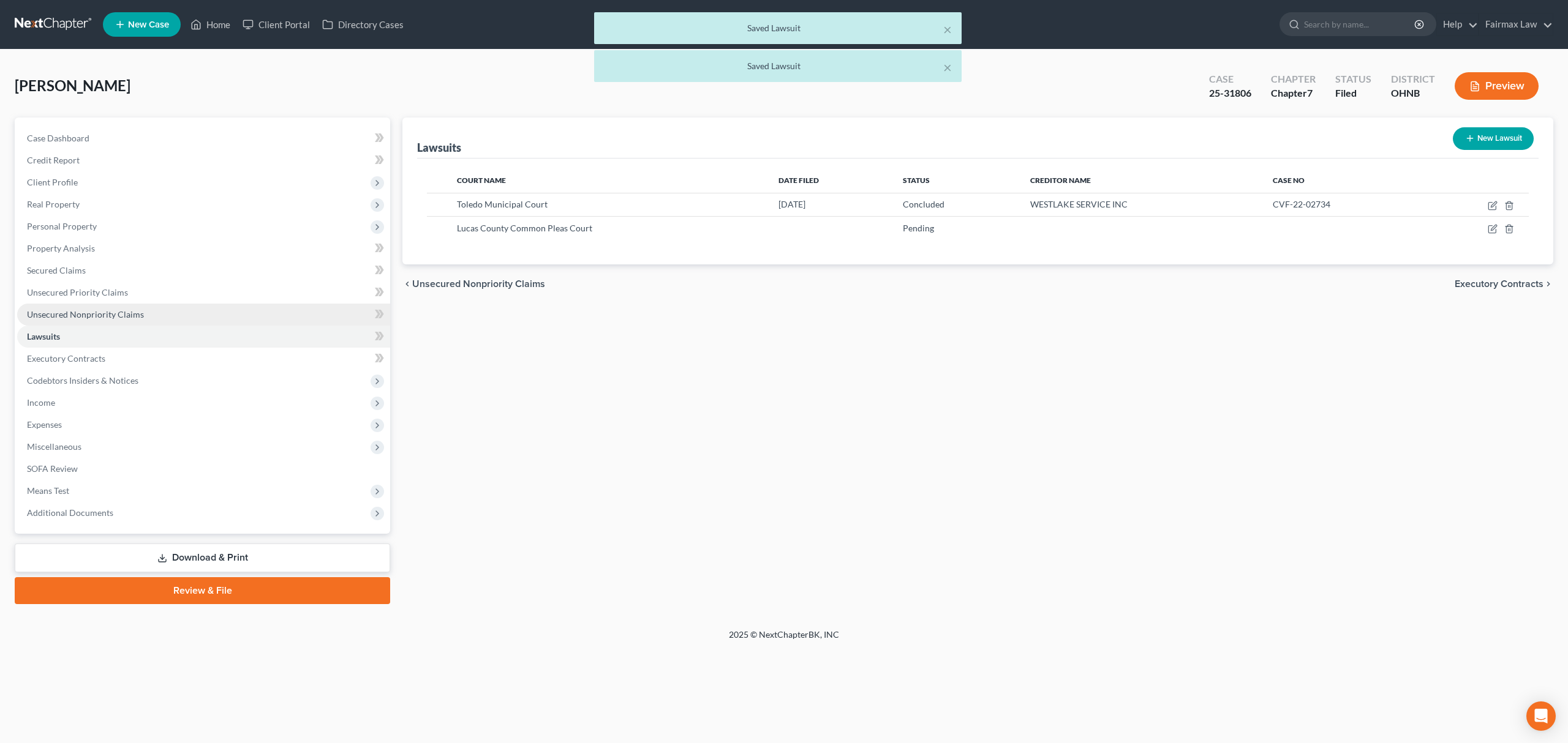
click at [158, 319] on link "Unsecured Nonpriority Claims" at bounding box center [203, 314] width 373 height 22
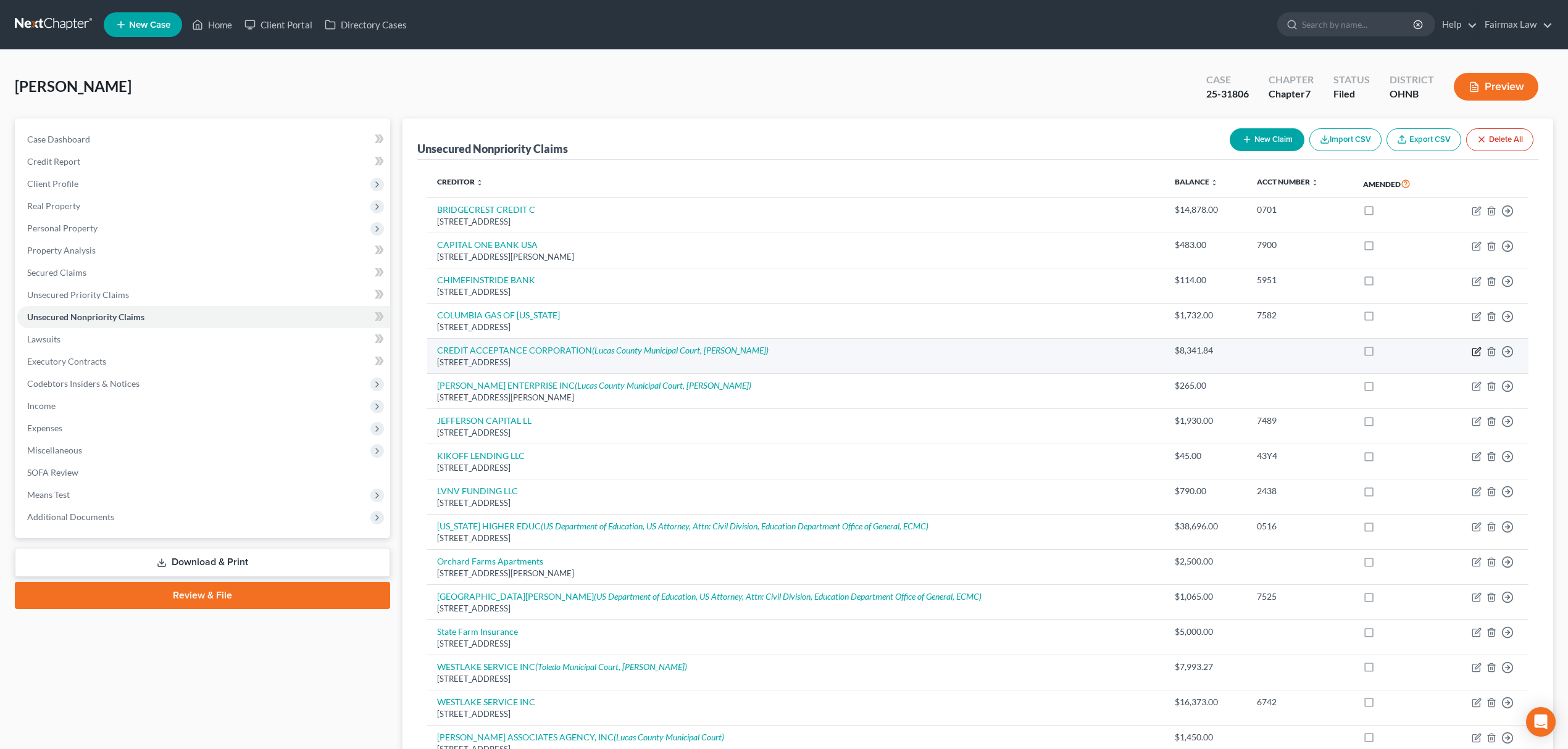
click at [1480, 351] on icon "button" at bounding box center [1476, 352] width 10 height 10
select select "23"
select select "2"
select select "0"
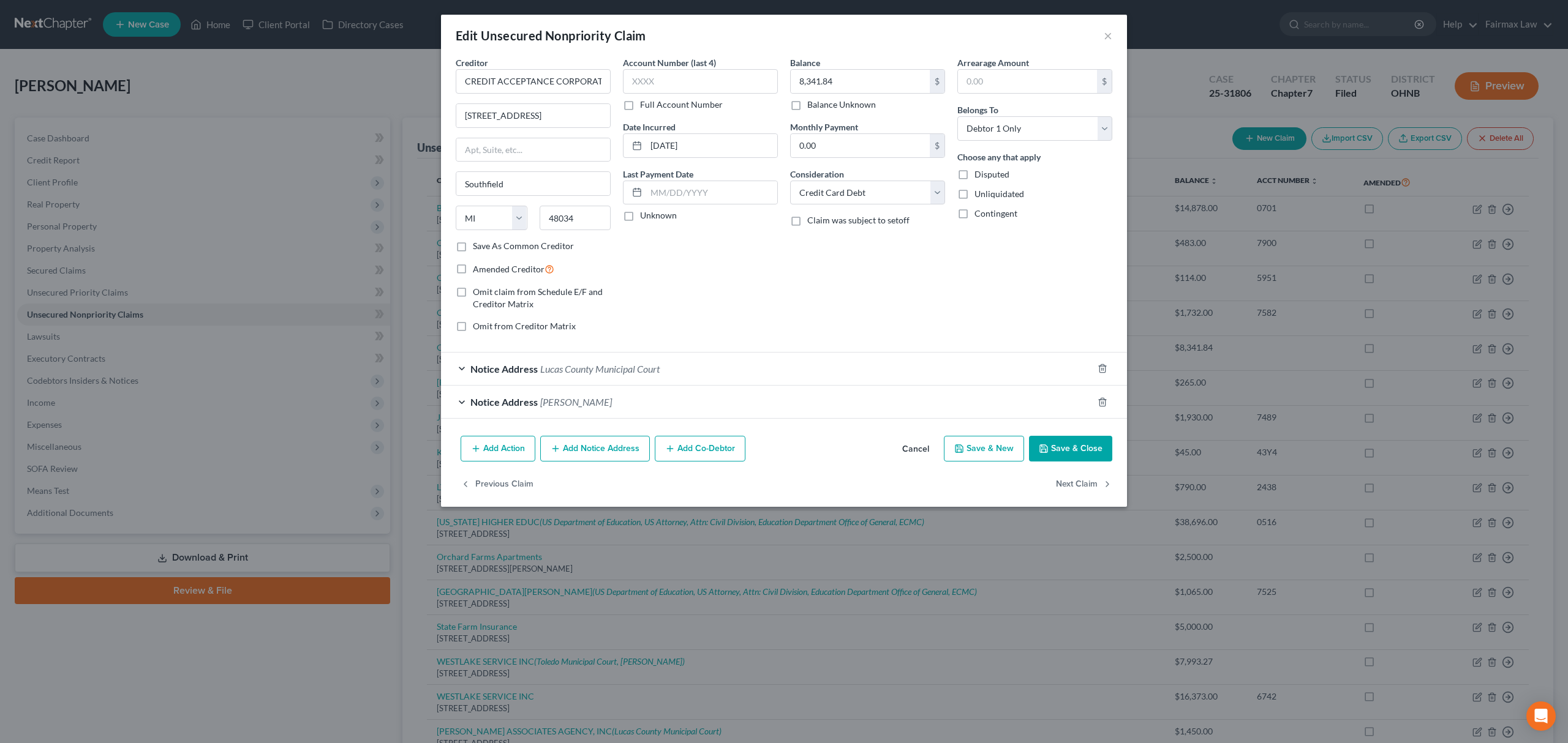
click at [704, 370] on div "Notice Address Lucas County Municipal Court" at bounding box center [766, 369] width 652 height 33
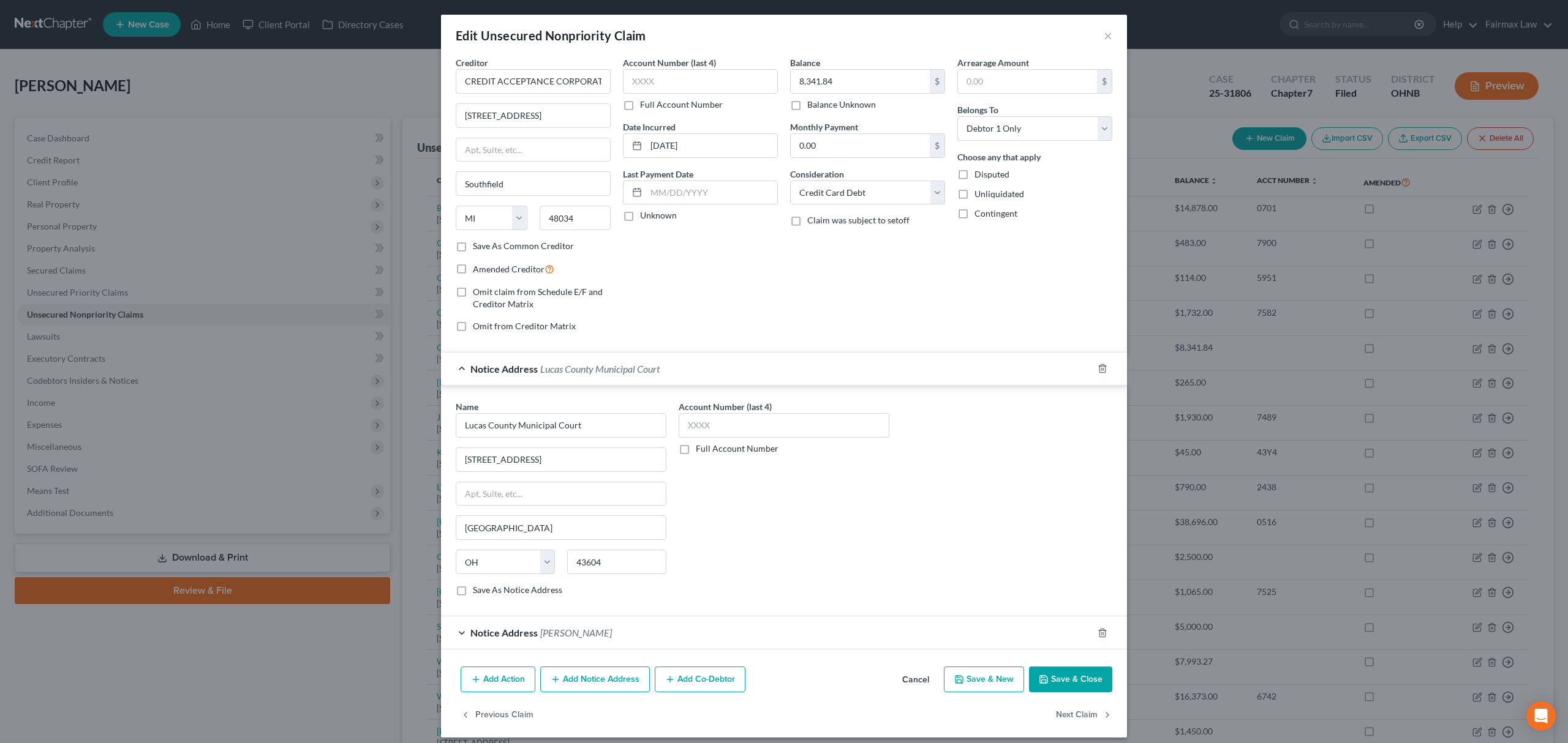
click at [593, 636] on span "William Richard Yost" at bounding box center [575, 632] width 71 height 12
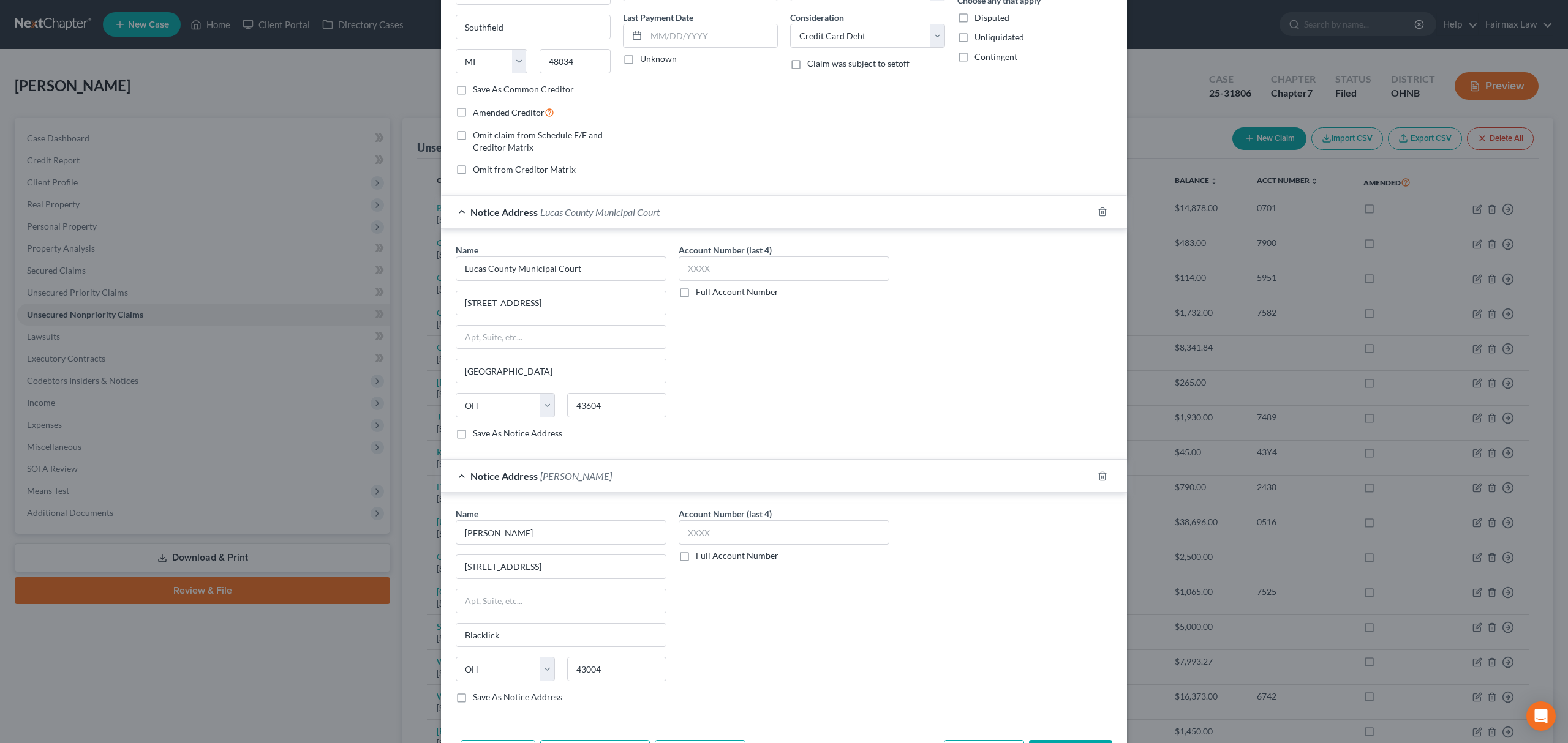
scroll to position [245, 0]
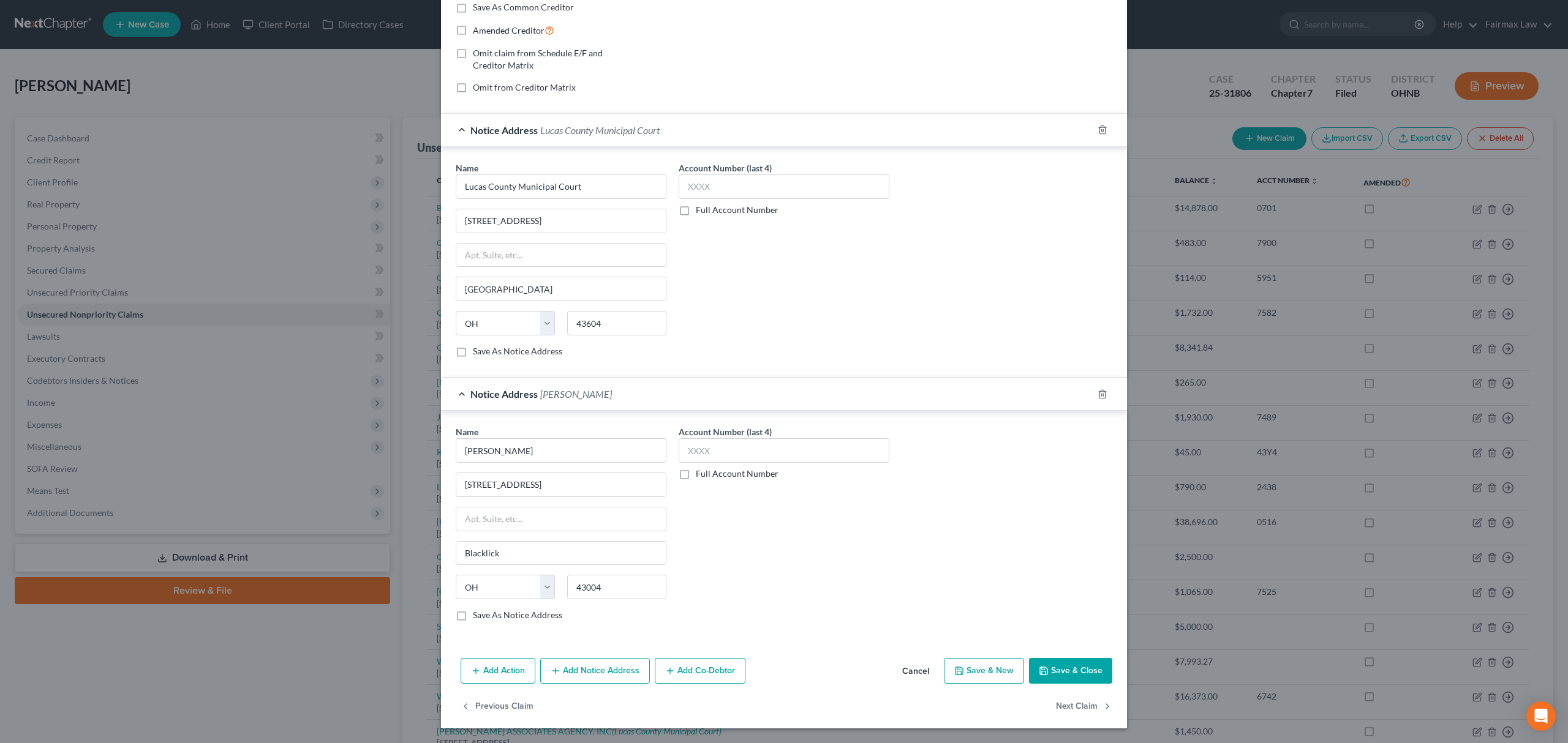
click at [1042, 659] on button "Save & Close" at bounding box center [1070, 671] width 84 height 26
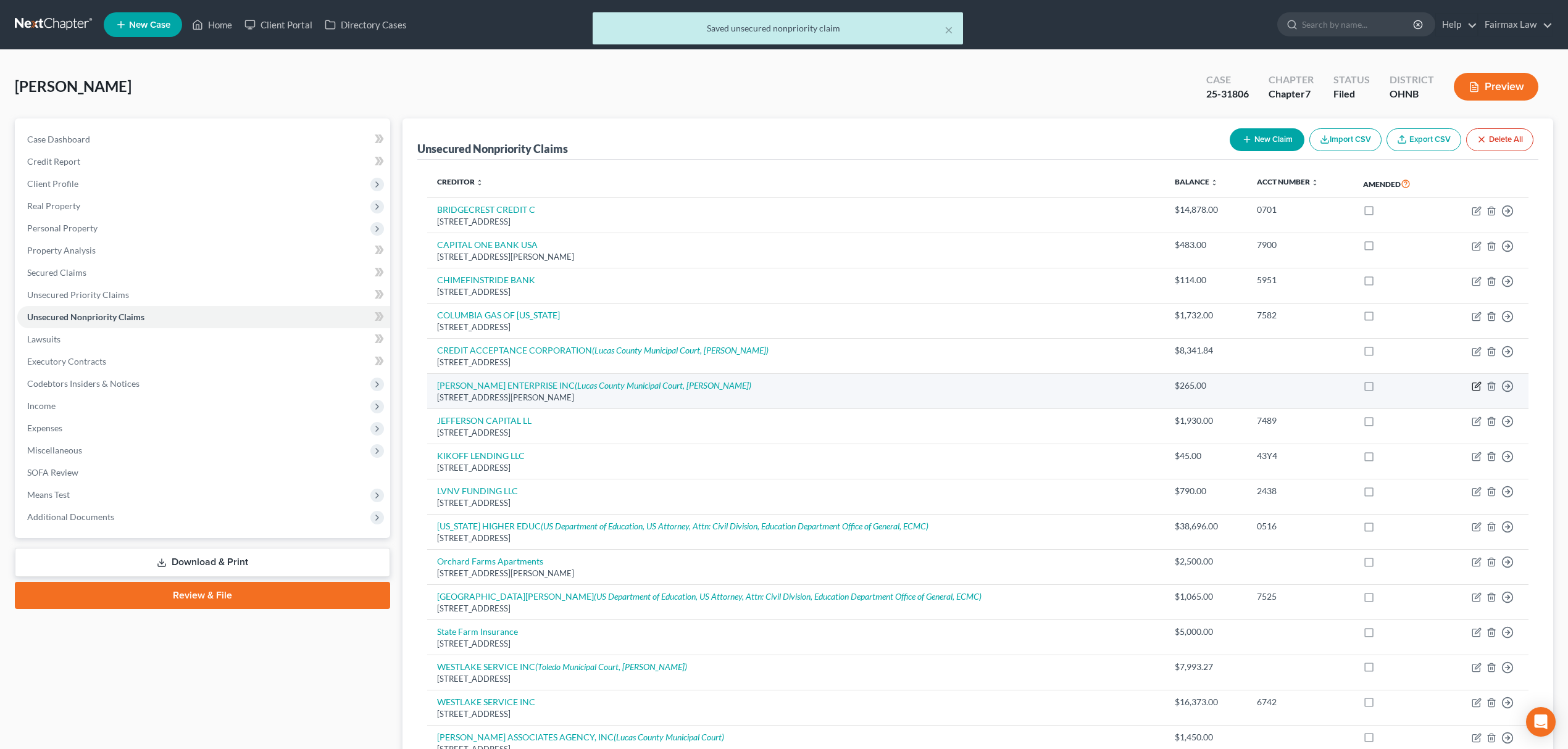
click at [1476, 388] on icon "button" at bounding box center [1477, 385] width 5 height 5
select select "36"
select select "2"
select select "0"
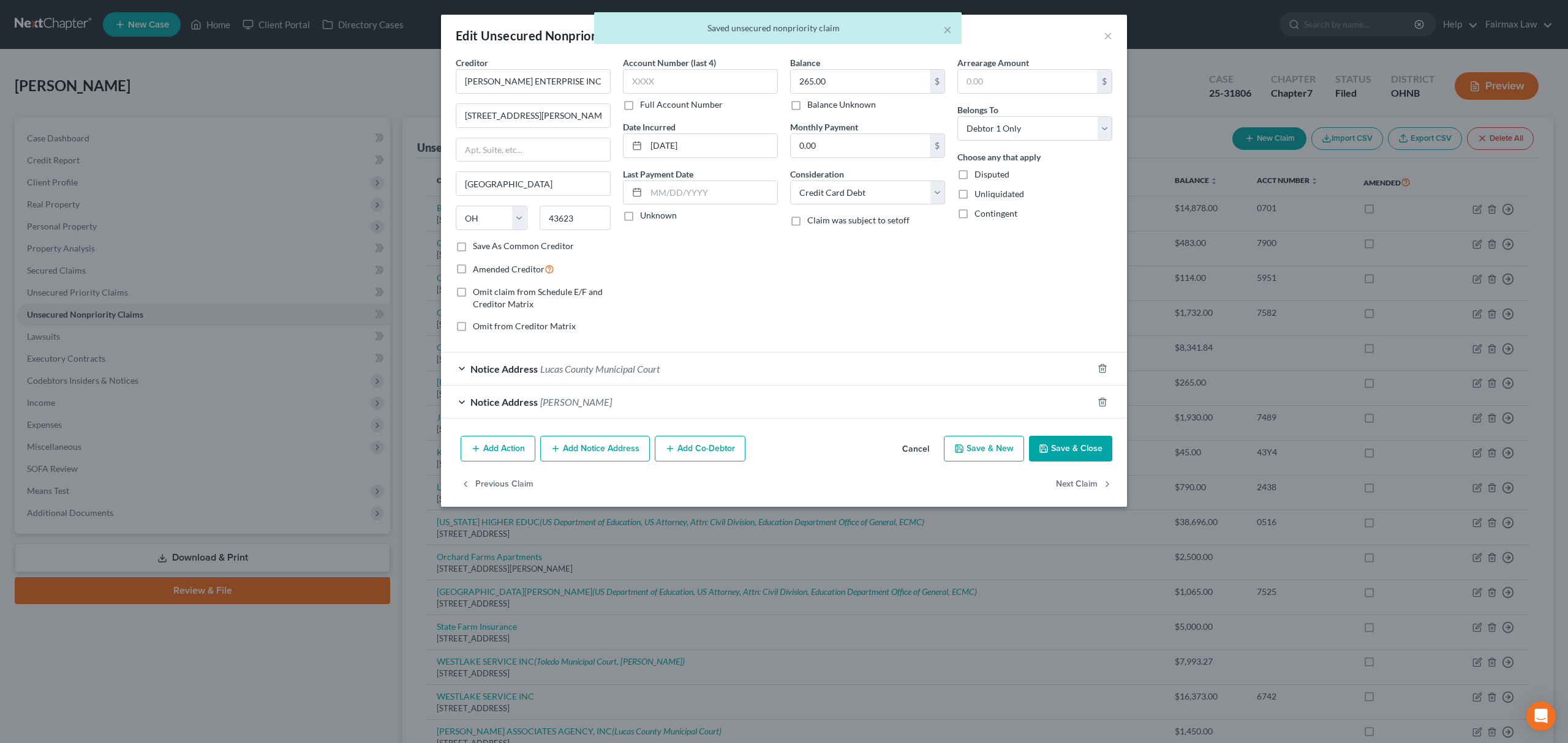
click at [603, 363] on div "Notice Address Lucas County Municipal Court" at bounding box center [766, 369] width 652 height 33
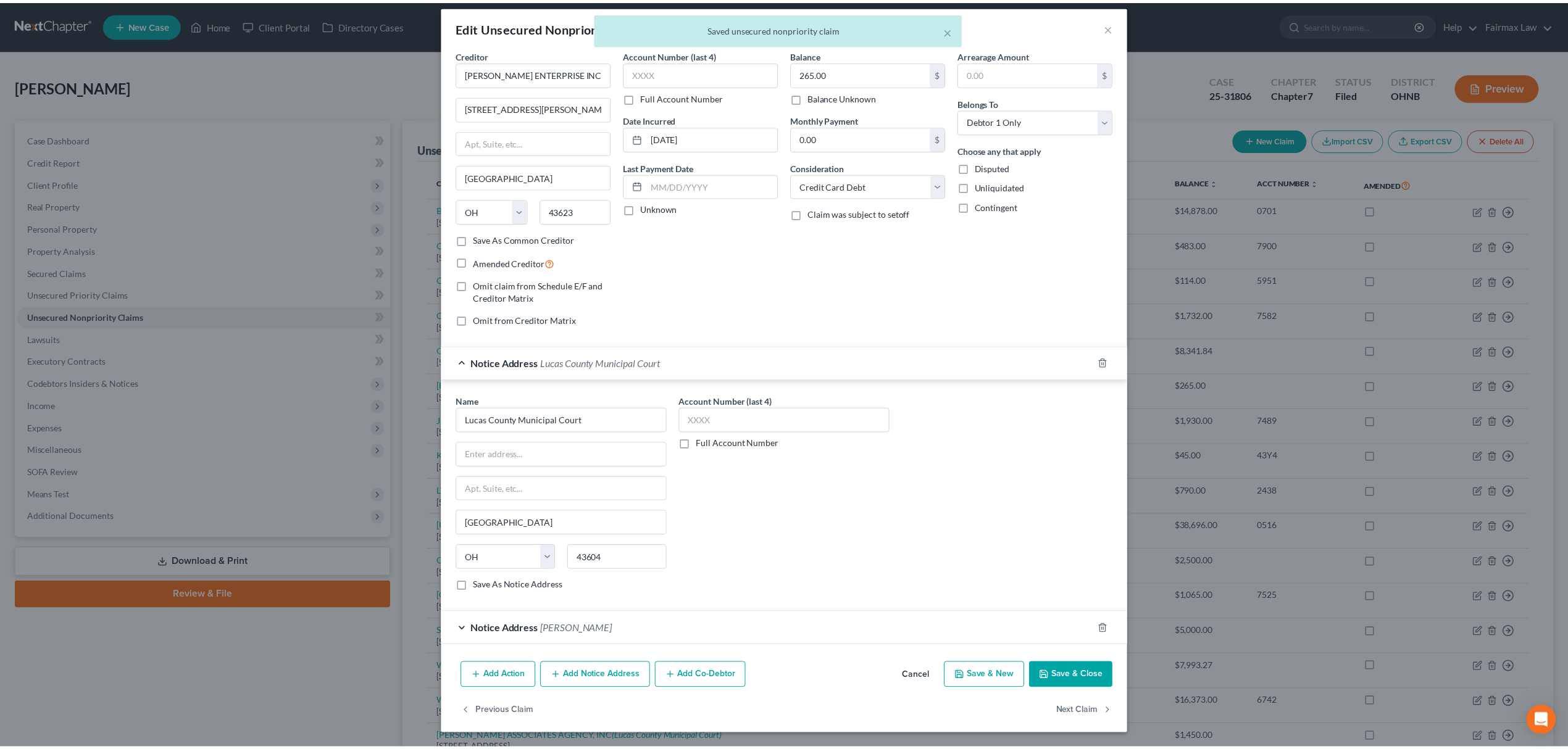
scroll to position [14, 0]
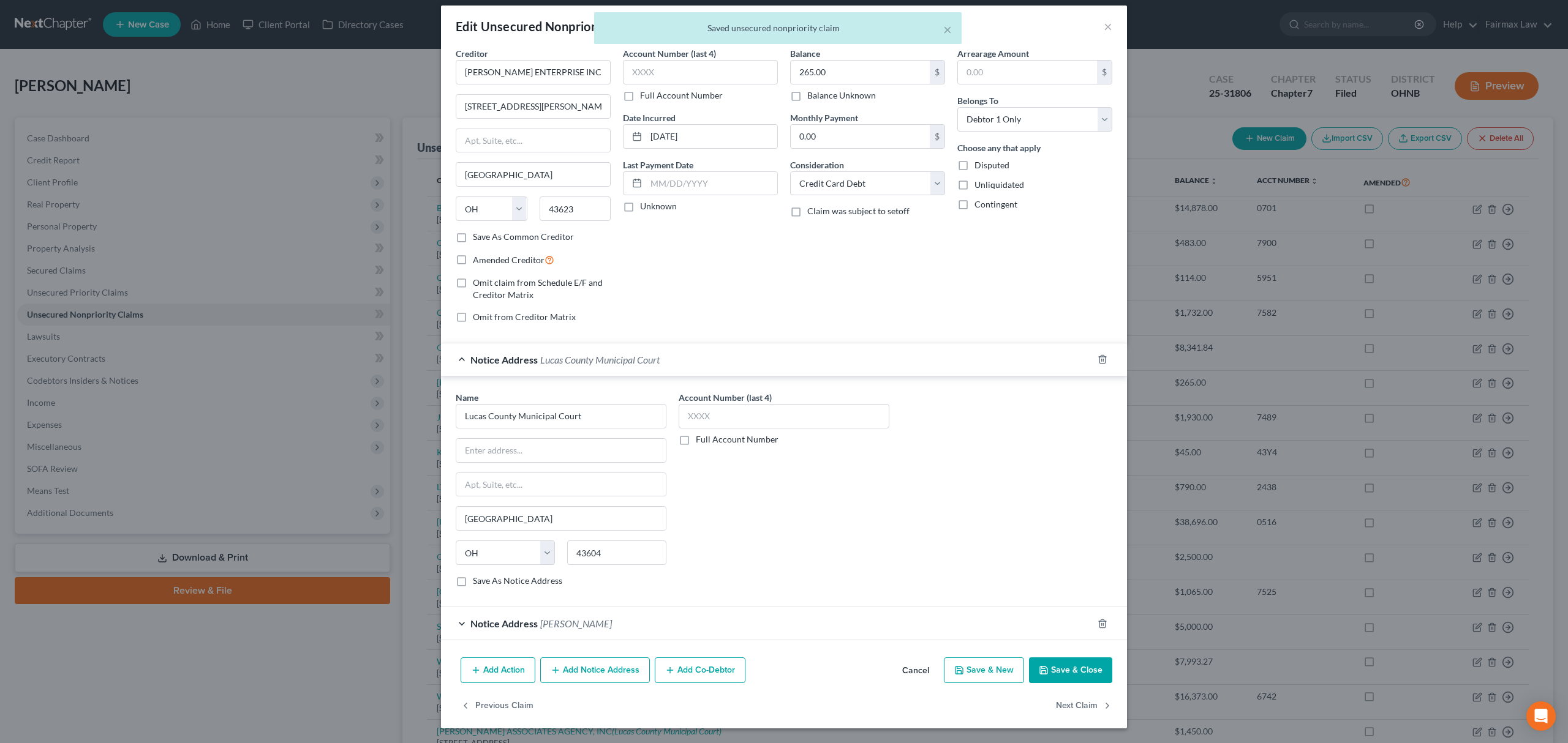
click at [1039, 671] on icon "button" at bounding box center [1044, 670] width 10 height 10
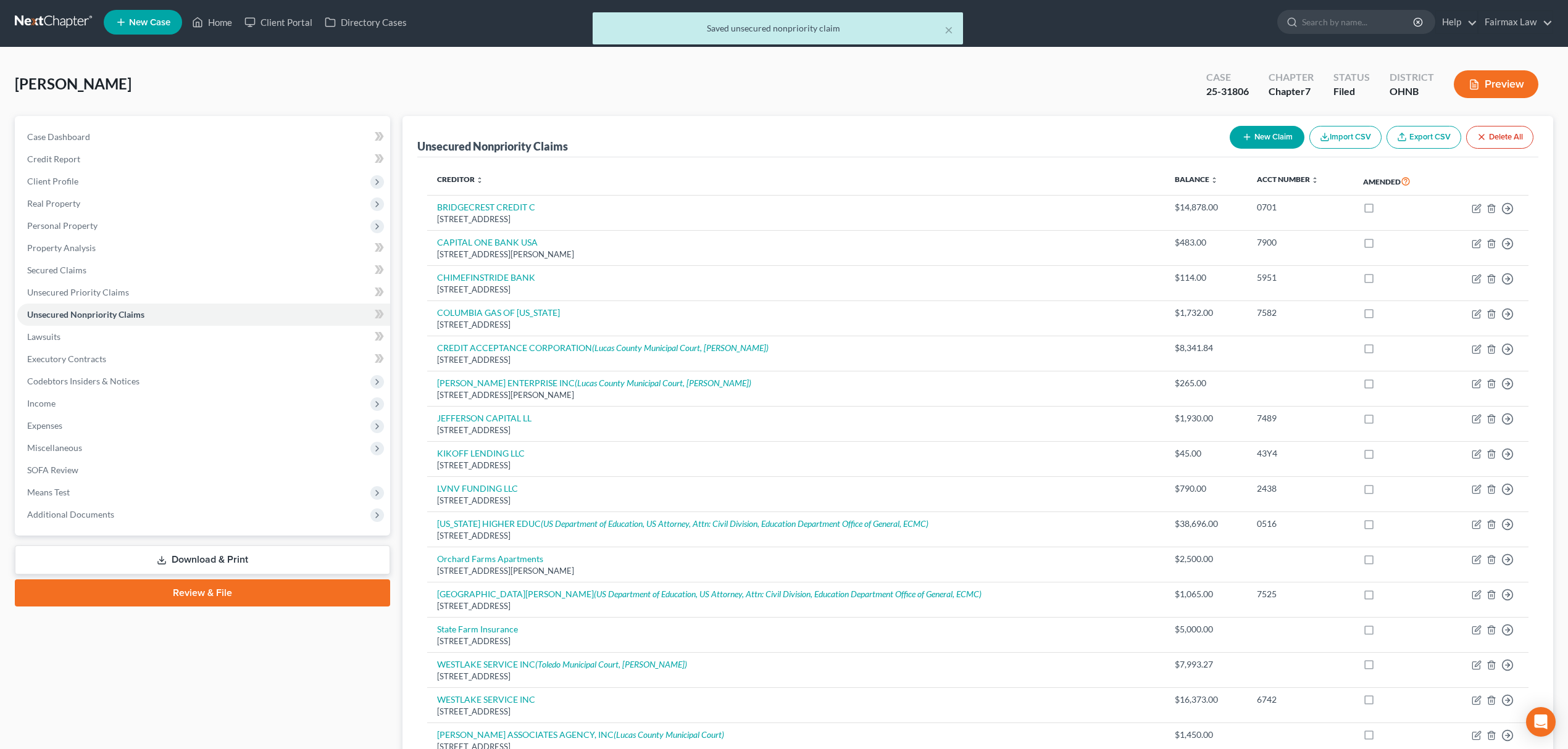
scroll to position [0, 0]
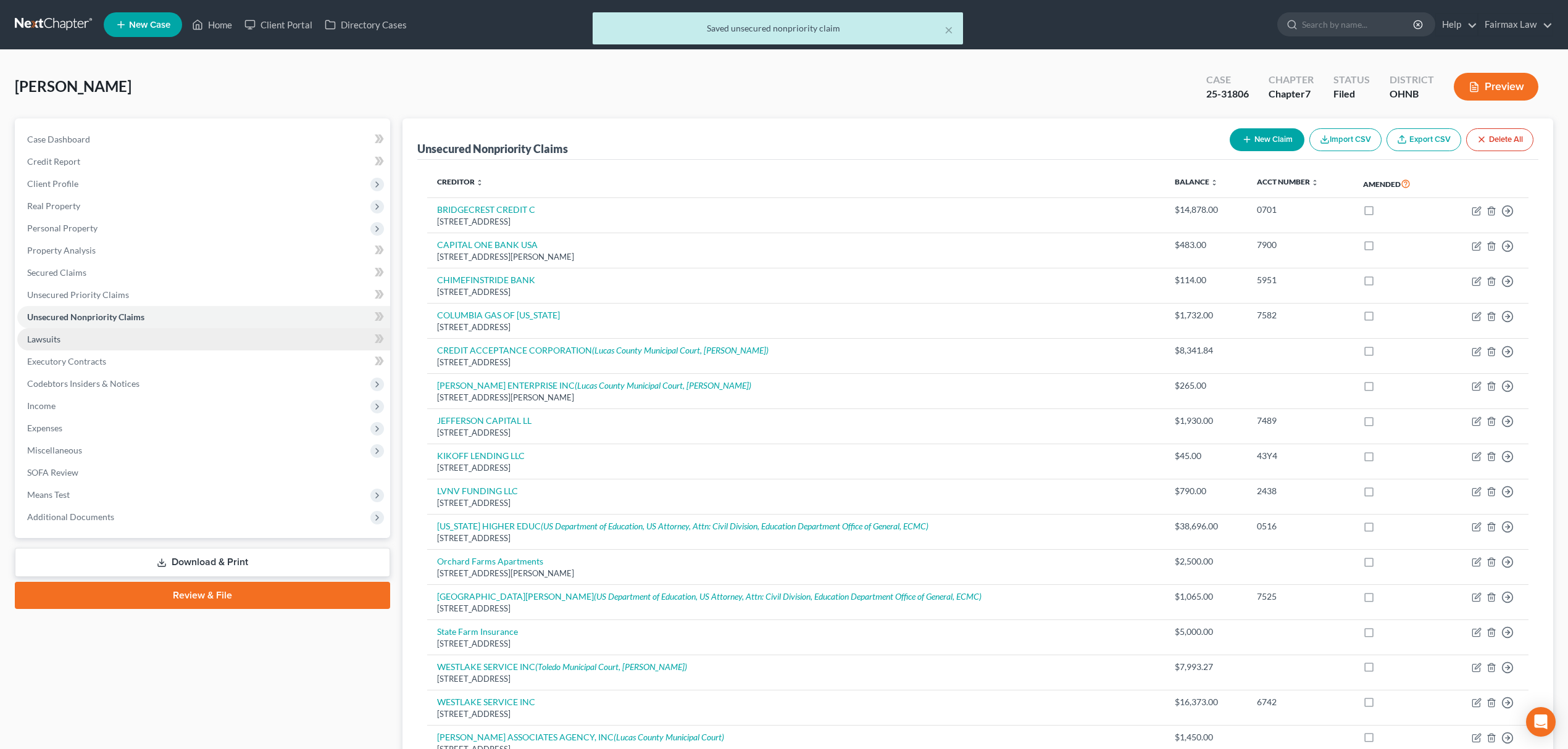
click at [77, 341] on link "Lawsuits" at bounding box center [203, 340] width 372 height 22
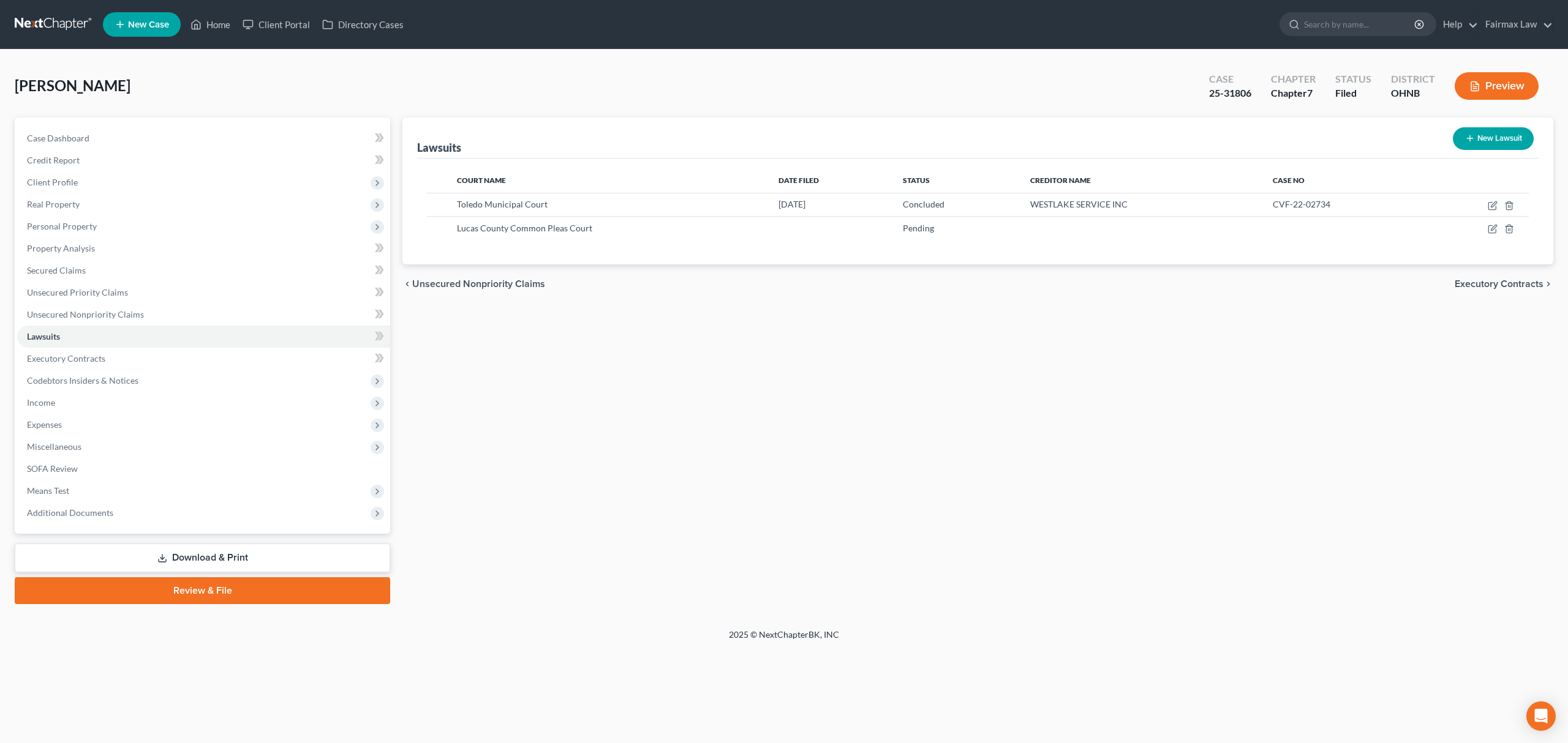
drag, startPoint x: 166, startPoint y: 223, endPoint x: 214, endPoint y: 259, distance: 60.0
click at [166, 223] on span "Personal Property" at bounding box center [203, 226] width 373 height 22
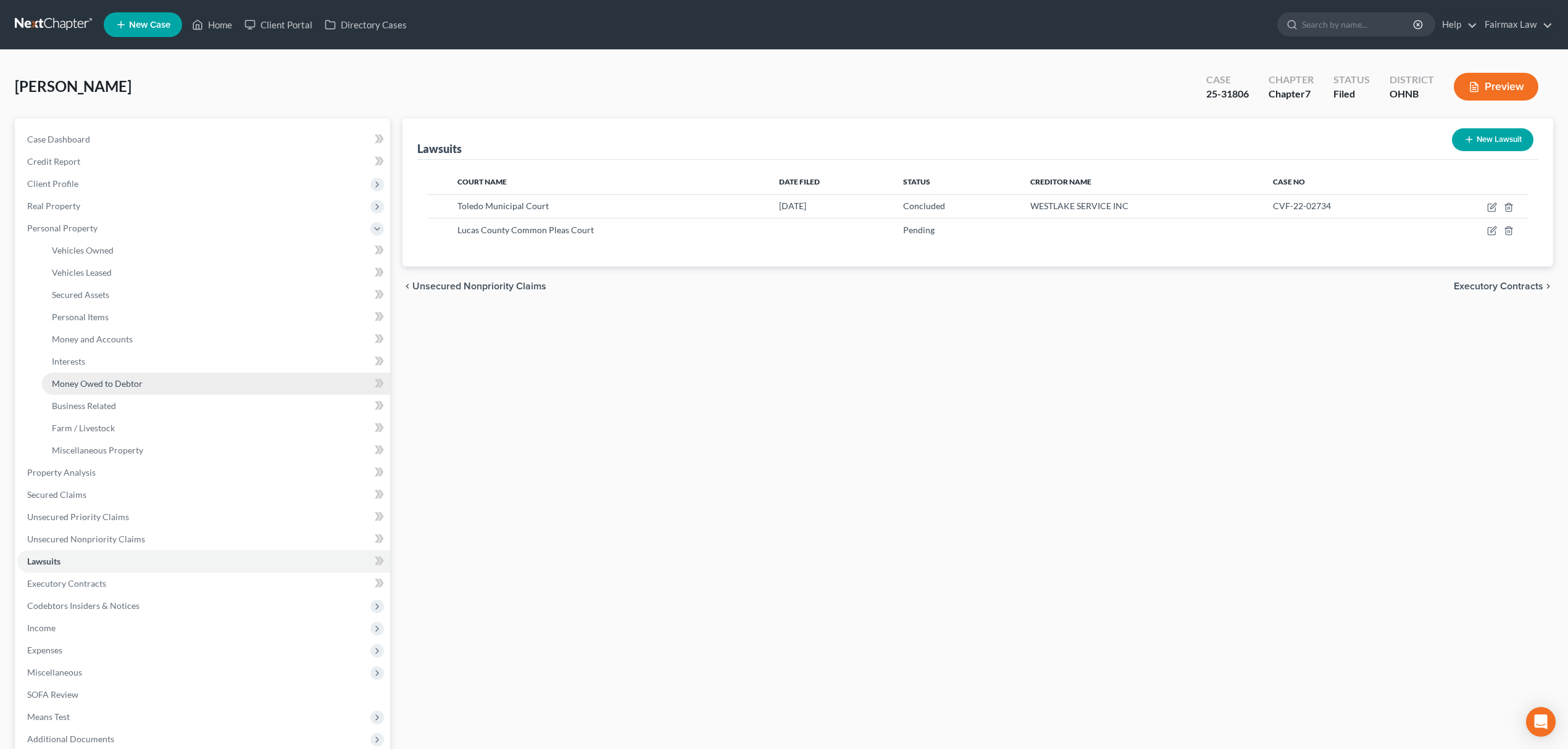
click at [178, 383] on link "Money Owed to Debtor" at bounding box center [216, 383] width 348 height 22
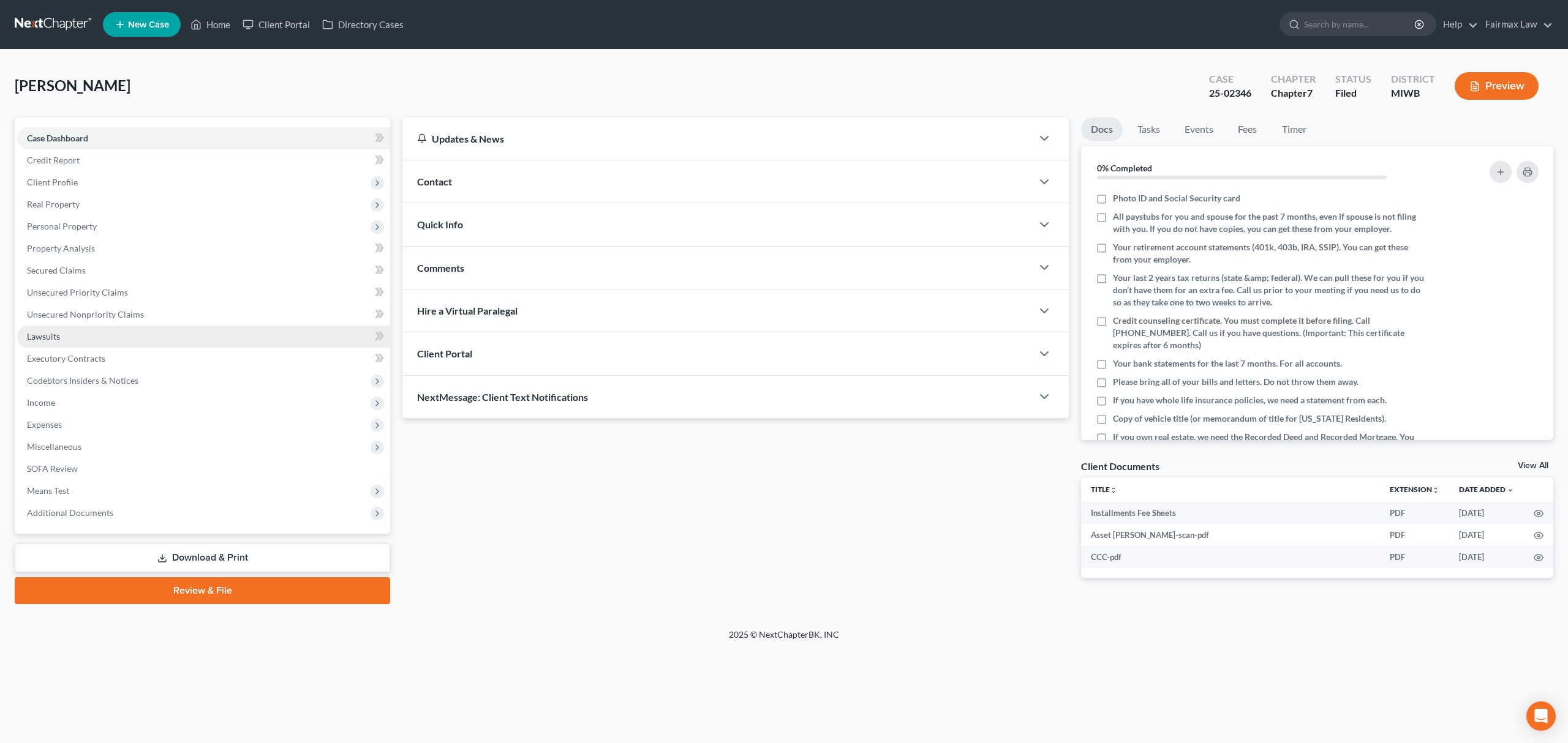
click at [53, 331] on span "Lawsuits" at bounding box center [43, 336] width 33 height 10
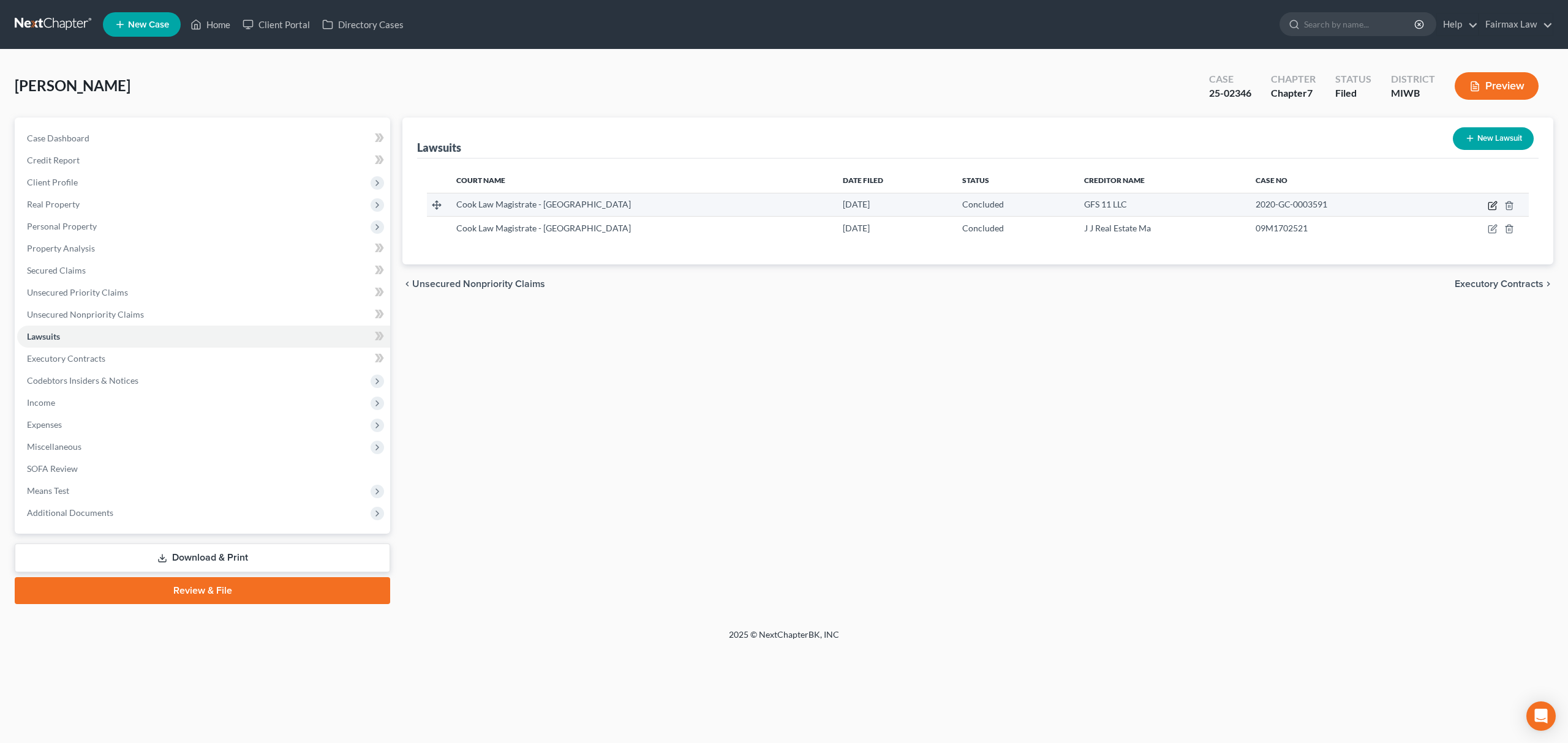
click at [1492, 208] on icon "button" at bounding box center [1493, 206] width 10 height 10
select select "14"
select select "2"
select select "1"
select select "23"
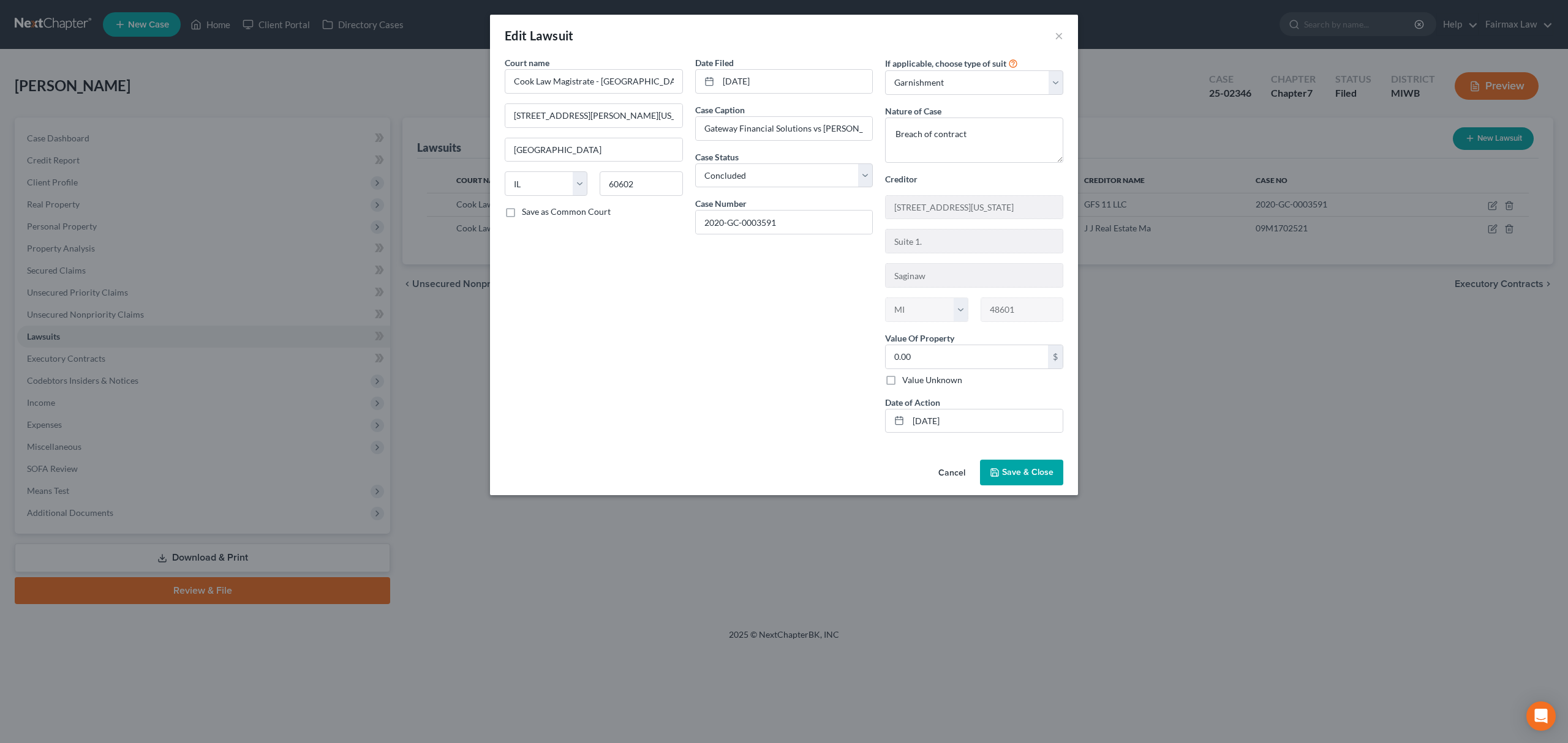
click at [1022, 482] on button "Save & Close" at bounding box center [1021, 473] width 84 height 26
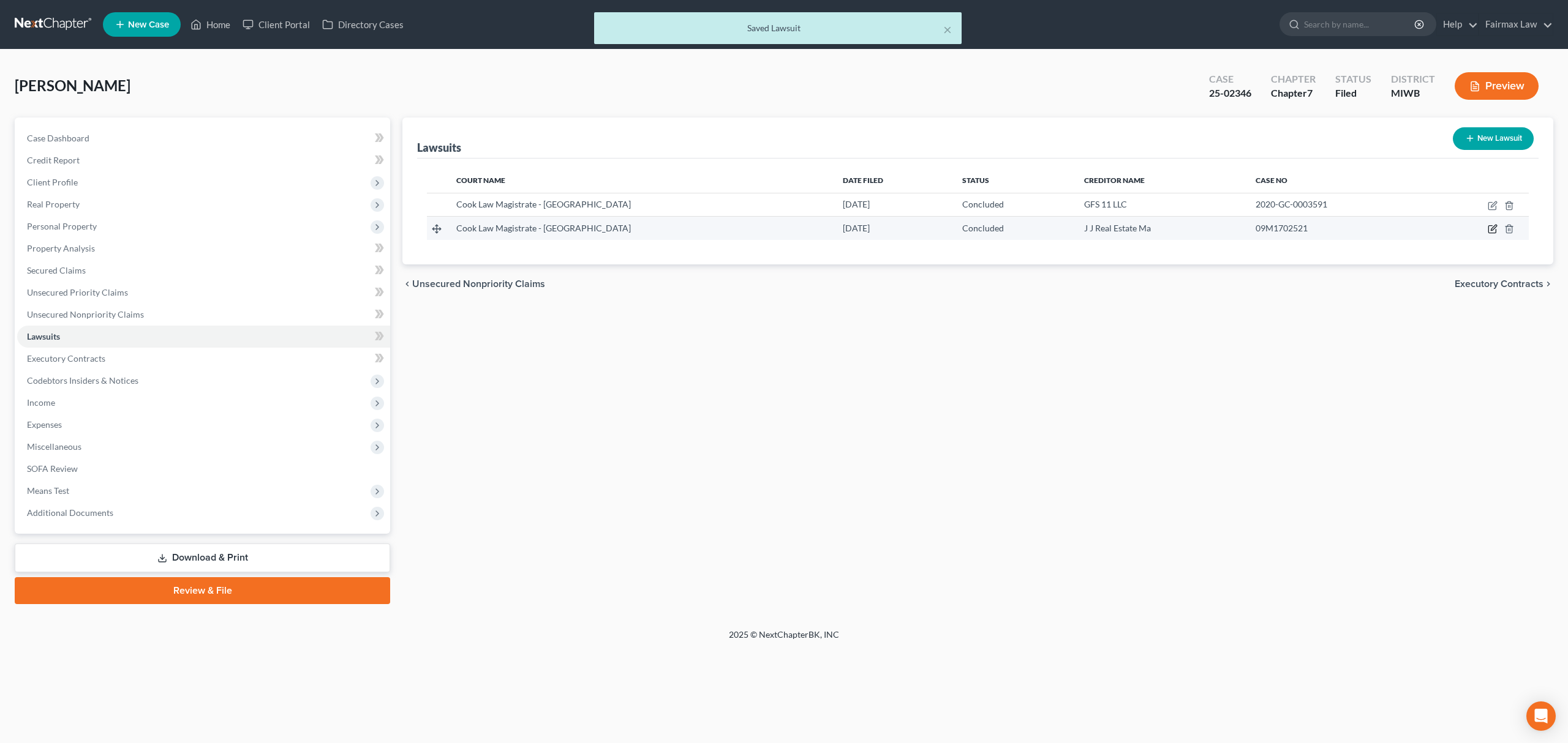
click at [1495, 228] on icon "button" at bounding box center [1493, 229] width 10 height 10
select select "14"
select select "2"
select select "4"
select select "22"
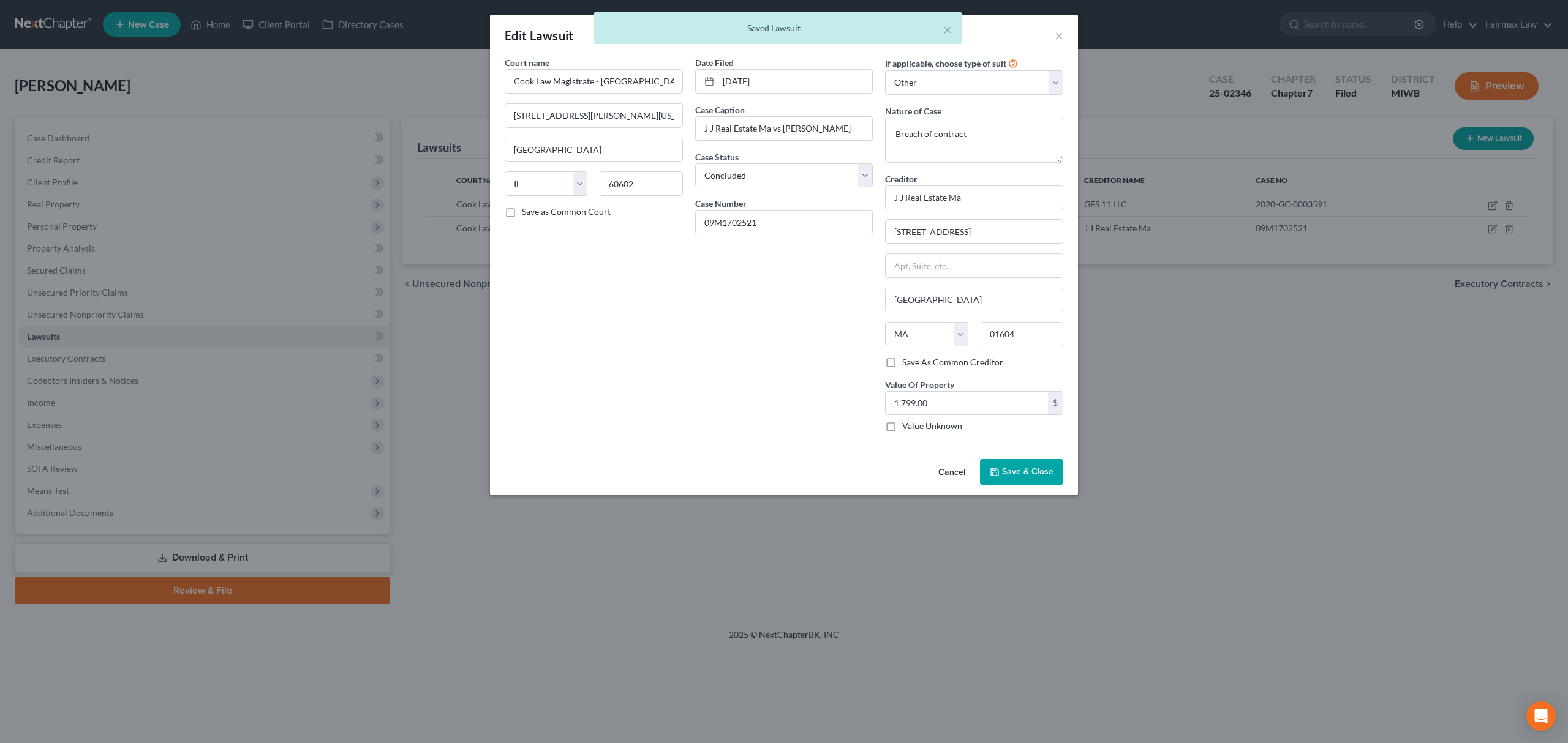
click at [1039, 468] on button "Save & Close" at bounding box center [1021, 472] width 84 height 26
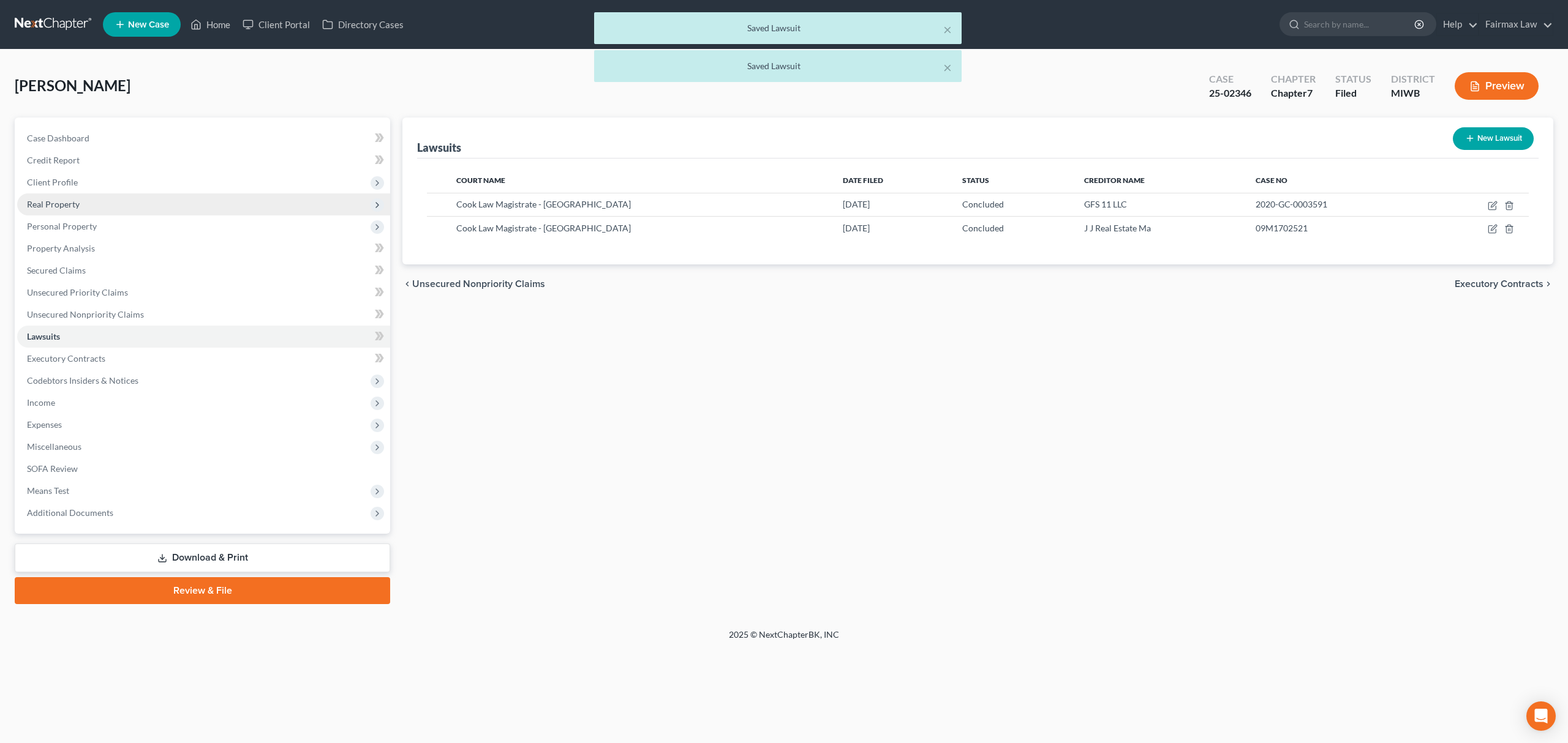
click at [103, 202] on span "Real Property" at bounding box center [203, 204] width 373 height 22
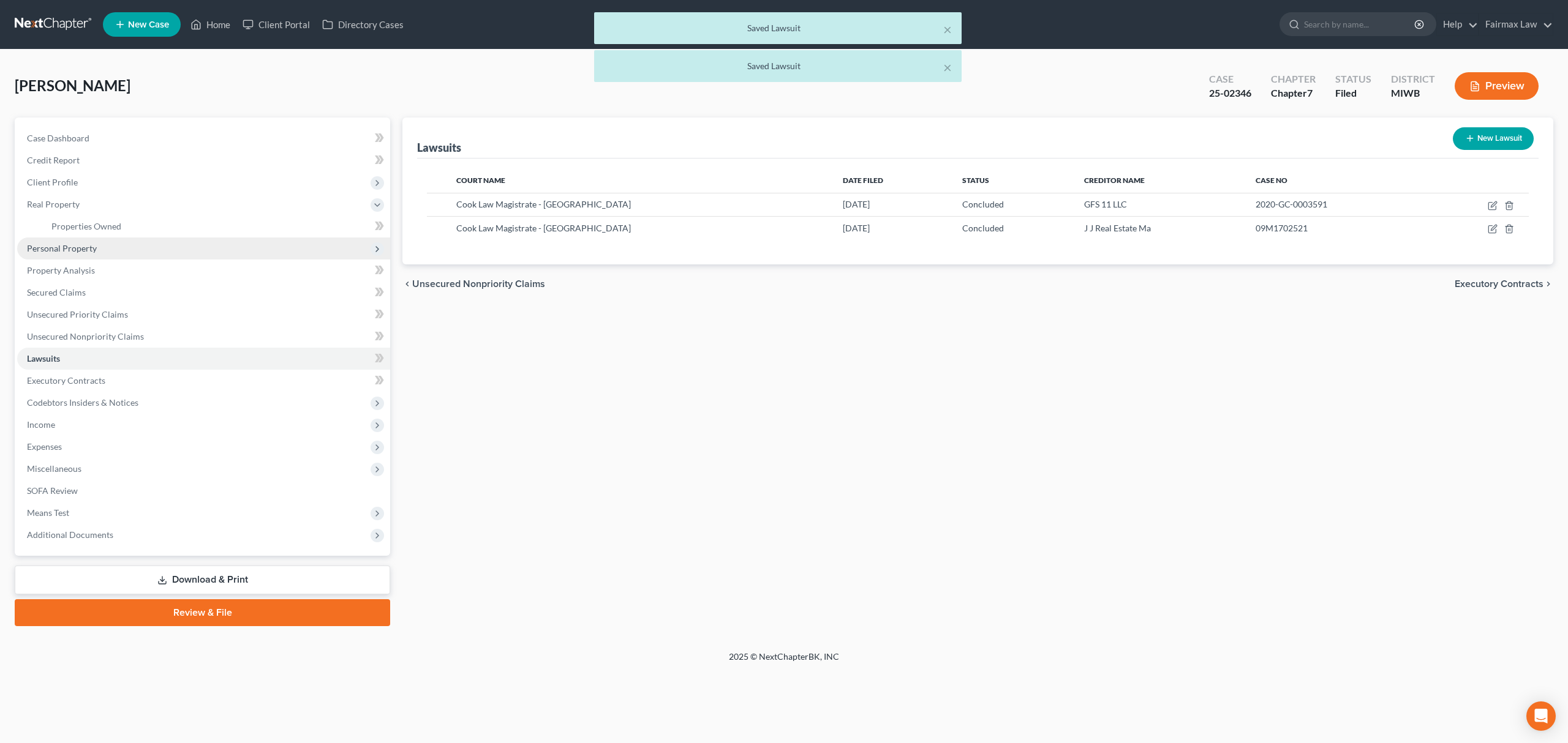
click at [90, 251] on span "Personal Property" at bounding box center [62, 248] width 70 height 10
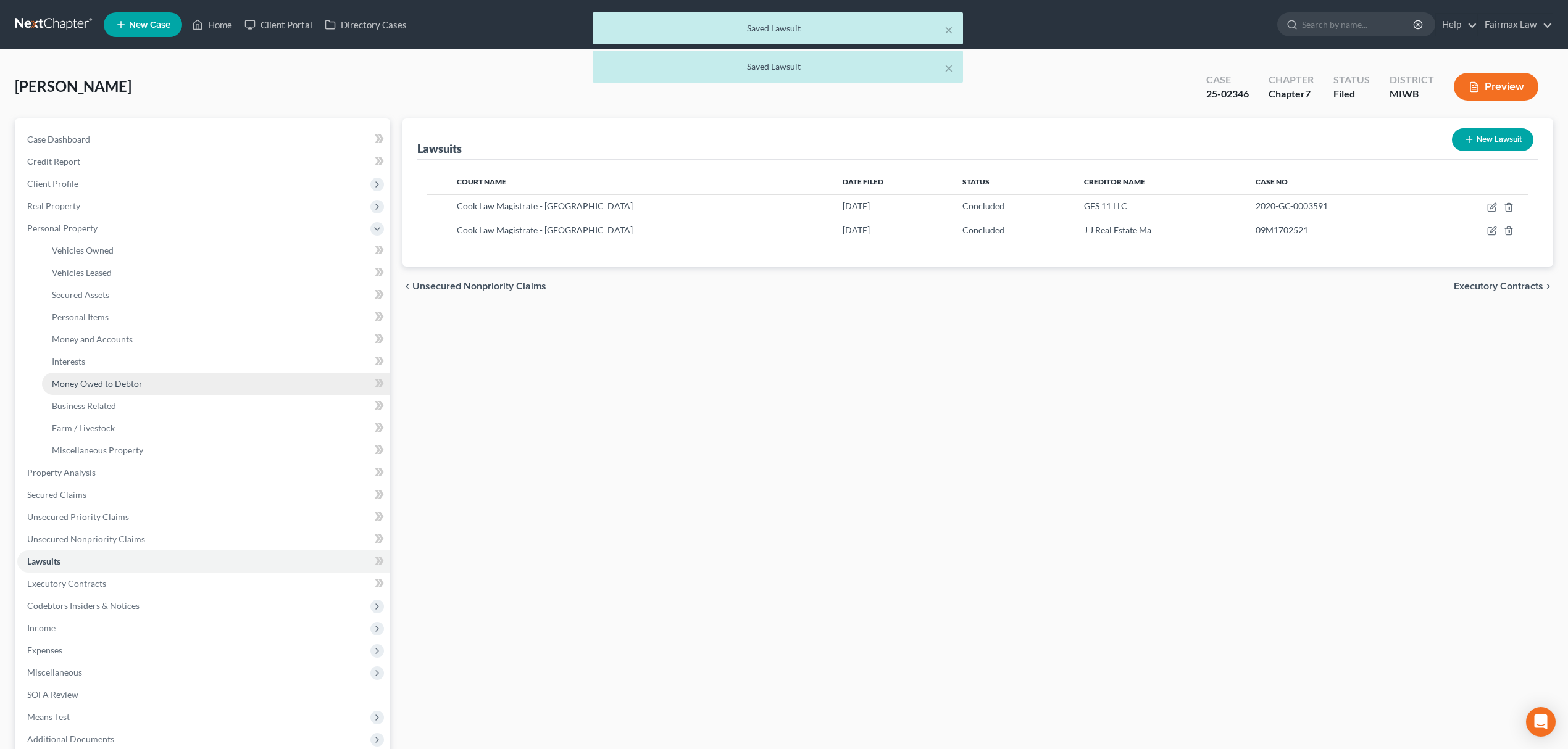
click at [149, 383] on link "Money Owed to Debtor" at bounding box center [216, 383] width 348 height 22
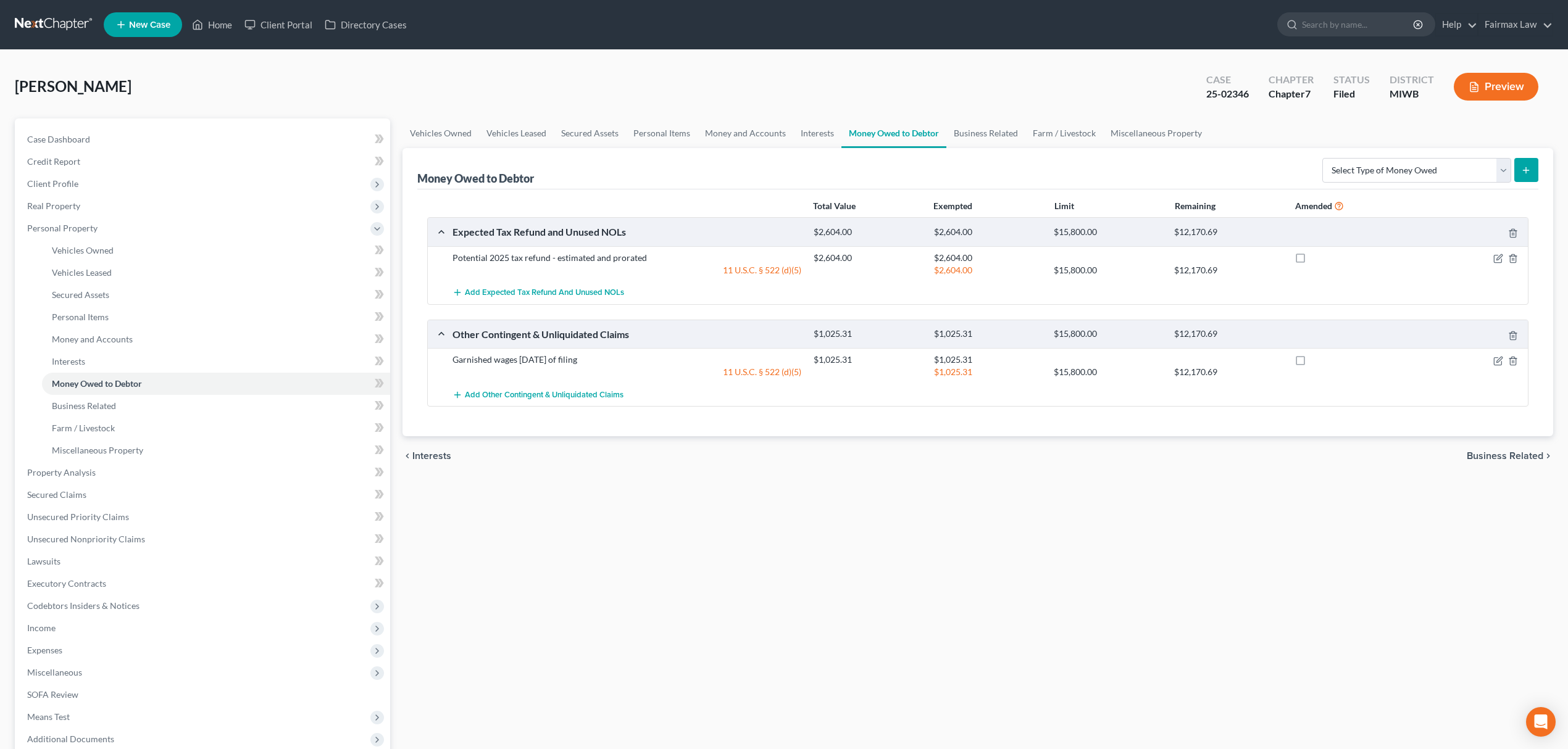
click at [1181, 379] on div "Garnished wages [DATE] of filing $1,025.31 $1,025.31 11 U.S.C. § 522 (d)(5) $1,…" at bounding box center [978, 365] width 1100 height 35
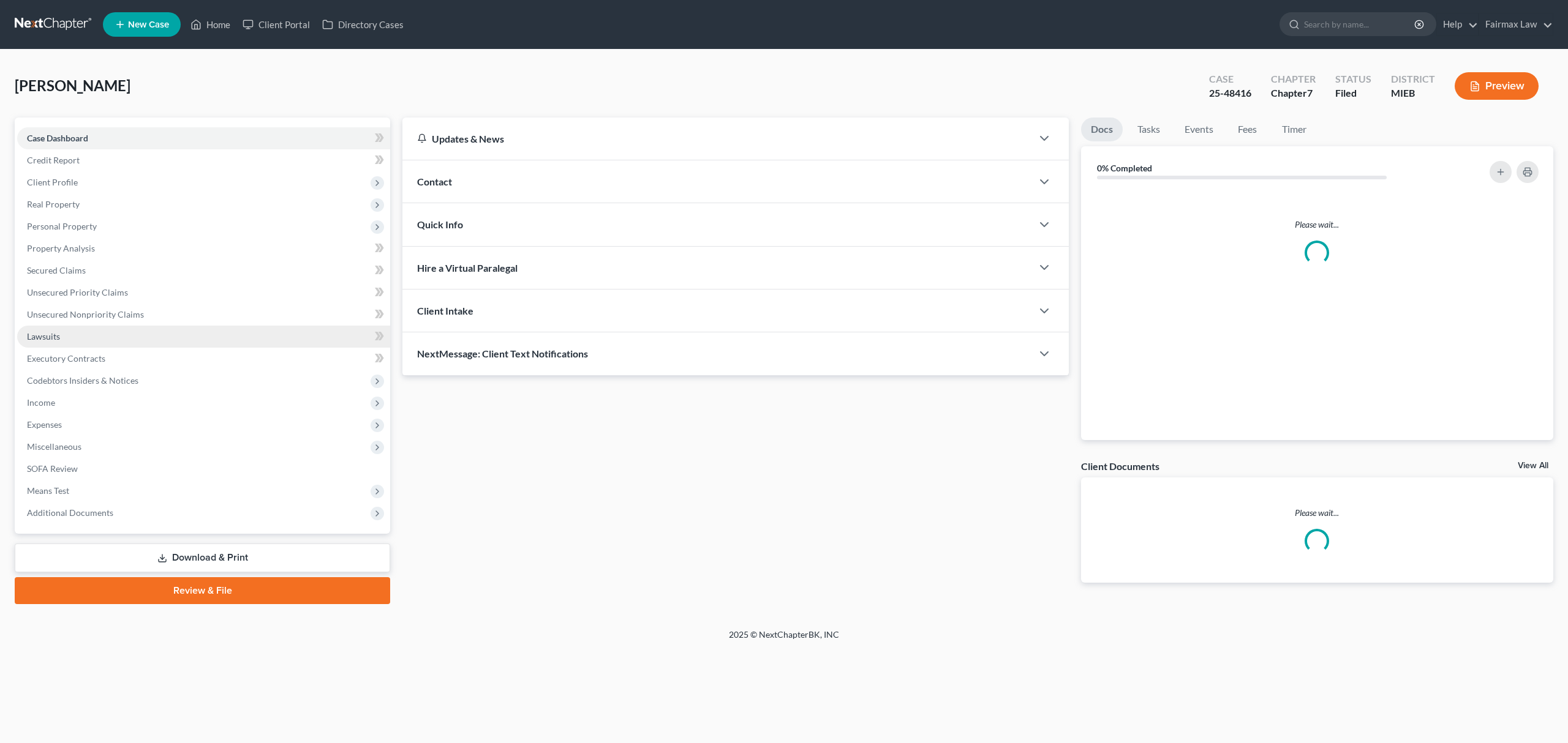
click at [96, 333] on link "Lawsuits" at bounding box center [203, 337] width 373 height 22
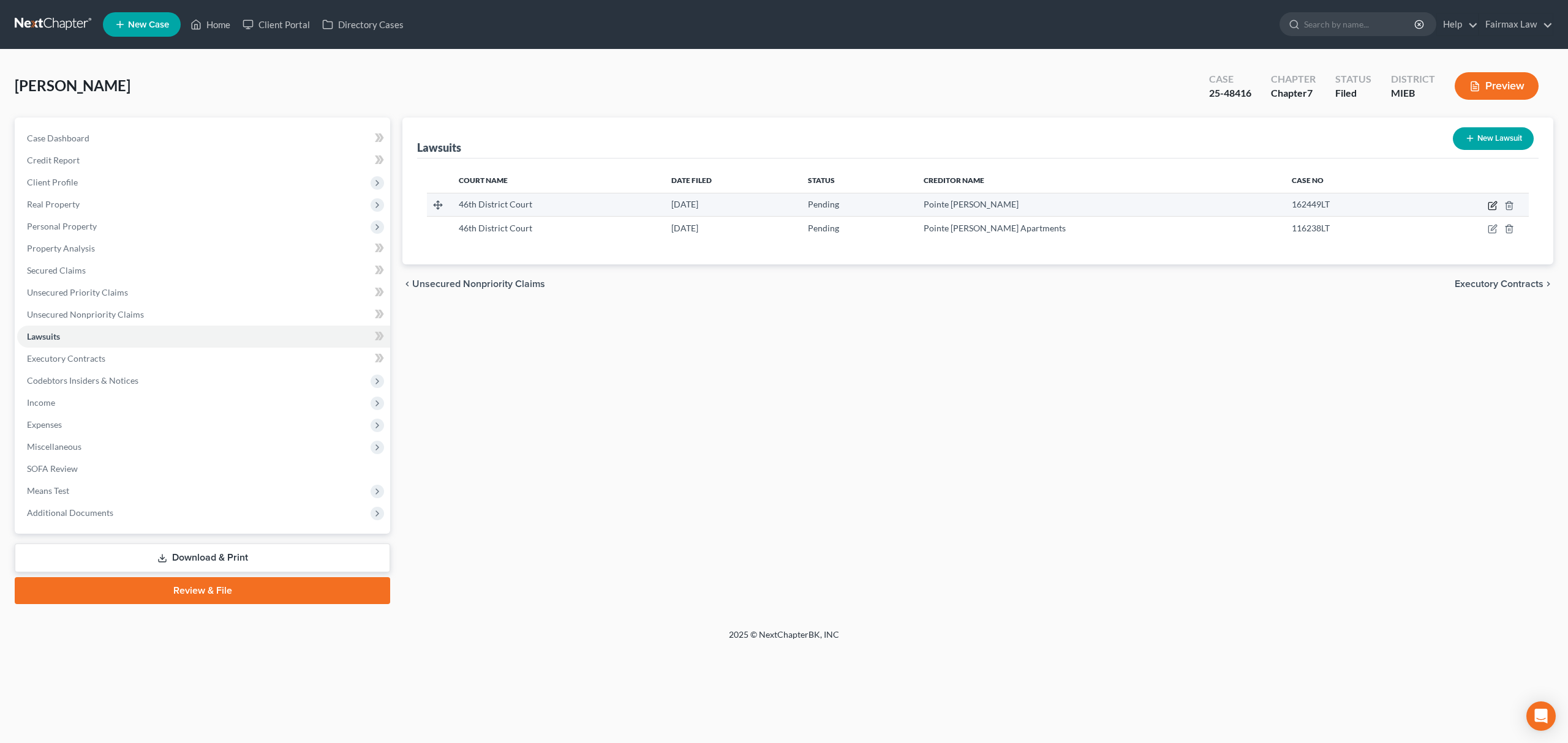
click at [1489, 202] on icon "button" at bounding box center [1493, 206] width 10 height 10
select select "23"
select select "0"
select select "4"
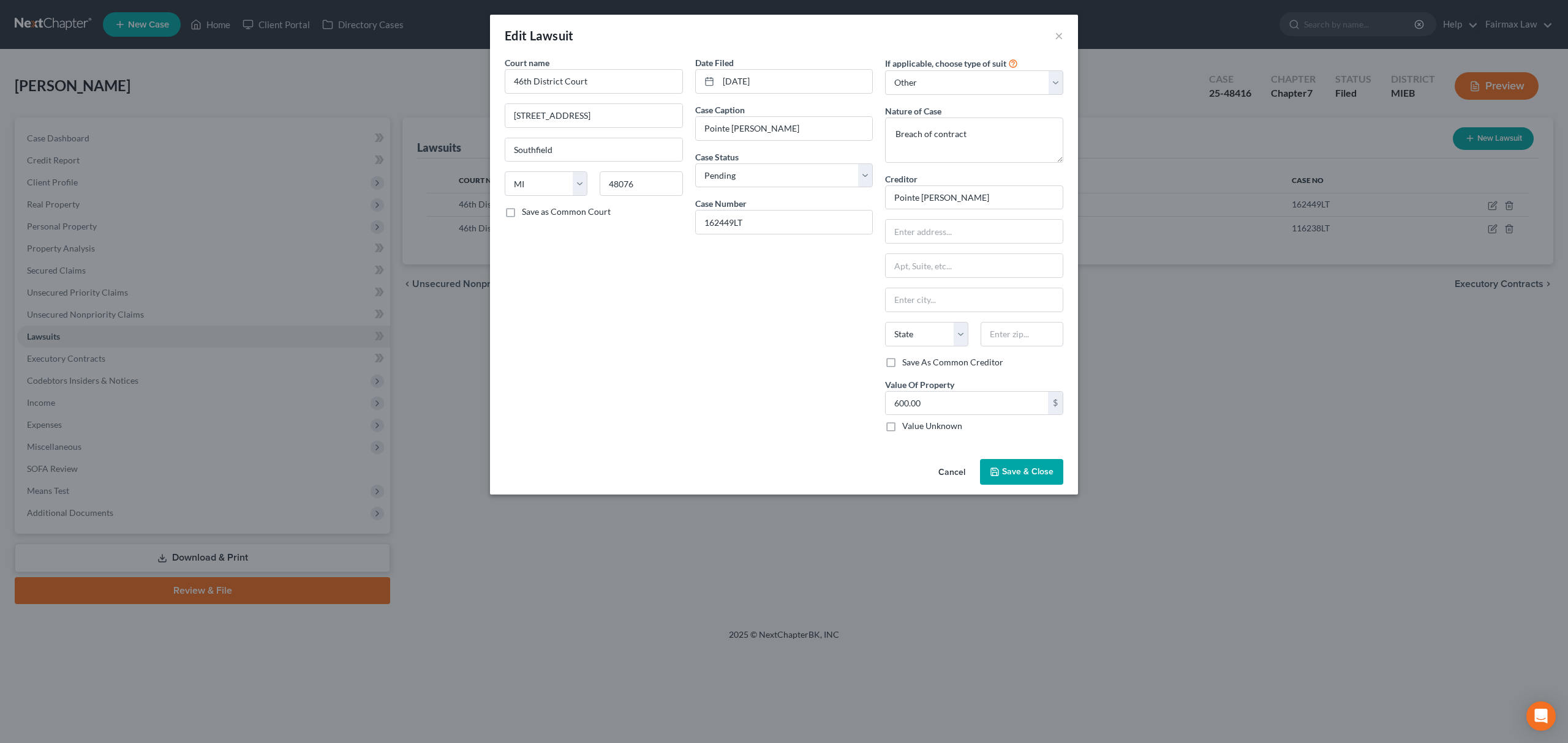
click at [1010, 469] on span "Save & Close" at bounding box center [1028, 471] width 52 height 10
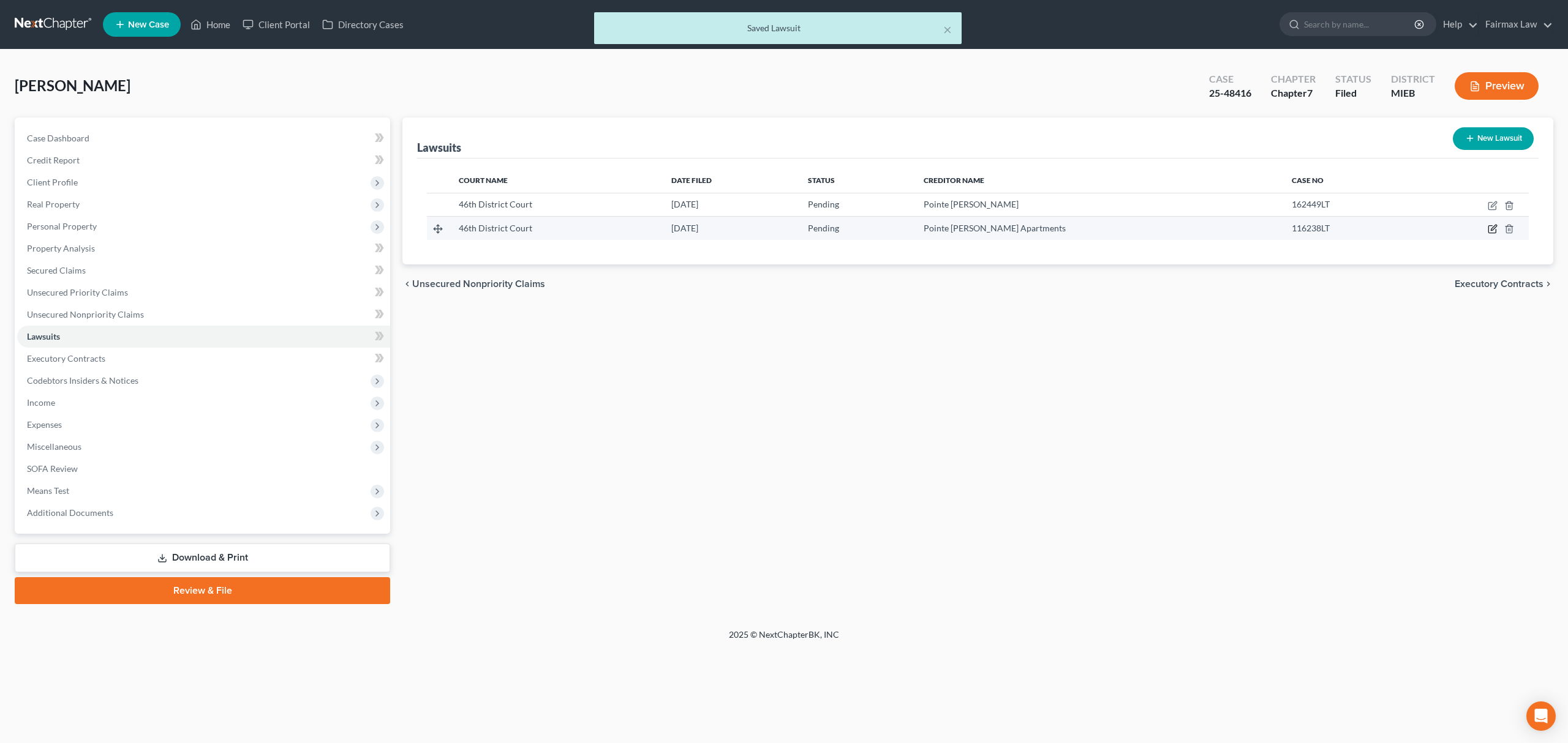
click at [1495, 227] on icon "button" at bounding box center [1493, 229] width 10 height 10
select select "23"
select select "0"
select select "4"
select select "23"
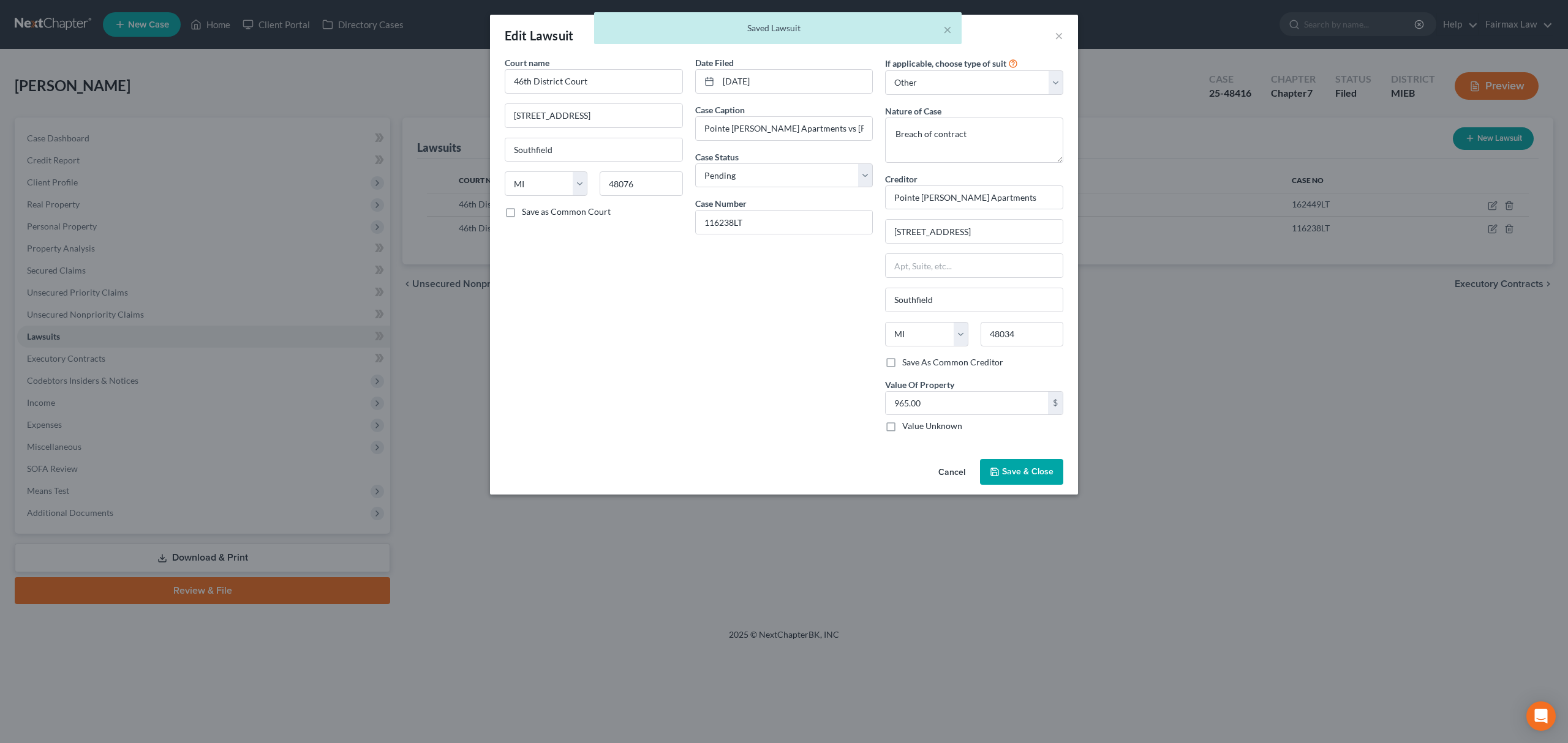
click at [1044, 482] on button "Save & Close" at bounding box center [1021, 472] width 84 height 26
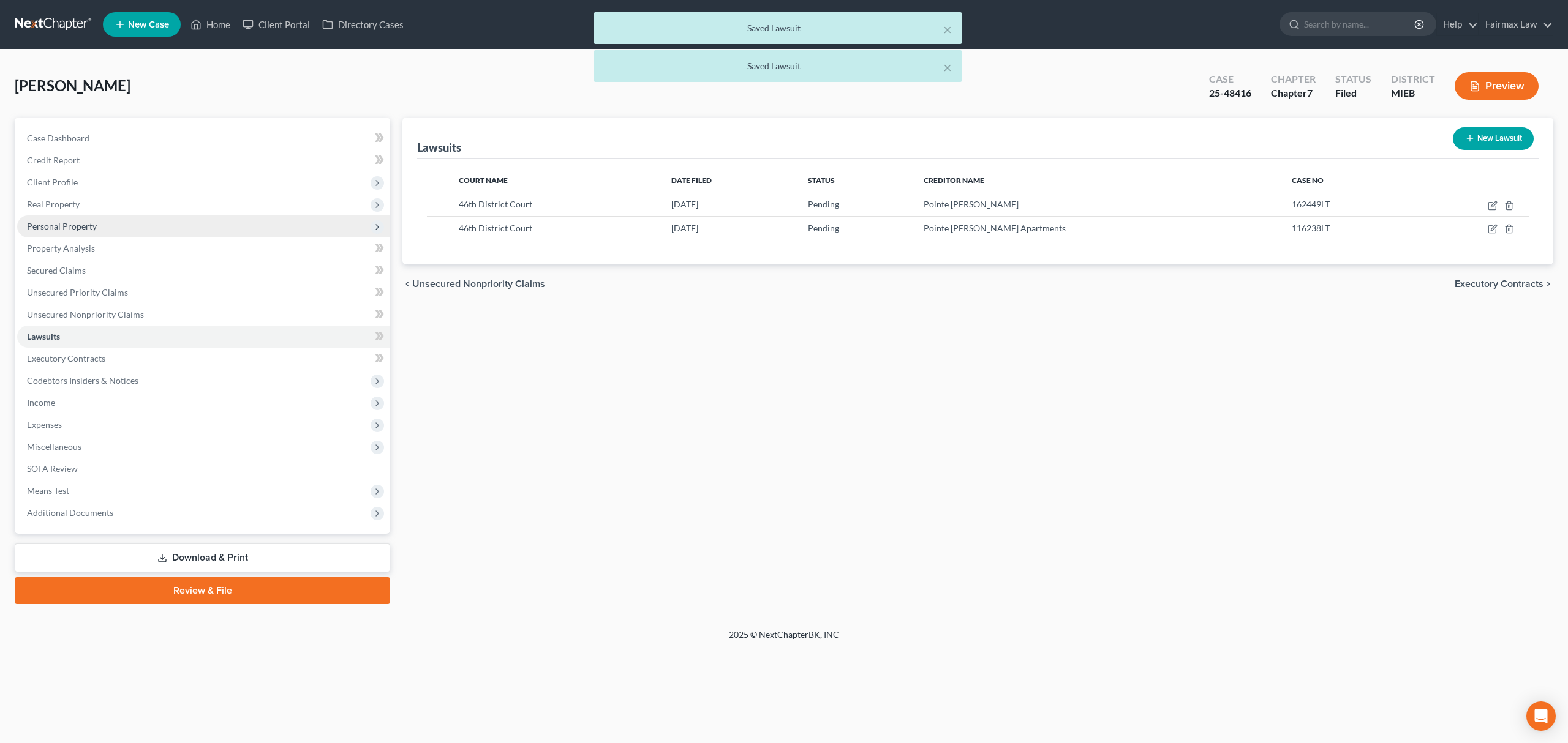
click at [145, 226] on span "Personal Property" at bounding box center [203, 226] width 373 height 22
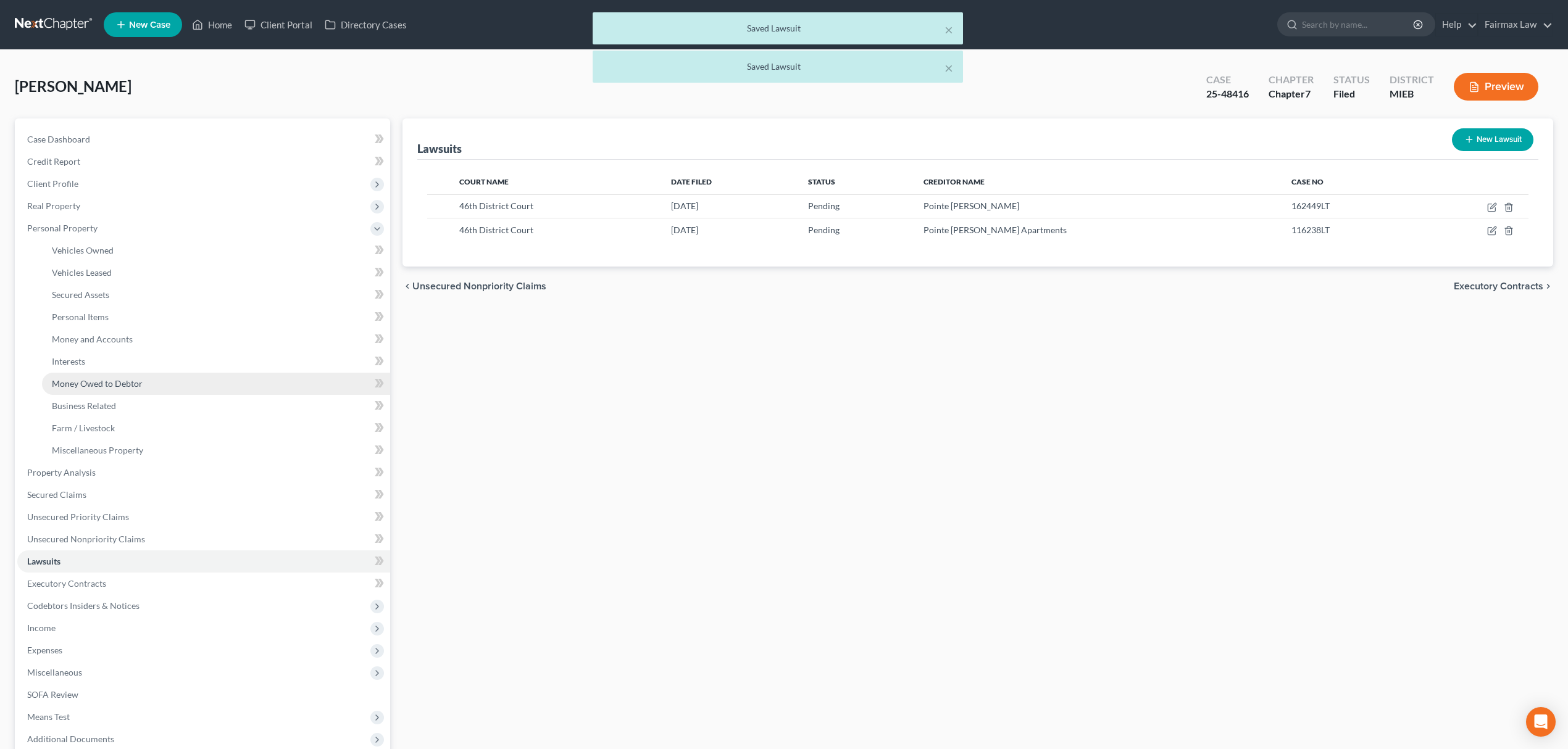
click at [164, 379] on link "Money Owed to Debtor" at bounding box center [216, 383] width 348 height 22
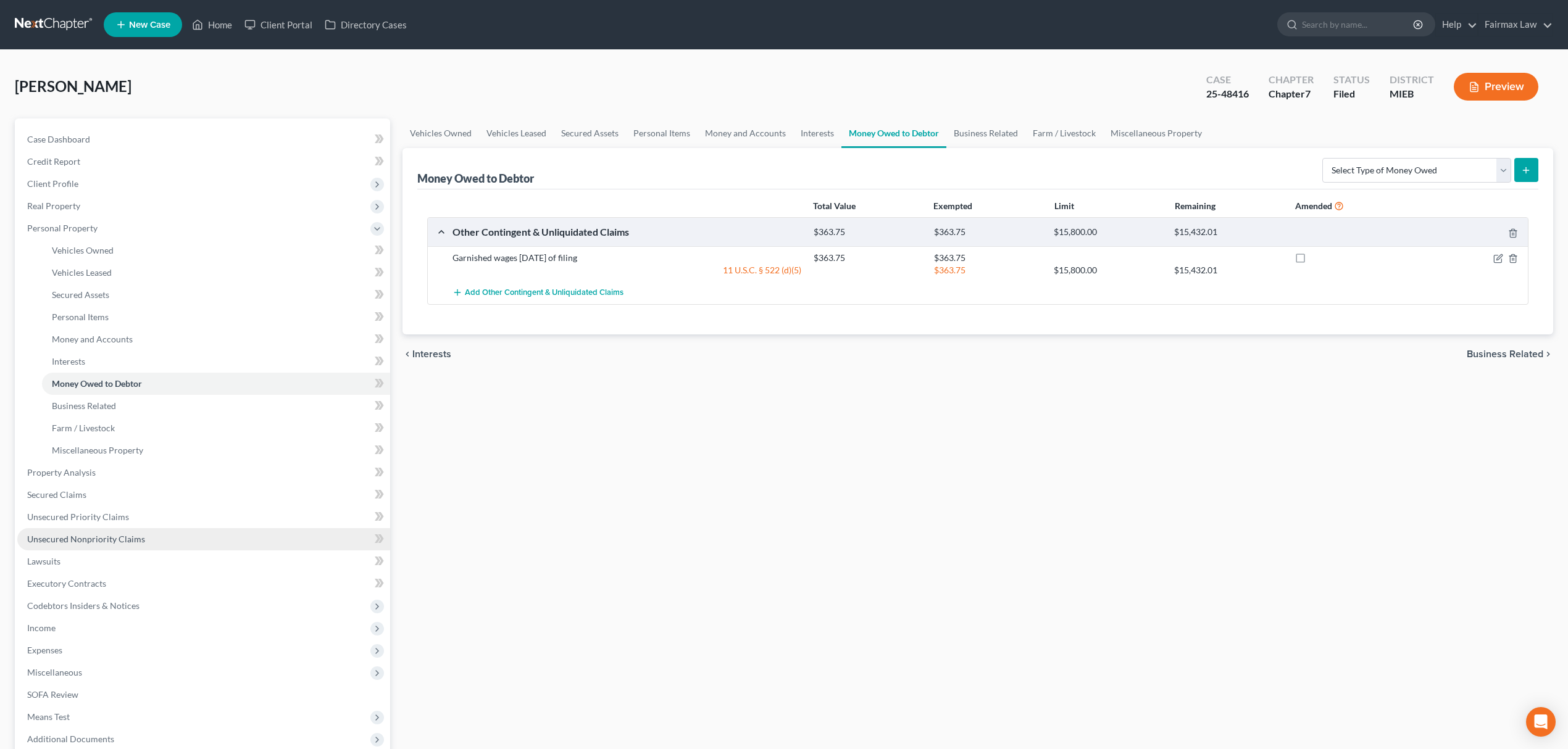
click at [136, 541] on span "Unsecured Nonpriority Claims" at bounding box center [86, 539] width 118 height 10
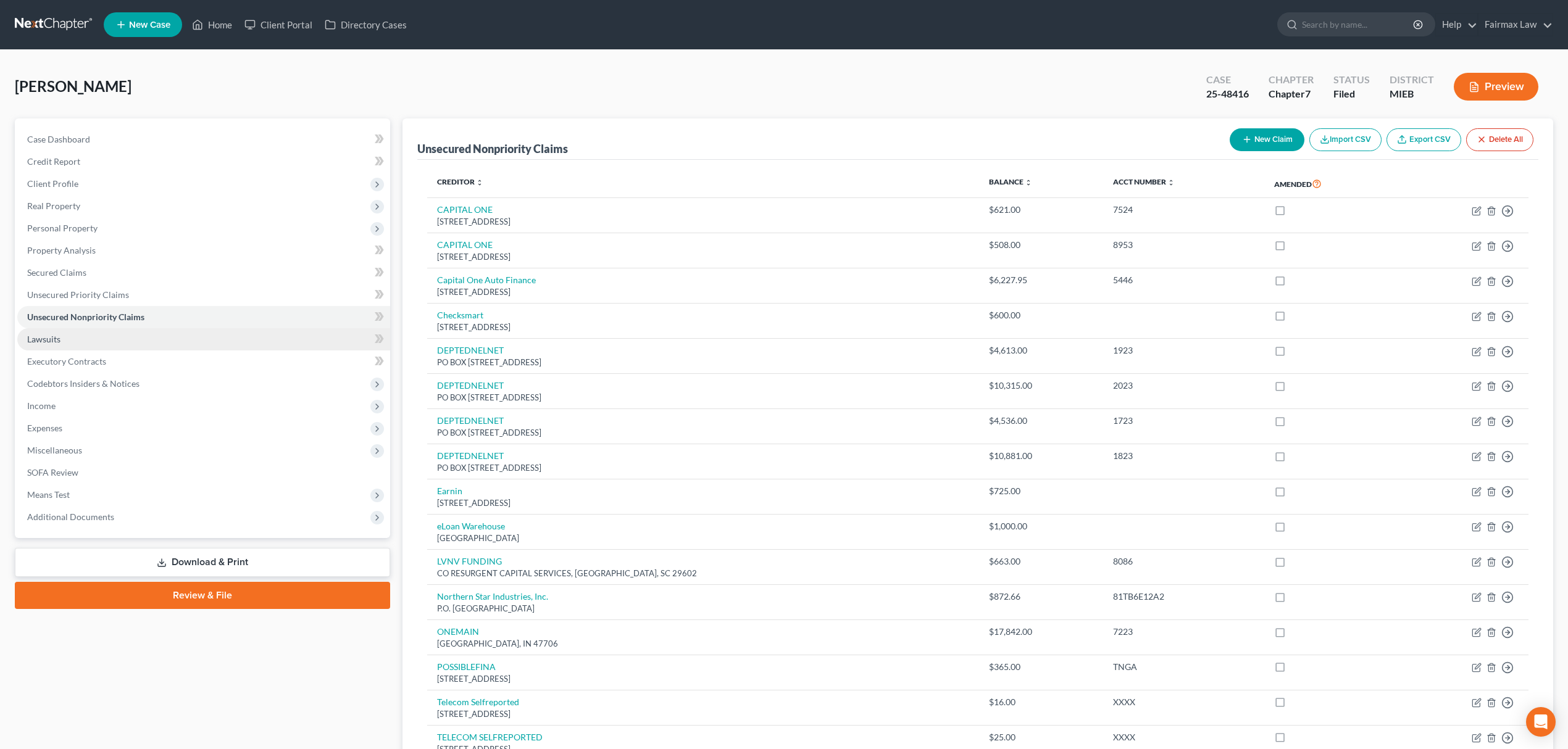
click at [106, 343] on link "Lawsuits" at bounding box center [203, 340] width 372 height 22
